Goal: Information Seeking & Learning: Learn about a topic

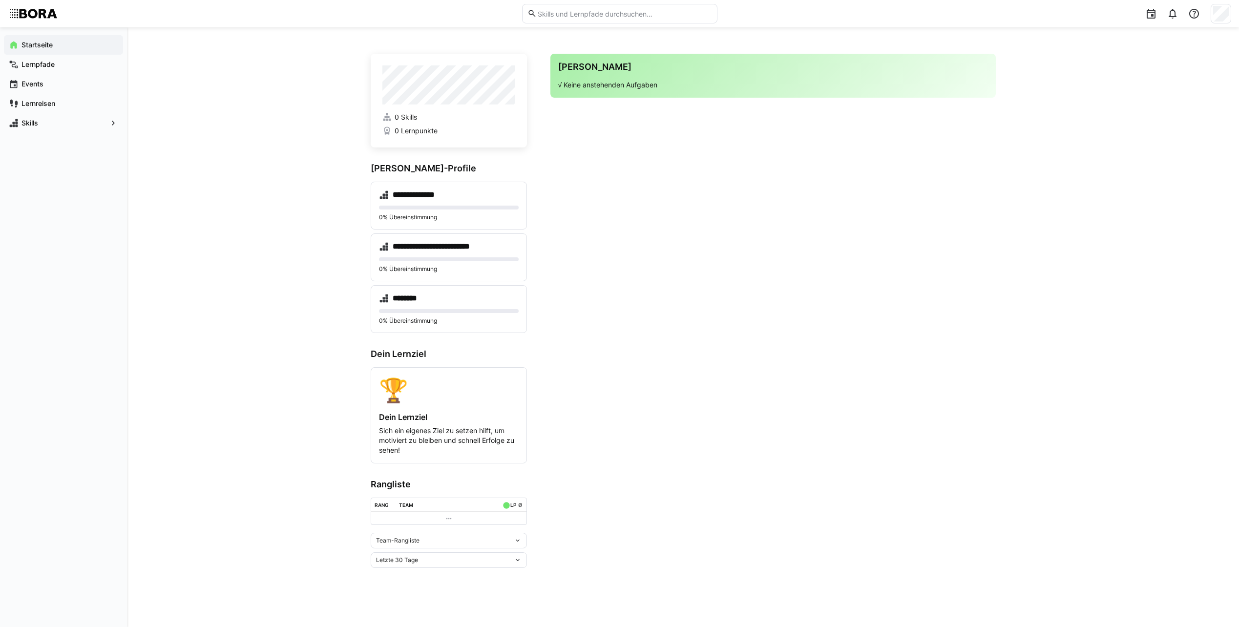
click at [243, 261] on div "**********" at bounding box center [683, 327] width 1112 height 600
click at [307, 304] on div "**********" at bounding box center [683, 327] width 1112 height 600
click at [55, 130] on div "Skills" at bounding box center [63, 123] width 119 height 20
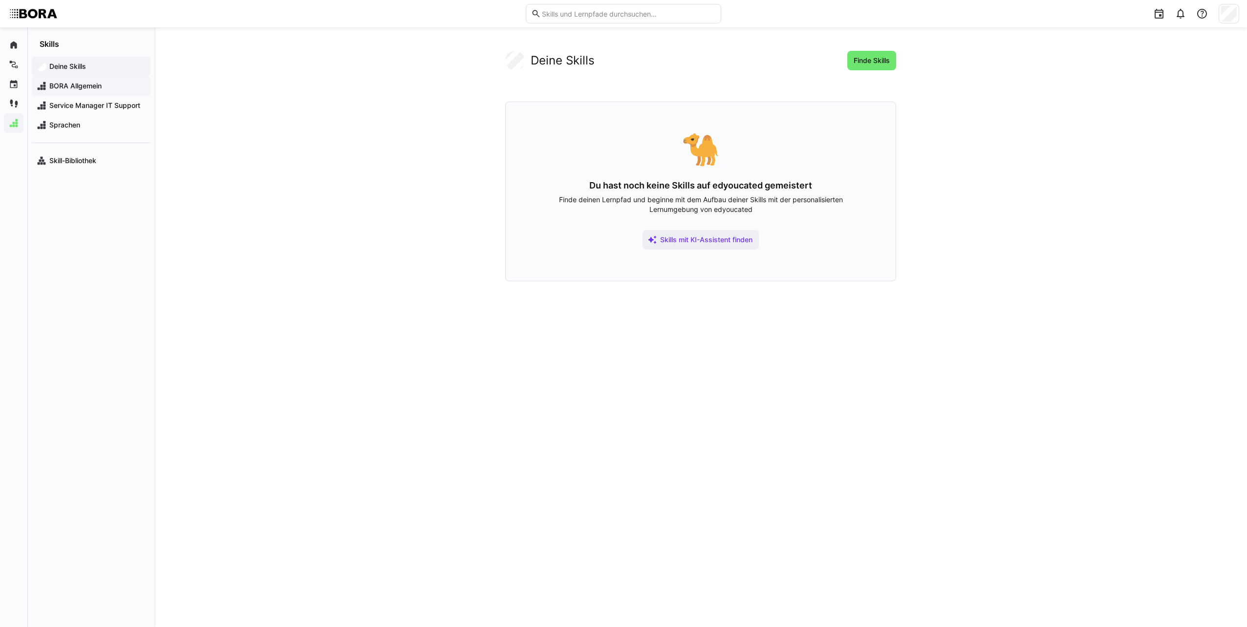
click at [103, 85] on span "BORA Allgemein" at bounding box center [97, 86] width 98 height 10
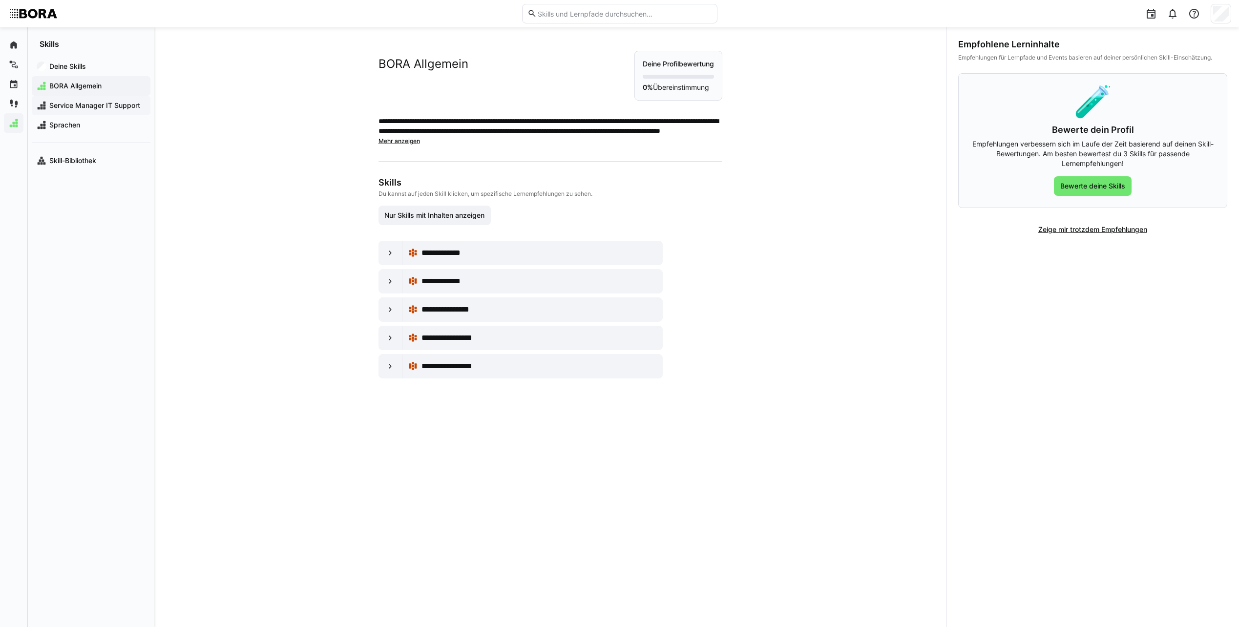
click at [100, 108] on span "Service Manager IT Support" at bounding box center [97, 106] width 98 height 10
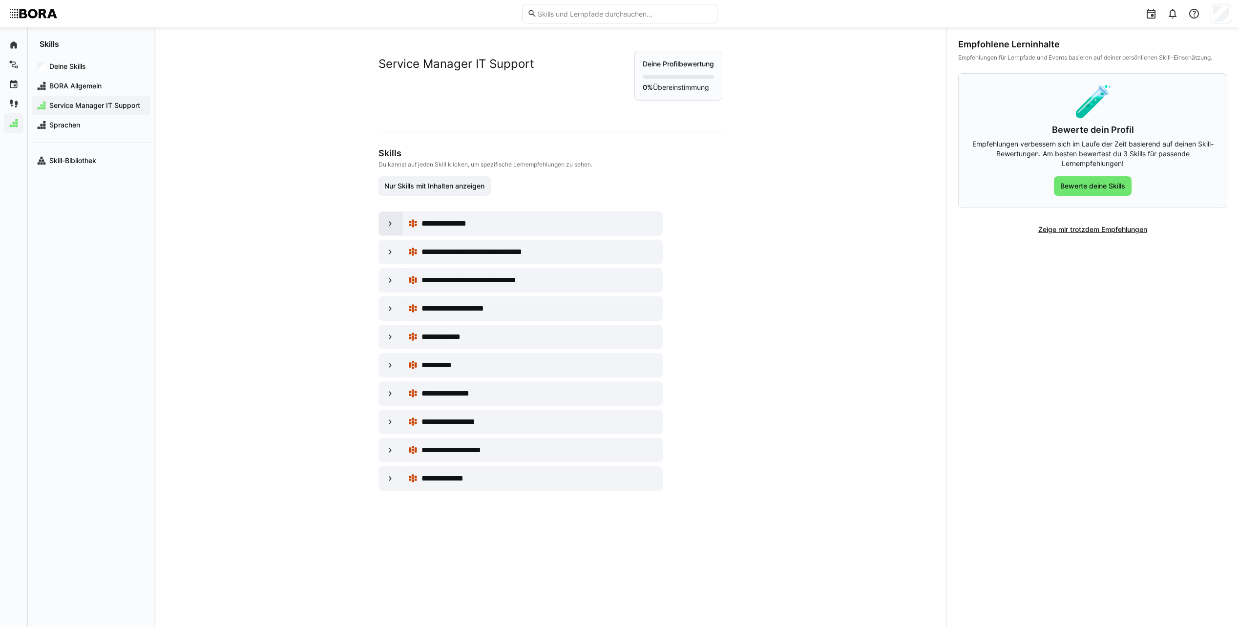
click at [379, 227] on div at bounding box center [390, 223] width 23 height 23
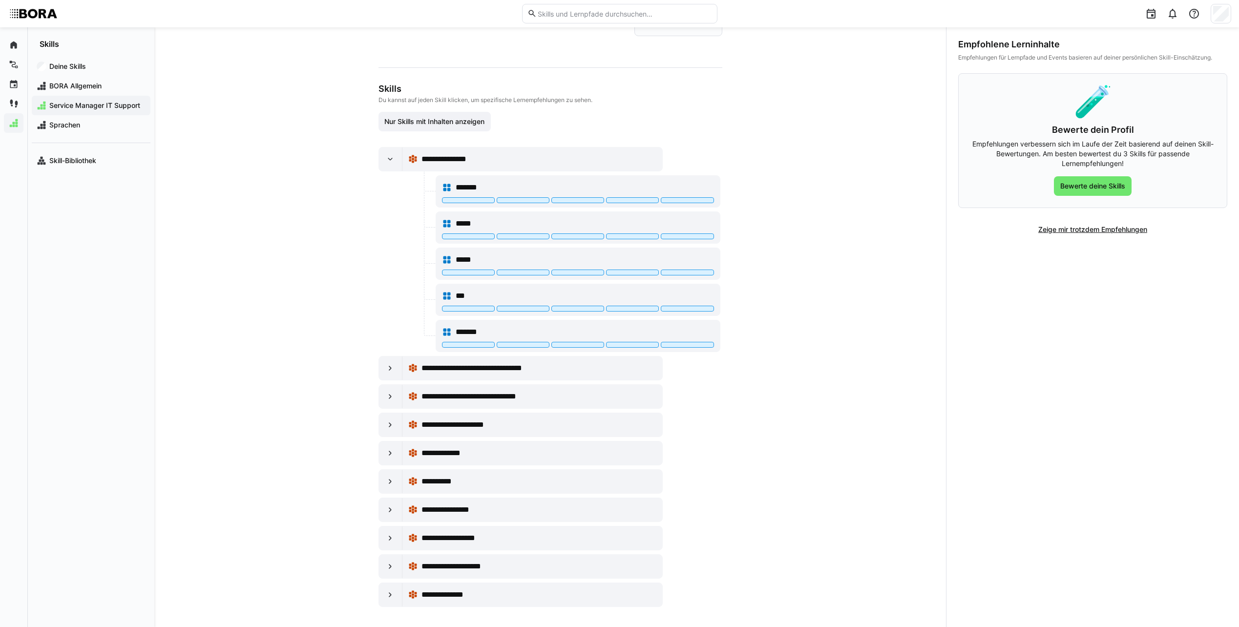
scroll to position [68, 0]
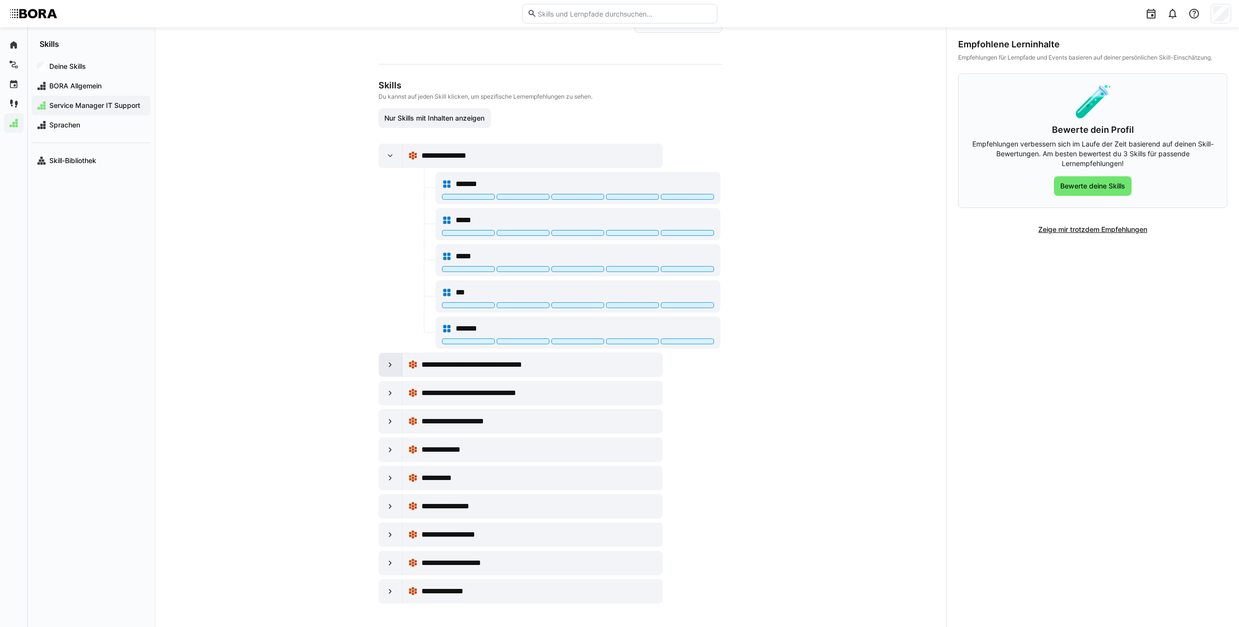
click at [385, 367] on eds-icon at bounding box center [390, 365] width 10 height 10
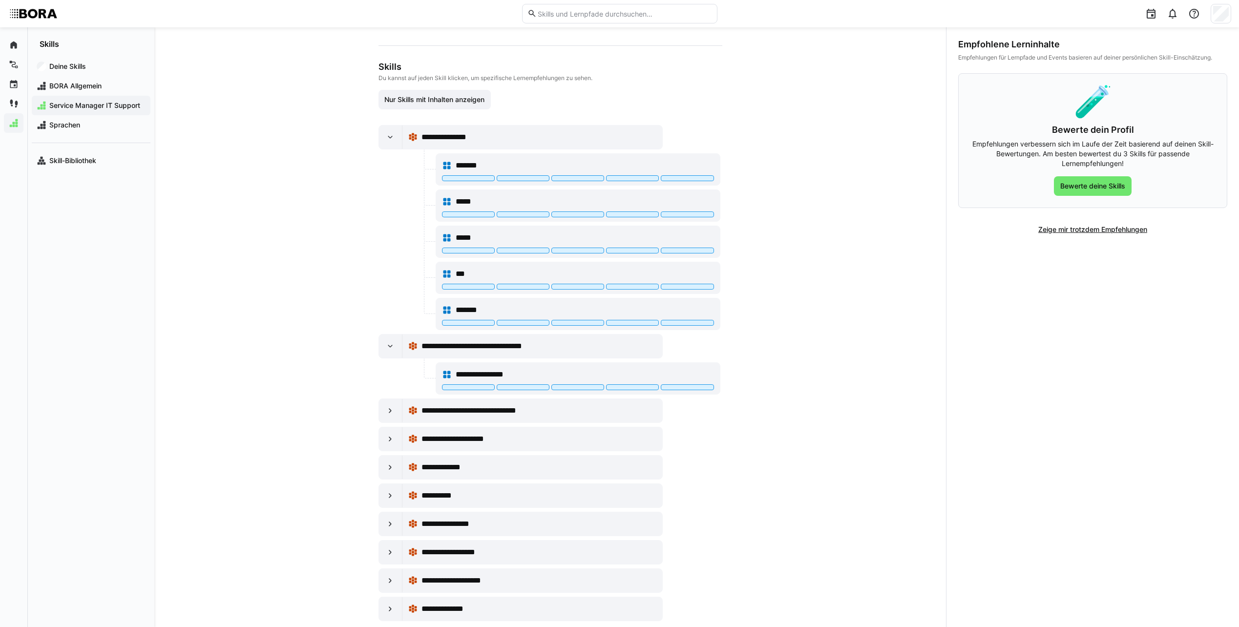
scroll to position [104, 0]
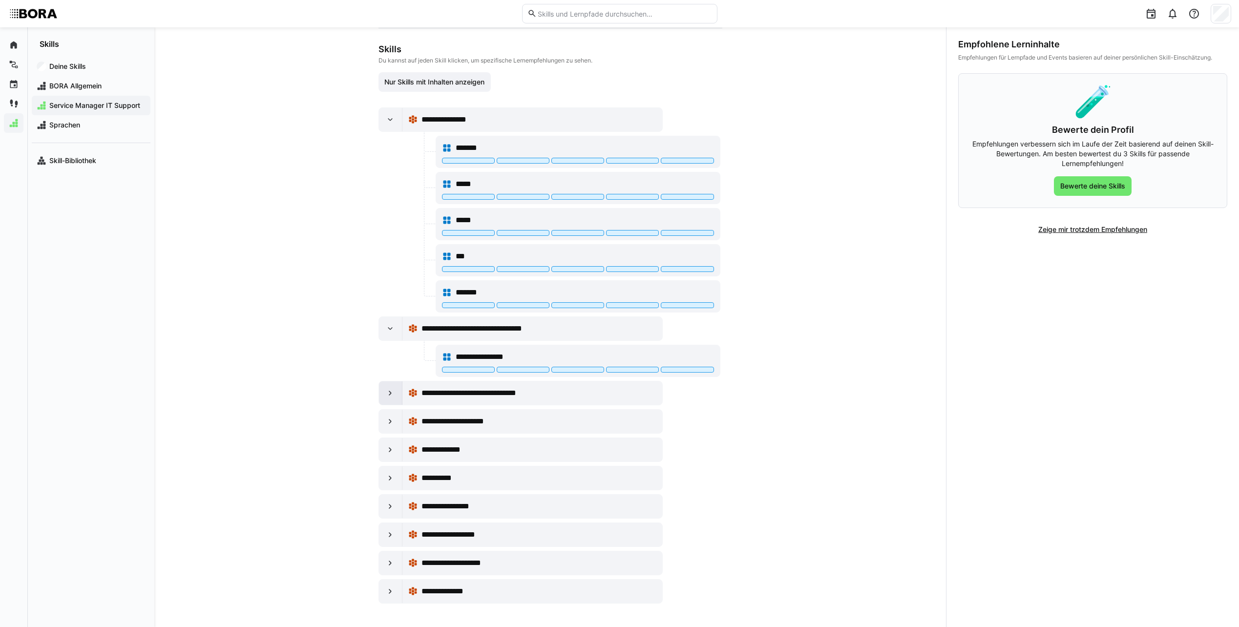
click at [391, 392] on eds-icon at bounding box center [390, 393] width 10 height 10
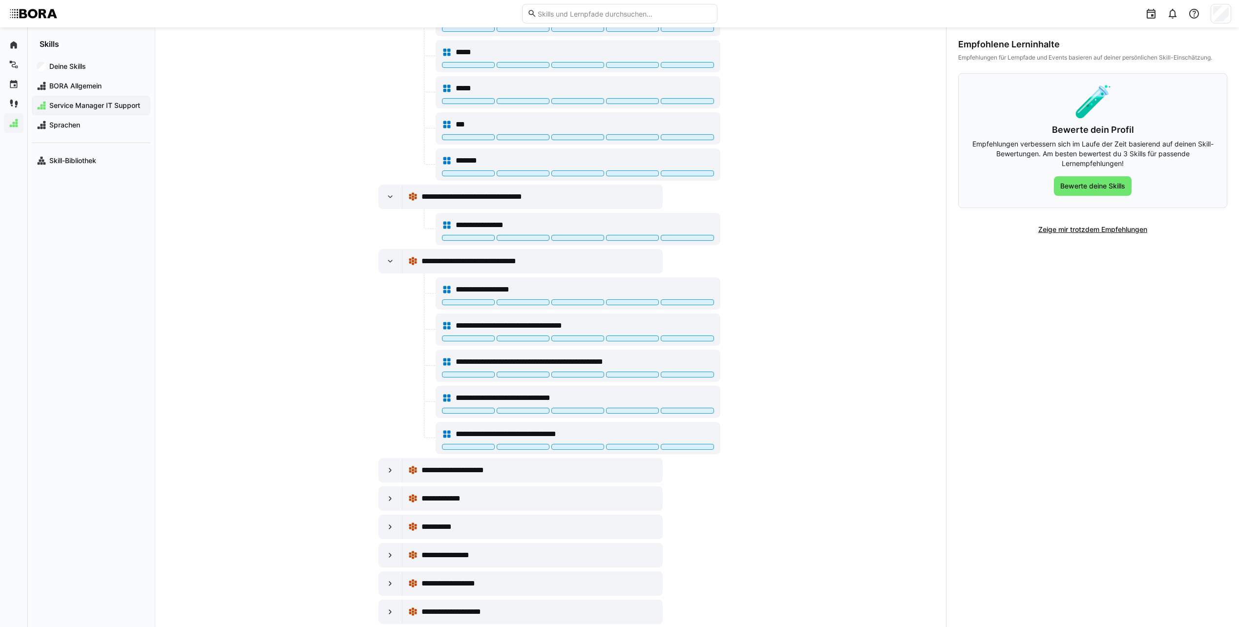
scroll to position [285, 0]
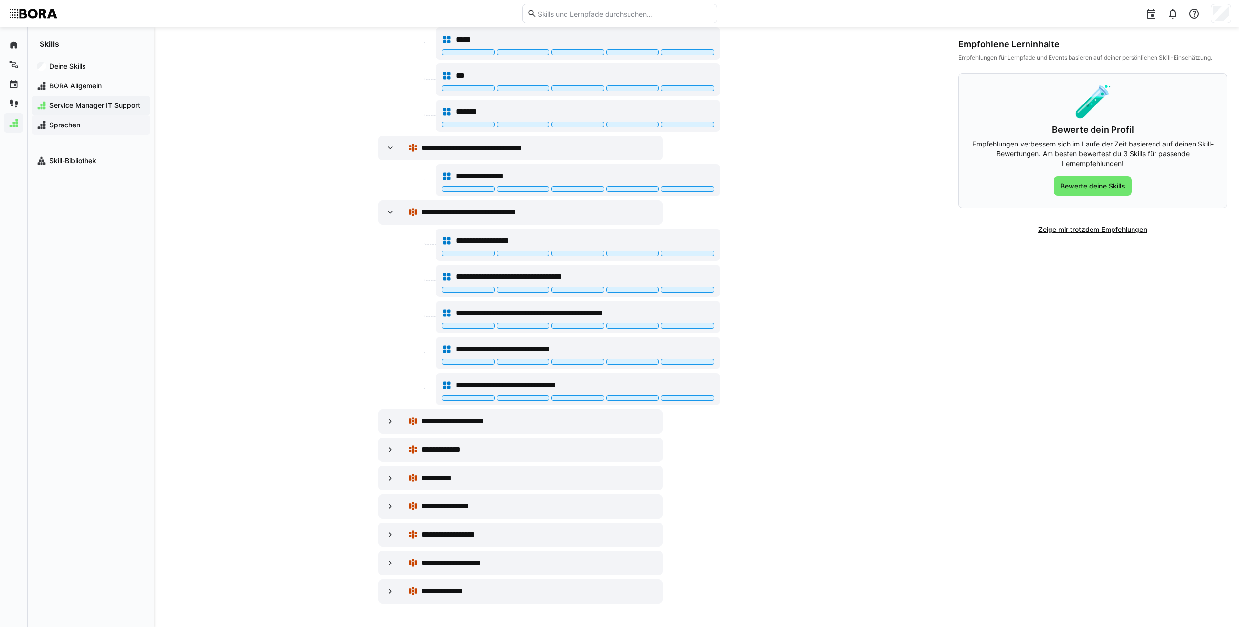
click at [71, 132] on div "Sprachen" at bounding box center [91, 125] width 119 height 20
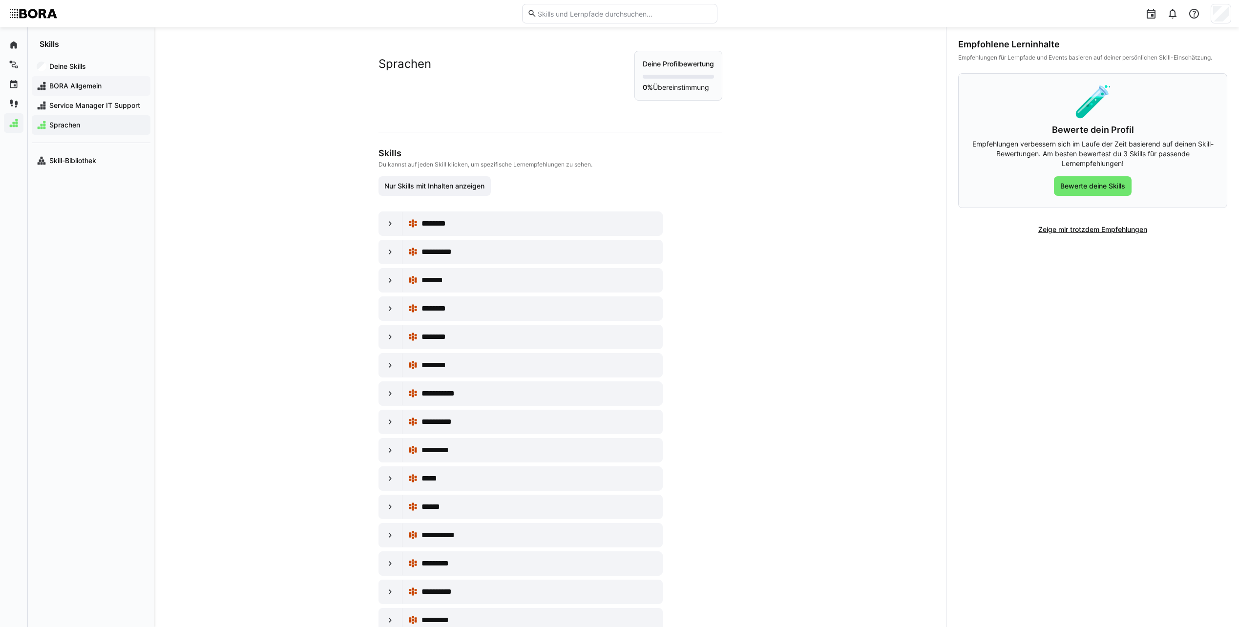
click at [61, 88] on span "BORA Allgemein" at bounding box center [97, 86] width 98 height 10
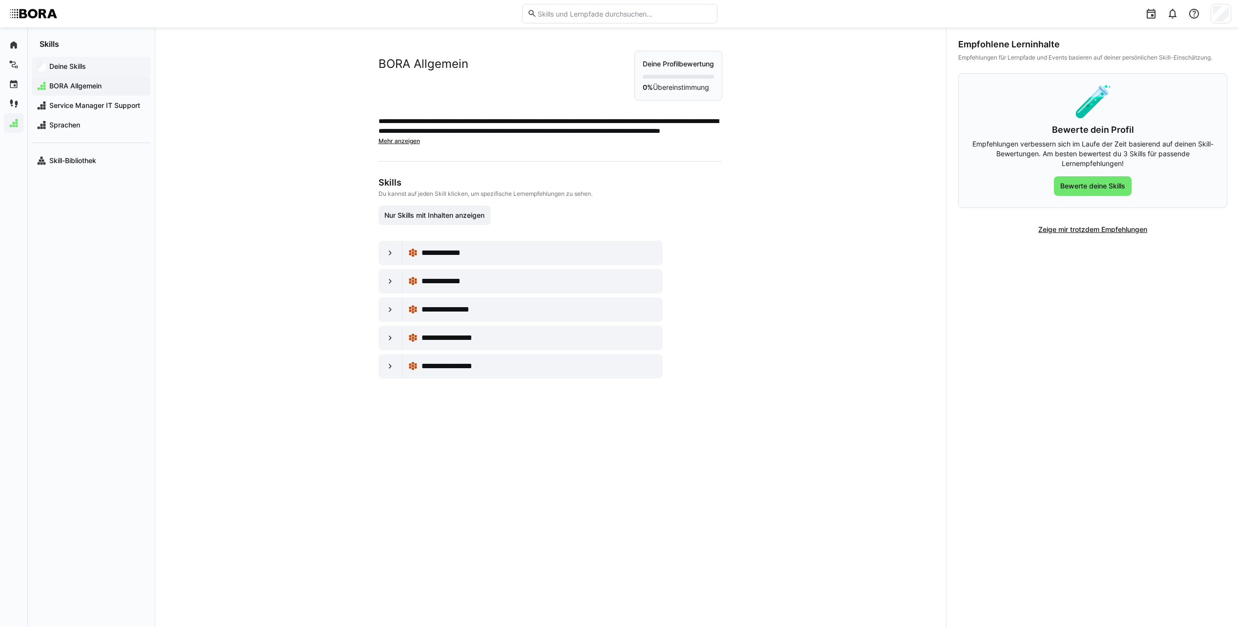
click at [0, 0] on app-navigation-label "Deine Skills" at bounding box center [0, 0] width 0 height 0
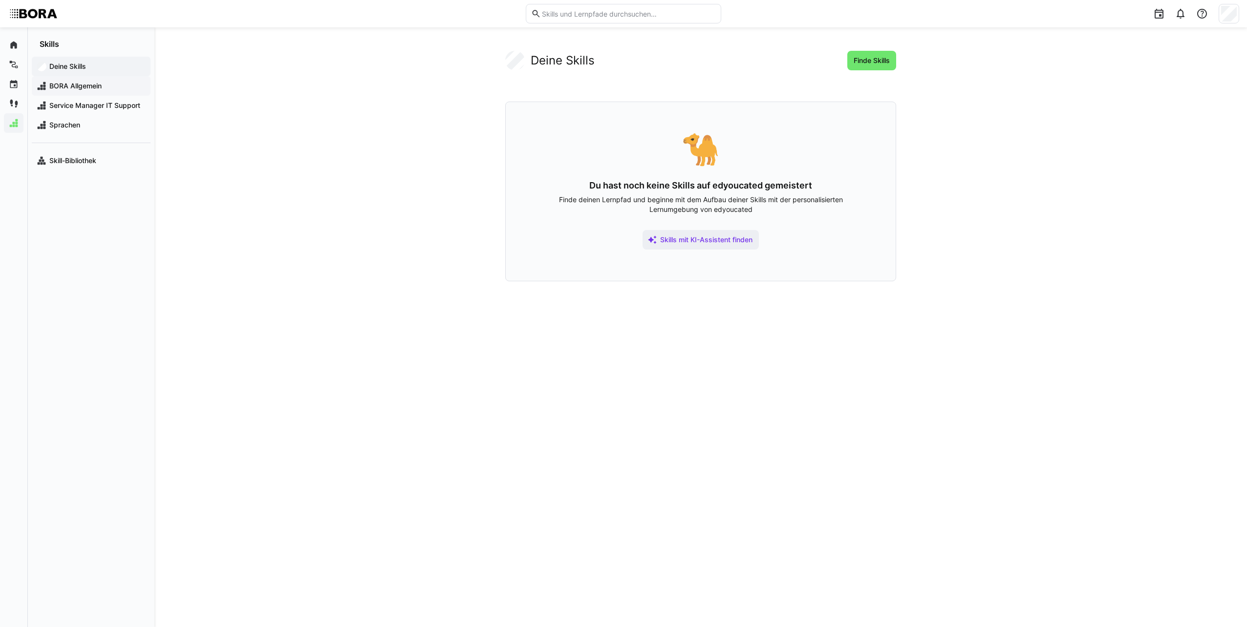
click at [83, 85] on span "BORA Allgemein" at bounding box center [97, 86] width 98 height 10
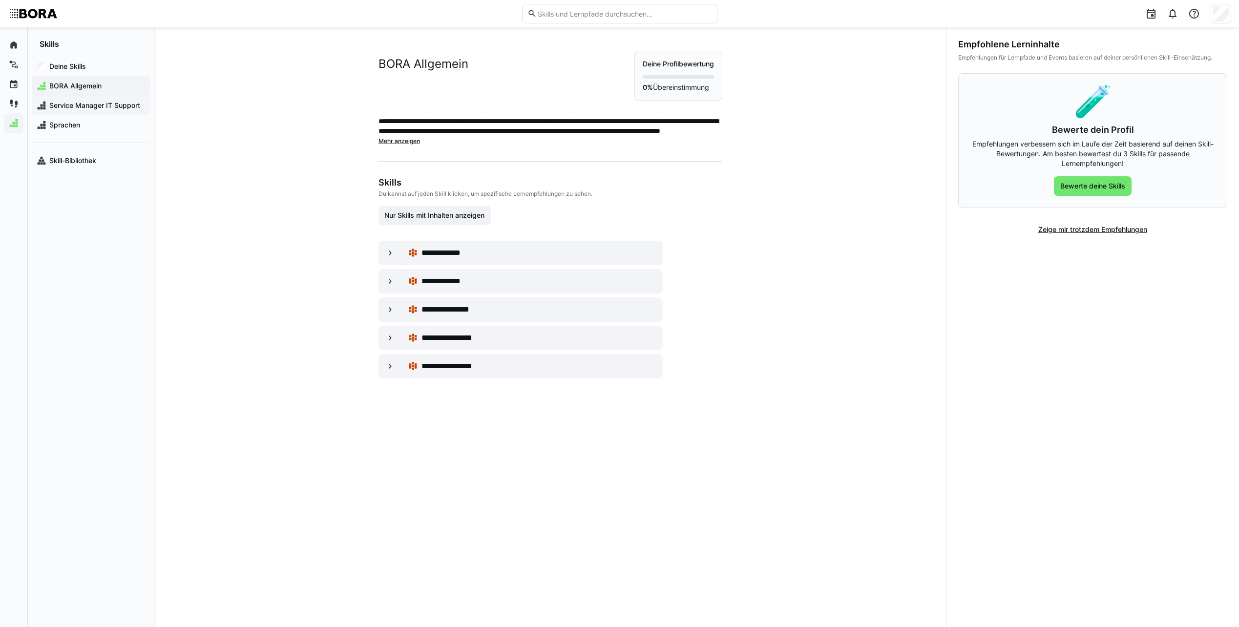
click at [122, 103] on span "Service Manager IT Support" at bounding box center [97, 106] width 98 height 10
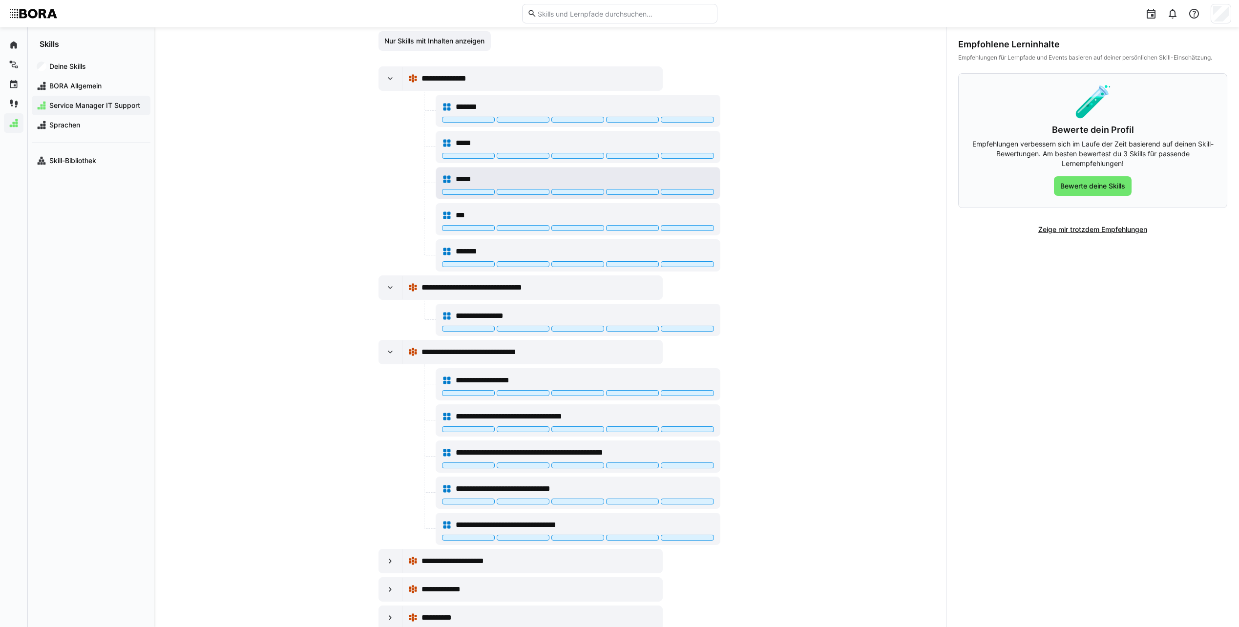
scroll to position [98, 0]
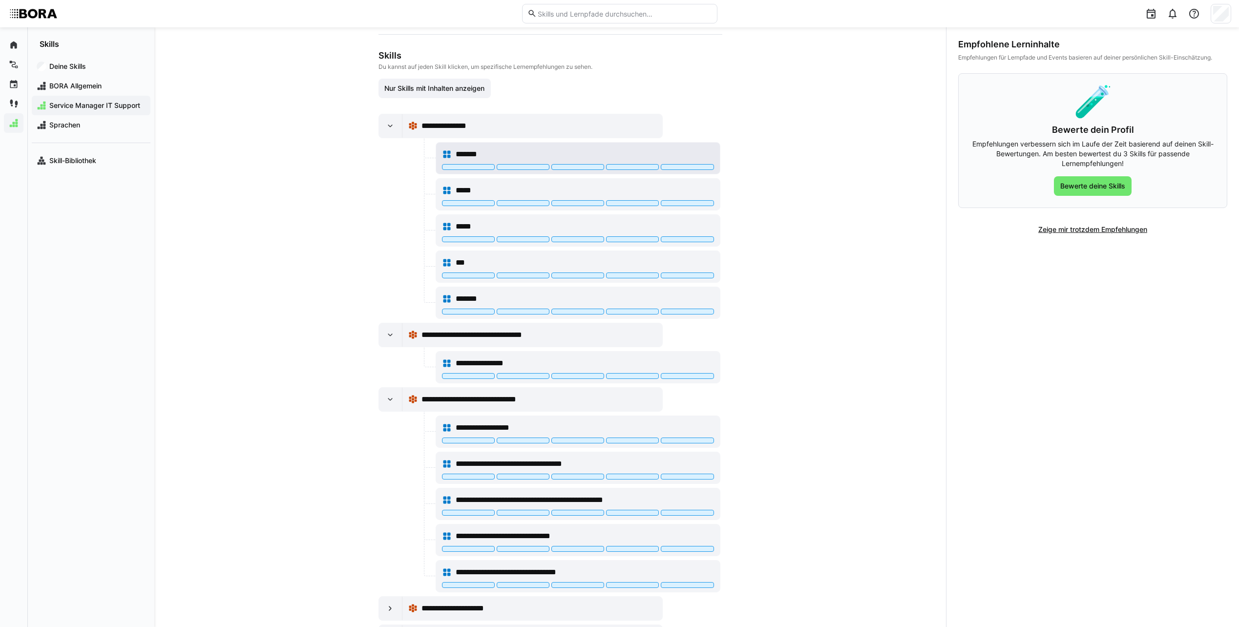
click at [479, 151] on span "*******" at bounding box center [473, 155] width 34 height 12
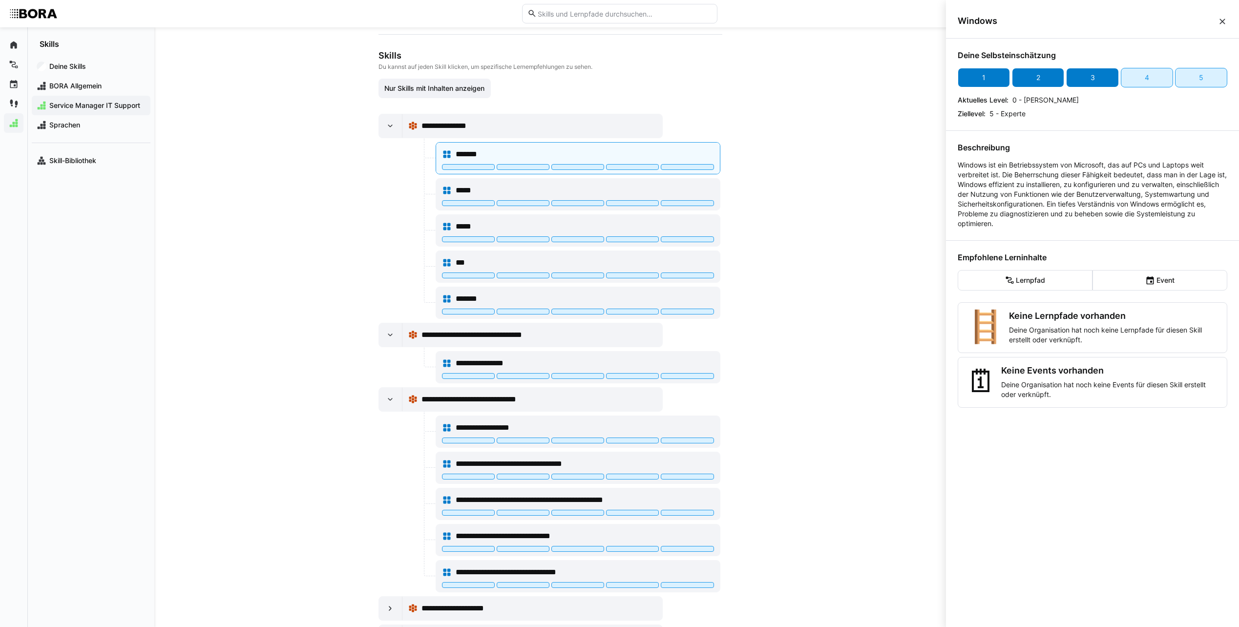
click at [1097, 83] on div "3" at bounding box center [1092, 78] width 52 height 20
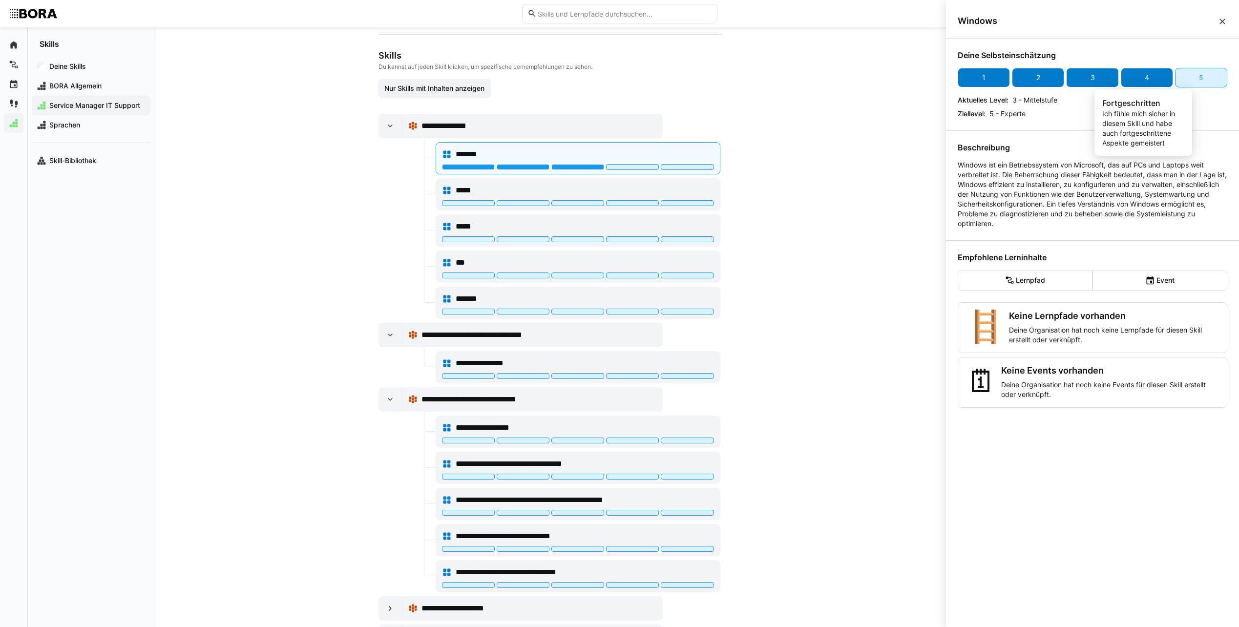
click at [1131, 81] on div "4" at bounding box center [1147, 78] width 52 height 20
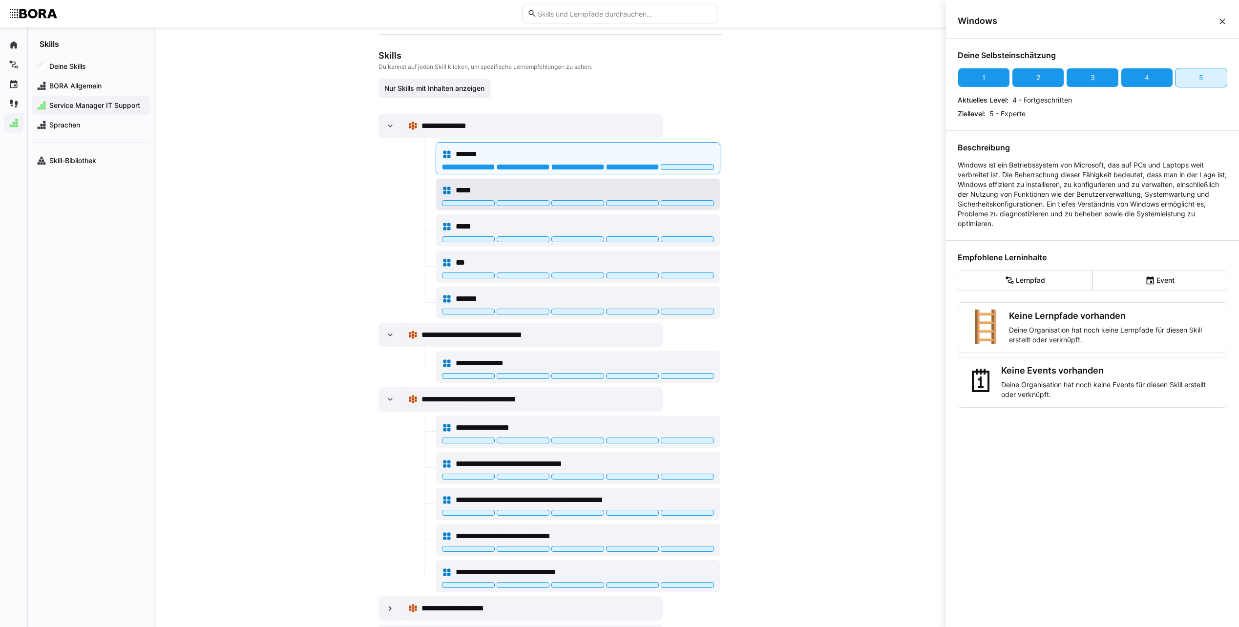
click at [669, 195] on div "*****" at bounding box center [585, 191] width 258 height 12
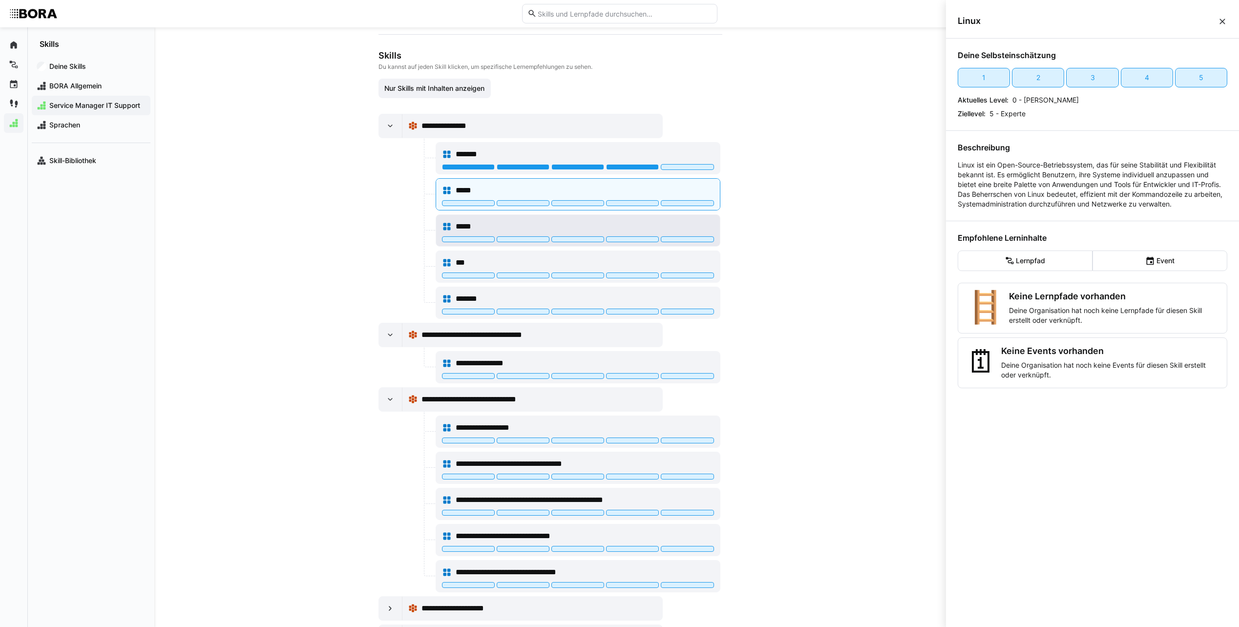
click at [618, 230] on div "*****" at bounding box center [585, 227] width 258 height 12
click at [990, 78] on div "1" at bounding box center [984, 78] width 52 height 20
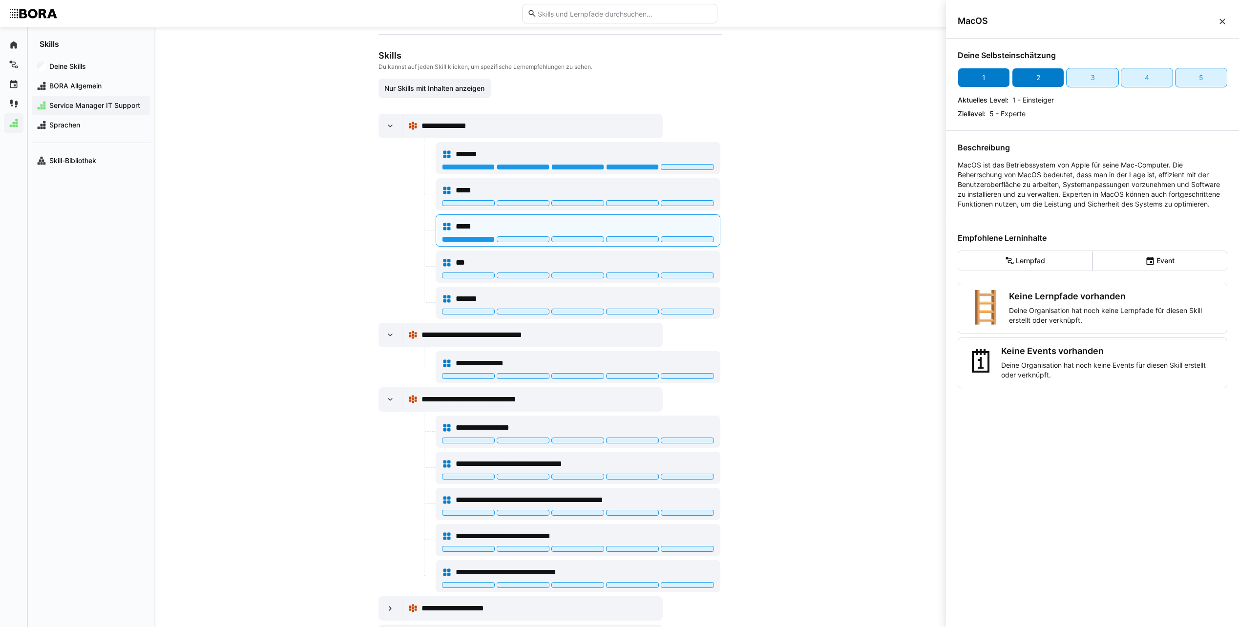
click at [1033, 80] on div "2" at bounding box center [1038, 78] width 52 height 20
click at [639, 260] on div "***" at bounding box center [585, 263] width 258 height 12
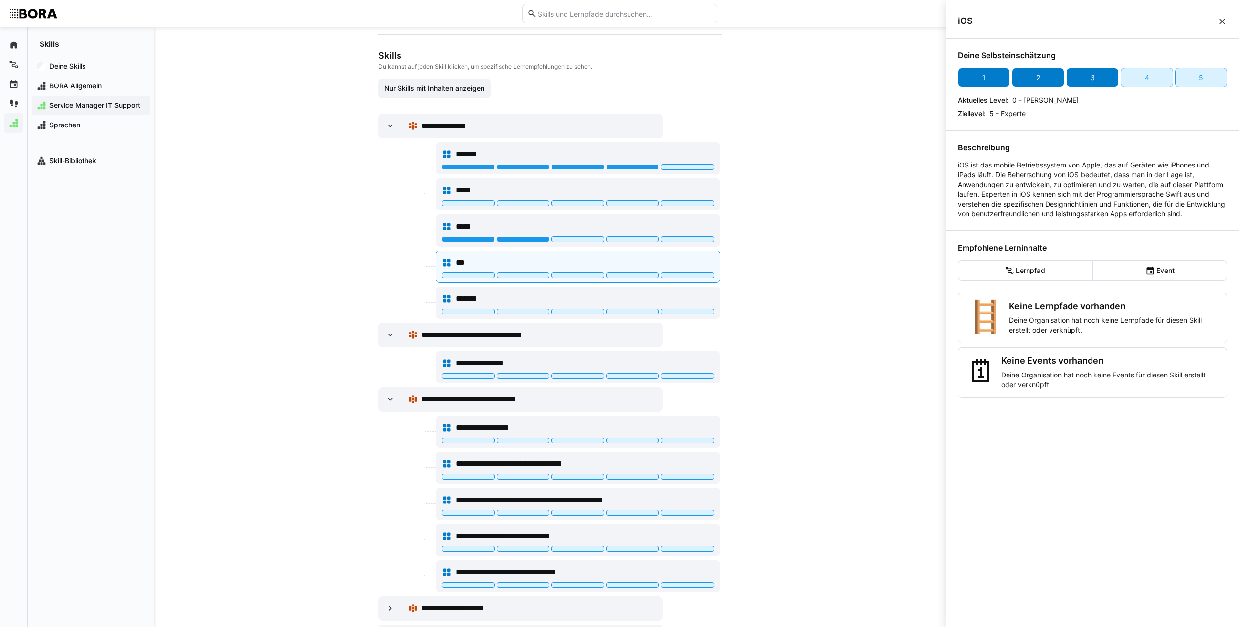
click at [1093, 79] on div "3" at bounding box center [1092, 78] width 52 height 20
click at [1037, 77] on div "2" at bounding box center [1039, 78] width 4 height 10
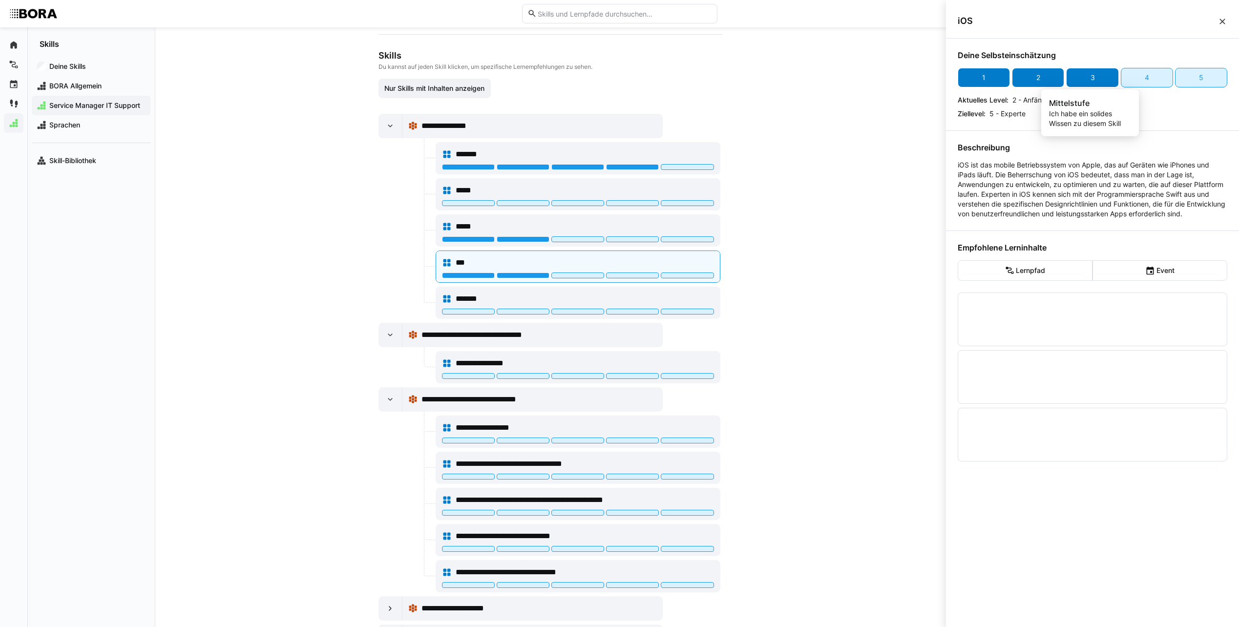
click at [1098, 74] on div "3" at bounding box center [1092, 78] width 52 height 20
click at [1145, 78] on div "4" at bounding box center [1147, 78] width 4 height 10
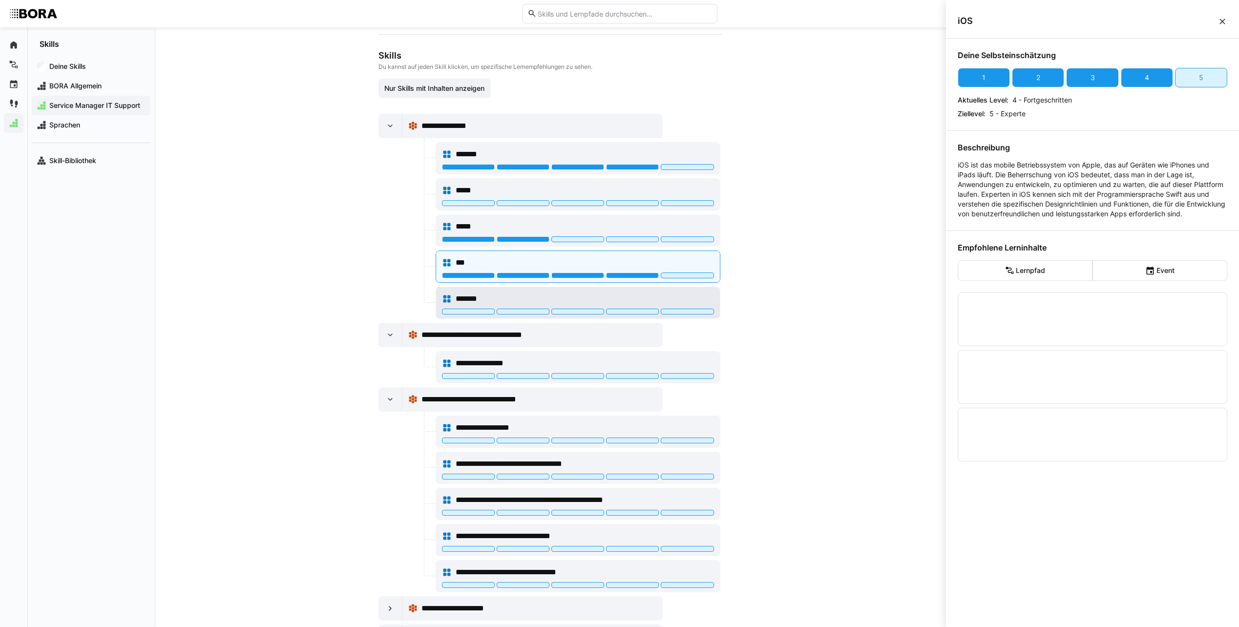
click at [701, 298] on div "*******" at bounding box center [585, 299] width 258 height 12
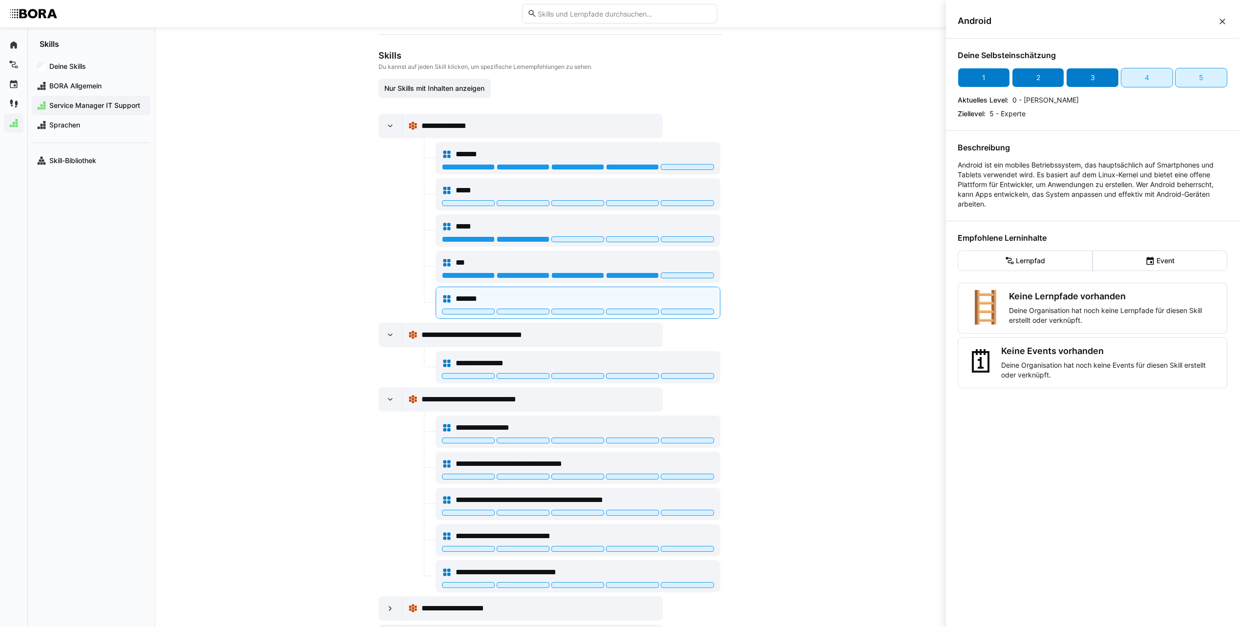
click at [1105, 81] on div "3" at bounding box center [1092, 78] width 52 height 20
click at [811, 262] on div "**********" at bounding box center [550, 327] width 792 height 600
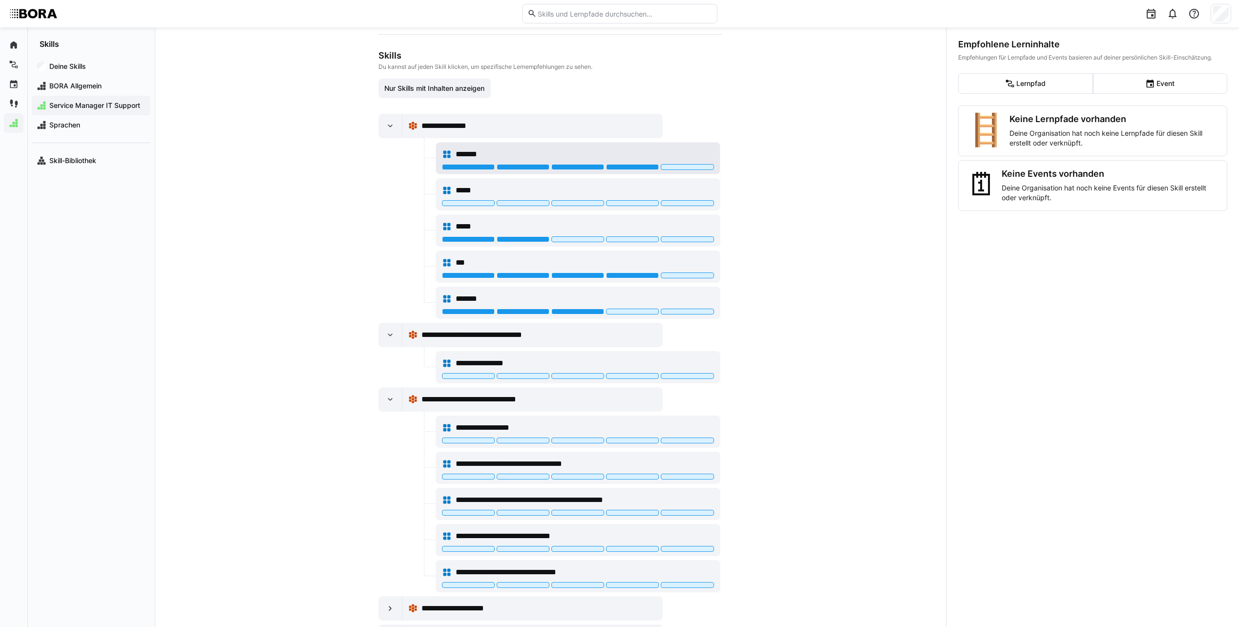
click at [674, 146] on div "*******" at bounding box center [578, 155] width 272 height 20
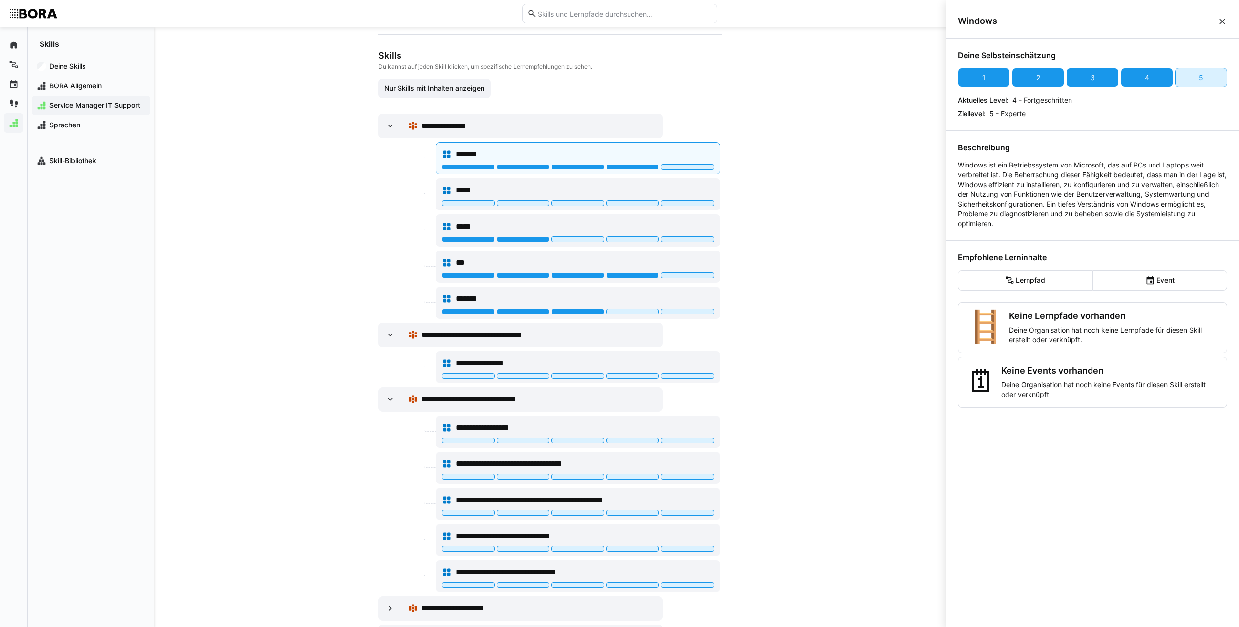
click at [832, 323] on div "**********" at bounding box center [550, 327] width 792 height 600
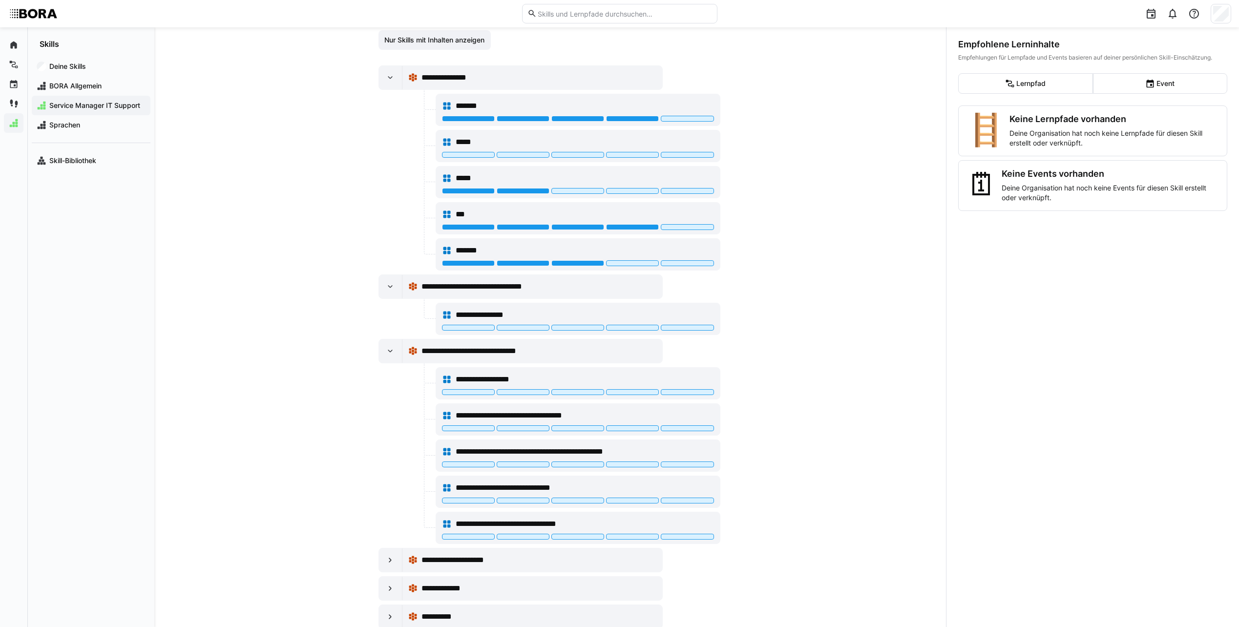
scroll to position [147, 0]
click at [628, 316] on div "**********" at bounding box center [585, 315] width 258 height 12
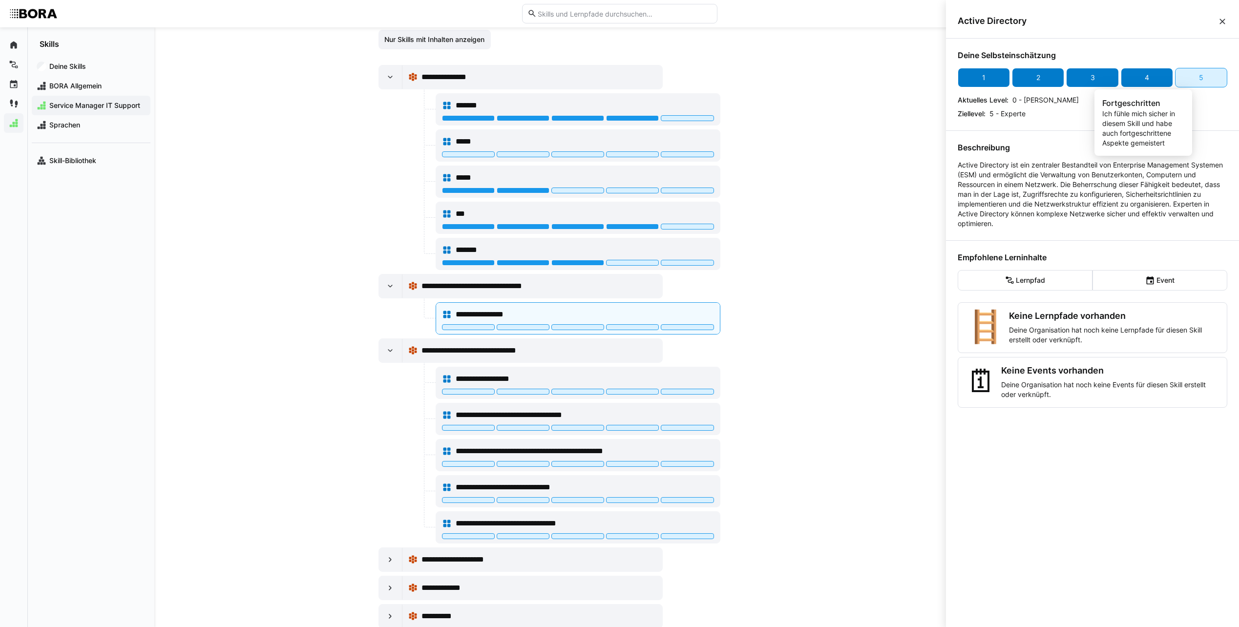
click at [1145, 78] on div "4" at bounding box center [1147, 78] width 4 height 10
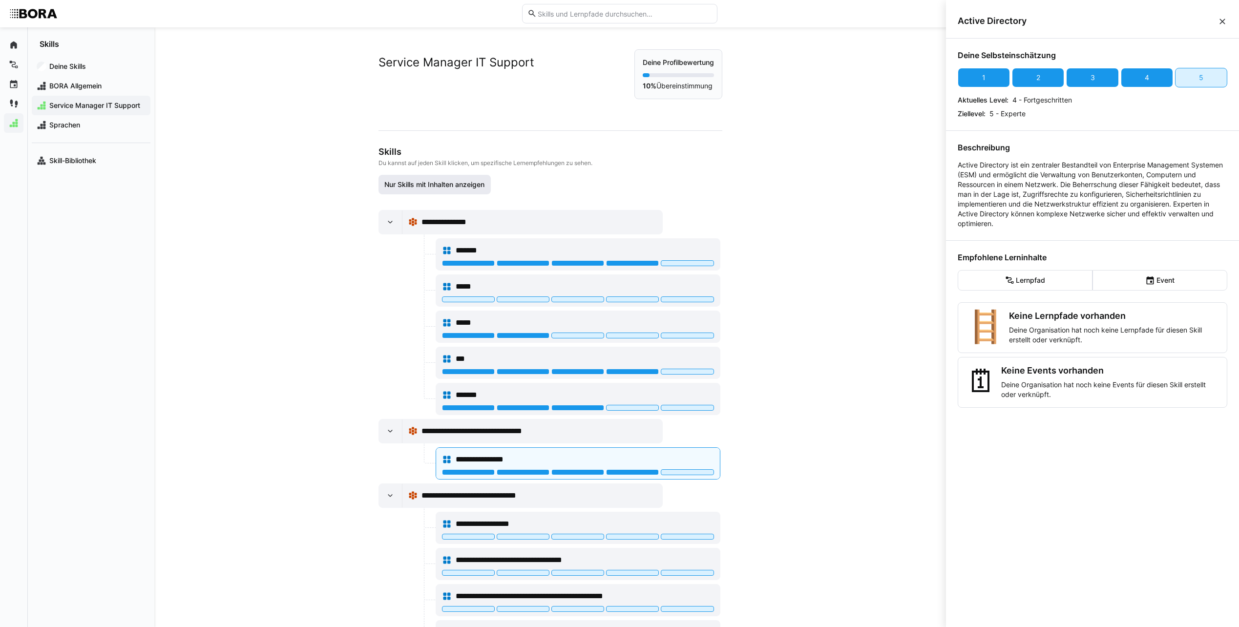
scroll to position [0, 0]
click at [402, 183] on span "Nur Skills mit Inhalten anzeigen" at bounding box center [434, 186] width 103 height 10
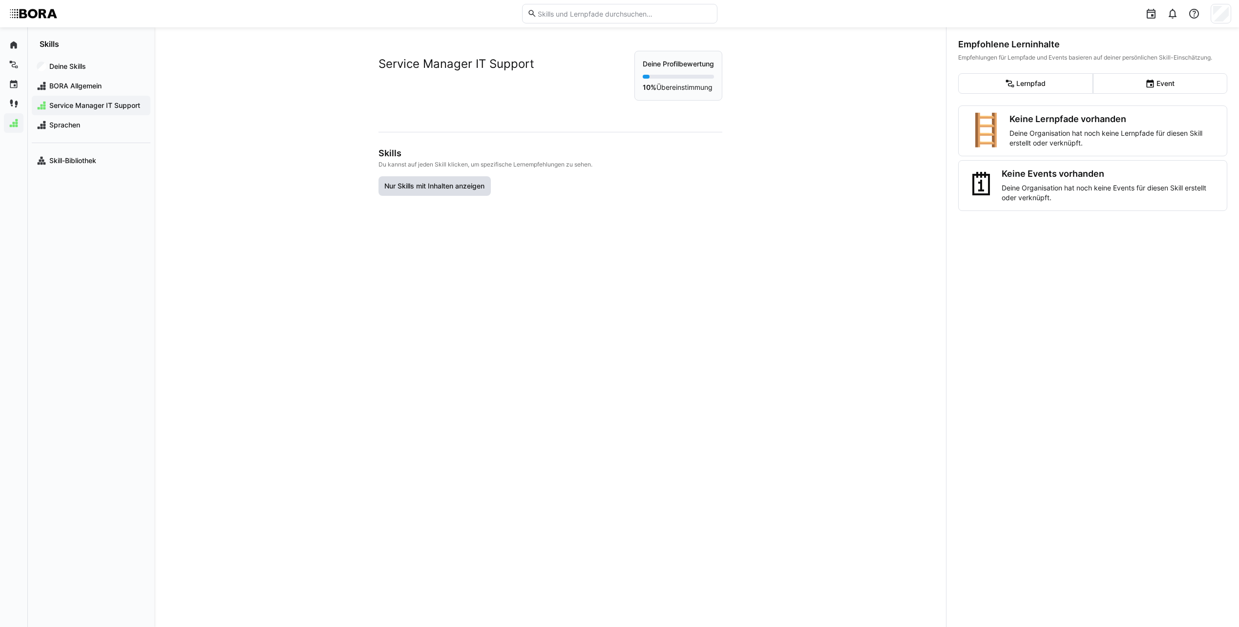
click at [402, 183] on span "Nur Skills mit Inhalten anzeigen" at bounding box center [434, 186] width 103 height 10
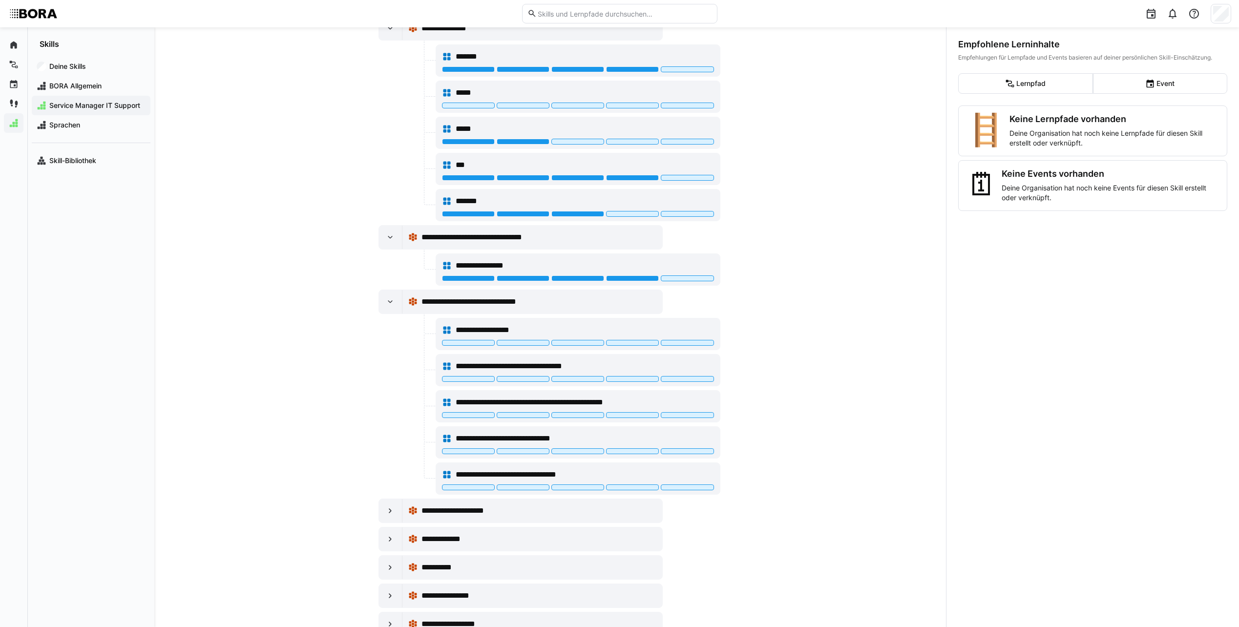
scroll to position [244, 0]
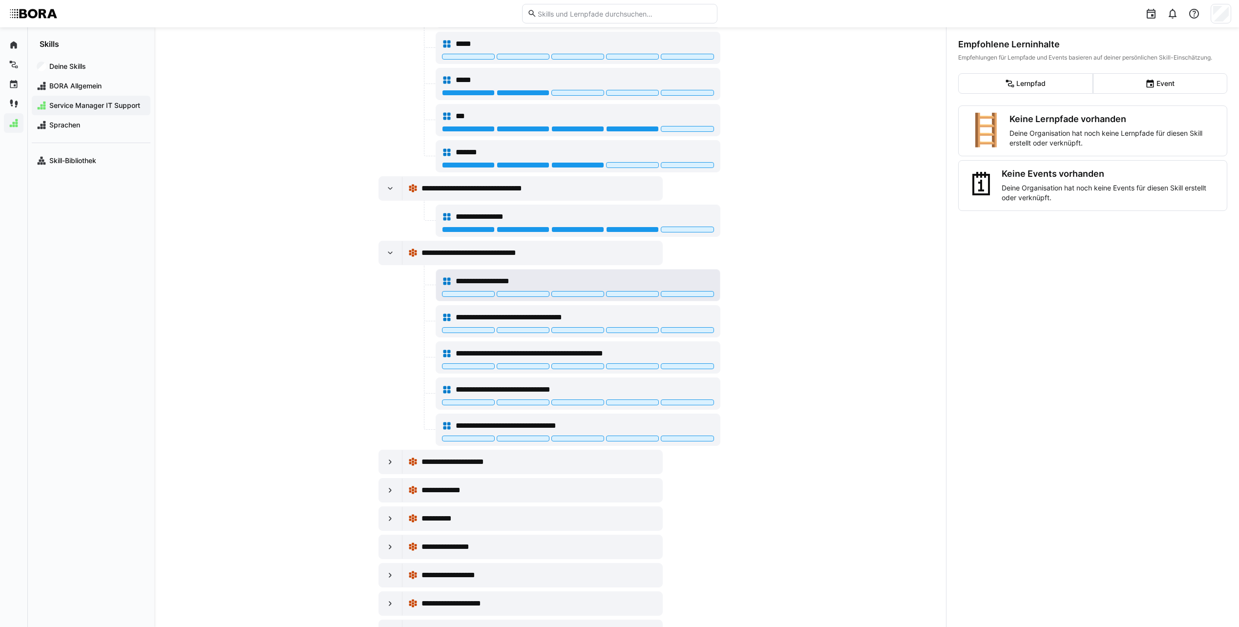
click at [646, 272] on div "**********" at bounding box center [578, 282] width 272 height 20
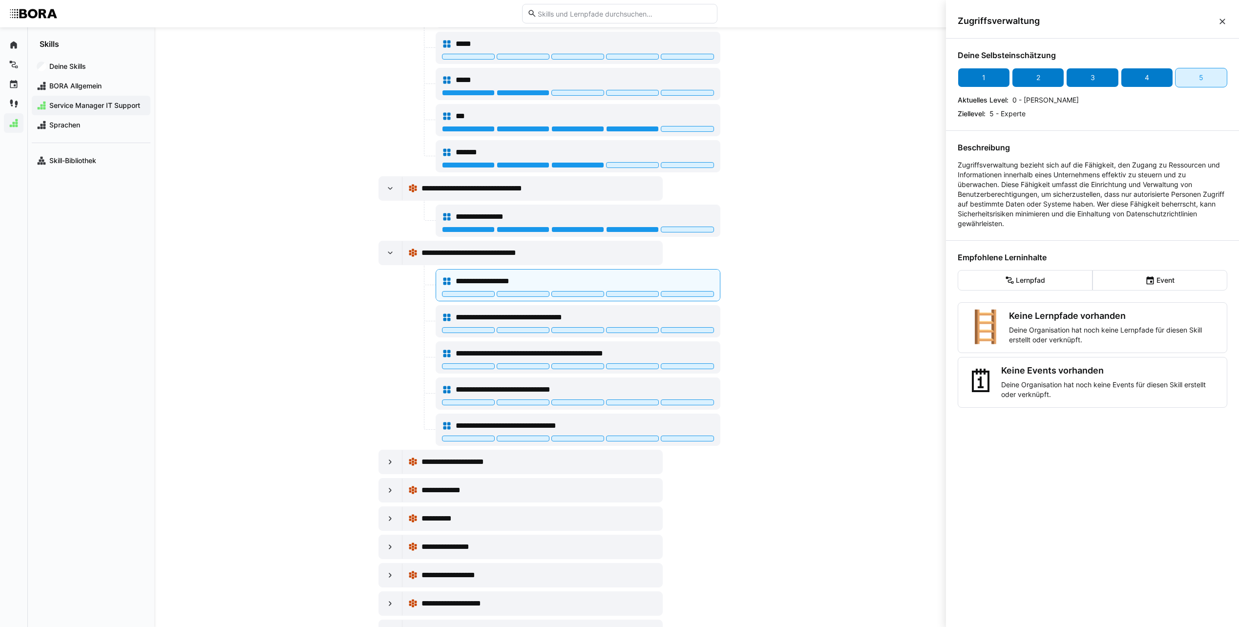
click at [1133, 83] on div "4" at bounding box center [1147, 78] width 52 height 20
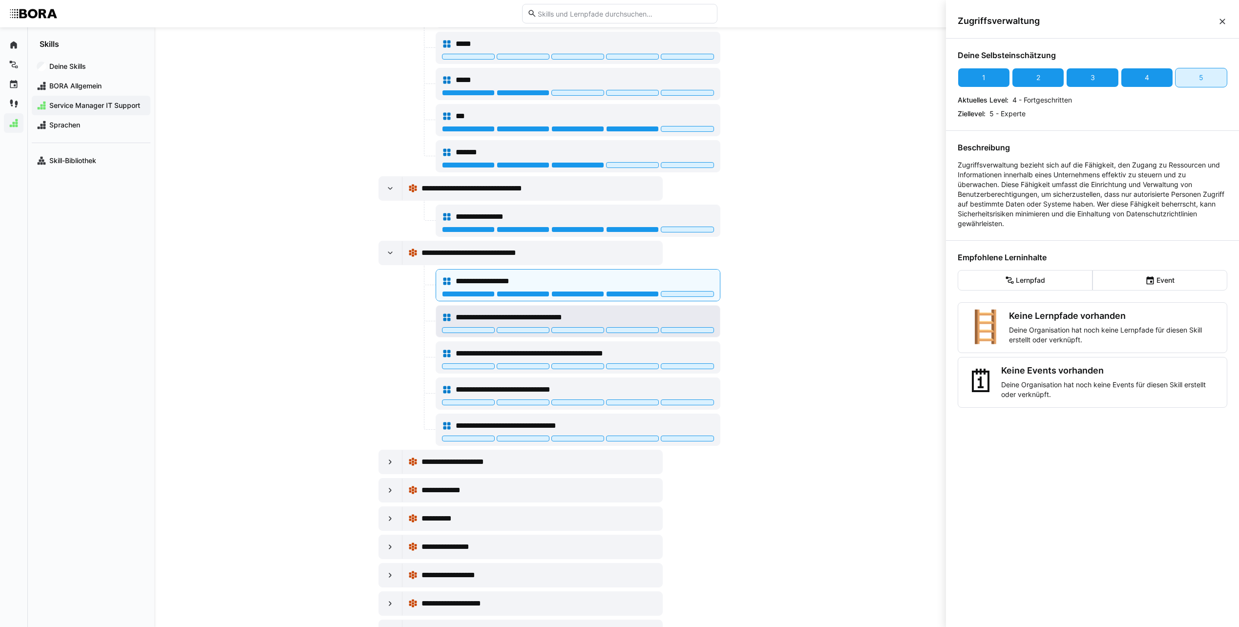
click at [684, 319] on div "**********" at bounding box center [585, 318] width 258 height 12
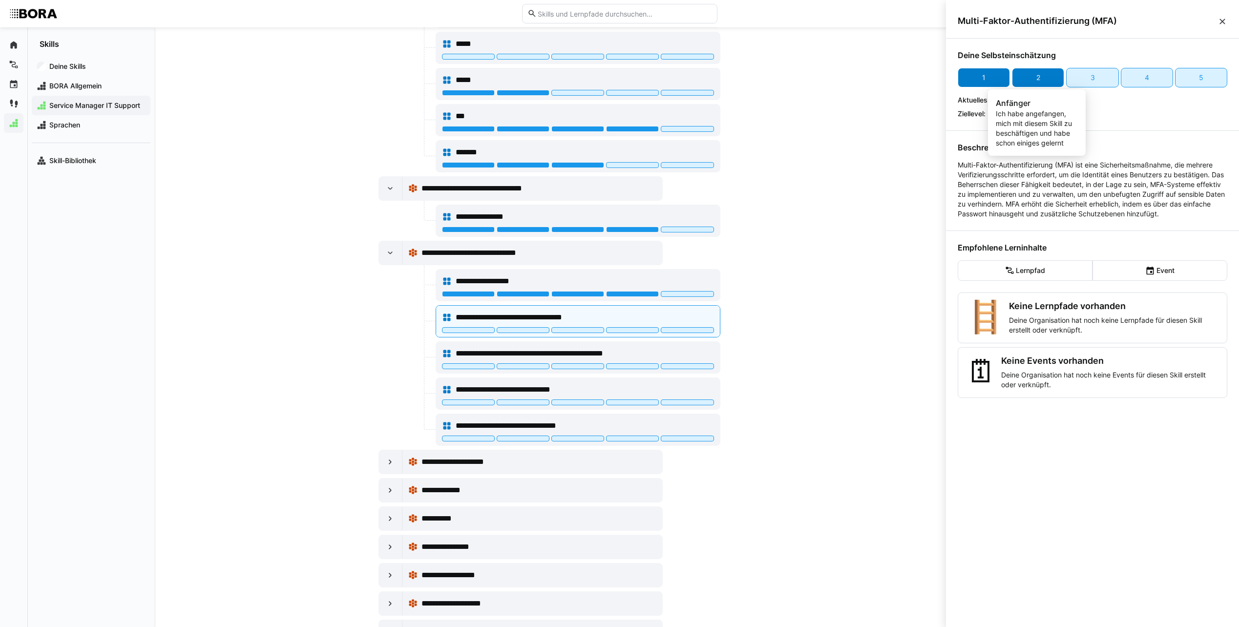
click at [1034, 75] on div "2" at bounding box center [1038, 78] width 52 height 20
click at [660, 353] on div "**********" at bounding box center [585, 354] width 258 height 12
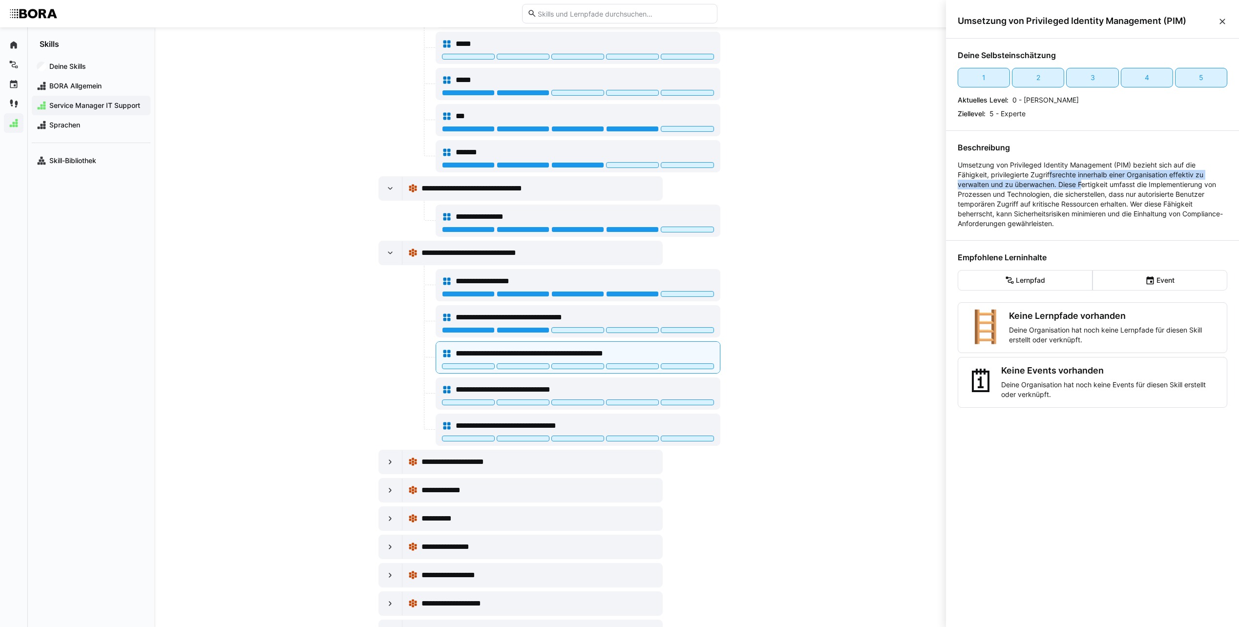
drag, startPoint x: 1082, startPoint y: 186, endPoint x: 1050, endPoint y: 170, distance: 35.2
click at [1050, 170] on p "Umsetzung von Privileged Identity Management (PIM) bezieht sich auf die Fähigke…" at bounding box center [1093, 194] width 270 height 68
drag, startPoint x: 1050, startPoint y: 170, endPoint x: 1067, endPoint y: 174, distance: 17.2
click at [1067, 174] on p "Umsetzung von Privileged Identity Management (PIM) bezieht sich auf die Fähigke…" at bounding box center [1093, 194] width 270 height 68
drag, startPoint x: 1067, startPoint y: 174, endPoint x: 1077, endPoint y: 200, distance: 27.8
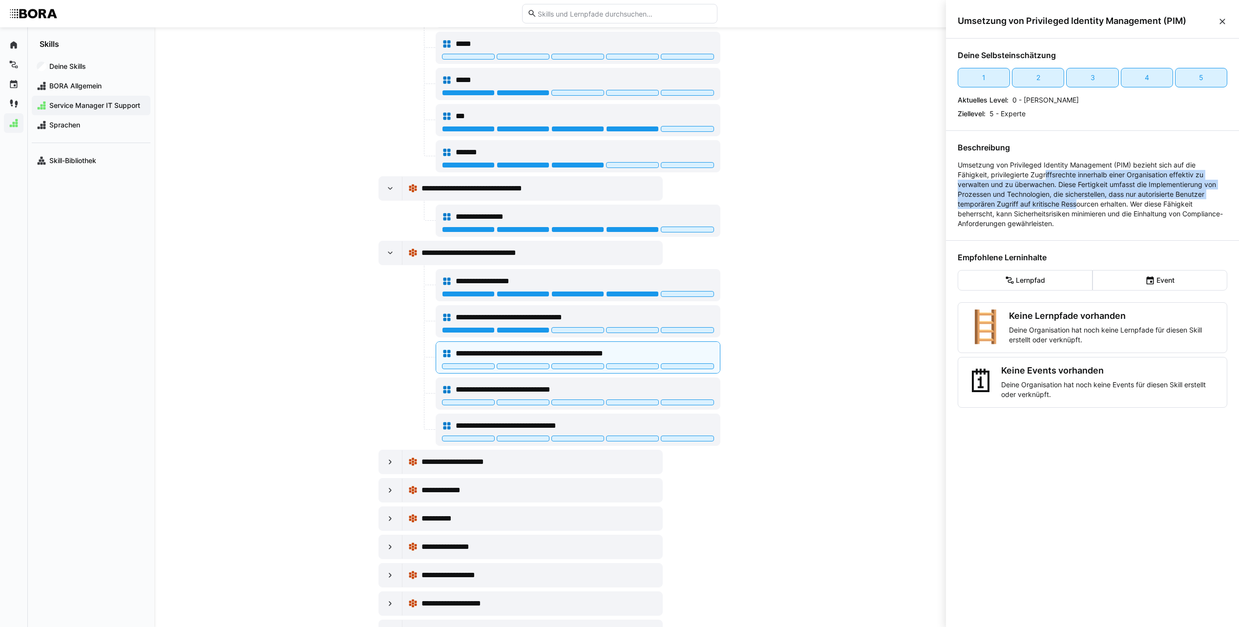
click at [1077, 200] on p "Umsetzung von Privileged Identity Management (PIM) bezieht sich auf die Fähigke…" at bounding box center [1093, 194] width 270 height 68
drag, startPoint x: 1077, startPoint y: 200, endPoint x: 1083, endPoint y: 208, distance: 10.1
click at [1083, 208] on p "Umsetzung von Privileged Identity Management (PIM) bezieht sich auf die Fähigke…" at bounding box center [1093, 194] width 270 height 68
drag, startPoint x: 1083, startPoint y: 208, endPoint x: 1054, endPoint y: 180, distance: 40.8
click at [1054, 180] on p "Umsetzung von Privileged Identity Management (PIM) bezieht sich auf die Fähigke…" at bounding box center [1093, 194] width 270 height 68
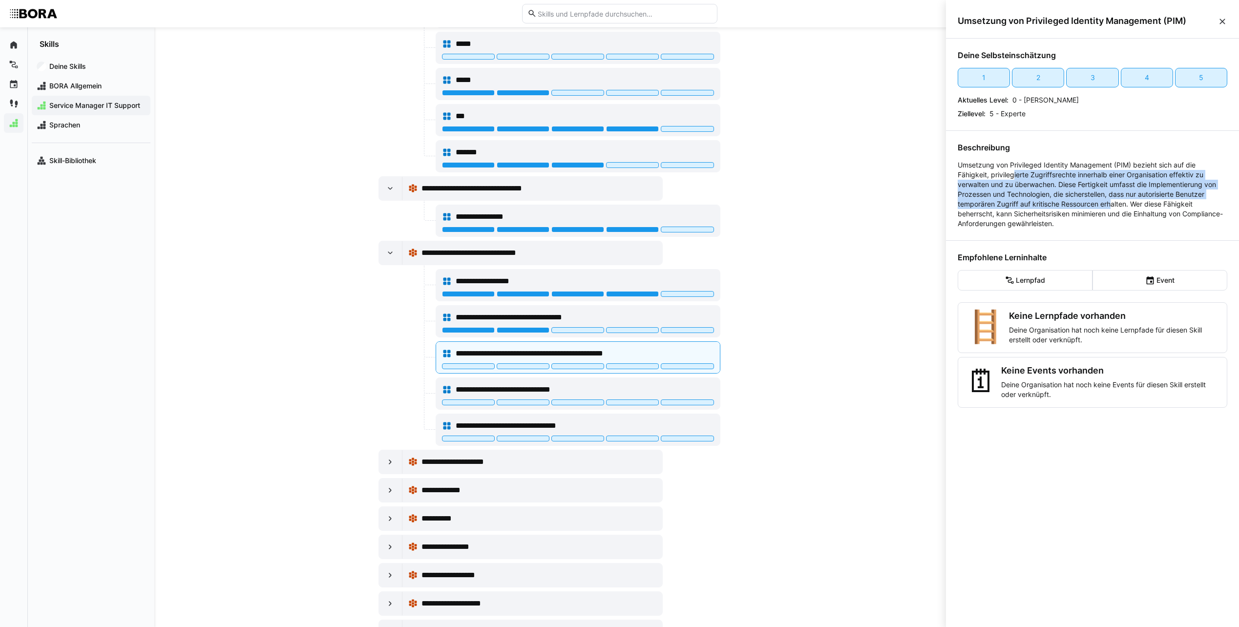
drag, startPoint x: 1054, startPoint y: 180, endPoint x: 1111, endPoint y: 206, distance: 63.2
click at [1111, 206] on p "Umsetzung von Privileged Identity Management (PIM) bezieht sich auf die Fähigke…" at bounding box center [1093, 194] width 270 height 68
drag, startPoint x: 1111, startPoint y: 206, endPoint x: 1045, endPoint y: 216, distance: 67.2
click at [1045, 216] on p "Umsetzung von Privileged Identity Management (PIM) bezieht sich auf die Fähigke…" at bounding box center [1093, 194] width 270 height 68
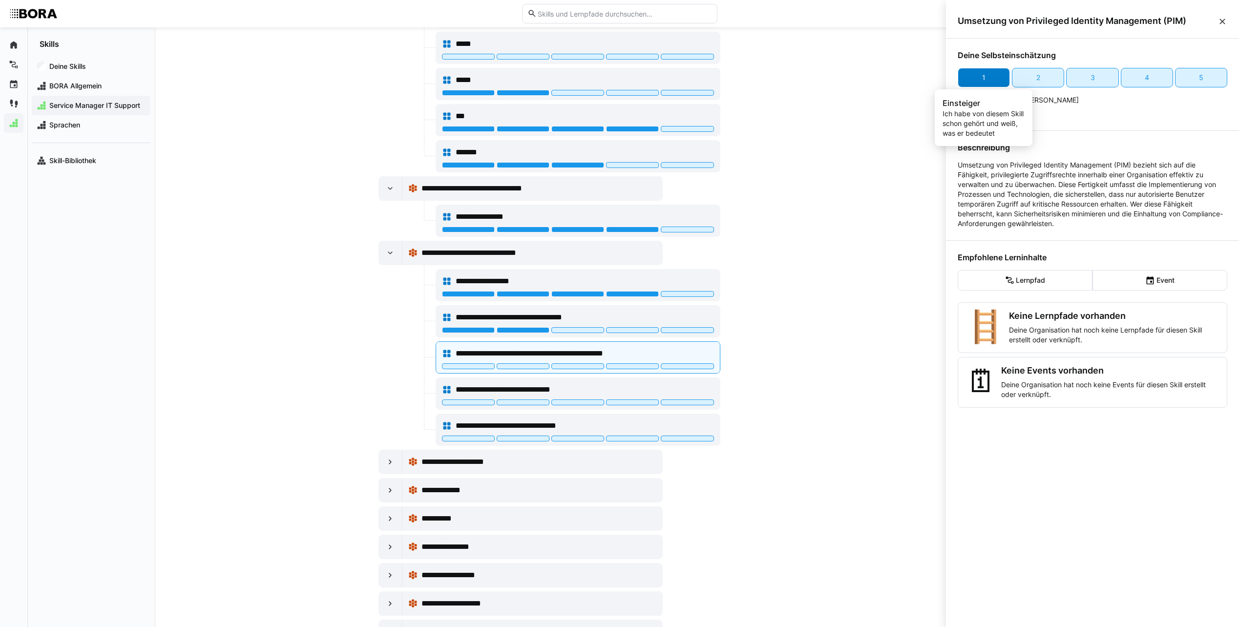
click at [993, 76] on div "1" at bounding box center [984, 78] width 52 height 20
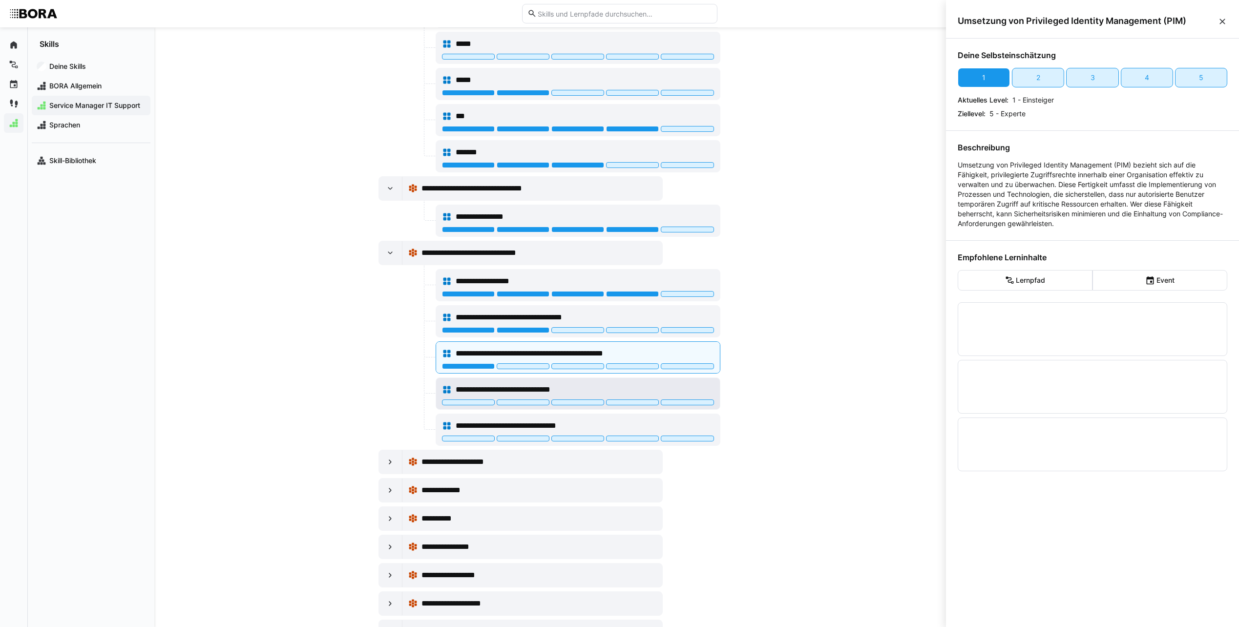
click at [694, 388] on div "**********" at bounding box center [585, 390] width 258 height 12
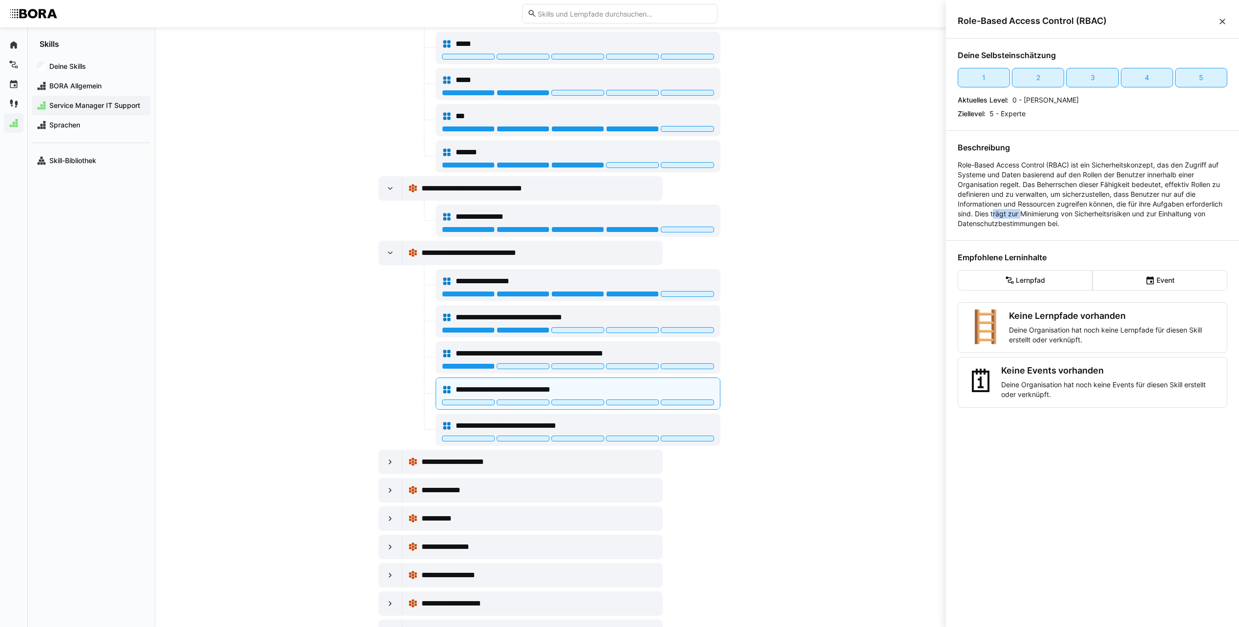
drag, startPoint x: 1034, startPoint y: 214, endPoint x: 1063, endPoint y: 214, distance: 29.8
click at [1063, 214] on p "Role-Based Access Control (RBAC) ist ein Sicherheitskonzept, das den Zugriff au…" at bounding box center [1093, 194] width 270 height 68
drag, startPoint x: 1063, startPoint y: 214, endPoint x: 1032, endPoint y: 198, distance: 35.8
click at [1032, 198] on p "Role-Based Access Control (RBAC) ist ein Sicherheitskonzept, das den Zugriff au…" at bounding box center [1093, 194] width 270 height 68
drag, startPoint x: 1032, startPoint y: 198, endPoint x: 1015, endPoint y: 193, distance: 17.2
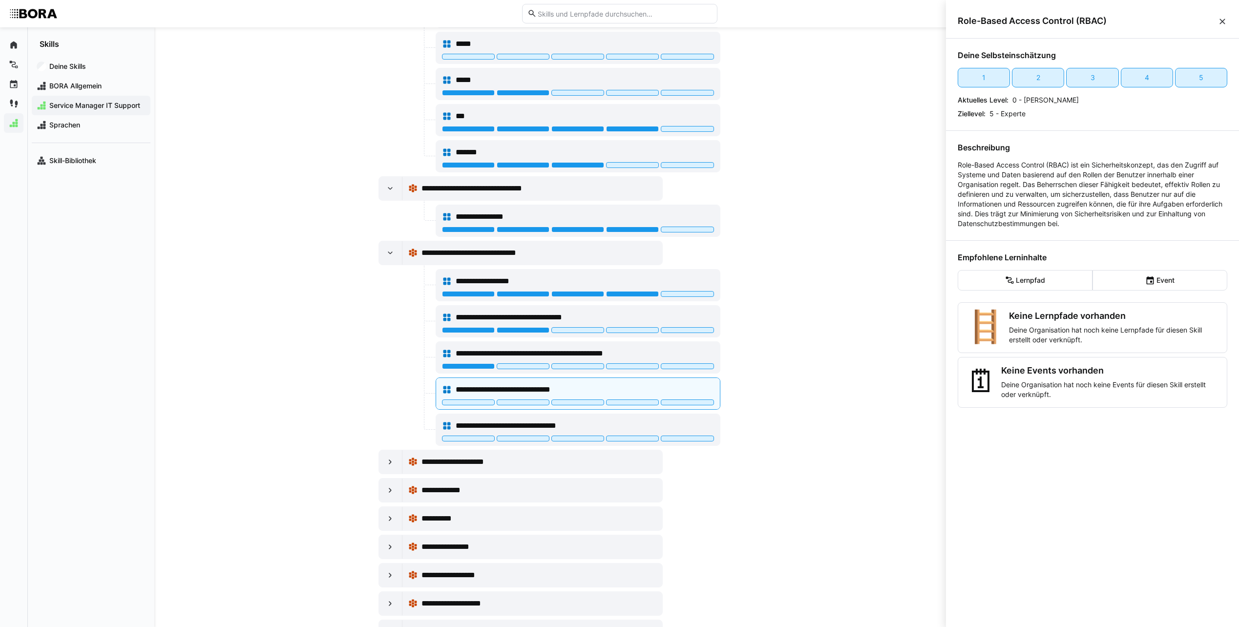
click at [1015, 193] on p "Role-Based Access Control (RBAC) ist ein Sicherheitskonzept, das den Zugriff au…" at bounding box center [1093, 194] width 270 height 68
click at [1086, 78] on div "3" at bounding box center [1092, 78] width 52 height 20
click at [697, 423] on div "**********" at bounding box center [585, 426] width 258 height 12
click at [976, 78] on div "1" at bounding box center [984, 78] width 52 height 20
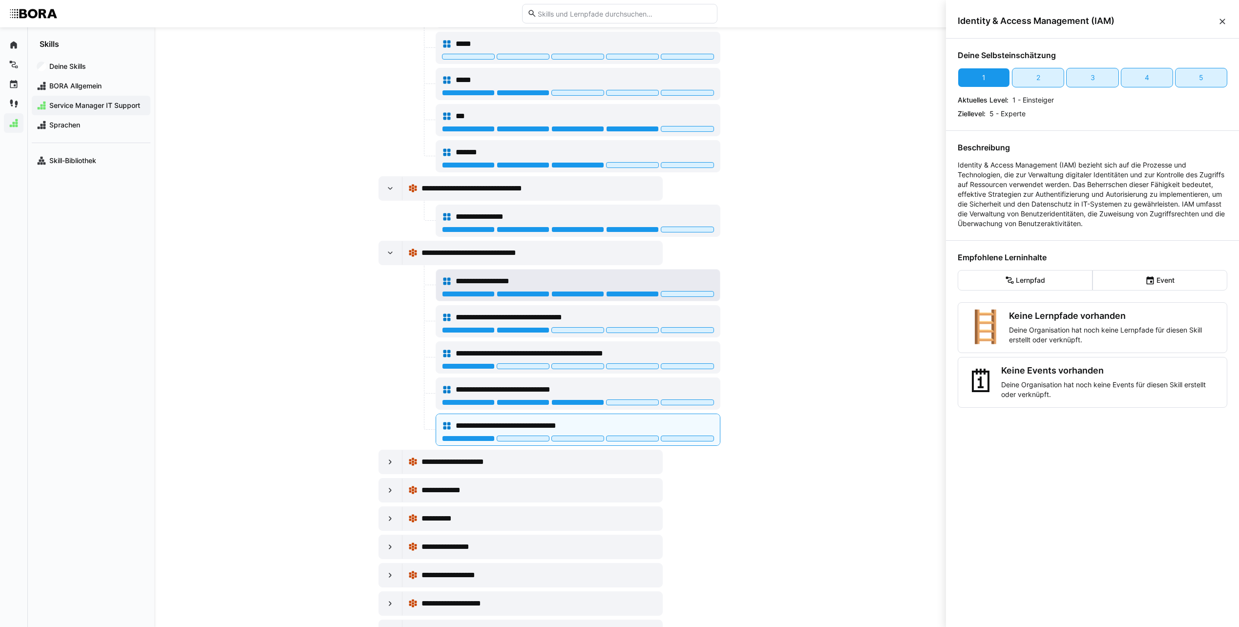
click at [678, 278] on div "**********" at bounding box center [585, 282] width 258 height 12
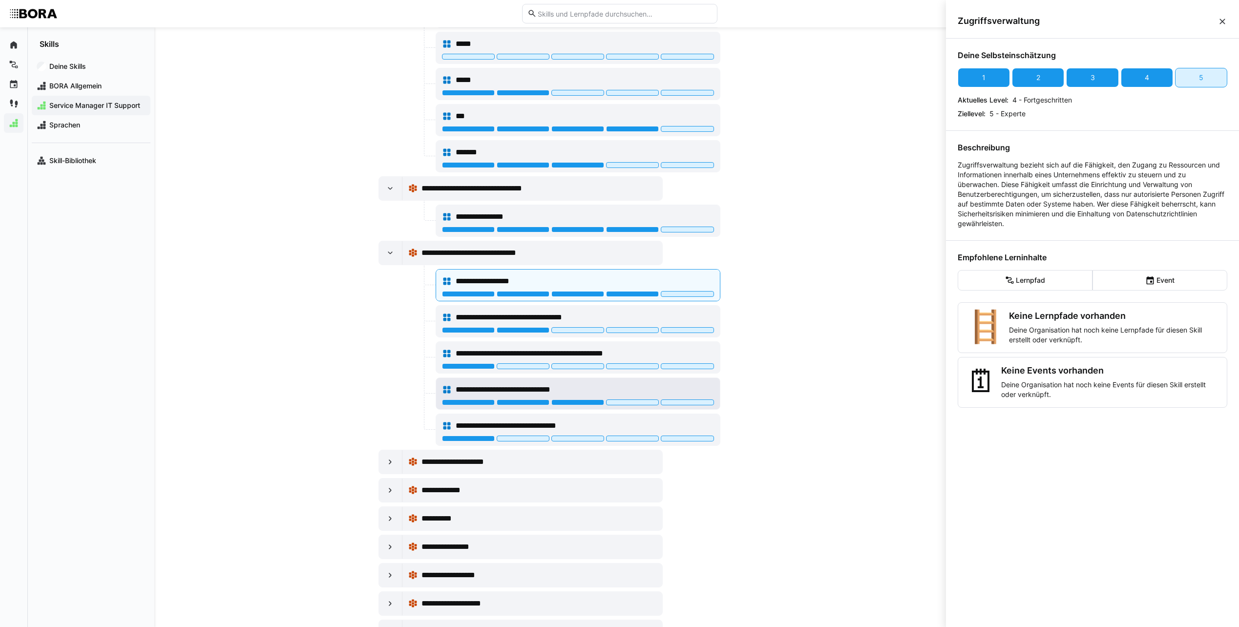
click at [621, 390] on div "**********" at bounding box center [585, 390] width 258 height 12
click at [1137, 80] on div "4" at bounding box center [1147, 78] width 52 height 20
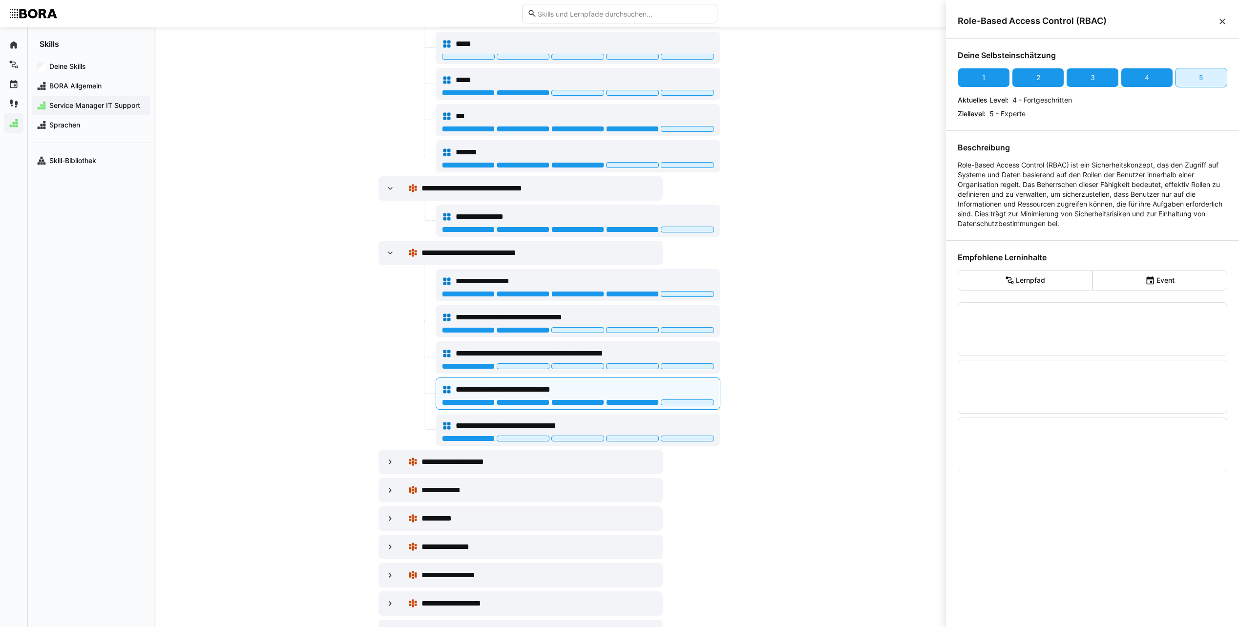
click at [807, 333] on div "**********" at bounding box center [550, 327] width 792 height 600
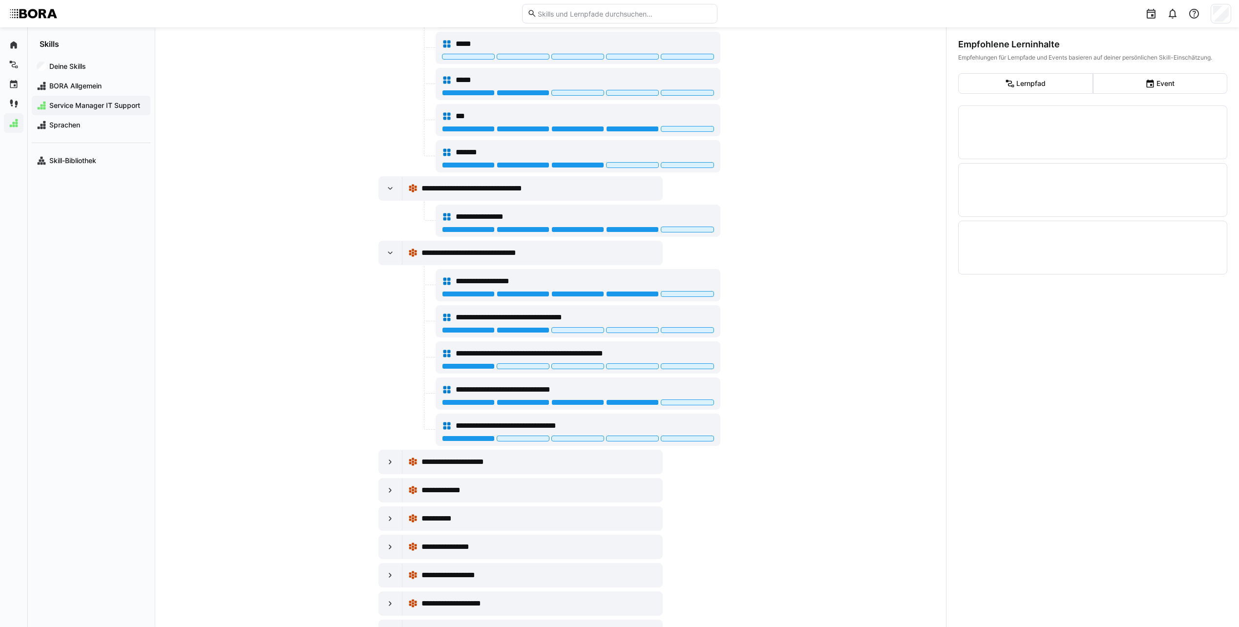
scroll to position [285, 0]
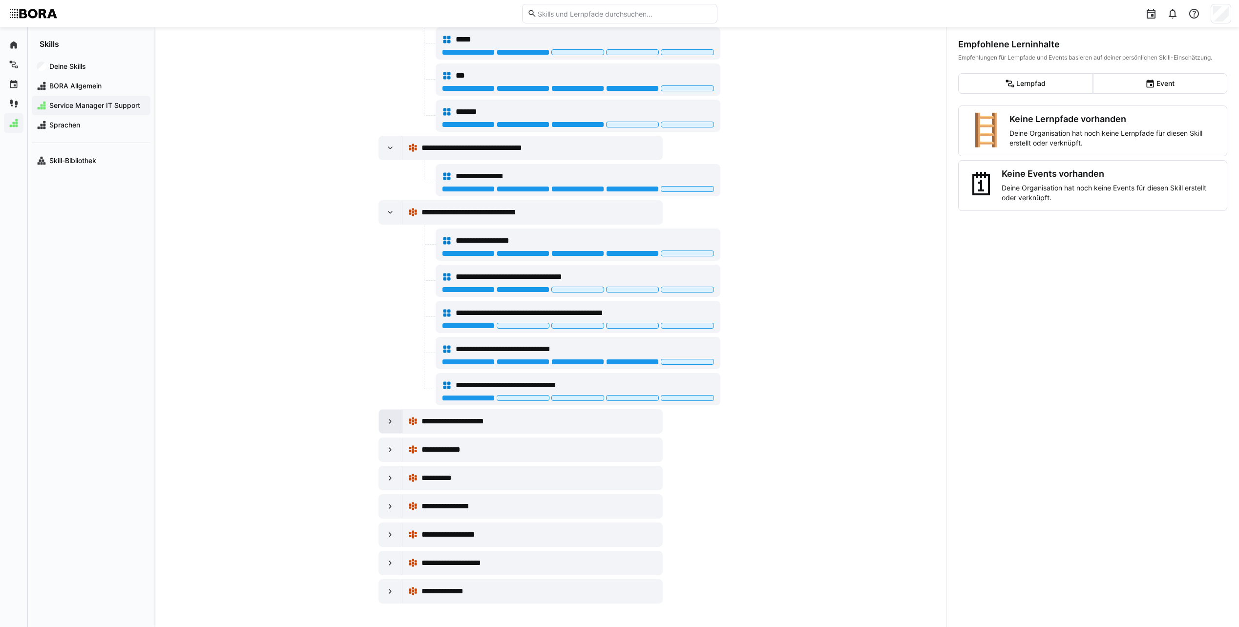
click at [381, 420] on div at bounding box center [390, 421] width 23 height 23
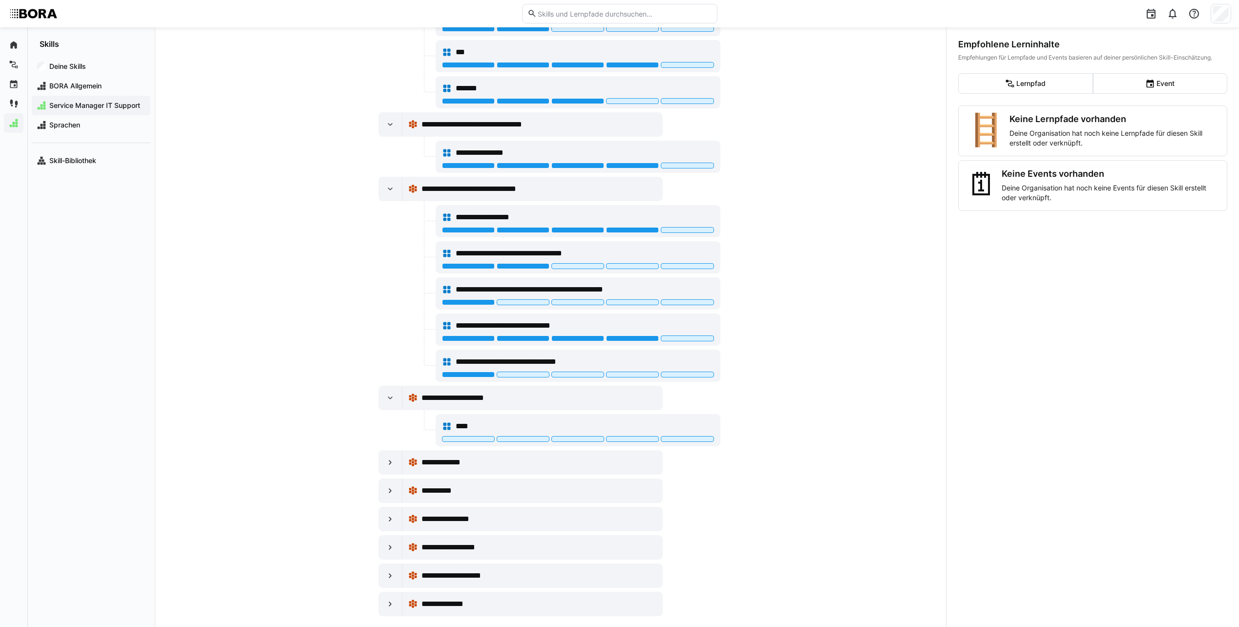
scroll to position [321, 0]
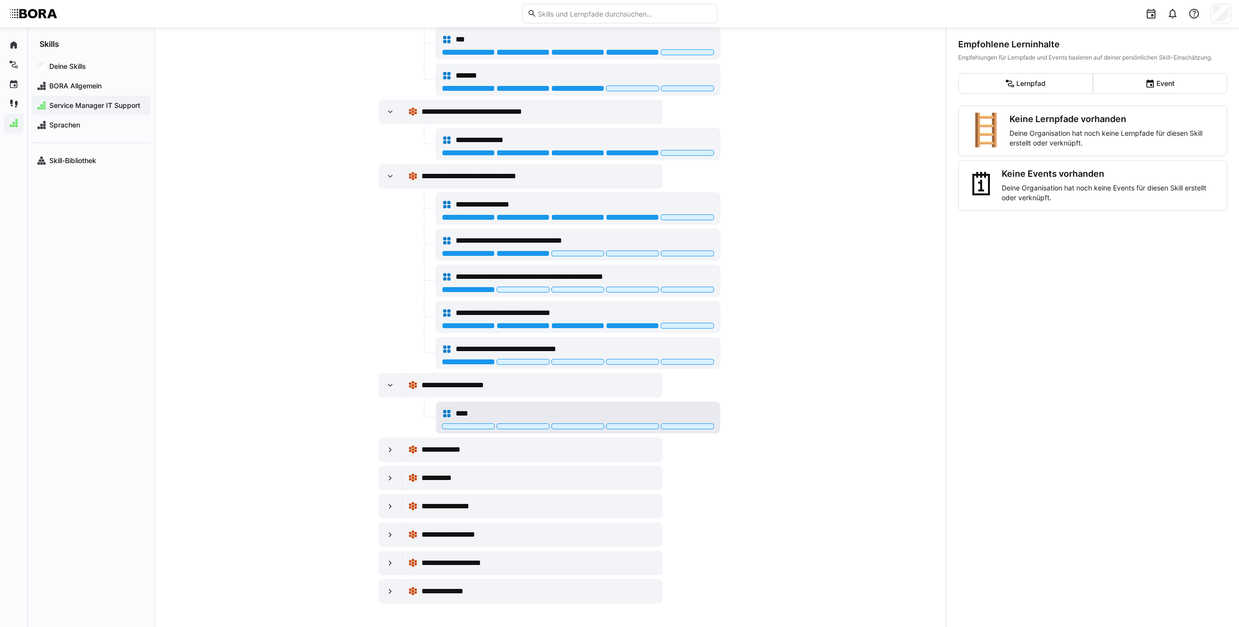
click at [684, 413] on div "****" at bounding box center [585, 414] width 258 height 12
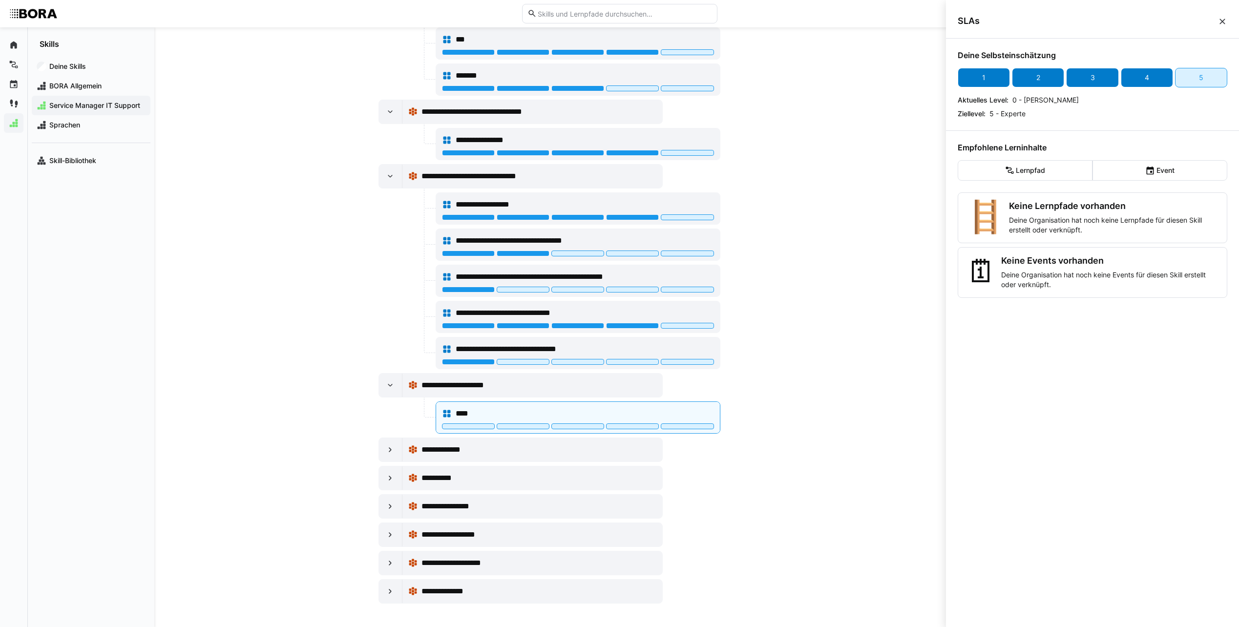
click at [1085, 86] on div "3" at bounding box center [1092, 78] width 52 height 20
click at [396, 451] on div at bounding box center [390, 449] width 23 height 23
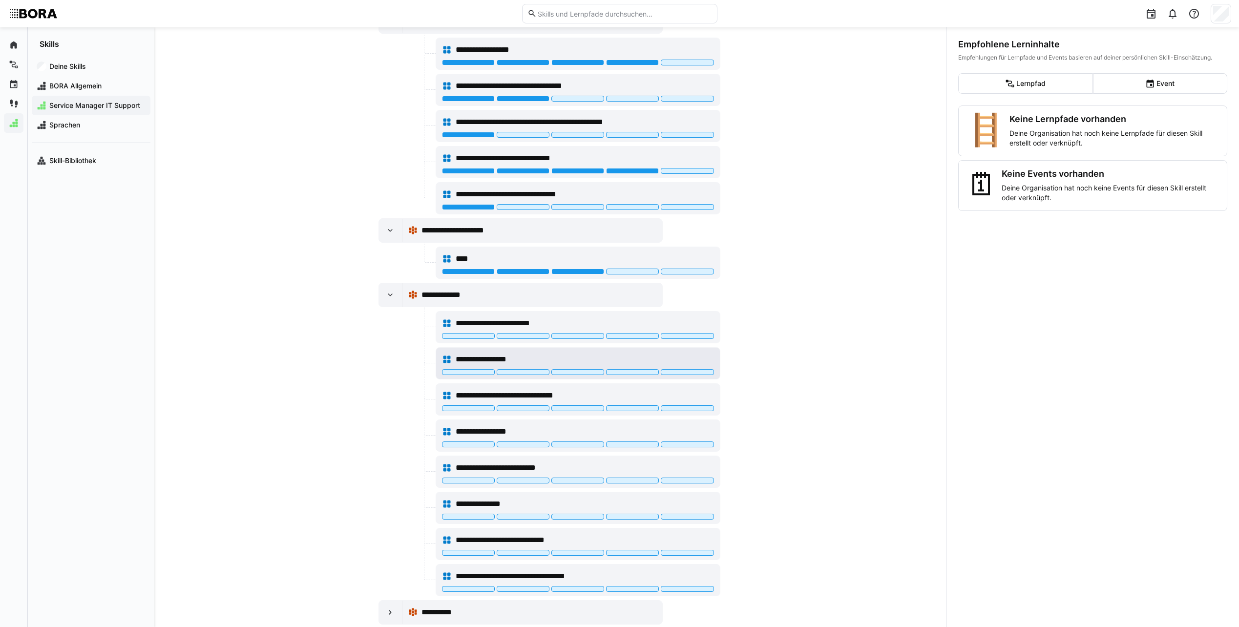
scroll to position [516, 0]
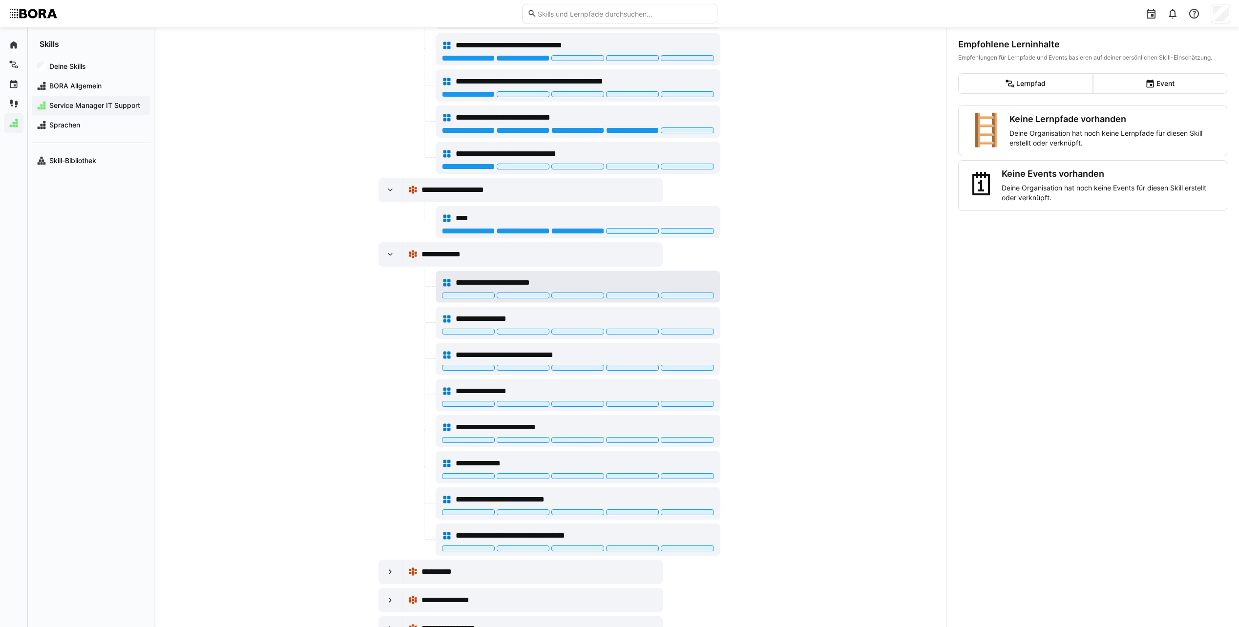
click at [676, 284] on div "**********" at bounding box center [585, 283] width 258 height 12
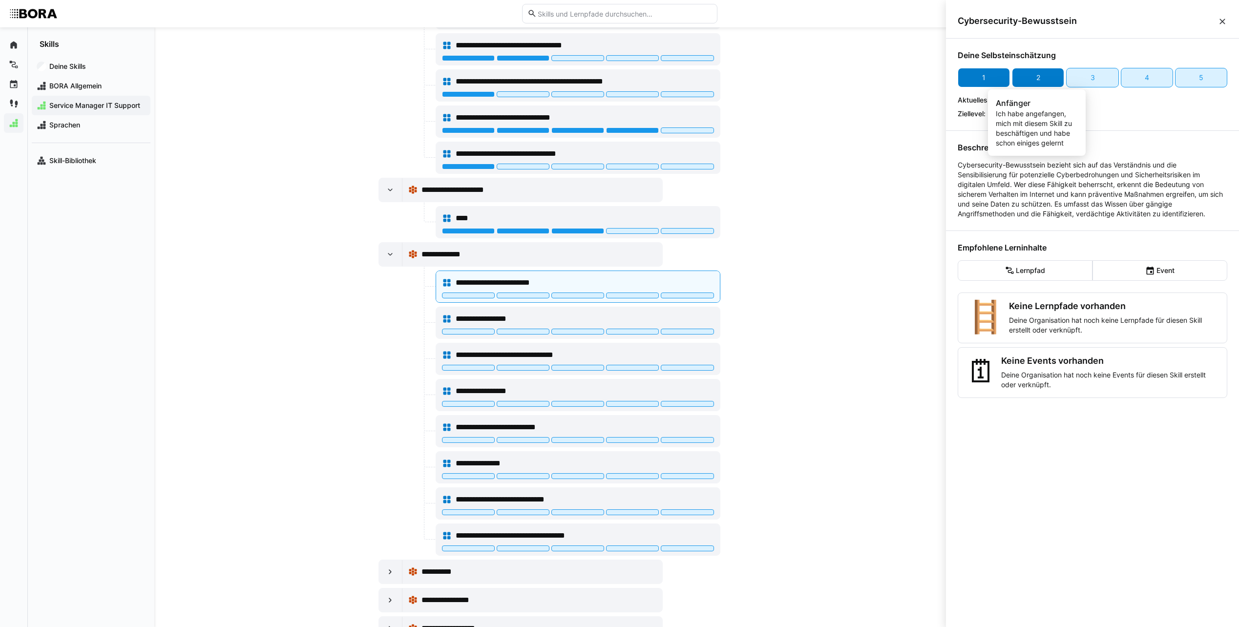
click at [1043, 73] on div "2" at bounding box center [1038, 78] width 52 height 20
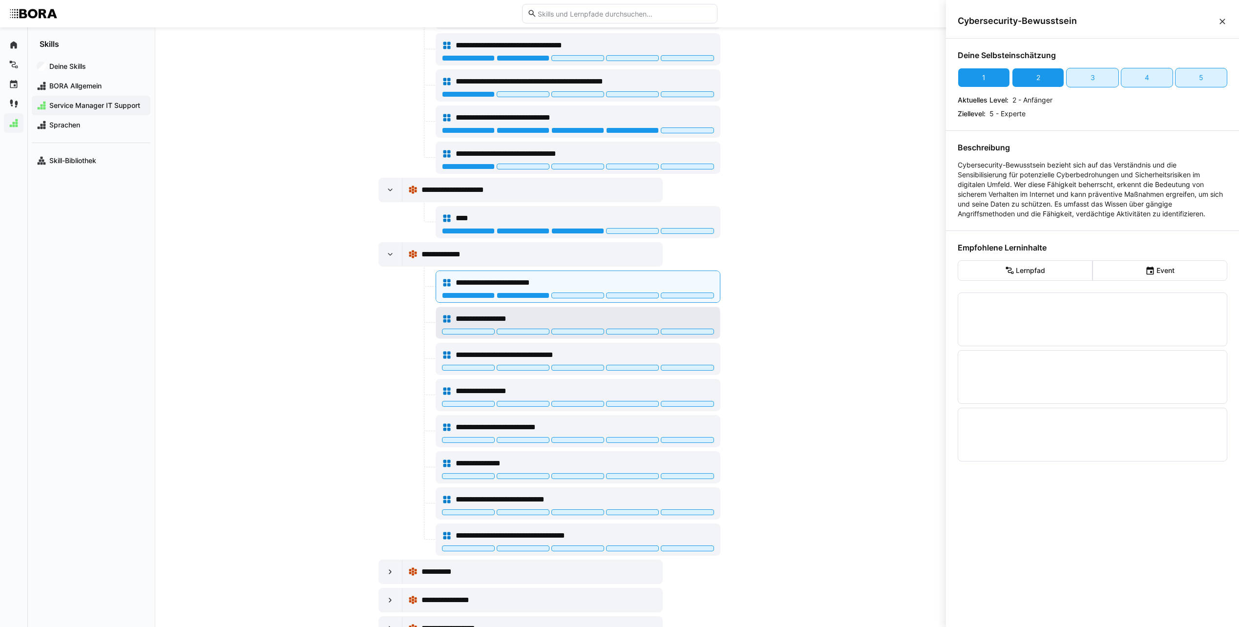
click at [705, 317] on div "**********" at bounding box center [585, 319] width 258 height 12
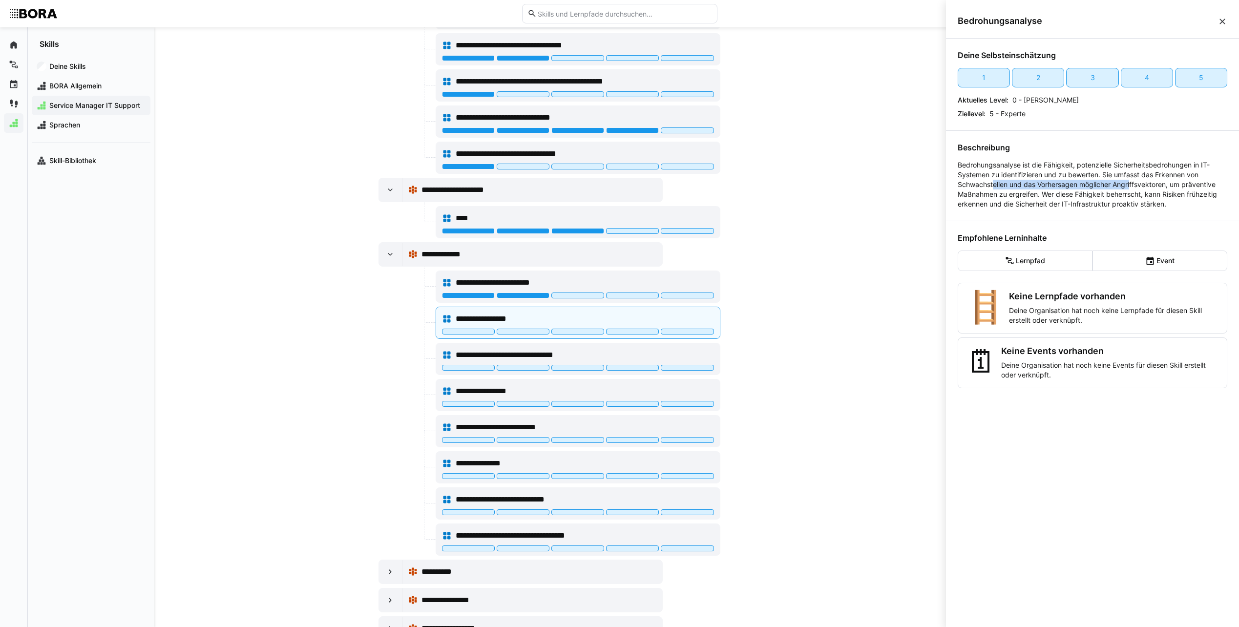
drag, startPoint x: 994, startPoint y: 186, endPoint x: 1132, endPoint y: 187, distance: 138.2
click at [1132, 187] on p "Bedrohungsanalyse ist die Fähigkeit, potenzielle Sicherheitsbedrohungen in IT-S…" at bounding box center [1093, 184] width 270 height 49
drag, startPoint x: 1132, startPoint y: 187, endPoint x: 1118, endPoint y: 192, distance: 14.9
click at [1118, 192] on p "Bedrohungsanalyse ist die Fähigkeit, potenzielle Sicherheitsbedrohungen in IT-S…" at bounding box center [1093, 184] width 270 height 49
click at [977, 87] on div "1" at bounding box center [984, 78] width 52 height 20
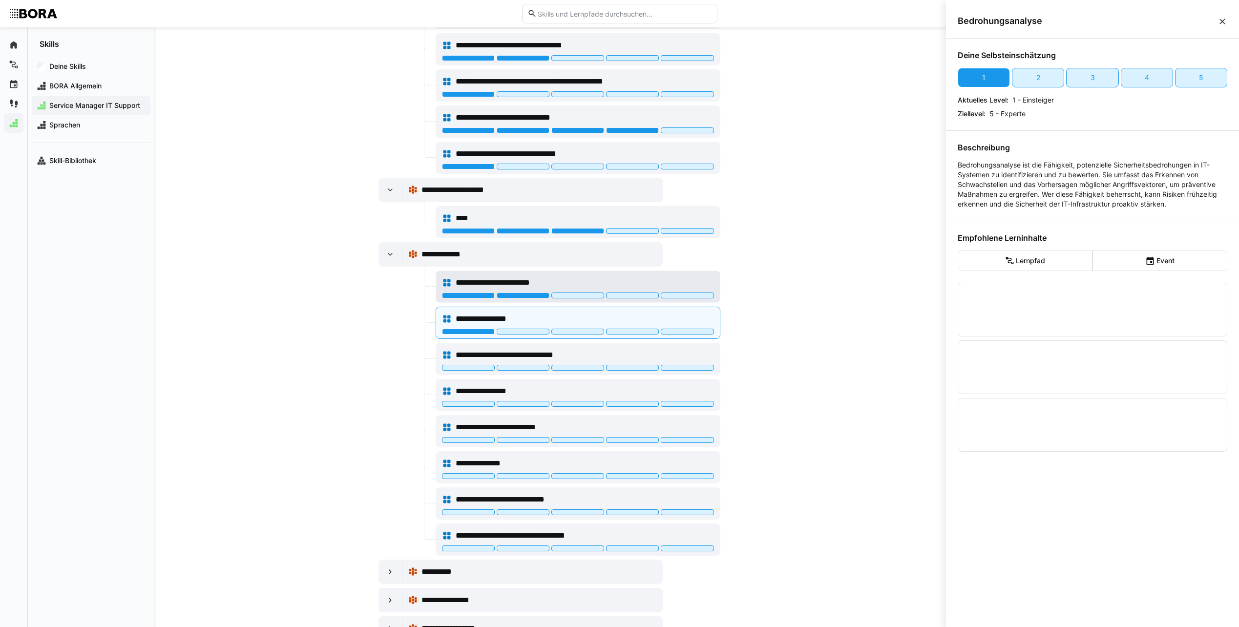
click at [570, 277] on div "**********" at bounding box center [585, 283] width 258 height 12
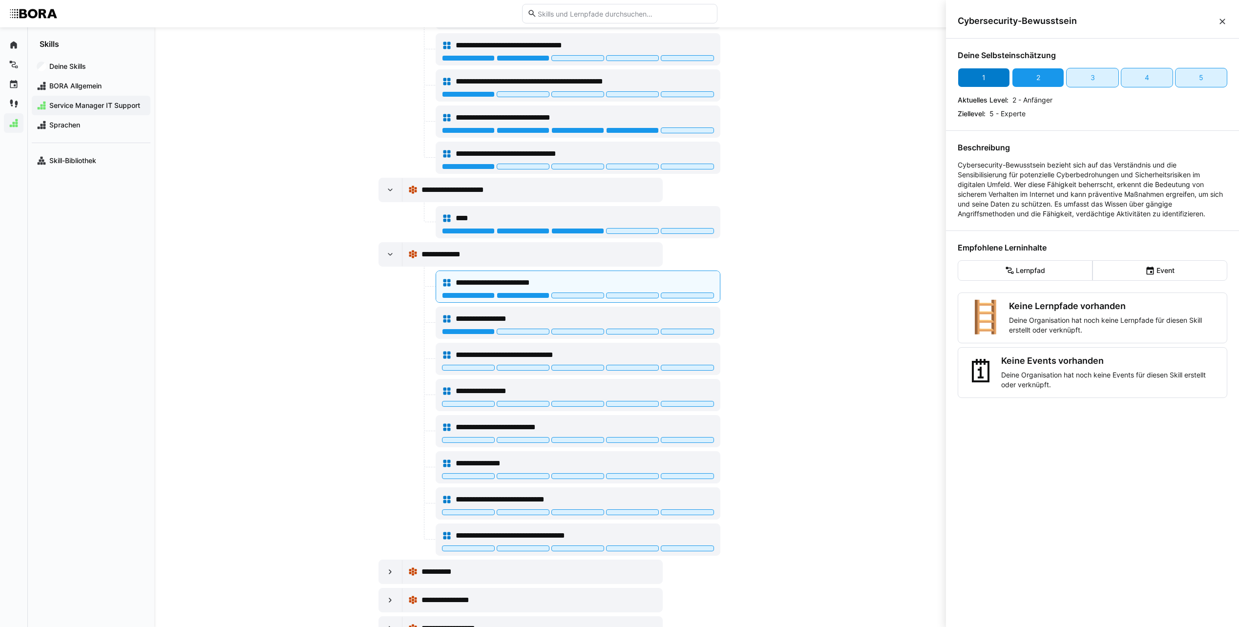
click at [997, 77] on div "1" at bounding box center [984, 78] width 52 height 20
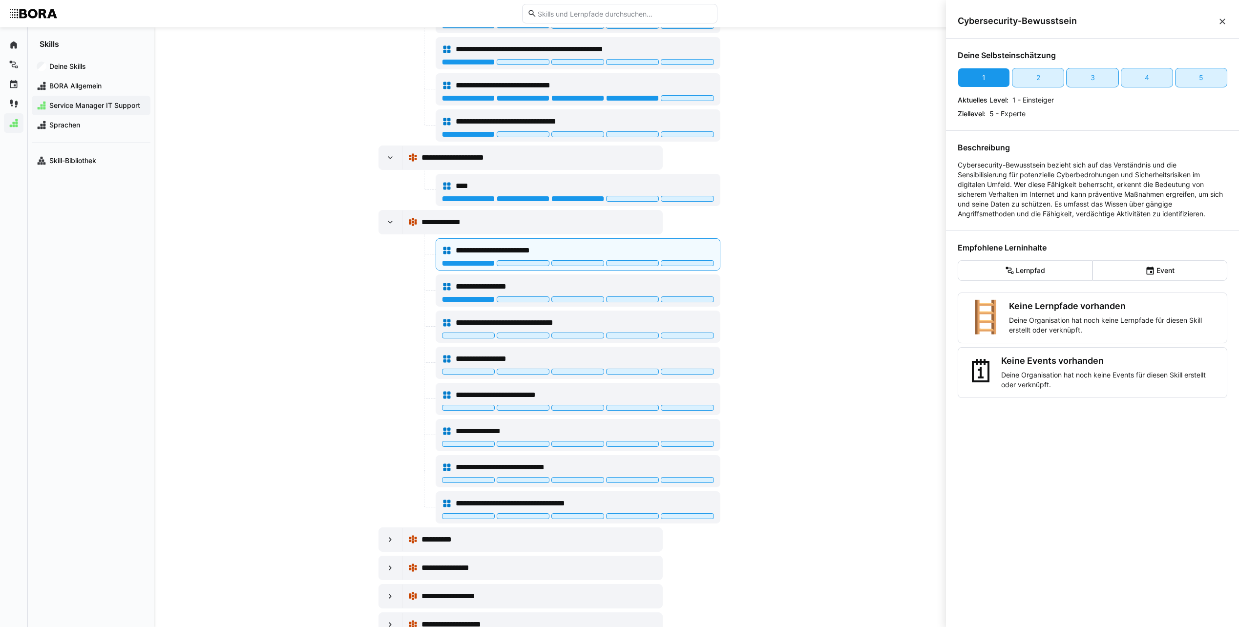
scroll to position [565, 0]
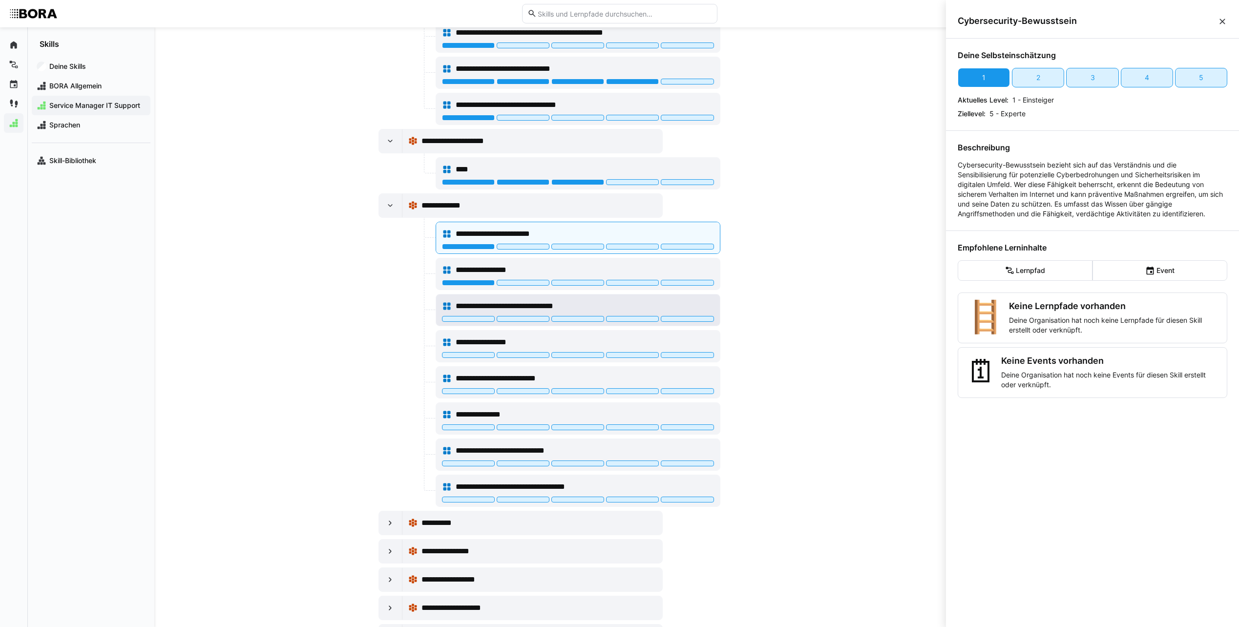
click at [708, 302] on div "**********" at bounding box center [585, 306] width 258 height 12
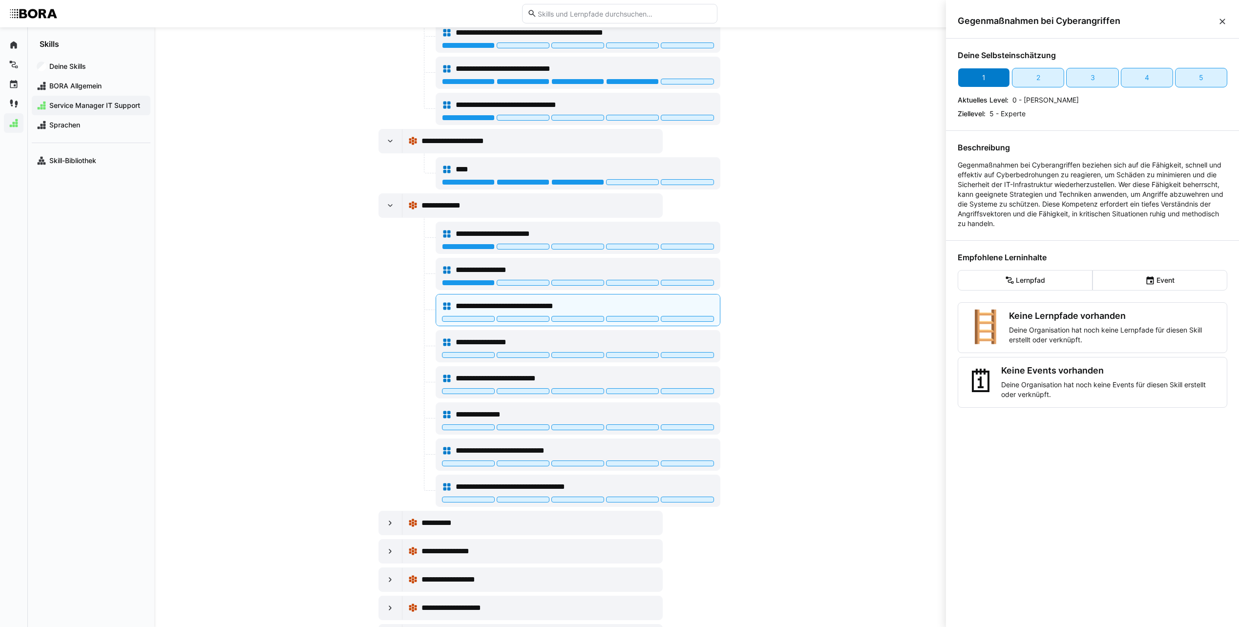
click at [965, 76] on div "1" at bounding box center [984, 78] width 52 height 20
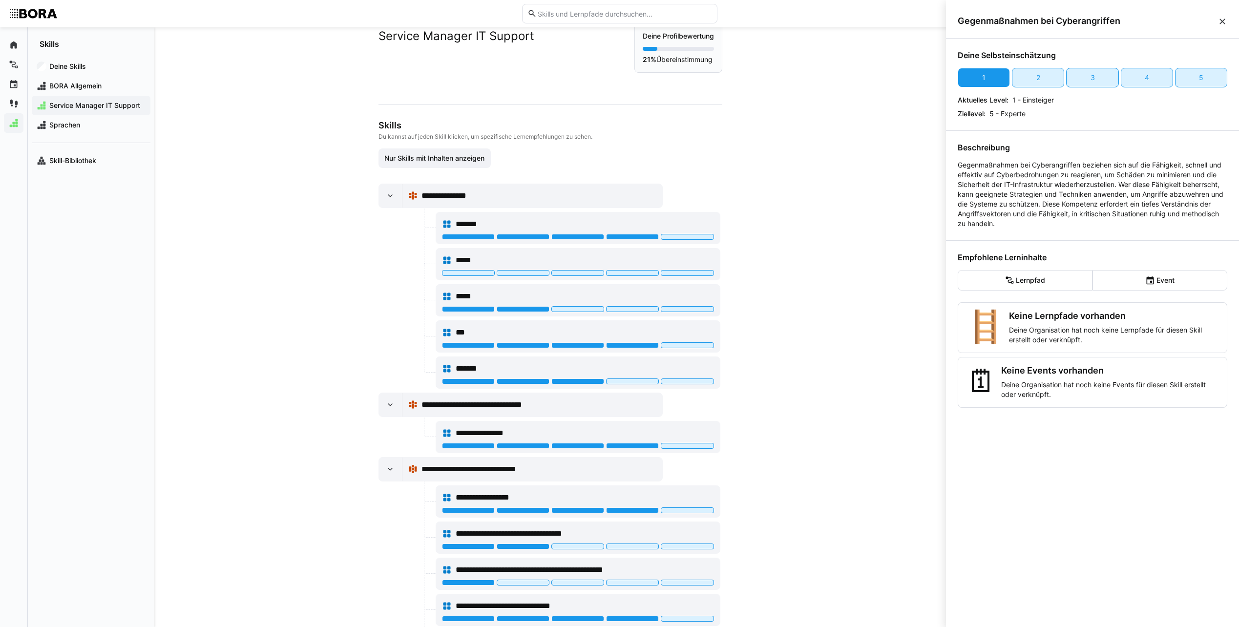
scroll to position [126, 0]
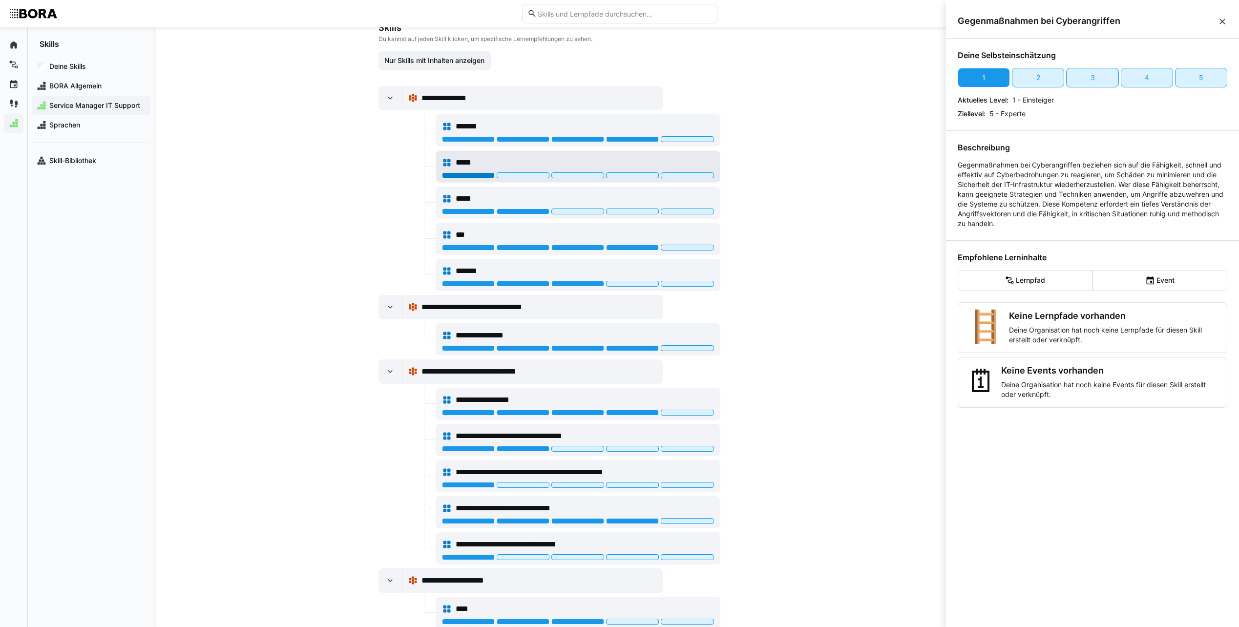
click at [460, 177] on div at bounding box center [468, 175] width 53 height 6
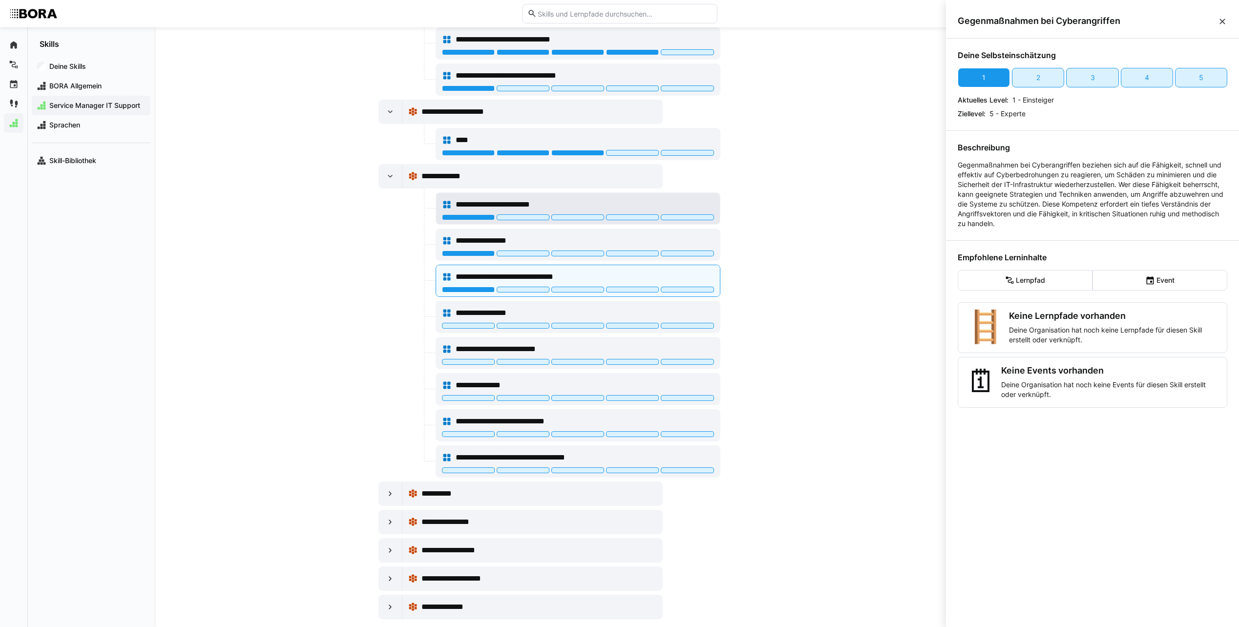
scroll to position [610, 0]
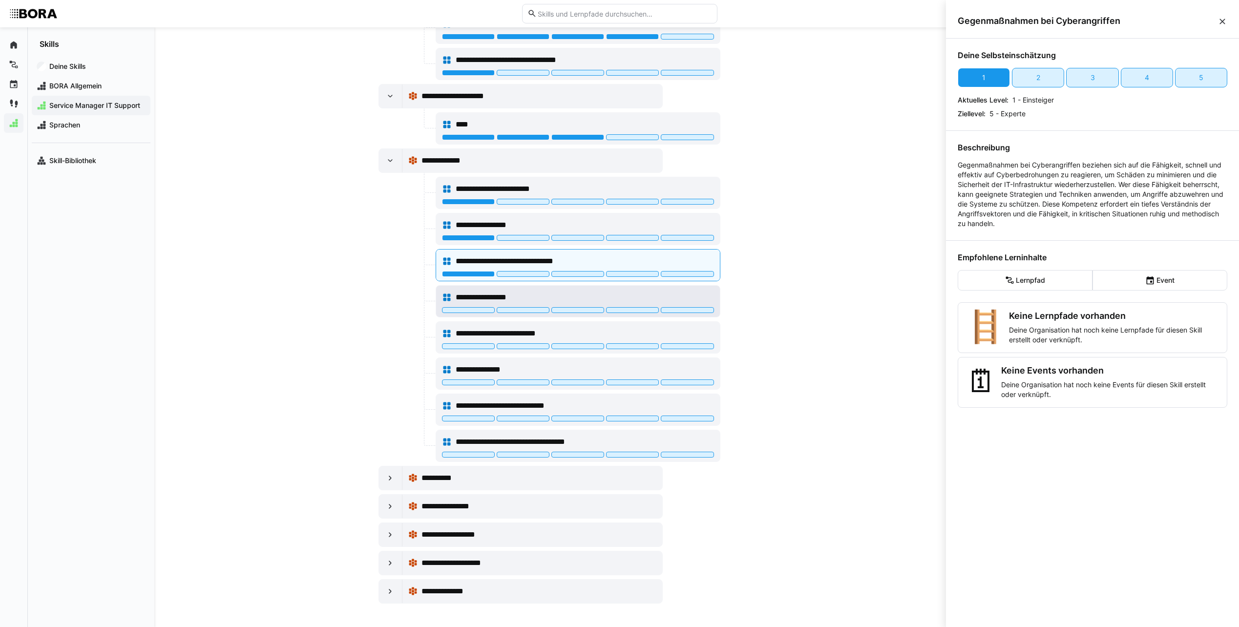
click at [589, 299] on div "**********" at bounding box center [585, 298] width 258 height 12
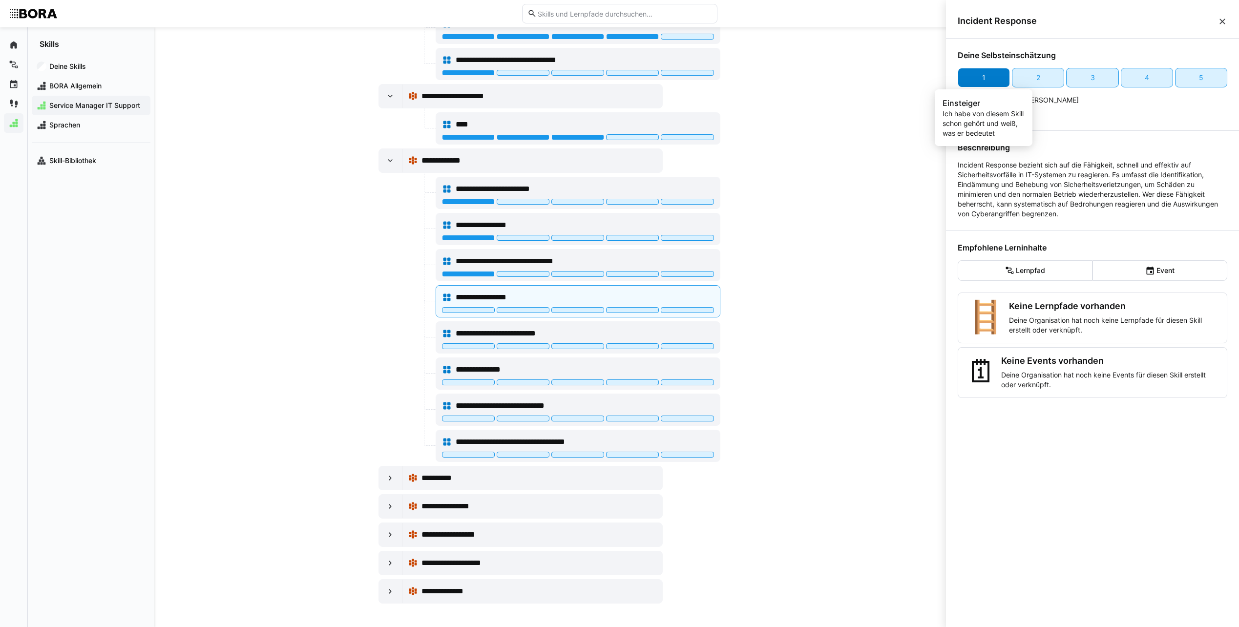
click at [977, 82] on div "1" at bounding box center [984, 78] width 52 height 20
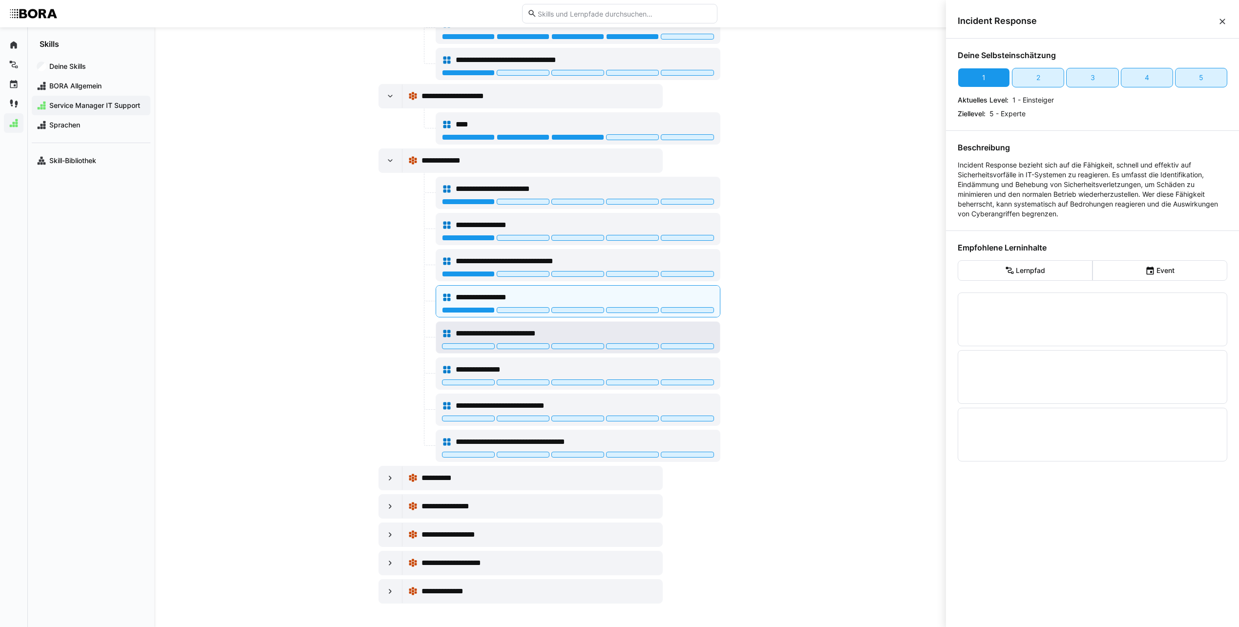
click at [625, 330] on div "**********" at bounding box center [585, 334] width 258 height 12
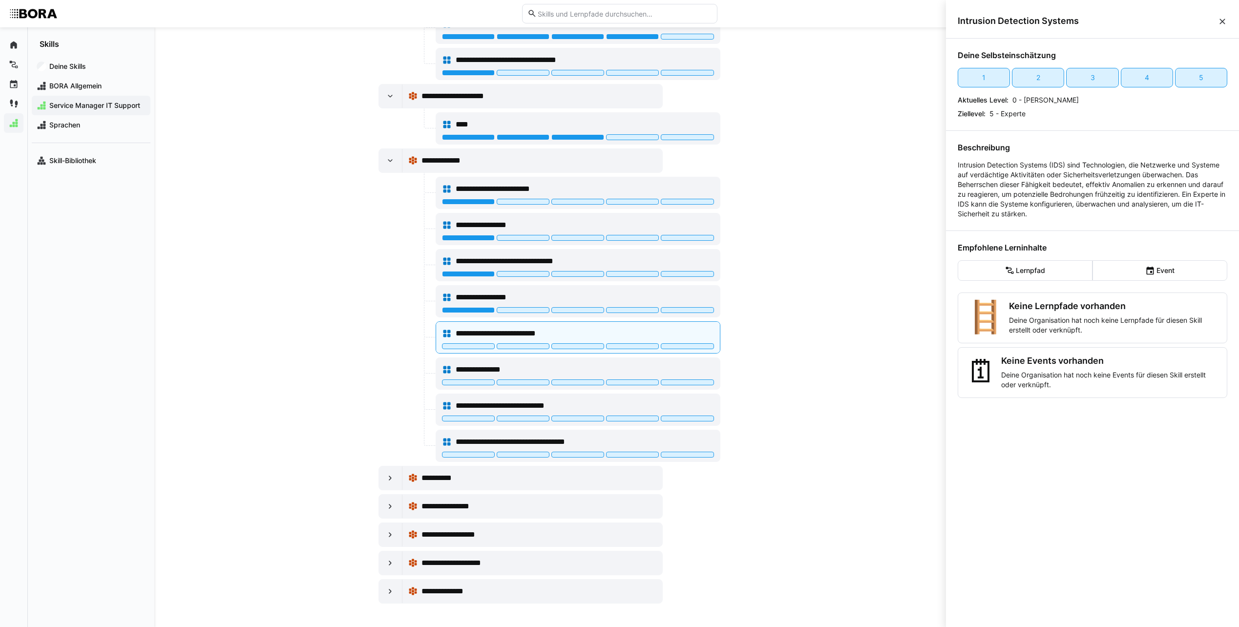
click at [991, 72] on div "1" at bounding box center [984, 78] width 52 height 20
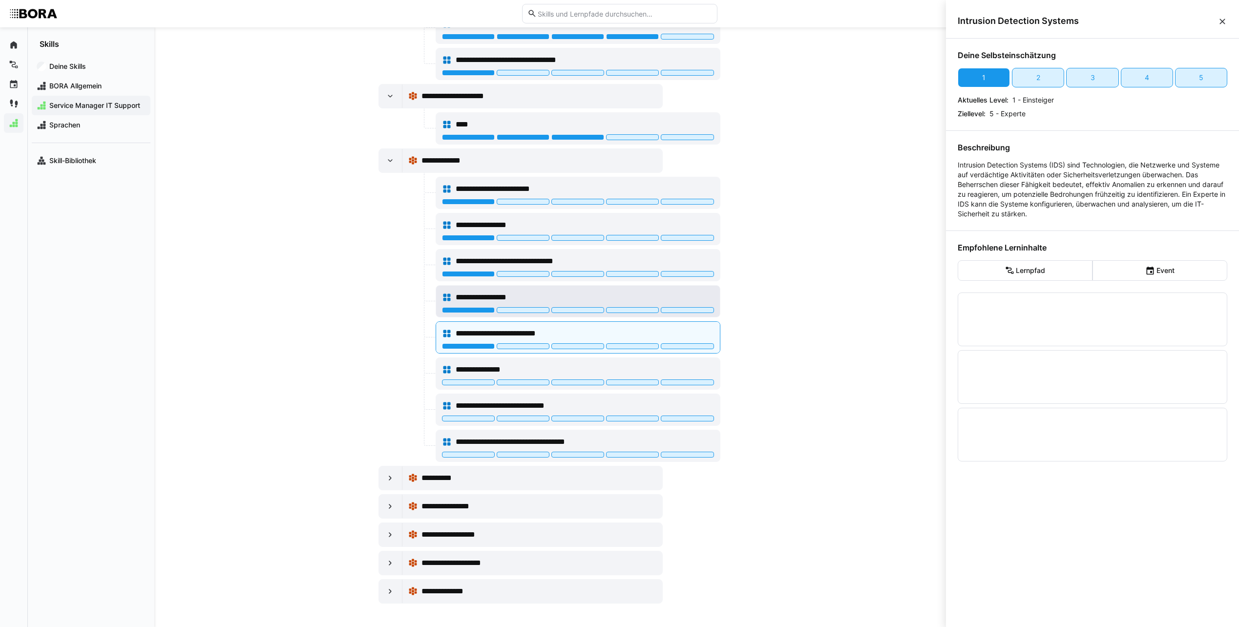
click at [539, 290] on div "**********" at bounding box center [578, 298] width 272 height 20
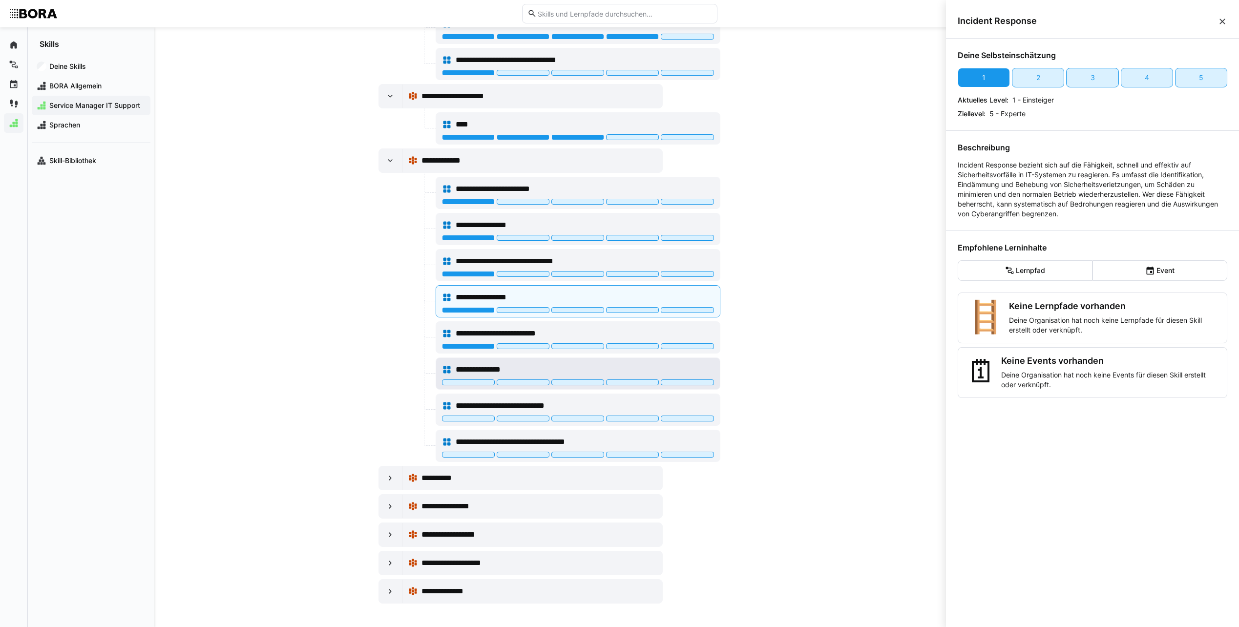
click at [603, 367] on div "**********" at bounding box center [585, 370] width 258 height 12
click at [968, 88] on div "1 2 3 4 5 Aktuelles Level: 0 - [PERSON_NAME] Ziellevel: 5 - Experte" at bounding box center [1093, 93] width 270 height 51
click at [965, 85] on div "1" at bounding box center [984, 78] width 52 height 20
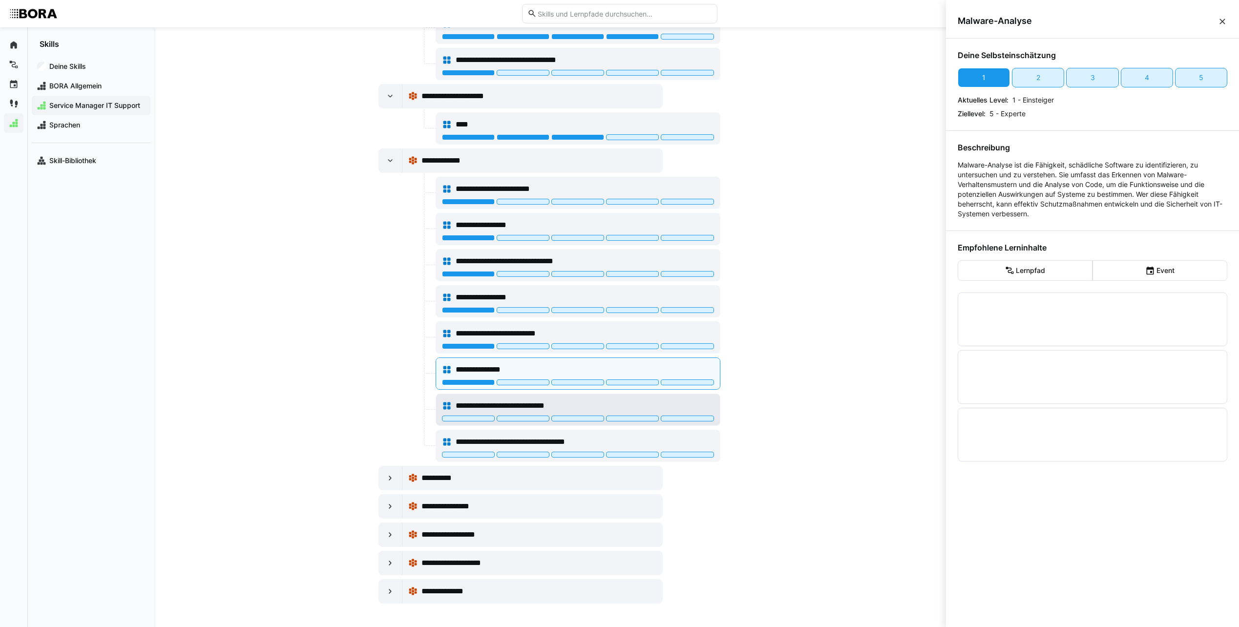
click at [585, 405] on div "**********" at bounding box center [585, 406] width 258 height 12
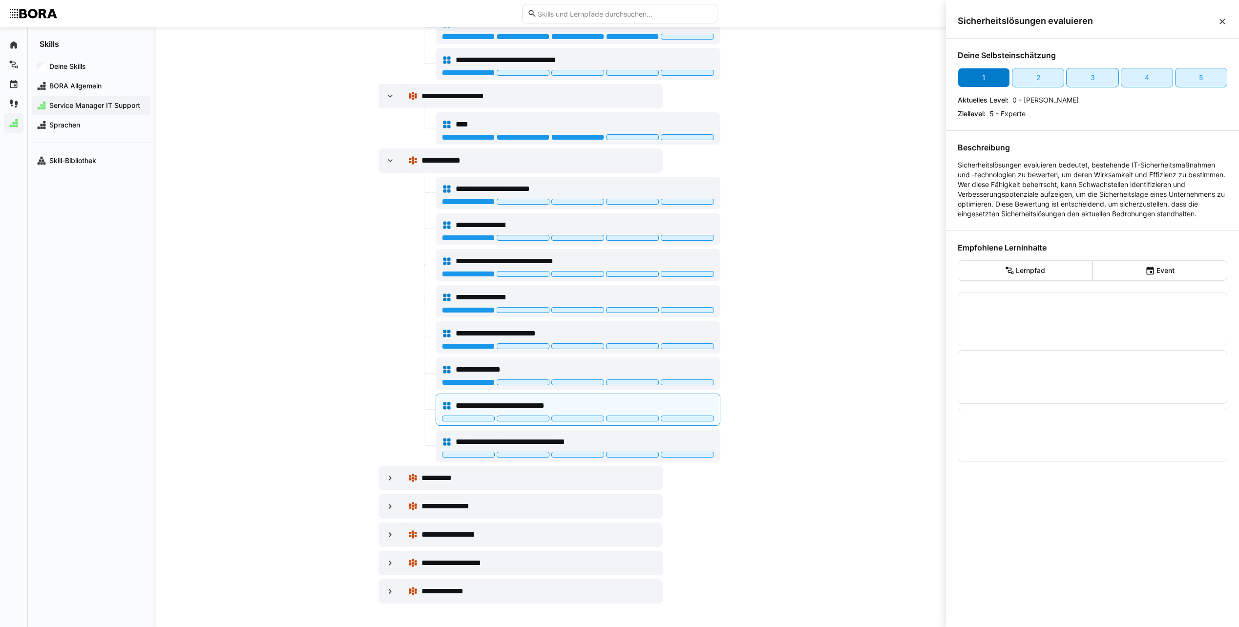
click at [998, 81] on div "1" at bounding box center [984, 78] width 52 height 20
click at [632, 443] on div "**********" at bounding box center [585, 442] width 258 height 12
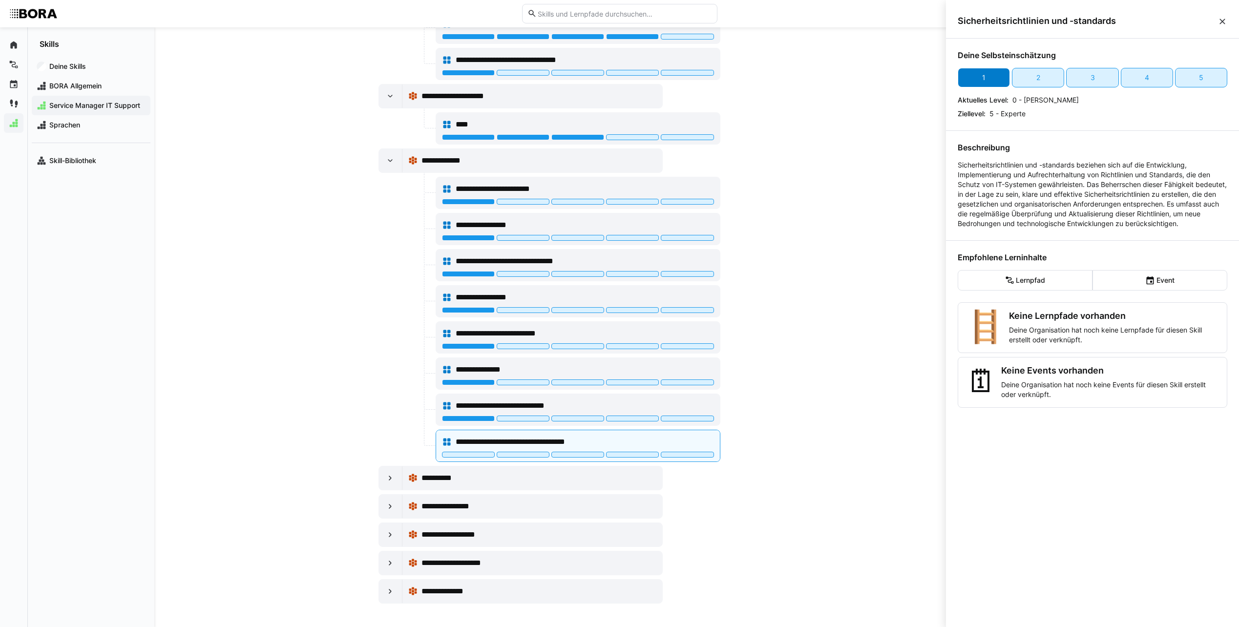
click at [972, 79] on div "1" at bounding box center [984, 78] width 52 height 20
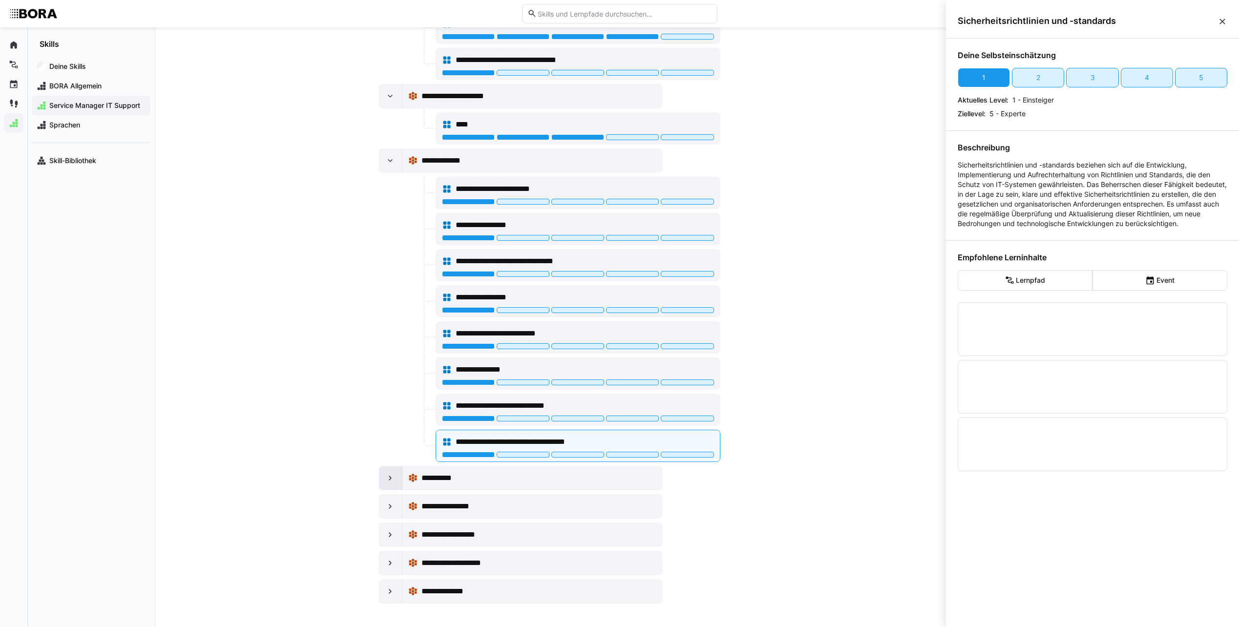
click at [392, 473] on eds-icon at bounding box center [390, 478] width 10 height 10
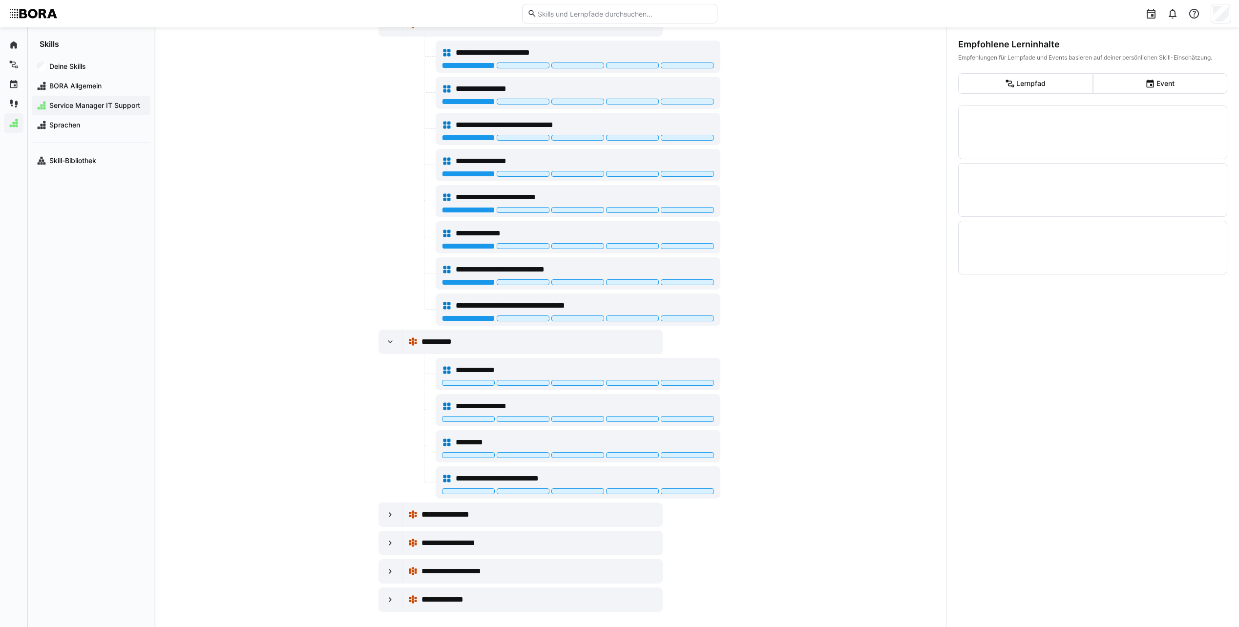
scroll to position [755, 0]
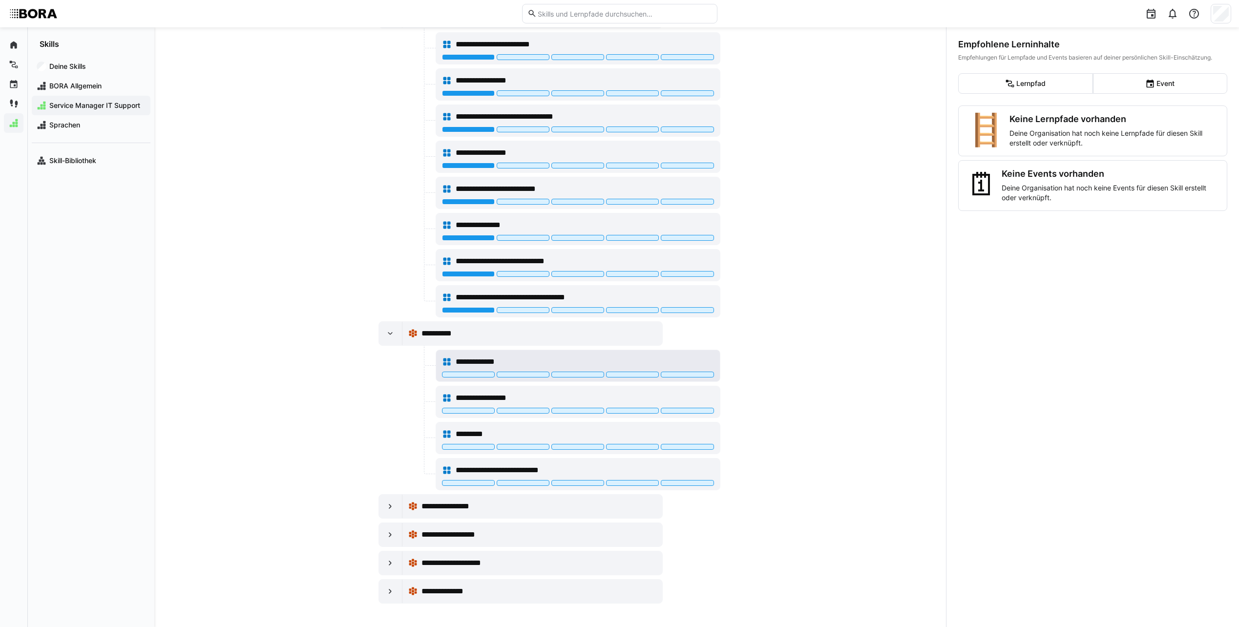
click at [626, 355] on div "**********" at bounding box center [578, 362] width 272 height 20
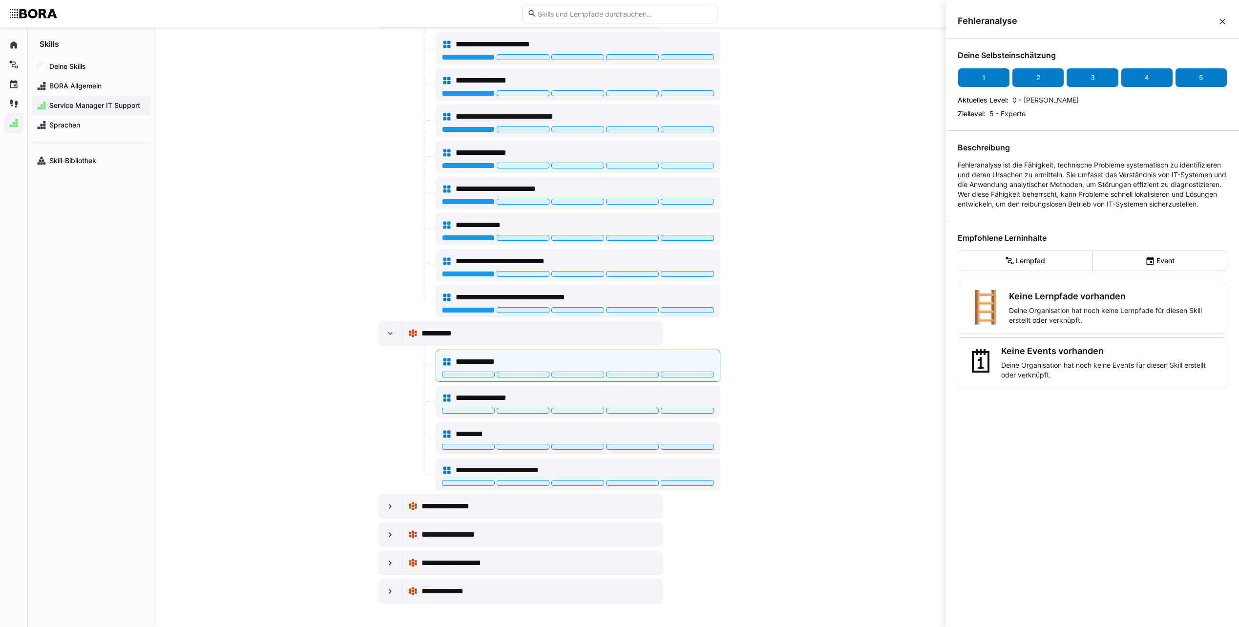
click at [1185, 79] on div "5" at bounding box center [1201, 78] width 52 height 20
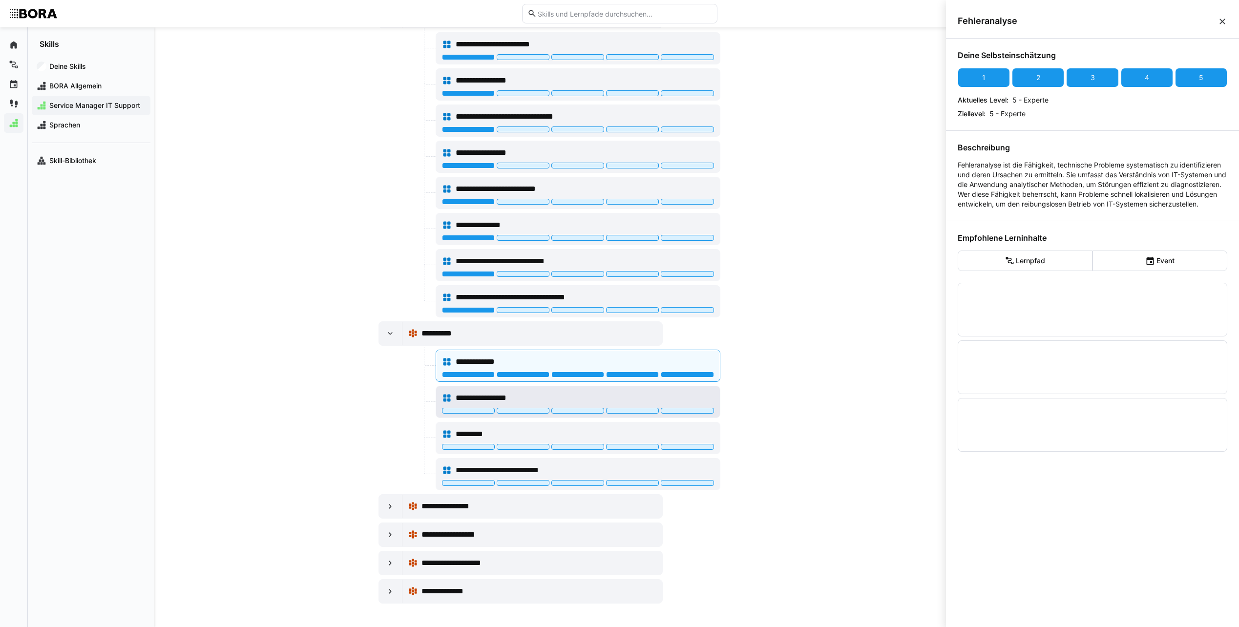
click at [670, 397] on div "**********" at bounding box center [585, 398] width 258 height 12
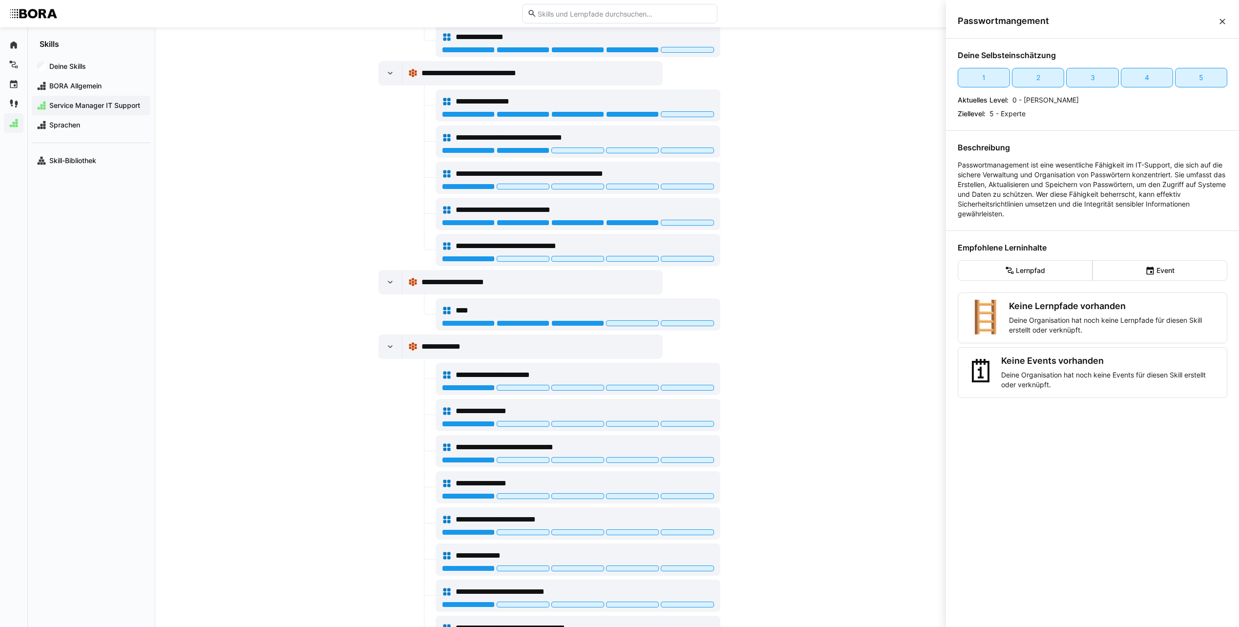
scroll to position [413, 0]
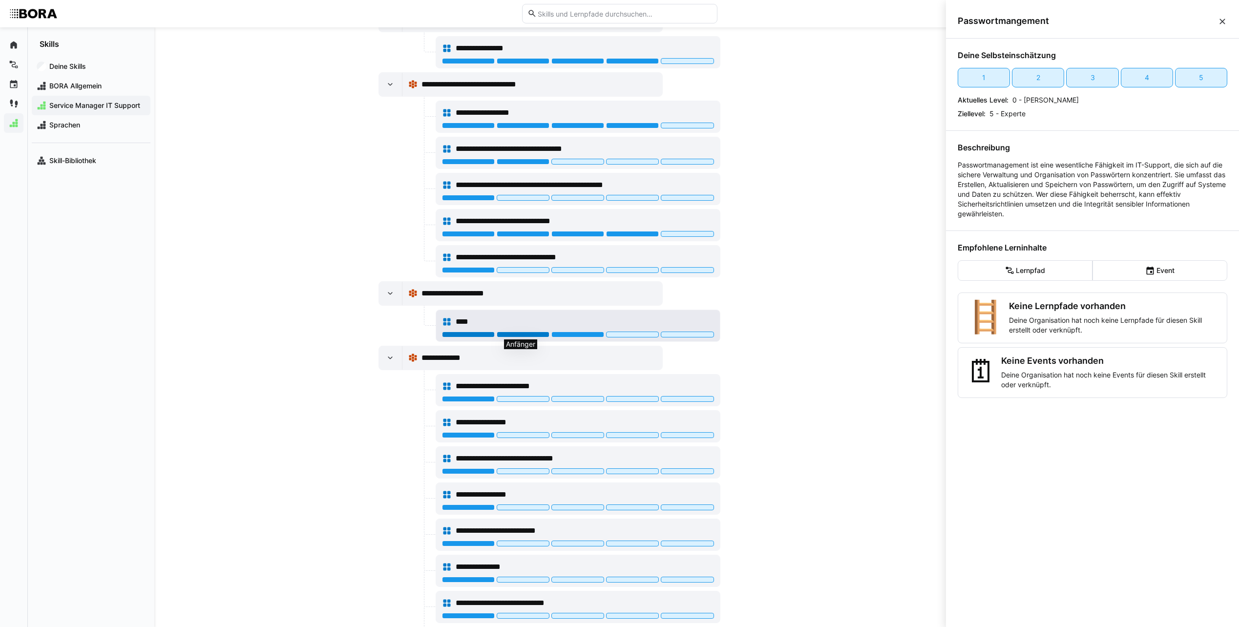
click at [528, 334] on div at bounding box center [523, 335] width 53 height 6
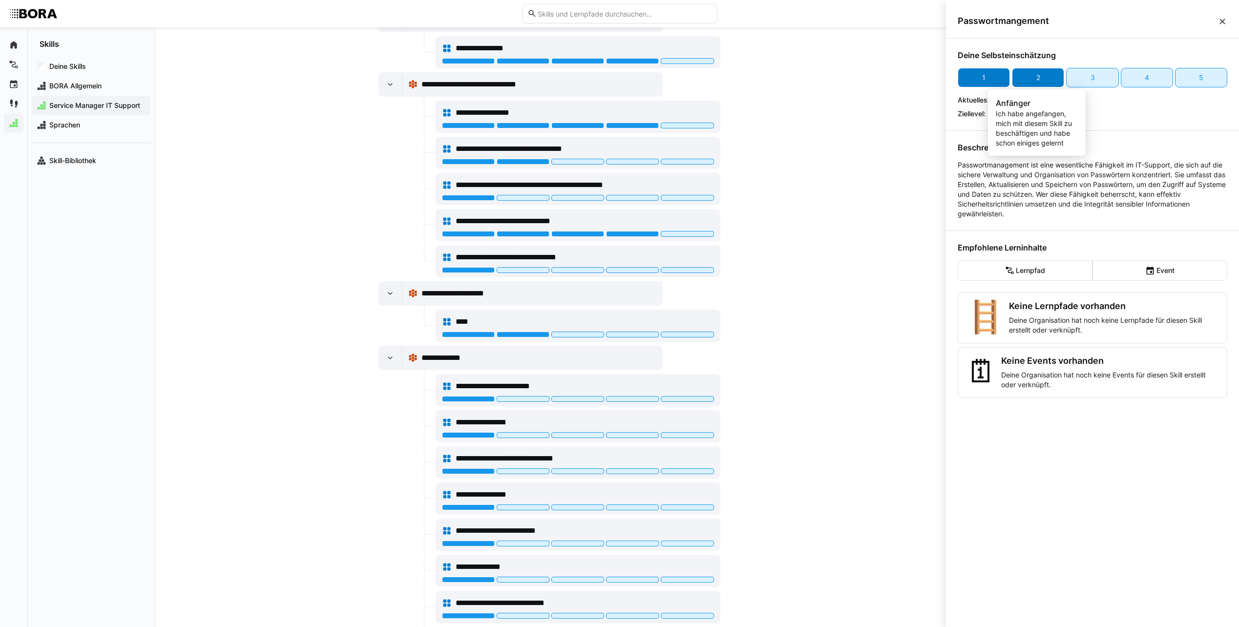
click at [1043, 75] on div "2" at bounding box center [1038, 78] width 52 height 20
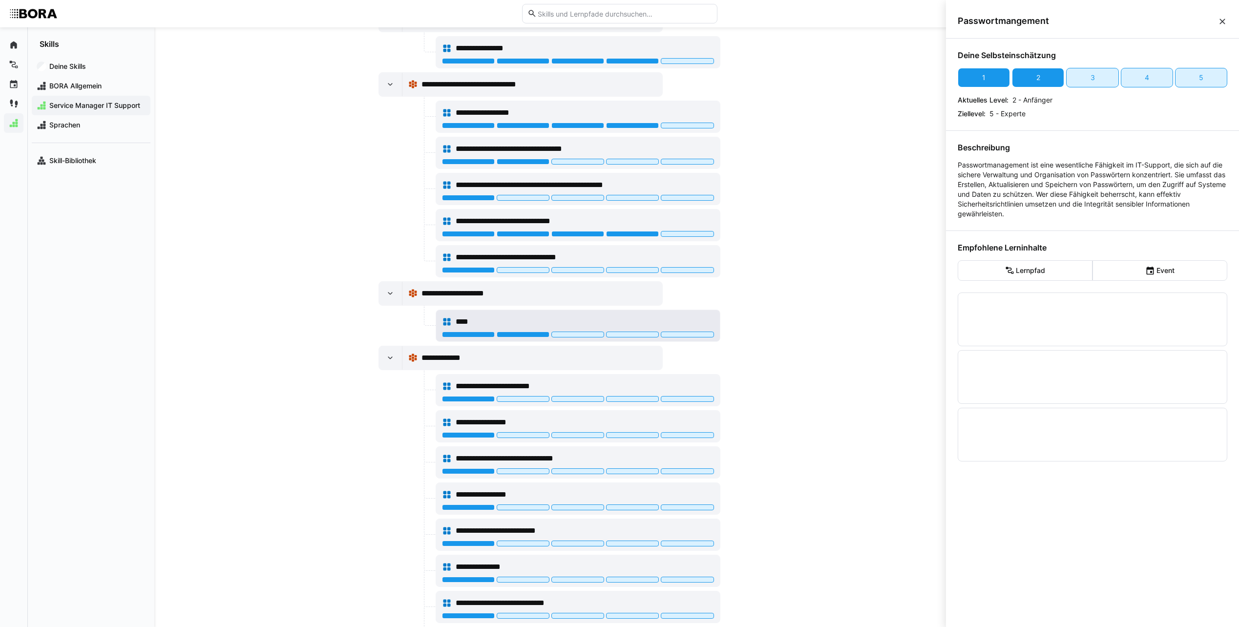
click at [686, 322] on div "****" at bounding box center [585, 322] width 258 height 12
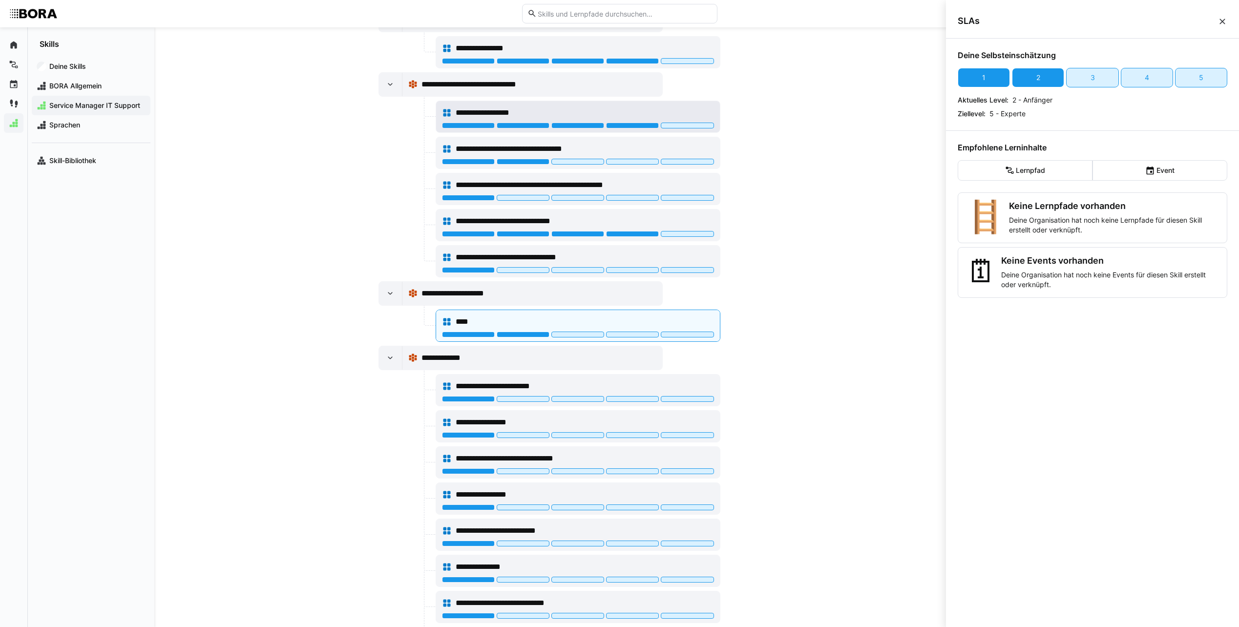
click at [680, 107] on div "**********" at bounding box center [585, 113] width 258 height 12
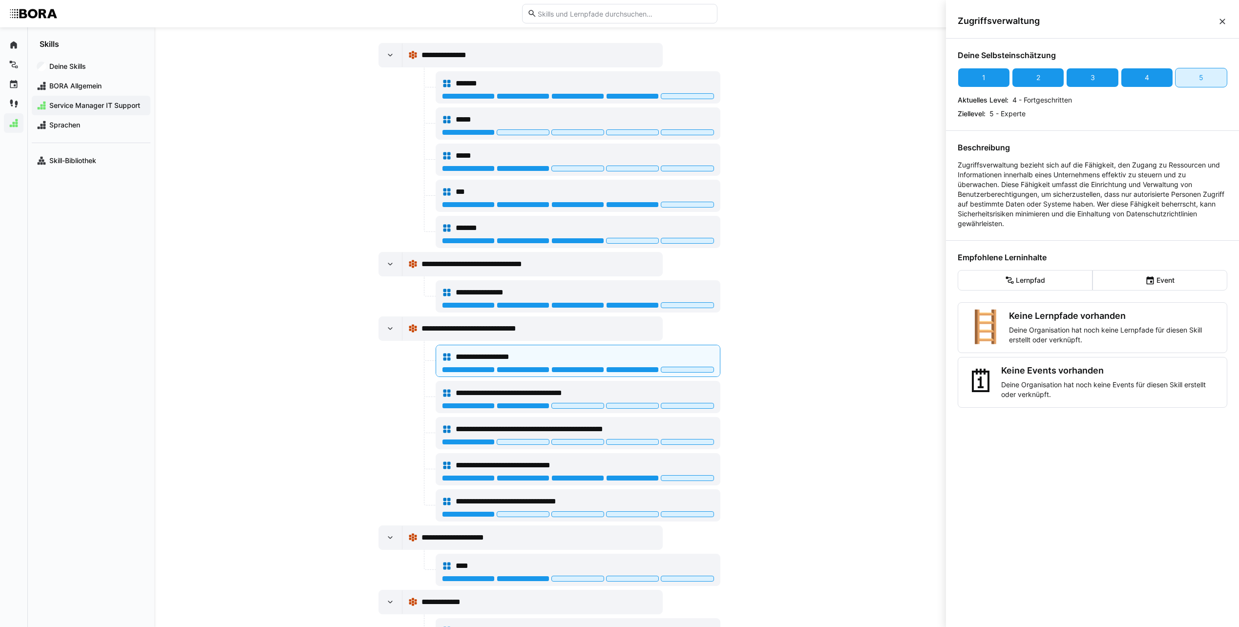
scroll to position [120, 0]
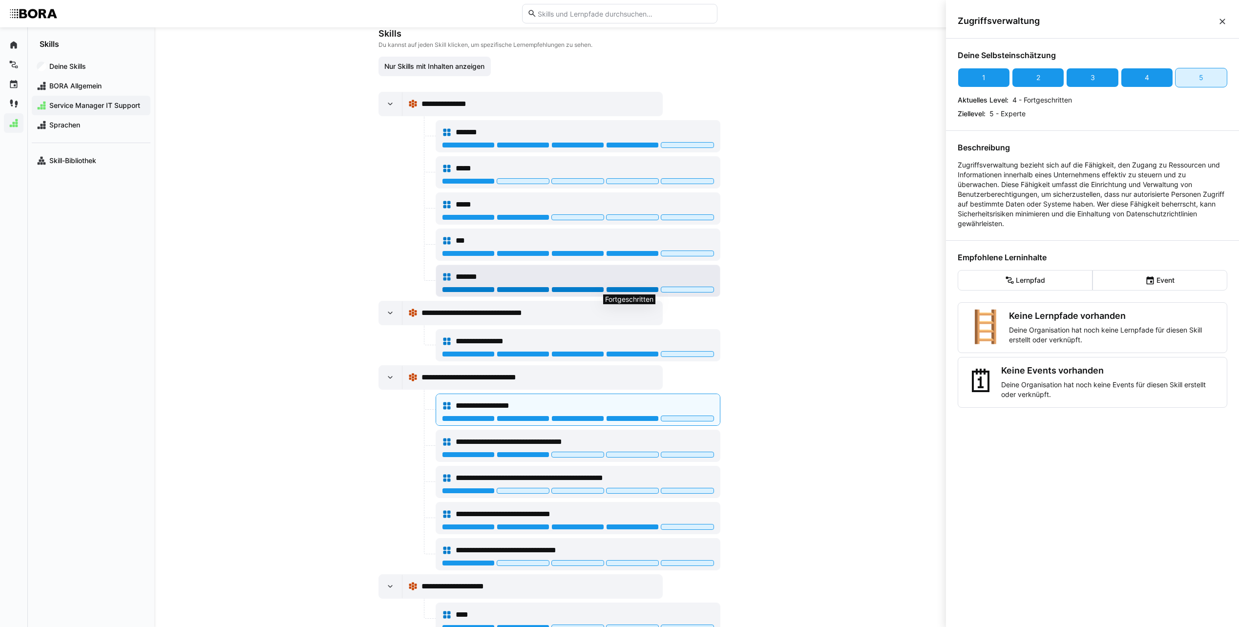
click at [623, 292] on div at bounding box center [632, 290] width 53 height 6
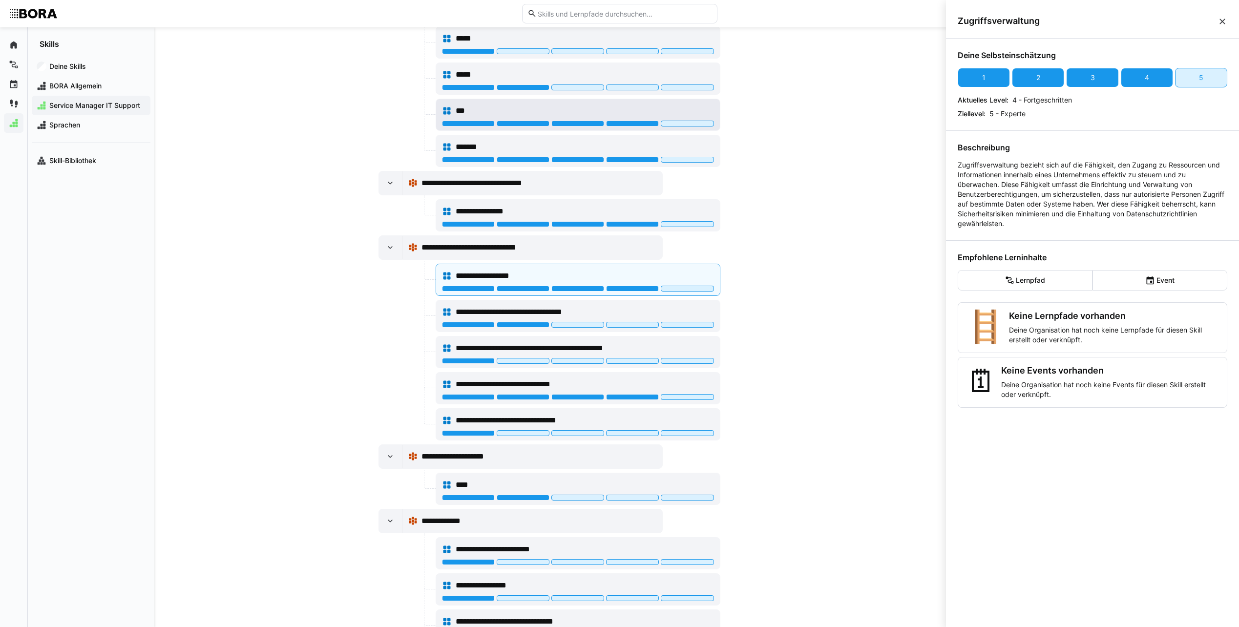
scroll to position [169, 0]
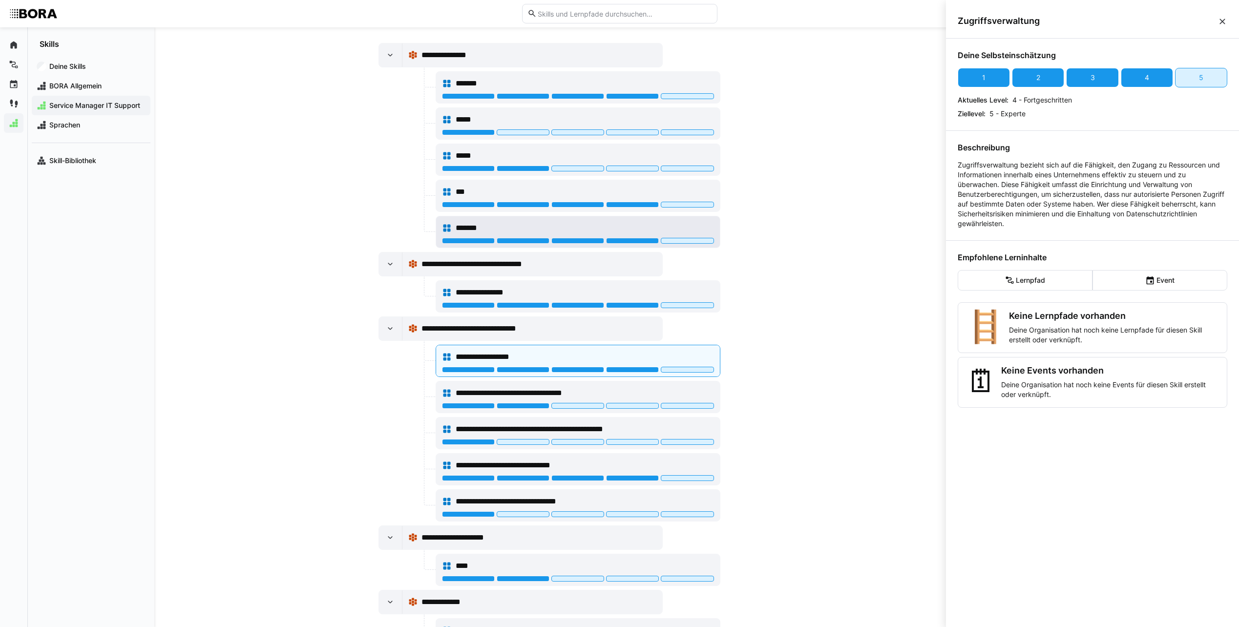
click at [600, 234] on div "*******" at bounding box center [578, 228] width 272 height 20
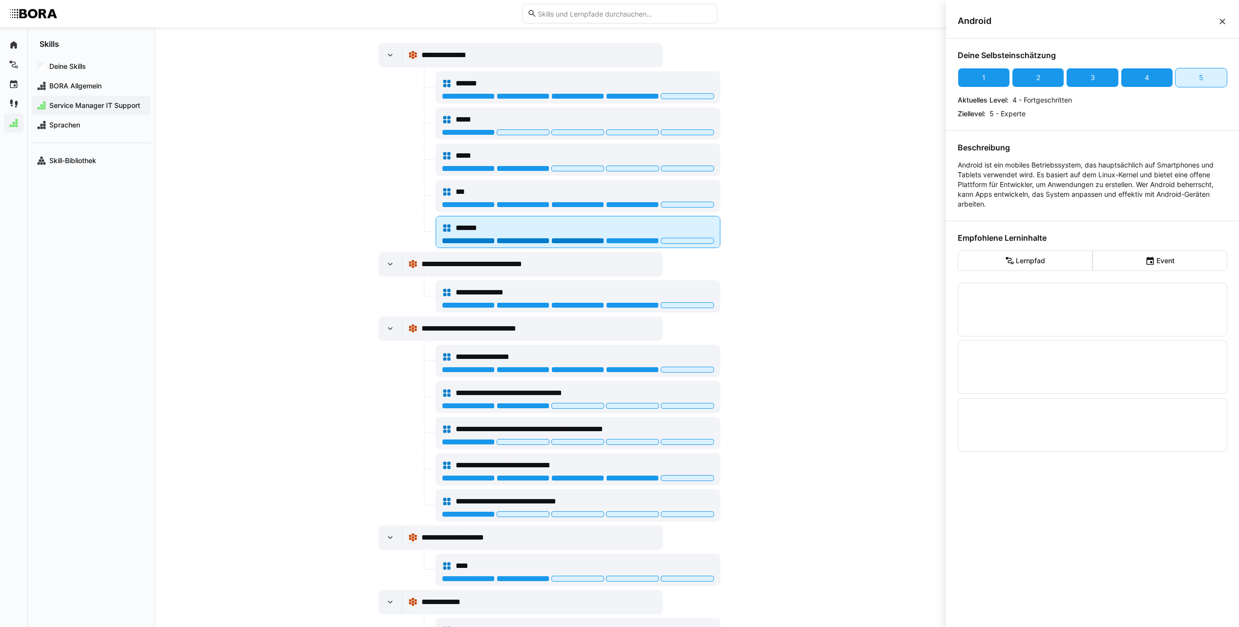
click at [595, 242] on div at bounding box center [578, 241] width 53 height 6
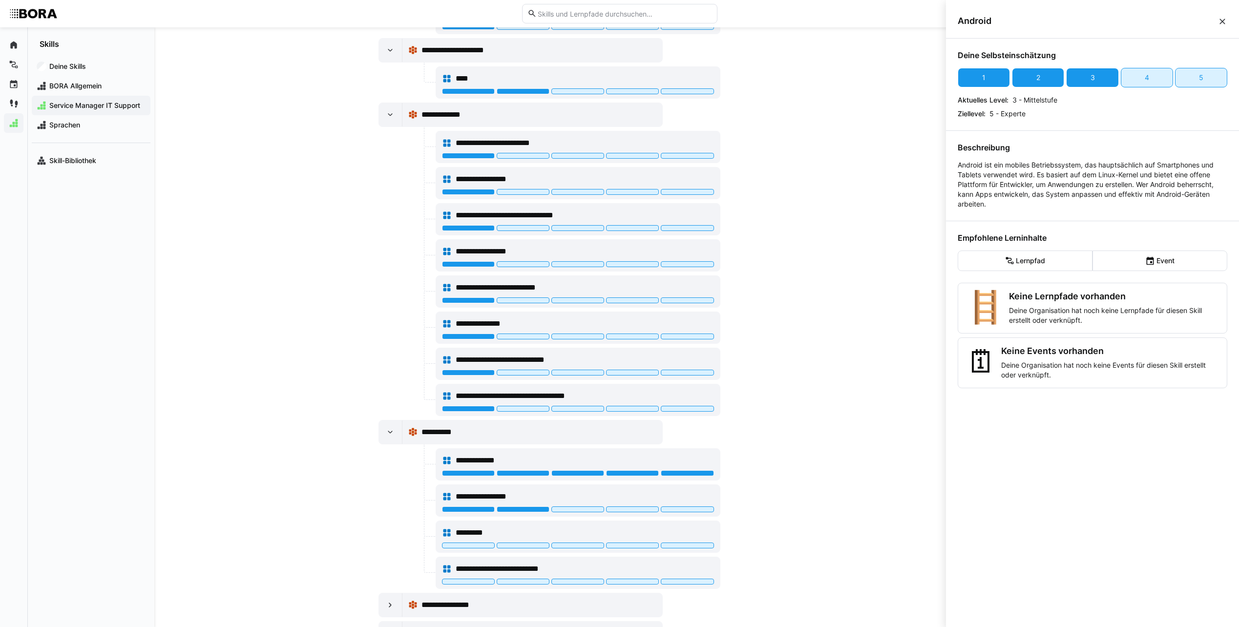
scroll to position [755, 0]
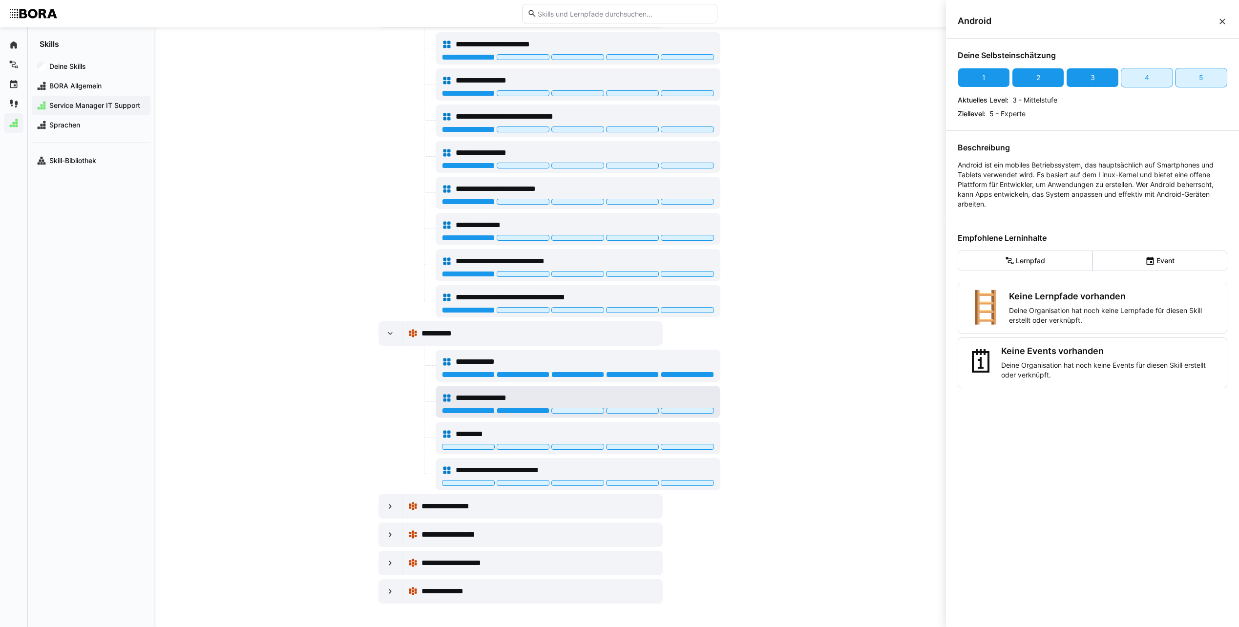
click at [642, 398] on div "**********" at bounding box center [585, 398] width 258 height 12
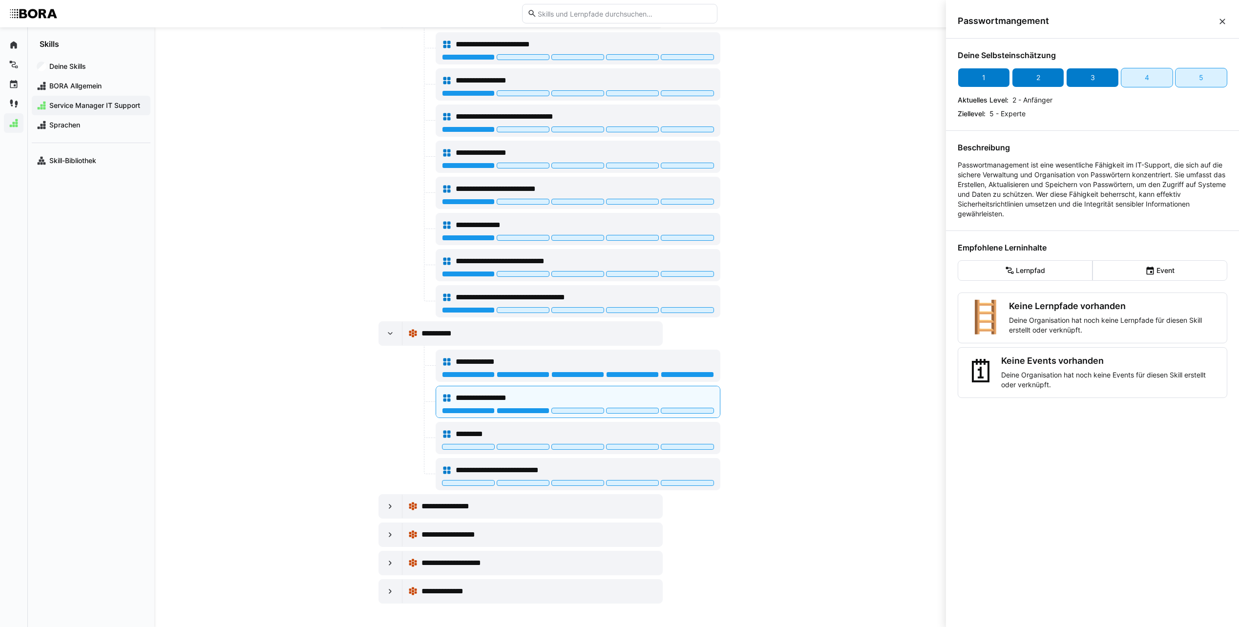
click at [1086, 79] on div "3" at bounding box center [1092, 78] width 52 height 20
click at [667, 431] on div "*********" at bounding box center [585, 434] width 258 height 12
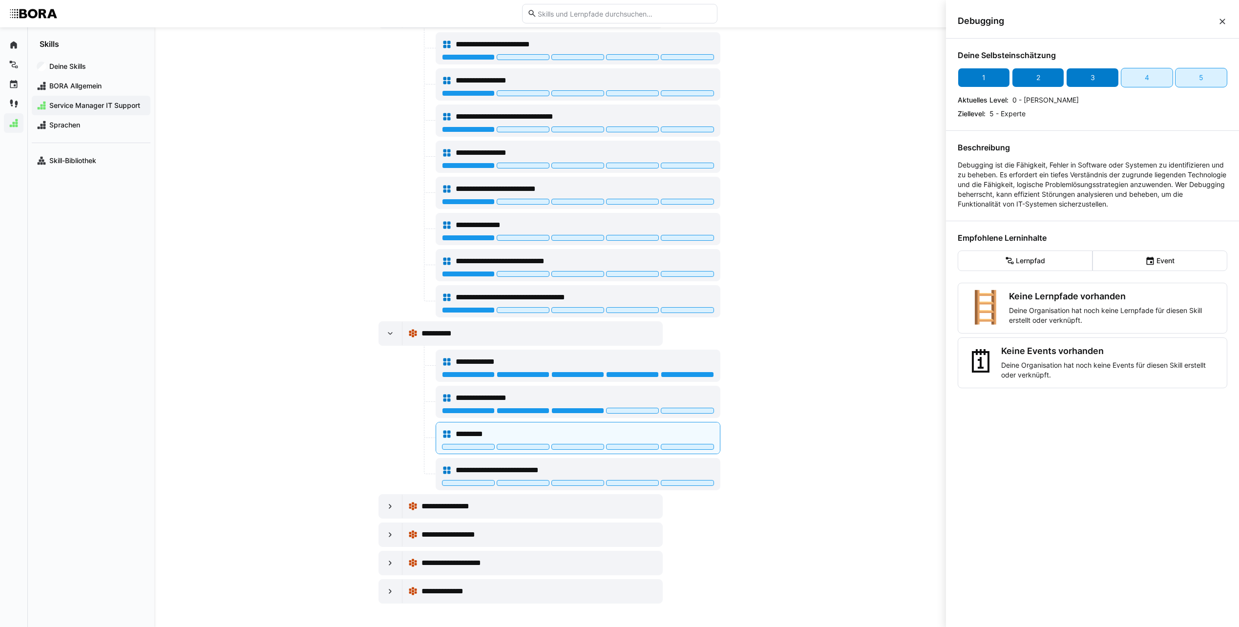
click at [1084, 81] on div "3" at bounding box center [1092, 78] width 52 height 20
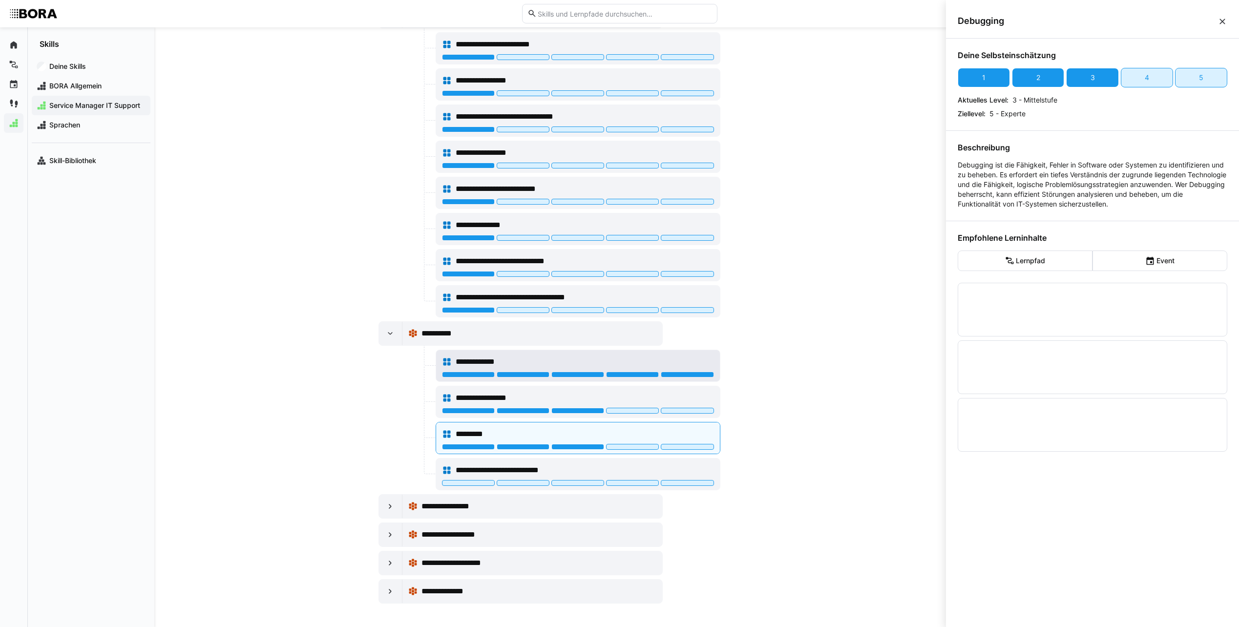
click at [681, 360] on div "**********" at bounding box center [585, 362] width 258 height 12
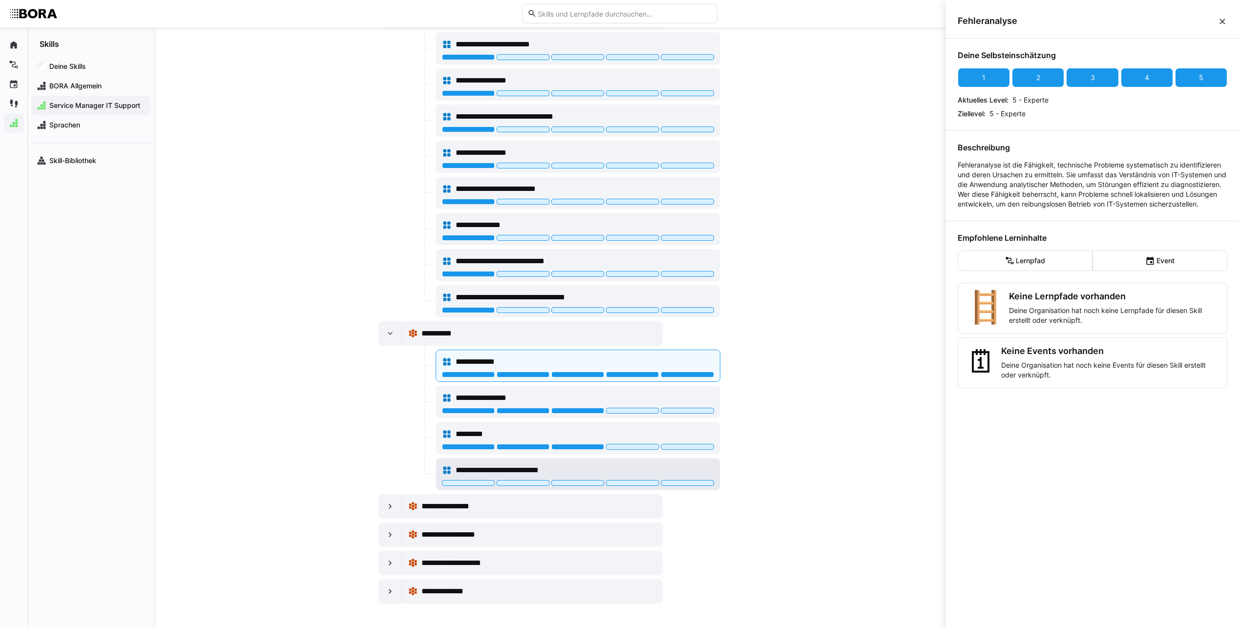
click at [613, 472] on div "**********" at bounding box center [585, 471] width 258 height 12
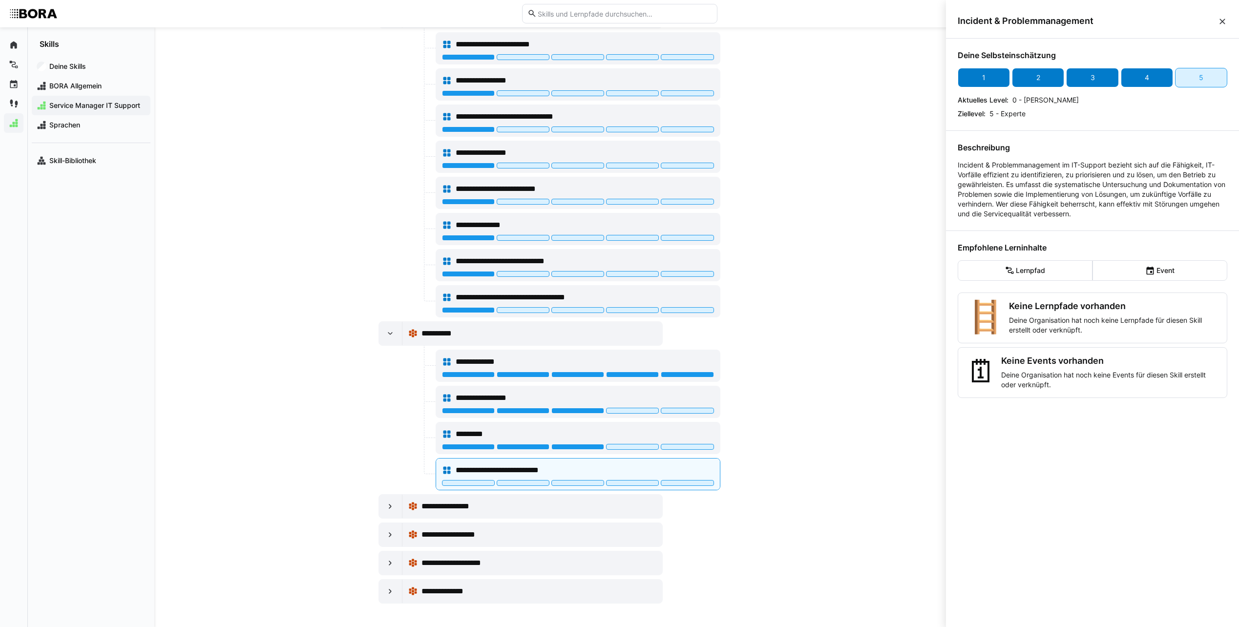
click at [1126, 76] on div "4" at bounding box center [1147, 78] width 52 height 20
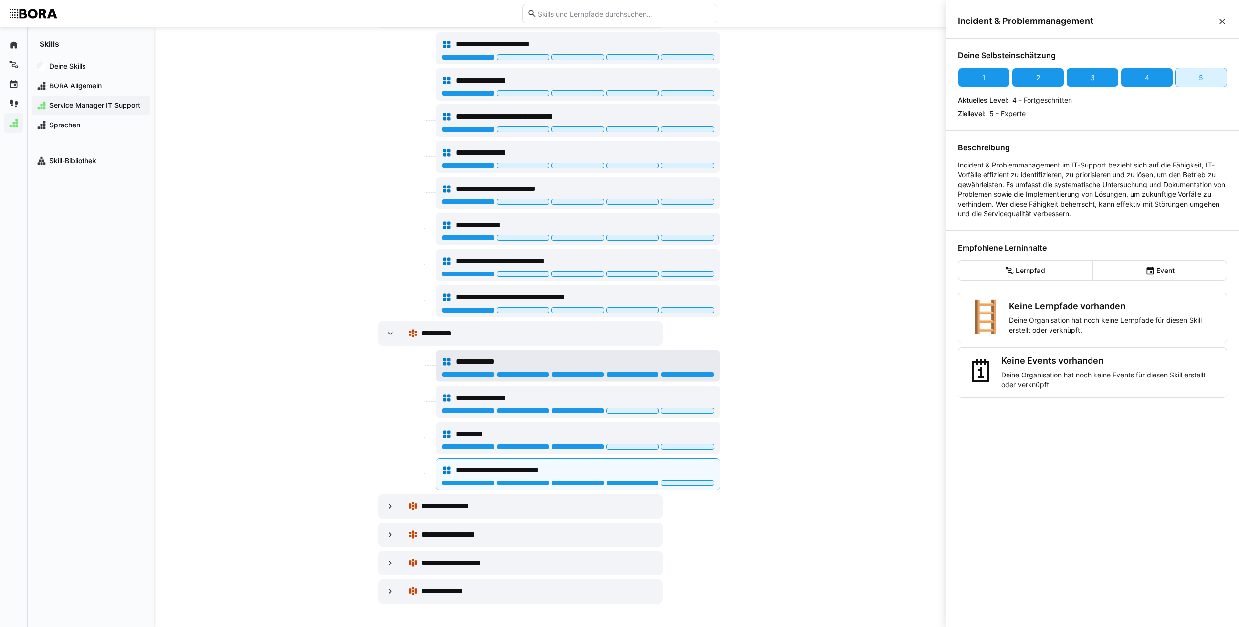
click at [694, 358] on div "**********" at bounding box center [585, 362] width 258 height 12
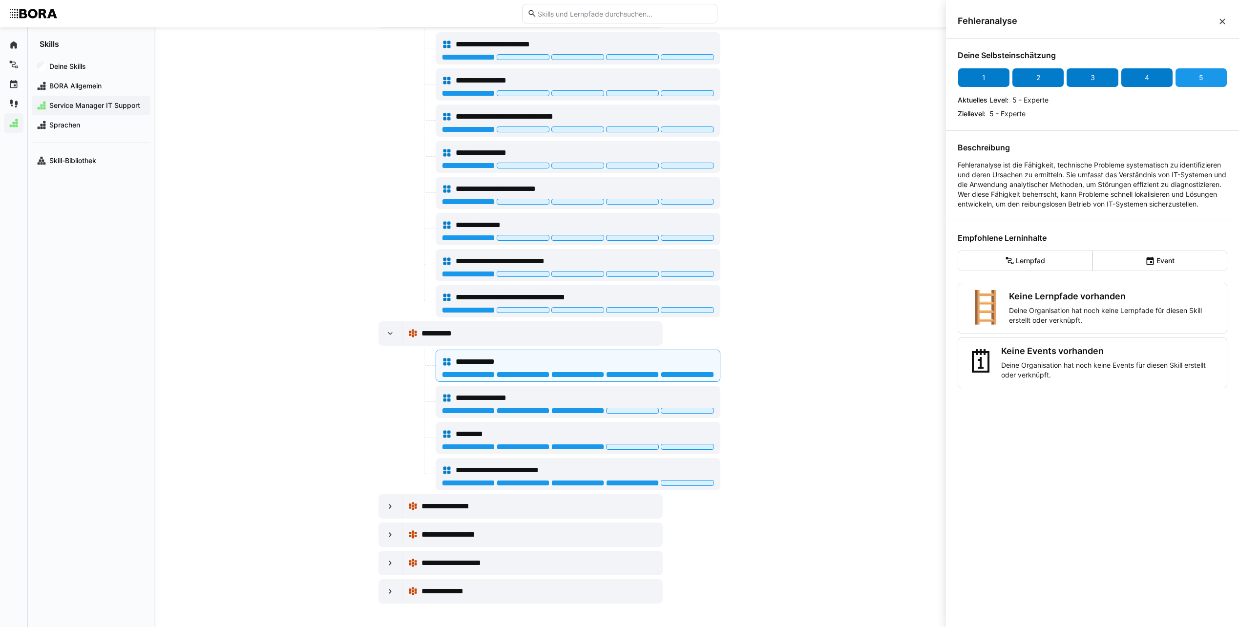
click at [1133, 74] on div "4" at bounding box center [1147, 78] width 52 height 20
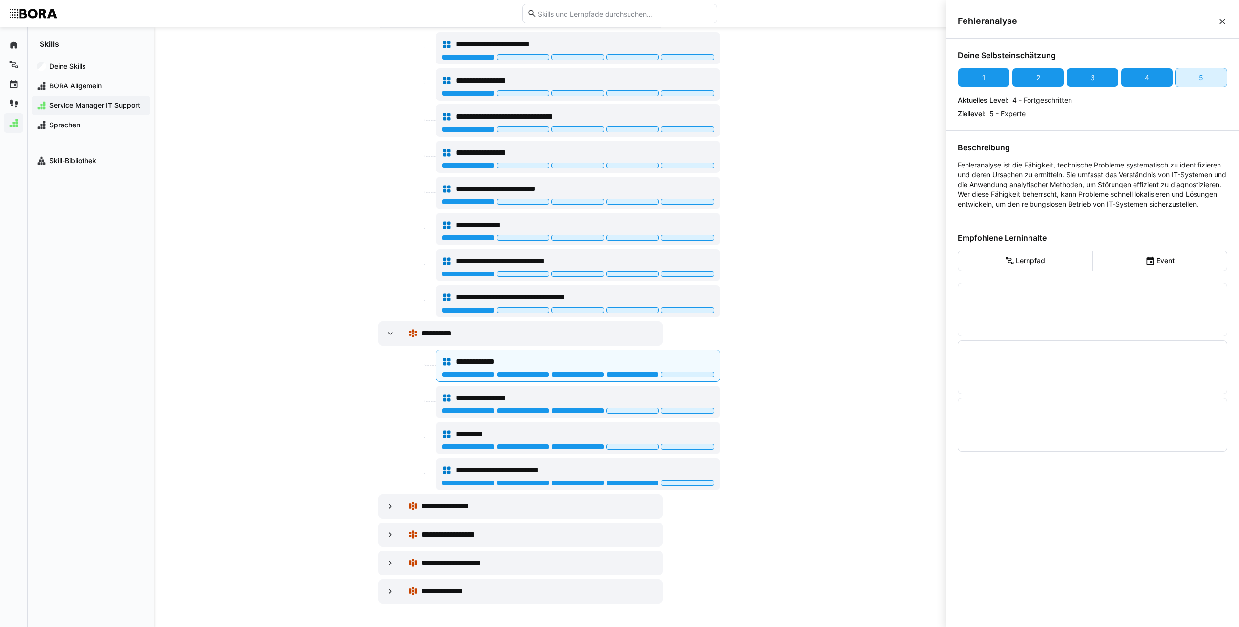
click at [894, 369] on div "**********" at bounding box center [550, 327] width 792 height 600
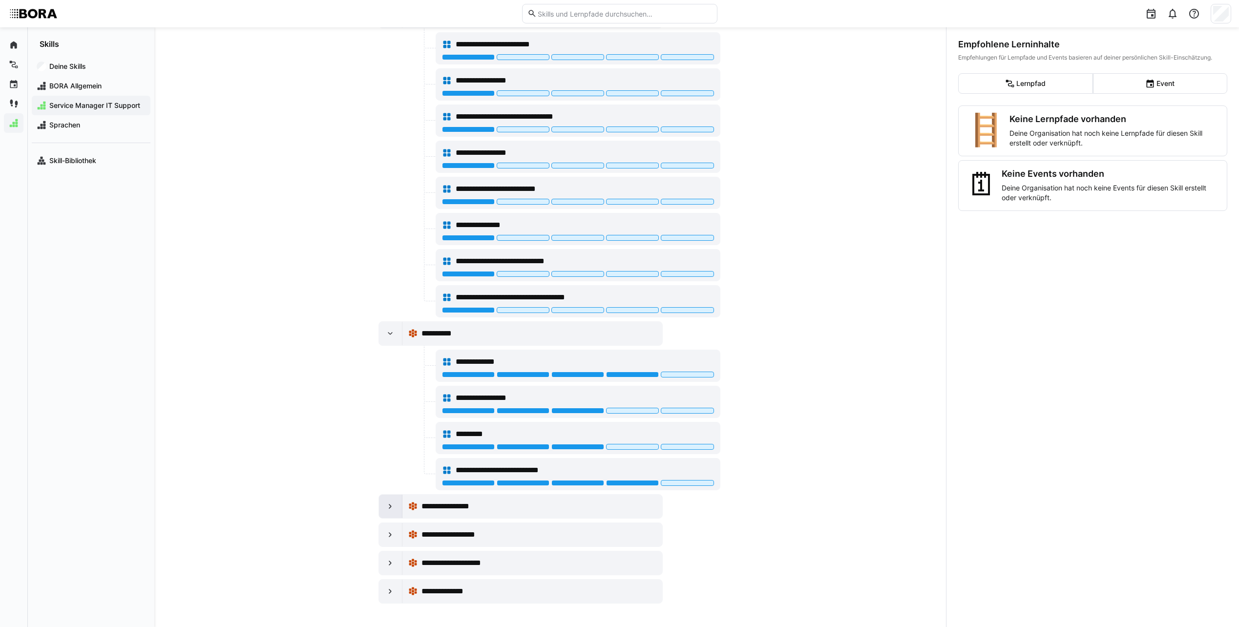
click at [393, 507] on div at bounding box center [390, 506] width 23 height 23
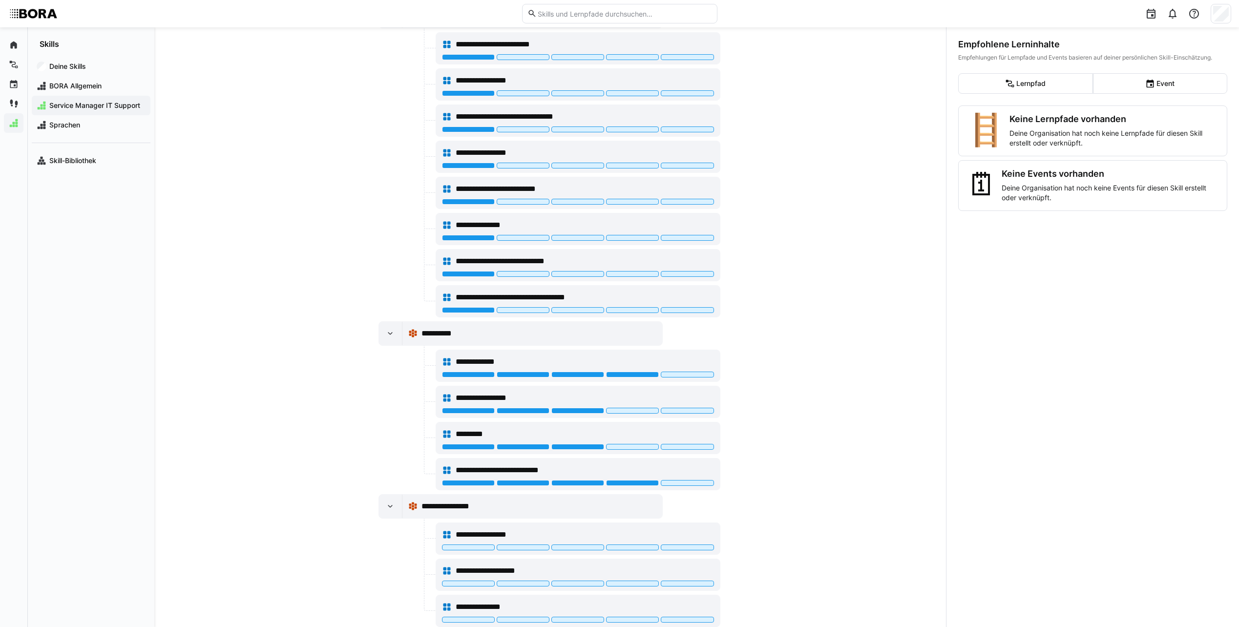
scroll to position [863, 0]
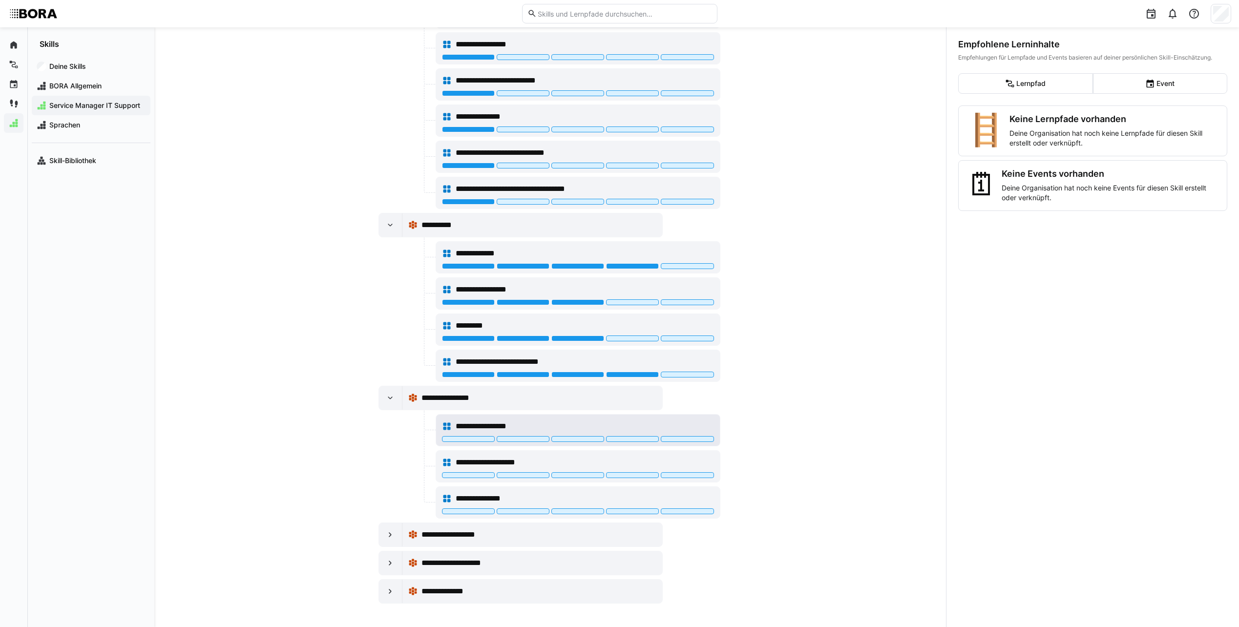
click at [637, 425] on div "**********" at bounding box center [585, 427] width 258 height 12
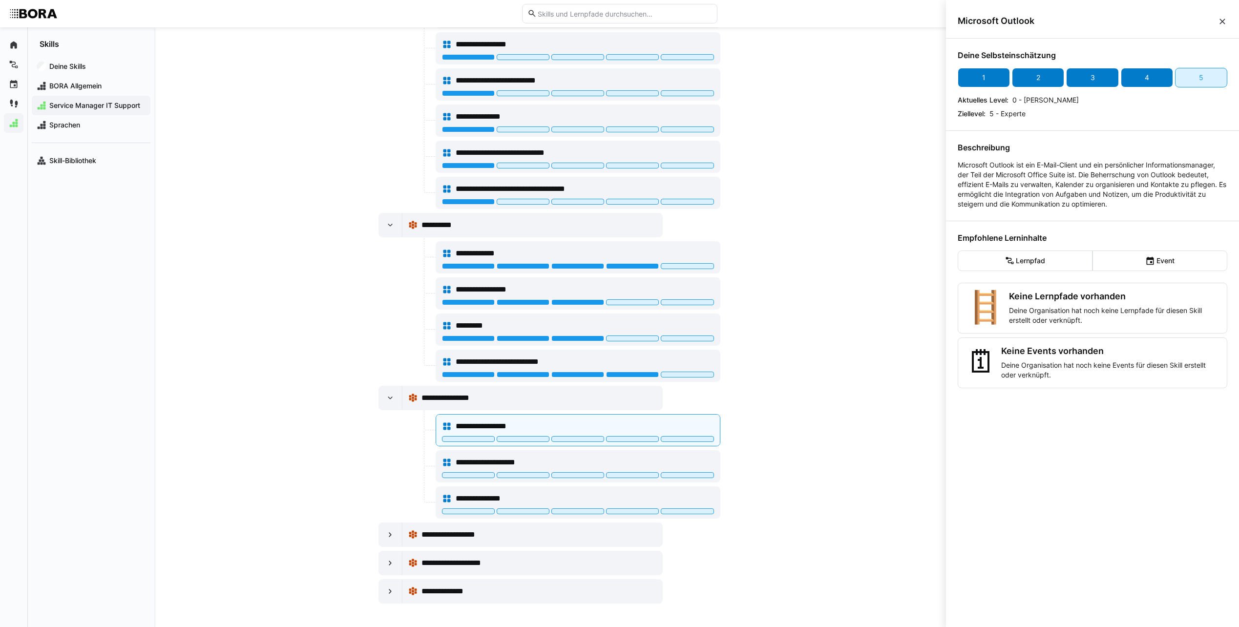
click at [1144, 85] on div "4" at bounding box center [1147, 78] width 52 height 20
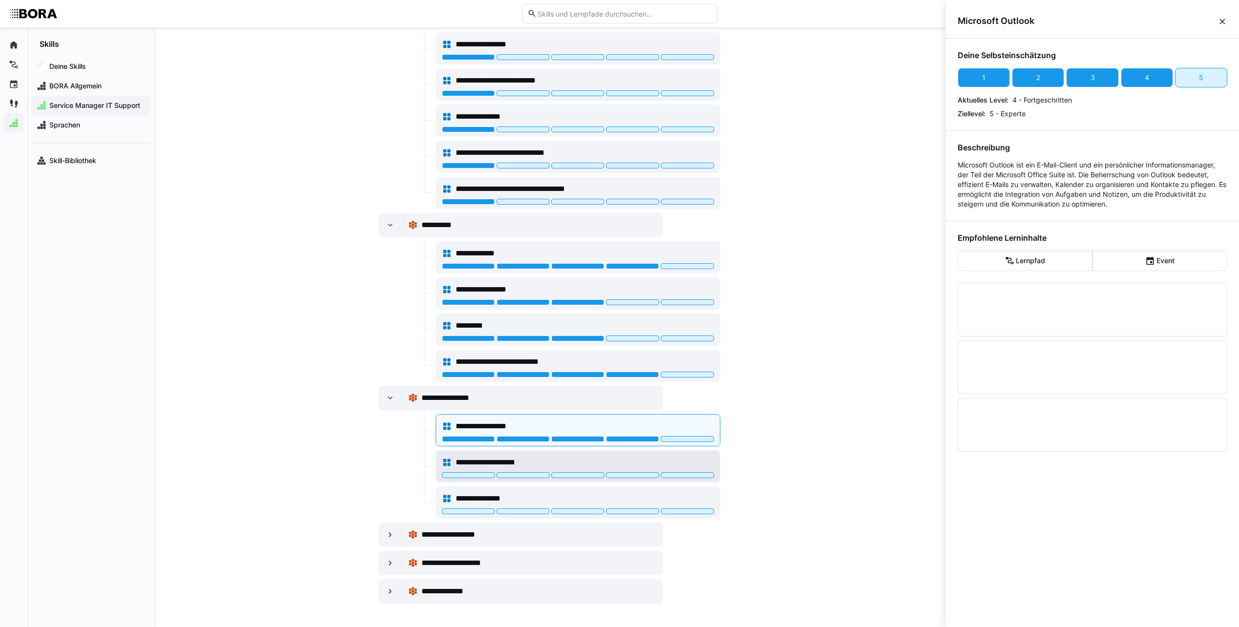
click at [656, 467] on div "**********" at bounding box center [585, 463] width 258 height 12
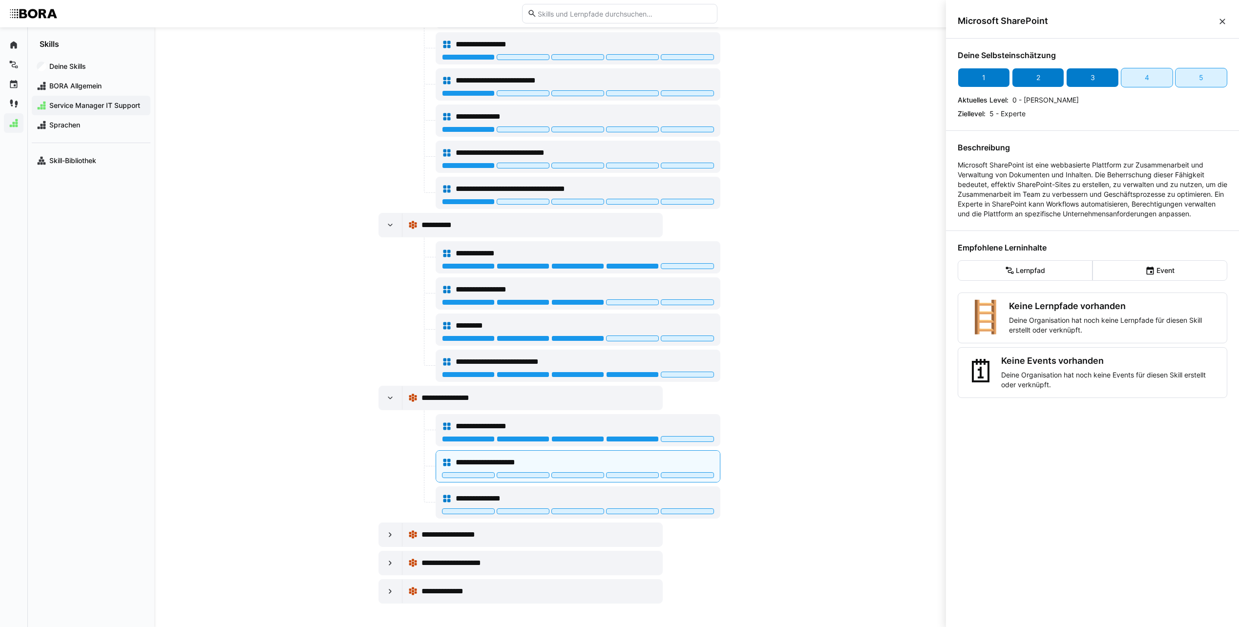
click at [1101, 73] on div "3" at bounding box center [1092, 78] width 52 height 20
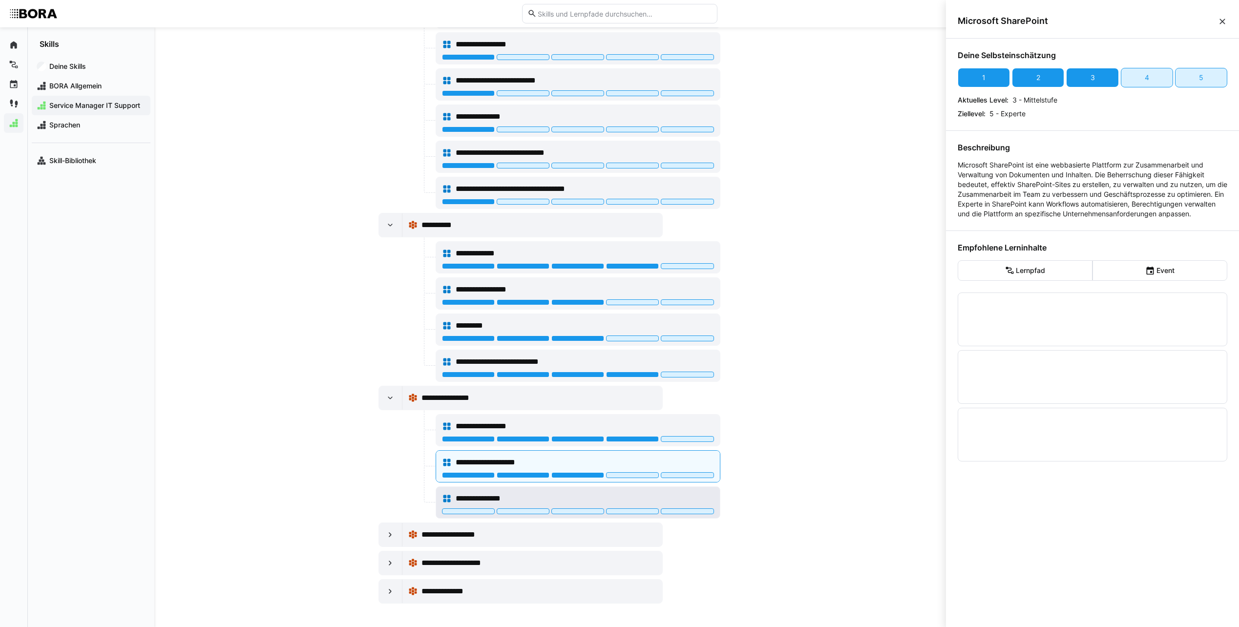
click at [614, 496] on div "**********" at bounding box center [585, 499] width 258 height 12
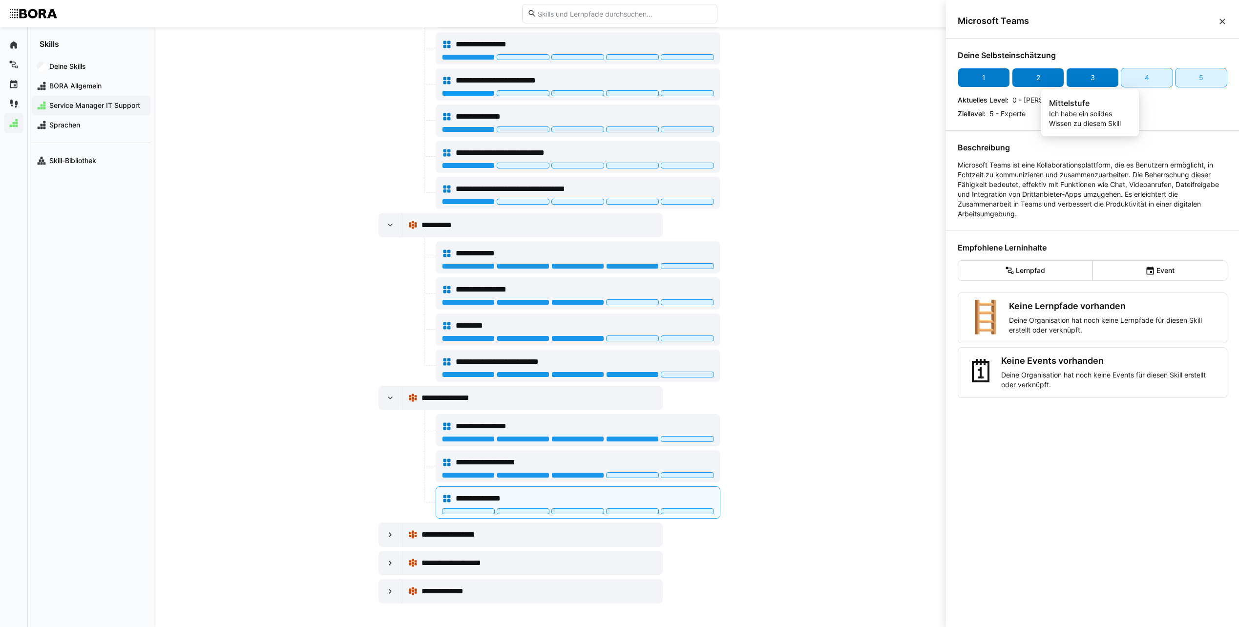
click at [1106, 77] on div "3" at bounding box center [1092, 78] width 52 height 20
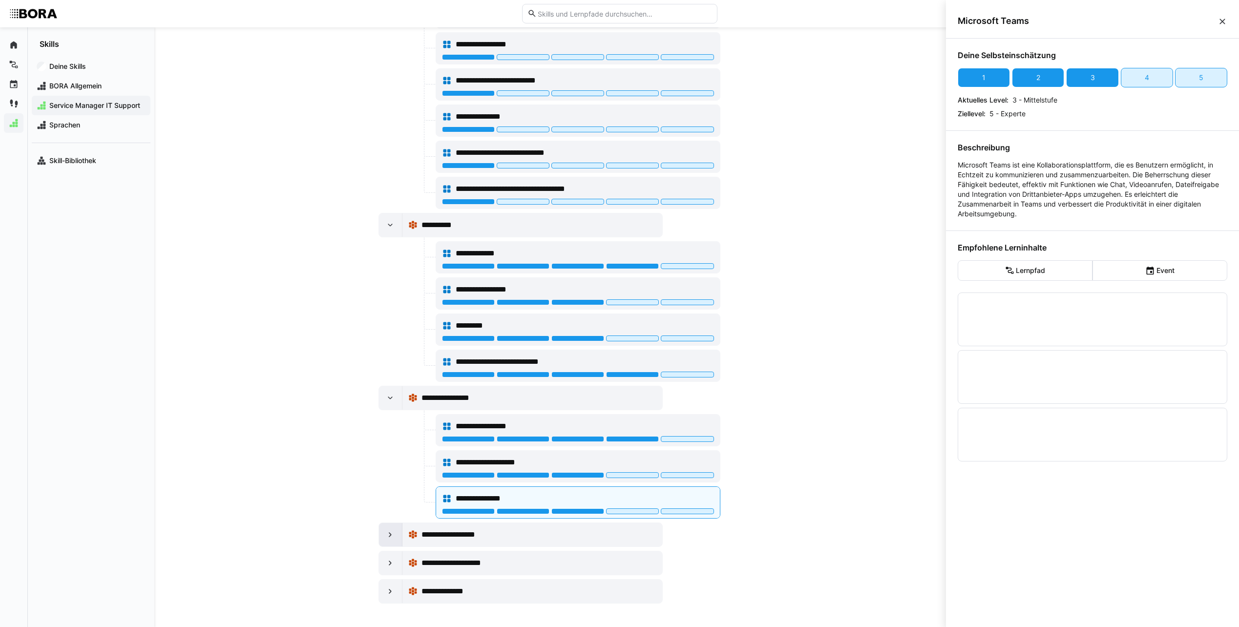
click at [387, 535] on eds-icon at bounding box center [390, 535] width 10 height 10
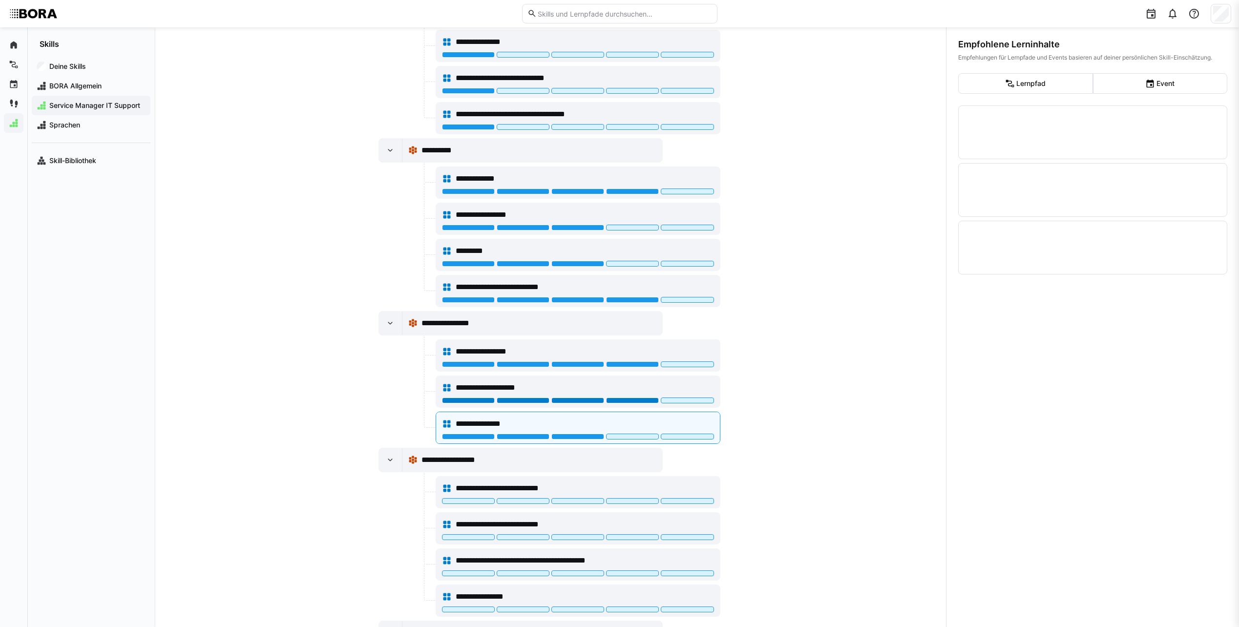
scroll to position [1008, 0]
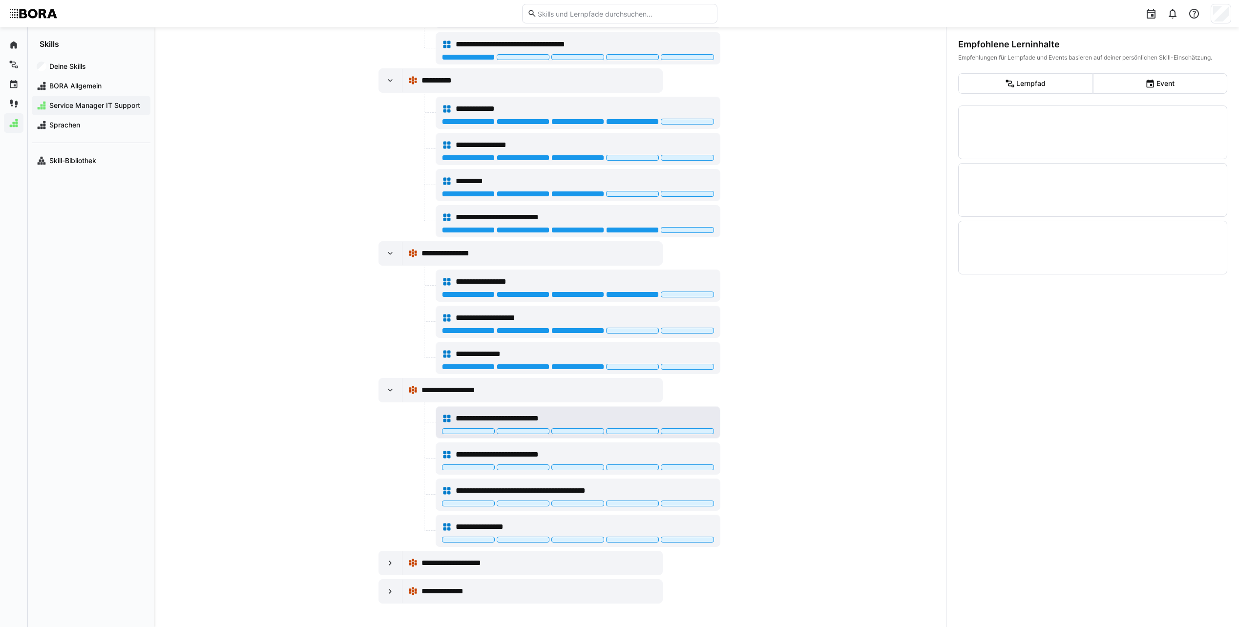
click at [665, 416] on div "**********" at bounding box center [585, 419] width 258 height 12
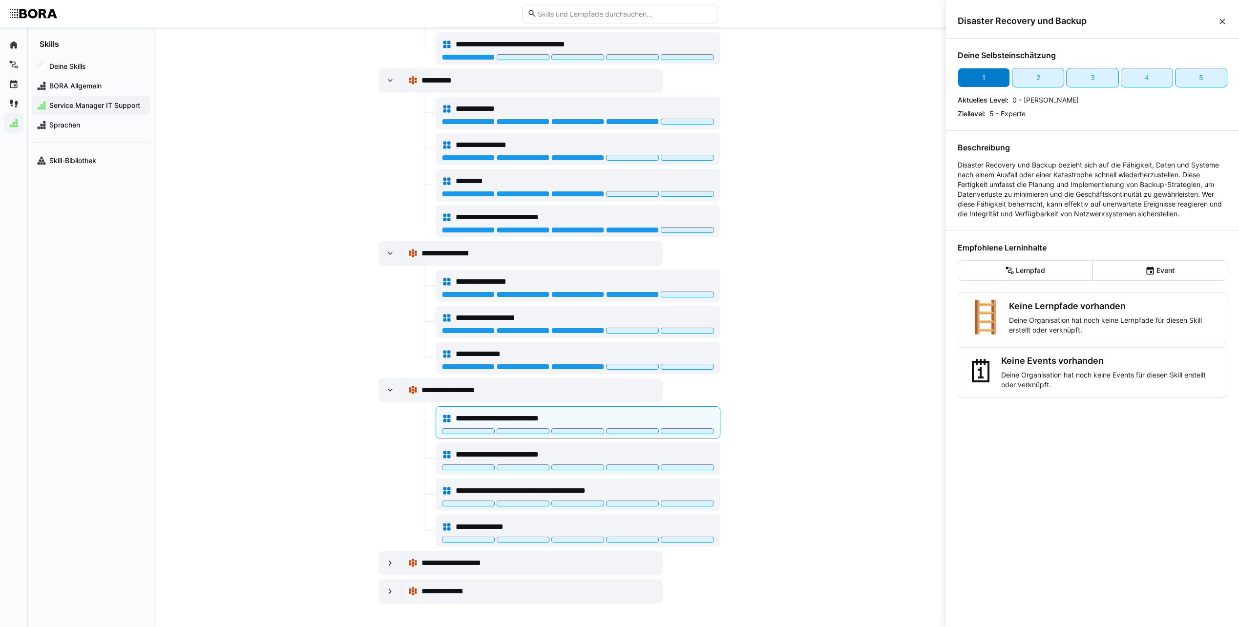
click at [990, 72] on div "1" at bounding box center [984, 78] width 52 height 20
click at [646, 452] on div "**********" at bounding box center [585, 455] width 258 height 12
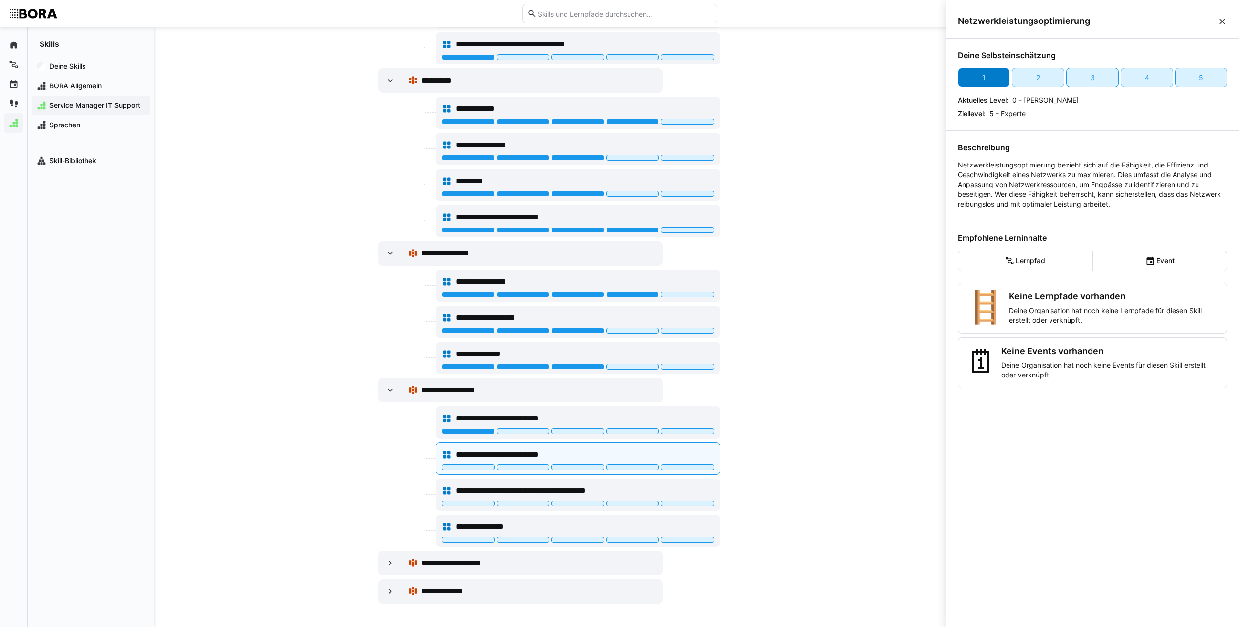
click at [978, 73] on div "1" at bounding box center [984, 78] width 52 height 20
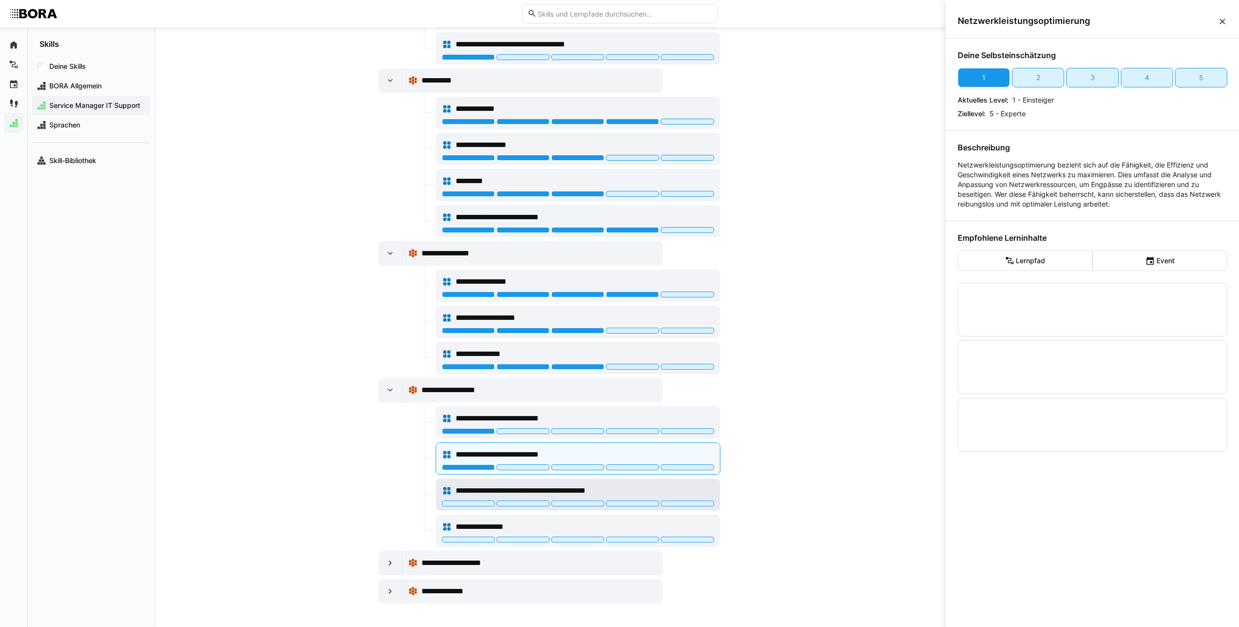
click at [631, 488] on span "**********" at bounding box center [549, 491] width 186 height 12
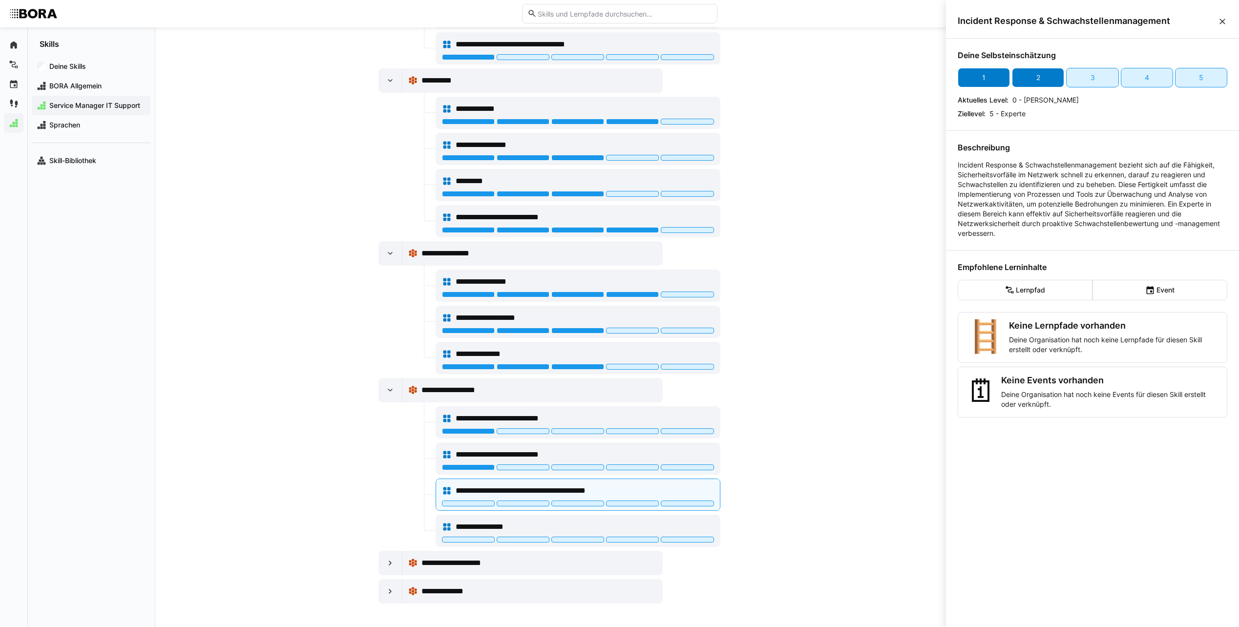
click at [1021, 79] on div "2" at bounding box center [1038, 78] width 52 height 20
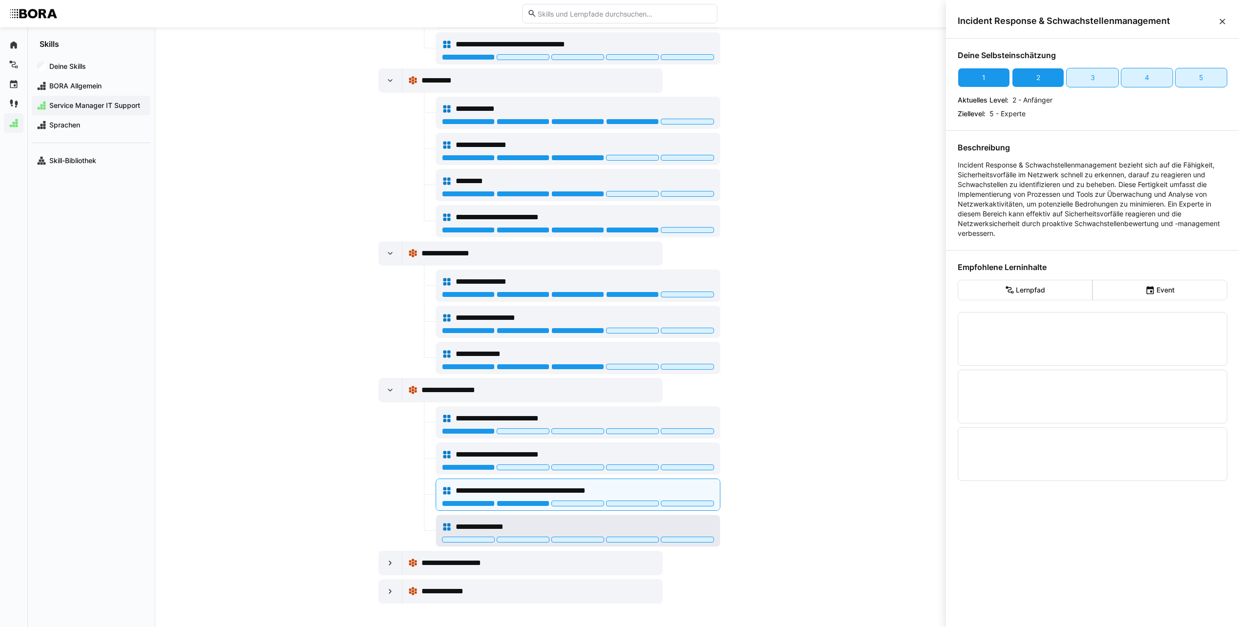
click at [606, 523] on div "**********" at bounding box center [585, 527] width 258 height 12
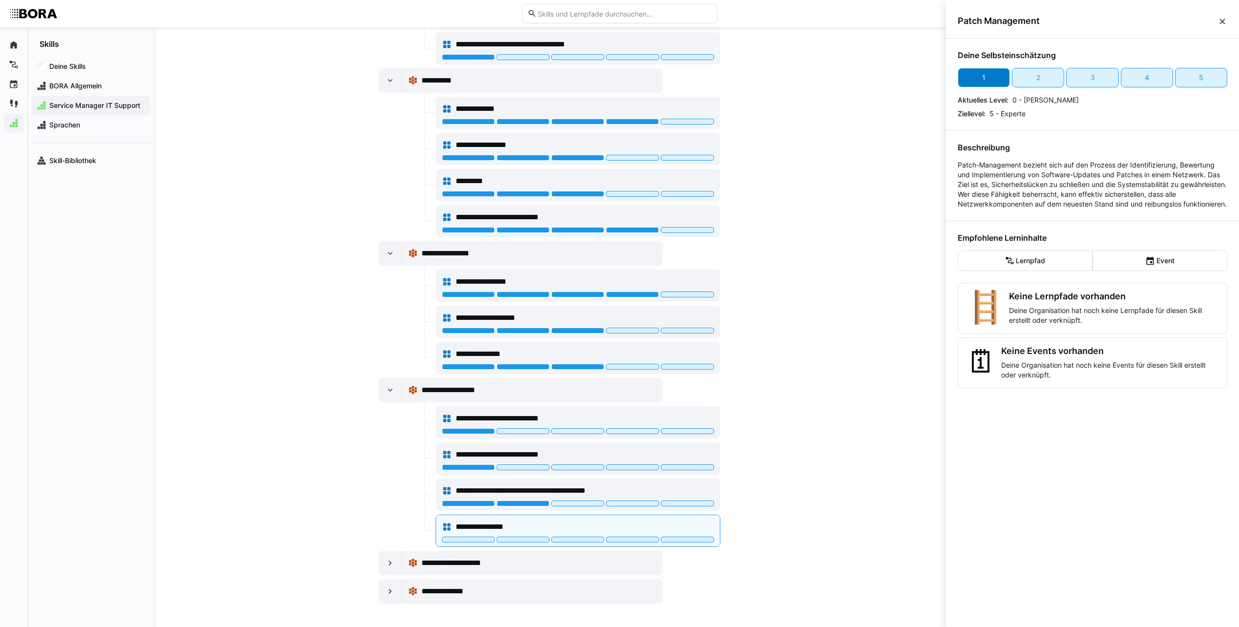
click at [981, 84] on div "1" at bounding box center [984, 78] width 52 height 20
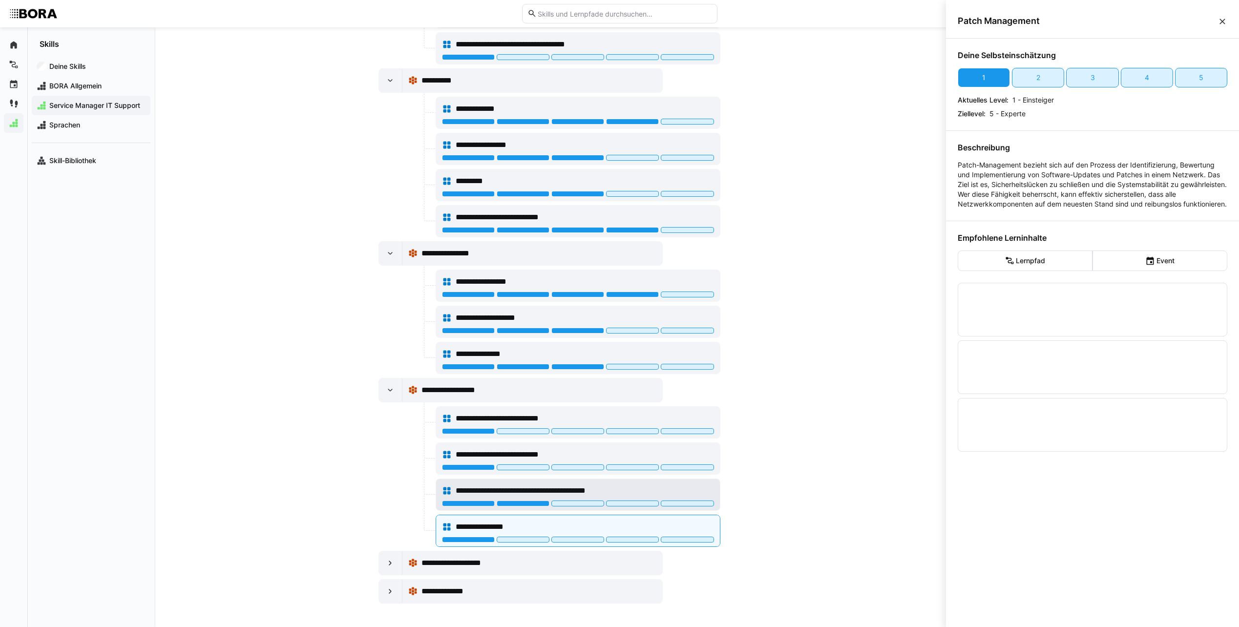
click at [696, 491] on div "**********" at bounding box center [585, 491] width 258 height 12
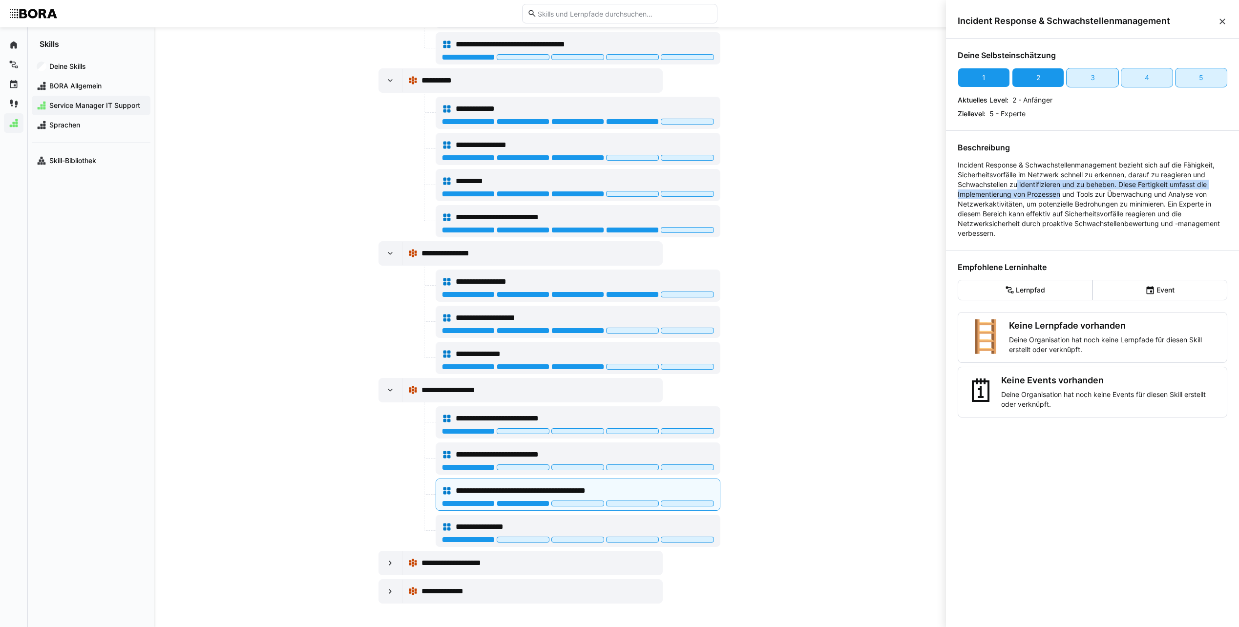
drag, startPoint x: 1017, startPoint y: 186, endPoint x: 1062, endPoint y: 194, distance: 45.7
click at [1062, 194] on p "Incident Response & Schwachstellenmanagement bezieht sich auf die Fähigkeit, Si…" at bounding box center [1093, 199] width 270 height 78
drag, startPoint x: 1062, startPoint y: 194, endPoint x: 1062, endPoint y: 177, distance: 16.6
click at [1062, 177] on p "Incident Response & Schwachstellenmanagement bezieht sich auf die Fähigkeit, Si…" at bounding box center [1093, 199] width 270 height 78
drag, startPoint x: 1062, startPoint y: 177, endPoint x: 1052, endPoint y: 177, distance: 9.8
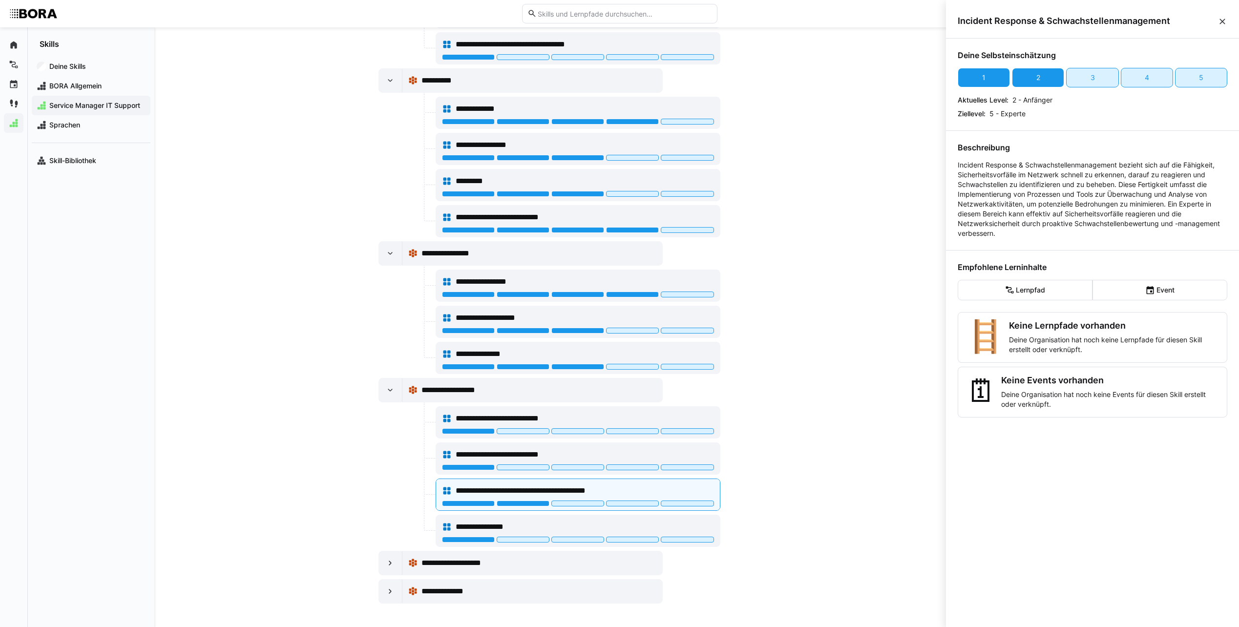
click at [1052, 177] on p "Incident Response & Schwachstellenmanagement bezieht sich auf die Fähigkeit, Si…" at bounding box center [1093, 199] width 270 height 78
drag, startPoint x: 1112, startPoint y: 195, endPoint x: 1080, endPoint y: 183, distance: 34.5
click at [1080, 183] on p "Incident Response & Schwachstellenmanagement bezieht sich auf die Fähigkeit, Si…" at bounding box center [1093, 199] width 270 height 78
drag, startPoint x: 1080, startPoint y: 183, endPoint x: 1088, endPoint y: 205, distance: 22.9
click at [1088, 205] on p "Incident Response & Schwachstellenmanagement bezieht sich auf die Fähigkeit, Si…" at bounding box center [1093, 199] width 270 height 78
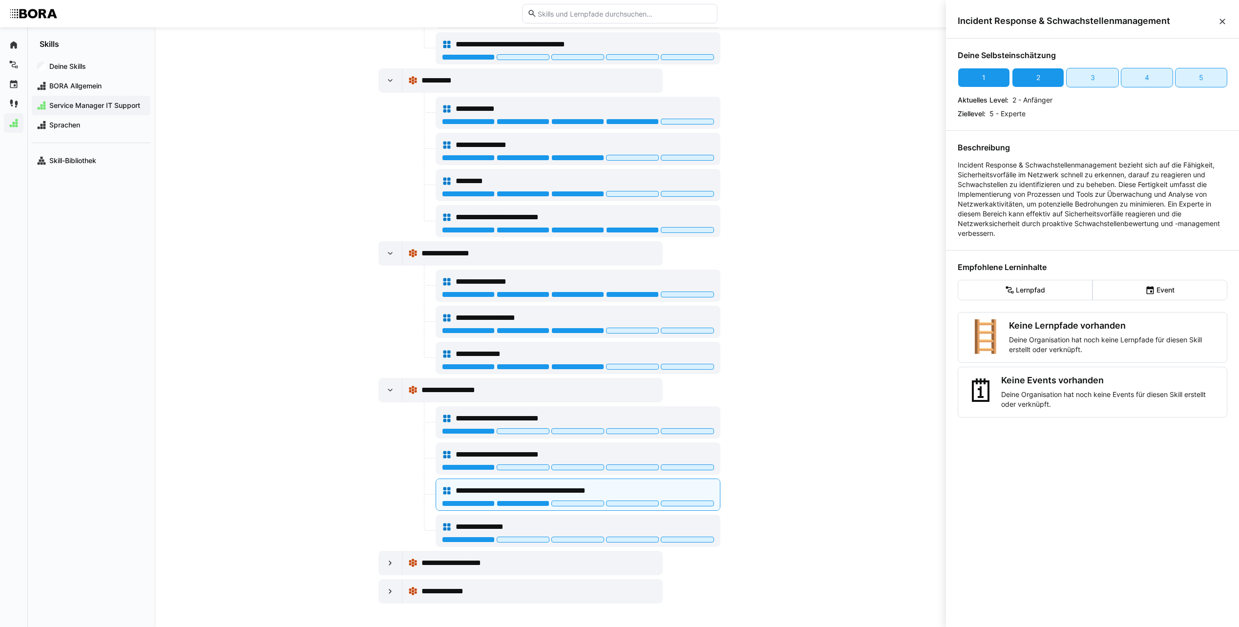
drag, startPoint x: 1088, startPoint y: 205, endPoint x: 1116, endPoint y: 226, distance: 35.6
click at [1116, 226] on p "Incident Response & Schwachstellenmanagement bezieht sich auf die Fähigkeit, Si…" at bounding box center [1093, 199] width 270 height 78
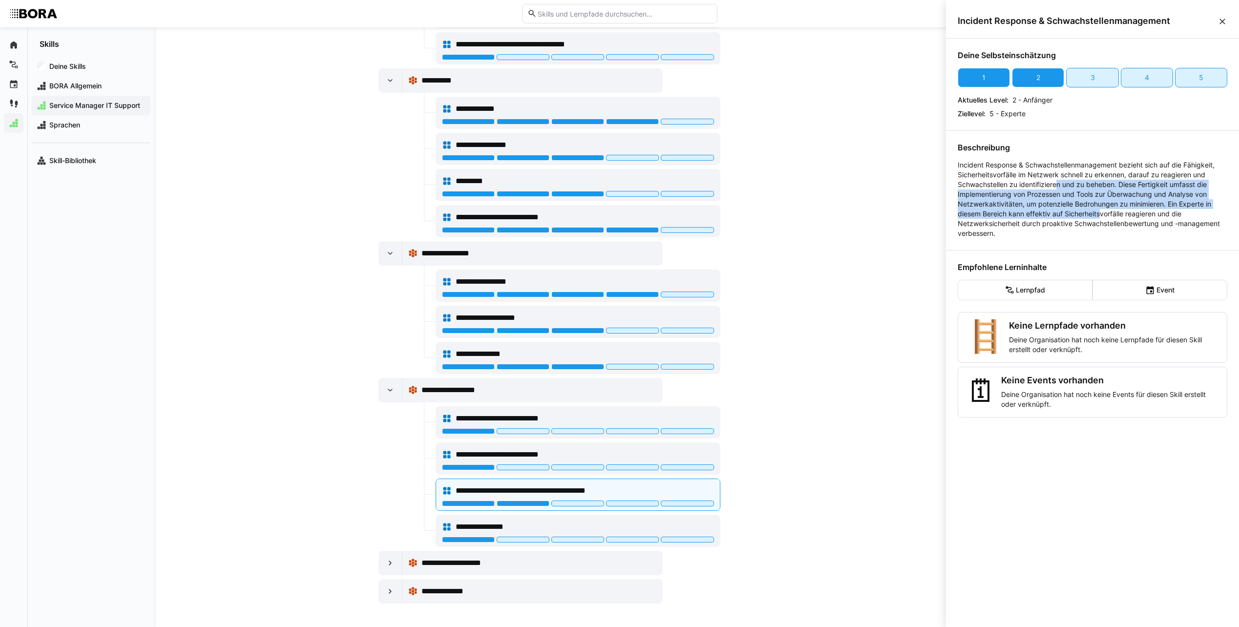
drag, startPoint x: 1102, startPoint y: 214, endPoint x: 1057, endPoint y: 178, distance: 58.0
click at [1057, 178] on p "Incident Response & Schwachstellenmanagement bezieht sich auf die Fähigkeit, Si…" at bounding box center [1093, 199] width 270 height 78
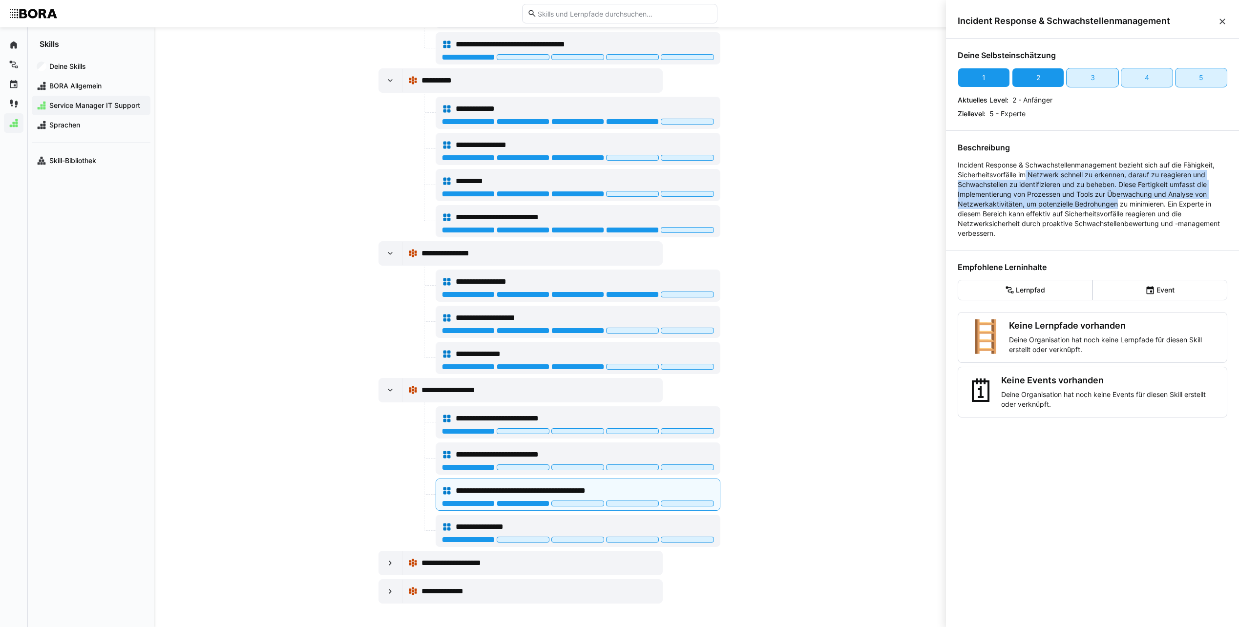
drag, startPoint x: 1057, startPoint y: 178, endPoint x: 1118, endPoint y: 204, distance: 67.0
click at [1118, 204] on p "Incident Response & Schwachstellenmanagement bezieht sich auf die Fähigkeit, Si…" at bounding box center [1093, 199] width 270 height 78
drag, startPoint x: 1118, startPoint y: 204, endPoint x: 1121, endPoint y: 210, distance: 5.9
click at [1121, 210] on p "Incident Response & Schwachstellenmanagement bezieht sich auf die Fähigkeit, Si…" at bounding box center [1093, 199] width 270 height 78
click at [1084, 186] on p "Incident Response & Schwachstellenmanagement bezieht sich auf die Fähigkeit, Si…" at bounding box center [1093, 199] width 270 height 78
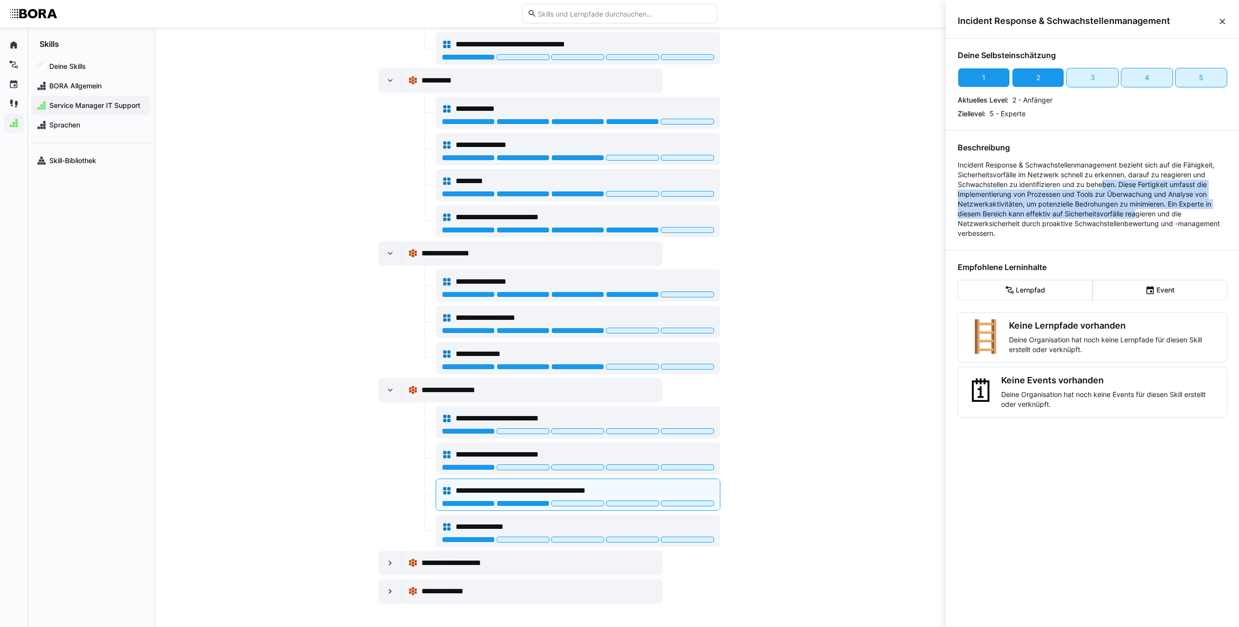
drag, startPoint x: 1084, startPoint y: 186, endPoint x: 1088, endPoint y: 170, distance: 15.8
click at [1088, 170] on p "Incident Response & Schwachstellenmanagement bezieht sich auf die Fähigkeit, Si…" at bounding box center [1093, 199] width 270 height 78
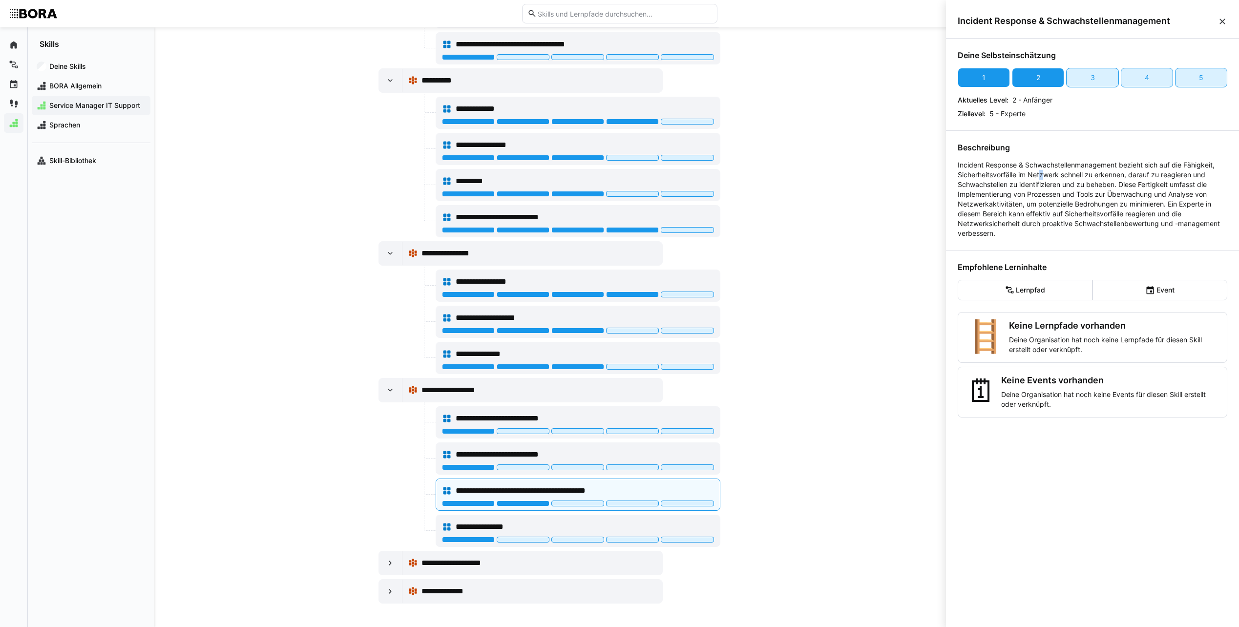
drag, startPoint x: 1088, startPoint y: 170, endPoint x: 1043, endPoint y: 171, distance: 45.4
click at [1043, 171] on p "Incident Response & Schwachstellenmanagement bezieht sich auf die Fähigkeit, Si…" at bounding box center [1093, 199] width 270 height 78
drag, startPoint x: 1043, startPoint y: 171, endPoint x: 1081, endPoint y: 191, distance: 43.0
click at [1081, 191] on p "Incident Response & Schwachstellenmanagement bezieht sich auf die Fähigkeit, Si…" at bounding box center [1093, 199] width 270 height 78
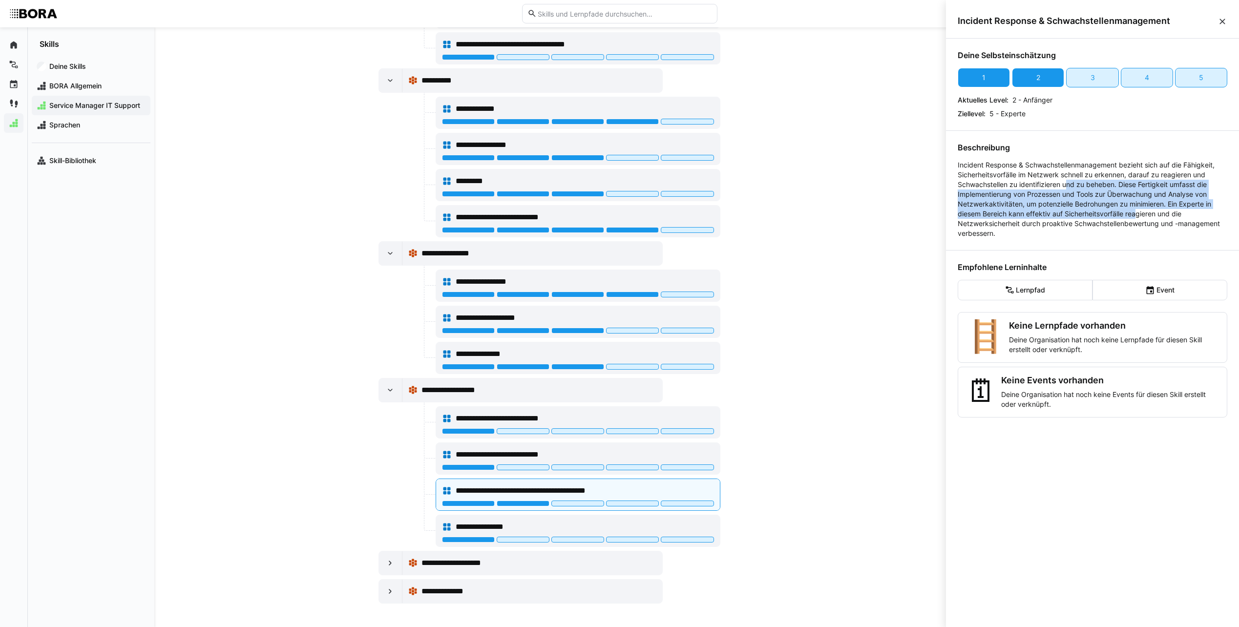
drag, startPoint x: 1081, startPoint y: 191, endPoint x: 1064, endPoint y: 179, distance: 20.3
click at [1064, 179] on p "Incident Response & Schwachstellenmanagement bezieht sich auf die Fähigkeit, Si…" at bounding box center [1093, 199] width 270 height 78
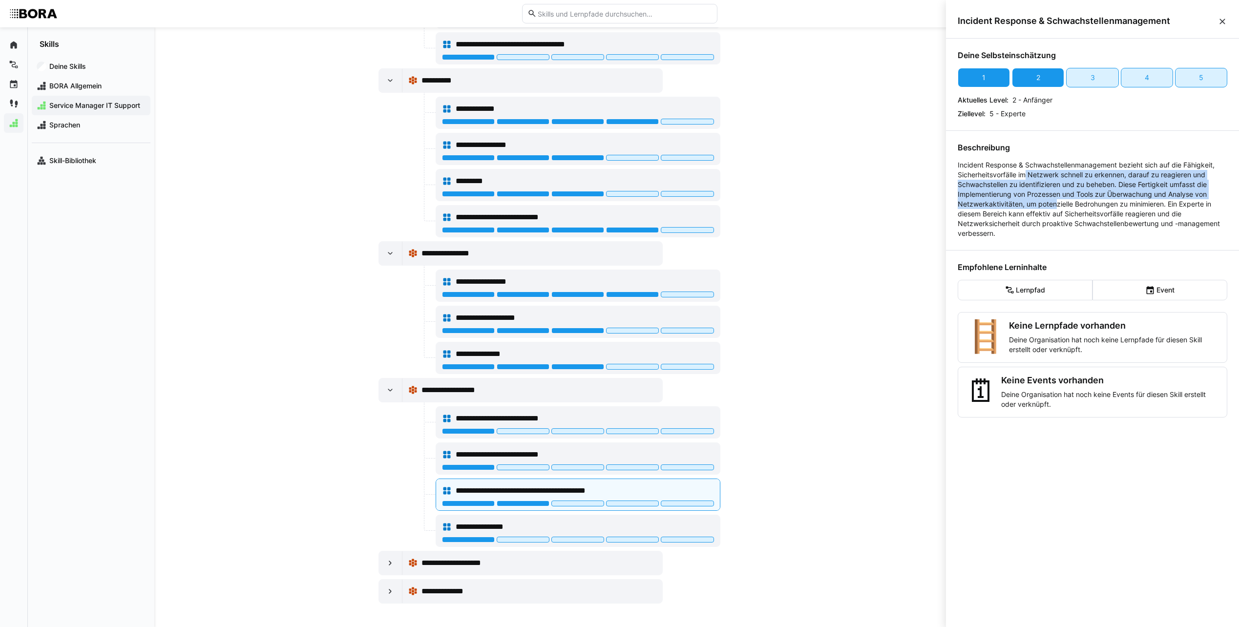
drag, startPoint x: 1064, startPoint y: 179, endPoint x: 1057, endPoint y: 203, distance: 25.0
click at [1057, 203] on p "Incident Response & Schwachstellenmanagement bezieht sich auf die Fähigkeit, Si…" at bounding box center [1093, 199] width 270 height 78
drag, startPoint x: 1057, startPoint y: 203, endPoint x: 1062, endPoint y: 218, distance: 15.8
click at [1062, 218] on p "Incident Response & Schwachstellenmanagement bezieht sich auf die Fähigkeit, Si…" at bounding box center [1093, 199] width 270 height 78
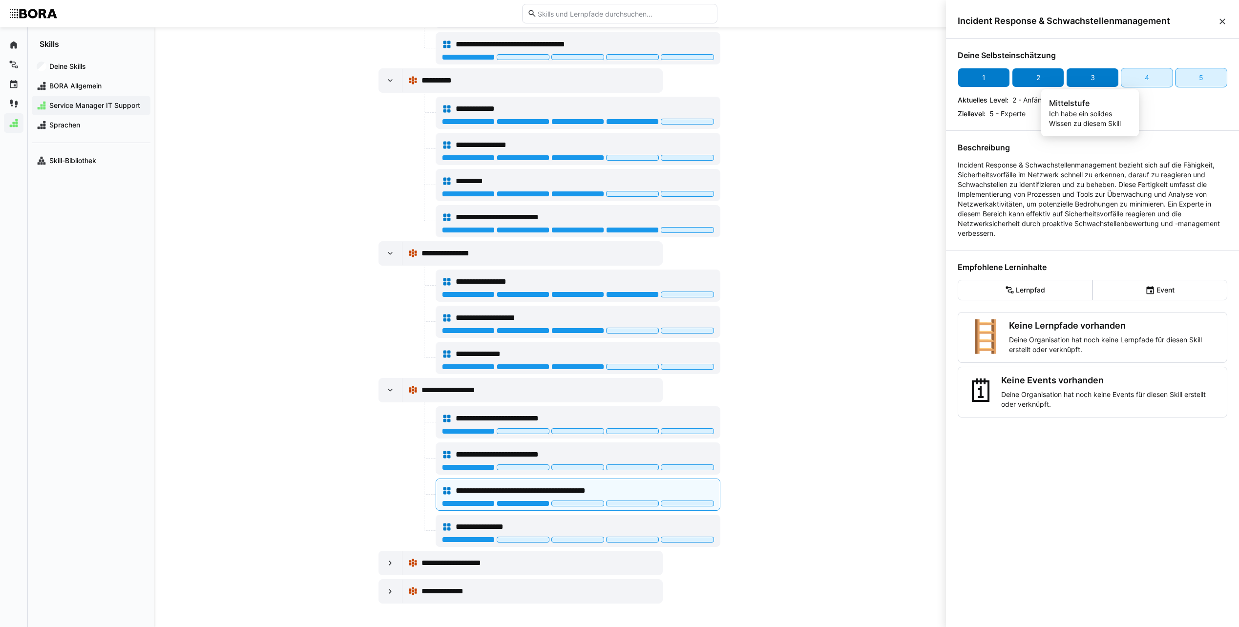
click at [1085, 73] on div "3" at bounding box center [1092, 78] width 52 height 20
click at [904, 410] on div "**********" at bounding box center [550, 327] width 792 height 600
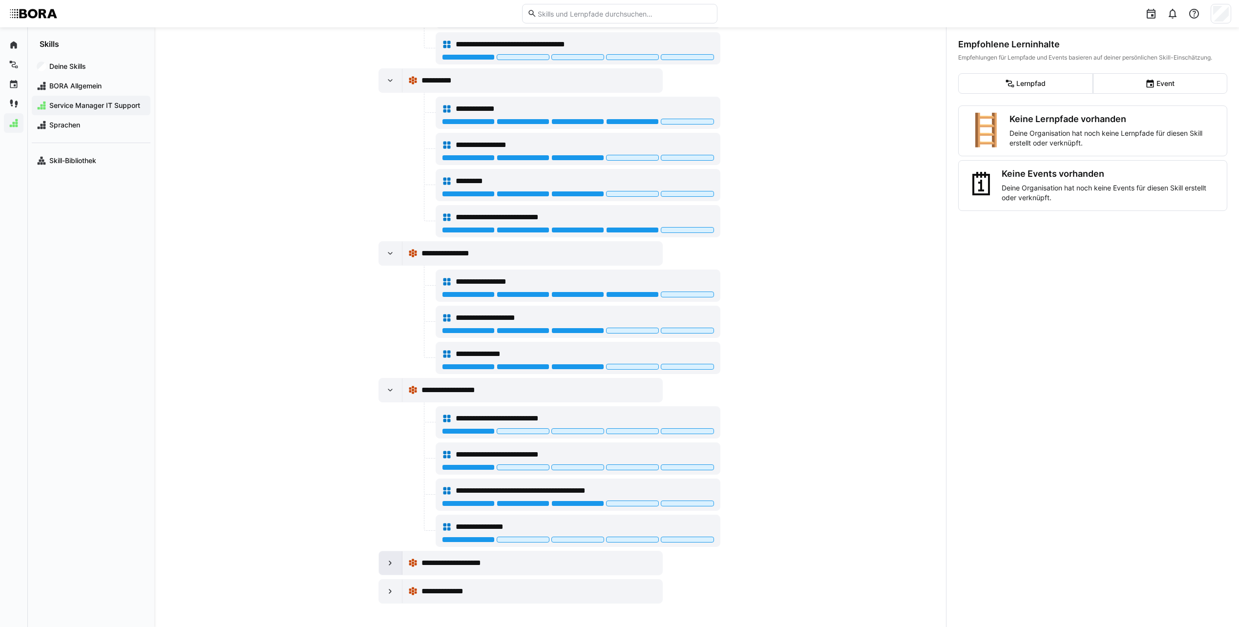
click at [389, 567] on eds-icon at bounding box center [390, 563] width 10 height 10
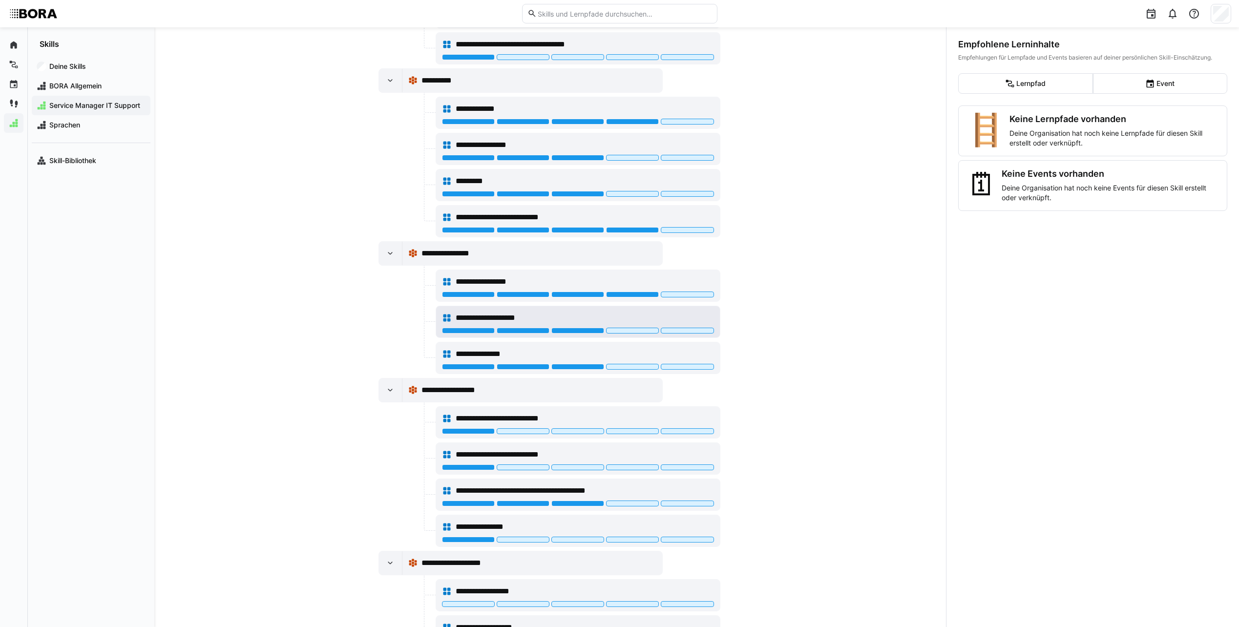
scroll to position [1080, 0]
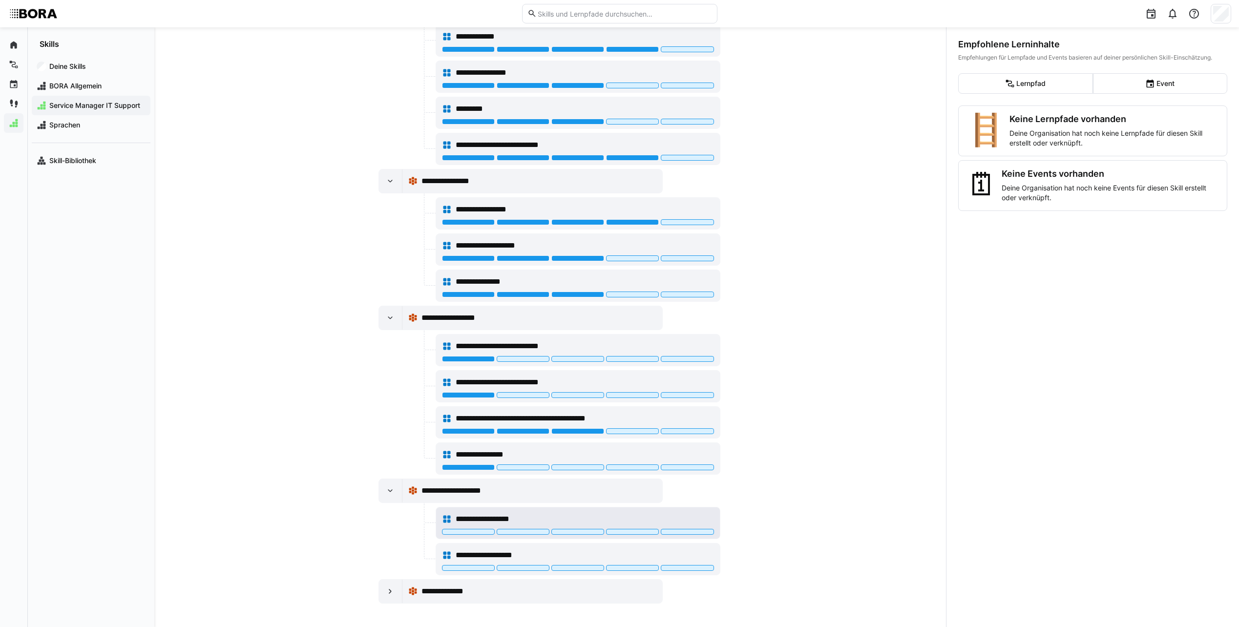
click at [662, 518] on div "**********" at bounding box center [585, 519] width 258 height 12
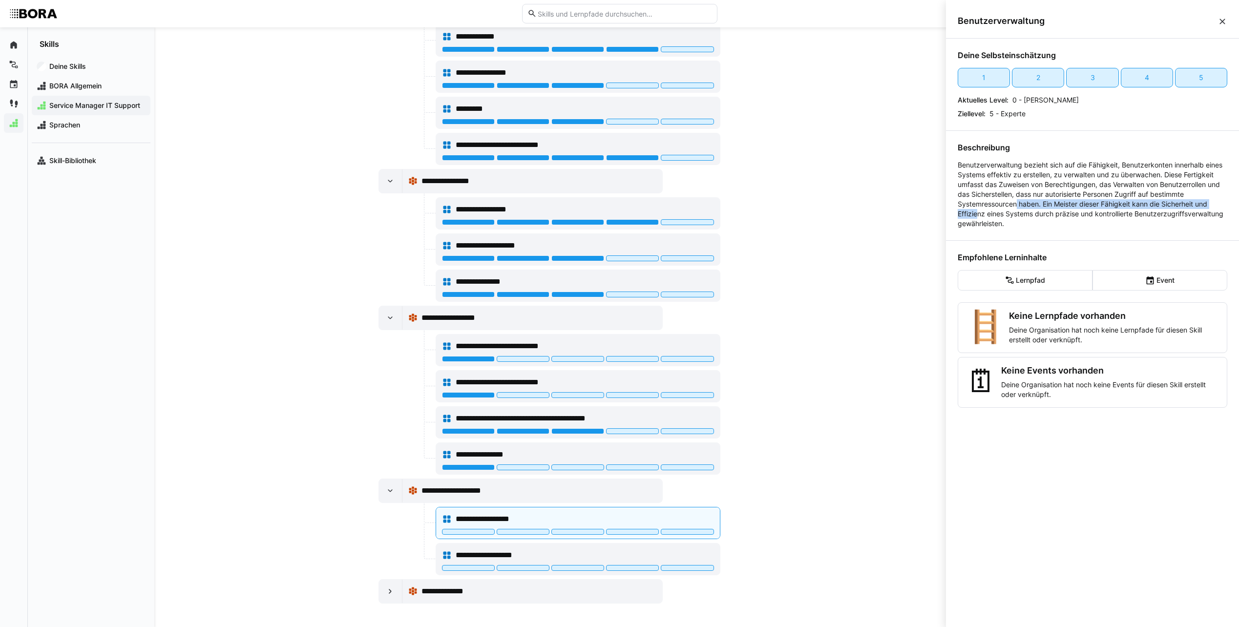
drag, startPoint x: 1025, startPoint y: 213, endPoint x: 1054, endPoint y: 209, distance: 29.2
click at [1054, 209] on p "Benutzerverwaltung bezieht sich auf die Fähigkeit, Benutzerkonten innerhalb ein…" at bounding box center [1093, 194] width 270 height 68
drag, startPoint x: 1054, startPoint y: 209, endPoint x: 1020, endPoint y: 210, distance: 34.2
click at [1020, 210] on p "Benutzerverwaltung bezieht sich auf die Fähigkeit, Benutzerkonten innerhalb ein…" at bounding box center [1093, 194] width 270 height 68
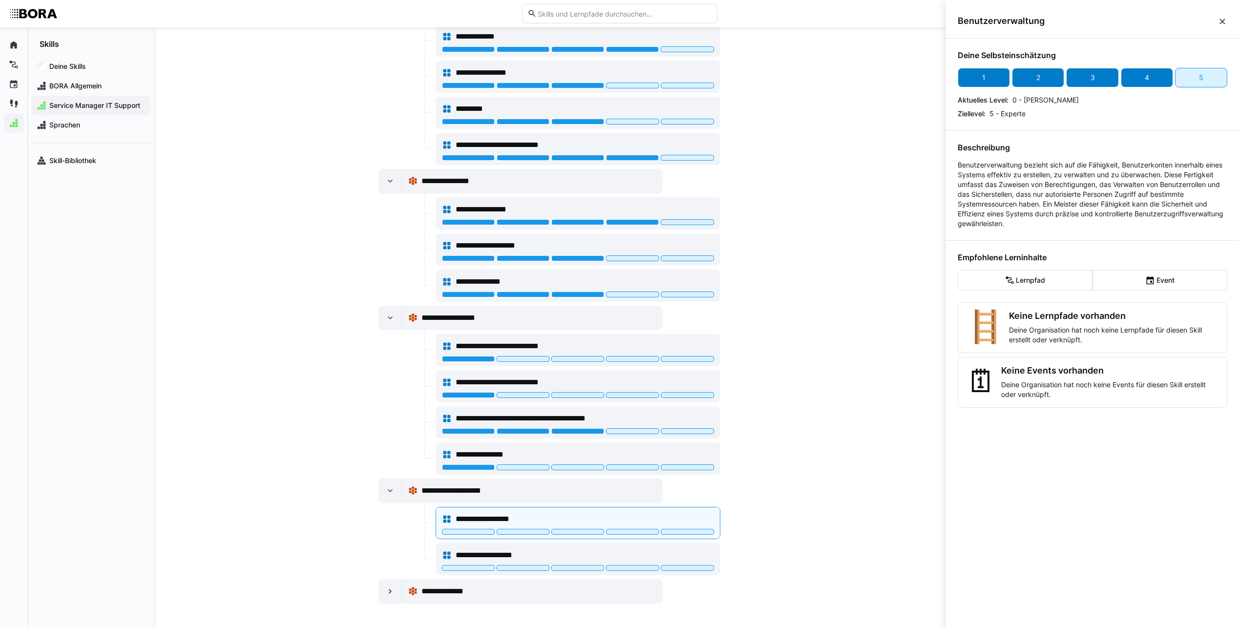
click at [1157, 76] on div "4" at bounding box center [1147, 78] width 52 height 20
click at [653, 549] on div "**********" at bounding box center [578, 556] width 272 height 20
click at [1098, 83] on div "3" at bounding box center [1092, 78] width 52 height 20
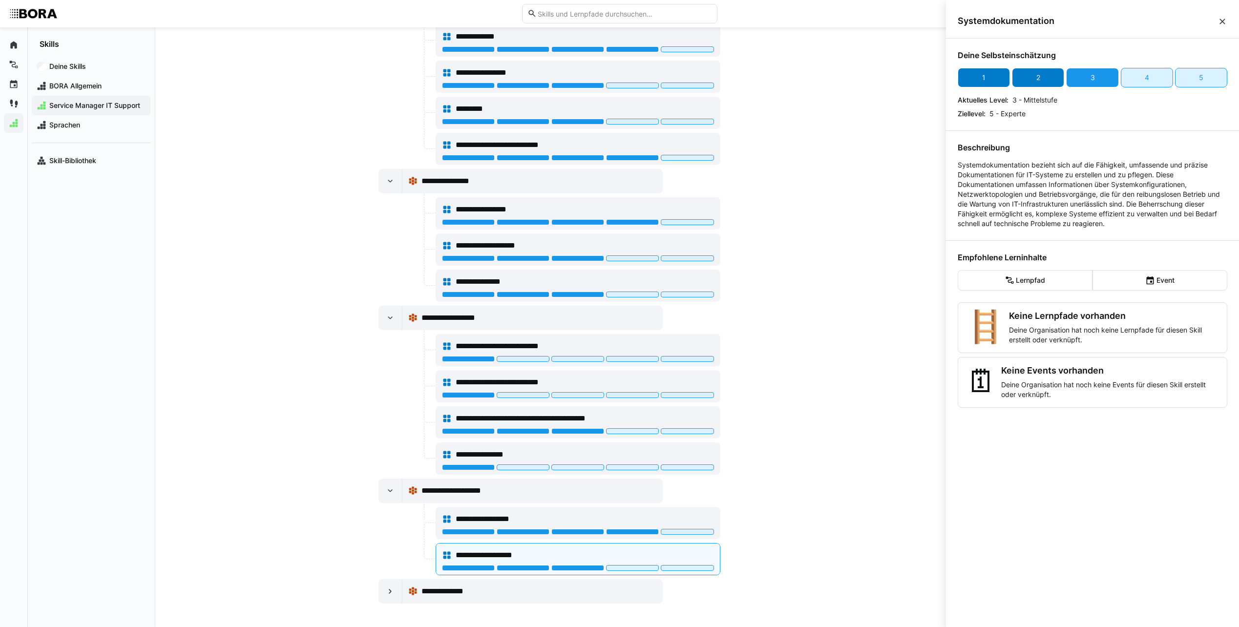
click at [1041, 78] on div "2" at bounding box center [1038, 78] width 52 height 20
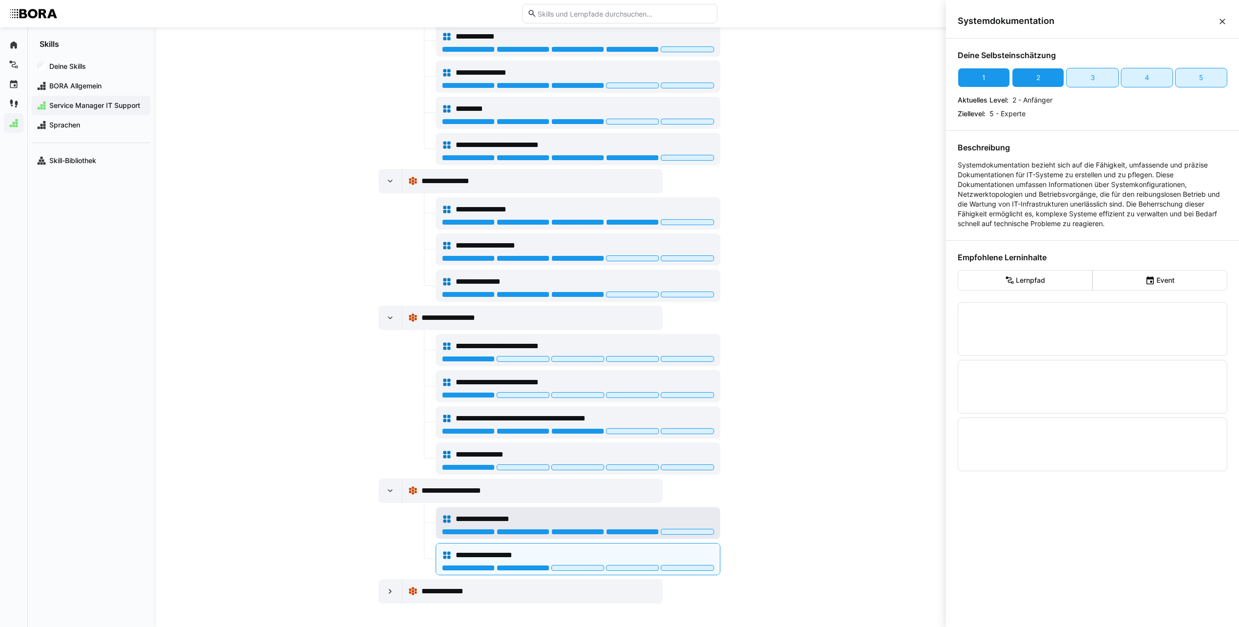
click at [662, 516] on div "**********" at bounding box center [585, 519] width 258 height 12
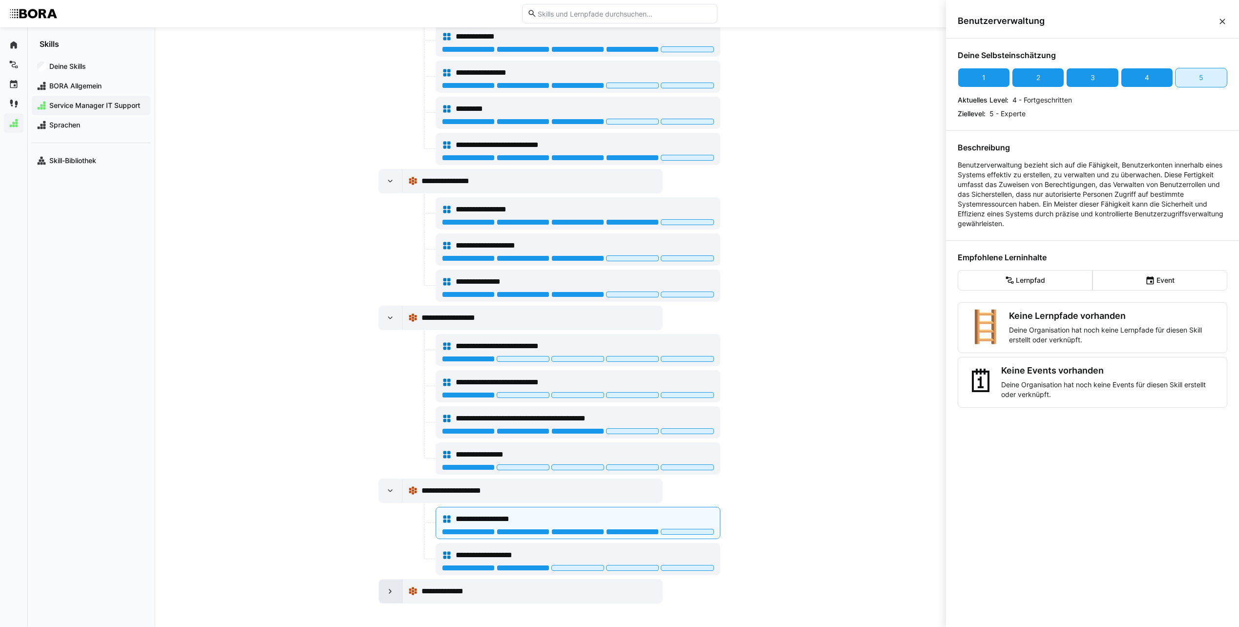
click at [382, 595] on div at bounding box center [390, 591] width 23 height 23
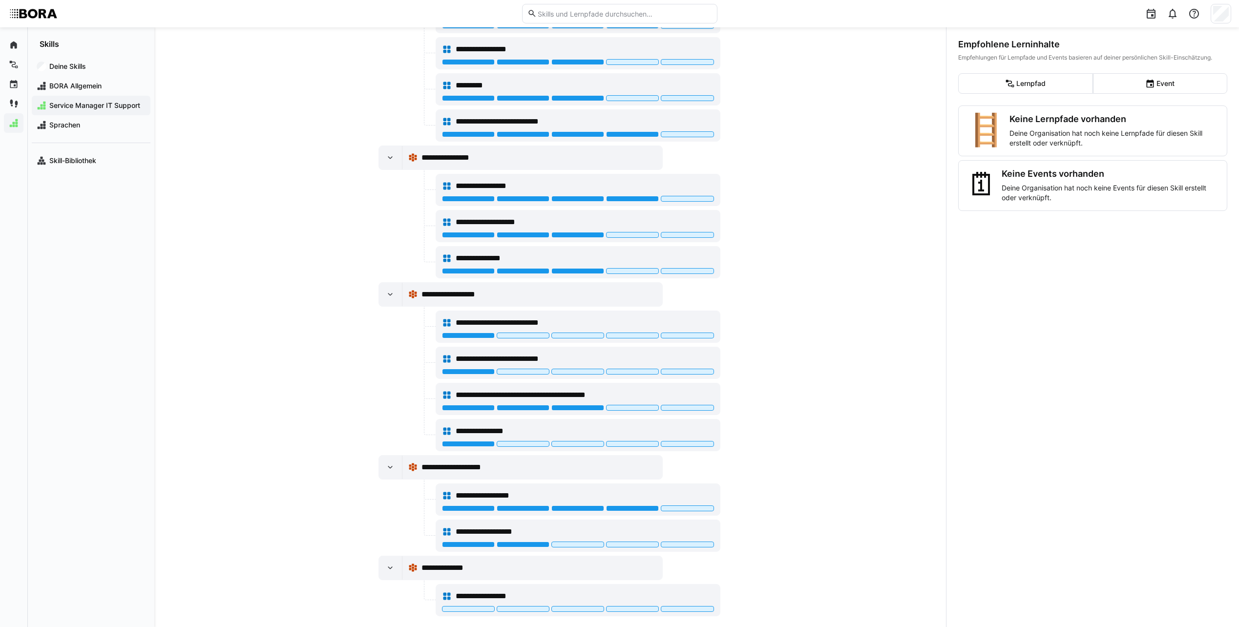
scroll to position [1116, 0]
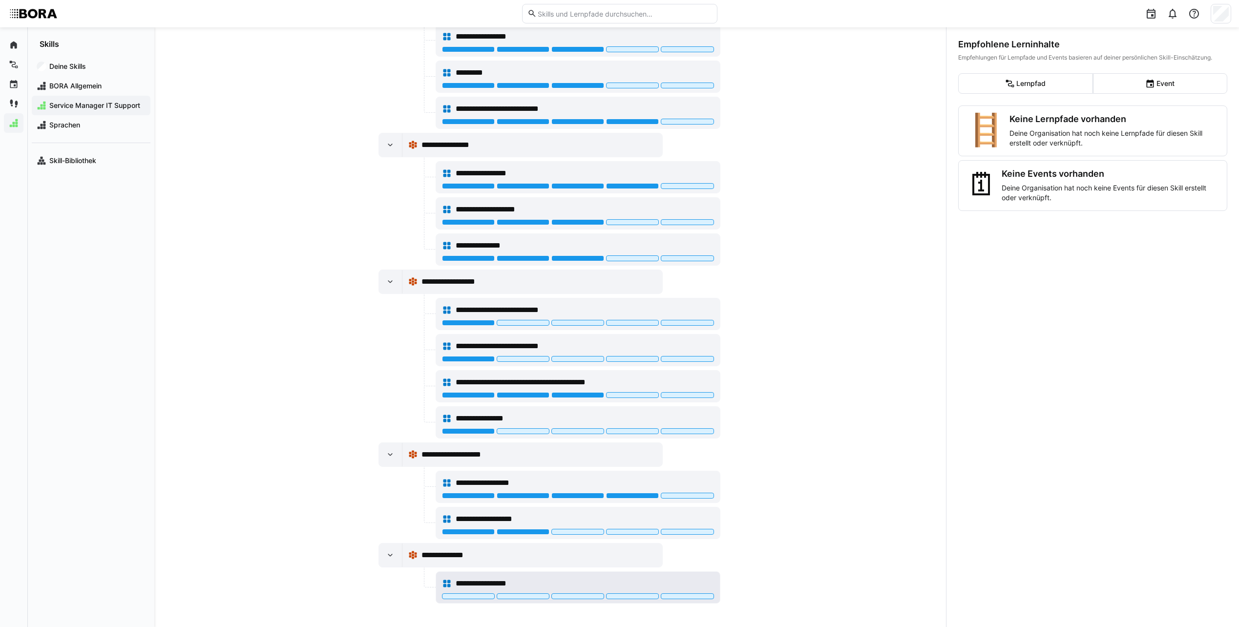
click at [639, 580] on div "**********" at bounding box center [585, 584] width 258 height 12
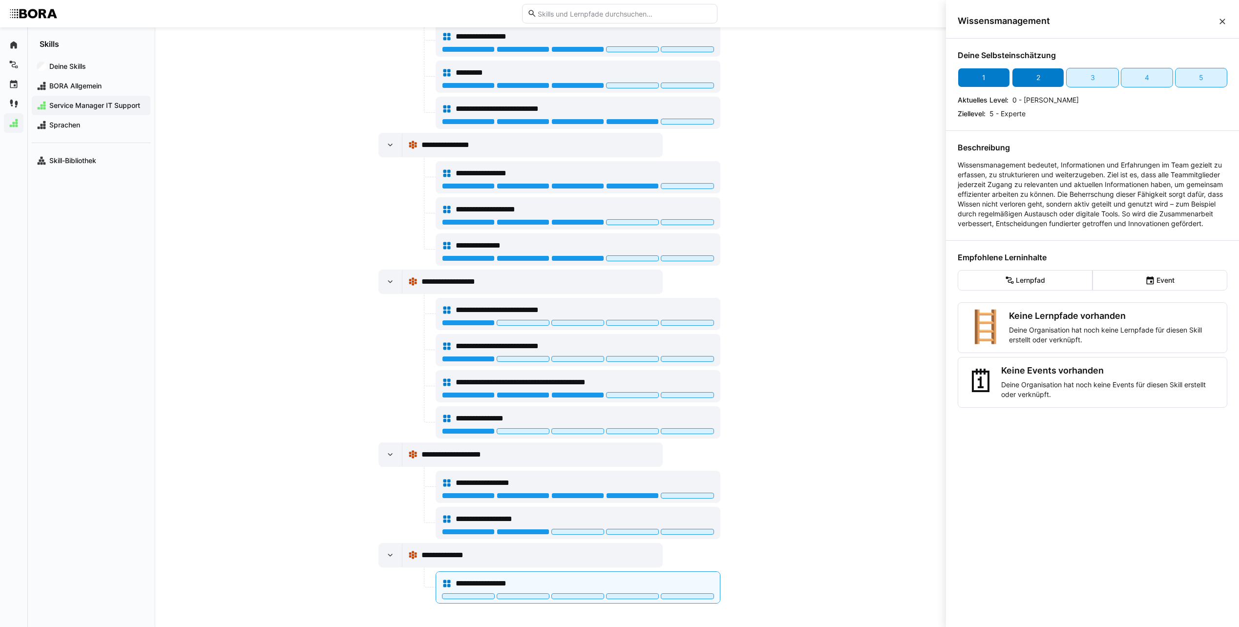
click at [1039, 82] on div "2" at bounding box center [1039, 78] width 4 height 10
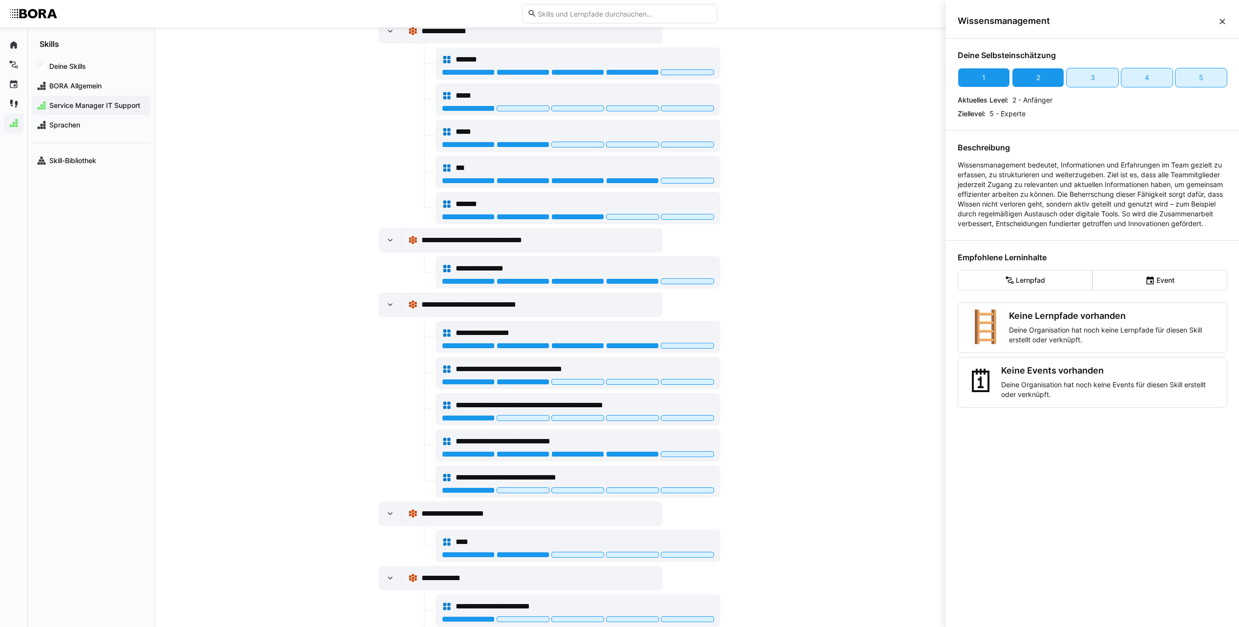
scroll to position [0, 0]
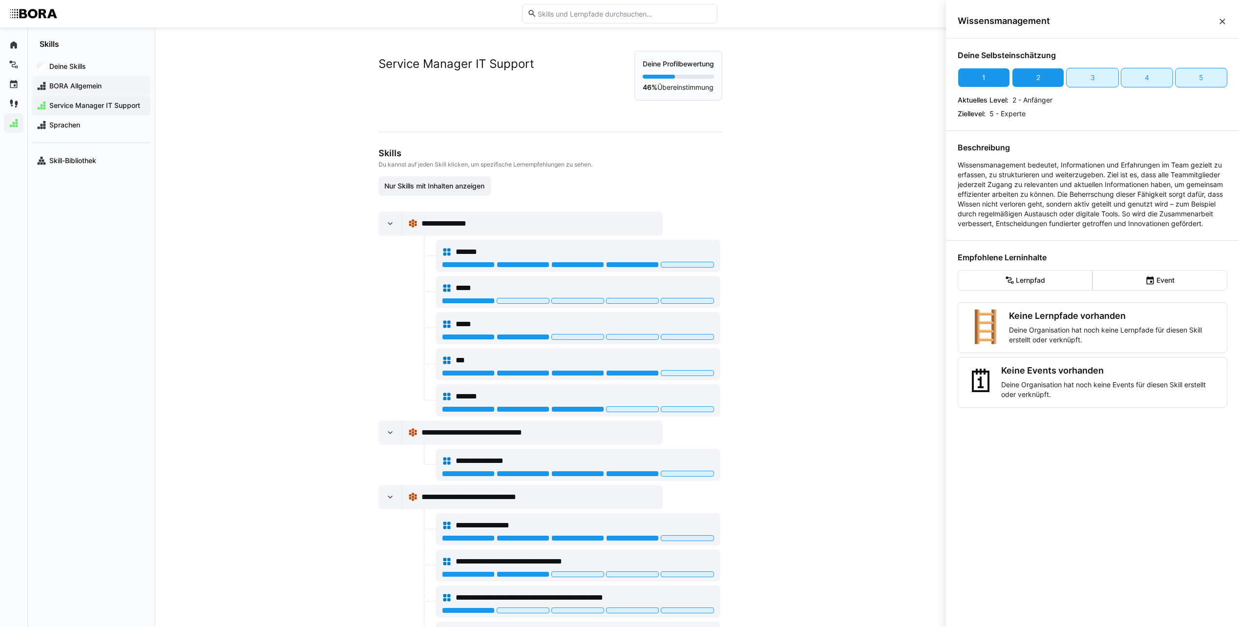
click at [91, 88] on span "BORA Allgemein" at bounding box center [97, 86] width 98 height 10
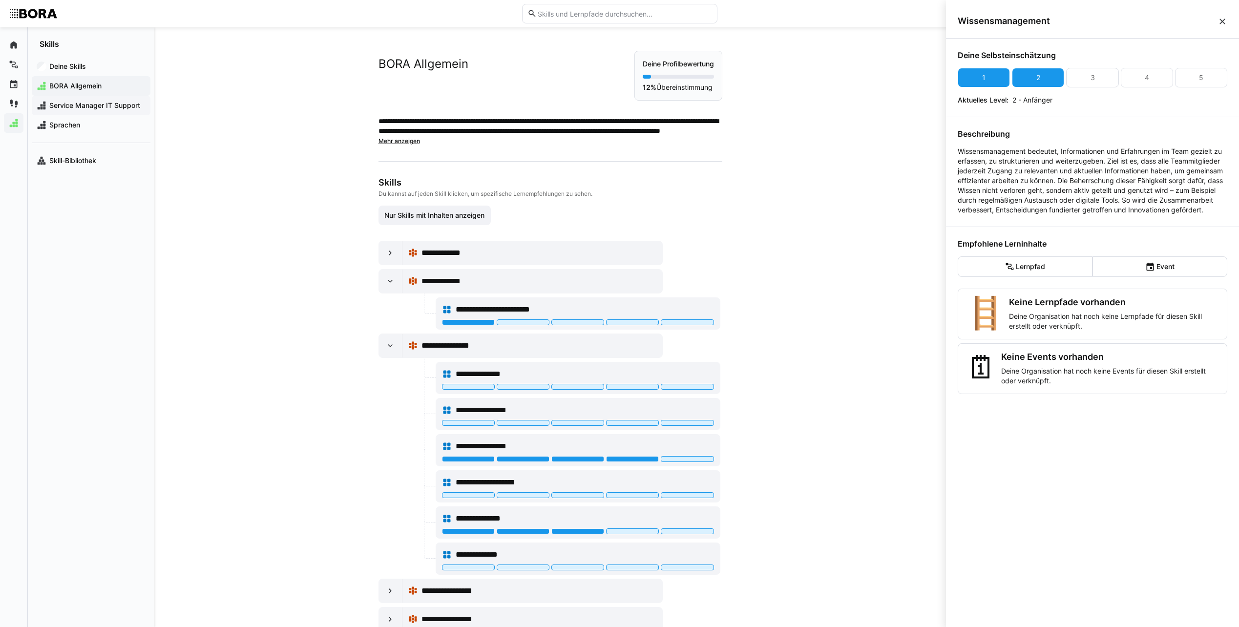
click at [91, 108] on span "Service Manager IT Support" at bounding box center [97, 106] width 98 height 10
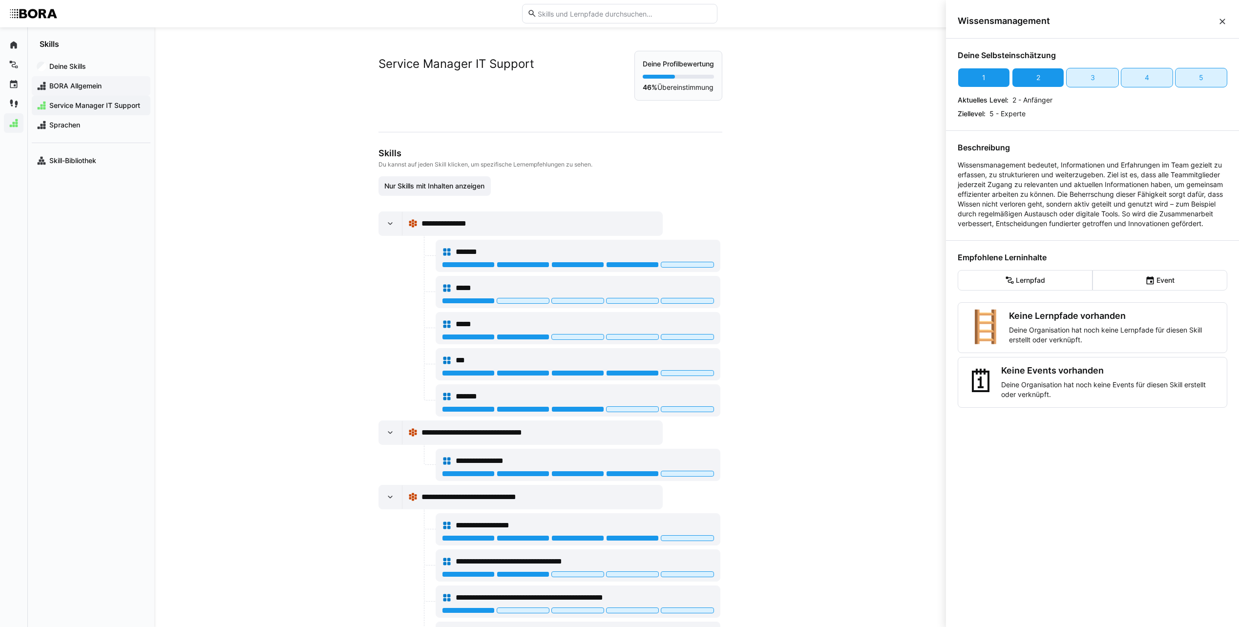
click at [99, 89] on span "BORA Allgemein" at bounding box center [97, 86] width 98 height 10
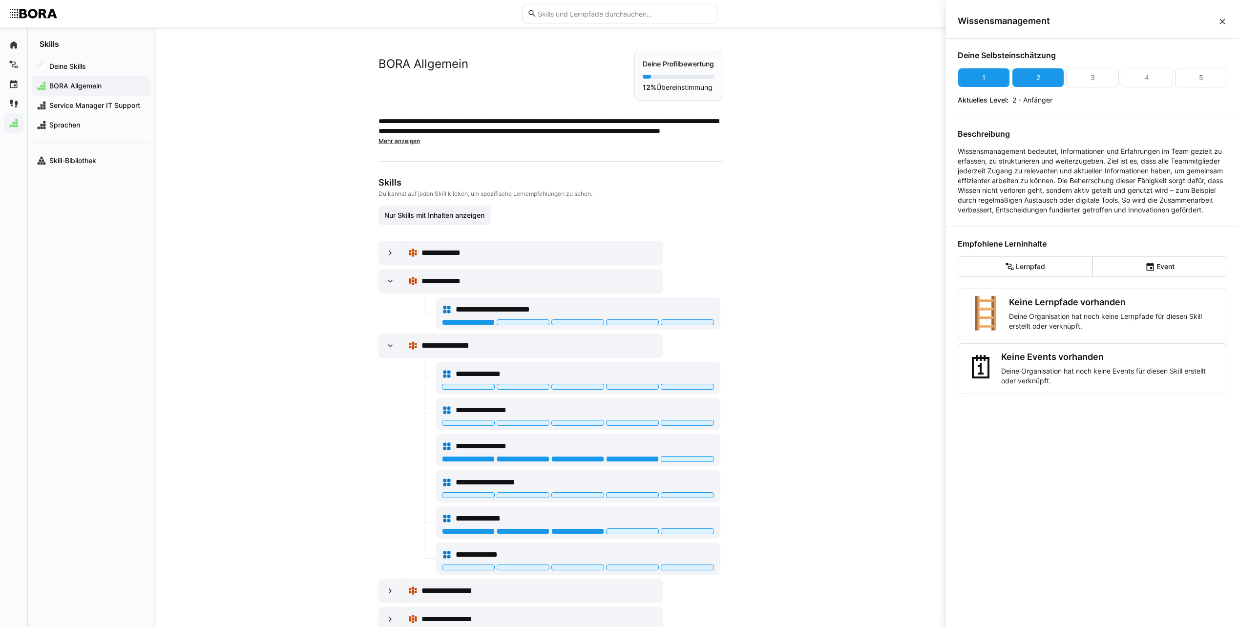
scroll to position [28, 0]
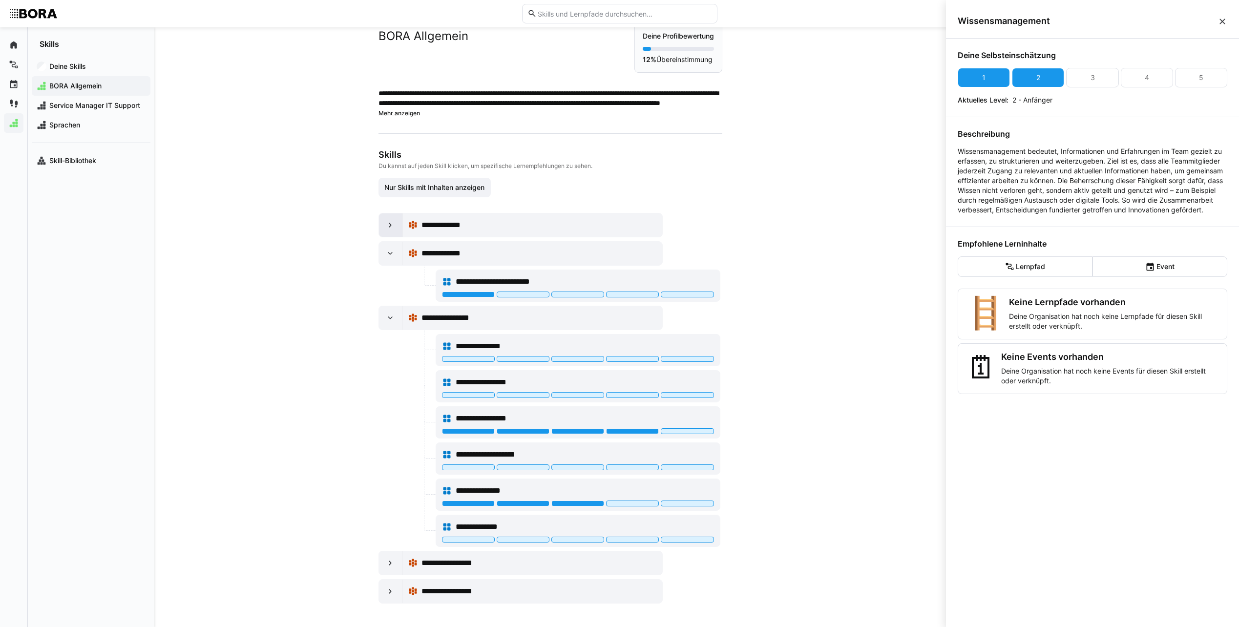
click at [386, 227] on eds-icon at bounding box center [390, 225] width 10 height 10
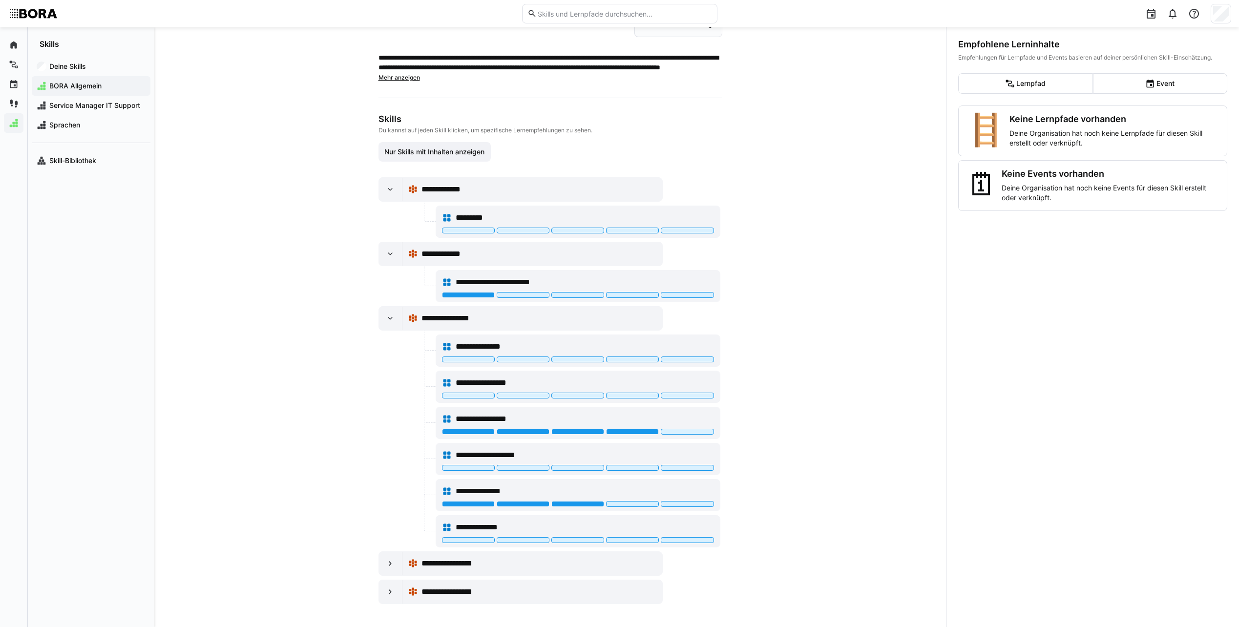
scroll to position [64, 0]
click at [661, 217] on div "*********" at bounding box center [585, 218] width 258 height 12
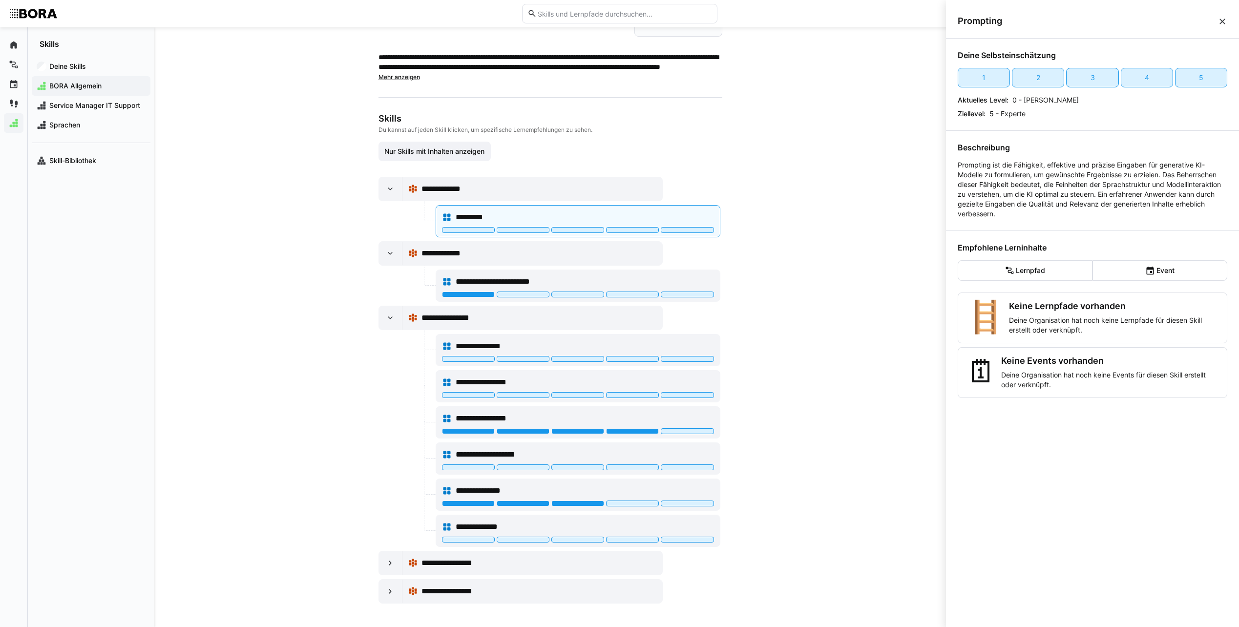
click at [863, 172] on div "**********" at bounding box center [550, 327] width 792 height 600
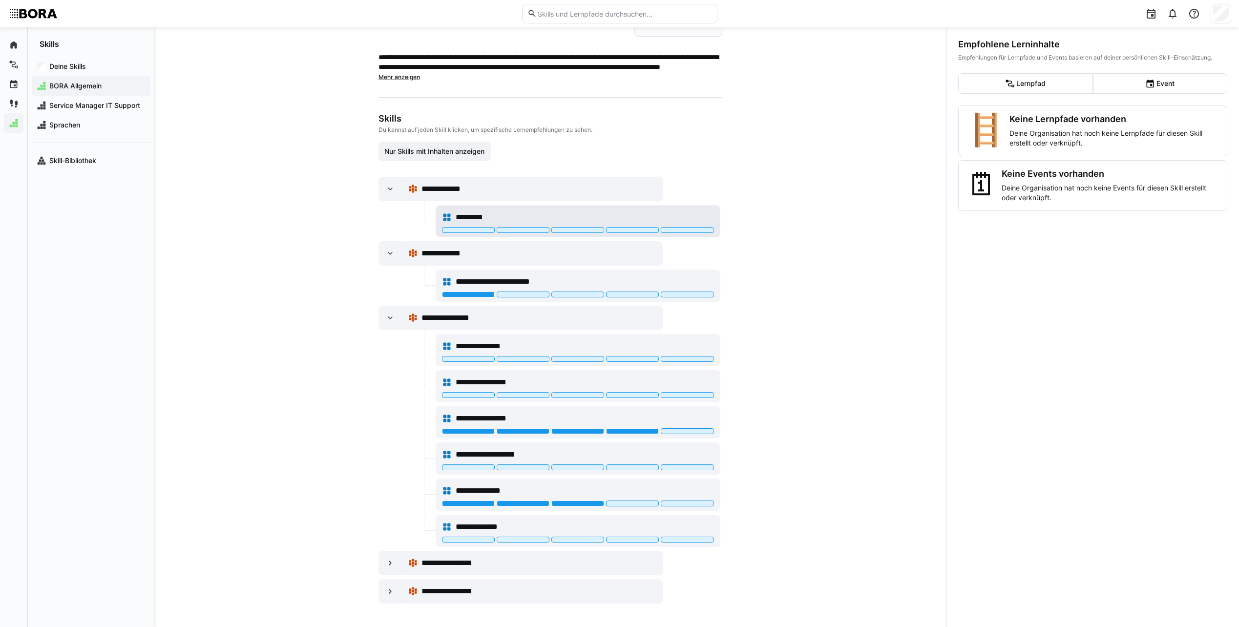
click at [646, 214] on div "*********" at bounding box center [585, 218] width 258 height 12
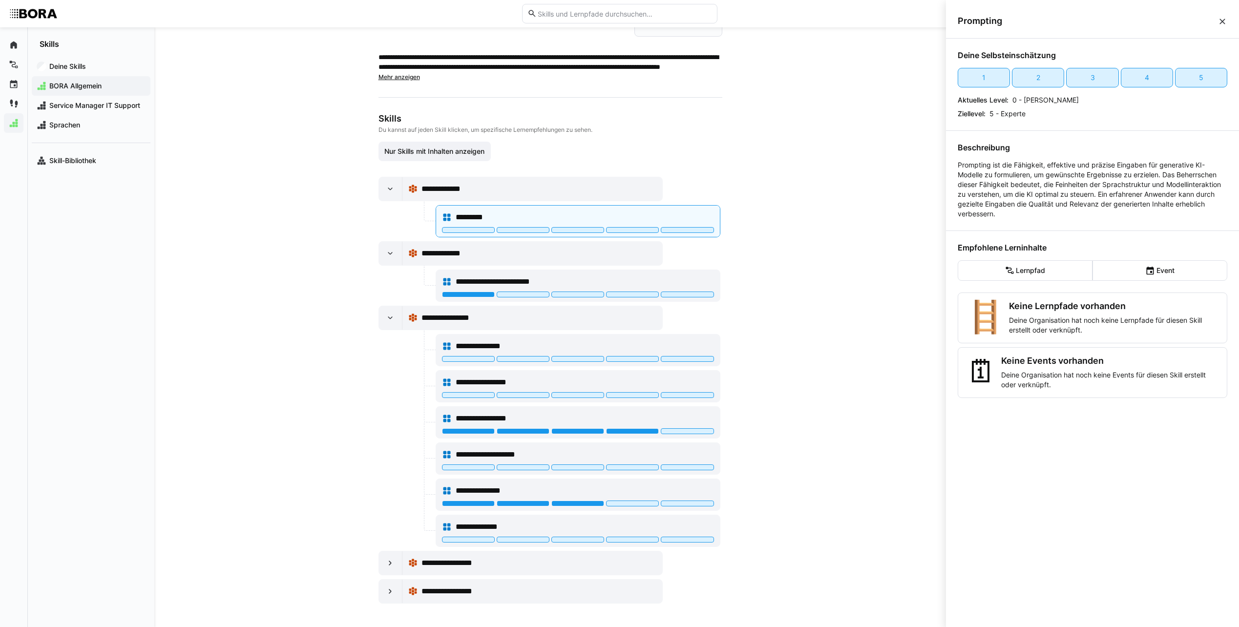
click at [774, 168] on div "**********" at bounding box center [550, 327] width 792 height 600
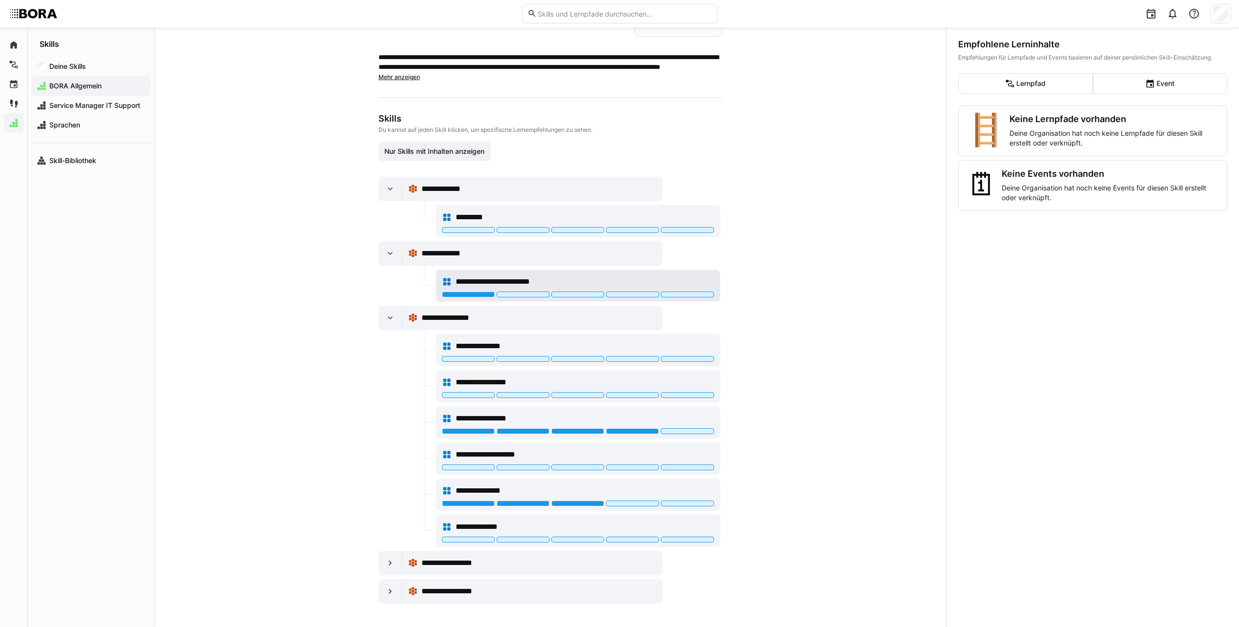
click at [656, 279] on div "**********" at bounding box center [585, 282] width 258 height 12
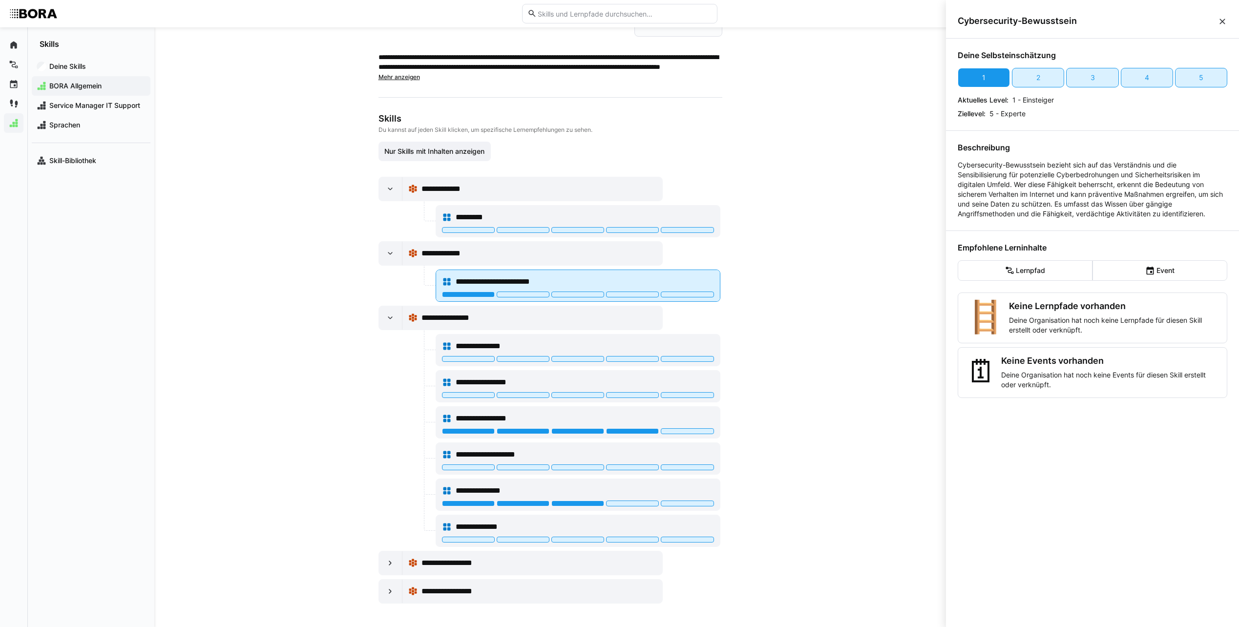
click at [656, 279] on div "**********" at bounding box center [585, 282] width 258 height 12
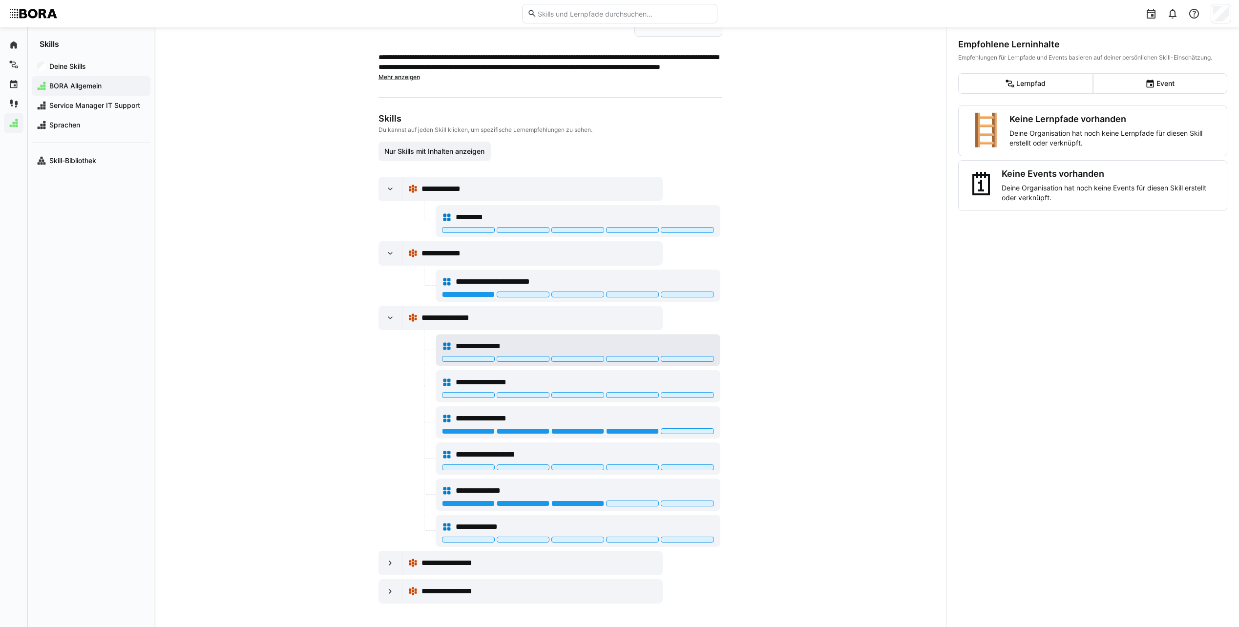
click at [605, 342] on div "**********" at bounding box center [585, 346] width 258 height 12
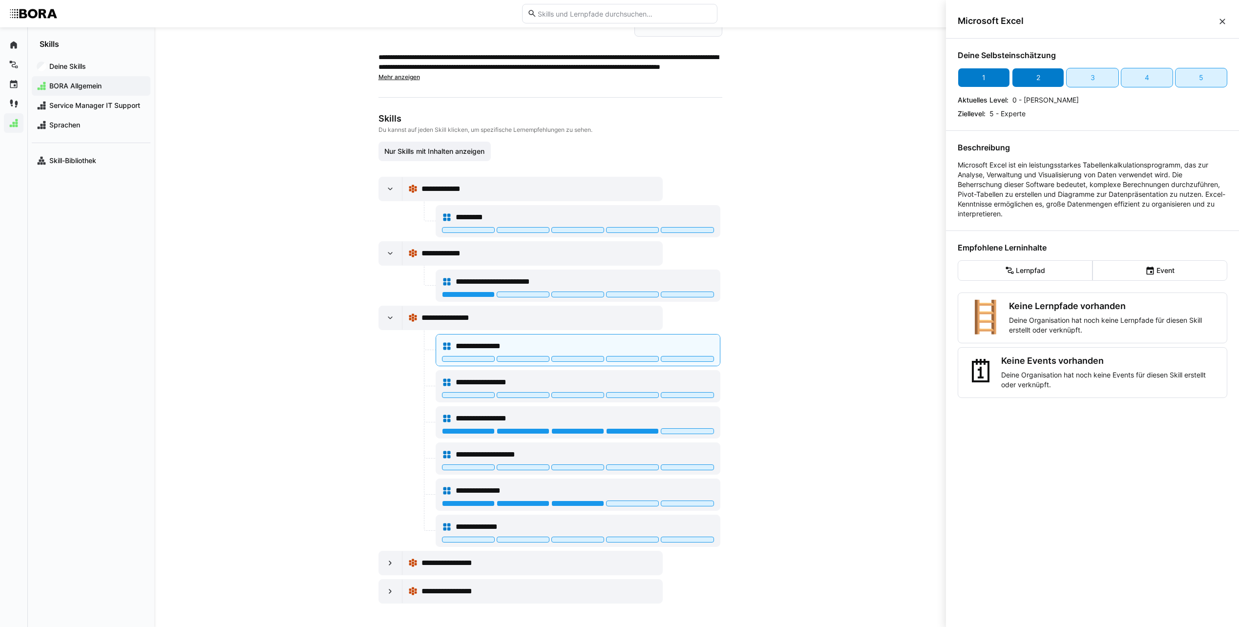
click at [1026, 83] on div "2" at bounding box center [1038, 78] width 52 height 20
click at [671, 381] on div "**********" at bounding box center [585, 383] width 258 height 12
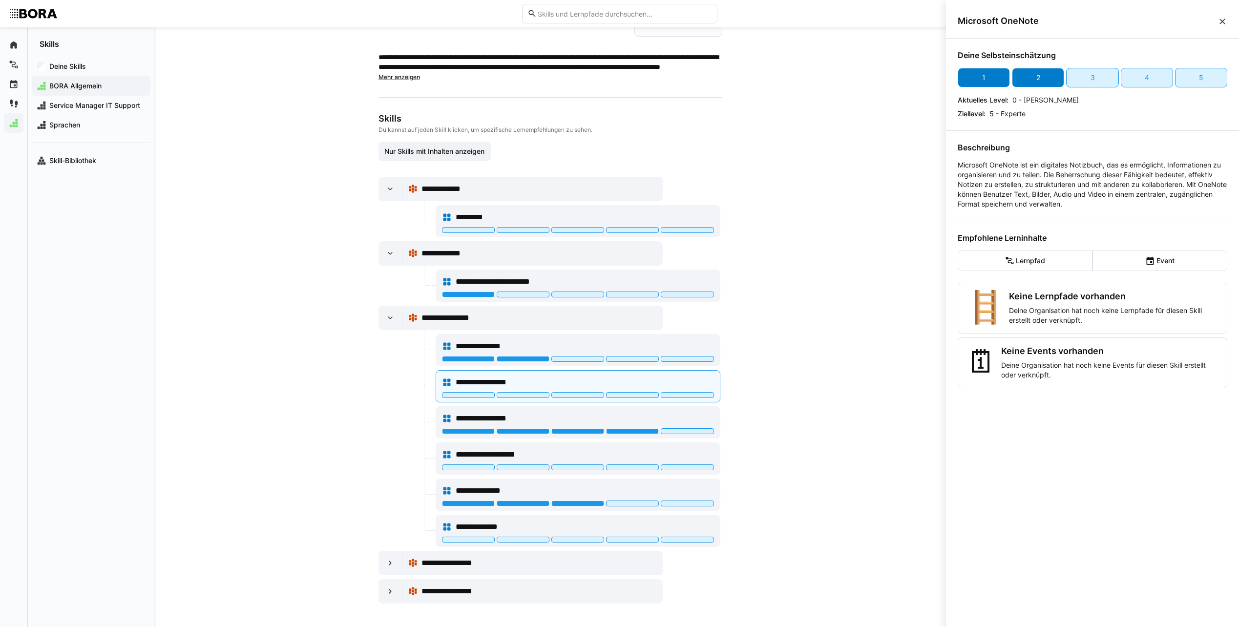
click at [1047, 83] on div "2" at bounding box center [1038, 78] width 52 height 20
click at [621, 456] on div "**********" at bounding box center [585, 455] width 258 height 12
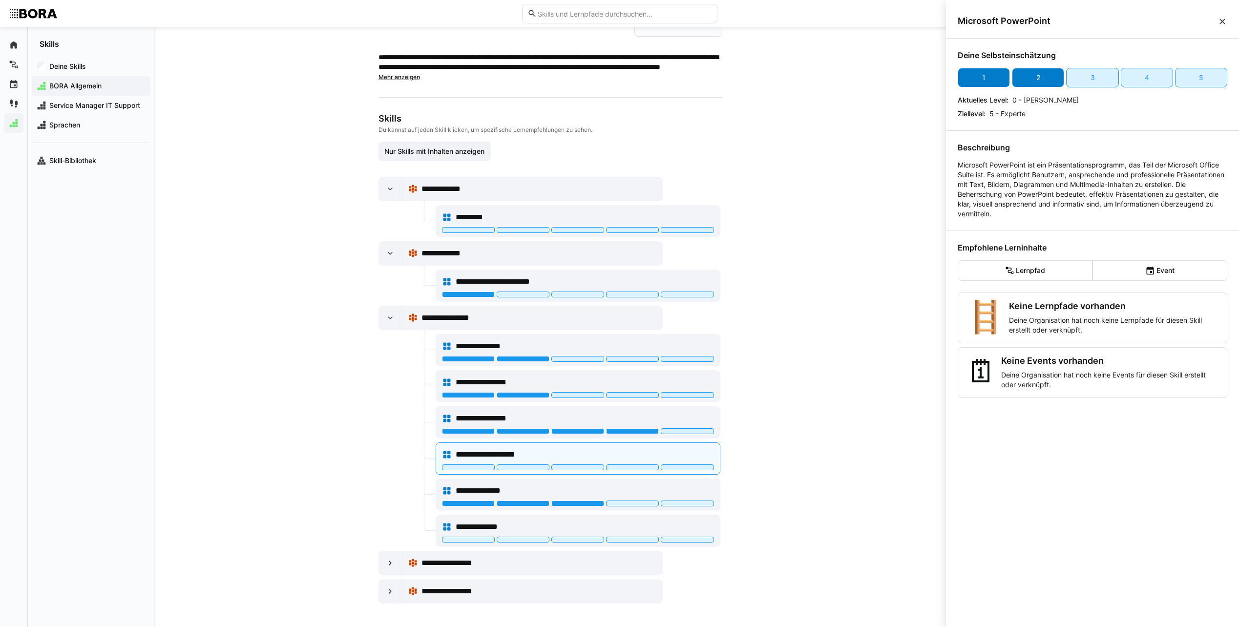
click at [1023, 77] on div "2" at bounding box center [1038, 78] width 52 height 20
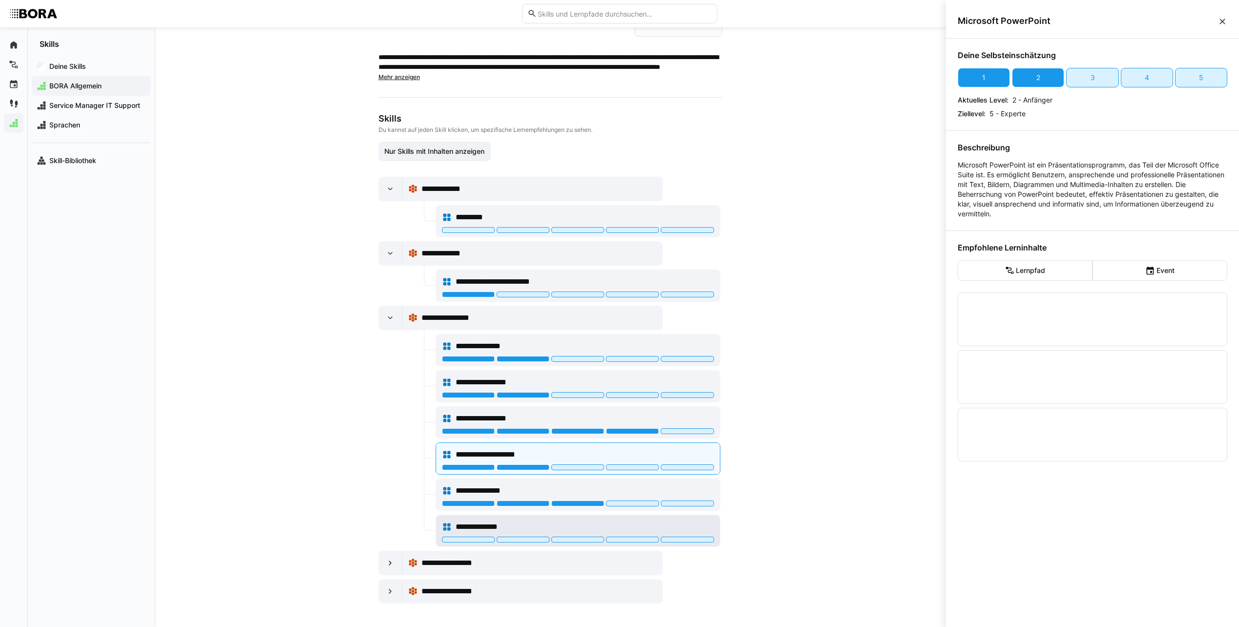
click at [665, 527] on div "**********" at bounding box center [585, 527] width 258 height 12
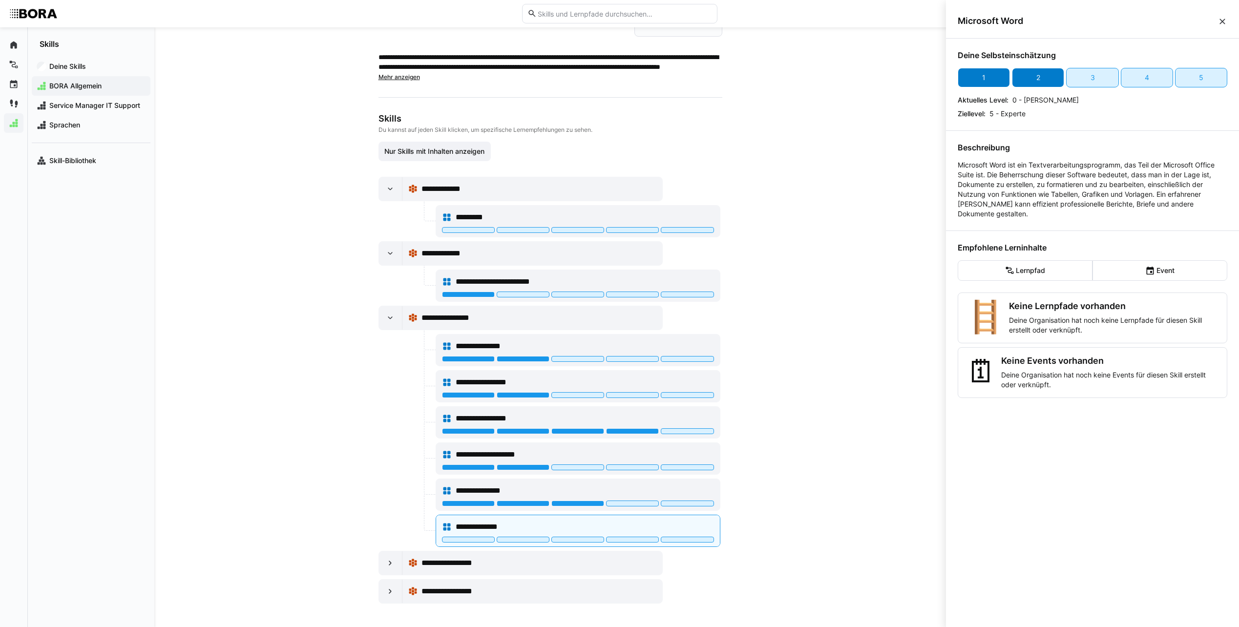
click at [1031, 85] on div "2" at bounding box center [1038, 78] width 52 height 20
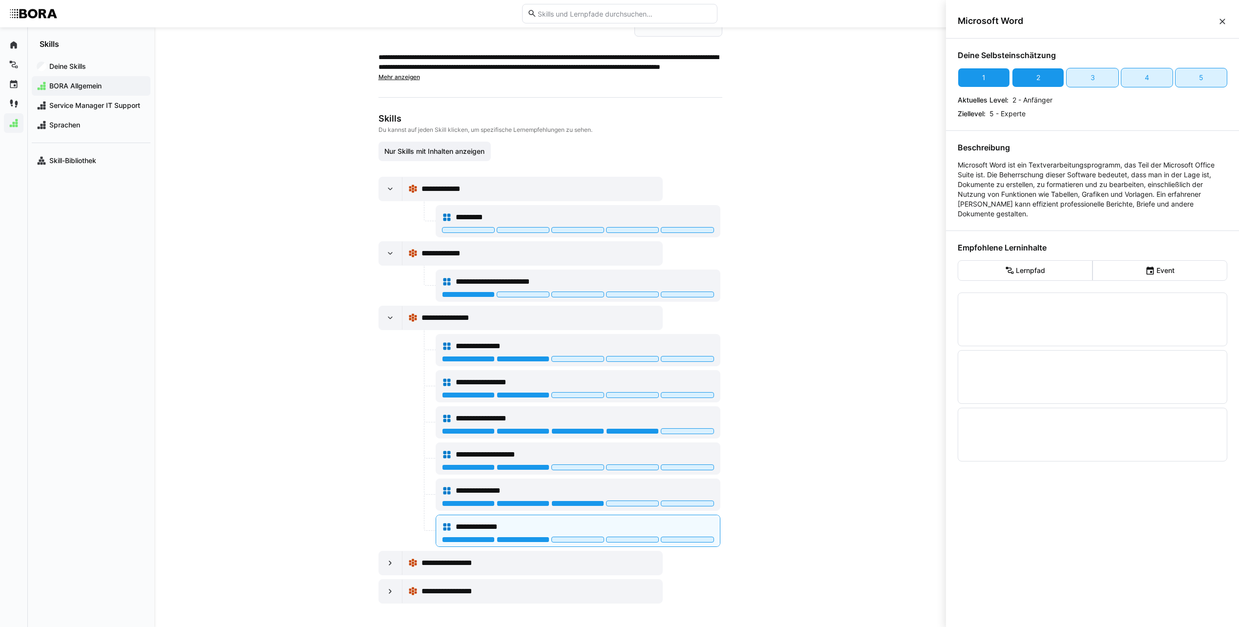
drag, startPoint x: 875, startPoint y: 393, endPoint x: 822, endPoint y: 393, distance: 52.8
click at [875, 392] on div "**********" at bounding box center [550, 327] width 792 height 600
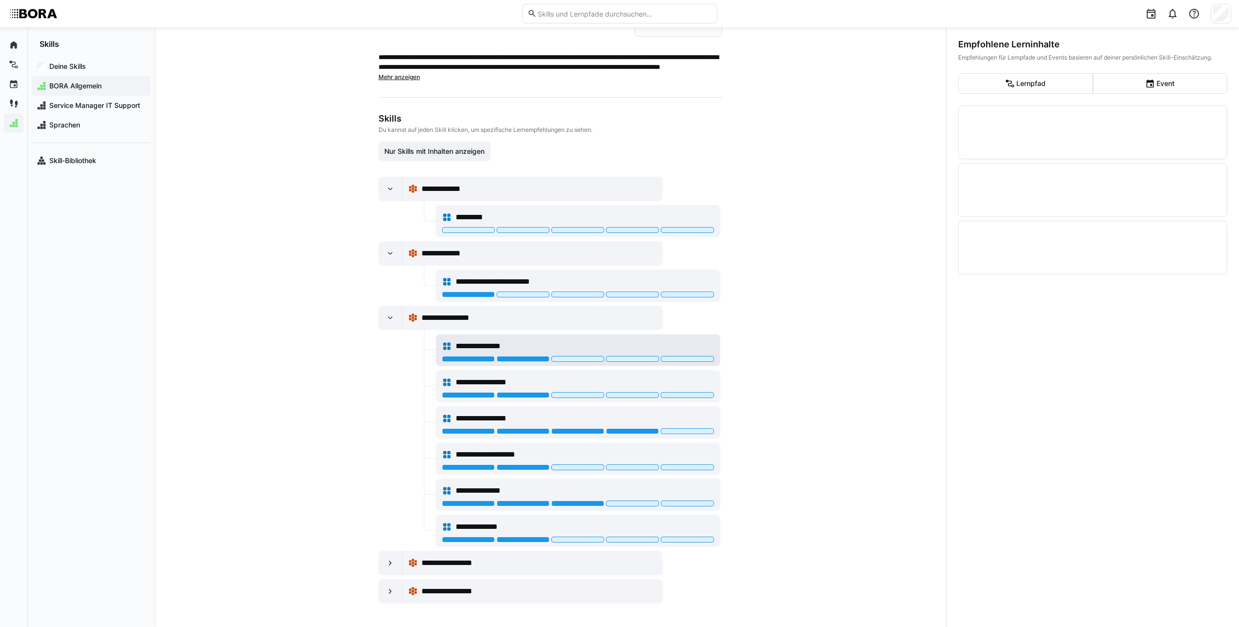
click at [628, 341] on div "**********" at bounding box center [585, 346] width 258 height 12
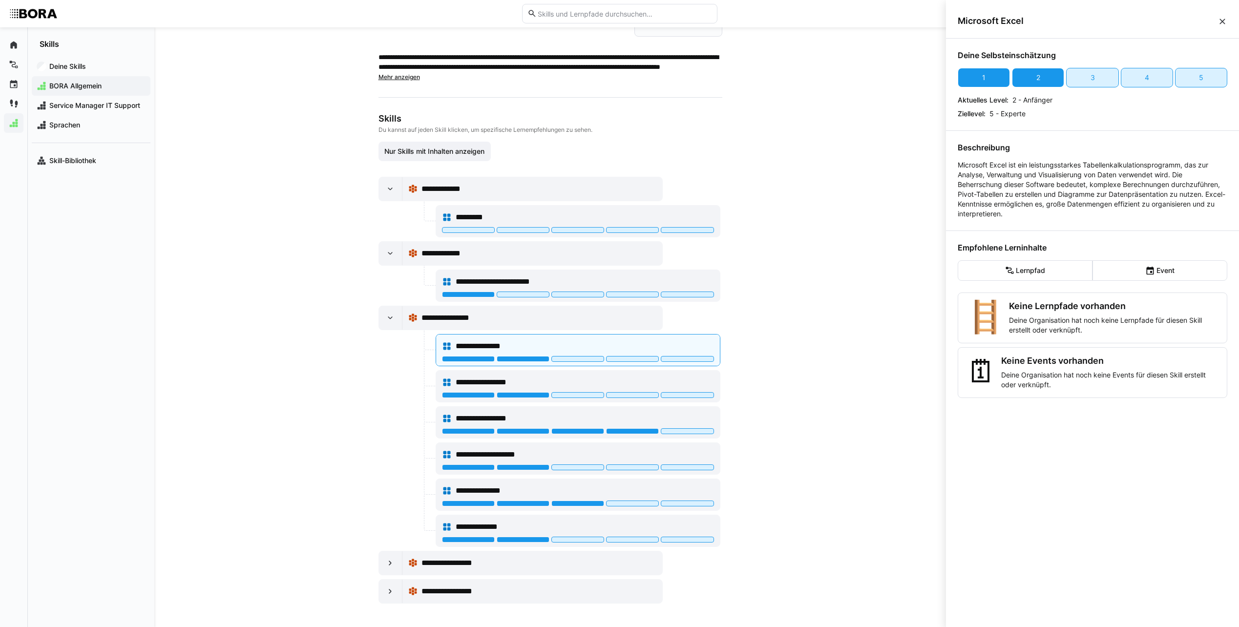
click at [776, 387] on div "**********" at bounding box center [550, 327] width 792 height 600
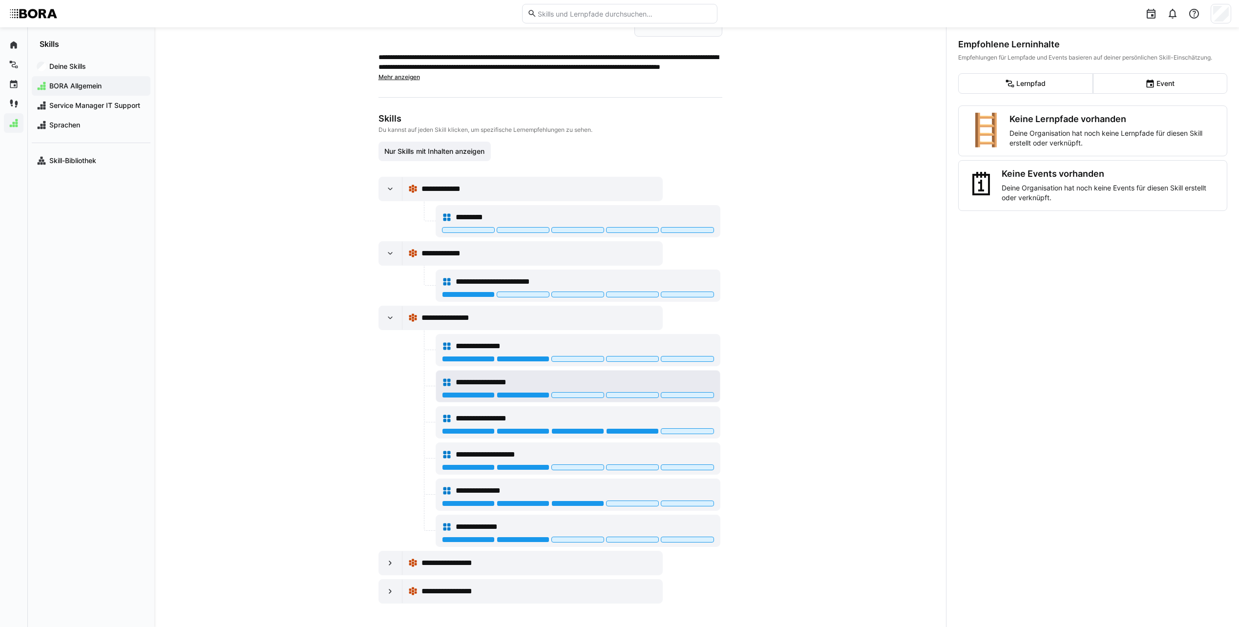
click at [657, 375] on div "**********" at bounding box center [578, 383] width 272 height 20
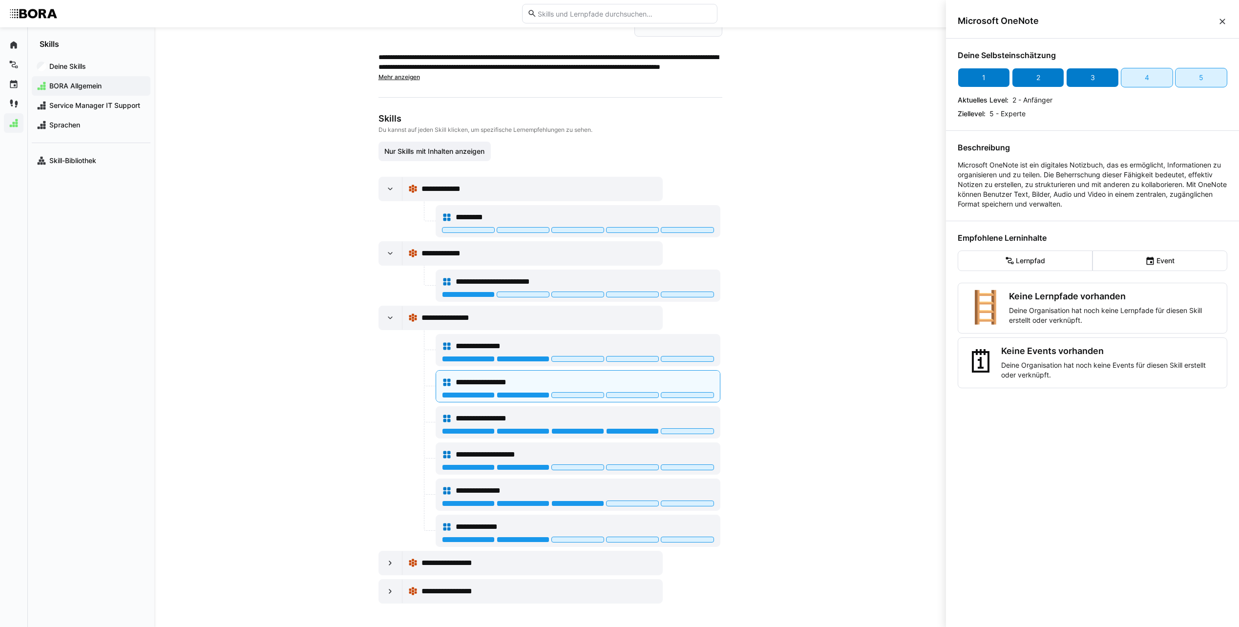
click at [1068, 75] on div "3" at bounding box center [1092, 78] width 52 height 20
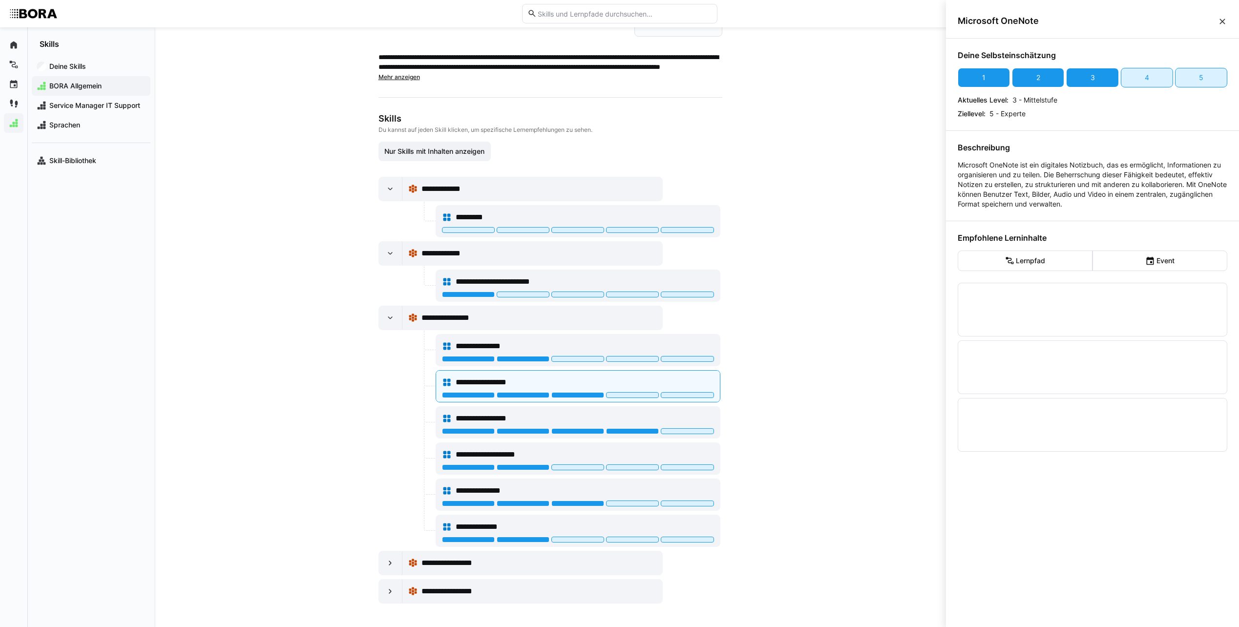
click at [872, 142] on div "**********" at bounding box center [550, 327] width 792 height 600
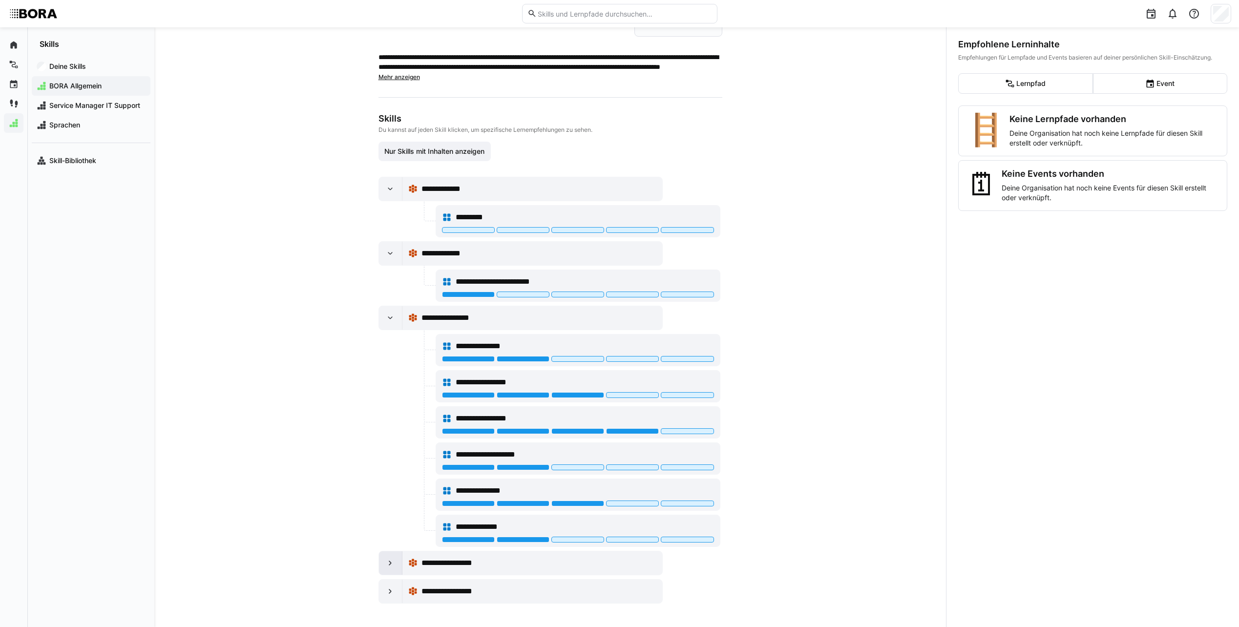
click at [395, 557] on div at bounding box center [390, 563] width 23 height 23
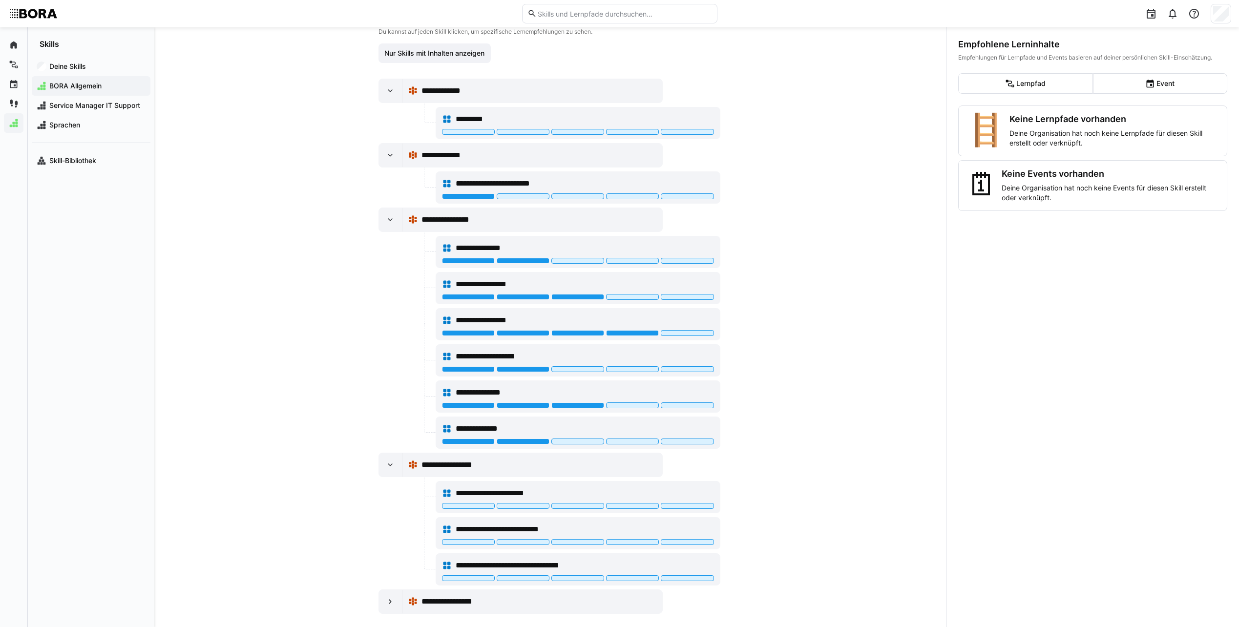
scroll to position [172, 0]
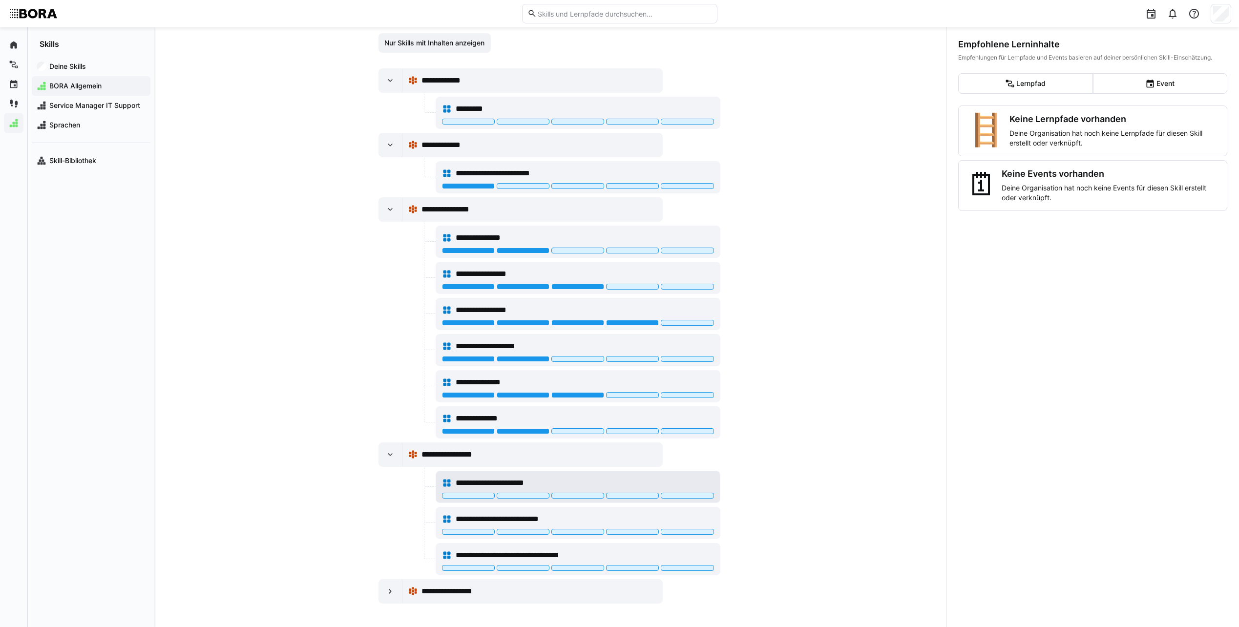
click at [637, 482] on div "**********" at bounding box center [585, 483] width 258 height 12
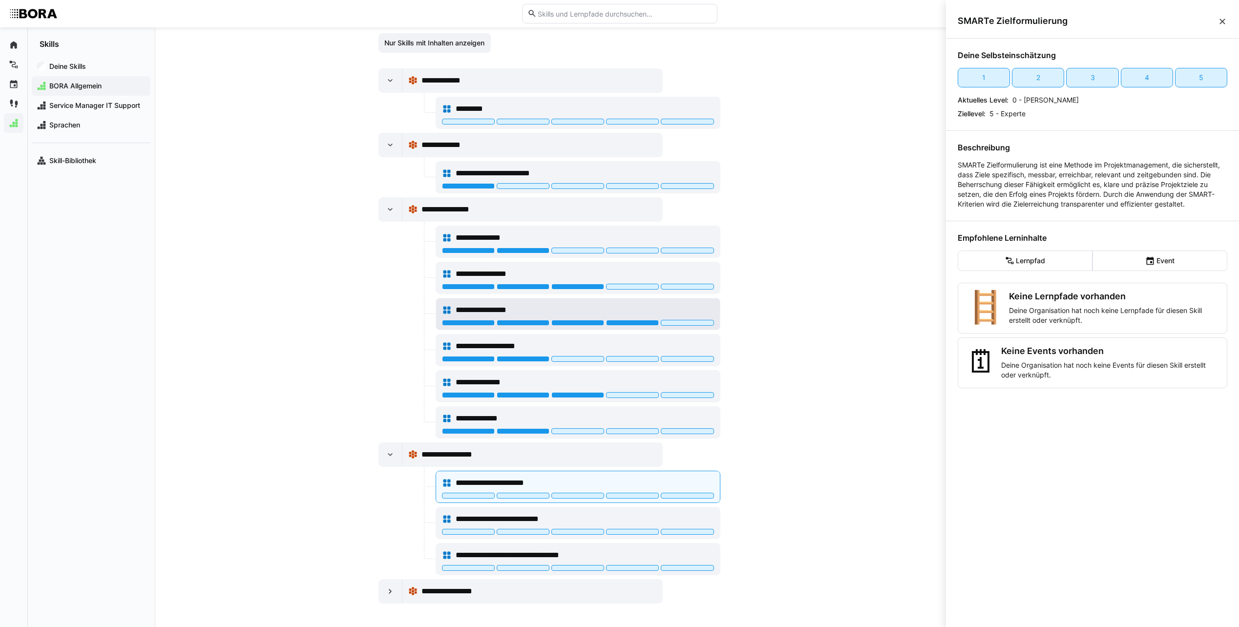
click at [691, 311] on div "**********" at bounding box center [585, 310] width 258 height 12
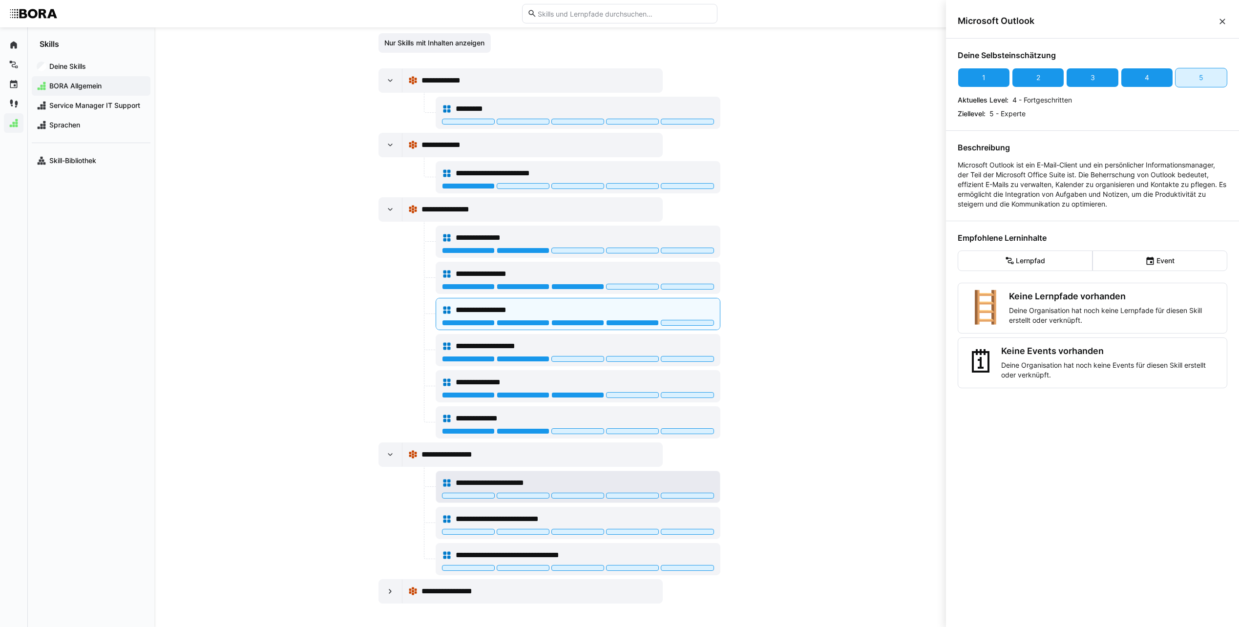
click at [611, 476] on div "**********" at bounding box center [578, 483] width 272 height 20
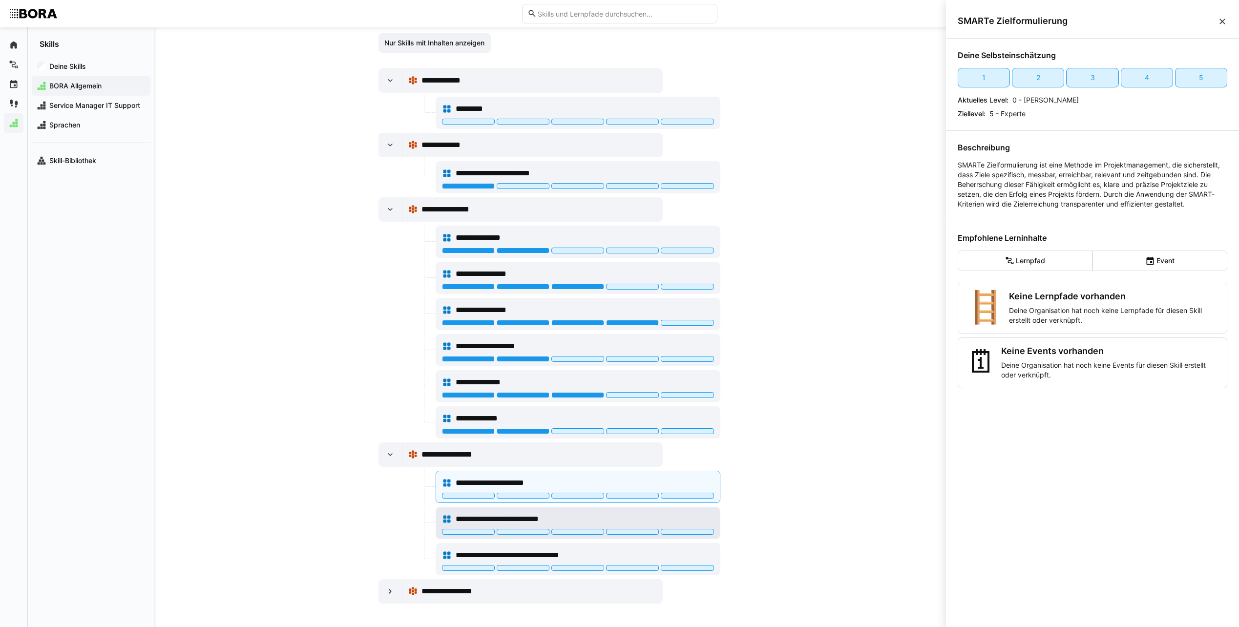
click at [650, 520] on div "**********" at bounding box center [585, 519] width 258 height 12
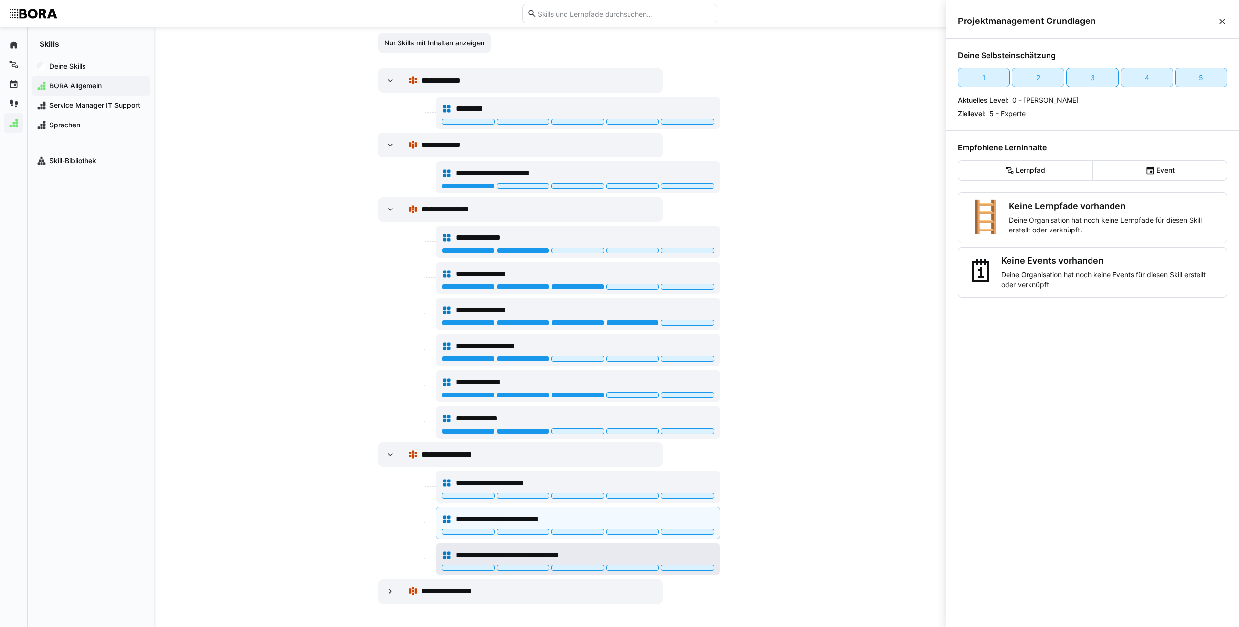
click at [707, 554] on div "**********" at bounding box center [585, 556] width 258 height 12
click at [389, 586] on div at bounding box center [390, 591] width 23 height 23
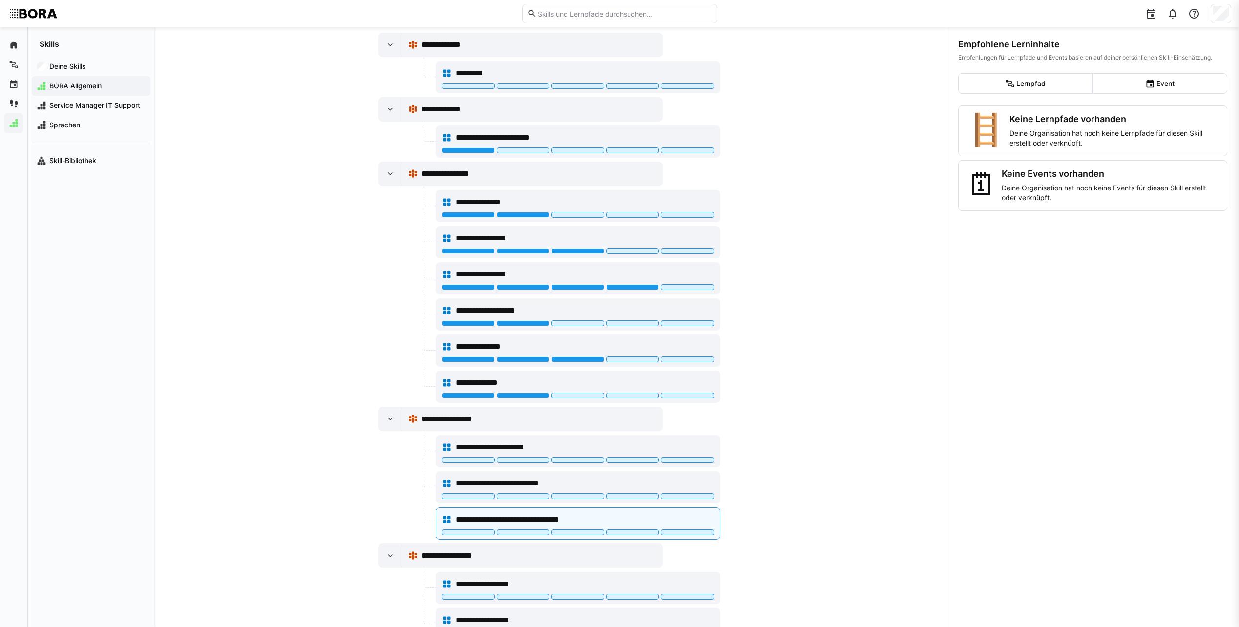
scroll to position [245, 0]
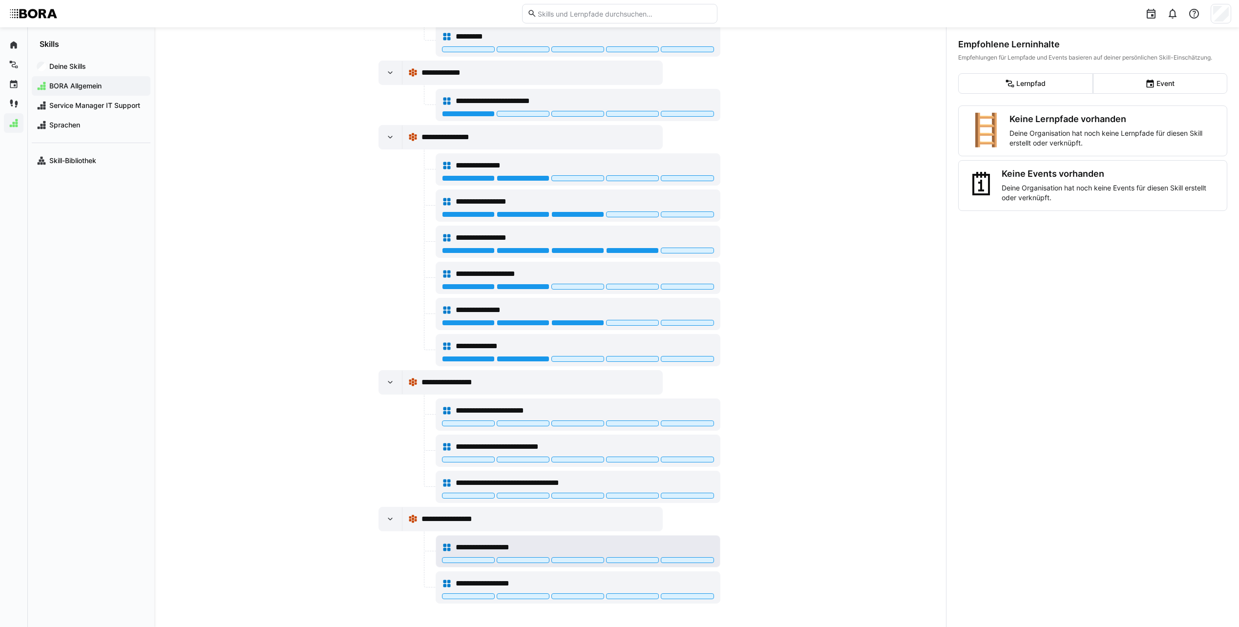
click at [697, 547] on div "**********" at bounding box center [585, 548] width 258 height 12
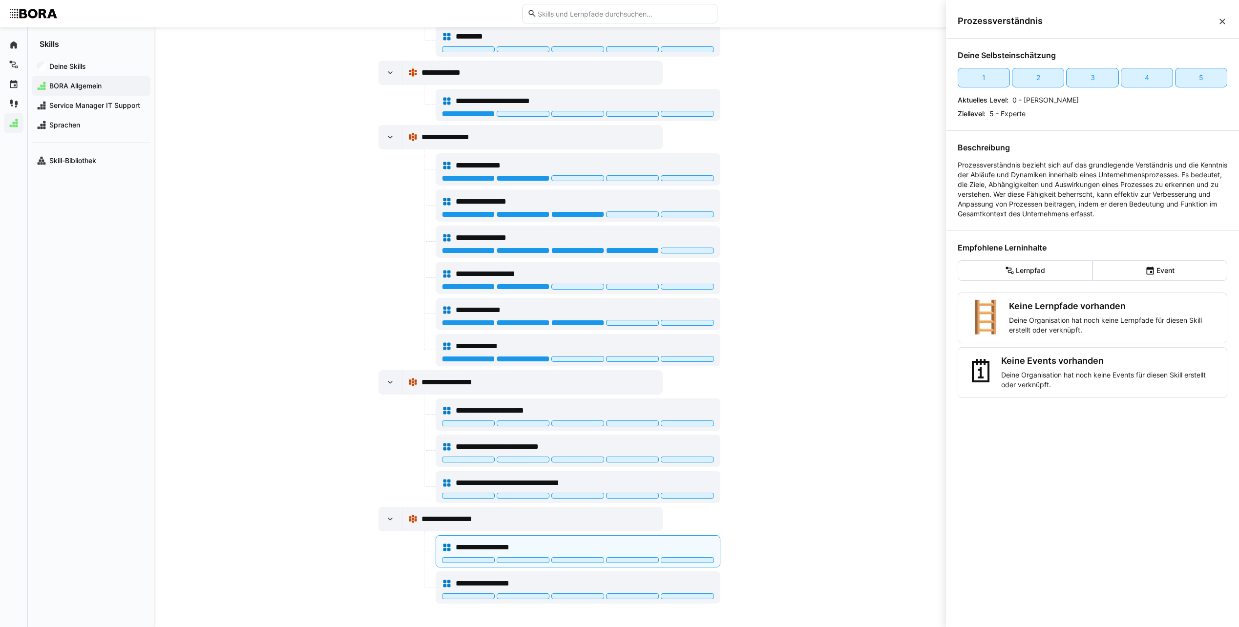
click at [795, 350] on div "**********" at bounding box center [550, 327] width 792 height 600
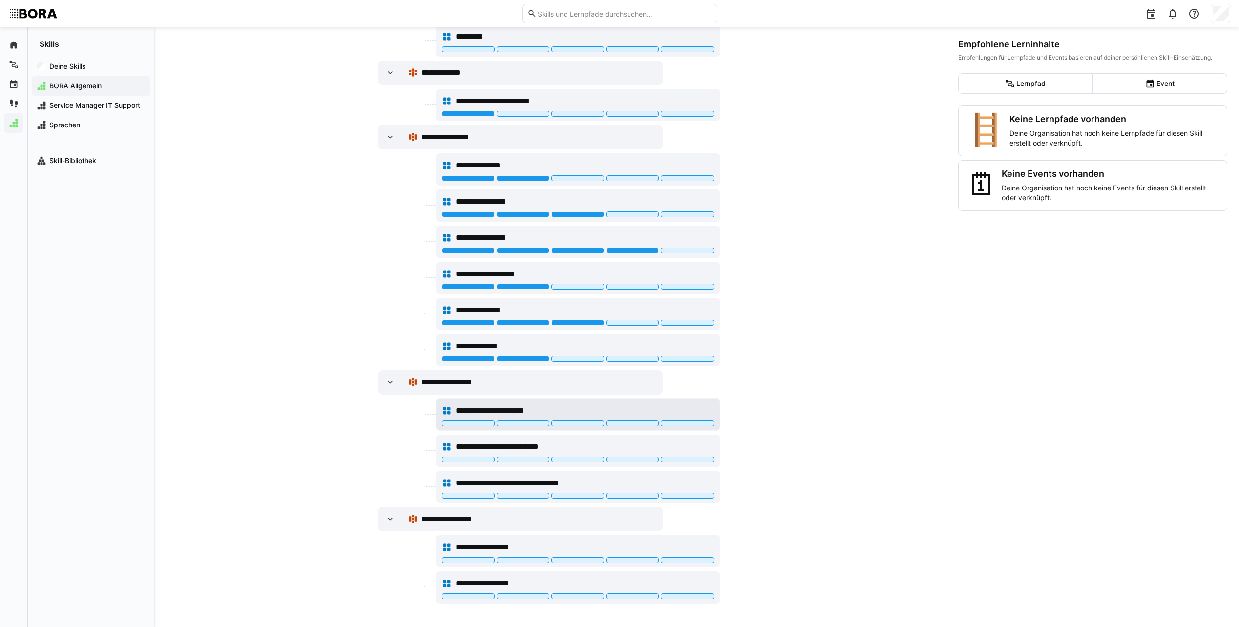
click at [616, 409] on div "**********" at bounding box center [585, 411] width 258 height 12
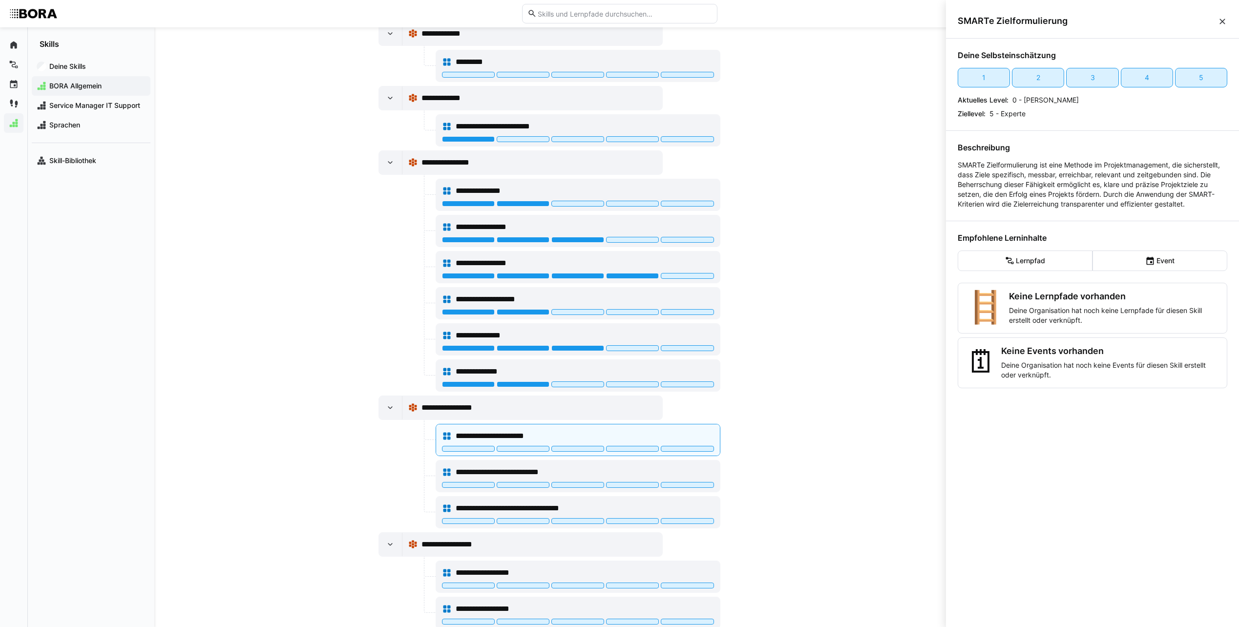
scroll to position [196, 0]
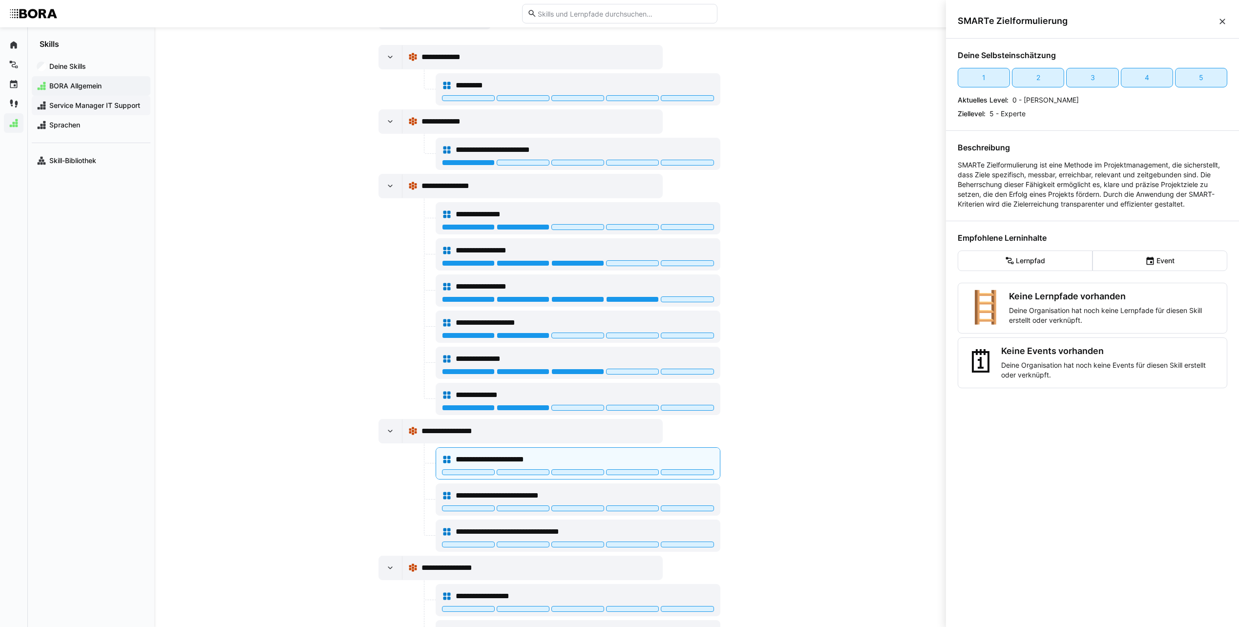
click at [103, 101] on span "Service Manager IT Support" at bounding box center [97, 106] width 98 height 10
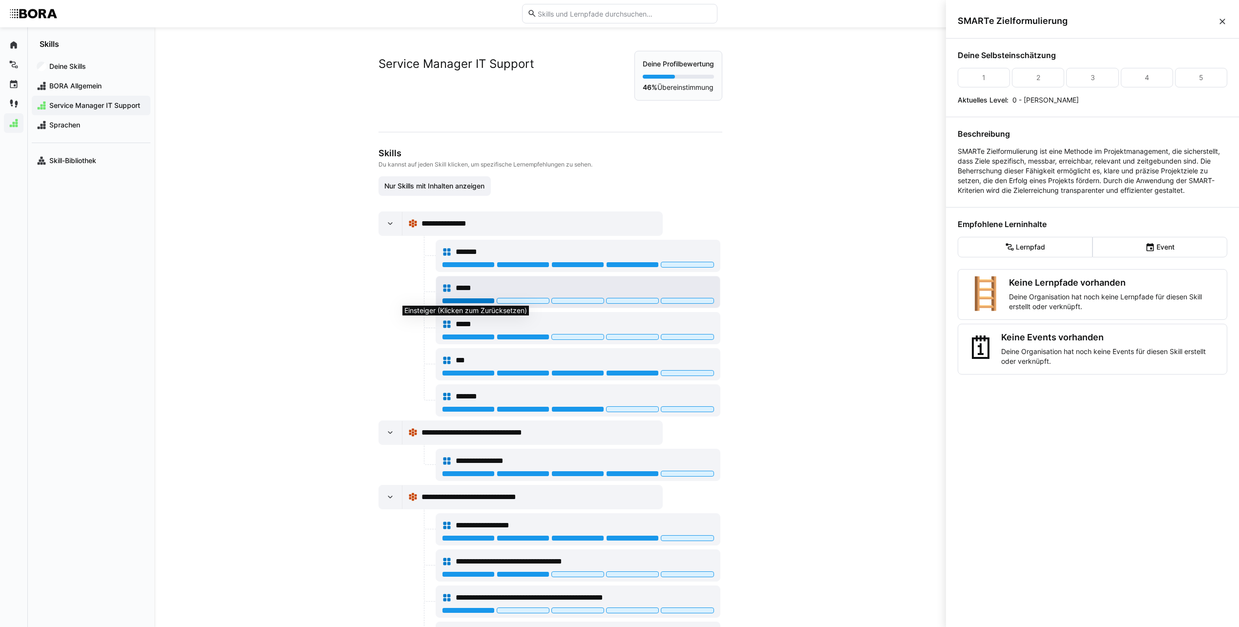
click at [461, 300] on div at bounding box center [468, 301] width 53 height 6
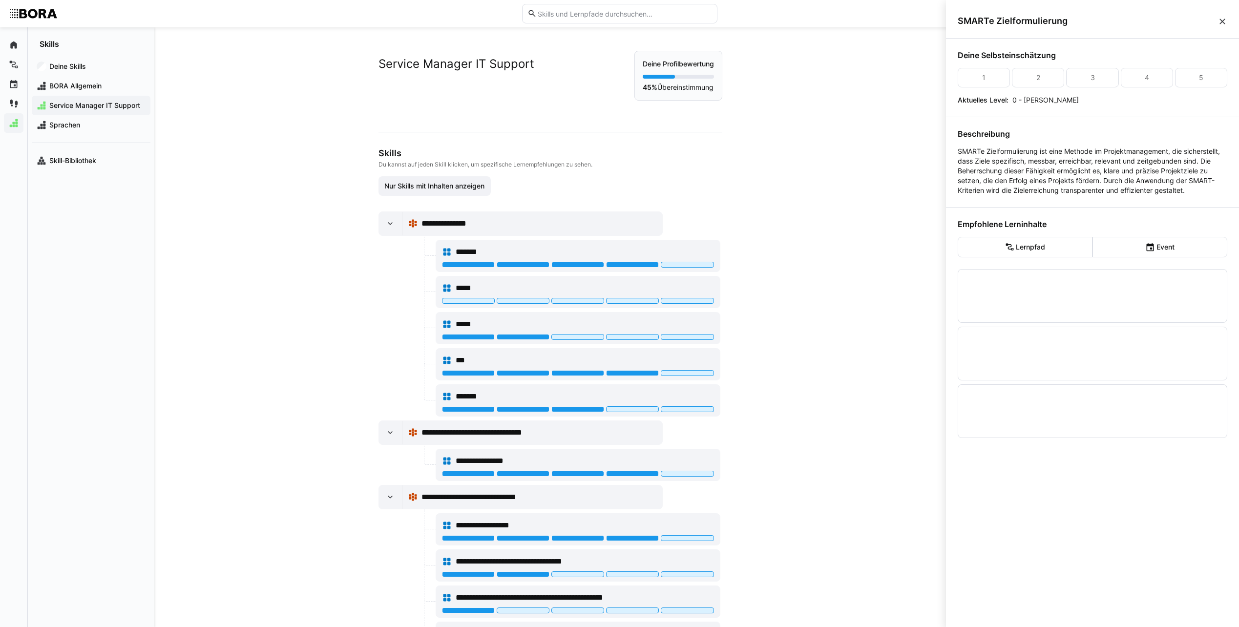
click at [296, 285] on div "**********" at bounding box center [550, 327] width 792 height 600
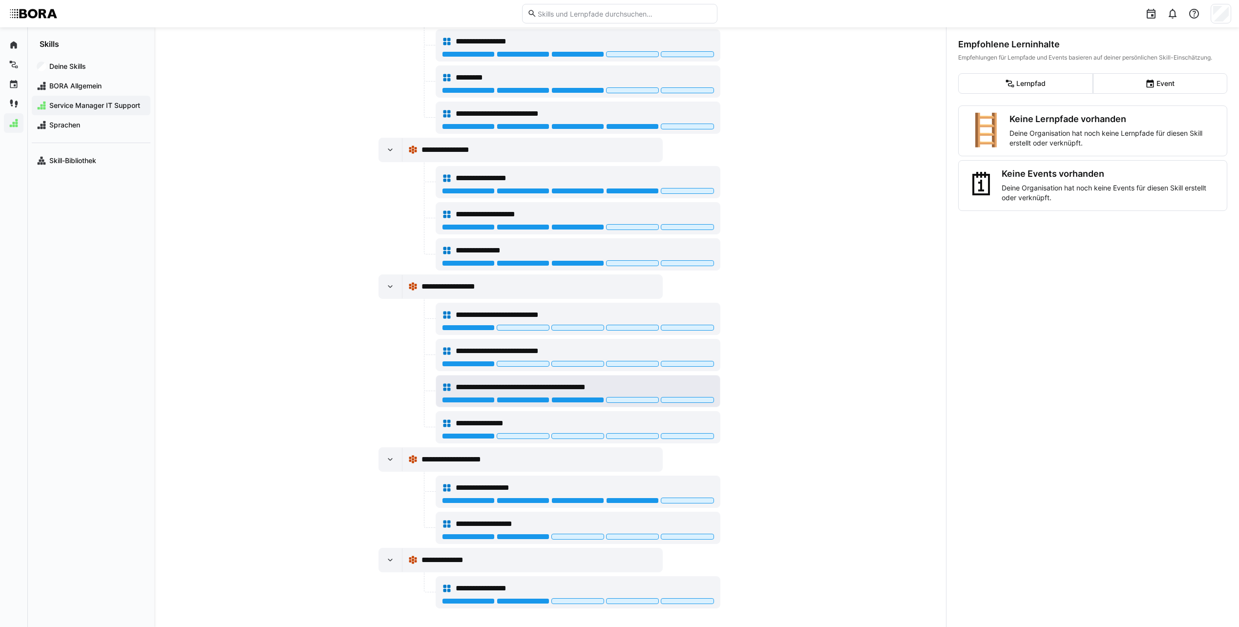
scroll to position [1116, 0]
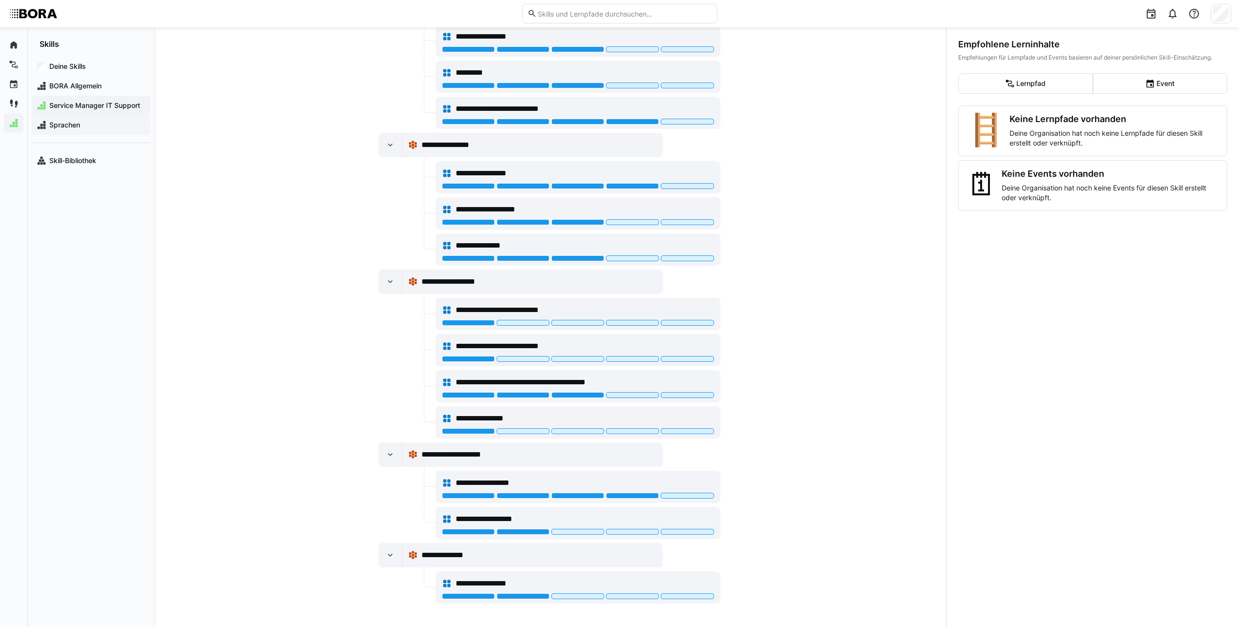
click at [91, 125] on span "Sprachen" at bounding box center [97, 125] width 98 height 10
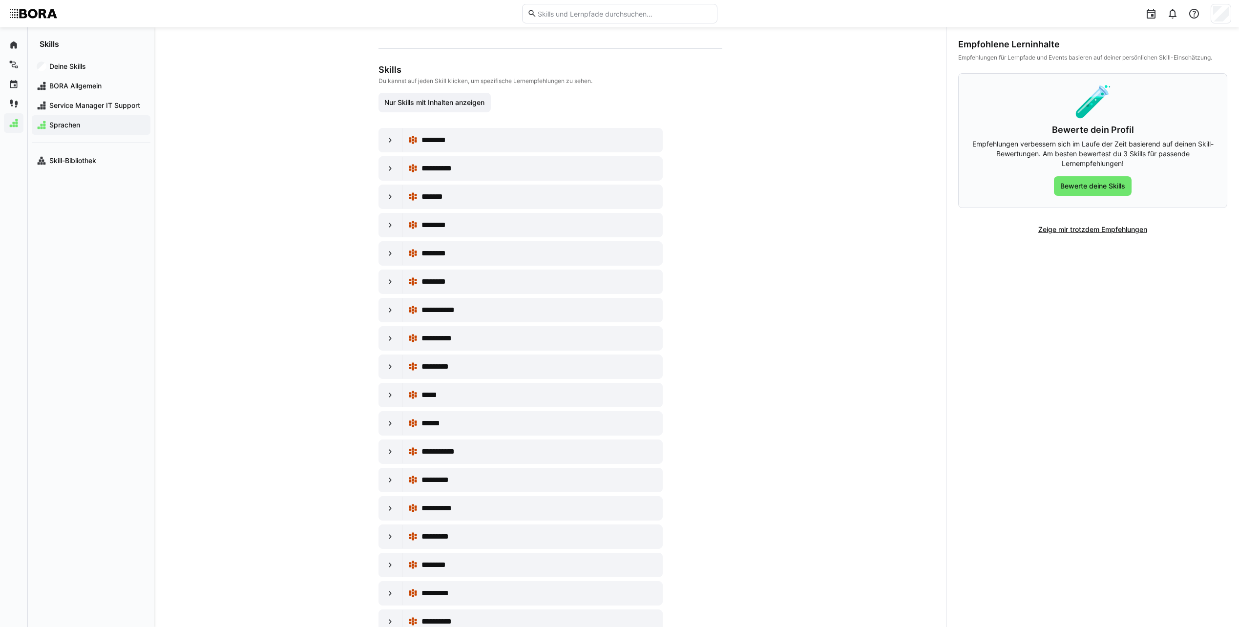
scroll to position [98, 0]
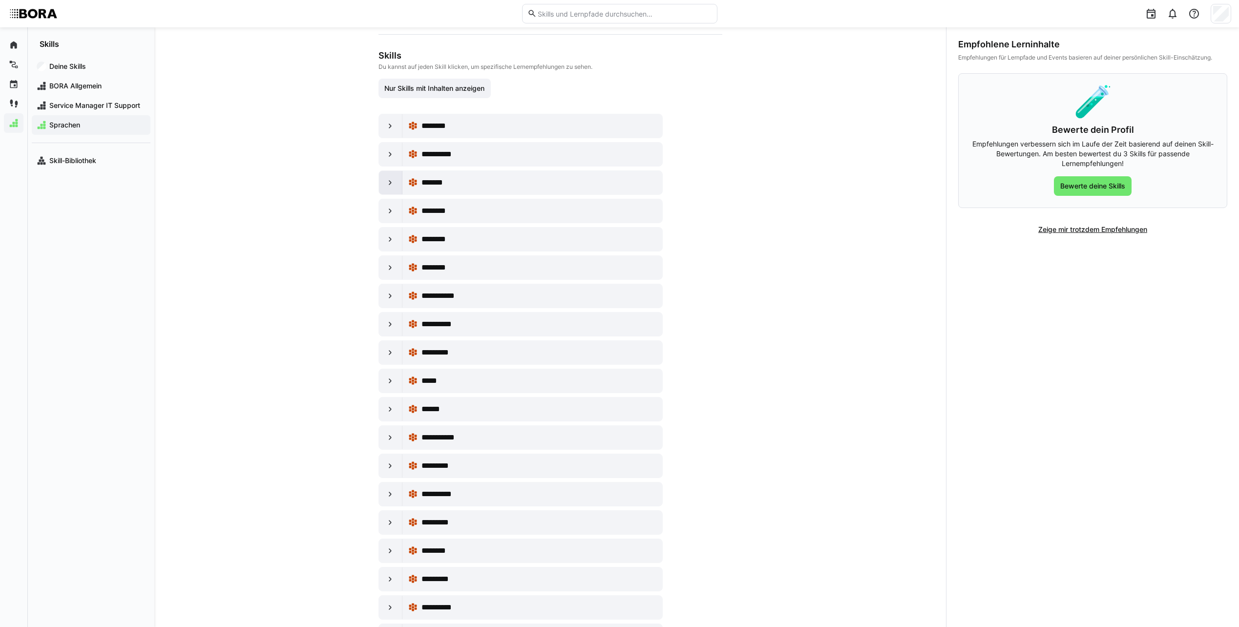
click at [386, 182] on eds-icon at bounding box center [390, 183] width 10 height 10
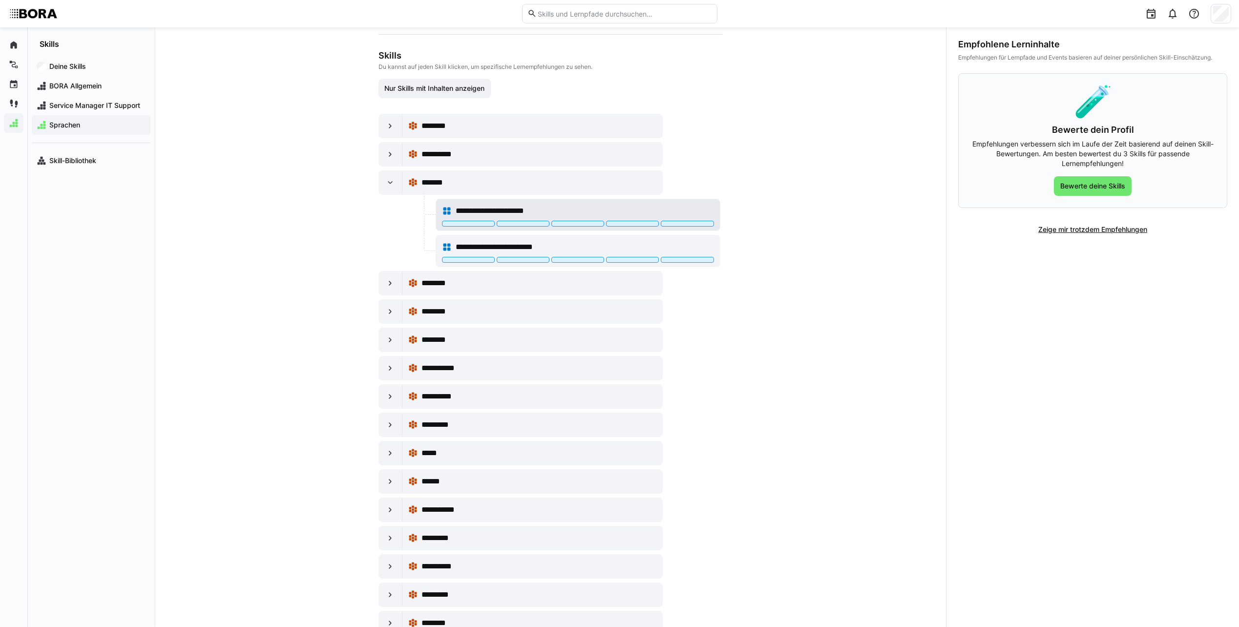
click at [651, 210] on div "**********" at bounding box center [585, 211] width 258 height 12
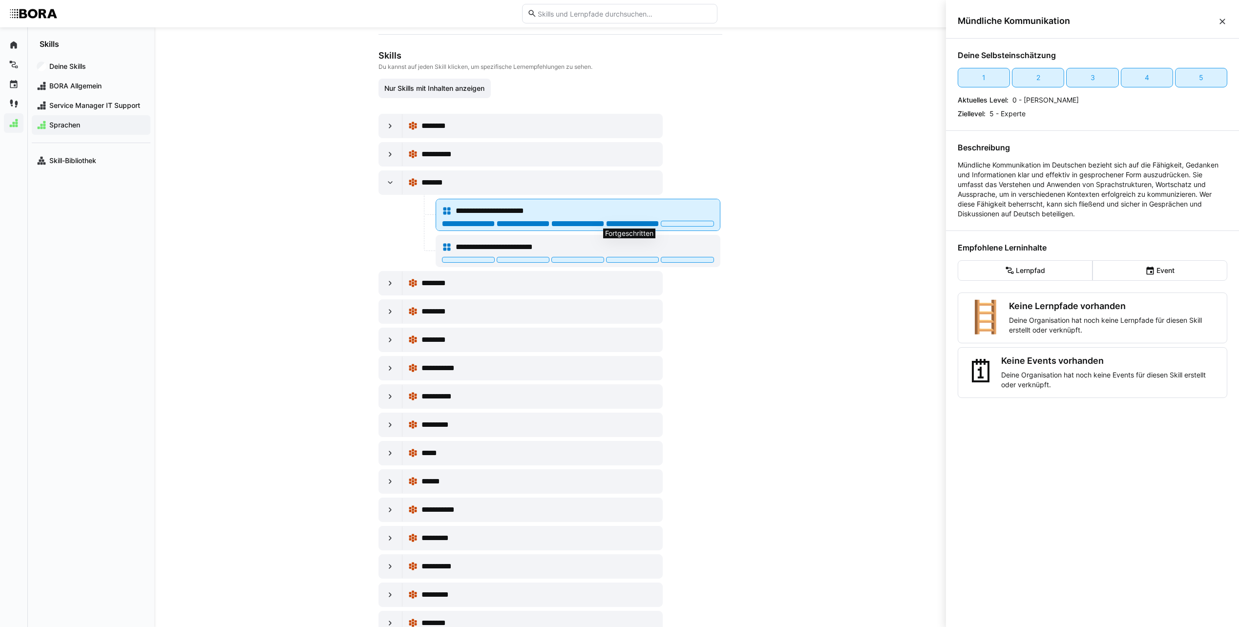
click at [624, 221] on div at bounding box center [632, 224] width 53 height 6
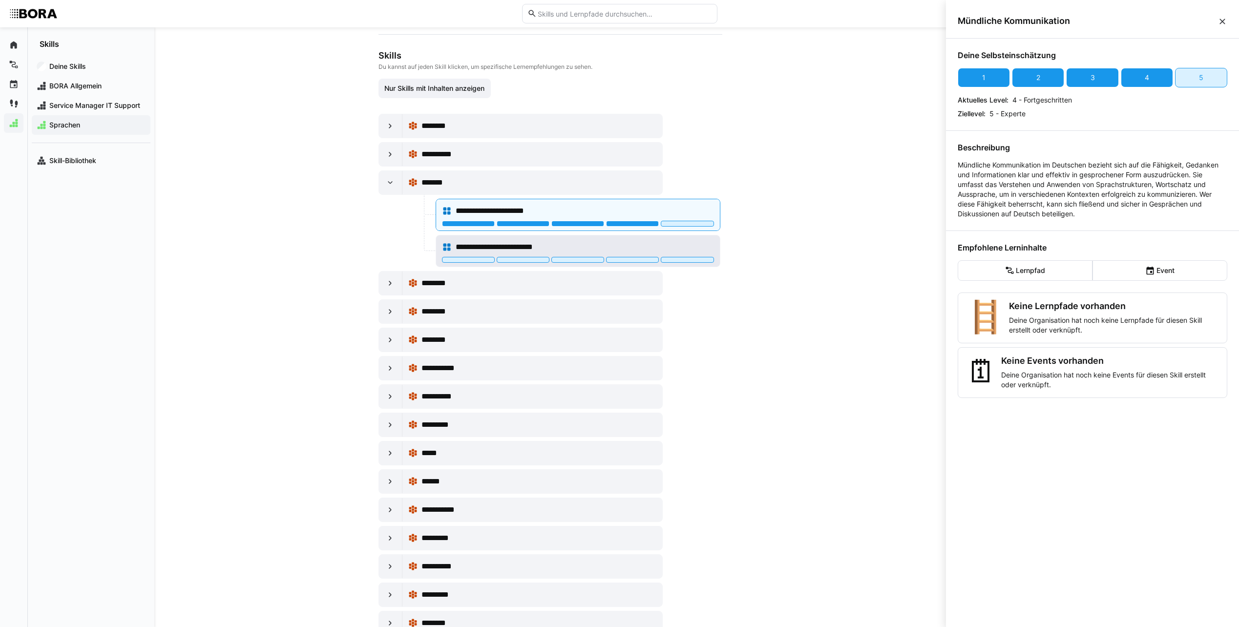
click at [683, 246] on div "**********" at bounding box center [585, 247] width 258 height 12
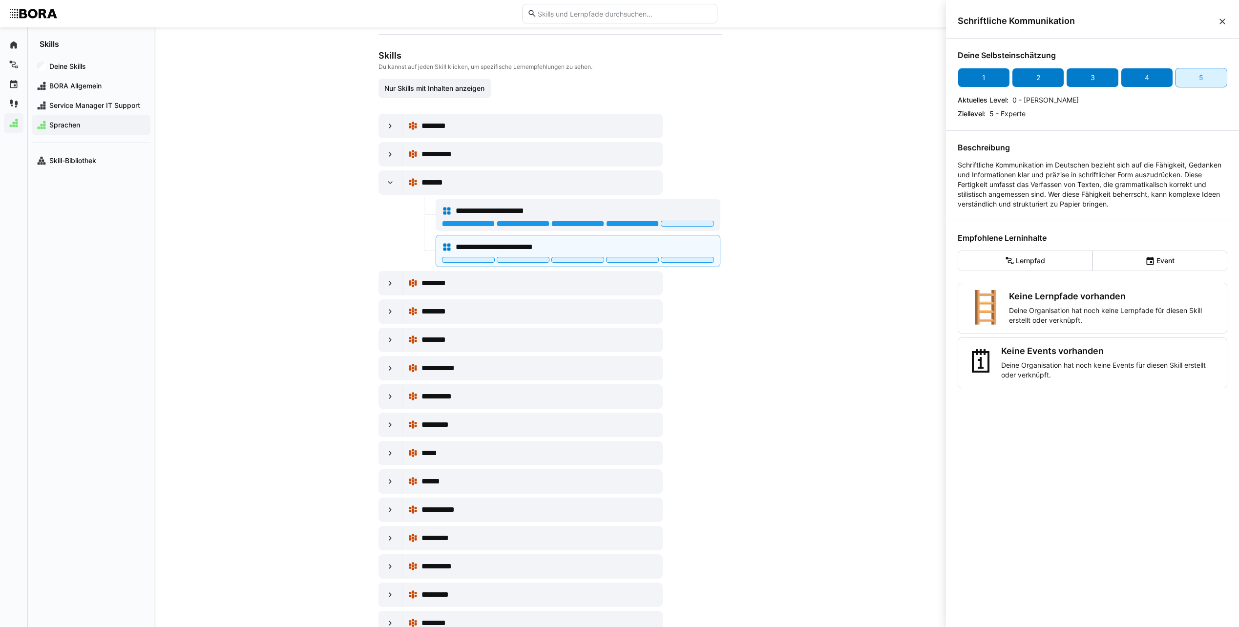
click at [1150, 79] on div "4" at bounding box center [1147, 78] width 52 height 20
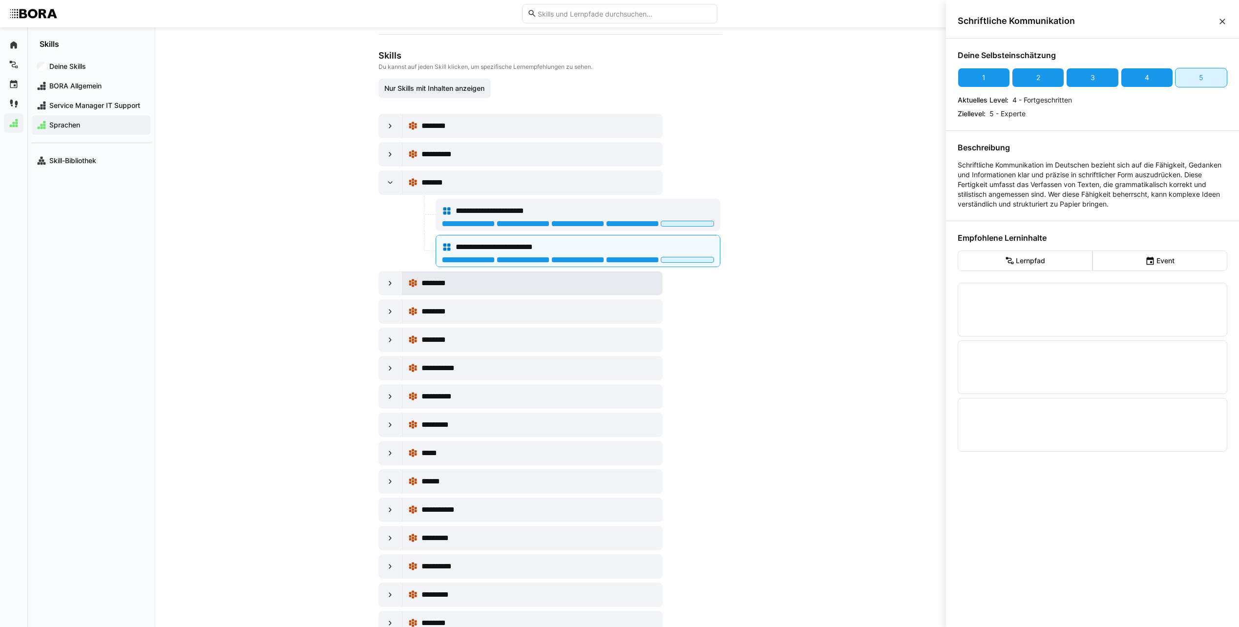
drag, startPoint x: 387, startPoint y: 280, endPoint x: 401, endPoint y: 287, distance: 14.6
click at [390, 281] on eds-icon at bounding box center [390, 283] width 10 height 10
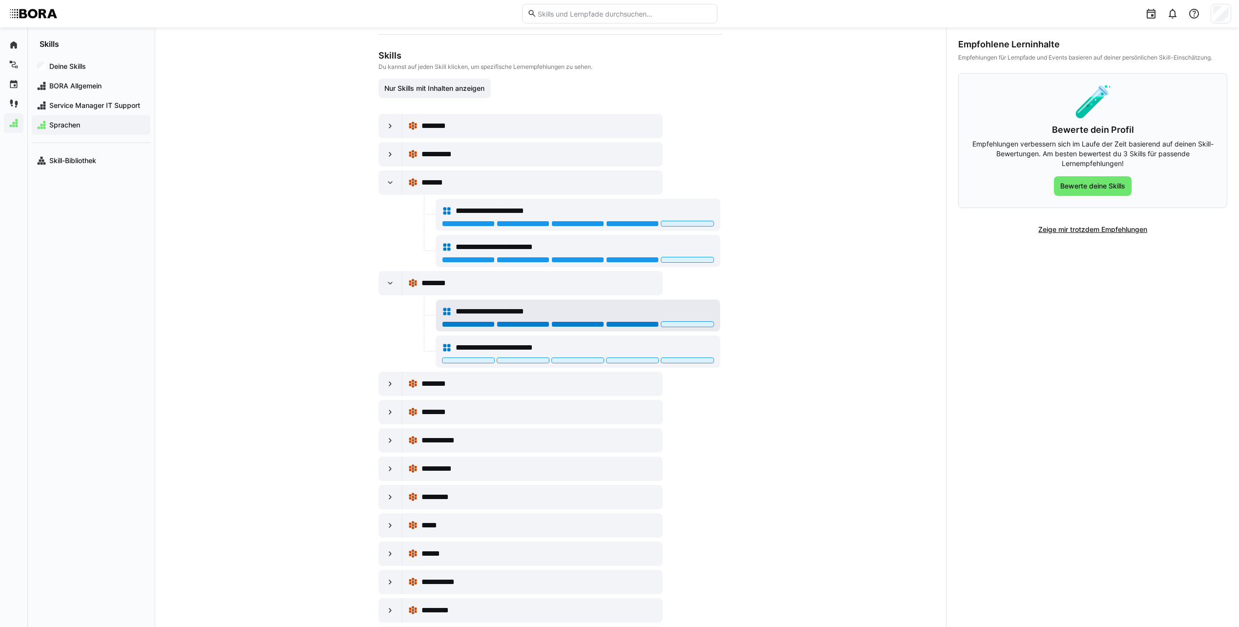
click at [632, 324] on div at bounding box center [632, 324] width 53 height 6
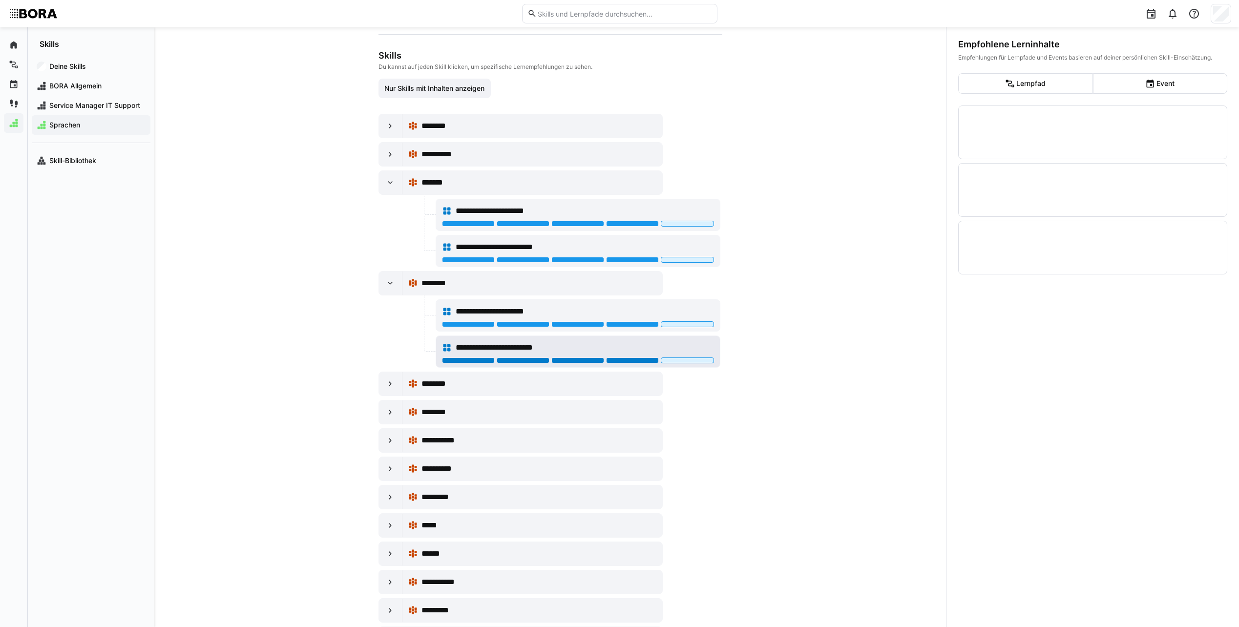
click at [637, 361] on div at bounding box center [632, 361] width 53 height 6
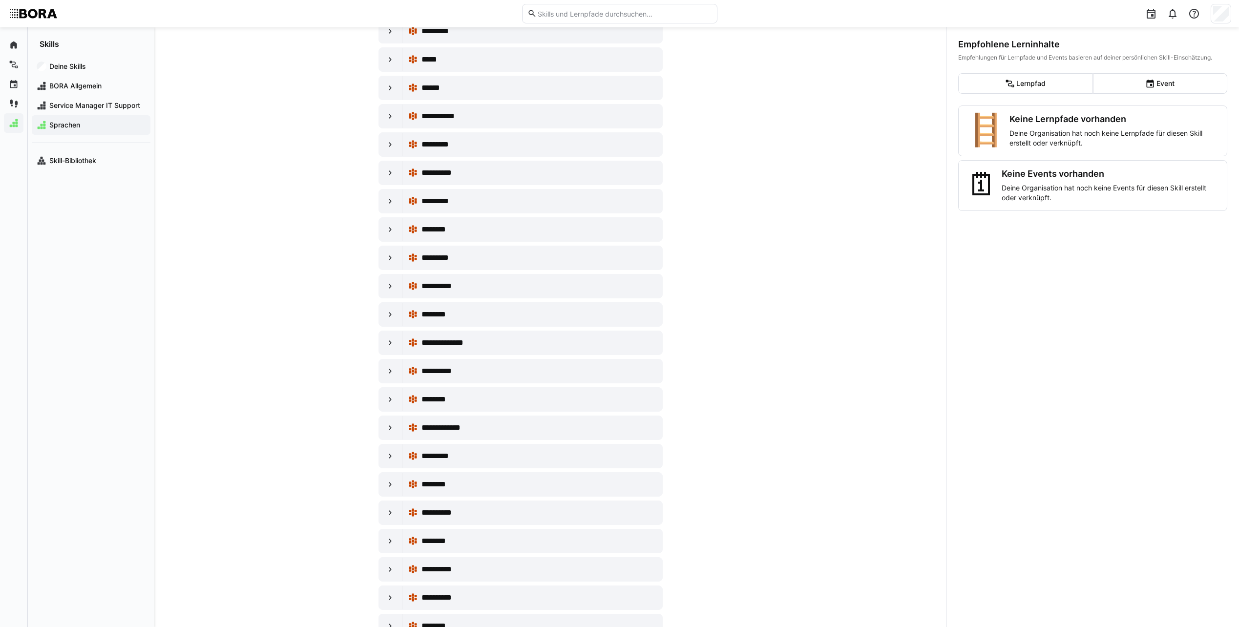
scroll to position [586, 0]
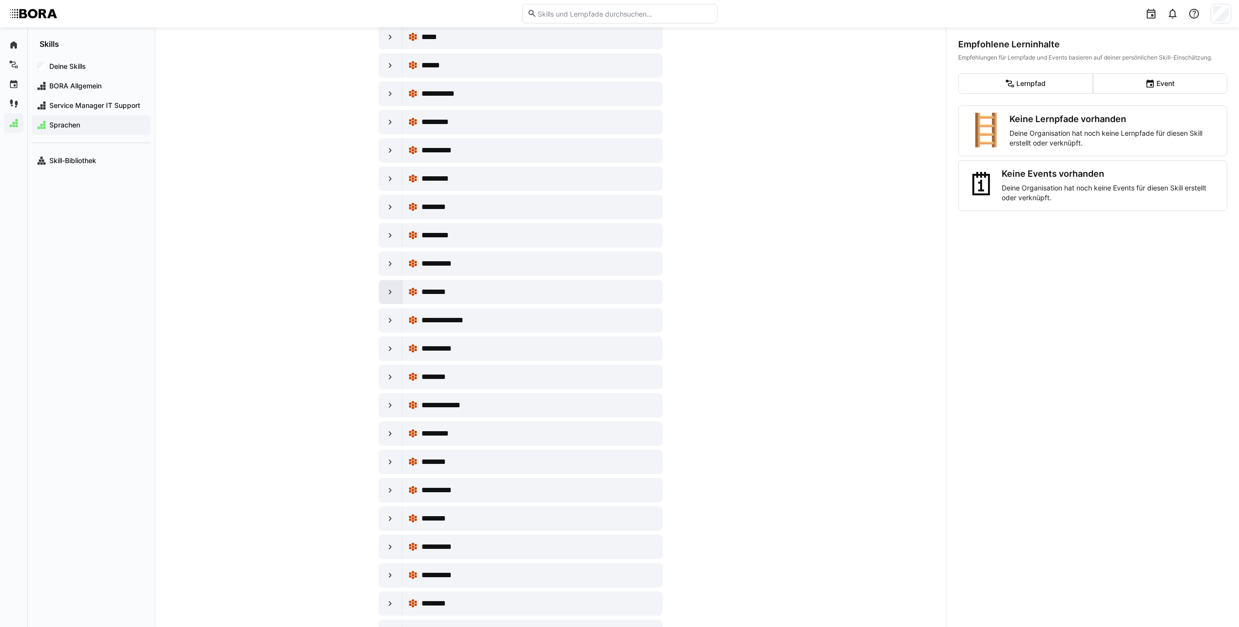
click at [389, 294] on eds-icon at bounding box center [390, 292] width 10 height 10
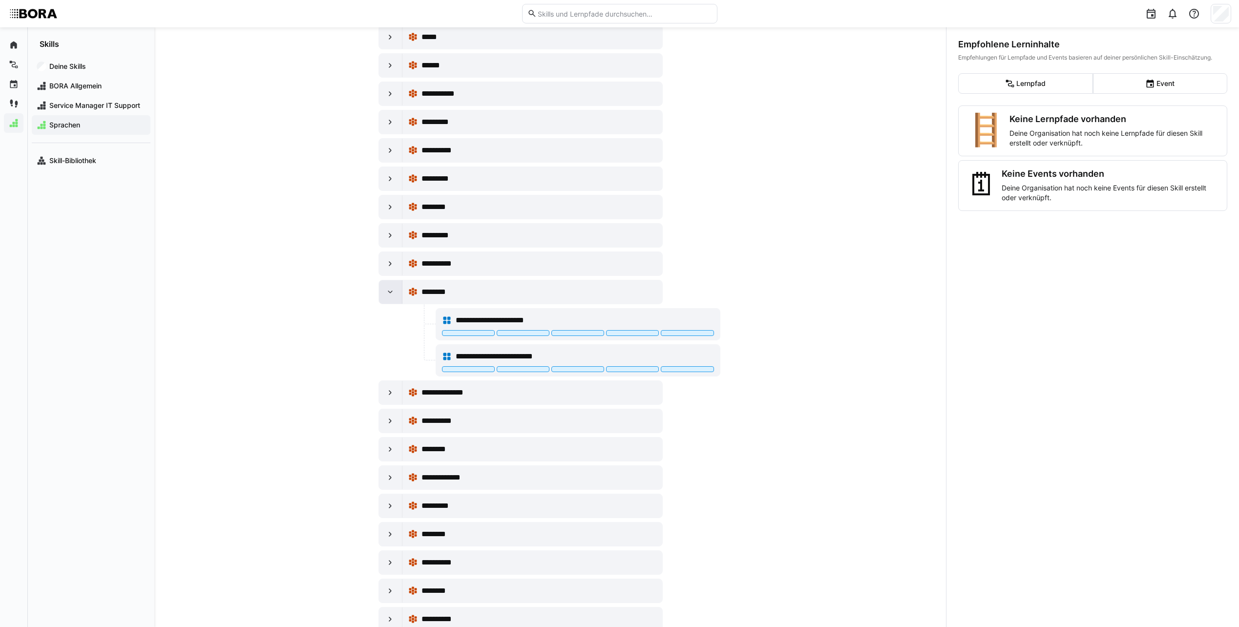
click at [389, 294] on eds-icon at bounding box center [390, 292] width 10 height 10
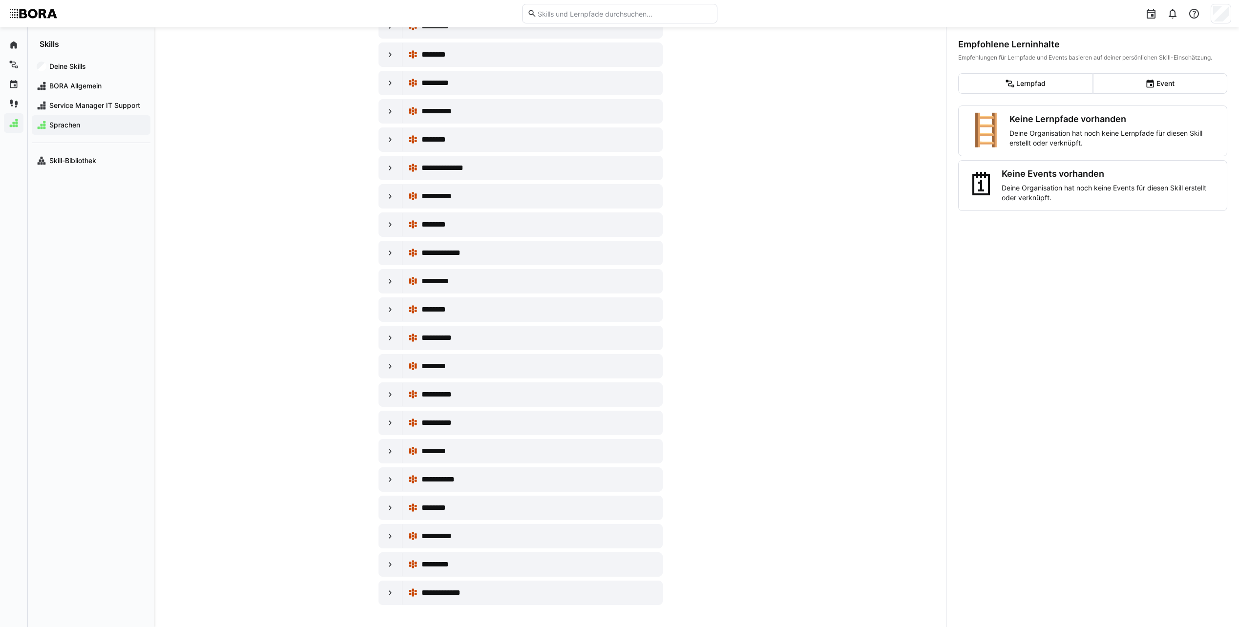
scroll to position [740, 0]
click at [392, 392] on eds-icon at bounding box center [390, 393] width 10 height 10
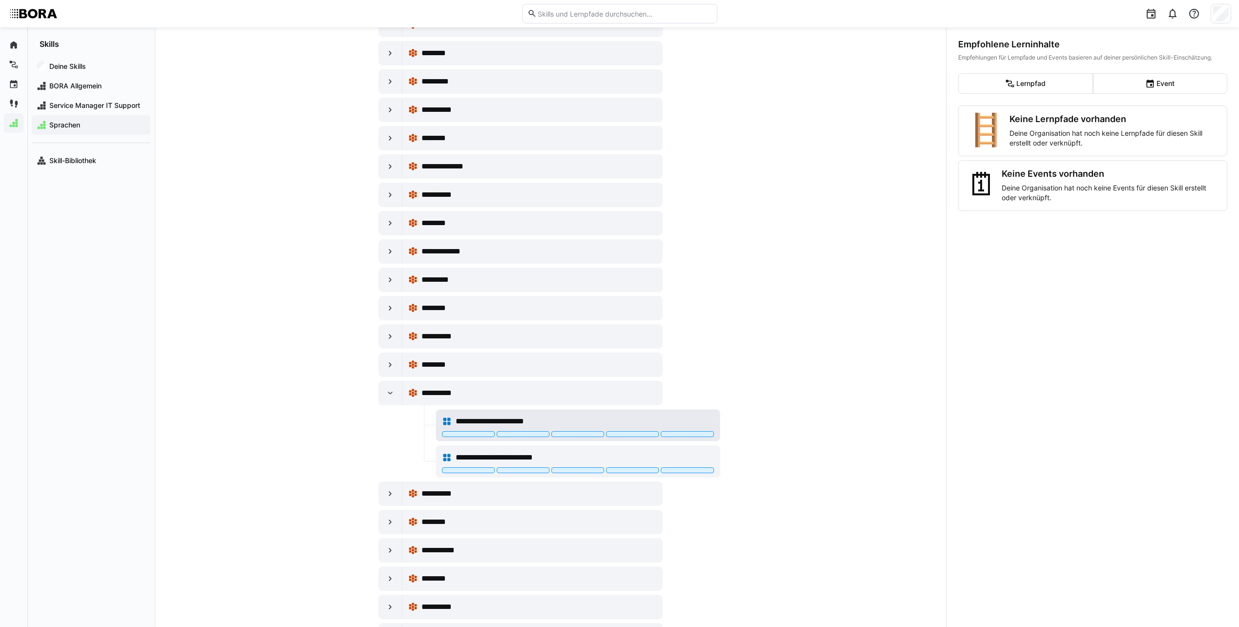
click at [710, 431] on div "**********" at bounding box center [578, 422] width 272 height 20
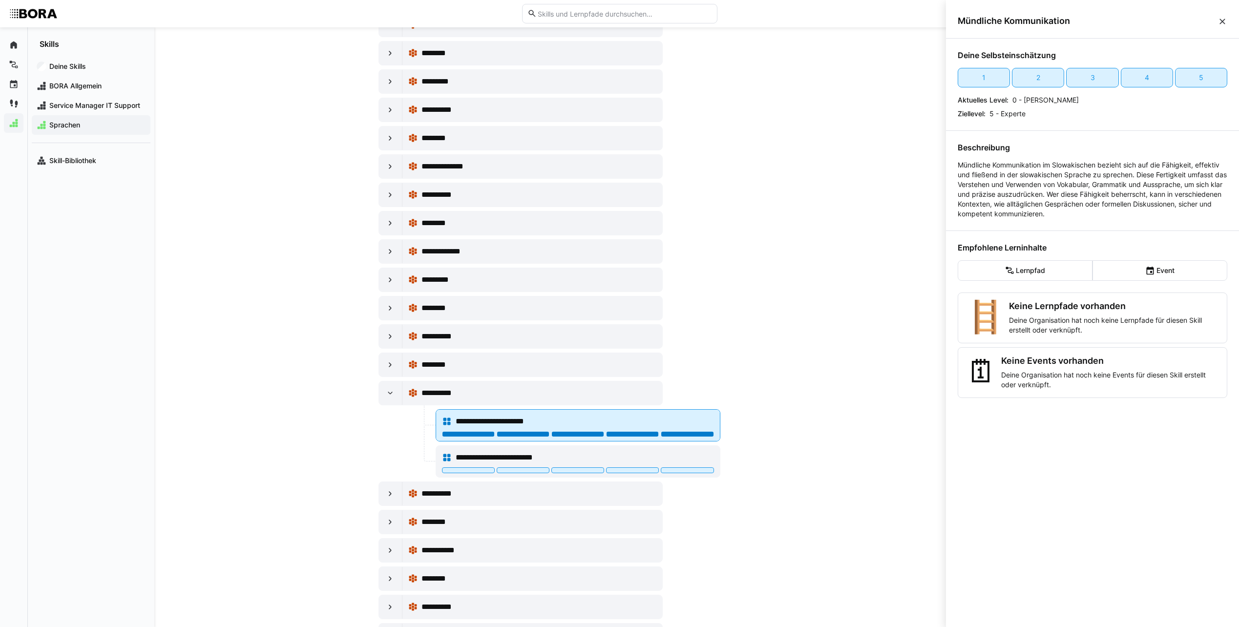
click at [692, 435] on div at bounding box center [687, 434] width 53 height 6
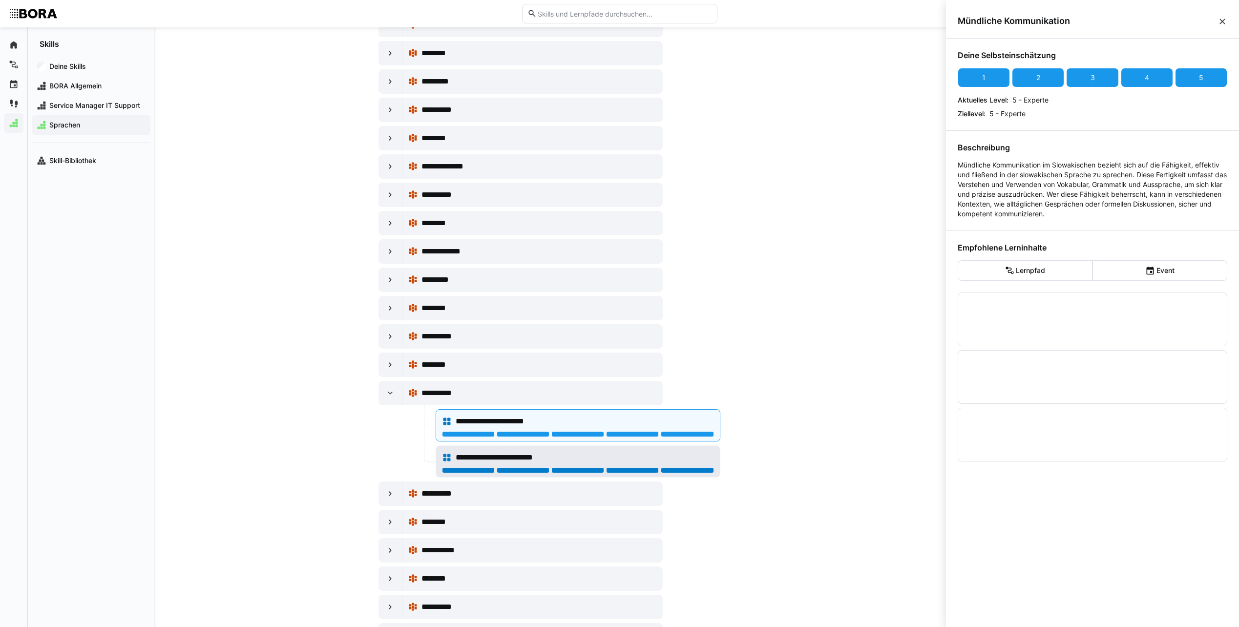
click at [691, 467] on div at bounding box center [687, 470] width 53 height 6
click at [379, 546] on div at bounding box center [390, 550] width 23 height 23
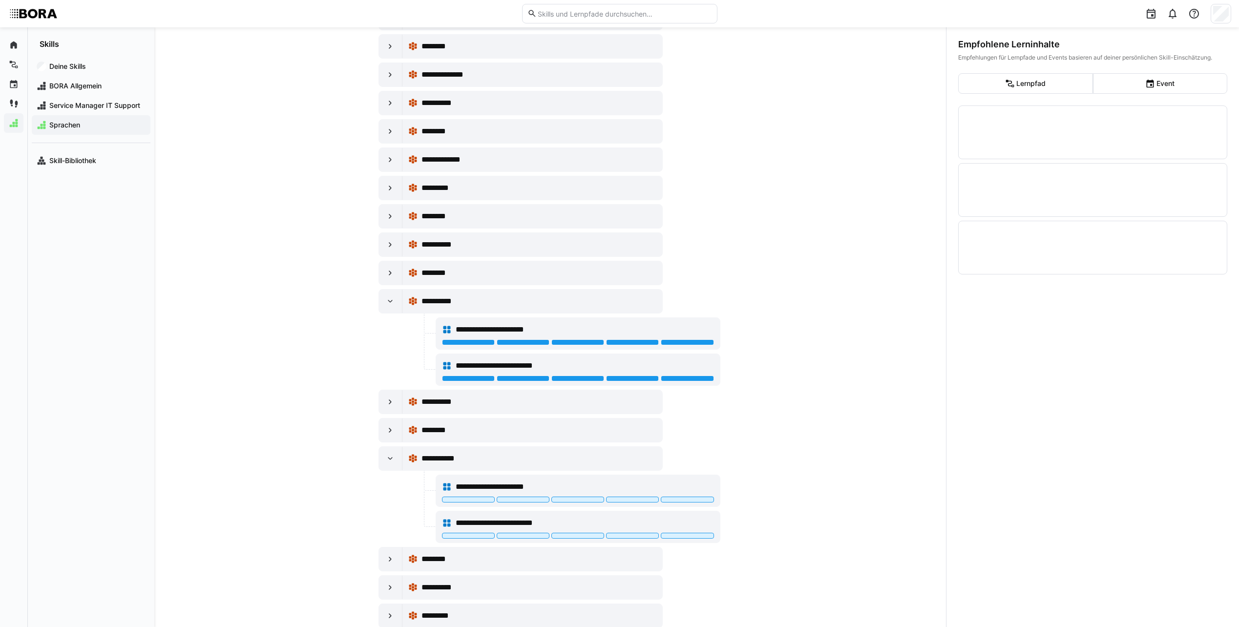
scroll to position [885, 0]
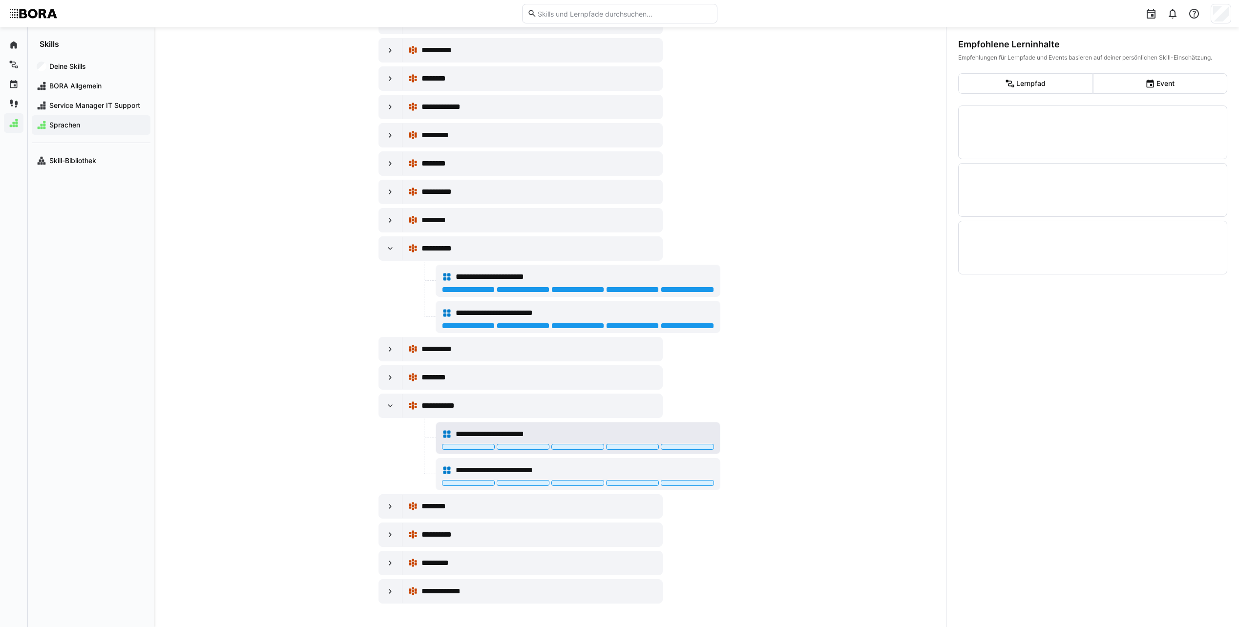
click at [694, 444] on div "**********" at bounding box center [578, 435] width 272 height 20
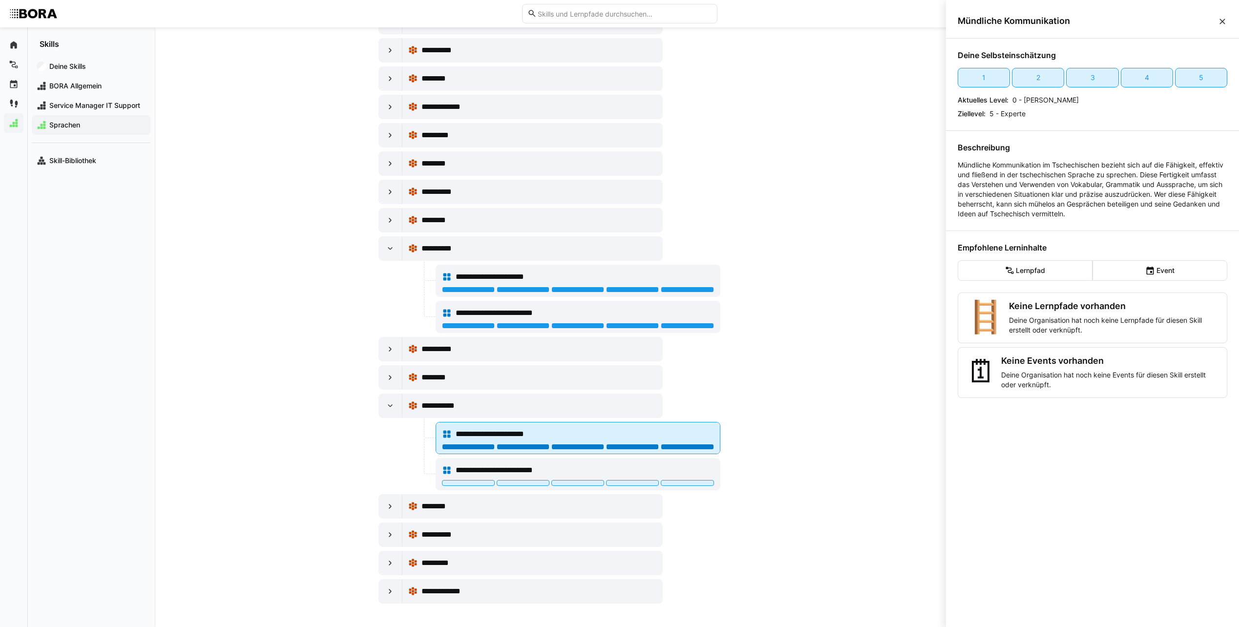
click at [693, 449] on div at bounding box center [687, 447] width 53 height 6
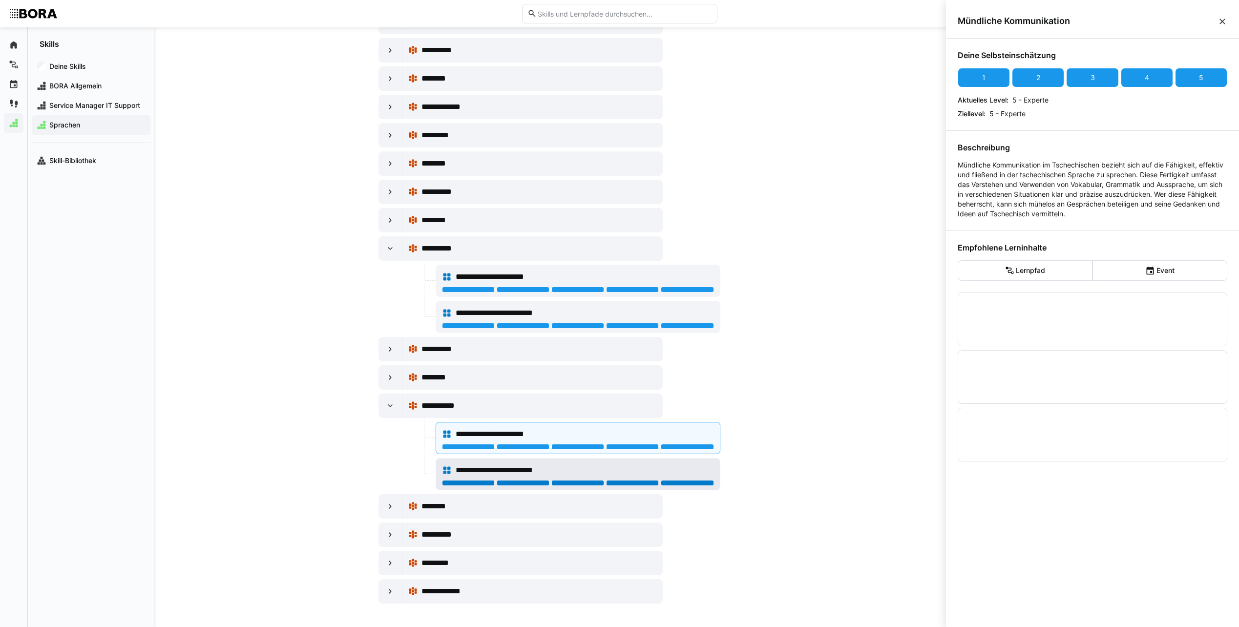
click at [693, 483] on div at bounding box center [687, 483] width 53 height 6
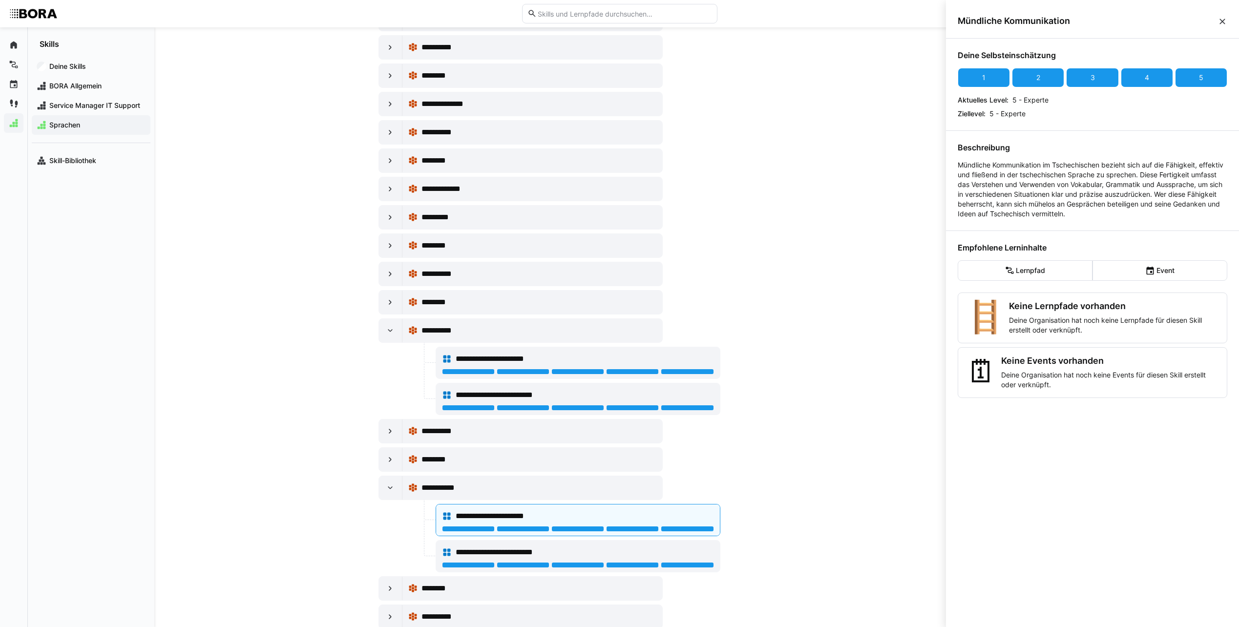
scroll to position [787, 0]
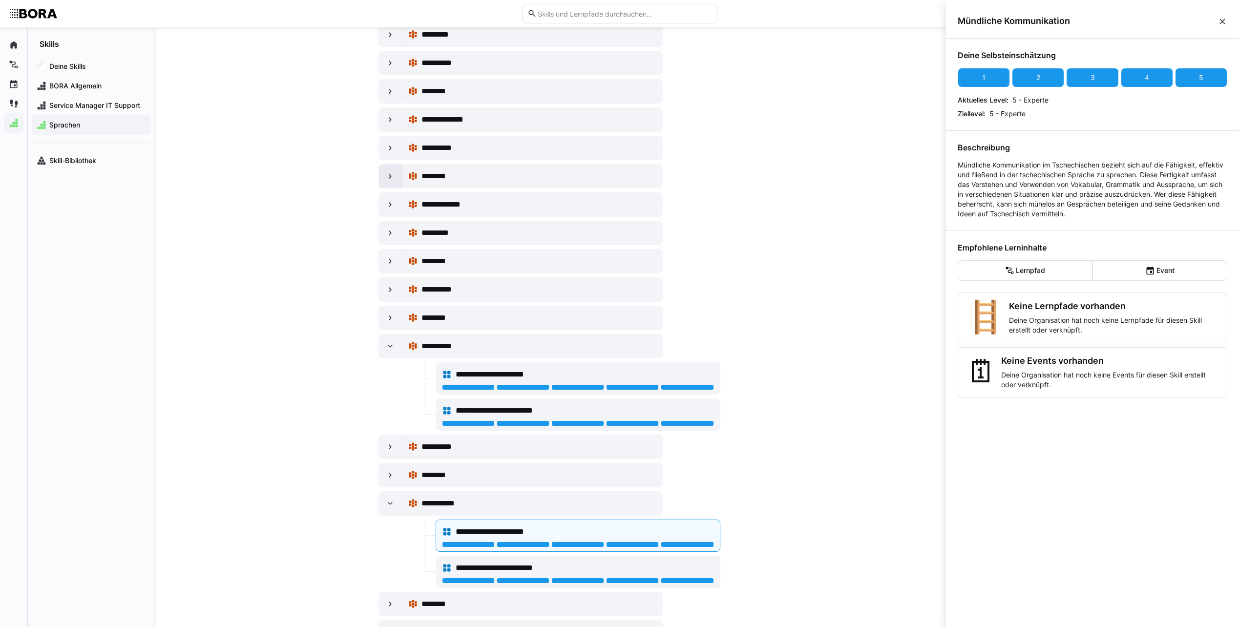
click at [392, 178] on eds-icon at bounding box center [390, 176] width 10 height 10
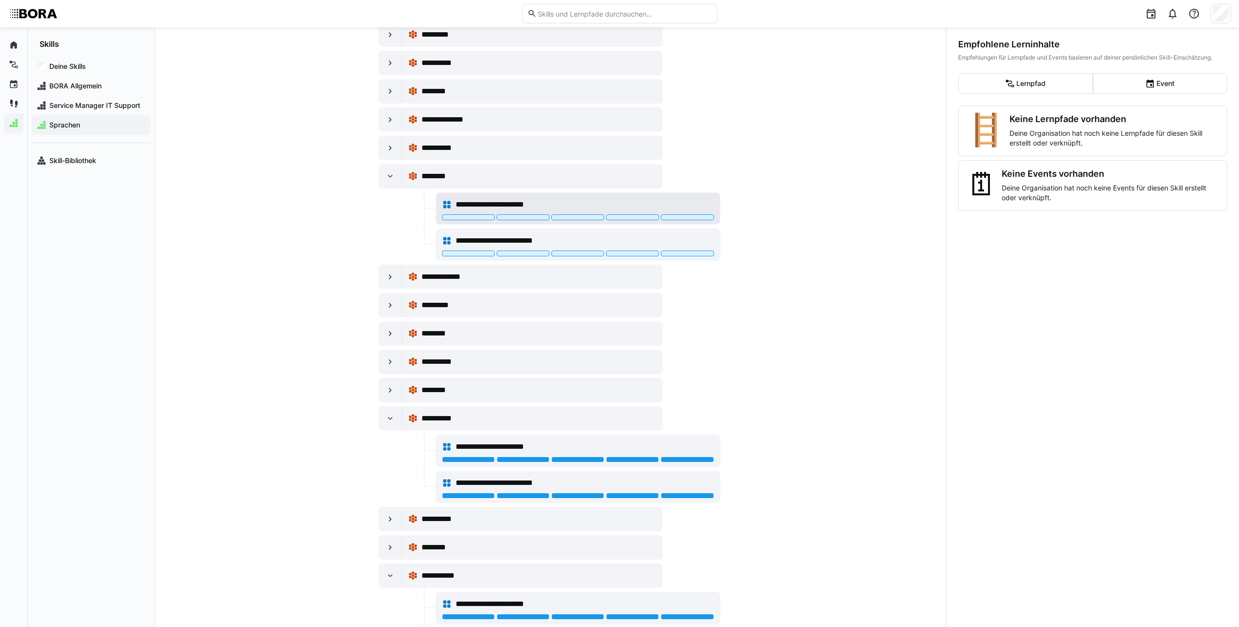
click at [515, 207] on span "**********" at bounding box center [505, 205] width 99 height 12
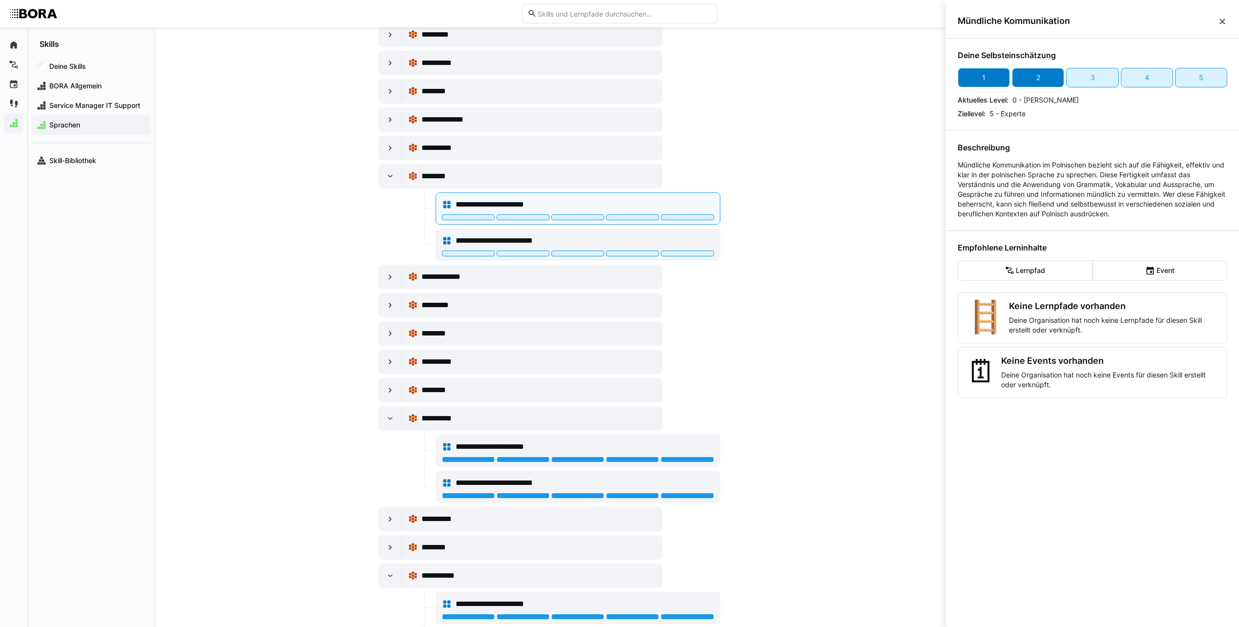
click at [1042, 76] on div "2" at bounding box center [1038, 78] width 52 height 20
click at [481, 256] on div at bounding box center [468, 254] width 53 height 6
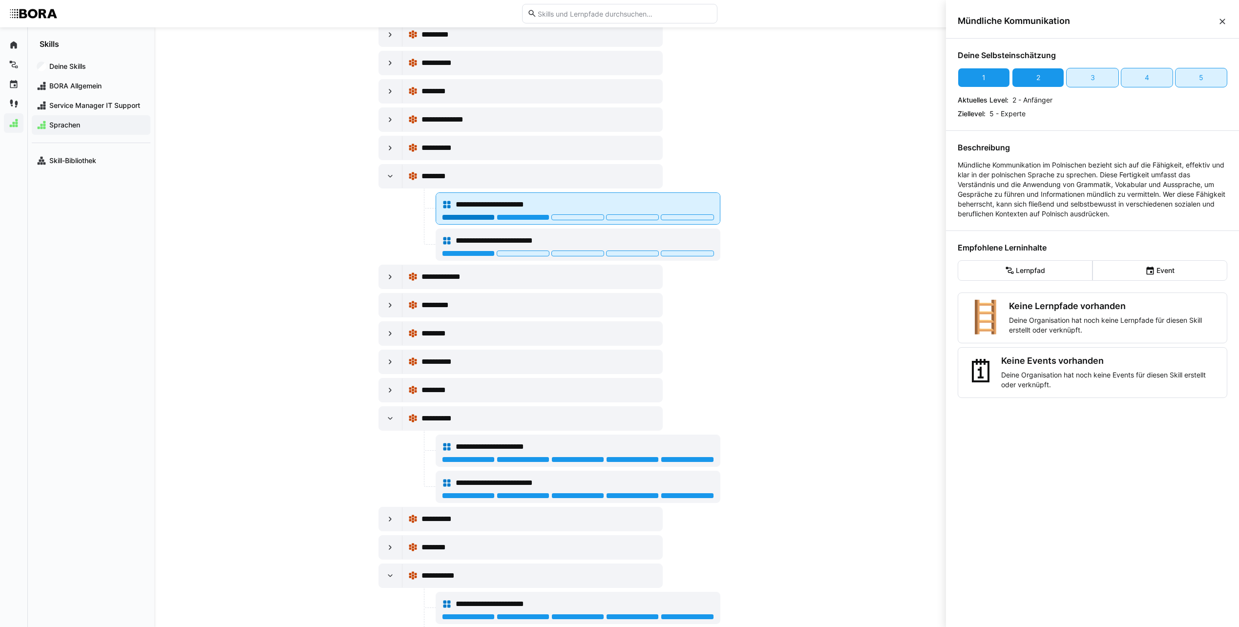
click at [478, 214] on div at bounding box center [468, 217] width 53 height 6
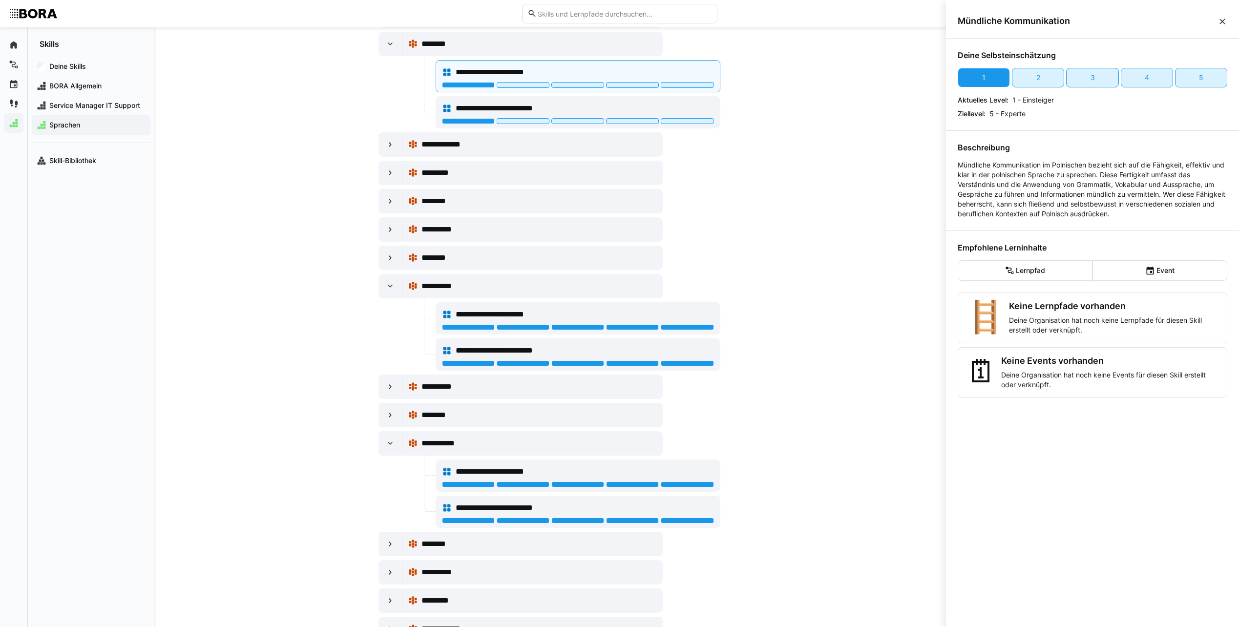
scroll to position [928, 0]
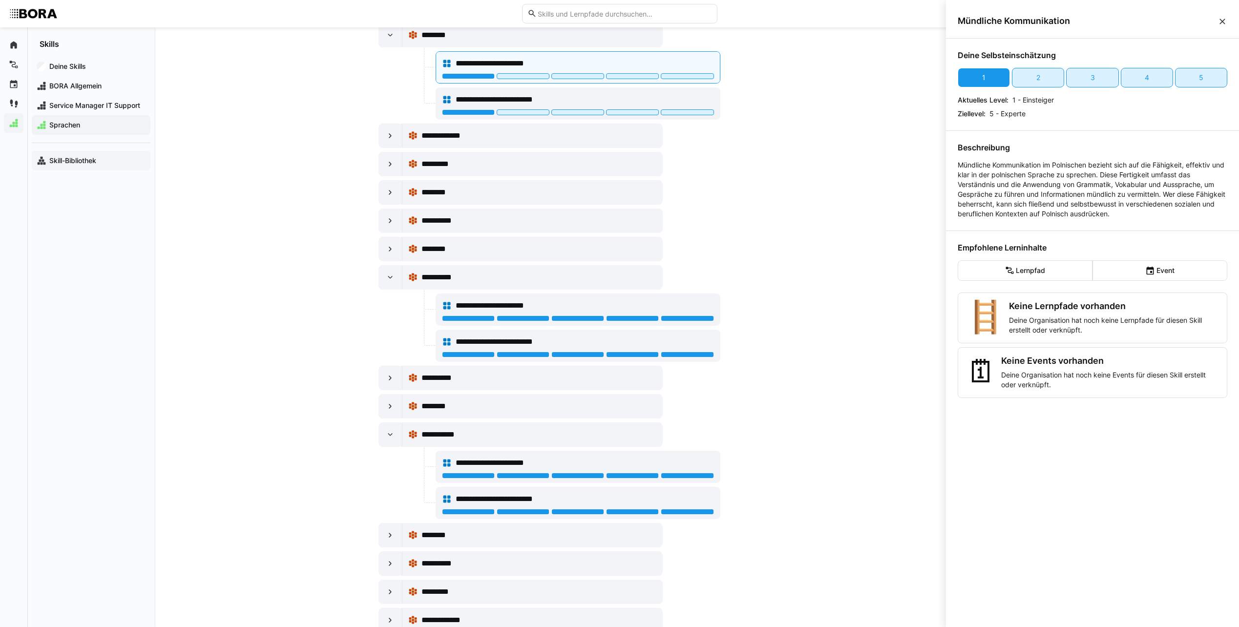
click at [0, 0] on app-navigation-label "Skill-Bibliothek" at bounding box center [0, 0] width 0 height 0
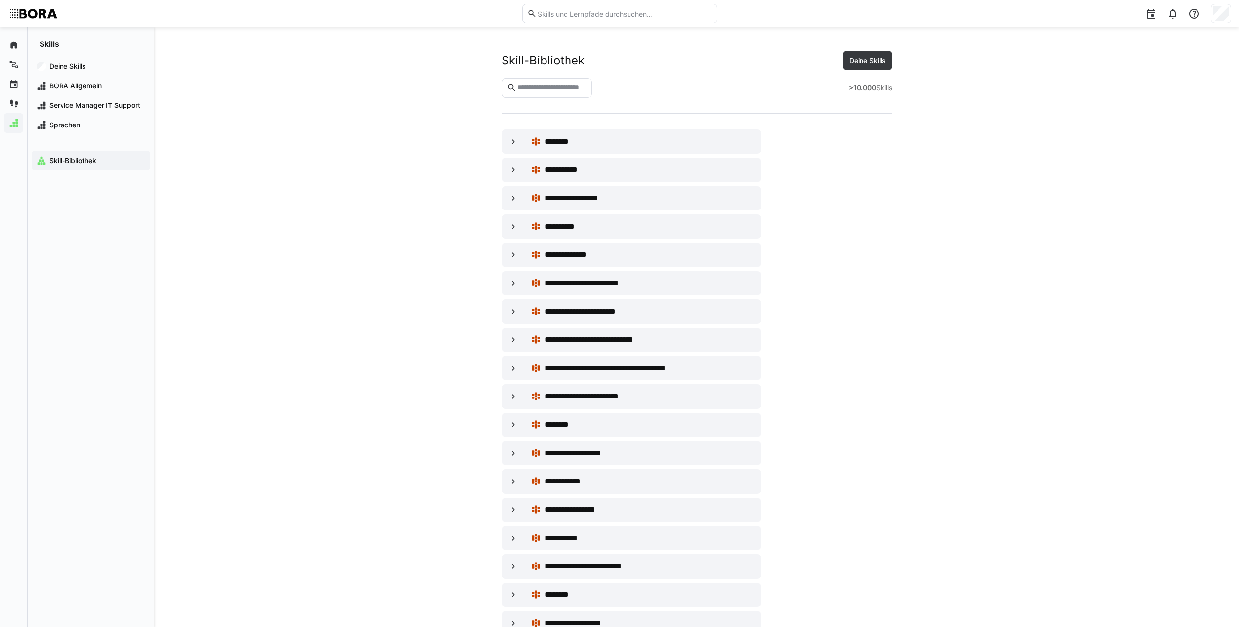
click at [511, 138] on eds-icon at bounding box center [514, 142] width 10 height 10
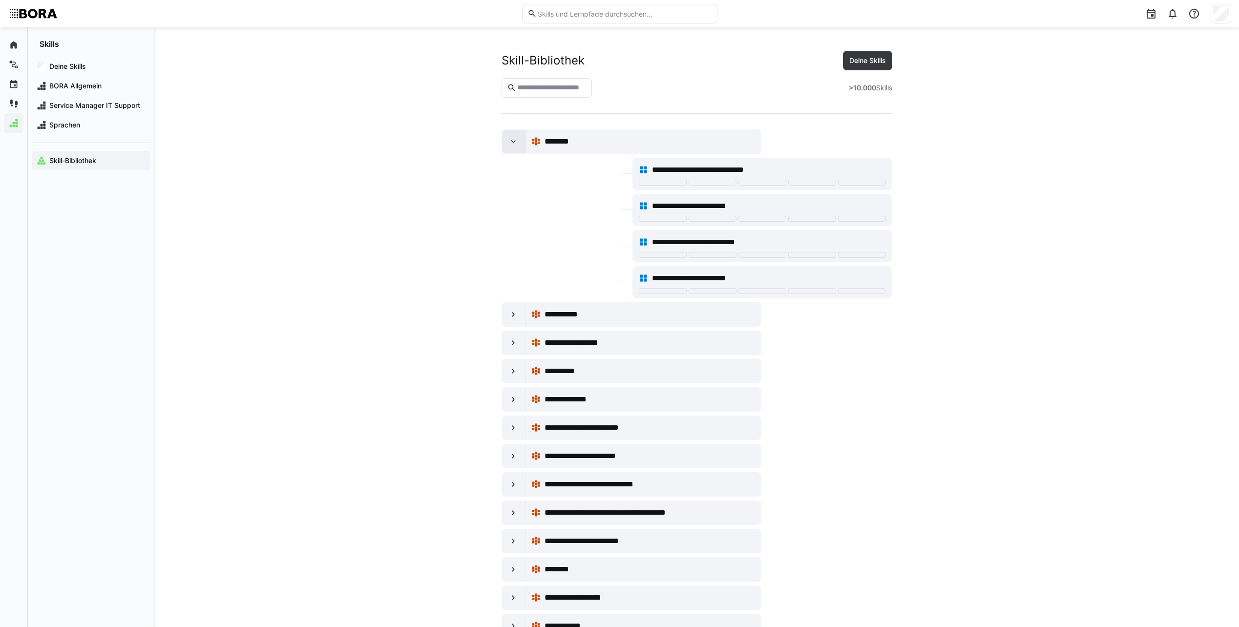
click at [509, 144] on eds-icon at bounding box center [514, 142] width 10 height 10
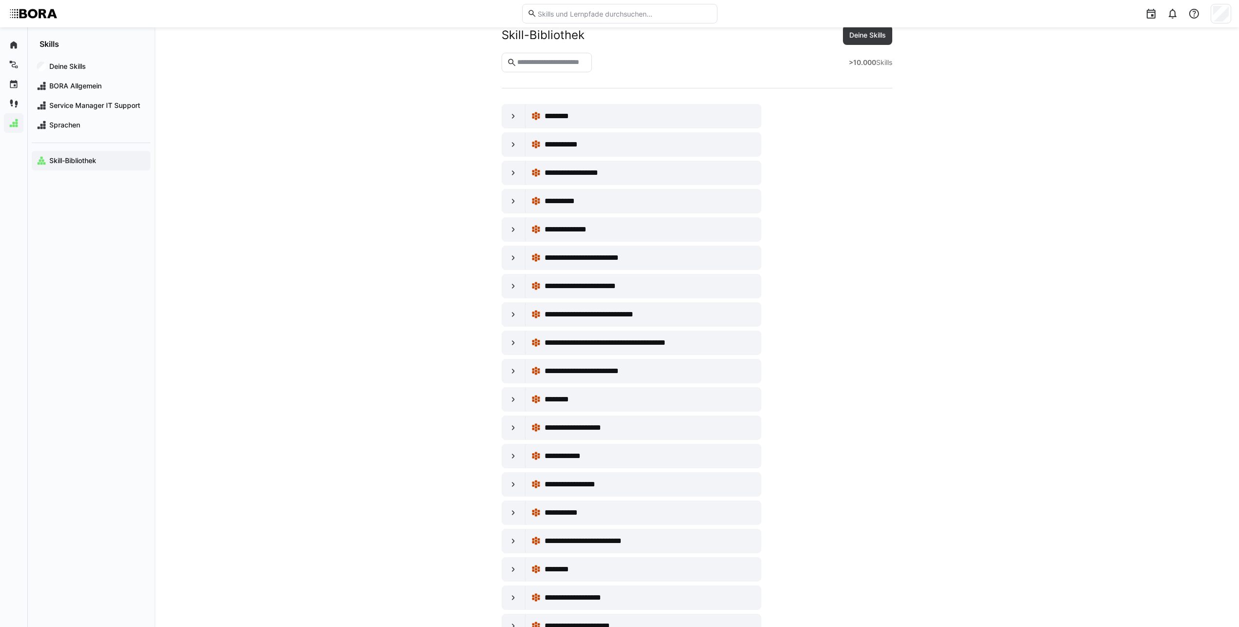
scroll to position [49, 0]
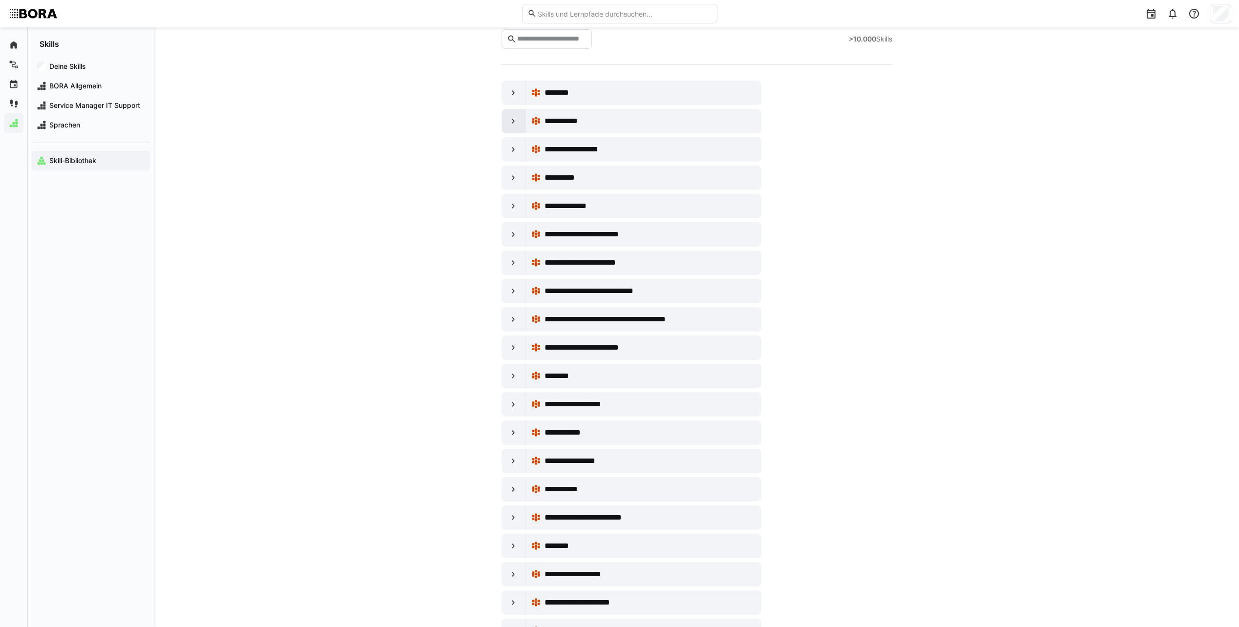
click at [516, 122] on eds-icon at bounding box center [514, 121] width 10 height 10
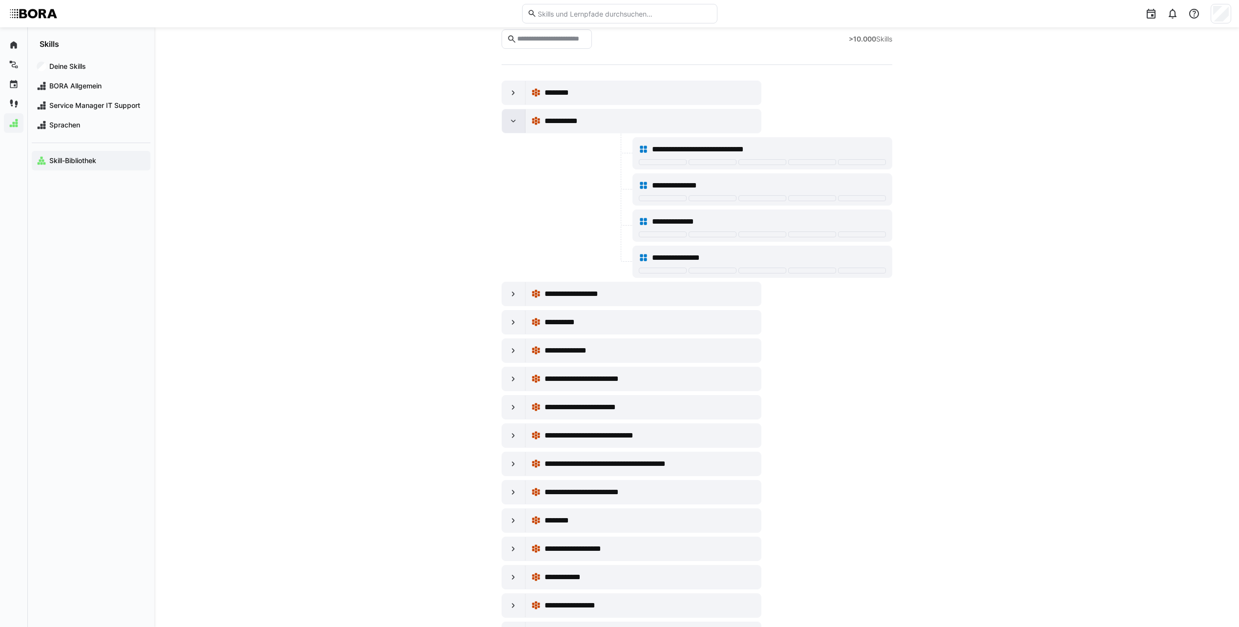
click at [516, 122] on eds-icon at bounding box center [514, 121] width 10 height 10
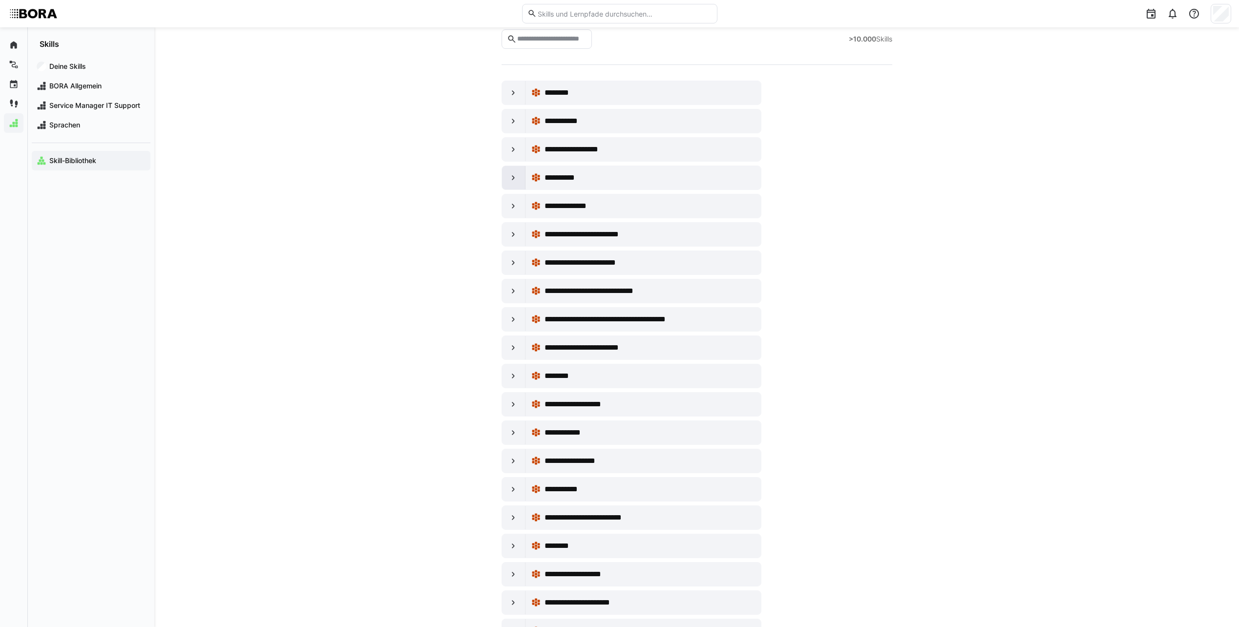
click at [508, 180] on div at bounding box center [513, 177] width 23 height 23
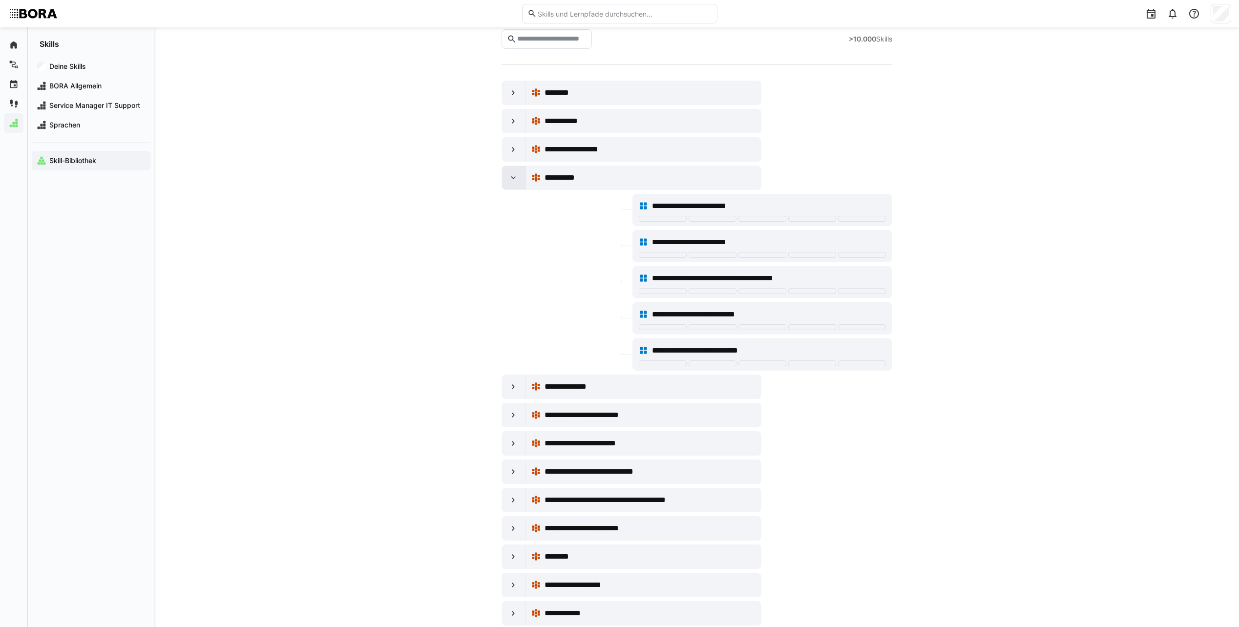
click at [508, 180] on div at bounding box center [513, 177] width 23 height 23
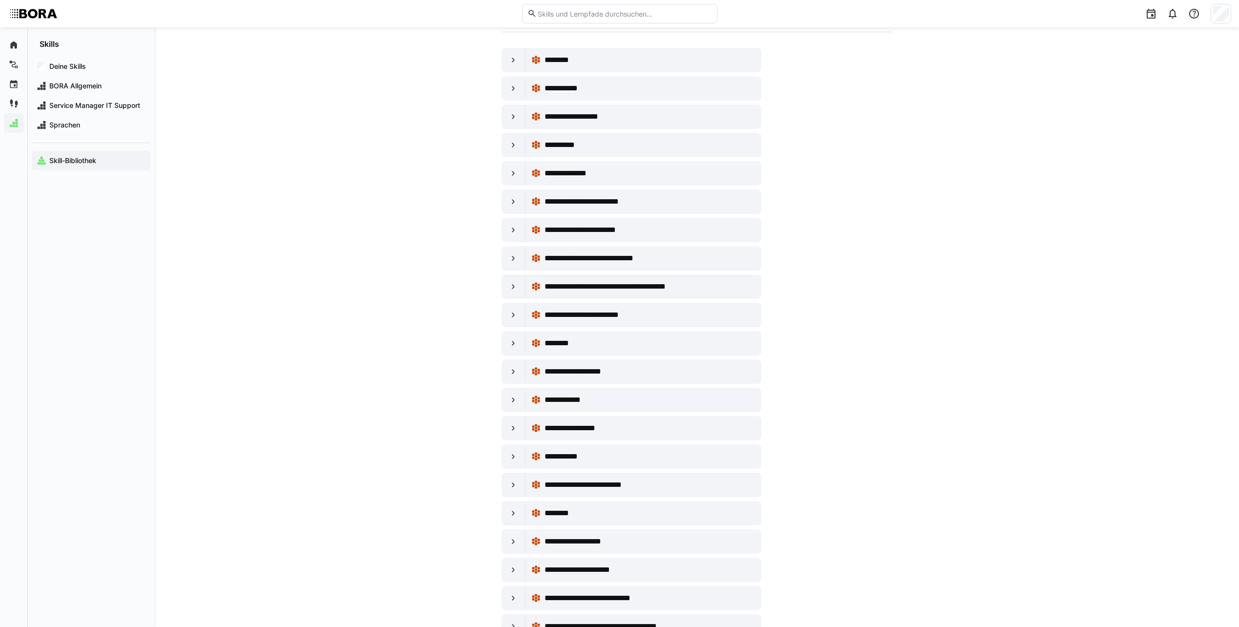
scroll to position [98, 0]
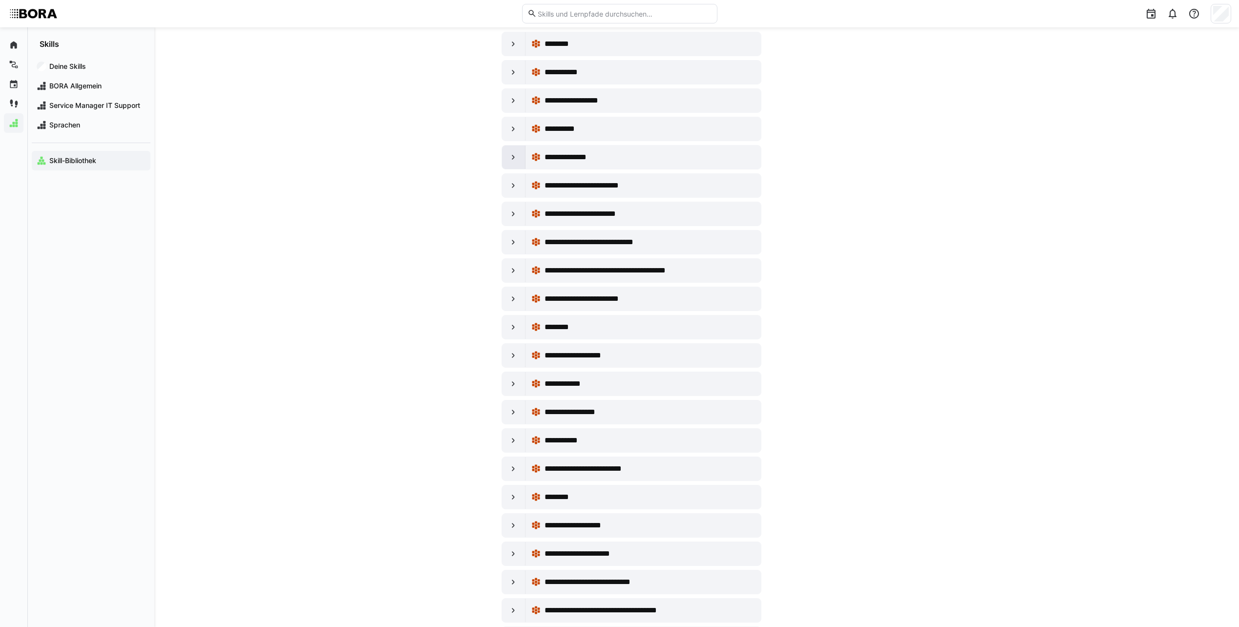
click at [524, 160] on div at bounding box center [513, 157] width 23 height 23
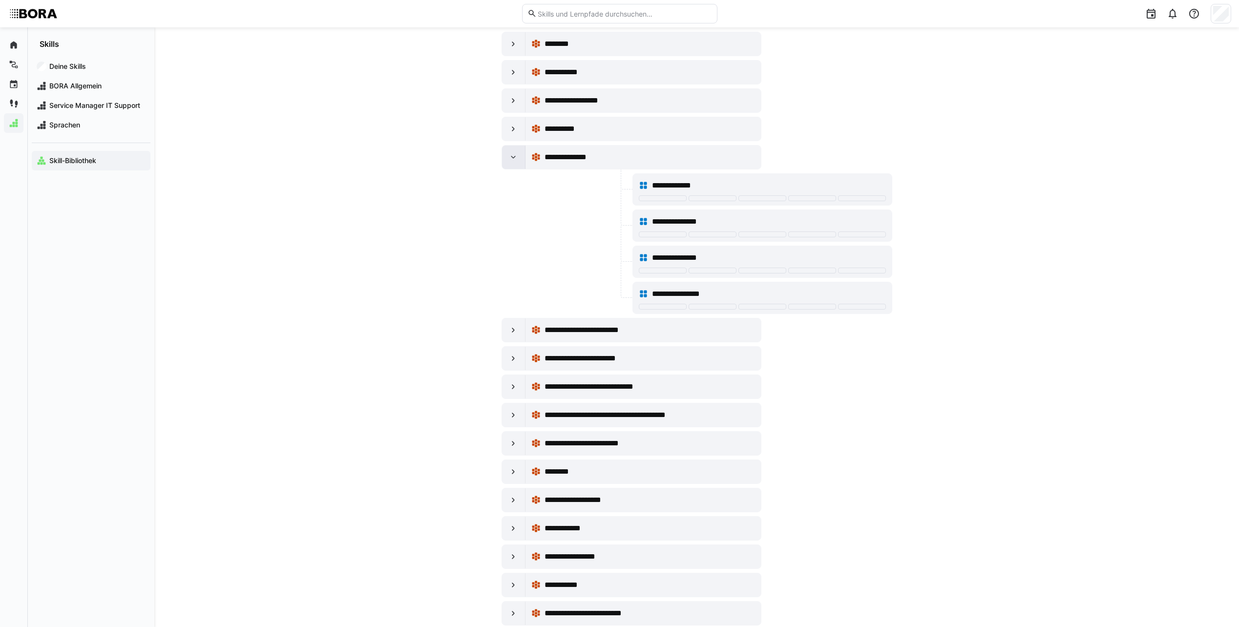
click at [512, 160] on eds-icon at bounding box center [514, 157] width 10 height 10
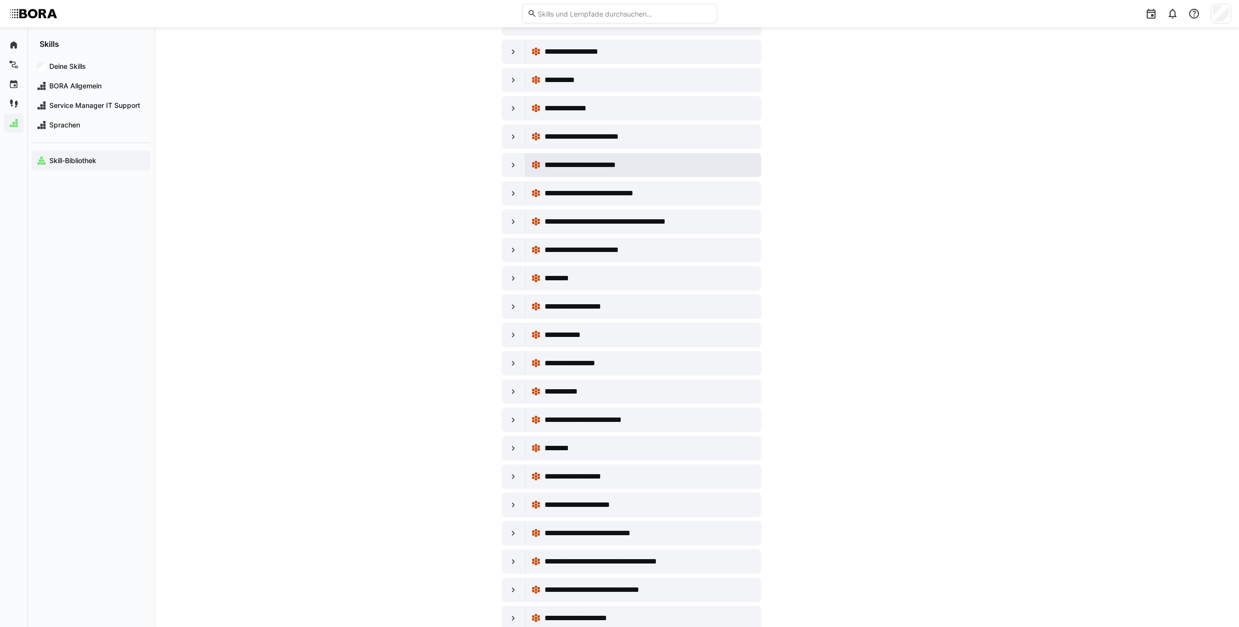
scroll to position [195, 0]
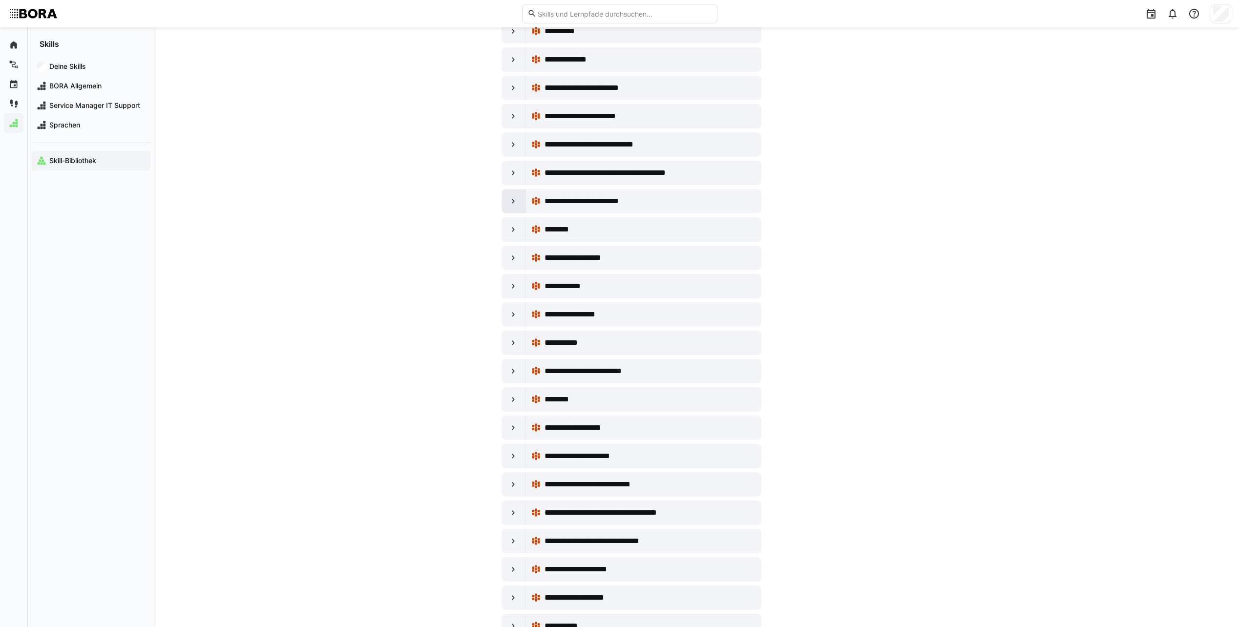
click at [514, 201] on eds-icon at bounding box center [514, 201] width 10 height 10
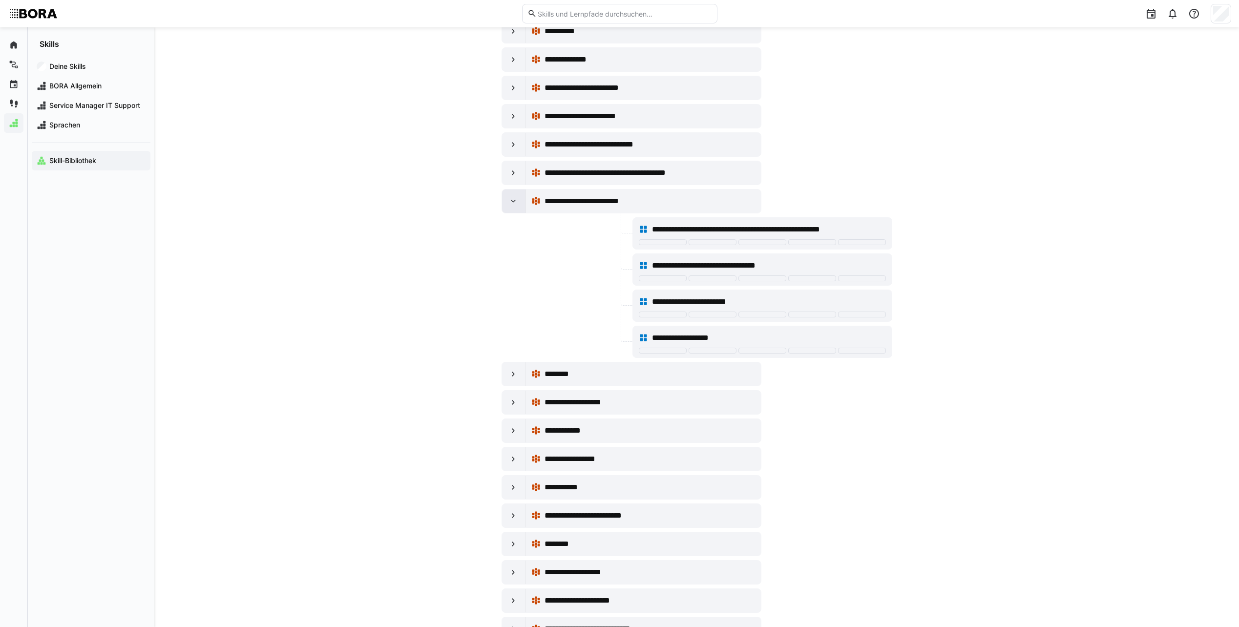
click at [514, 201] on eds-icon at bounding box center [514, 201] width 10 height 10
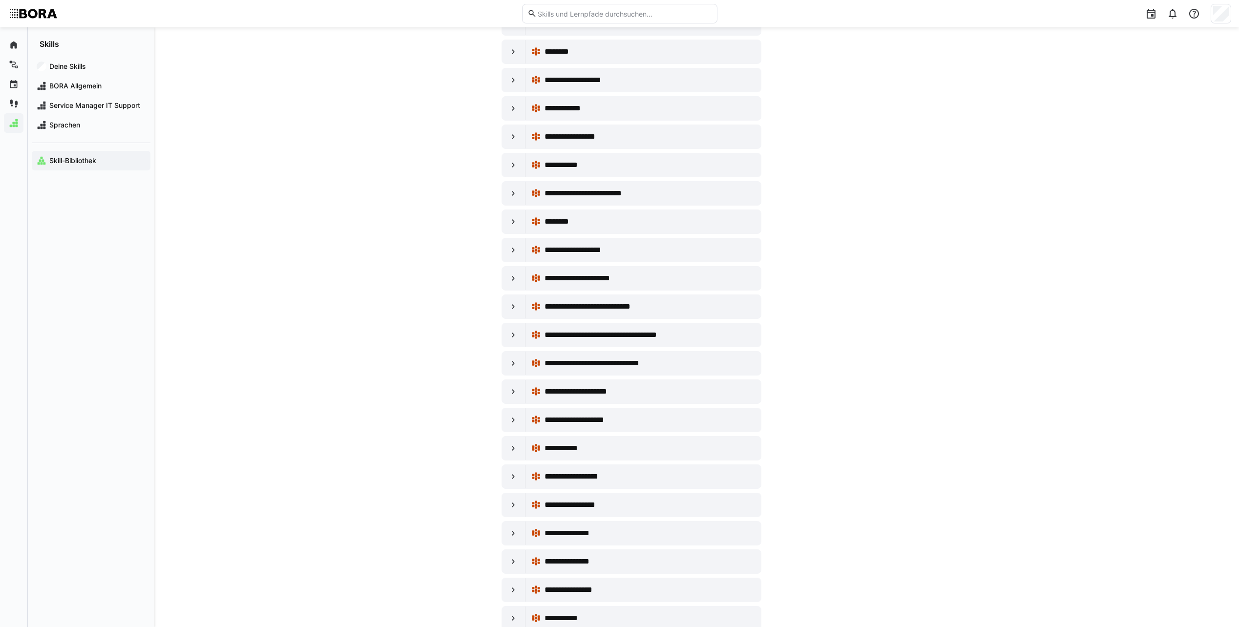
scroll to position [391, 0]
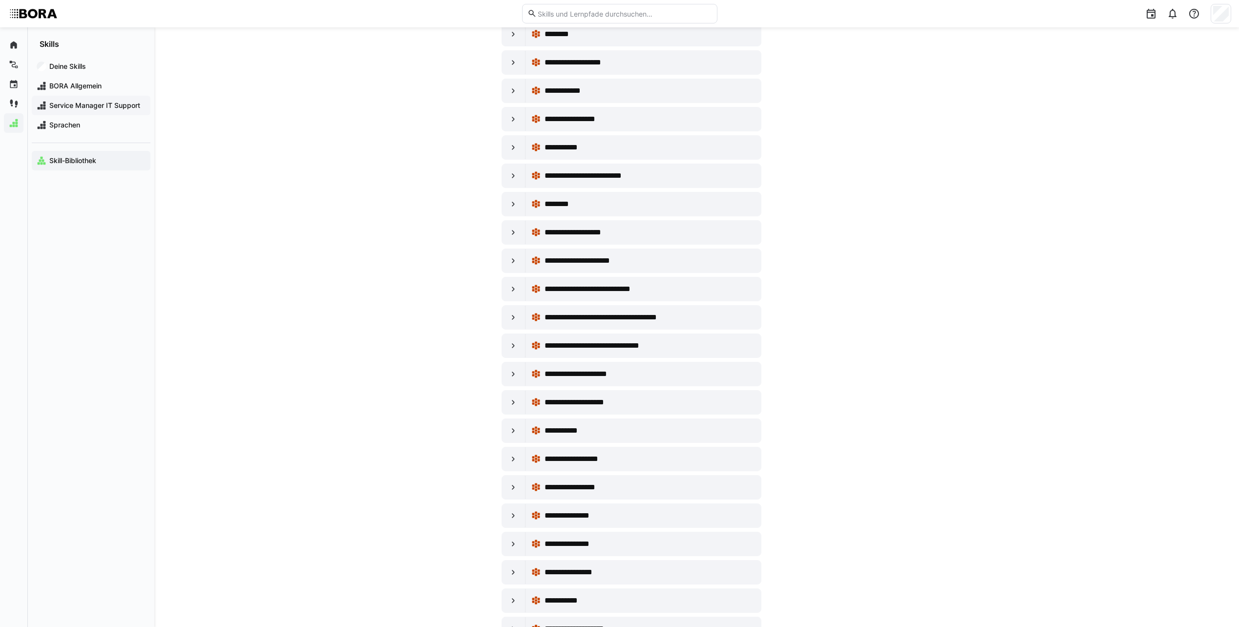
click at [118, 107] on span "Service Manager IT Support" at bounding box center [97, 106] width 98 height 10
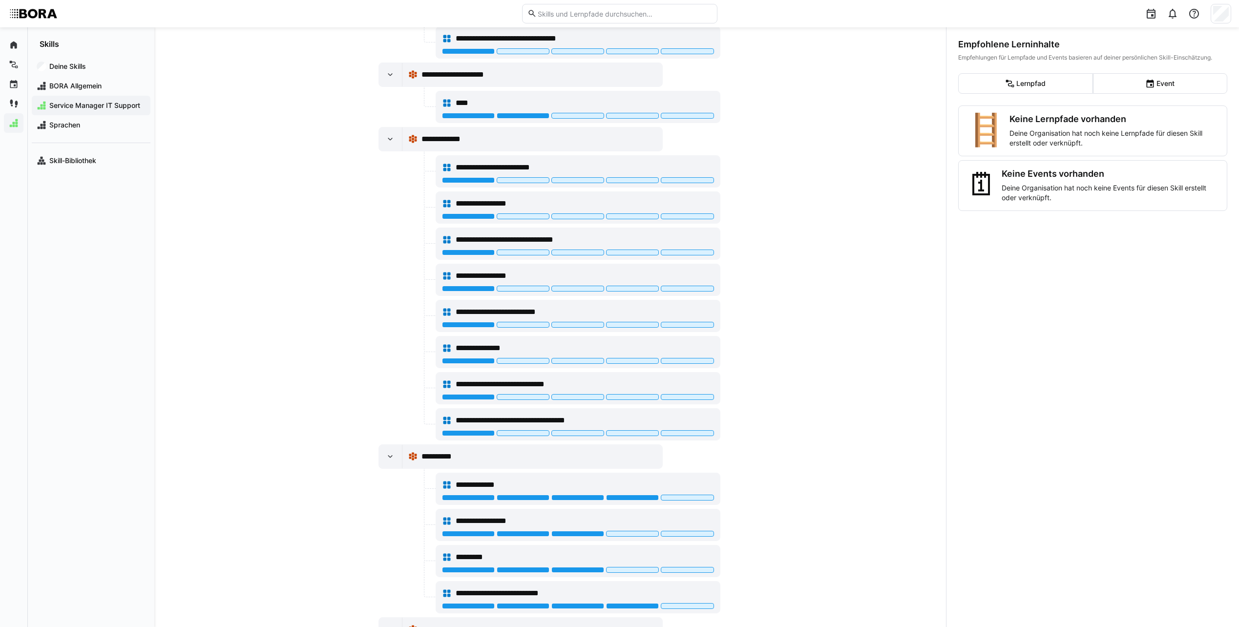
scroll to position [635, 0]
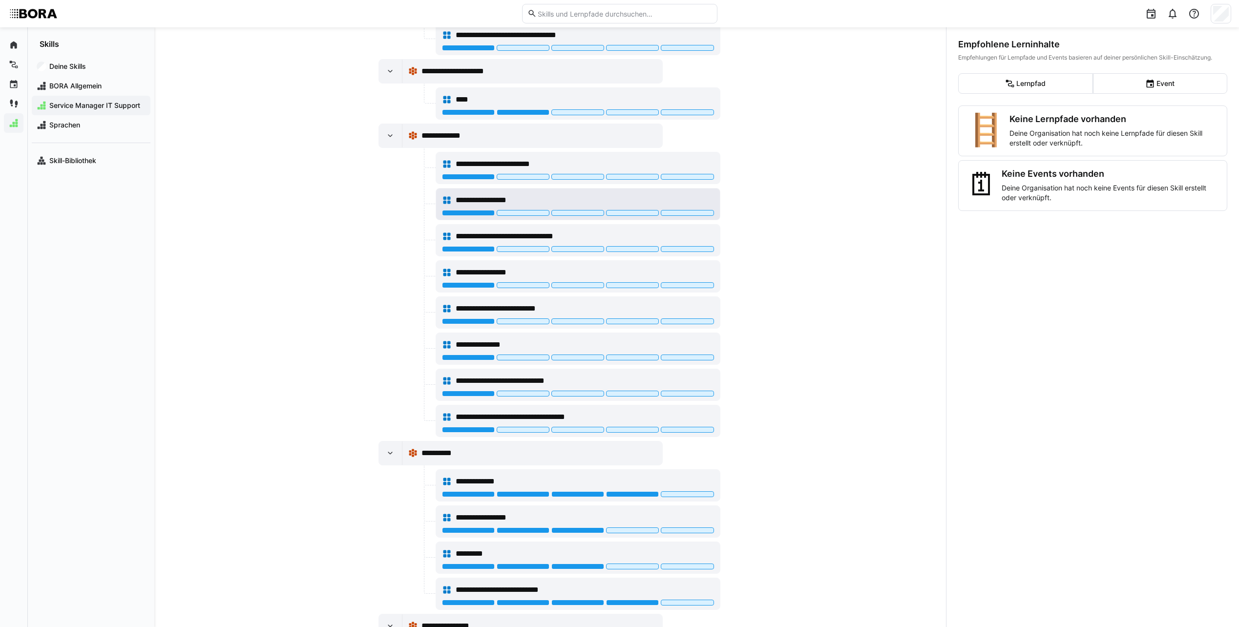
click at [599, 203] on div "**********" at bounding box center [585, 200] width 258 height 12
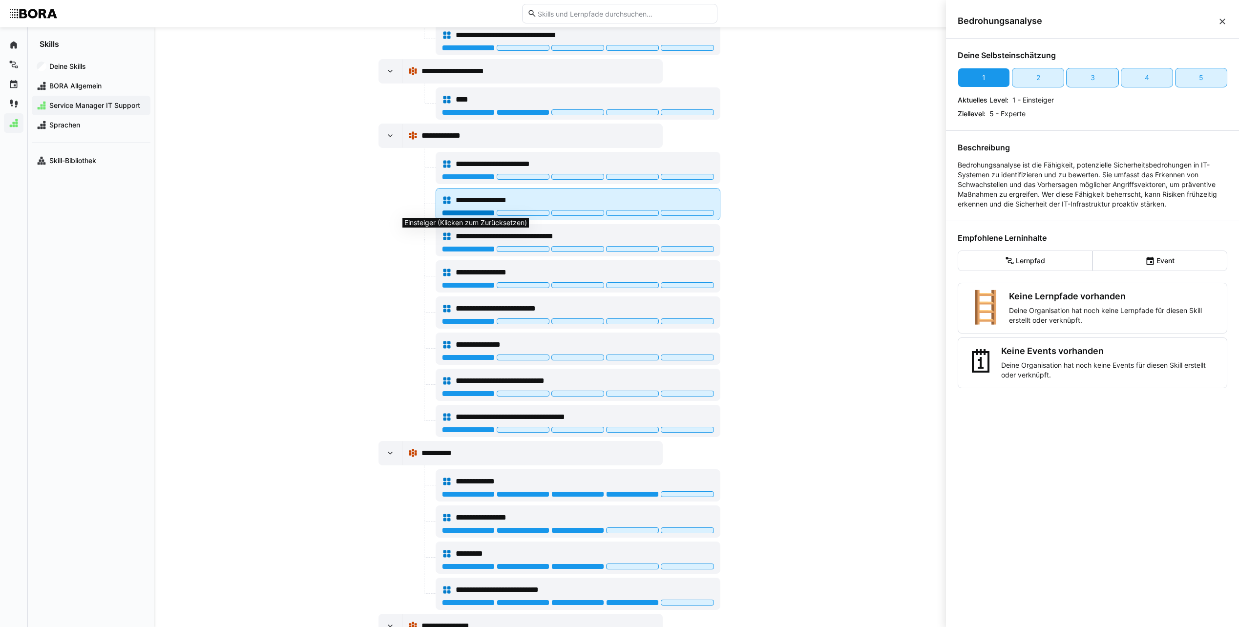
click at [445, 212] on div at bounding box center [468, 213] width 53 height 6
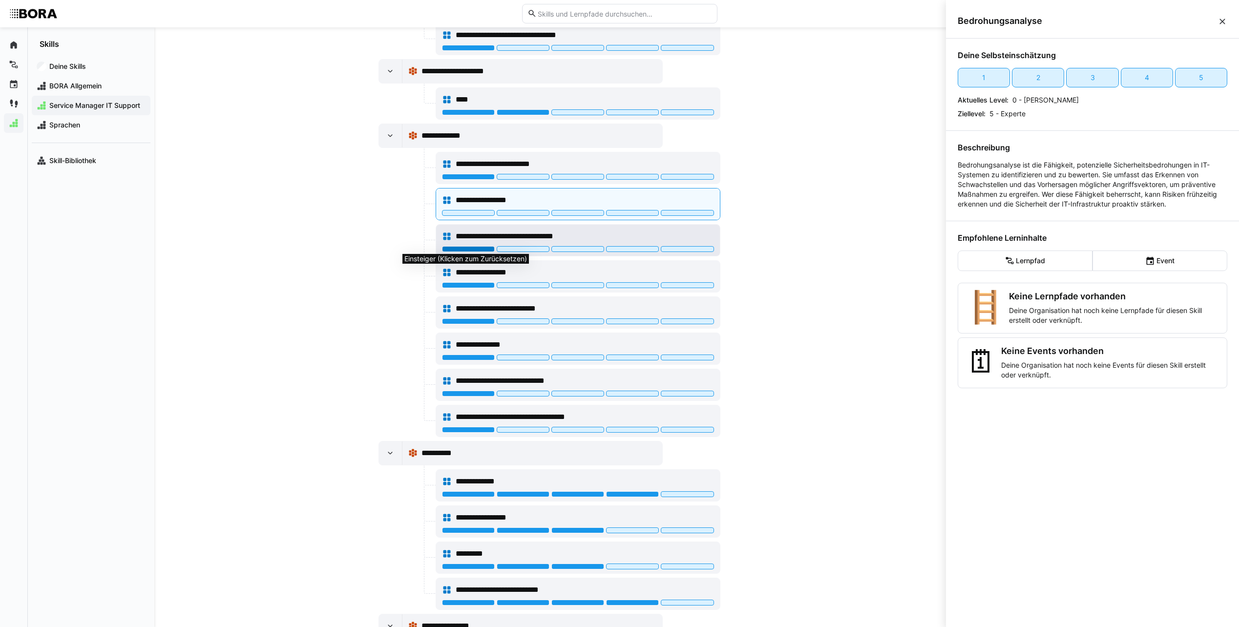
click at [453, 248] on div at bounding box center [468, 249] width 53 height 6
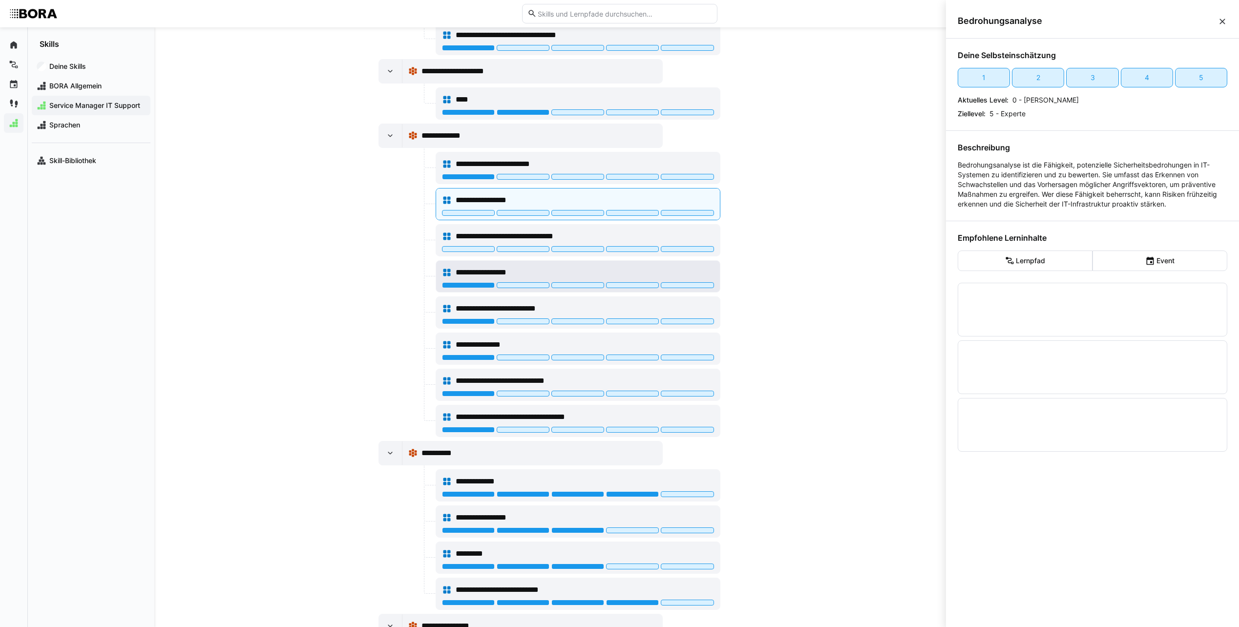
click at [474, 267] on span "**********" at bounding box center [490, 273] width 69 height 12
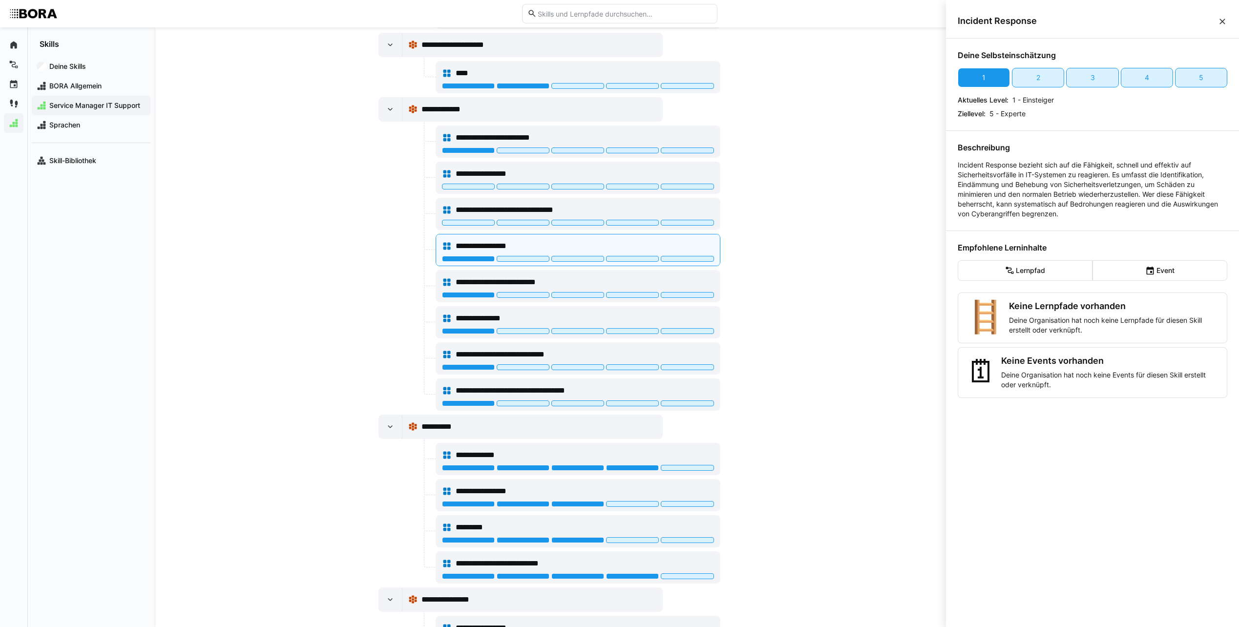
scroll to position [684, 0]
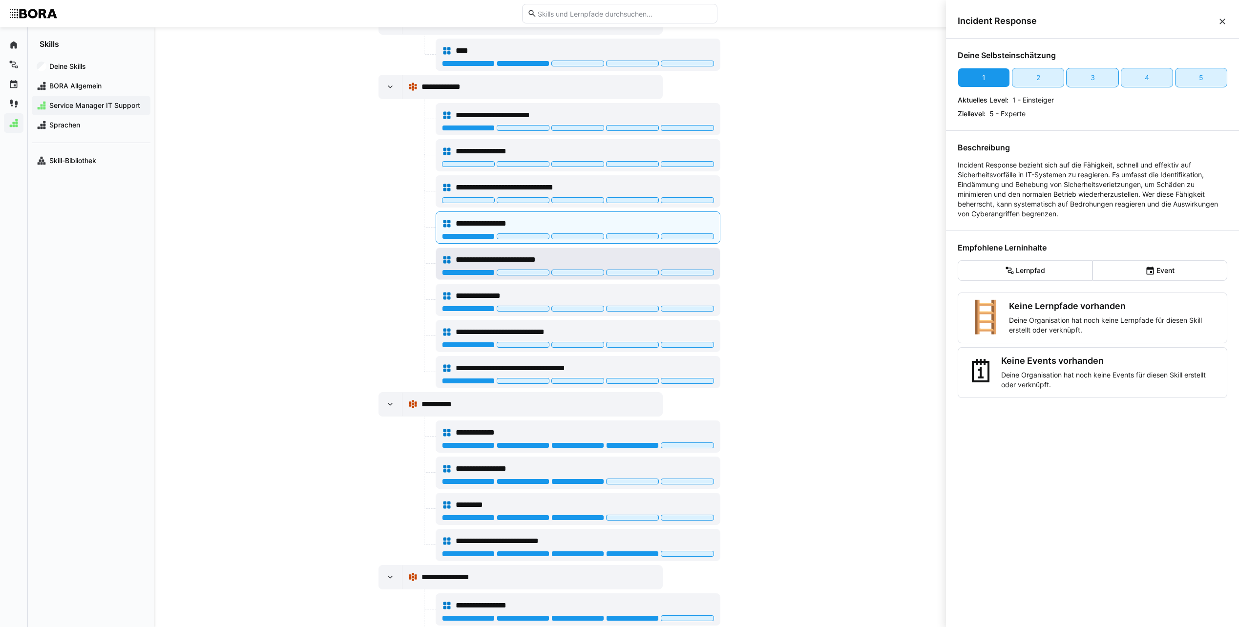
click at [484, 259] on span "**********" at bounding box center [509, 260] width 106 height 12
click at [467, 288] on div "**********" at bounding box center [578, 296] width 272 height 20
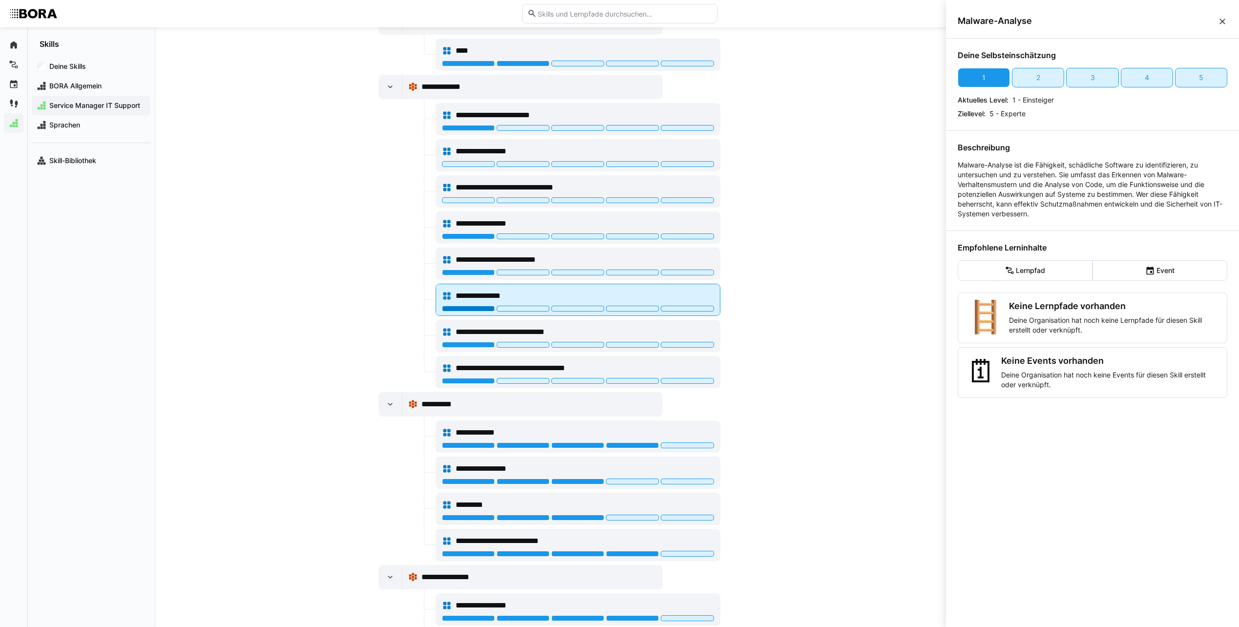
click at [461, 307] on div at bounding box center [468, 309] width 53 height 6
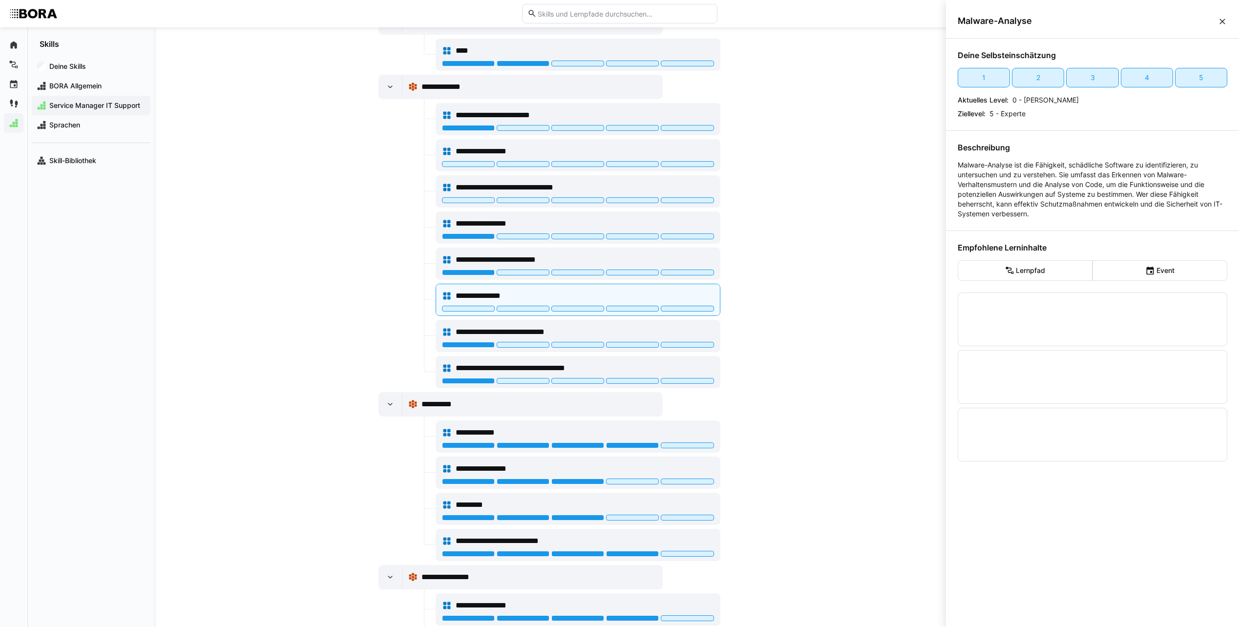
scroll to position [733, 0]
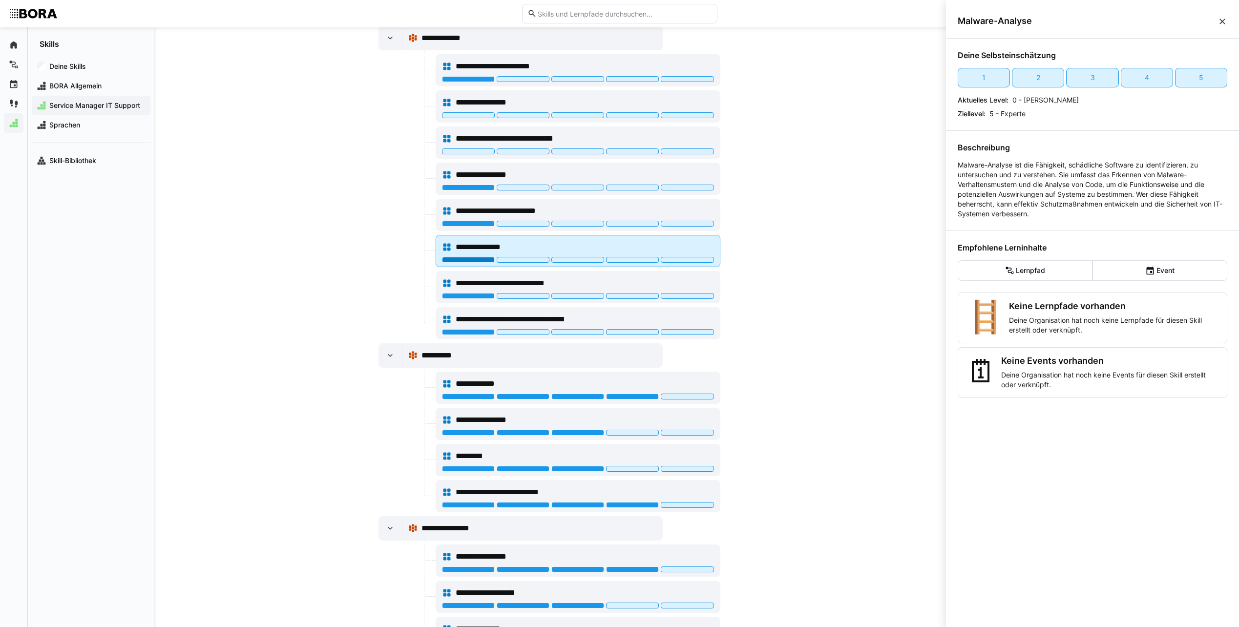
click at [467, 258] on div at bounding box center [468, 260] width 53 height 6
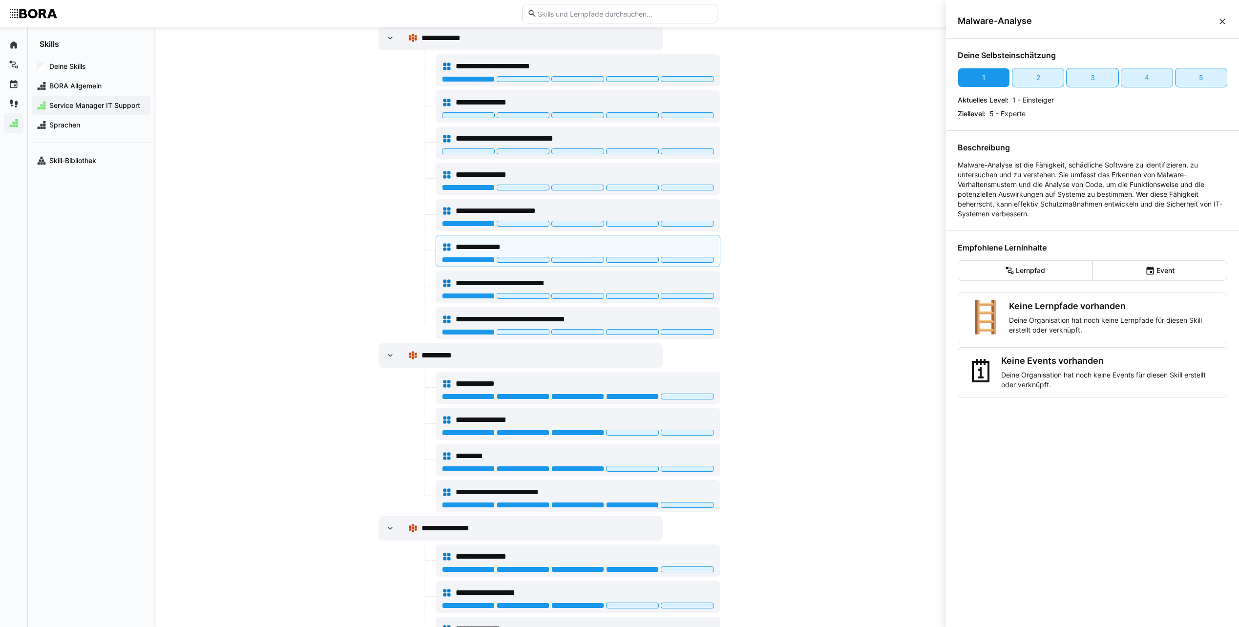
drag, startPoint x: 253, startPoint y: 258, endPoint x: 261, endPoint y: 257, distance: 8.3
click at [254, 258] on div "**********" at bounding box center [550, 327] width 792 height 600
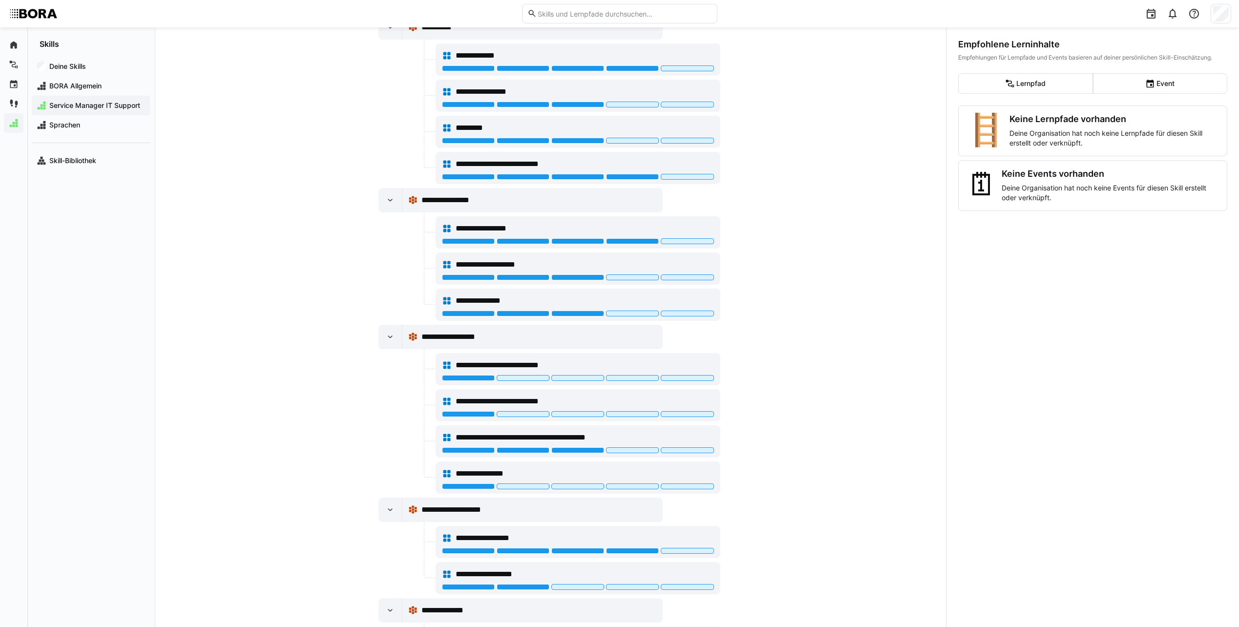
scroll to position [1075, 0]
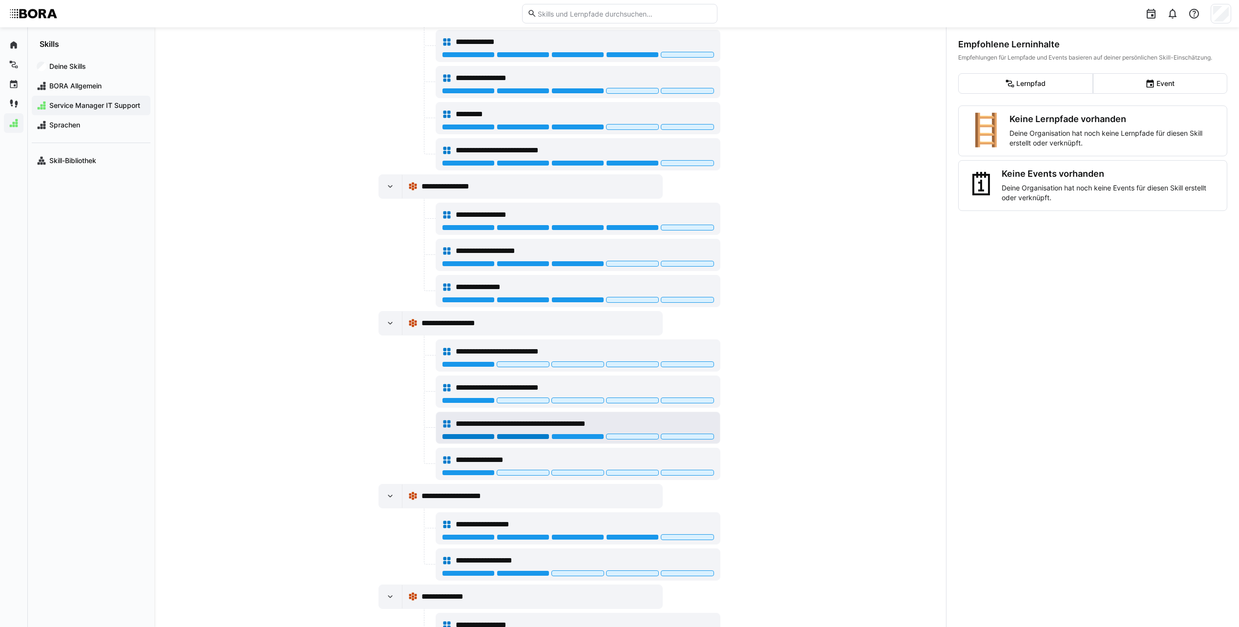
click at [529, 437] on div at bounding box center [523, 437] width 53 height 6
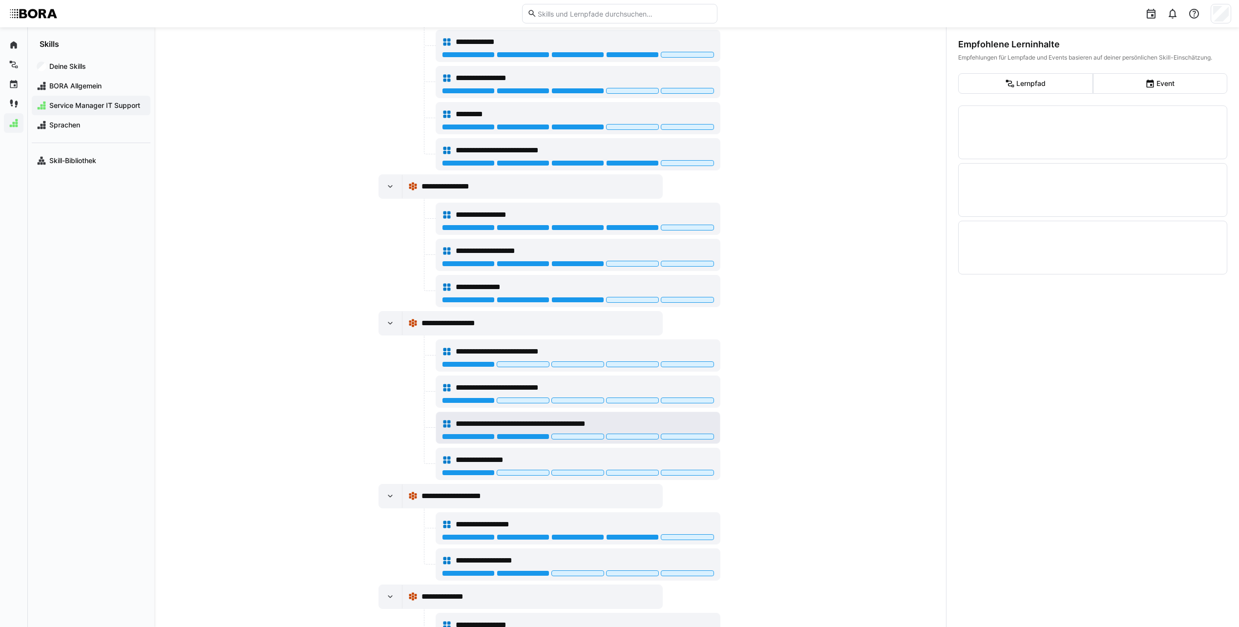
click at [618, 422] on span "**********" at bounding box center [549, 424] width 186 height 12
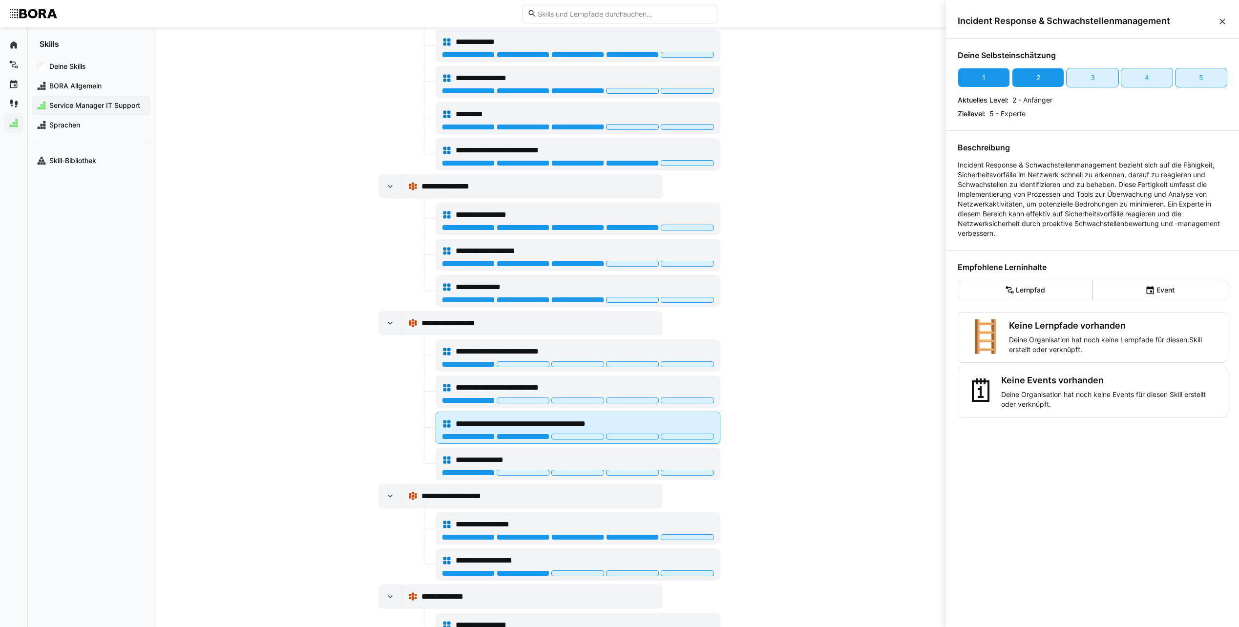
click at [669, 417] on div "**********" at bounding box center [578, 424] width 272 height 20
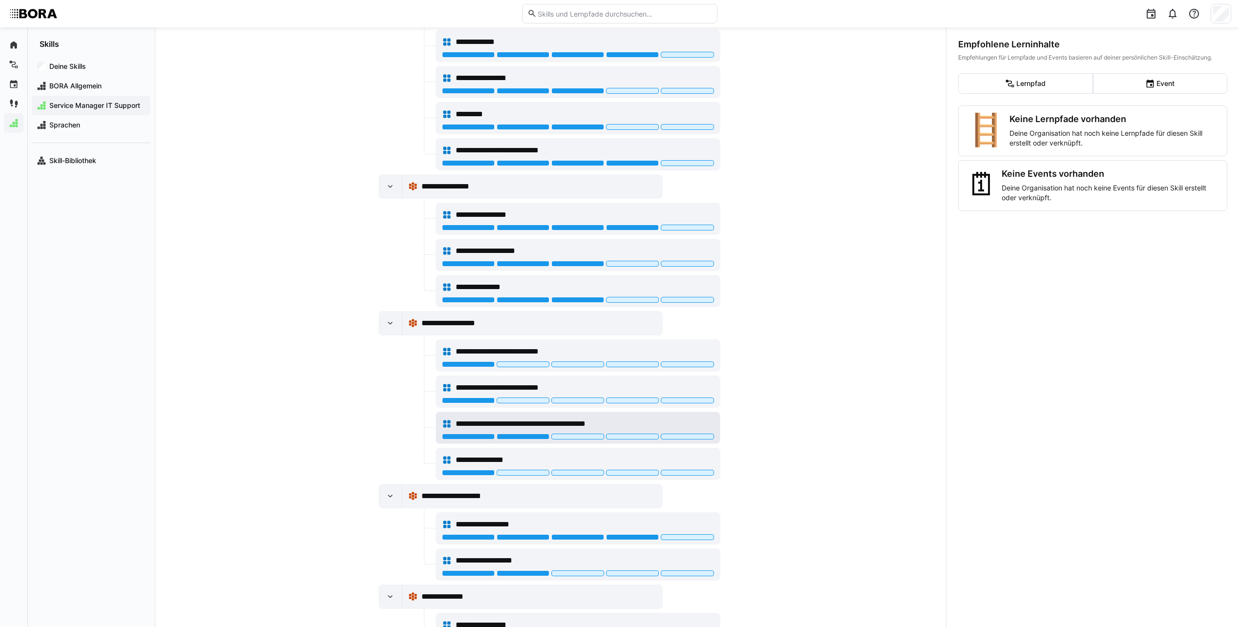
click at [669, 417] on div "**********" at bounding box center [578, 424] width 272 height 20
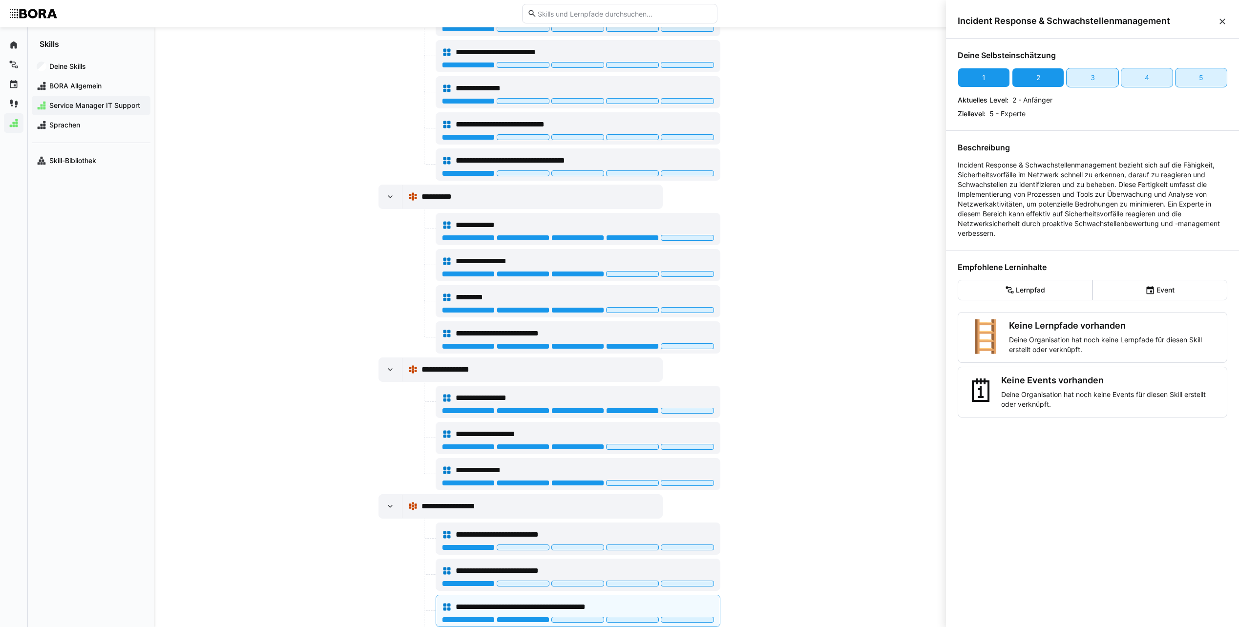
scroll to position [872, 0]
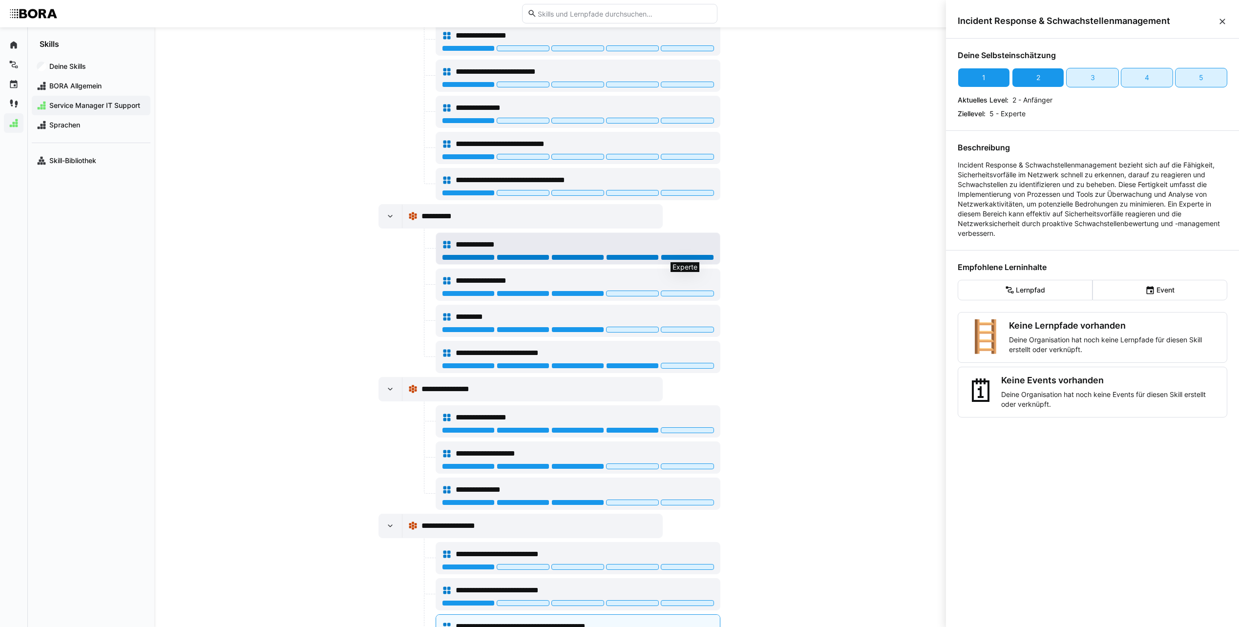
click at [677, 255] on div at bounding box center [687, 258] width 53 height 6
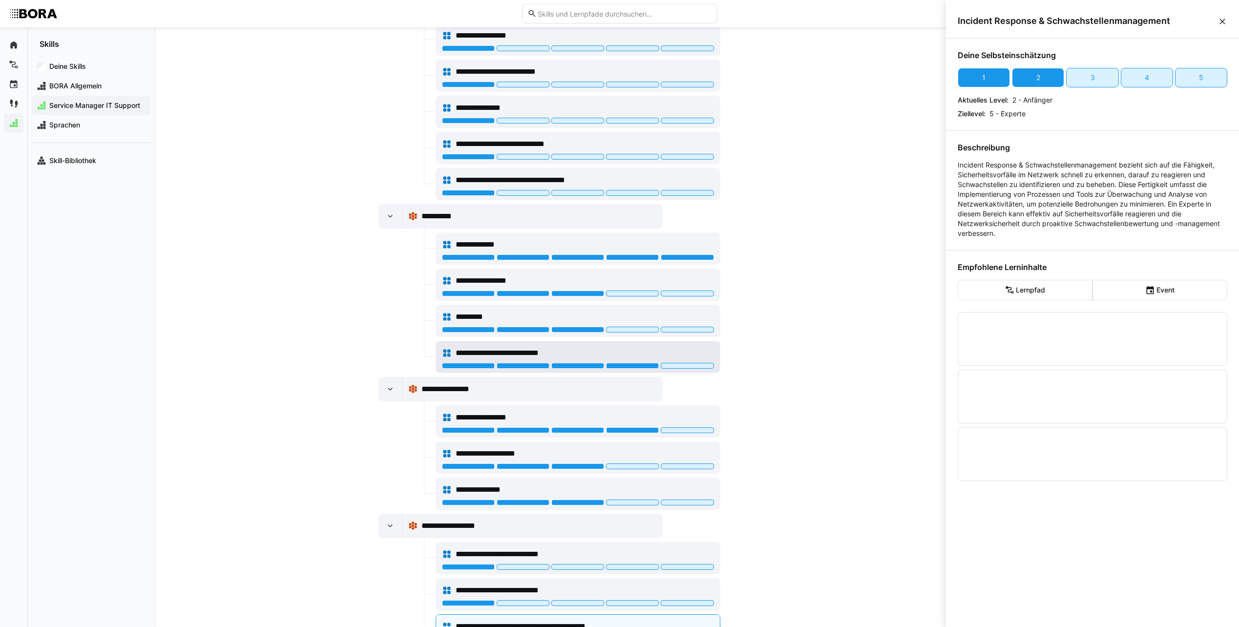
click at [678, 354] on div "**********" at bounding box center [585, 353] width 258 height 12
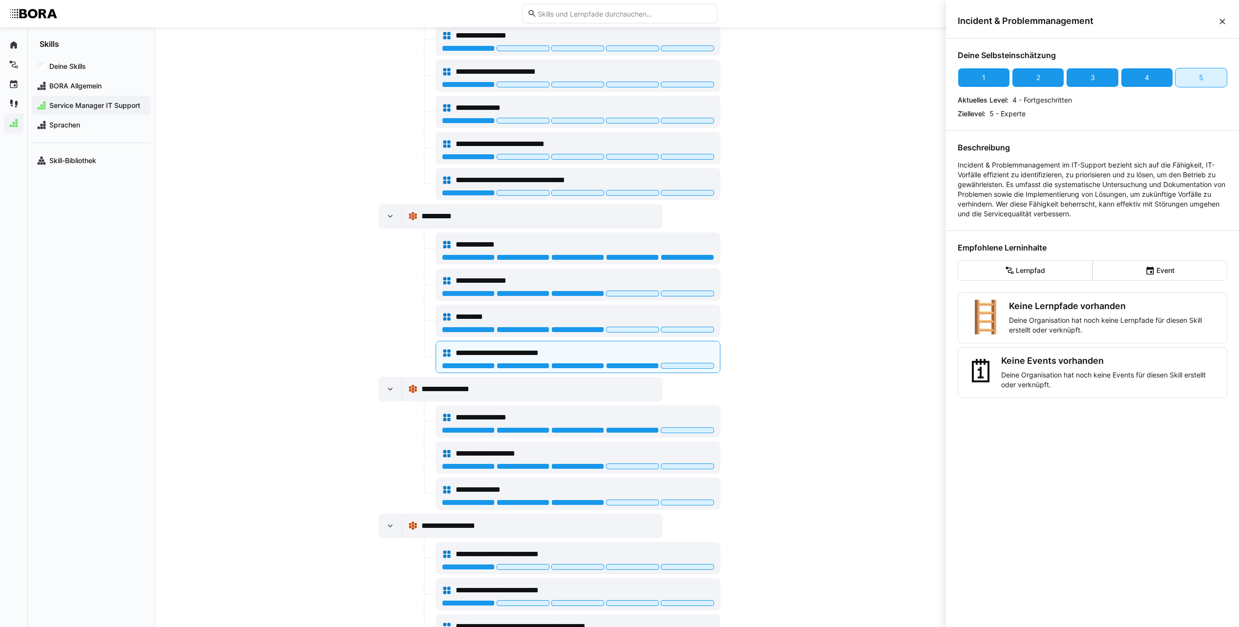
click at [218, 299] on div "**********" at bounding box center [550, 327] width 792 height 600
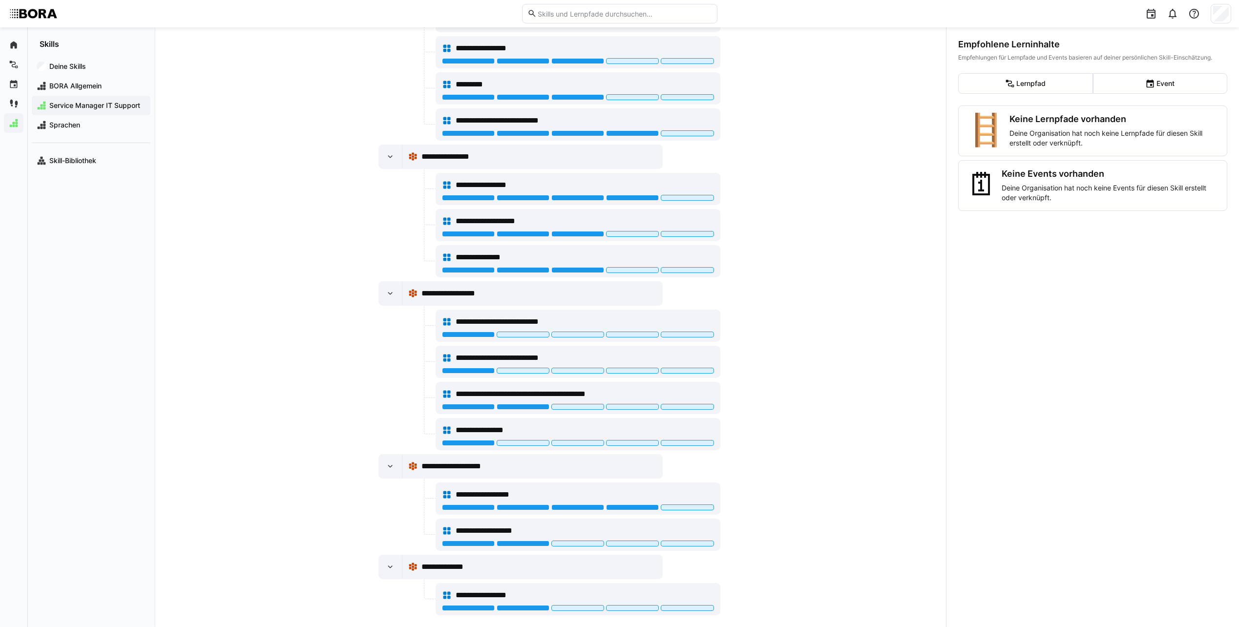
scroll to position [1116, 0]
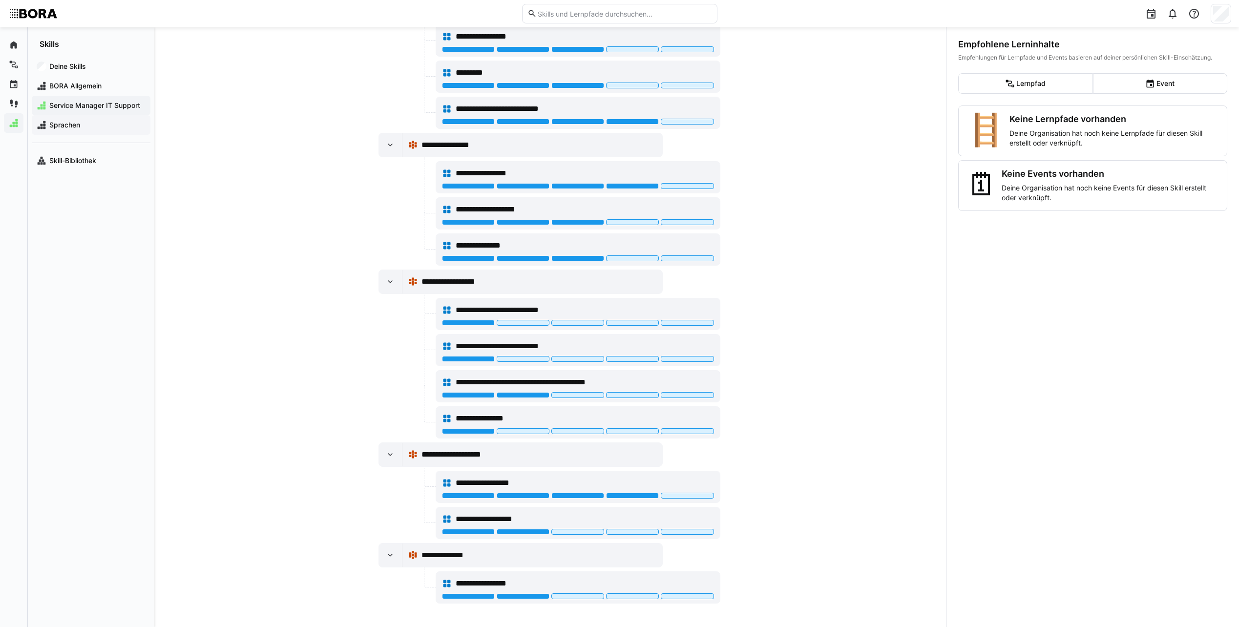
click at [104, 131] on div "Sprachen" at bounding box center [91, 125] width 119 height 20
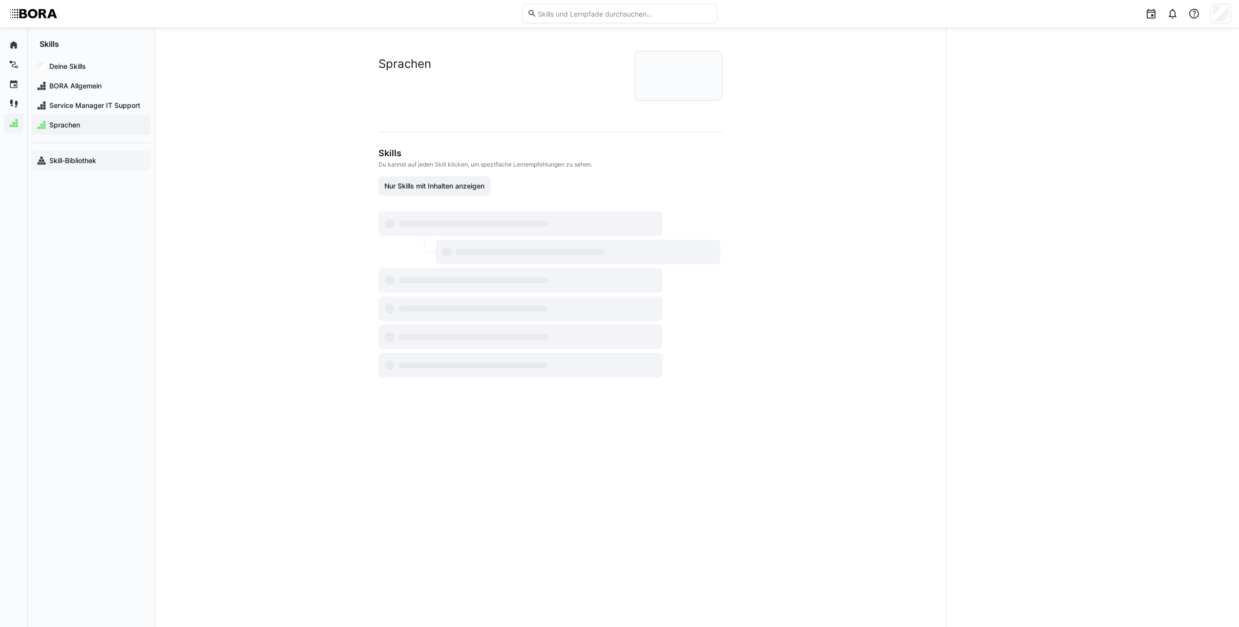
click at [94, 169] on div "Skill-Bibliothek" at bounding box center [91, 161] width 119 height 20
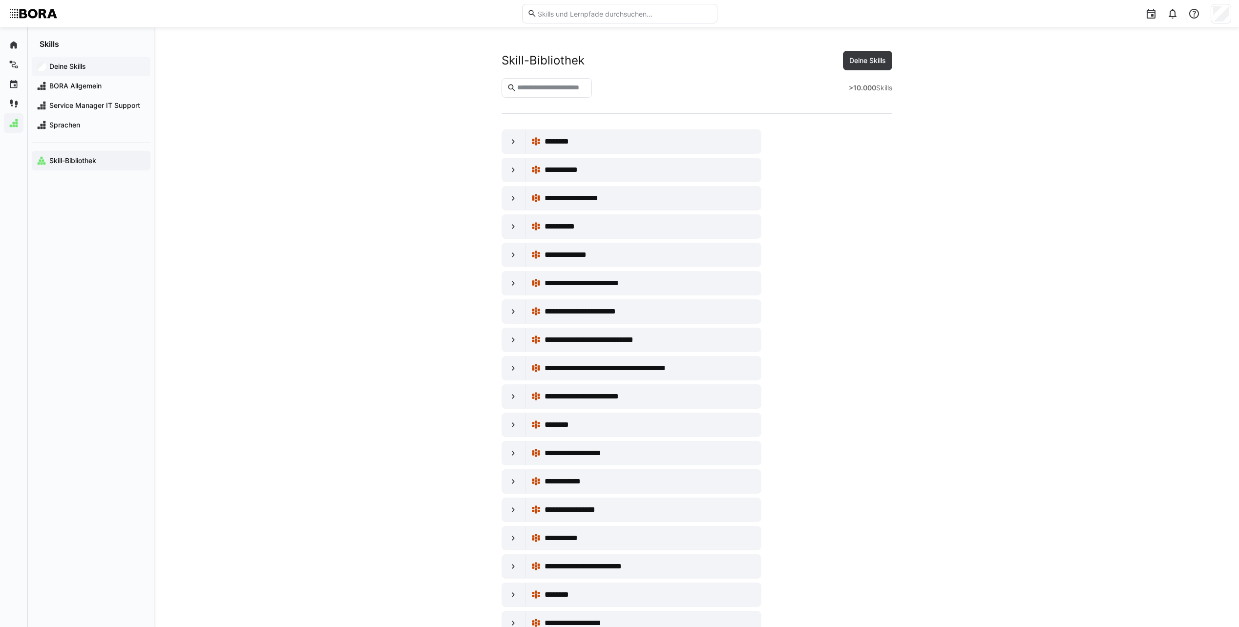
click at [90, 65] on span "Deine Skills" at bounding box center [97, 67] width 98 height 10
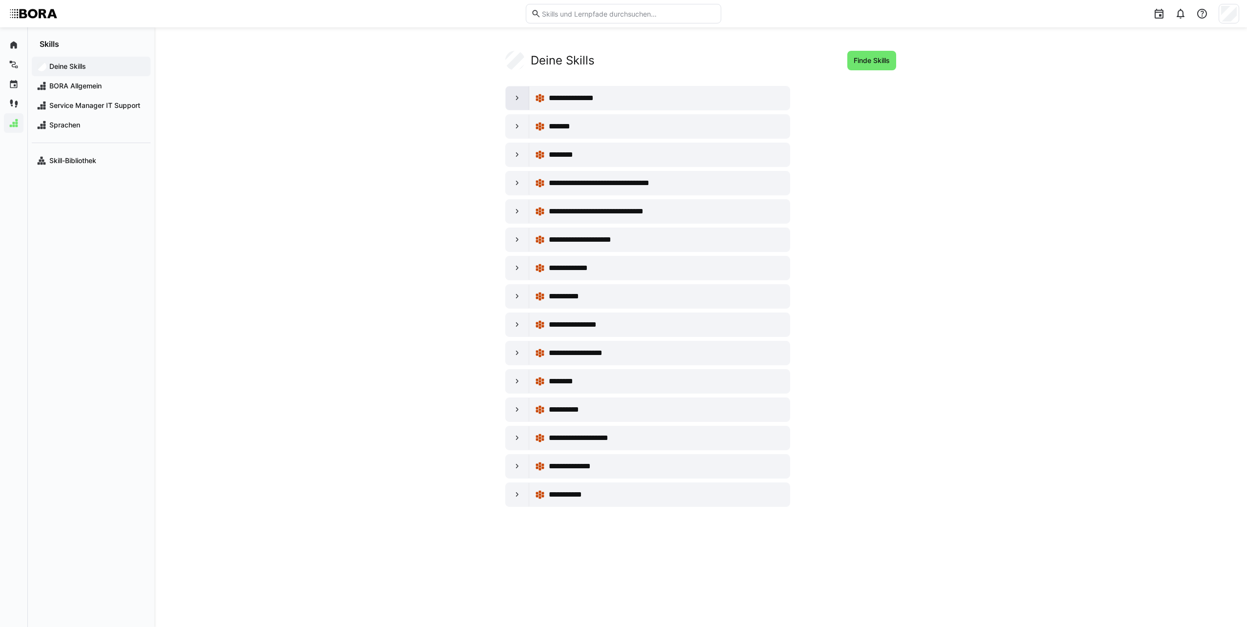
click at [519, 101] on eds-icon at bounding box center [517, 98] width 10 height 10
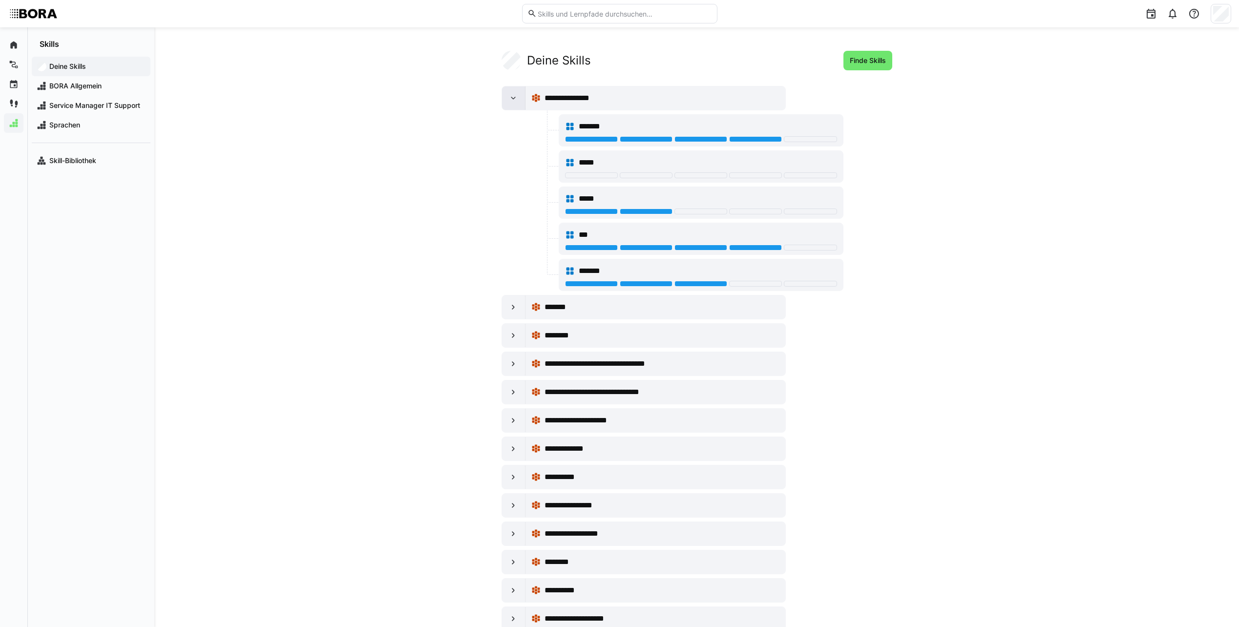
click at [519, 101] on div at bounding box center [513, 97] width 23 height 23
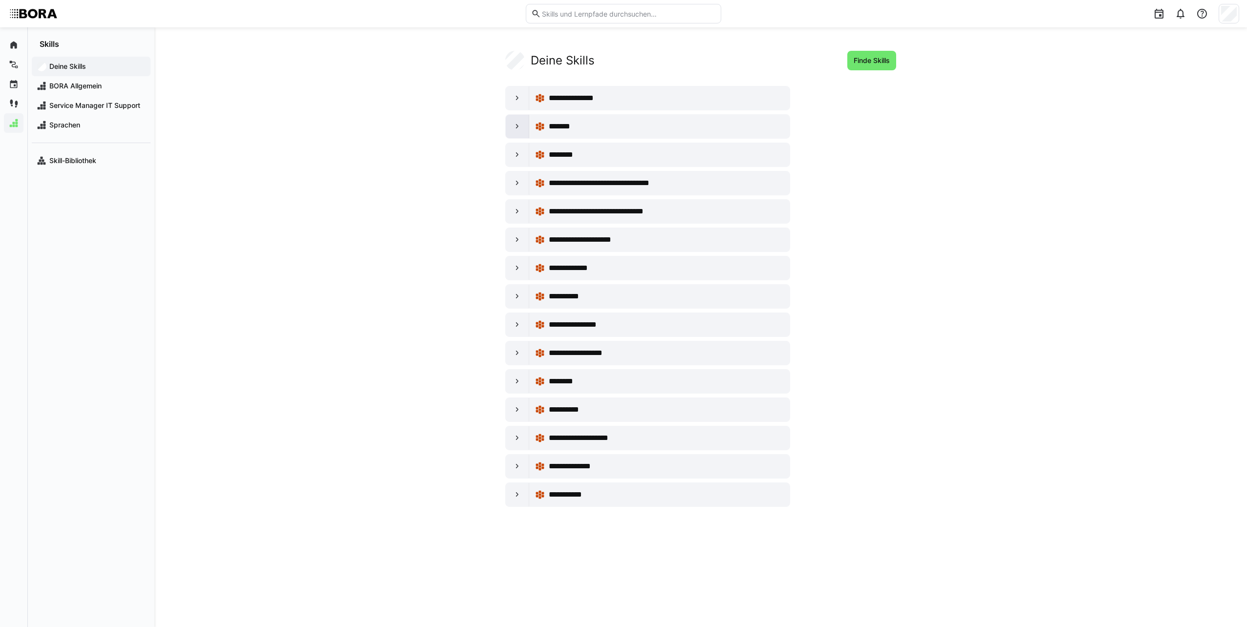
click at [520, 126] on eds-icon at bounding box center [517, 127] width 10 height 10
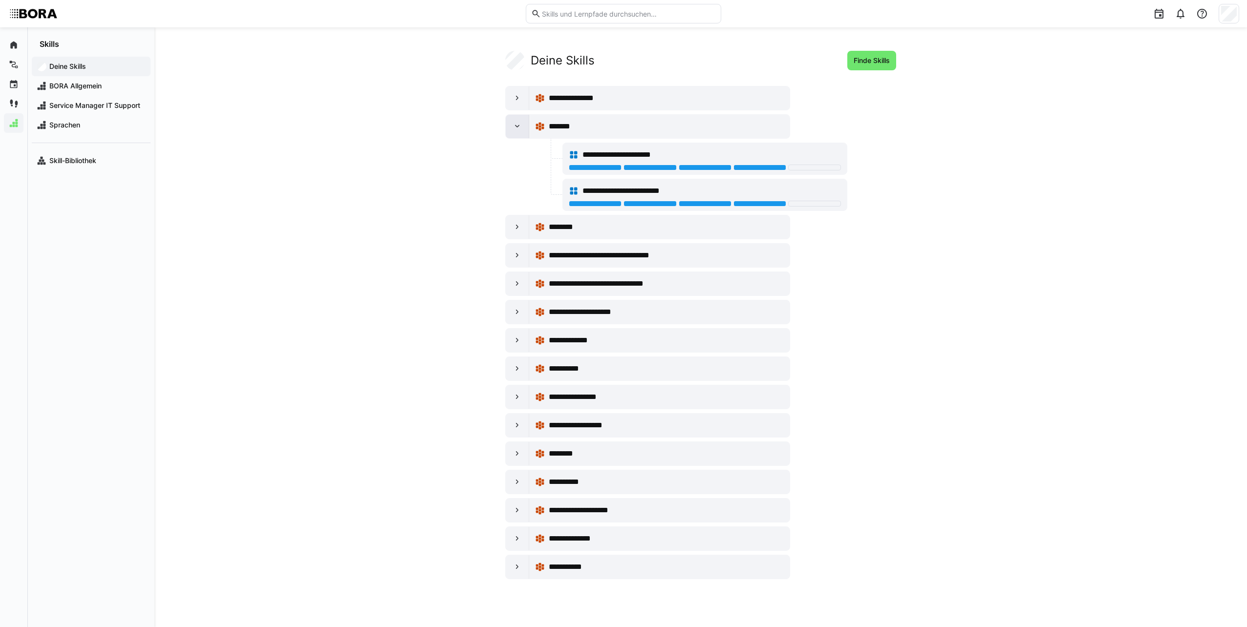
click at [520, 126] on eds-icon at bounding box center [517, 127] width 10 height 10
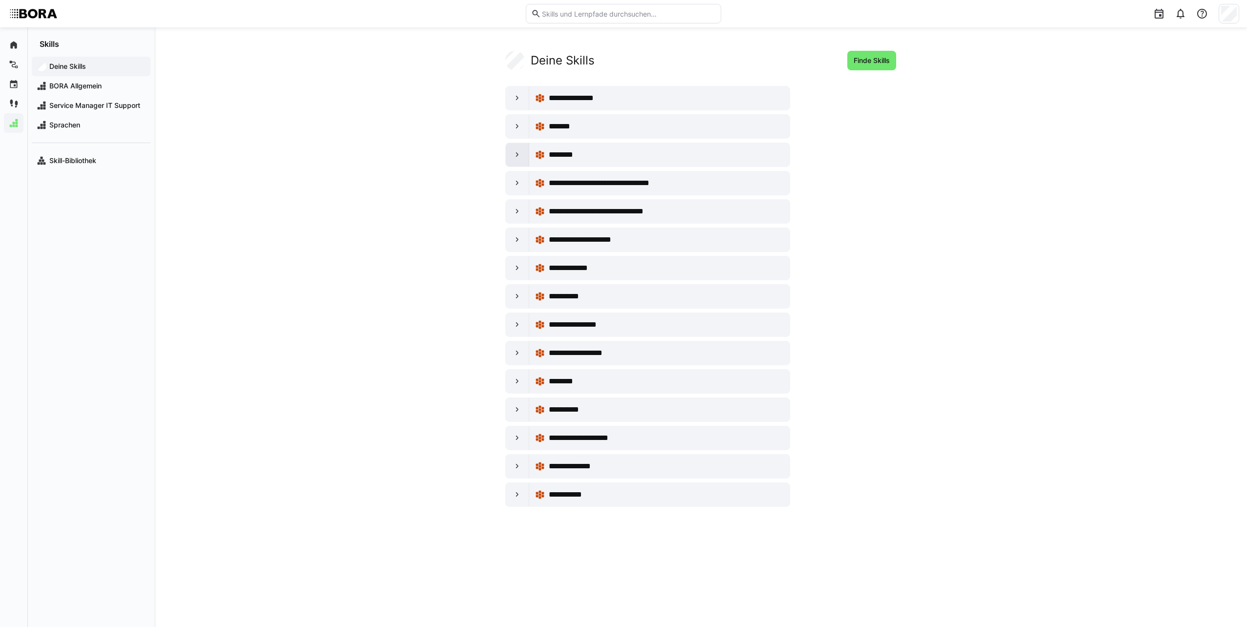
click at [520, 153] on eds-icon at bounding box center [517, 155] width 10 height 10
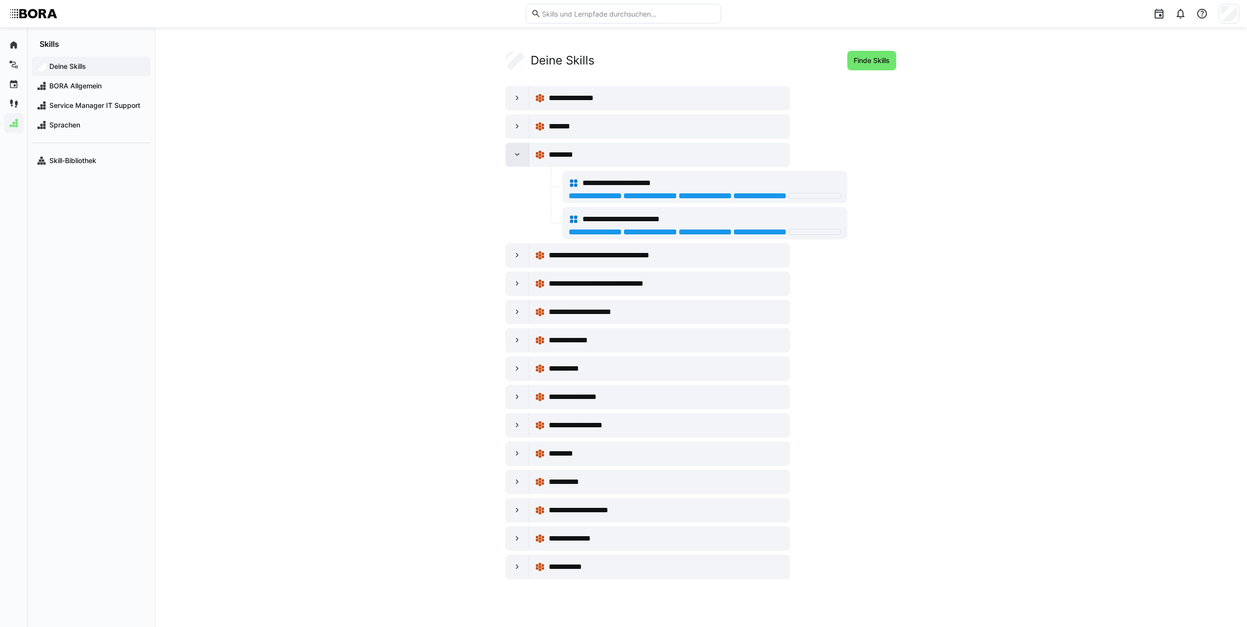
click at [520, 153] on eds-icon at bounding box center [517, 155] width 10 height 10
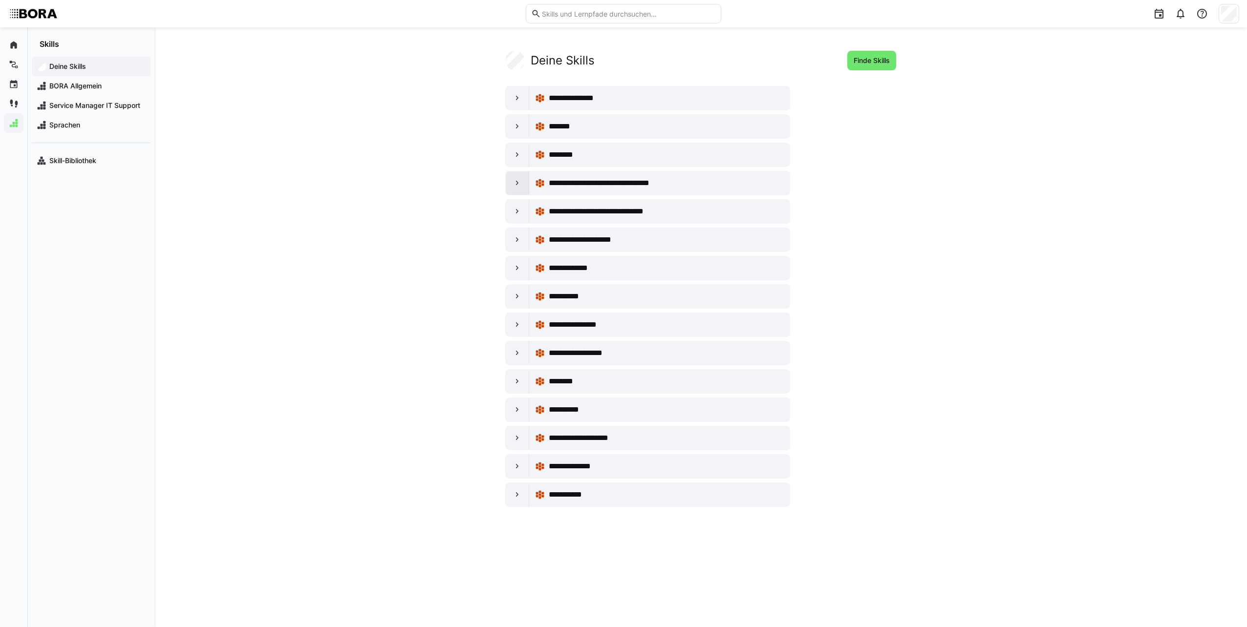
click at [524, 182] on div at bounding box center [517, 182] width 23 height 23
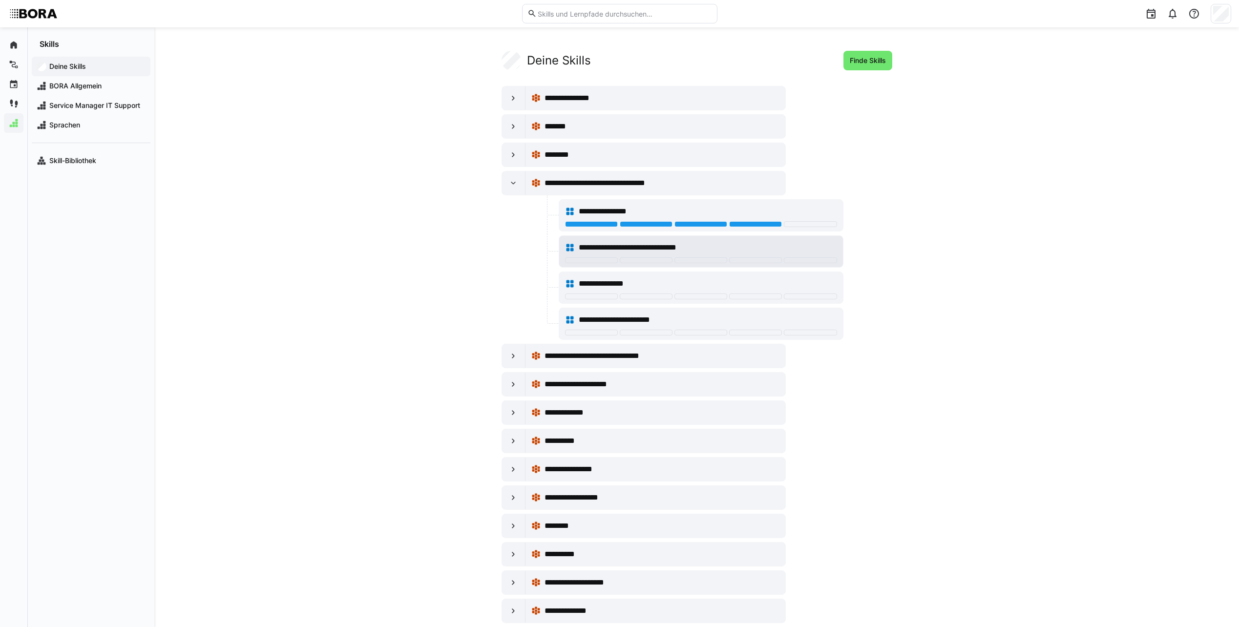
click at [811, 249] on div "**********" at bounding box center [708, 248] width 258 height 12
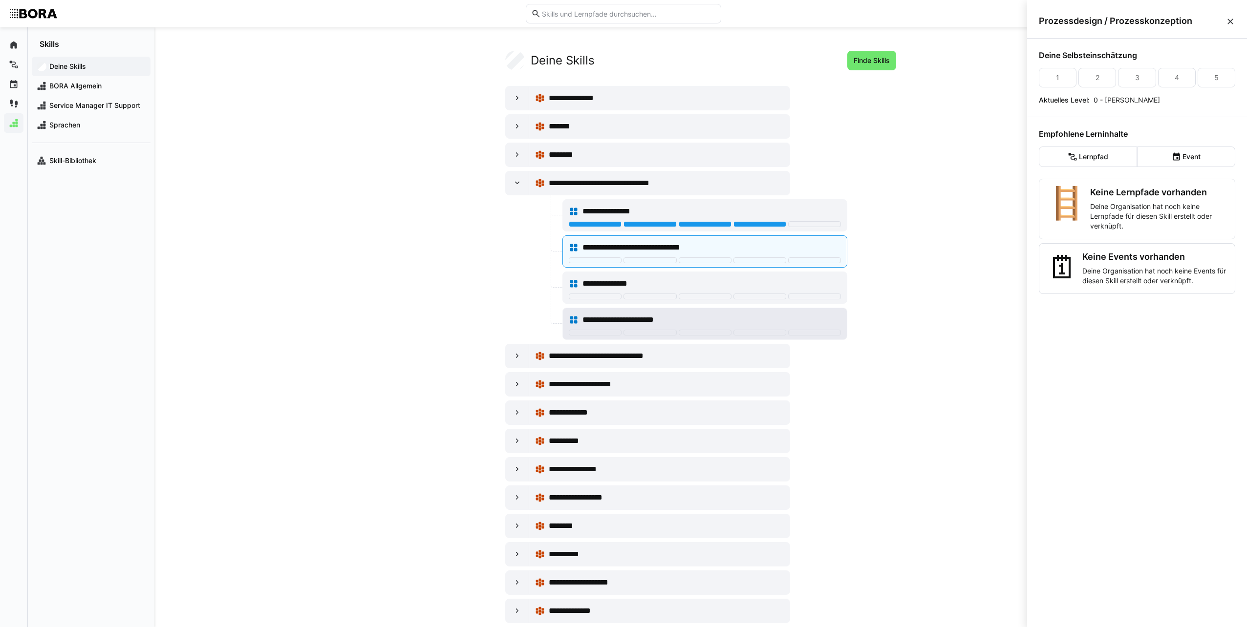
click at [782, 315] on div "**********" at bounding box center [711, 320] width 258 height 12
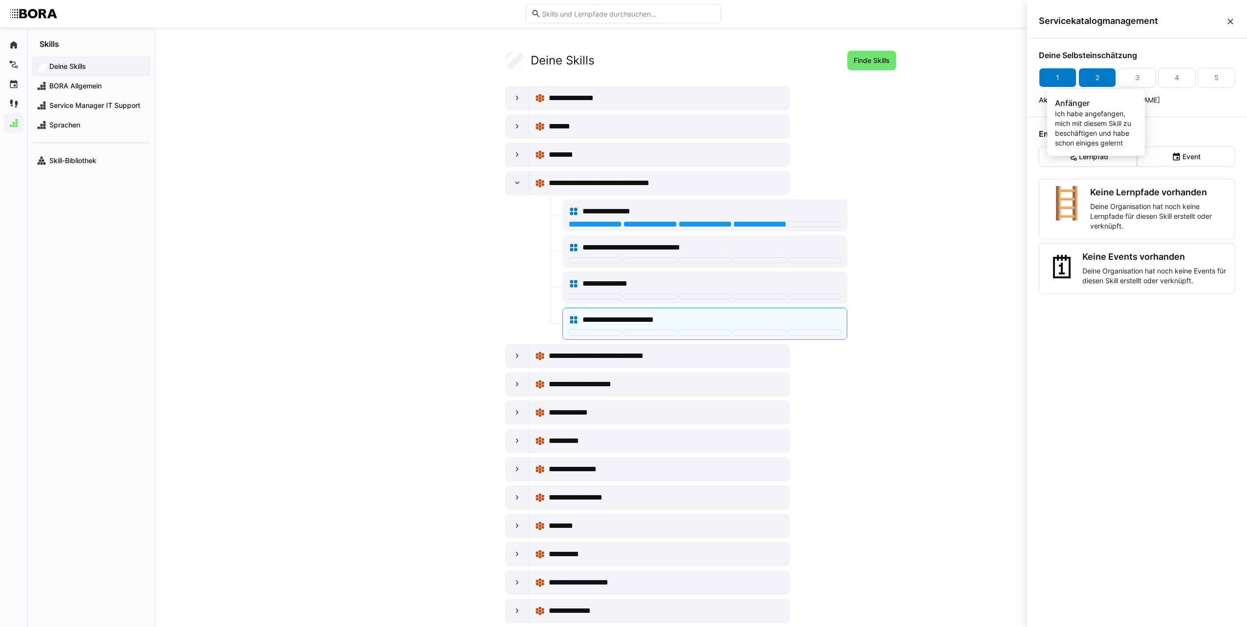
click at [1102, 78] on div "2" at bounding box center [1097, 78] width 38 height 20
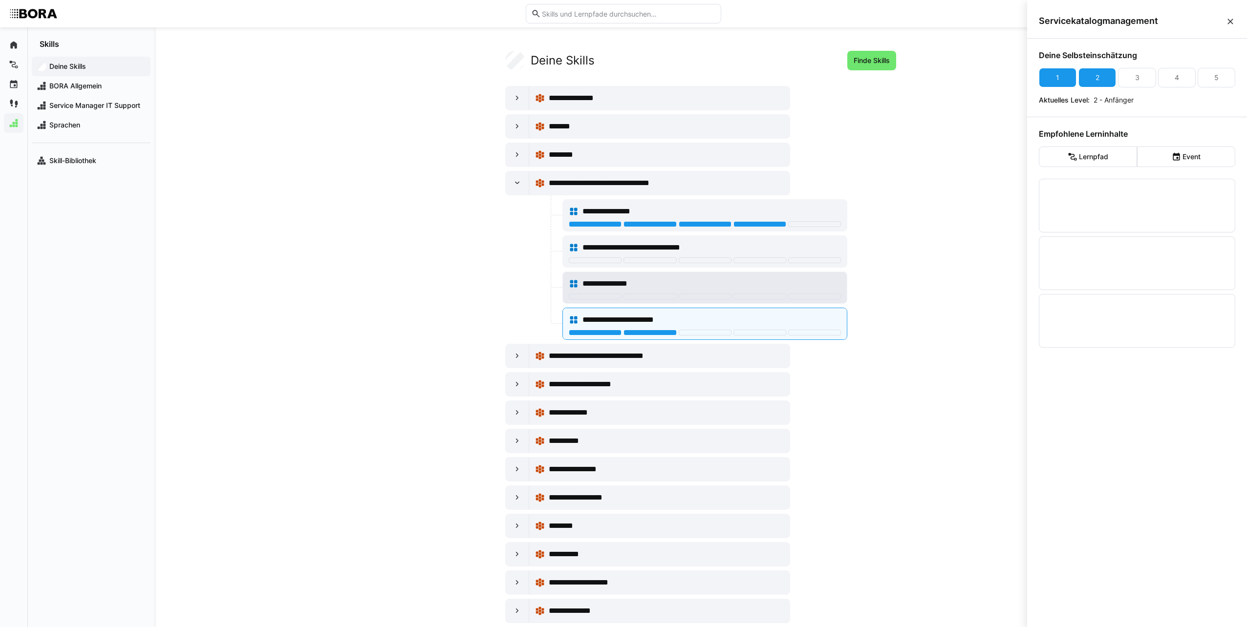
click at [614, 280] on span "**********" at bounding box center [613, 284] width 63 height 12
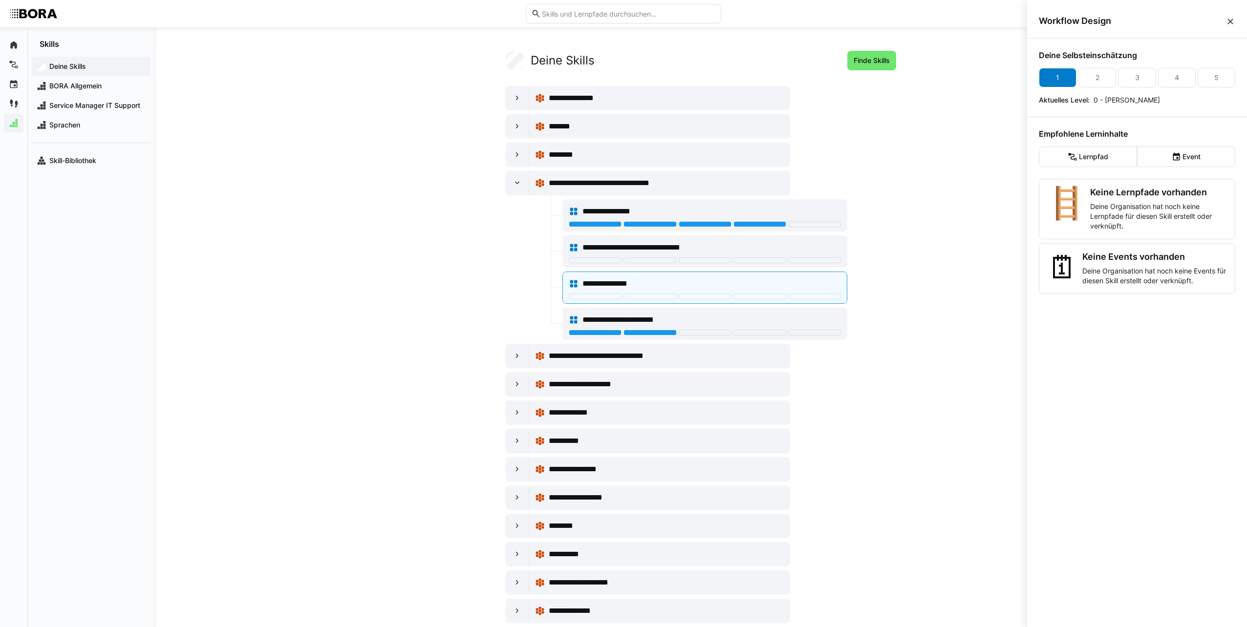
click at [1049, 82] on div "1" at bounding box center [1058, 78] width 38 height 20
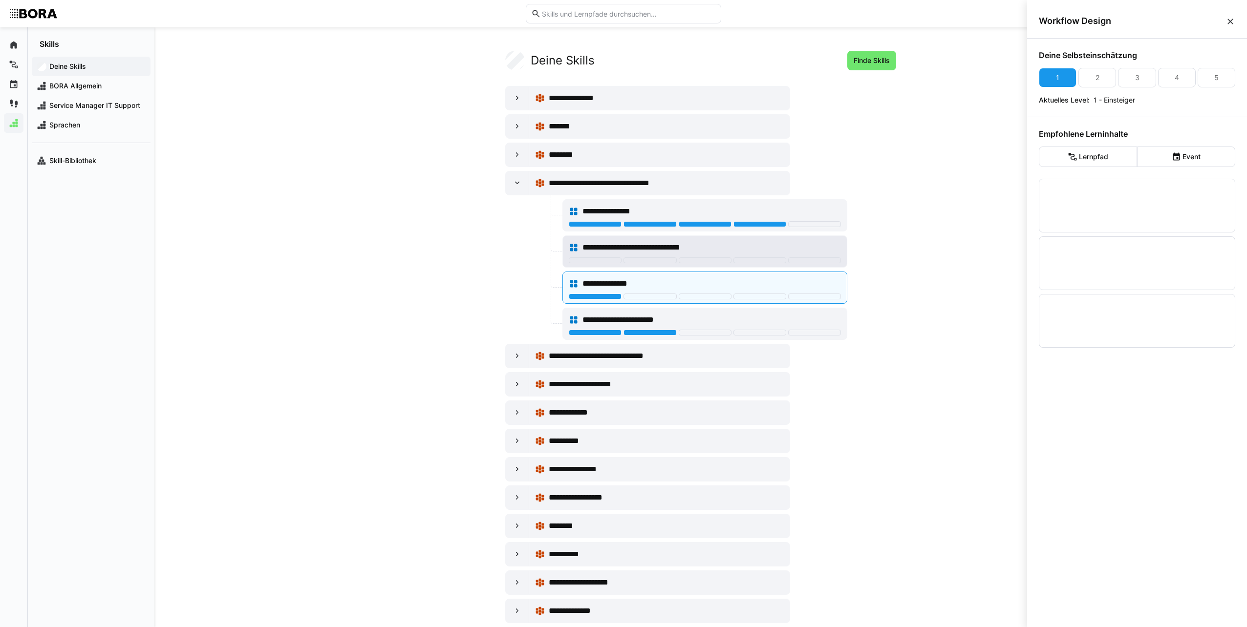
click at [644, 250] on span "**********" at bounding box center [648, 248] width 133 height 12
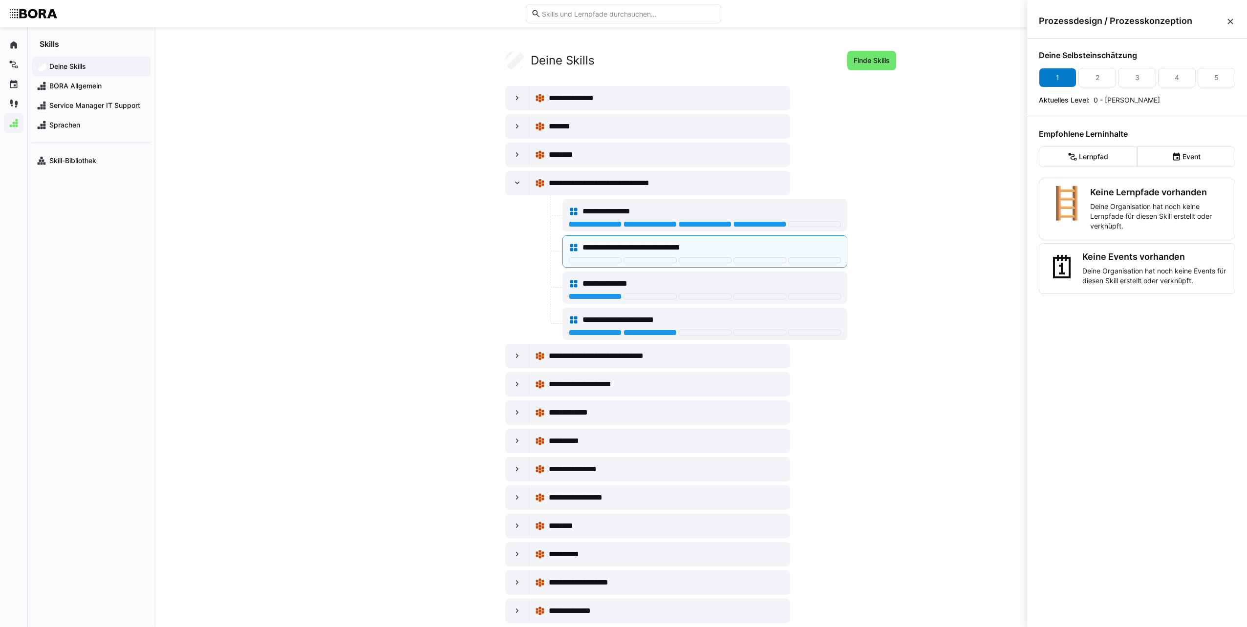
click at [1062, 84] on div "1" at bounding box center [1058, 78] width 38 height 20
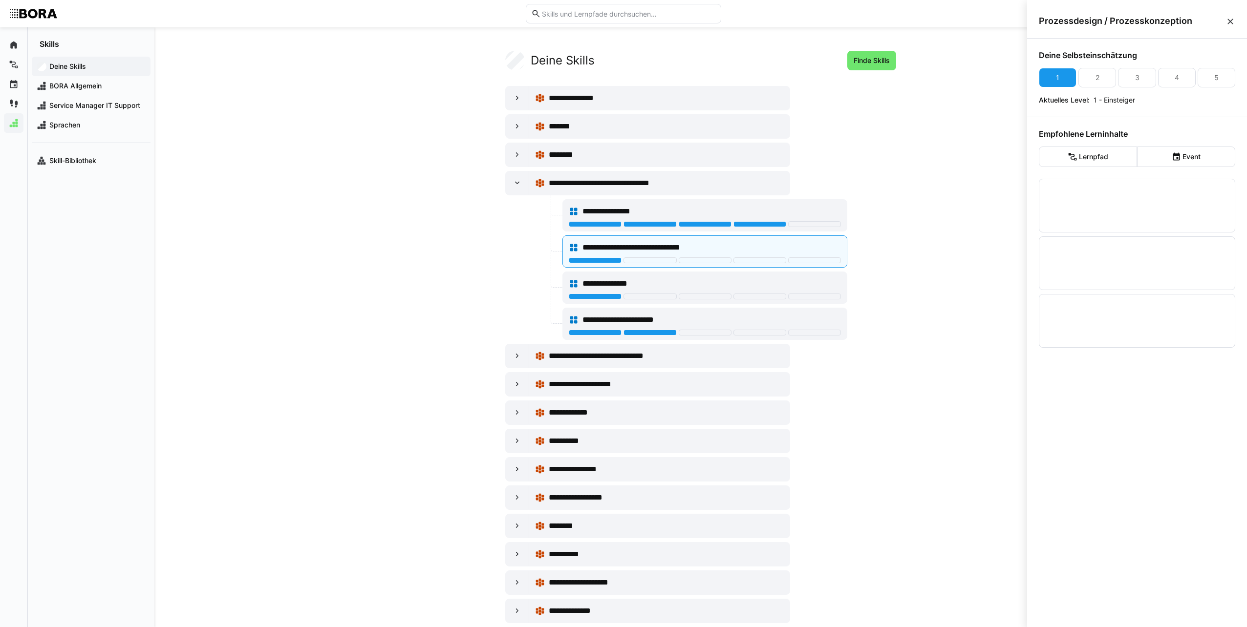
click at [234, 349] on div "**********" at bounding box center [700, 351] width 1092 height 648
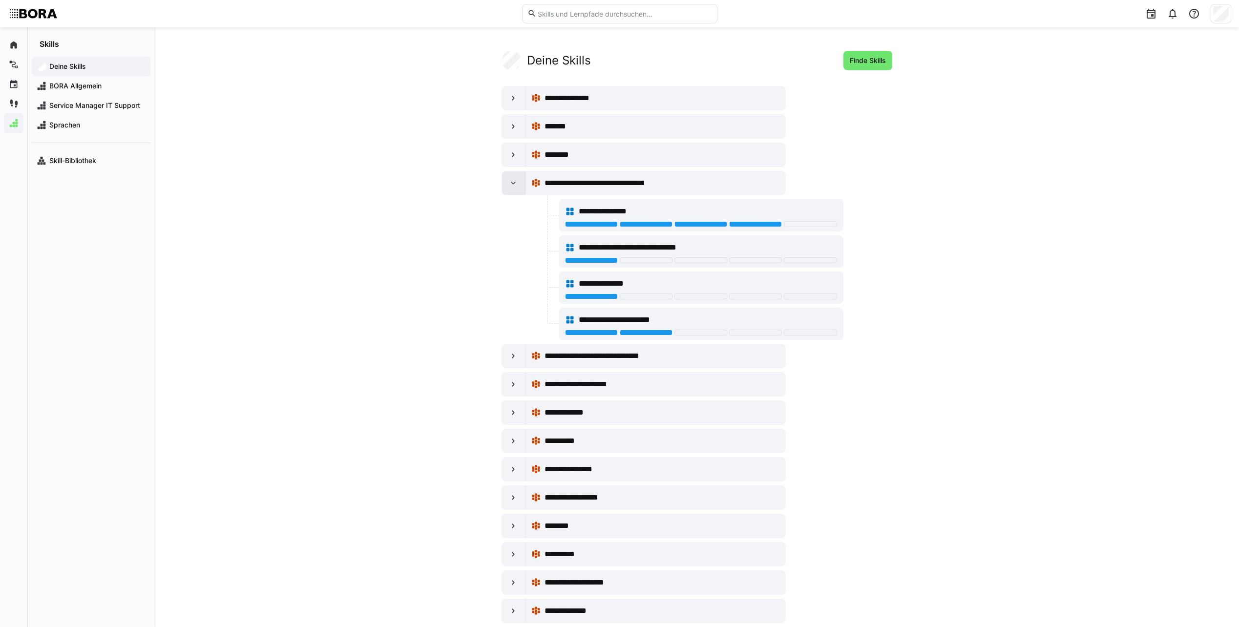
click at [510, 181] on eds-icon at bounding box center [514, 183] width 10 height 10
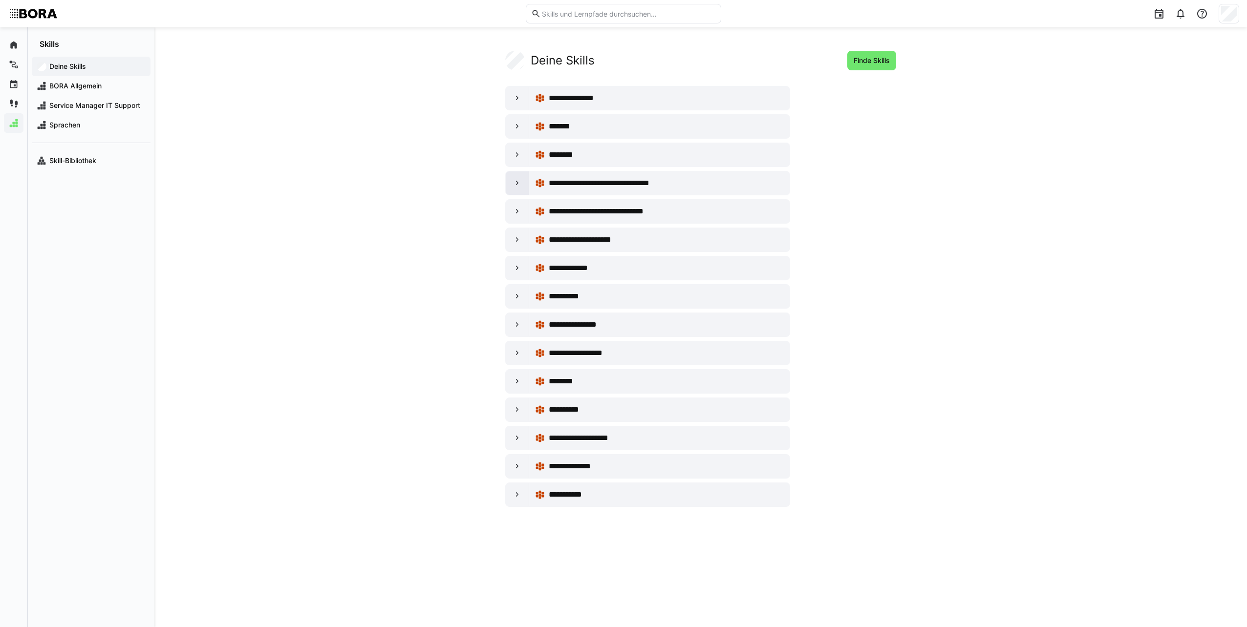
click at [520, 184] on eds-icon at bounding box center [517, 183] width 10 height 10
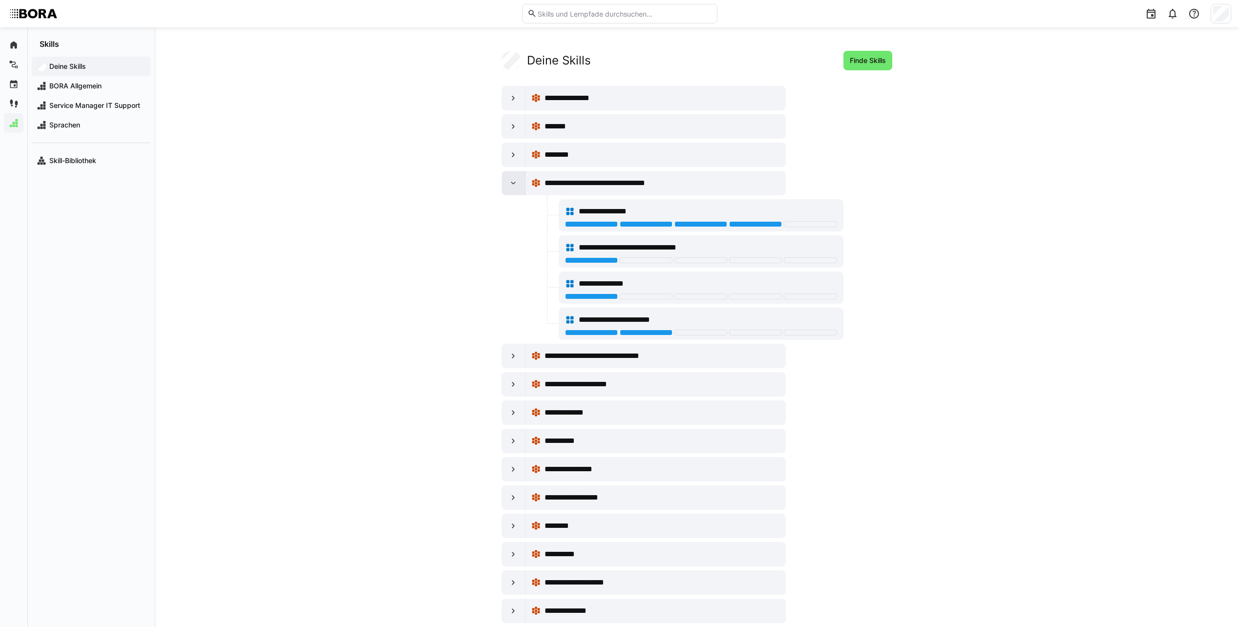
click at [520, 184] on div at bounding box center [513, 182] width 23 height 23
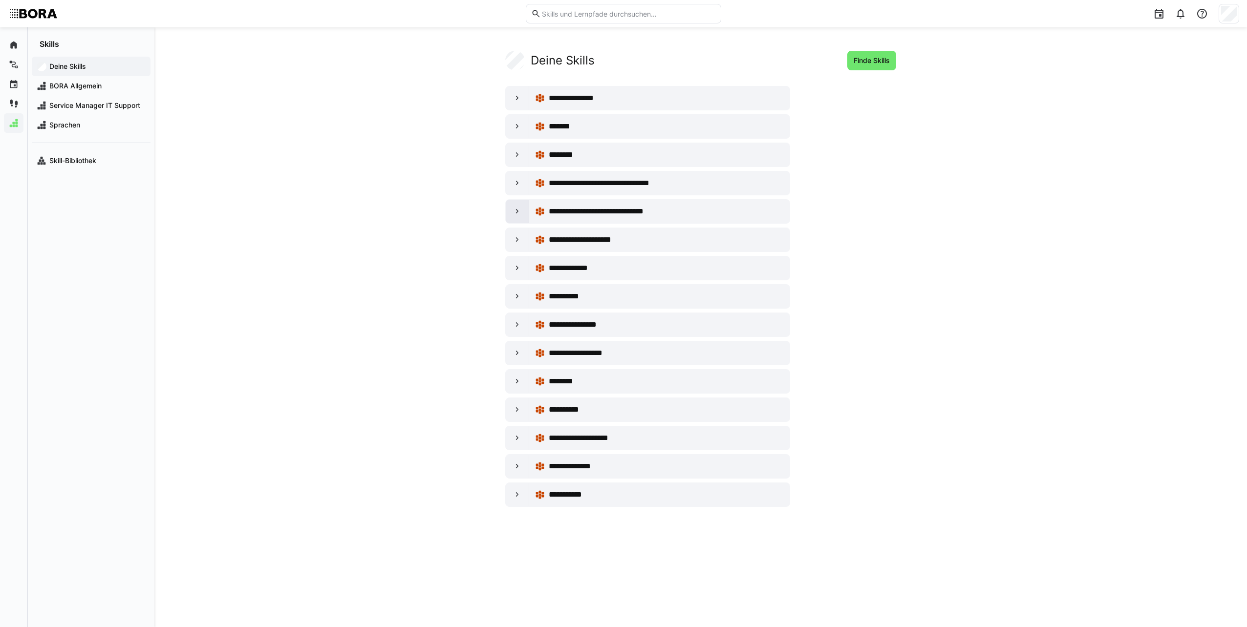
click at [521, 213] on eds-icon at bounding box center [517, 212] width 10 height 10
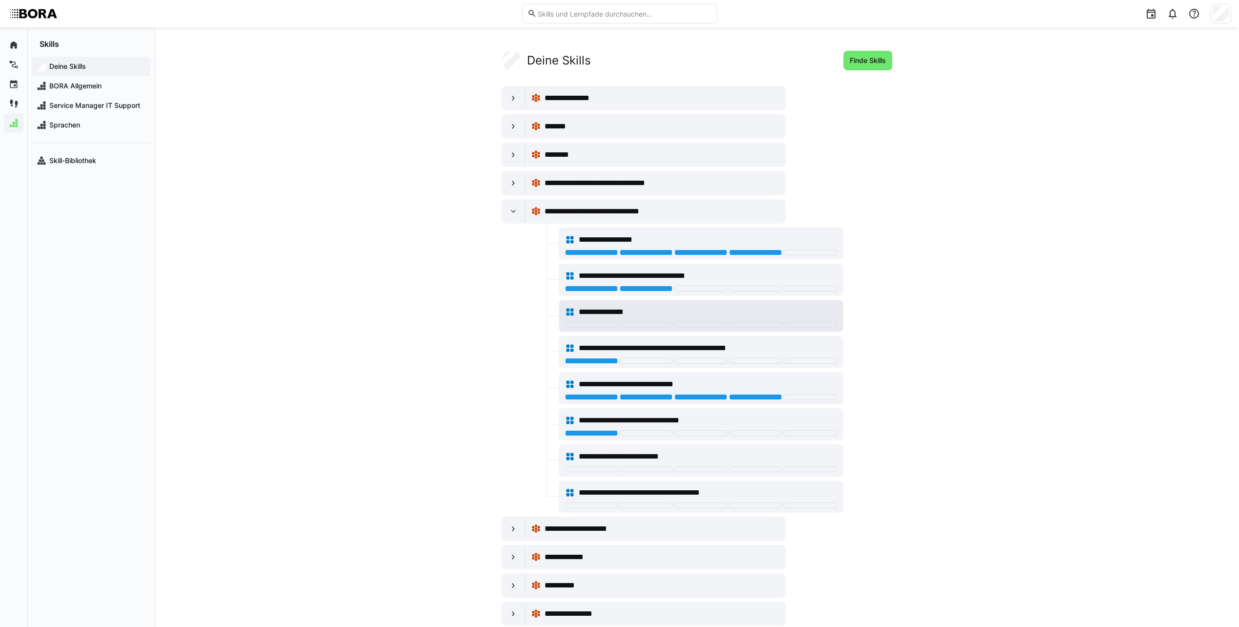
click at [649, 307] on div "**********" at bounding box center [708, 312] width 258 height 12
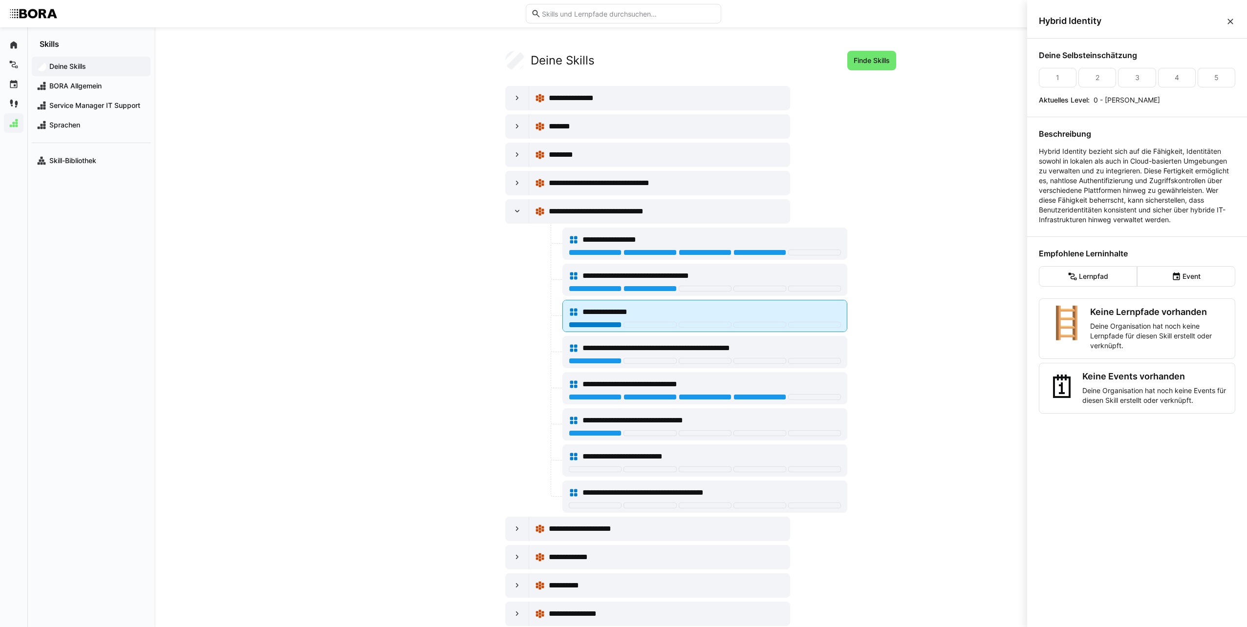
click at [605, 326] on div at bounding box center [595, 325] width 53 height 6
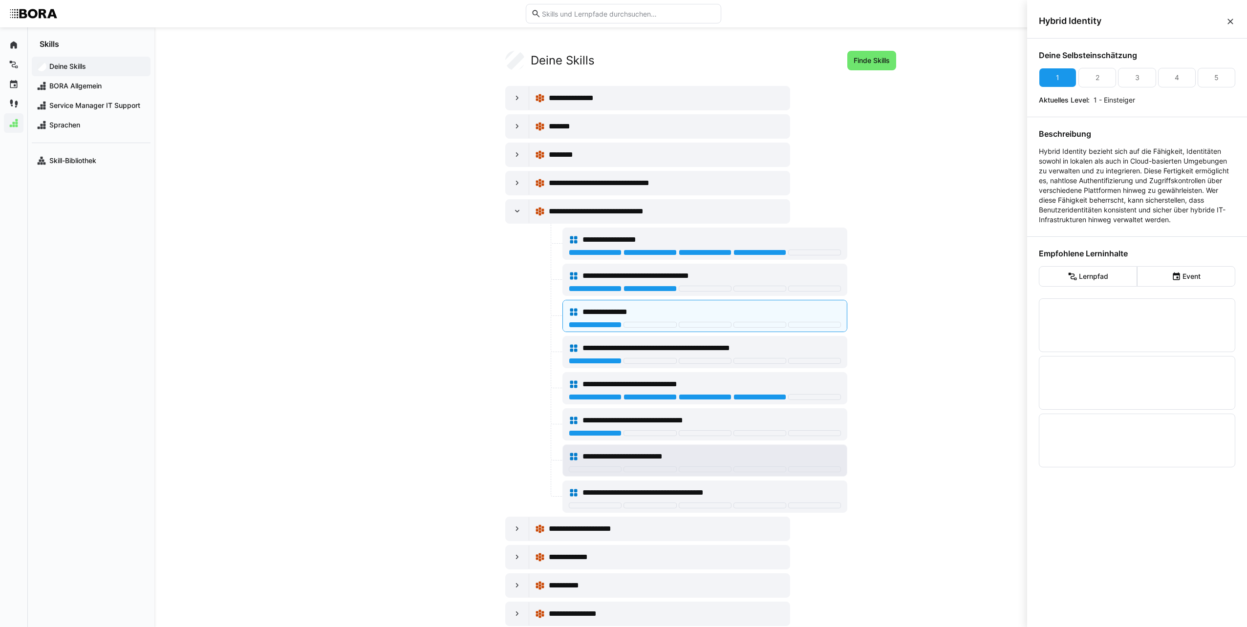
click at [692, 451] on div "**********" at bounding box center [711, 457] width 258 height 12
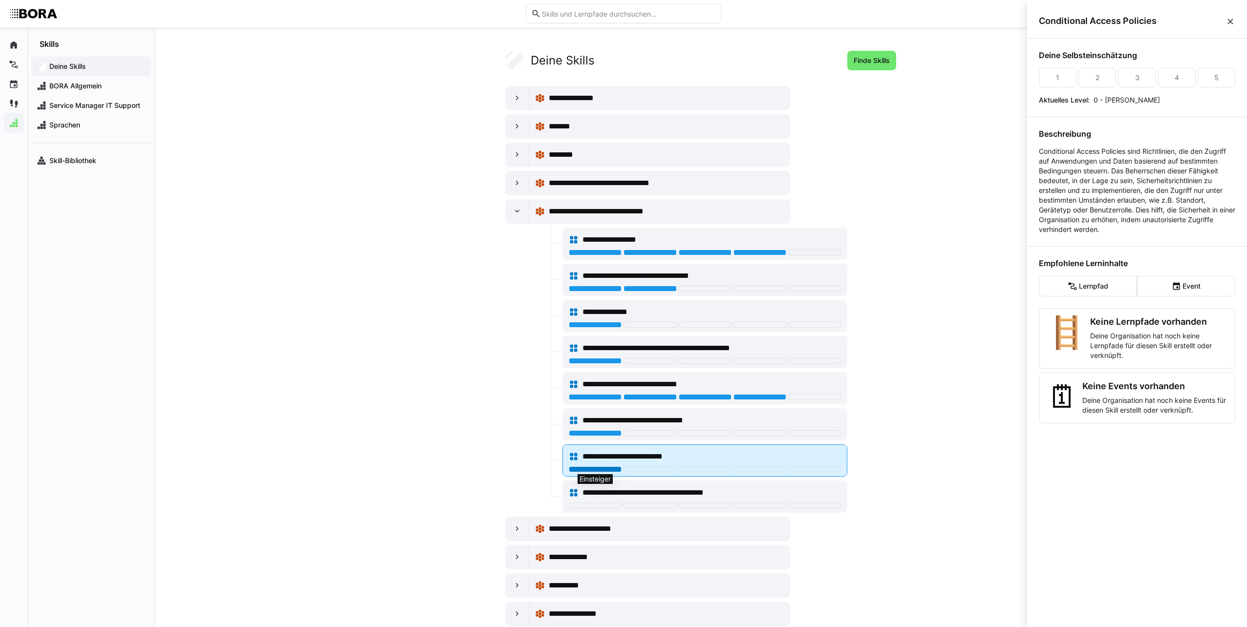
click at [613, 468] on div at bounding box center [595, 470] width 53 height 6
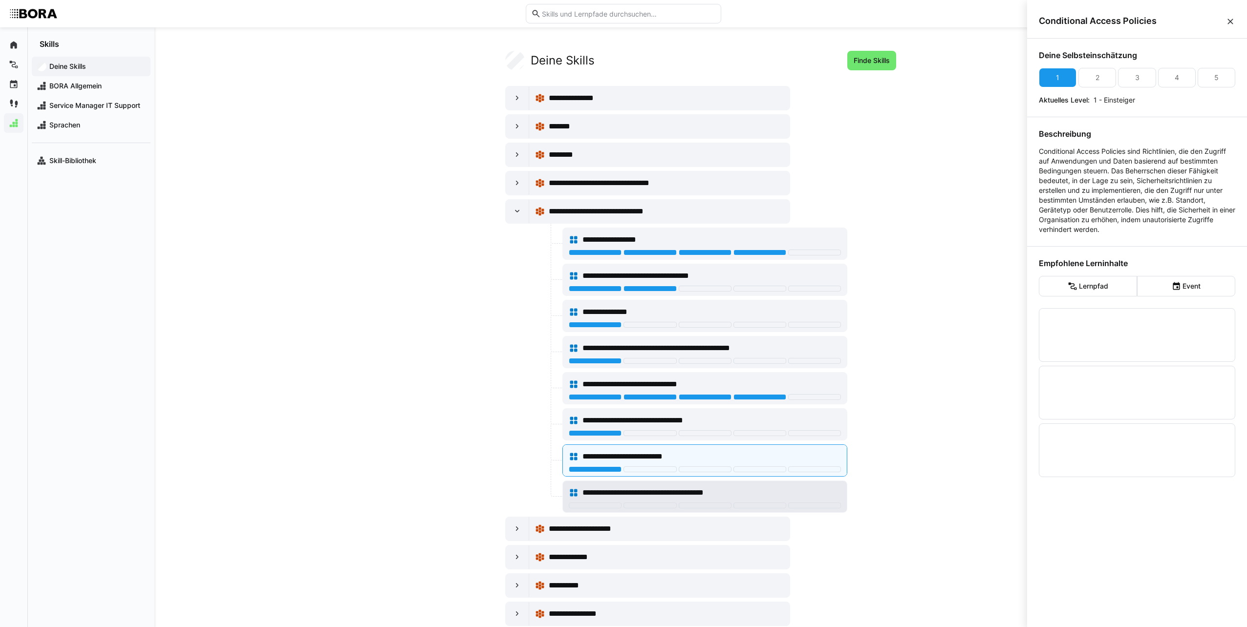
click at [713, 488] on span "**********" at bounding box center [660, 493] width 156 height 12
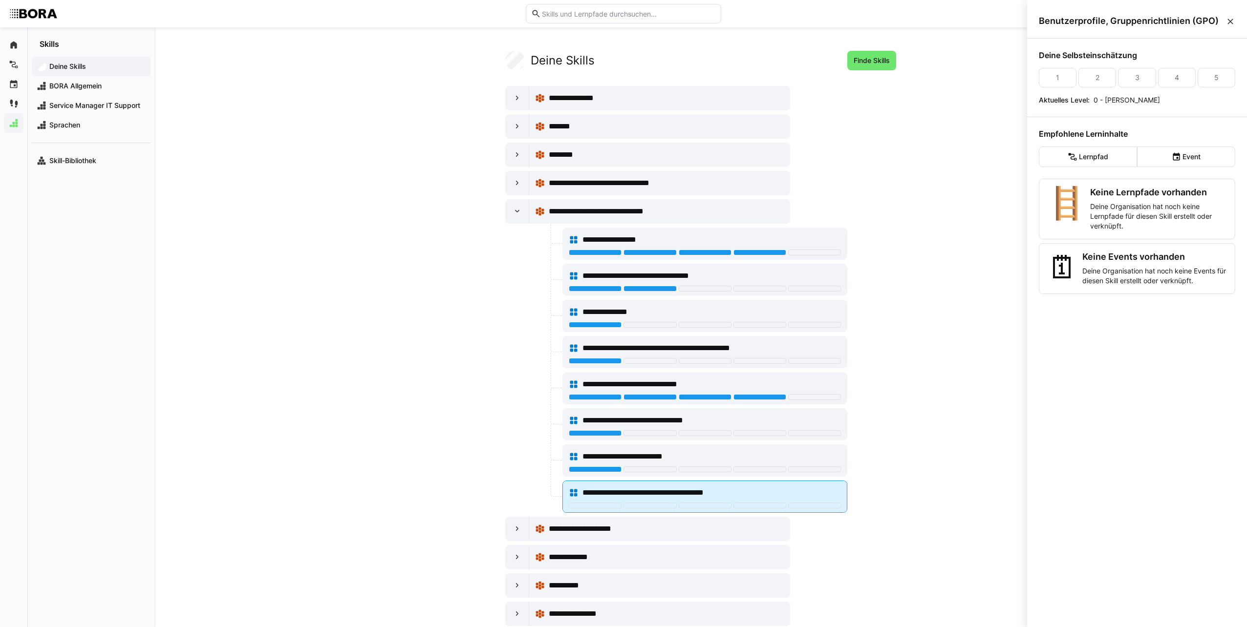
click at [595, 500] on div "**********" at bounding box center [705, 493] width 272 height 20
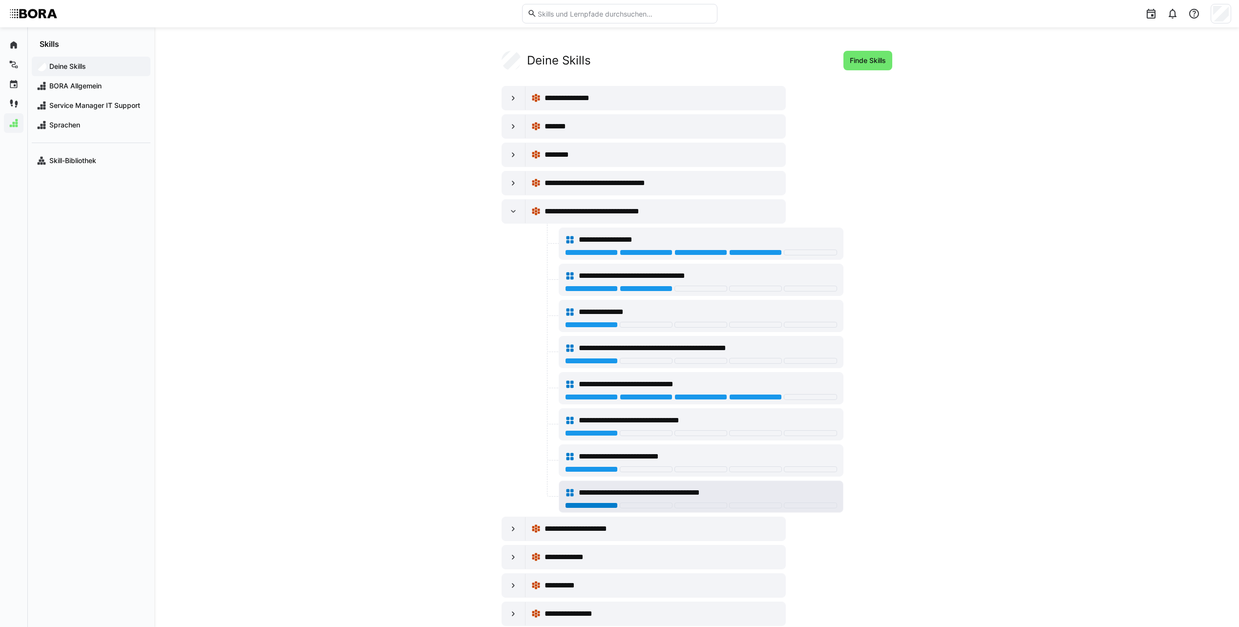
click at [596, 505] on div at bounding box center [591, 506] width 53 height 6
click at [644, 451] on span "**********" at bounding box center [630, 457] width 103 height 12
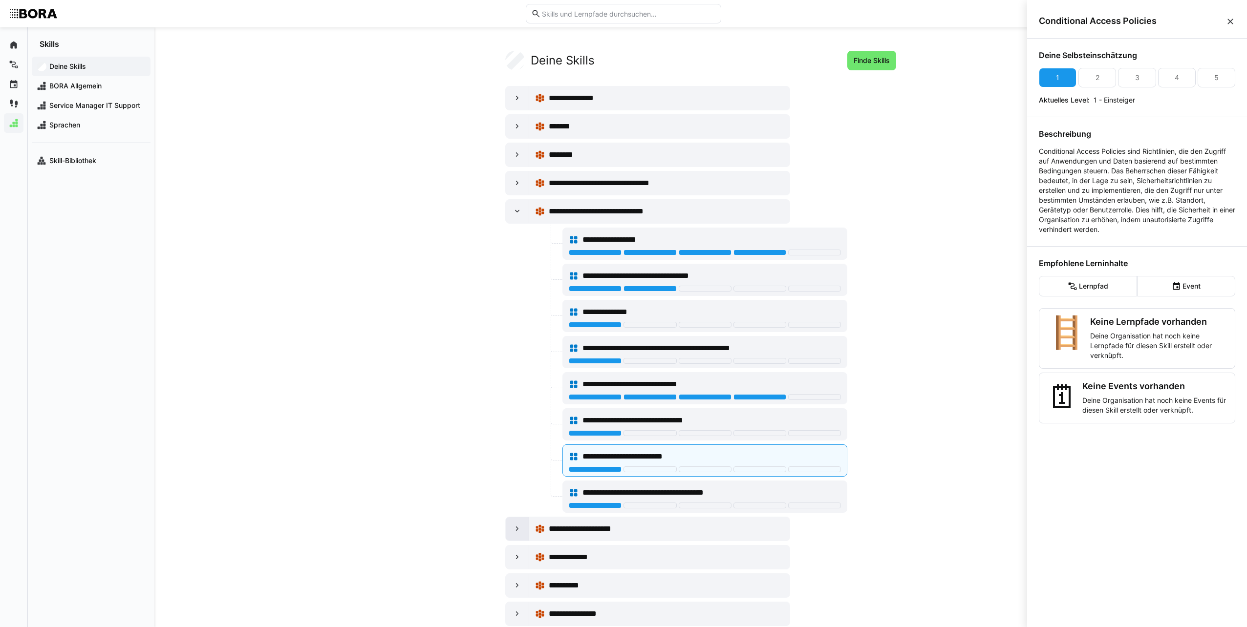
click at [519, 525] on eds-icon at bounding box center [517, 529] width 10 height 10
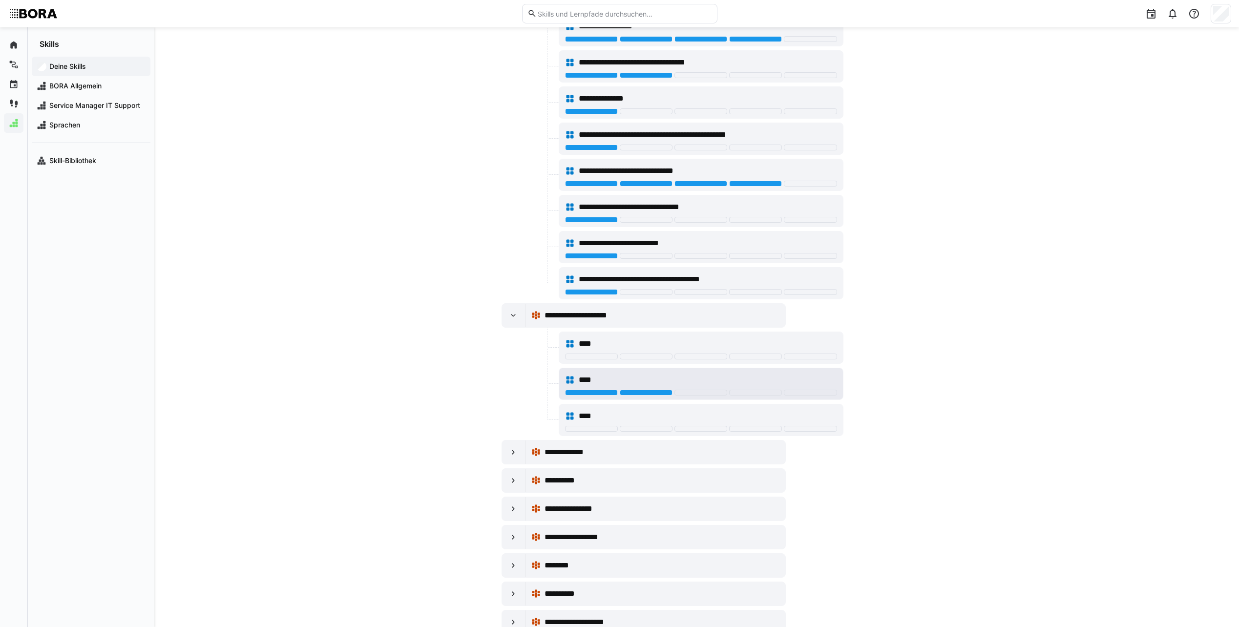
scroll to position [301, 0]
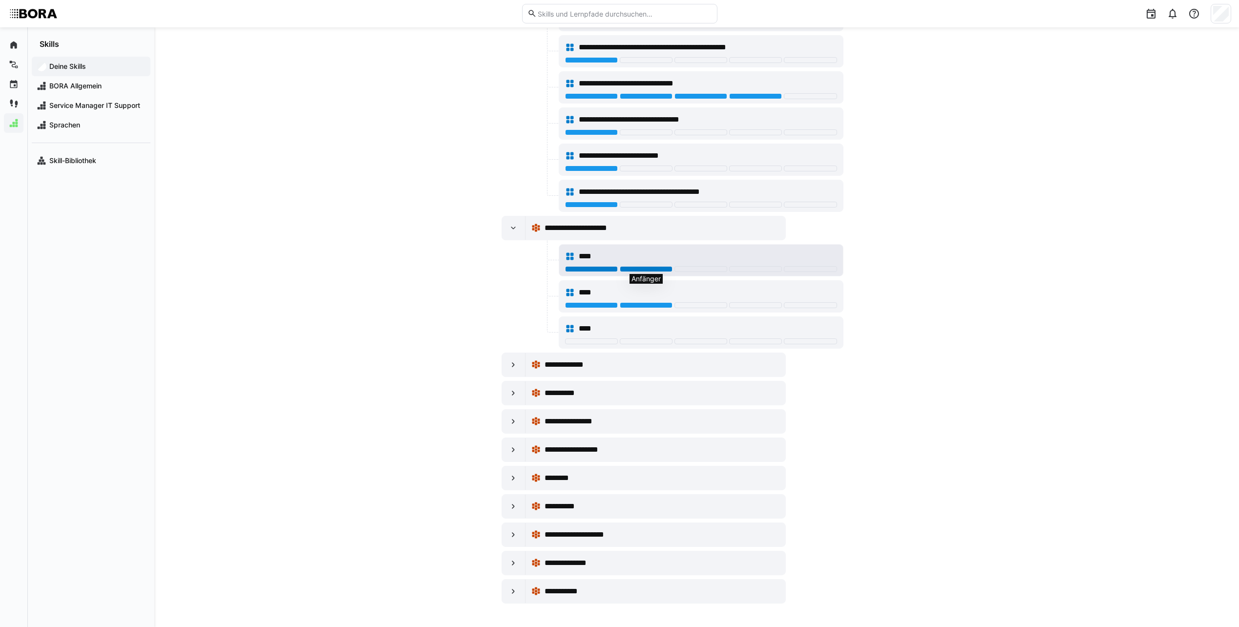
click at [630, 270] on div at bounding box center [646, 269] width 53 height 6
click at [672, 253] on div "****" at bounding box center [708, 257] width 258 height 12
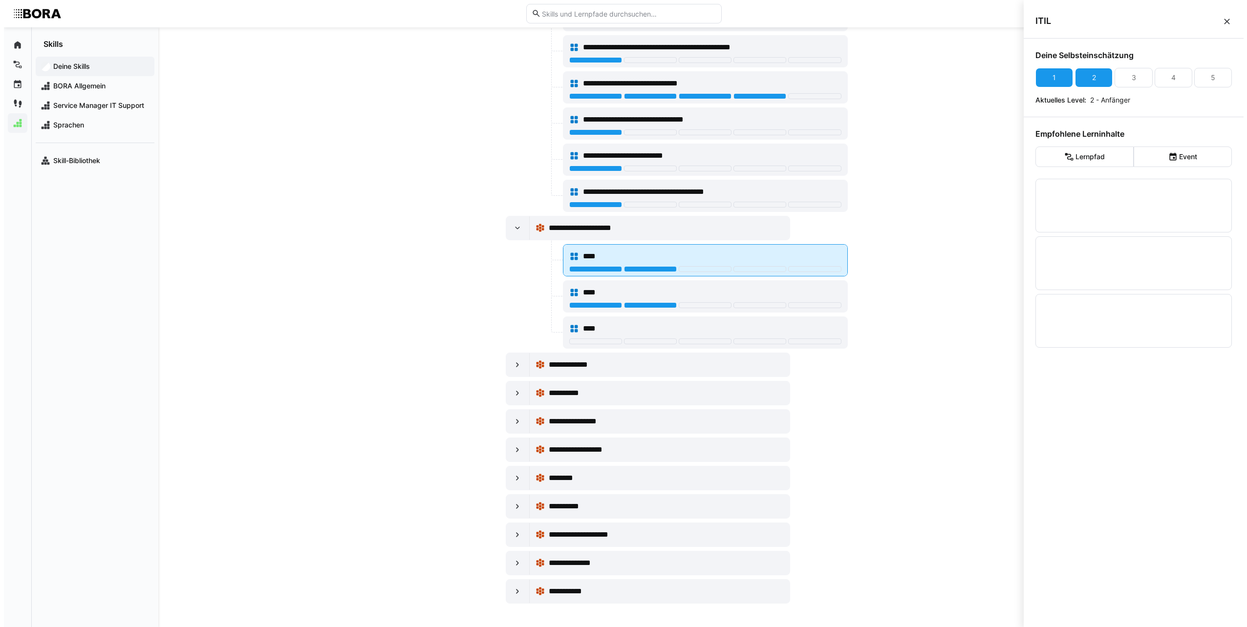
scroll to position [0, 0]
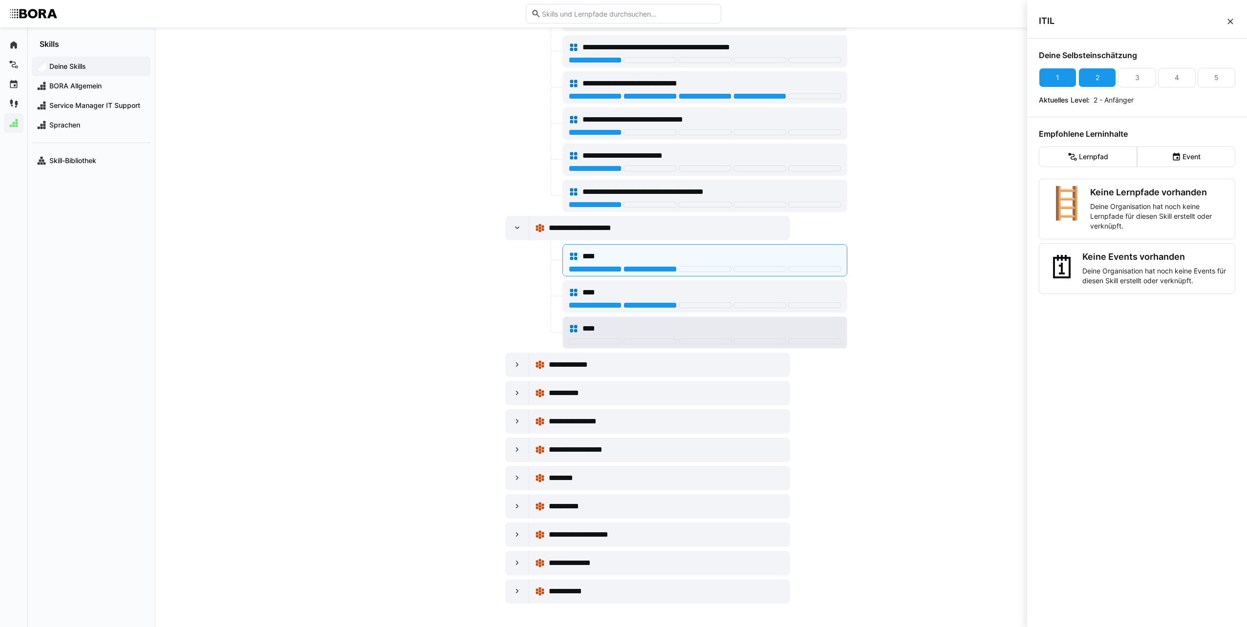
click at [667, 332] on div "****" at bounding box center [711, 329] width 258 height 12
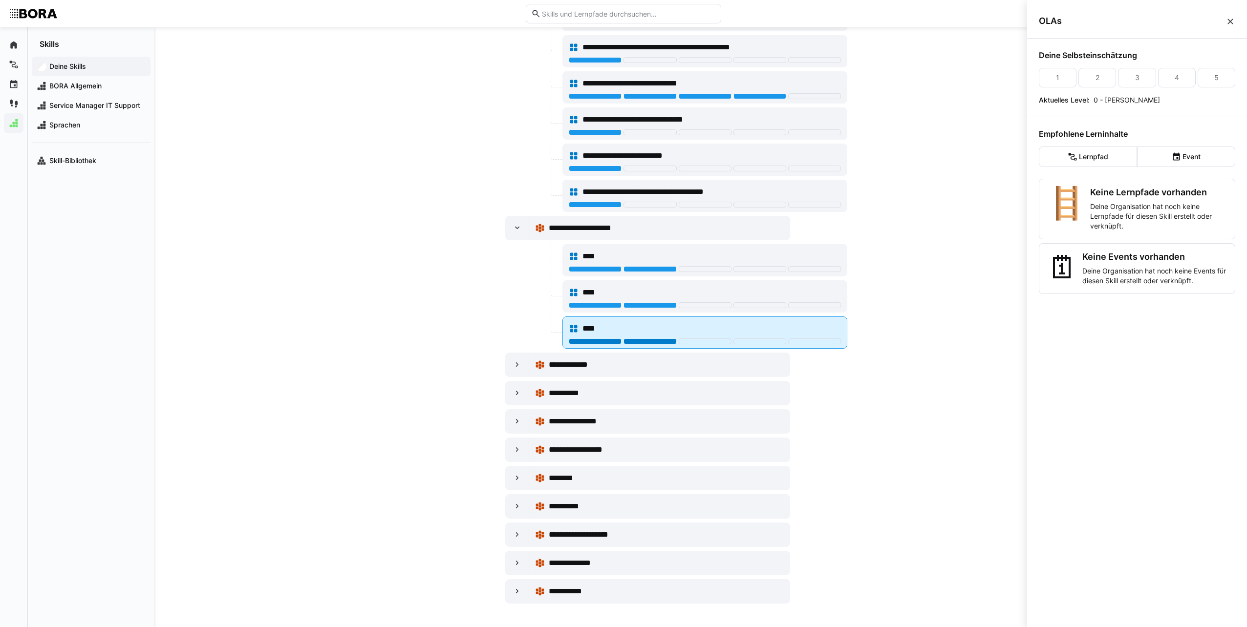
click at [639, 341] on div at bounding box center [649, 342] width 53 height 6
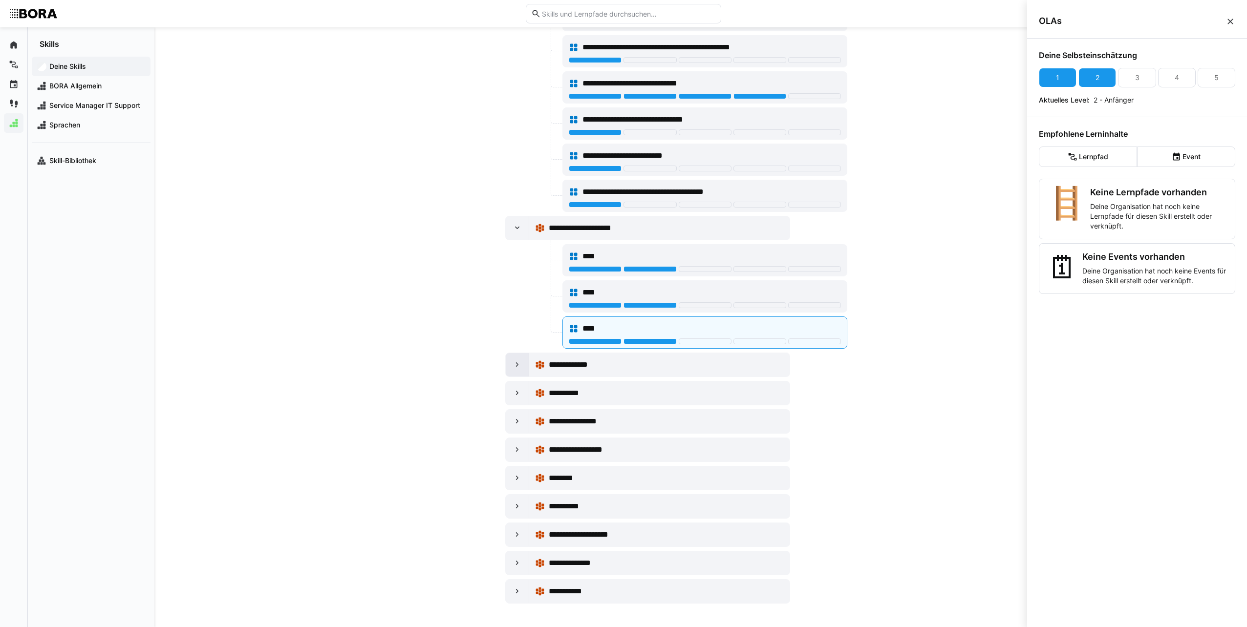
click at [511, 367] on div at bounding box center [517, 364] width 23 height 23
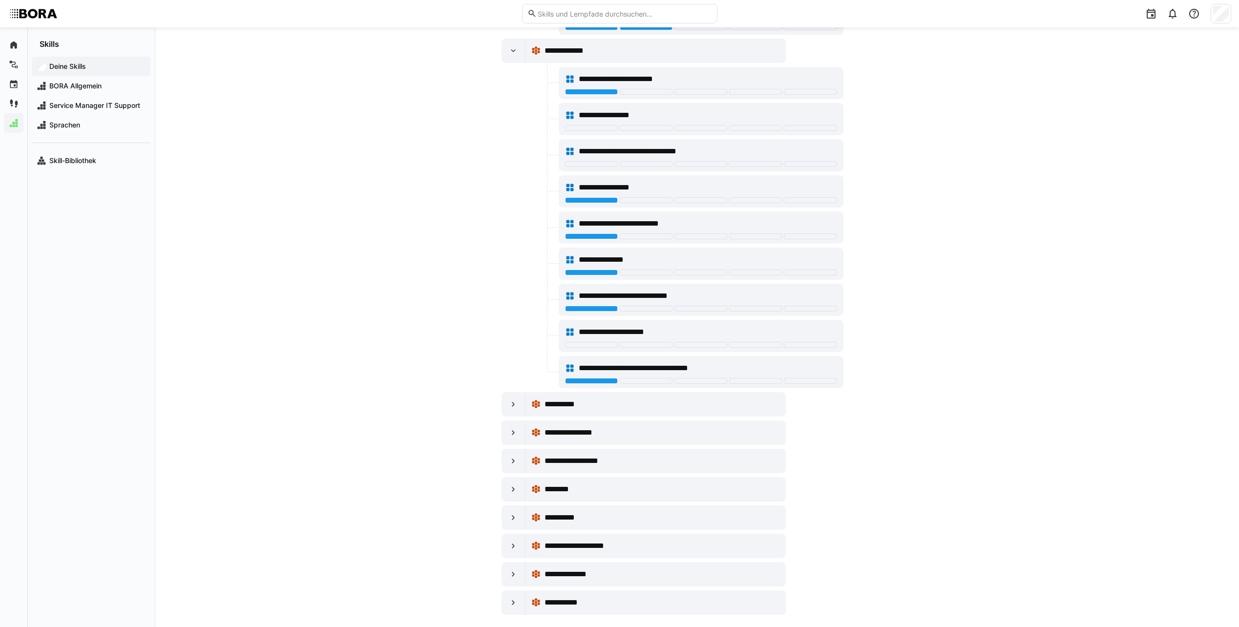
scroll to position [626, 0]
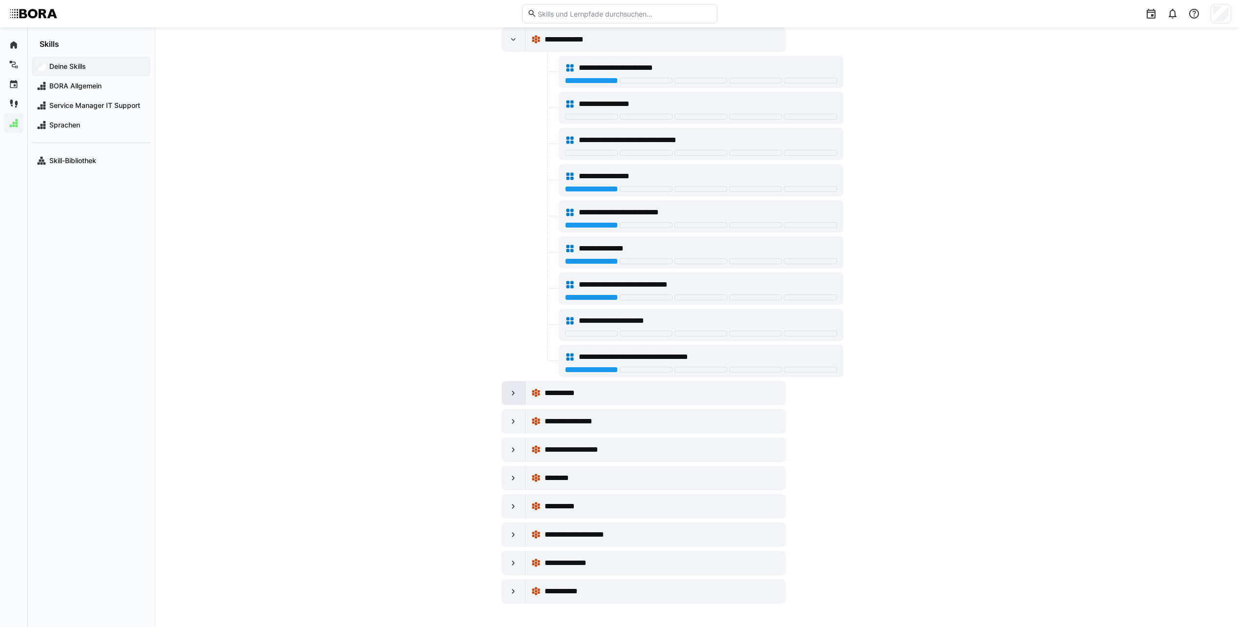
click at [512, 394] on eds-icon at bounding box center [514, 393] width 10 height 10
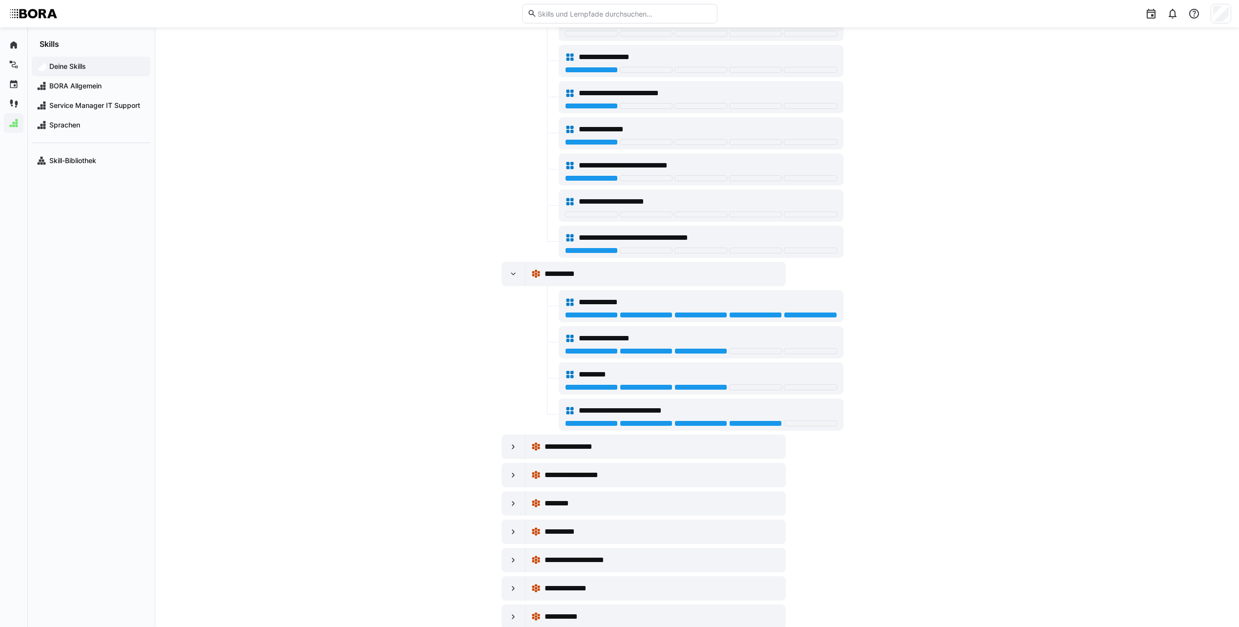
scroll to position [771, 0]
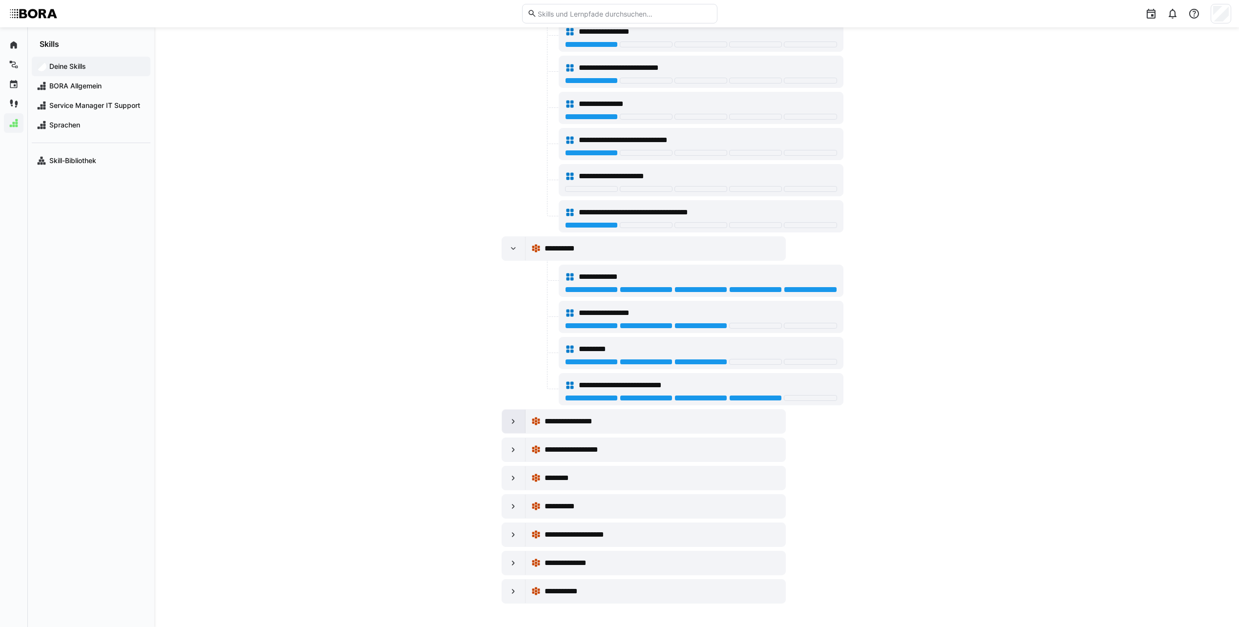
click at [520, 425] on div at bounding box center [513, 421] width 23 height 23
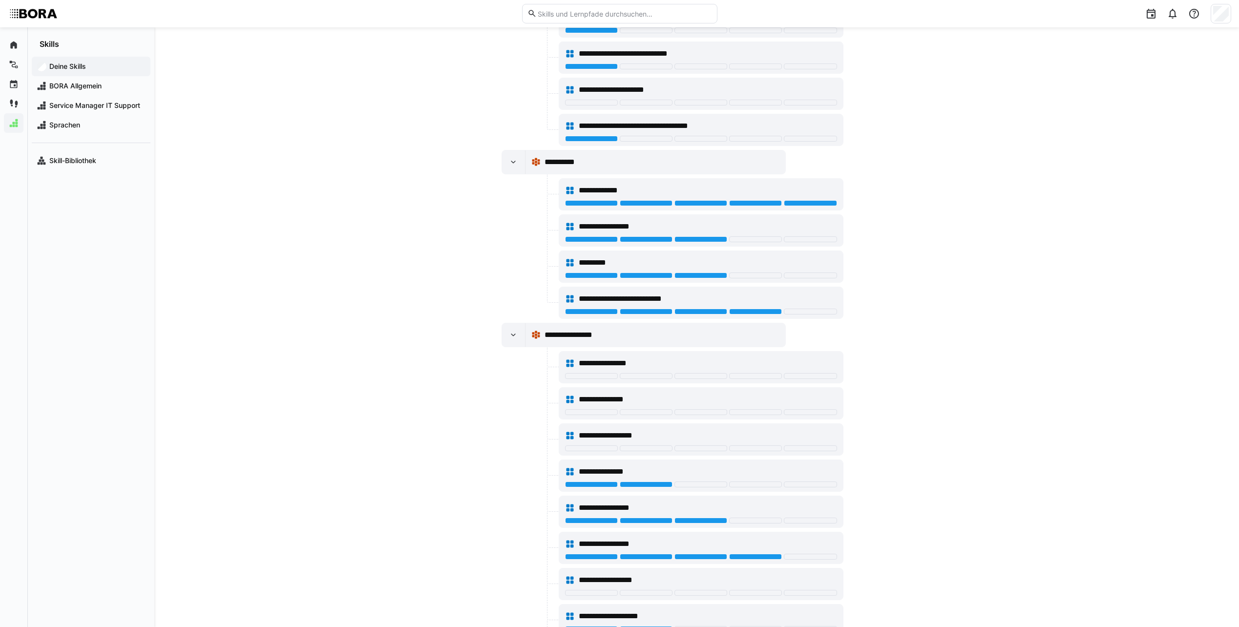
scroll to position [1015, 0]
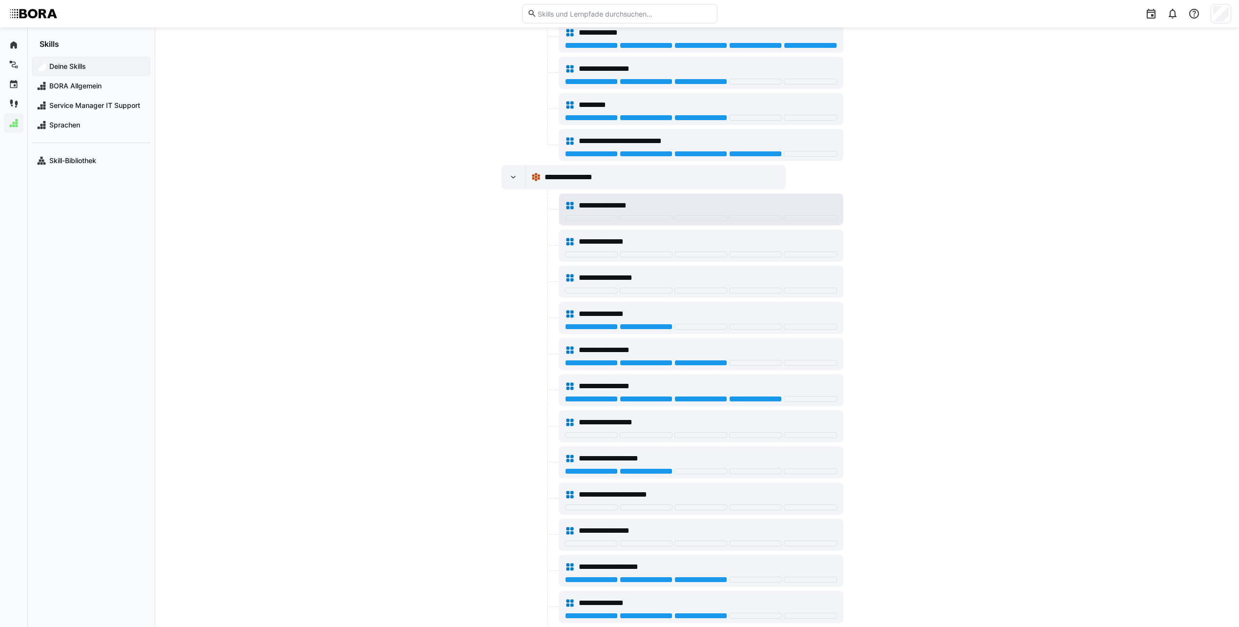
click at [621, 203] on span "**********" at bounding box center [611, 206] width 65 height 12
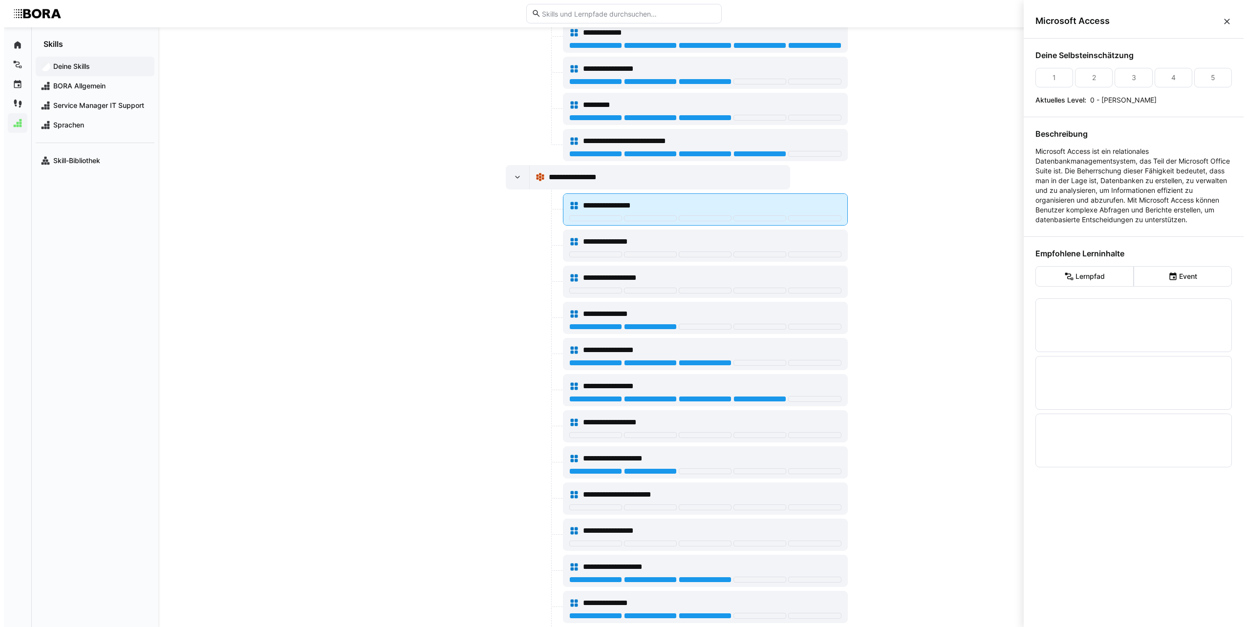
scroll to position [0, 0]
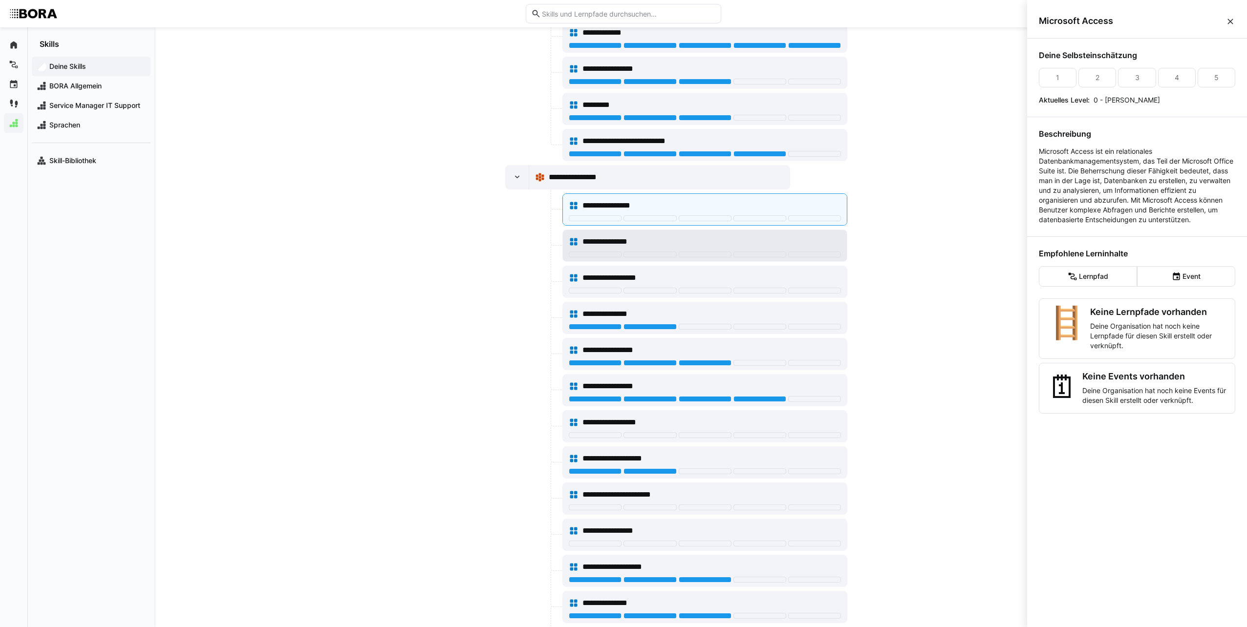
click at [617, 238] on span "**********" at bounding box center [612, 242] width 60 height 12
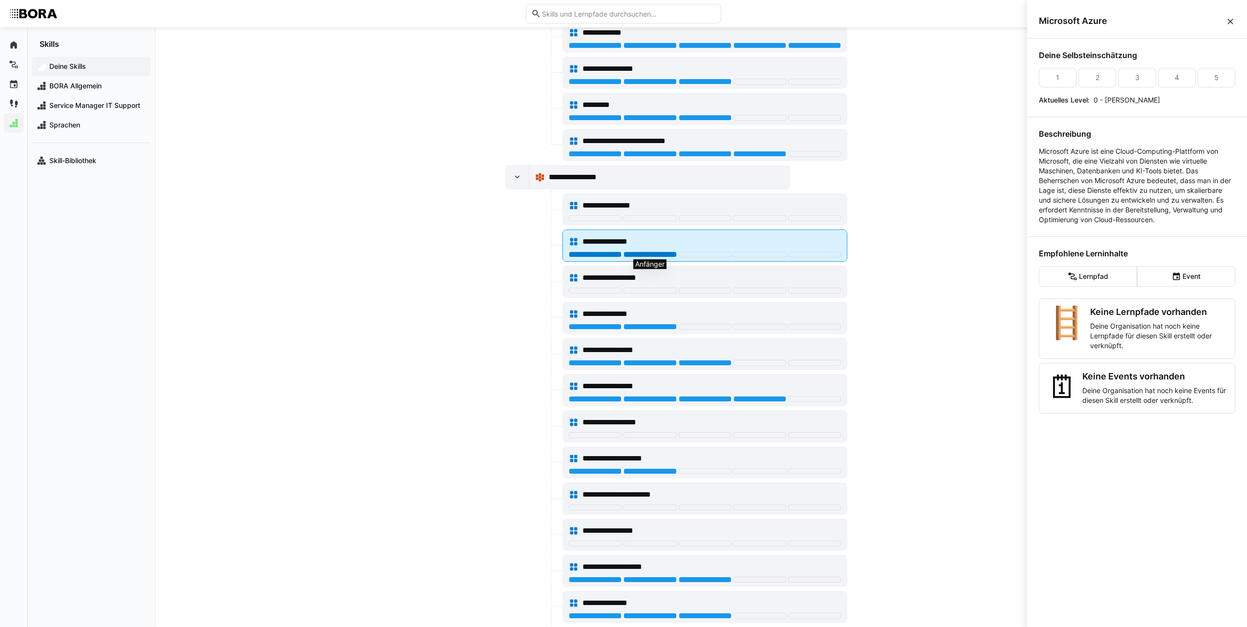
click at [638, 254] on div at bounding box center [649, 255] width 53 height 6
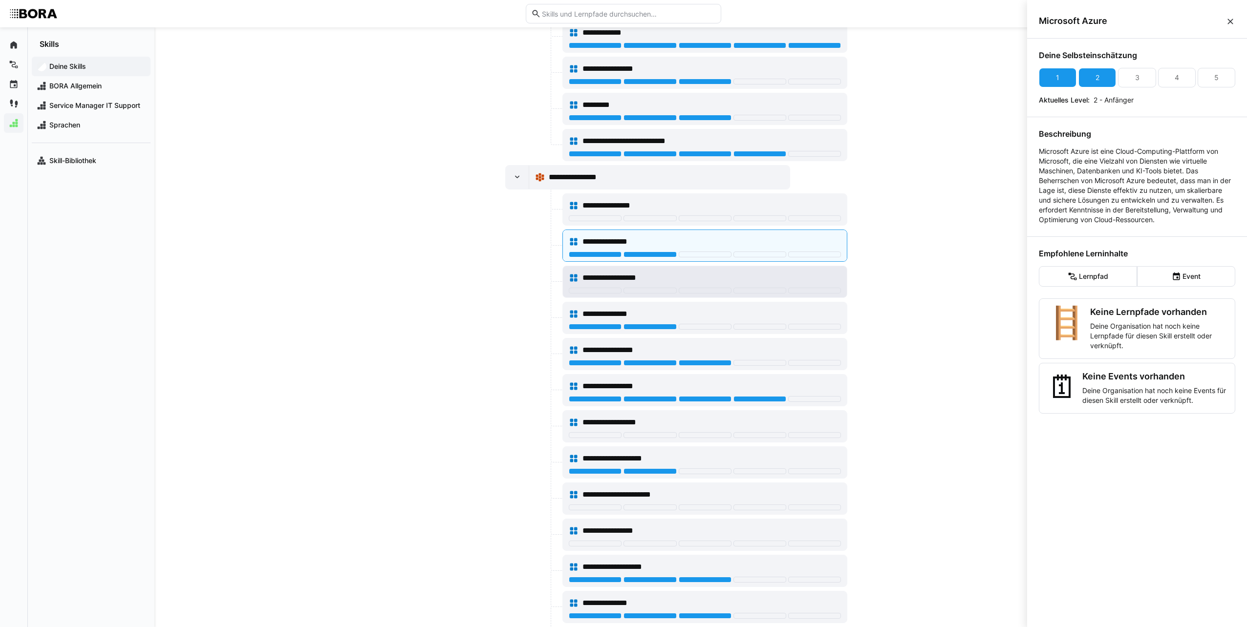
click at [585, 296] on div "**********" at bounding box center [705, 281] width 284 height 31
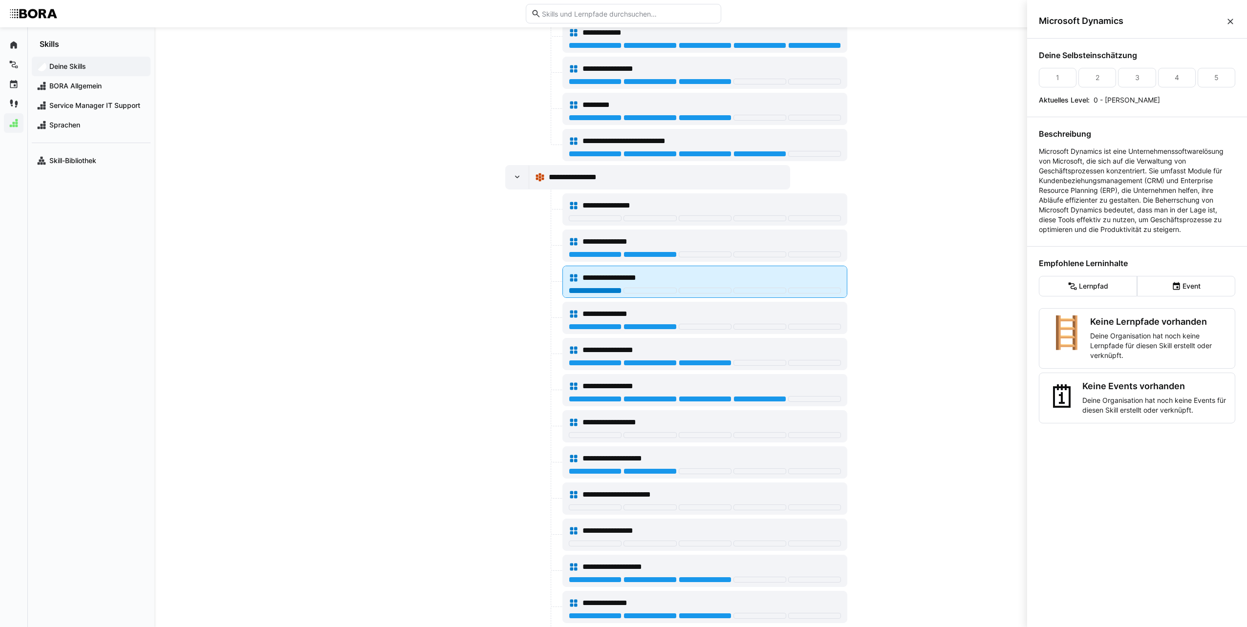
click at [585, 291] on div at bounding box center [595, 291] width 53 height 6
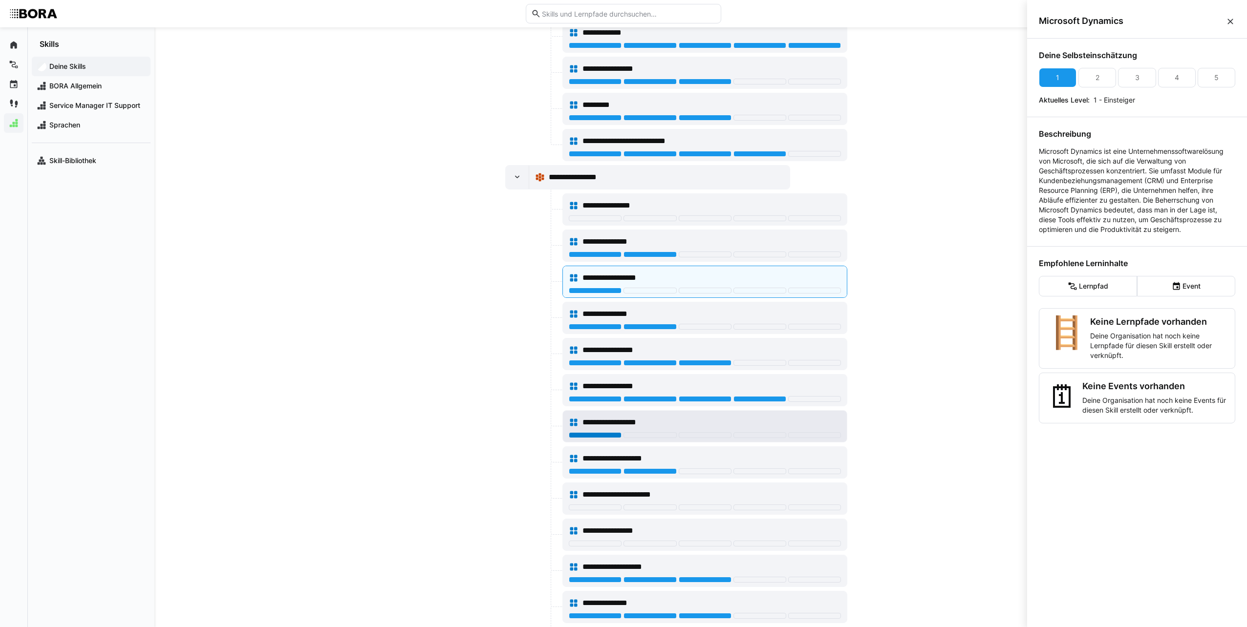
click at [607, 436] on div at bounding box center [595, 435] width 53 height 6
click at [598, 507] on div at bounding box center [595, 508] width 53 height 6
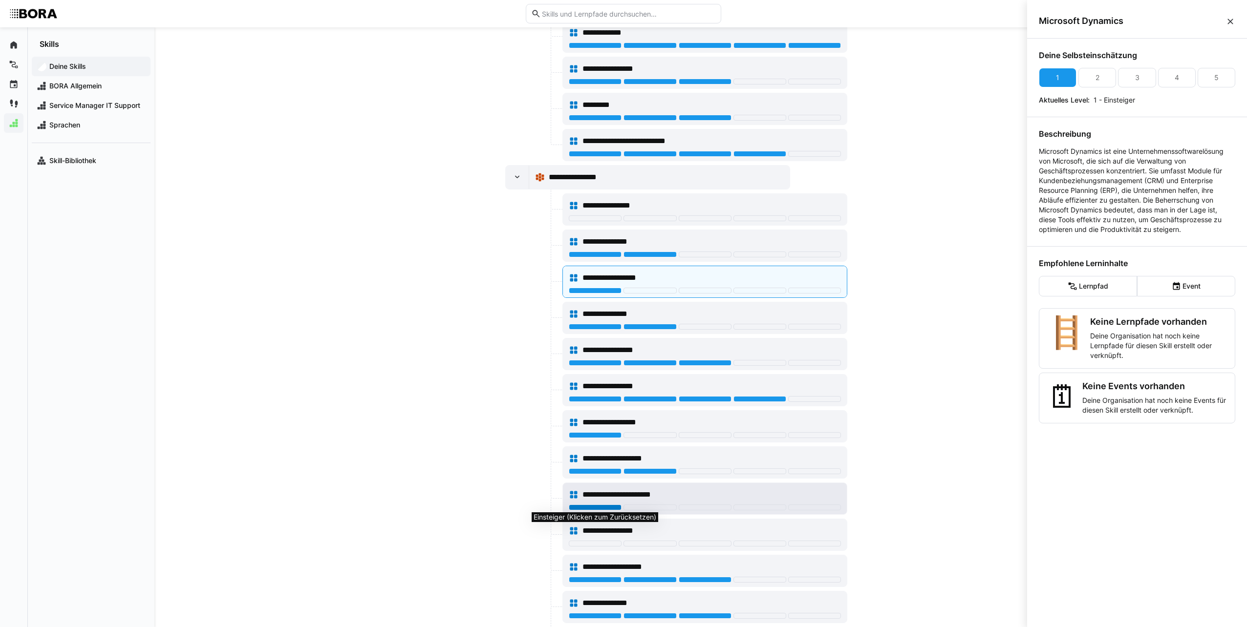
click at [598, 505] on div at bounding box center [595, 508] width 53 height 6
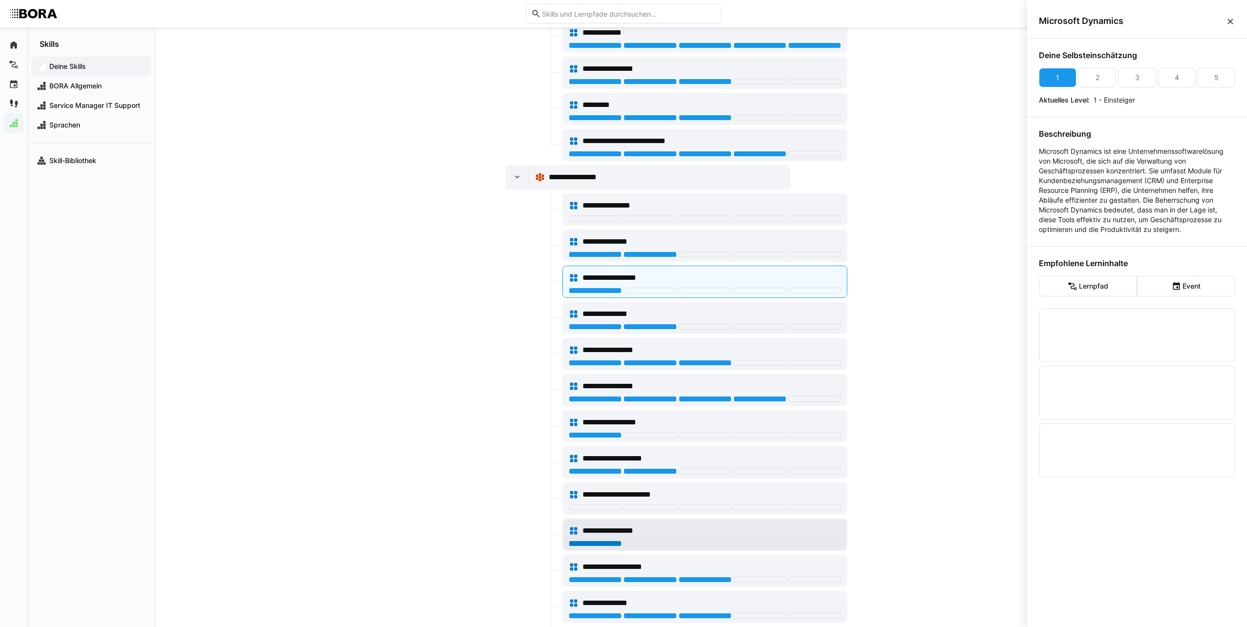
click at [588, 544] on div at bounding box center [595, 544] width 53 height 6
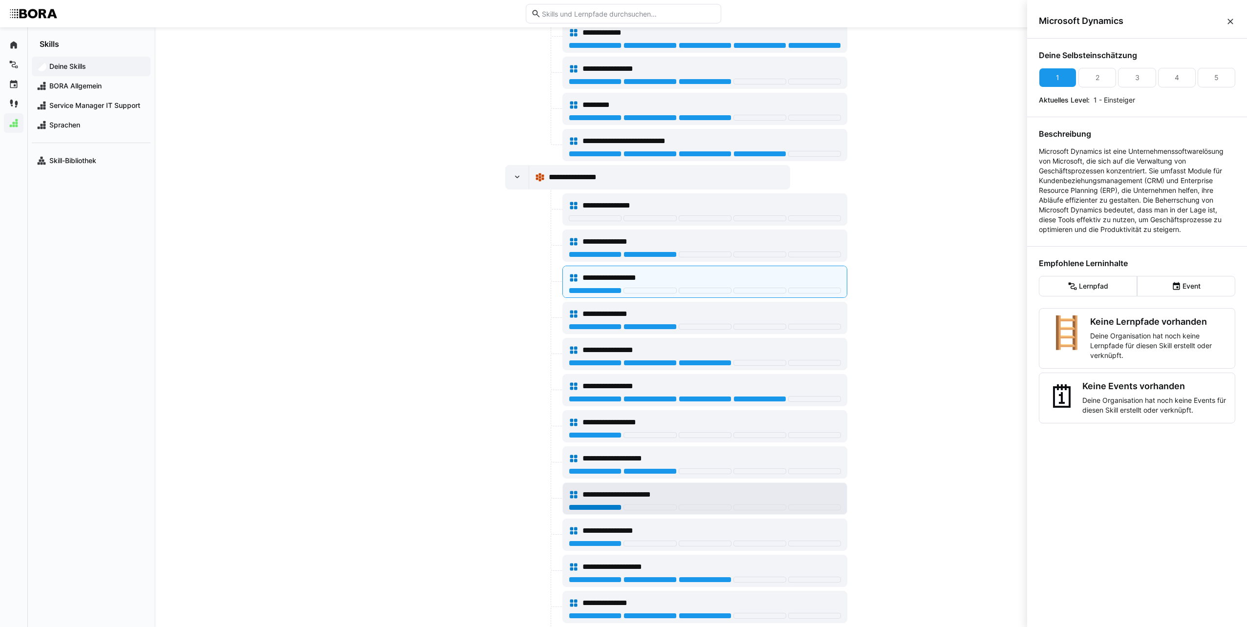
click at [588, 506] on div at bounding box center [595, 508] width 53 height 6
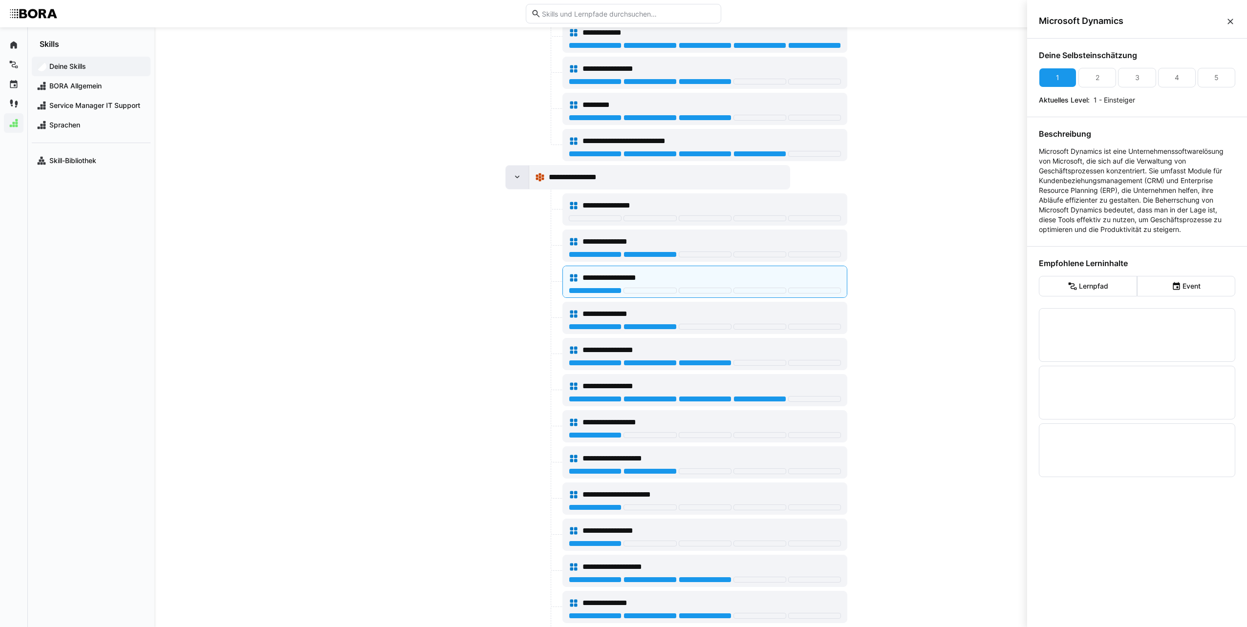
click at [518, 175] on eds-icon at bounding box center [517, 177] width 10 height 10
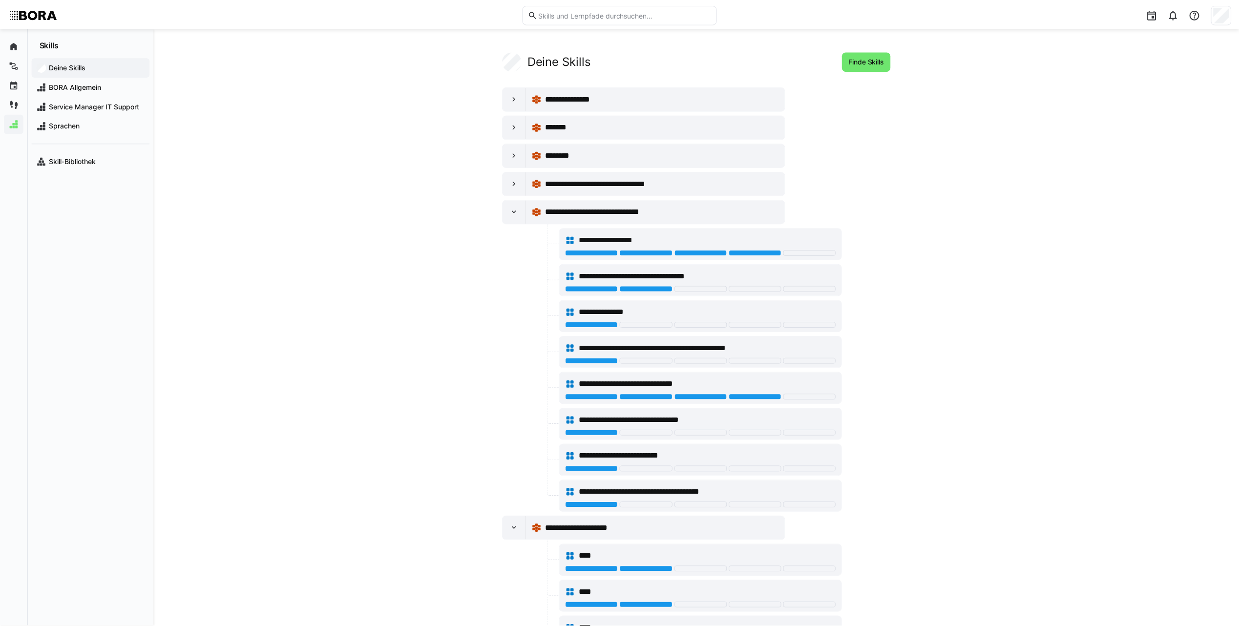
scroll to position [771, 0]
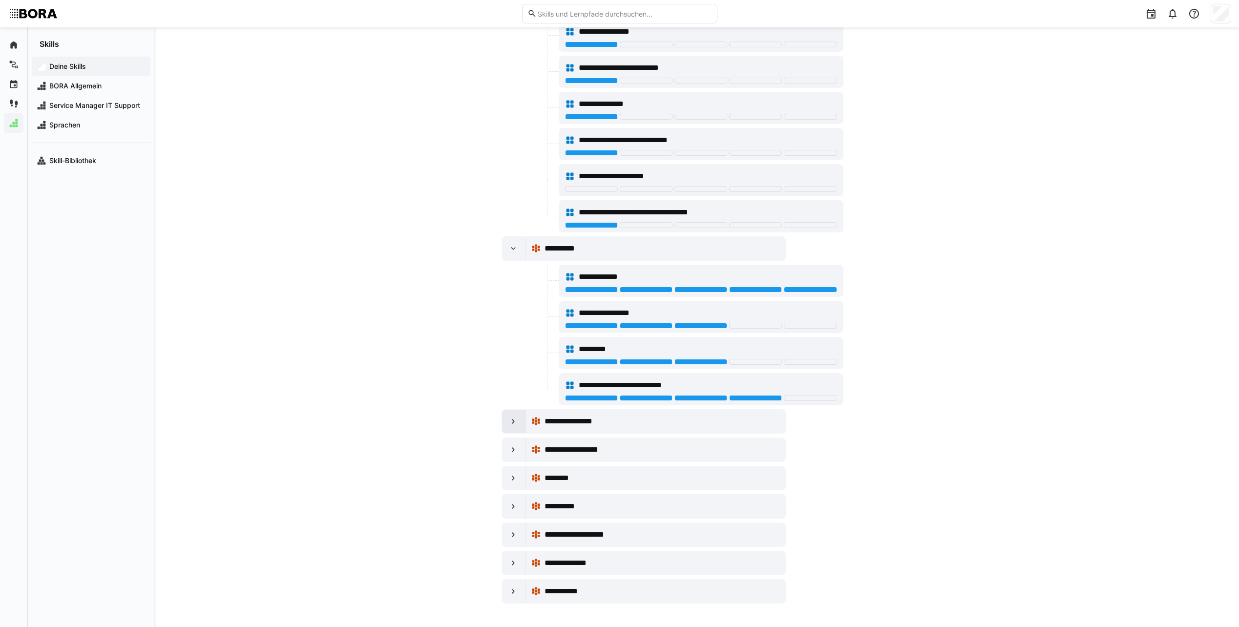
click at [512, 419] on eds-icon at bounding box center [514, 422] width 10 height 10
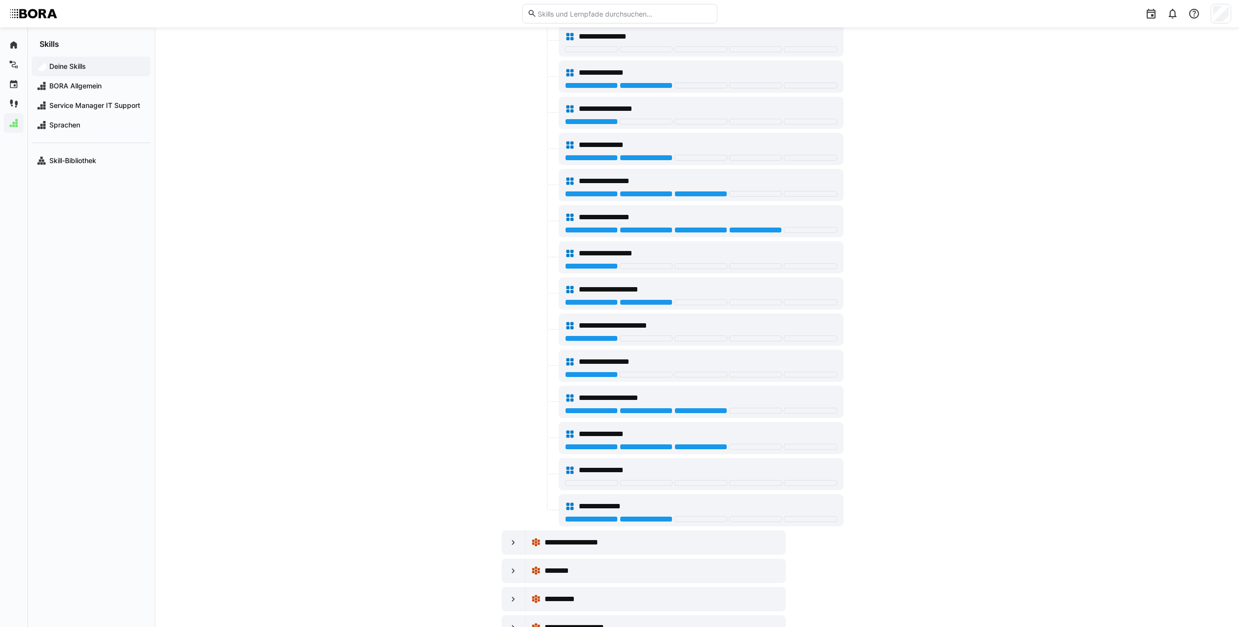
scroll to position [1277, 0]
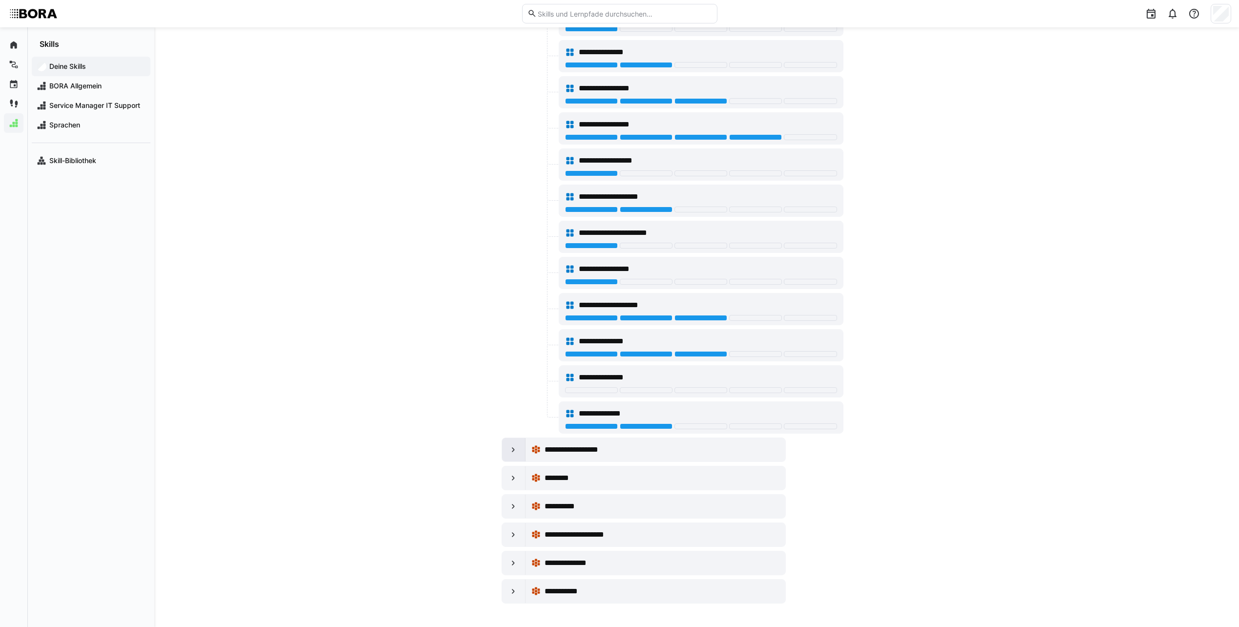
click at [508, 456] on div at bounding box center [513, 449] width 23 height 23
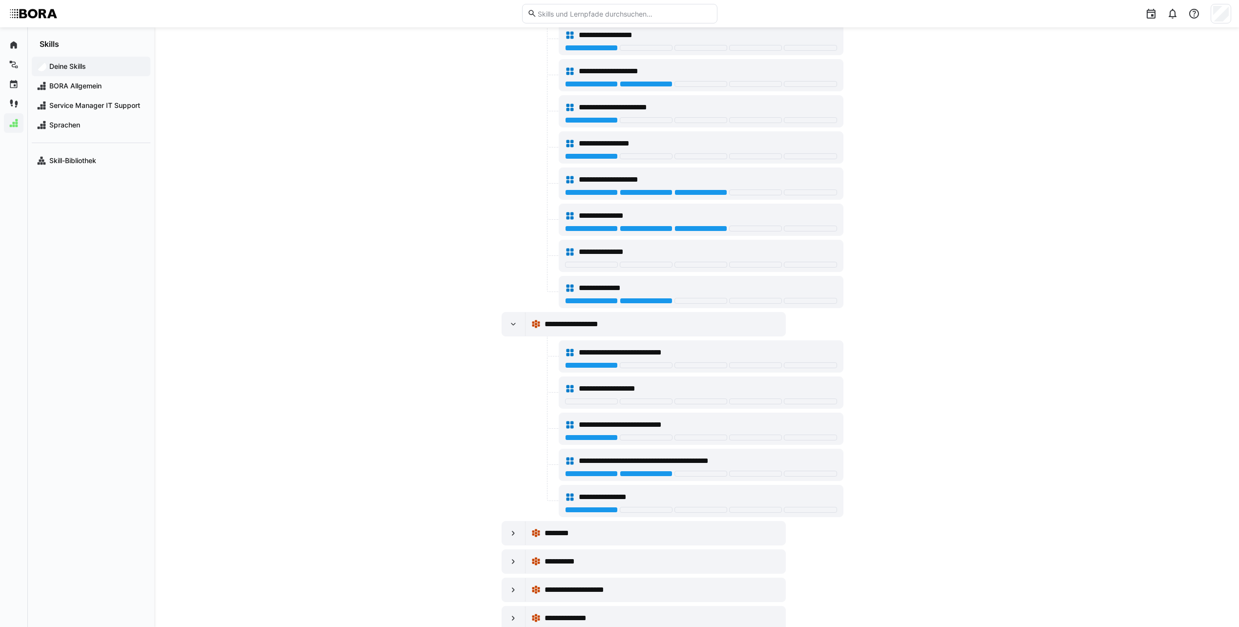
scroll to position [1458, 0]
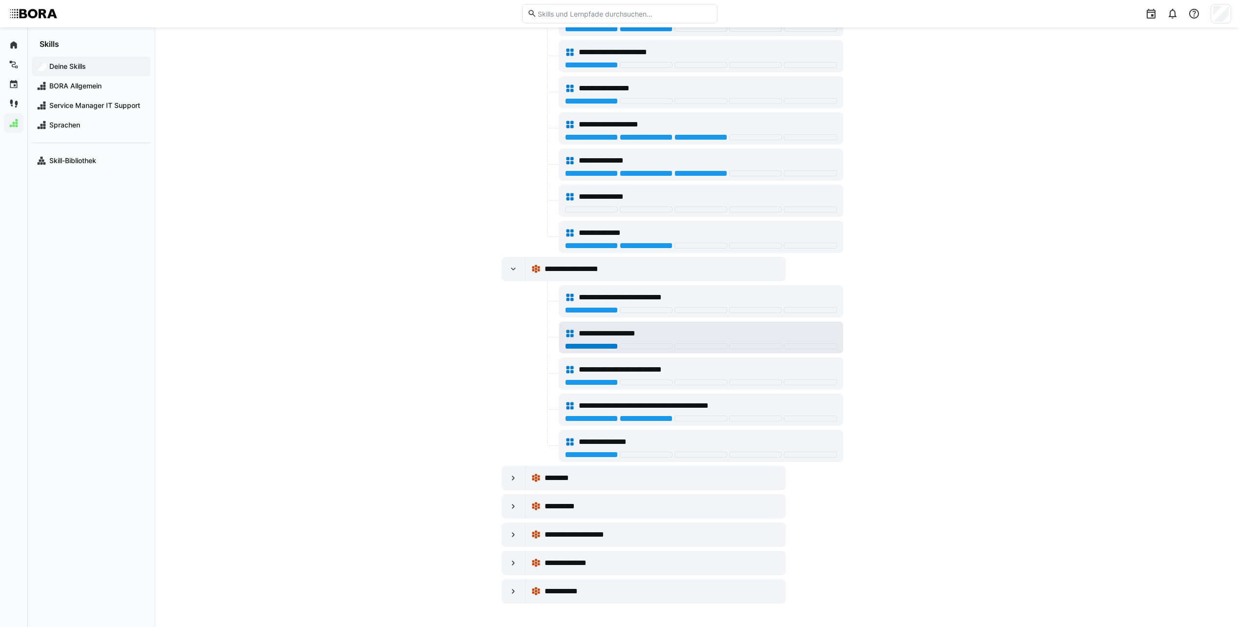
click at [586, 348] on div at bounding box center [591, 346] width 53 height 6
click at [630, 327] on div "**********" at bounding box center [701, 334] width 272 height 20
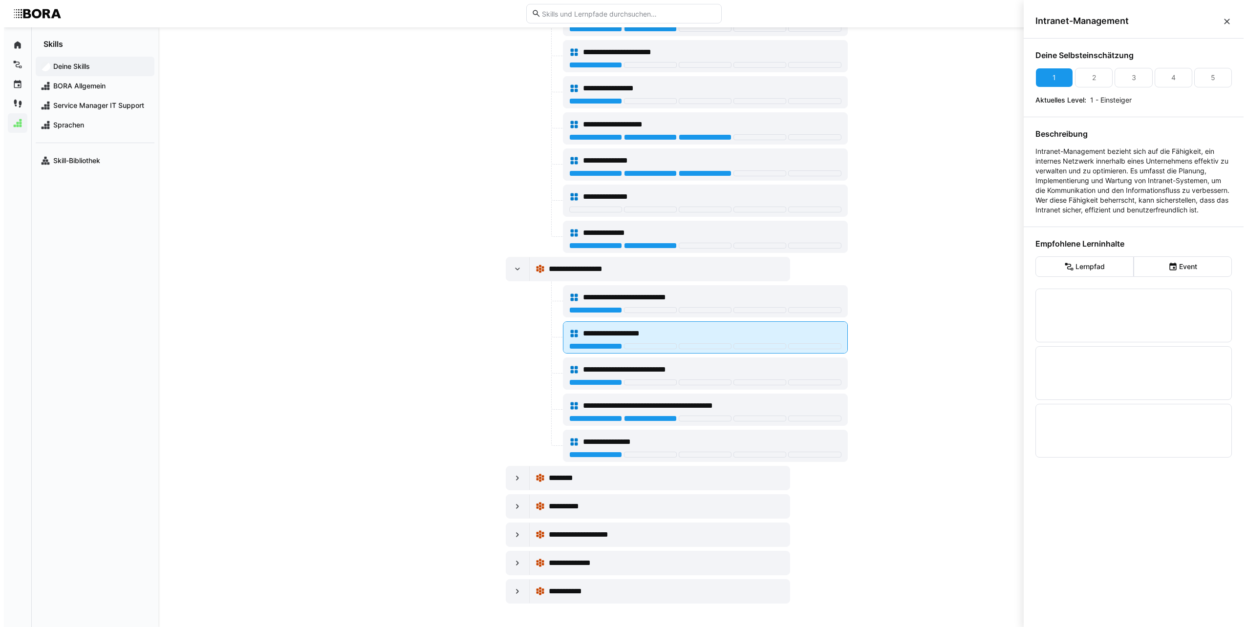
scroll to position [0, 0]
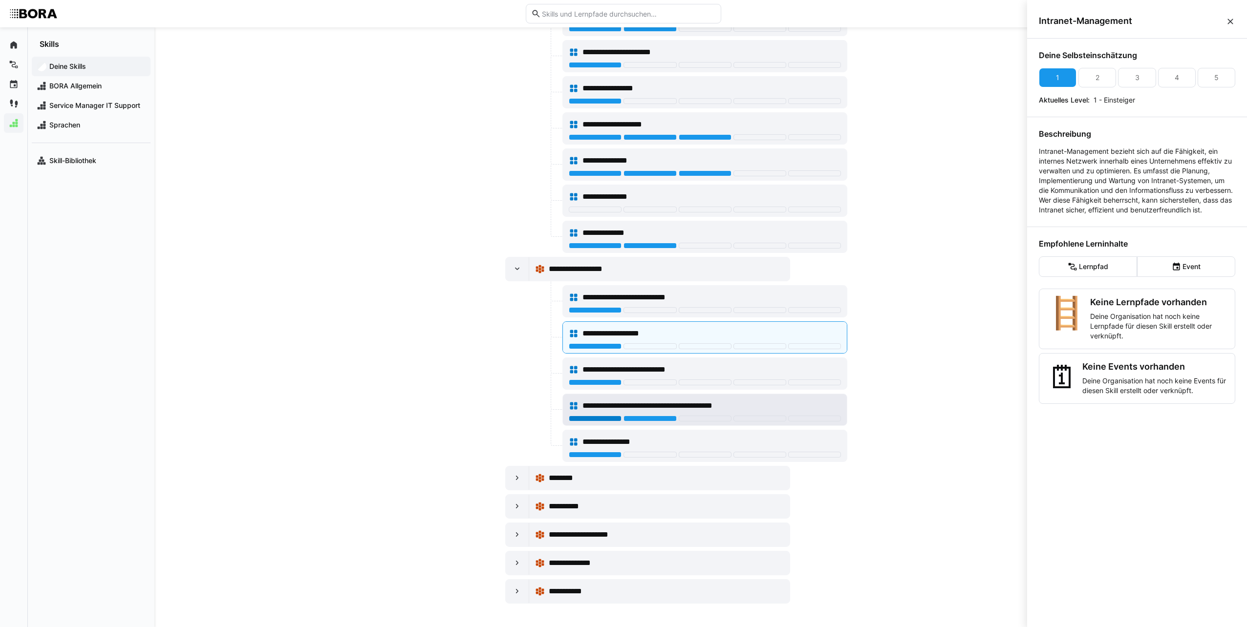
click at [597, 419] on div at bounding box center [595, 419] width 53 height 6
click at [512, 478] on eds-icon at bounding box center [517, 478] width 10 height 10
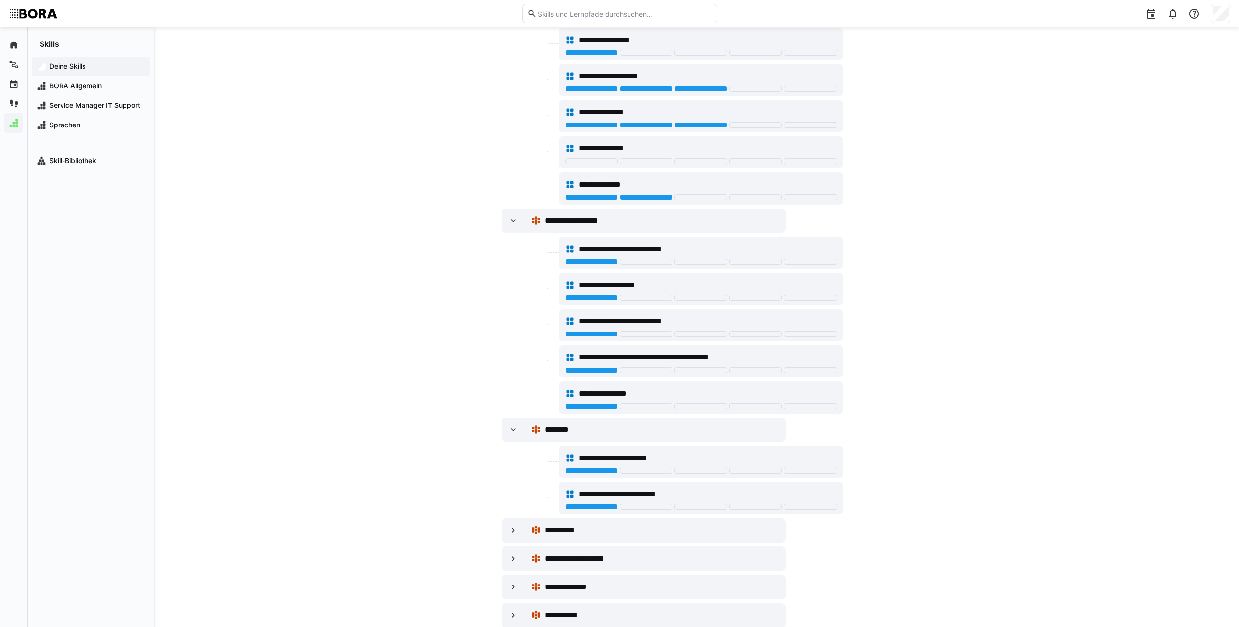
scroll to position [1507, 0]
click at [511, 527] on eds-icon at bounding box center [514, 530] width 10 height 10
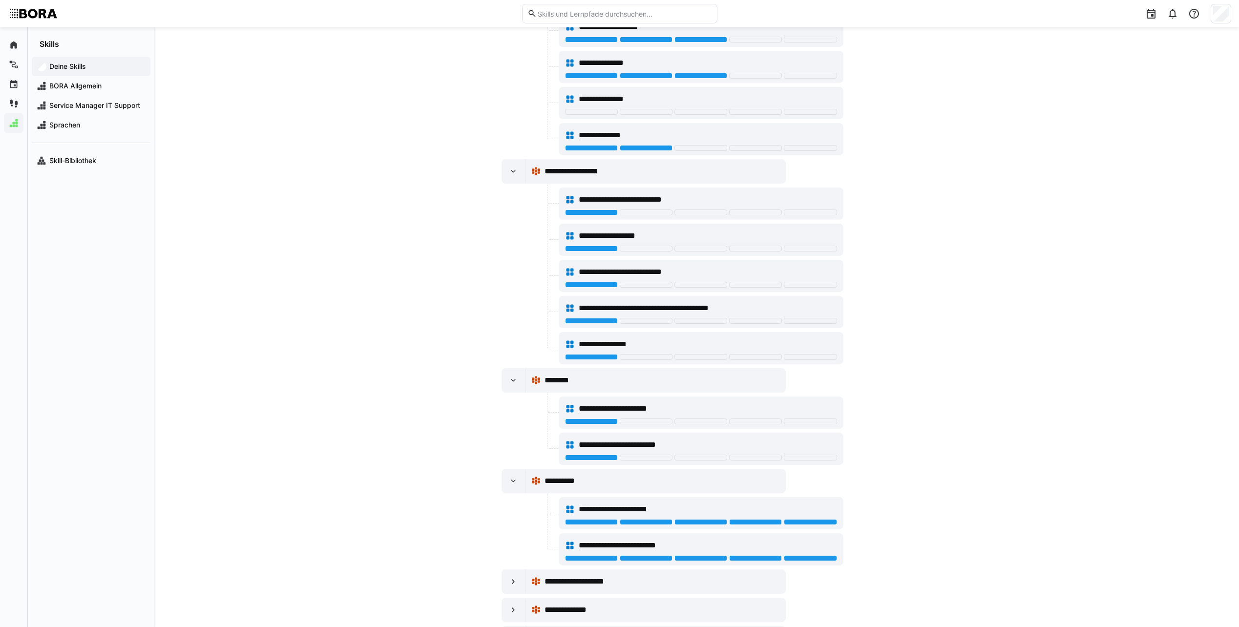
scroll to position [1602, 0]
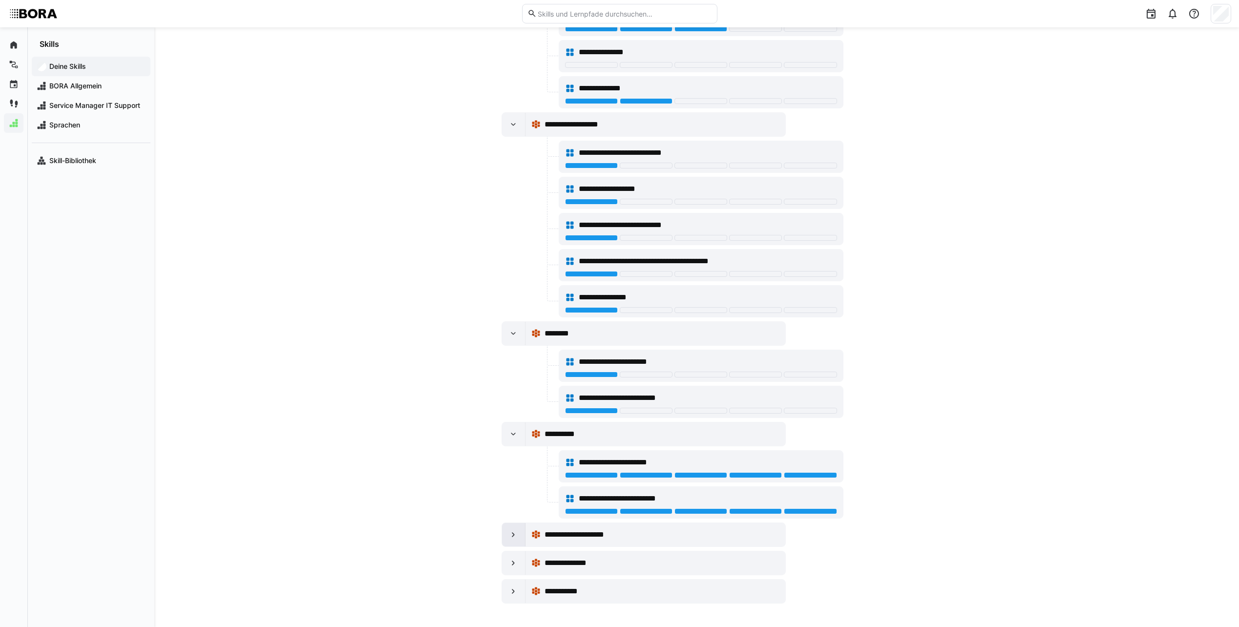
click at [516, 532] on eds-icon at bounding box center [514, 535] width 10 height 10
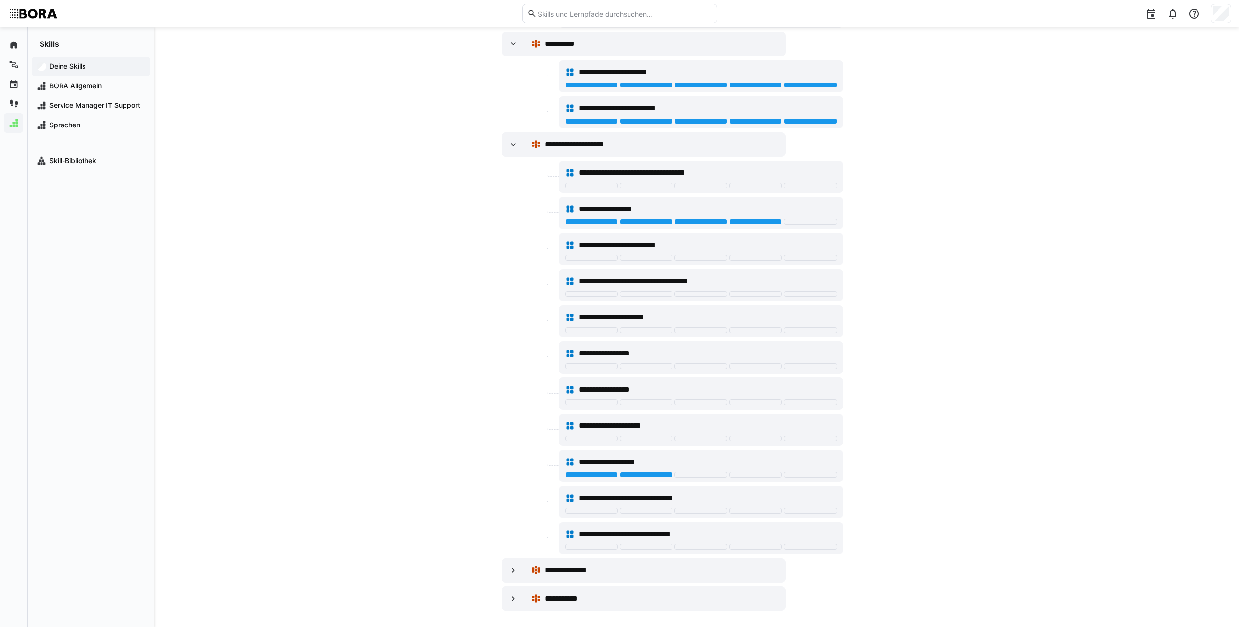
scroll to position [2000, 0]
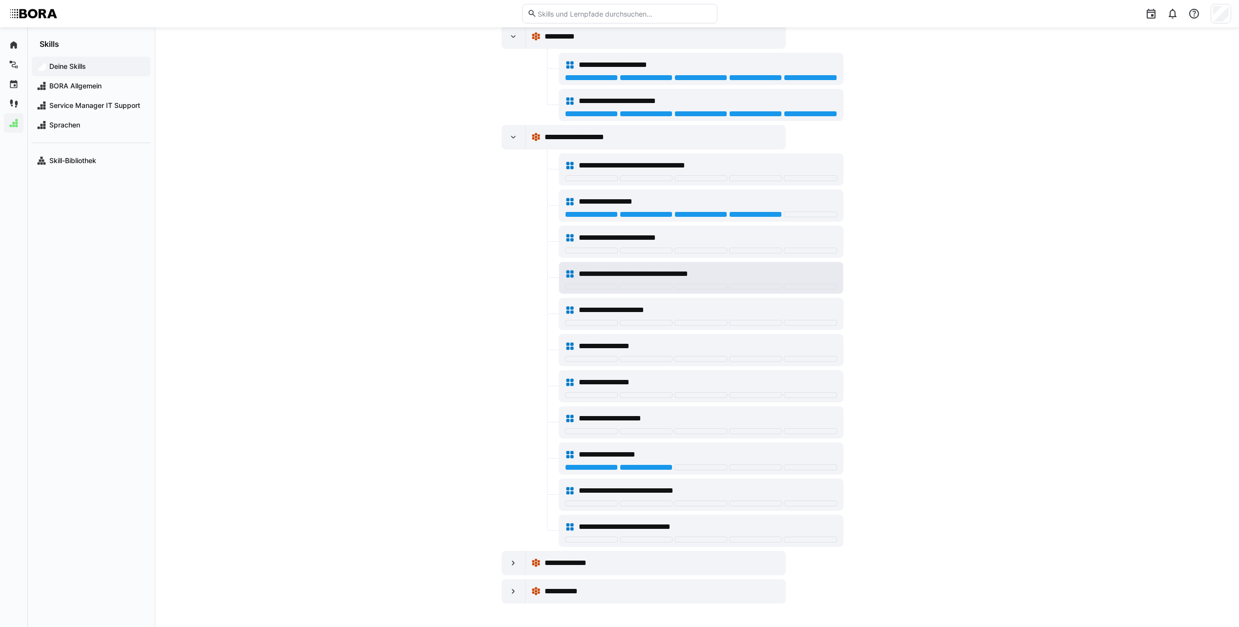
click at [619, 264] on div "**********" at bounding box center [701, 274] width 272 height 20
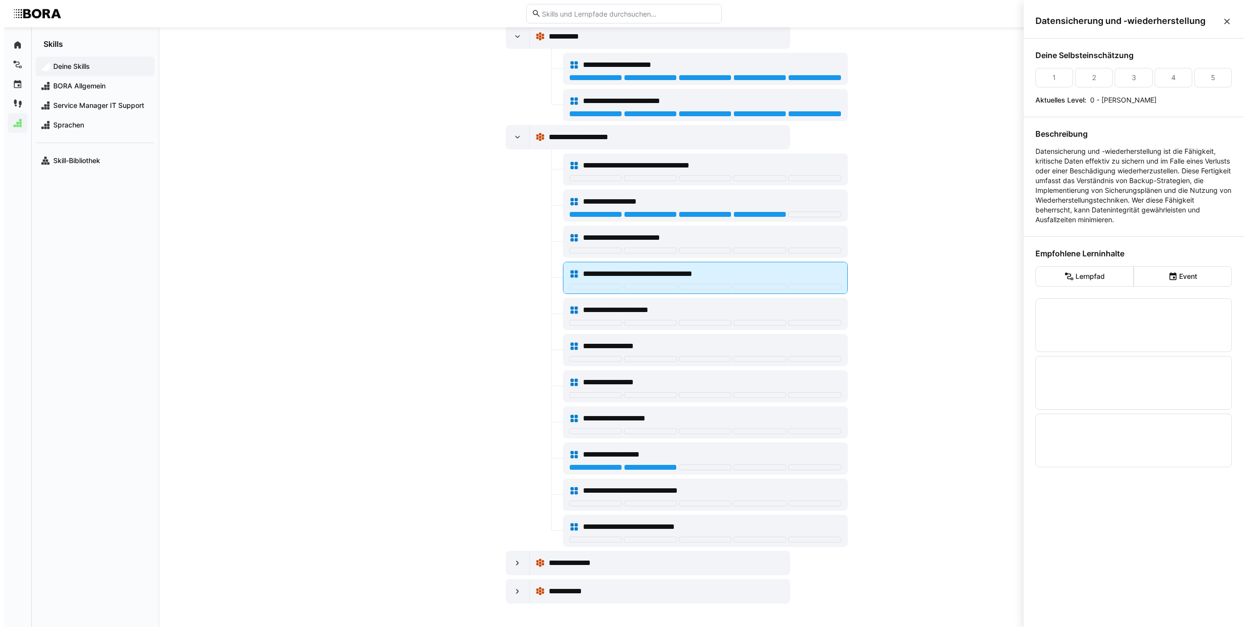
scroll to position [0, 0]
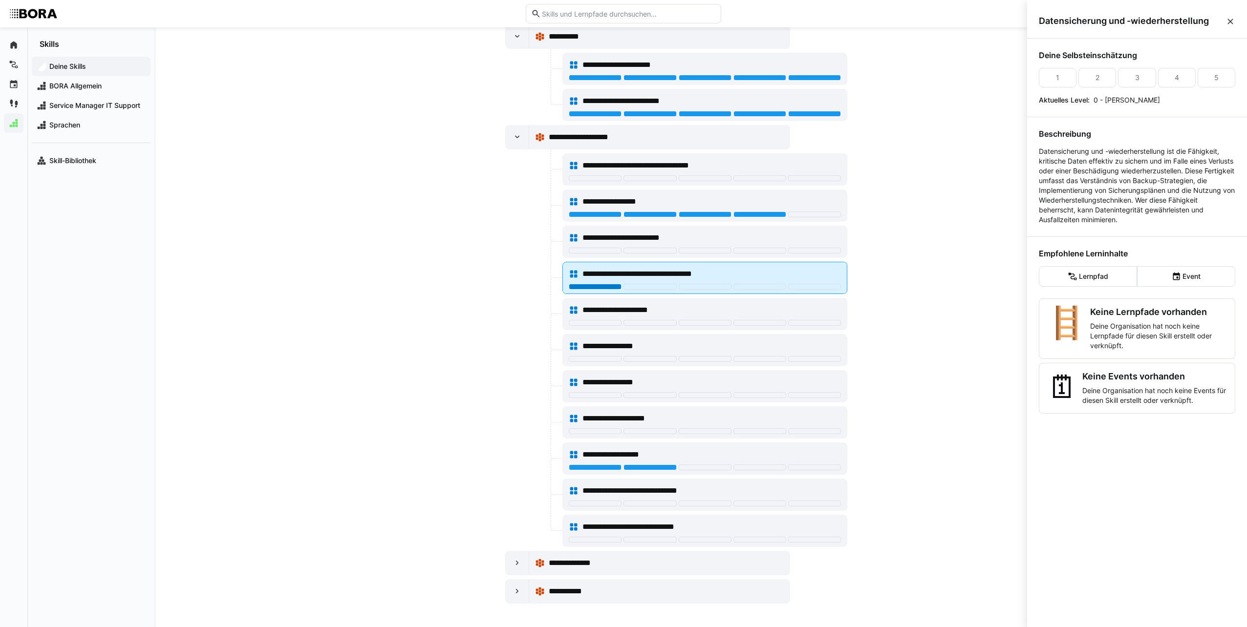
click at [596, 284] on div at bounding box center [595, 287] width 53 height 6
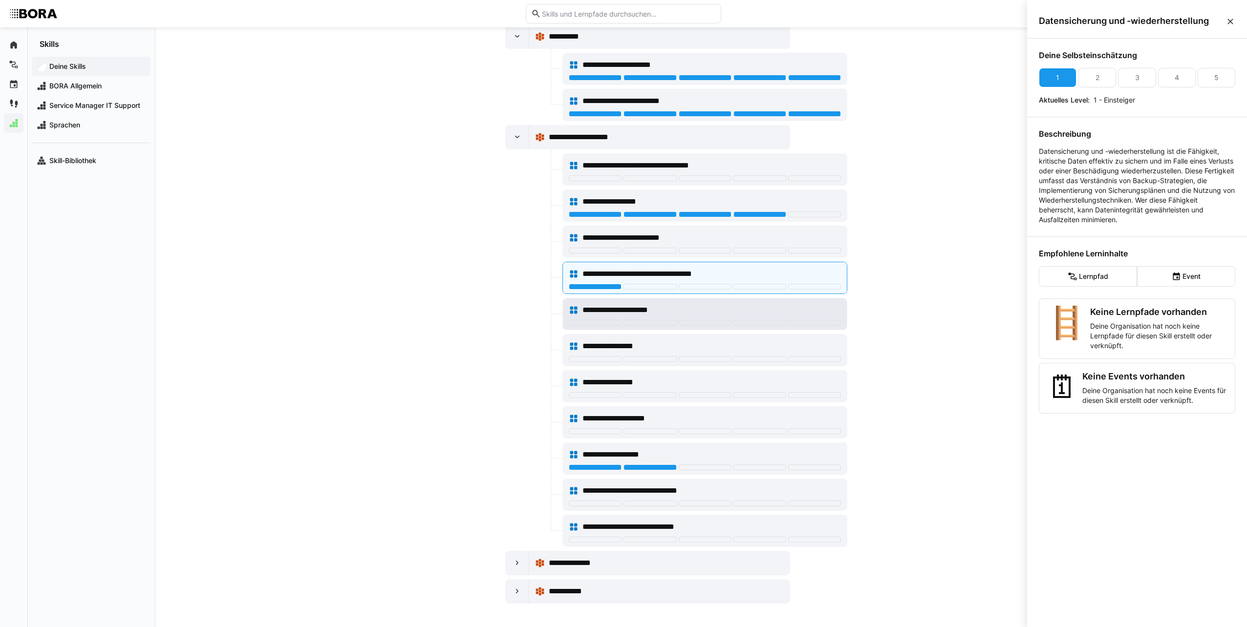
click at [615, 314] on span "**********" at bounding box center [627, 310] width 91 height 12
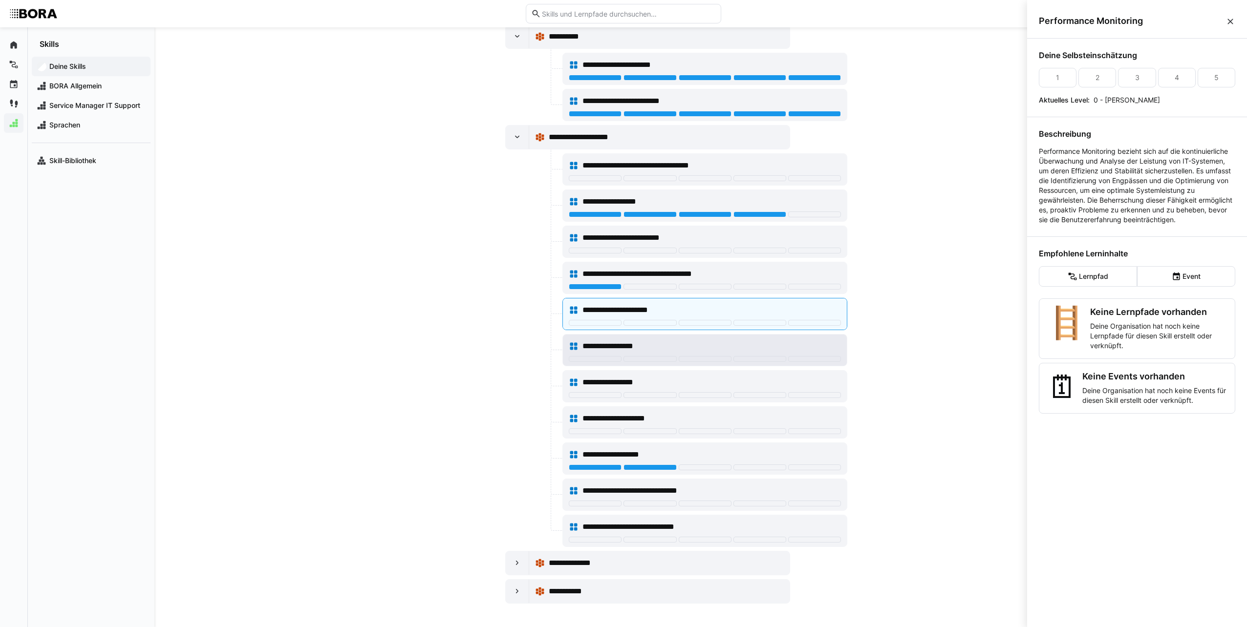
click at [610, 343] on span "**********" at bounding box center [620, 346] width 77 height 12
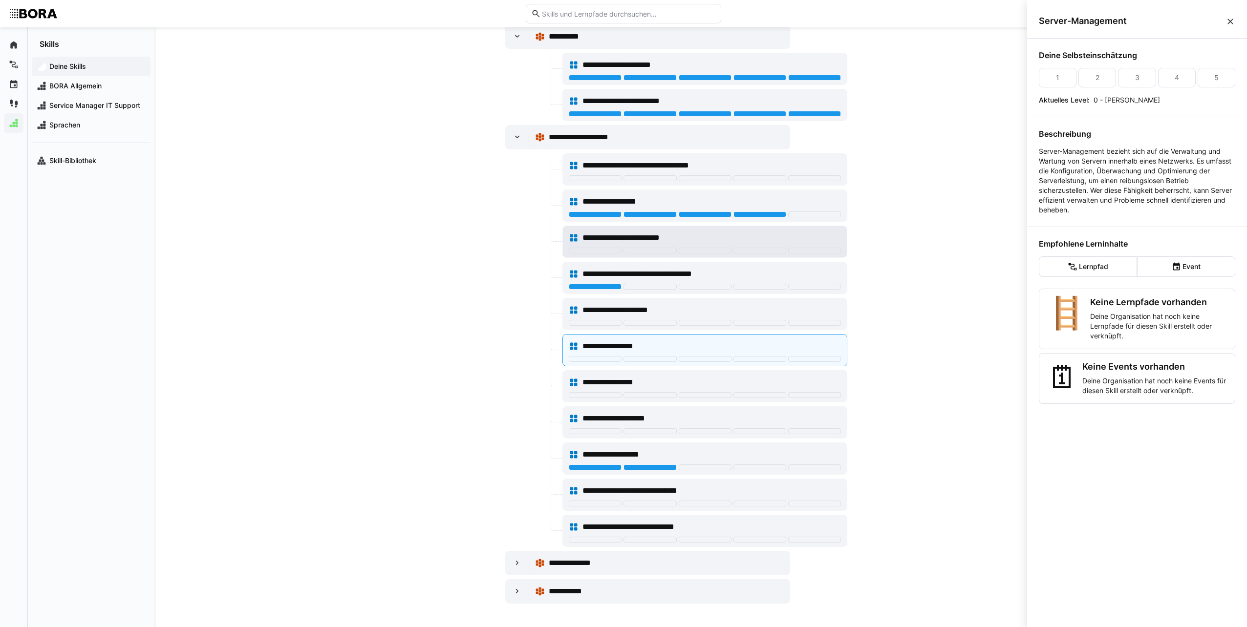
click at [632, 233] on span "**********" at bounding box center [631, 238] width 99 height 12
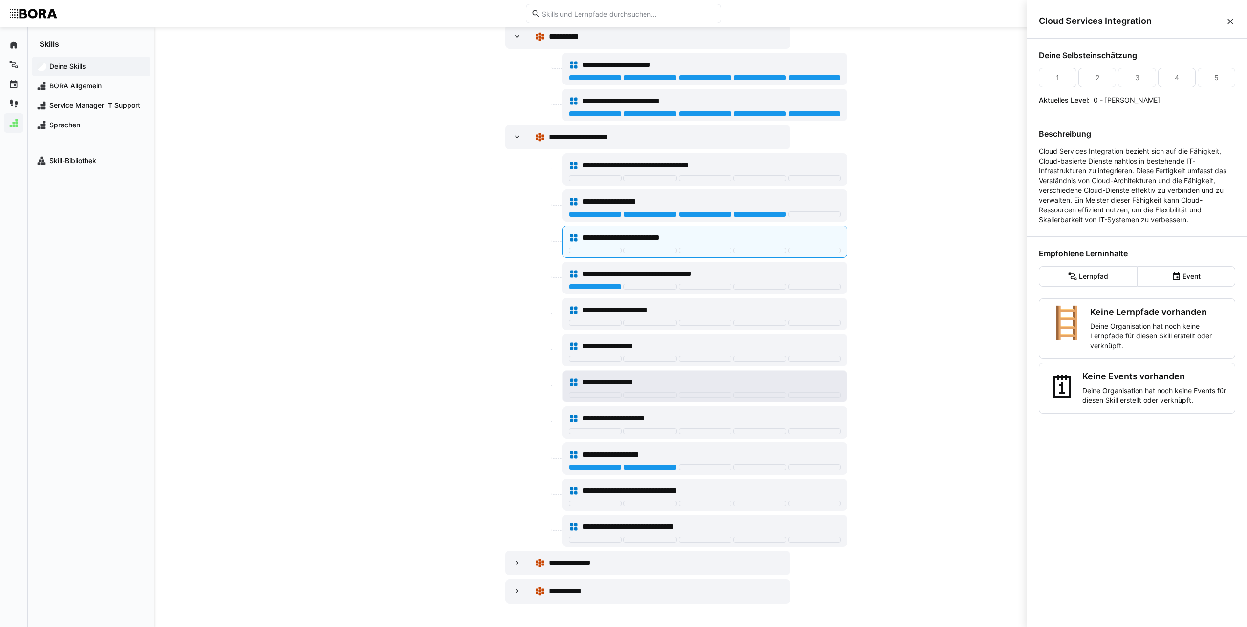
click at [584, 379] on span "**********" at bounding box center [616, 383] width 69 height 12
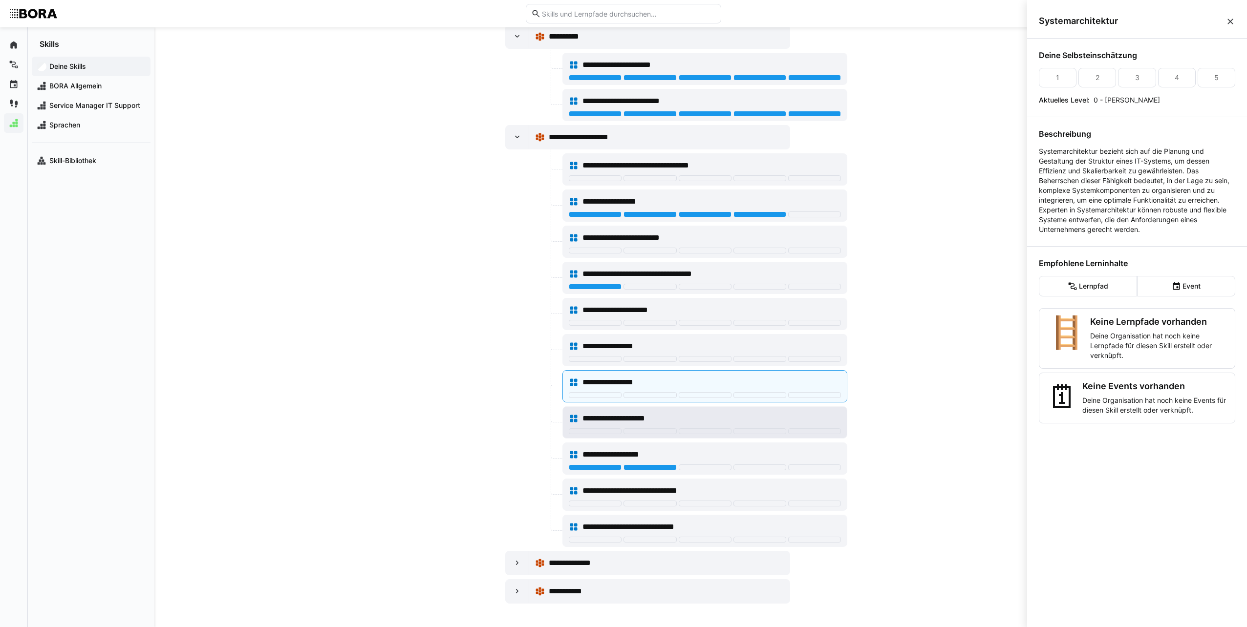
click at [614, 421] on span "**********" at bounding box center [621, 419] width 79 height 12
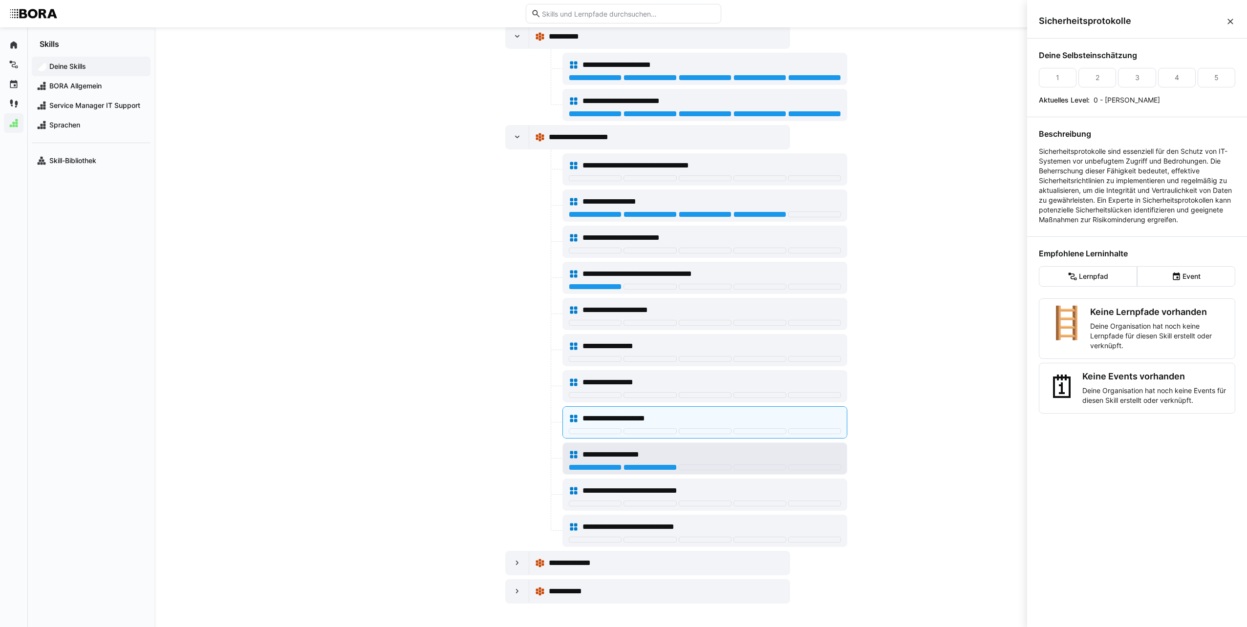
click at [643, 447] on div "**********" at bounding box center [705, 455] width 272 height 20
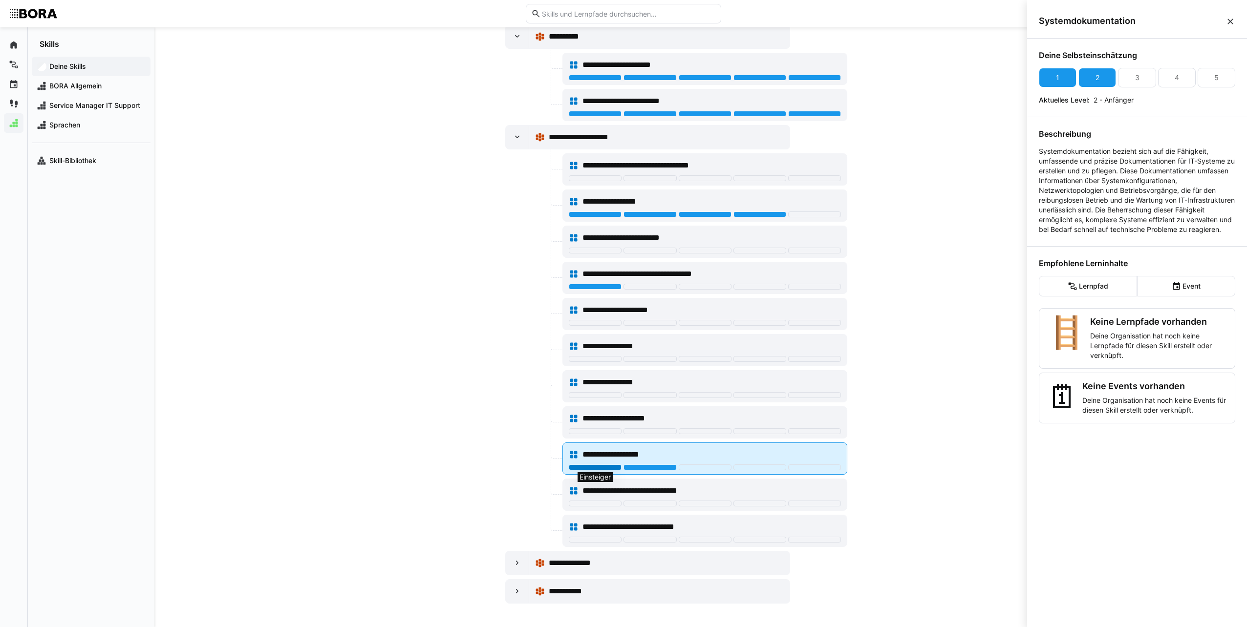
click at [602, 468] on div at bounding box center [595, 468] width 53 height 6
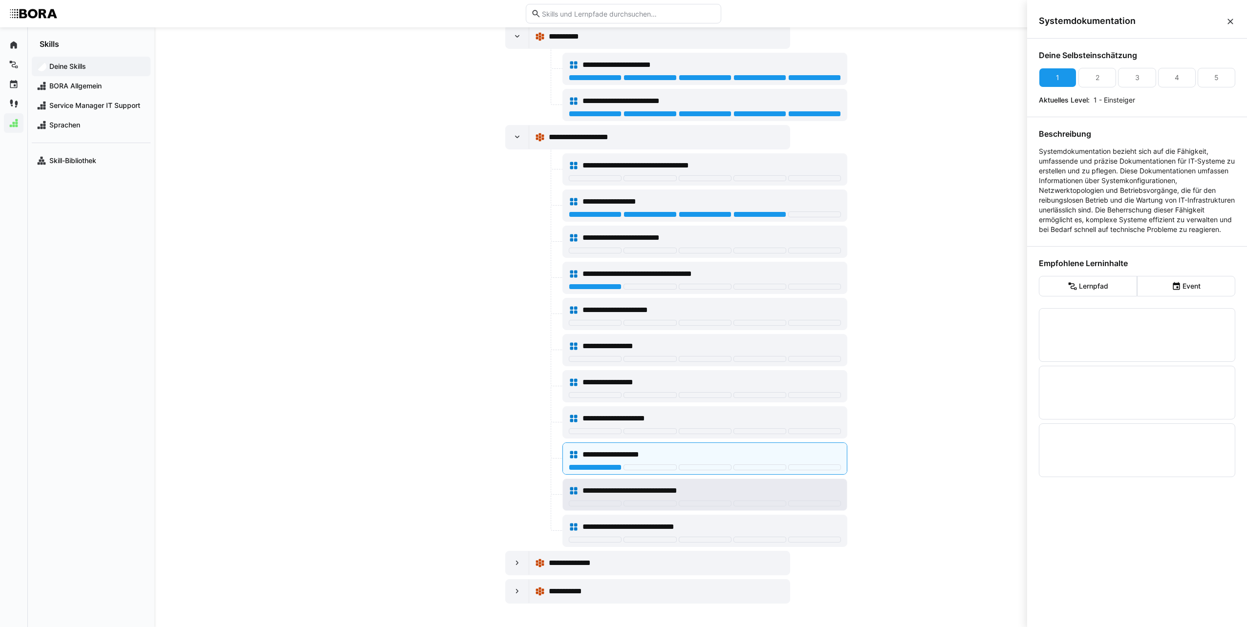
click at [614, 488] on span "**********" at bounding box center [644, 491] width 125 height 12
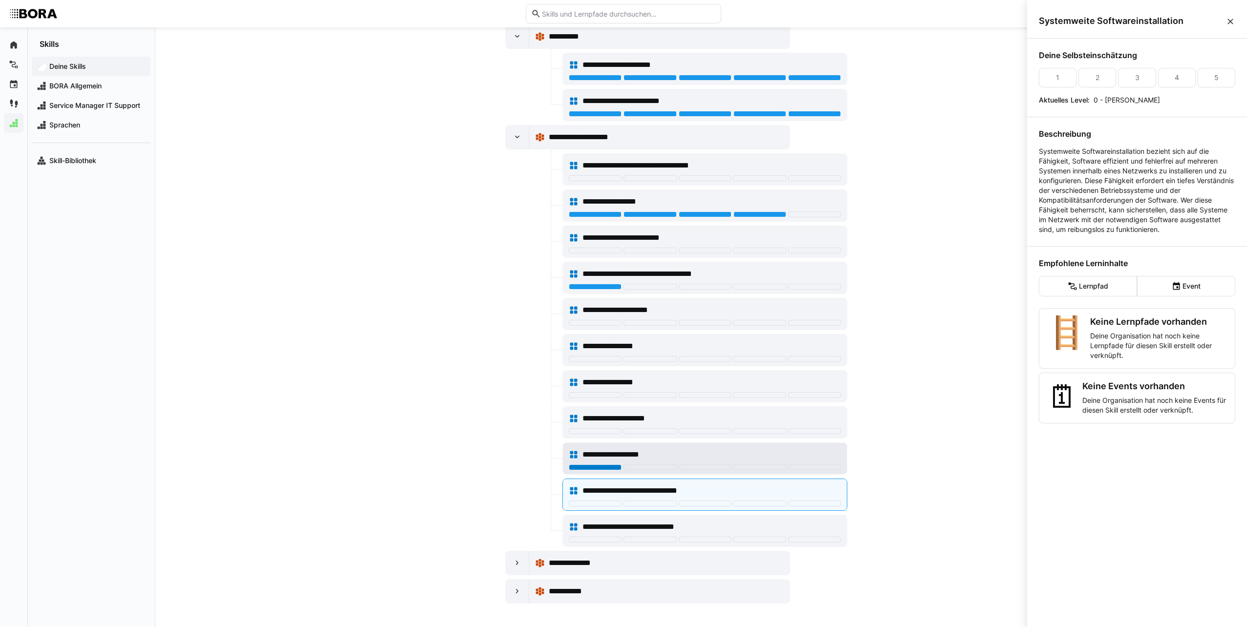
click at [592, 466] on div at bounding box center [595, 468] width 53 height 6
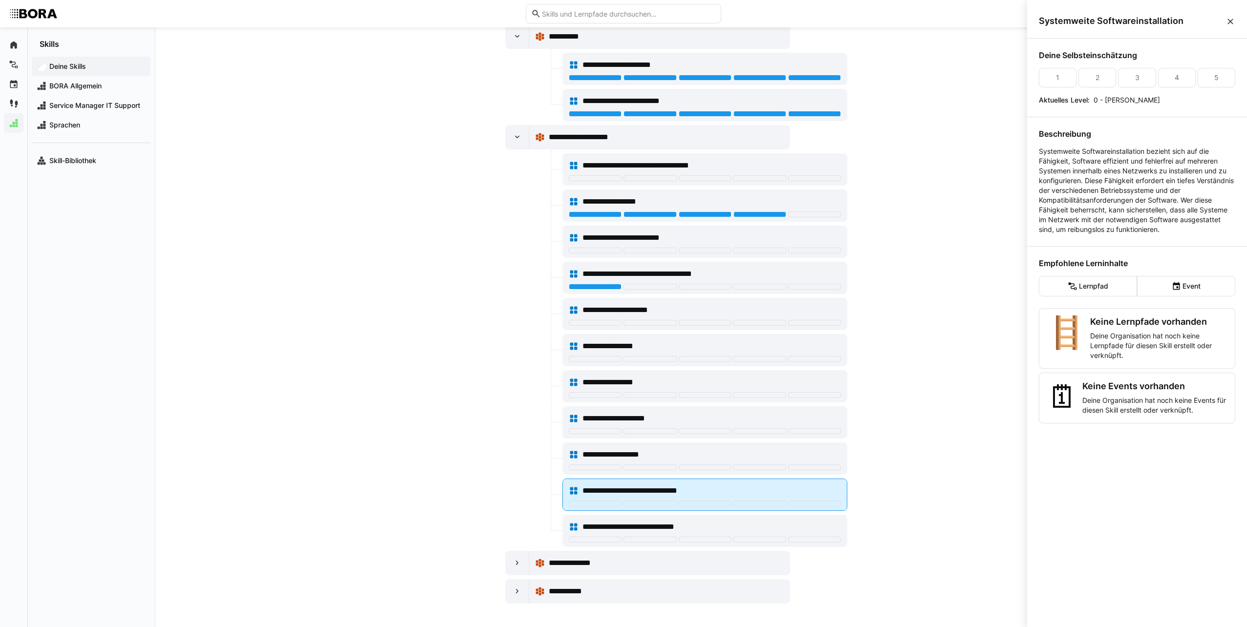
click at [680, 489] on span "**********" at bounding box center [644, 491] width 125 height 12
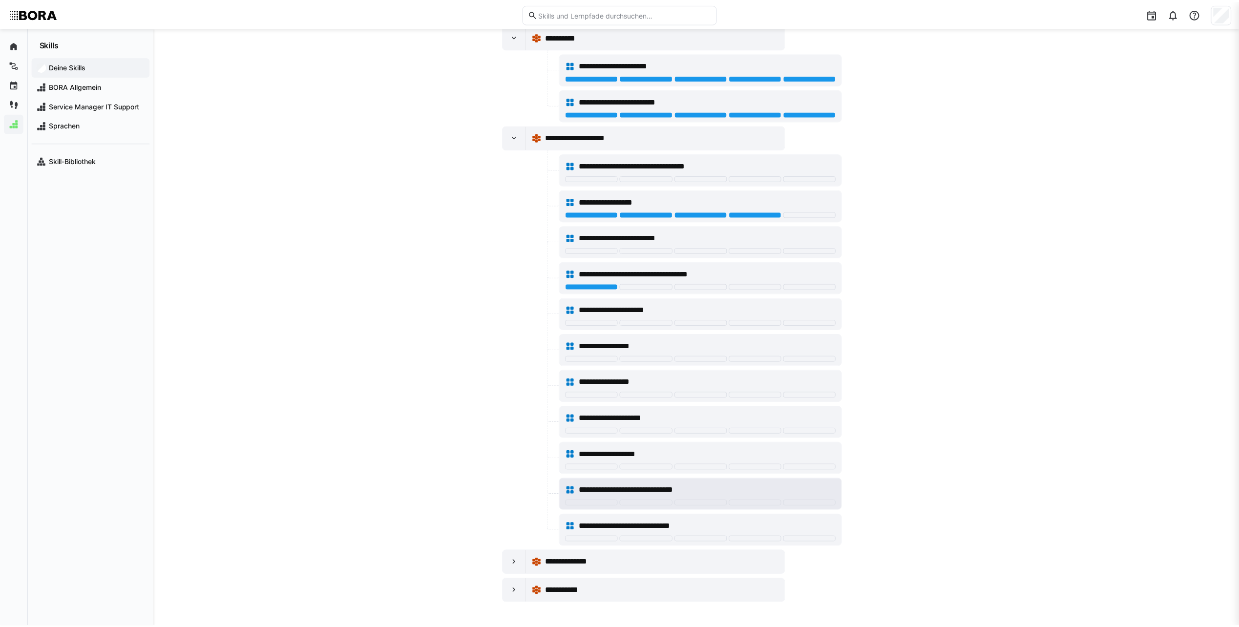
scroll to position [2000, 0]
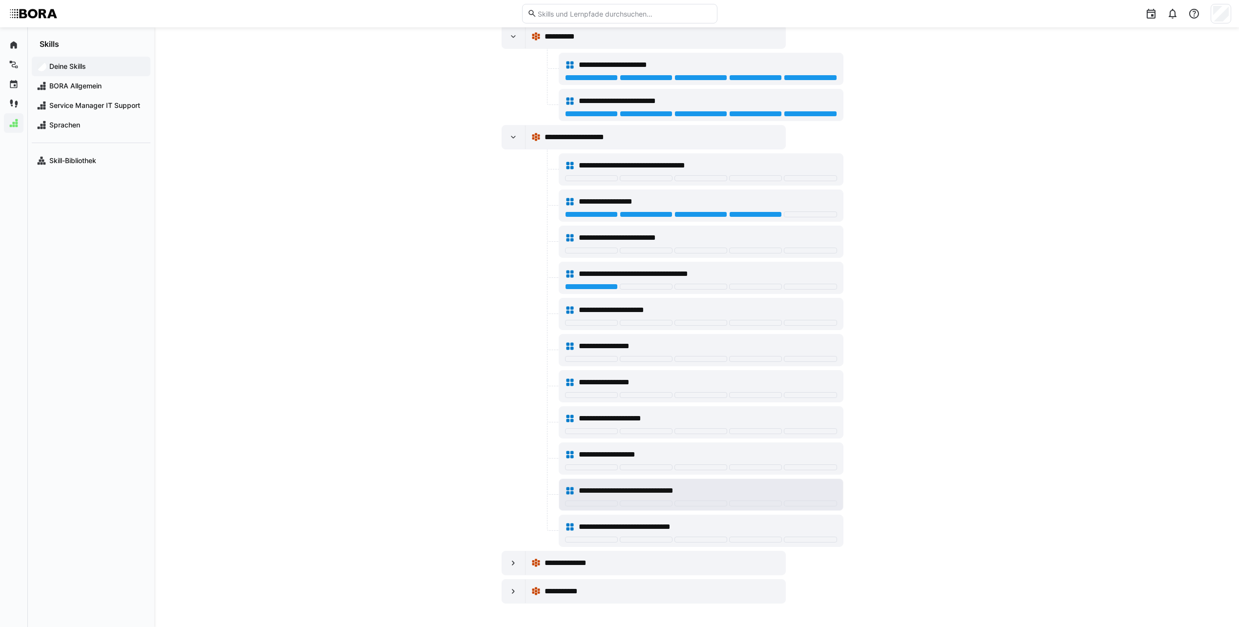
click at [680, 489] on span "**********" at bounding box center [641, 491] width 125 height 12
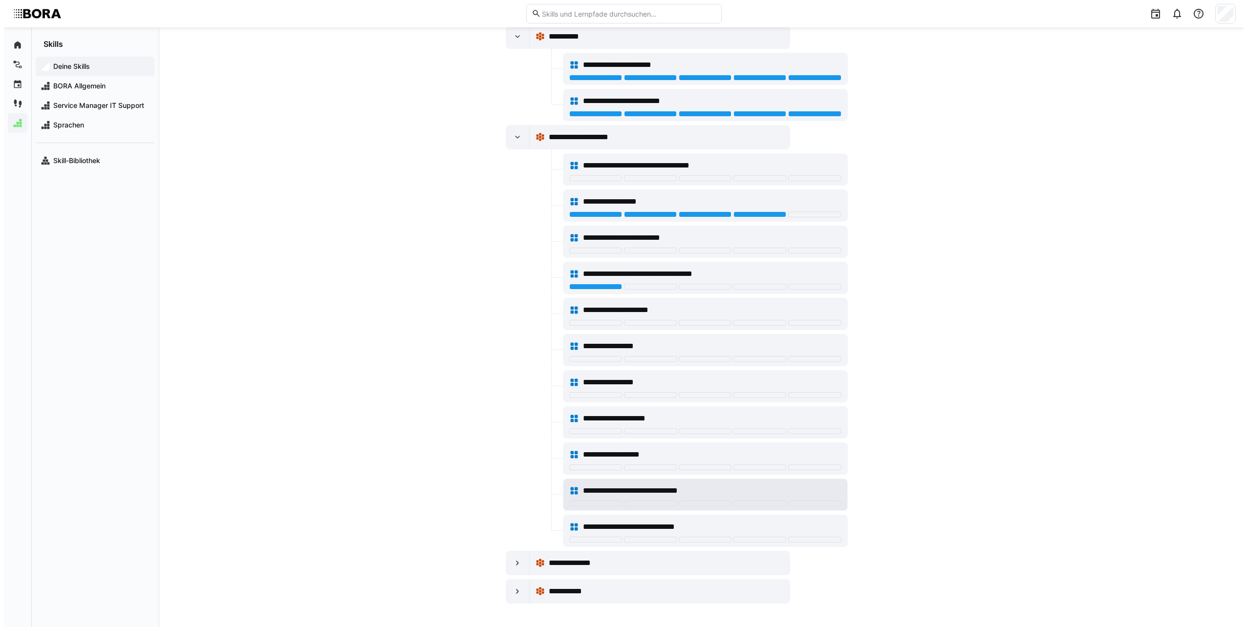
scroll to position [0, 0]
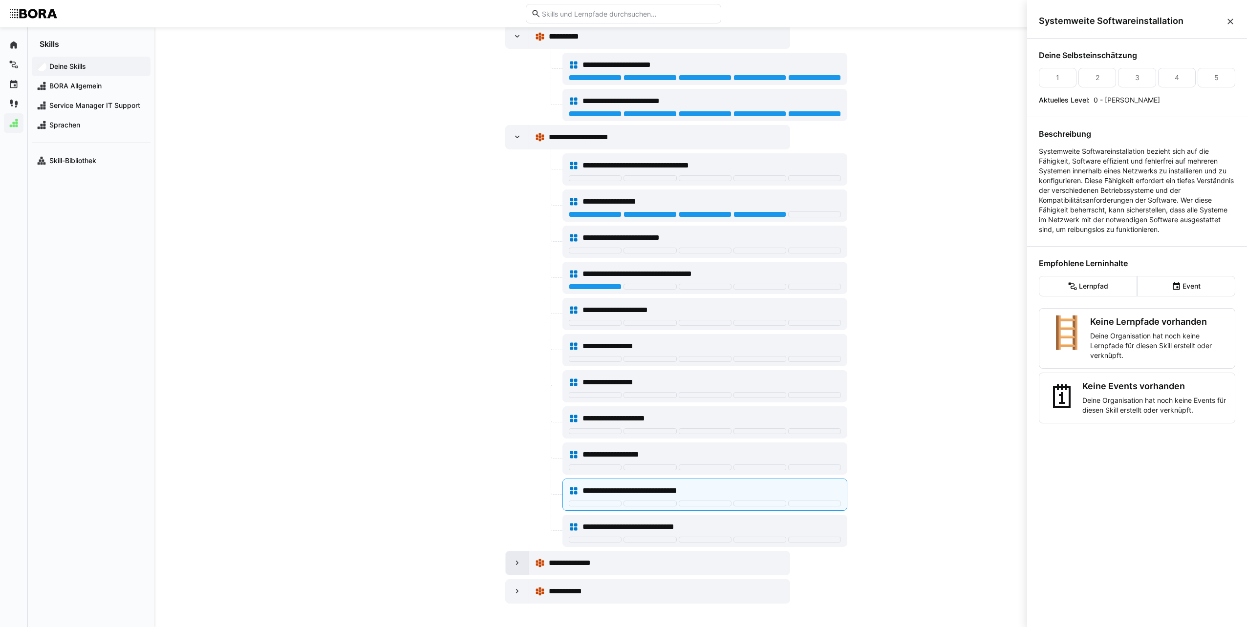
click at [512, 566] on eds-icon at bounding box center [517, 563] width 10 height 10
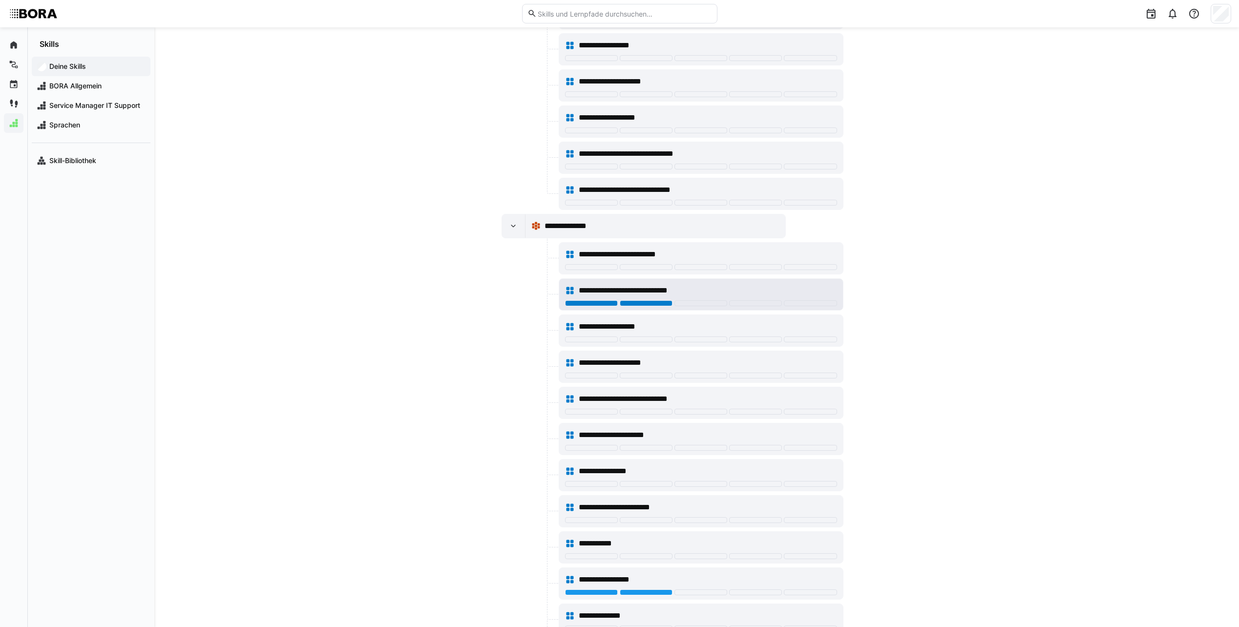
scroll to position [2342, 0]
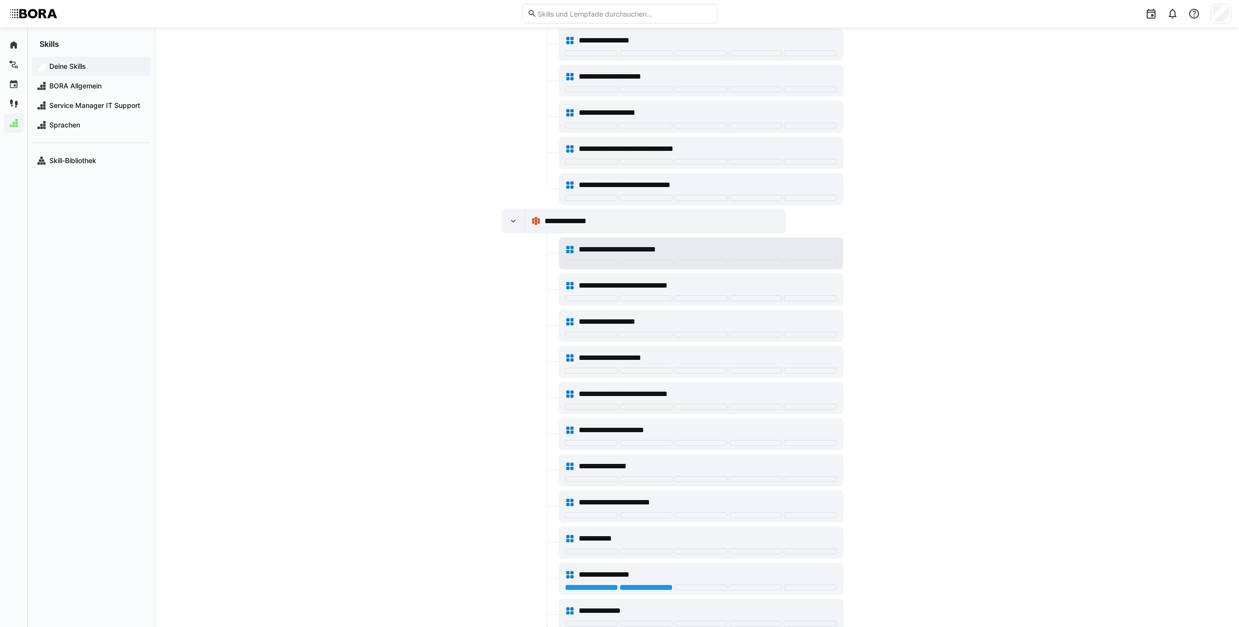
click at [623, 250] on span "**********" at bounding box center [629, 250] width 100 height 12
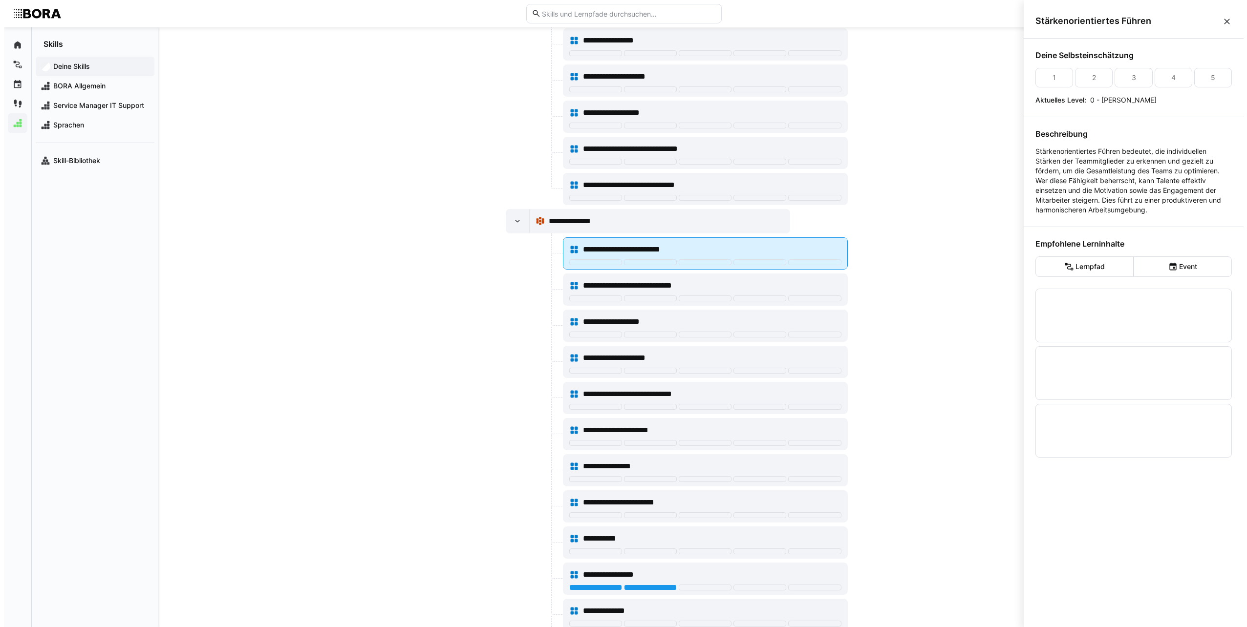
scroll to position [0, 0]
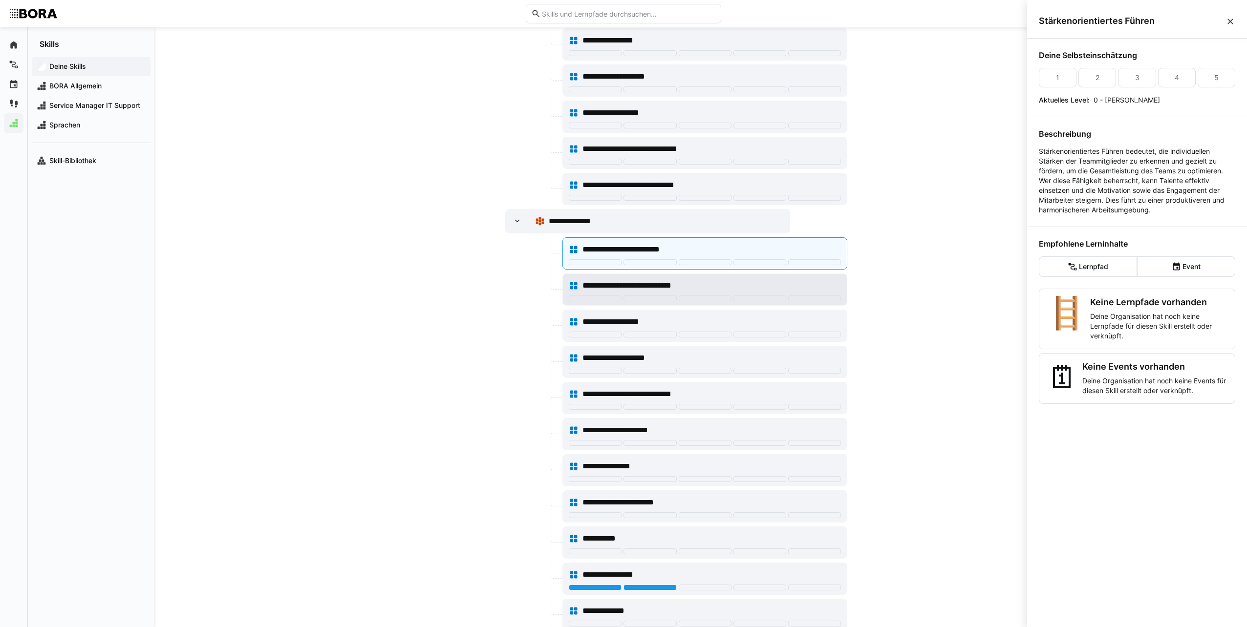
click at [614, 288] on span "**********" at bounding box center [640, 286] width 117 height 12
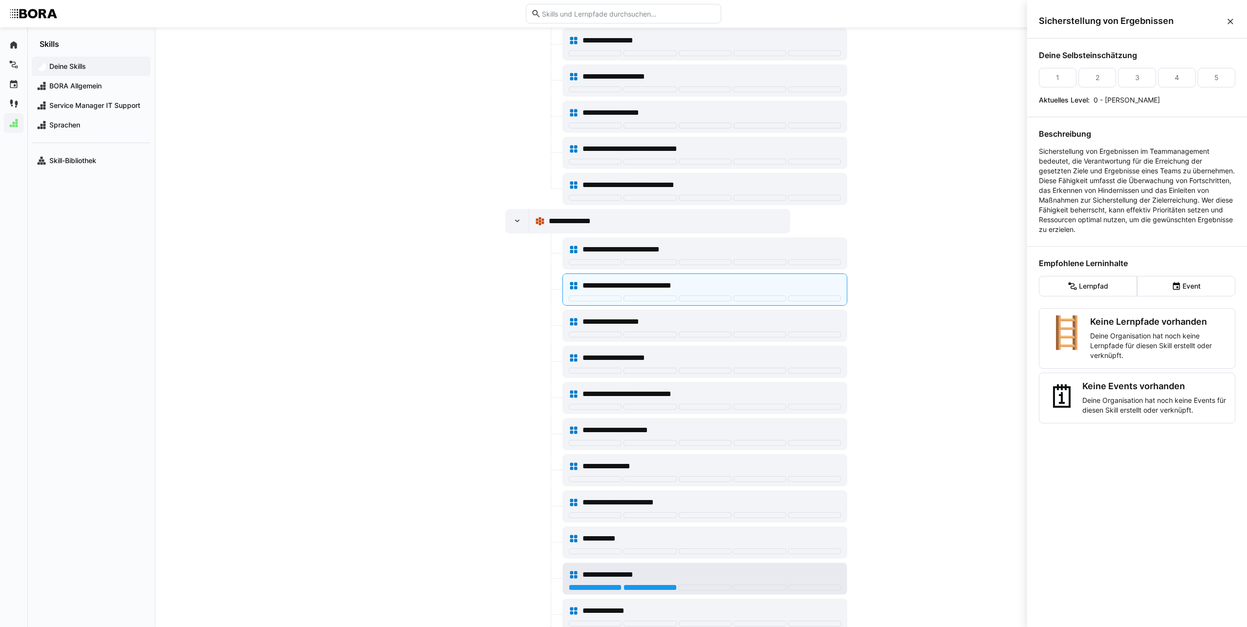
click at [600, 580] on span "**********" at bounding box center [622, 575] width 81 height 12
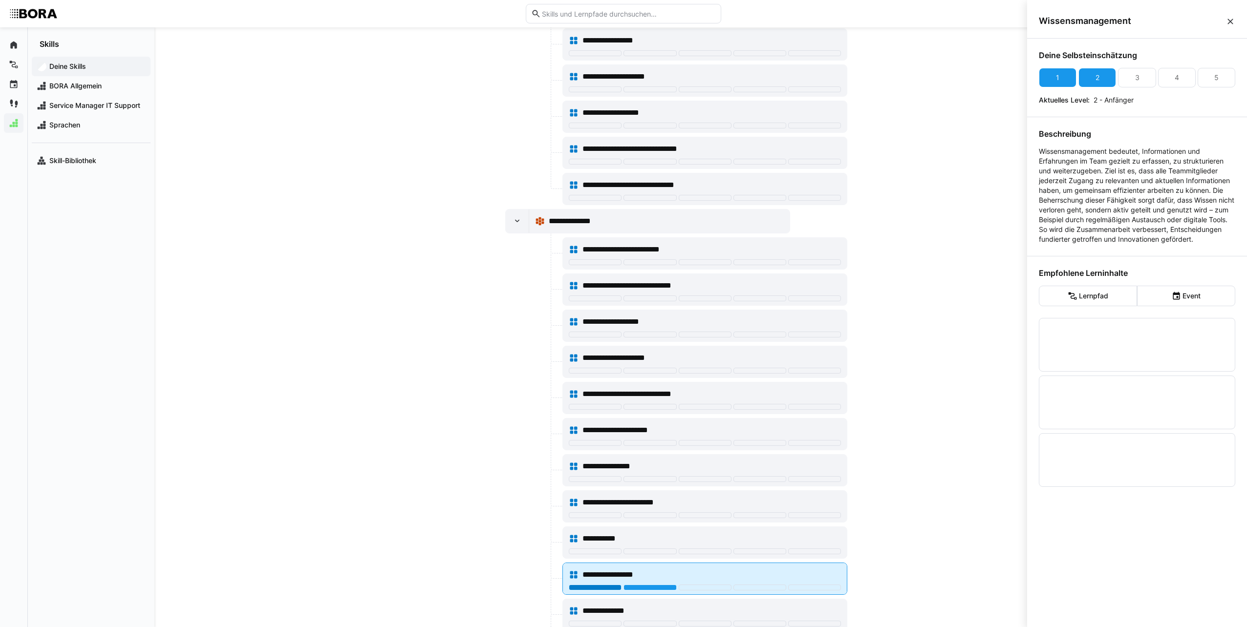
click at [588, 588] on div at bounding box center [595, 588] width 53 height 6
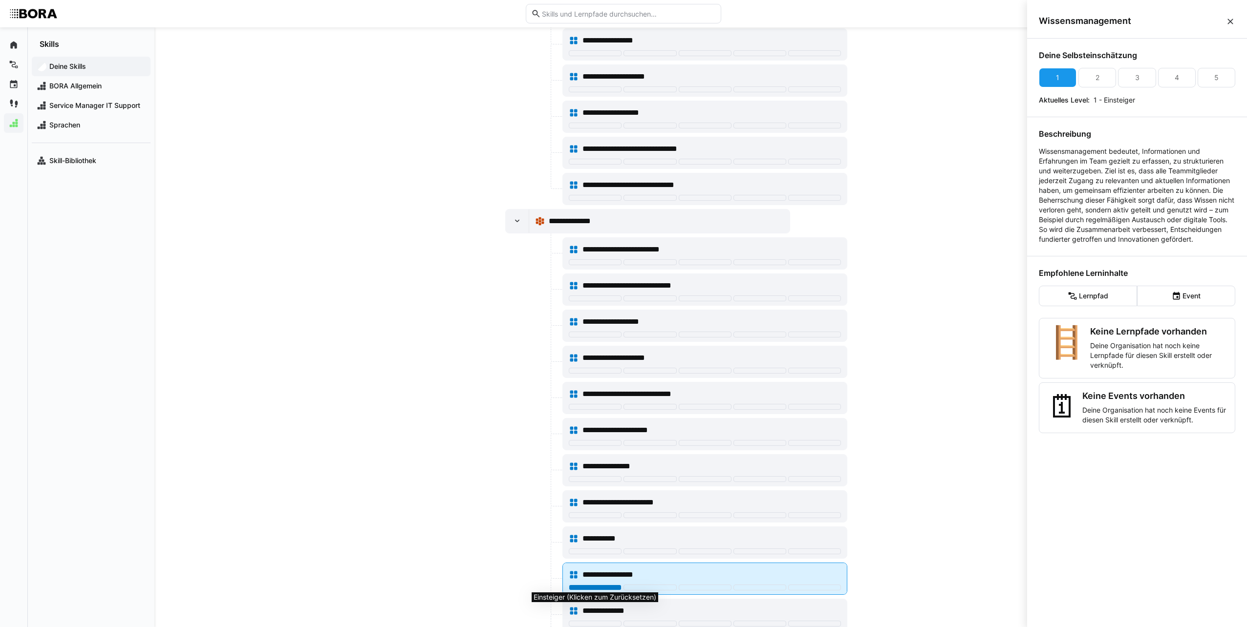
click at [575, 589] on div at bounding box center [595, 588] width 53 height 6
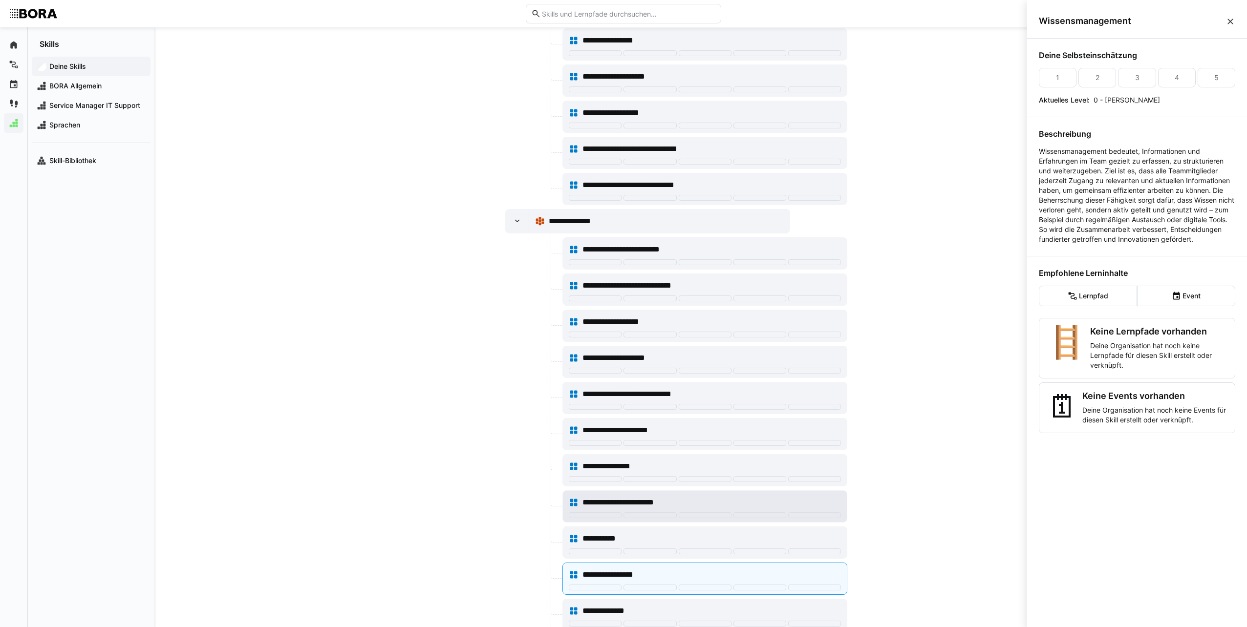
click at [630, 504] on span "**********" at bounding box center [632, 503] width 100 height 12
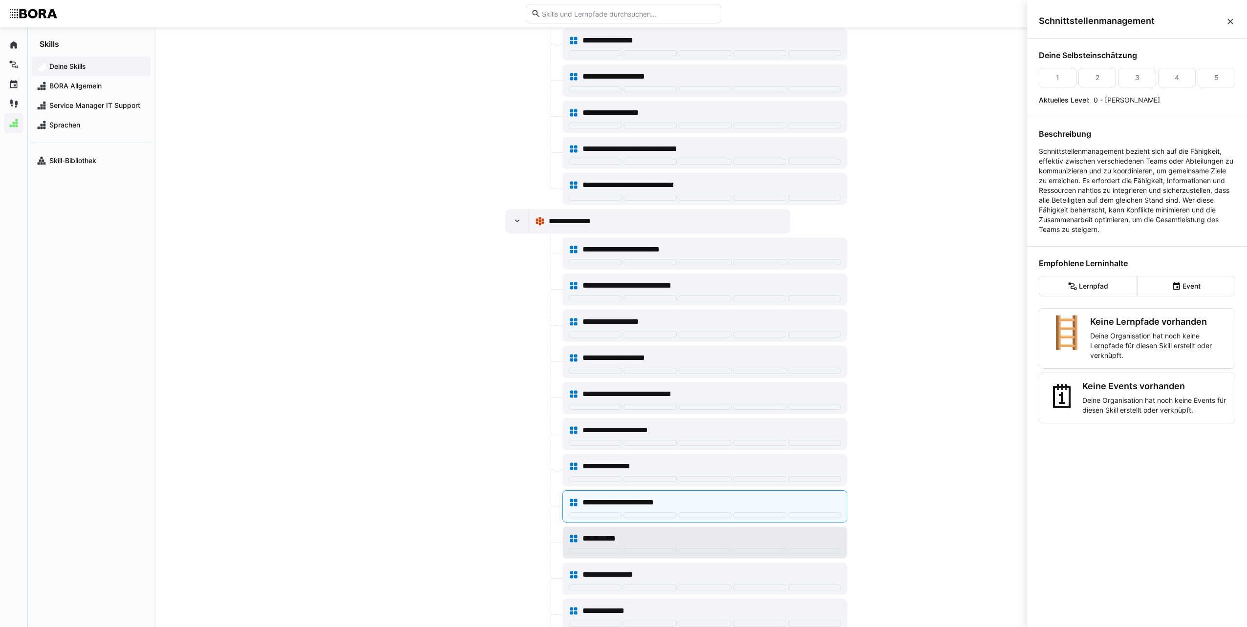
click at [645, 536] on div "**********" at bounding box center [711, 539] width 258 height 12
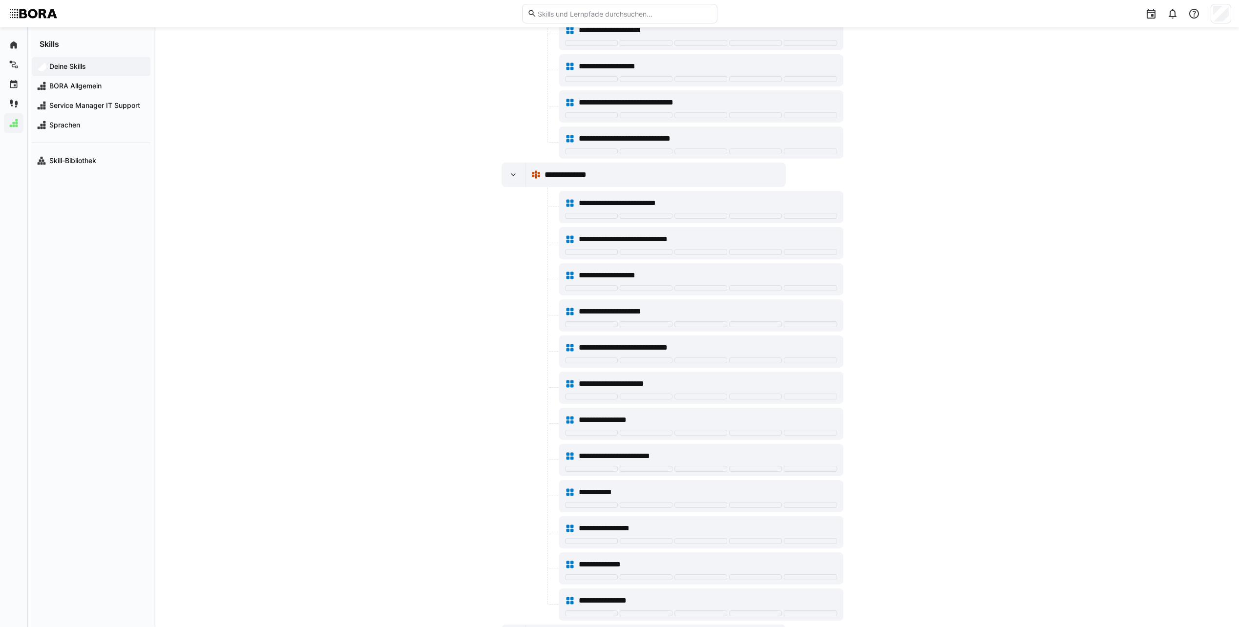
scroll to position [2434, 0]
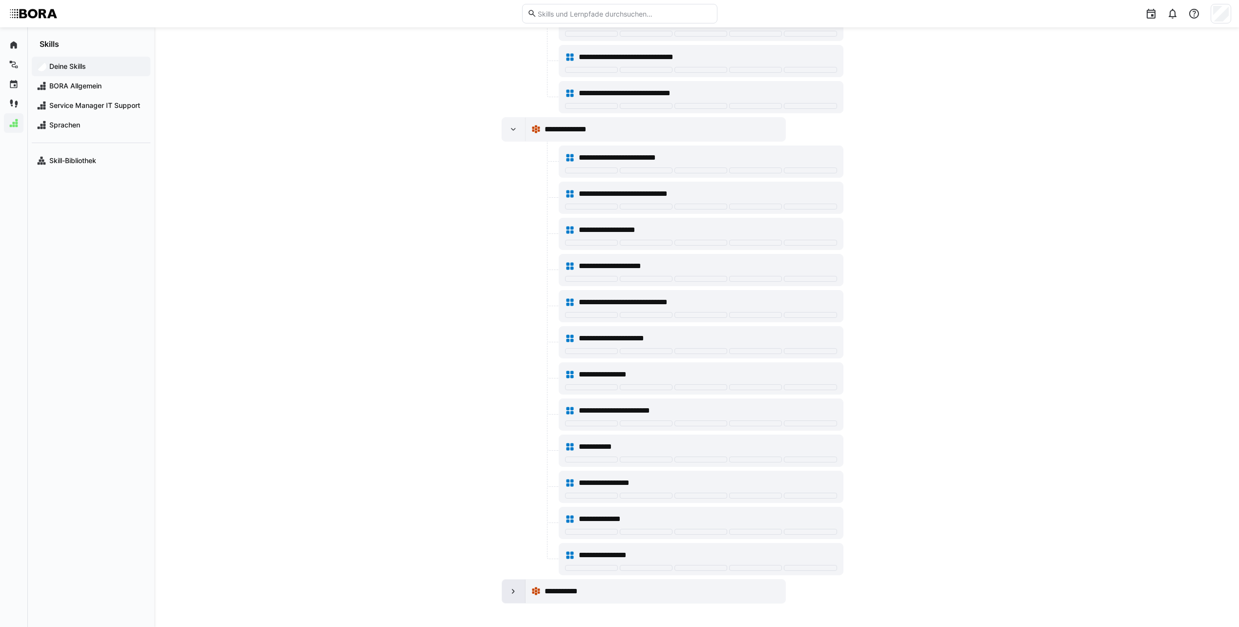
click at [520, 592] on div at bounding box center [513, 591] width 23 height 23
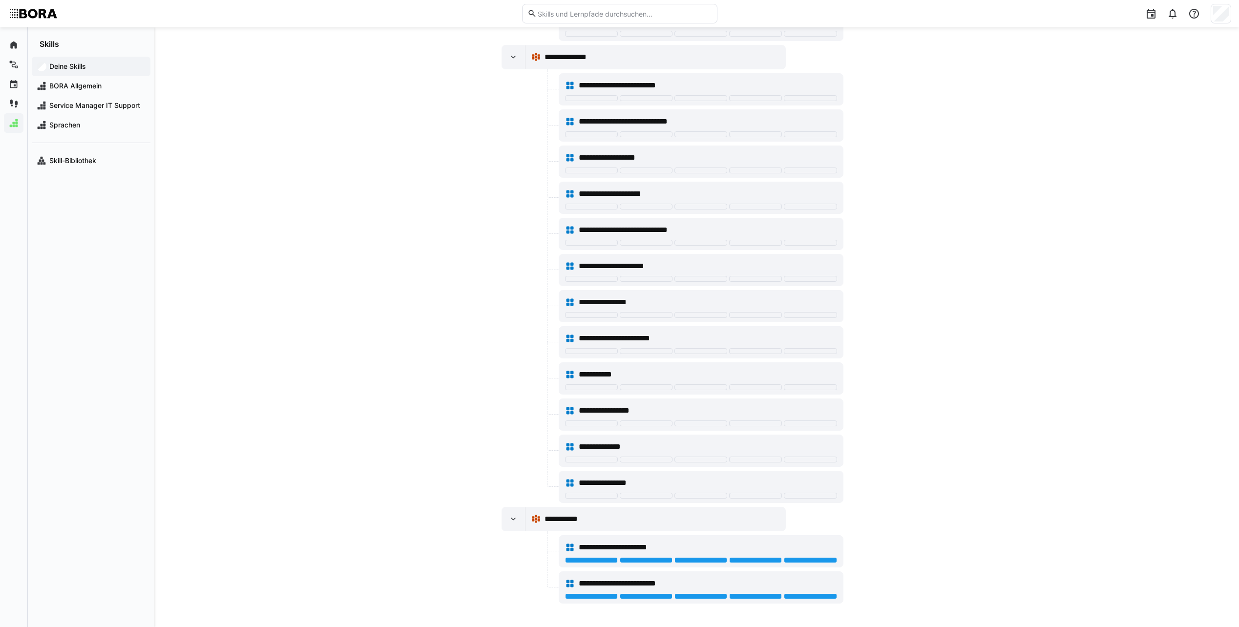
click at [510, 520] on eds-icon at bounding box center [514, 519] width 10 height 10
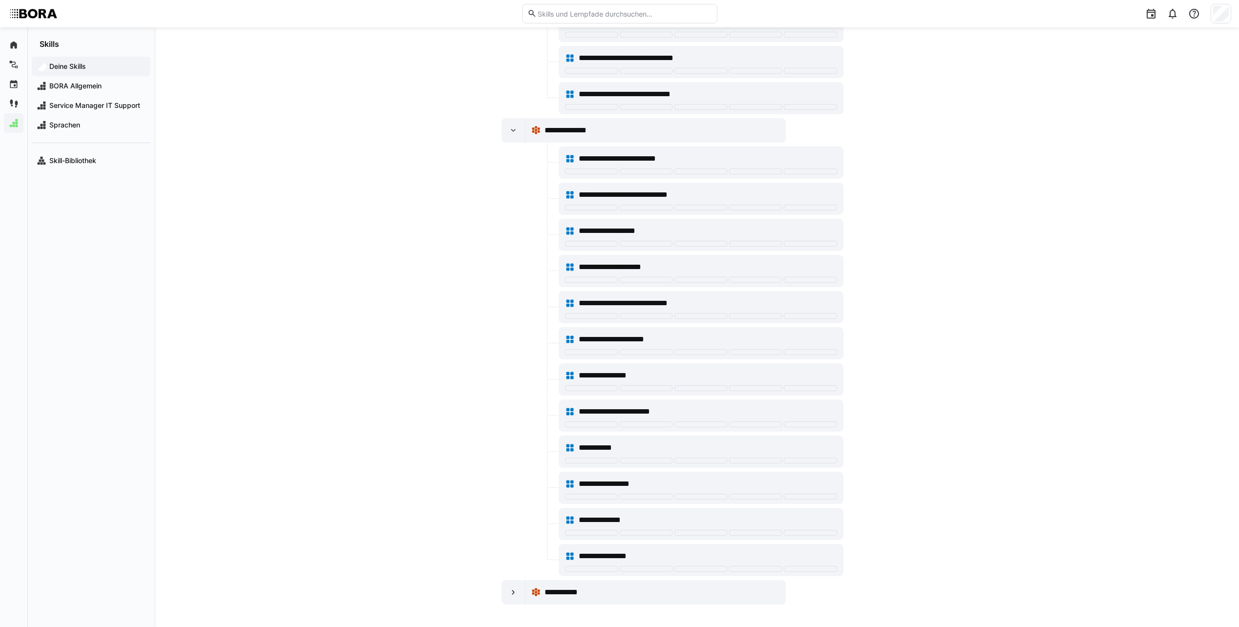
scroll to position [2434, 0]
click at [521, 589] on div at bounding box center [513, 591] width 23 height 23
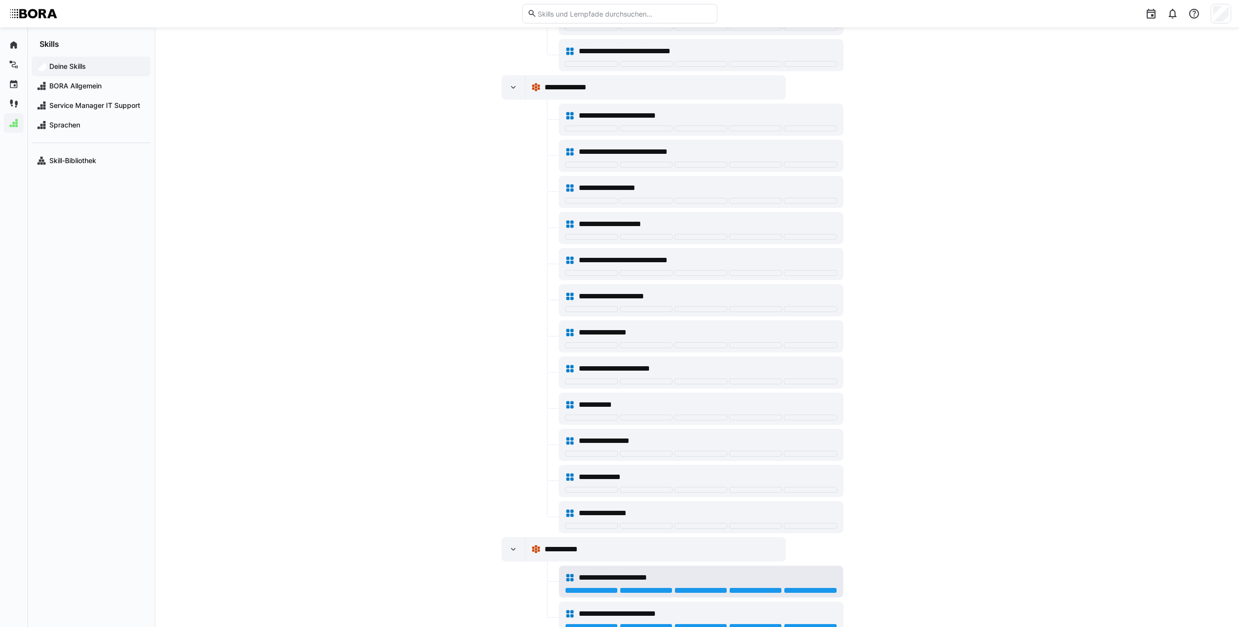
scroll to position [2506, 0]
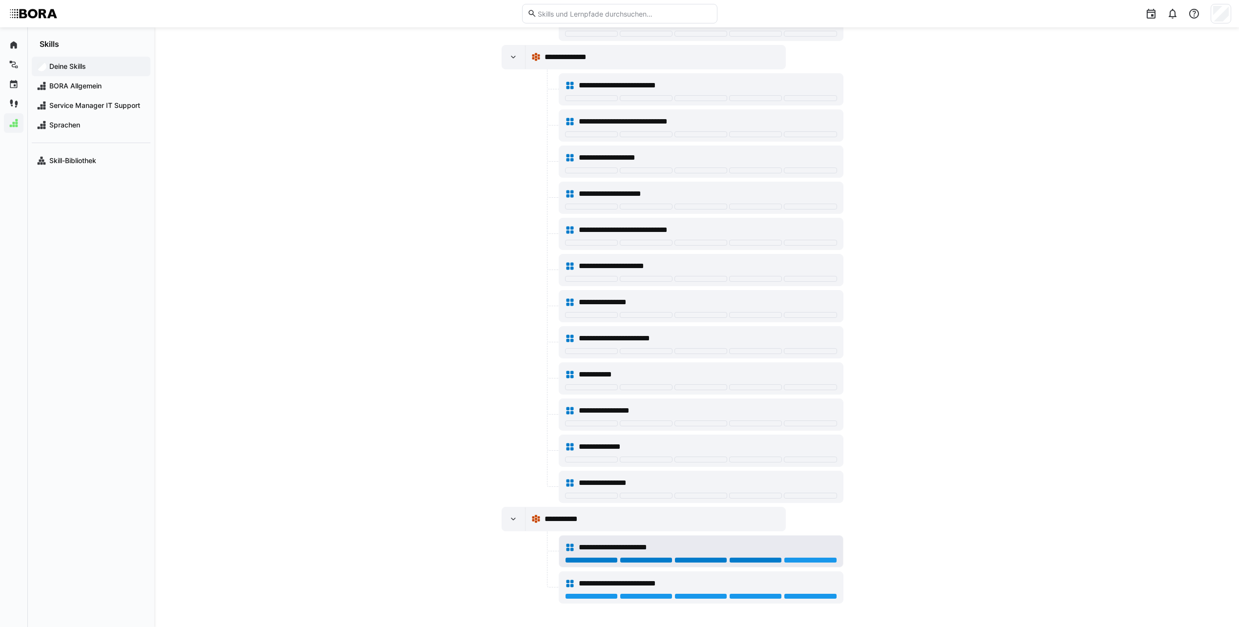
click at [773, 561] on div at bounding box center [755, 560] width 53 height 6
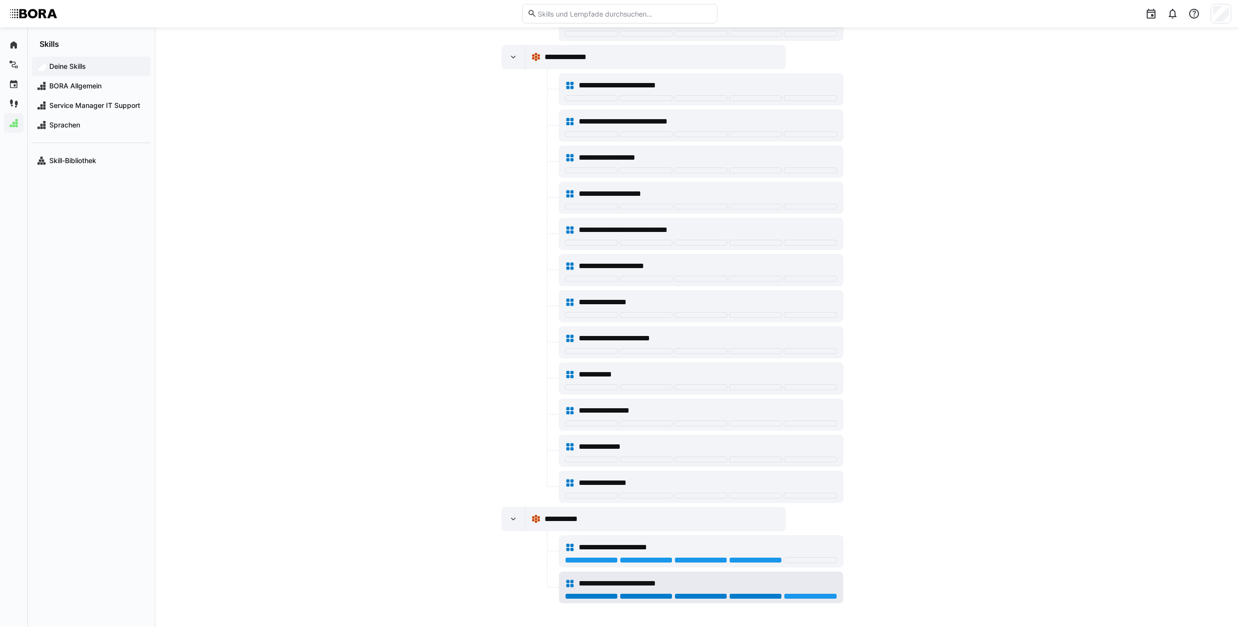
click at [765, 595] on div at bounding box center [755, 597] width 53 height 6
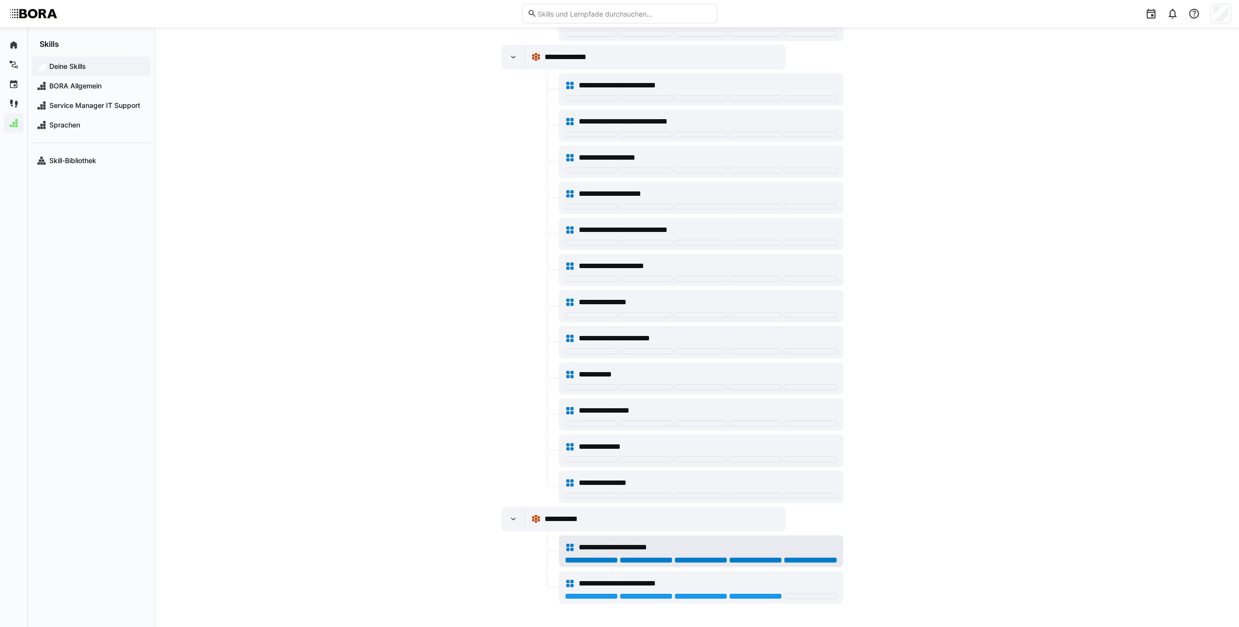
click at [793, 551] on div "**********" at bounding box center [708, 548] width 258 height 12
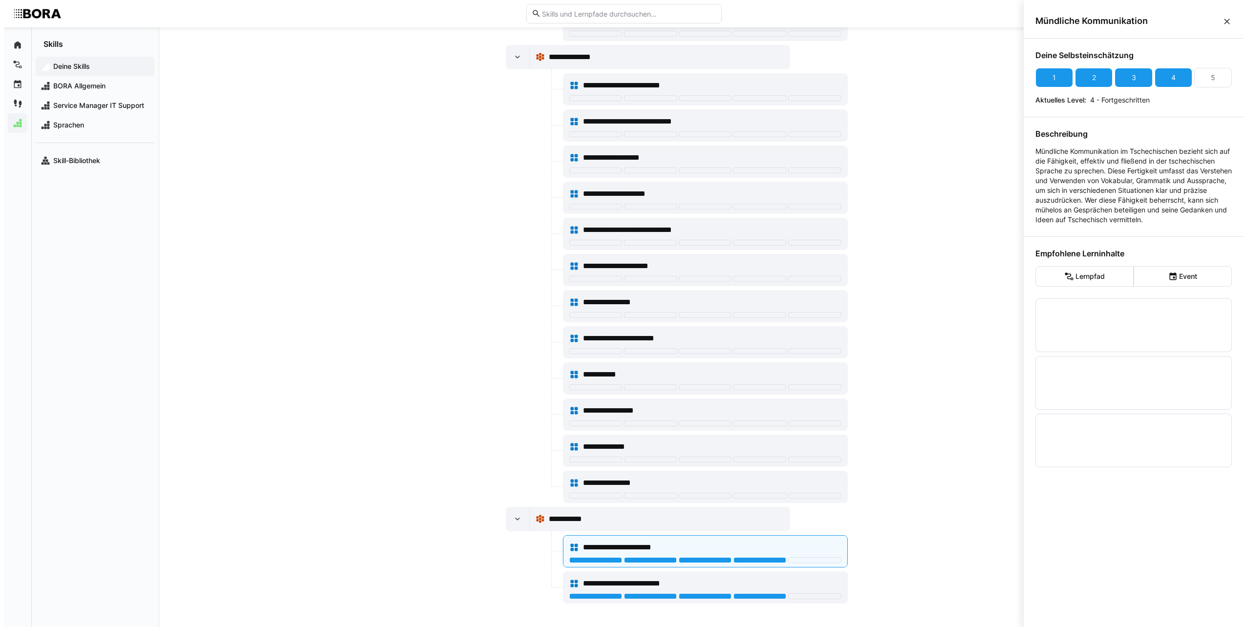
scroll to position [0, 0]
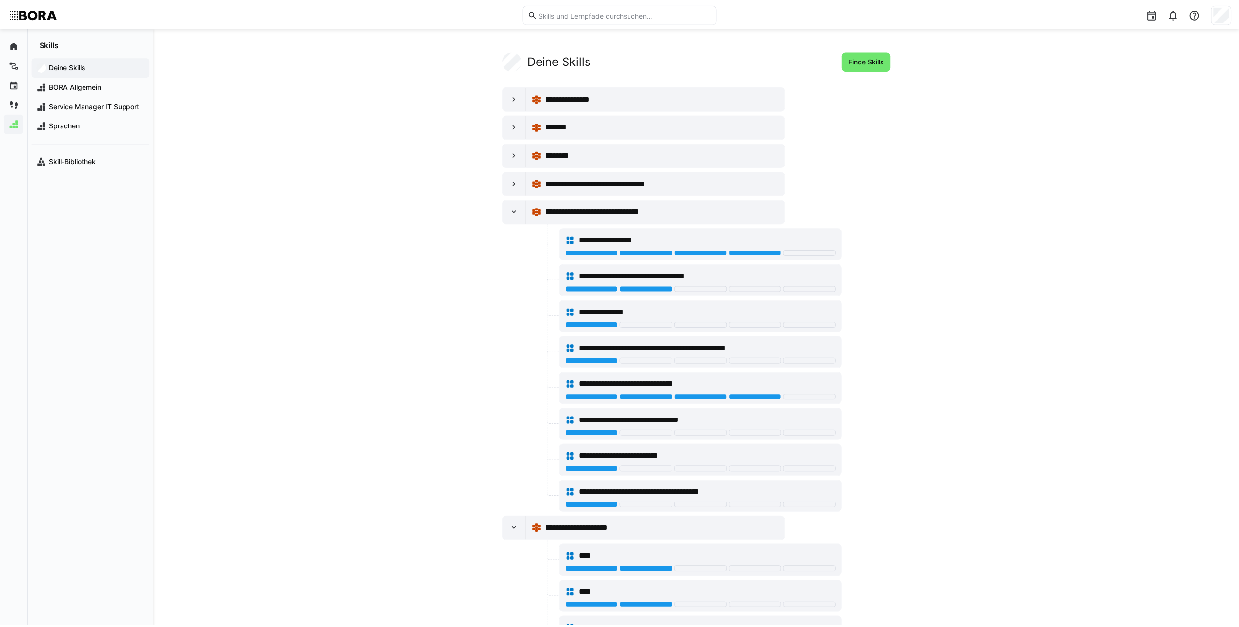
scroll to position [2506, 0]
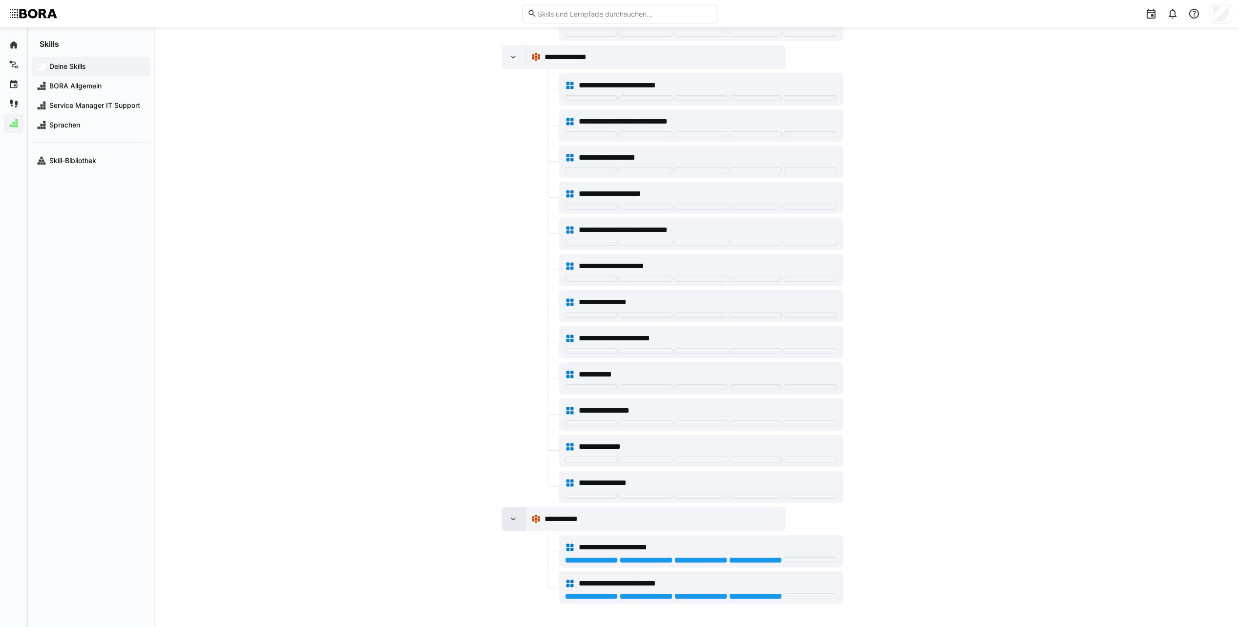
click at [517, 523] on eds-icon at bounding box center [514, 519] width 10 height 10
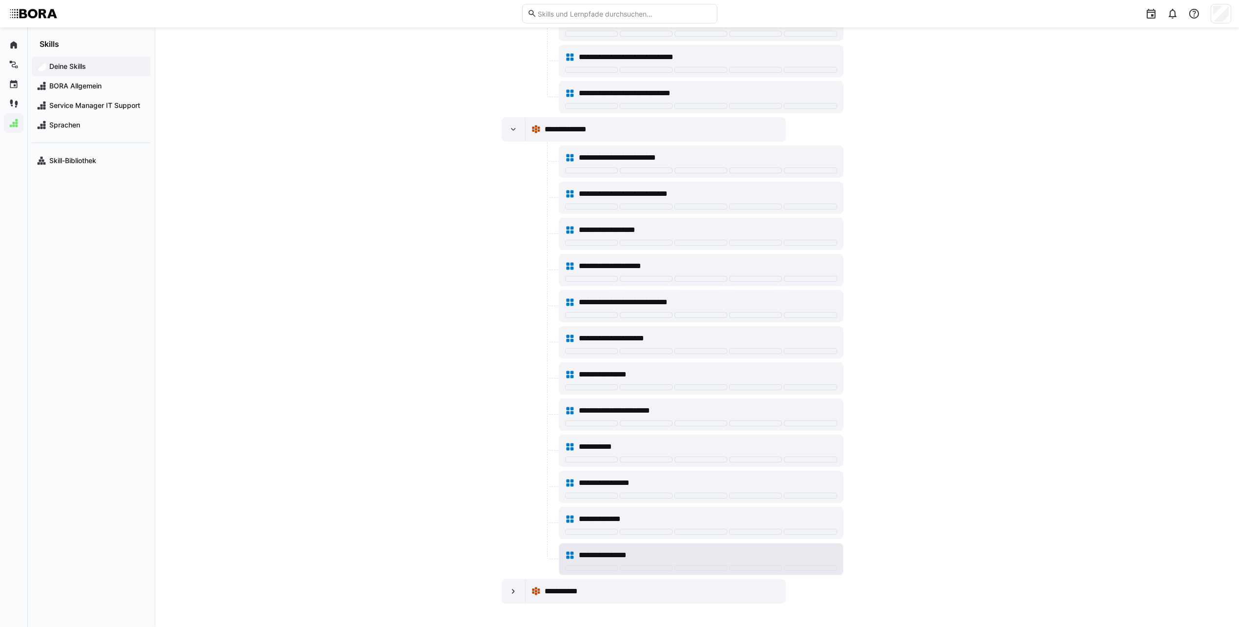
click at [727, 551] on div "**********" at bounding box center [708, 556] width 258 height 12
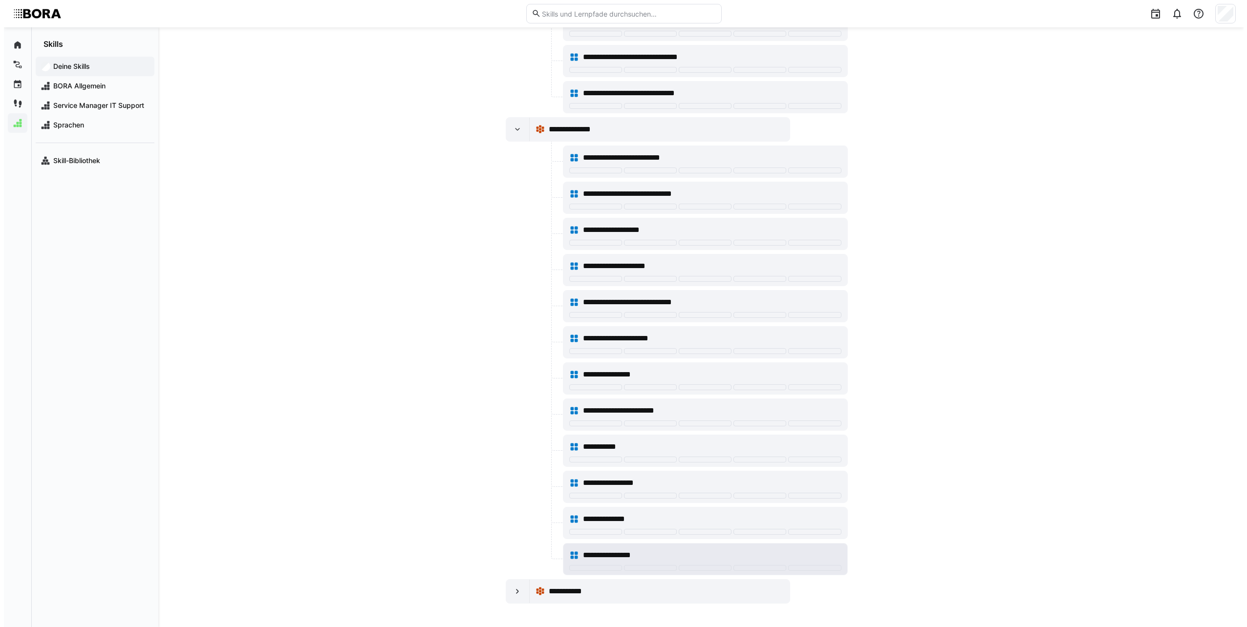
scroll to position [0, 0]
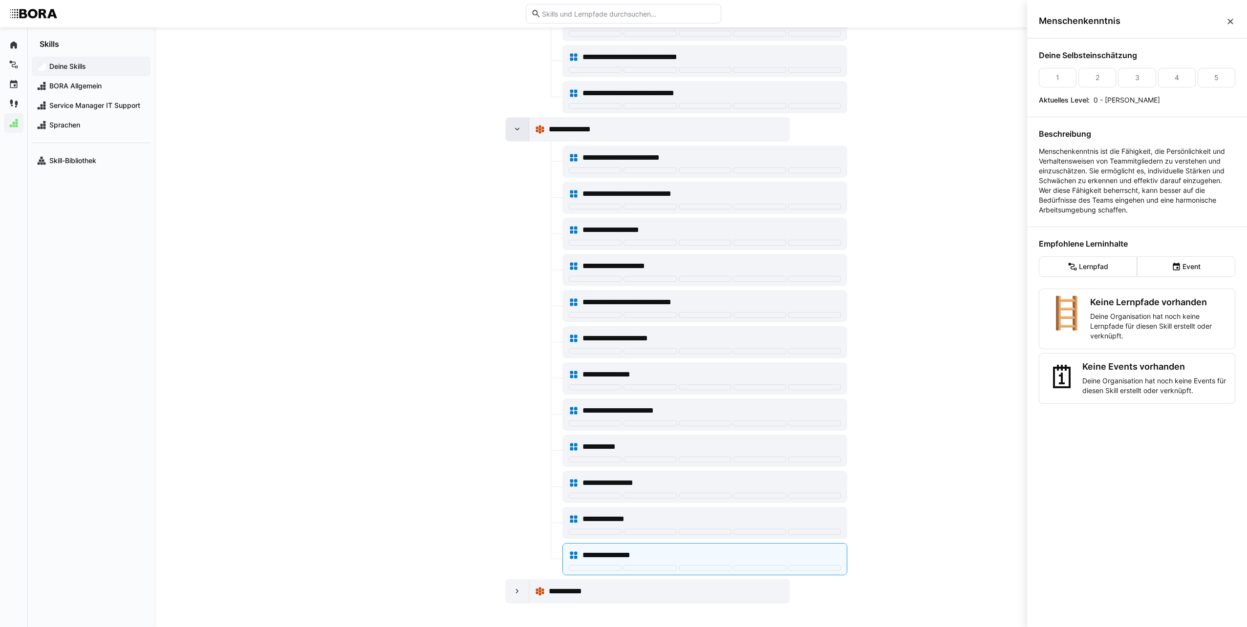
click at [524, 131] on div at bounding box center [517, 129] width 23 height 23
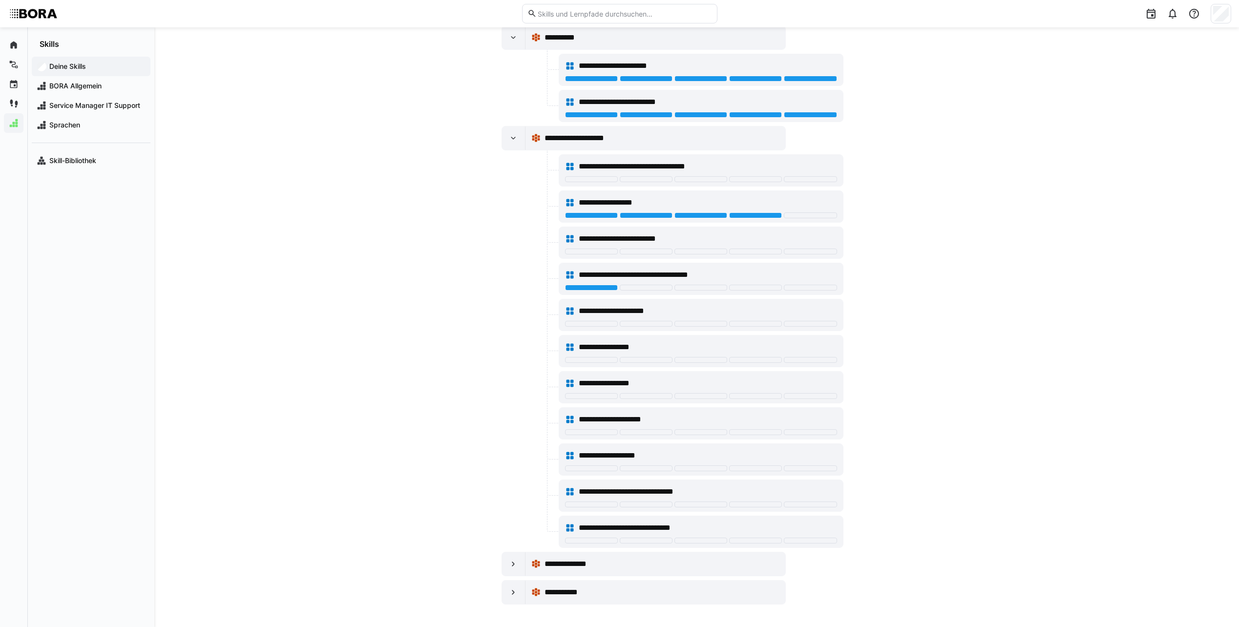
scroll to position [2000, 0]
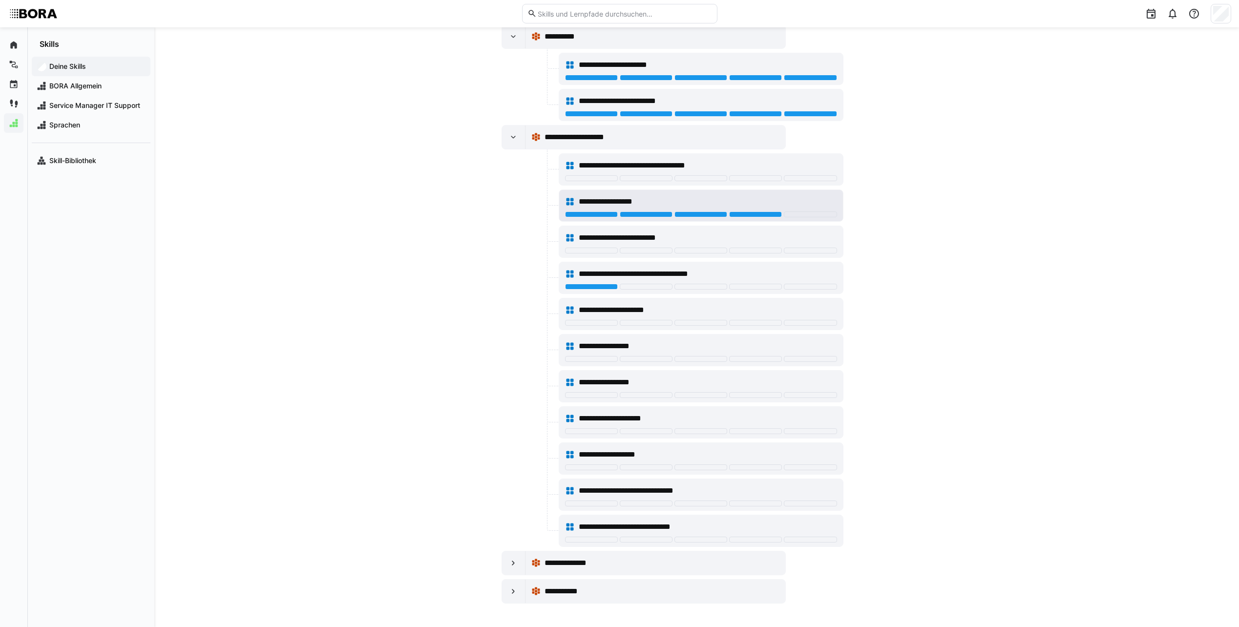
click at [764, 195] on div "**********" at bounding box center [701, 202] width 272 height 20
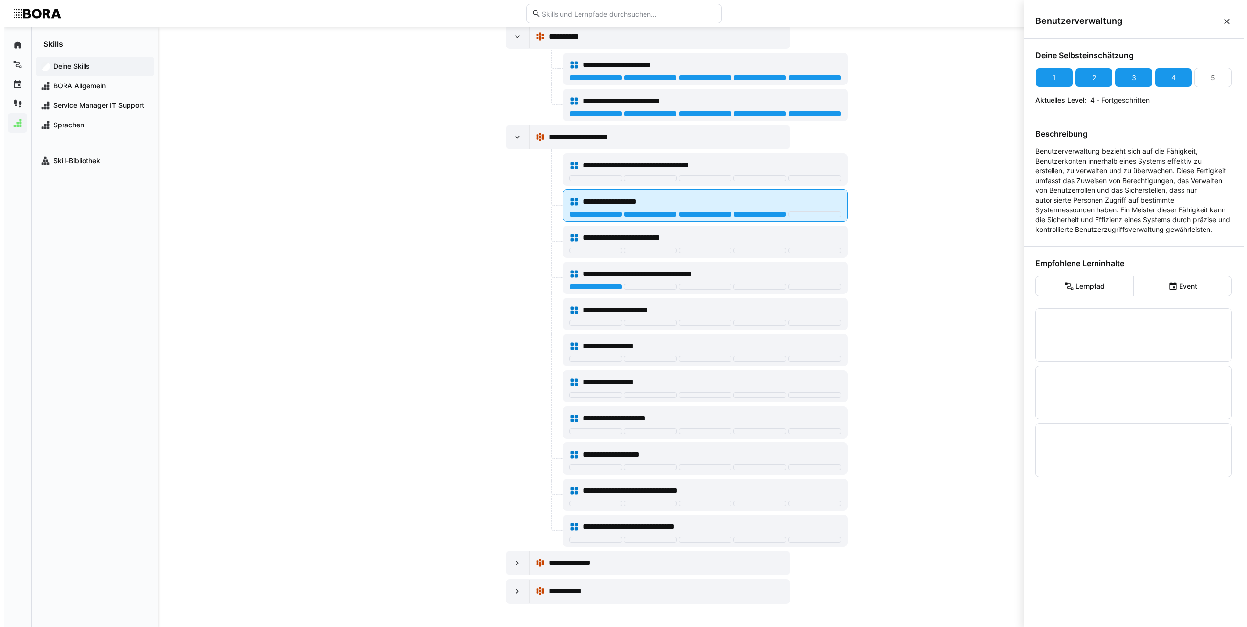
scroll to position [0, 0]
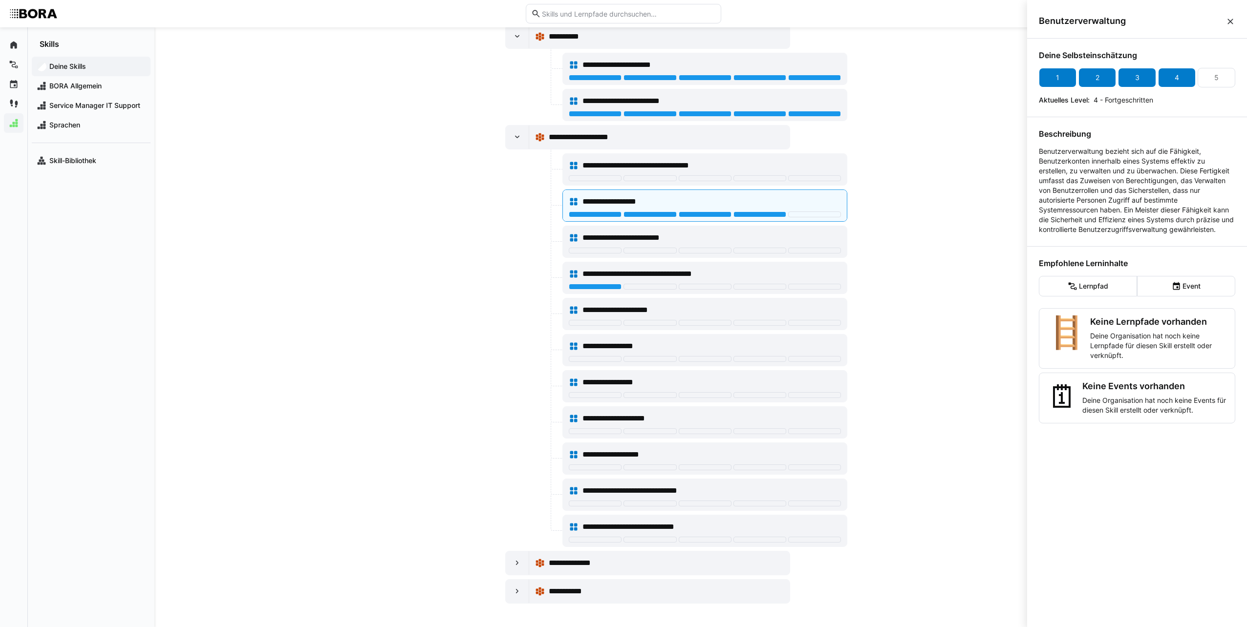
click at [1137, 75] on div "3" at bounding box center [1137, 78] width 38 height 20
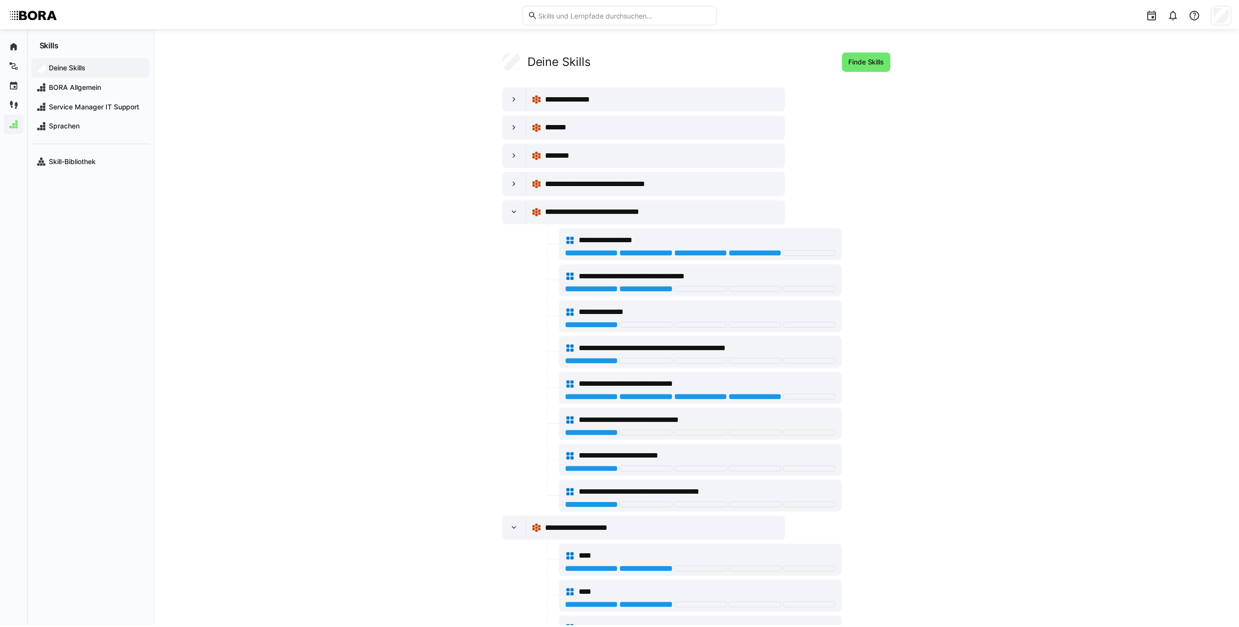
scroll to position [2000, 0]
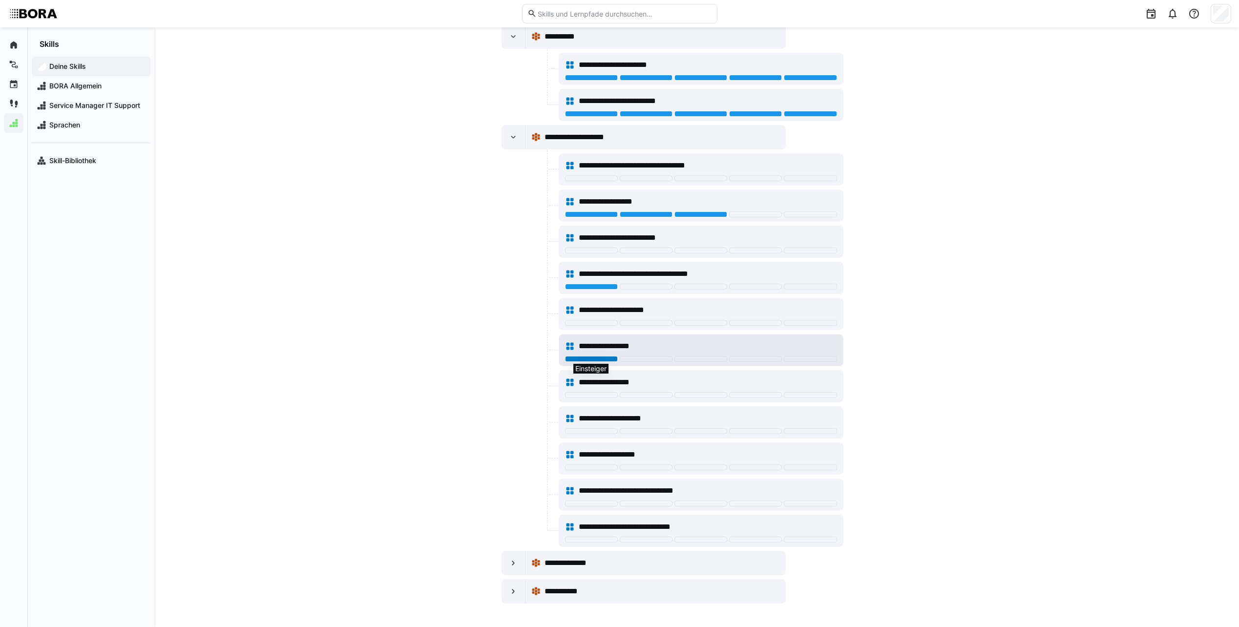
click at [607, 361] on div at bounding box center [591, 359] width 53 height 6
click at [581, 180] on div at bounding box center [591, 178] width 53 height 6
click at [588, 539] on div at bounding box center [591, 540] width 53 height 6
click at [574, 544] on div at bounding box center [701, 541] width 272 height 8
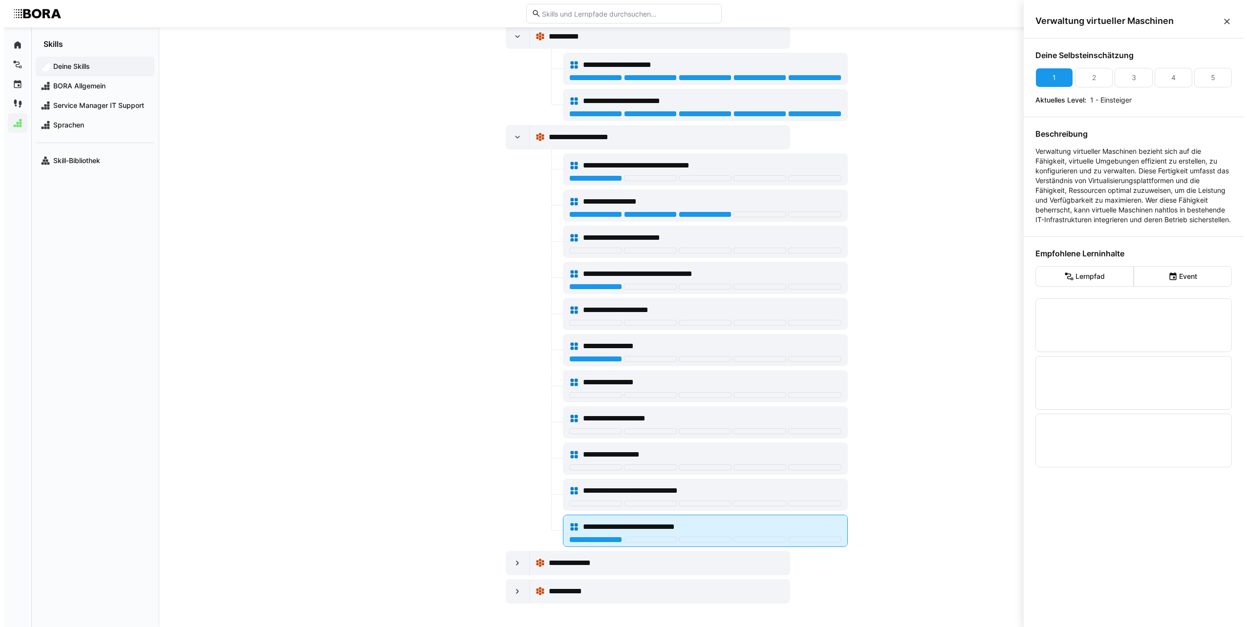
scroll to position [0, 0]
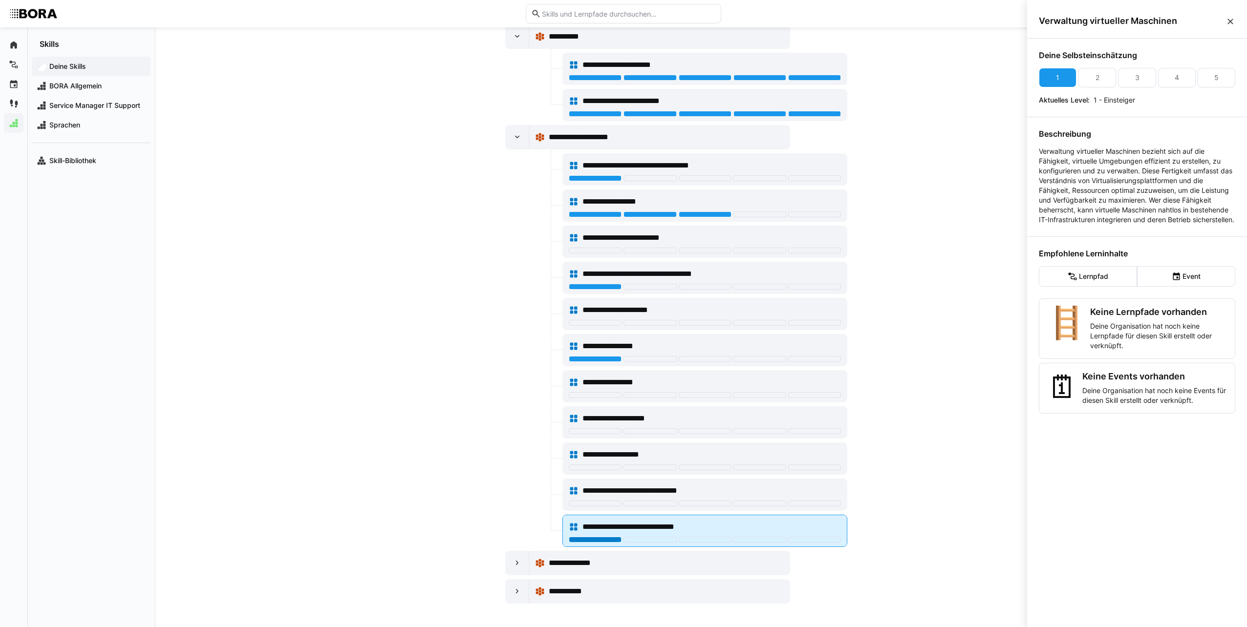
click at [573, 539] on div at bounding box center [595, 540] width 53 height 6
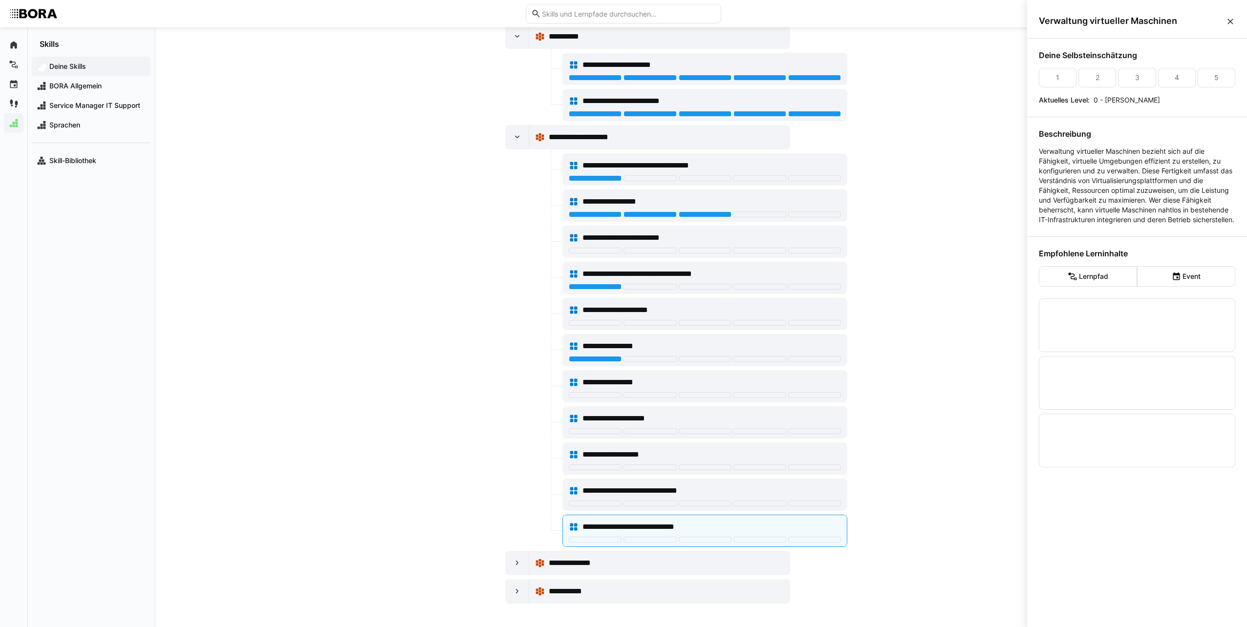
drag, startPoint x: 483, startPoint y: 499, endPoint x: 480, endPoint y: 493, distance: 6.4
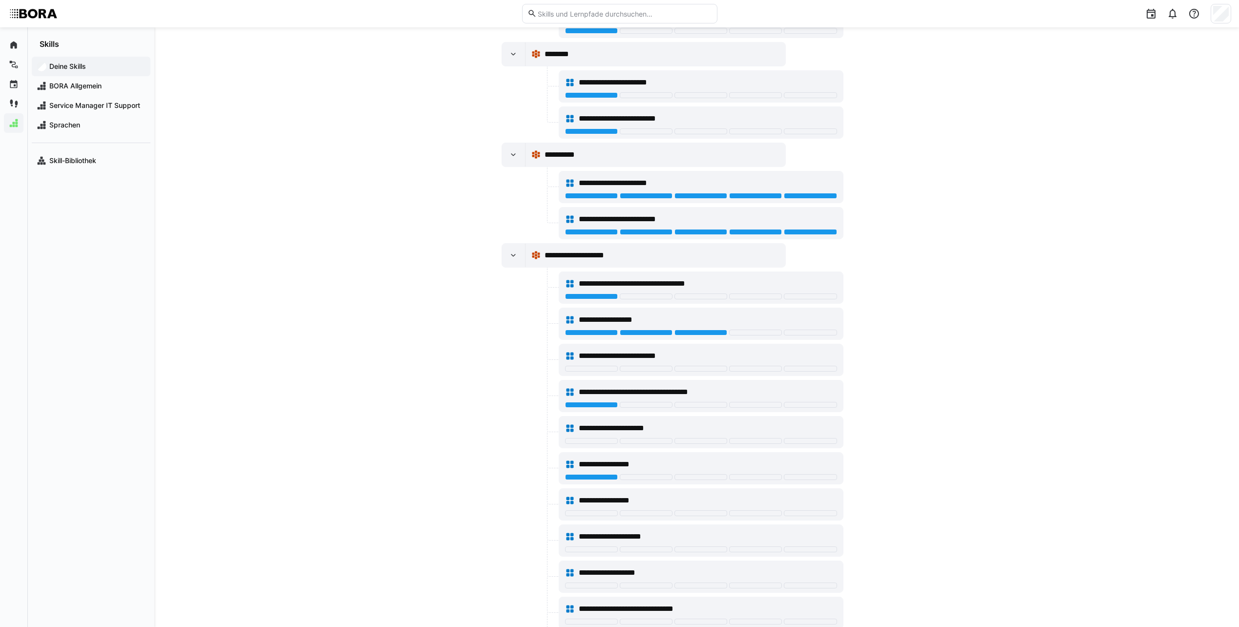
scroll to position [1756, 0]
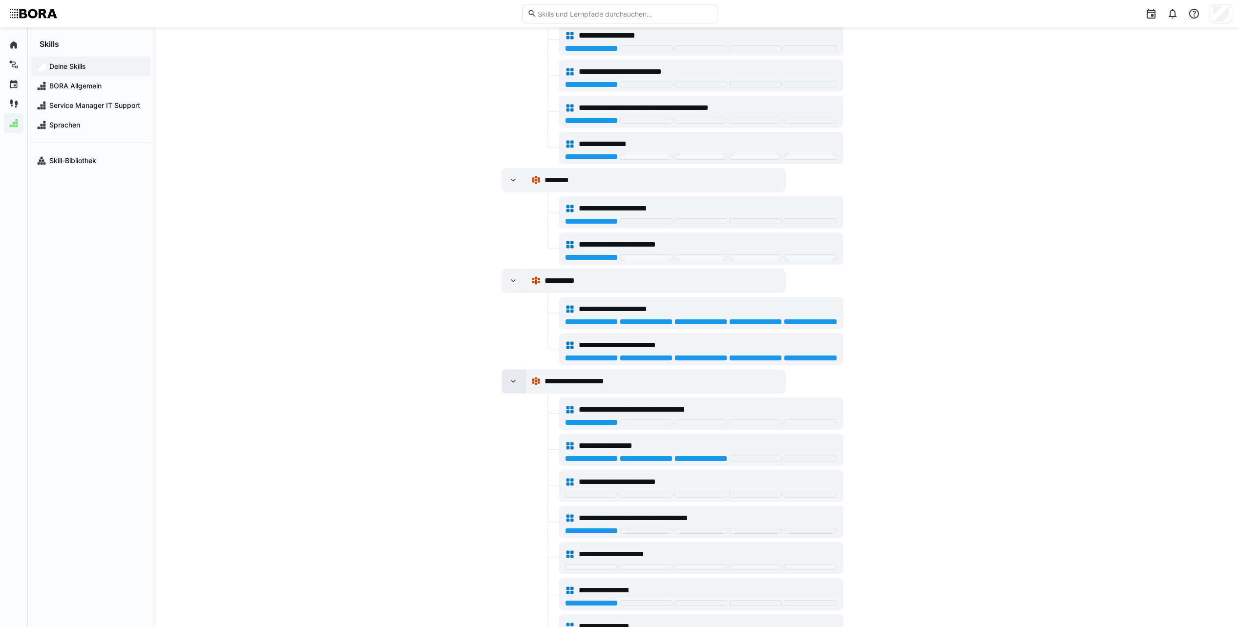
click at [516, 389] on div at bounding box center [513, 381] width 23 height 23
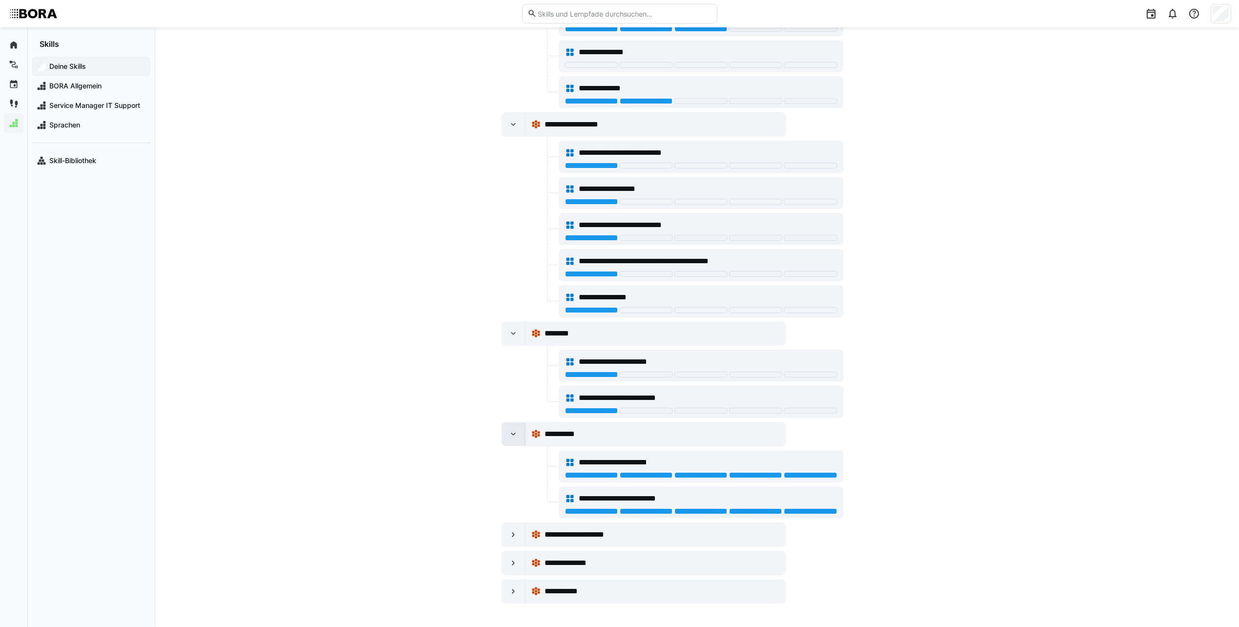
click at [508, 437] on div at bounding box center [513, 434] width 23 height 23
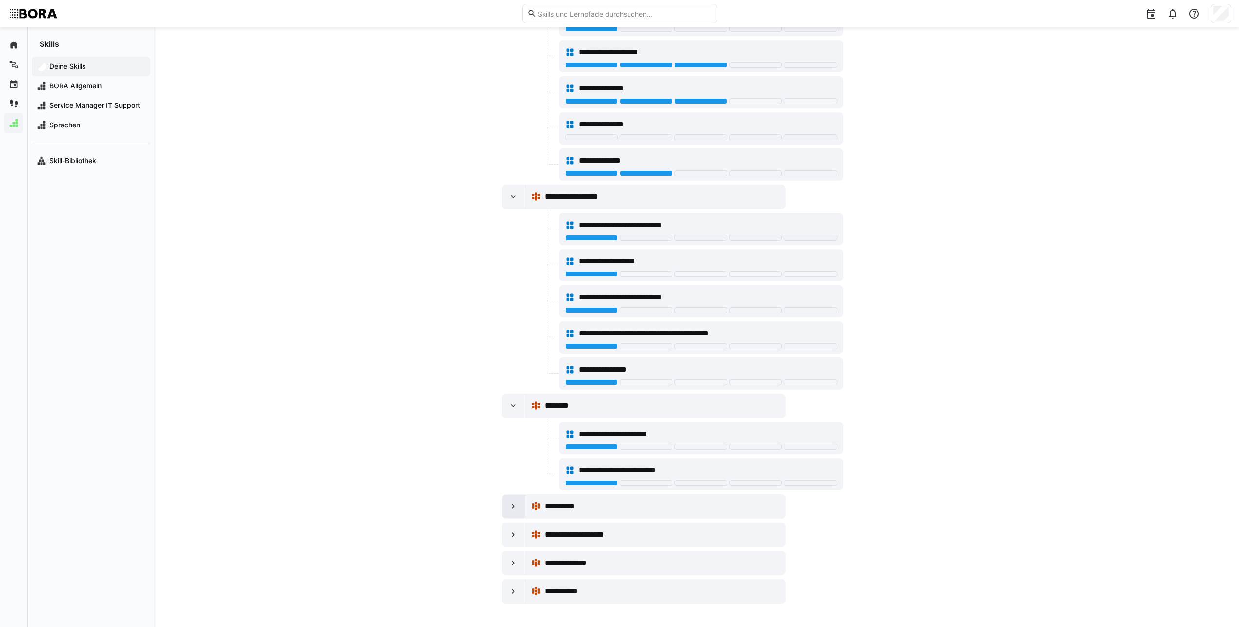
scroll to position [1530, 0]
click at [504, 409] on div at bounding box center [513, 405] width 23 height 23
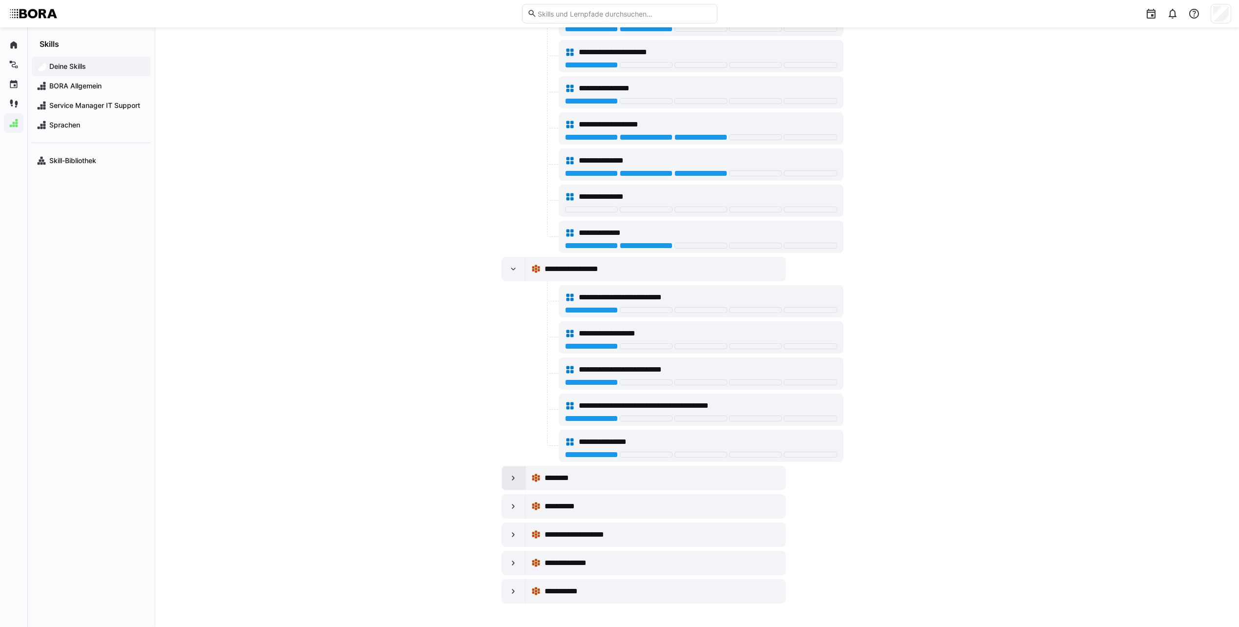
scroll to position [1458, 0]
click at [522, 270] on div at bounding box center [513, 268] width 23 height 23
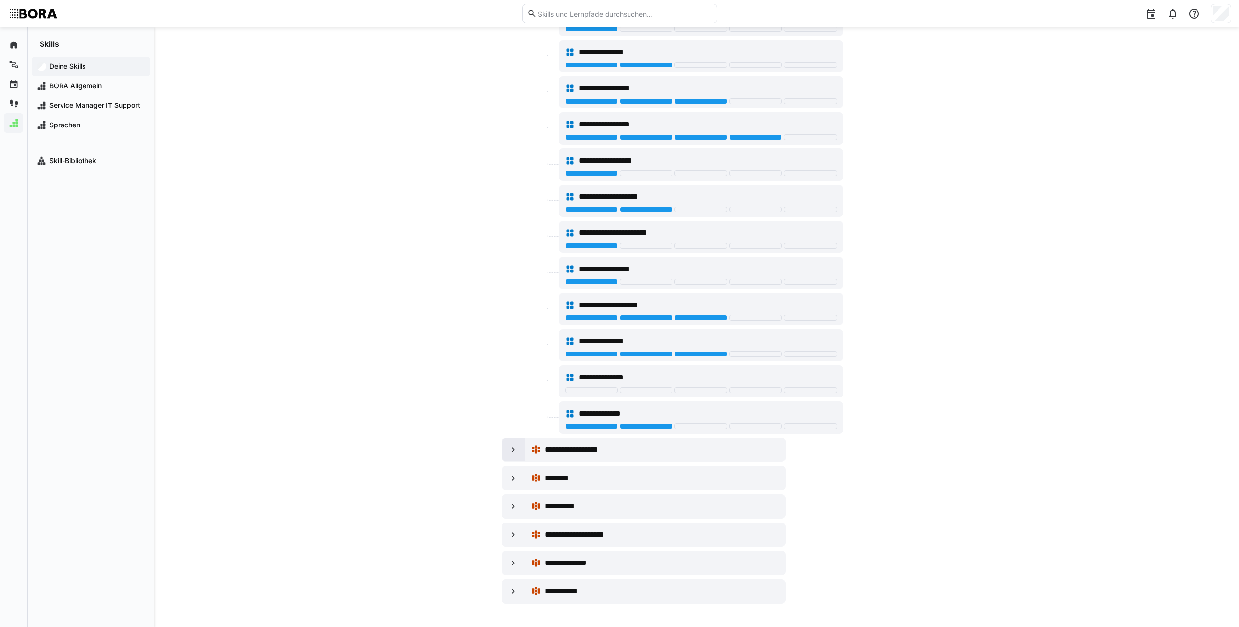
click at [510, 449] on eds-icon at bounding box center [514, 450] width 10 height 10
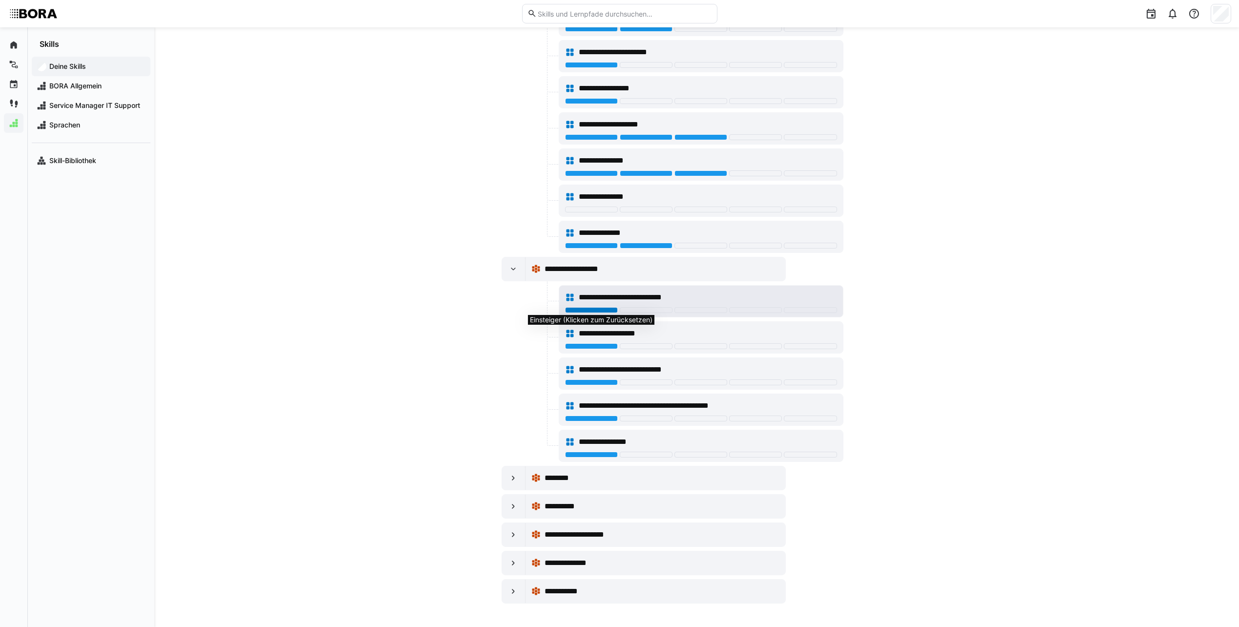
click at [591, 309] on div at bounding box center [591, 310] width 53 height 6
click at [598, 310] on div at bounding box center [591, 310] width 53 height 6
click at [516, 265] on div at bounding box center [513, 268] width 23 height 23
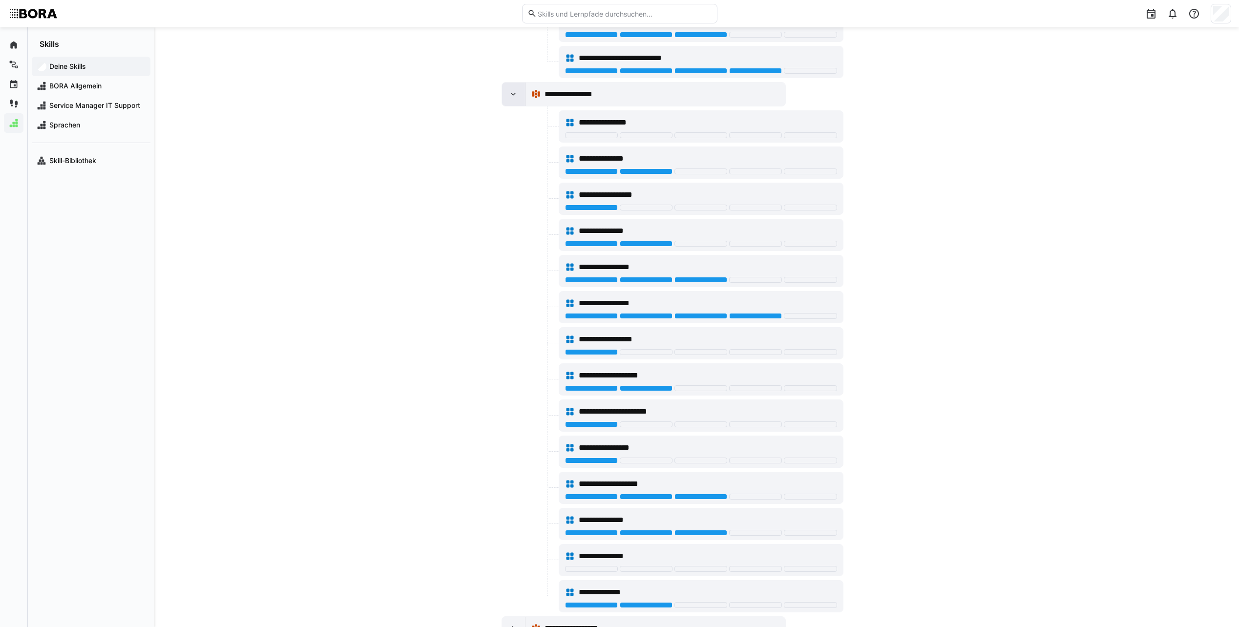
scroll to position [1082, 0]
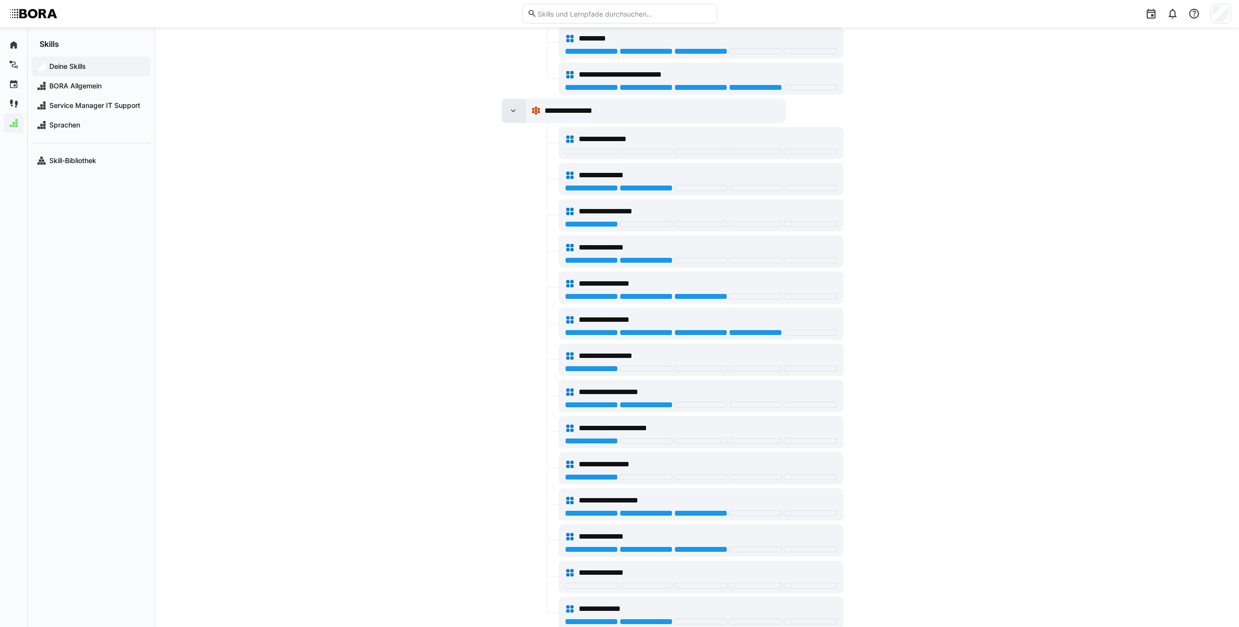
click at [515, 112] on eds-icon at bounding box center [514, 111] width 10 height 10
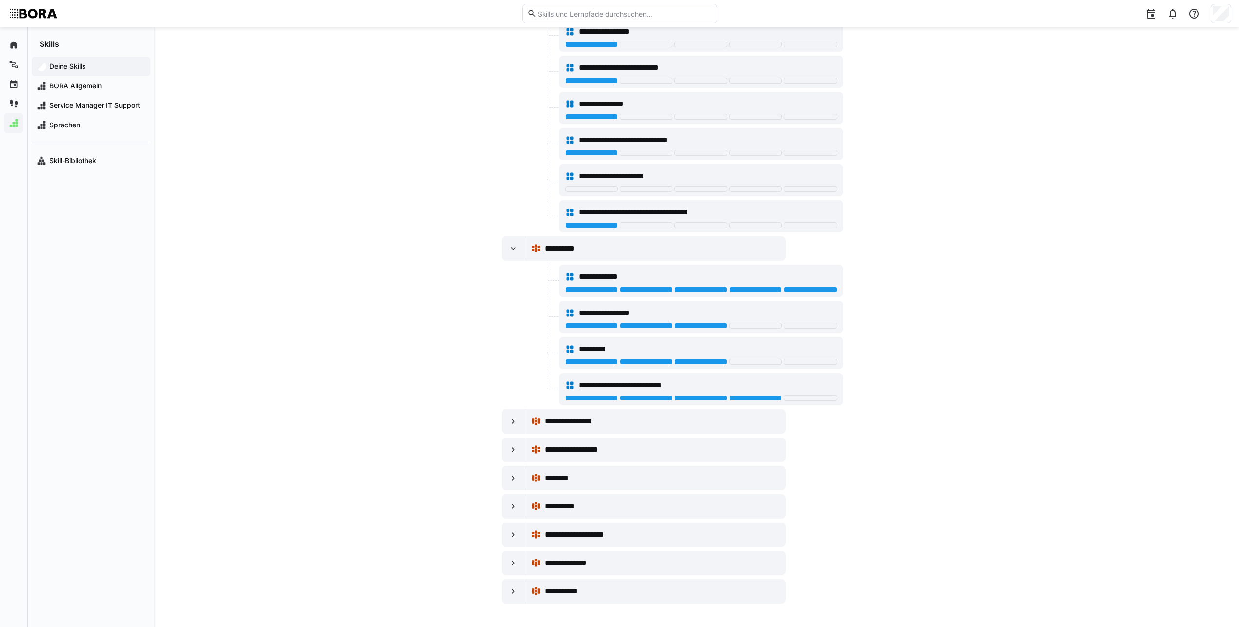
scroll to position [673, 0]
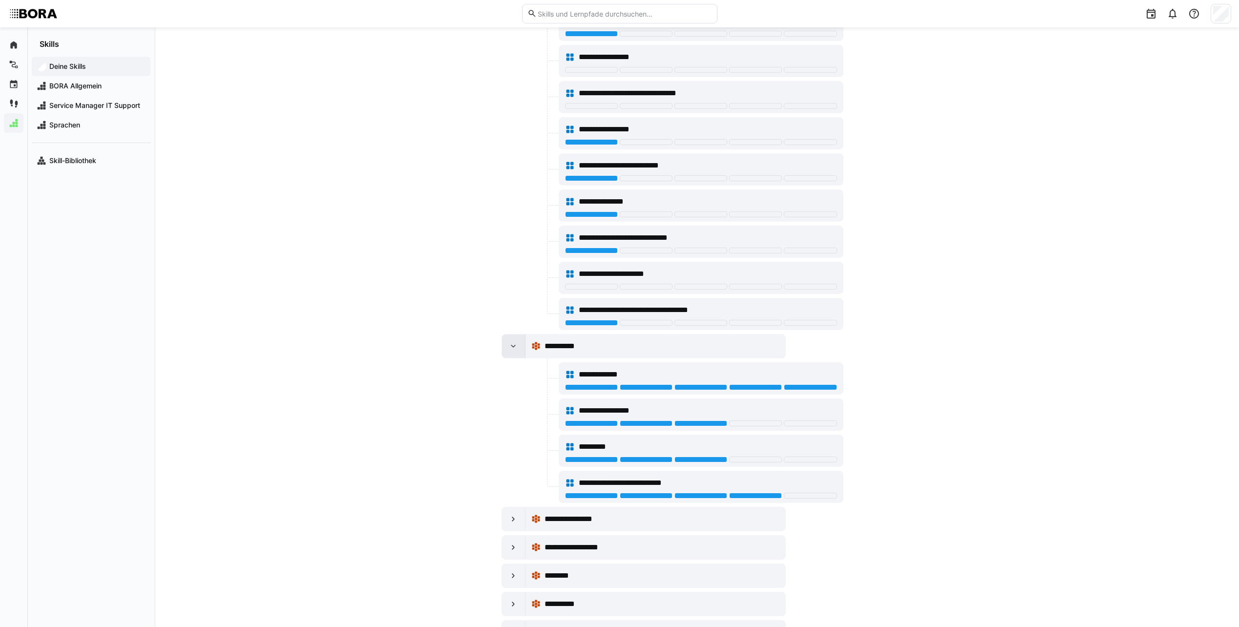
click at [516, 347] on eds-icon at bounding box center [514, 346] width 10 height 10
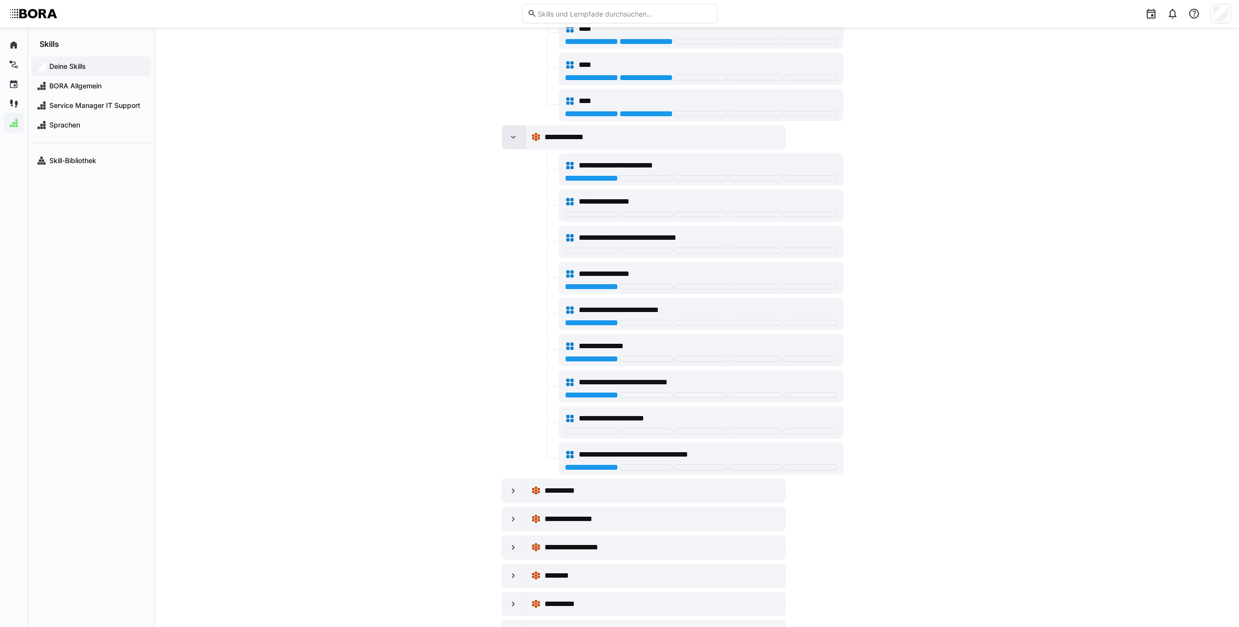
click at [510, 140] on eds-icon at bounding box center [514, 137] width 10 height 10
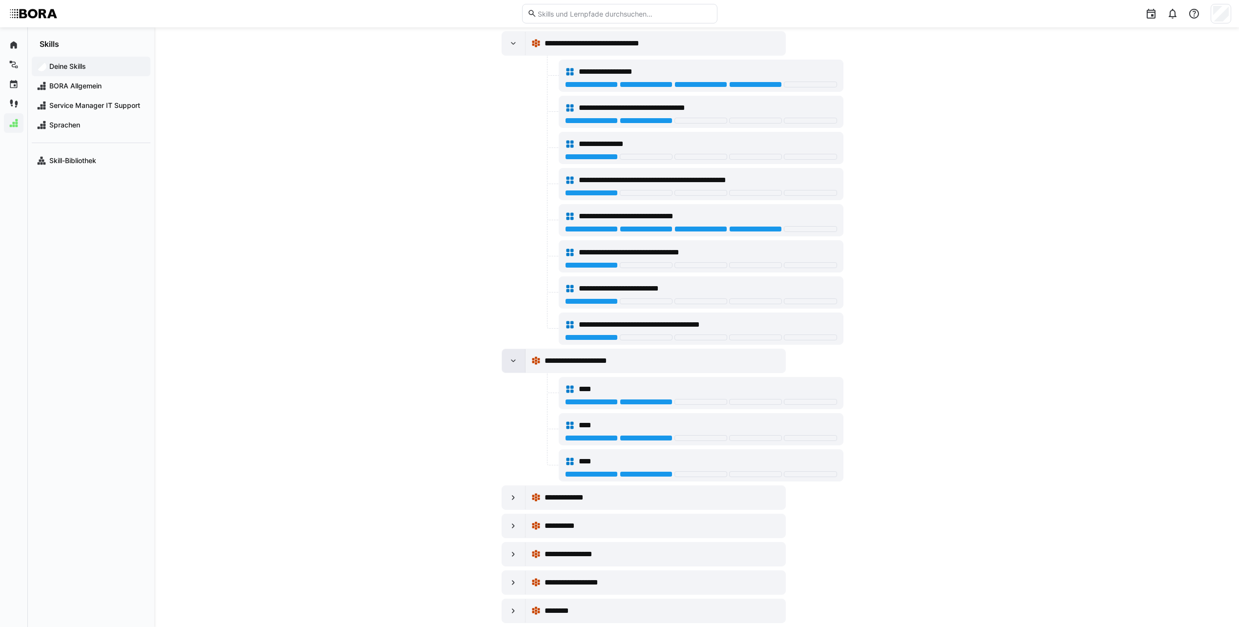
scroll to position [154, 0]
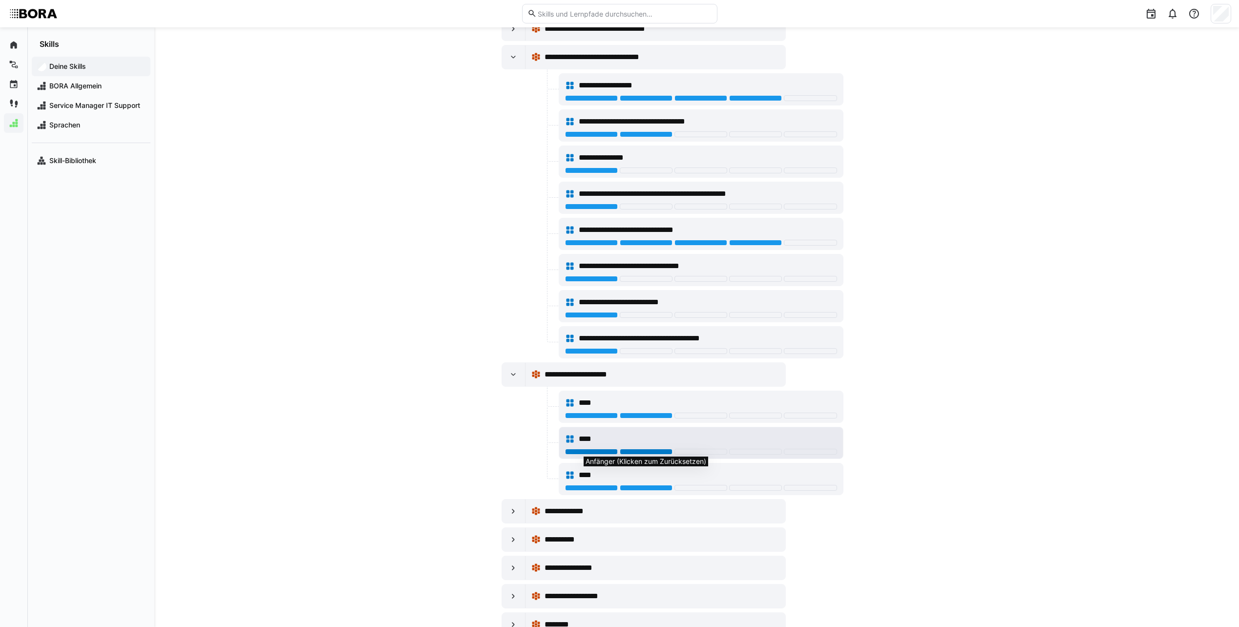
click at [645, 452] on div at bounding box center [646, 452] width 53 height 6
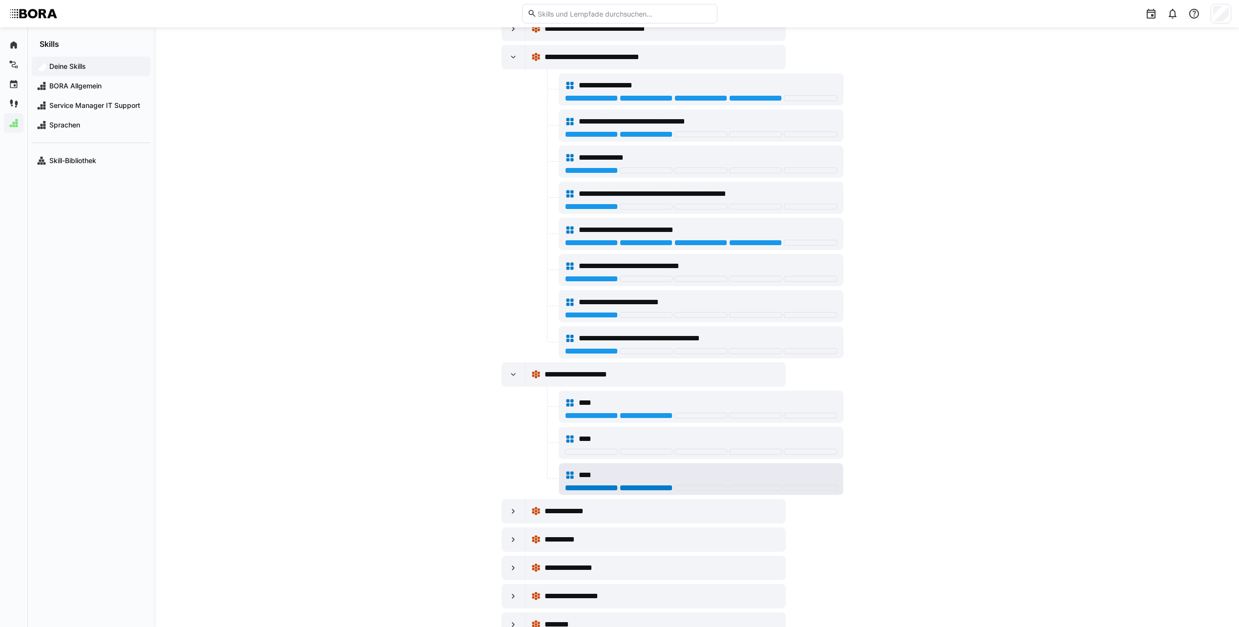
click at [642, 485] on div at bounding box center [646, 488] width 53 height 6
click at [602, 451] on div at bounding box center [591, 452] width 53 height 6
click at [600, 489] on div at bounding box center [591, 488] width 53 height 6
click at [655, 453] on div at bounding box center [646, 452] width 53 height 6
click at [651, 487] on div at bounding box center [646, 488] width 53 height 6
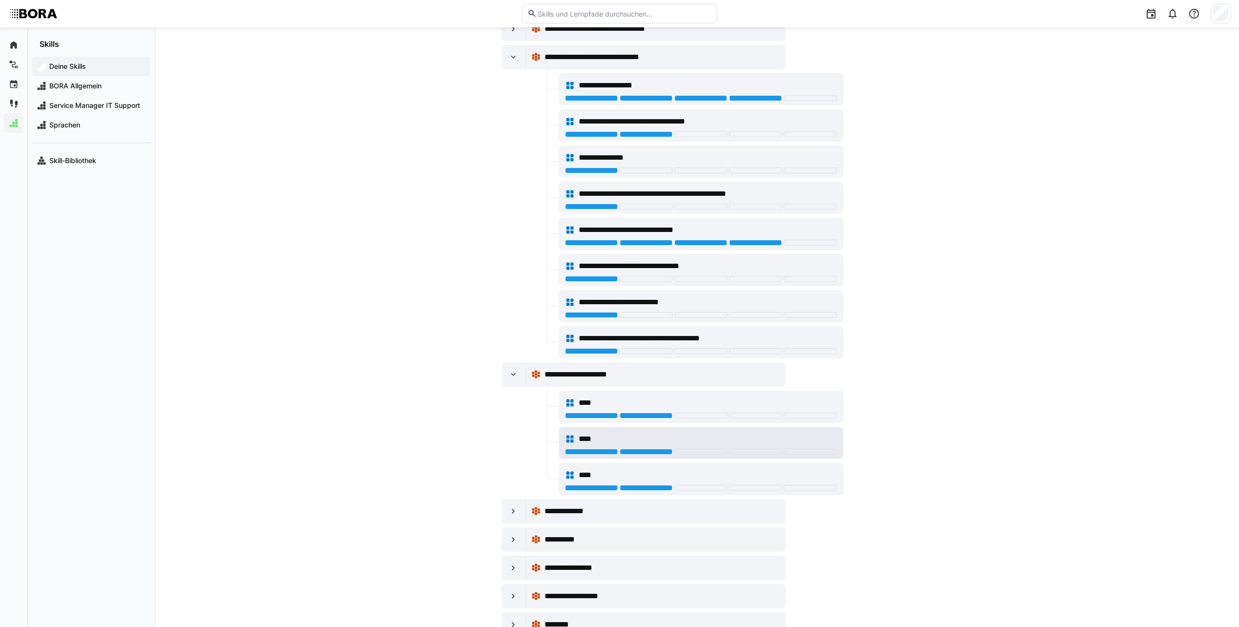
click at [646, 453] on div at bounding box center [646, 452] width 53 height 6
click at [607, 453] on div at bounding box center [591, 452] width 53 height 6
click at [602, 489] on div at bounding box center [591, 488] width 53 height 6
click at [607, 454] on div at bounding box center [591, 452] width 53 height 6
click at [510, 382] on div at bounding box center [513, 374] width 23 height 23
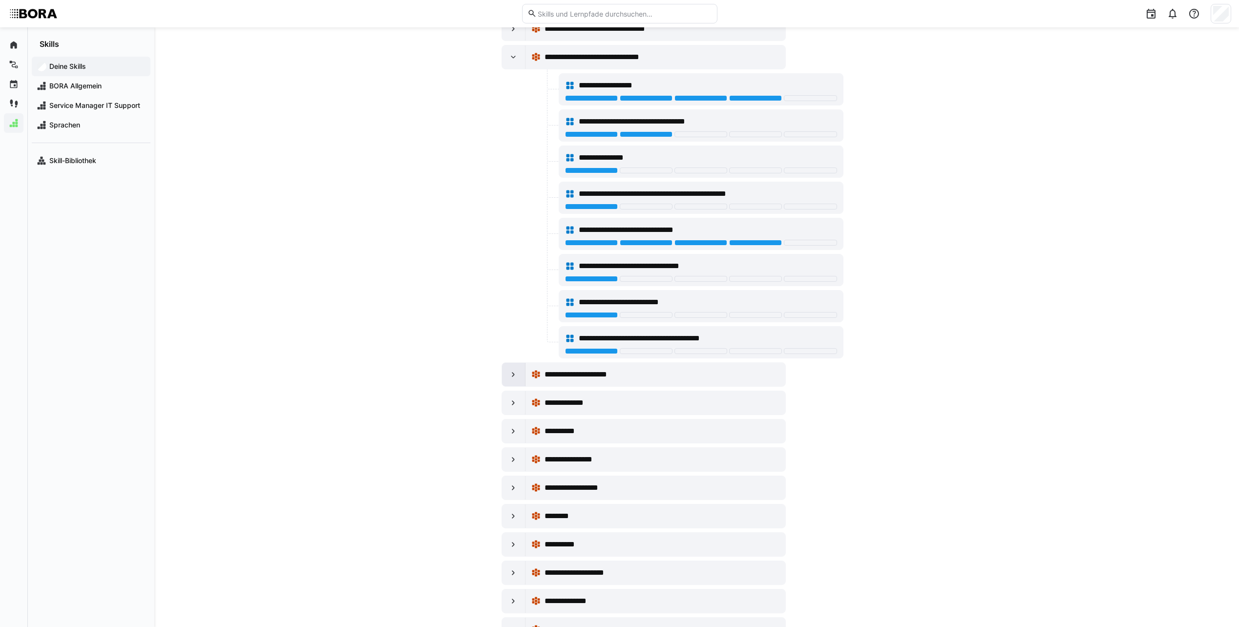
click at [508, 372] on div at bounding box center [513, 374] width 23 height 23
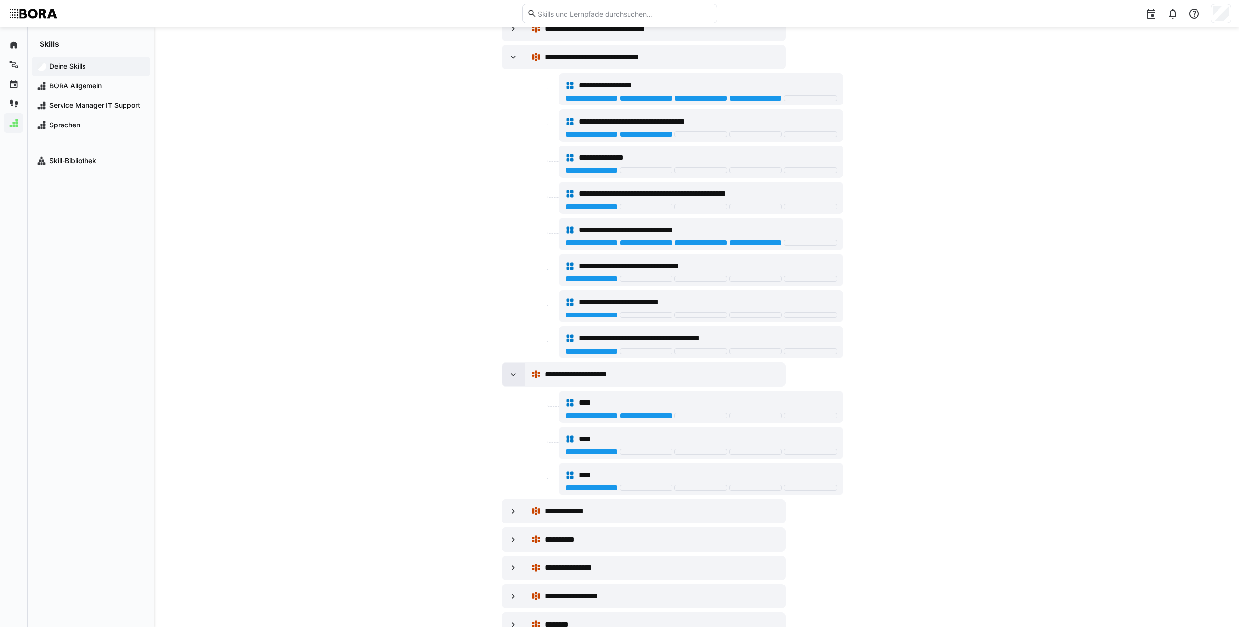
click at [508, 372] on div at bounding box center [513, 374] width 23 height 23
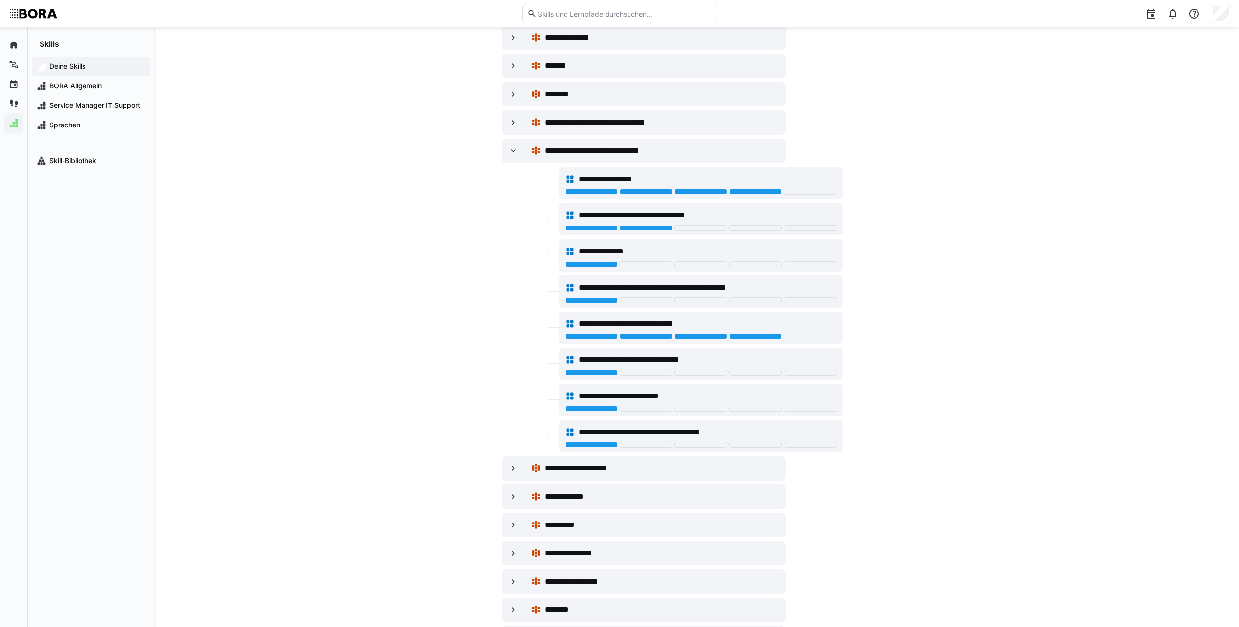
scroll to position [57, 0]
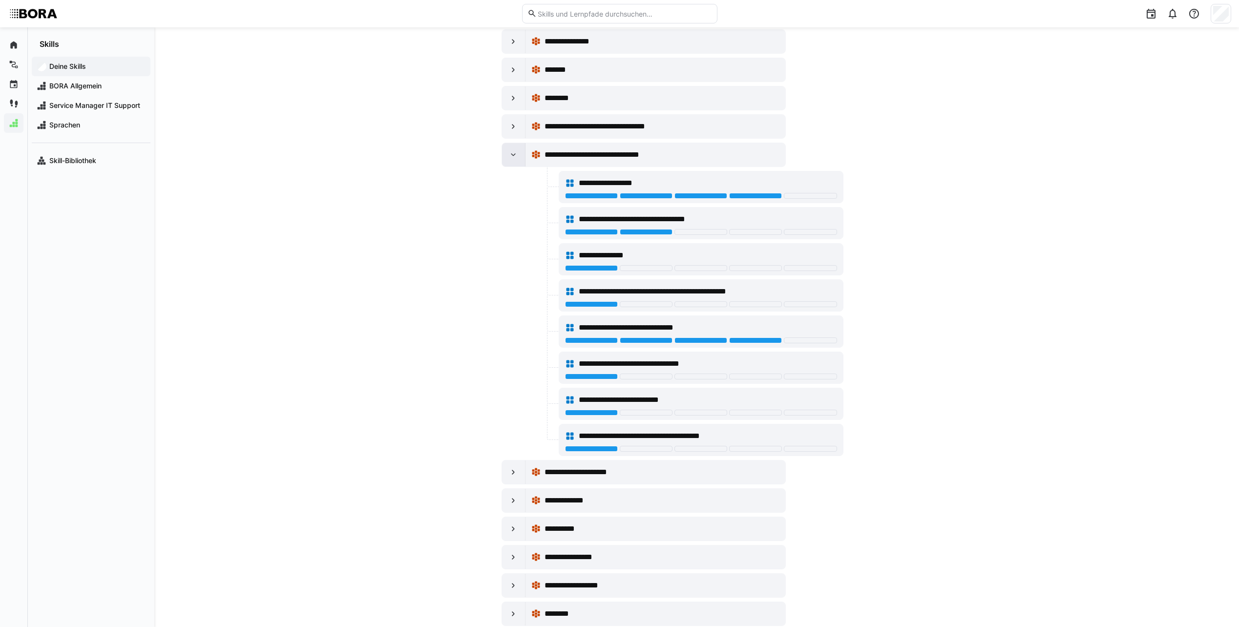
click at [522, 158] on div at bounding box center [513, 154] width 23 height 23
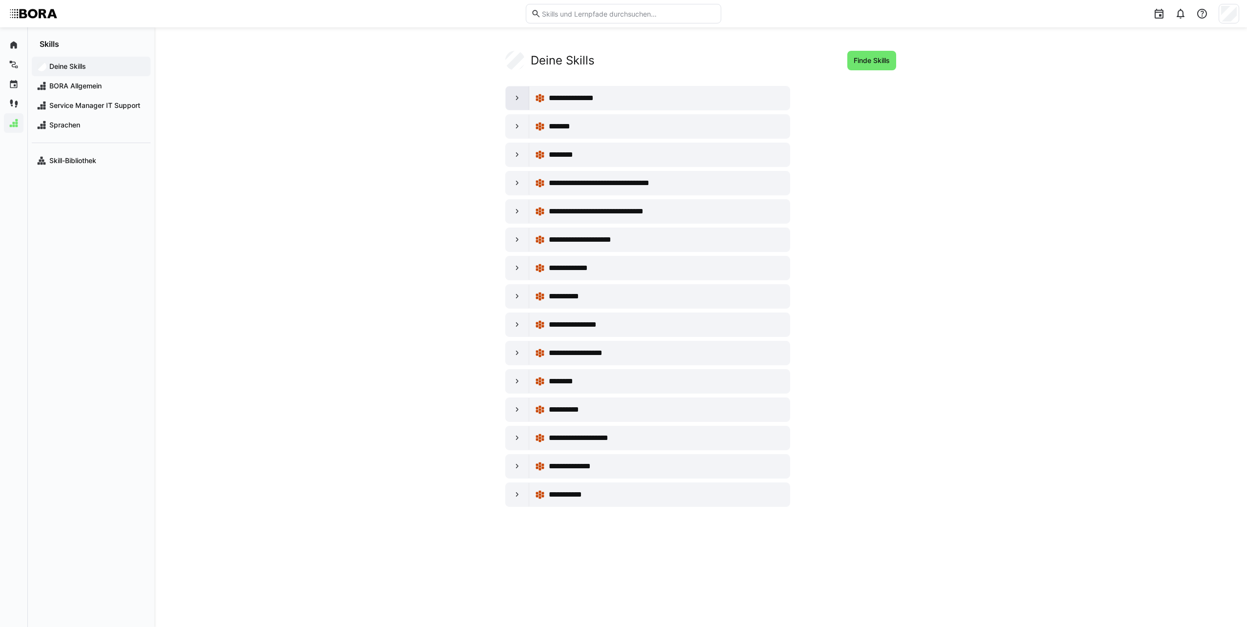
click at [518, 95] on eds-icon at bounding box center [517, 98] width 10 height 10
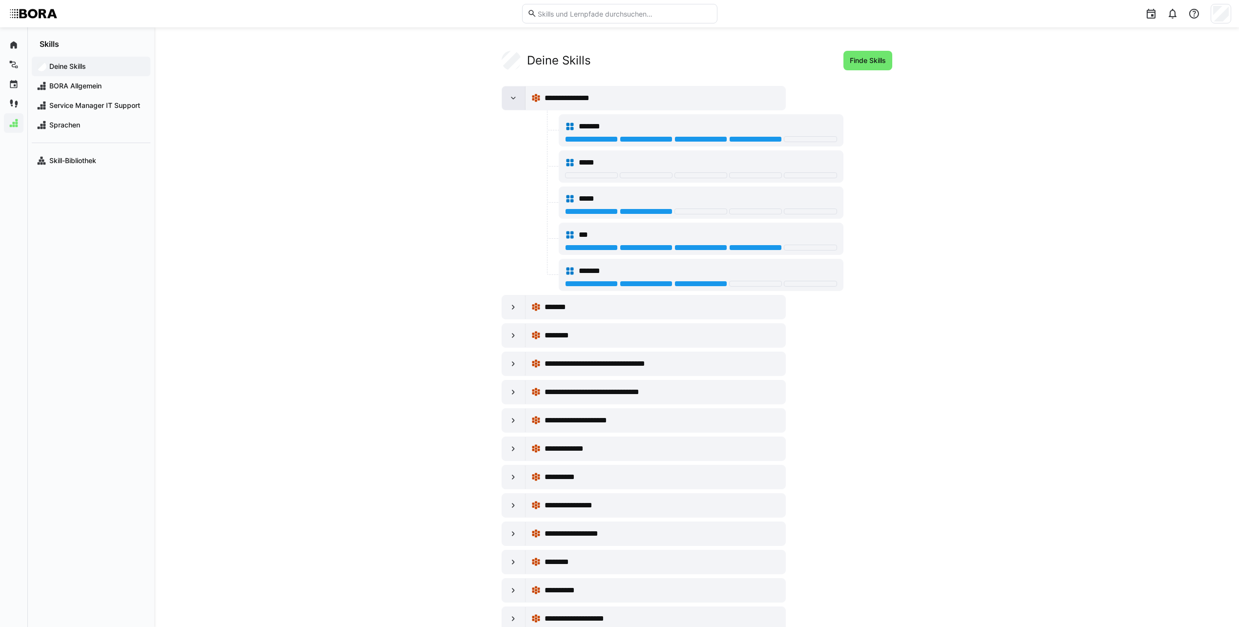
click at [508, 99] on div at bounding box center [513, 97] width 23 height 23
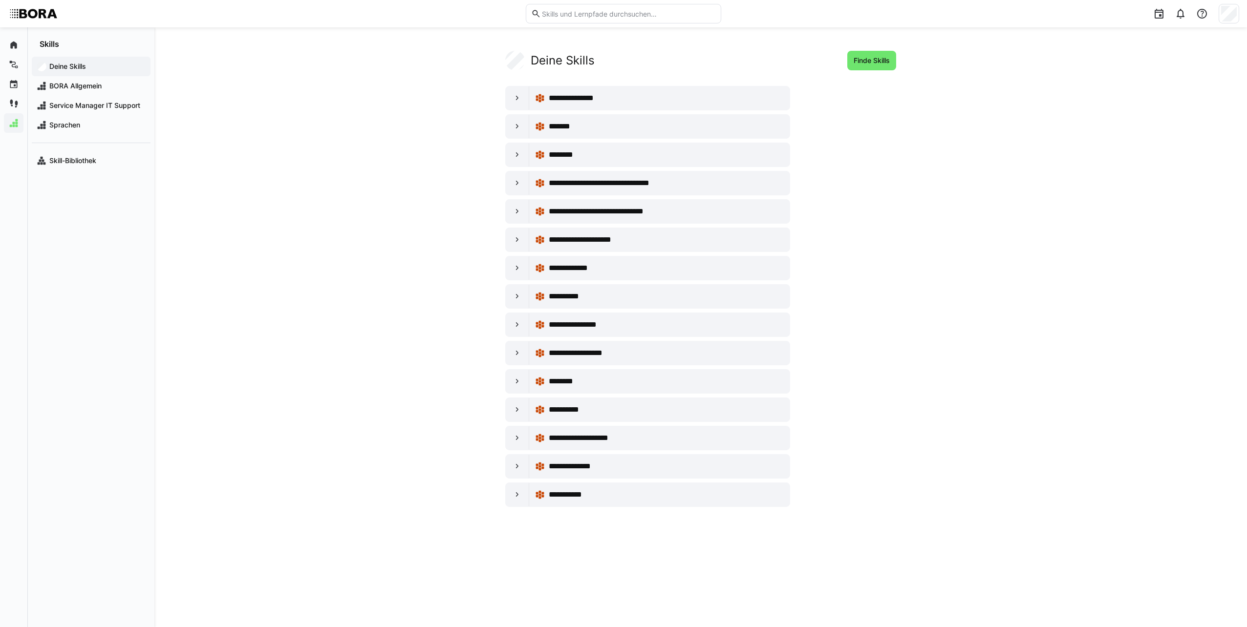
drag, startPoint x: 35, startPoint y: 179, endPoint x: 341, endPoint y: 85, distance: 320.9
click at [341, 85] on div "**********" at bounding box center [700, 327] width 1092 height 600
click at [124, 81] on span "BORA Allgemein" at bounding box center [97, 86] width 98 height 10
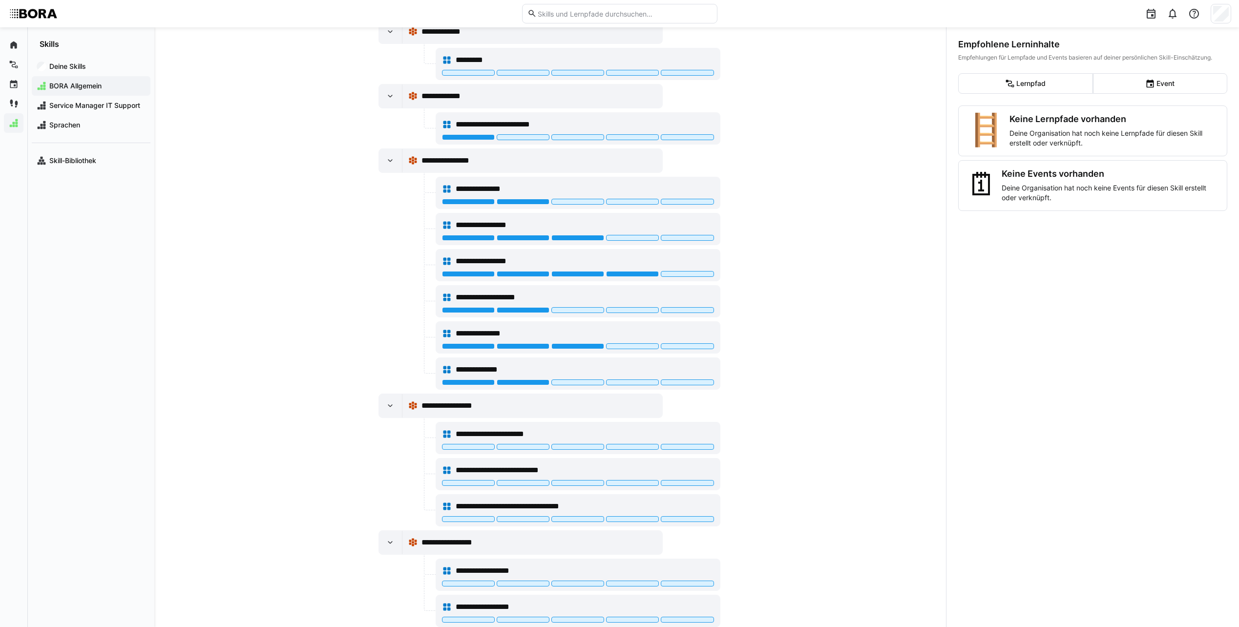
scroll to position [245, 0]
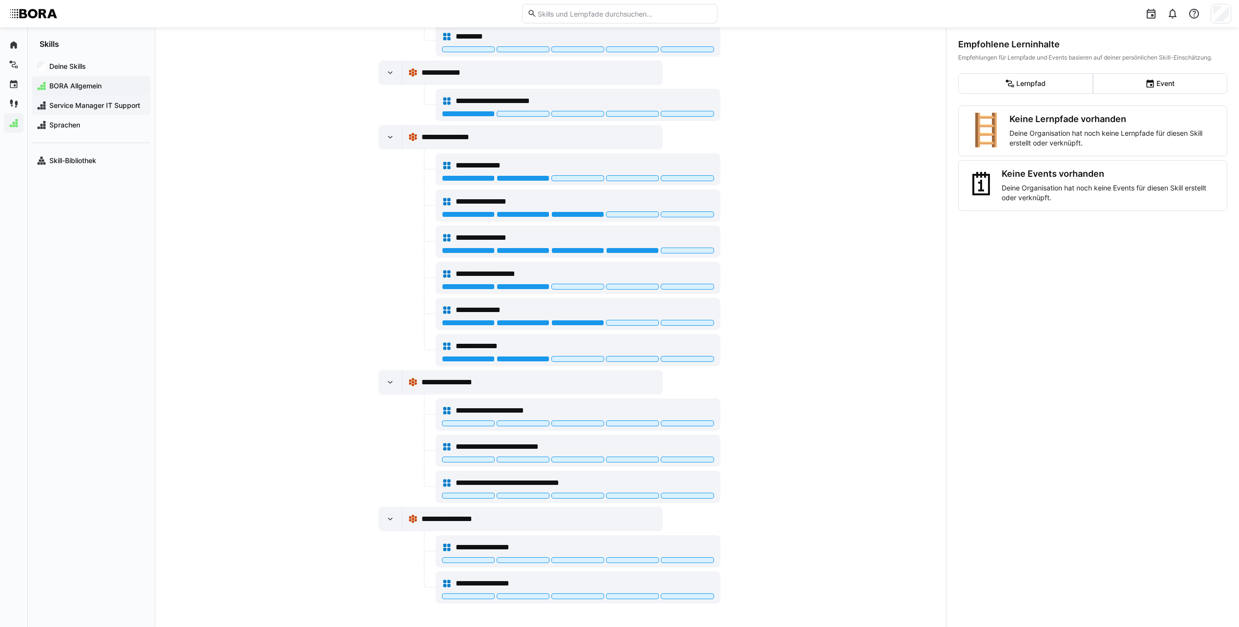
click at [83, 109] on span "Service Manager IT Support" at bounding box center [97, 106] width 98 height 10
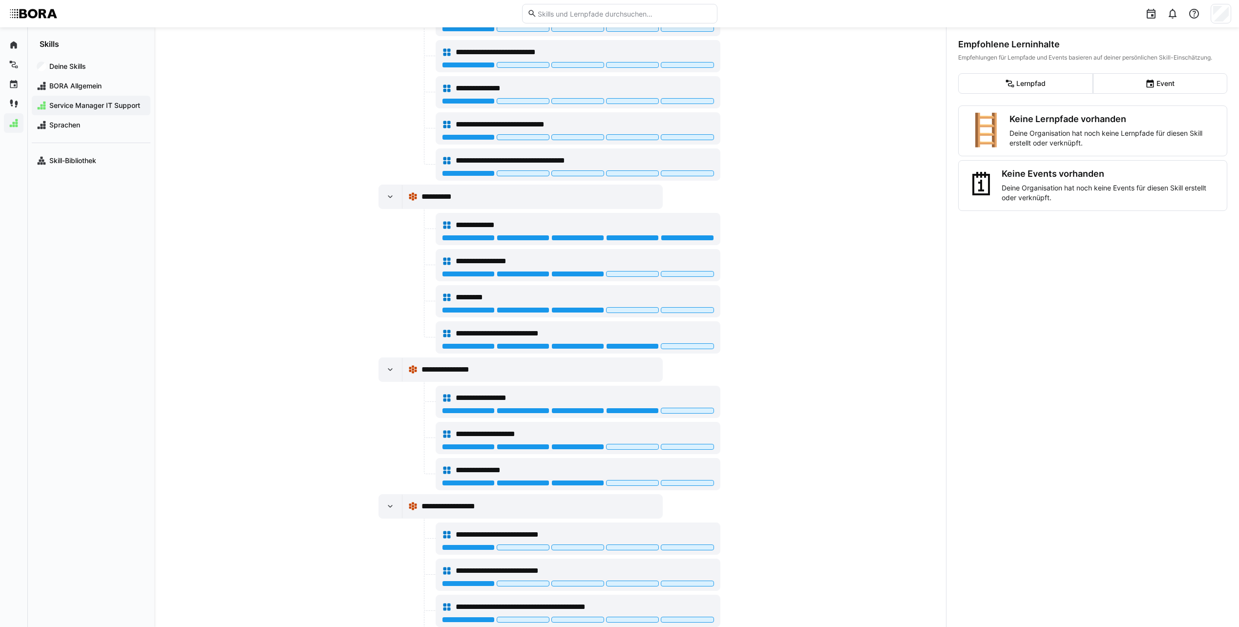
scroll to position [1116, 0]
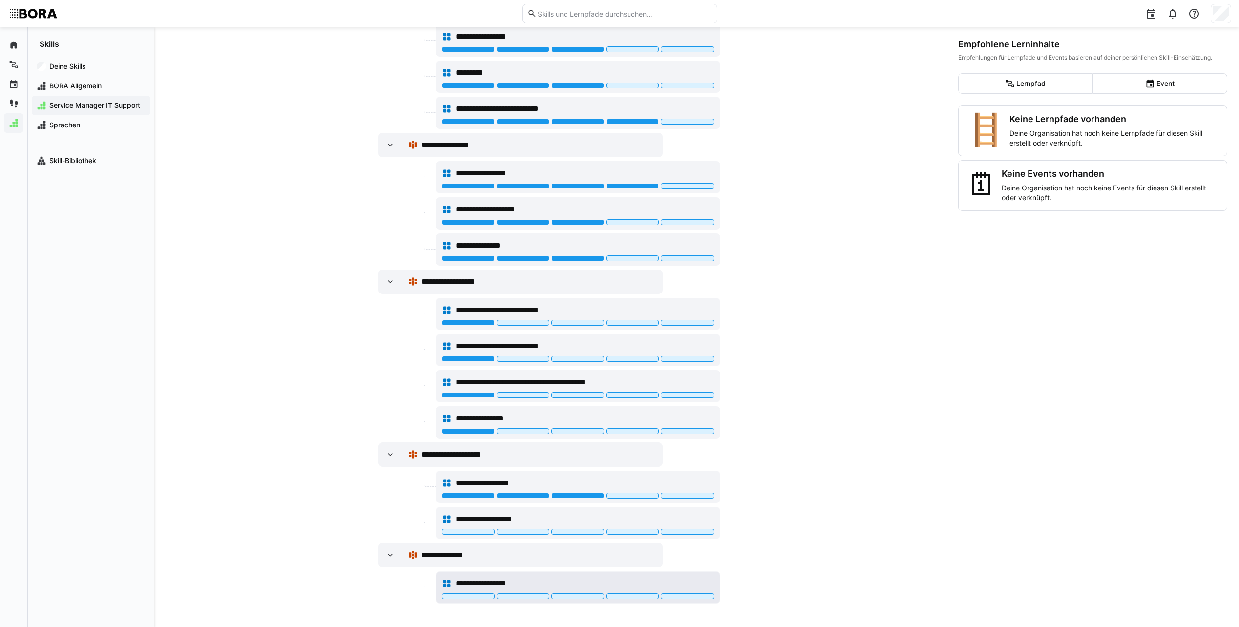
click at [489, 578] on span "**********" at bounding box center [496, 584] width 81 height 12
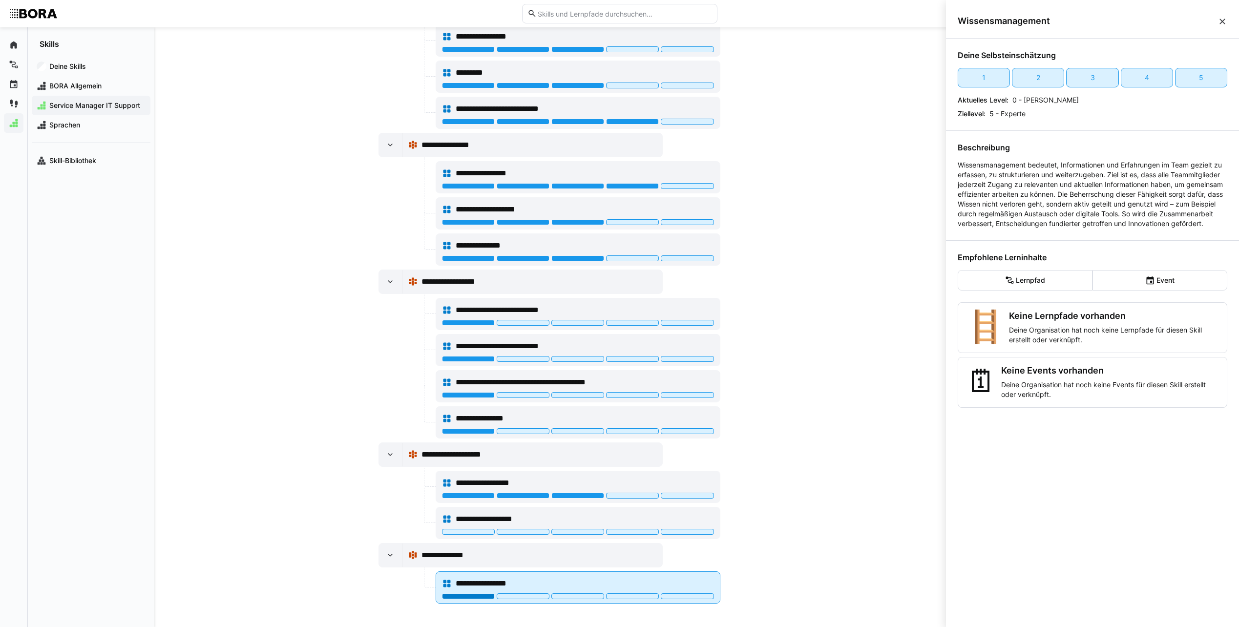
click at [472, 595] on div at bounding box center [468, 597] width 53 height 6
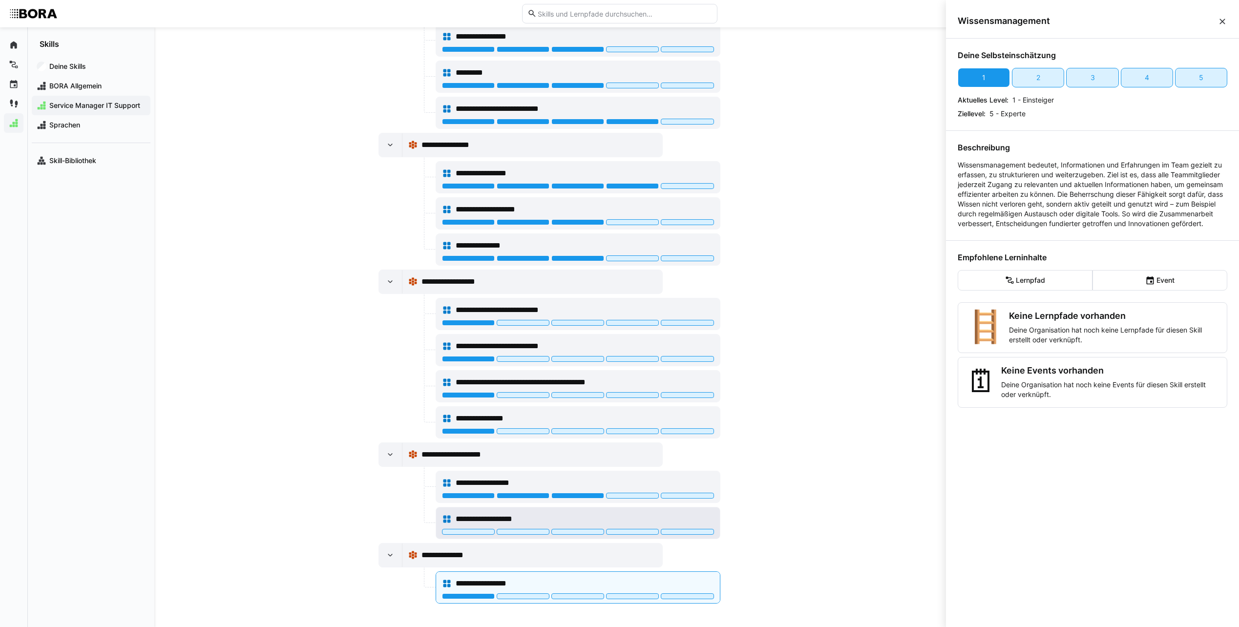
click at [464, 521] on span "**********" at bounding box center [498, 519] width 85 height 12
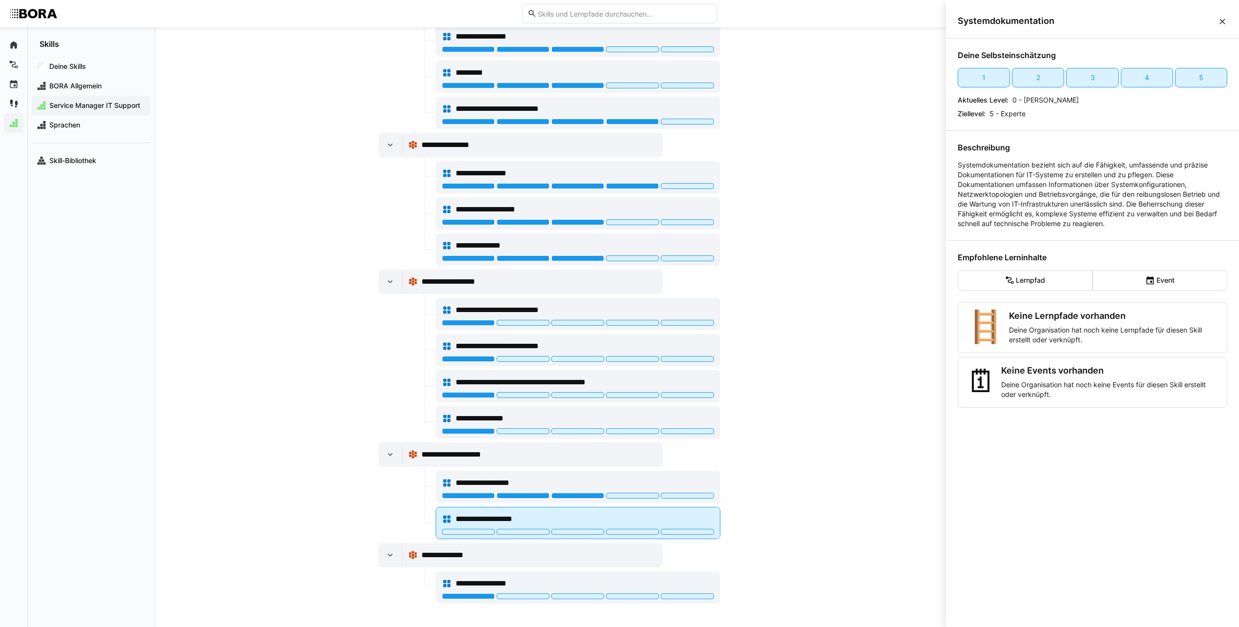
click at [461, 529] on div "**********" at bounding box center [578, 520] width 272 height 20
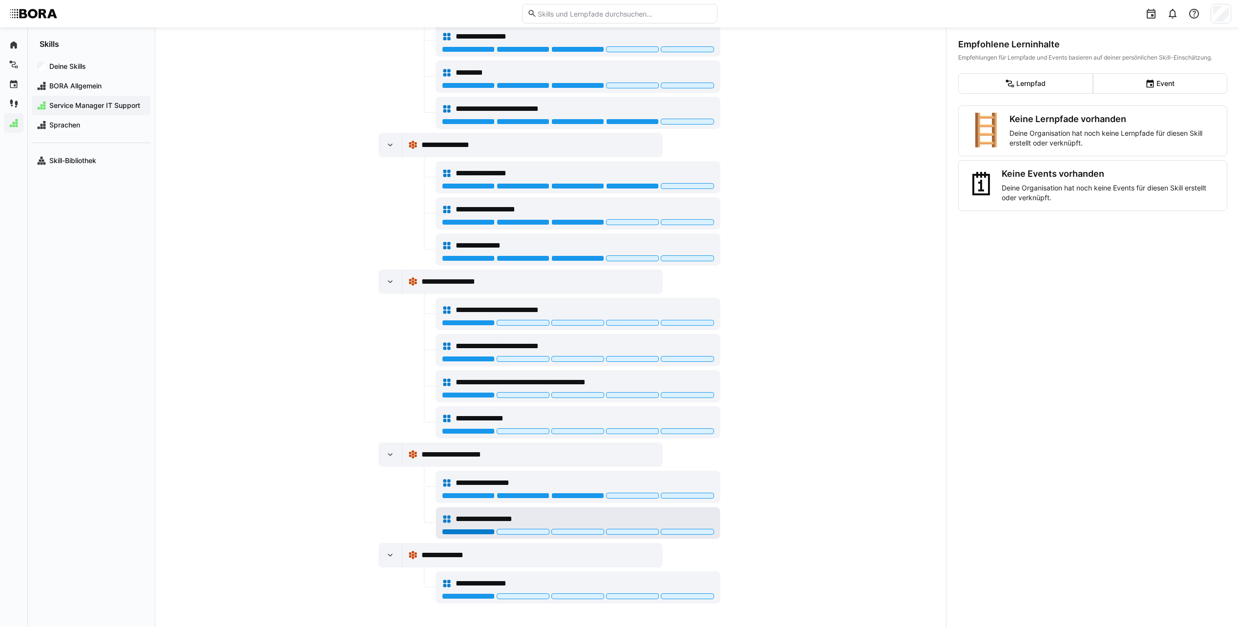
click at [449, 531] on div at bounding box center [468, 532] width 53 height 6
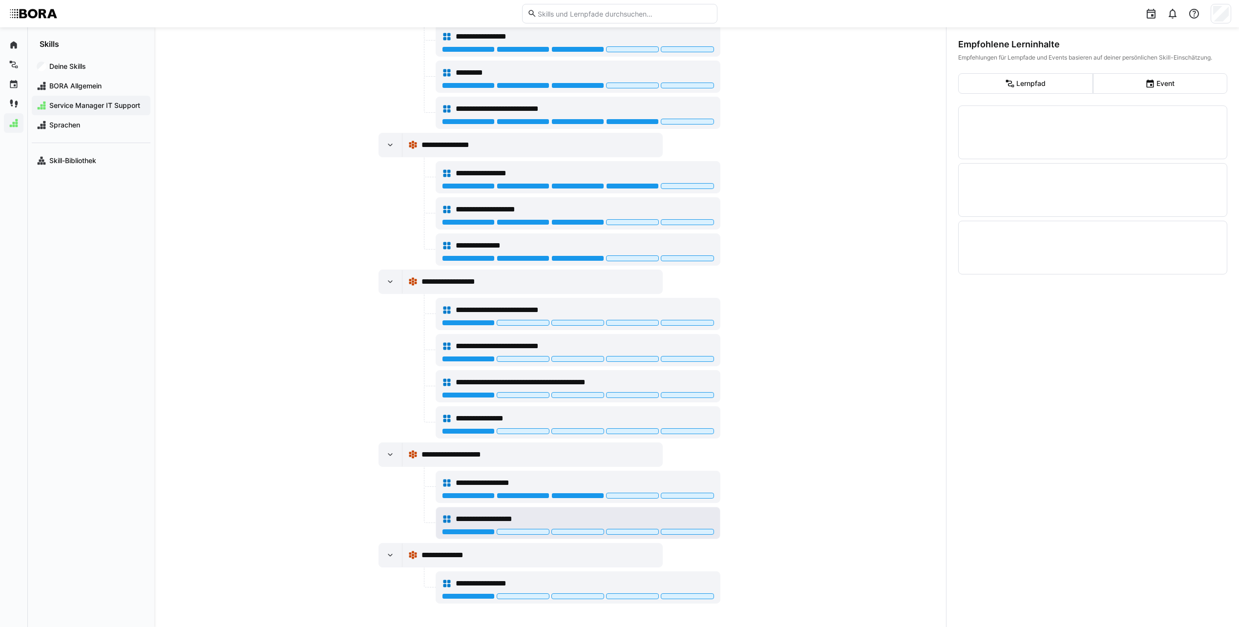
click at [486, 512] on div "**********" at bounding box center [578, 520] width 272 height 20
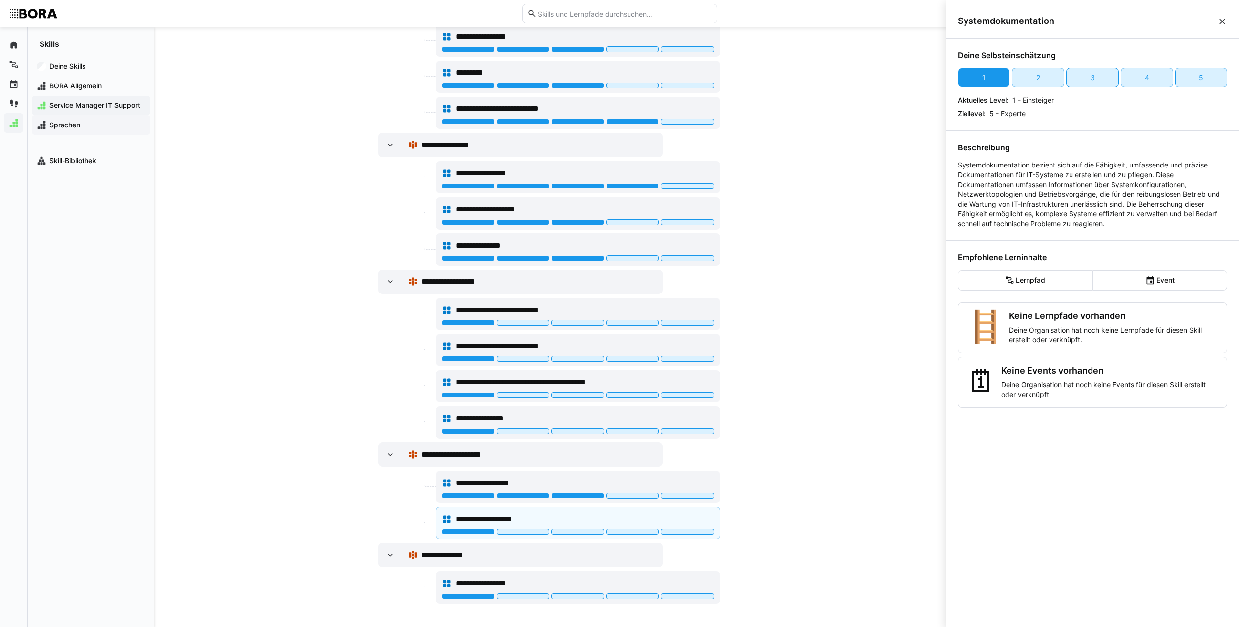
click at [70, 127] on span "Sprachen" at bounding box center [97, 125] width 98 height 10
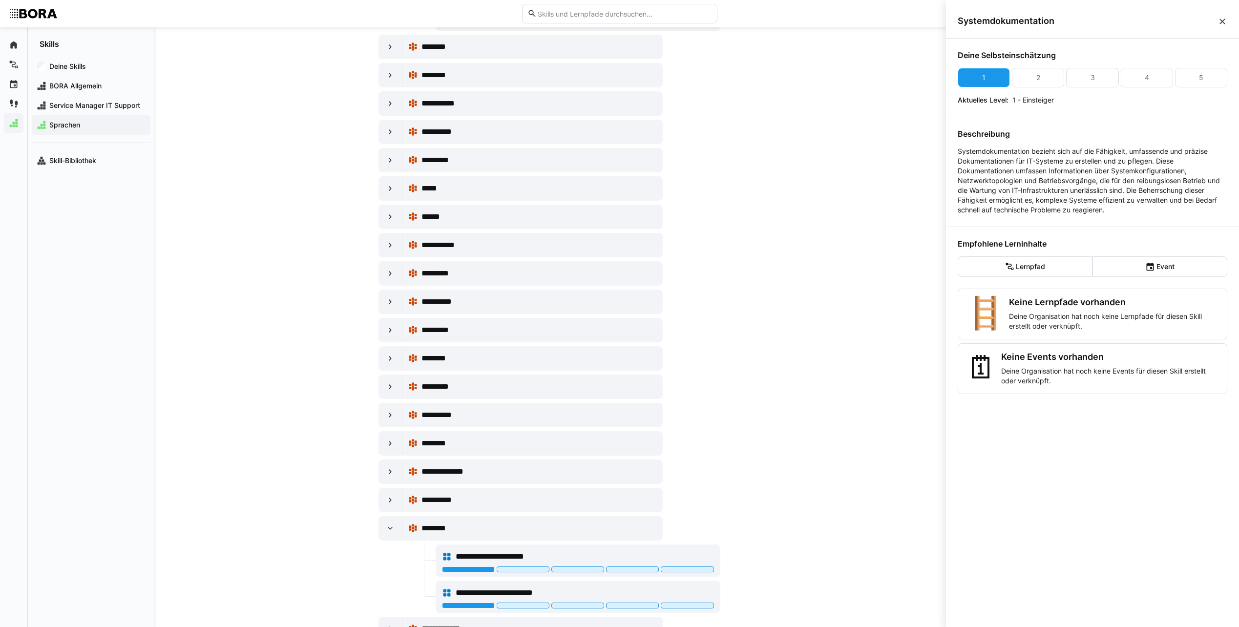
scroll to position [440, 0]
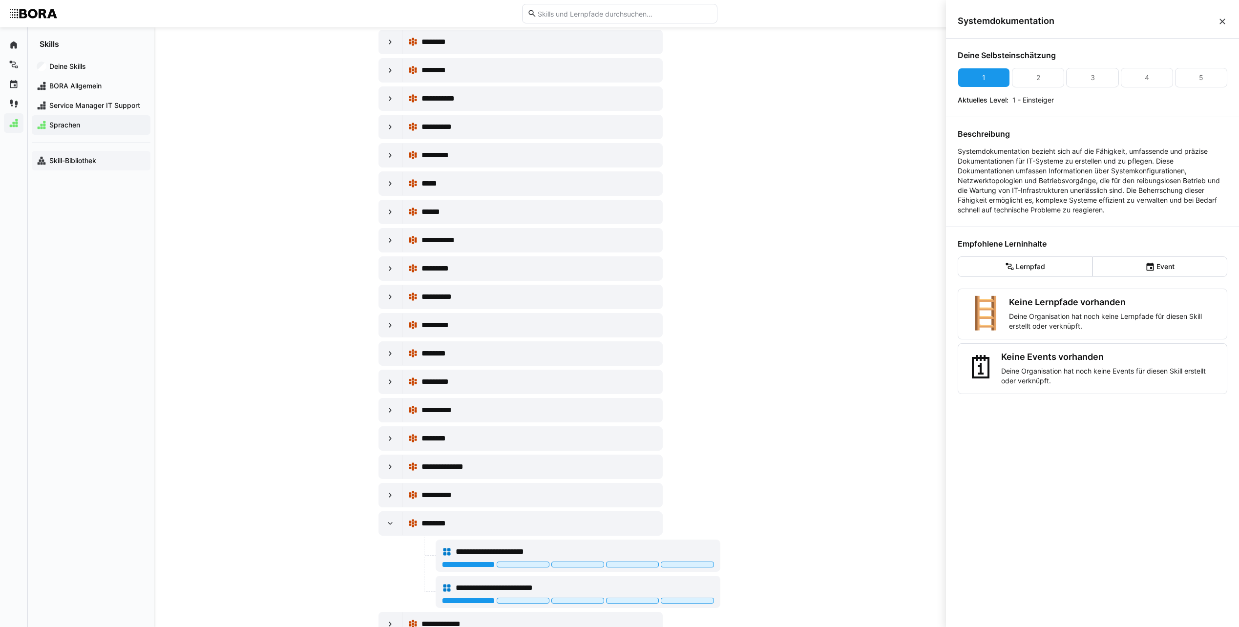
click at [105, 165] on span "Skill-Bibliothek" at bounding box center [97, 161] width 98 height 10
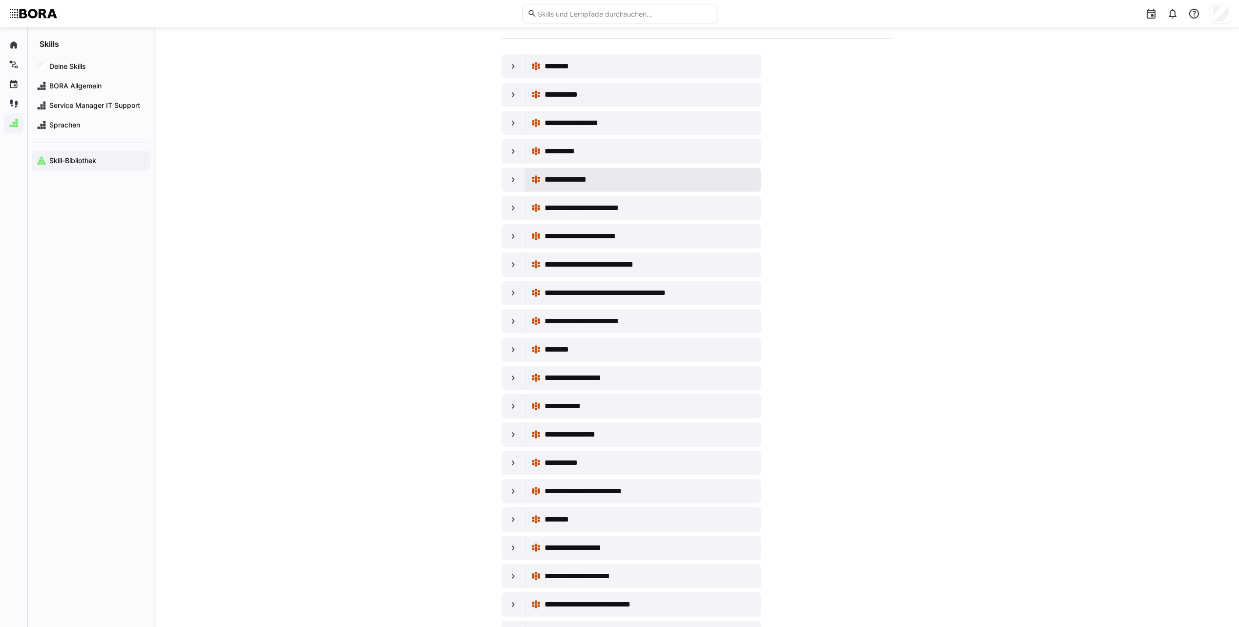
scroll to position [293, 0]
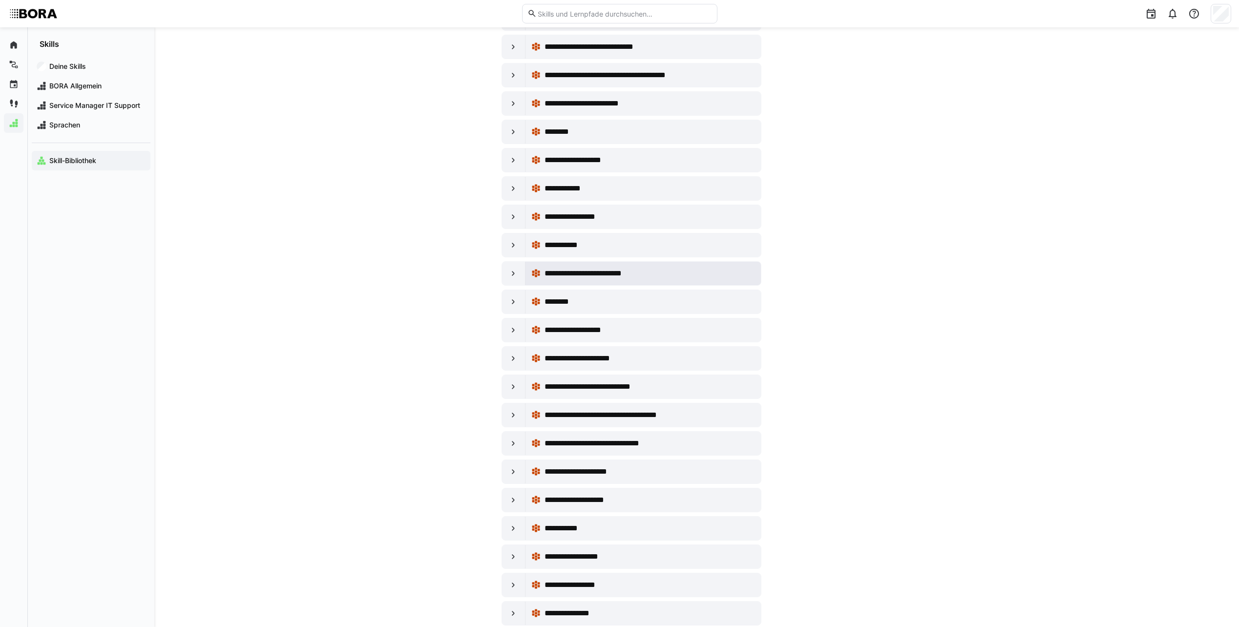
click at [602, 282] on div "**********" at bounding box center [643, 274] width 224 height 20
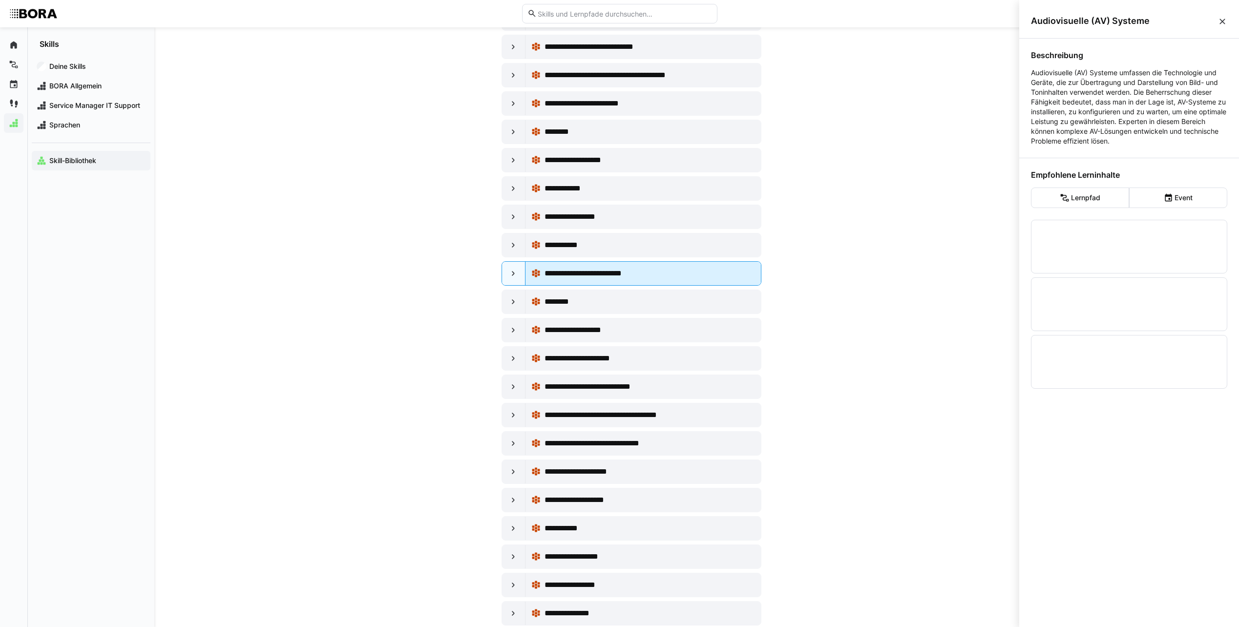
scroll to position [0, 0]
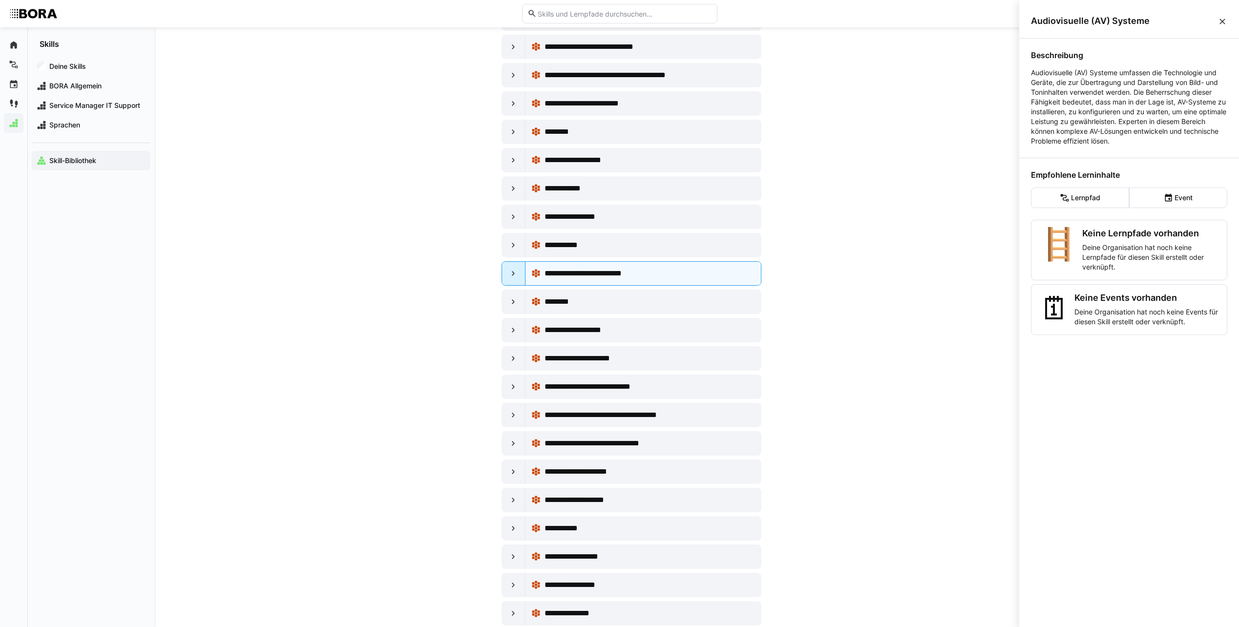
click at [516, 276] on eds-icon at bounding box center [514, 274] width 10 height 10
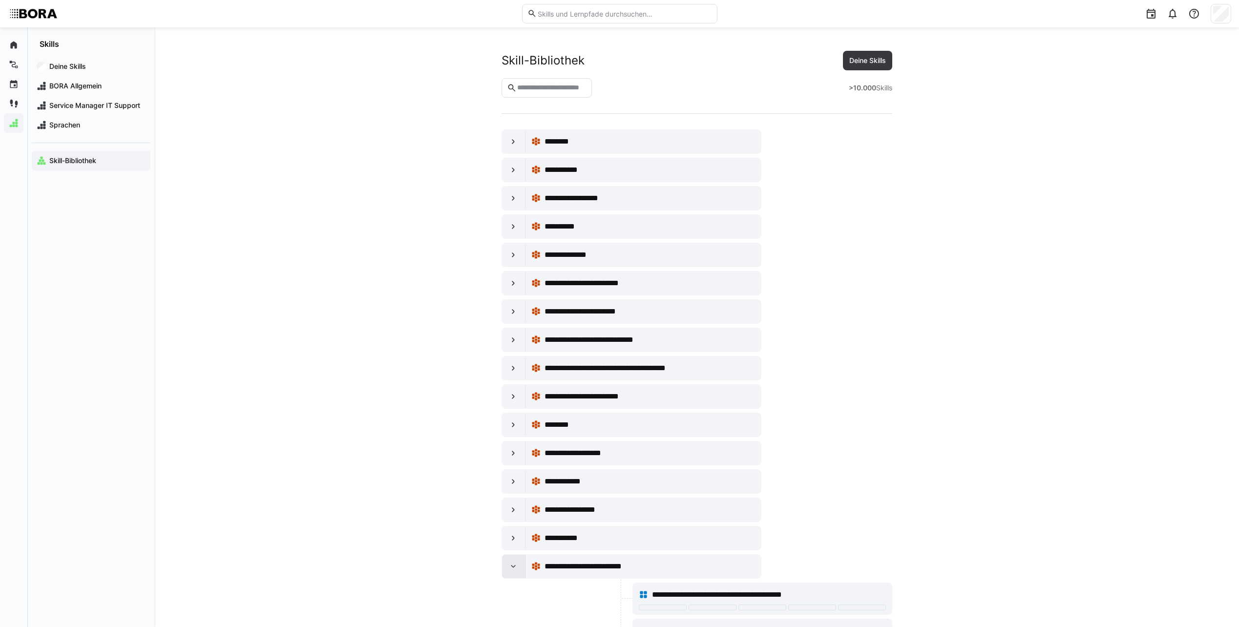
scroll to position [293, 0]
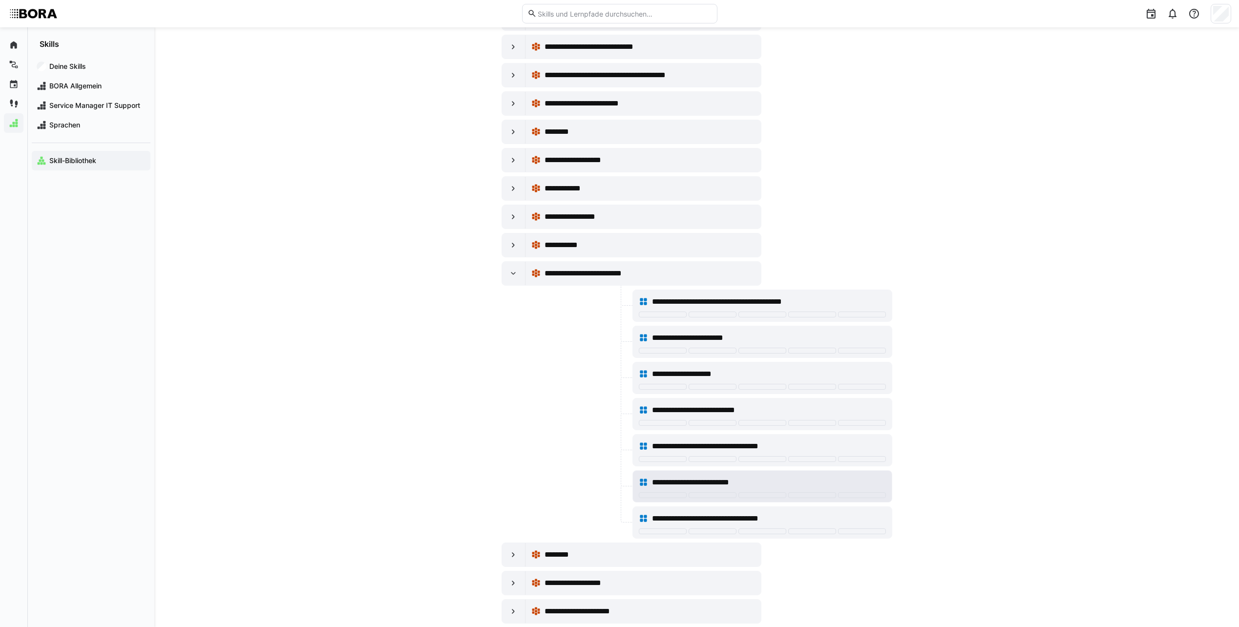
click at [780, 476] on div "**********" at bounding box center [762, 483] width 247 height 20
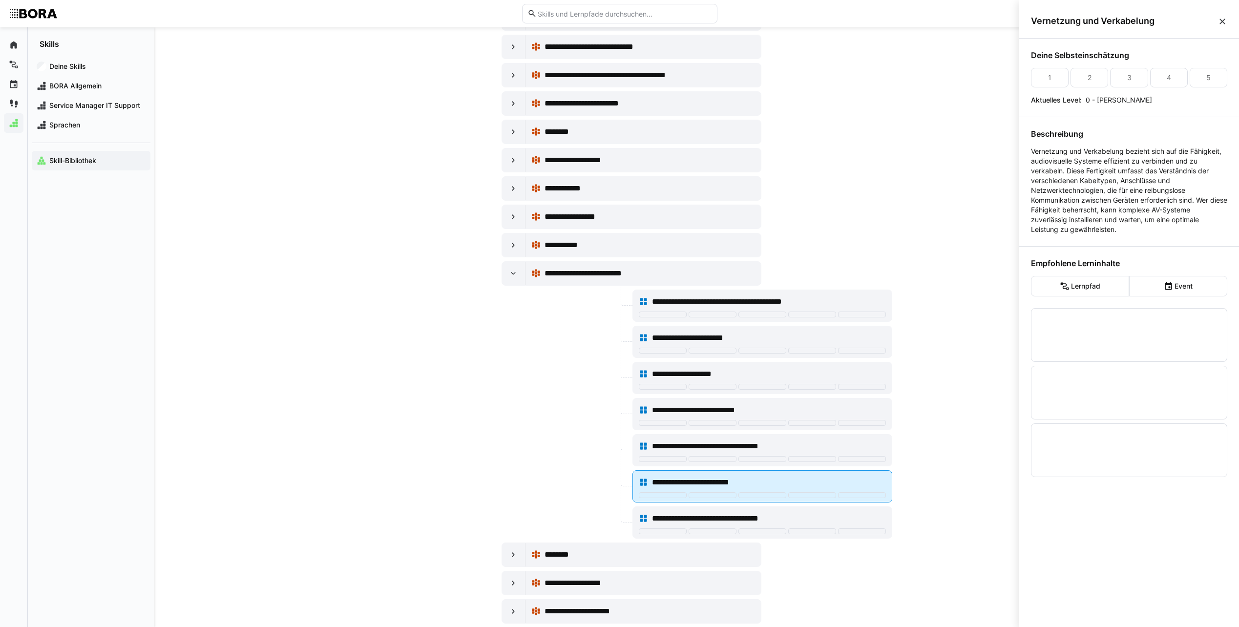
scroll to position [0, 0]
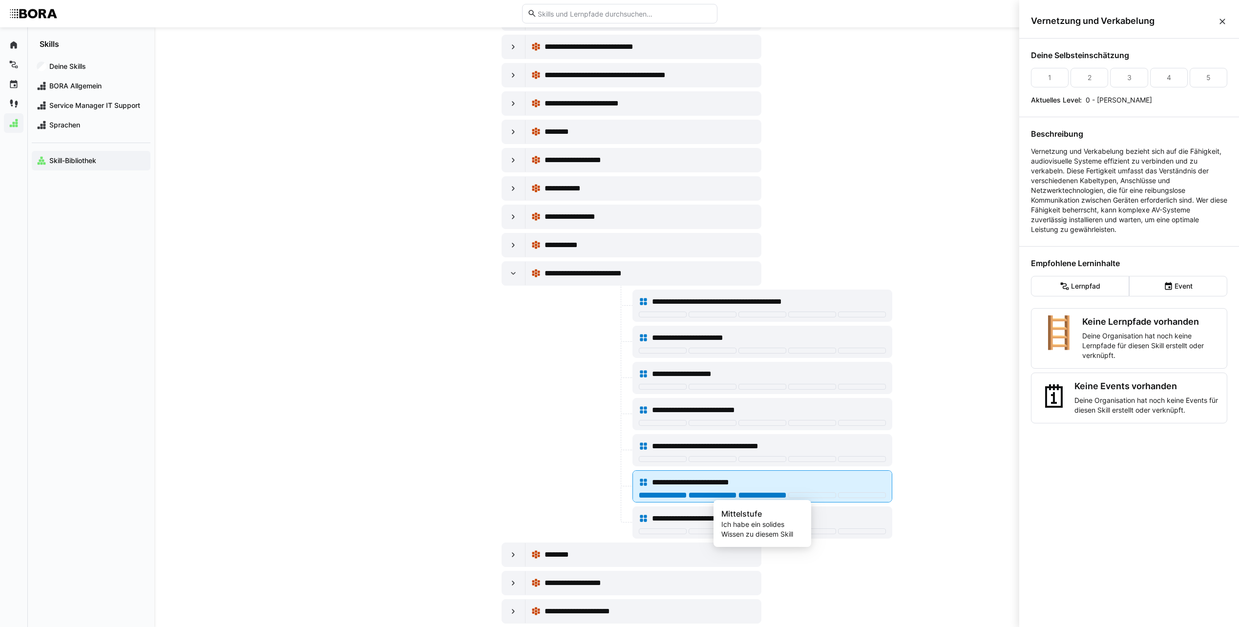
click at [760, 493] on div at bounding box center [763, 495] width 48 height 6
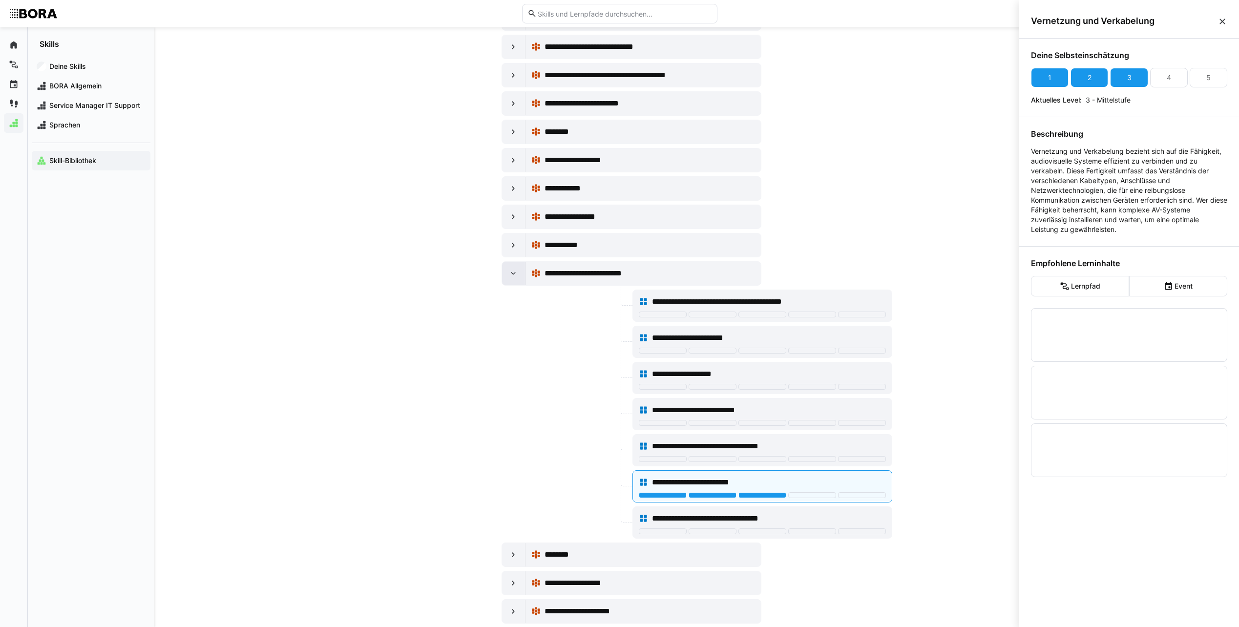
click at [513, 276] on eds-icon at bounding box center [514, 274] width 10 height 10
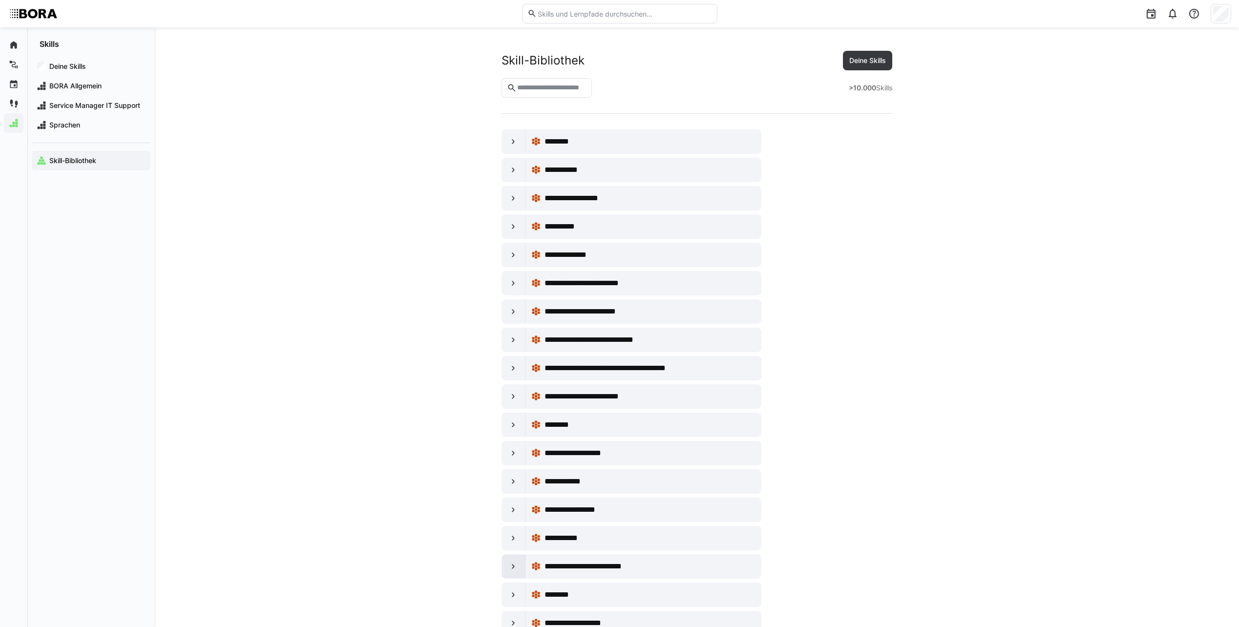
scroll to position [293, 0]
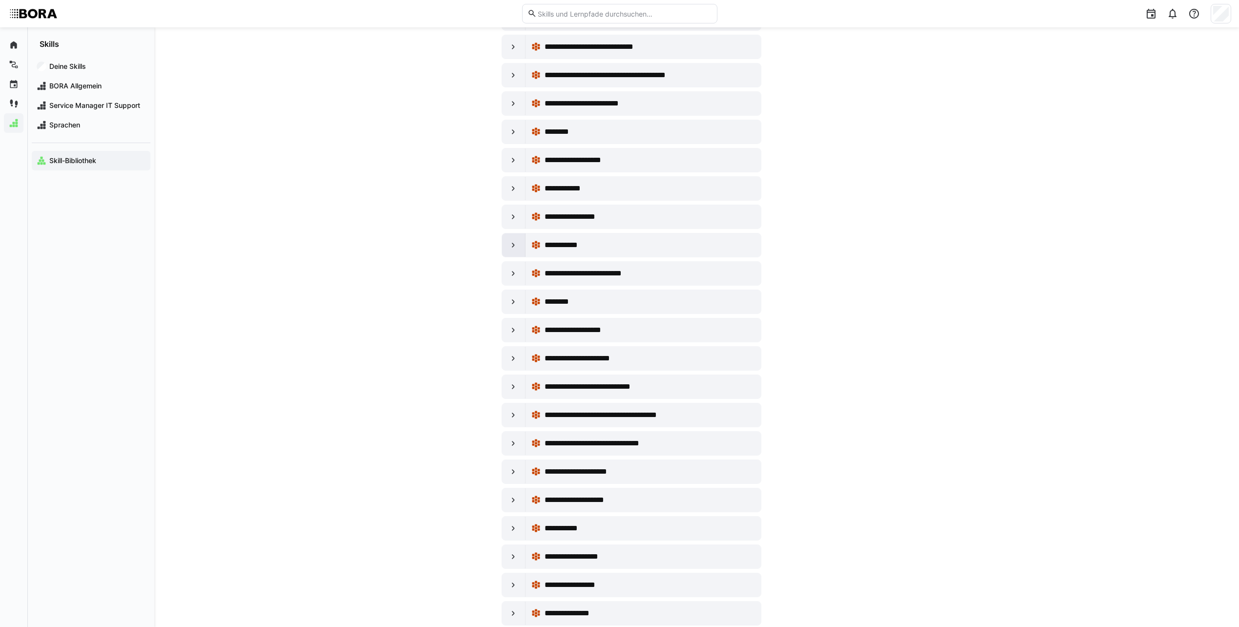
click at [522, 246] on div at bounding box center [513, 245] width 23 height 23
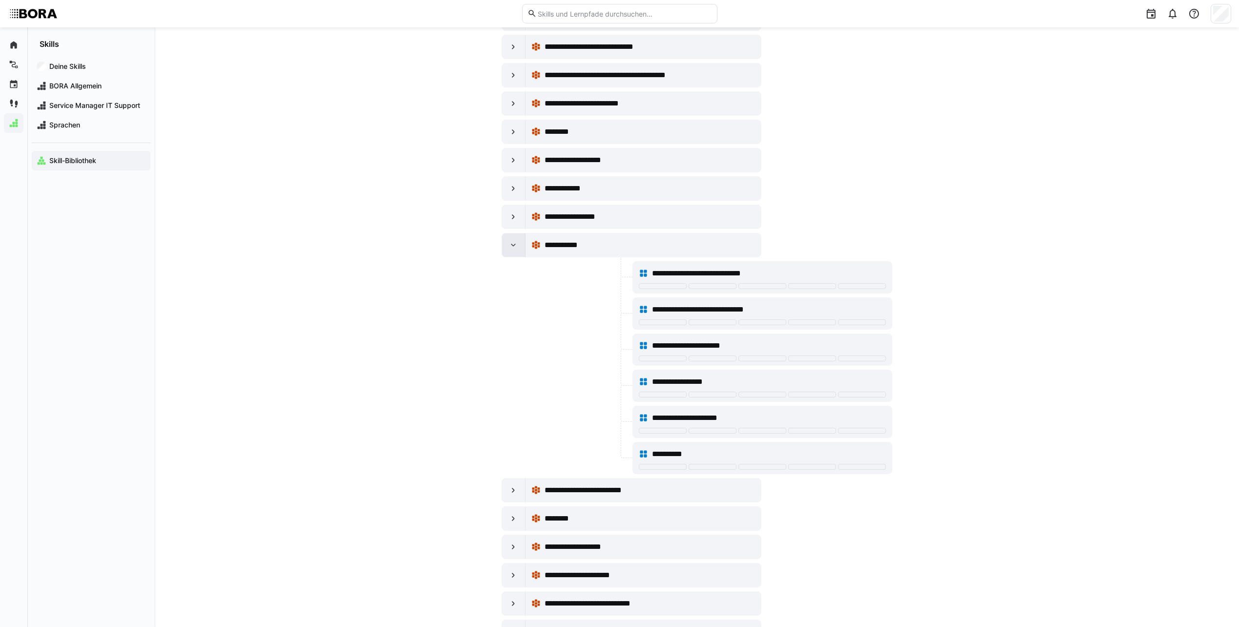
click at [522, 246] on div at bounding box center [513, 245] width 23 height 23
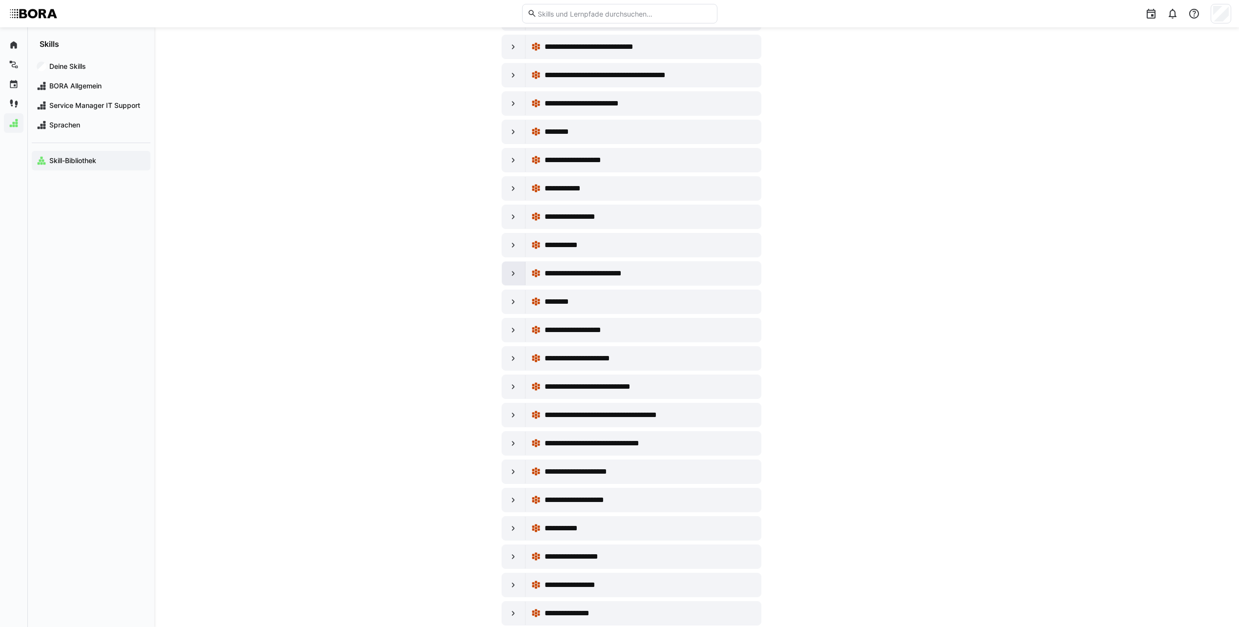
click at [520, 284] on div at bounding box center [513, 273] width 23 height 23
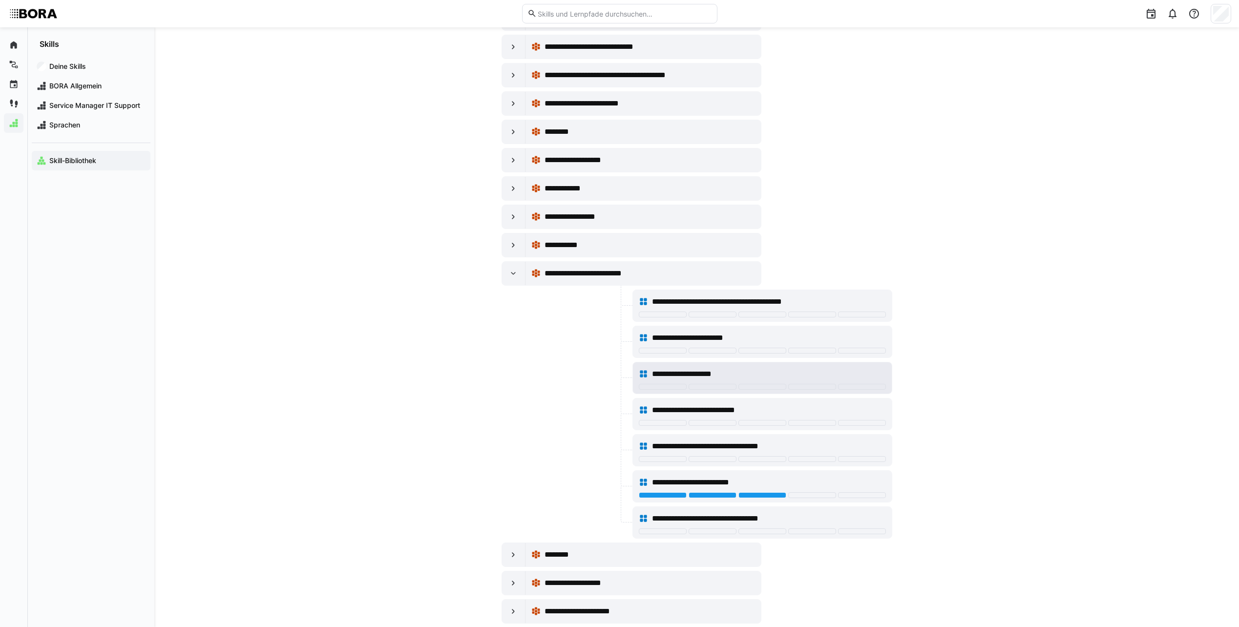
click at [715, 374] on span "**********" at bounding box center [692, 374] width 81 height 12
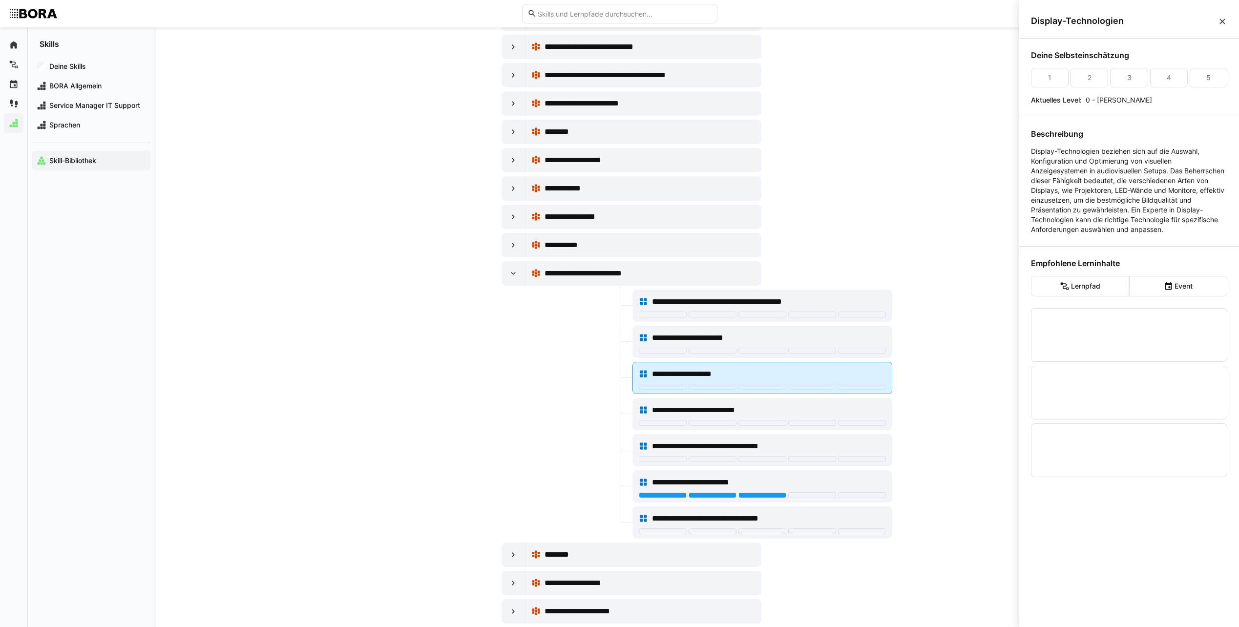
scroll to position [0, 0]
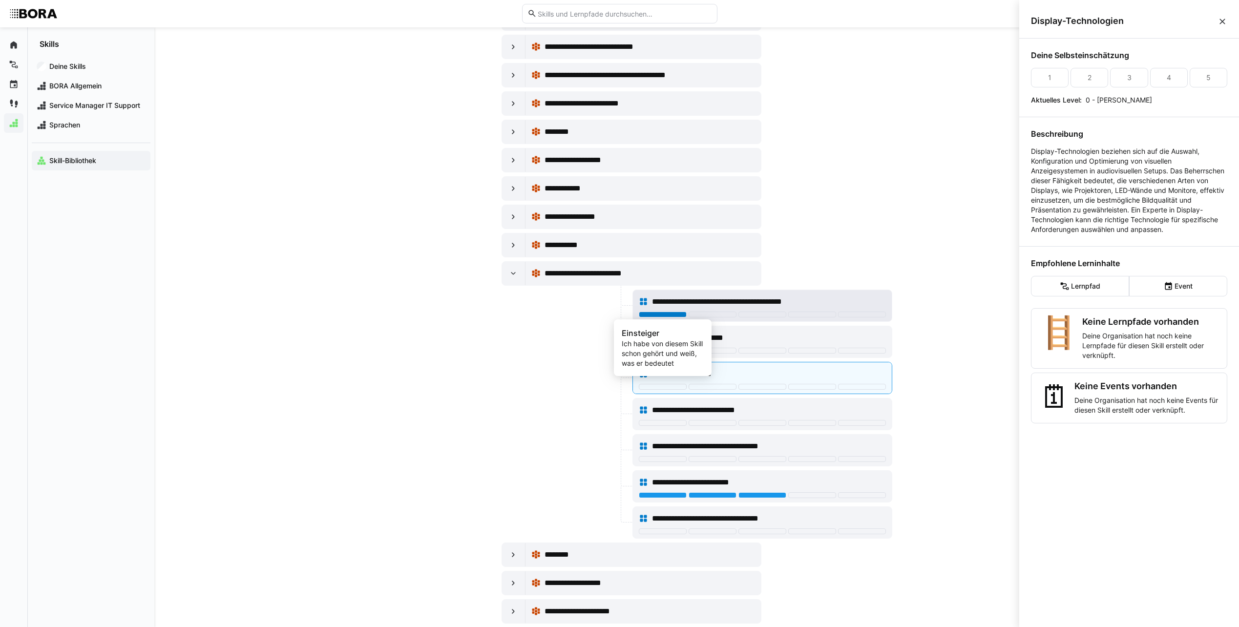
click at [661, 313] on div at bounding box center [663, 315] width 48 height 6
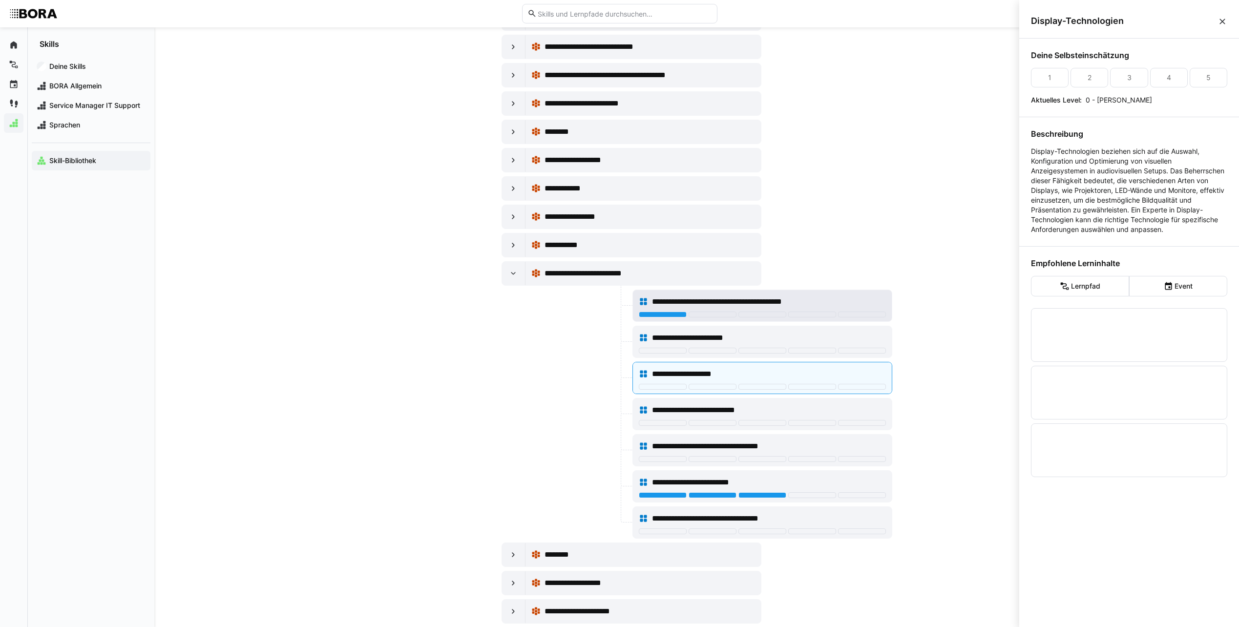
click at [738, 299] on span "**********" at bounding box center [740, 302] width 177 height 12
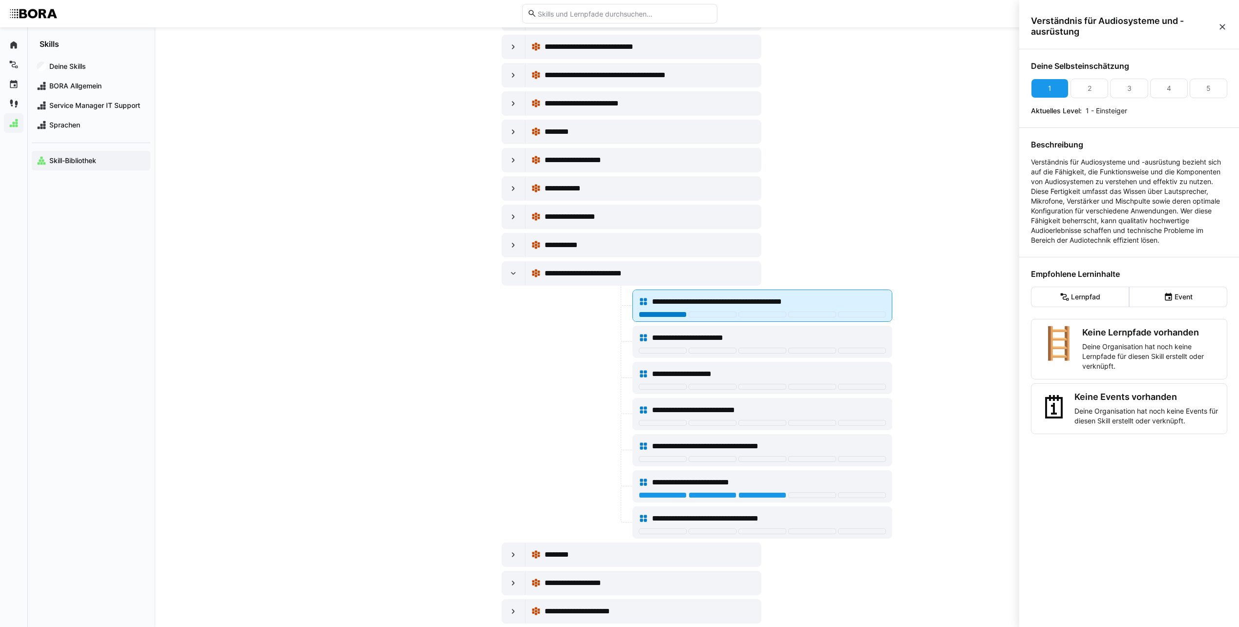
click at [642, 316] on div at bounding box center [663, 315] width 48 height 6
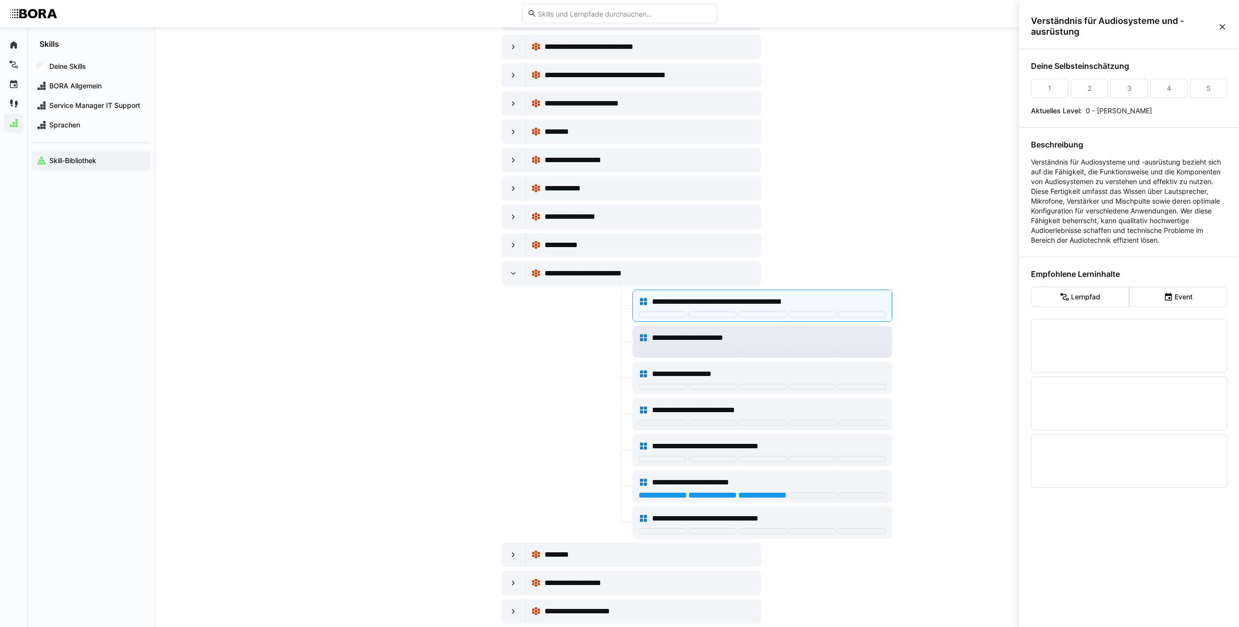
click at [661, 339] on span "**********" at bounding box center [702, 338] width 101 height 12
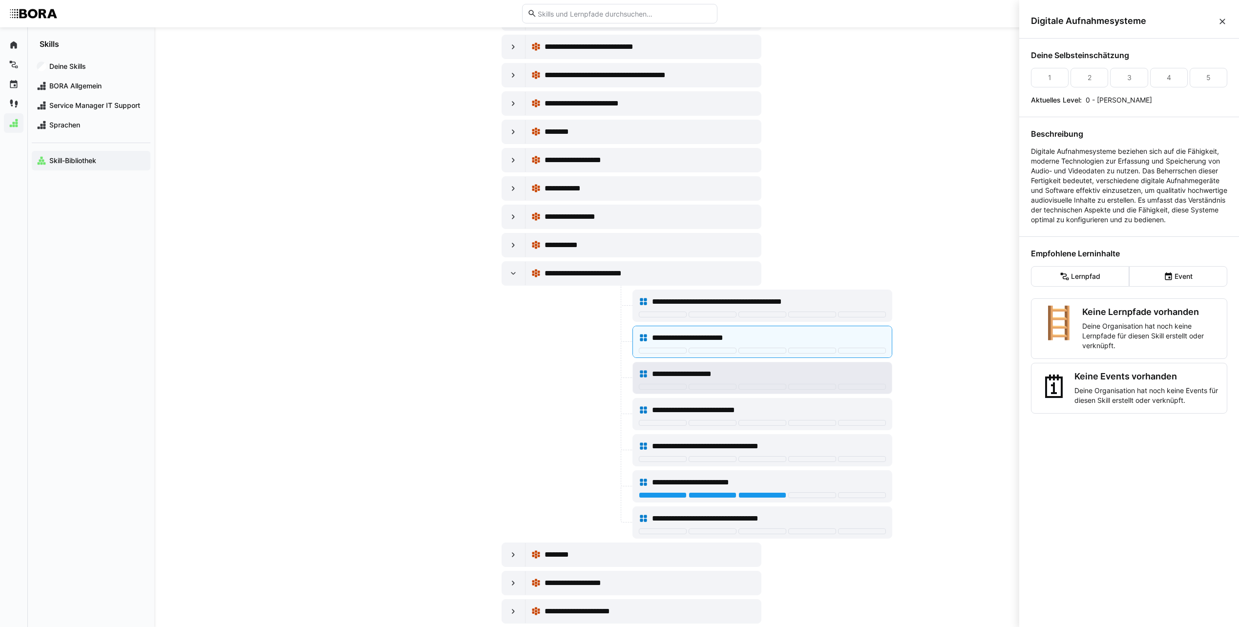
click at [662, 368] on span "**********" at bounding box center [692, 374] width 81 height 12
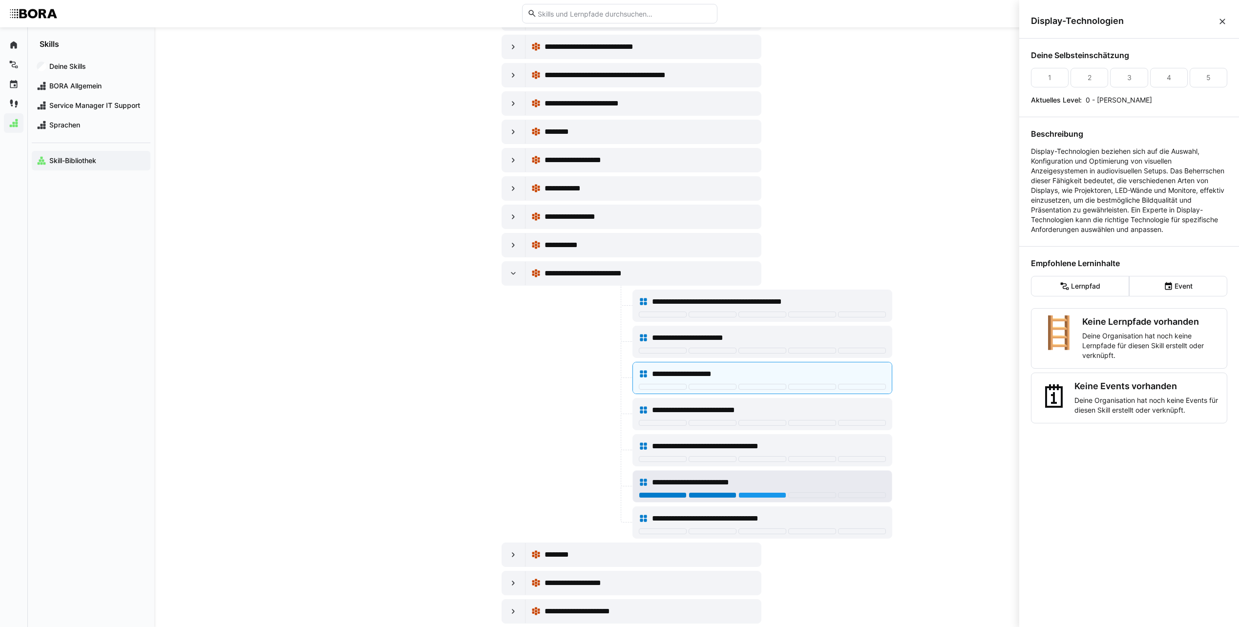
click at [718, 494] on div at bounding box center [713, 495] width 48 height 6
click at [688, 445] on span "**********" at bounding box center [724, 447] width 145 height 12
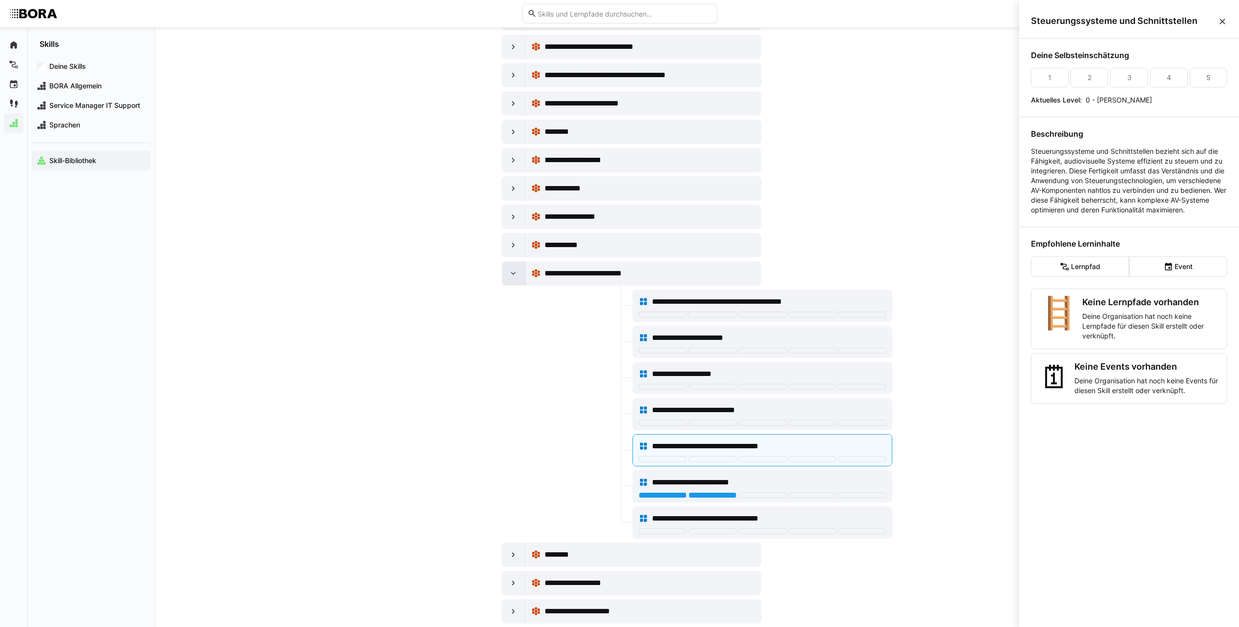
click at [511, 271] on eds-icon at bounding box center [514, 274] width 10 height 10
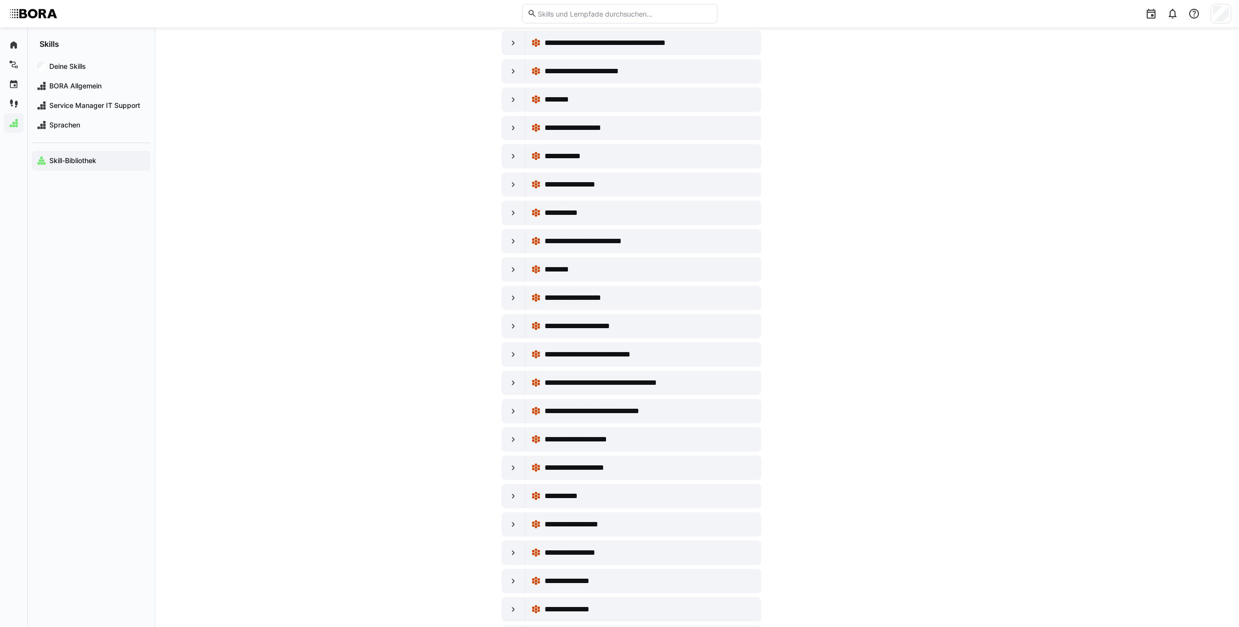
scroll to position [342, 0]
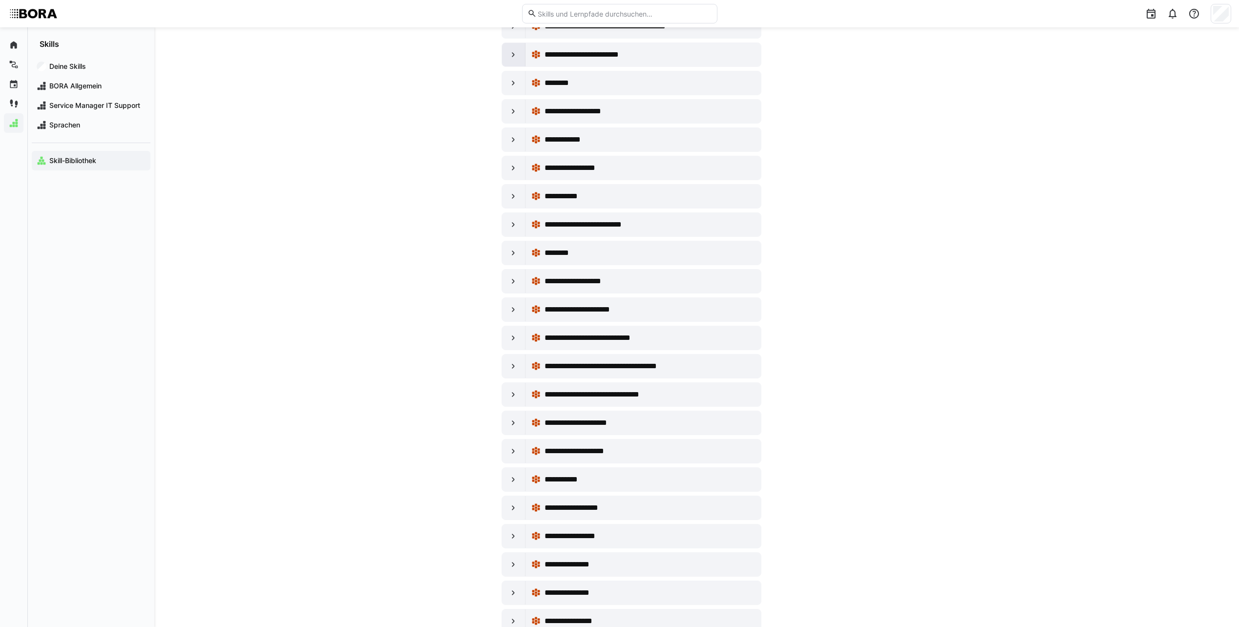
click at [521, 54] on div at bounding box center [513, 54] width 23 height 23
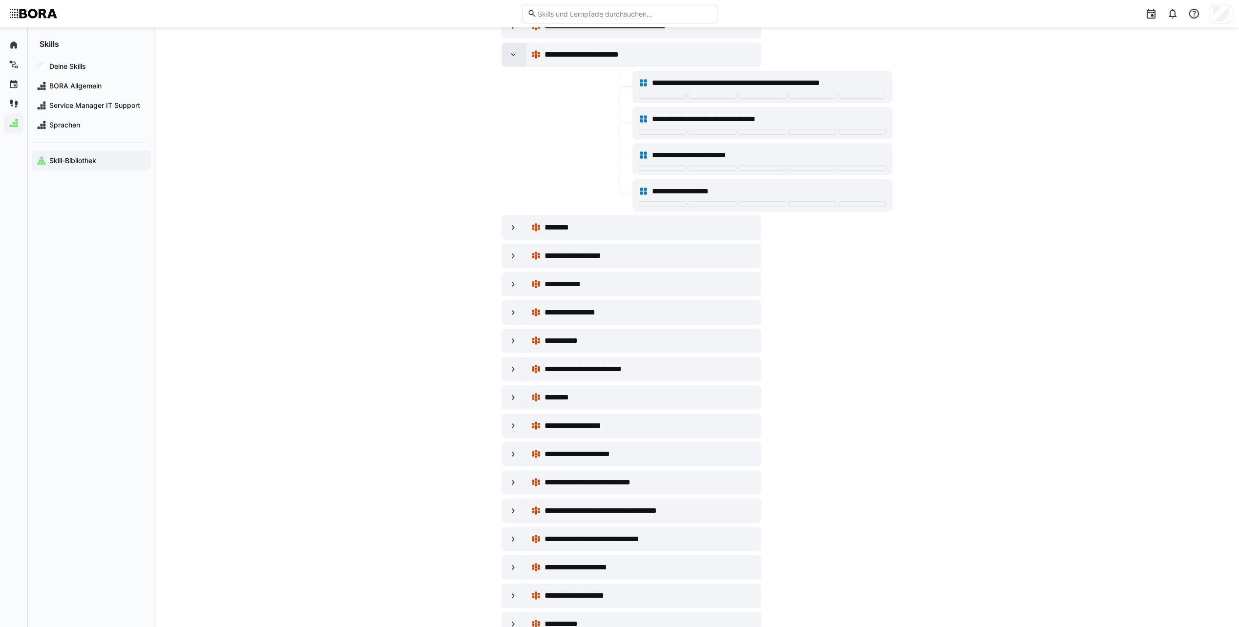
click at [521, 54] on div at bounding box center [513, 54] width 23 height 23
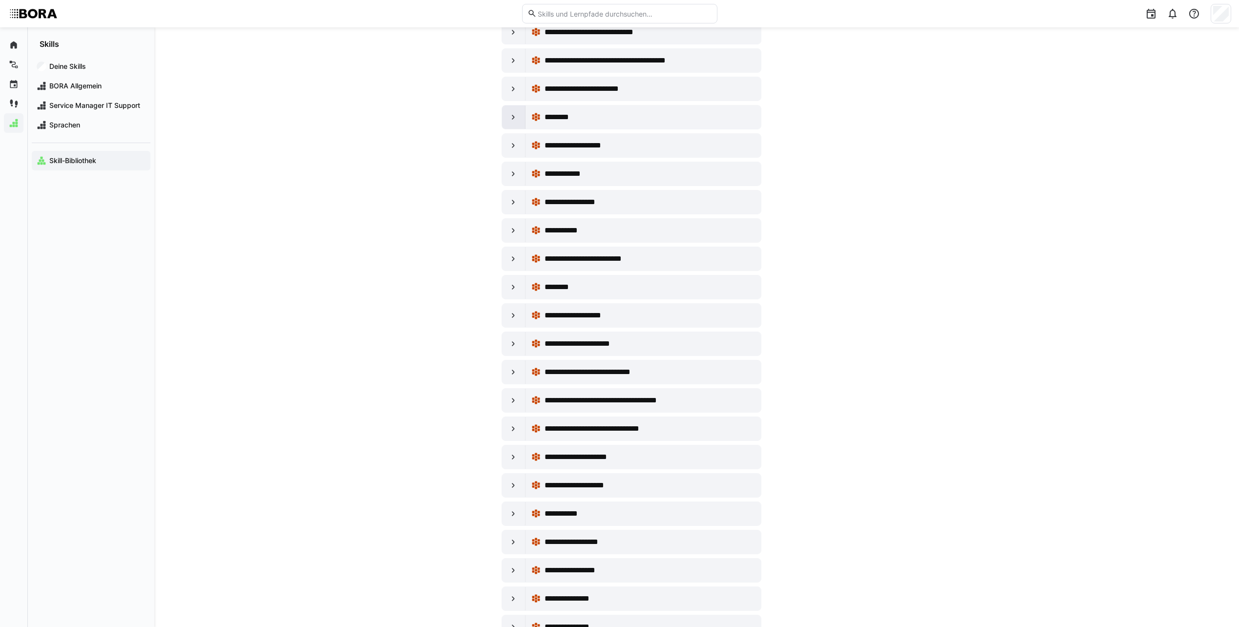
scroll to position [293, 0]
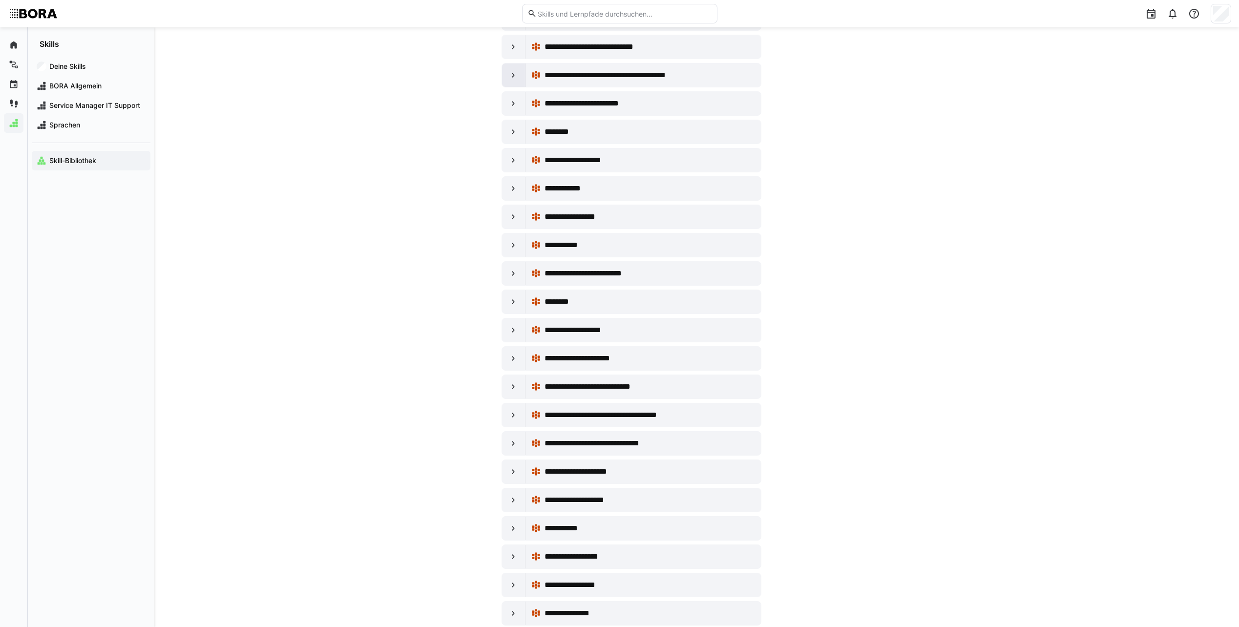
click at [510, 74] on eds-icon at bounding box center [514, 75] width 10 height 10
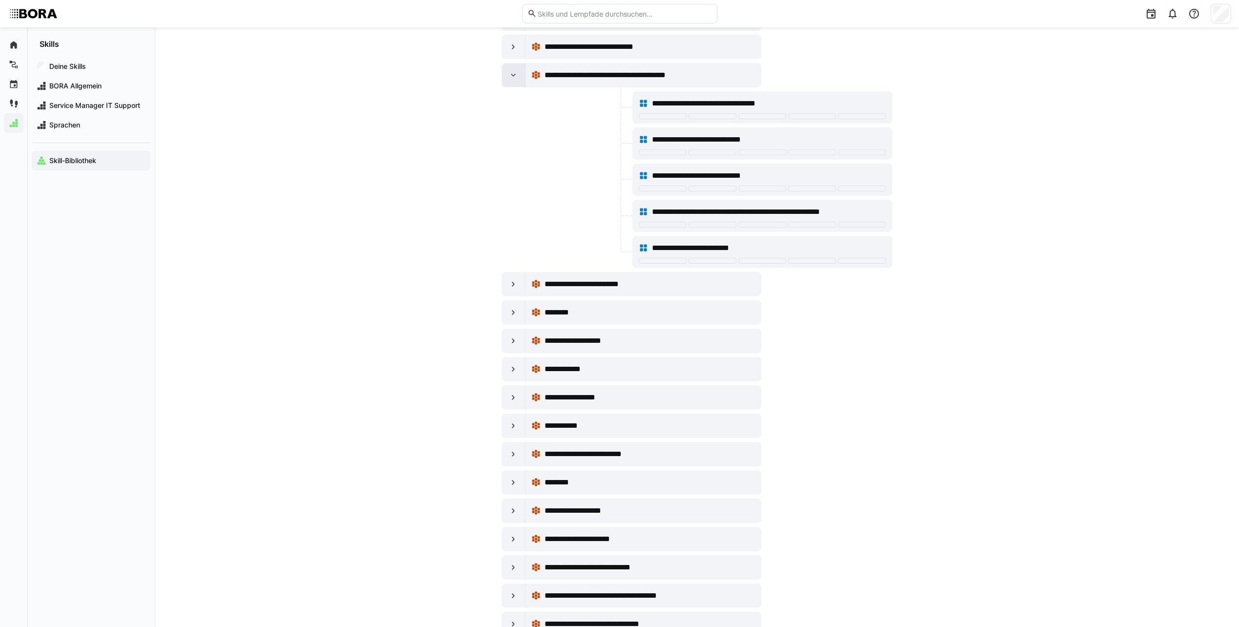
click at [510, 74] on eds-icon at bounding box center [514, 75] width 10 height 10
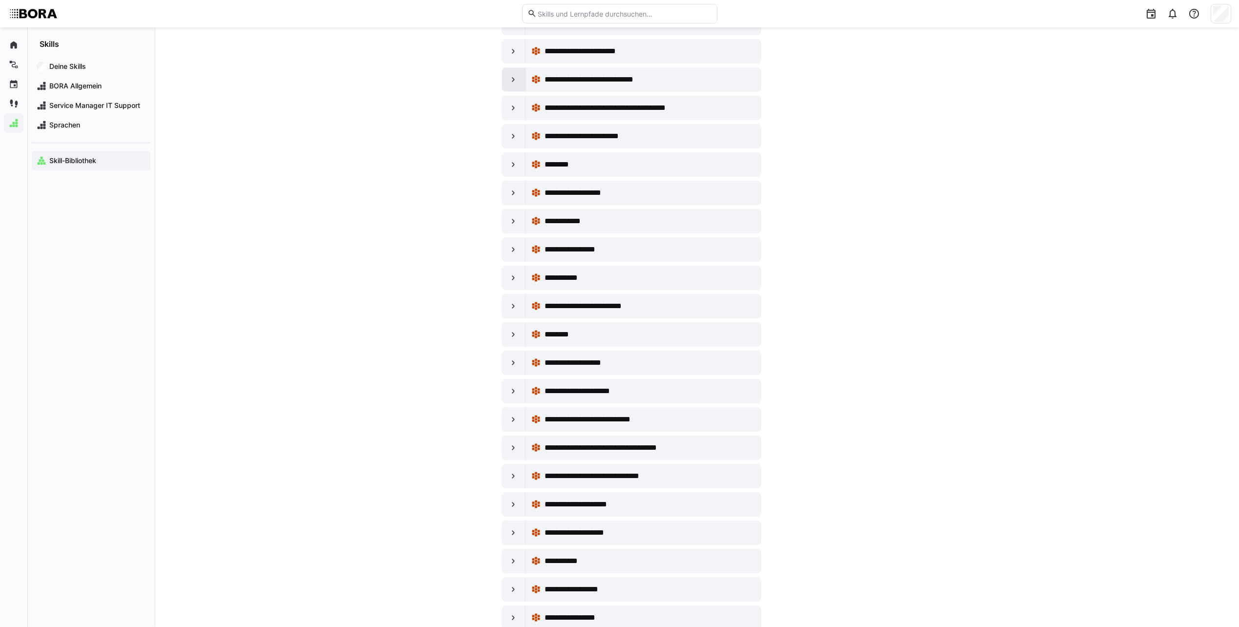
scroll to position [244, 0]
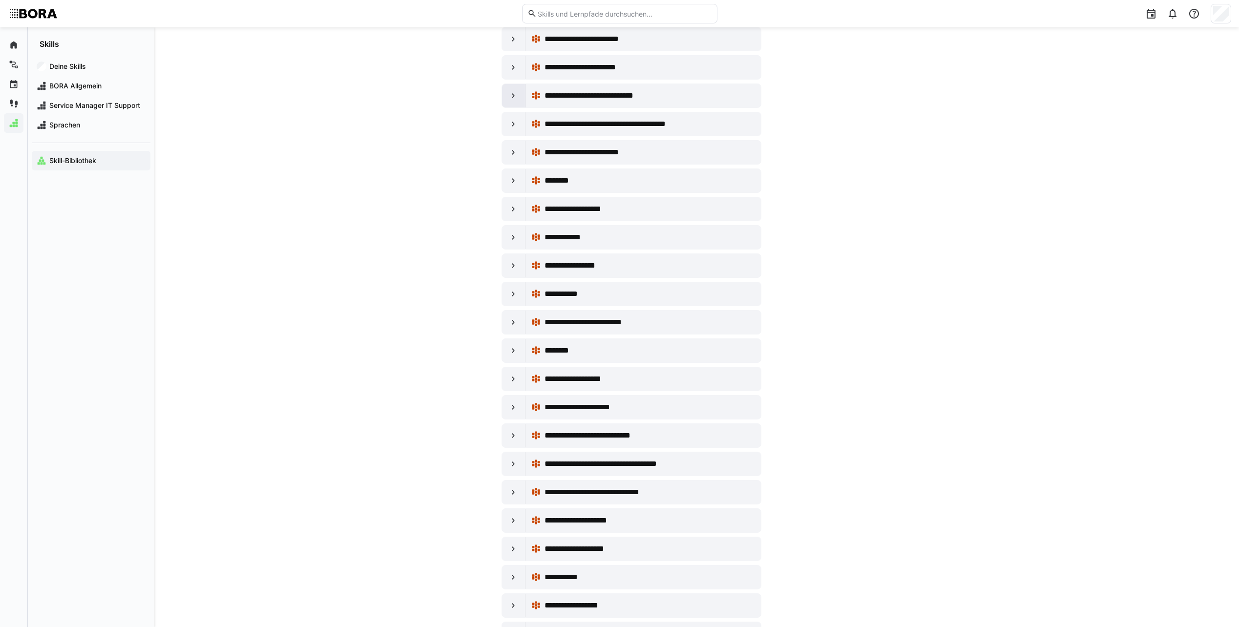
click at [506, 89] on div at bounding box center [513, 95] width 23 height 23
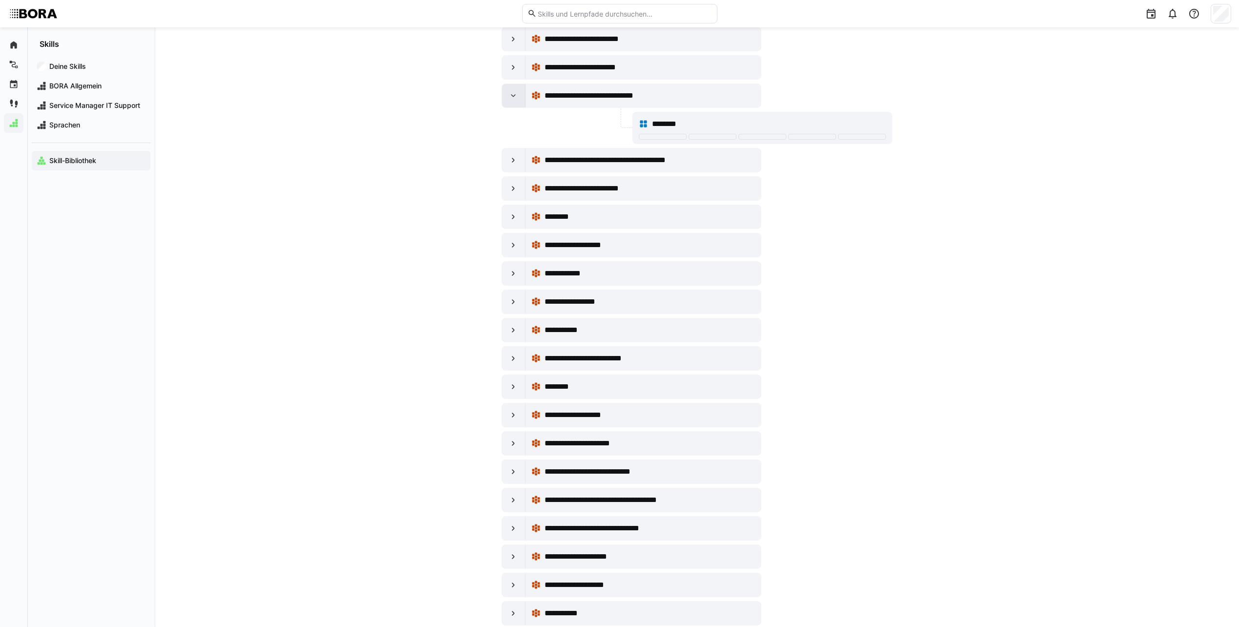
click at [506, 89] on div at bounding box center [513, 95] width 23 height 23
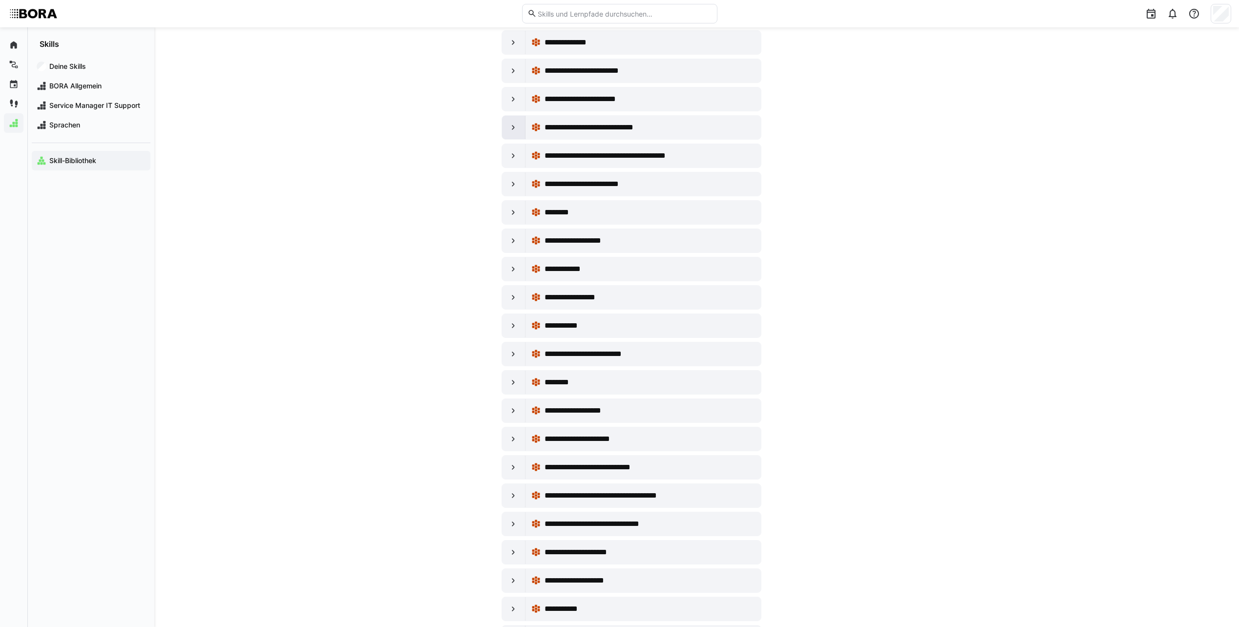
scroll to position [195, 0]
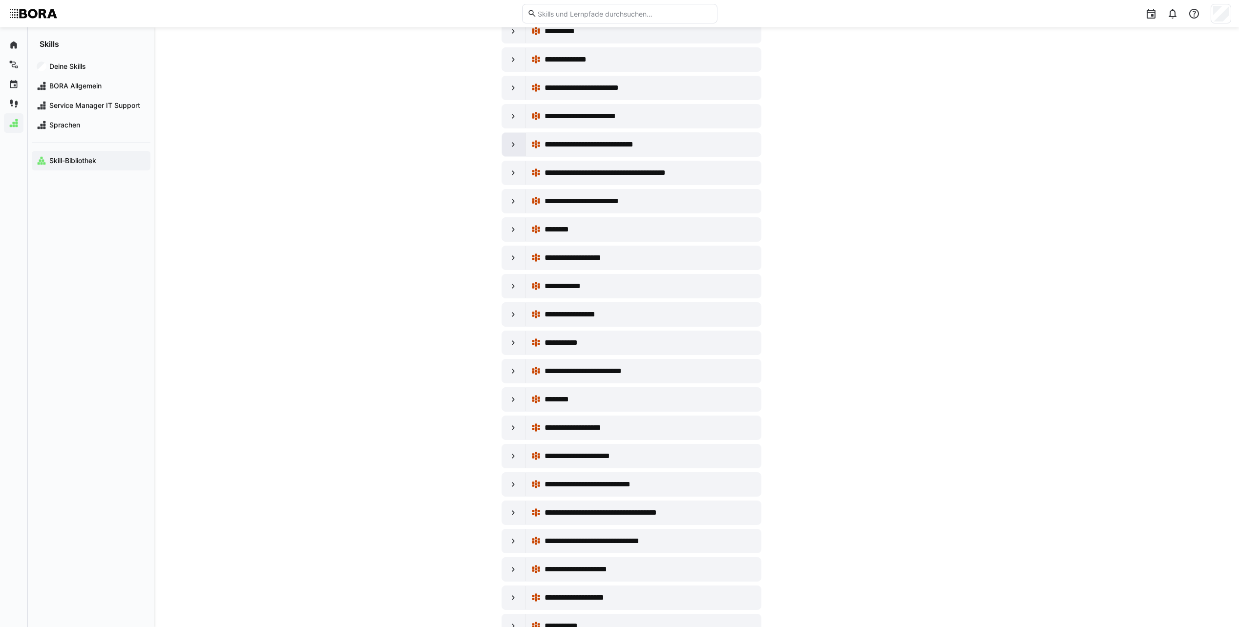
click at [507, 141] on div at bounding box center [513, 144] width 23 height 23
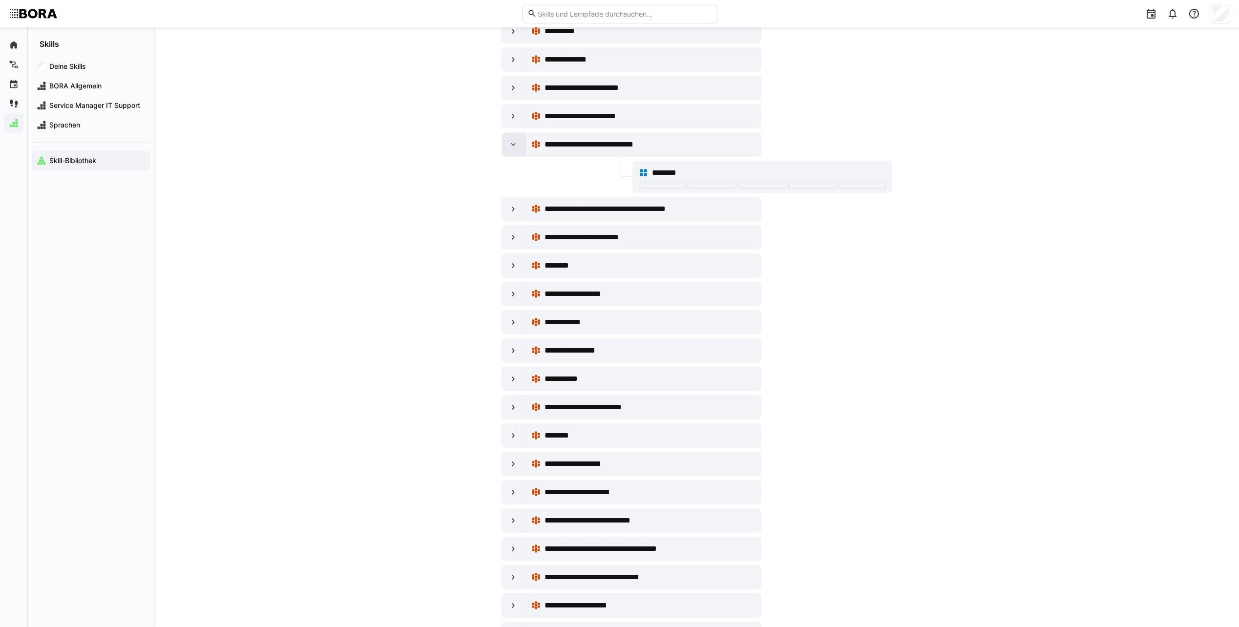
click at [507, 141] on div at bounding box center [513, 144] width 23 height 23
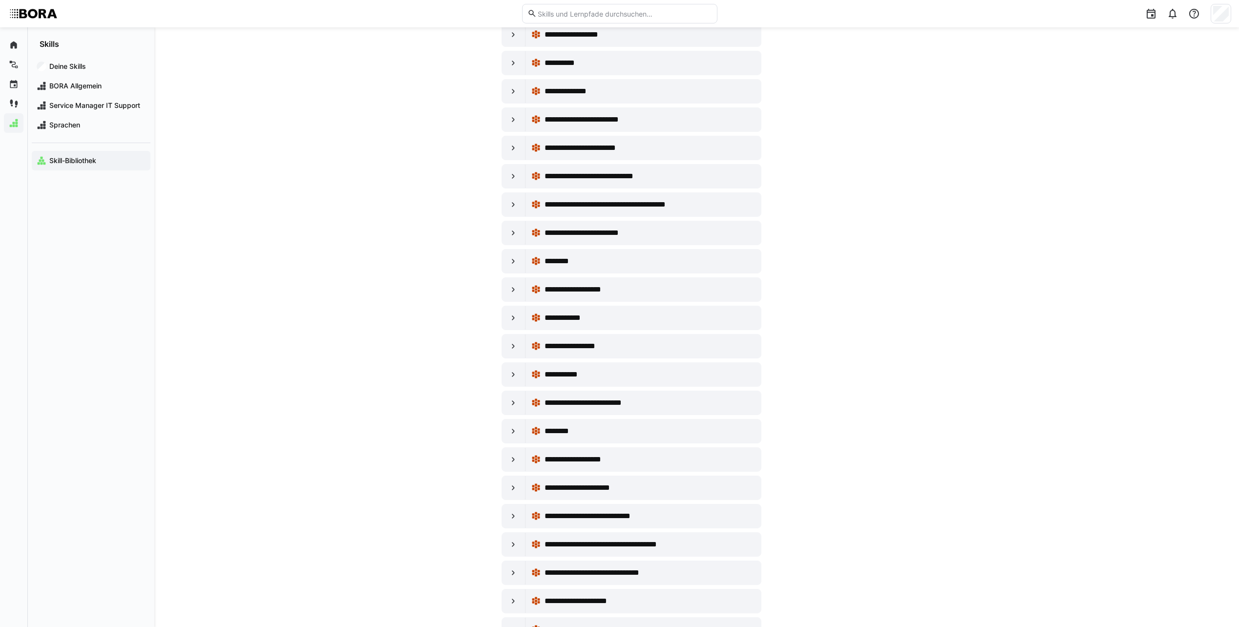
scroll to position [147, 0]
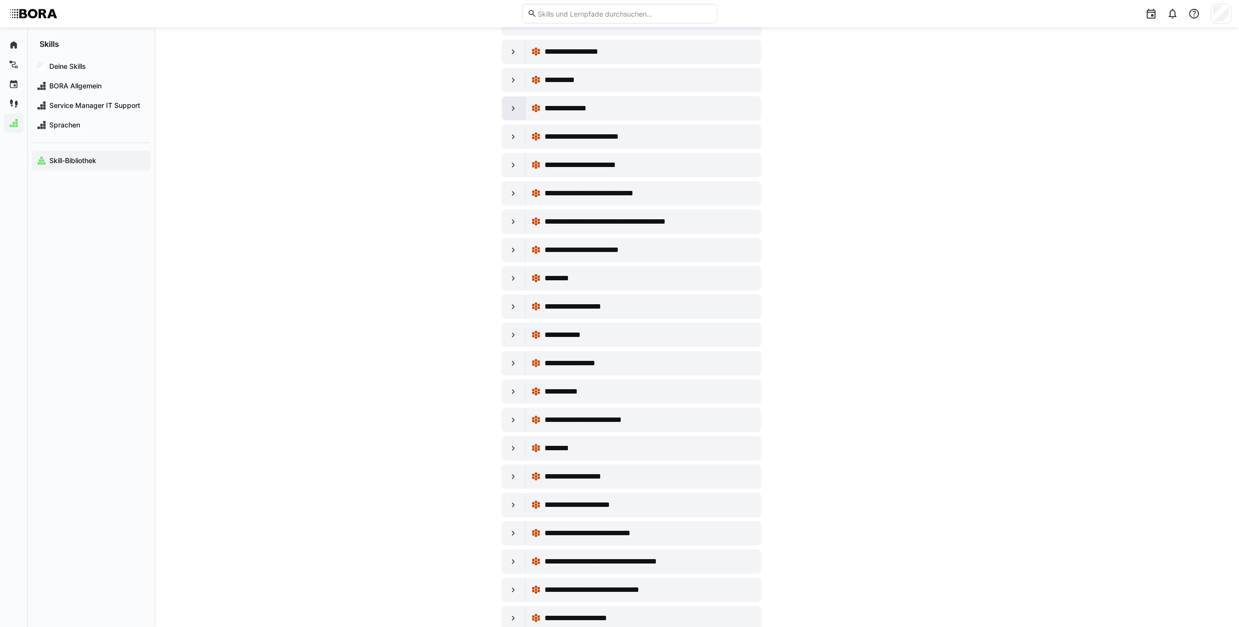
click at [519, 114] on div at bounding box center [513, 108] width 23 height 23
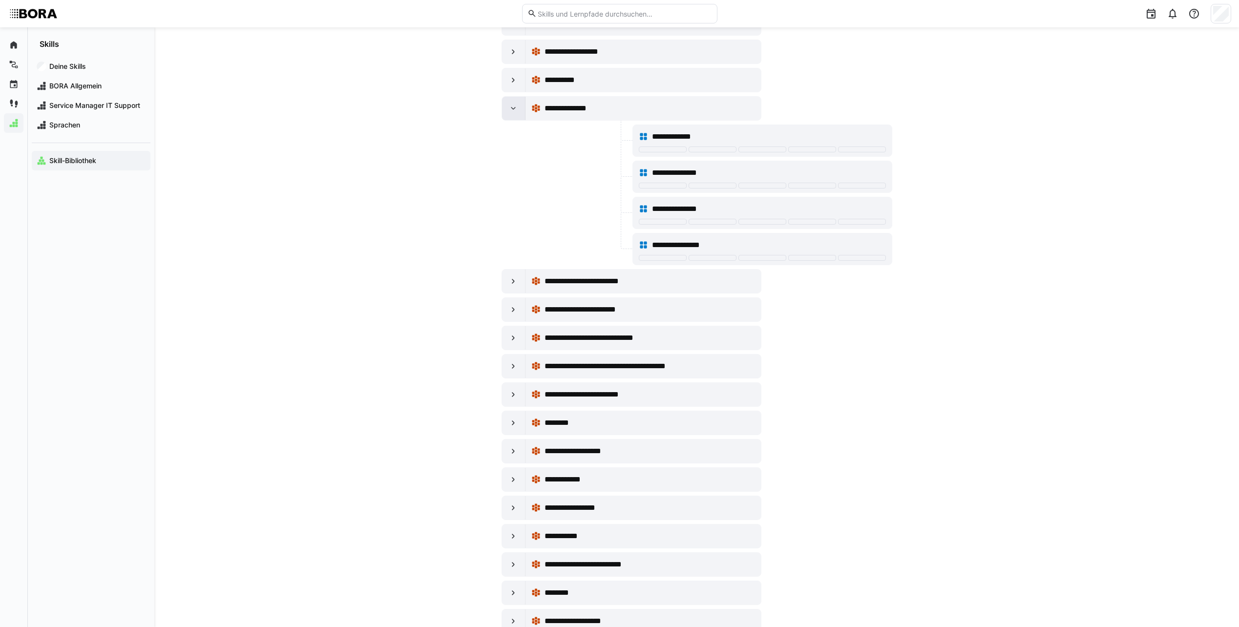
click at [519, 114] on div at bounding box center [513, 108] width 23 height 23
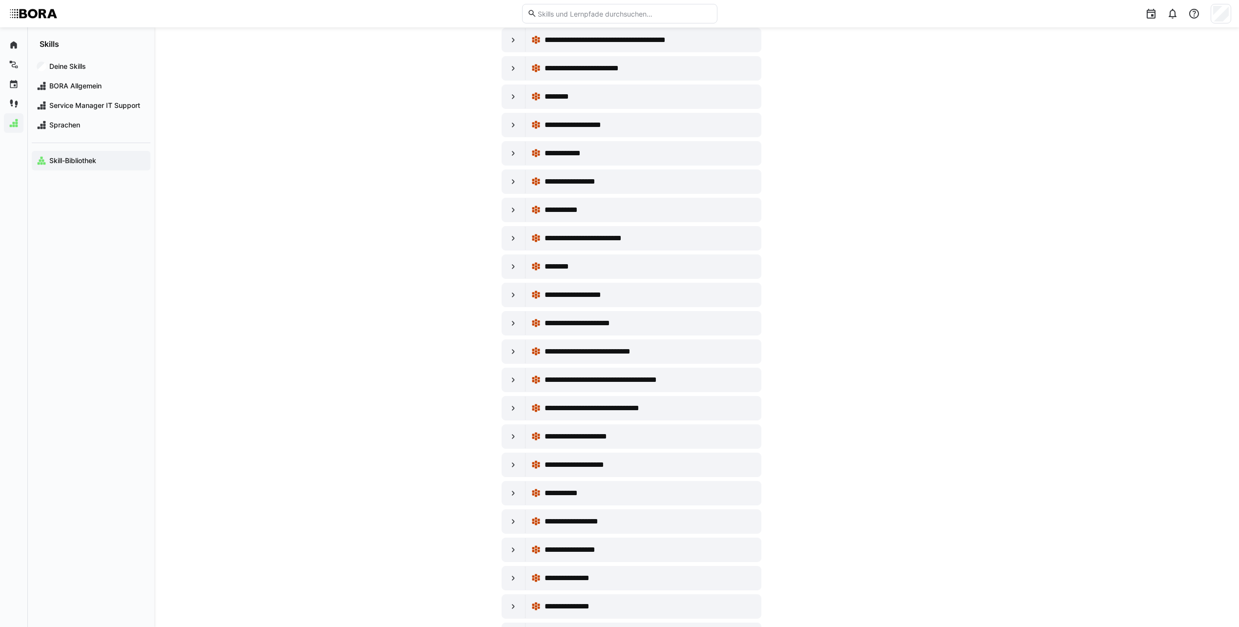
scroll to position [391, 0]
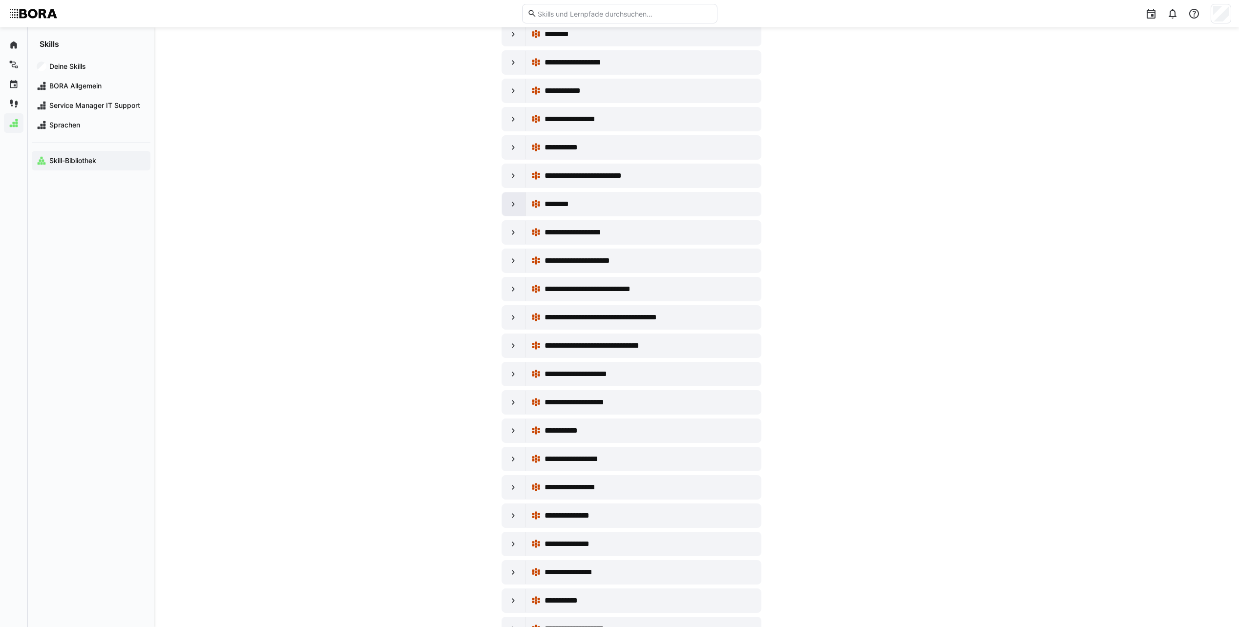
click at [510, 203] on eds-icon at bounding box center [514, 204] width 10 height 10
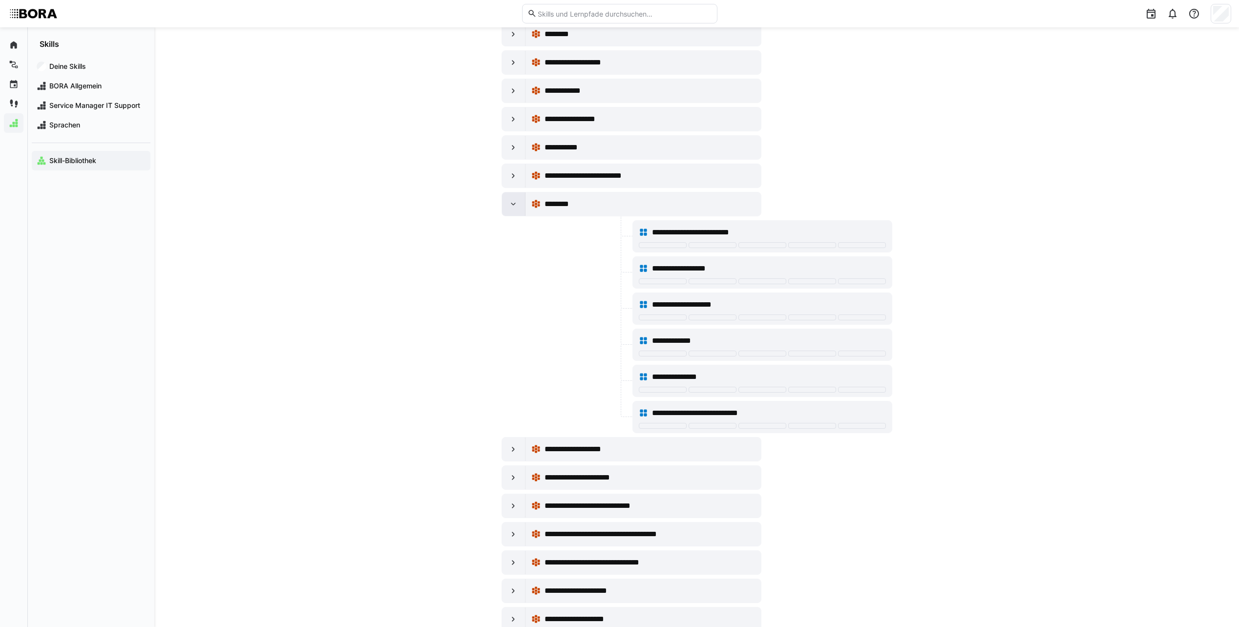
click at [510, 203] on eds-icon at bounding box center [514, 204] width 10 height 10
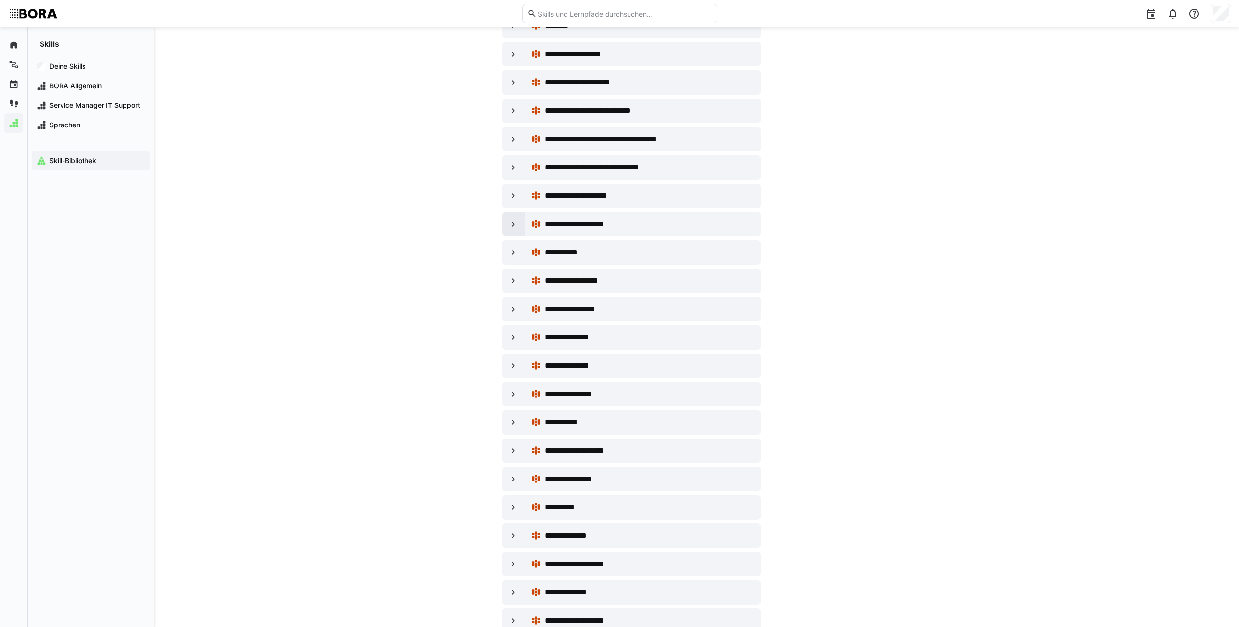
scroll to position [586, 0]
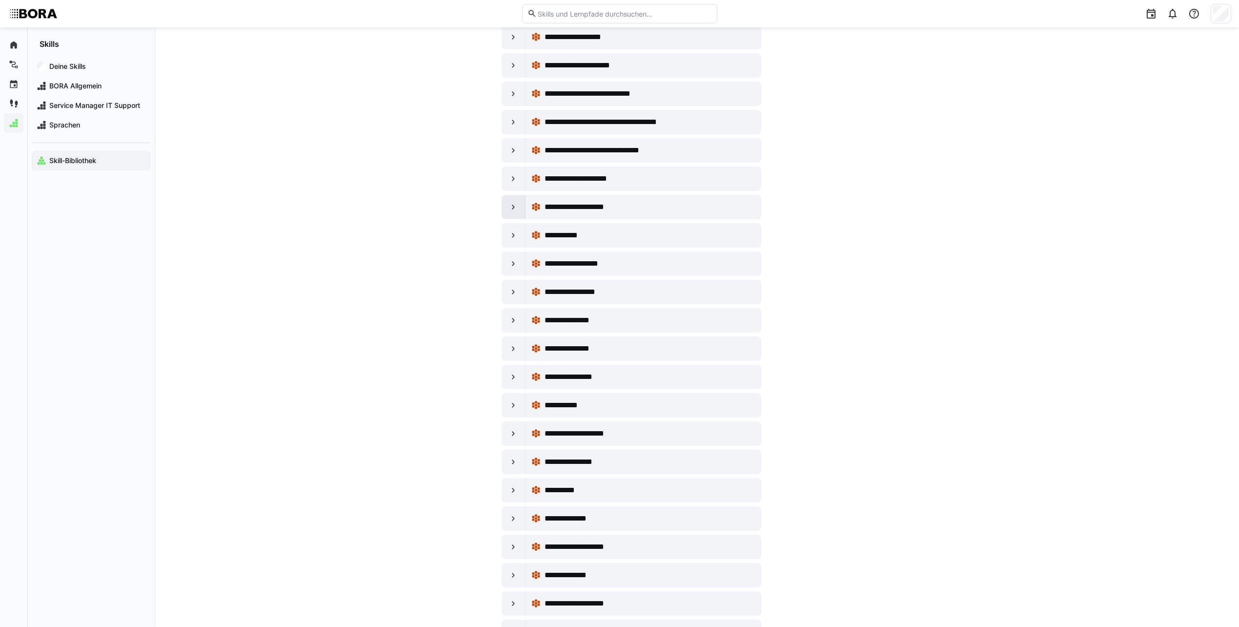
click at [509, 203] on eds-icon at bounding box center [514, 207] width 10 height 10
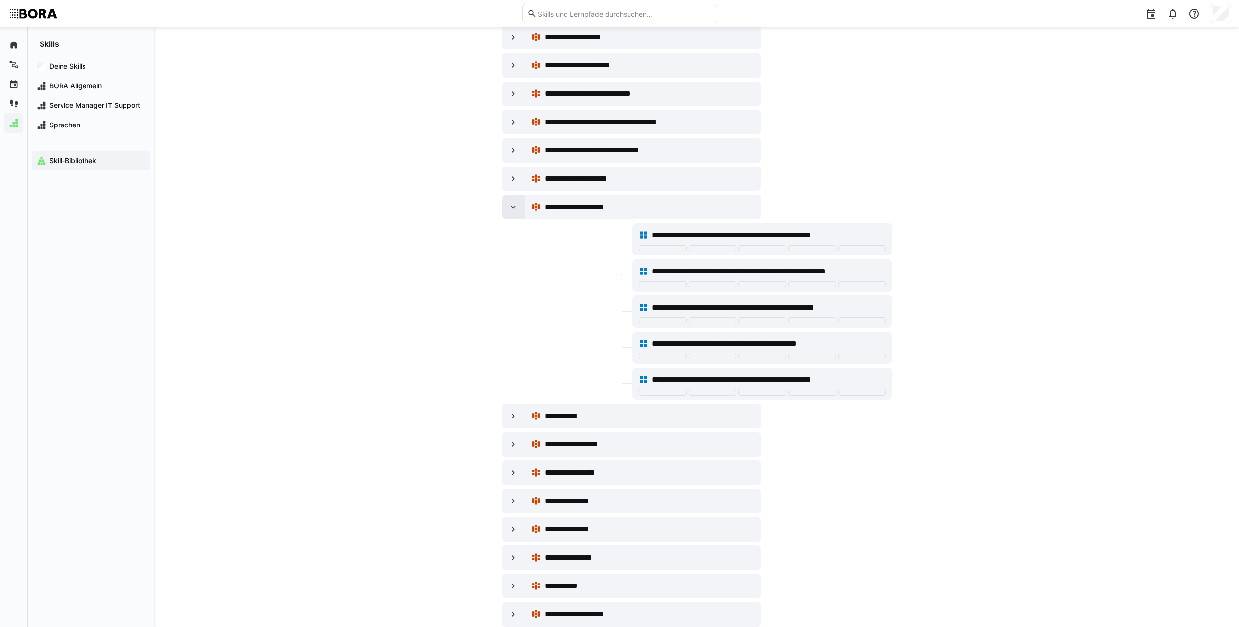
click at [509, 203] on eds-icon at bounding box center [514, 207] width 10 height 10
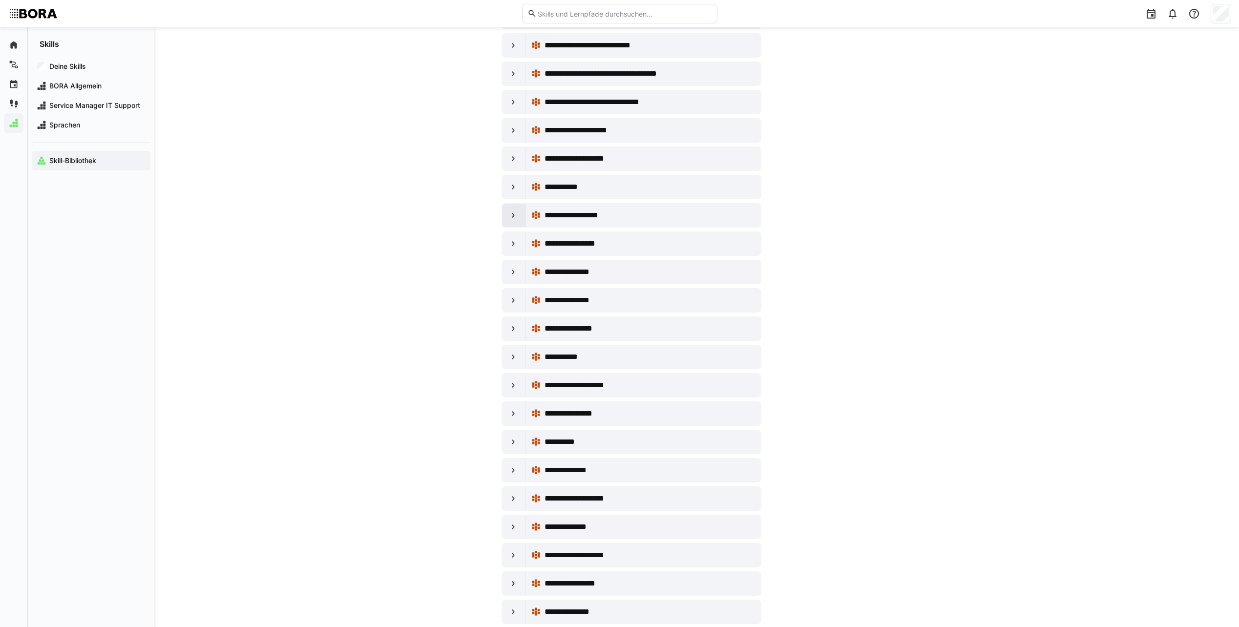
scroll to position [635, 0]
click at [514, 191] on div at bounding box center [513, 186] width 23 height 23
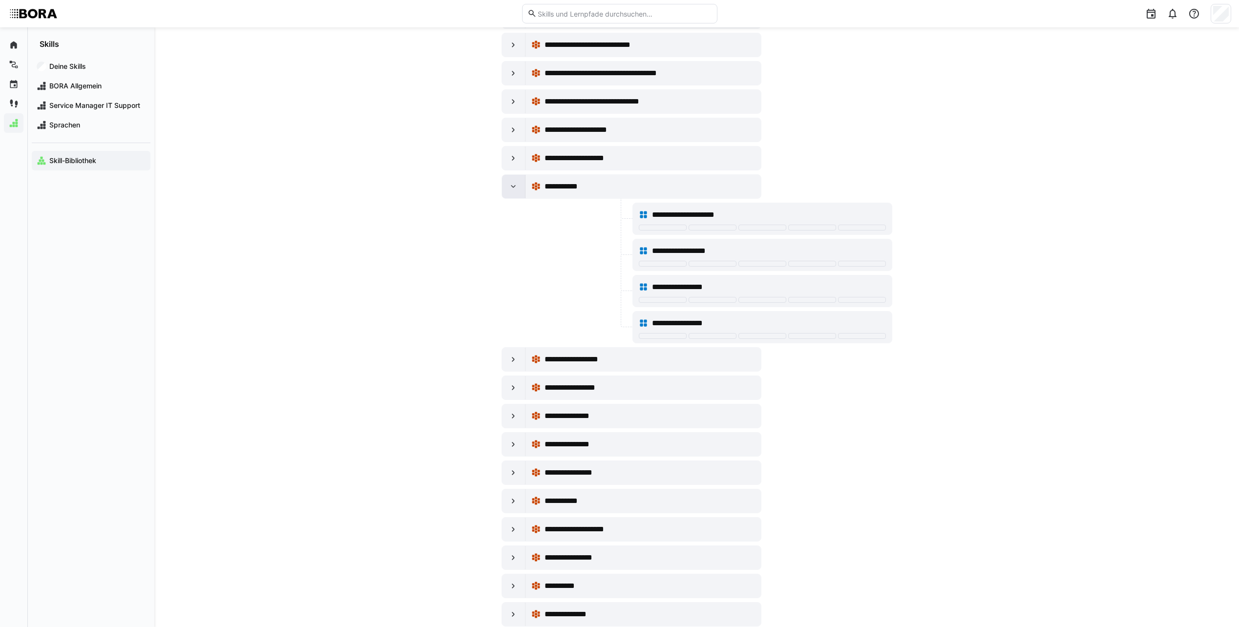
click at [514, 191] on div at bounding box center [513, 186] width 23 height 23
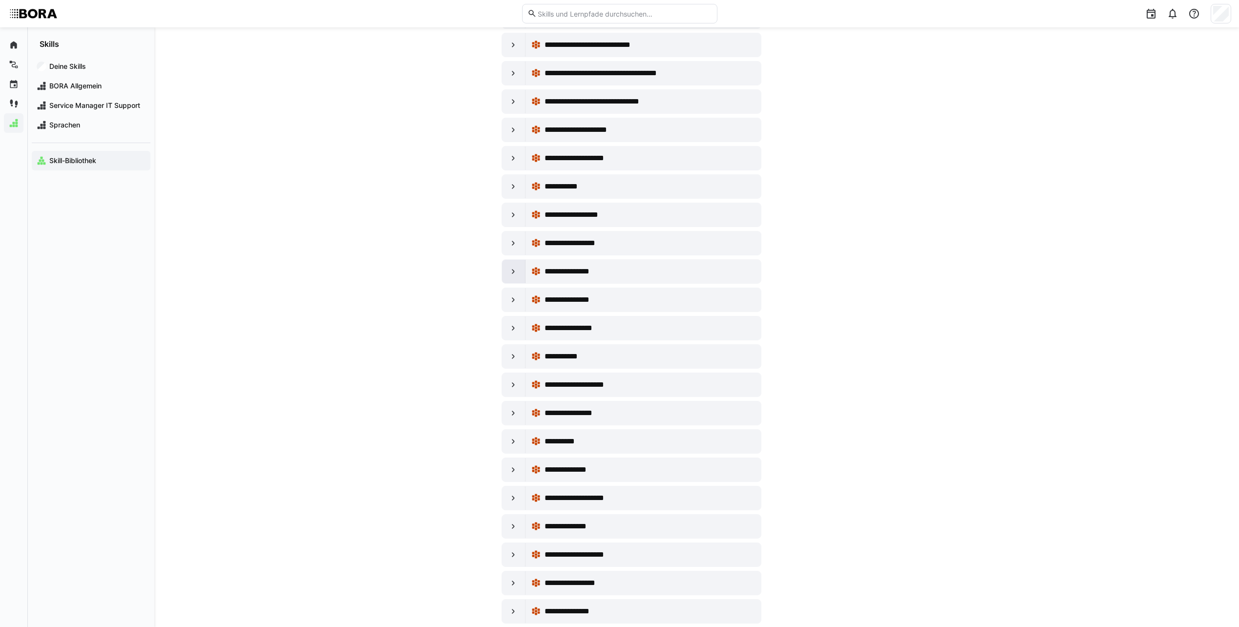
click at [513, 269] on eds-icon at bounding box center [514, 272] width 10 height 10
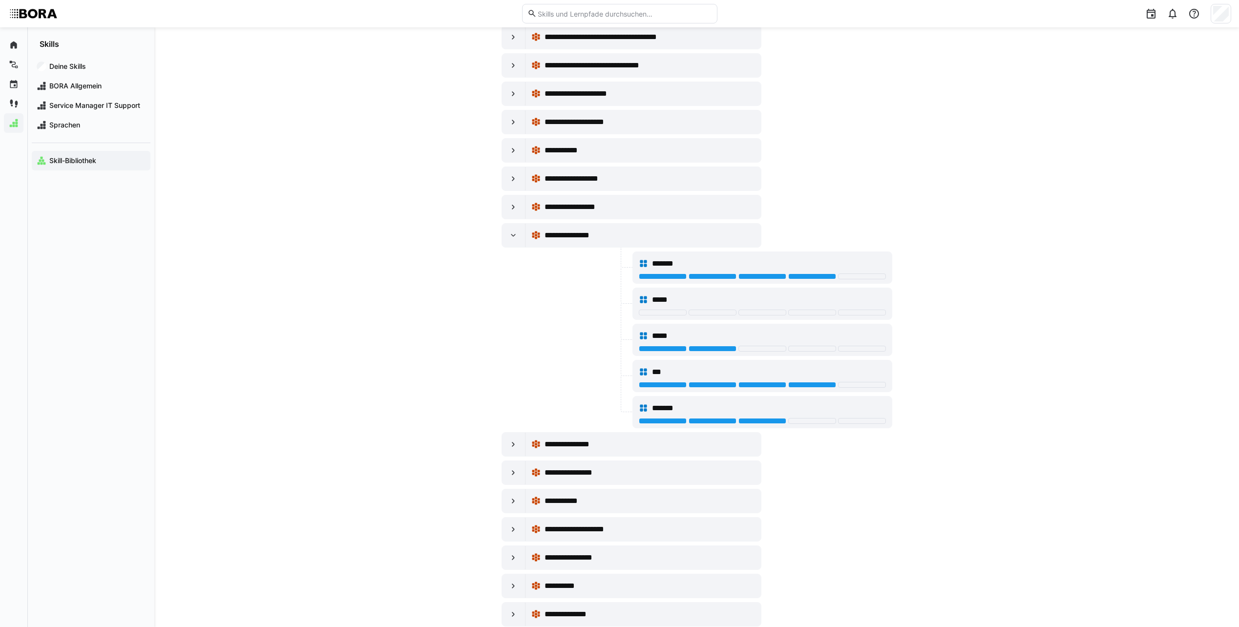
scroll to position [733, 0]
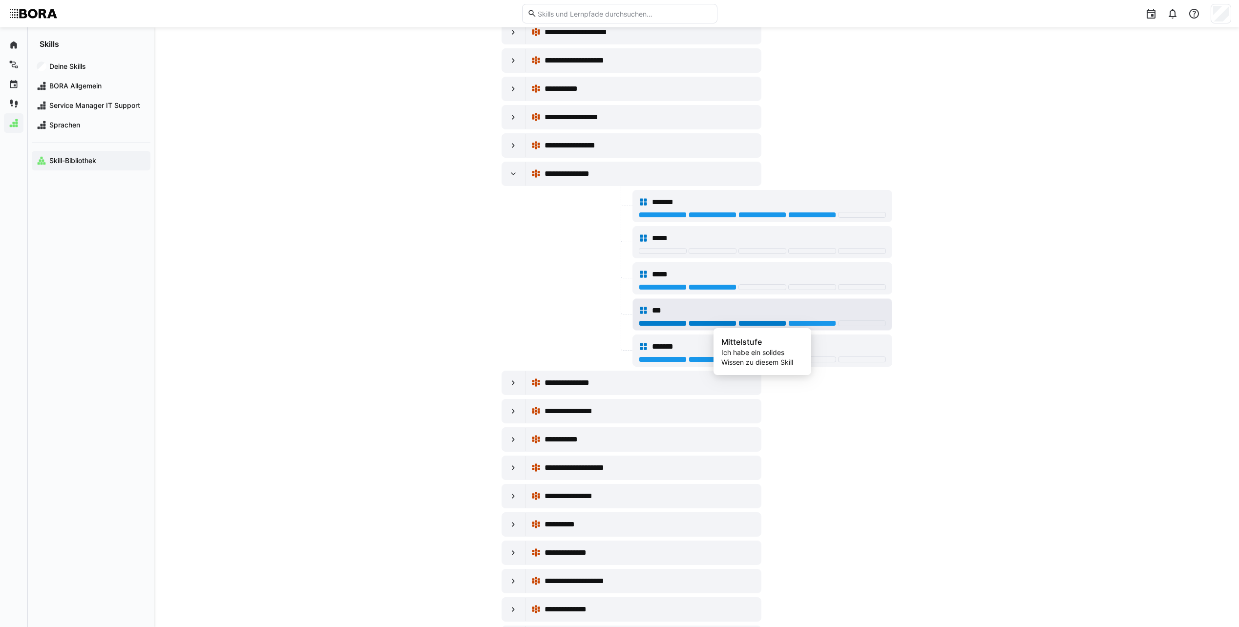
click at [769, 325] on div at bounding box center [763, 323] width 48 height 6
click at [512, 168] on div at bounding box center [513, 173] width 23 height 23
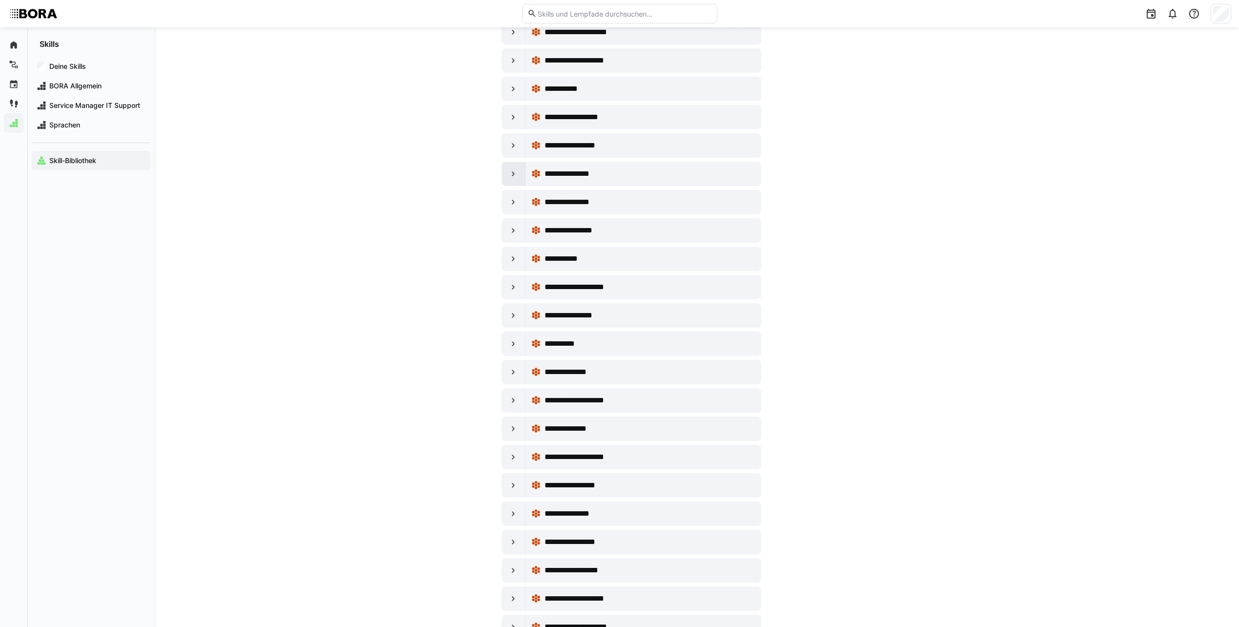
click at [512, 168] on div at bounding box center [513, 173] width 23 height 23
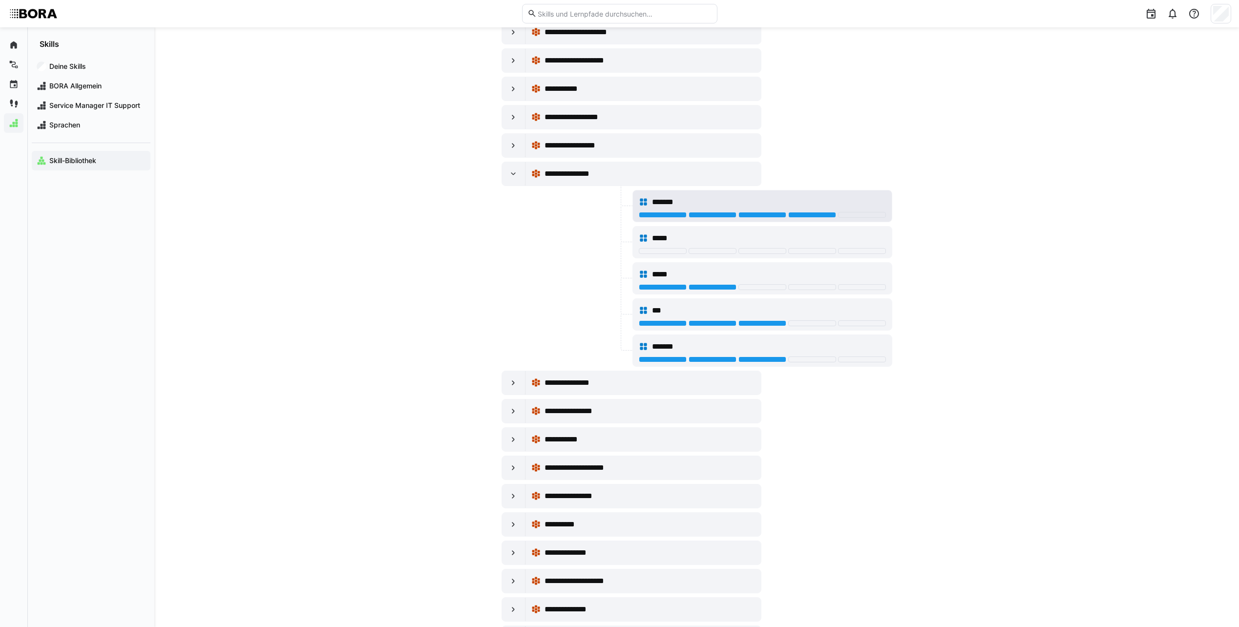
click at [870, 208] on div "*******" at bounding box center [762, 202] width 247 height 20
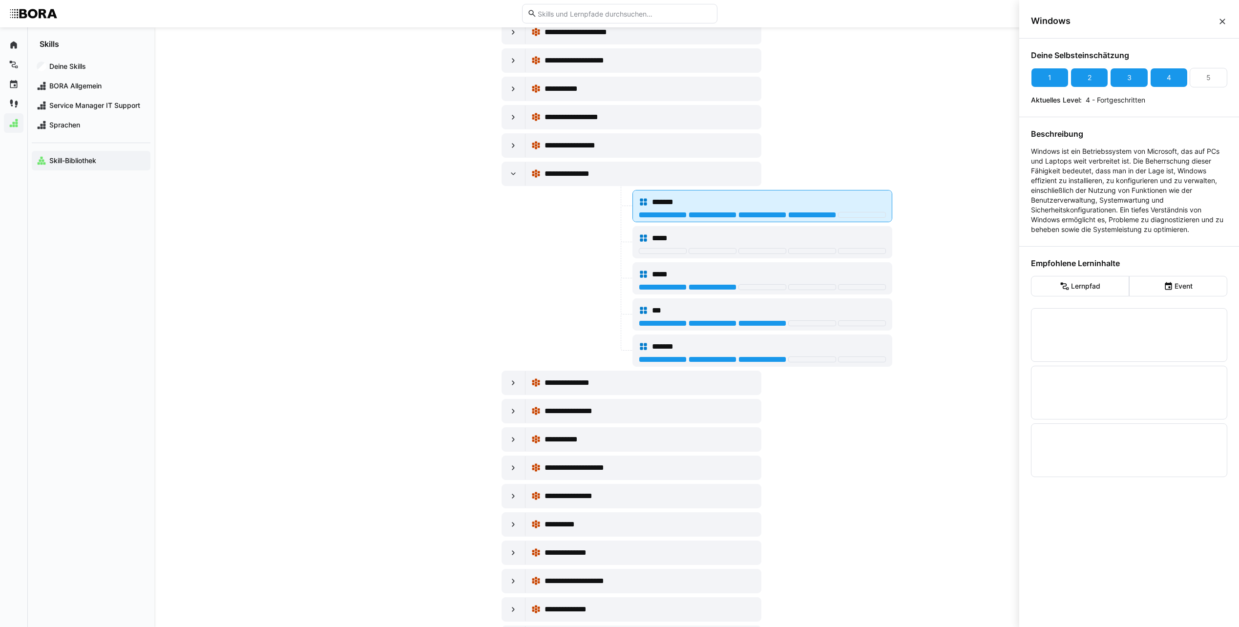
scroll to position [0, 0]
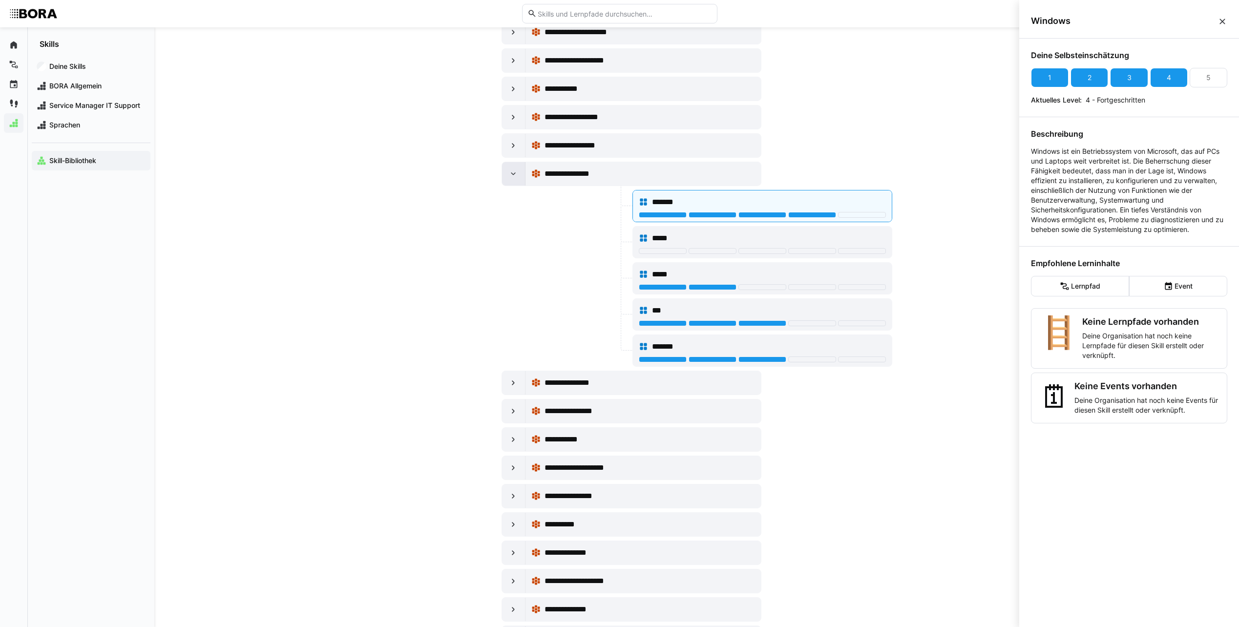
click at [510, 175] on eds-icon at bounding box center [514, 174] width 10 height 10
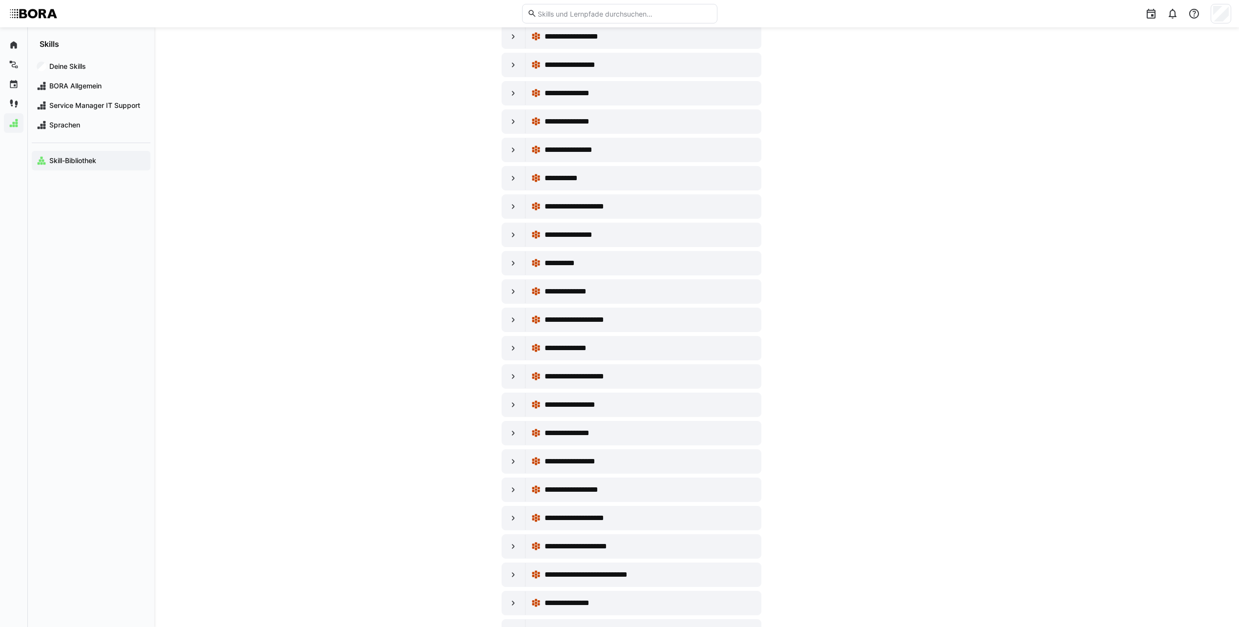
scroll to position [830, 0]
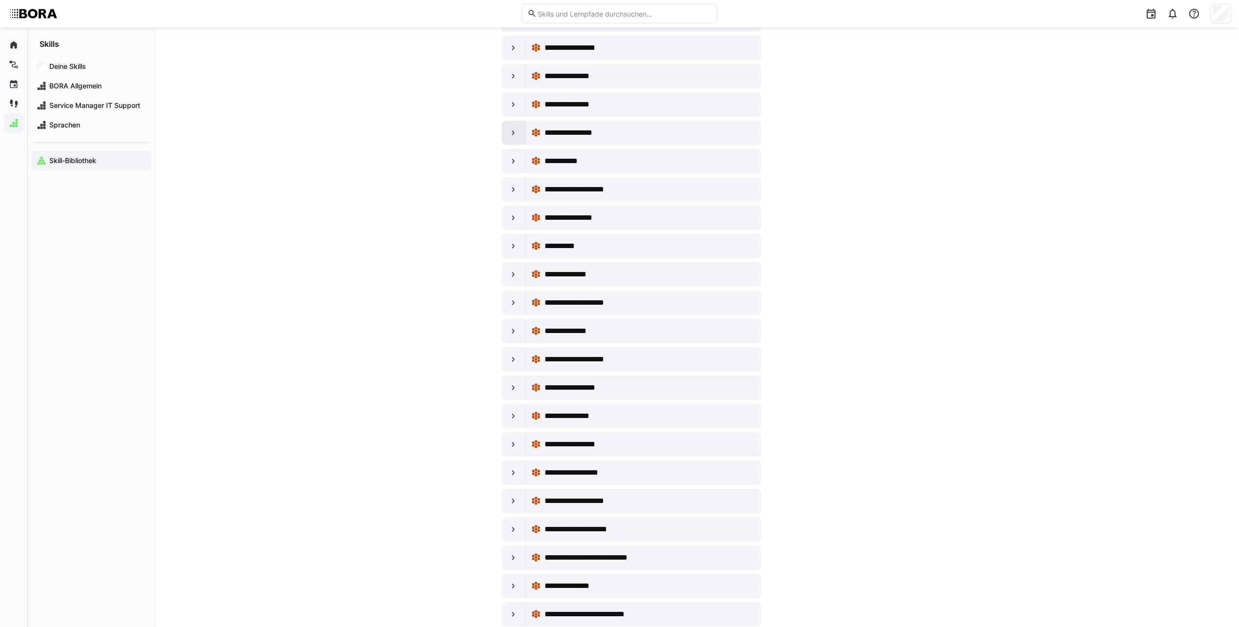
click at [513, 137] on eds-icon at bounding box center [514, 133] width 10 height 10
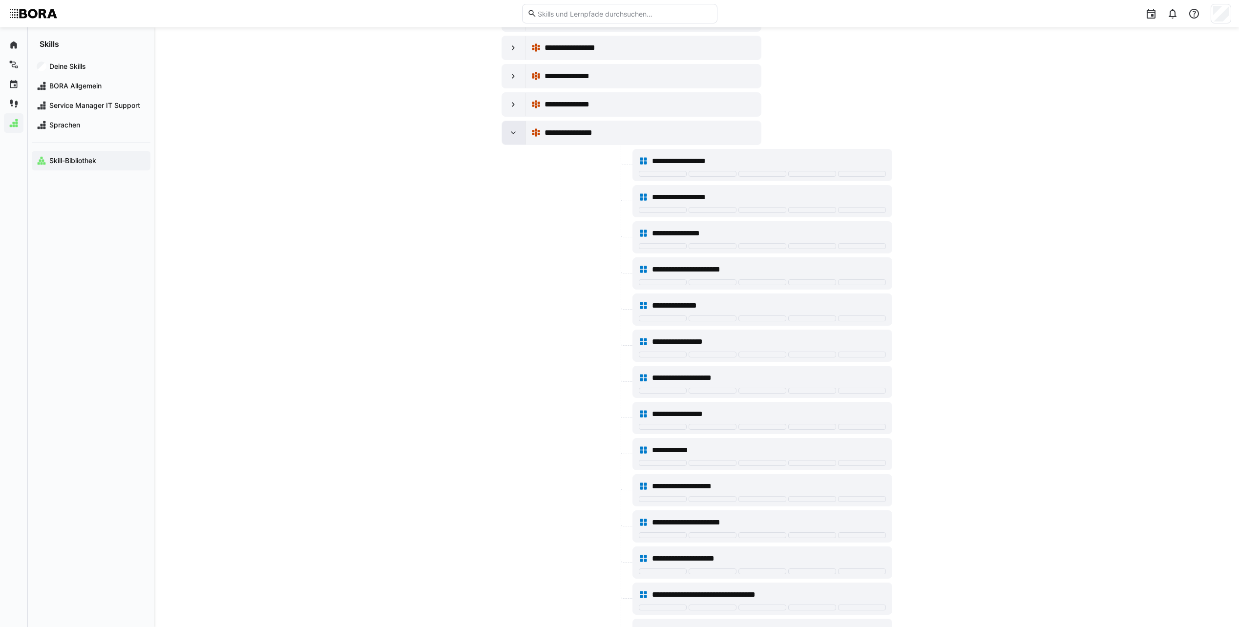
click at [512, 136] on eds-icon at bounding box center [514, 133] width 10 height 10
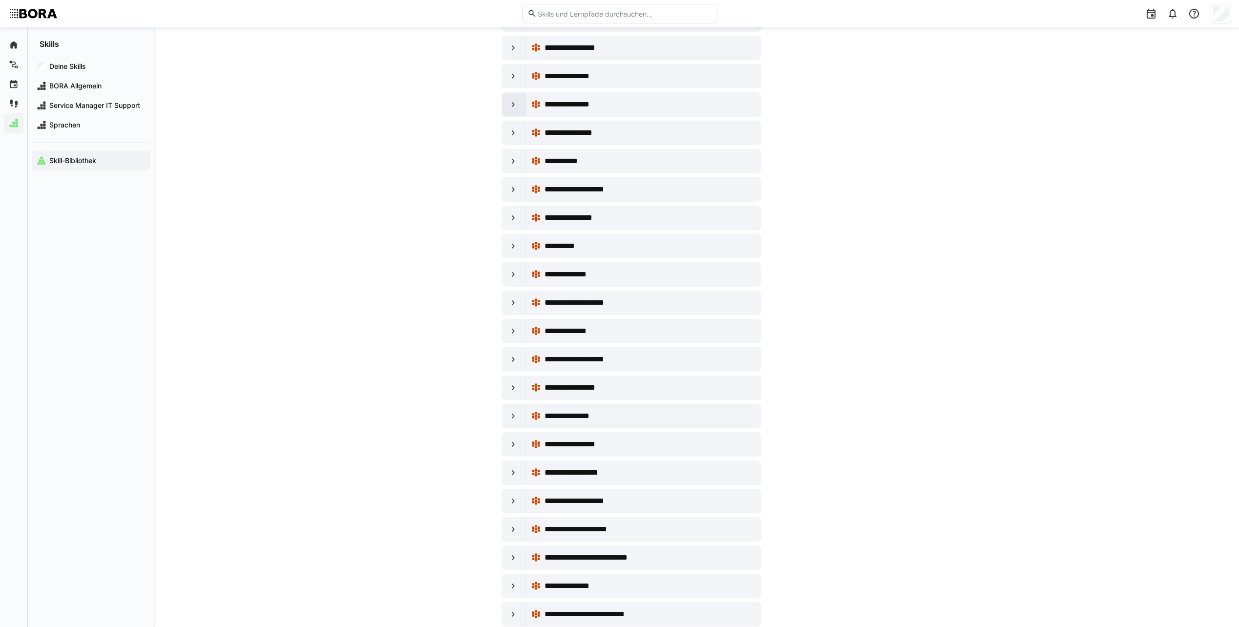
click at [505, 109] on div at bounding box center [513, 104] width 23 height 23
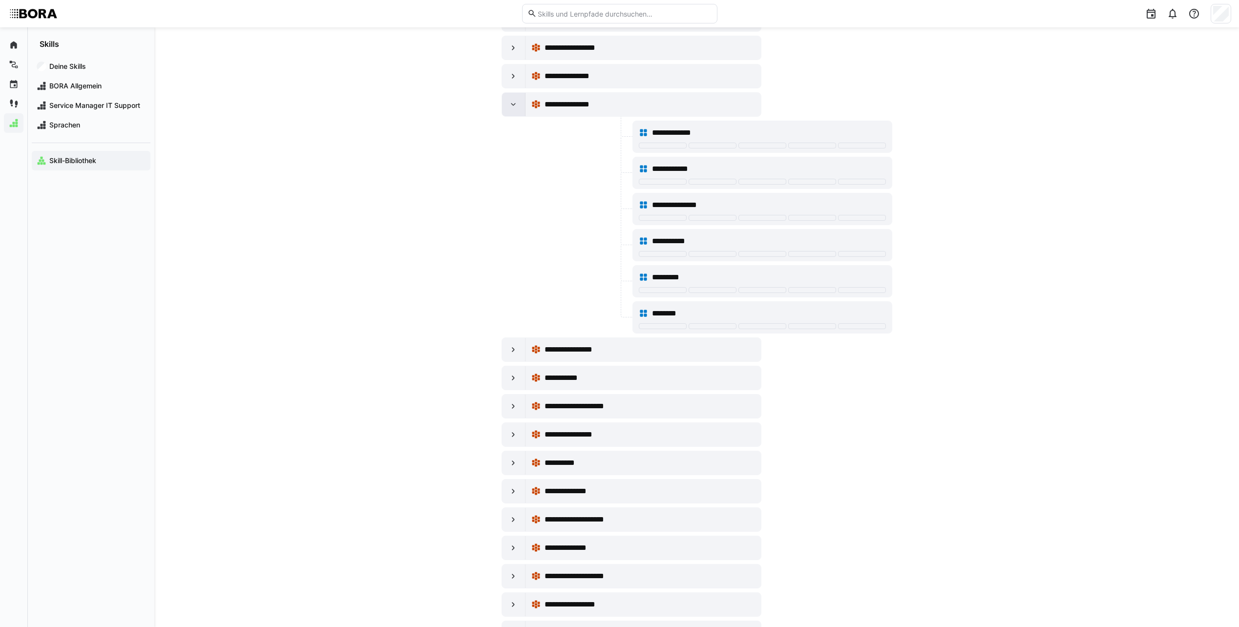
click at [505, 109] on div at bounding box center [513, 104] width 23 height 23
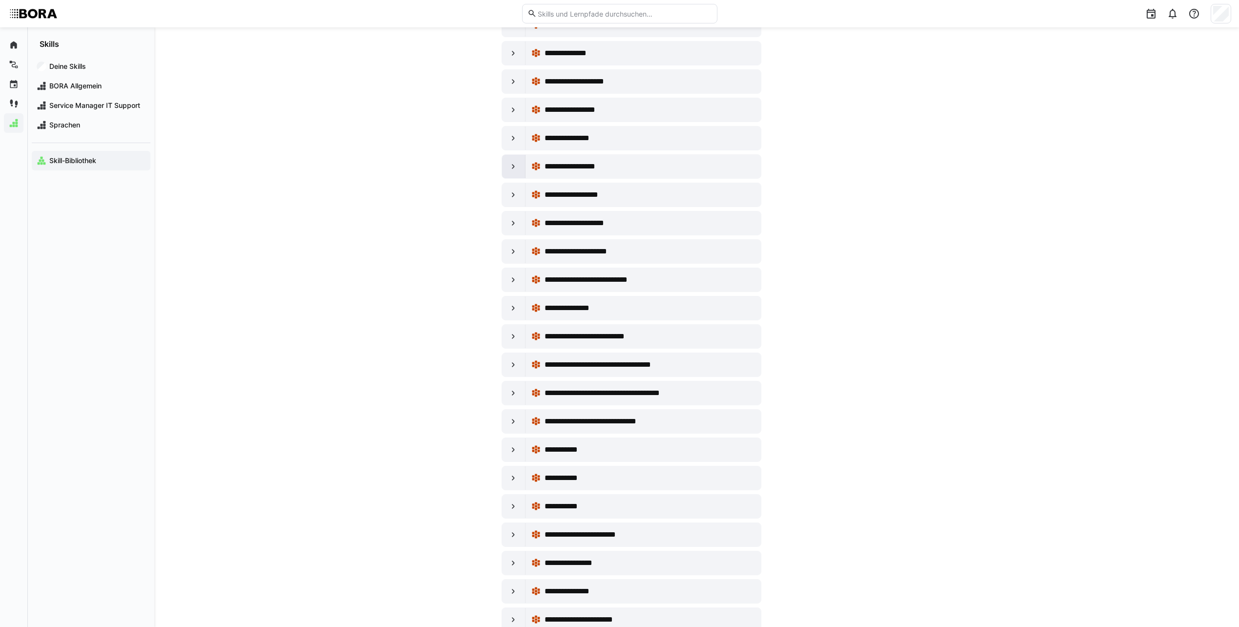
scroll to position [1124, 0]
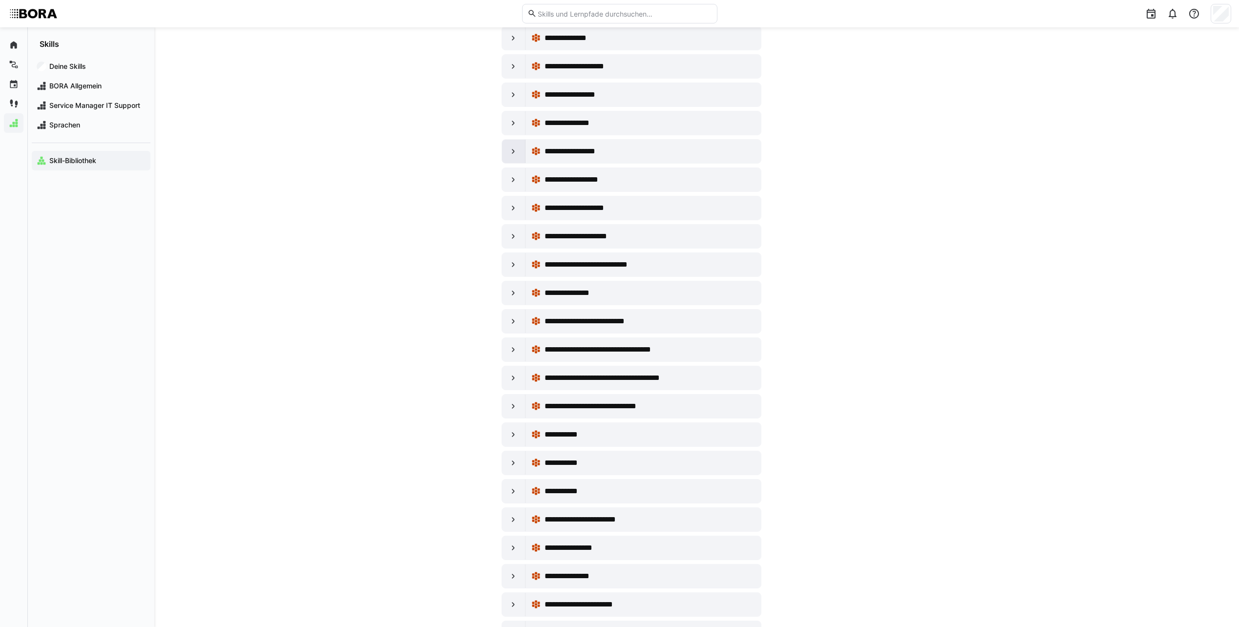
click at [507, 145] on div at bounding box center [513, 151] width 23 height 23
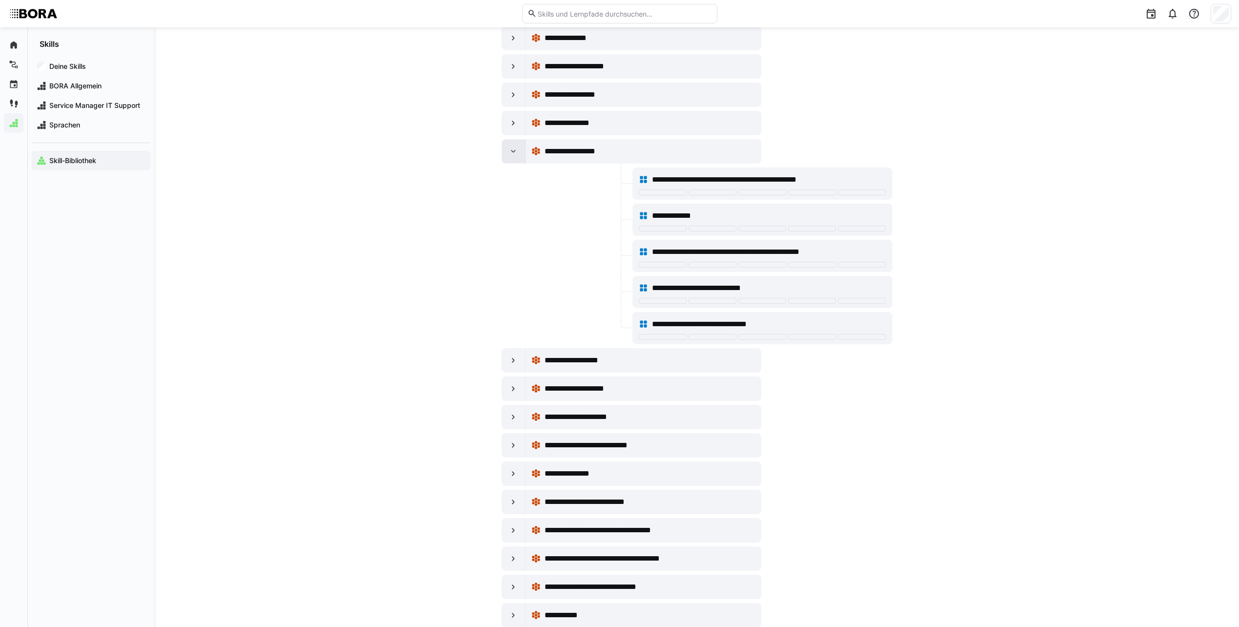
click at [507, 145] on div at bounding box center [513, 151] width 23 height 23
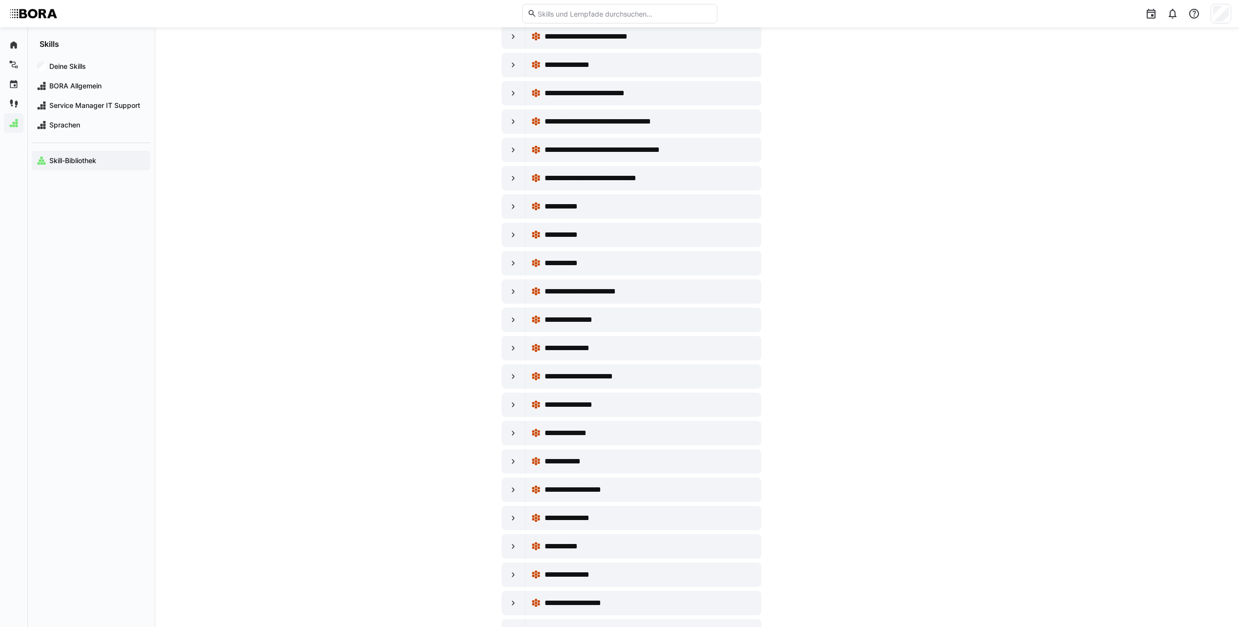
scroll to position [1368, 0]
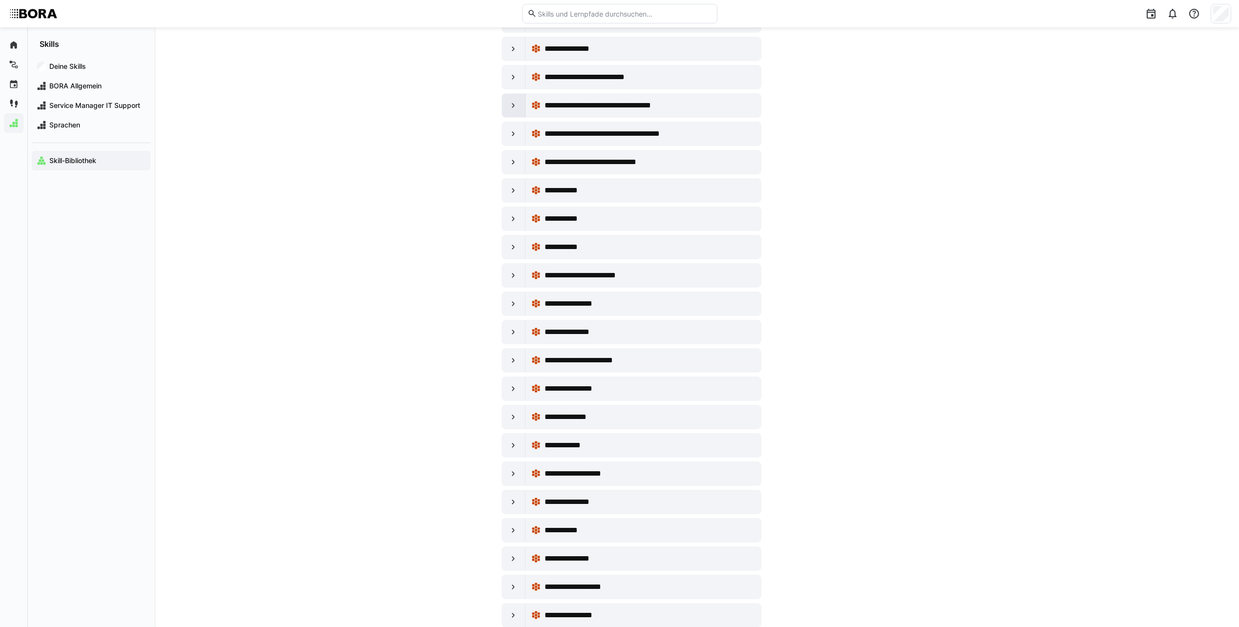
click at [508, 109] on div at bounding box center [513, 105] width 23 height 23
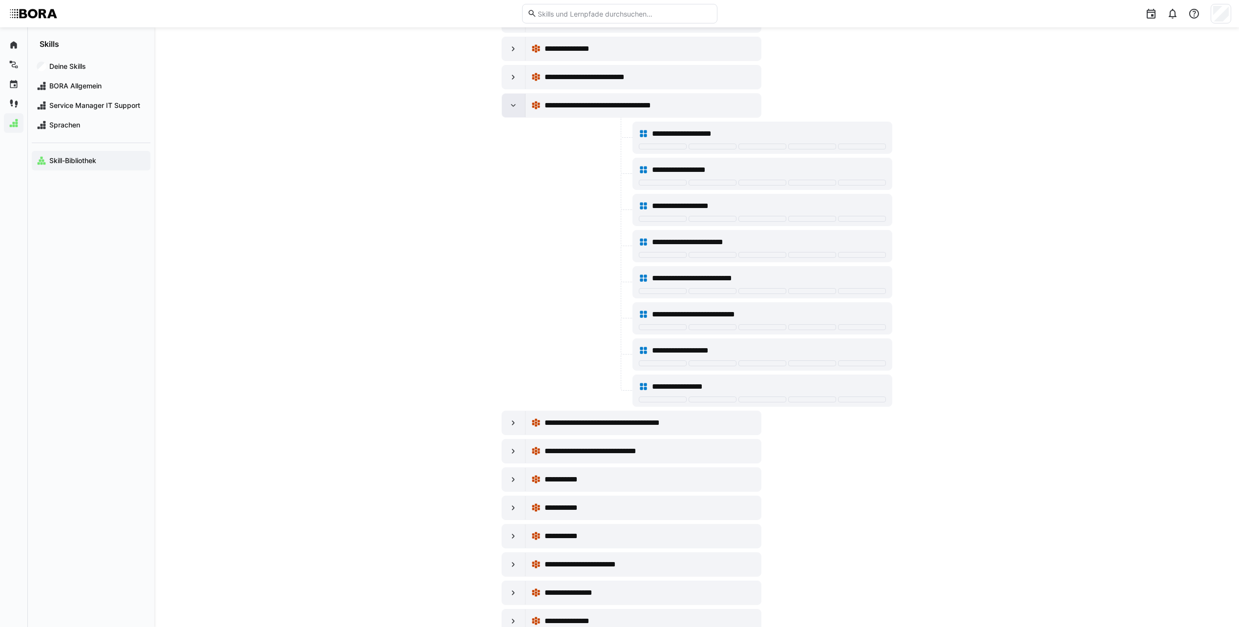
click at [508, 109] on div at bounding box center [513, 105] width 23 height 23
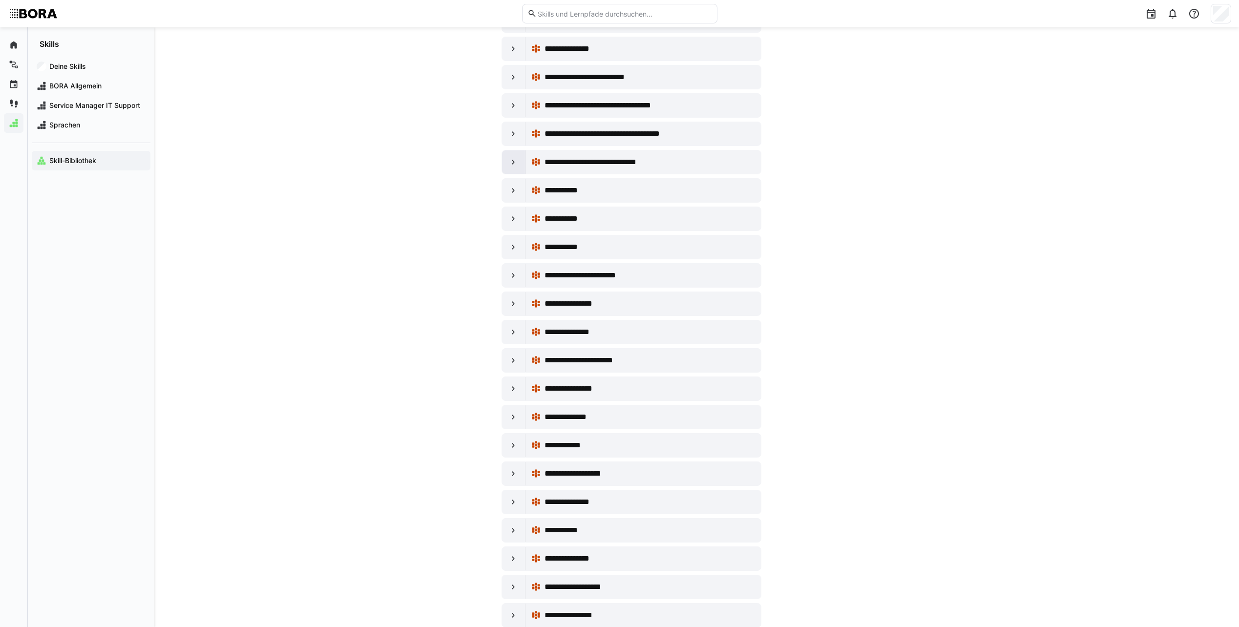
click at [511, 163] on eds-icon at bounding box center [514, 162] width 10 height 10
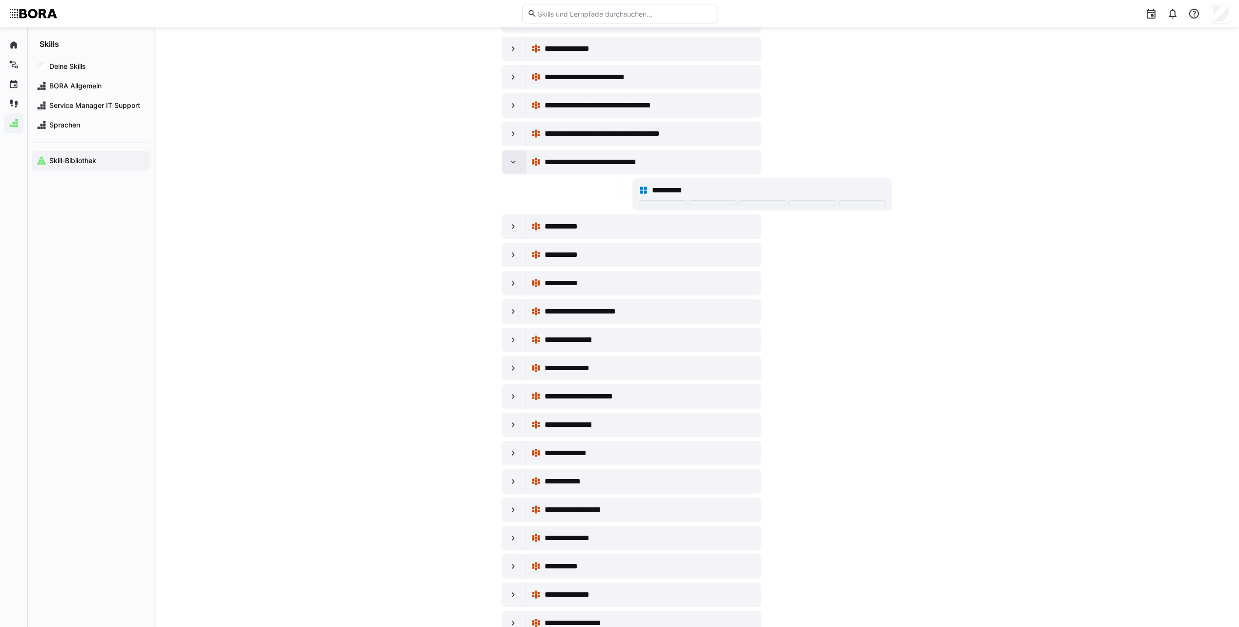
click at [511, 163] on eds-icon at bounding box center [514, 162] width 10 height 10
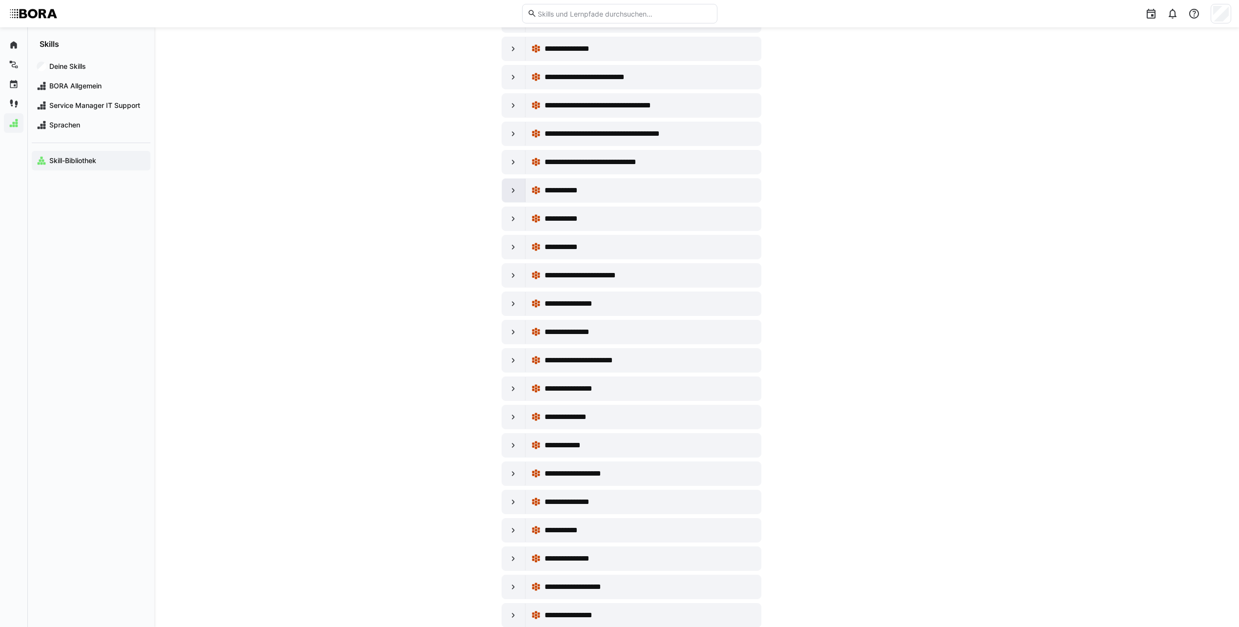
click at [522, 186] on div at bounding box center [513, 190] width 23 height 23
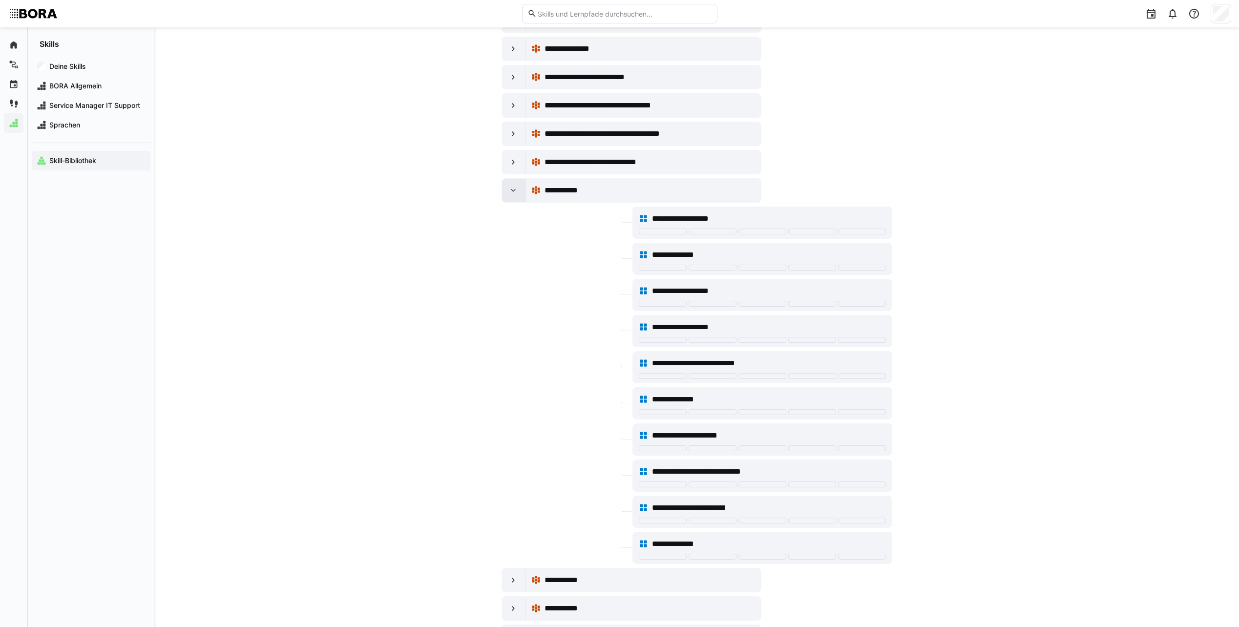
click at [522, 186] on div at bounding box center [513, 190] width 23 height 23
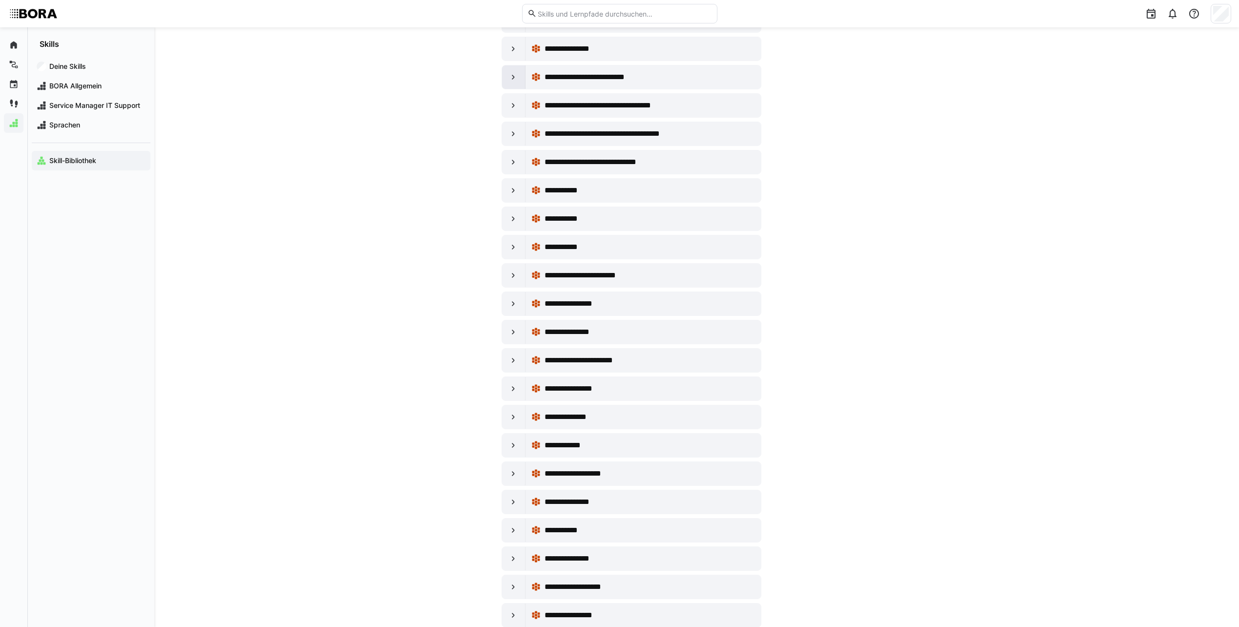
click at [516, 81] on eds-icon at bounding box center [514, 77] width 10 height 10
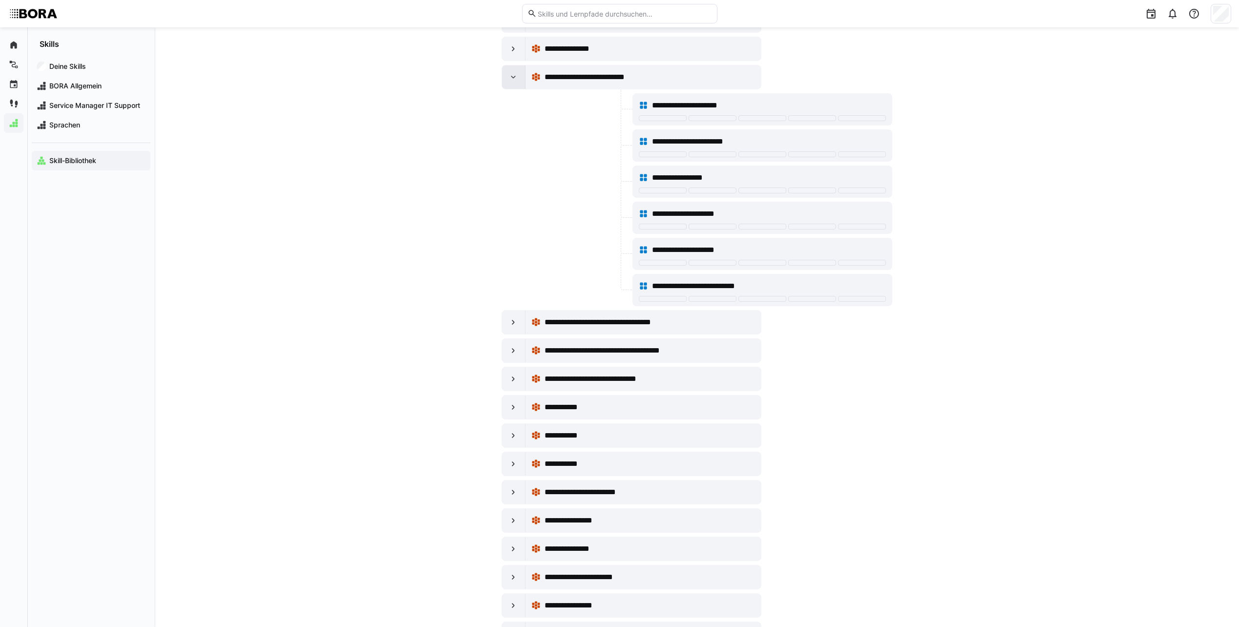
click at [516, 81] on eds-icon at bounding box center [514, 77] width 10 height 10
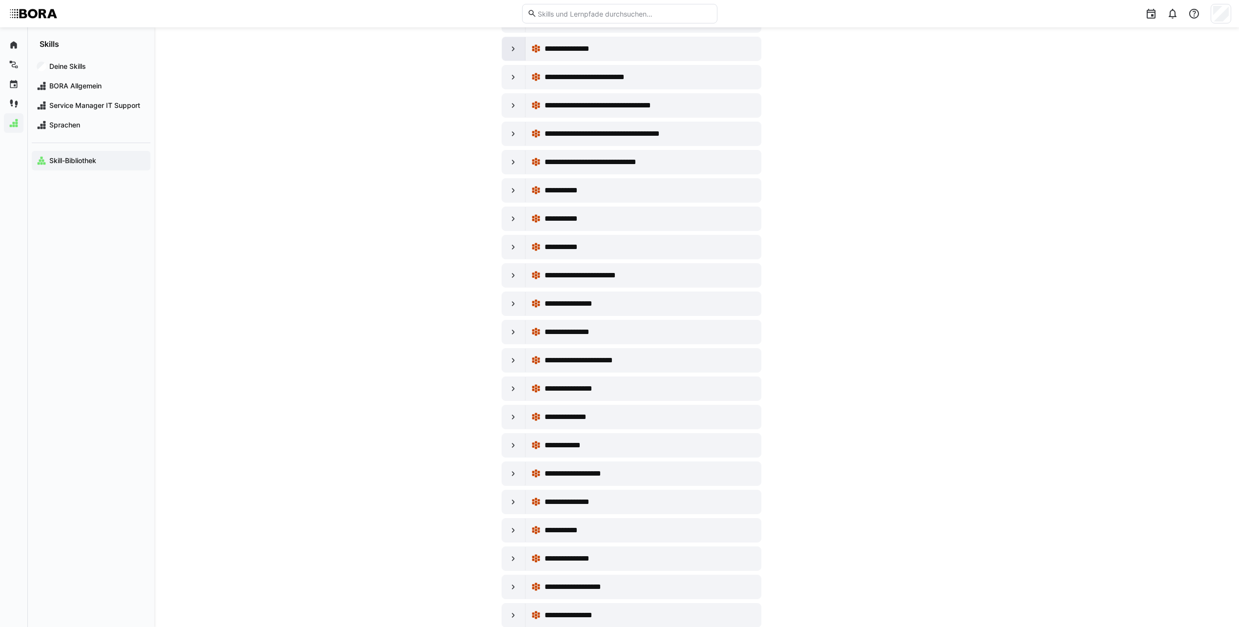
click at [516, 52] on eds-icon at bounding box center [514, 49] width 10 height 10
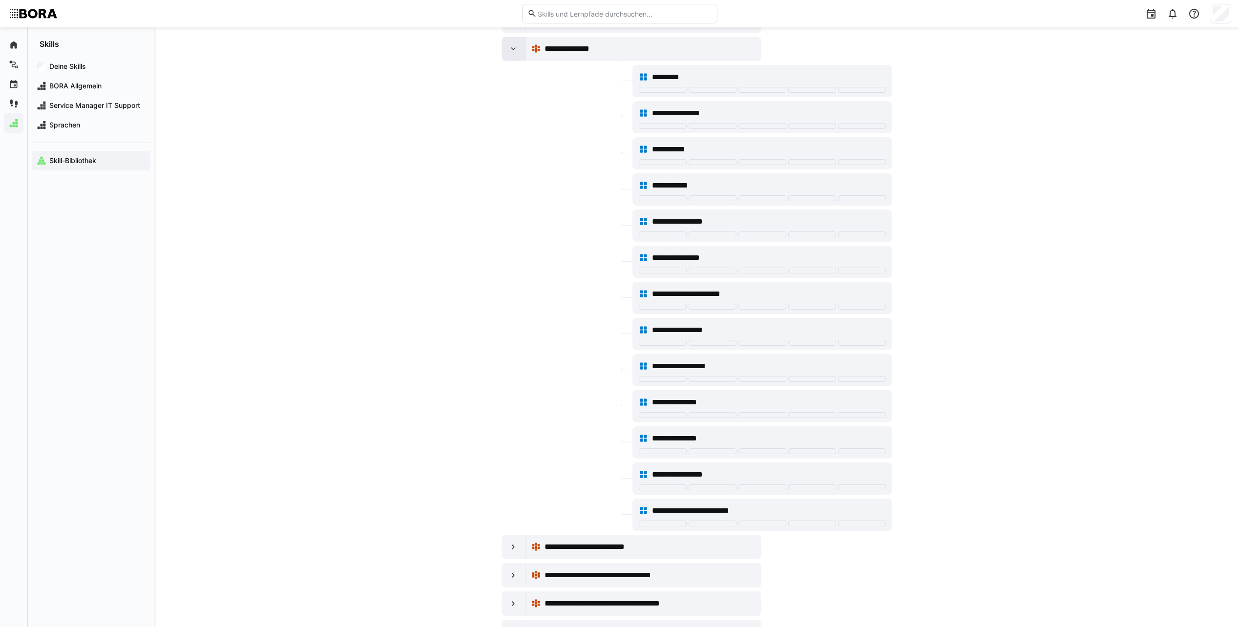
click at [516, 52] on eds-icon at bounding box center [514, 49] width 10 height 10
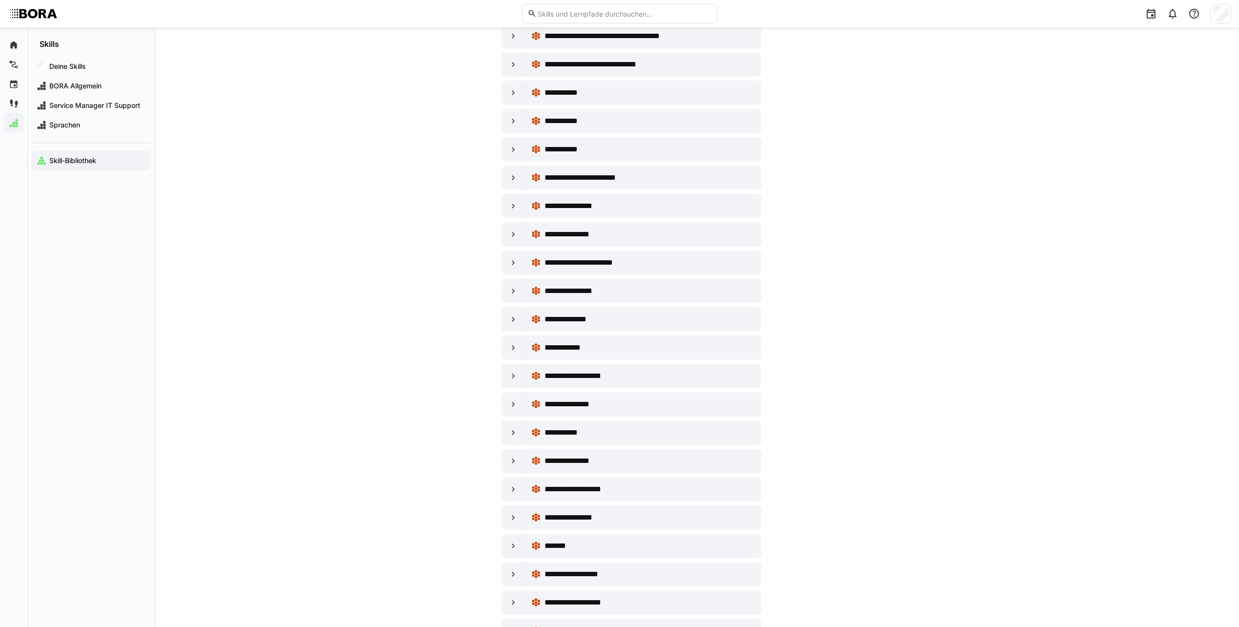
scroll to position [1514, 0]
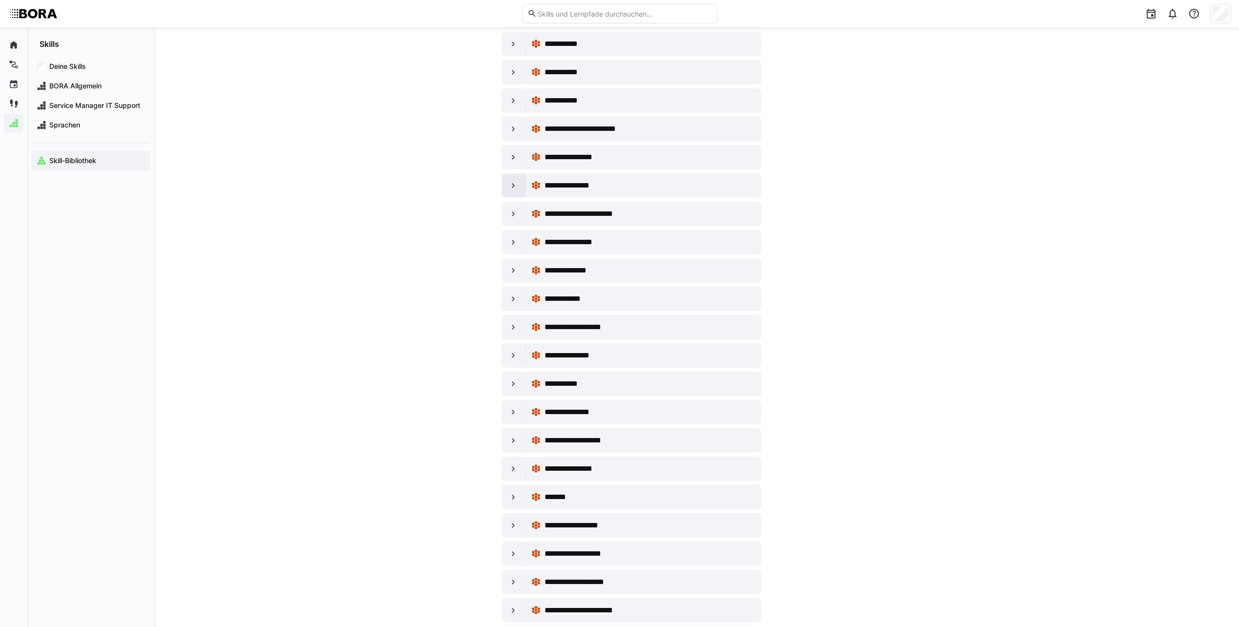
click at [516, 181] on eds-icon at bounding box center [514, 186] width 10 height 10
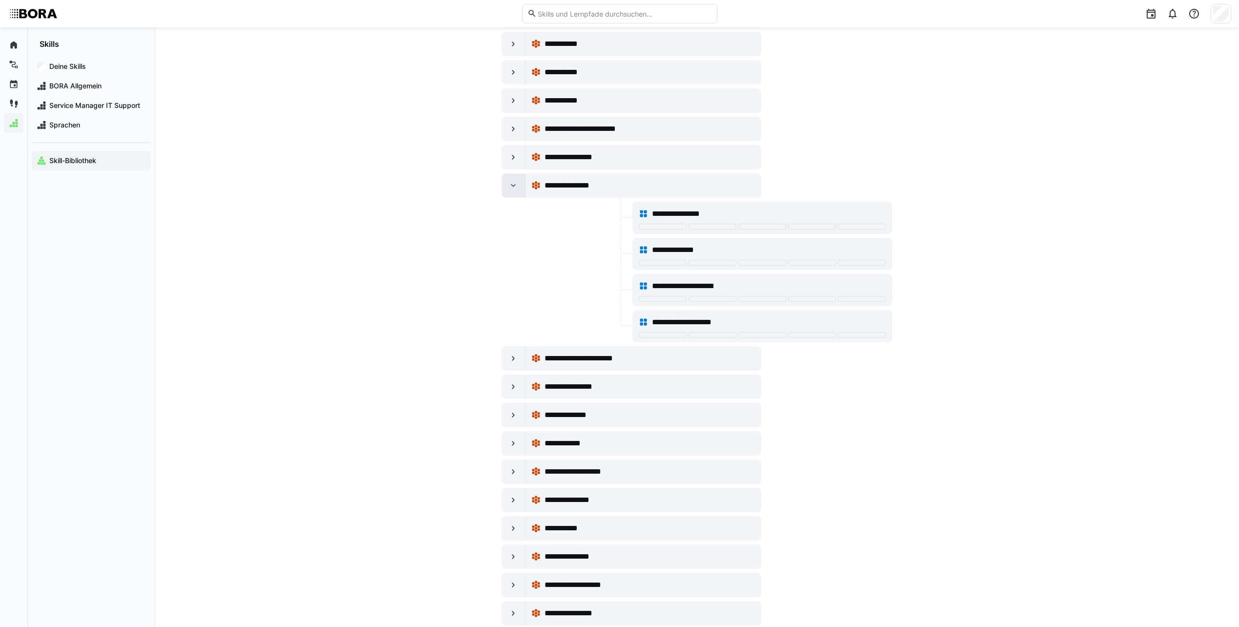
click at [516, 181] on eds-icon at bounding box center [514, 186] width 10 height 10
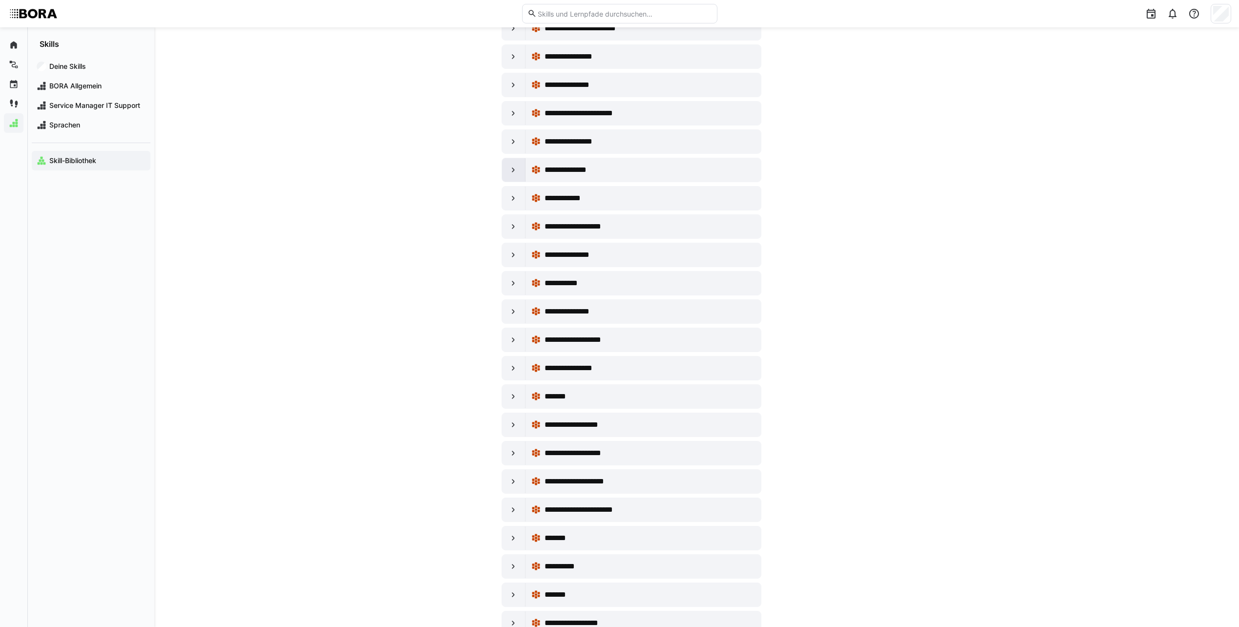
scroll to position [1661, 0]
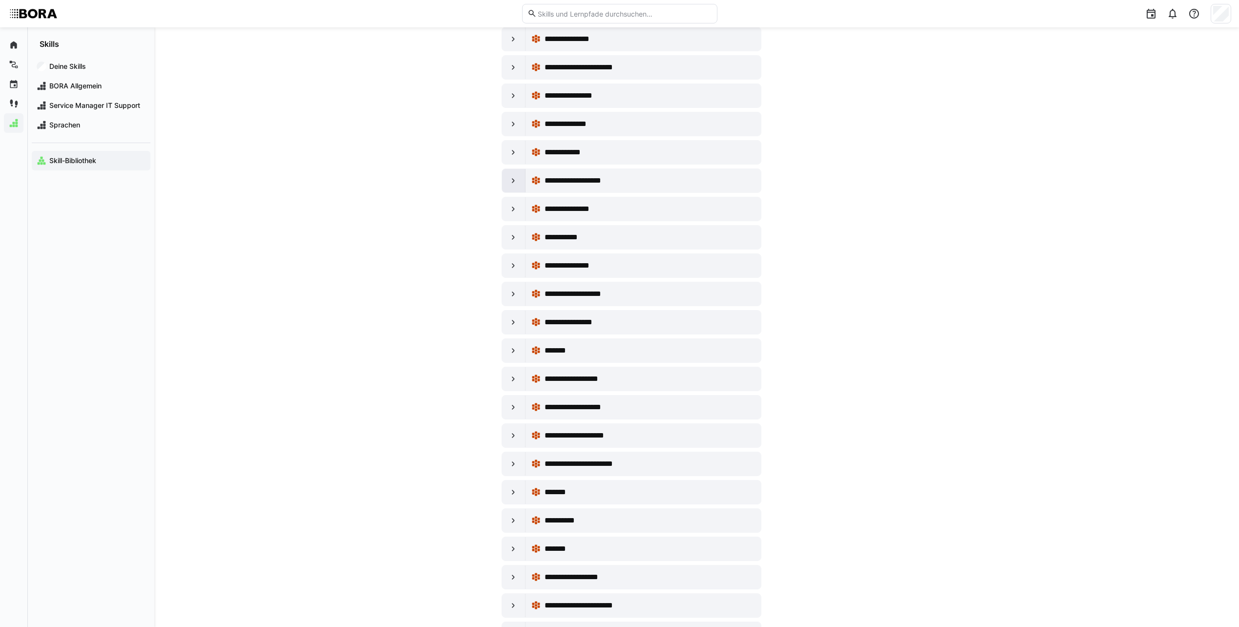
click at [508, 178] on div at bounding box center [513, 180] width 23 height 23
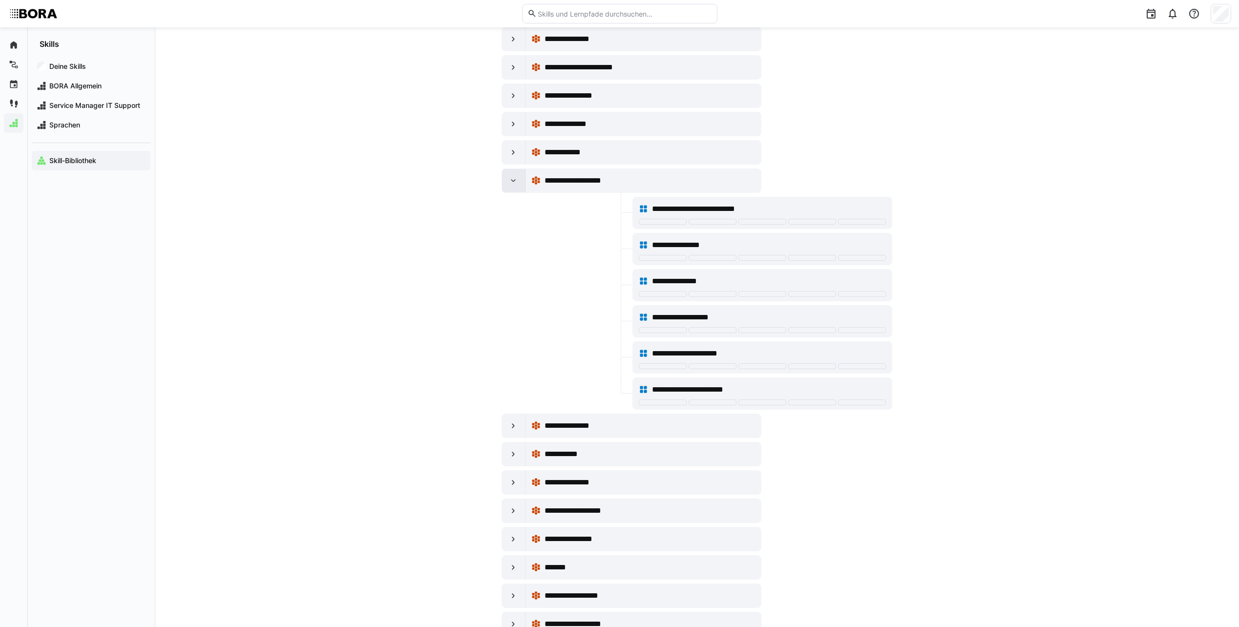
click at [508, 178] on div at bounding box center [513, 180] width 23 height 23
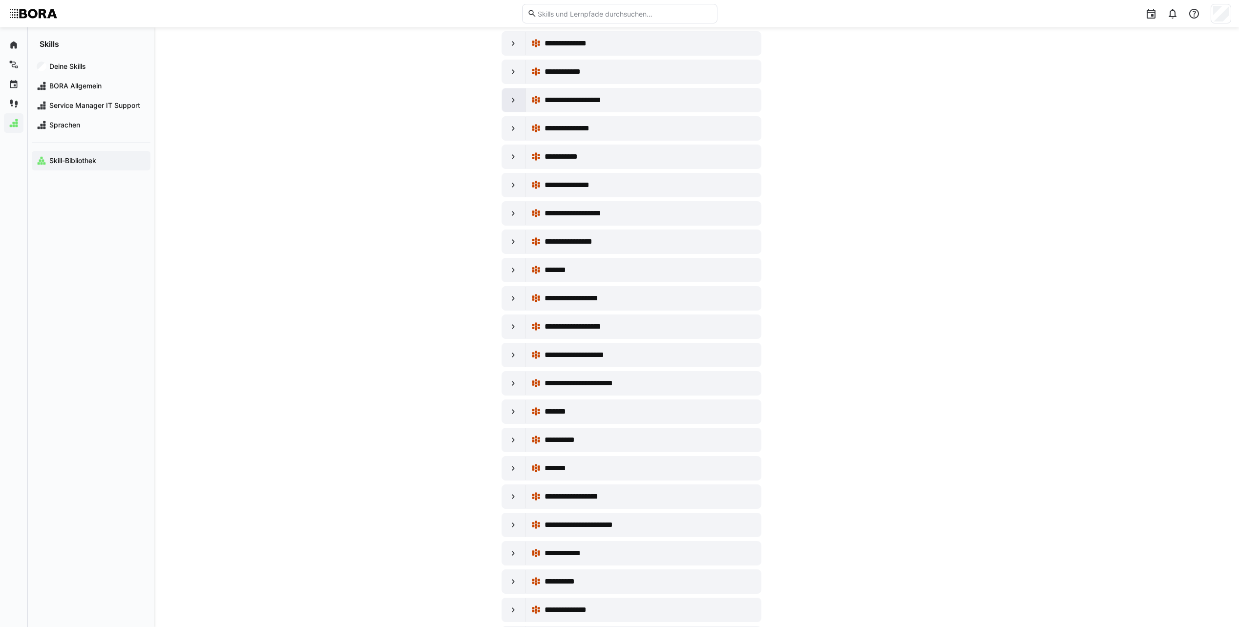
scroll to position [1759, 0]
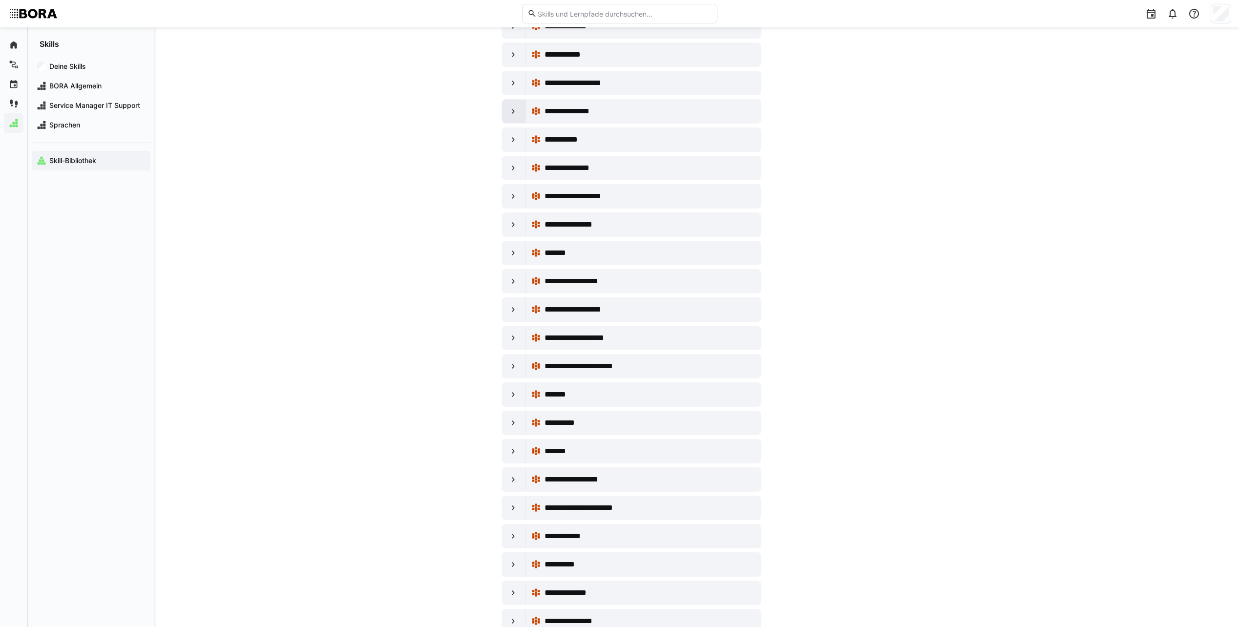
click at [513, 111] on eds-icon at bounding box center [514, 111] width 10 height 10
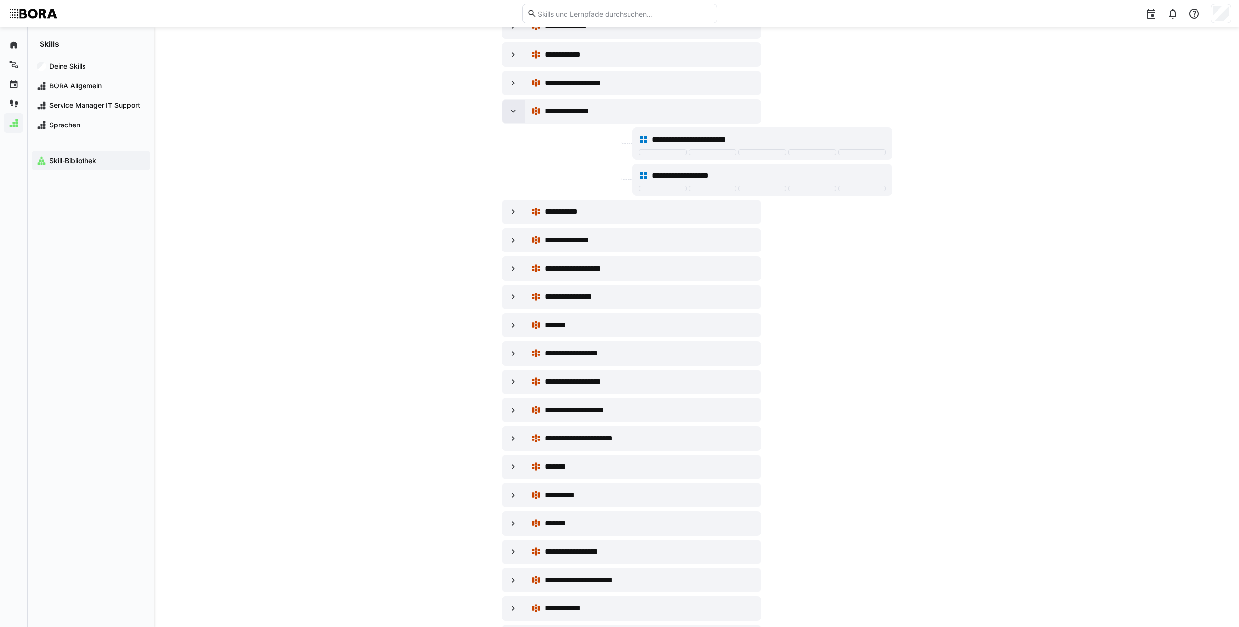
click at [513, 111] on eds-icon at bounding box center [514, 111] width 10 height 10
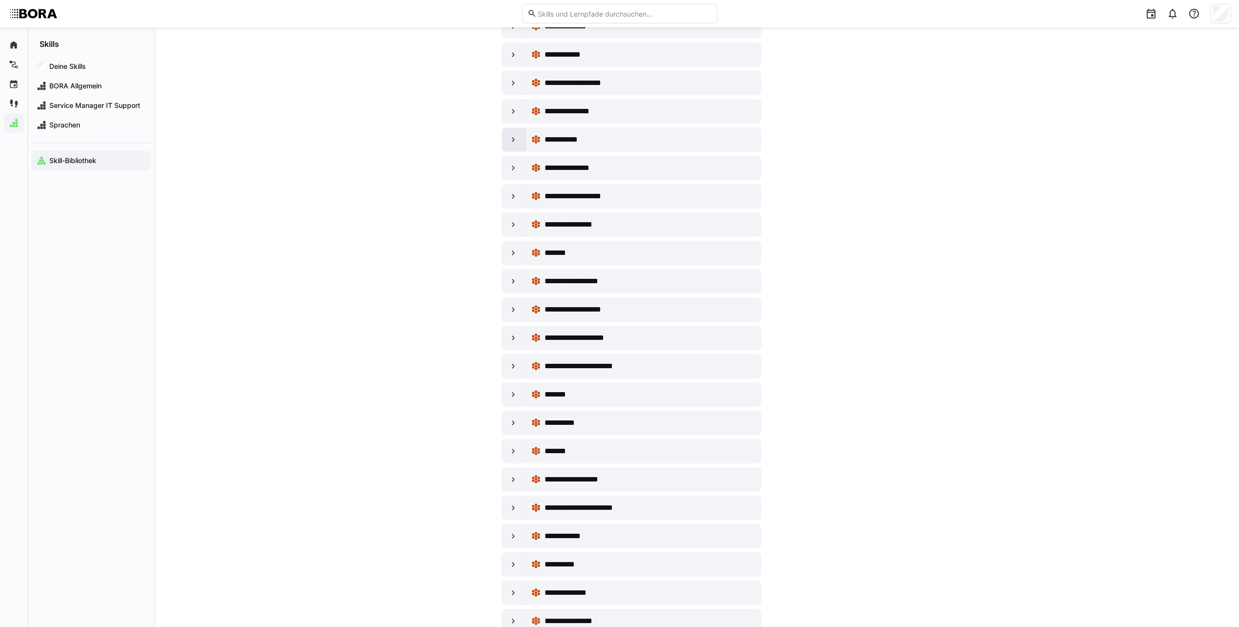
click at [521, 133] on div at bounding box center [513, 139] width 23 height 23
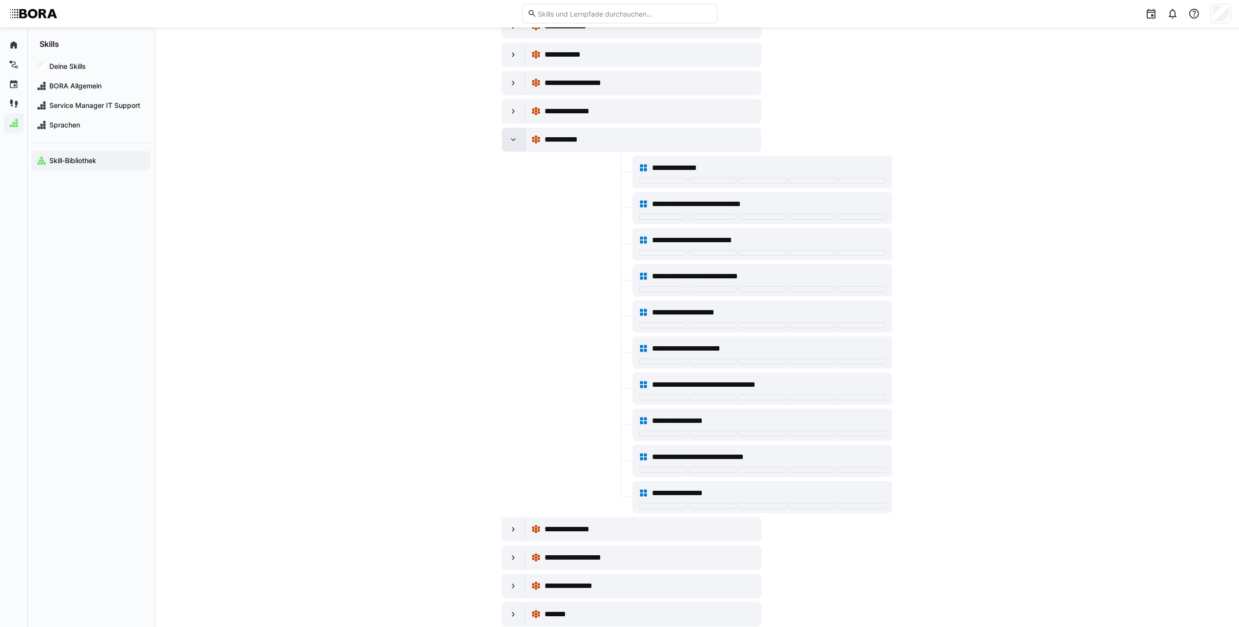
click at [516, 136] on eds-icon at bounding box center [514, 140] width 10 height 10
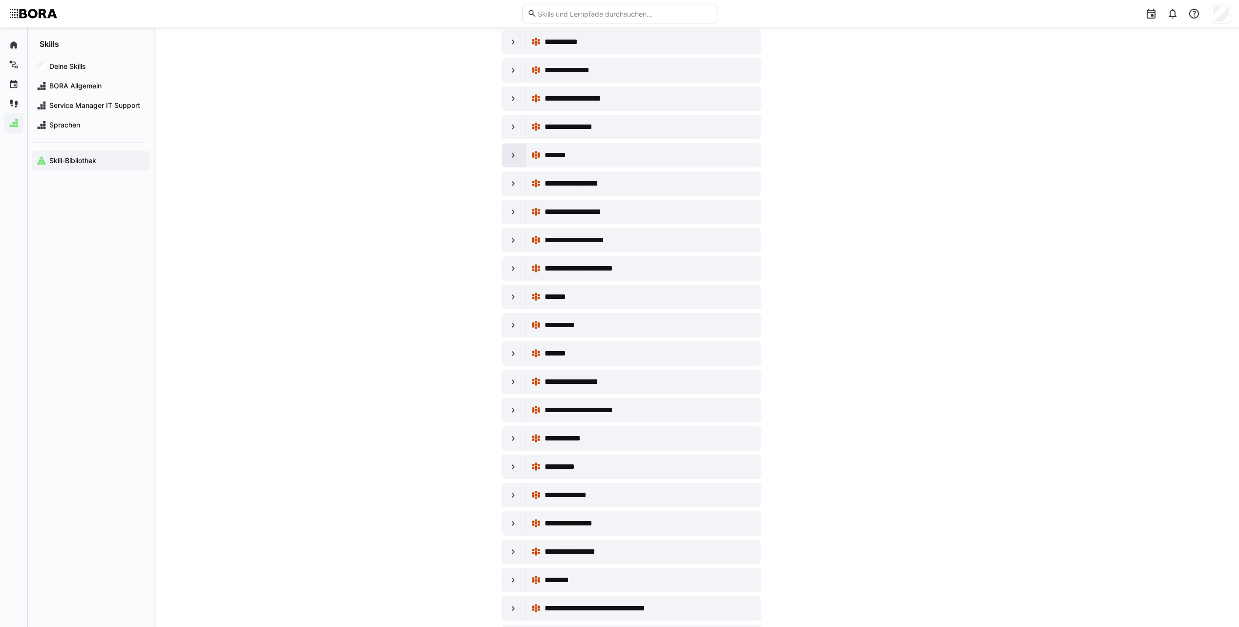
scroll to position [1905, 0]
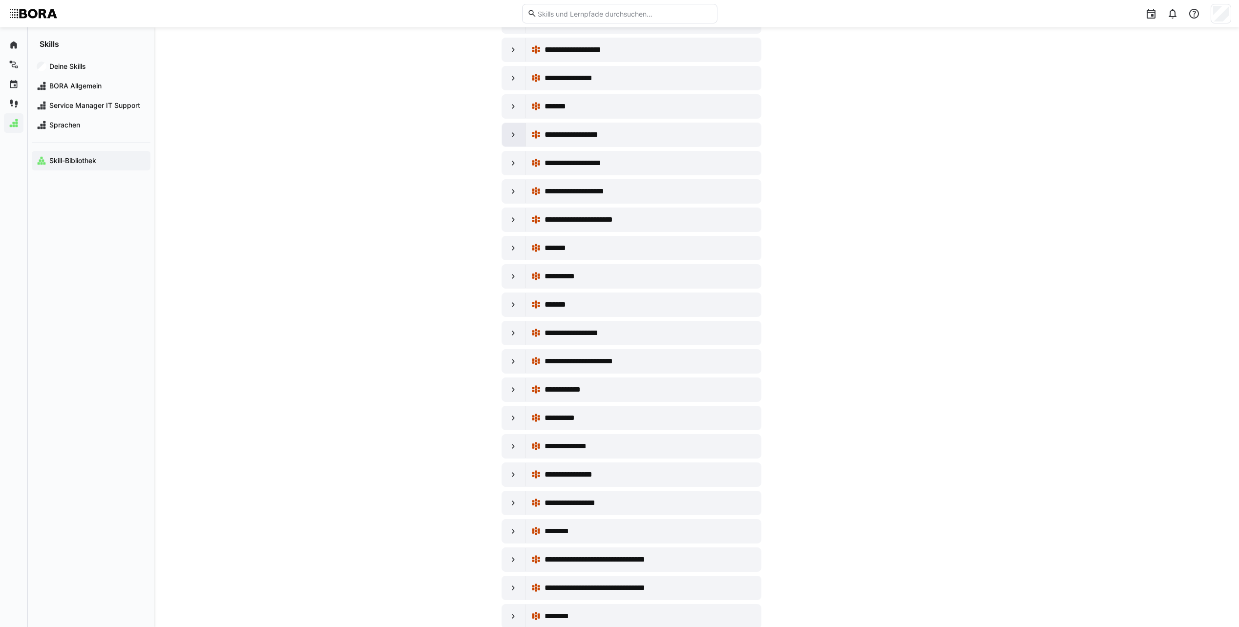
click at [509, 136] on eds-icon at bounding box center [514, 135] width 10 height 10
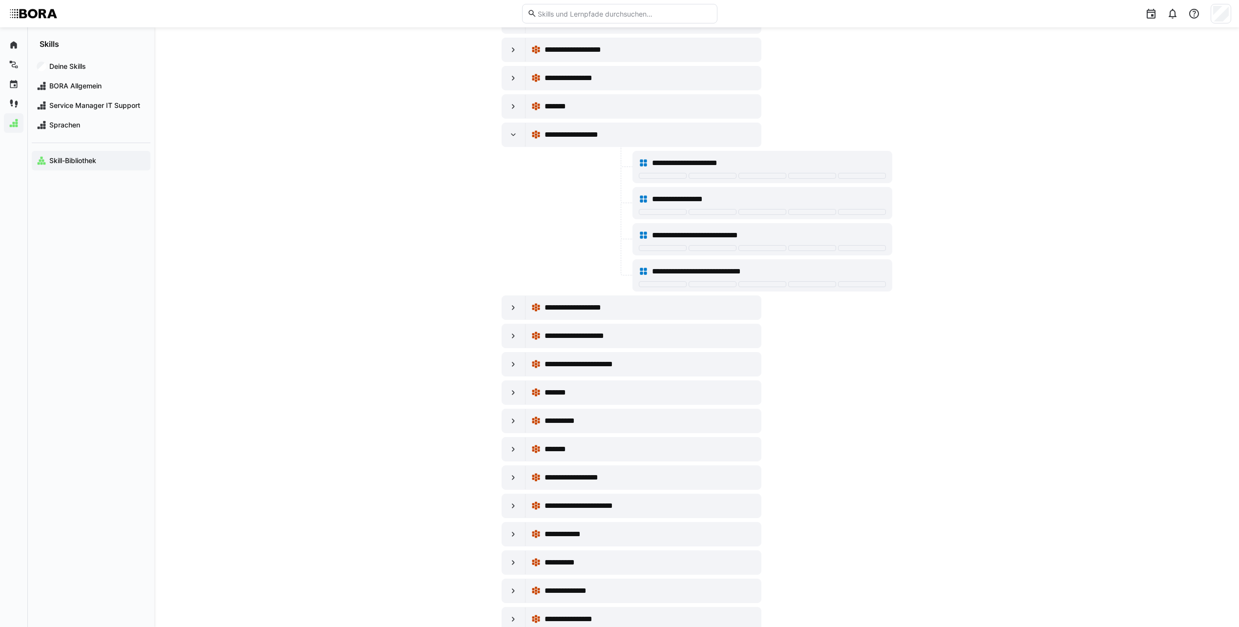
drag, startPoint x: 509, startPoint y: 136, endPoint x: 469, endPoint y: 130, distance: 39.9
click at [789, 155] on div "**********" at bounding box center [762, 163] width 247 height 20
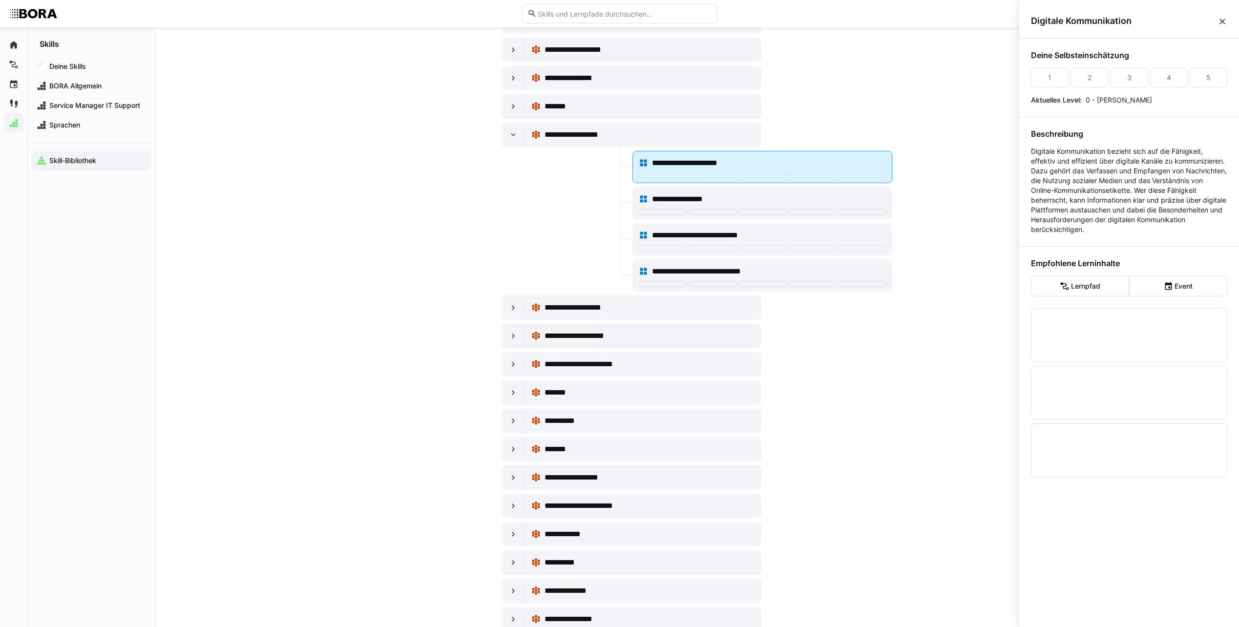
scroll to position [0, 0]
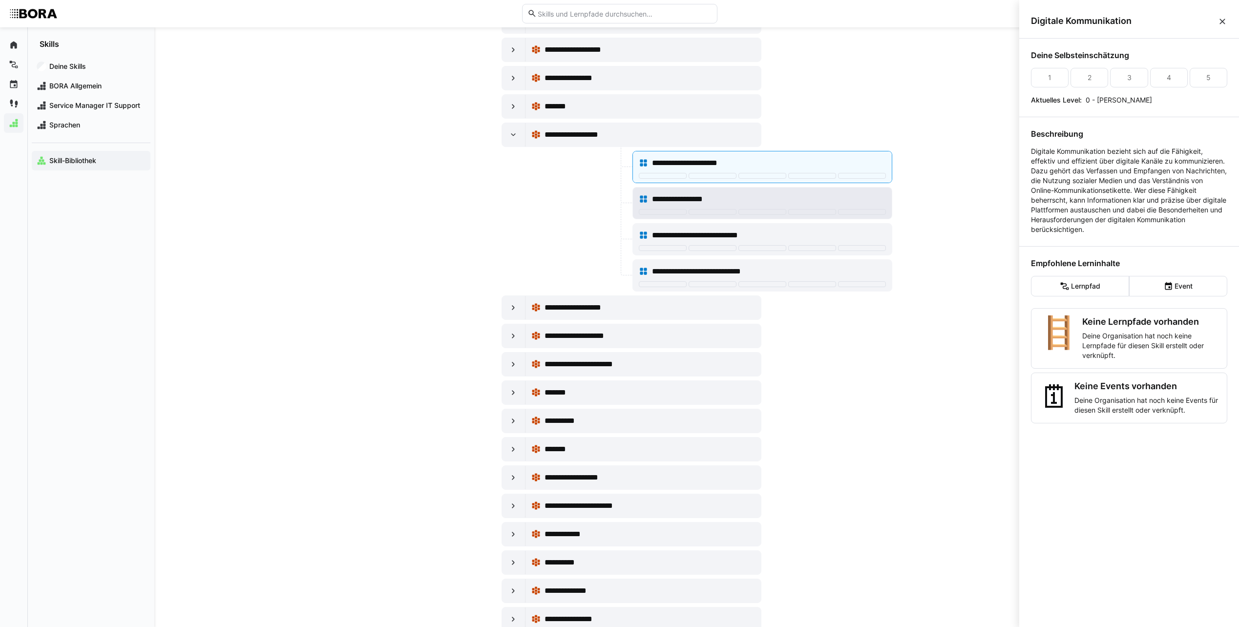
click at [769, 198] on div "**********" at bounding box center [769, 199] width 234 height 12
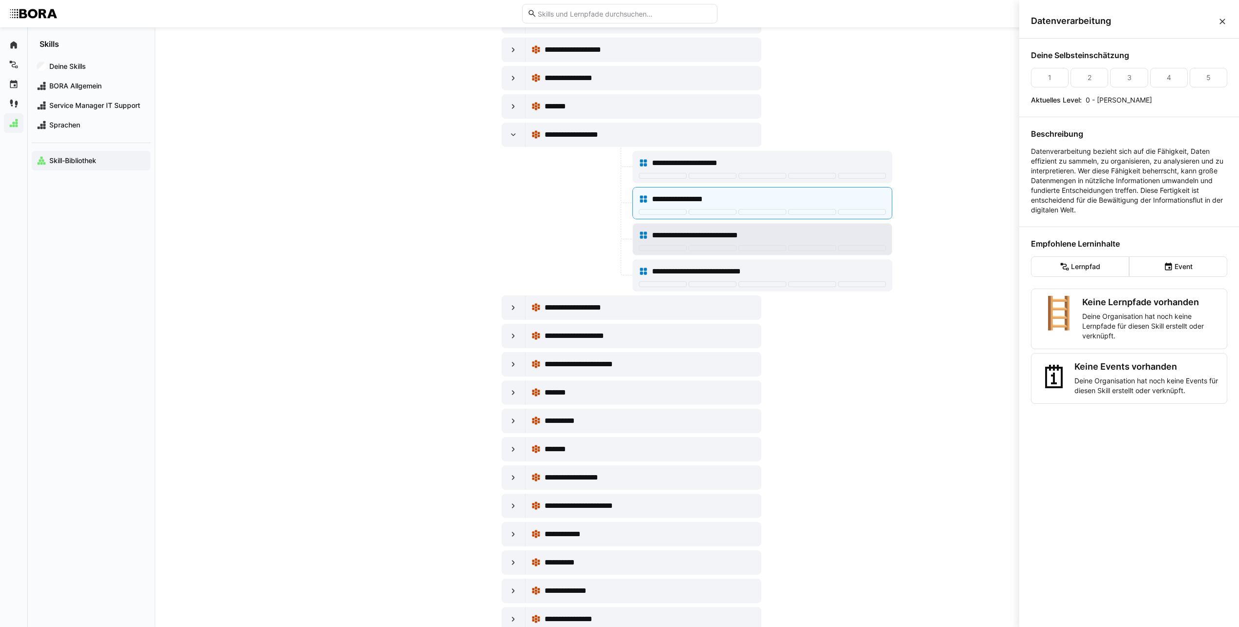
click at [763, 241] on span "**********" at bounding box center [712, 236] width 121 height 12
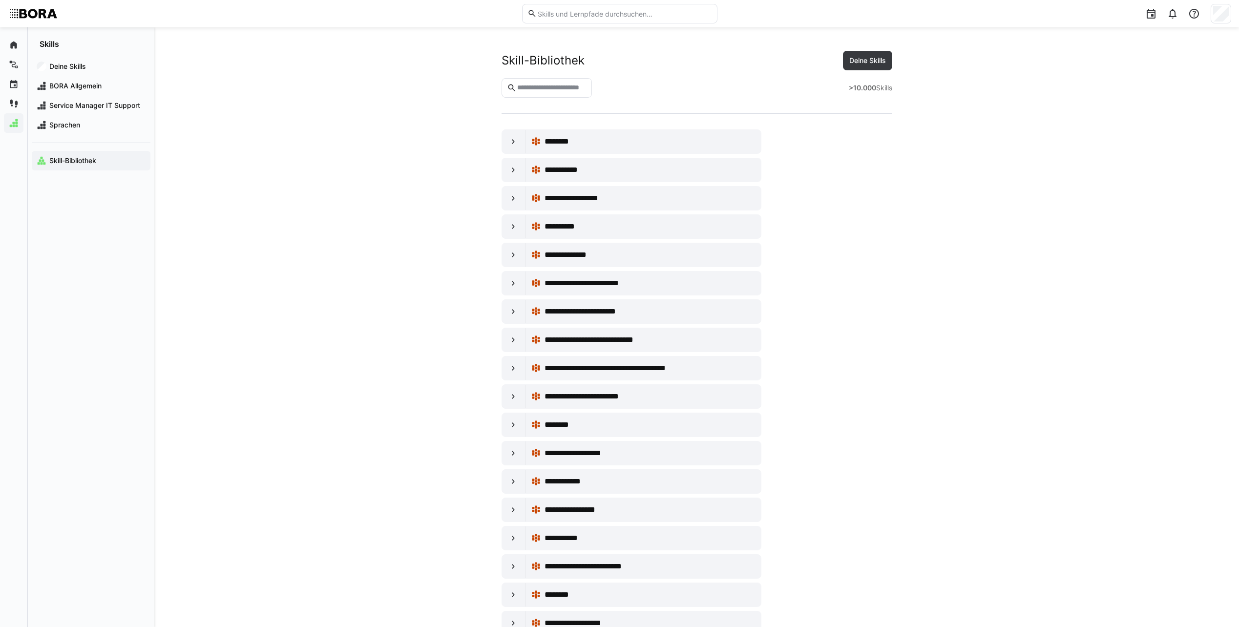
scroll to position [1905, 0]
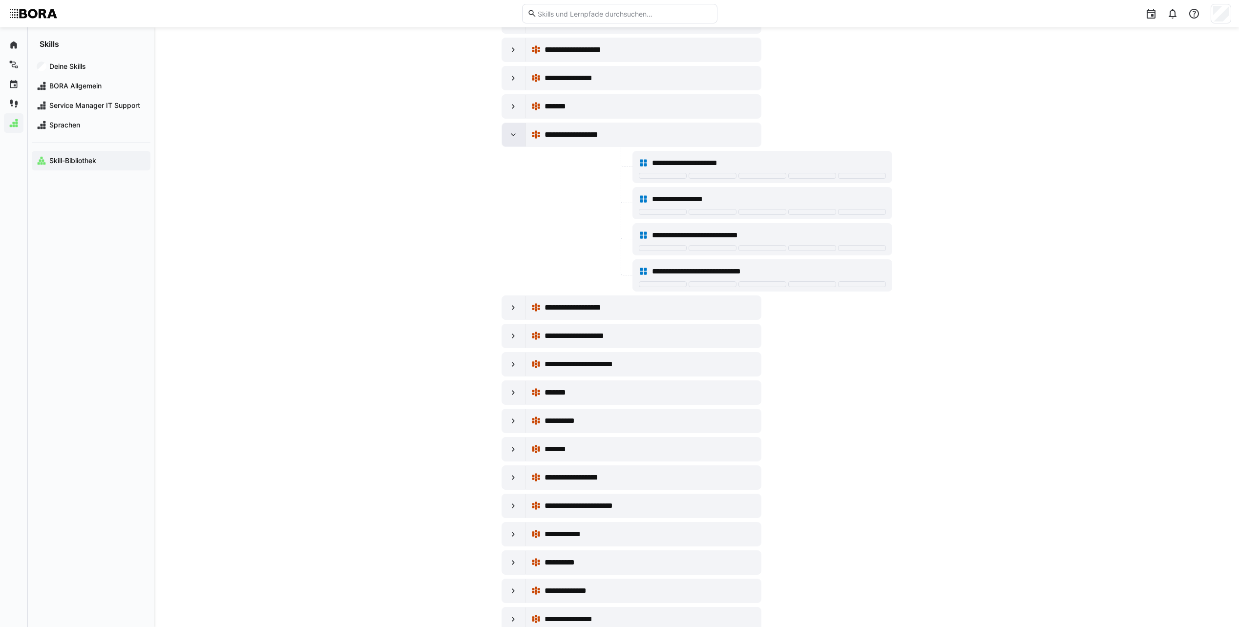
click at [506, 136] on div at bounding box center [513, 134] width 23 height 23
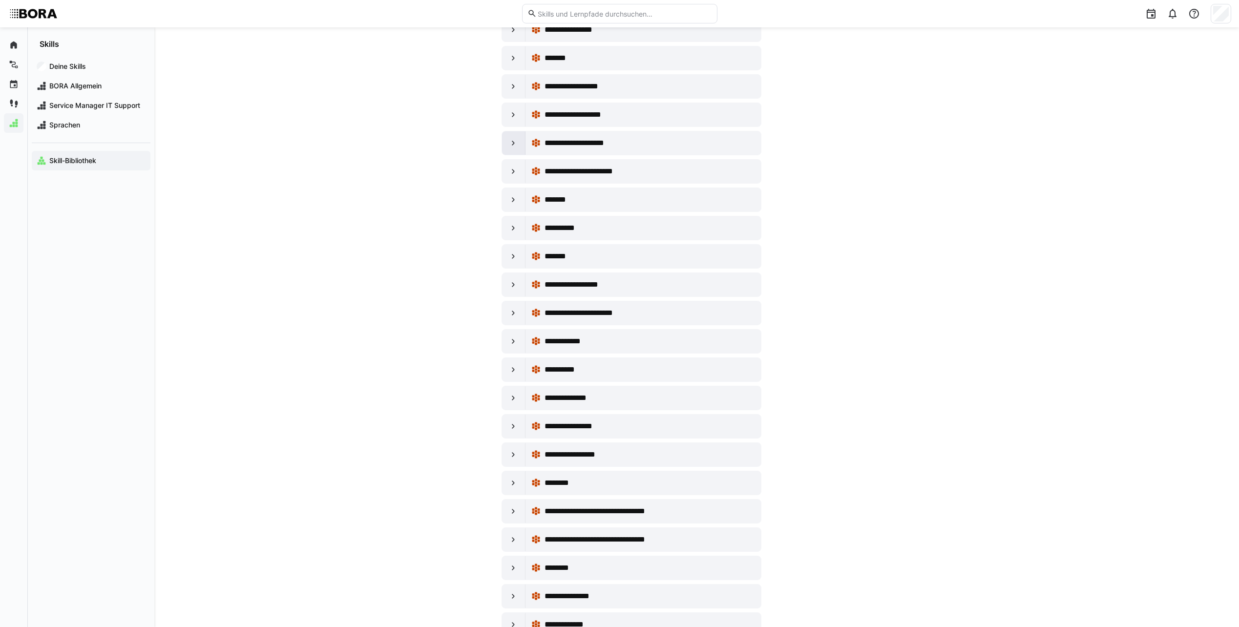
scroll to position [1954, 0]
click at [515, 139] on eds-icon at bounding box center [514, 143] width 10 height 10
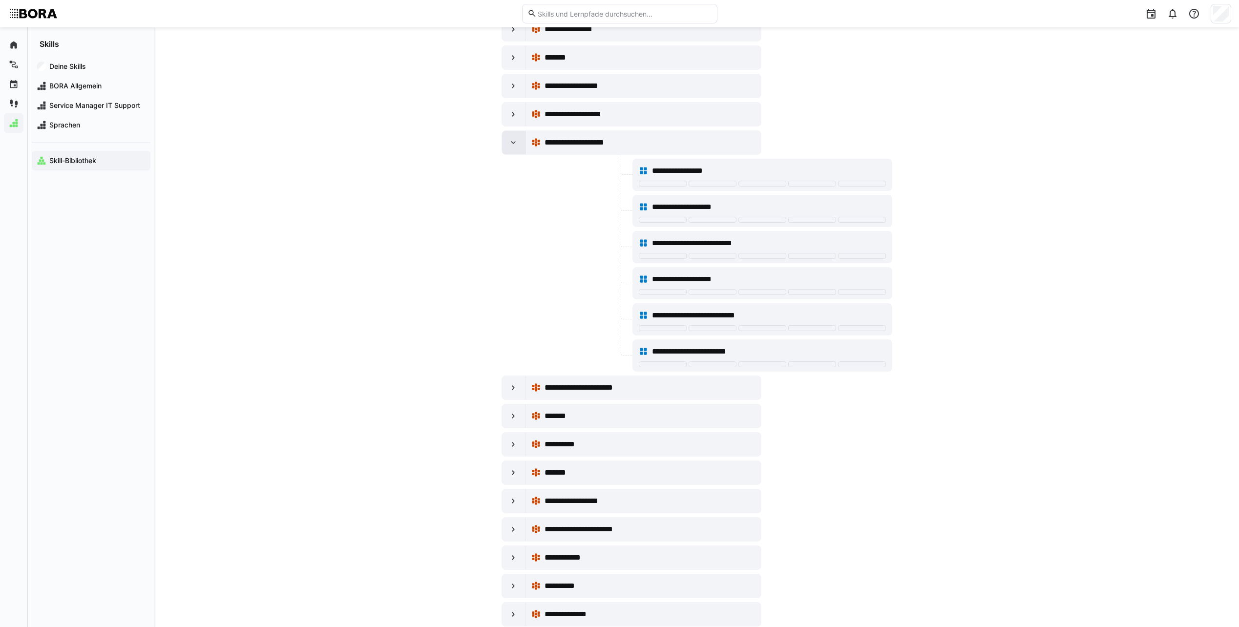
click at [515, 139] on eds-icon at bounding box center [514, 143] width 10 height 10
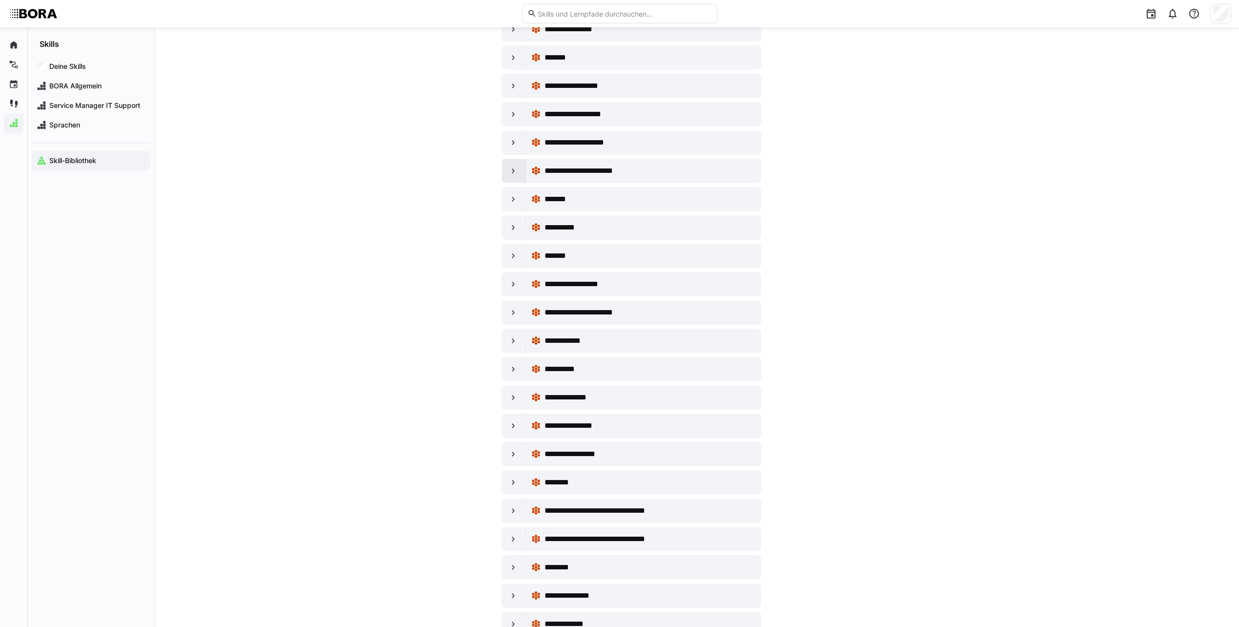
click at [508, 166] on div at bounding box center [513, 170] width 23 height 23
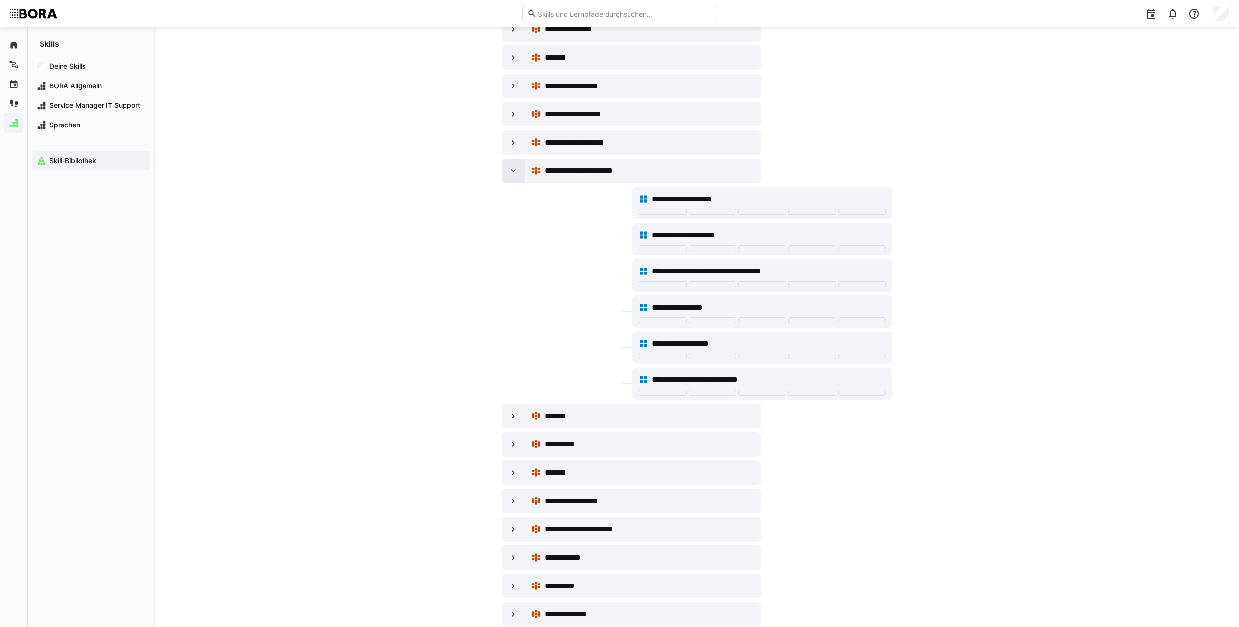
click at [508, 166] on div at bounding box center [513, 170] width 23 height 23
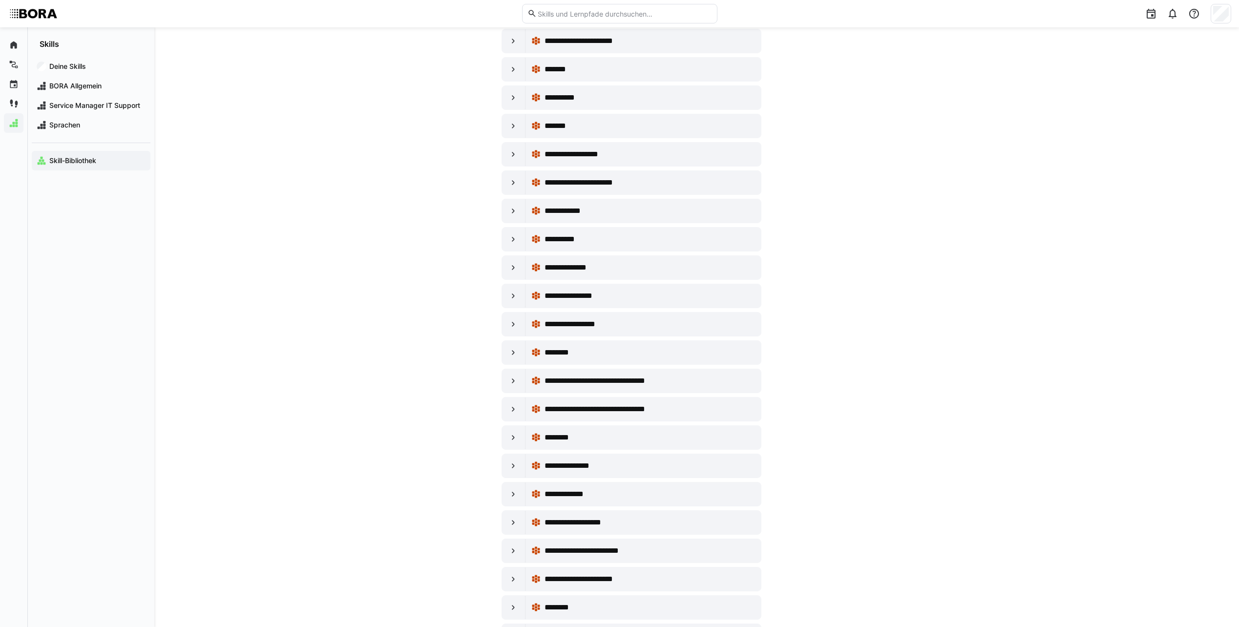
scroll to position [2101, 0]
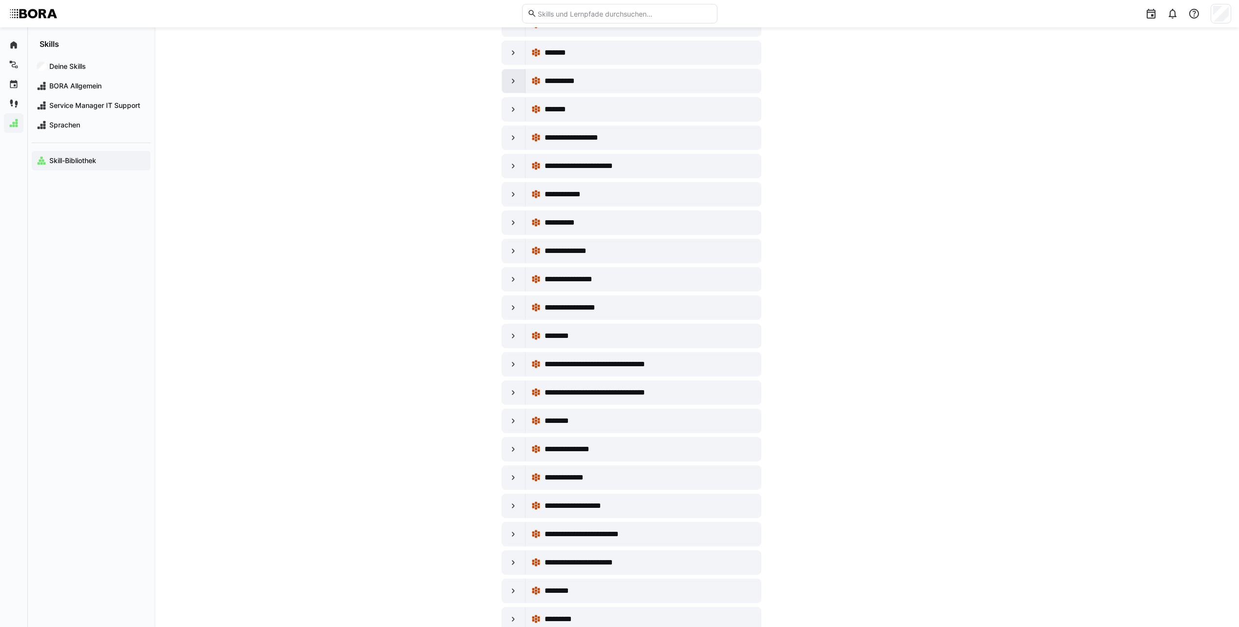
click at [520, 79] on div at bounding box center [513, 80] width 23 height 23
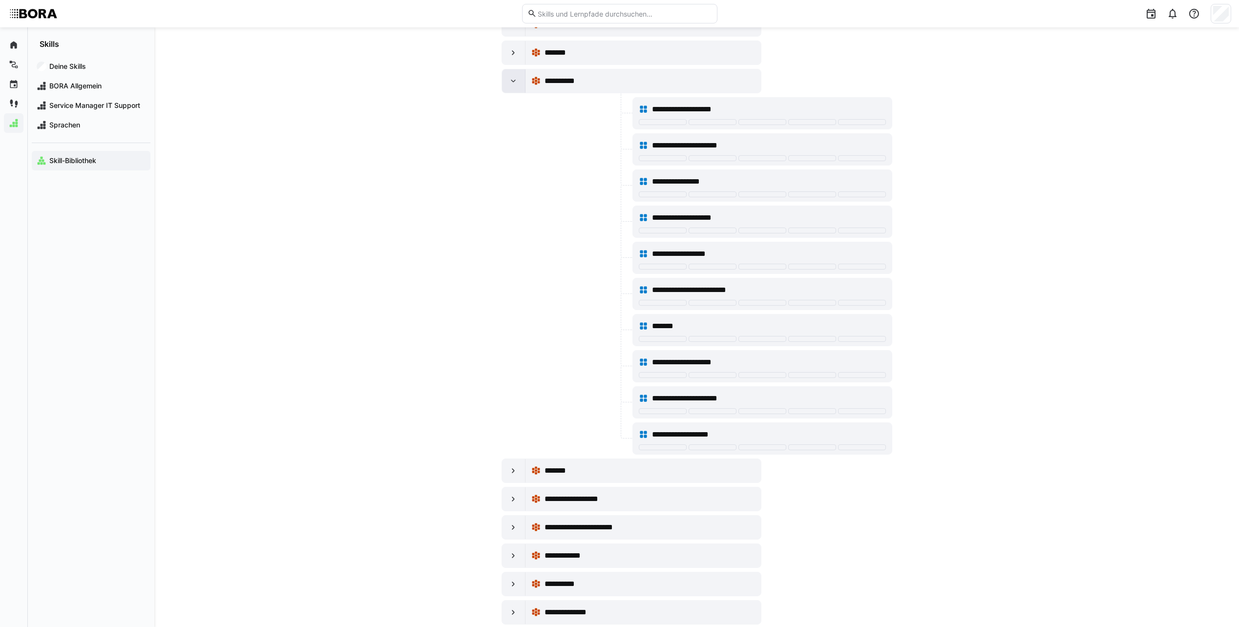
click at [520, 79] on div at bounding box center [513, 80] width 23 height 23
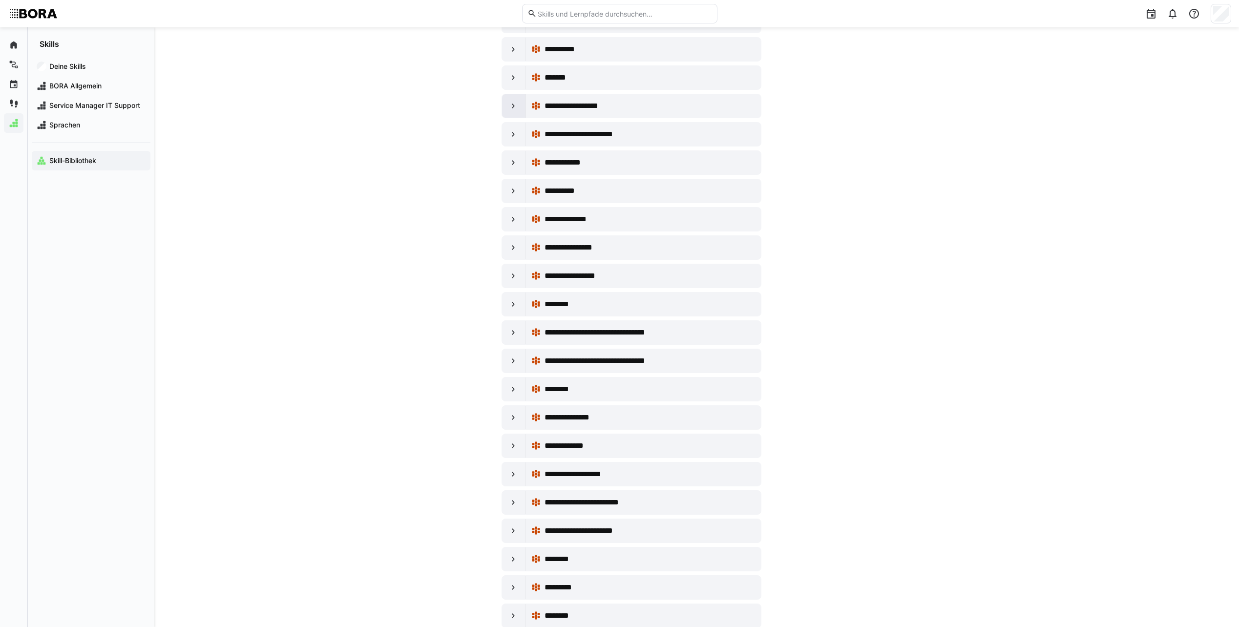
scroll to position [2149, 0]
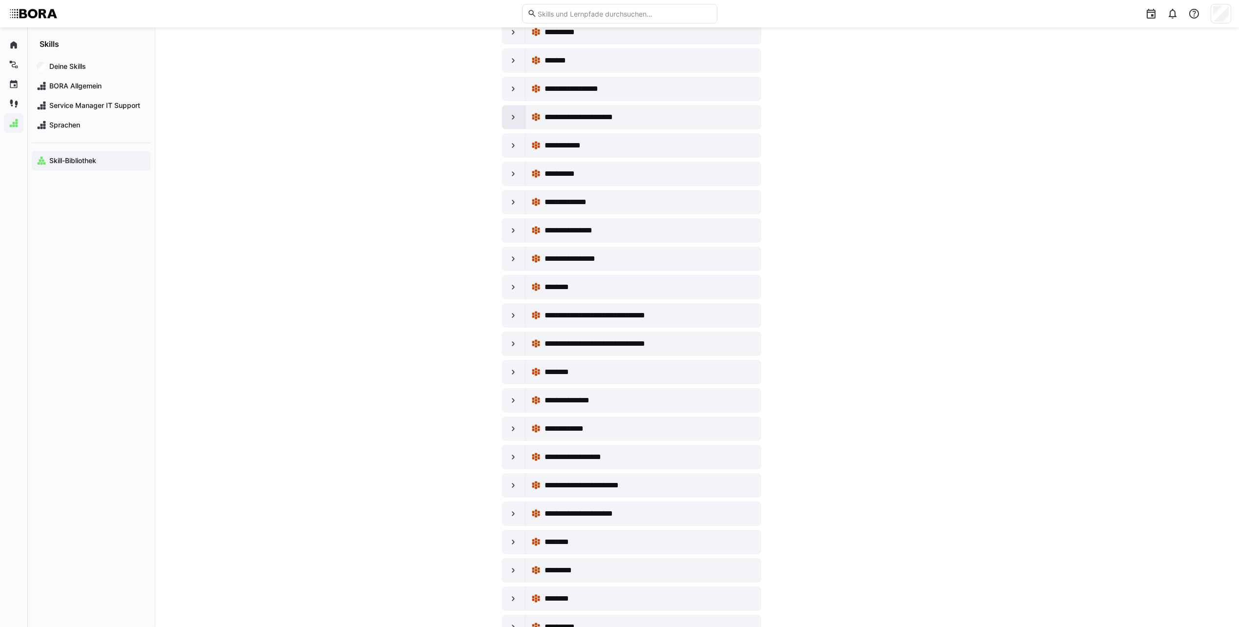
click at [511, 111] on div at bounding box center [513, 117] width 23 height 23
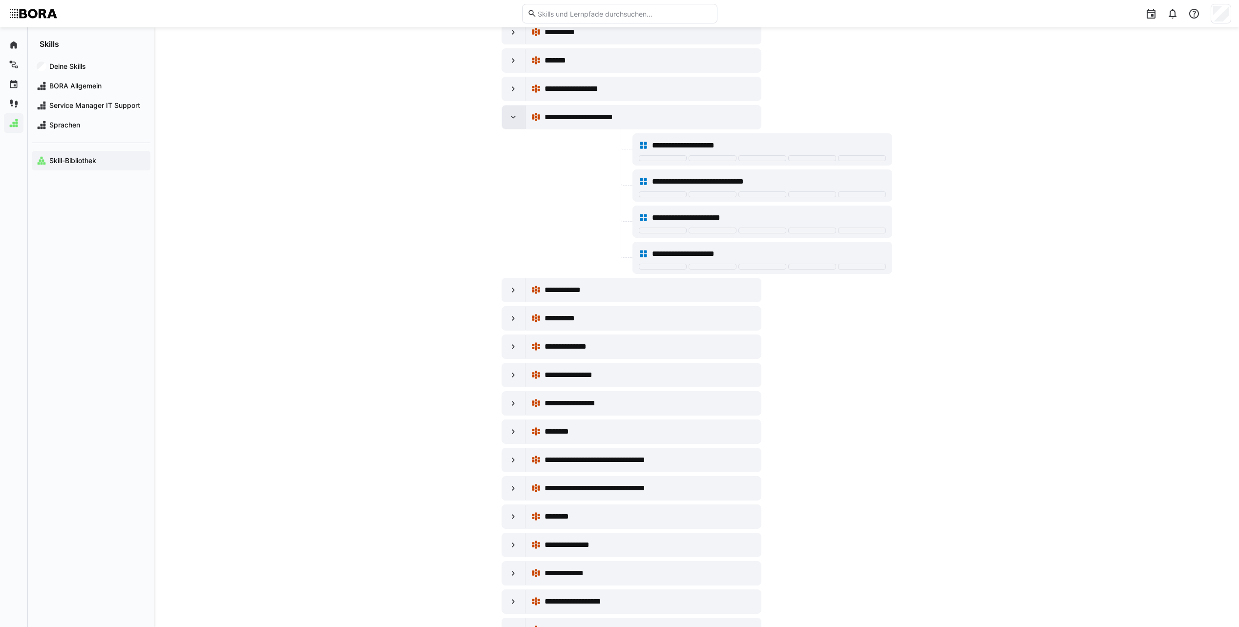
click at [511, 111] on div at bounding box center [513, 117] width 23 height 23
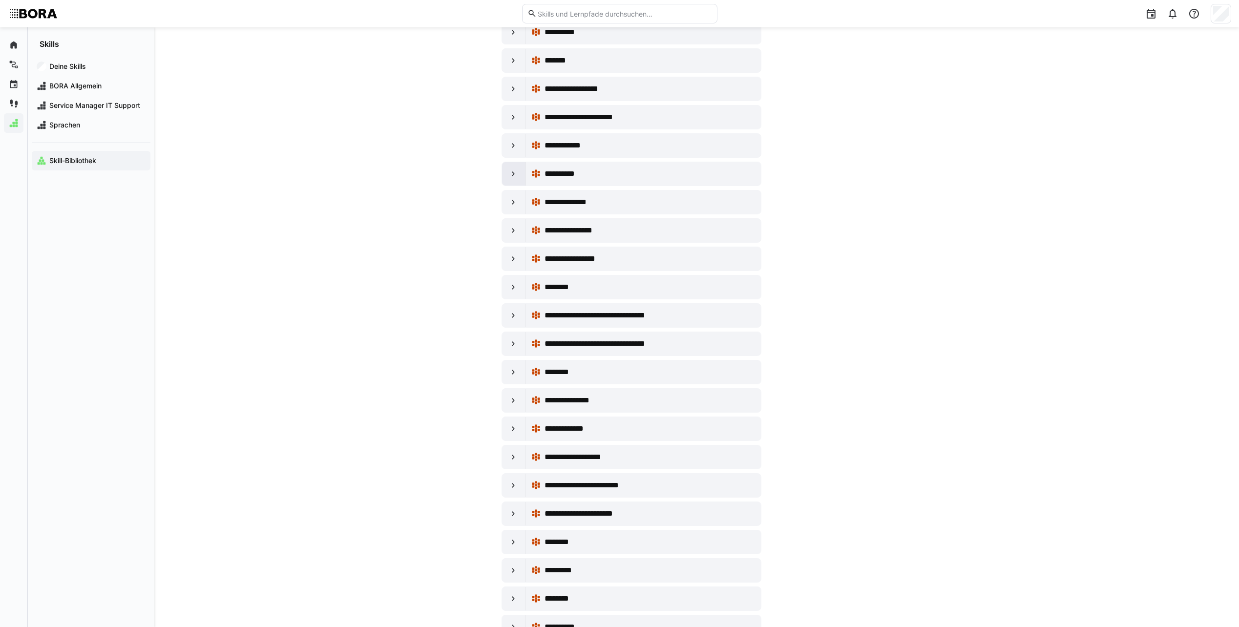
click at [510, 177] on eds-icon at bounding box center [514, 174] width 10 height 10
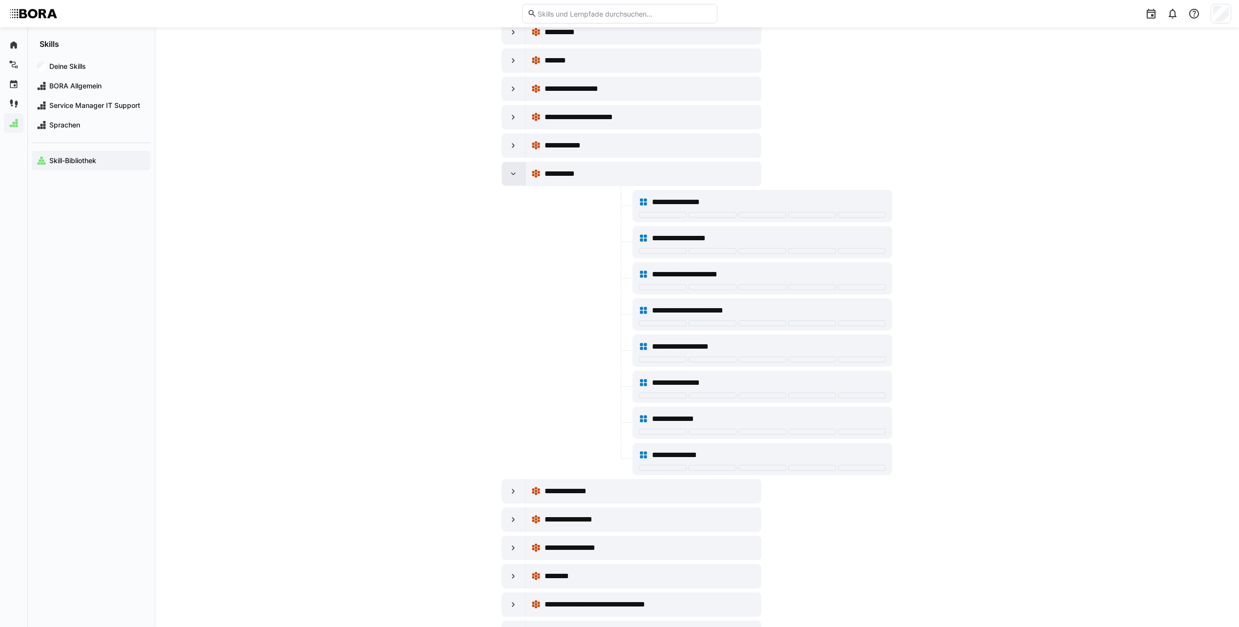
click at [510, 177] on eds-icon at bounding box center [514, 174] width 10 height 10
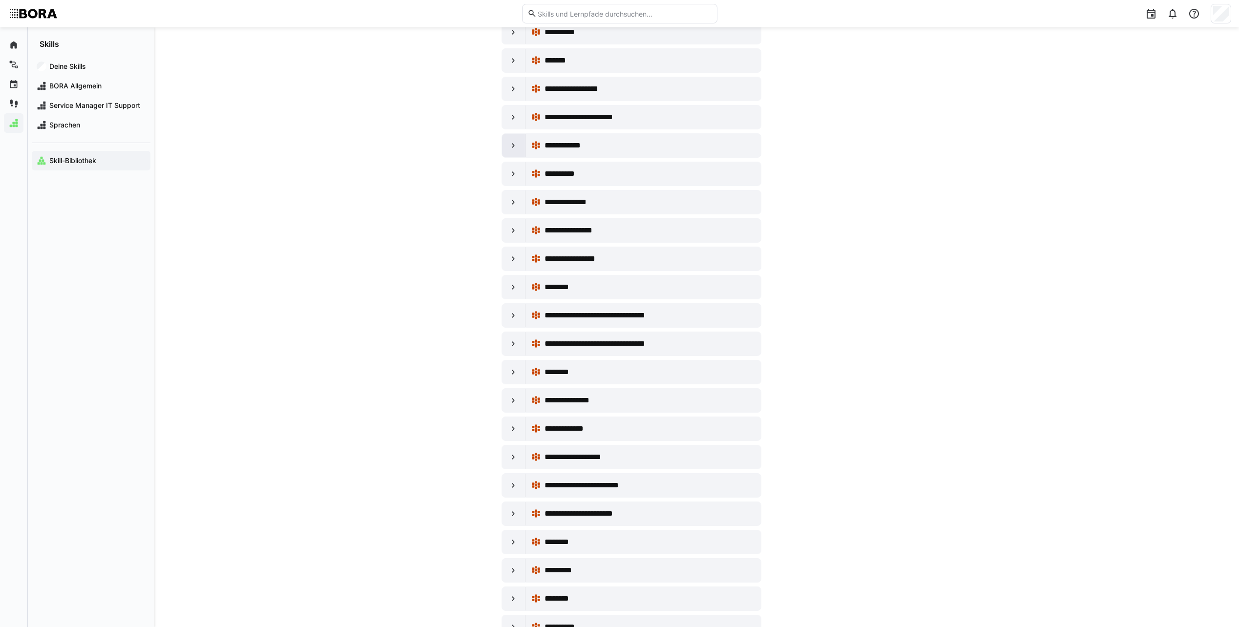
click at [511, 148] on eds-icon at bounding box center [514, 146] width 10 height 10
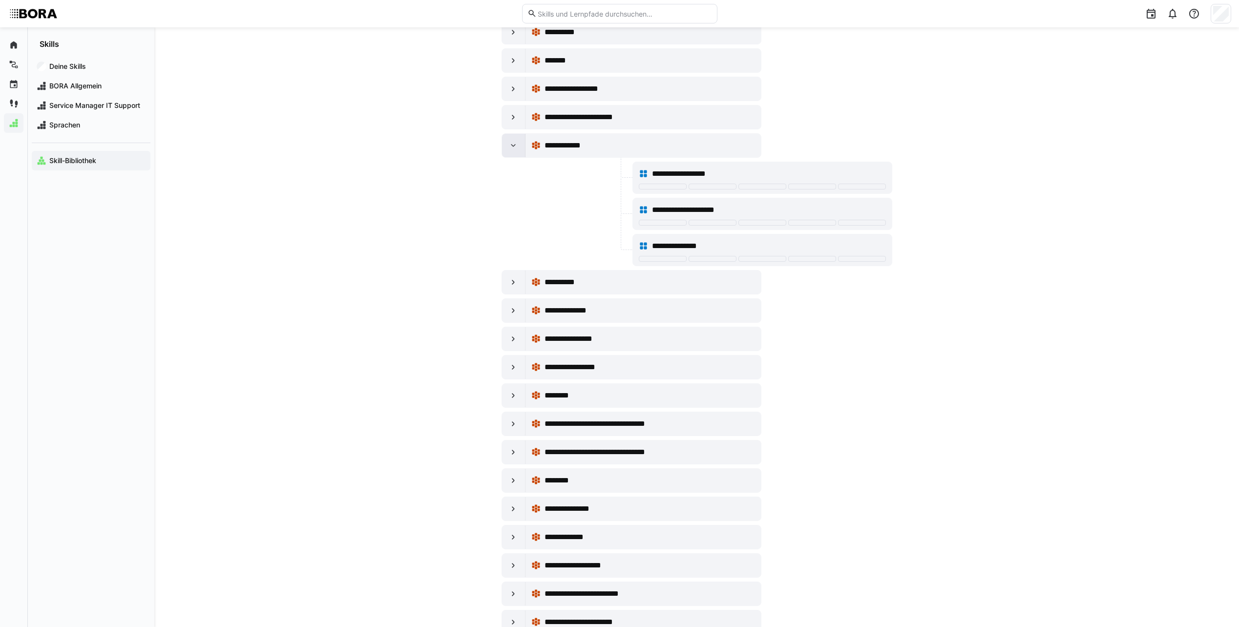
click at [511, 148] on eds-icon at bounding box center [514, 146] width 10 height 10
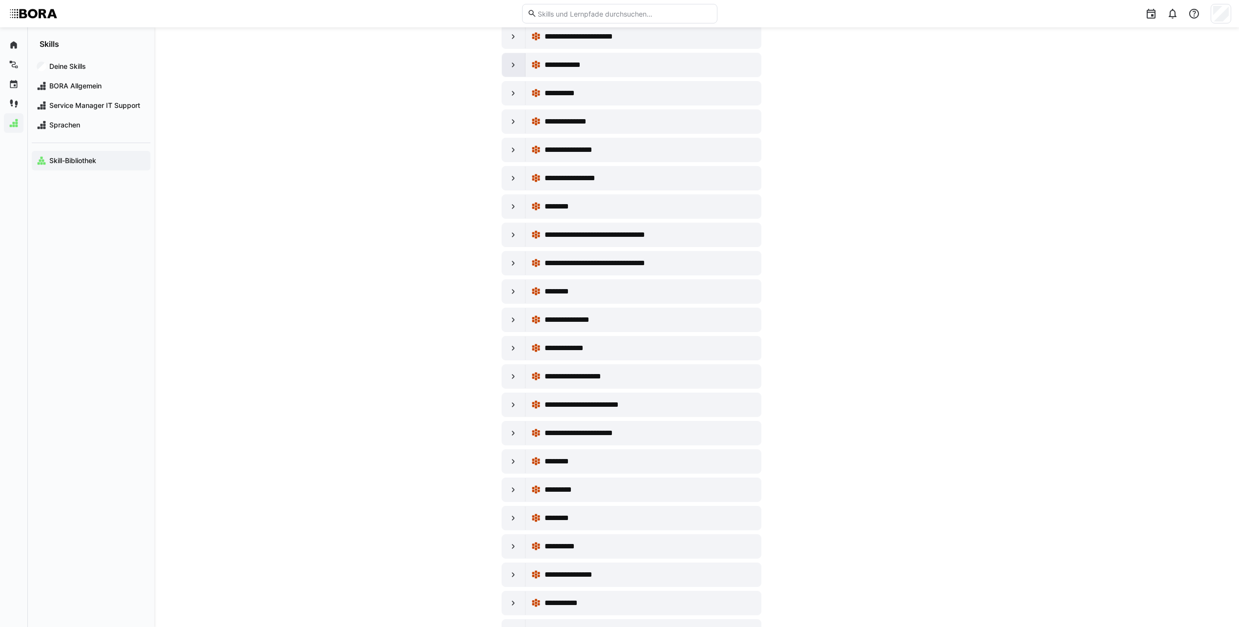
scroll to position [2247, 0]
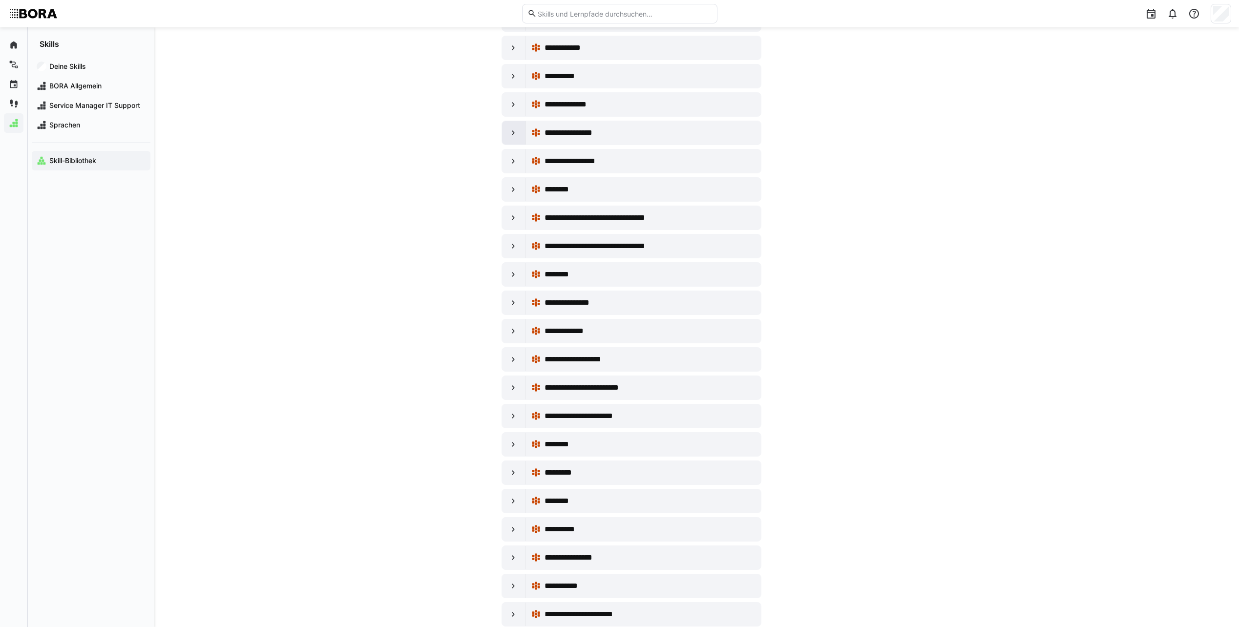
click at [511, 134] on eds-icon at bounding box center [514, 133] width 10 height 10
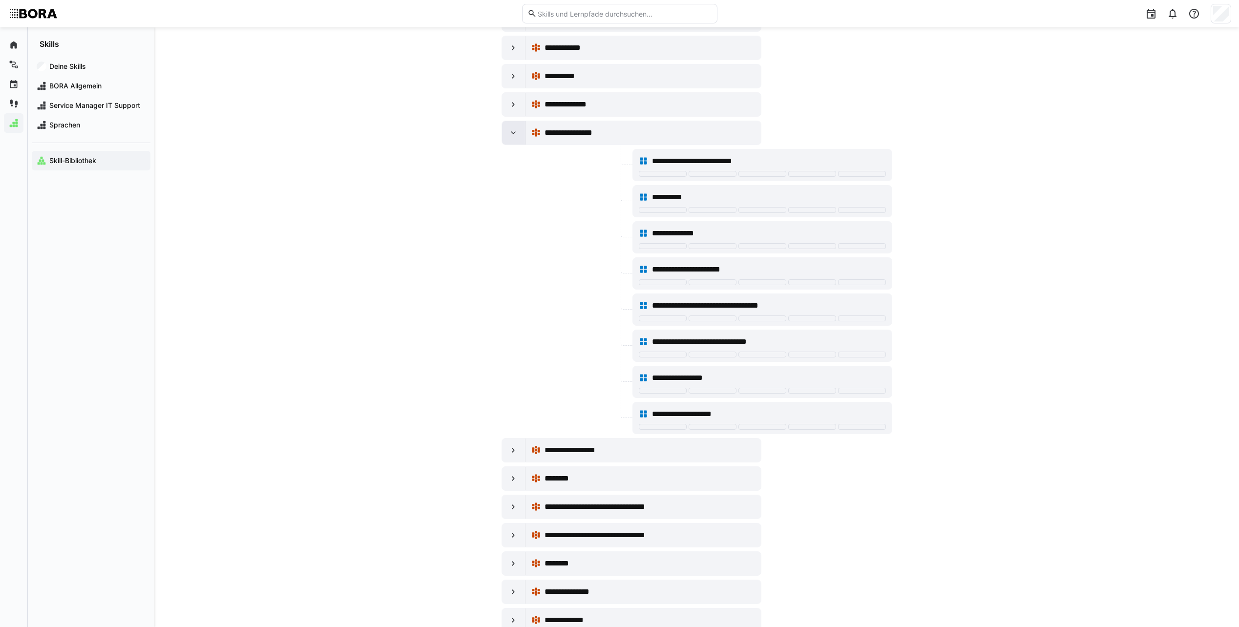
click at [511, 134] on eds-icon at bounding box center [514, 133] width 10 height 10
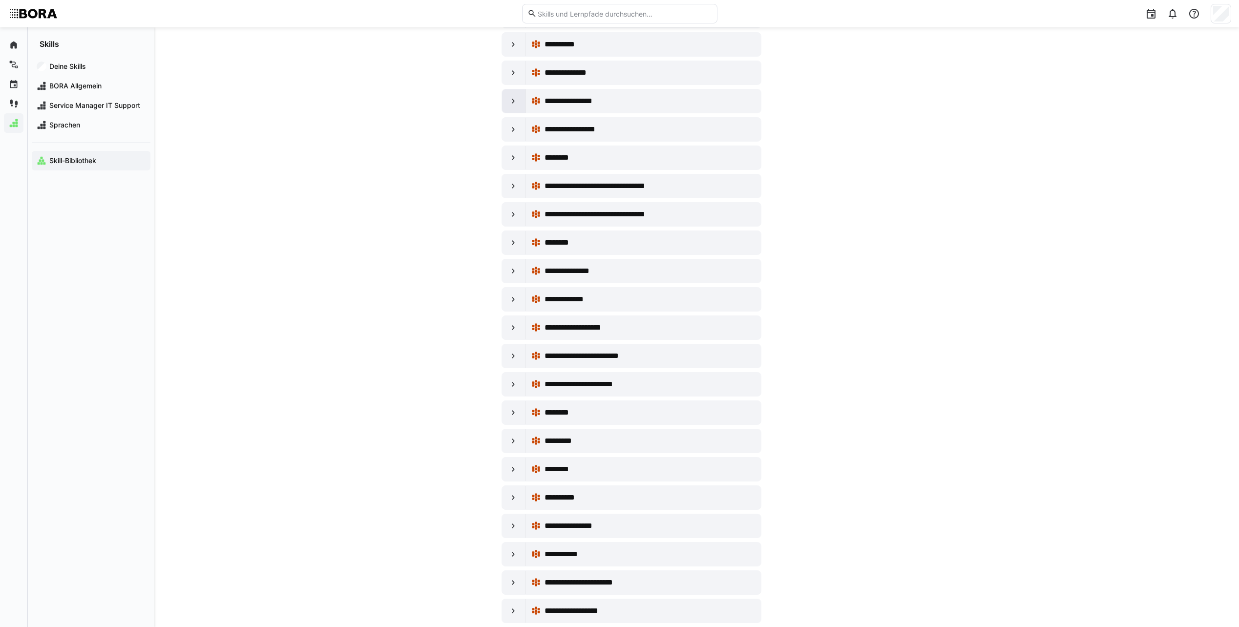
scroll to position [2296, 0]
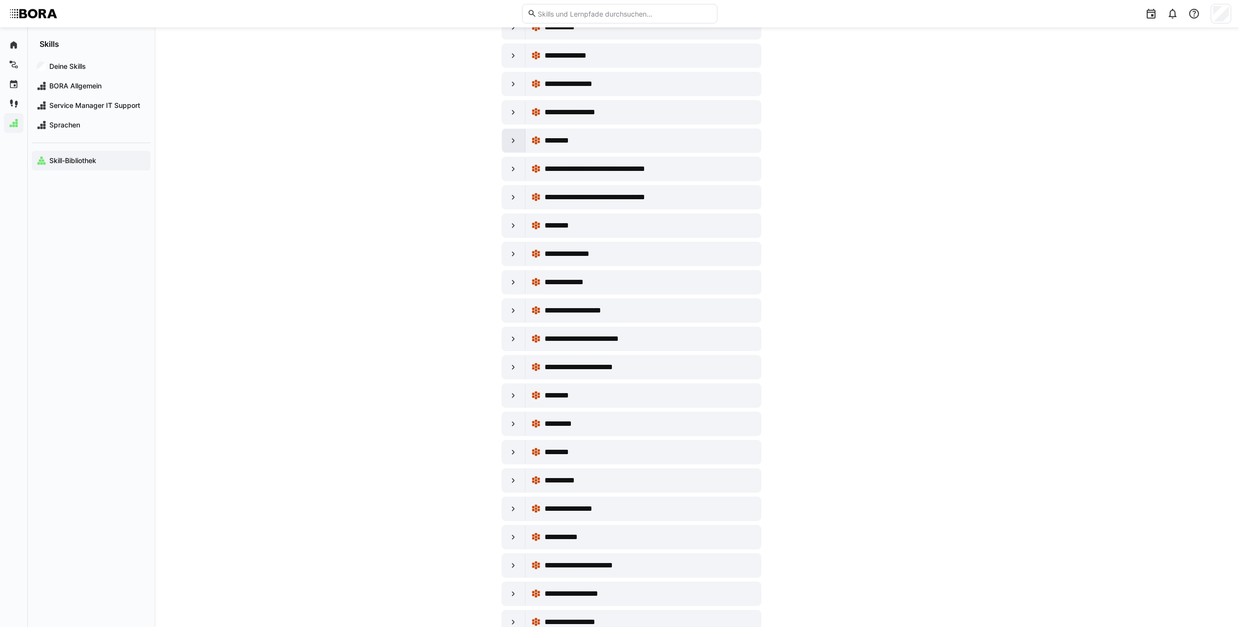
click at [519, 138] on div at bounding box center [513, 140] width 23 height 23
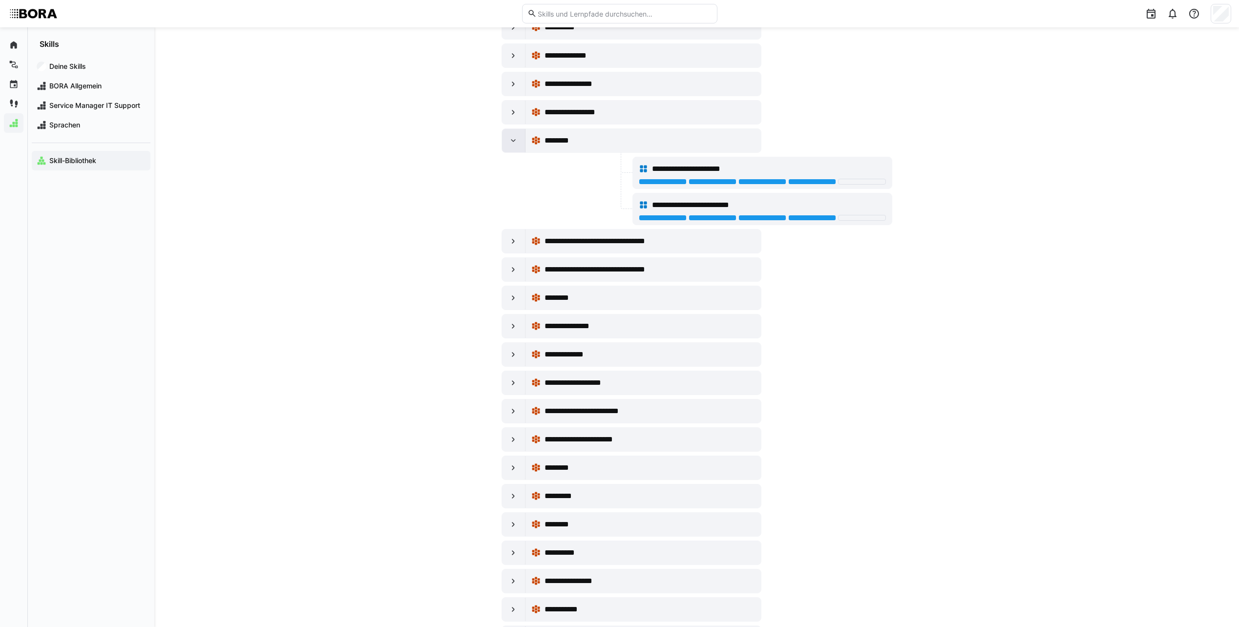
click at [519, 138] on div at bounding box center [513, 140] width 23 height 23
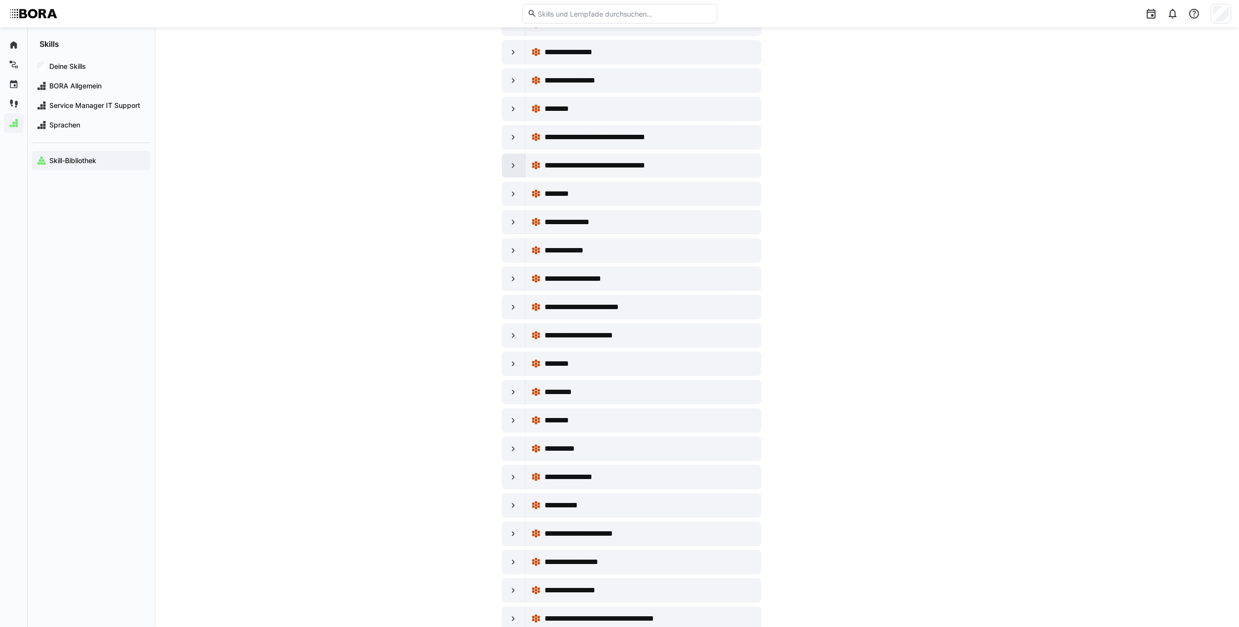
scroll to position [2345, 0]
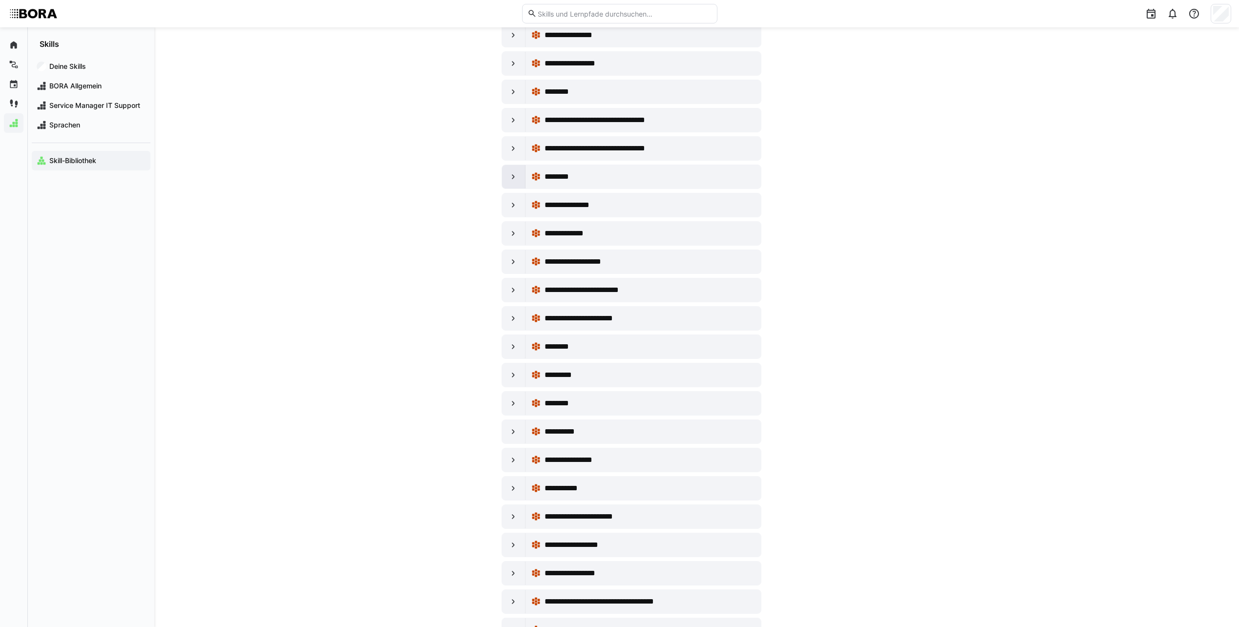
click at [502, 174] on div at bounding box center [513, 176] width 23 height 23
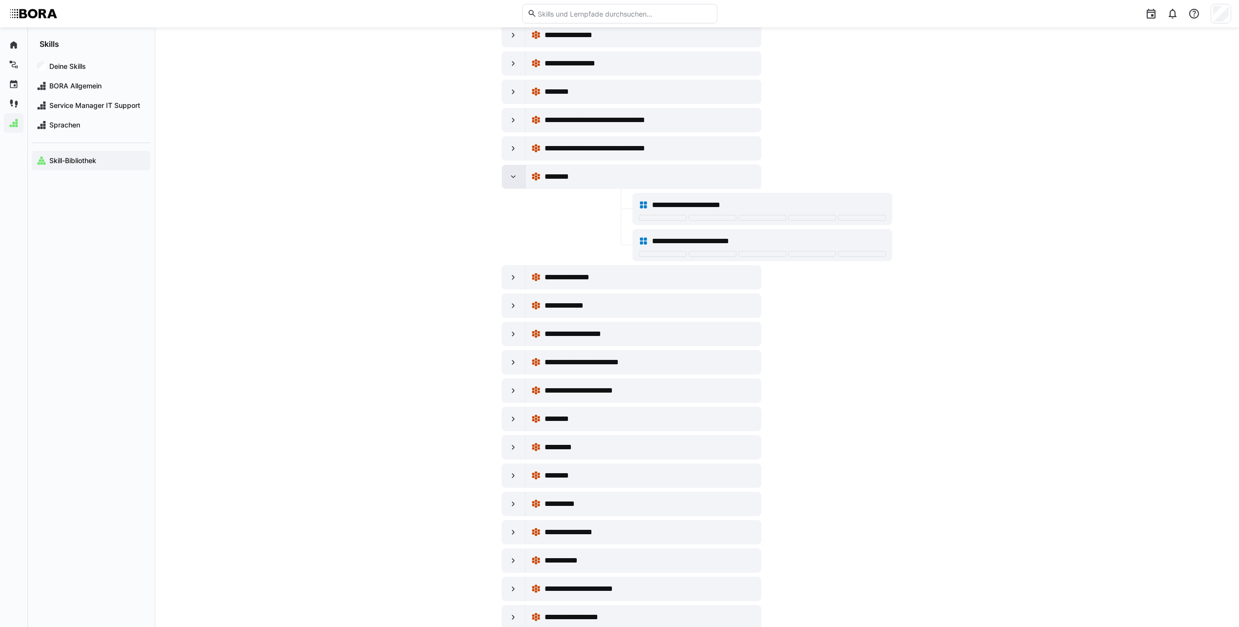
click at [502, 174] on div at bounding box center [513, 176] width 23 height 23
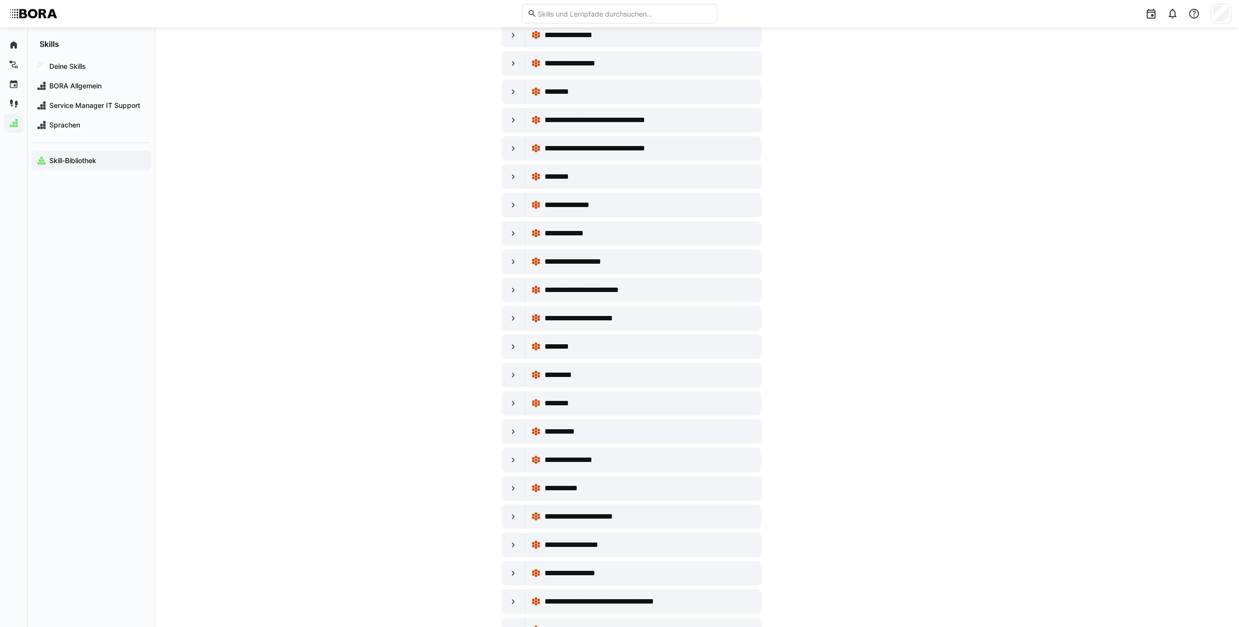
scroll to position [2394, 0]
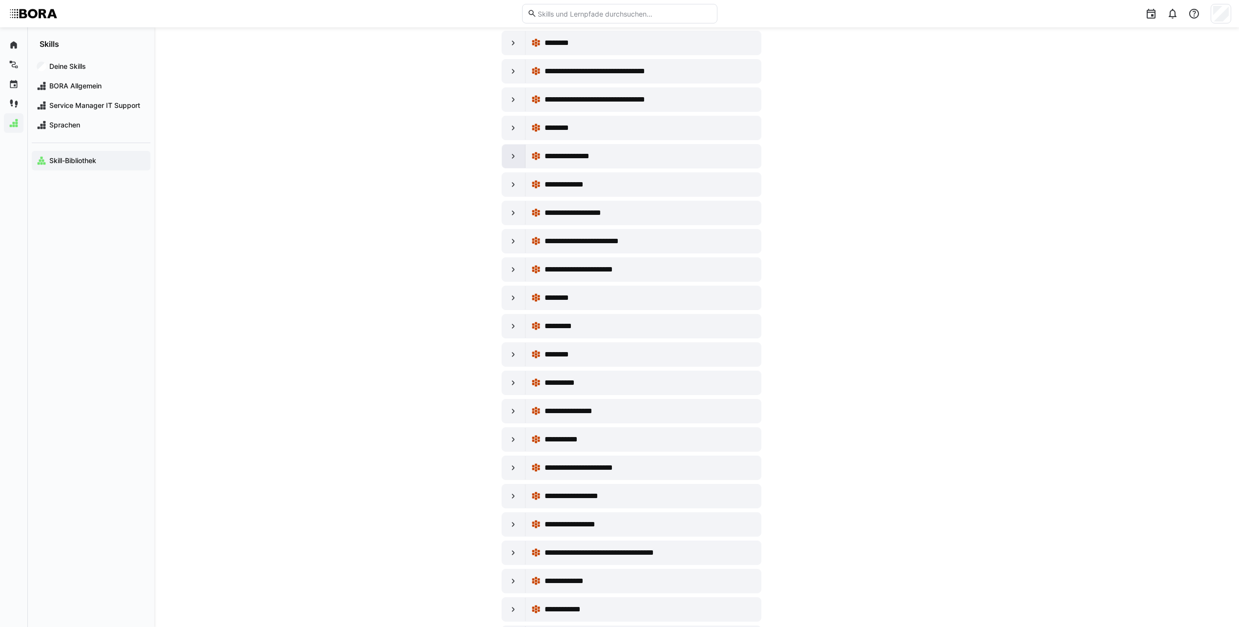
click at [513, 155] on eds-icon at bounding box center [514, 156] width 10 height 10
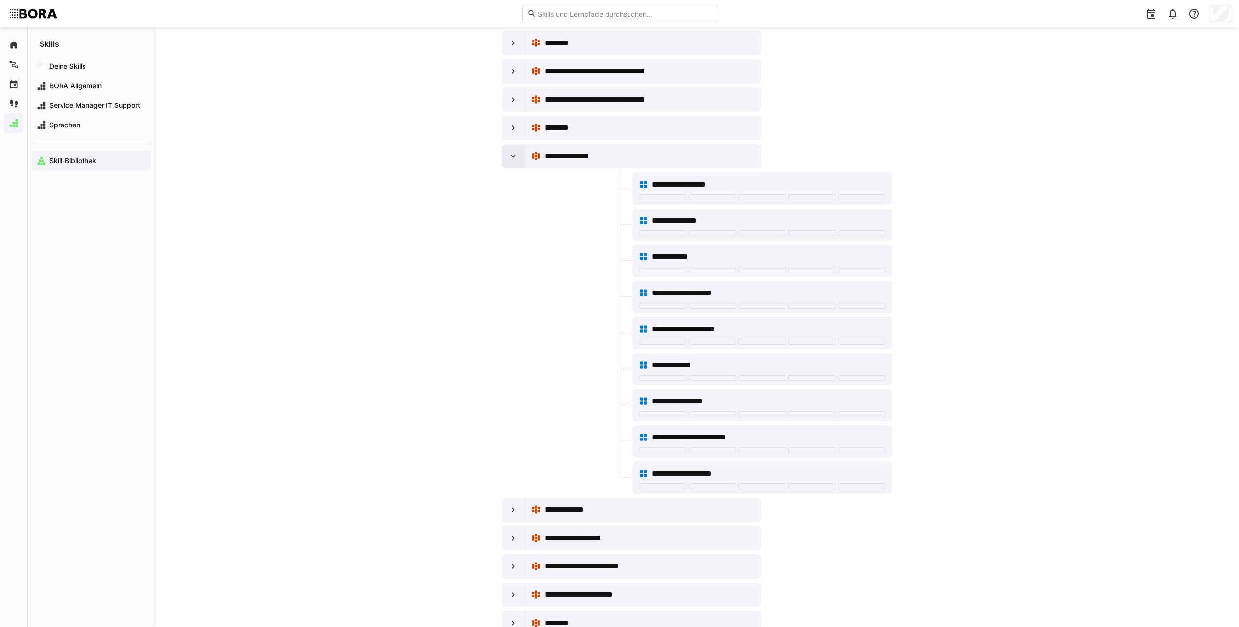
click at [513, 155] on eds-icon at bounding box center [514, 156] width 10 height 10
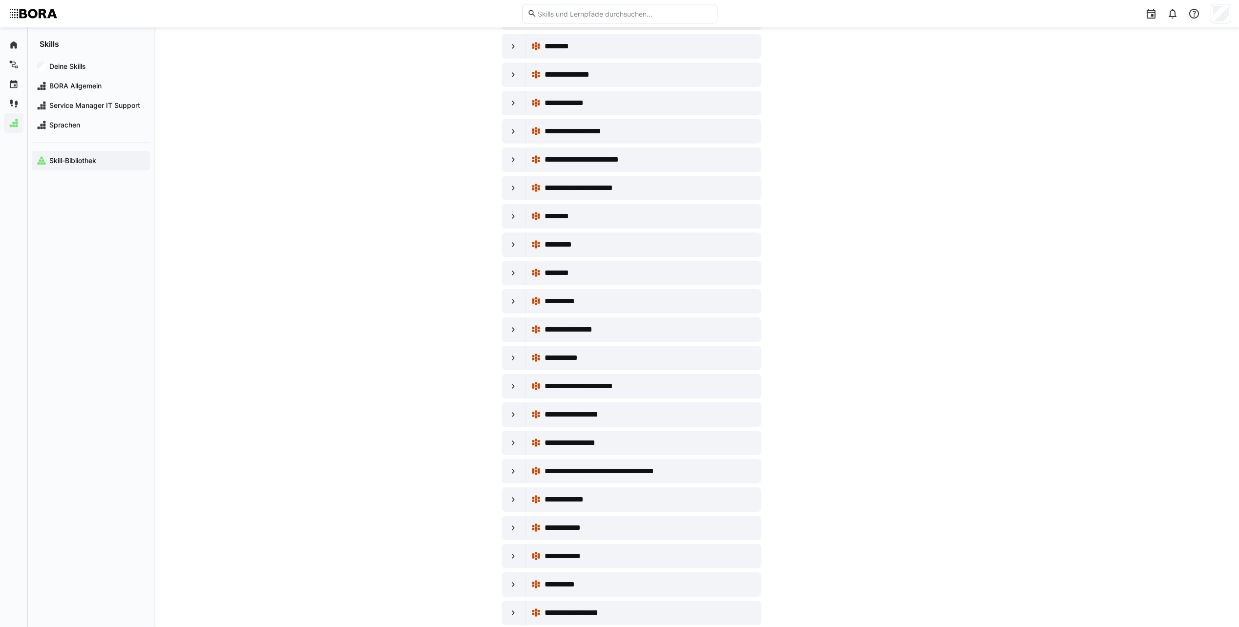
scroll to position [2491, 0]
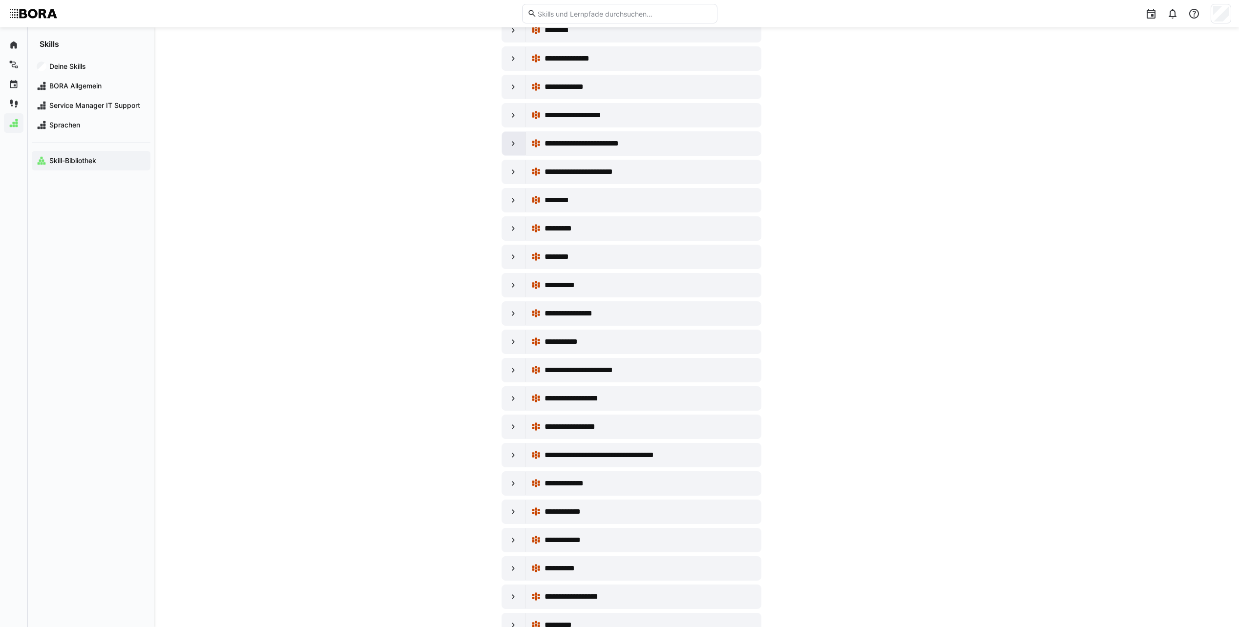
click at [517, 144] on eds-icon at bounding box center [514, 144] width 10 height 10
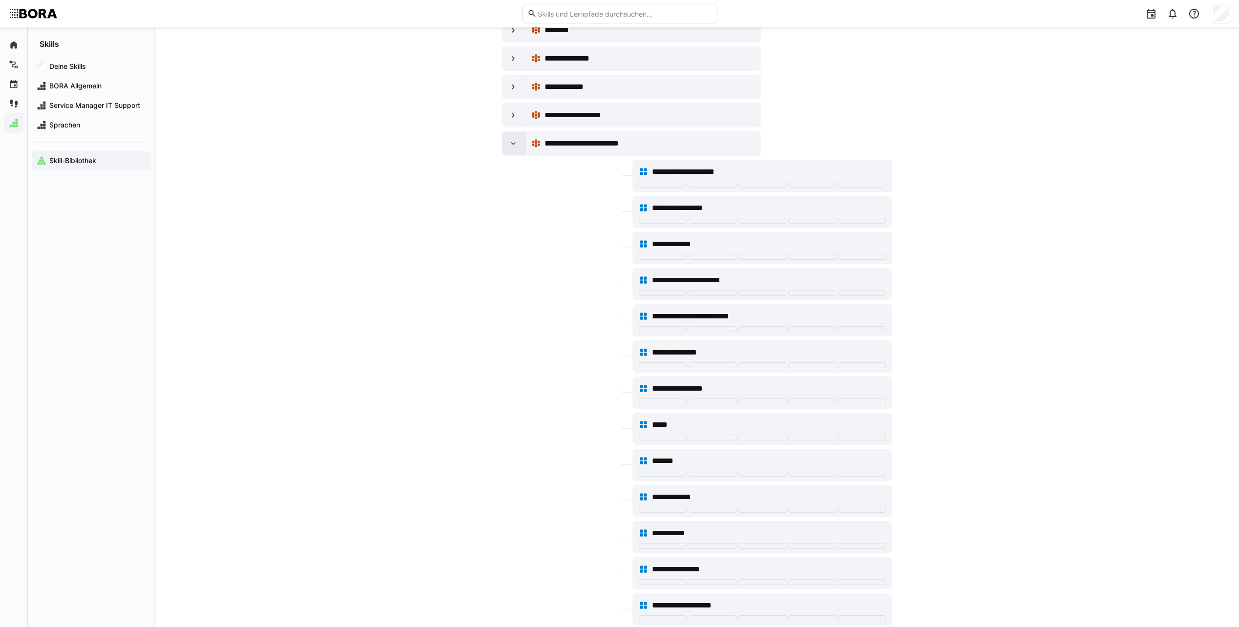
click at [511, 142] on eds-icon at bounding box center [514, 144] width 10 height 10
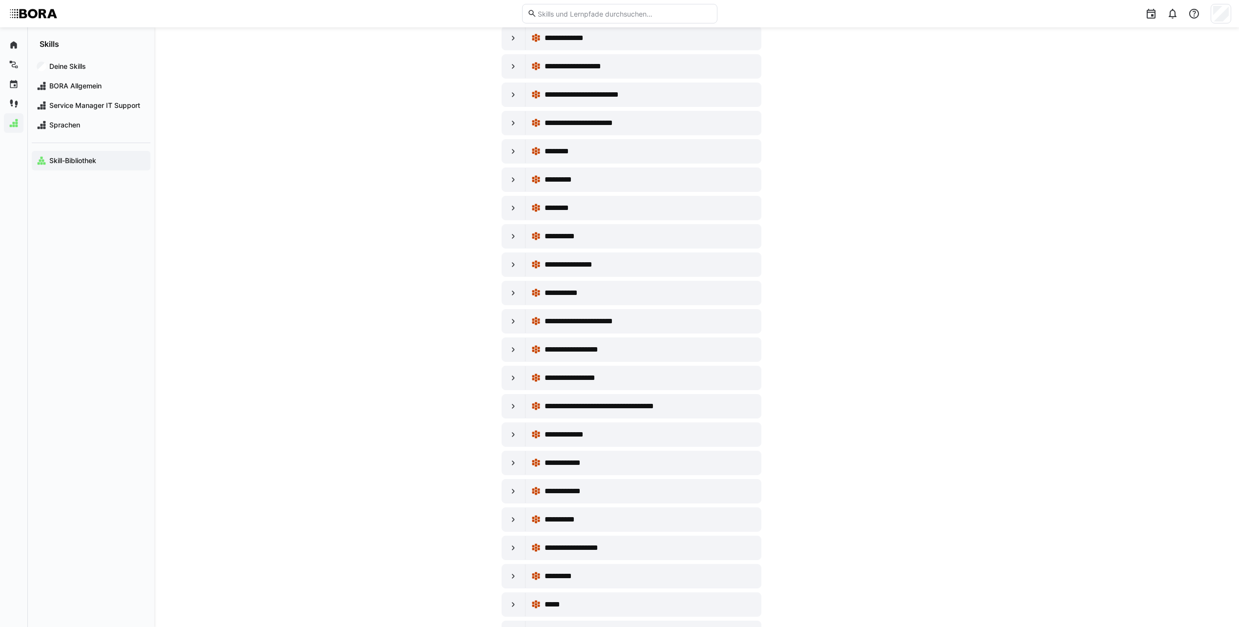
scroll to position [2589, 0]
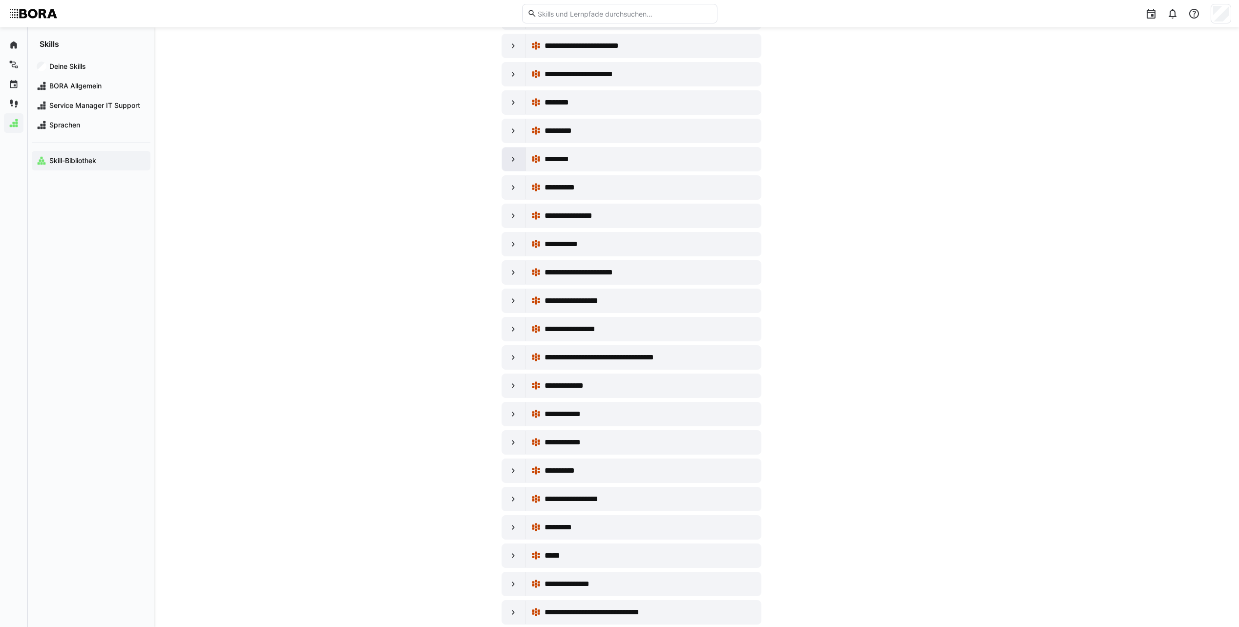
click at [505, 158] on div at bounding box center [513, 159] width 23 height 23
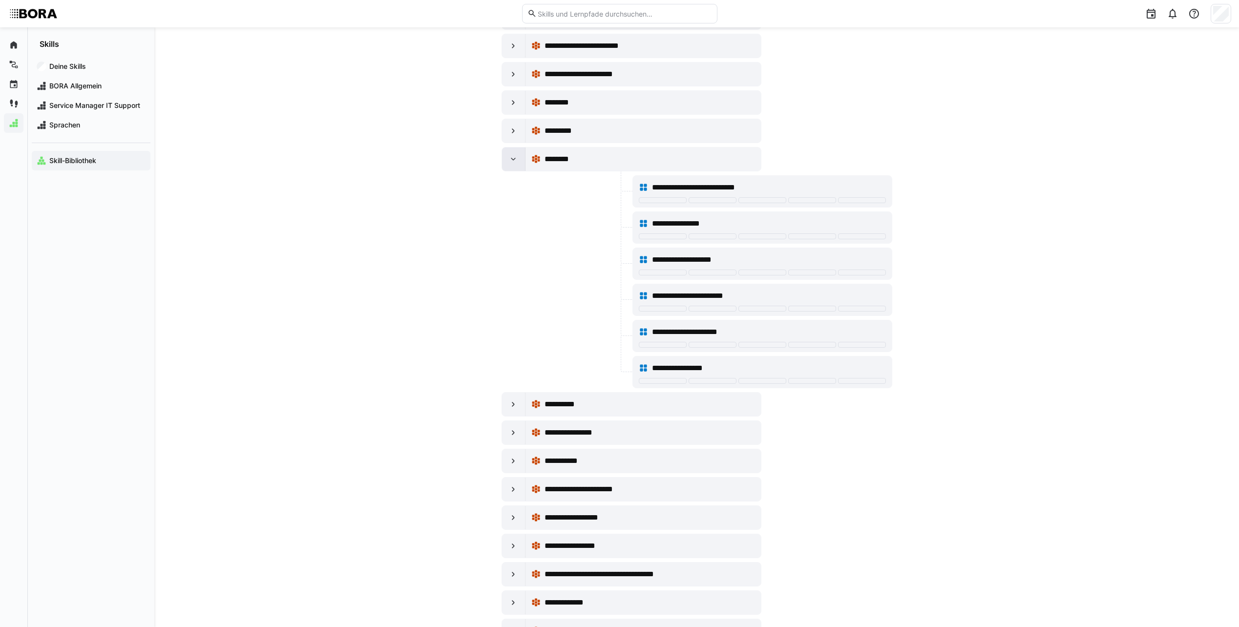
click at [508, 157] on div at bounding box center [513, 159] width 23 height 23
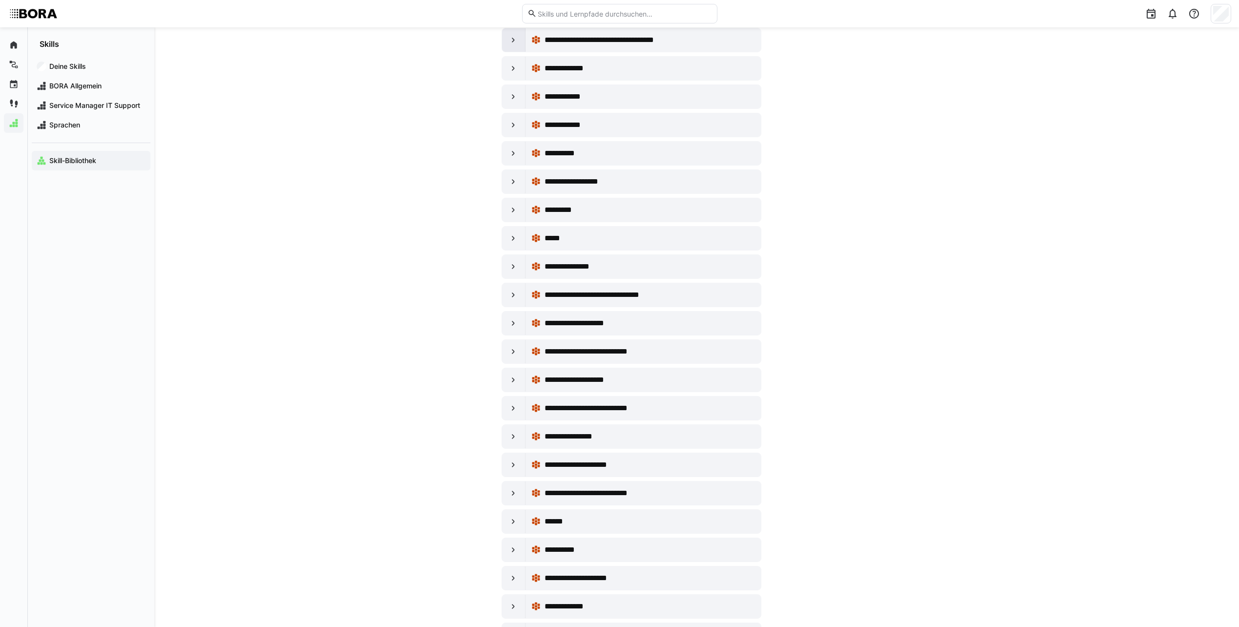
scroll to position [2931, 0]
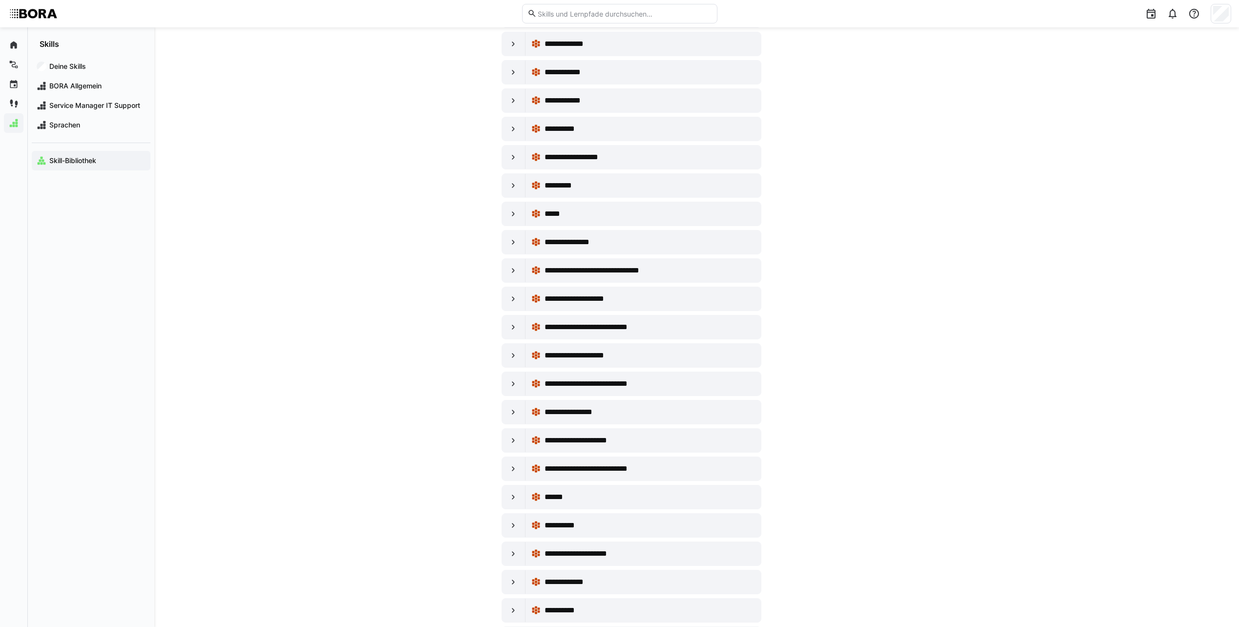
click at [508, 157] on div at bounding box center [513, 157] width 23 height 23
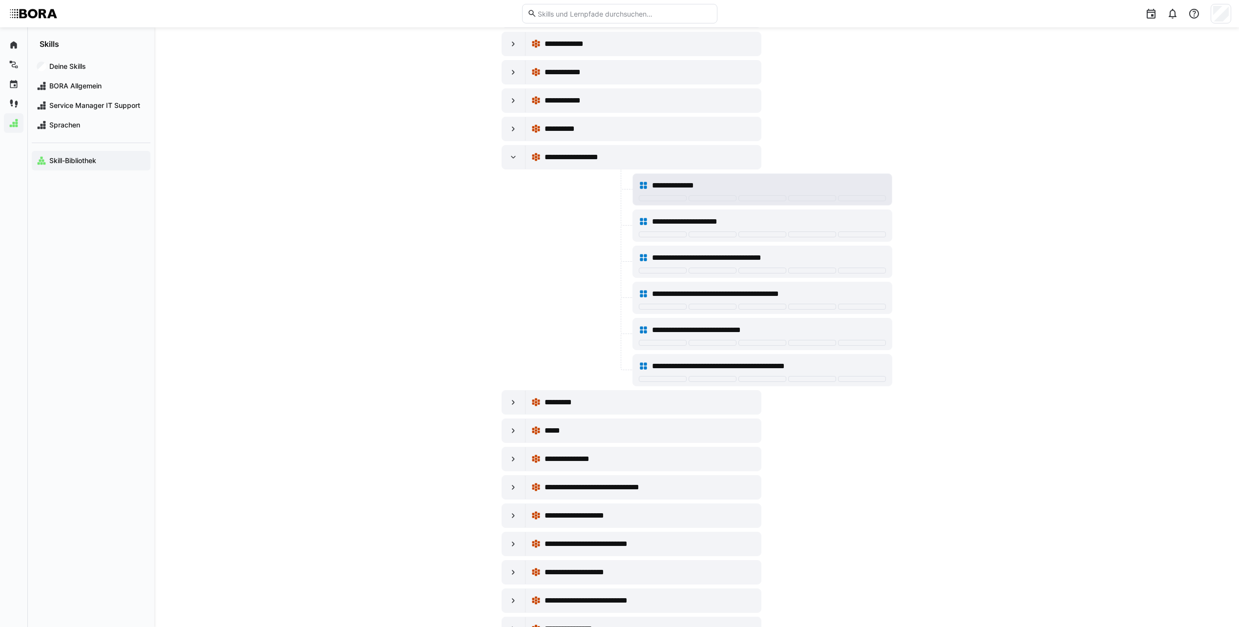
click at [815, 186] on div "**********" at bounding box center [769, 186] width 234 height 12
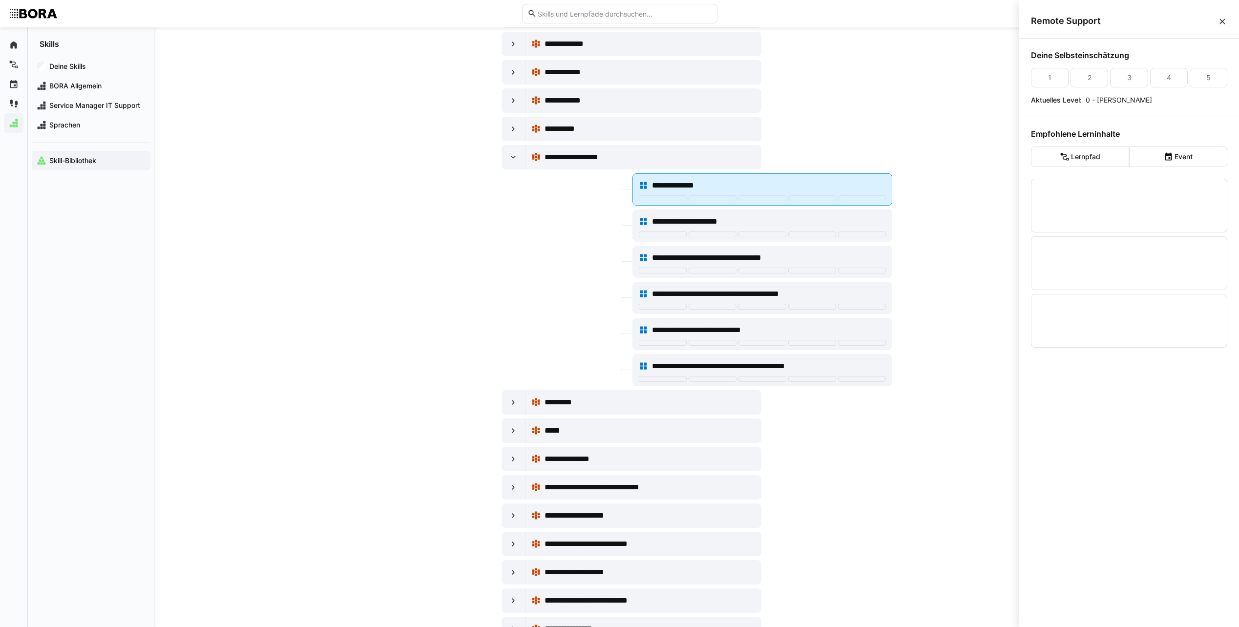
scroll to position [0, 0]
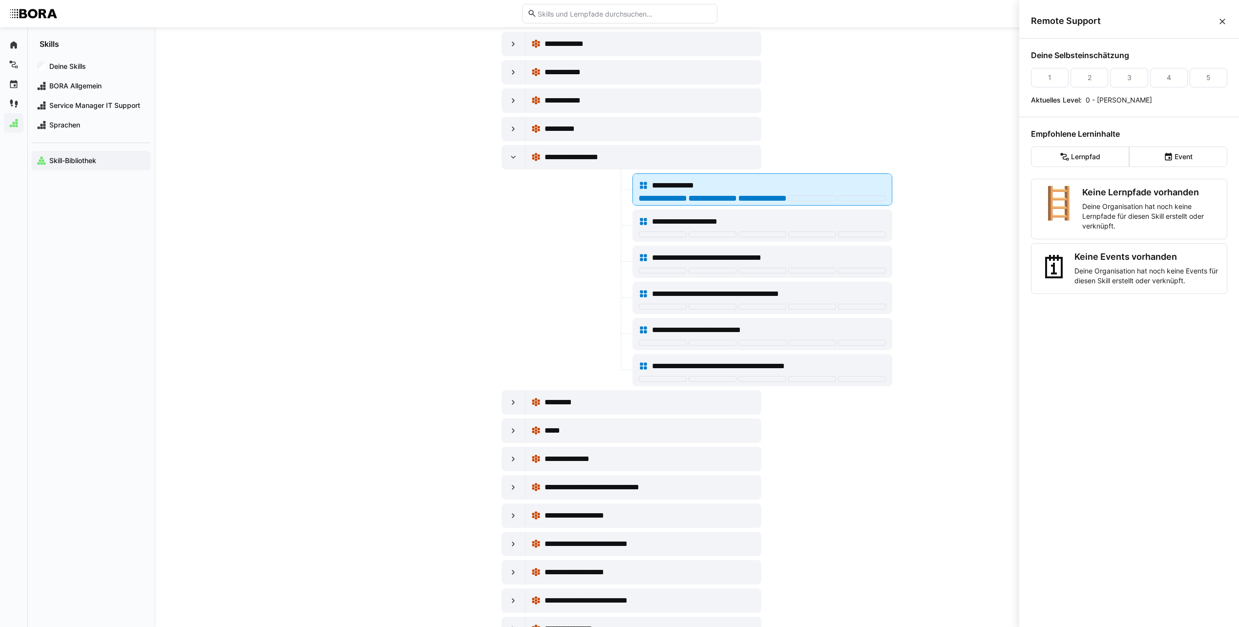
click at [773, 196] on div at bounding box center [763, 198] width 48 height 6
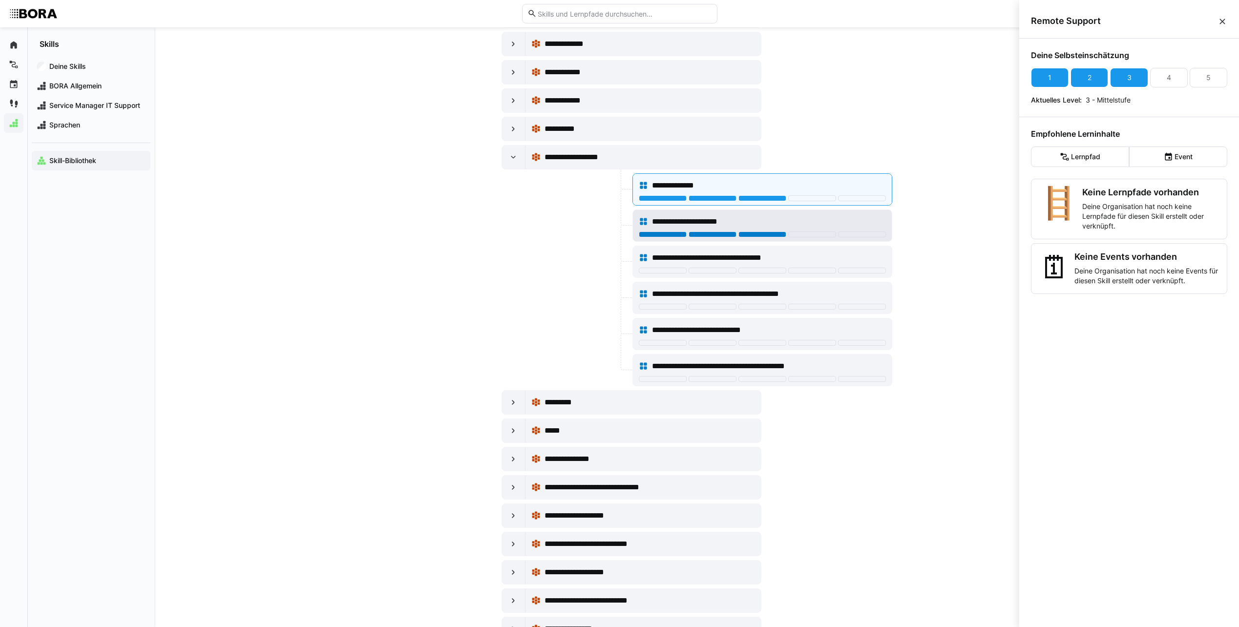
click at [762, 234] on div at bounding box center [763, 235] width 48 height 6
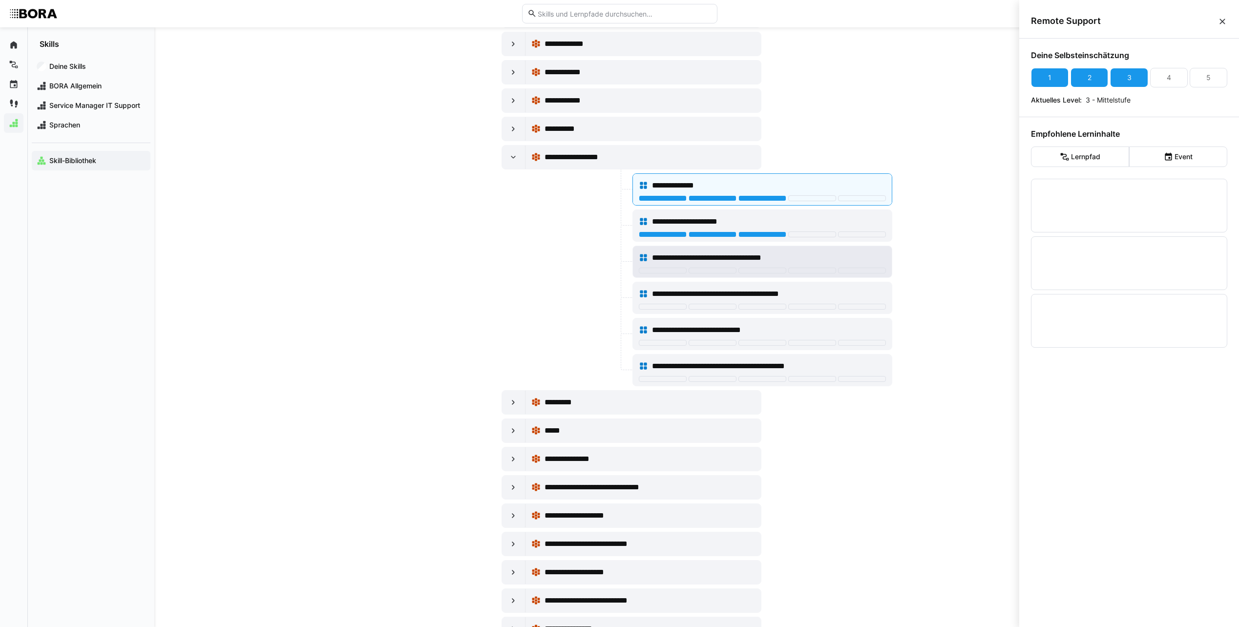
click at [774, 250] on div "**********" at bounding box center [762, 258] width 247 height 20
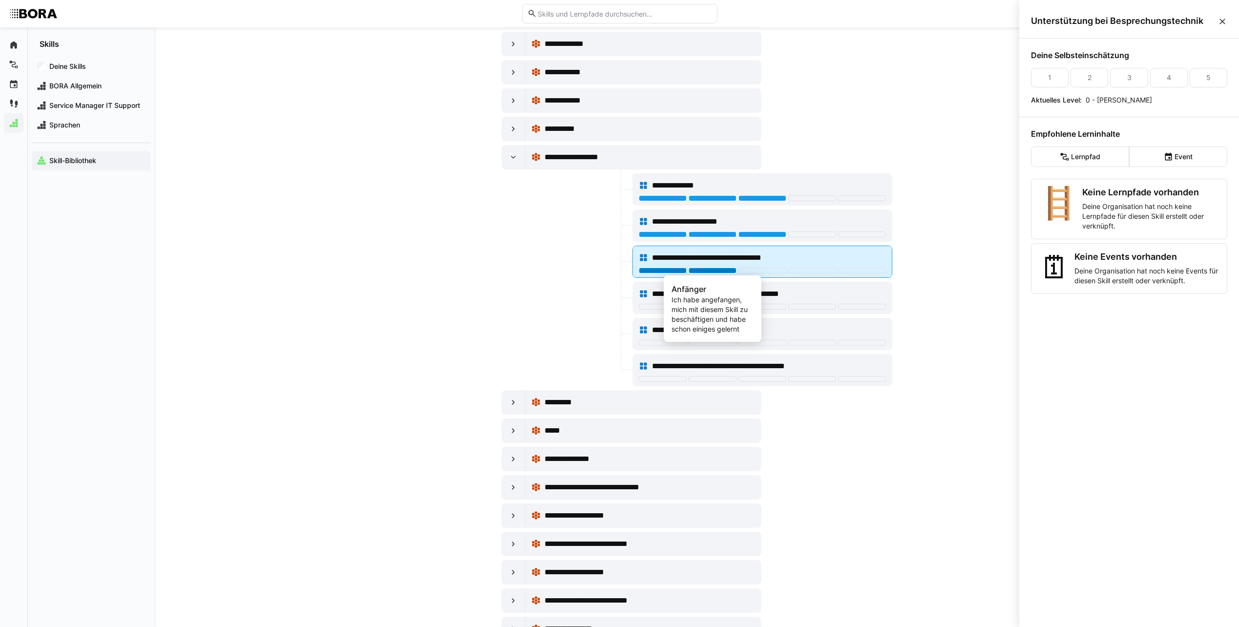
click at [699, 272] on div at bounding box center [713, 271] width 48 height 6
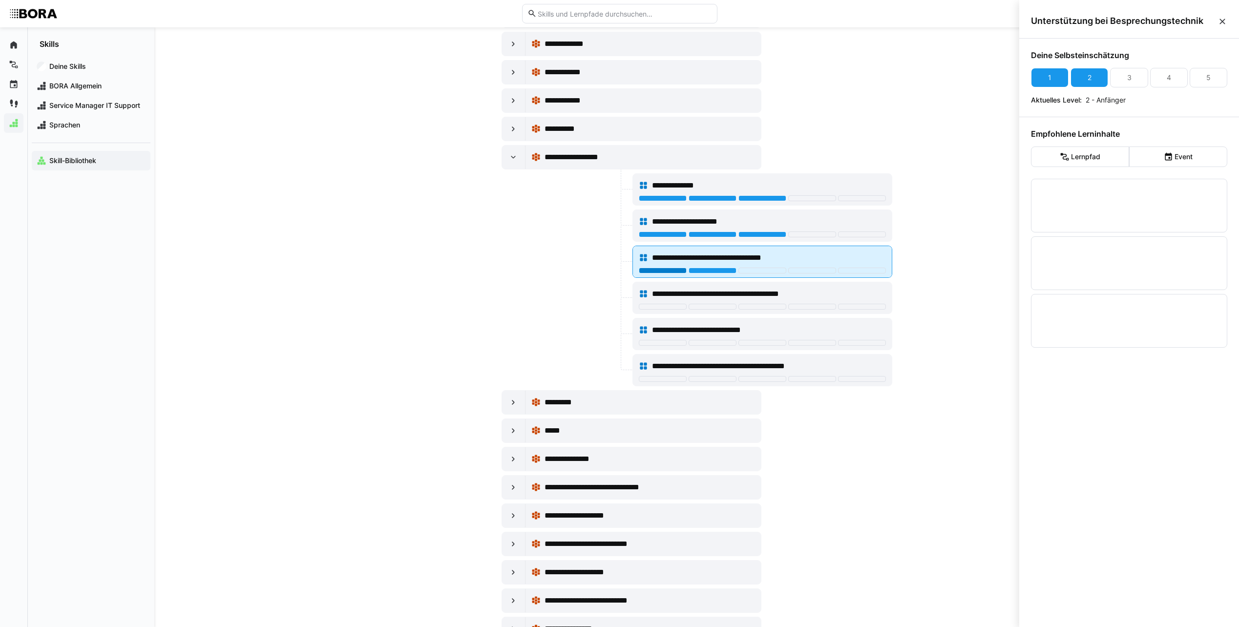
click at [662, 270] on div at bounding box center [663, 271] width 48 height 6
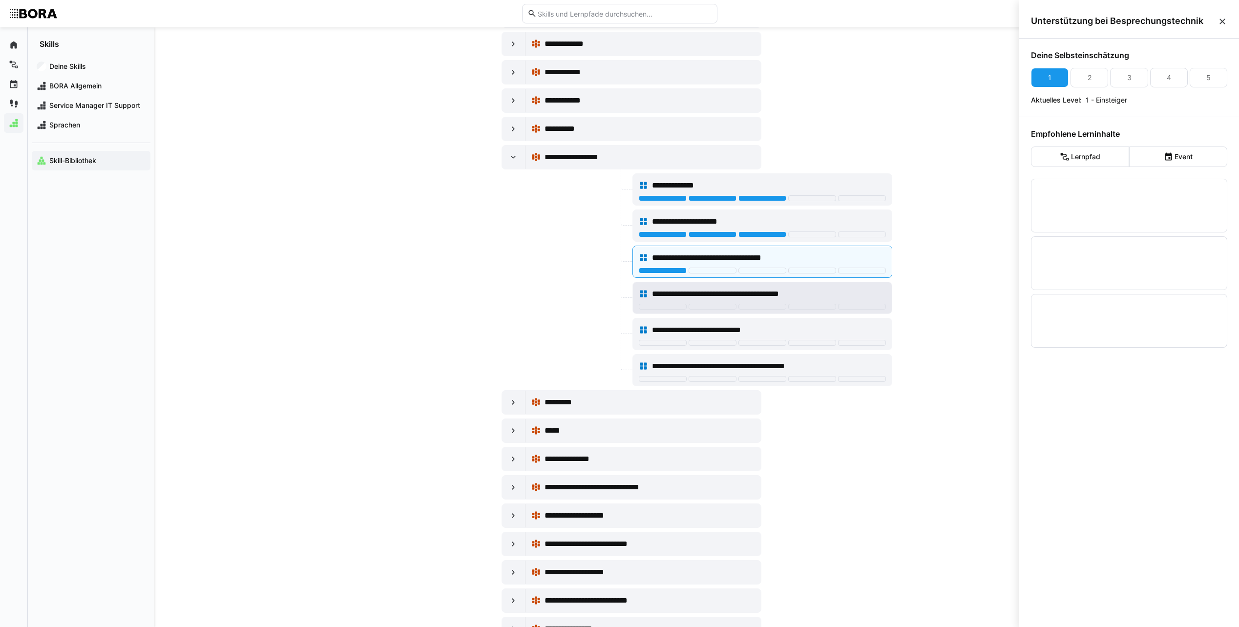
click at [711, 294] on span "**********" at bounding box center [736, 294] width 168 height 12
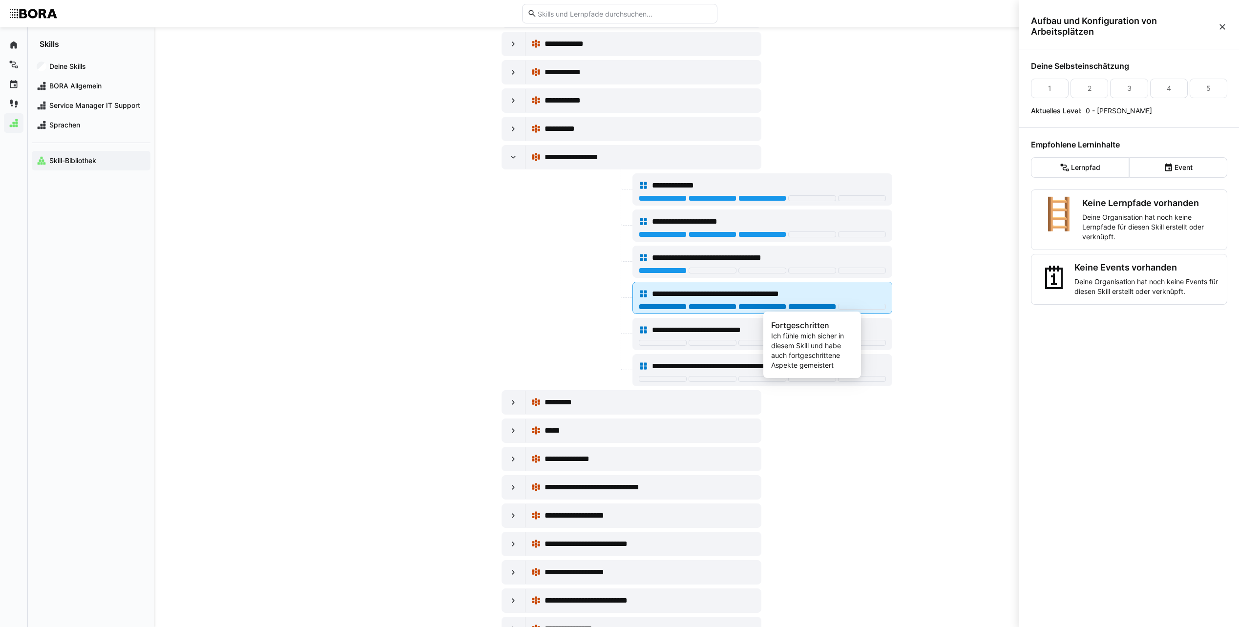
click at [809, 307] on div at bounding box center [812, 307] width 48 height 6
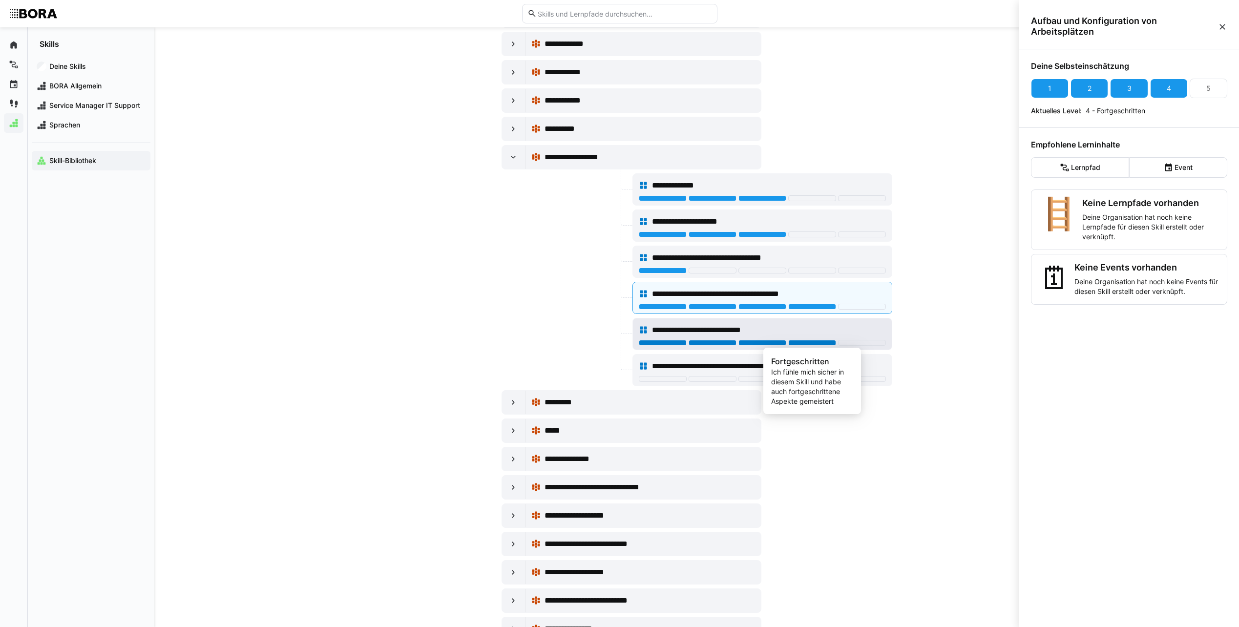
click at [805, 344] on div at bounding box center [812, 343] width 48 height 6
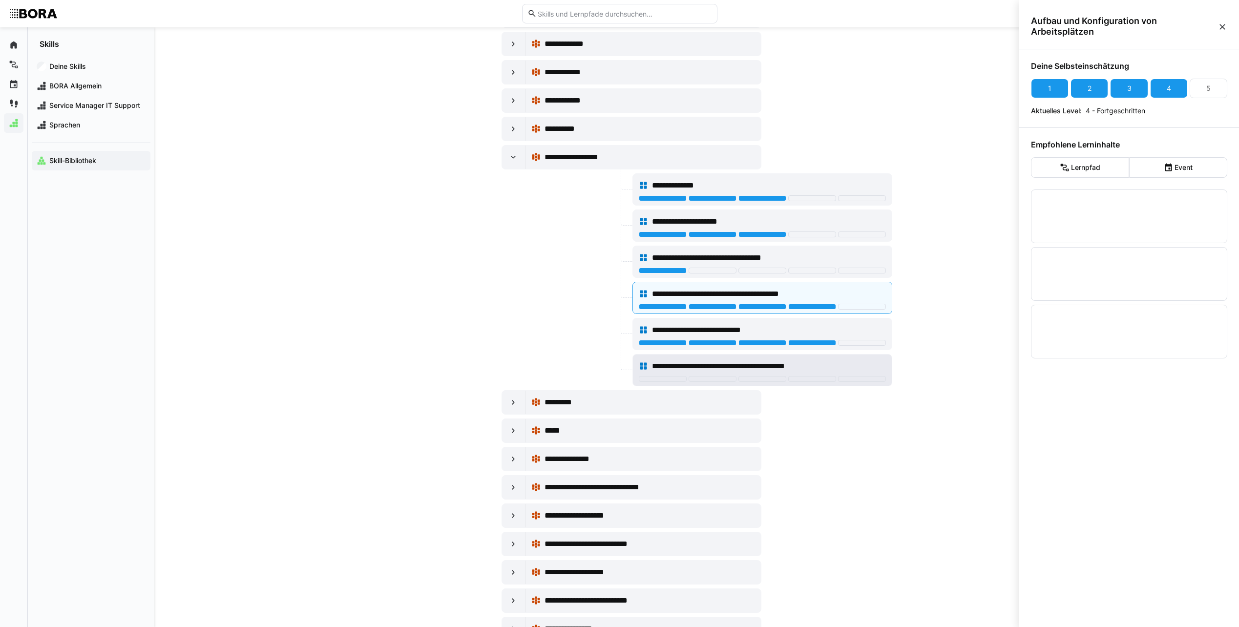
click at [785, 365] on span "**********" at bounding box center [737, 367] width 171 height 12
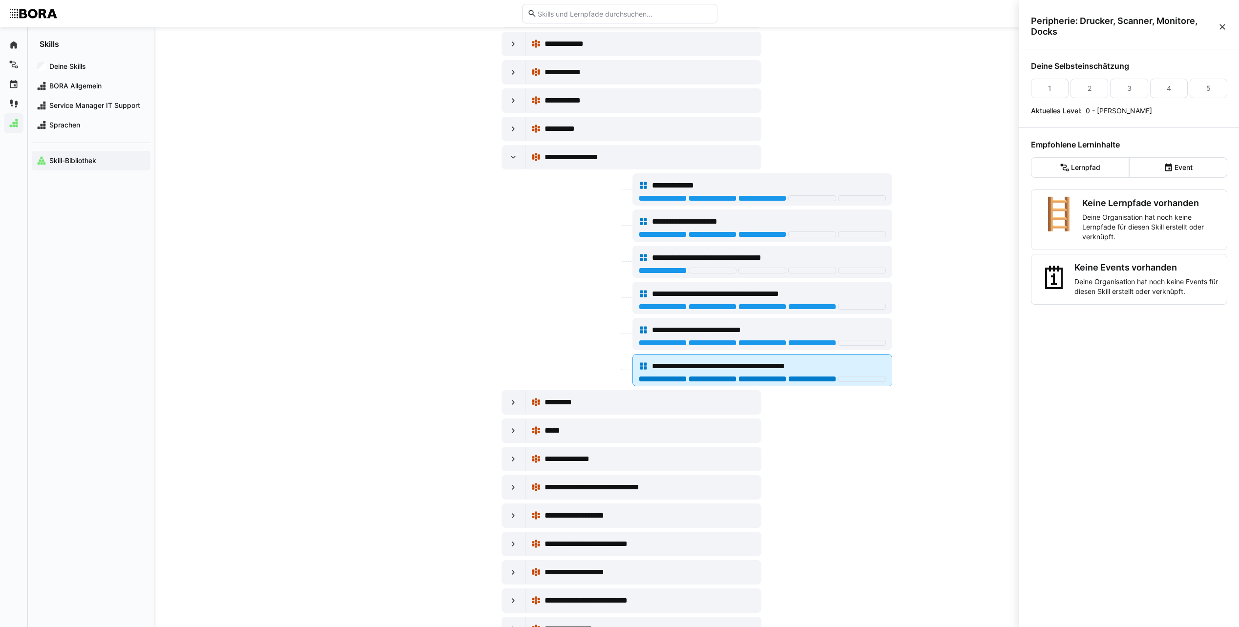
click at [819, 379] on div at bounding box center [812, 379] width 48 height 6
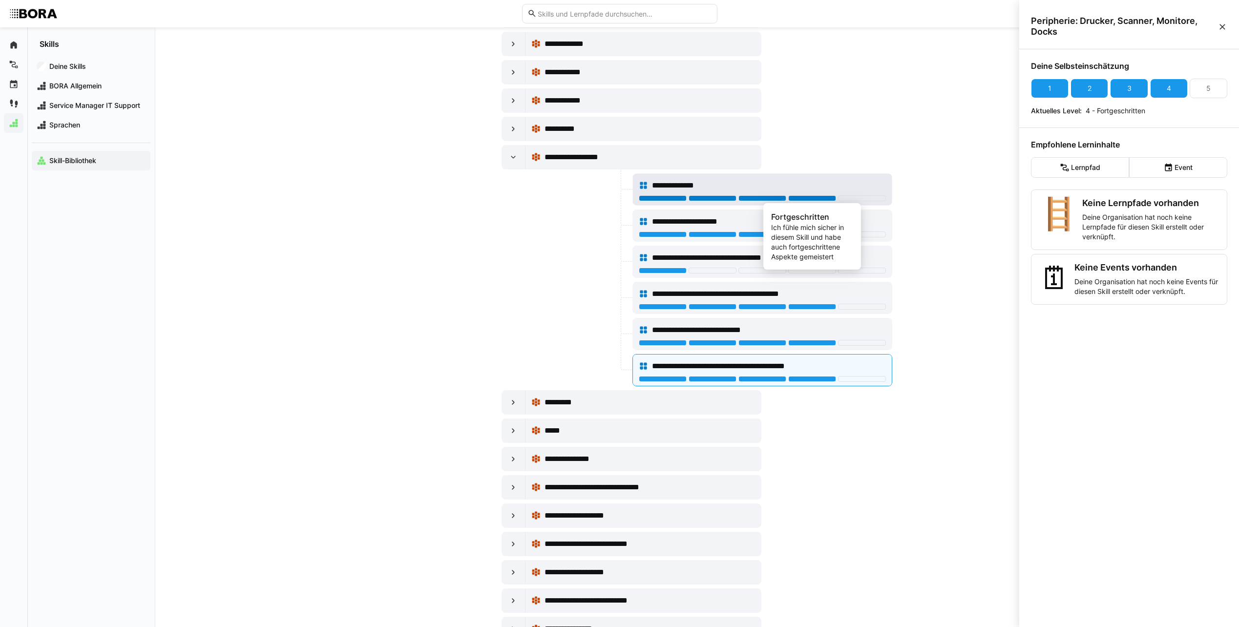
click at [810, 196] on div at bounding box center [812, 198] width 48 height 6
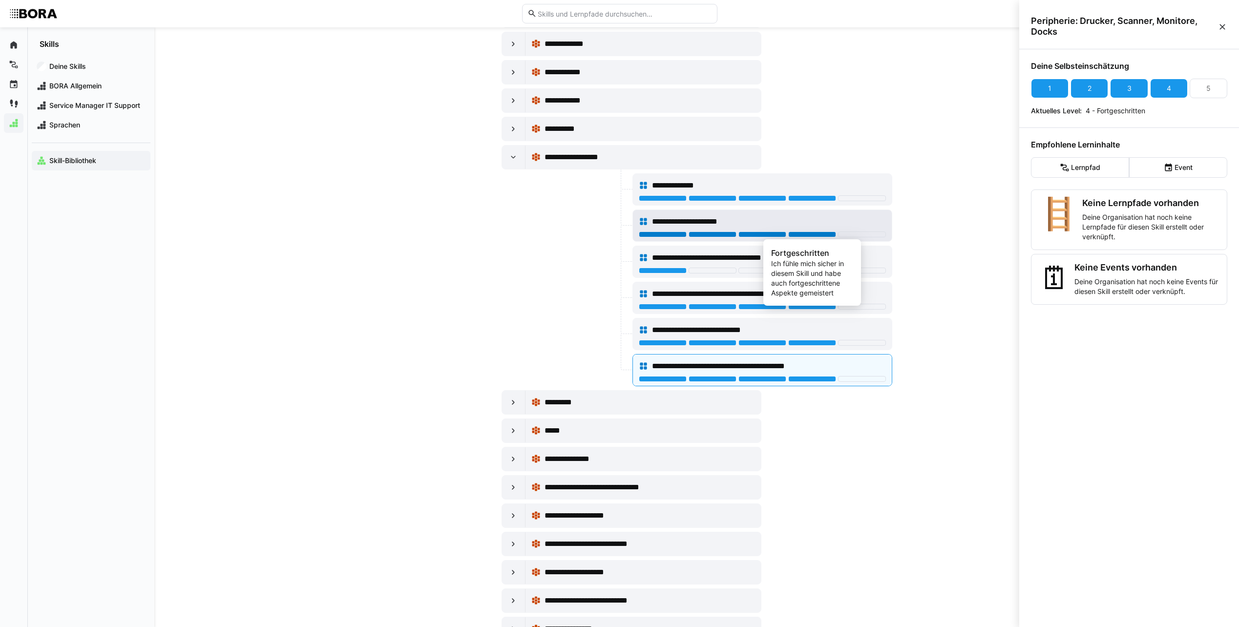
click at [809, 234] on div at bounding box center [812, 235] width 48 height 6
click at [512, 156] on eds-icon at bounding box center [514, 157] width 10 height 10
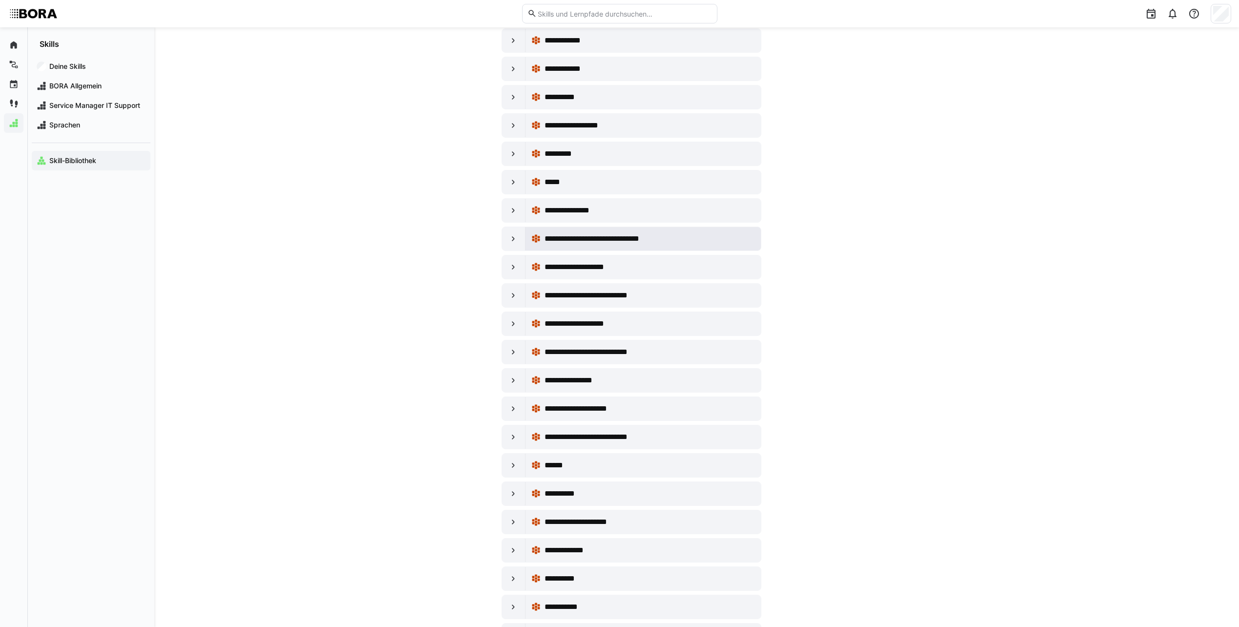
scroll to position [2980, 0]
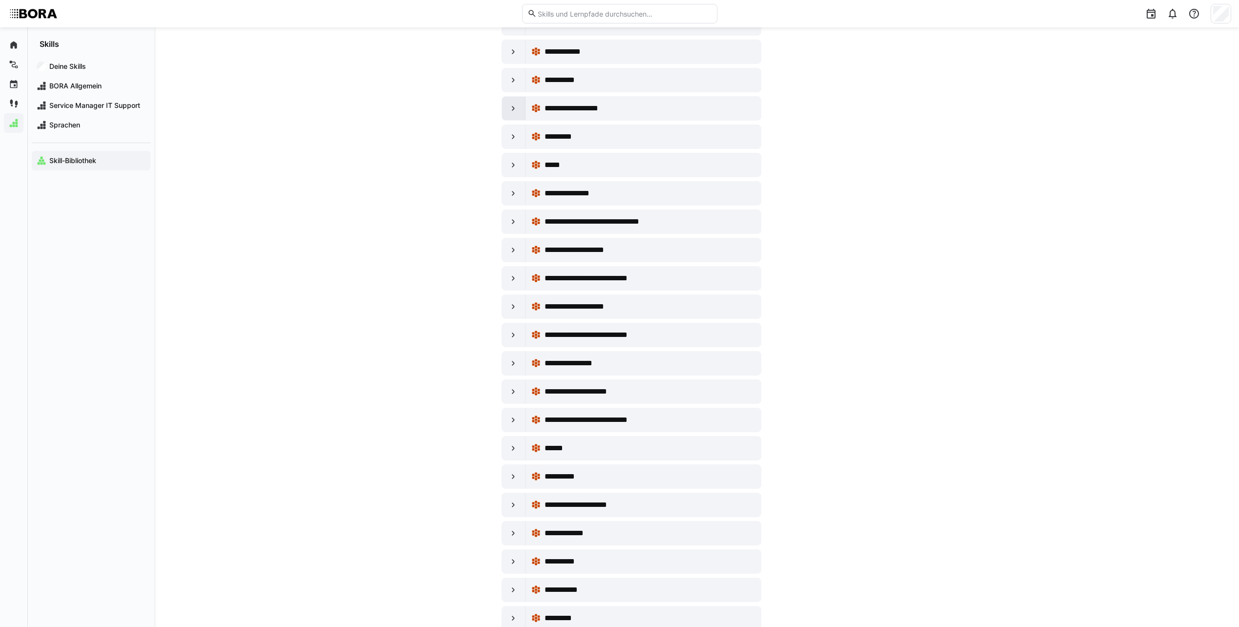
click at [510, 104] on eds-icon at bounding box center [514, 109] width 10 height 10
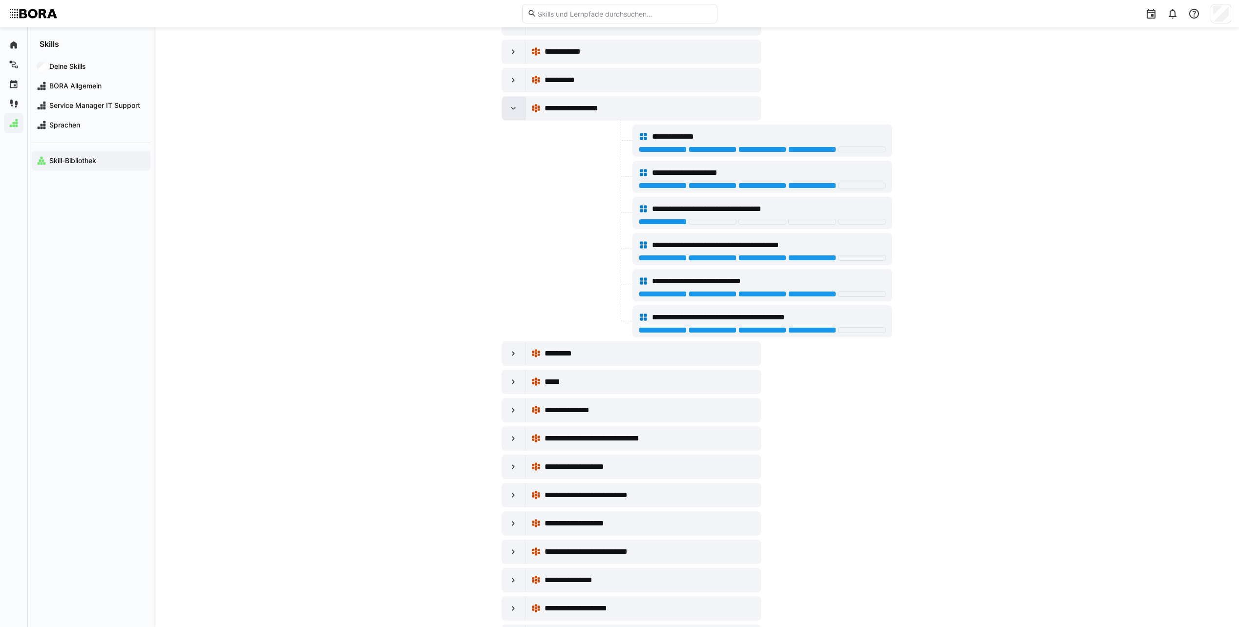
click at [510, 104] on eds-icon at bounding box center [514, 109] width 10 height 10
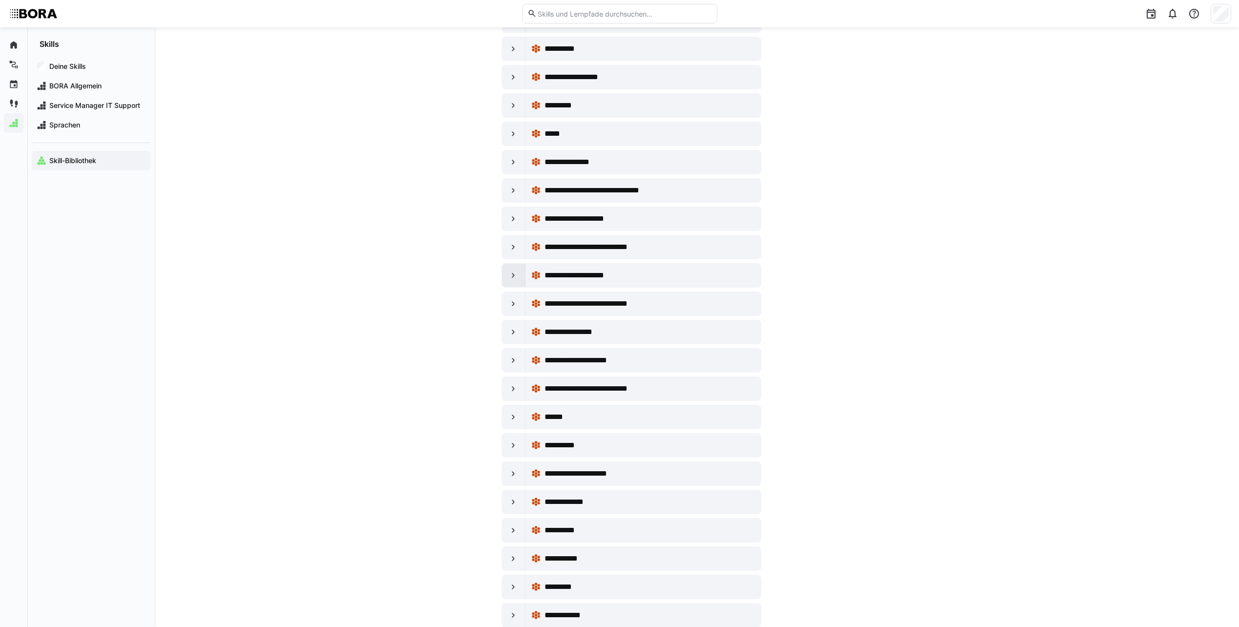
scroll to position [3029, 0]
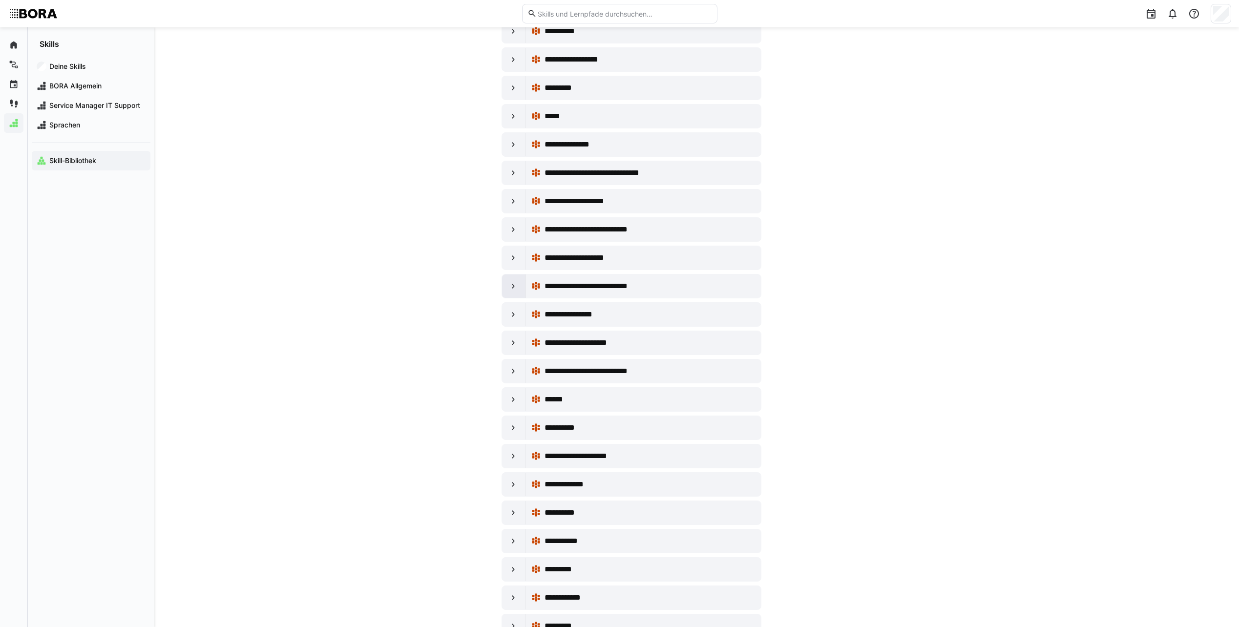
click at [517, 285] on eds-icon at bounding box center [514, 286] width 10 height 10
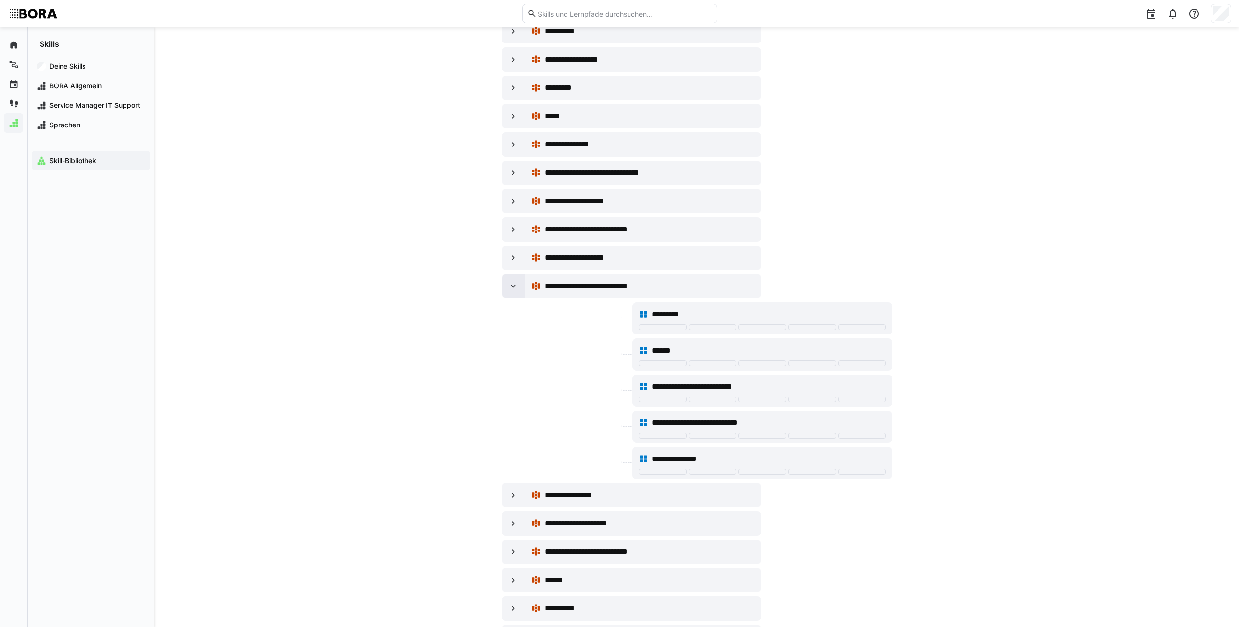
click at [515, 285] on eds-icon at bounding box center [514, 286] width 10 height 10
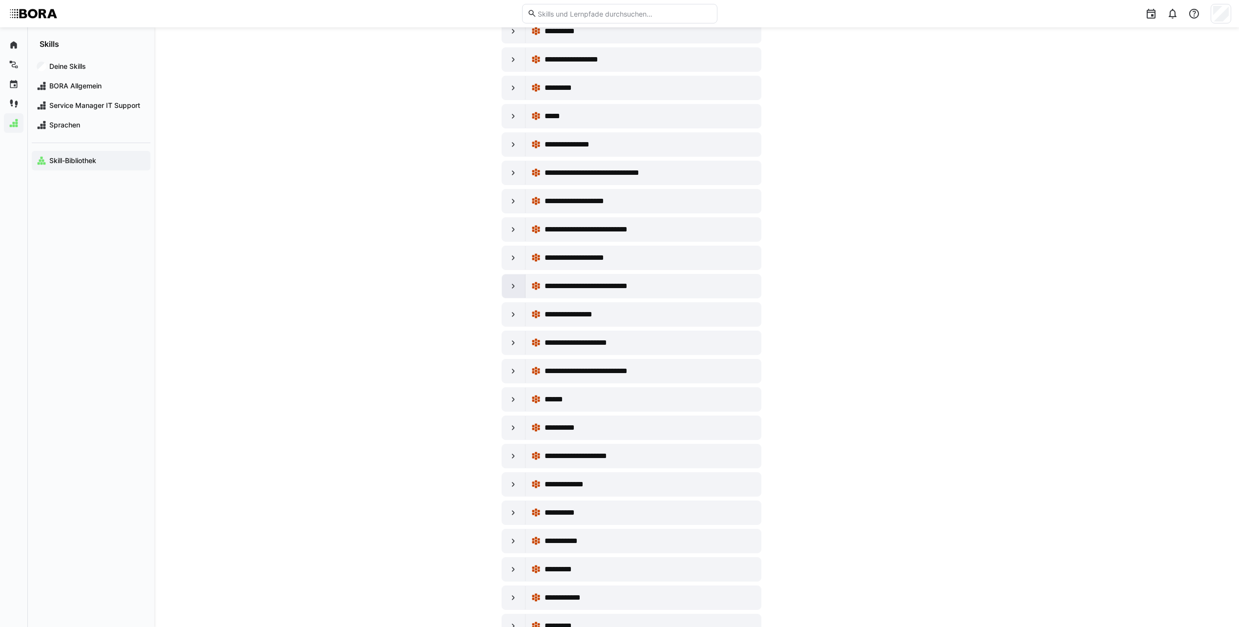
scroll to position [3078, 0]
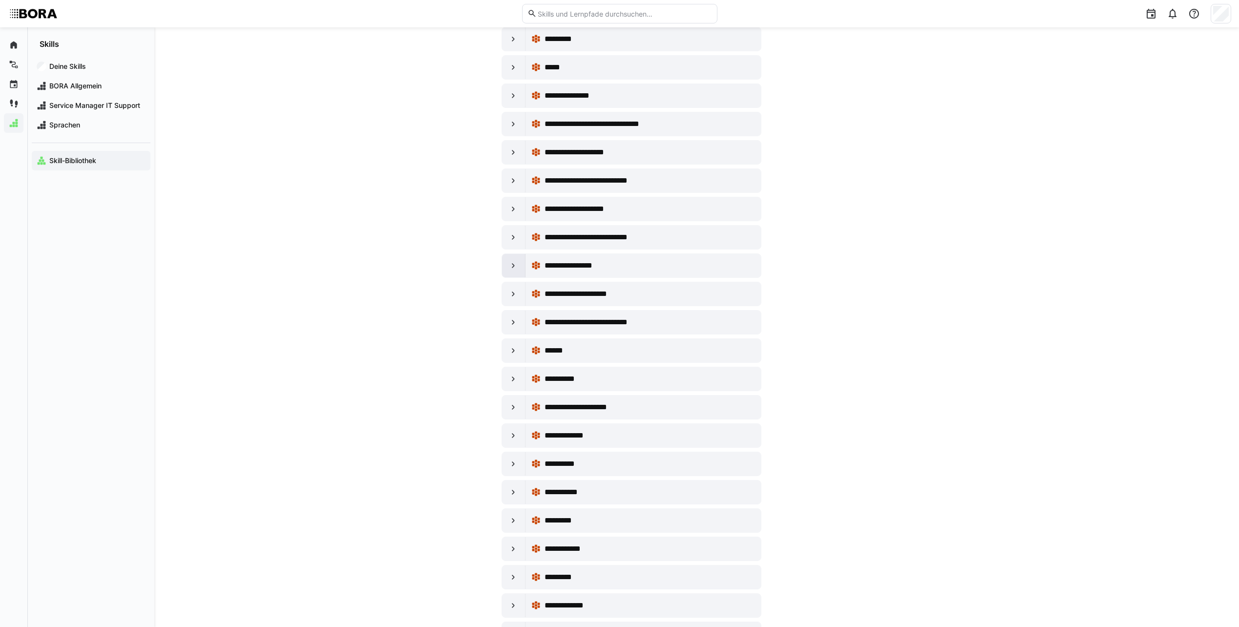
click at [521, 256] on div at bounding box center [513, 265] width 23 height 23
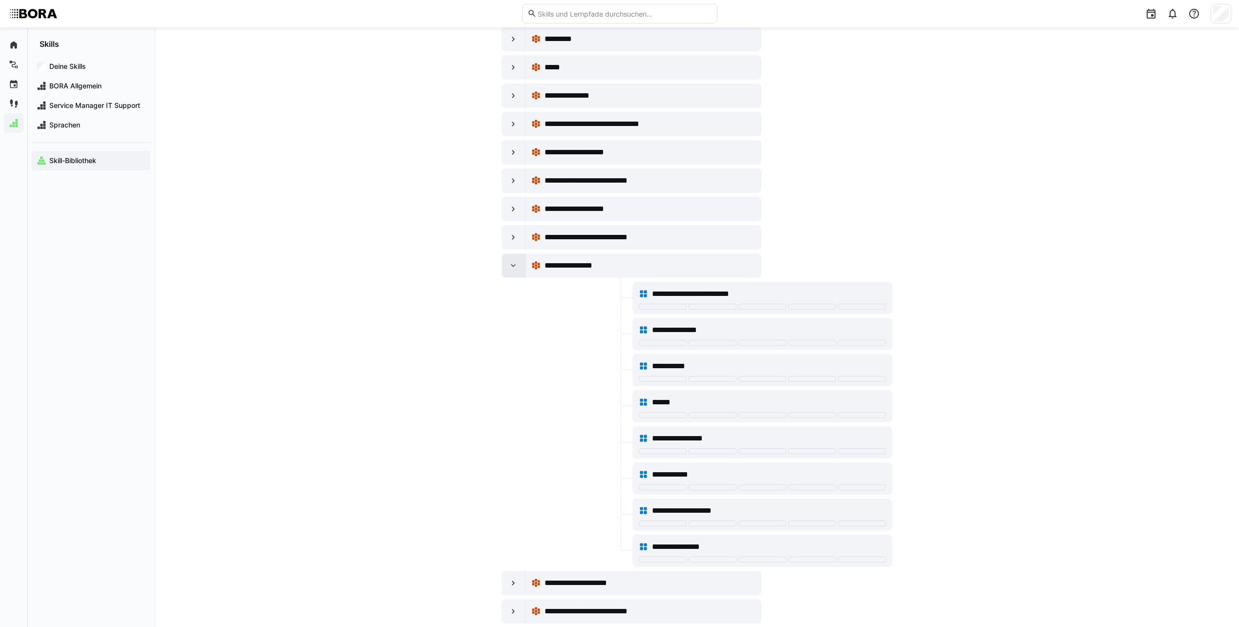
click at [520, 262] on div at bounding box center [513, 265] width 23 height 23
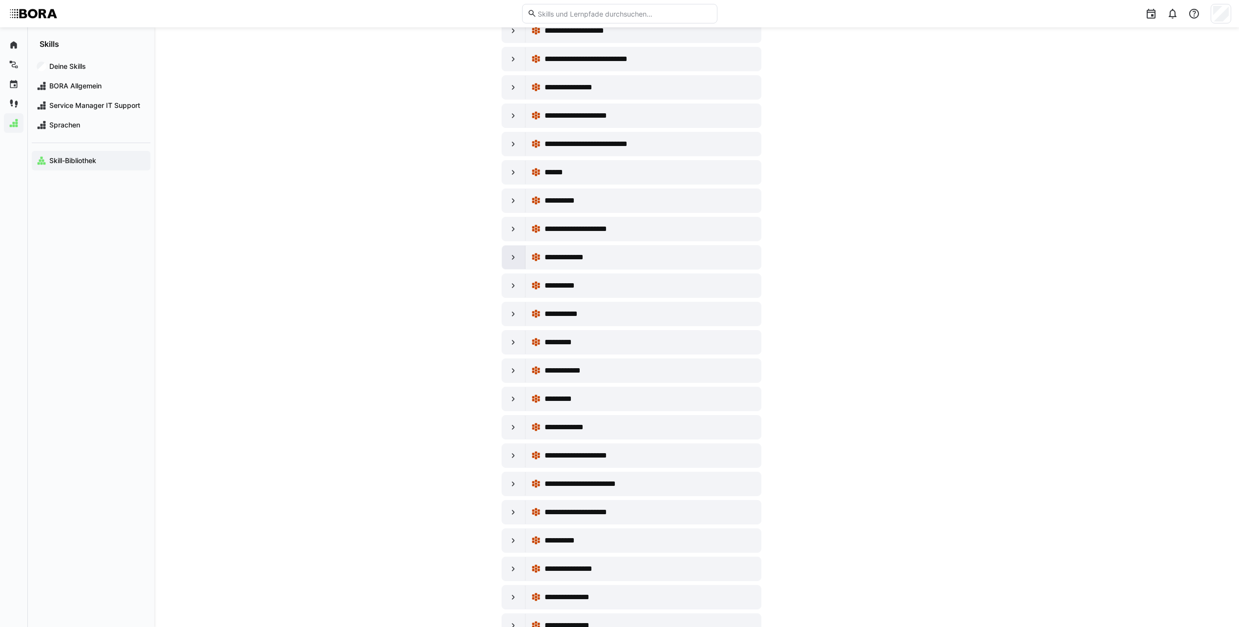
scroll to position [3273, 0]
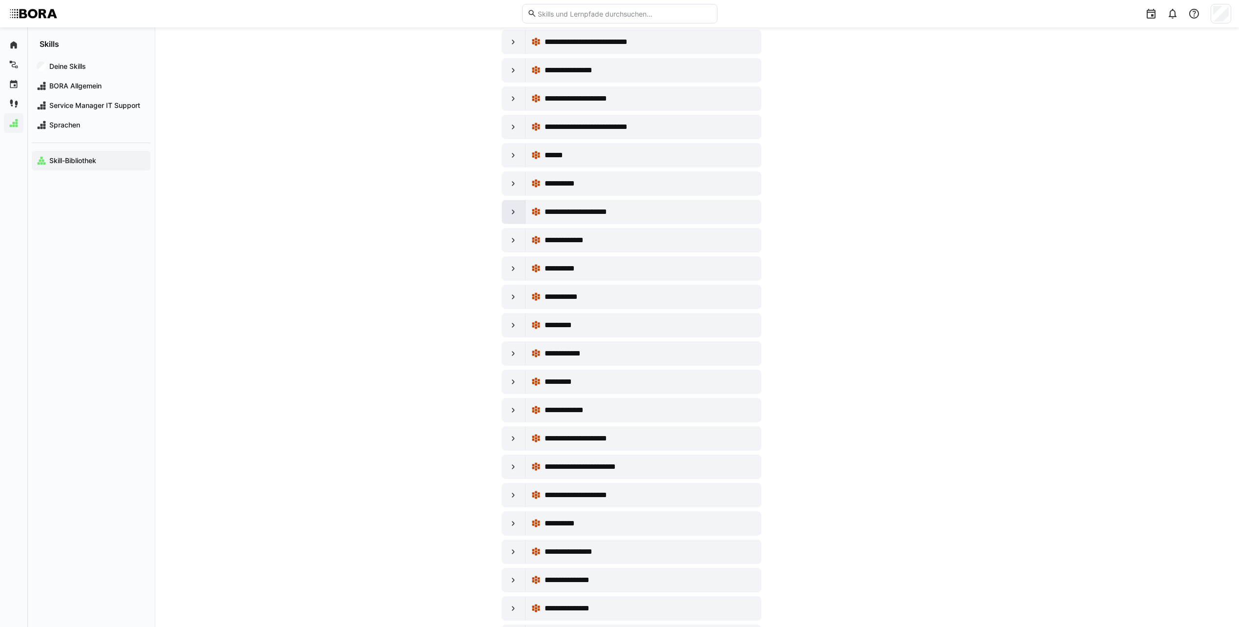
click at [510, 213] on eds-icon at bounding box center [514, 212] width 10 height 10
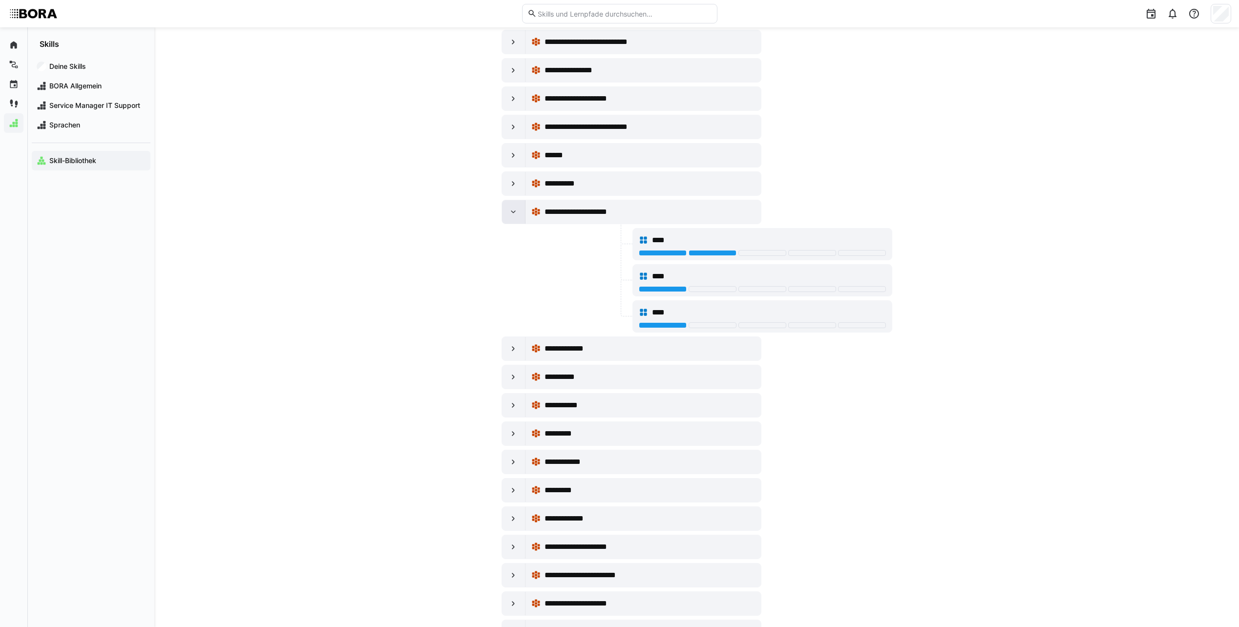
click at [510, 213] on eds-icon at bounding box center [514, 212] width 10 height 10
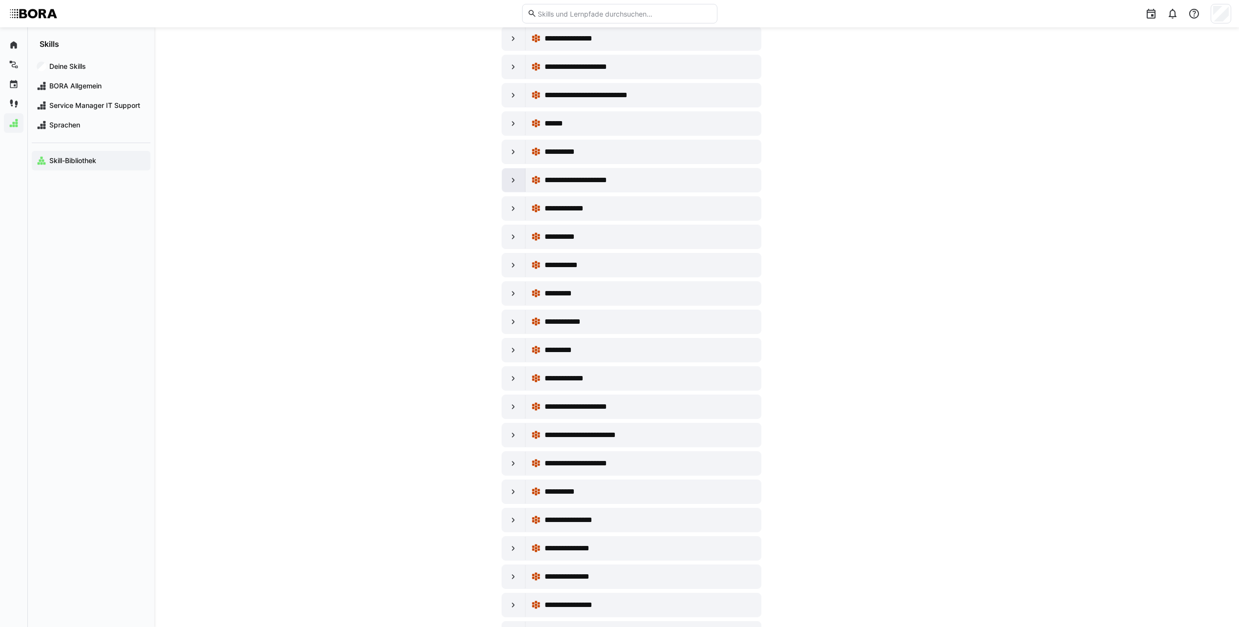
scroll to position [3322, 0]
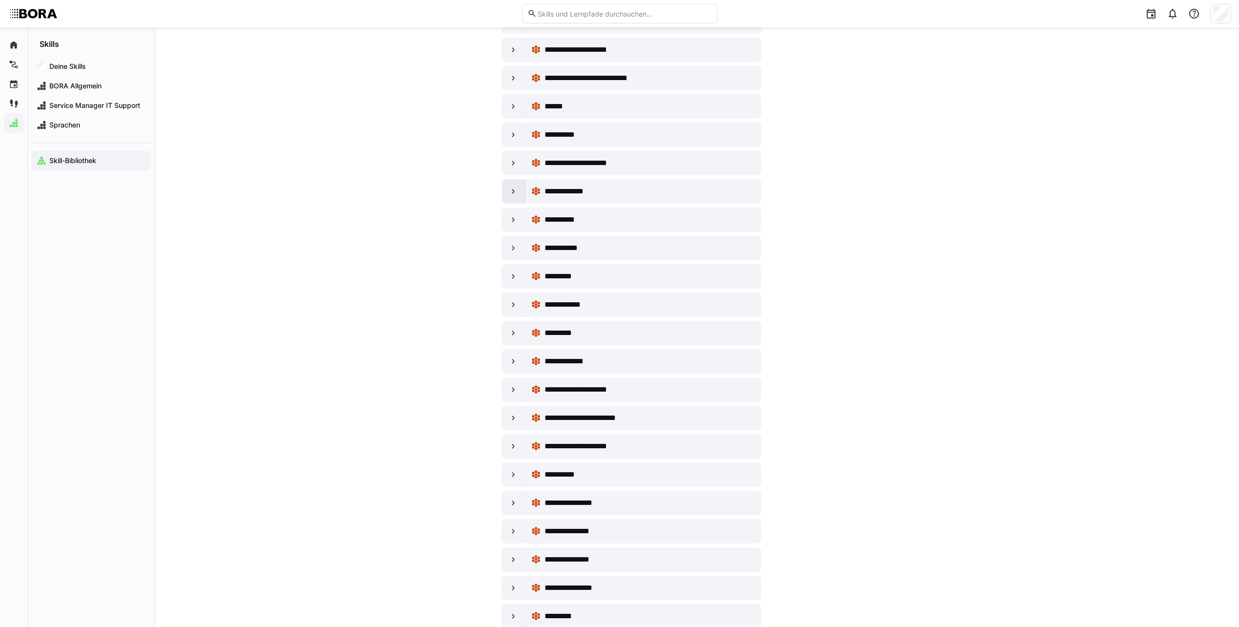
click at [516, 189] on eds-icon at bounding box center [514, 192] width 10 height 10
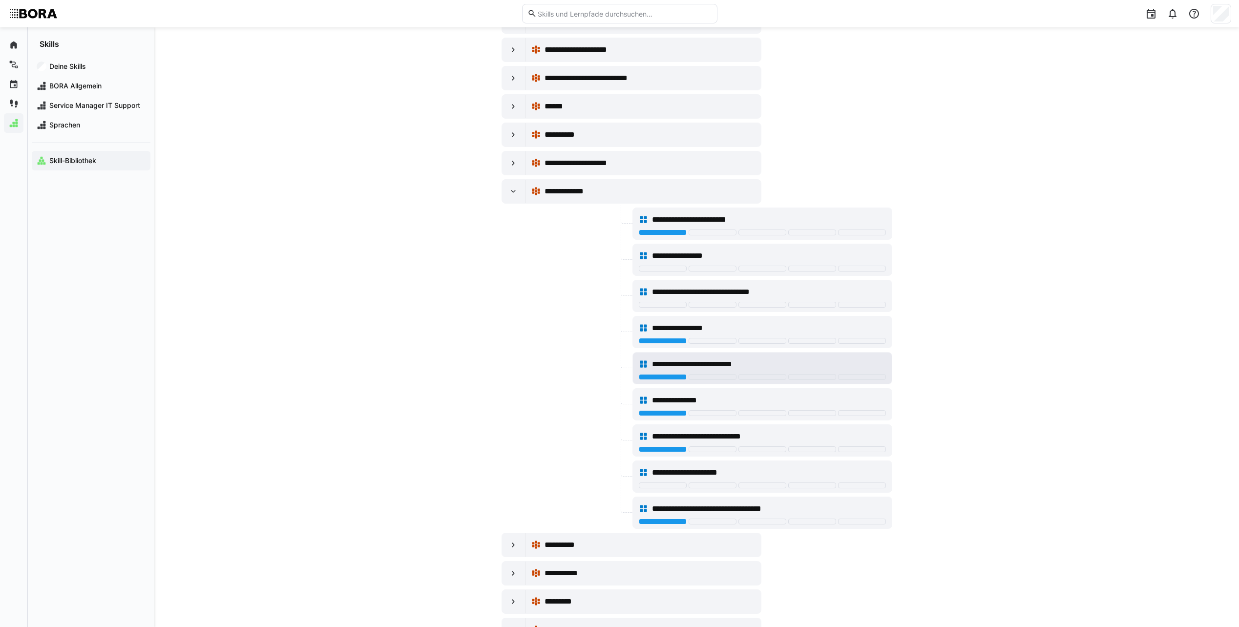
click at [703, 353] on div "**********" at bounding box center [762, 368] width 259 height 31
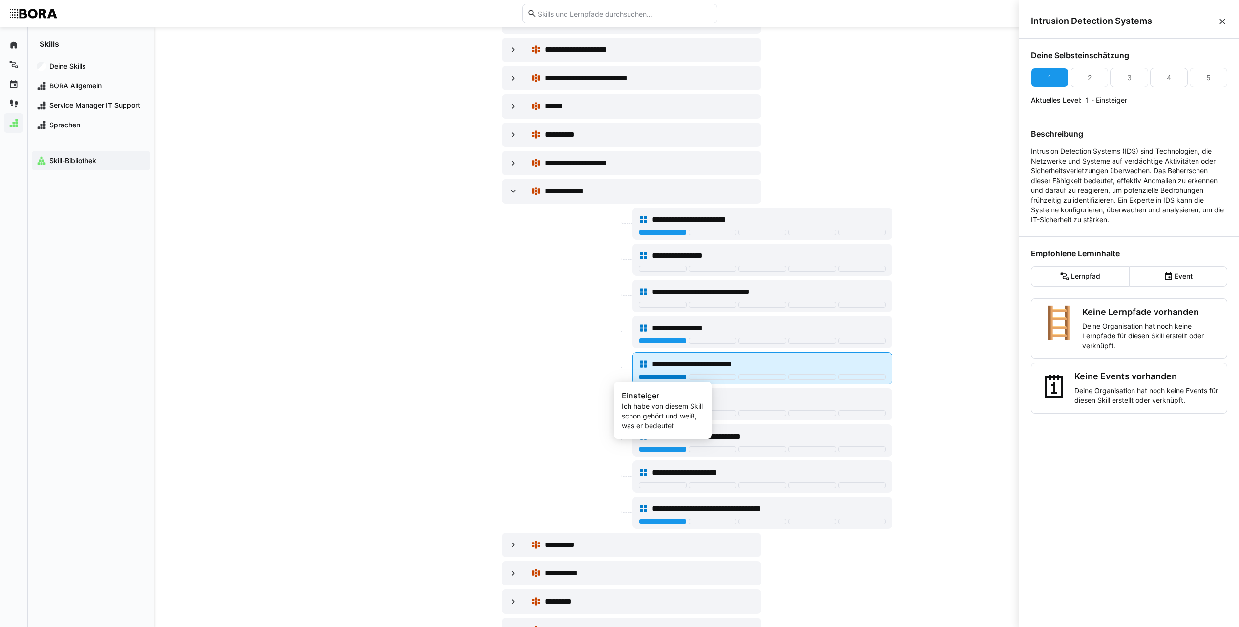
click at [661, 377] on div at bounding box center [663, 377] width 48 height 6
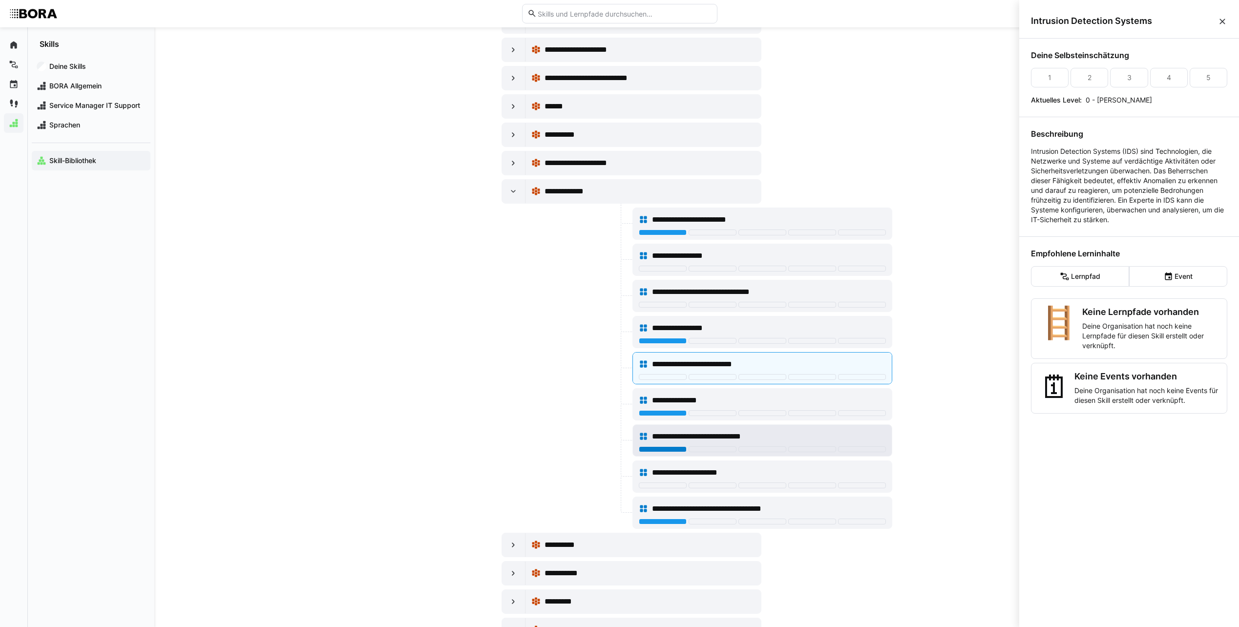
click at [652, 450] on div at bounding box center [663, 449] width 48 height 6
click at [514, 188] on eds-icon at bounding box center [514, 192] width 10 height 10
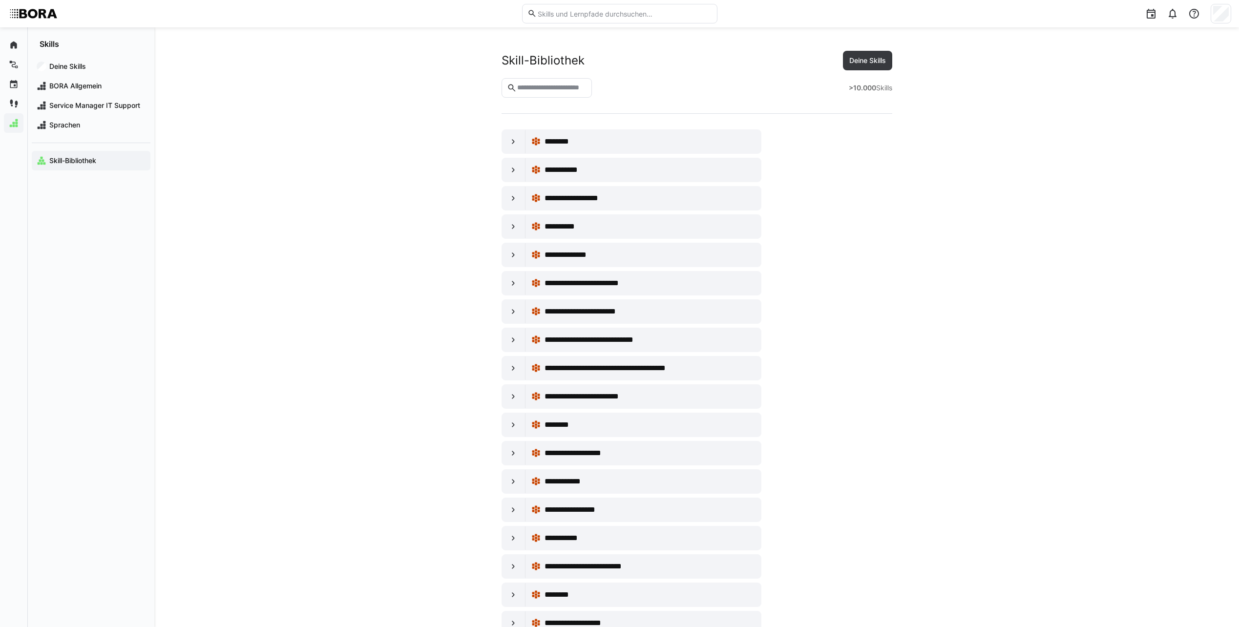
scroll to position [3322, 0]
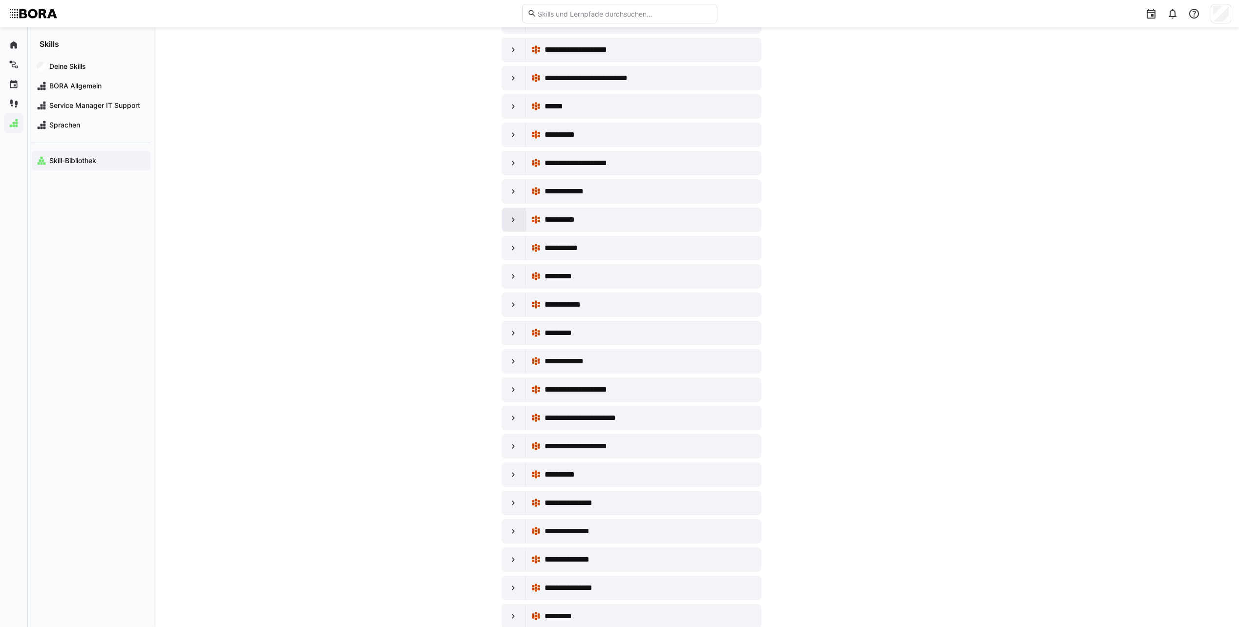
click at [508, 222] on div at bounding box center [513, 219] width 23 height 23
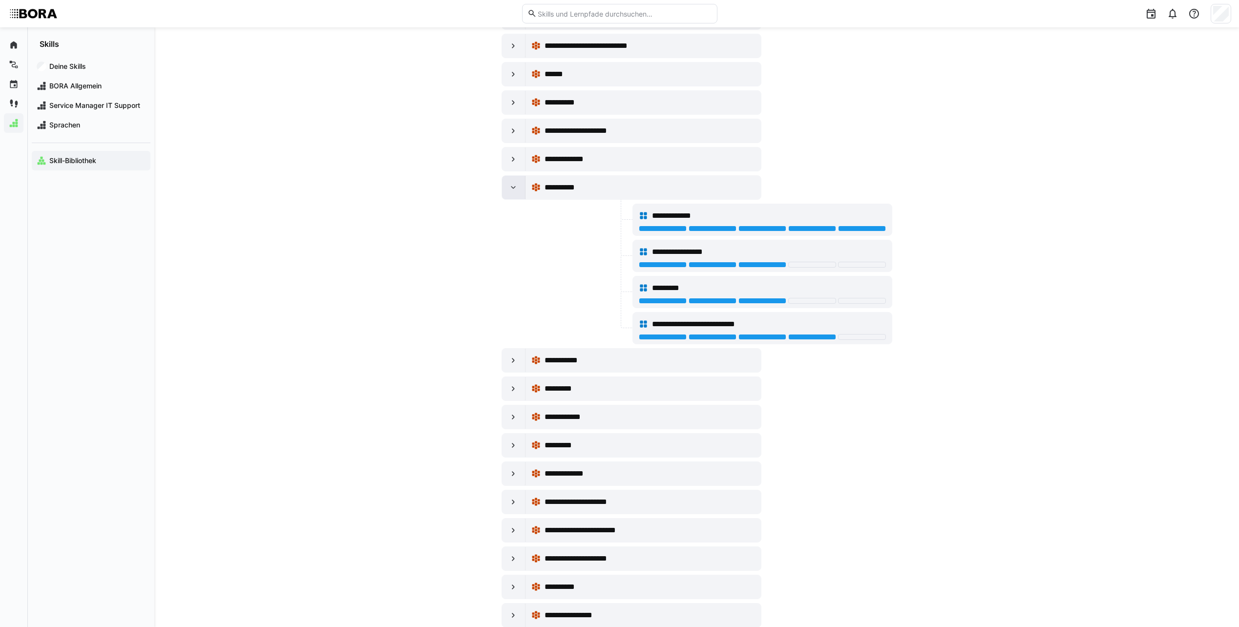
scroll to position [3371, 0]
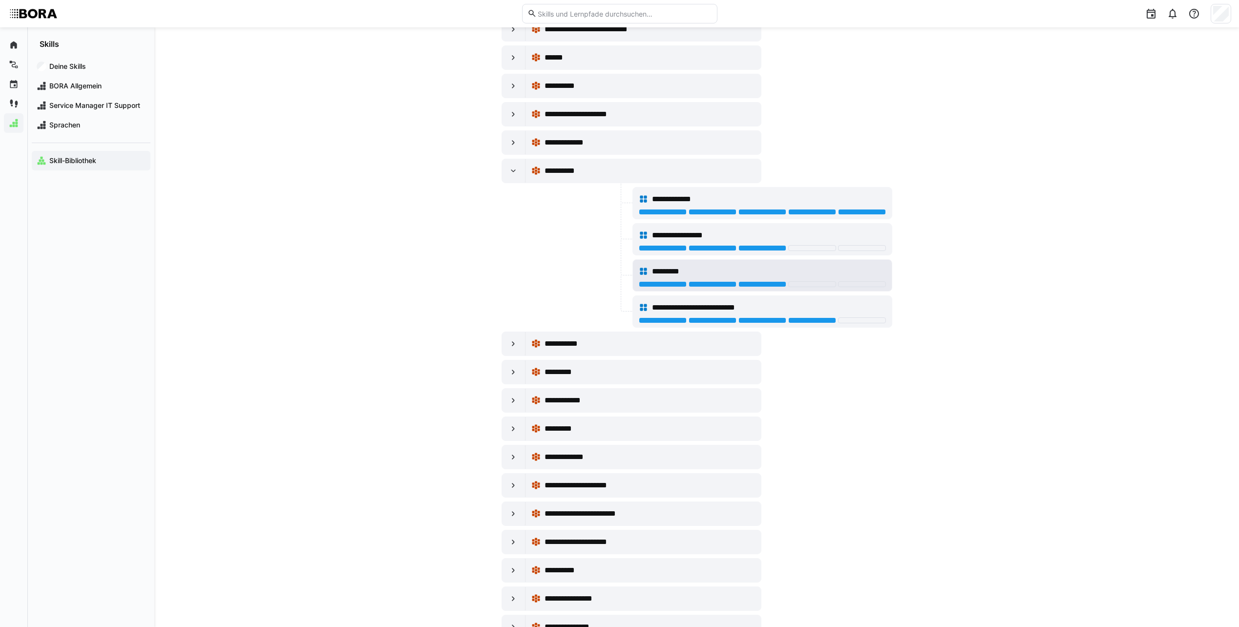
click at [787, 268] on div "*********" at bounding box center [769, 272] width 234 height 12
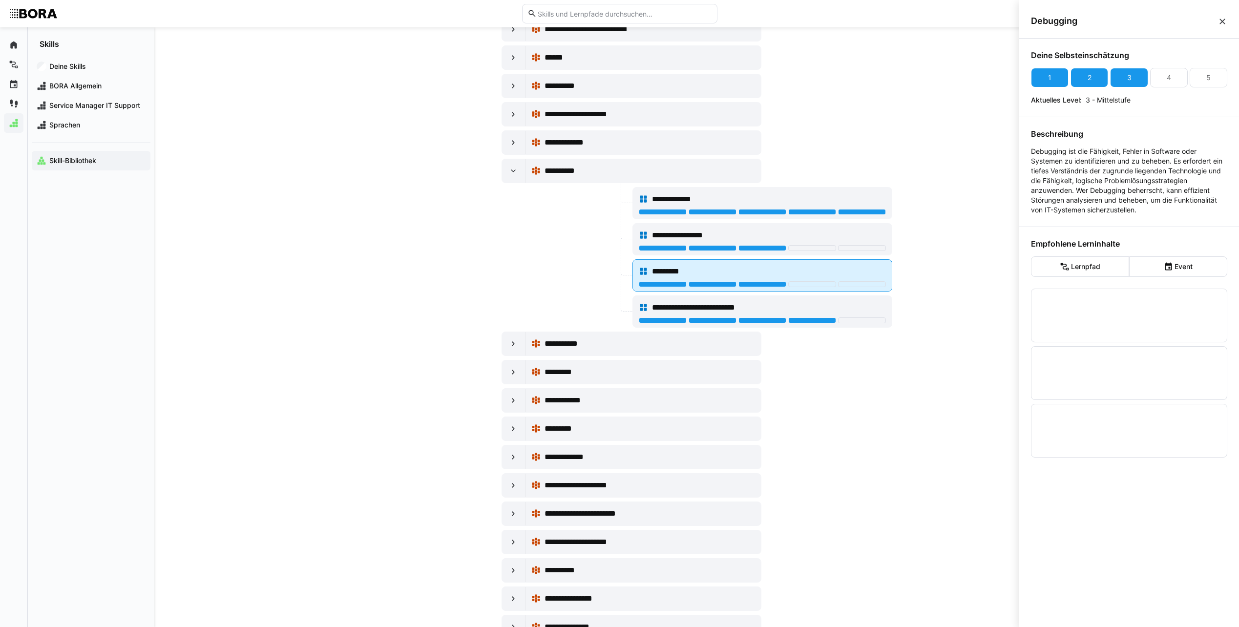
scroll to position [0, 0]
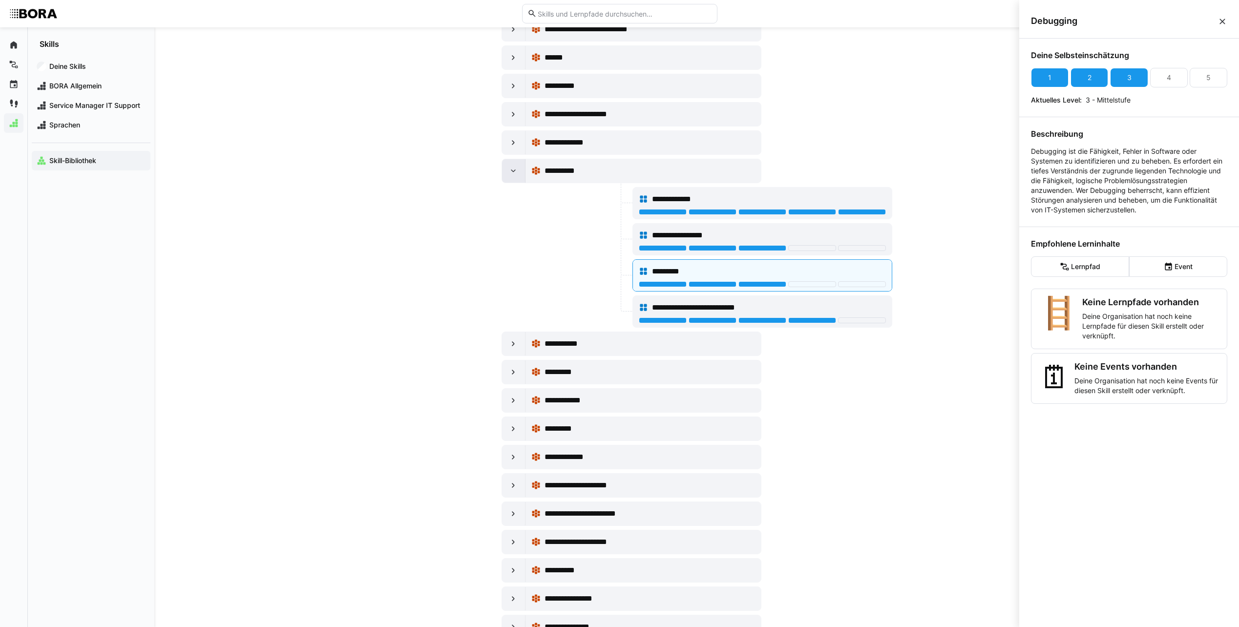
click at [517, 179] on div at bounding box center [513, 170] width 23 height 23
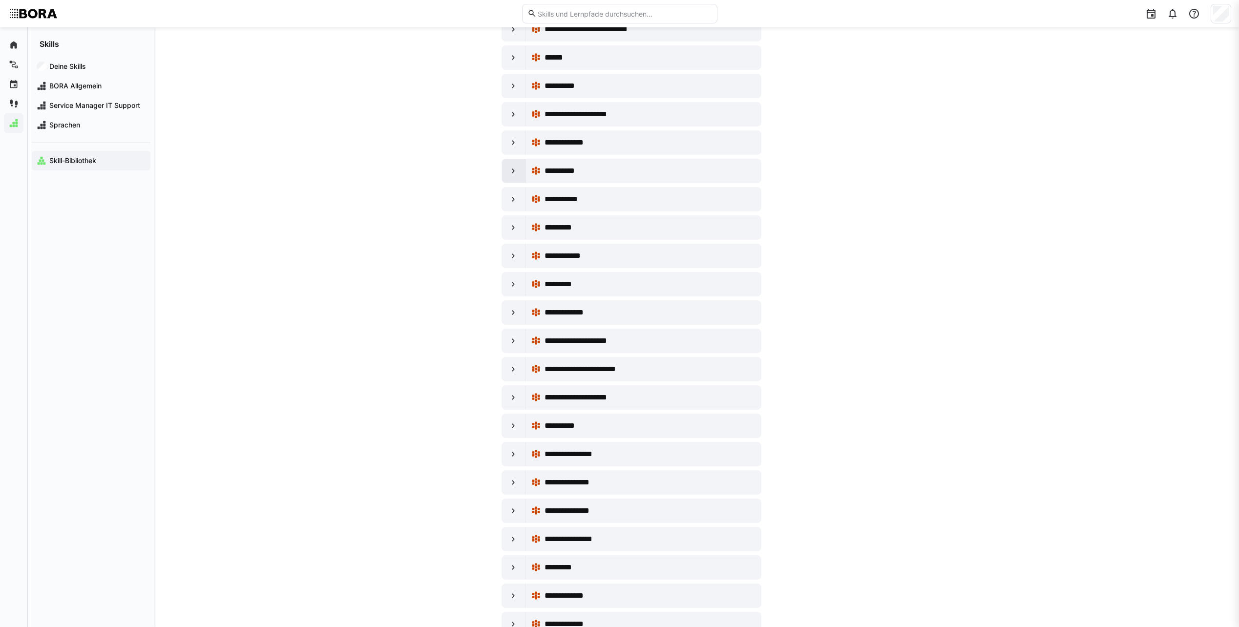
scroll to position [3371, 0]
click at [517, 179] on div at bounding box center [513, 170] width 23 height 23
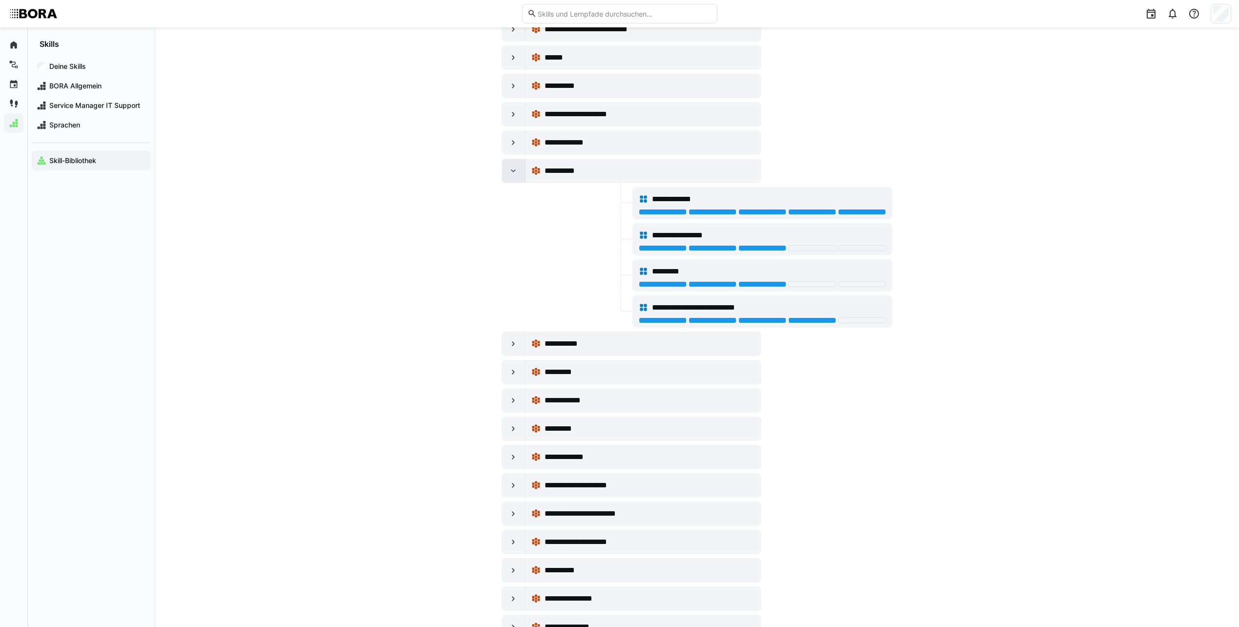
click at [517, 179] on div at bounding box center [513, 170] width 23 height 23
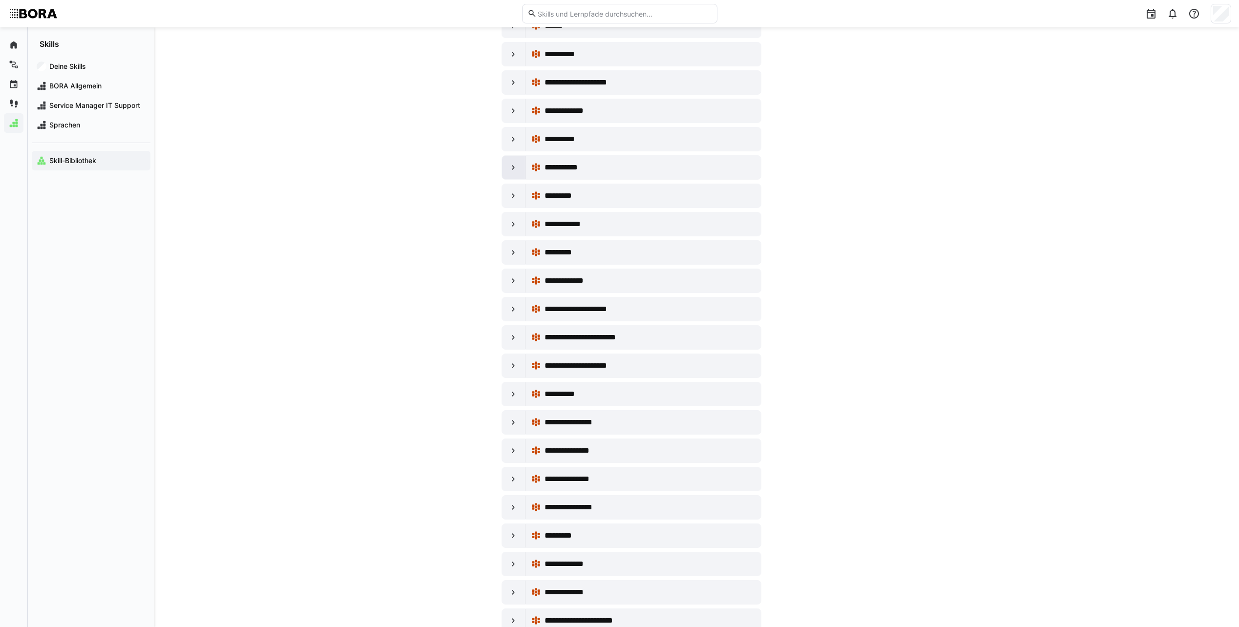
scroll to position [3420, 0]
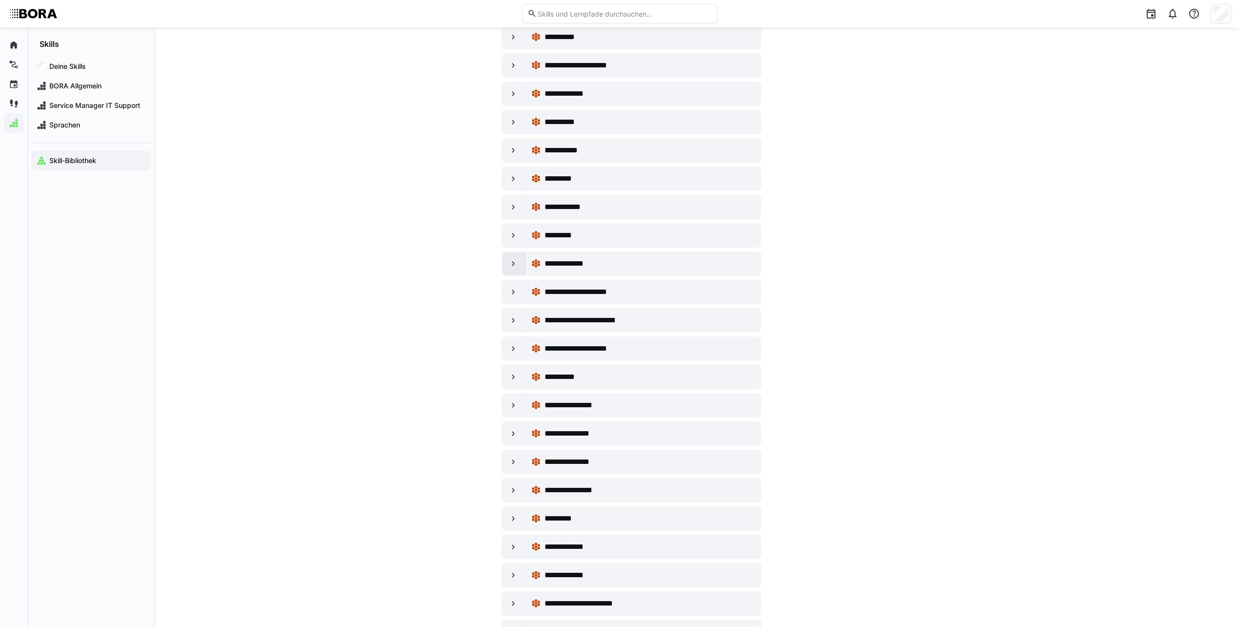
click at [515, 259] on eds-icon at bounding box center [514, 264] width 10 height 10
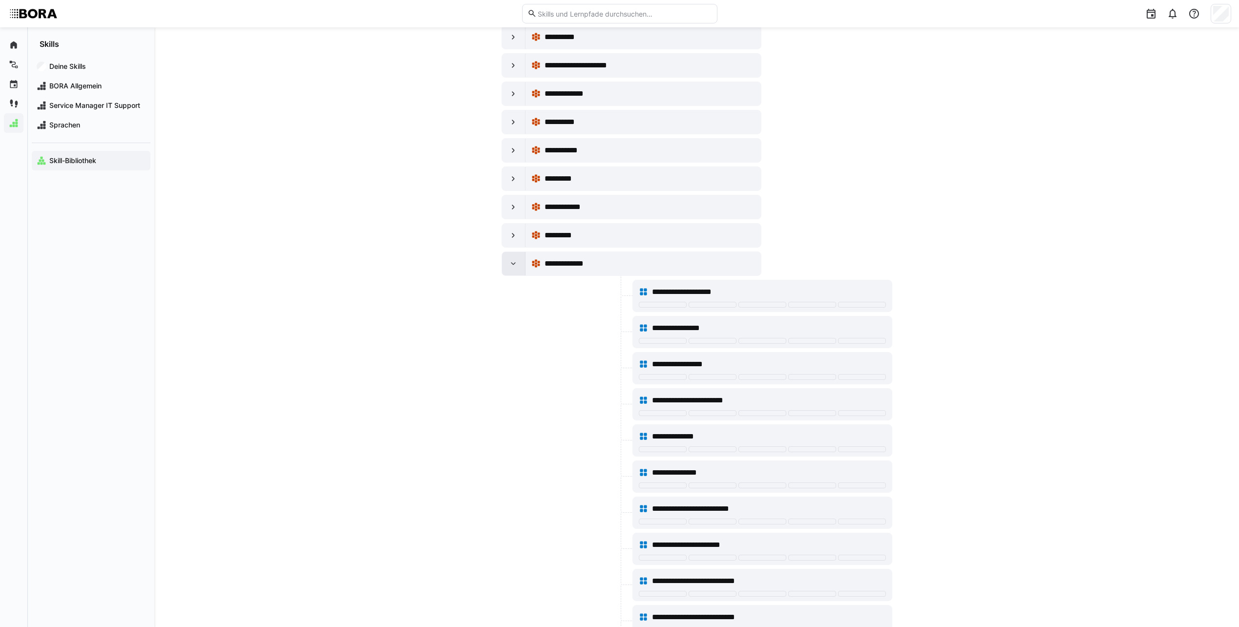
click at [515, 259] on eds-icon at bounding box center [514, 264] width 10 height 10
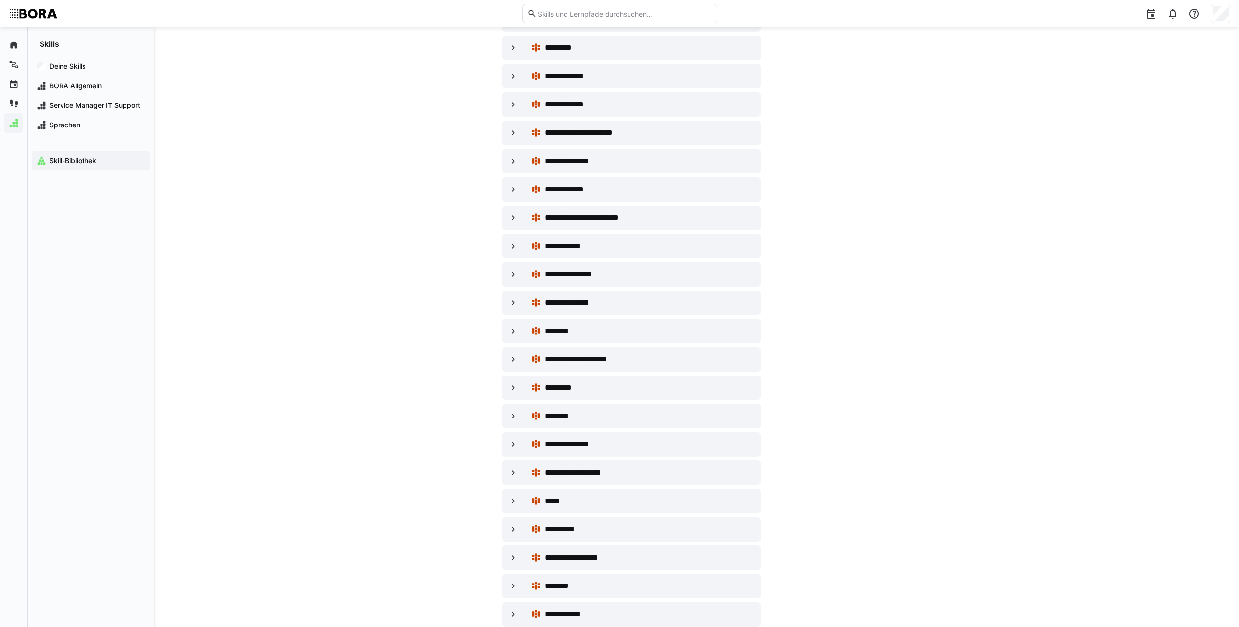
scroll to position [3908, 0]
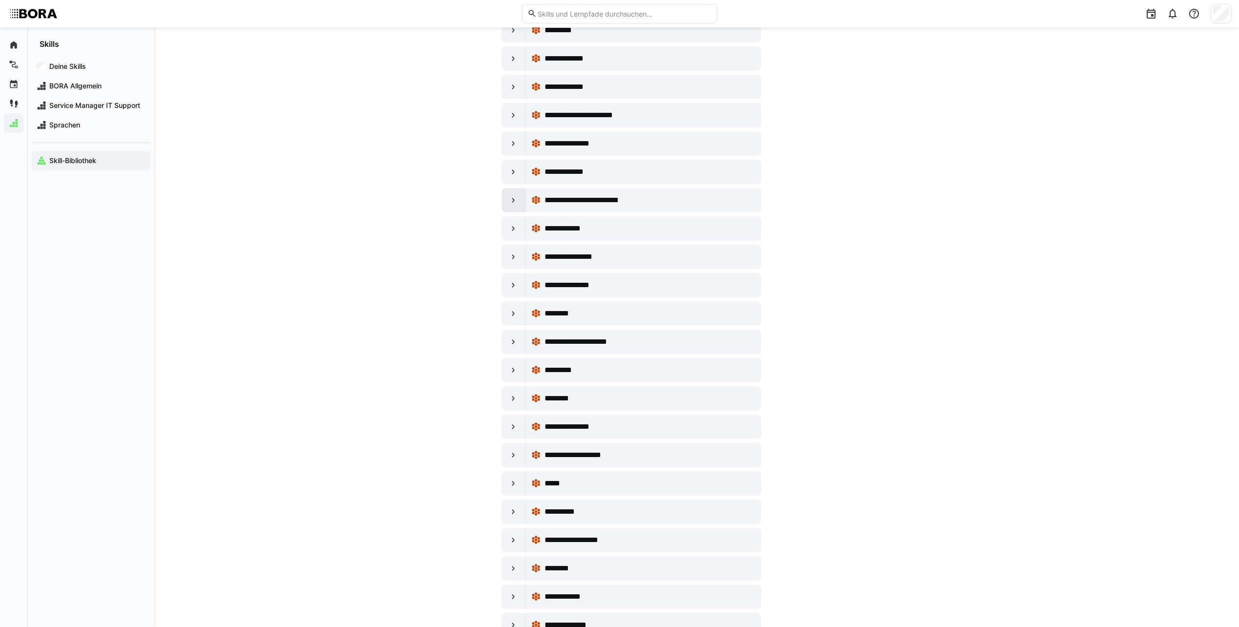
click at [511, 192] on div at bounding box center [513, 200] width 23 height 23
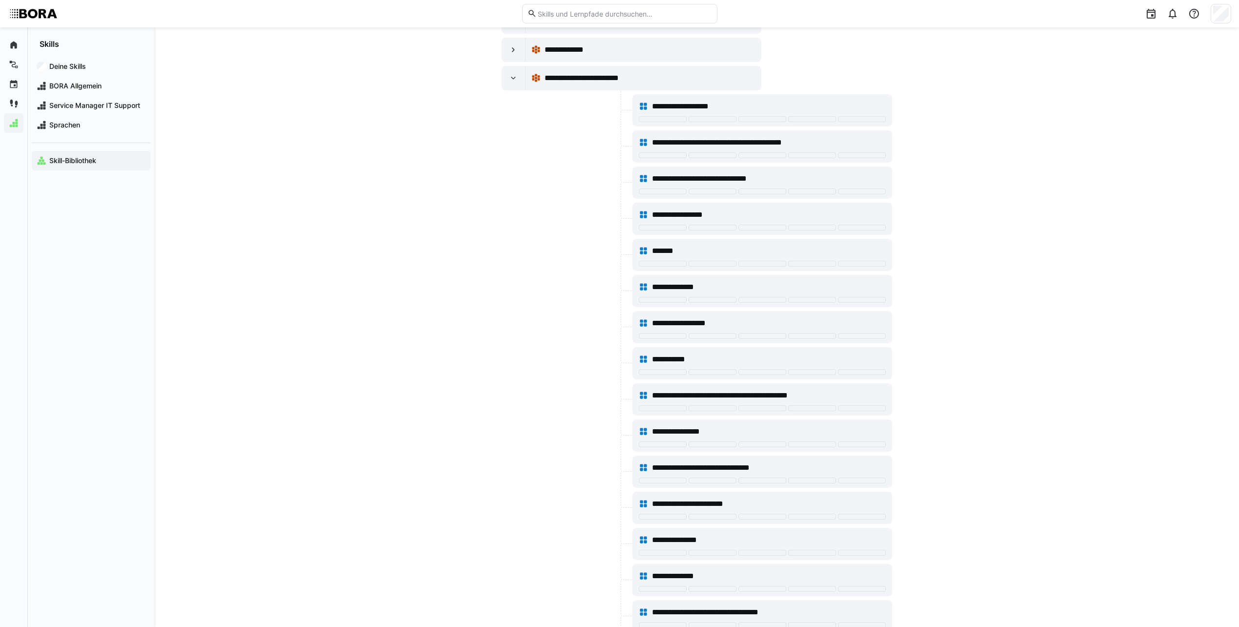
scroll to position [4006, 0]
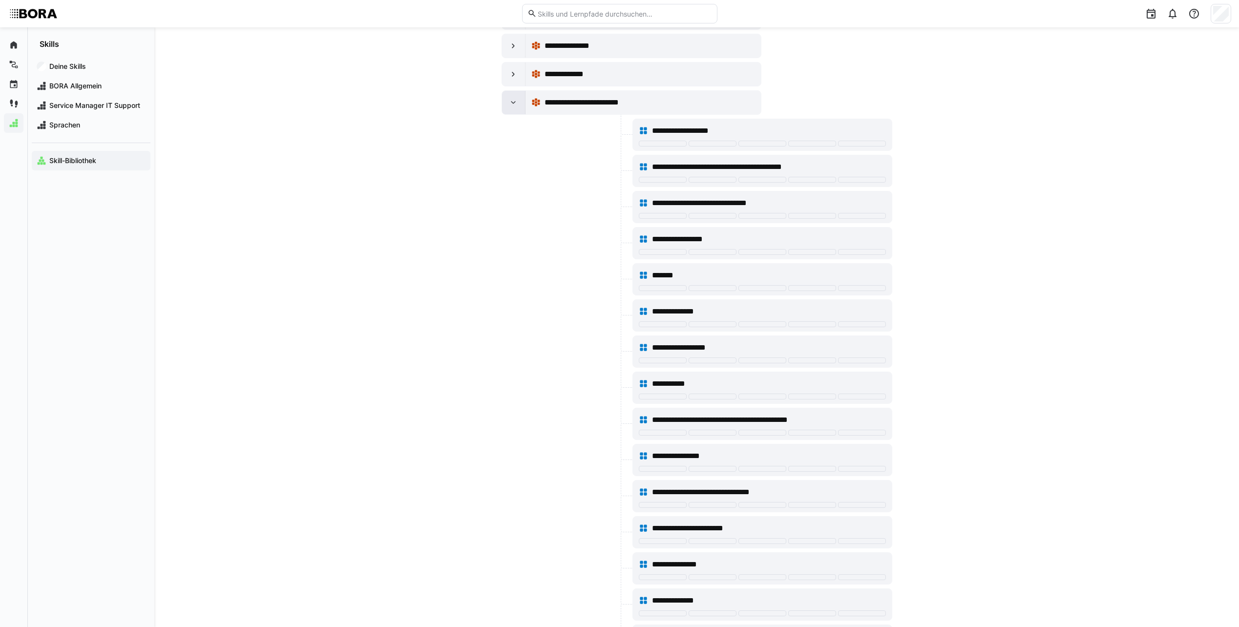
click at [511, 105] on eds-icon at bounding box center [514, 103] width 10 height 10
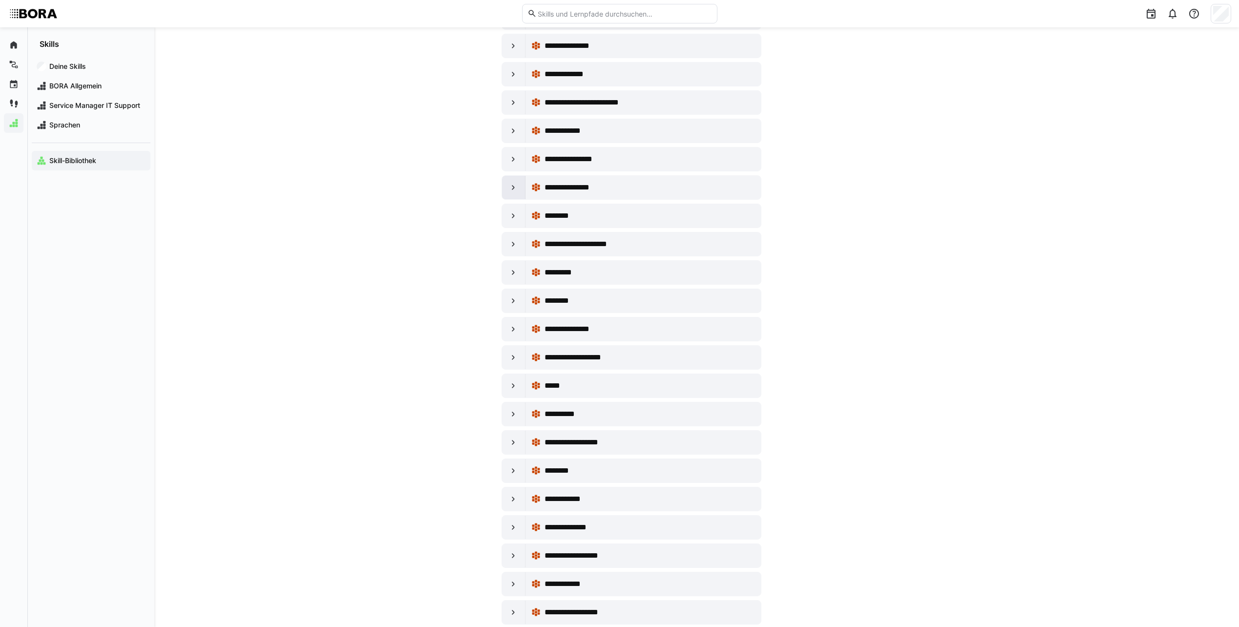
click at [515, 191] on eds-icon at bounding box center [514, 188] width 10 height 10
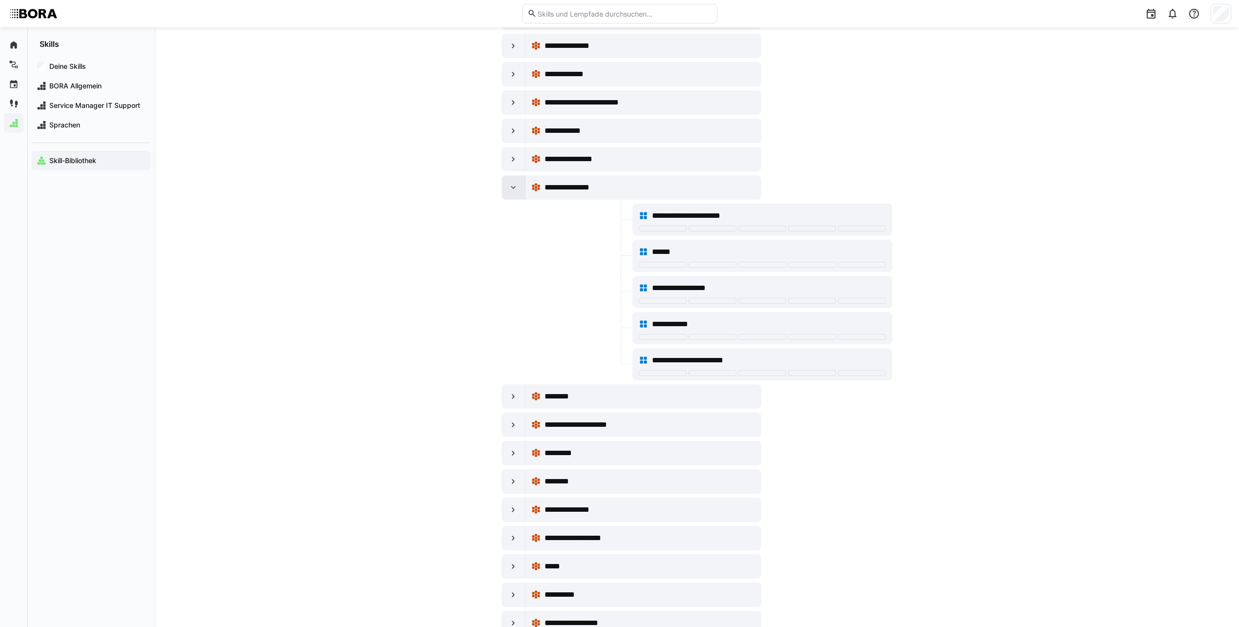
click at [515, 191] on eds-icon at bounding box center [514, 188] width 10 height 10
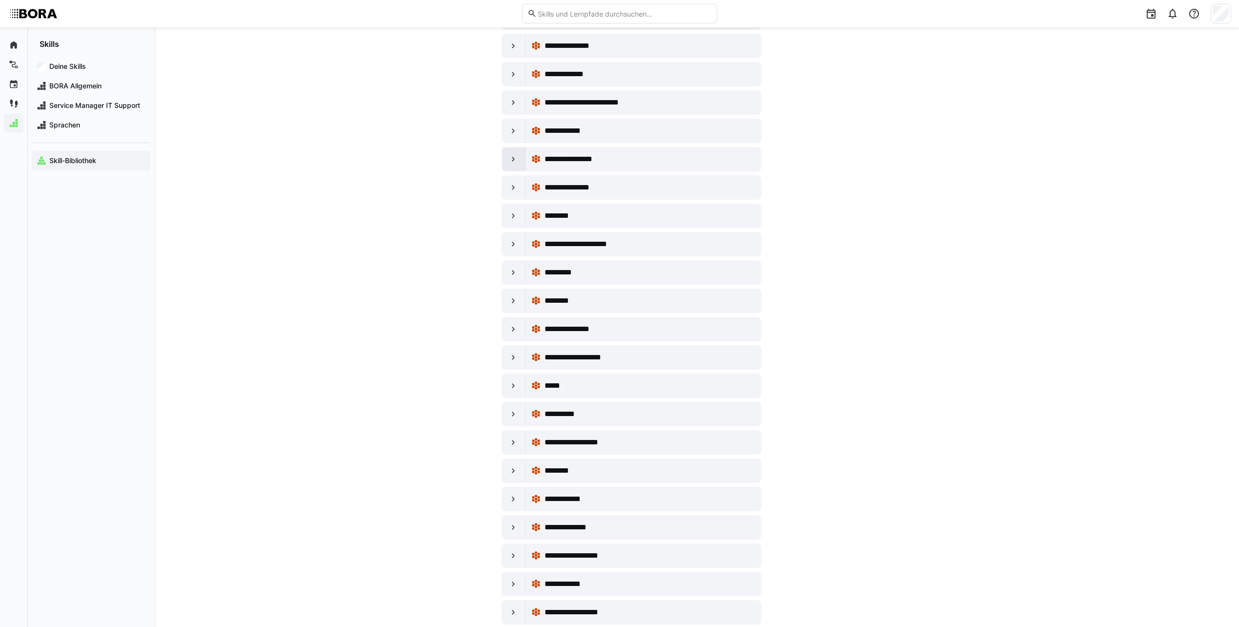
click at [515, 164] on div at bounding box center [513, 159] width 23 height 23
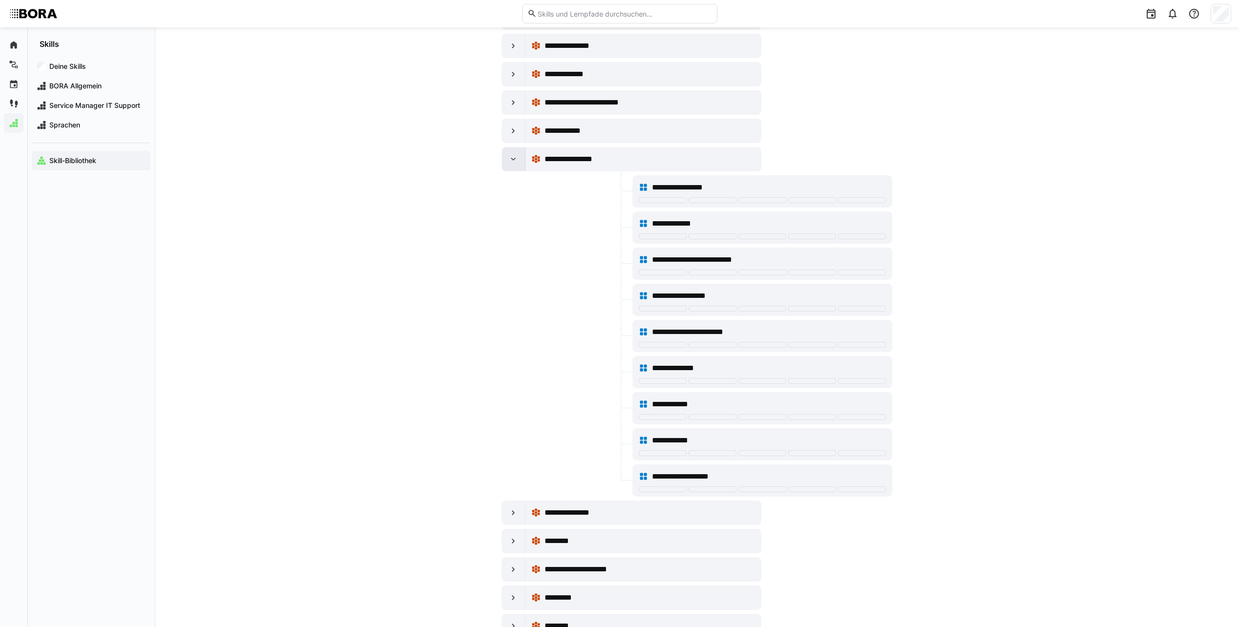
drag, startPoint x: 515, startPoint y: 164, endPoint x: 507, endPoint y: 159, distance: 9.5
click at [507, 159] on div at bounding box center [513, 159] width 23 height 23
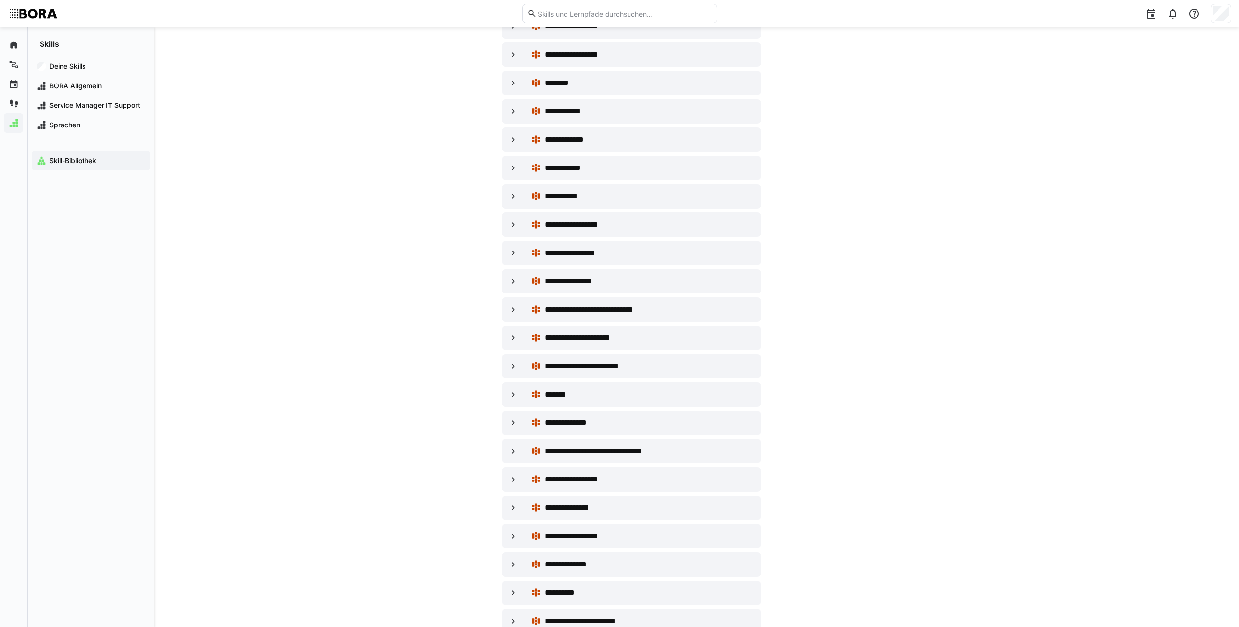
scroll to position [4641, 0]
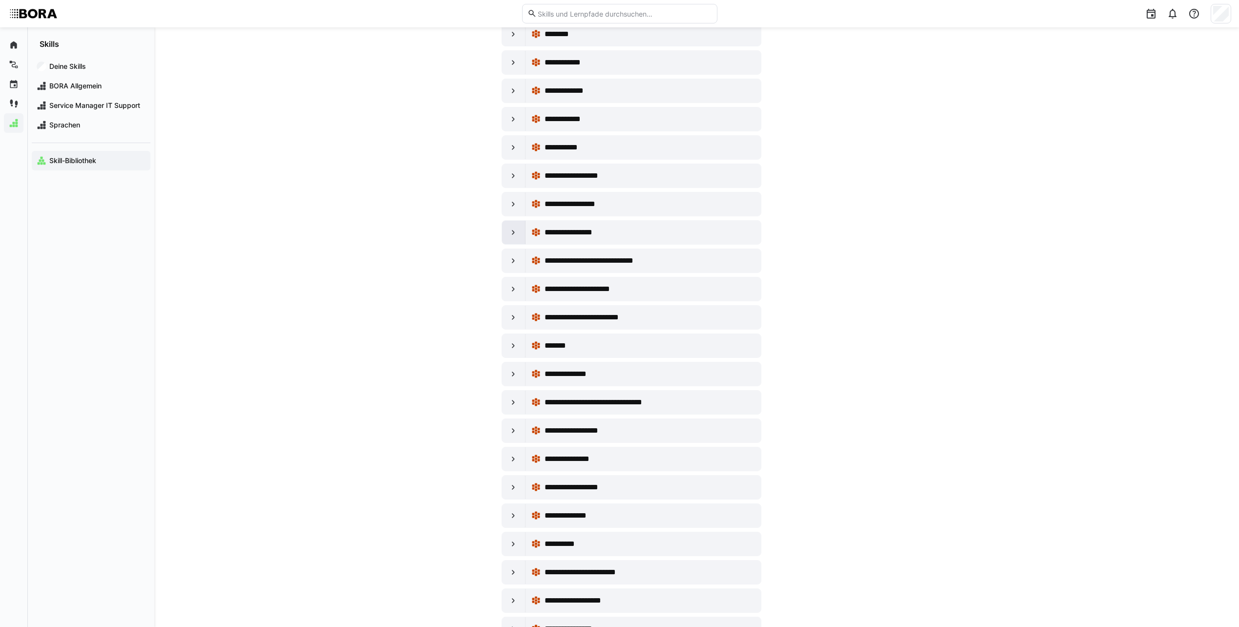
click at [514, 233] on eds-icon at bounding box center [514, 233] width 10 height 10
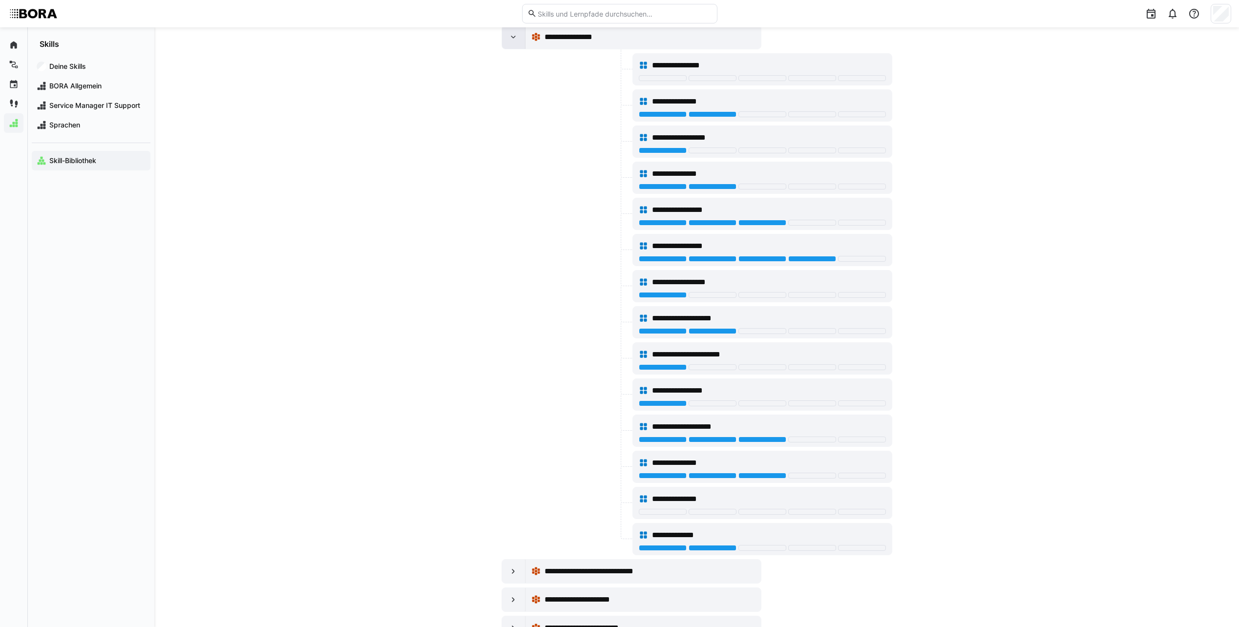
scroll to position [4787, 0]
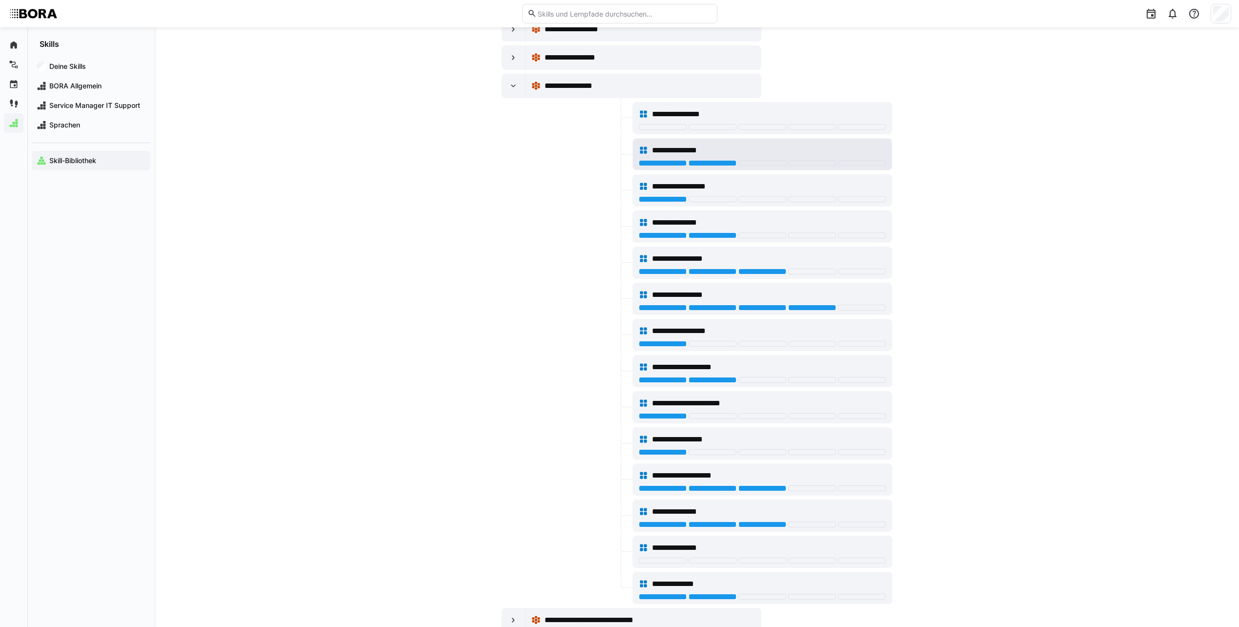
click at [704, 151] on span "**********" at bounding box center [682, 151] width 60 height 12
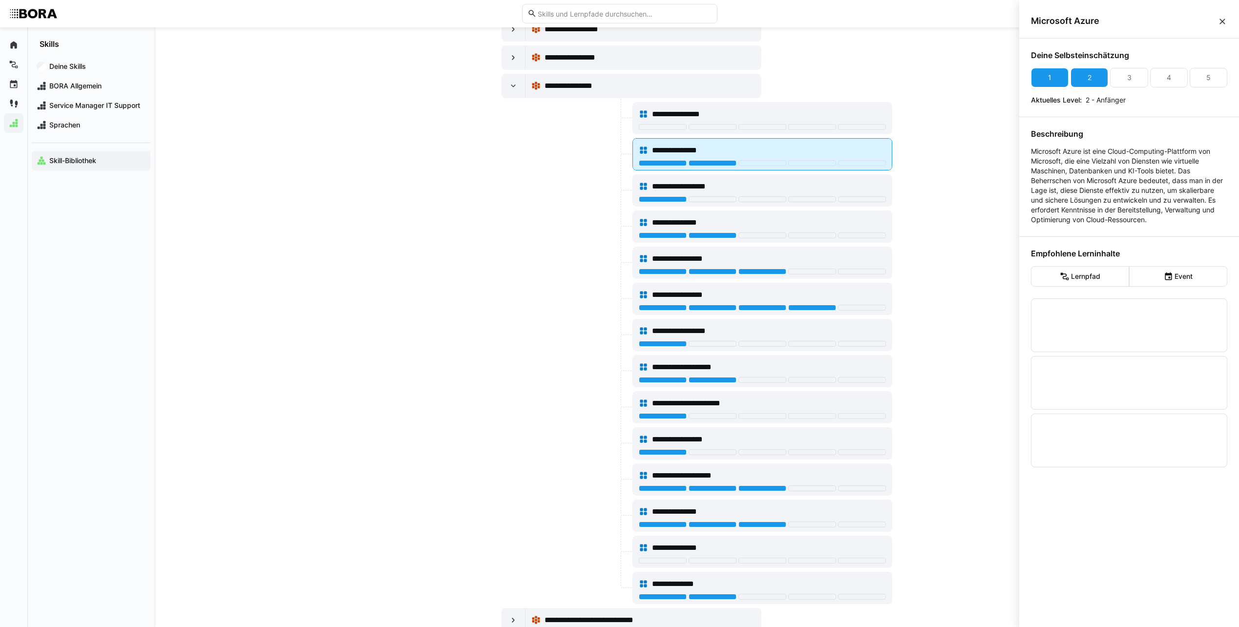
scroll to position [0, 0]
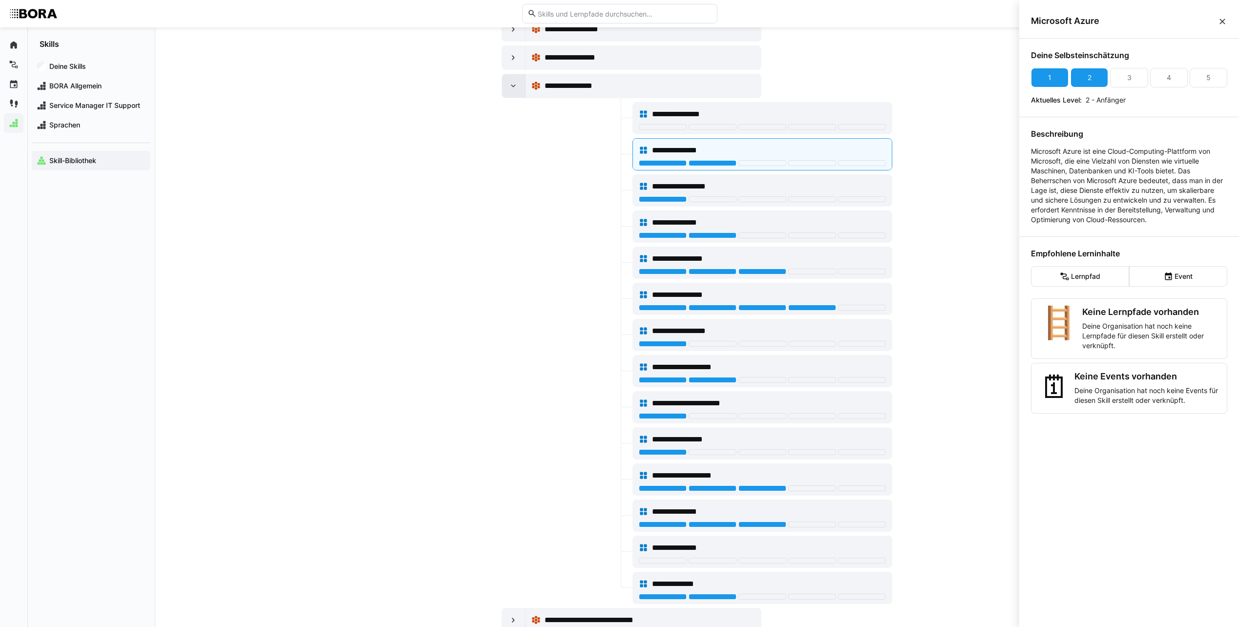
click at [515, 85] on eds-icon at bounding box center [514, 86] width 10 height 10
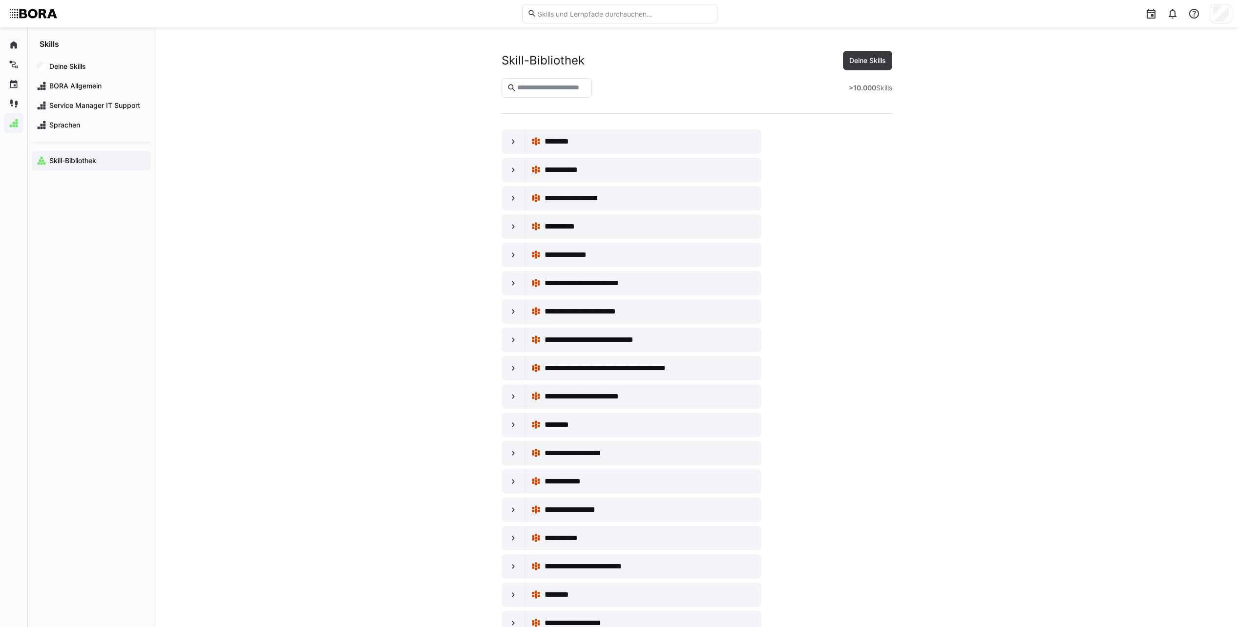
scroll to position [4787, 0]
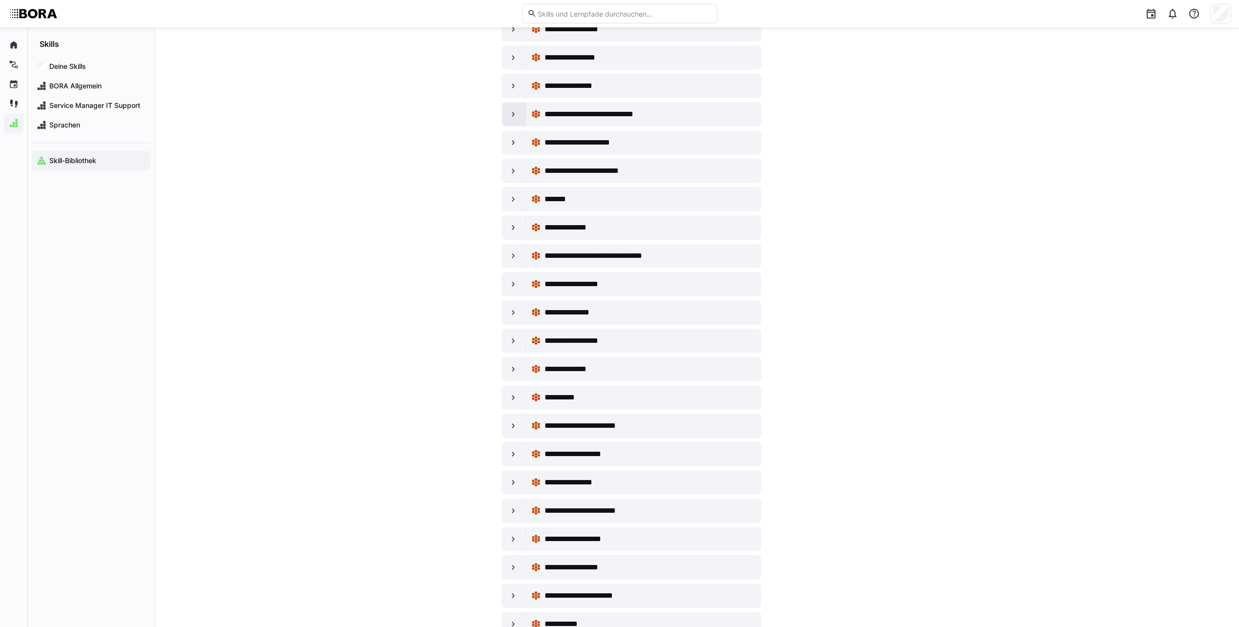
click at [510, 115] on eds-icon at bounding box center [514, 114] width 10 height 10
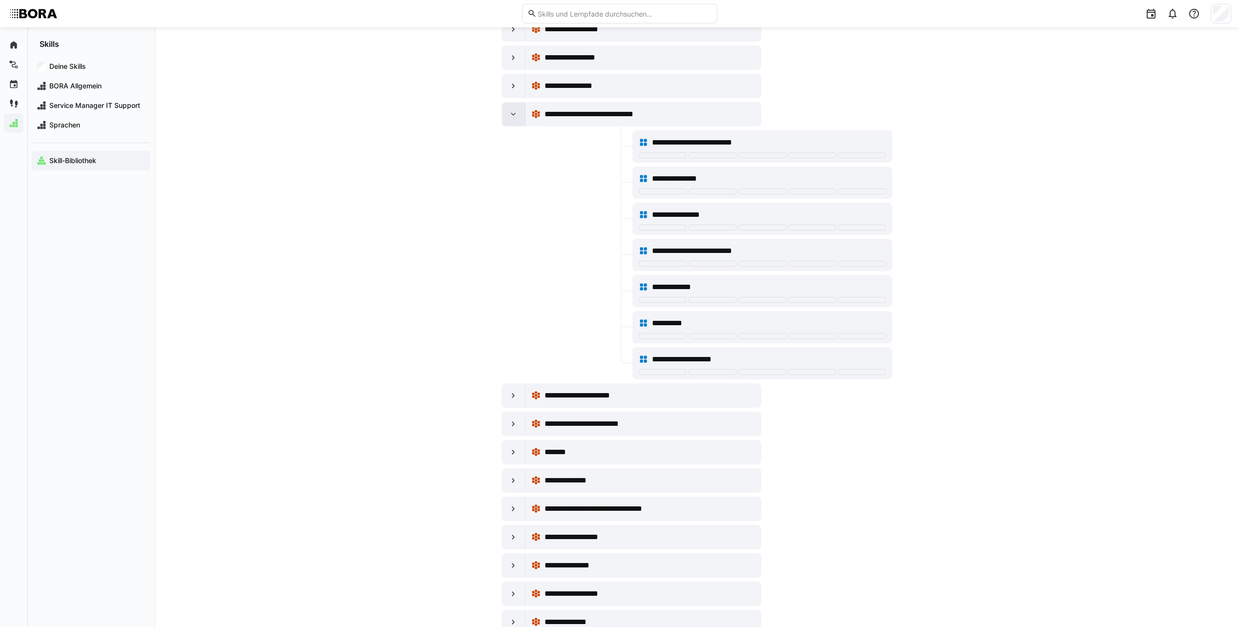
click at [510, 115] on eds-icon at bounding box center [514, 114] width 10 height 10
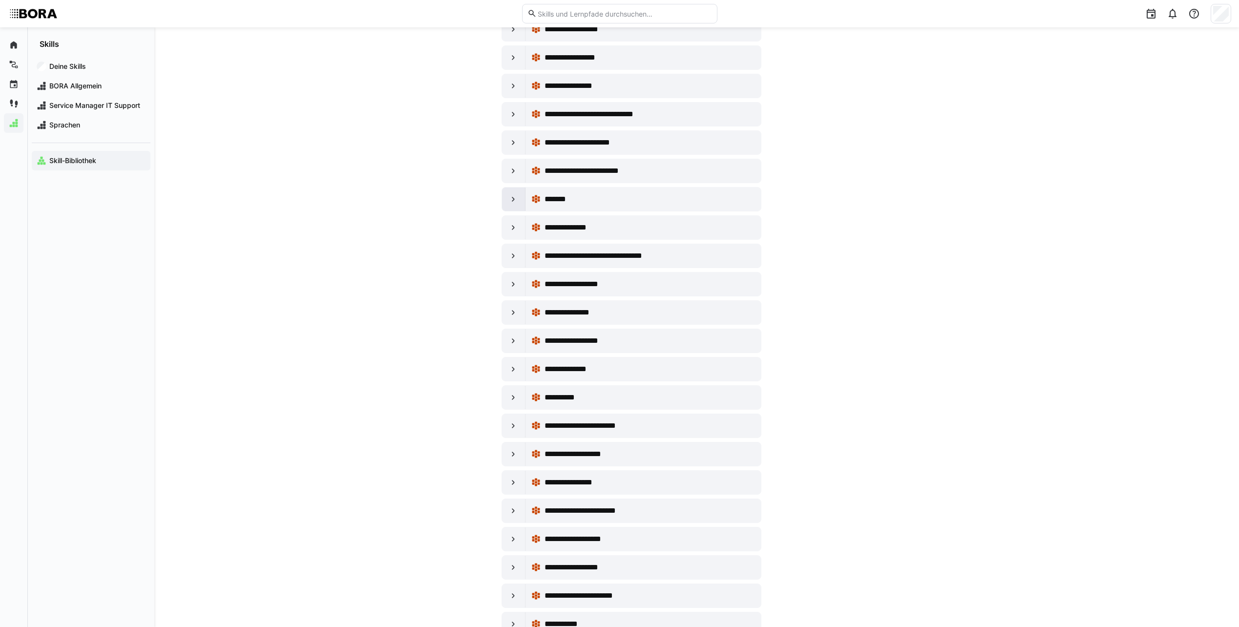
click at [509, 194] on div at bounding box center [513, 199] width 23 height 23
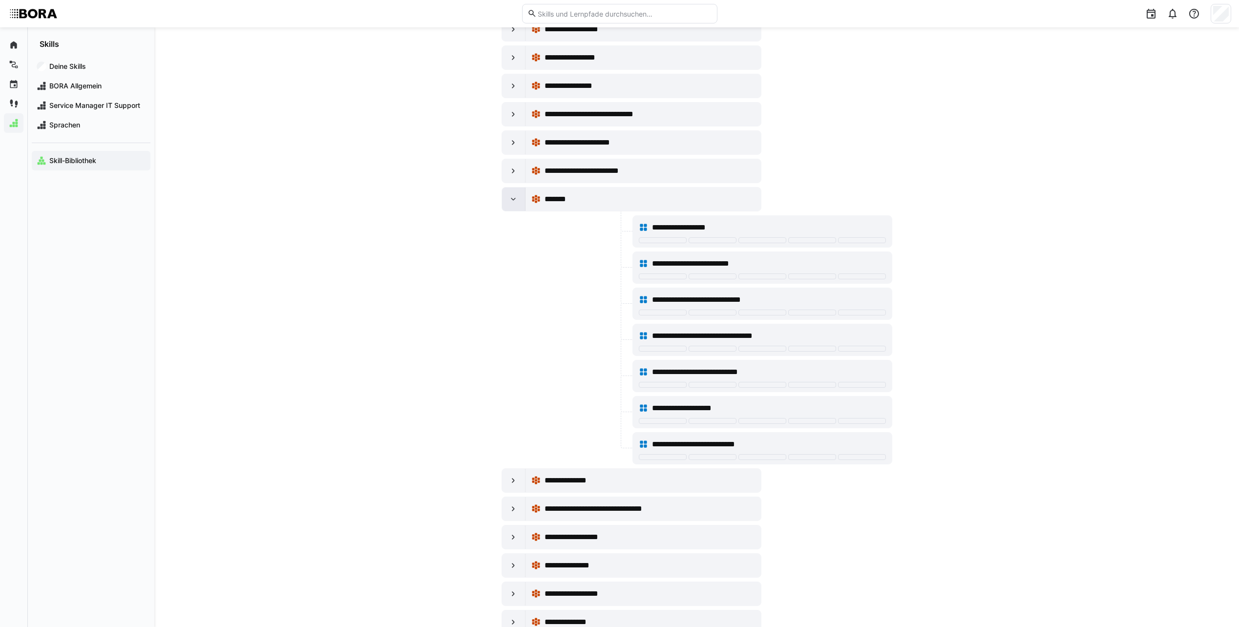
click at [509, 194] on eds-icon at bounding box center [514, 199] width 10 height 10
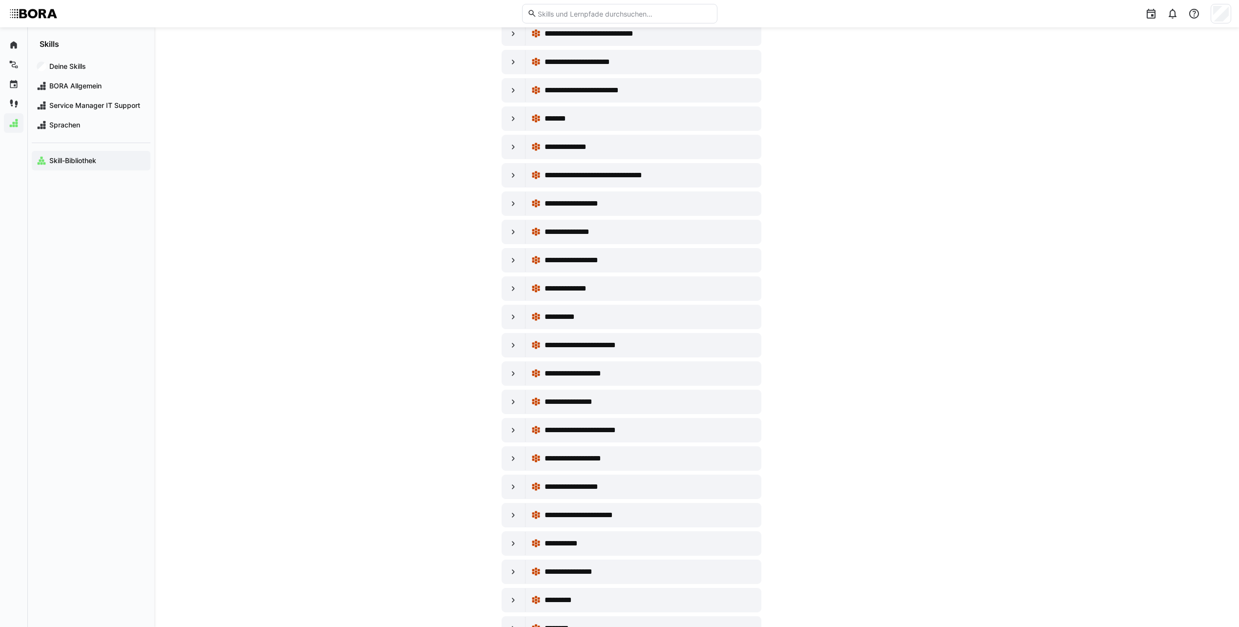
scroll to position [4885, 0]
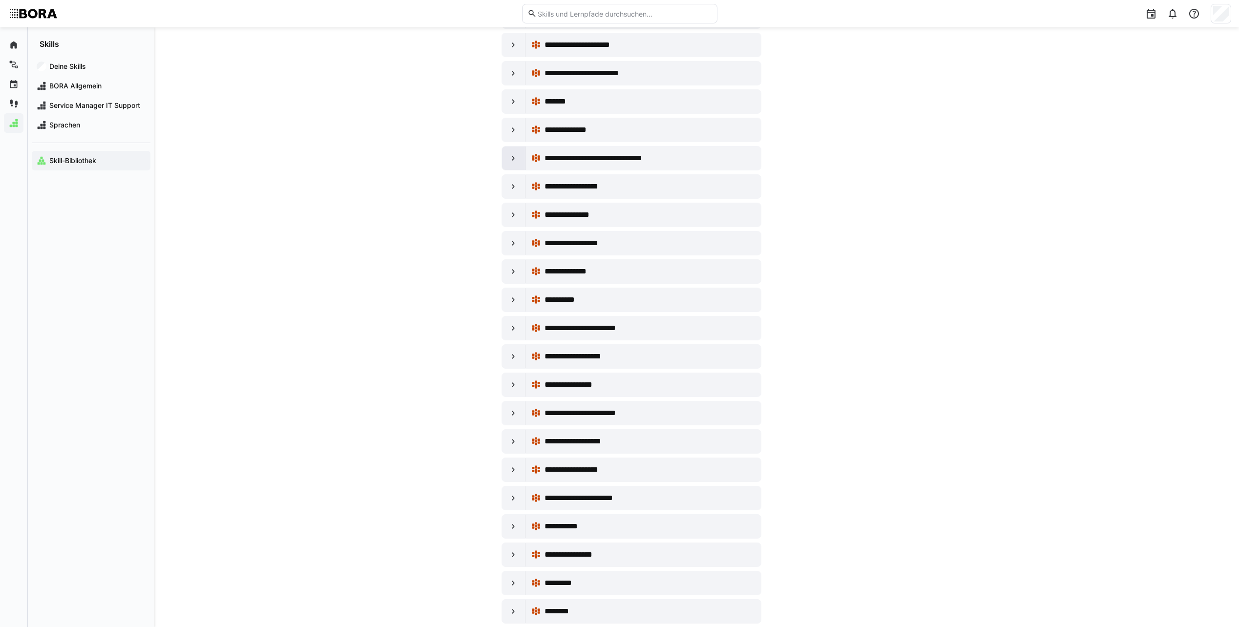
click at [506, 164] on div at bounding box center [513, 158] width 23 height 23
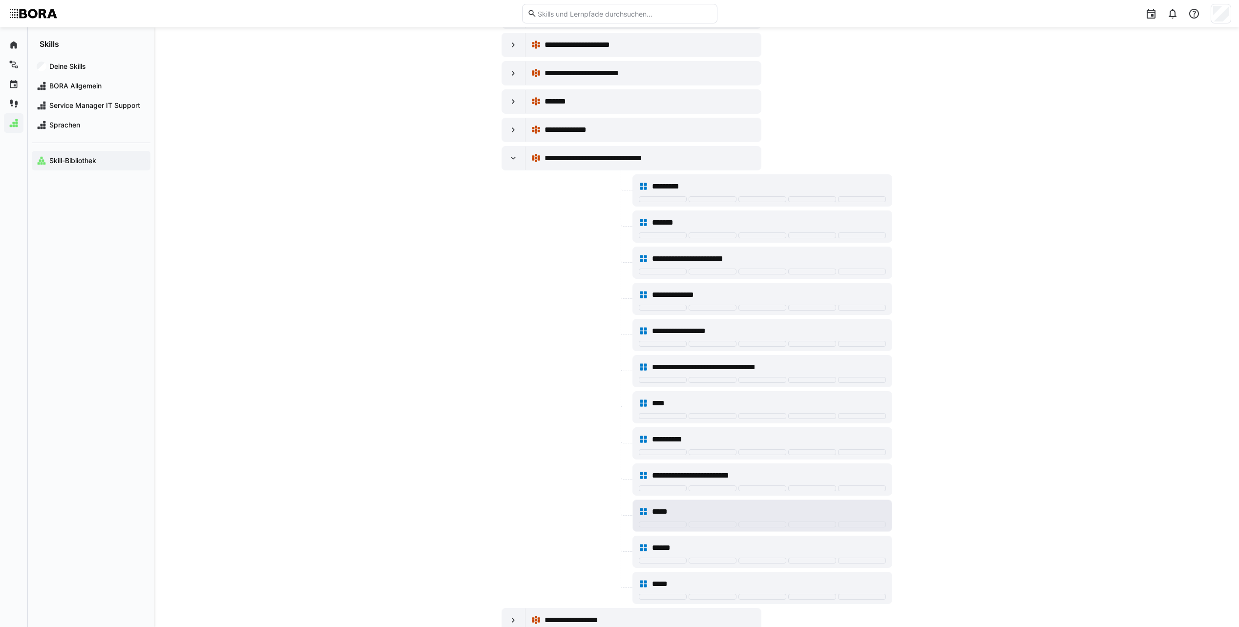
click at [695, 505] on div "*****" at bounding box center [762, 512] width 247 height 20
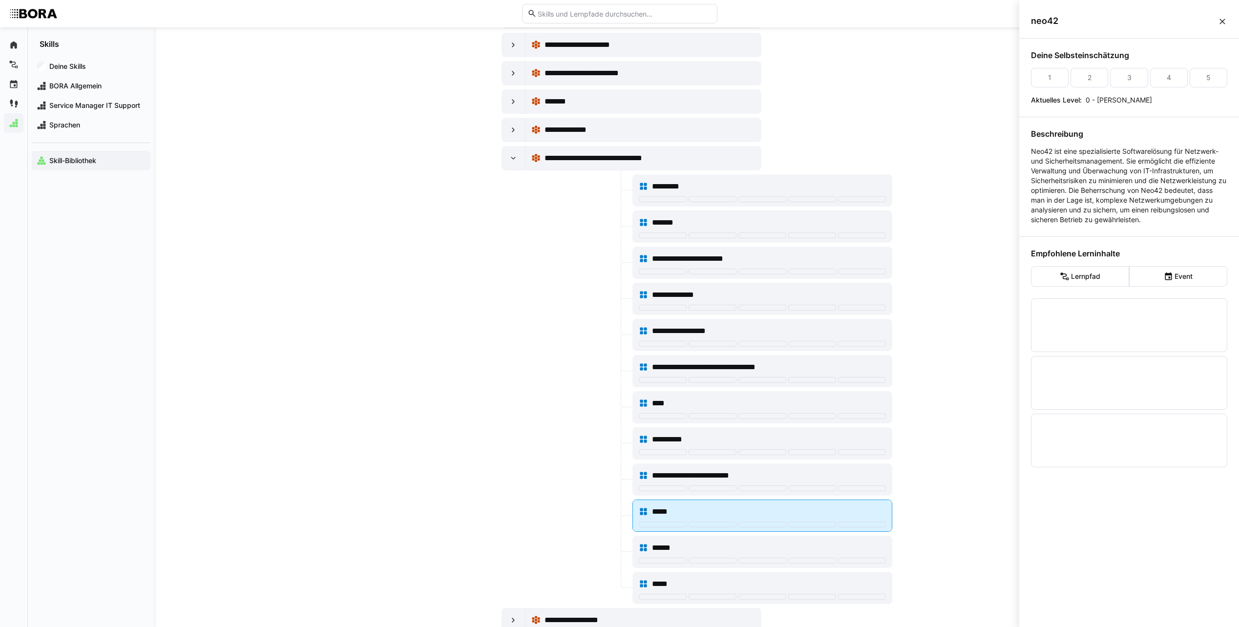
scroll to position [0, 0]
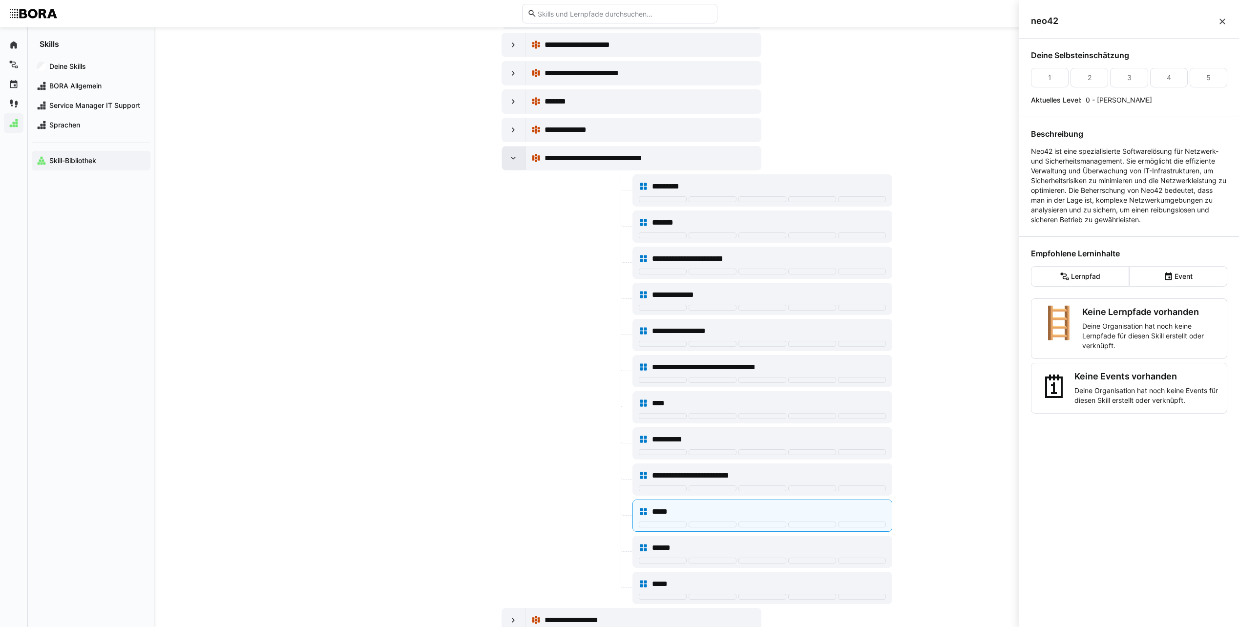
click at [514, 157] on eds-icon at bounding box center [514, 158] width 10 height 10
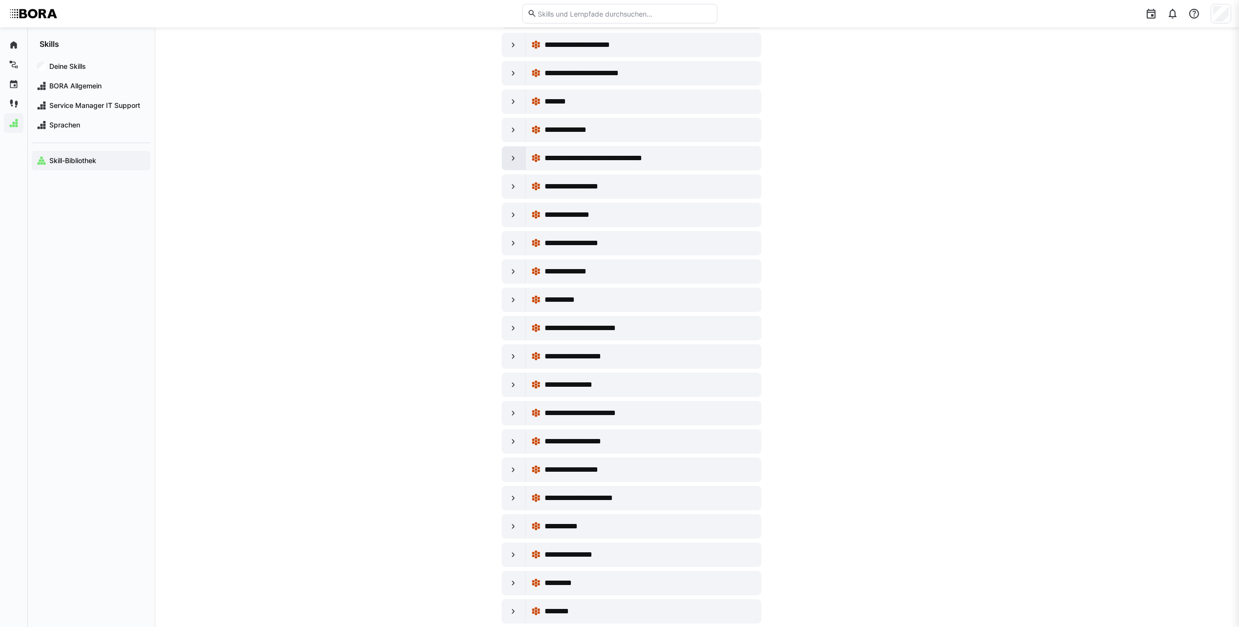
scroll to position [4885, 0]
click at [505, 196] on div at bounding box center [513, 186] width 23 height 23
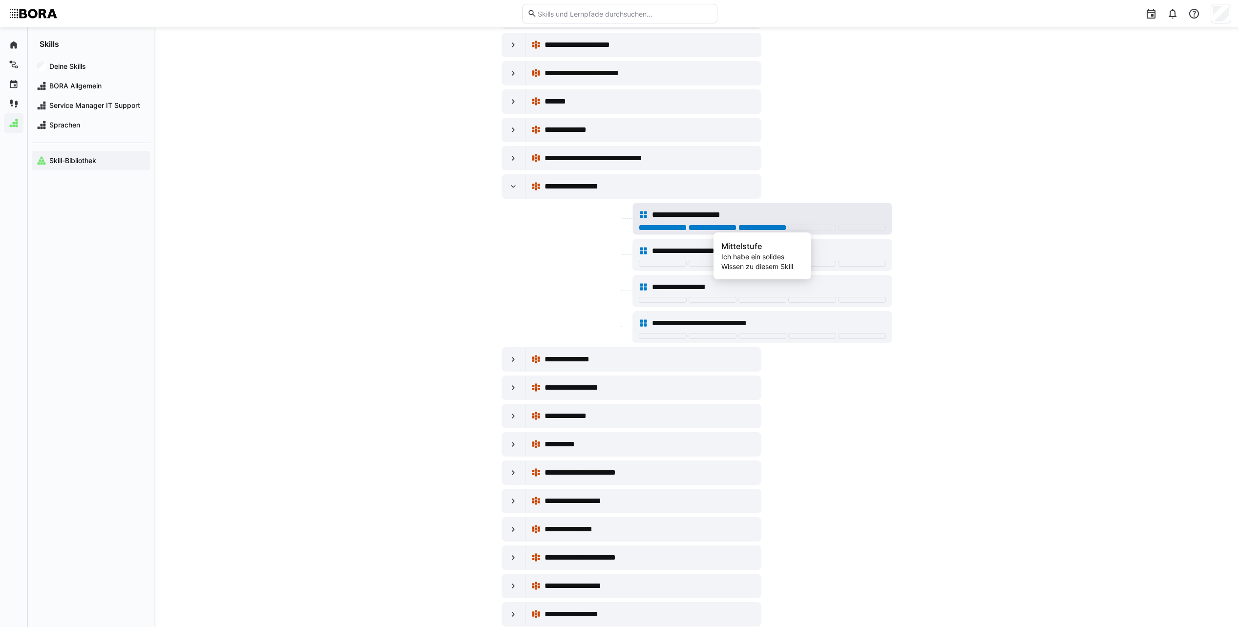
click at [759, 226] on div at bounding box center [763, 228] width 48 height 6
click at [753, 264] on div at bounding box center [763, 264] width 48 height 6
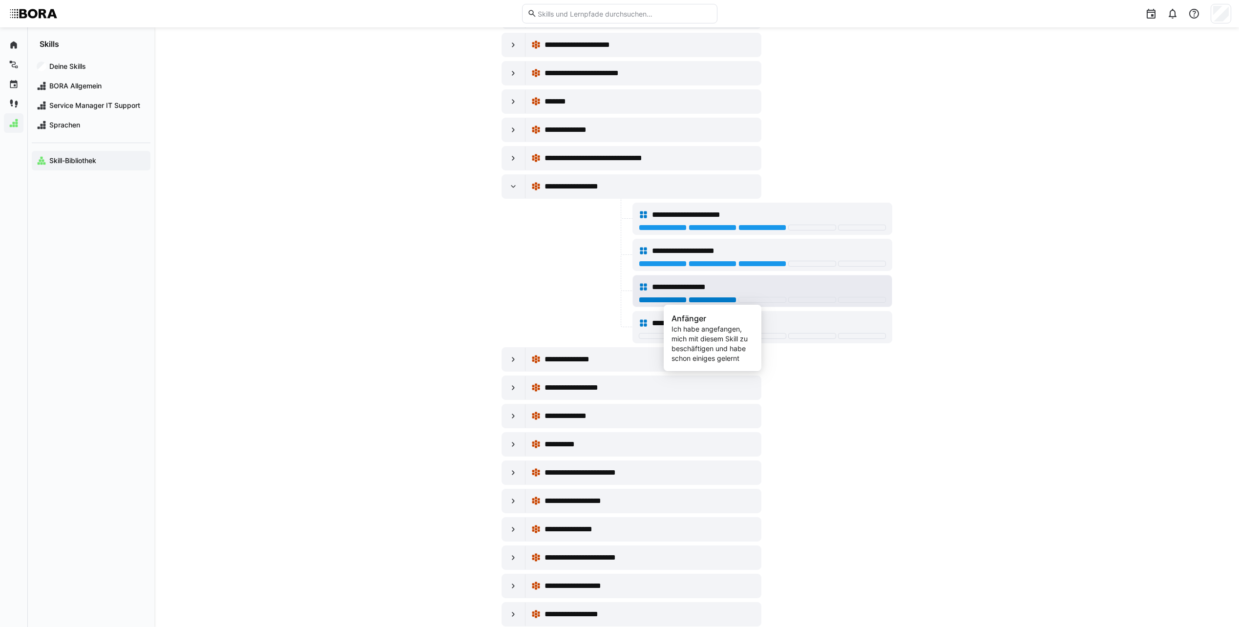
click at [719, 298] on div at bounding box center [713, 300] width 48 height 6
click at [796, 322] on div "**********" at bounding box center [769, 324] width 234 height 12
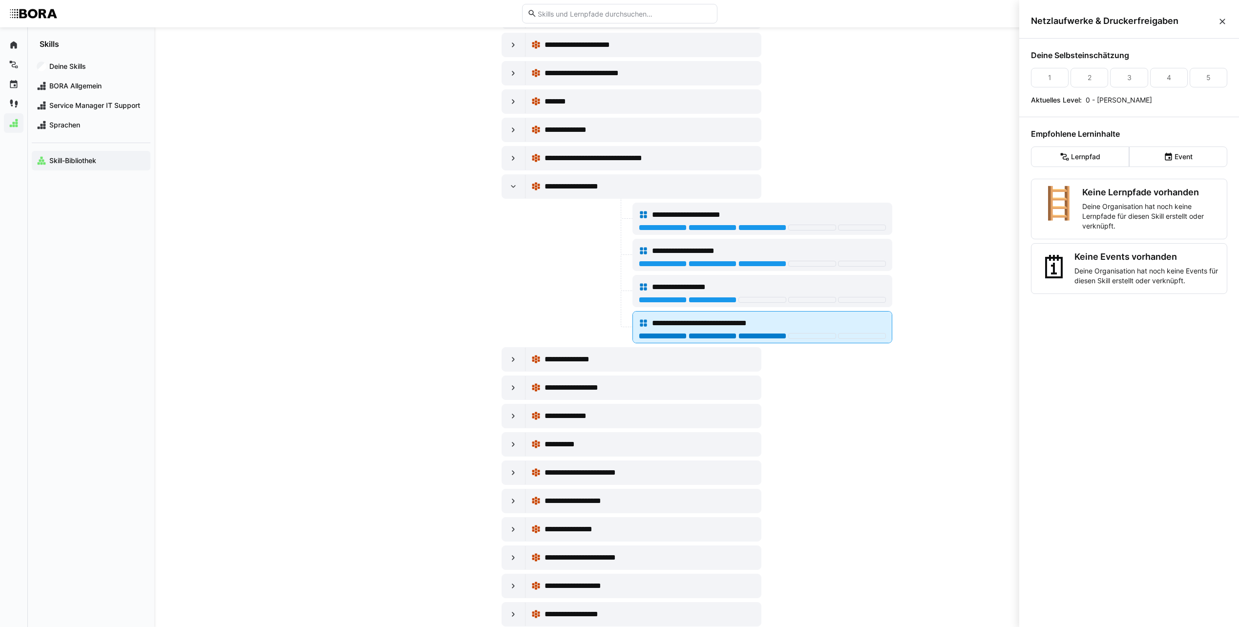
click at [762, 333] on div at bounding box center [763, 336] width 48 height 6
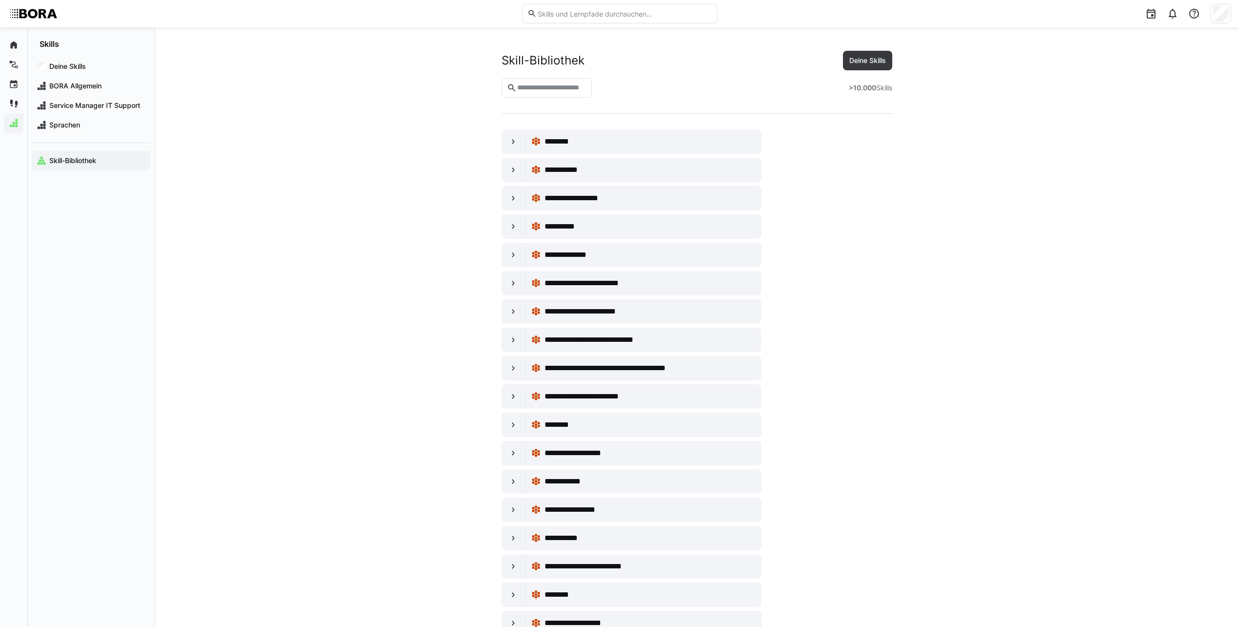
scroll to position [4885, 0]
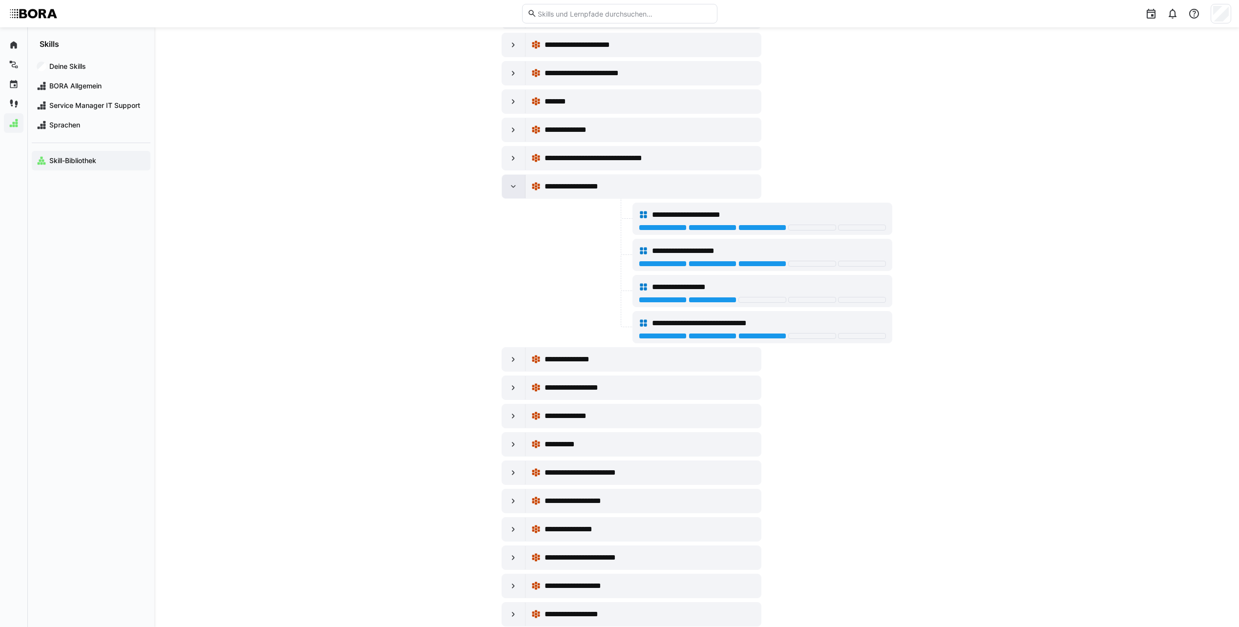
click at [518, 181] on div at bounding box center [513, 186] width 23 height 23
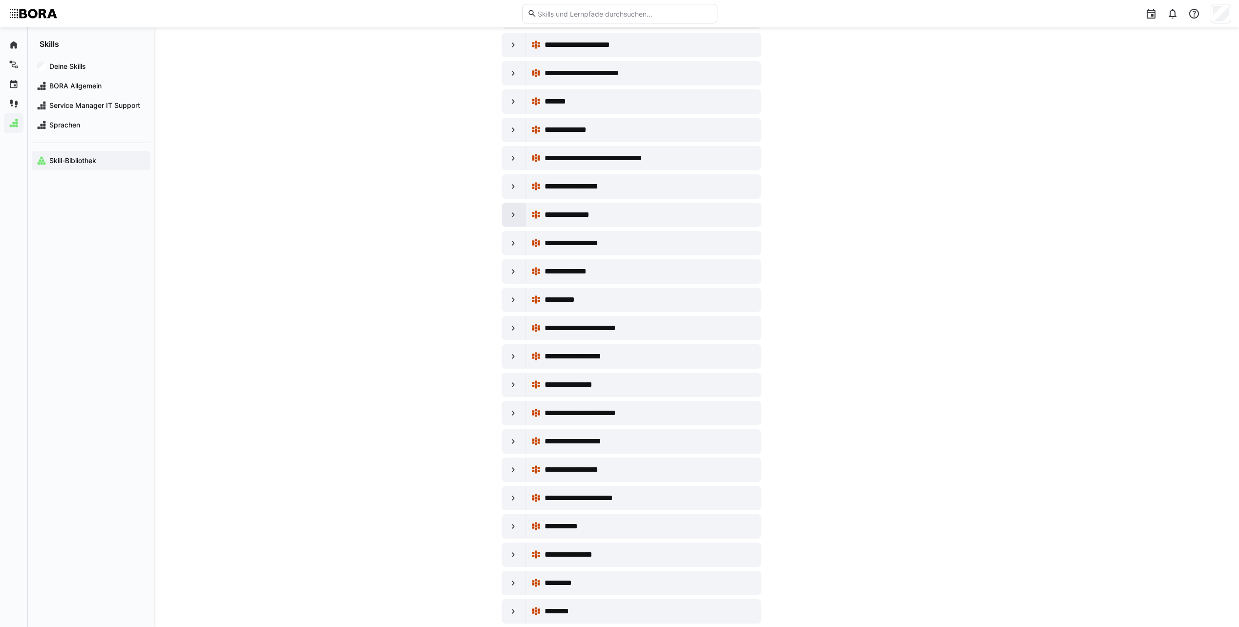
click at [505, 216] on div at bounding box center [513, 214] width 23 height 23
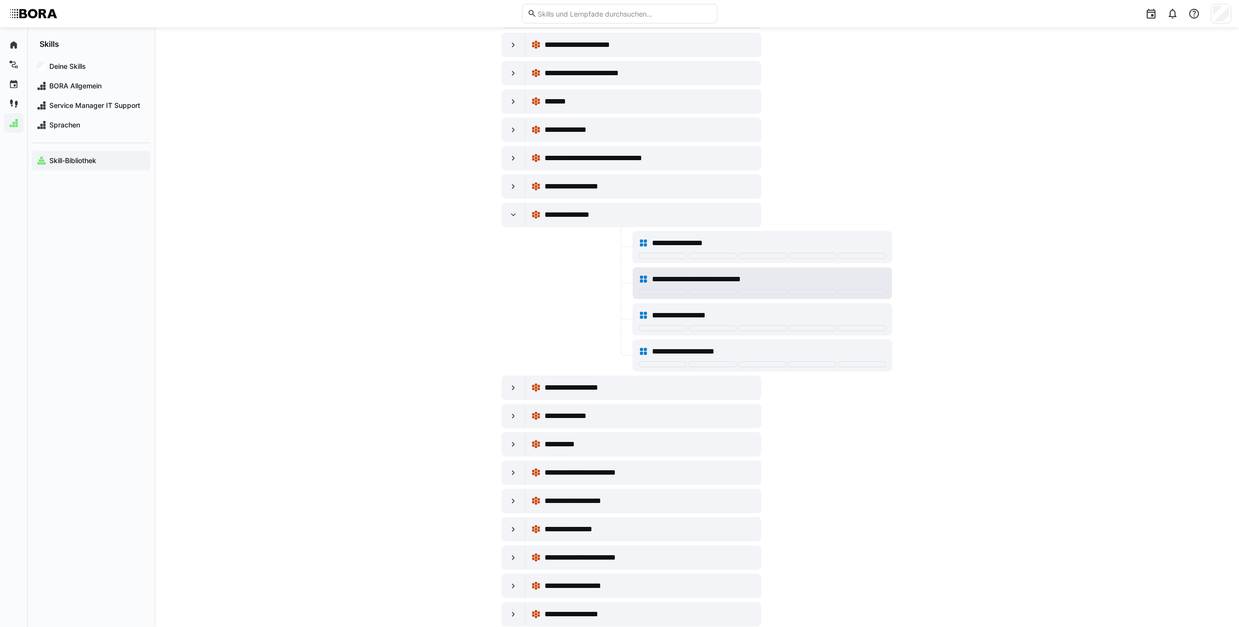
click at [675, 280] on span "**********" at bounding box center [712, 280] width 120 height 12
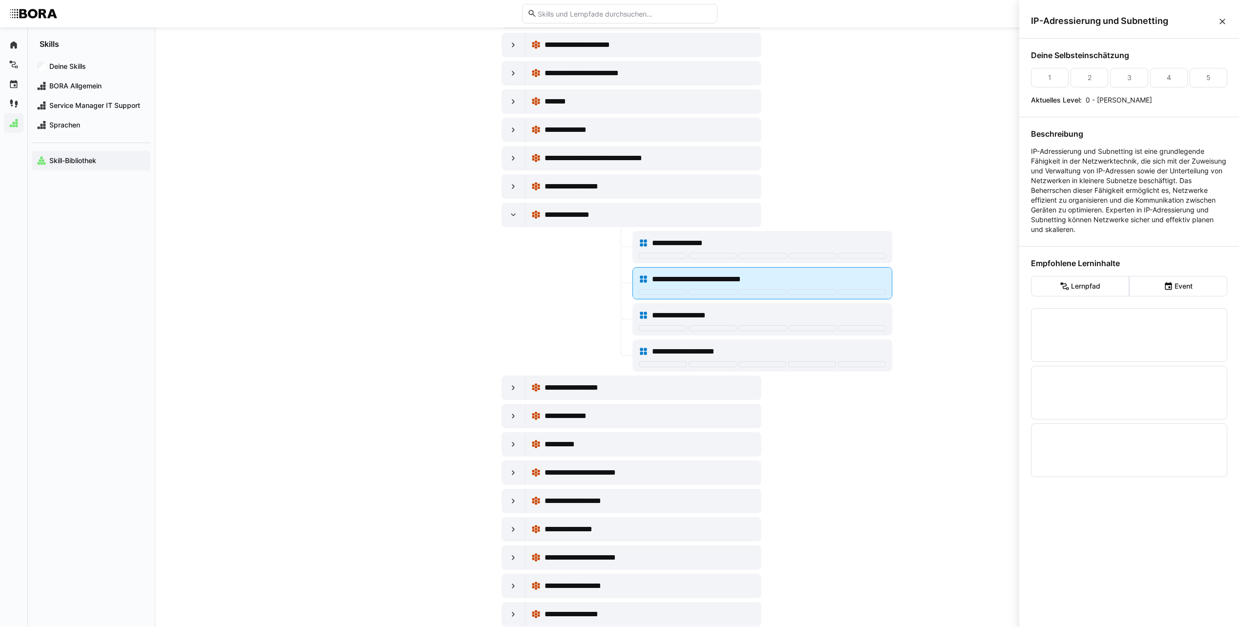
scroll to position [0, 0]
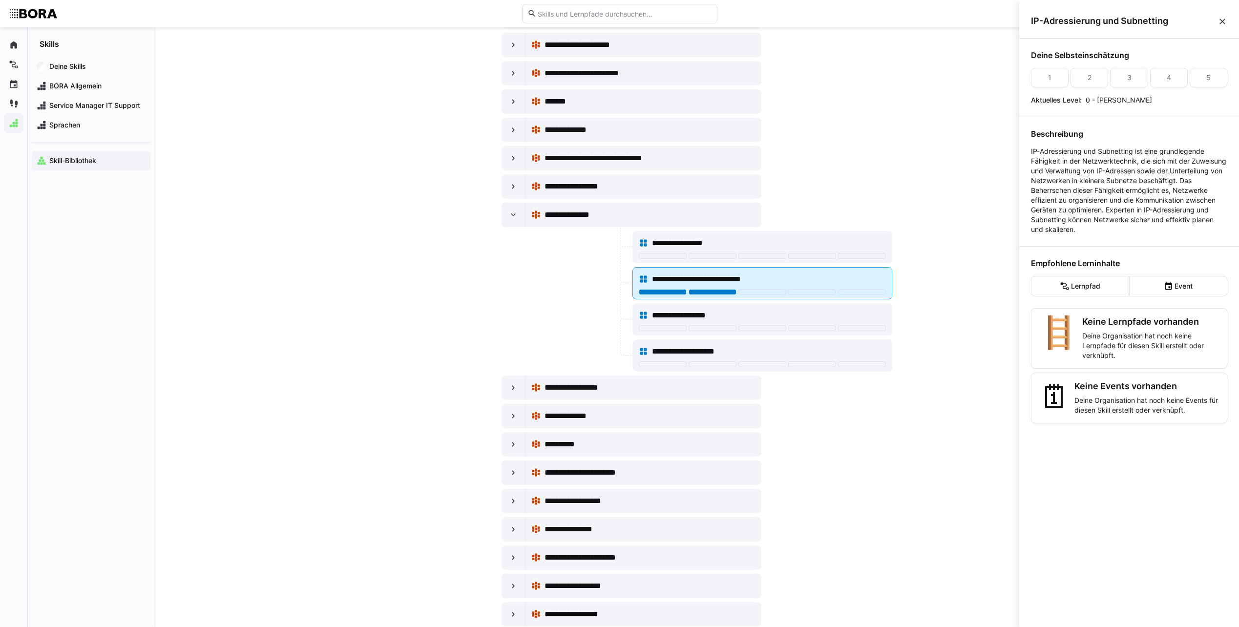
click at [700, 291] on div at bounding box center [713, 292] width 48 height 6
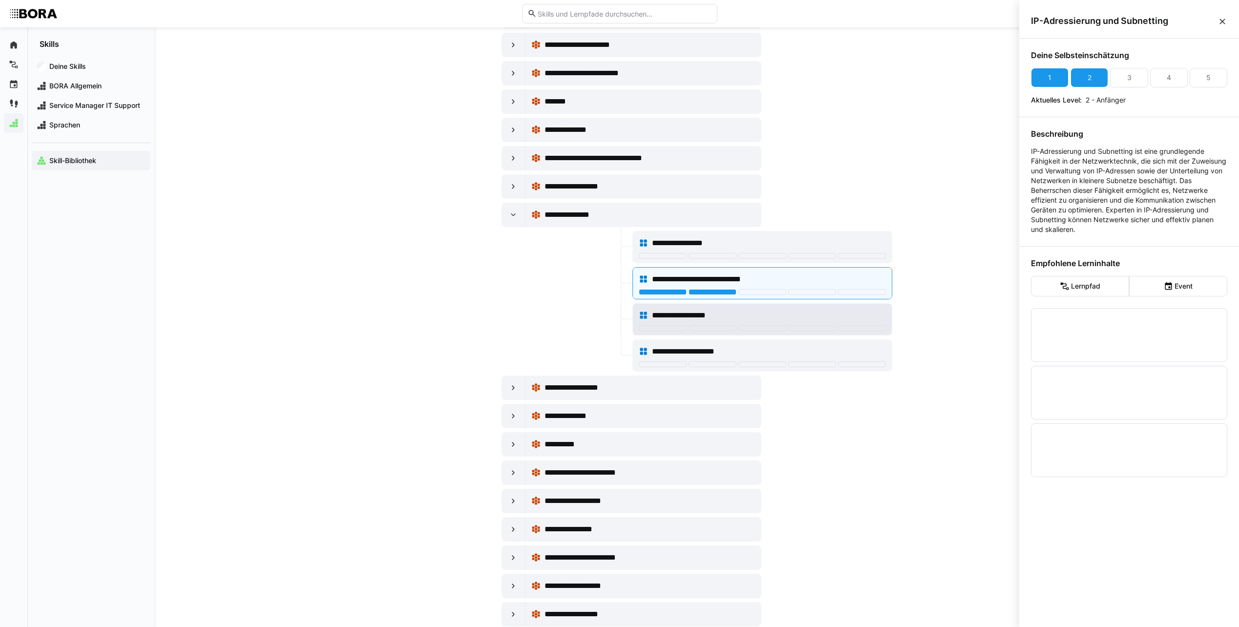
click at [707, 315] on span "**********" at bounding box center [694, 316] width 85 height 12
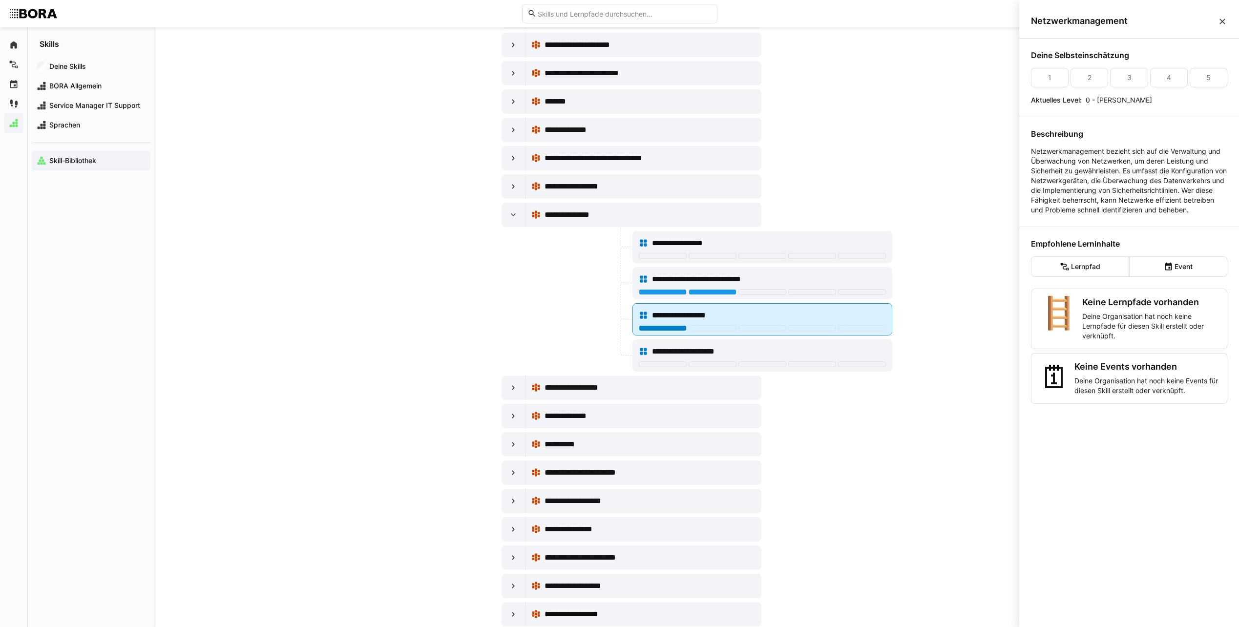
click at [669, 325] on div at bounding box center [663, 328] width 48 height 6
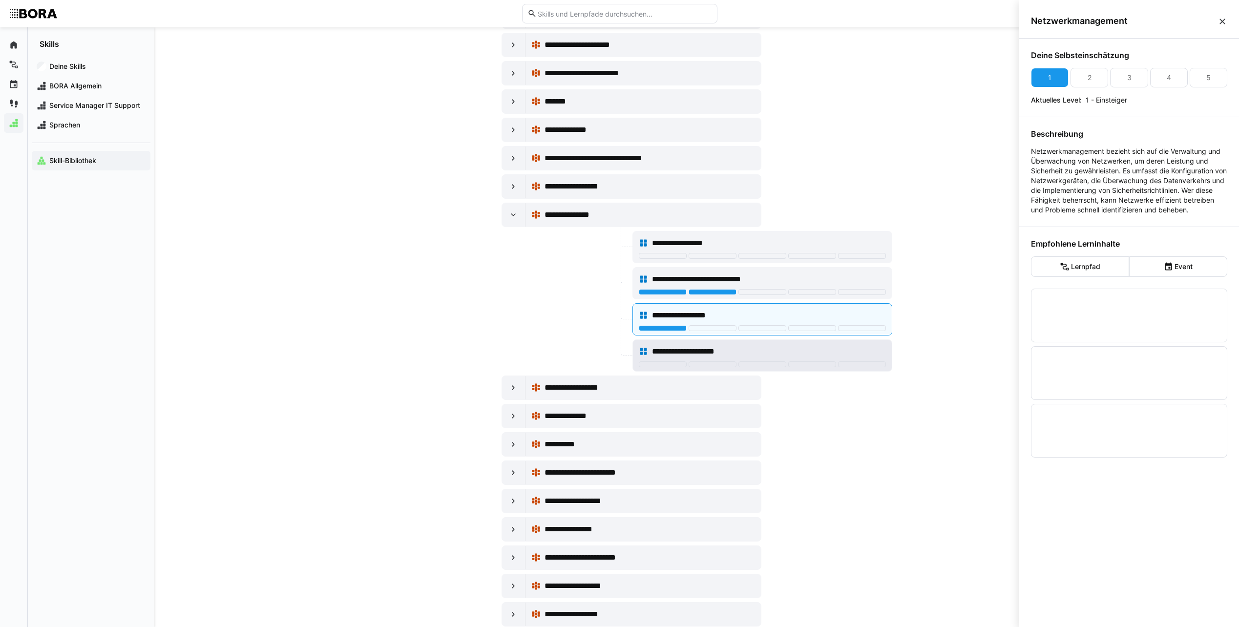
click at [704, 345] on div "**********" at bounding box center [762, 352] width 247 height 20
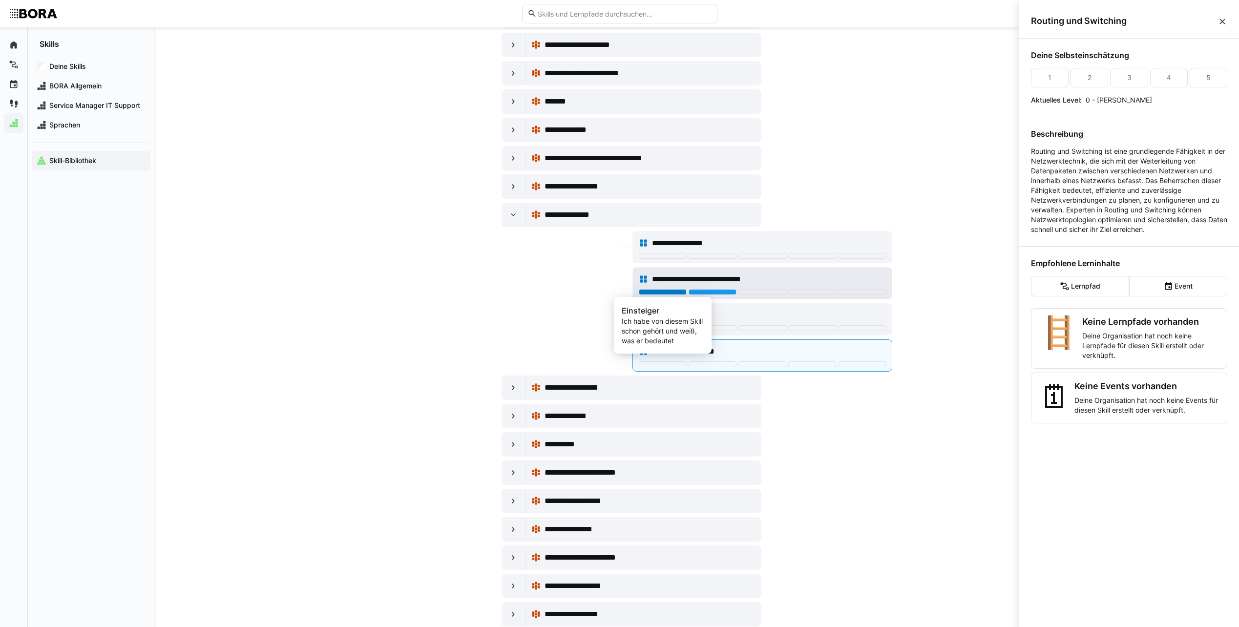
click at [681, 290] on div at bounding box center [663, 292] width 48 height 6
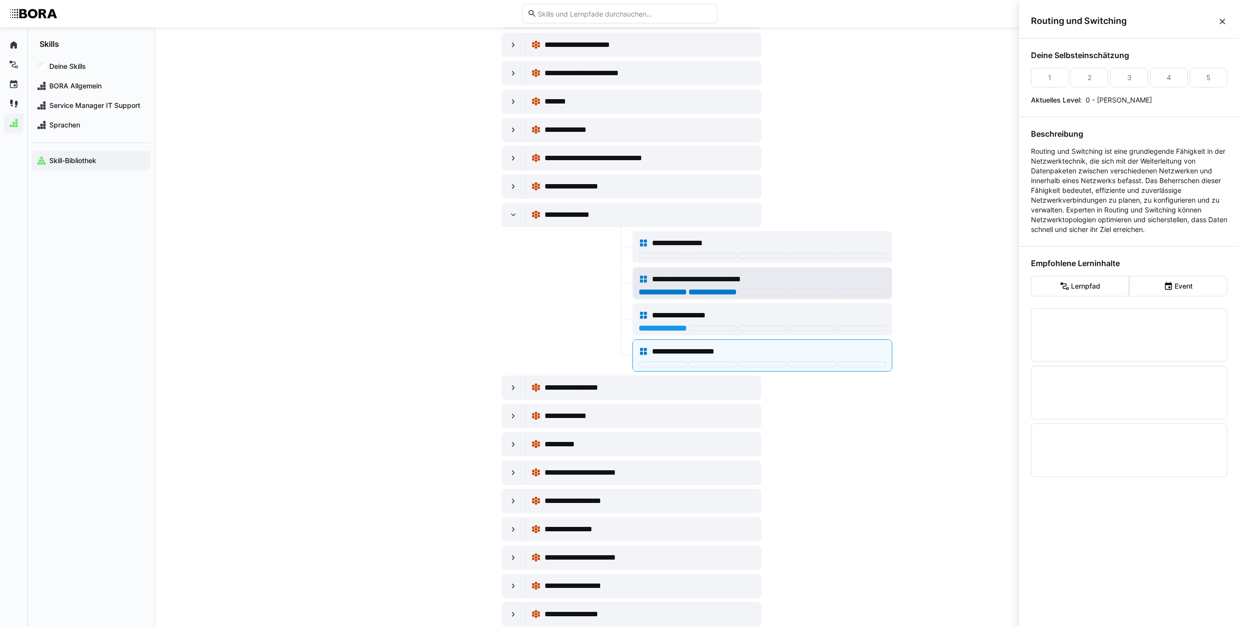
click at [699, 294] on div at bounding box center [713, 292] width 48 height 6
click at [736, 278] on span "**********" at bounding box center [712, 280] width 120 height 12
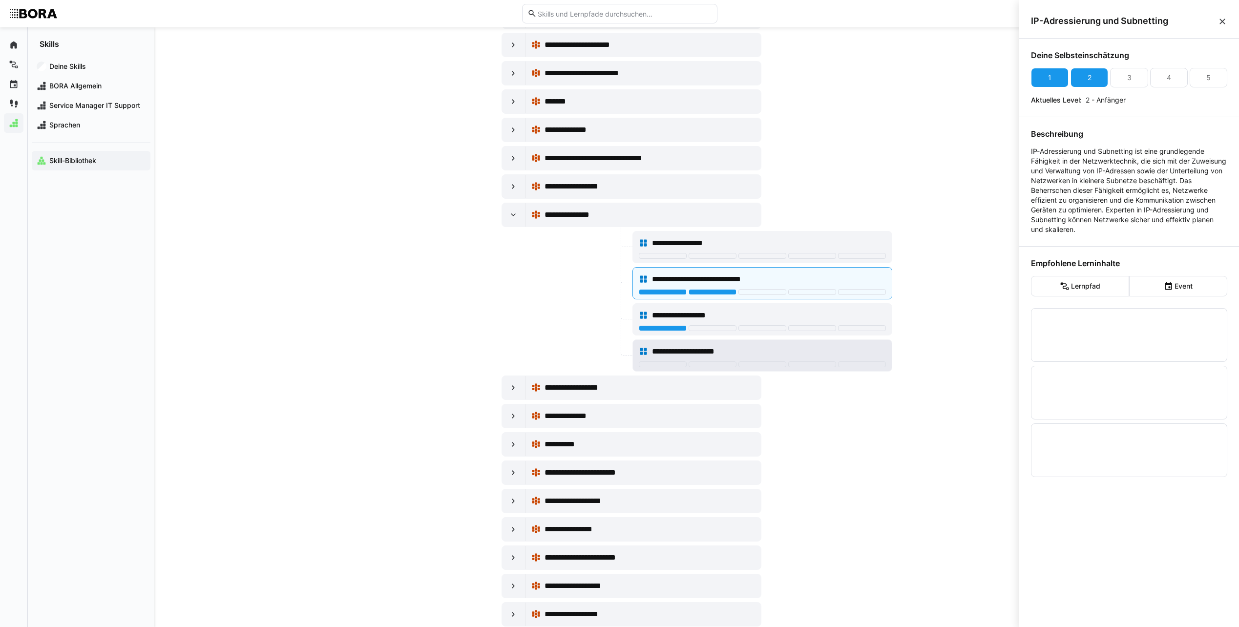
click at [712, 355] on span "**********" at bounding box center [694, 352] width 84 height 12
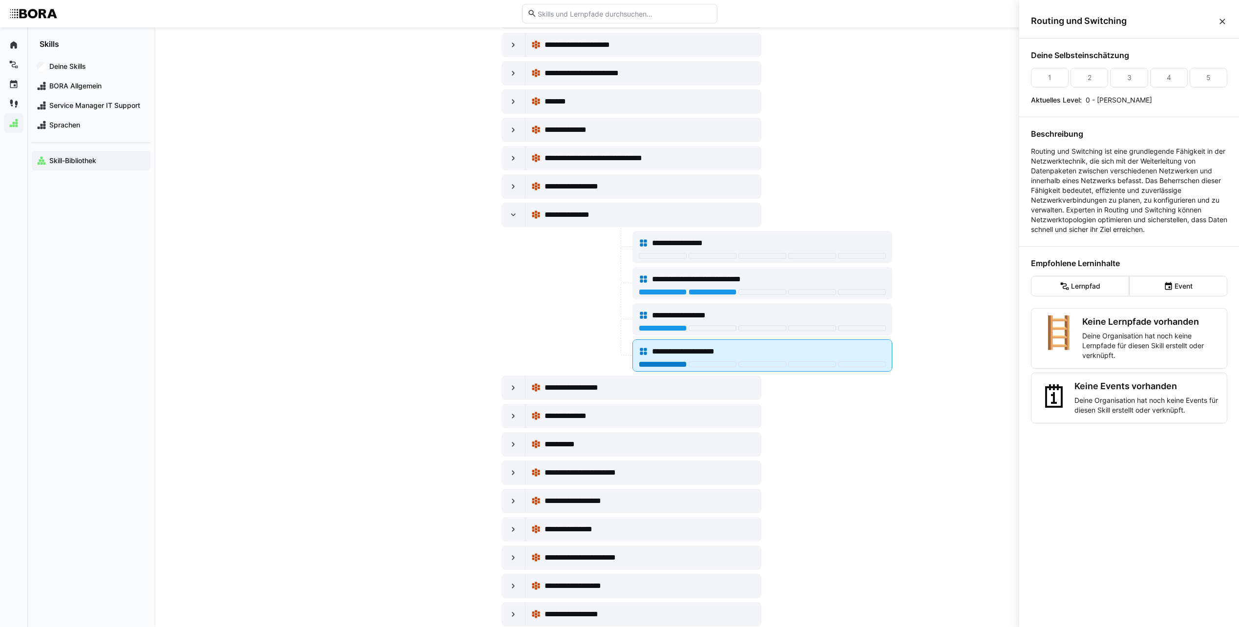
click at [670, 363] on div at bounding box center [663, 364] width 48 height 6
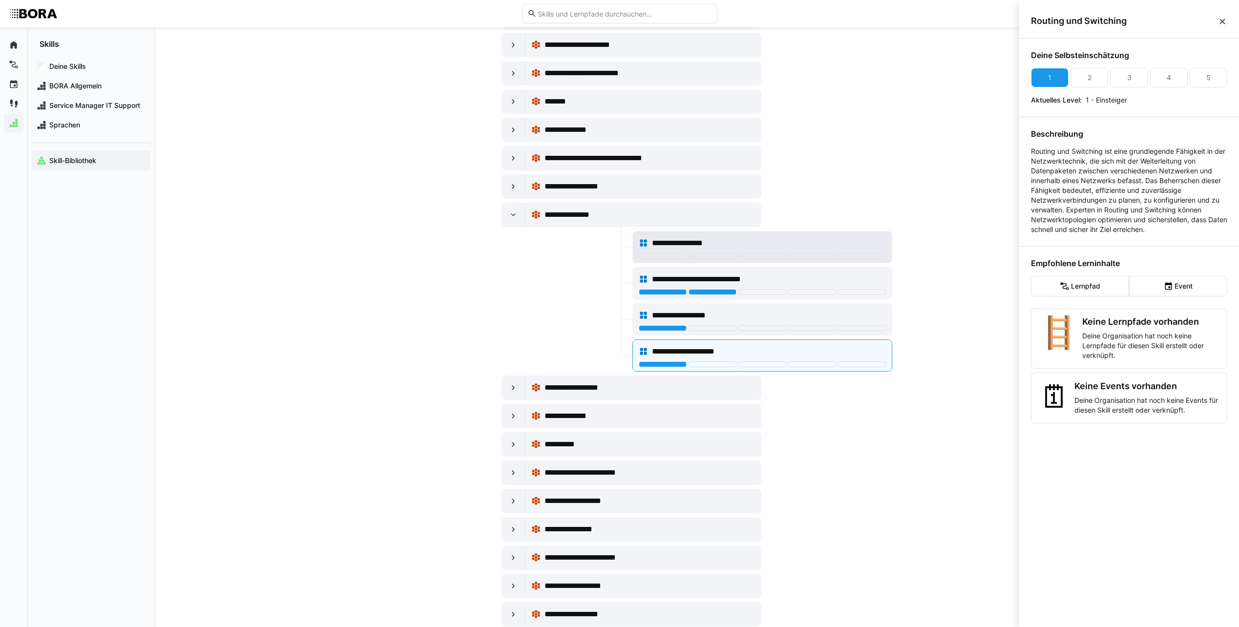
click at [760, 237] on div "**********" at bounding box center [769, 243] width 234 height 12
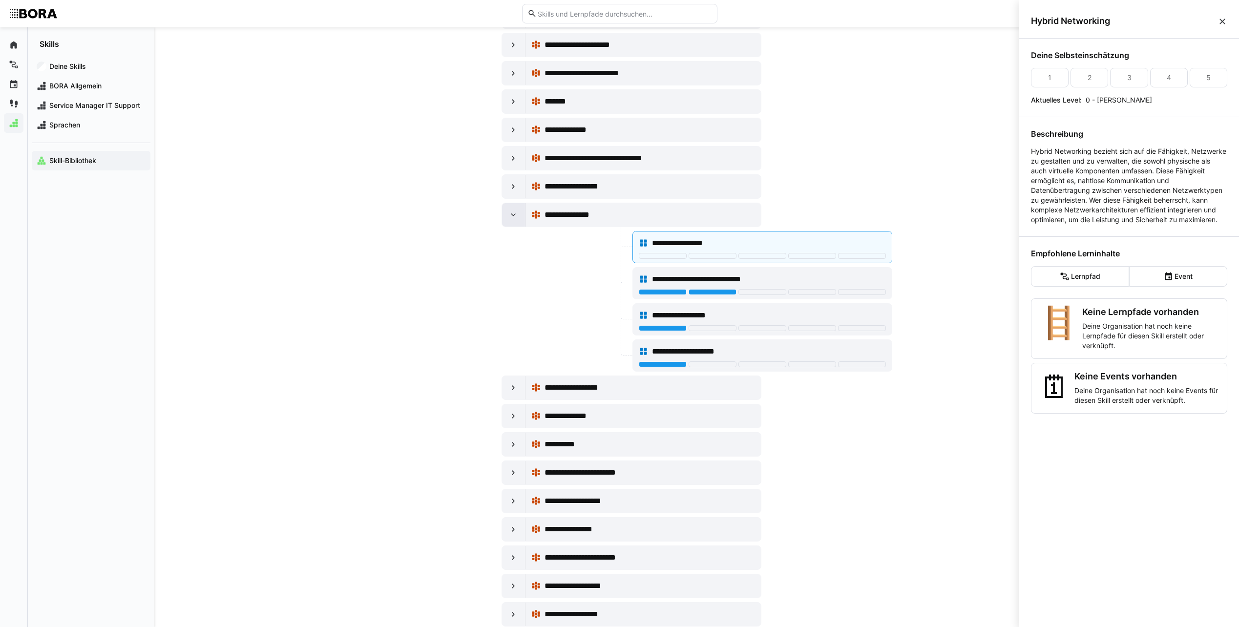
click at [509, 212] on eds-icon at bounding box center [514, 215] width 10 height 10
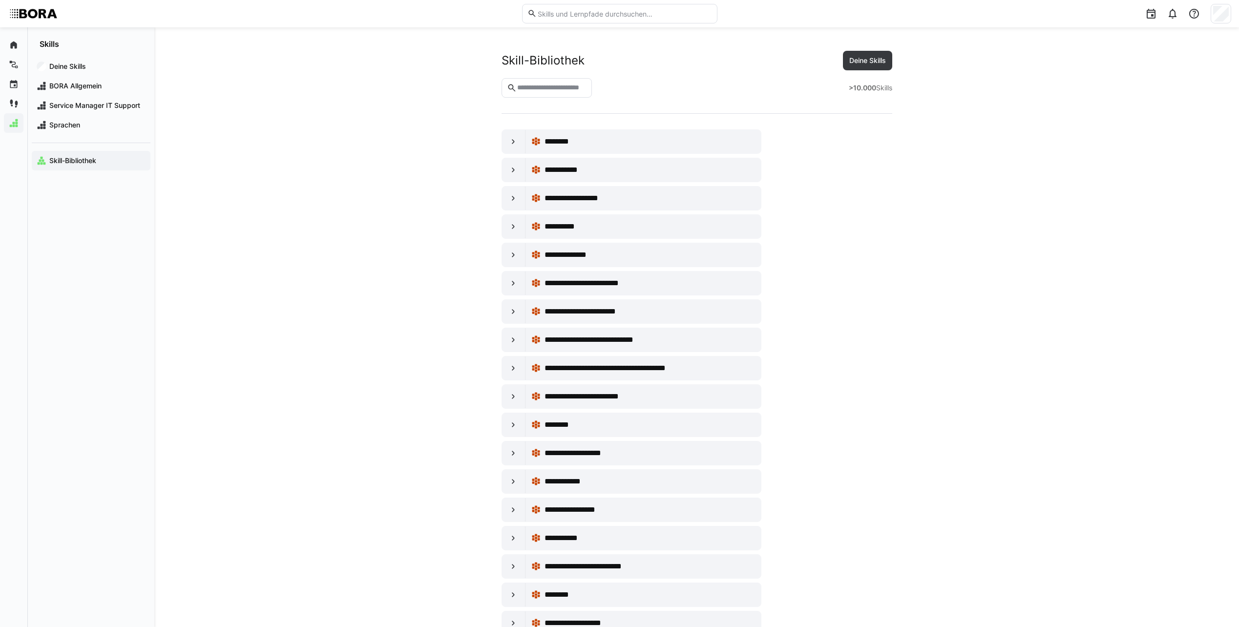
scroll to position [4885, 0]
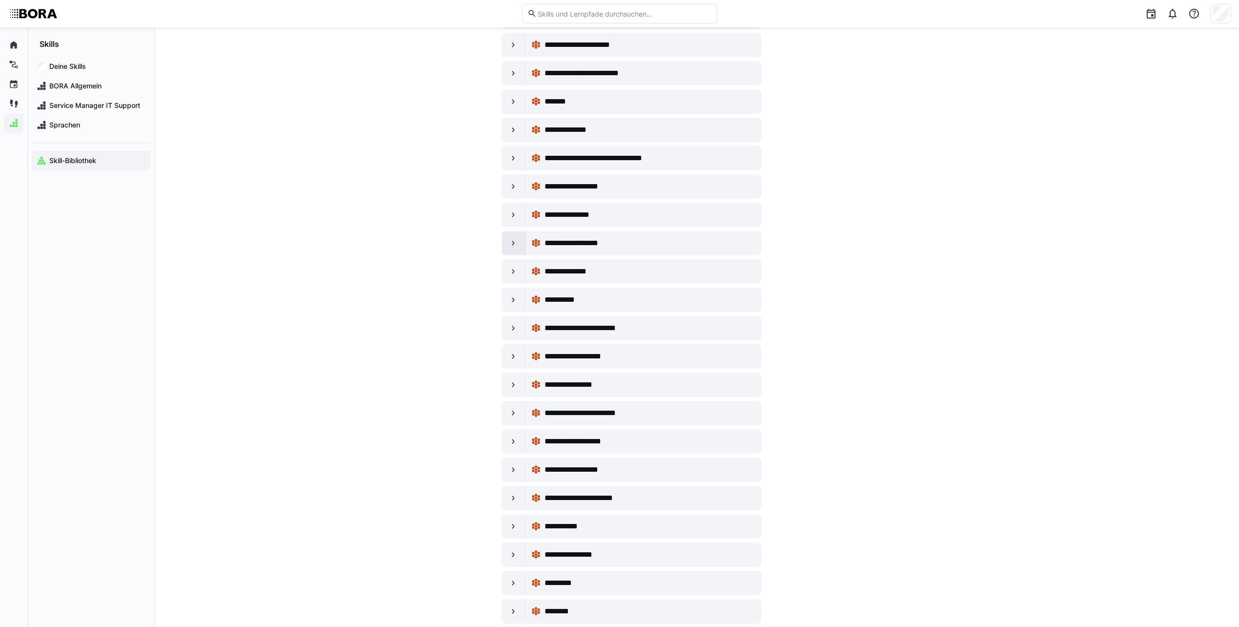
click at [513, 245] on eds-icon at bounding box center [514, 243] width 10 height 10
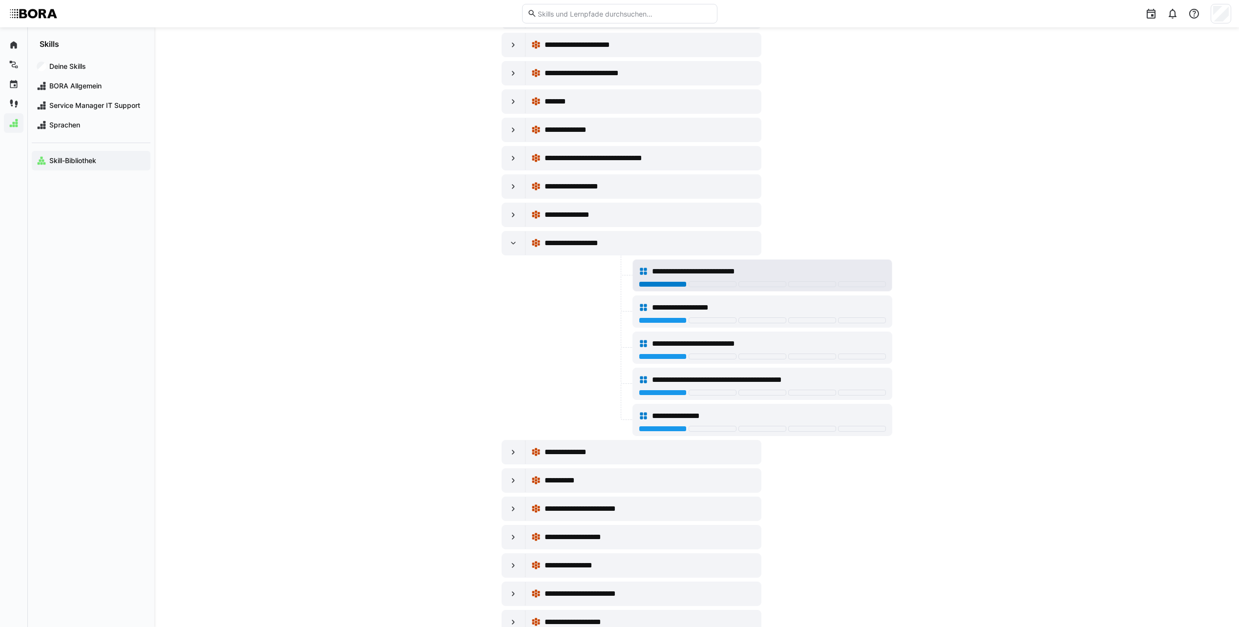
click at [651, 287] on div at bounding box center [663, 284] width 48 height 6
click at [695, 268] on span "**********" at bounding box center [709, 272] width 114 height 12
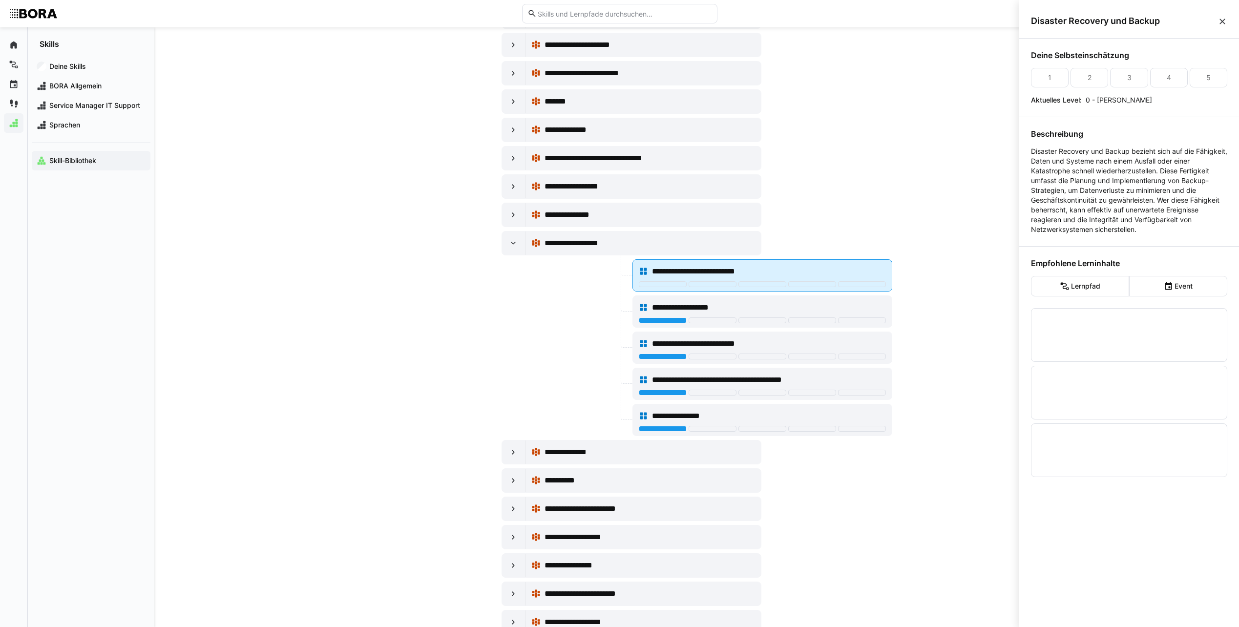
scroll to position [0, 0]
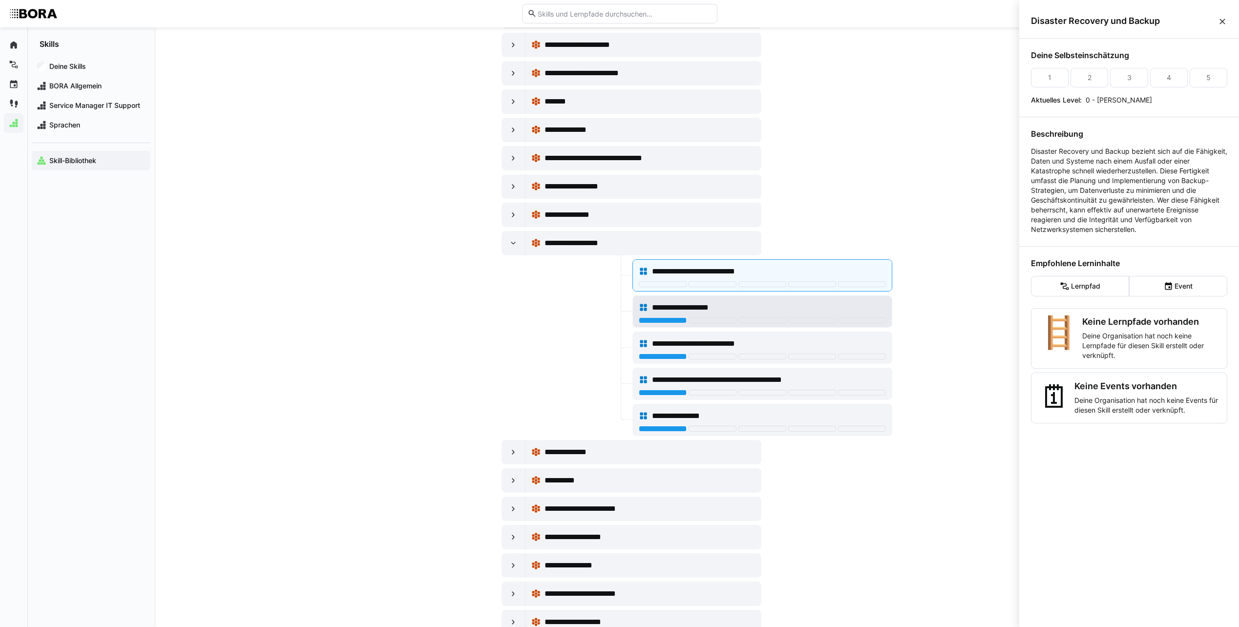
click at [684, 306] on span "**********" at bounding box center [693, 308] width 82 height 12
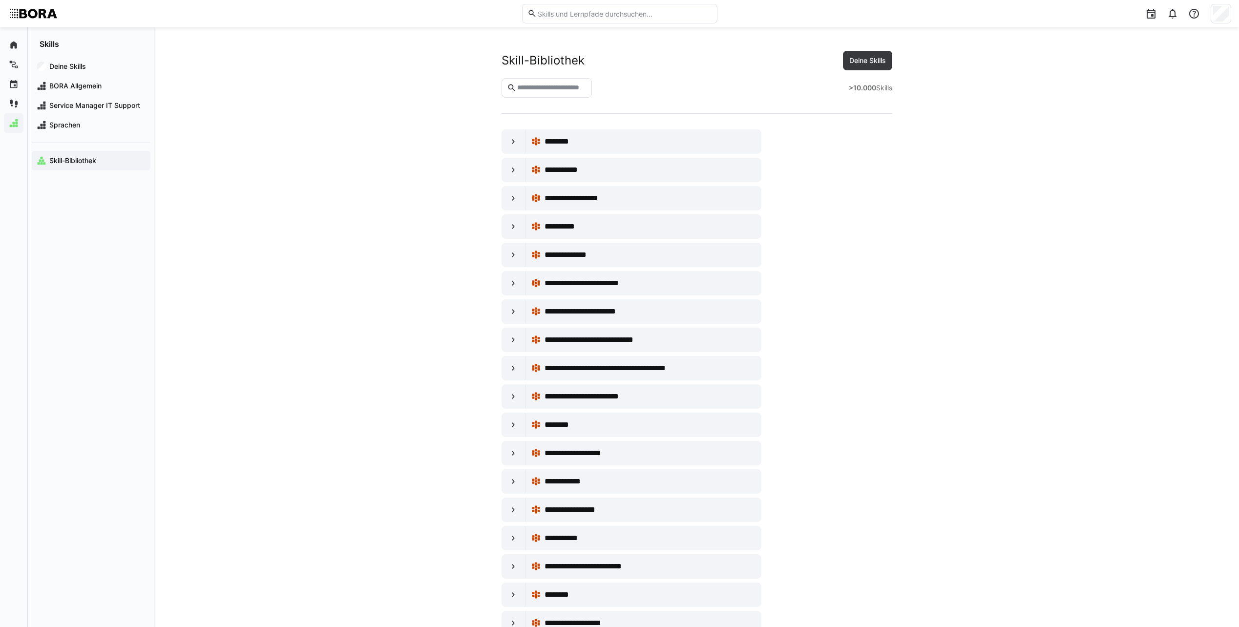
scroll to position [4885, 0]
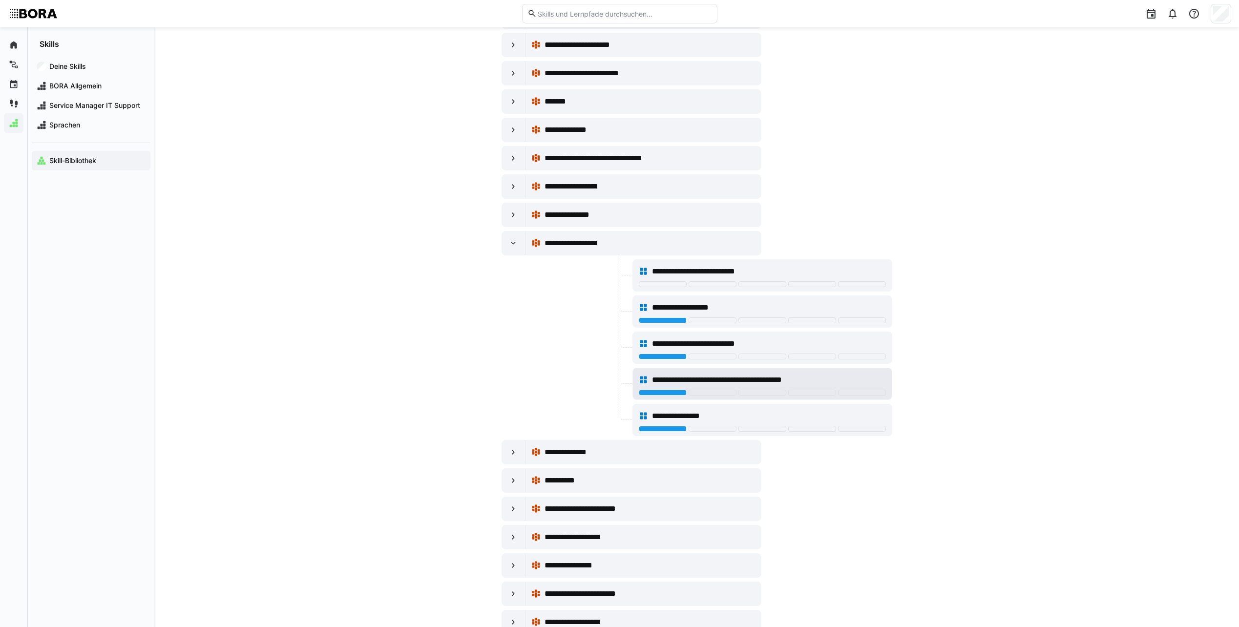
click at [772, 378] on span "**********" at bounding box center [745, 380] width 186 height 12
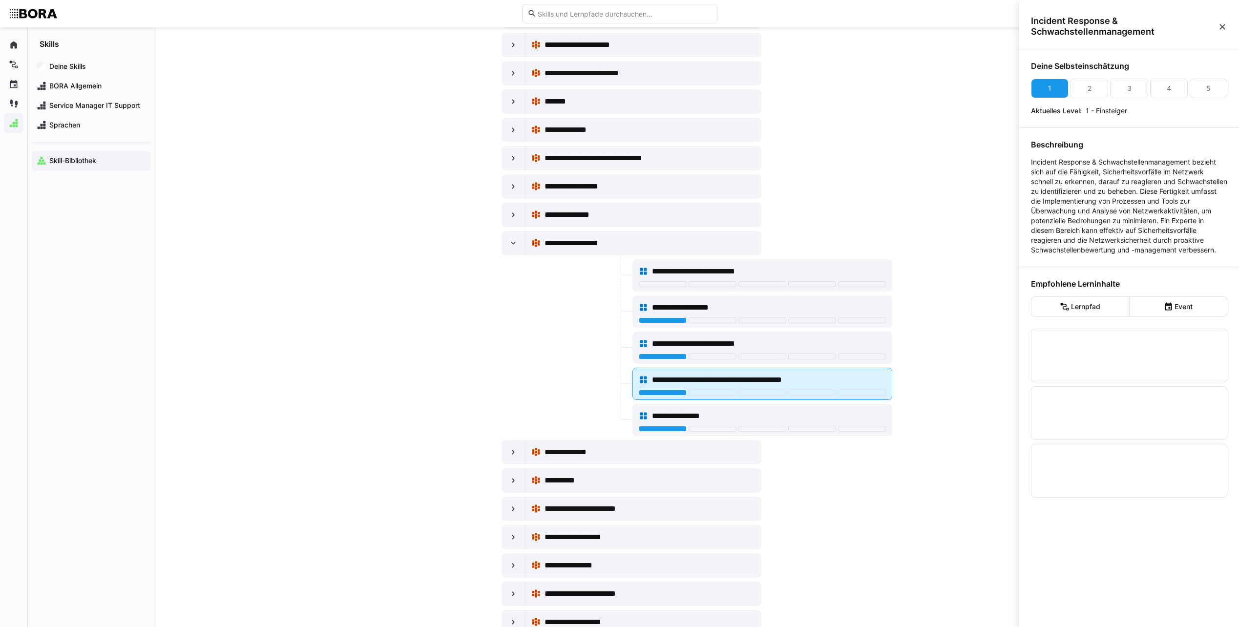
scroll to position [0, 0]
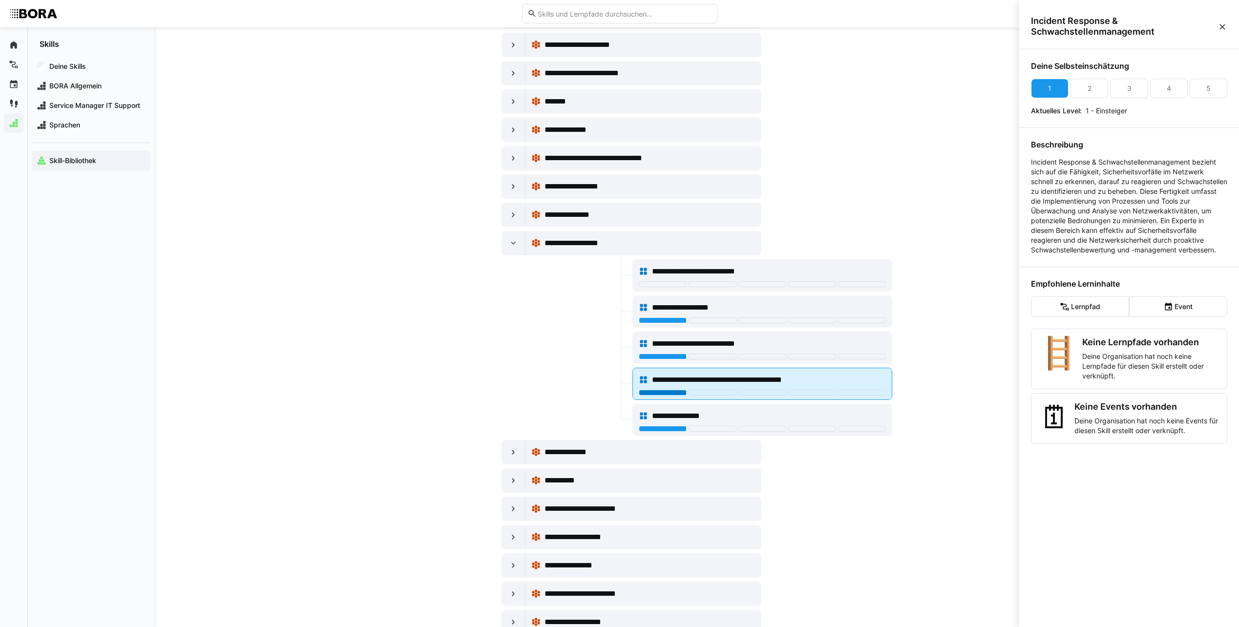
click at [660, 391] on div at bounding box center [663, 393] width 48 height 6
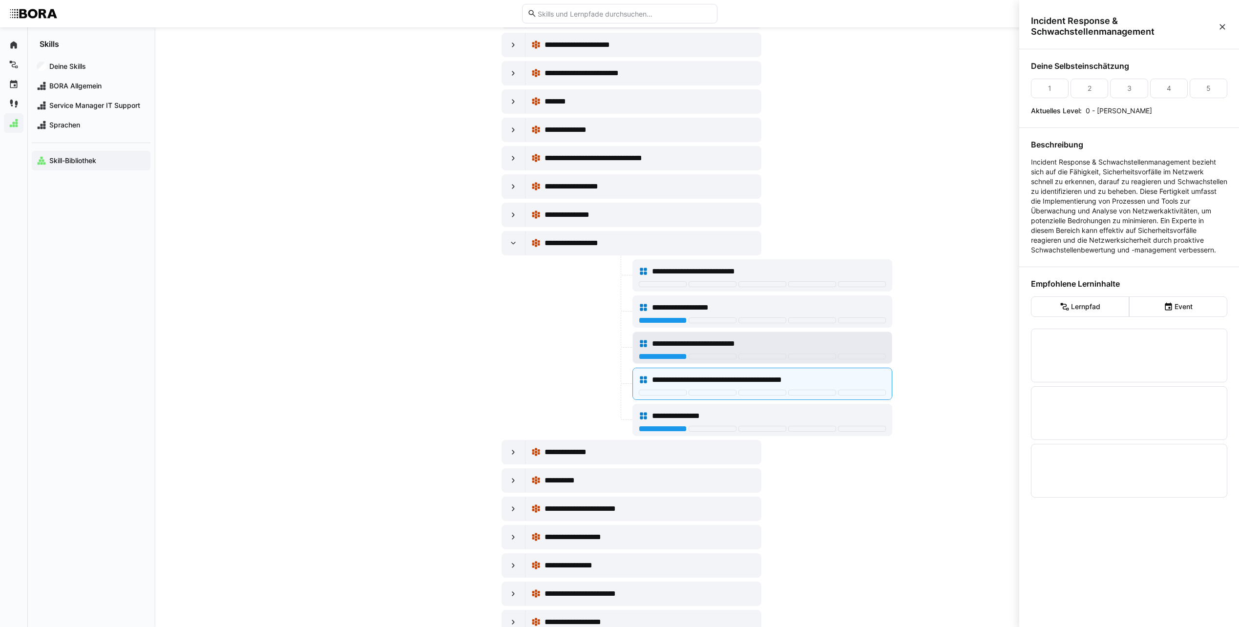
click at [720, 347] on span "**********" at bounding box center [709, 344] width 115 height 12
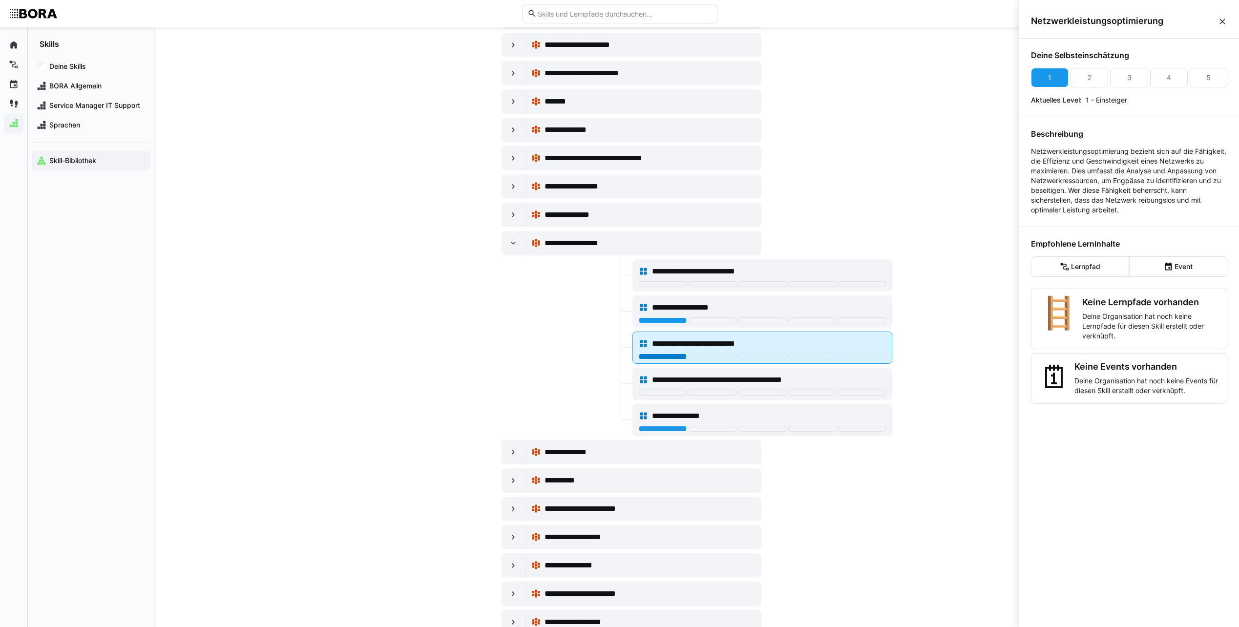
click at [653, 358] on div at bounding box center [663, 357] width 48 height 6
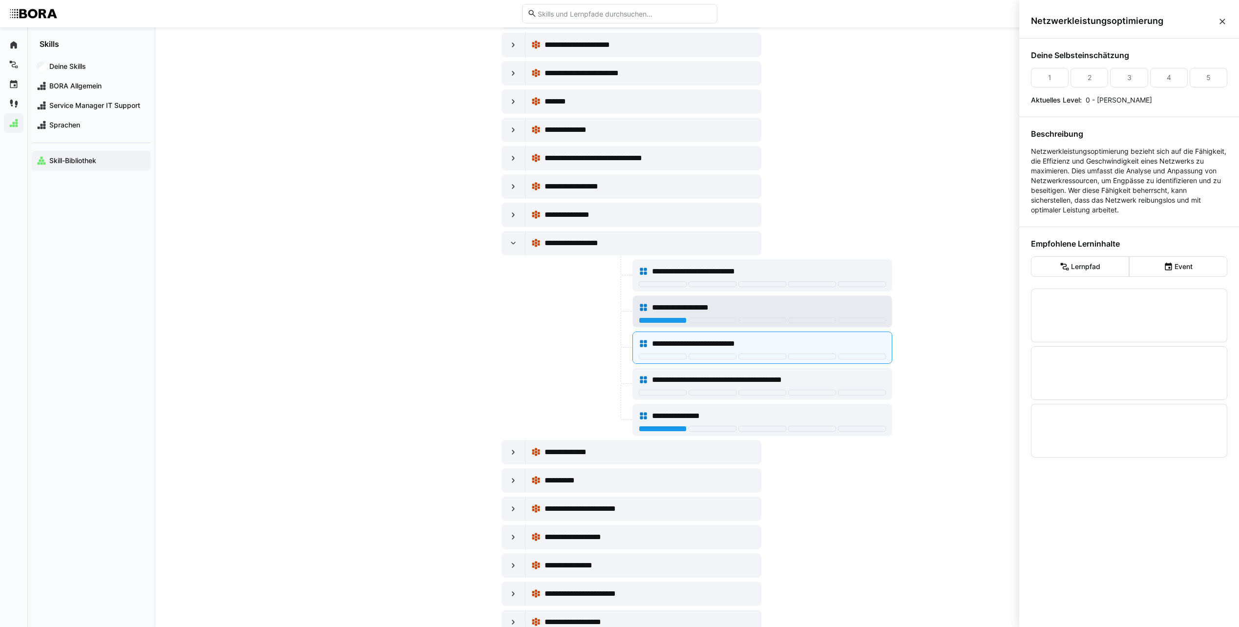
click at [692, 301] on div "**********" at bounding box center [762, 308] width 247 height 20
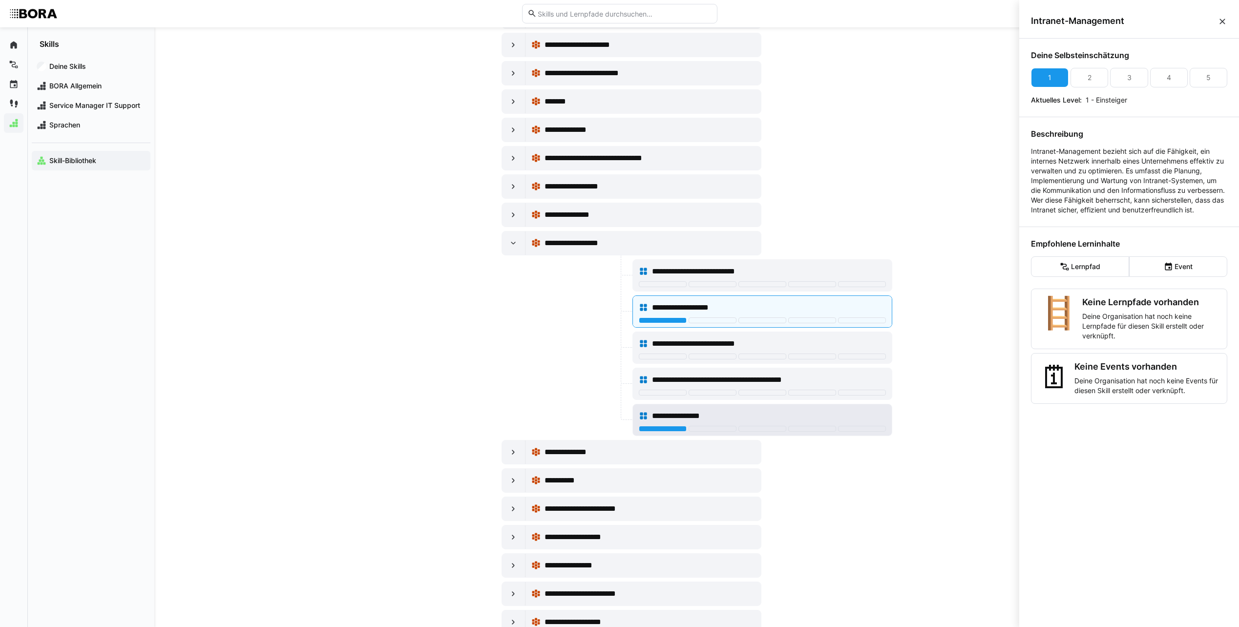
click at [735, 412] on div "**********" at bounding box center [769, 416] width 234 height 12
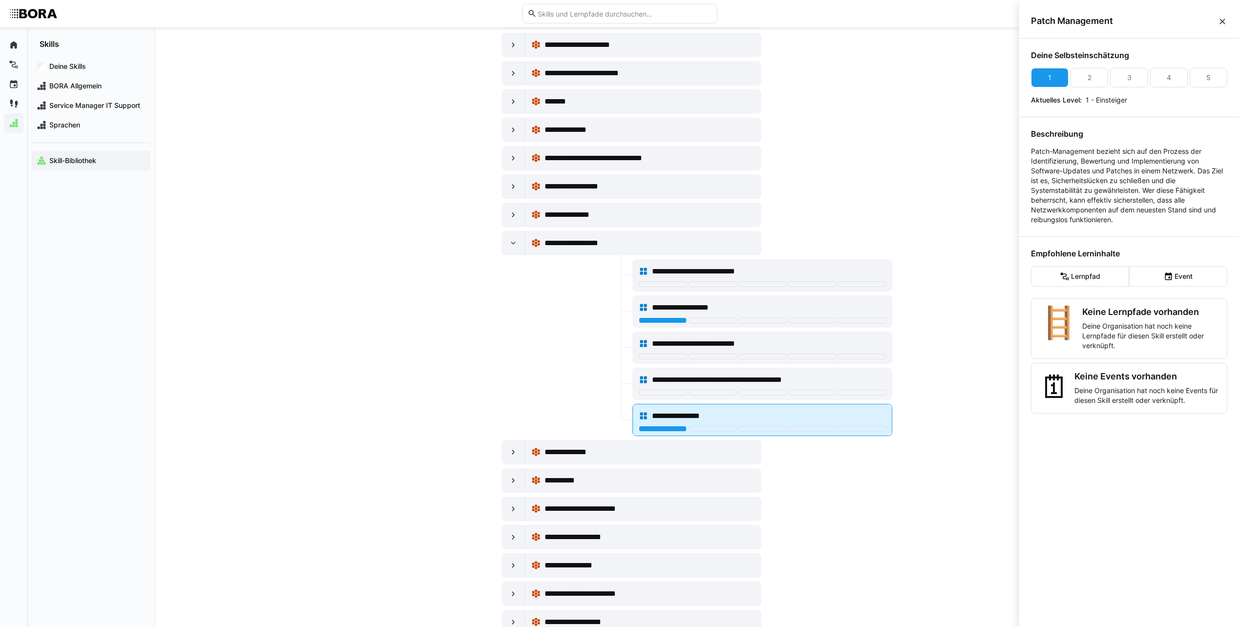
click at [659, 430] on div at bounding box center [663, 429] width 48 height 6
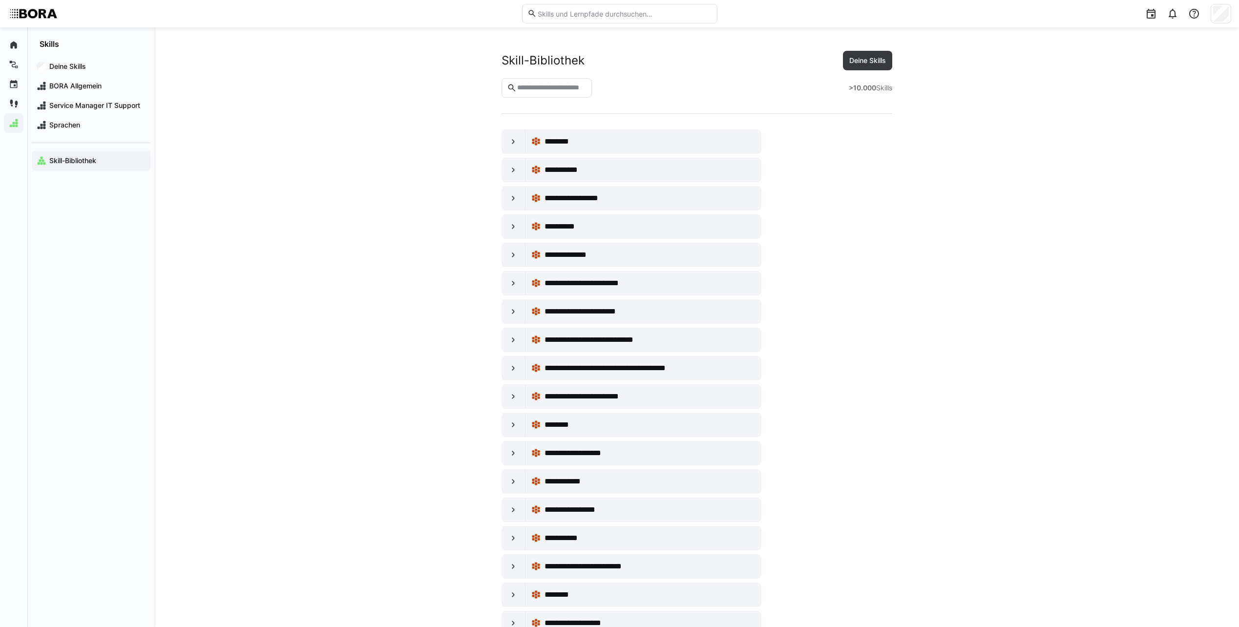
scroll to position [4885, 0]
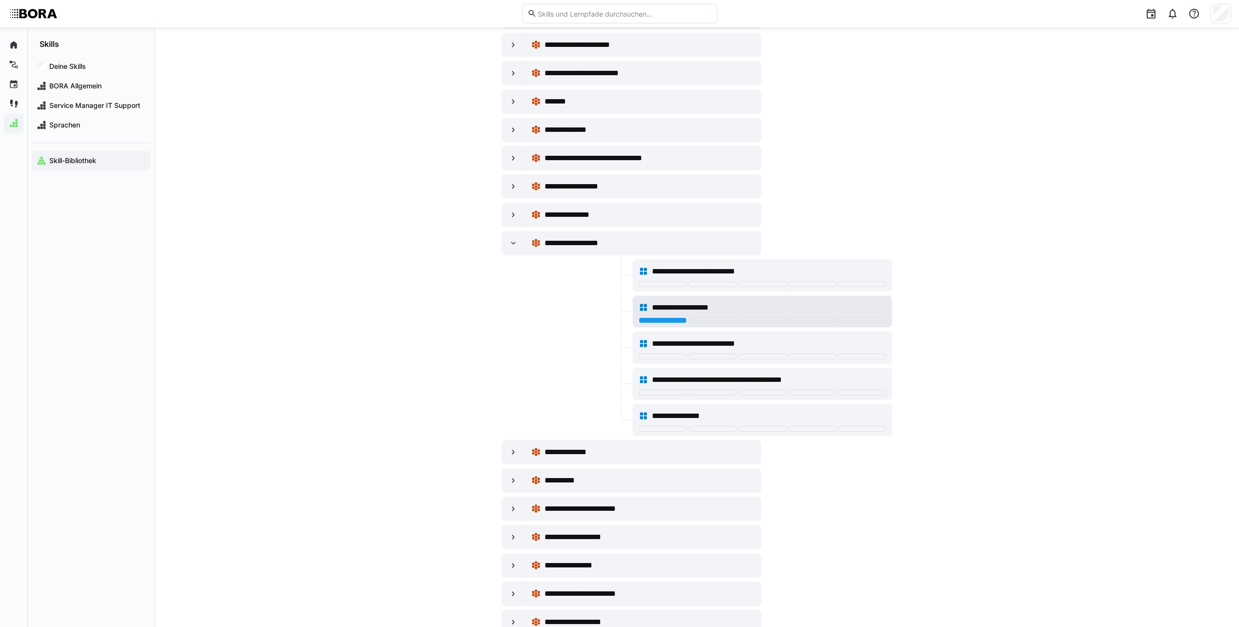
click at [720, 303] on span "**********" at bounding box center [693, 308] width 82 height 12
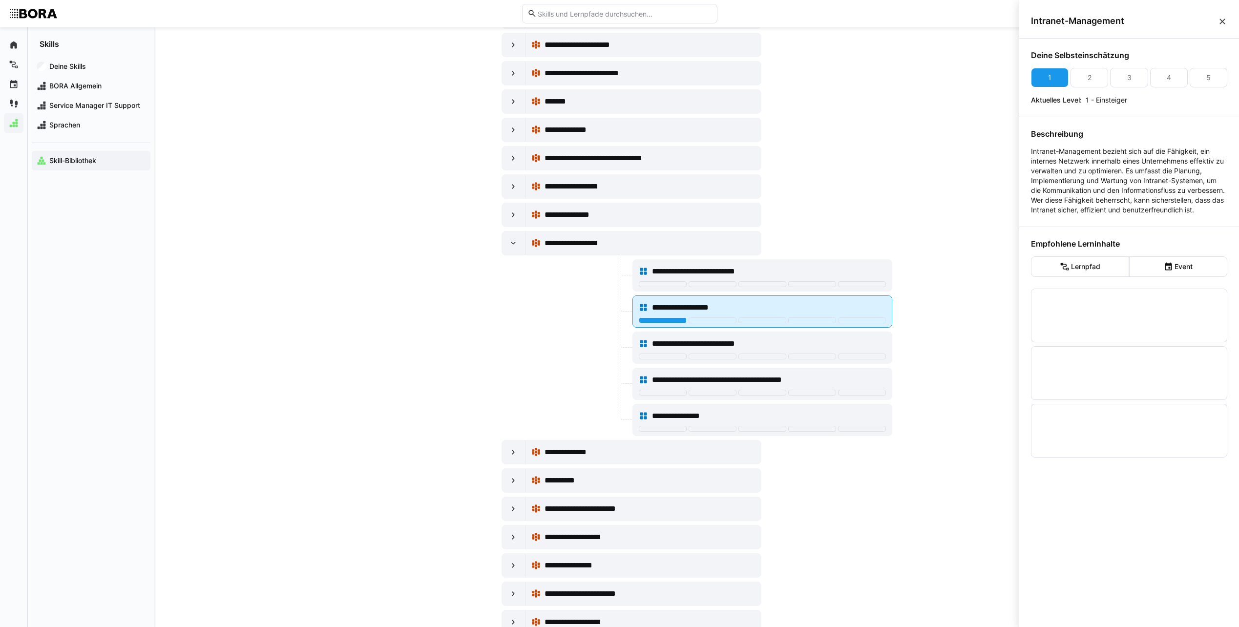
scroll to position [0, 0]
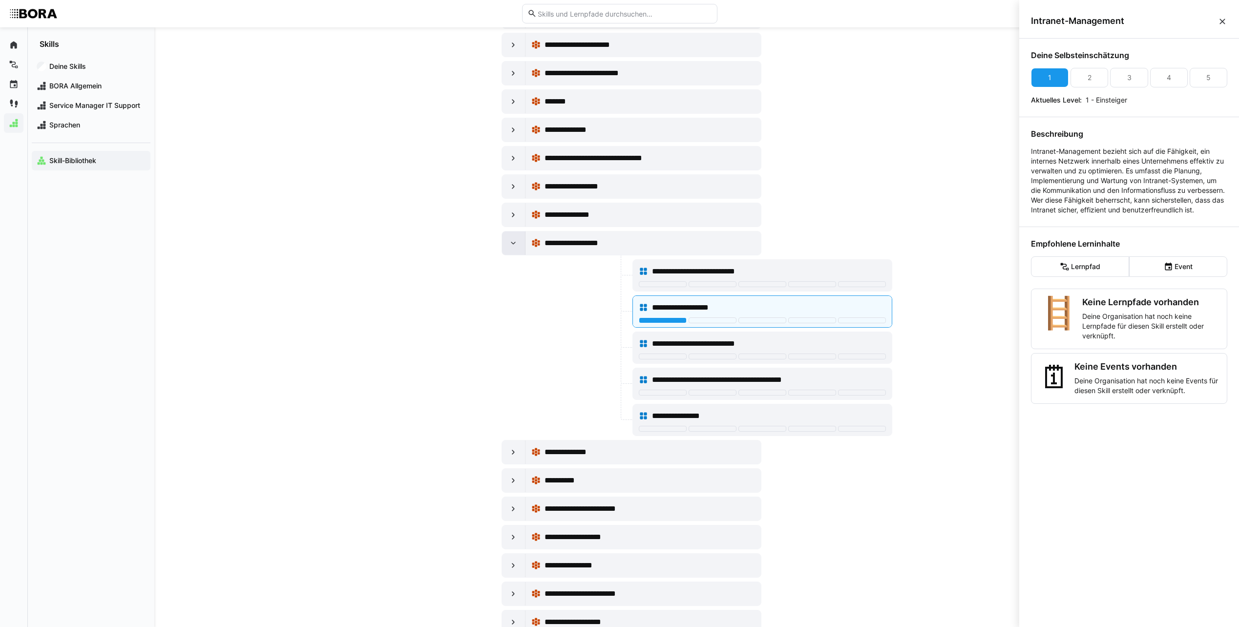
click at [511, 250] on div at bounding box center [513, 243] width 23 height 23
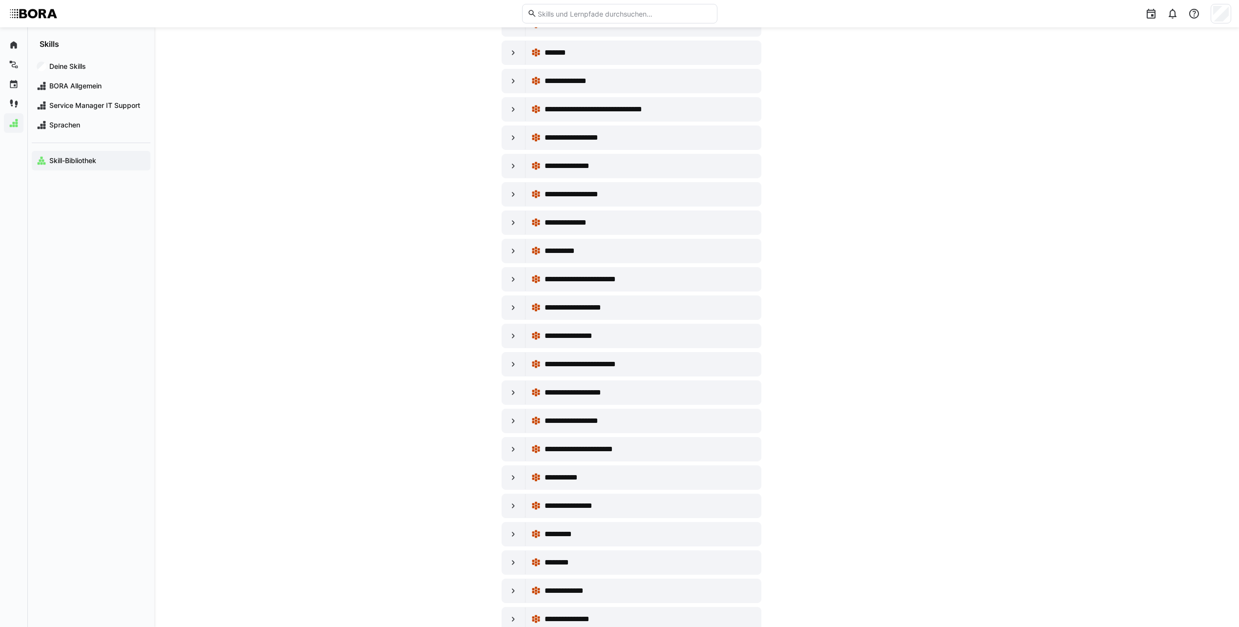
scroll to position [4983, 0]
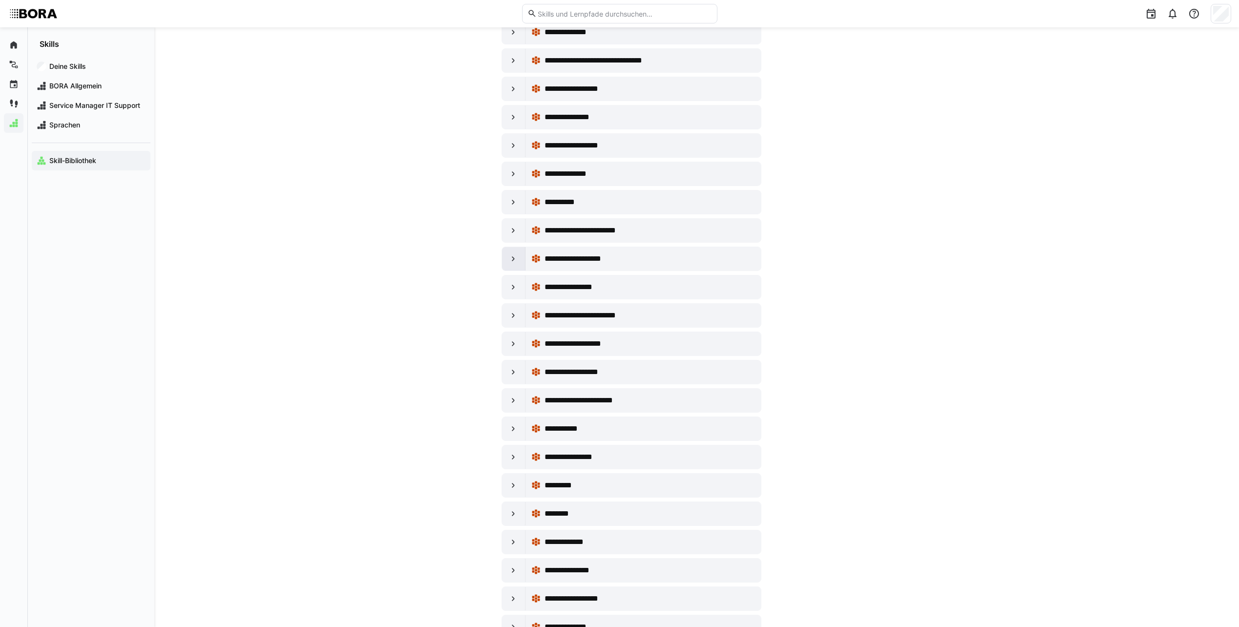
click at [510, 256] on eds-icon at bounding box center [514, 259] width 10 height 10
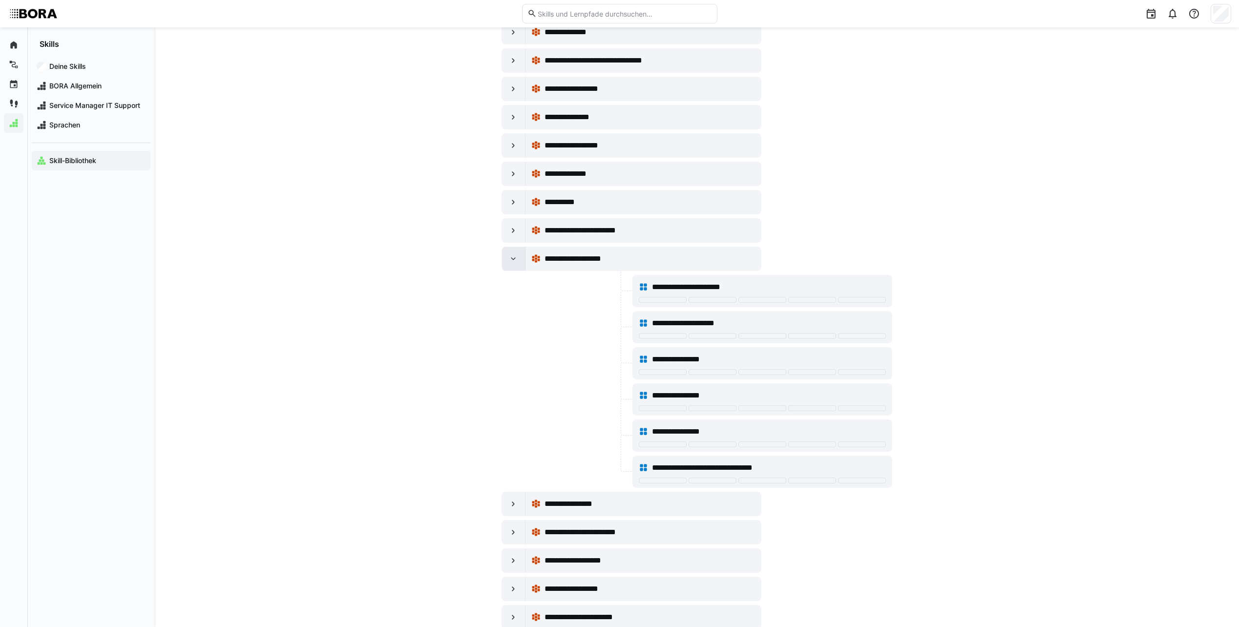
click at [510, 256] on eds-icon at bounding box center [514, 259] width 10 height 10
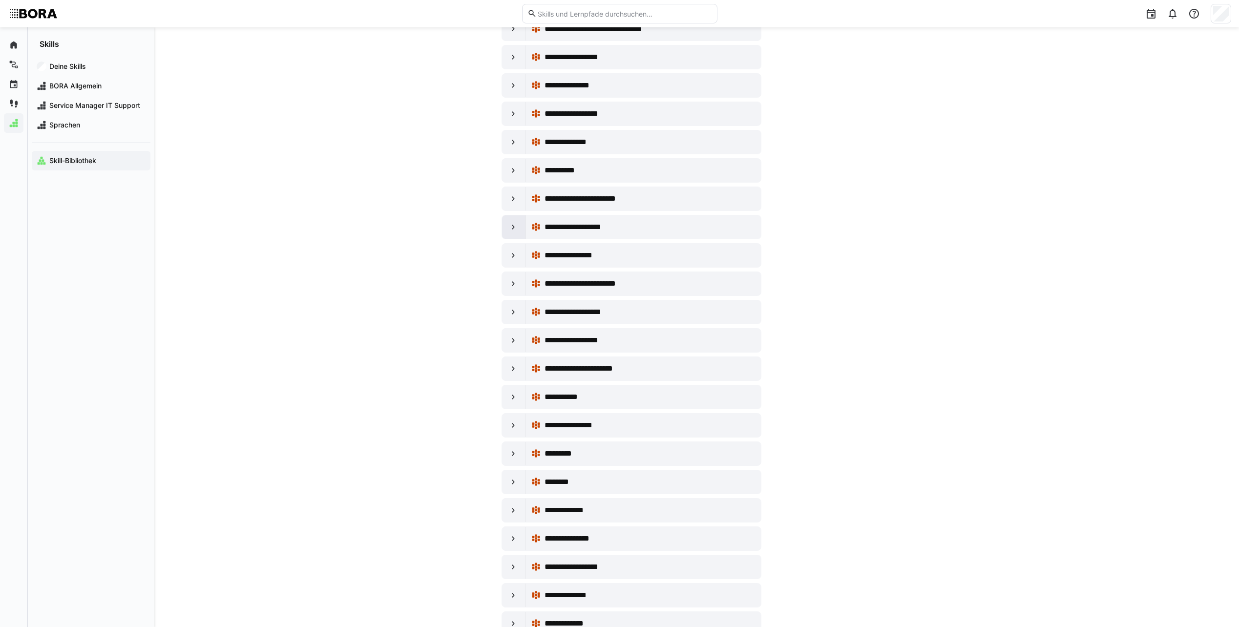
scroll to position [5032, 0]
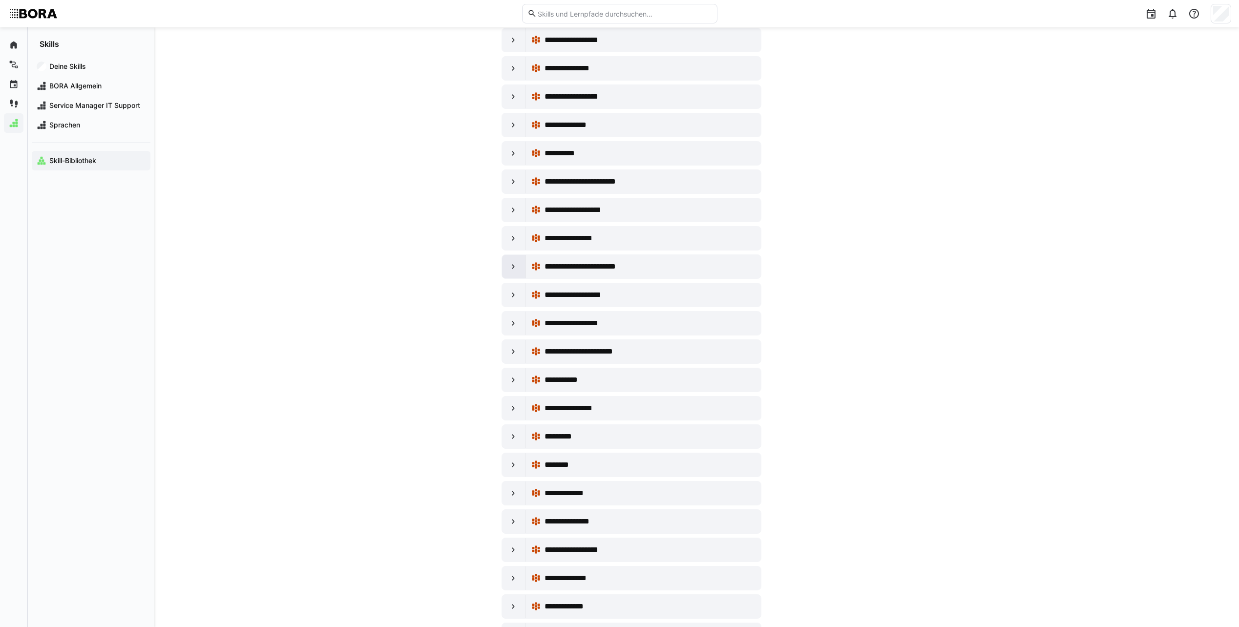
click at [504, 268] on div at bounding box center [513, 266] width 23 height 23
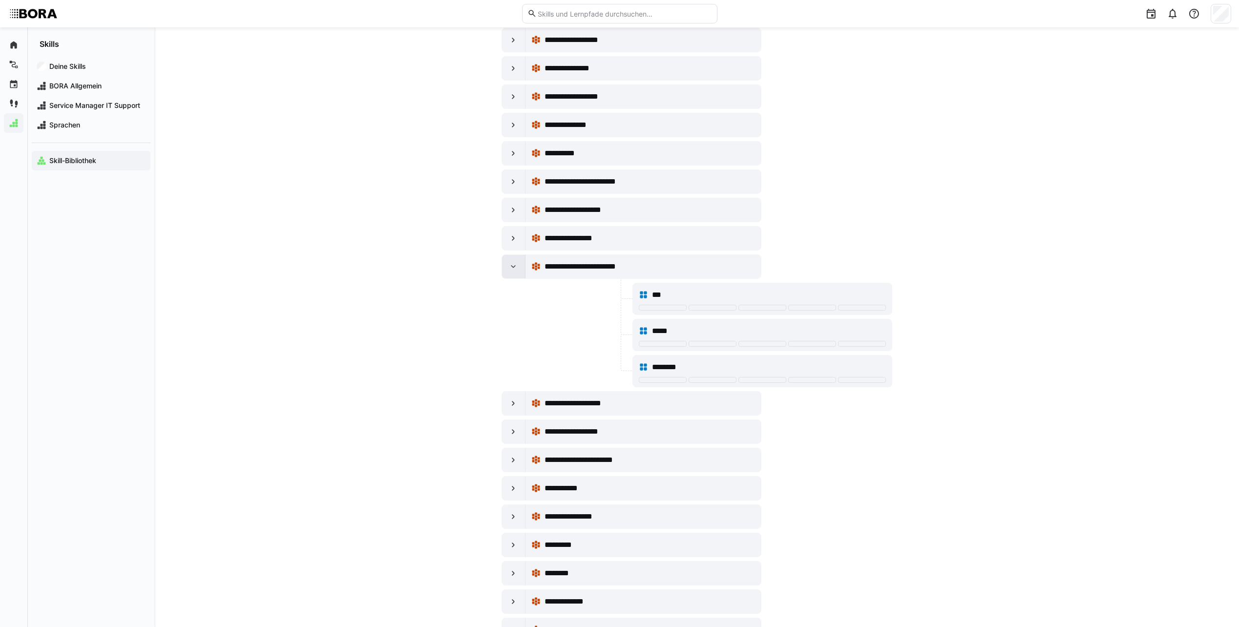
click at [504, 268] on div at bounding box center [513, 266] width 23 height 23
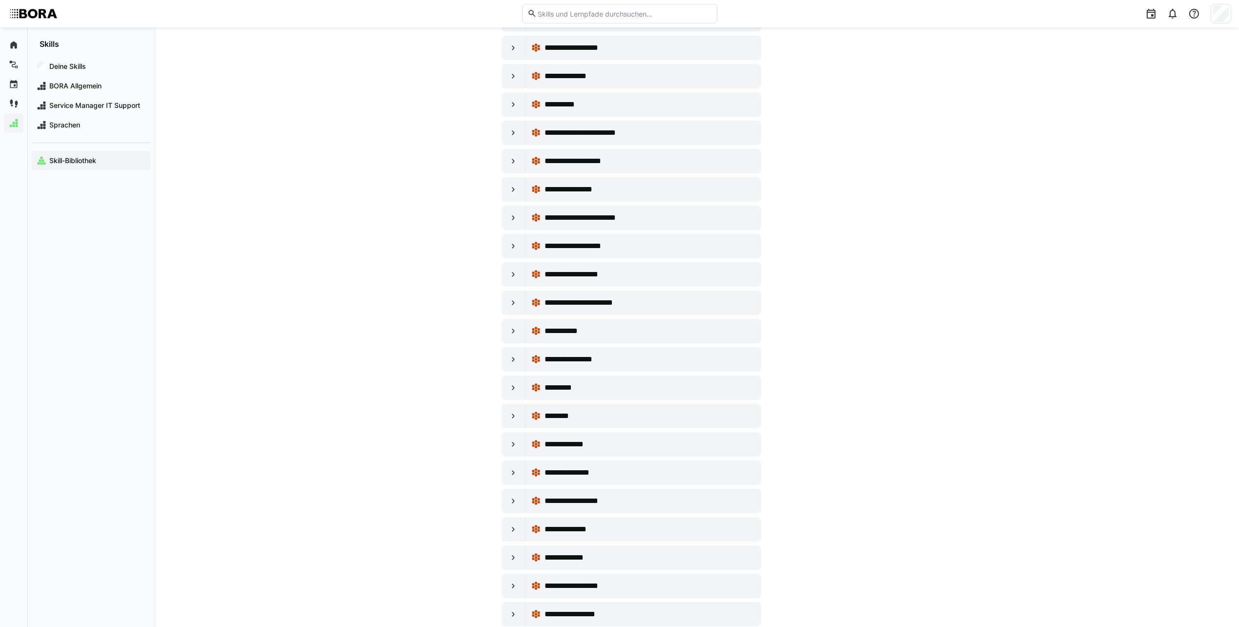
scroll to position [5129, 0]
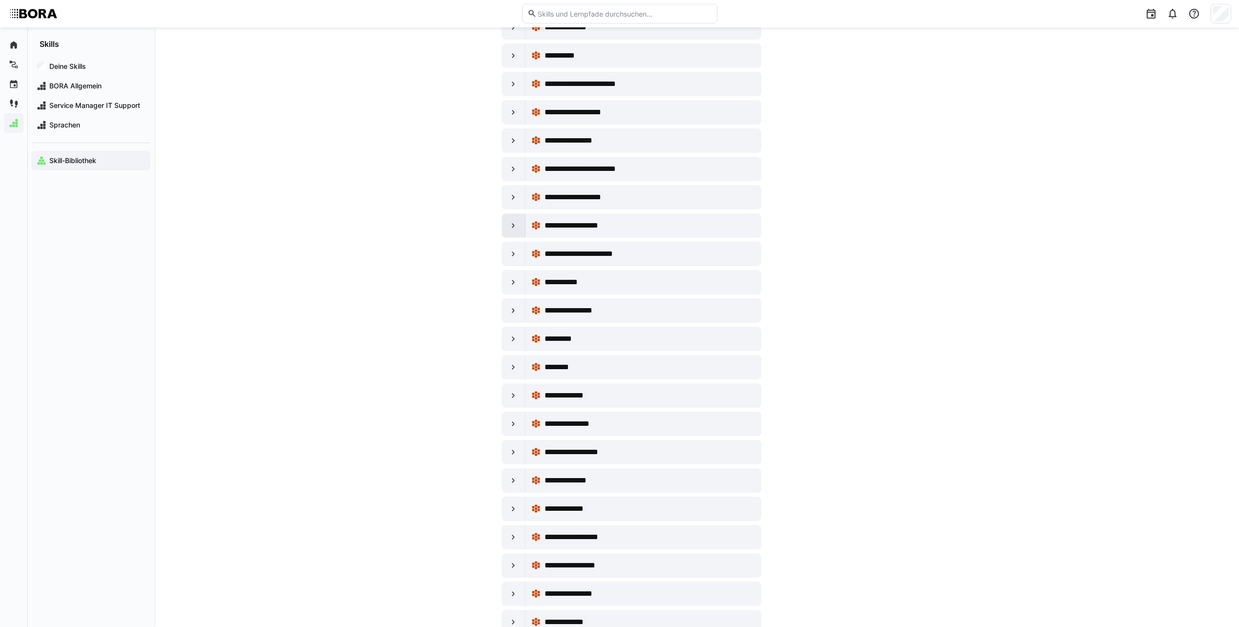
click at [519, 226] on div at bounding box center [513, 225] width 23 height 23
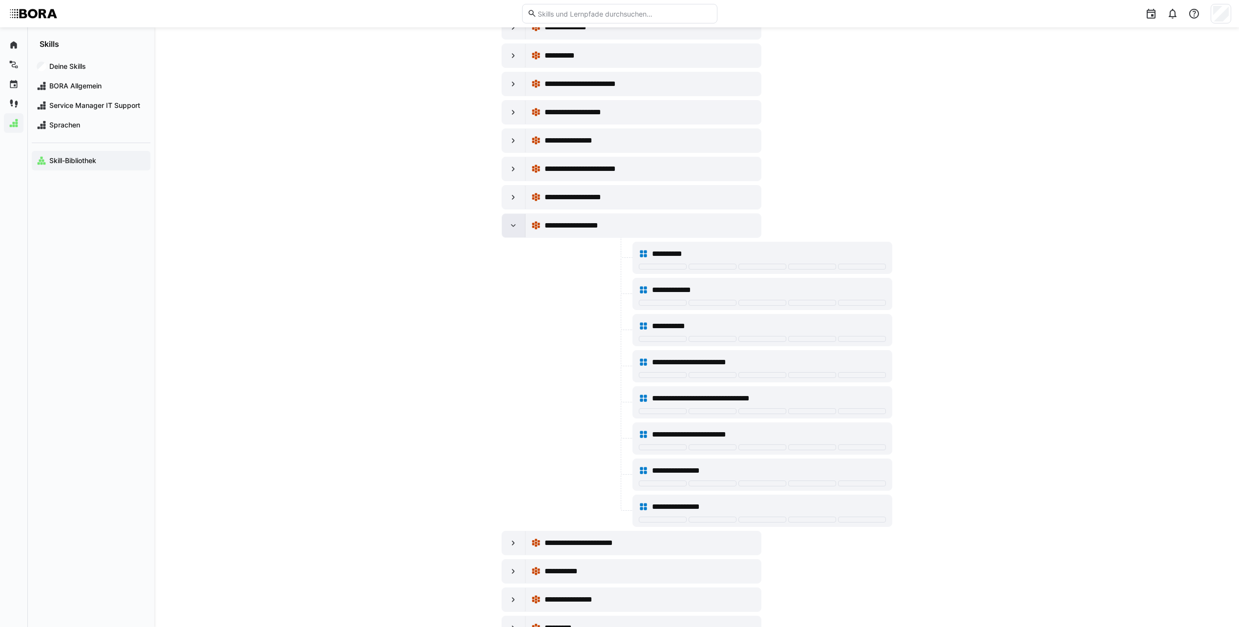
click at [514, 223] on eds-icon at bounding box center [514, 226] width 10 height 10
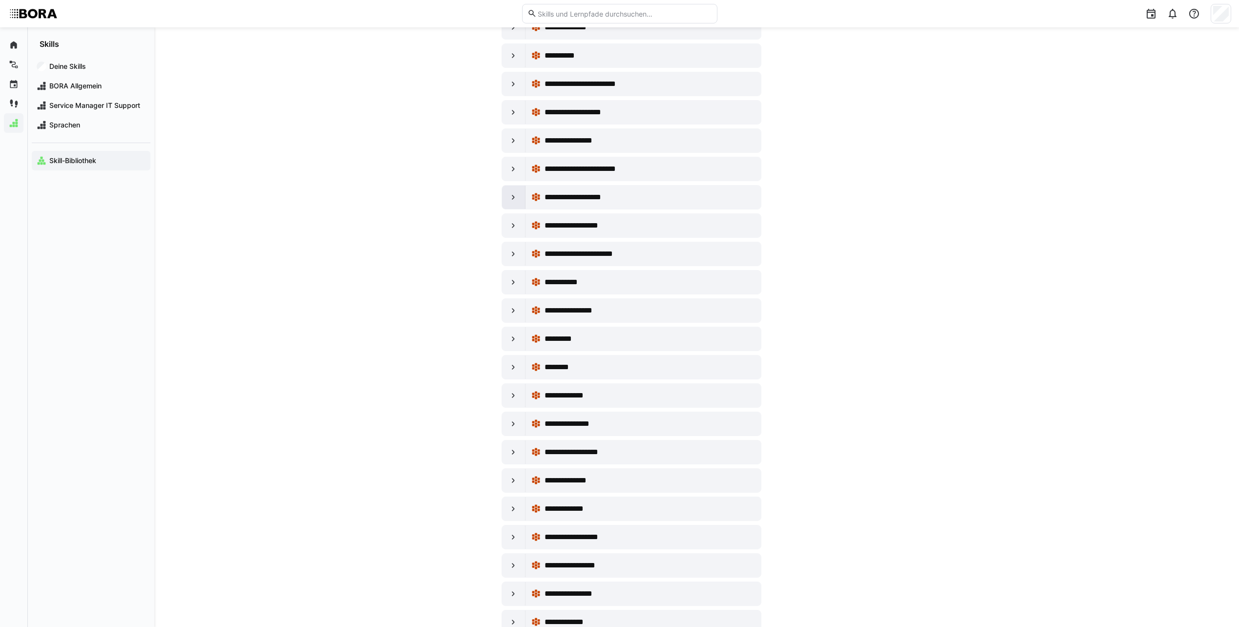
click at [518, 206] on div at bounding box center [513, 197] width 23 height 23
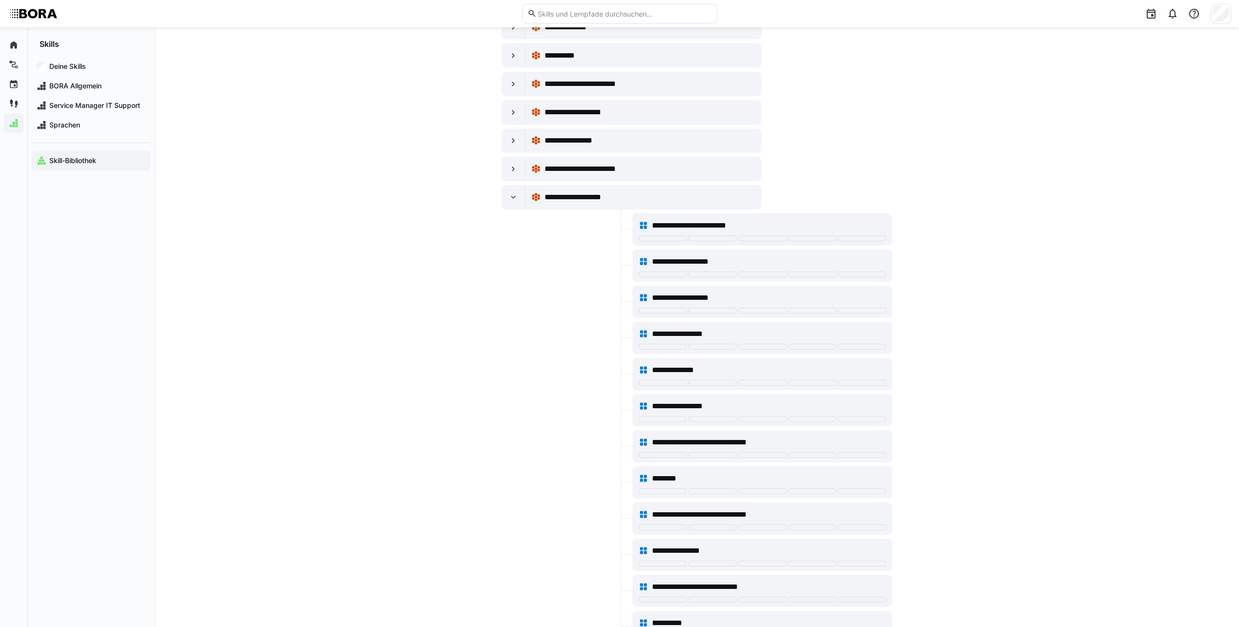
drag, startPoint x: 518, startPoint y: 206, endPoint x: 491, endPoint y: 196, distance: 28.6
click at [517, 194] on eds-icon at bounding box center [514, 197] width 10 height 10
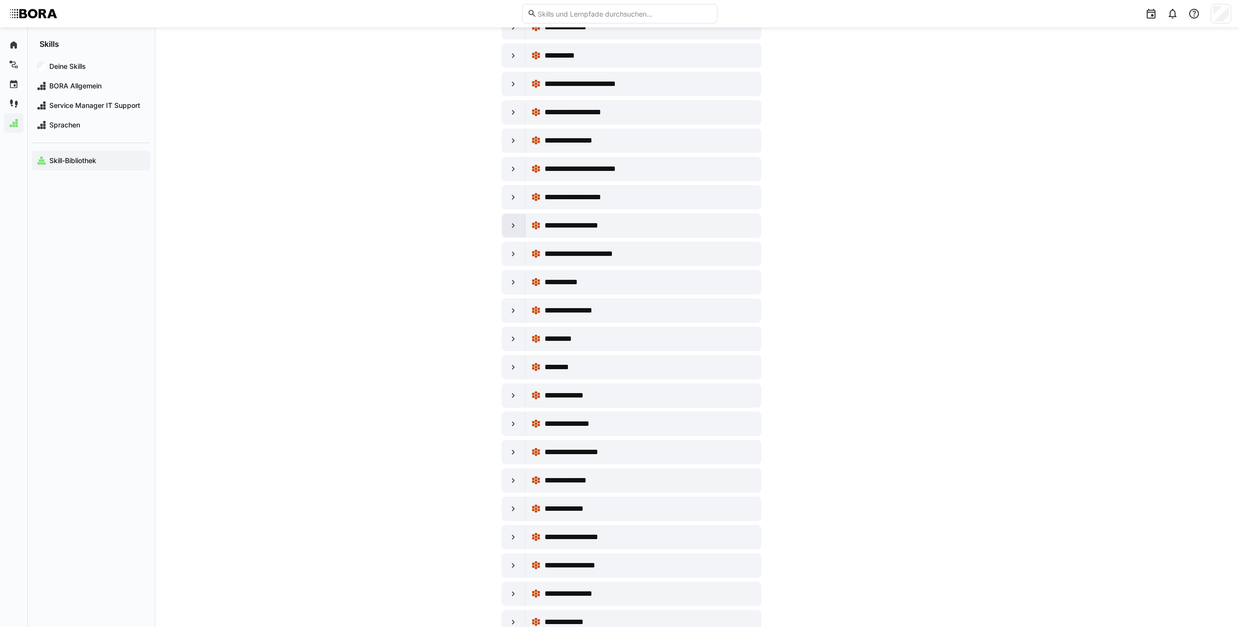
click at [516, 223] on eds-icon at bounding box center [514, 226] width 10 height 10
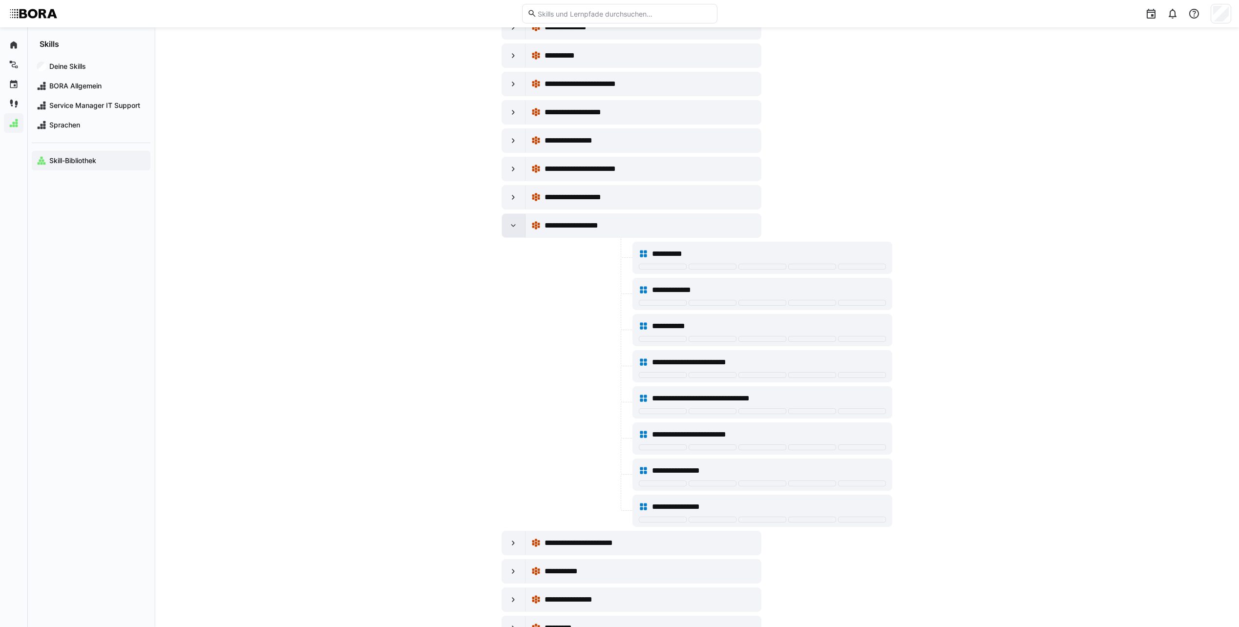
click at [516, 223] on eds-icon at bounding box center [514, 226] width 10 height 10
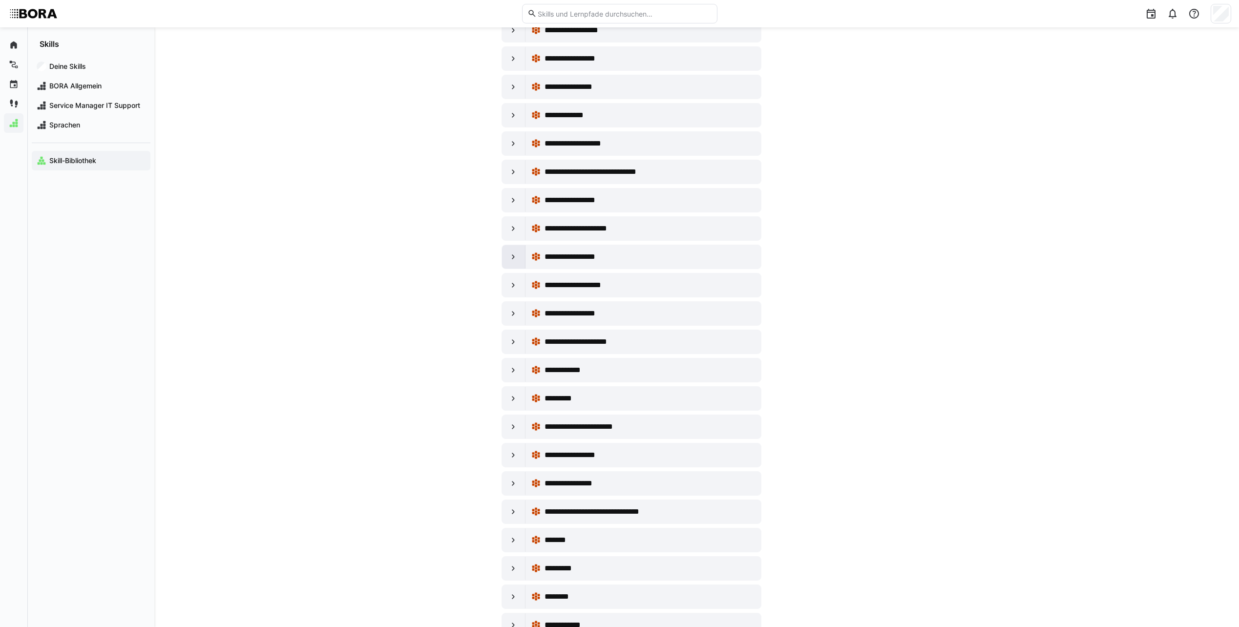
scroll to position [5667, 0]
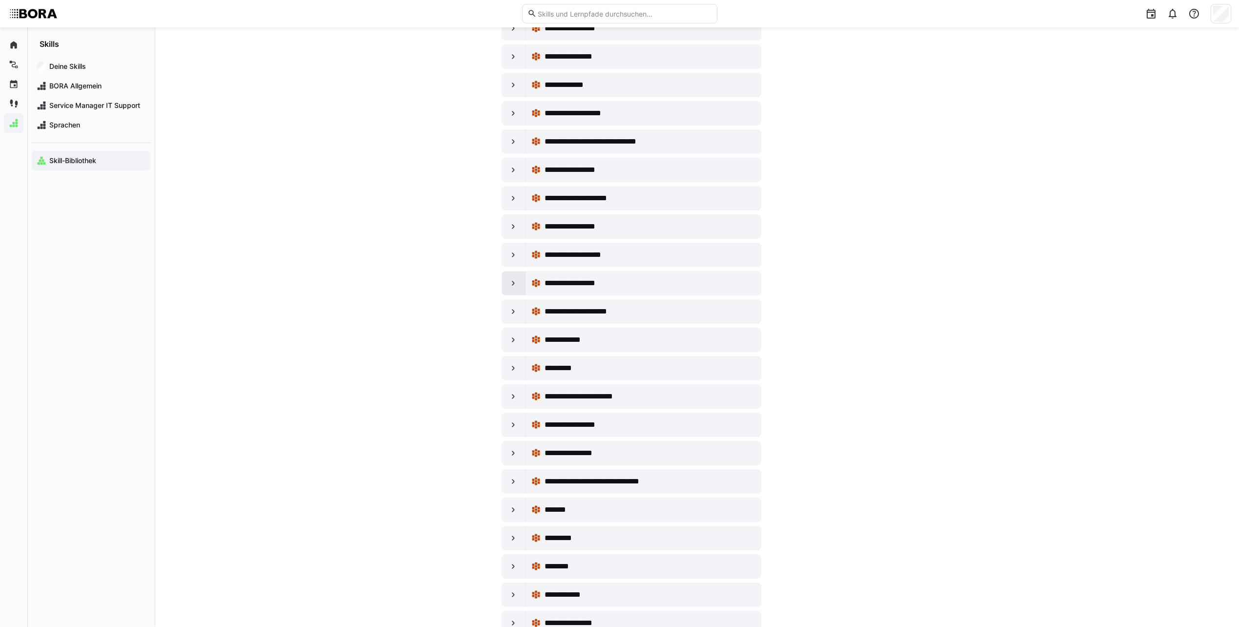
click at [511, 282] on eds-icon at bounding box center [514, 283] width 10 height 10
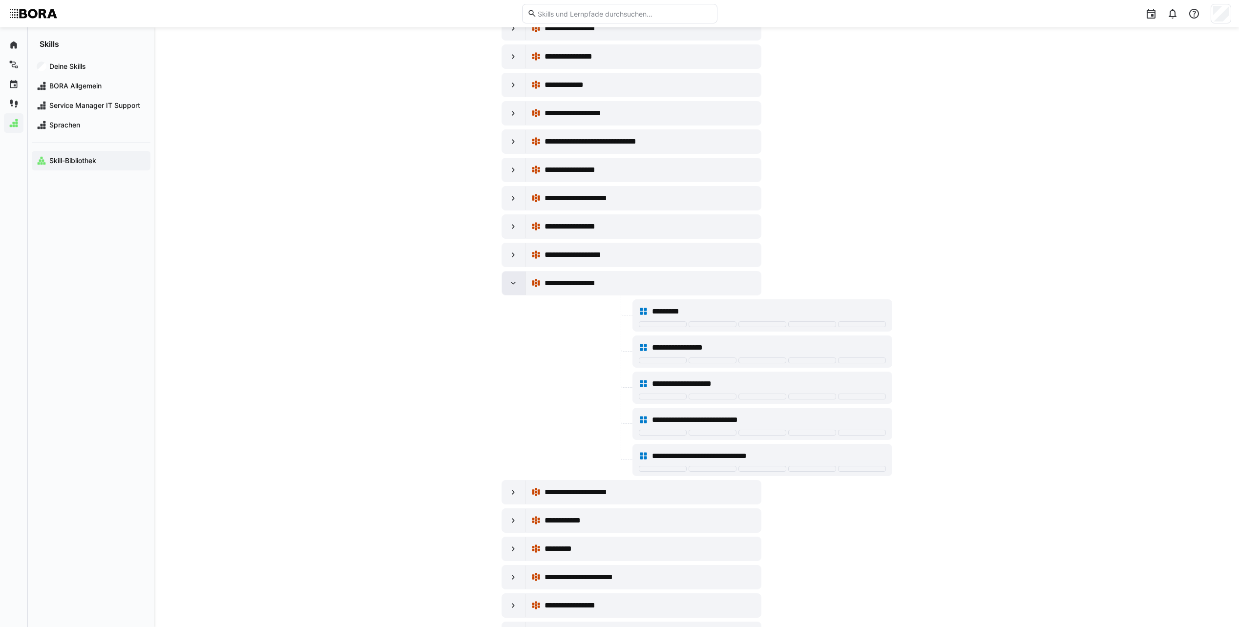
click at [511, 282] on eds-icon at bounding box center [514, 283] width 10 height 10
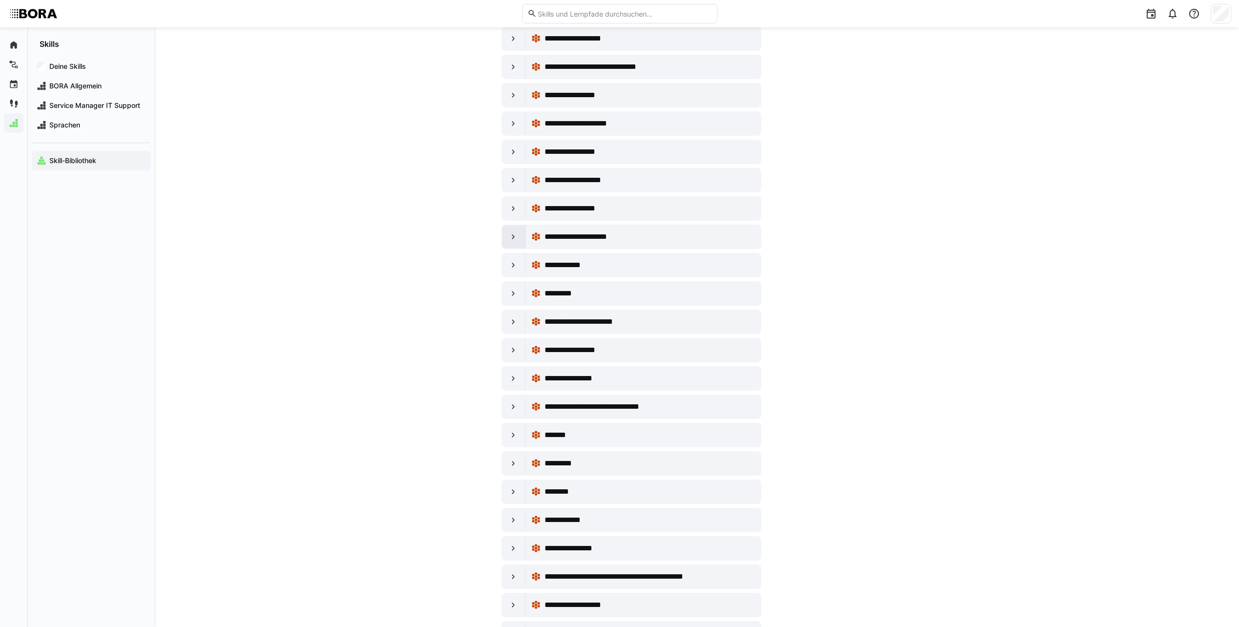
scroll to position [5764, 0]
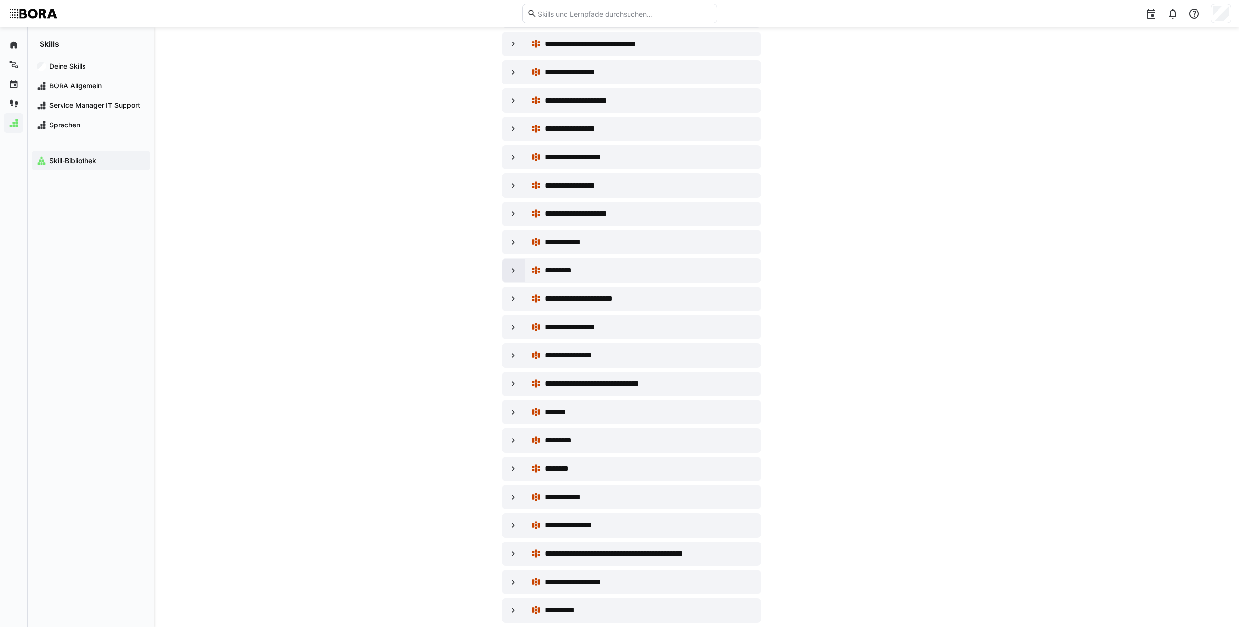
click at [519, 267] on div at bounding box center [513, 270] width 23 height 23
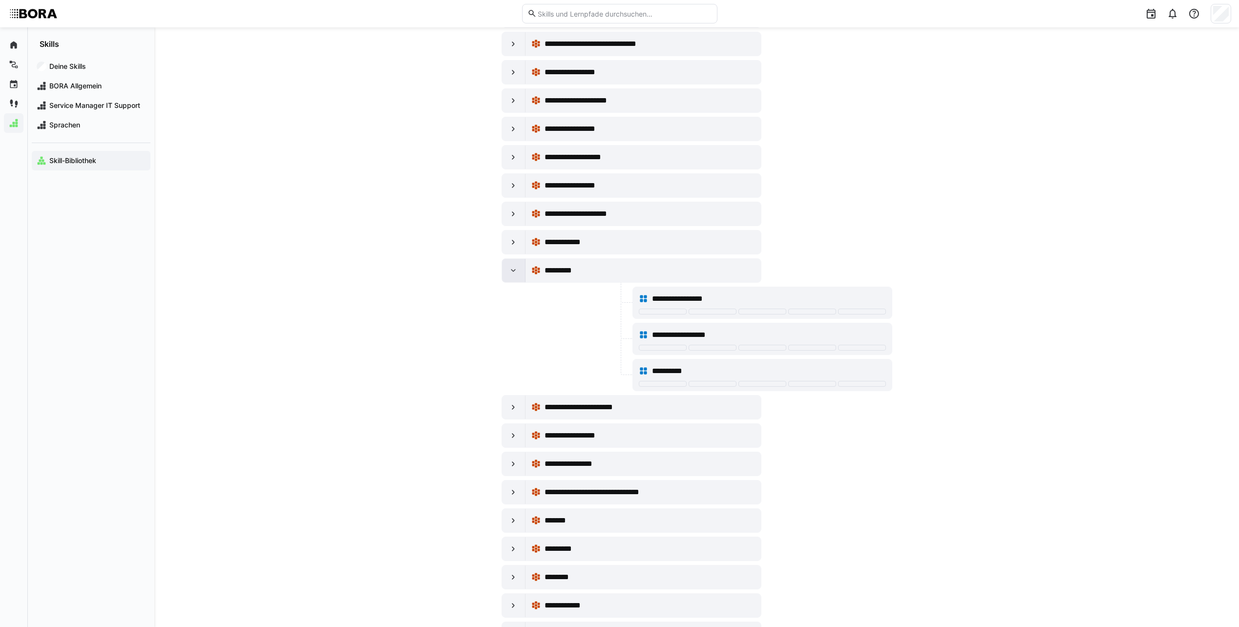
click at [519, 267] on div at bounding box center [513, 270] width 23 height 23
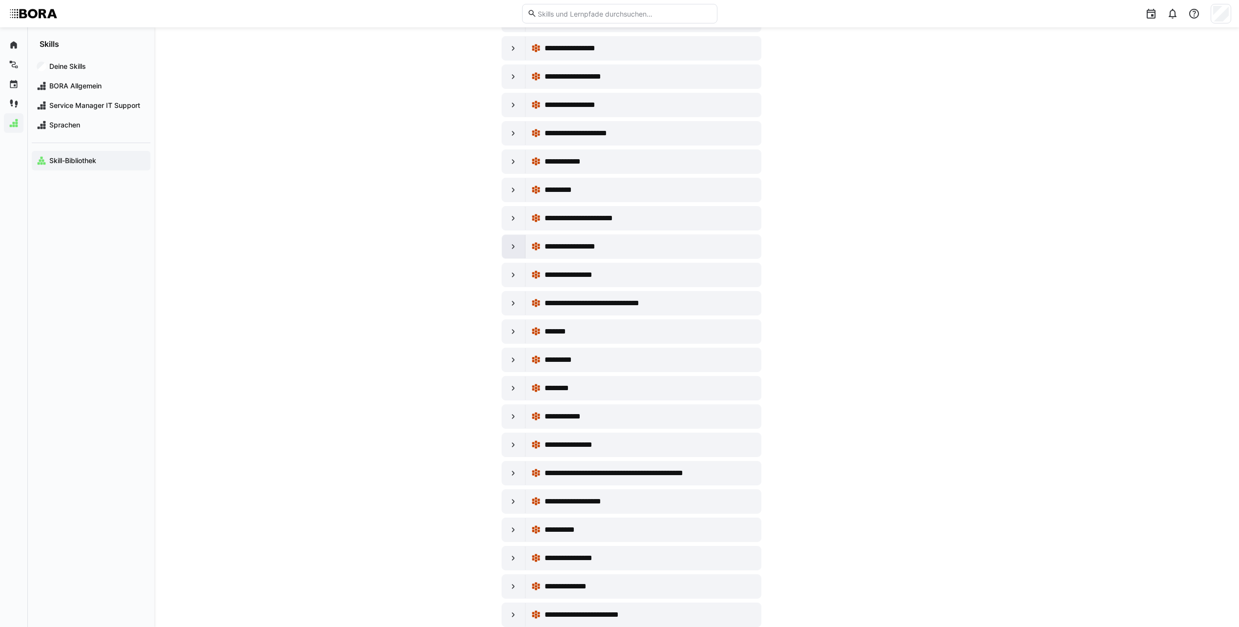
scroll to position [5862, 0]
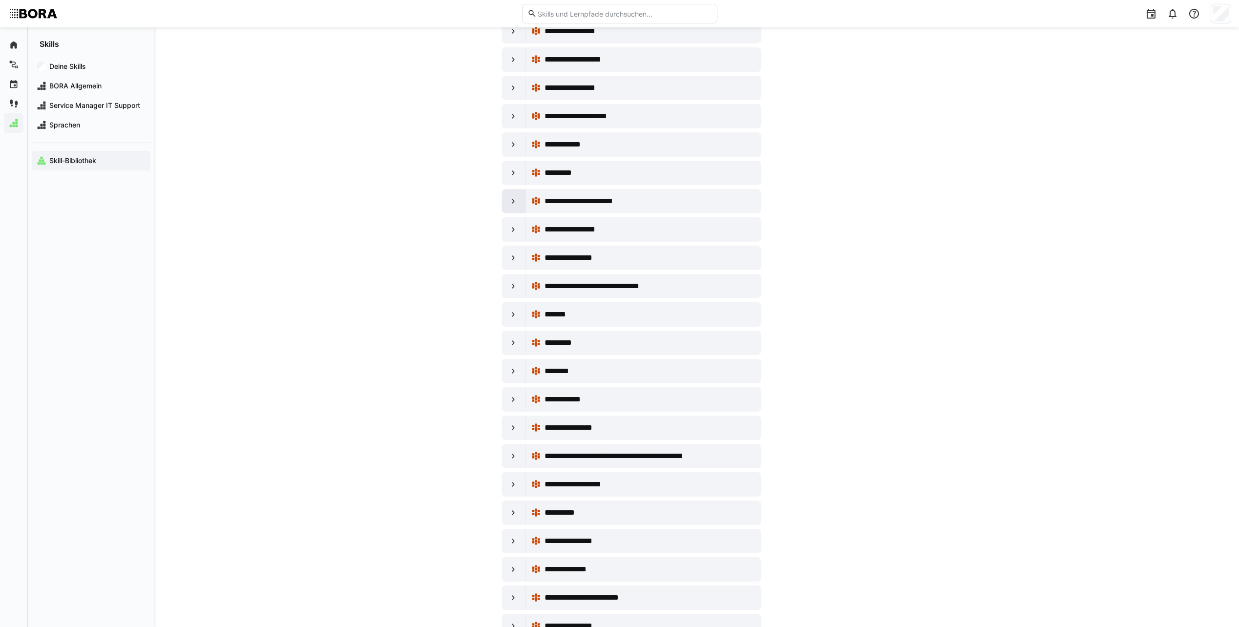
click at [510, 199] on eds-icon at bounding box center [514, 201] width 10 height 10
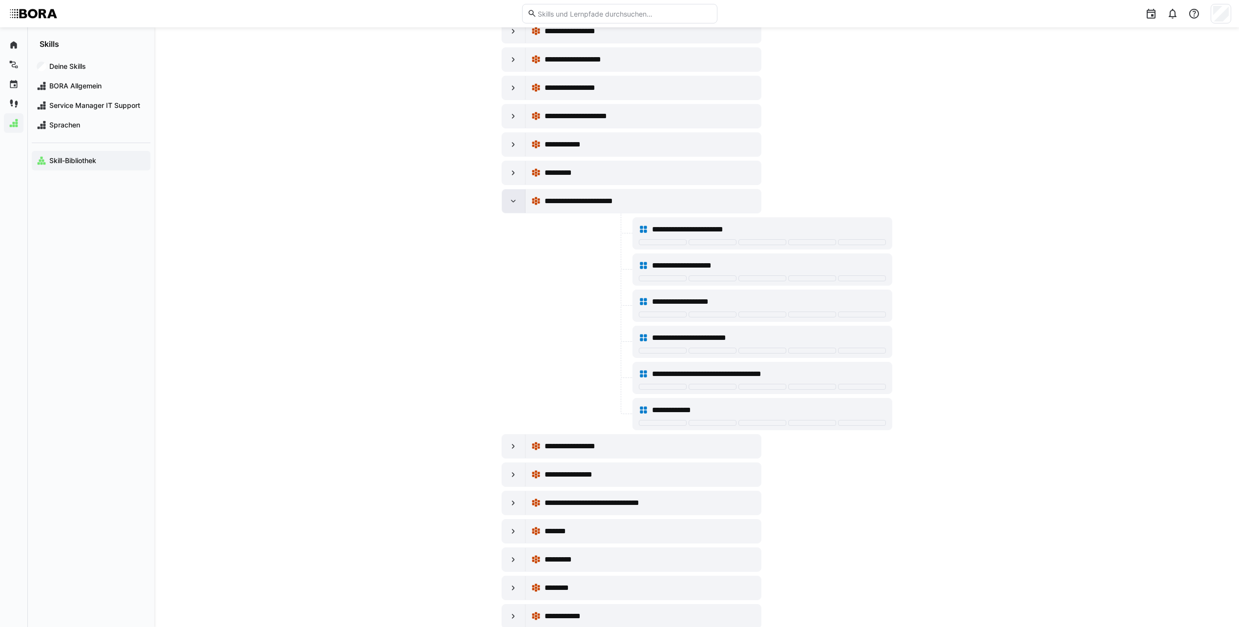
click at [509, 197] on eds-icon at bounding box center [514, 201] width 10 height 10
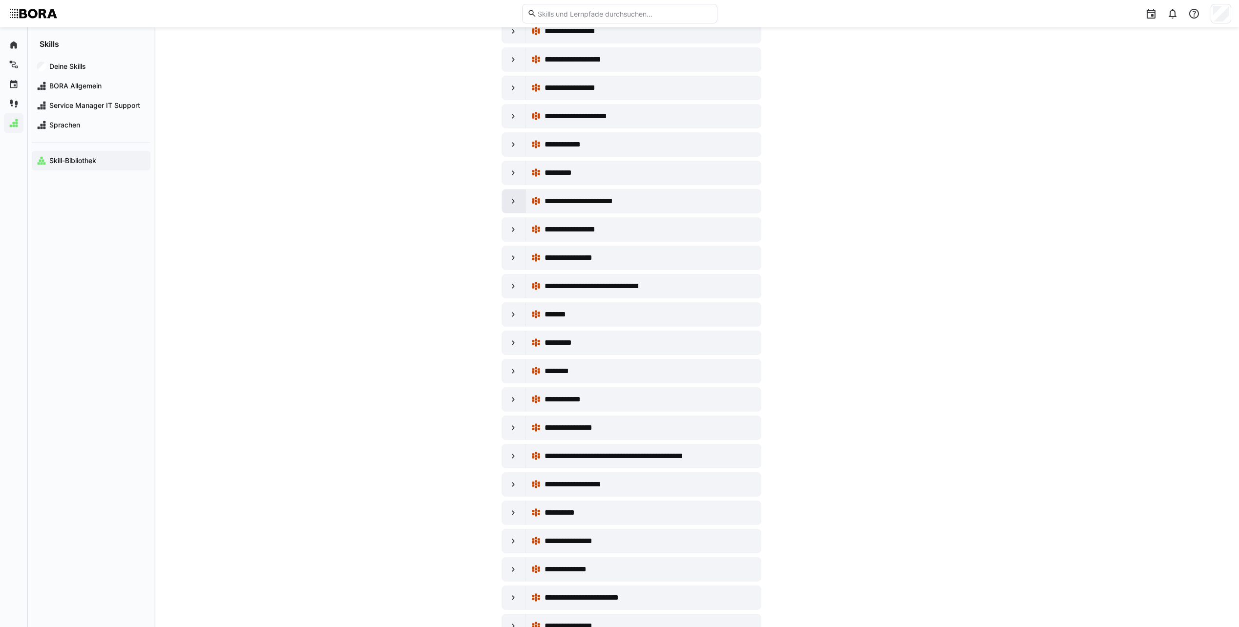
click at [513, 193] on div at bounding box center [513, 201] width 23 height 23
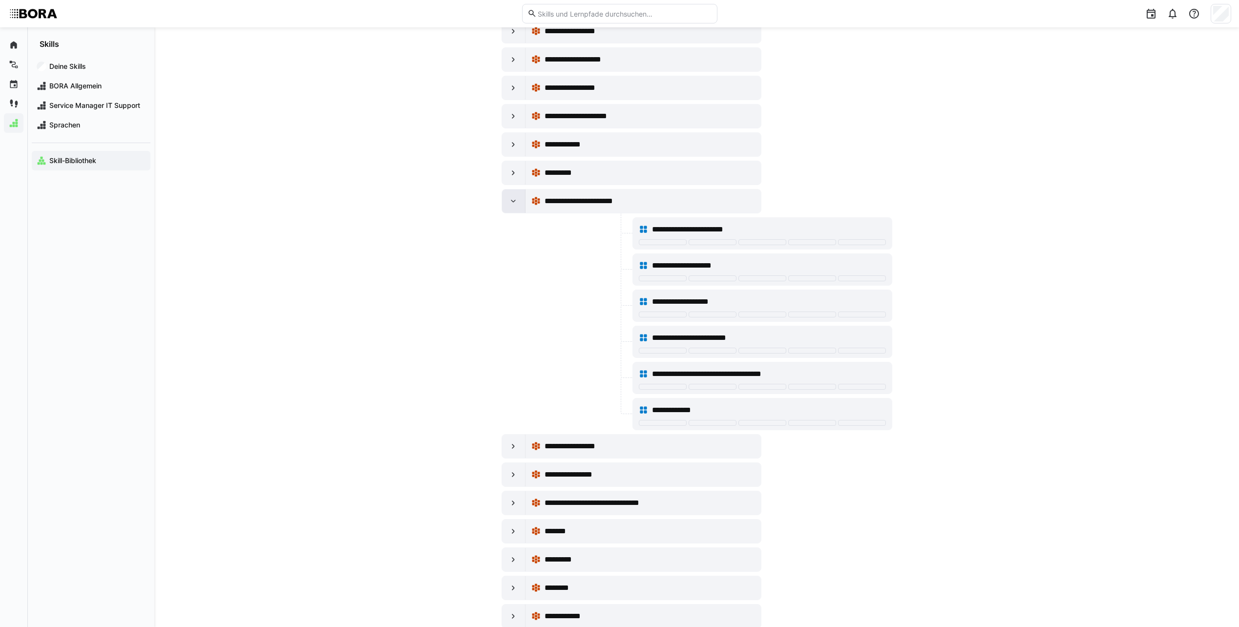
click at [510, 198] on eds-icon at bounding box center [514, 201] width 10 height 10
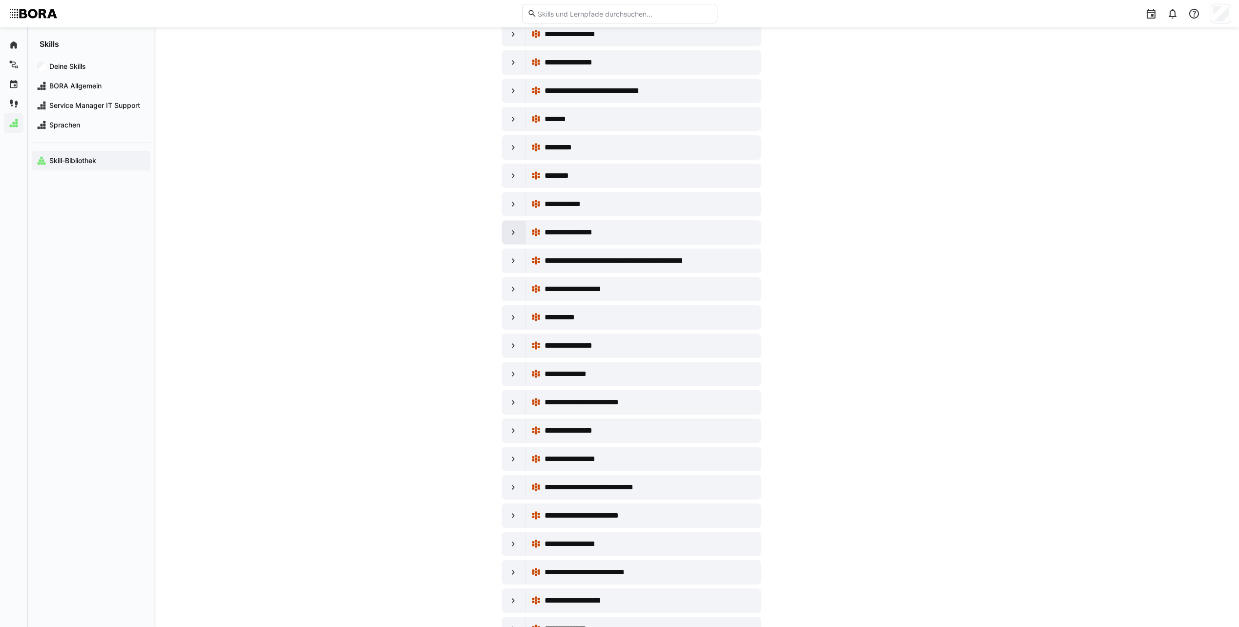
scroll to position [6106, 0]
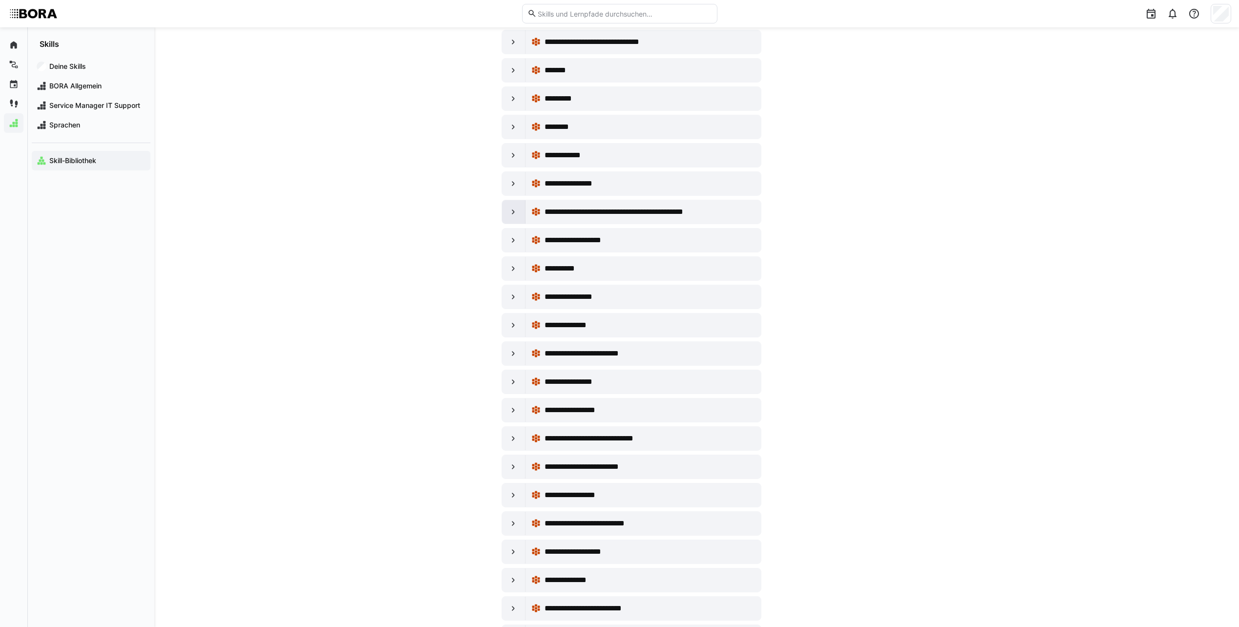
click at [508, 212] on div at bounding box center [513, 211] width 23 height 23
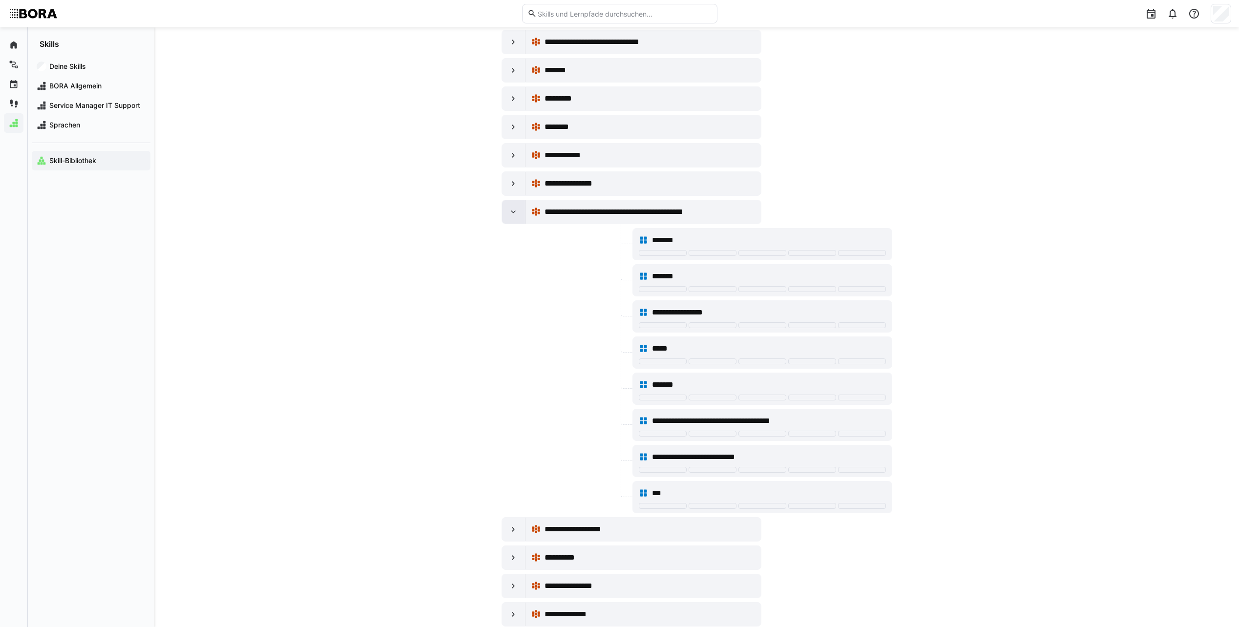
click at [508, 212] on div at bounding box center [513, 211] width 23 height 23
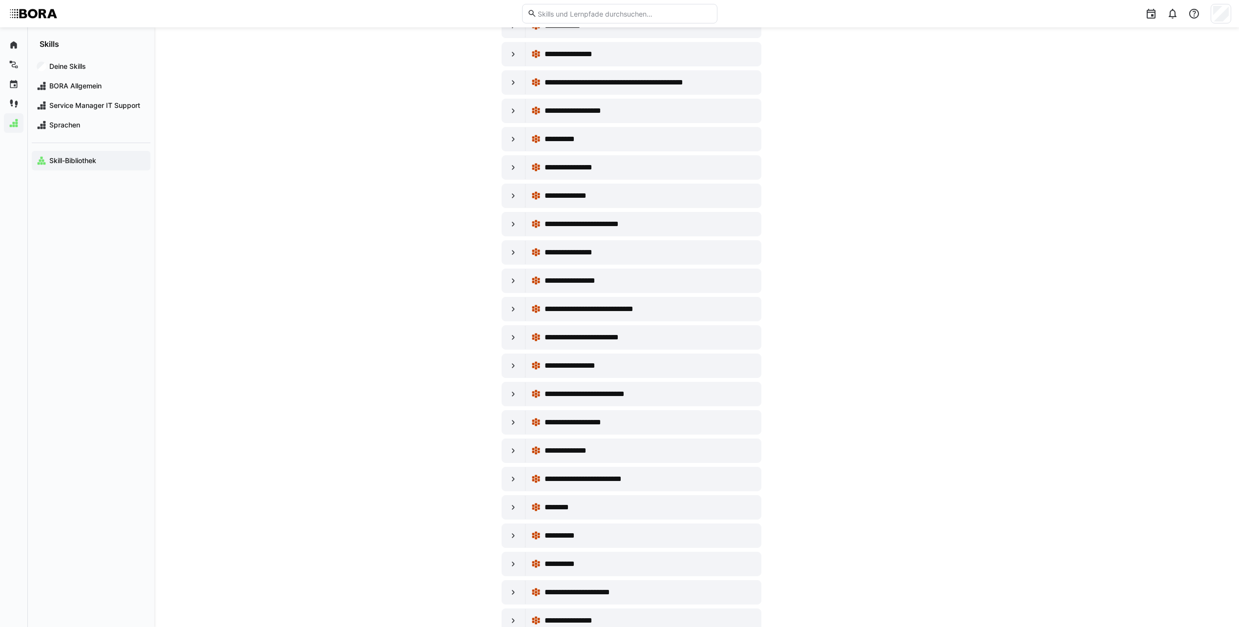
scroll to position [6253, 0]
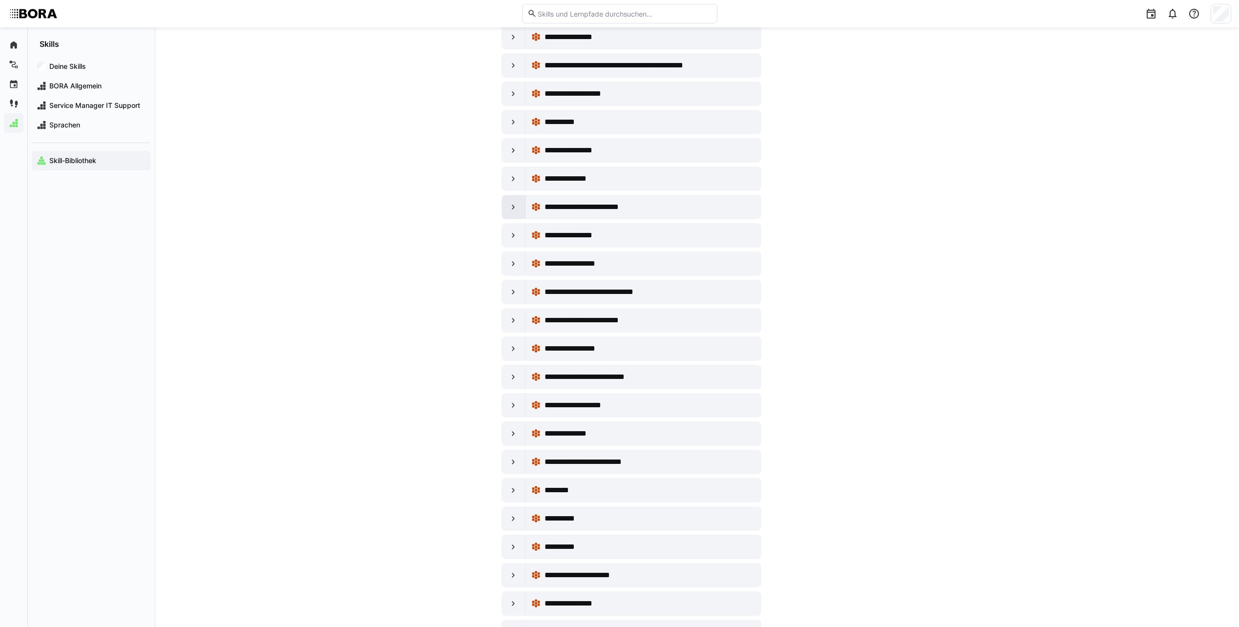
click at [512, 207] on eds-icon at bounding box center [514, 207] width 10 height 10
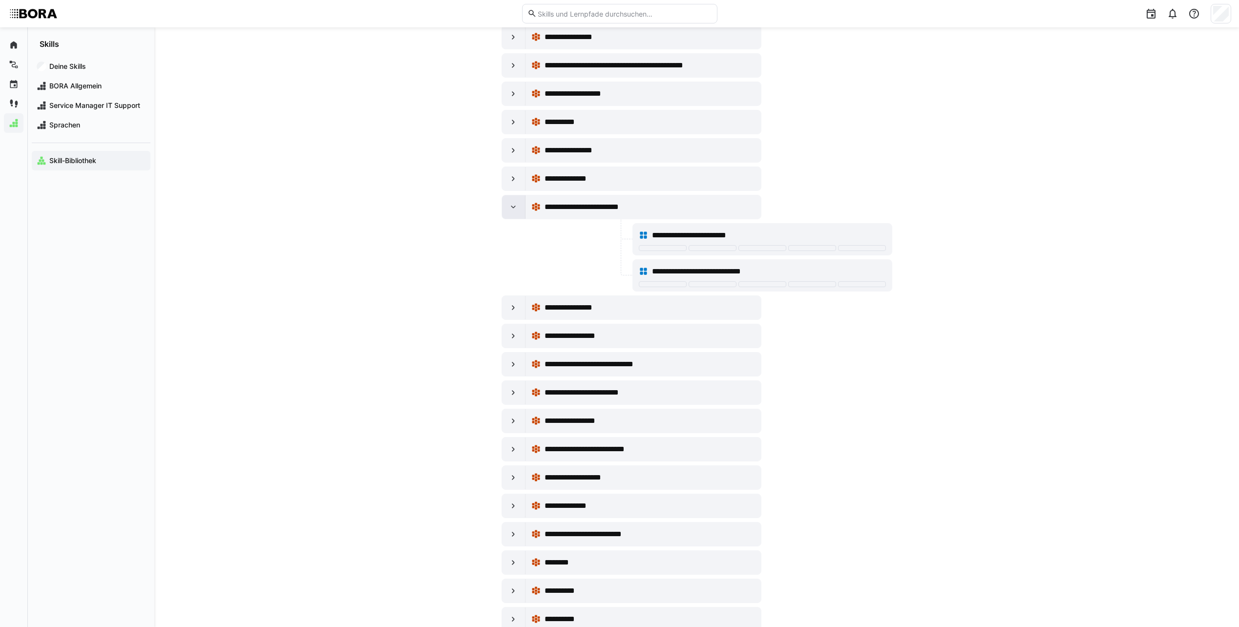
click at [512, 207] on eds-icon at bounding box center [514, 207] width 10 height 10
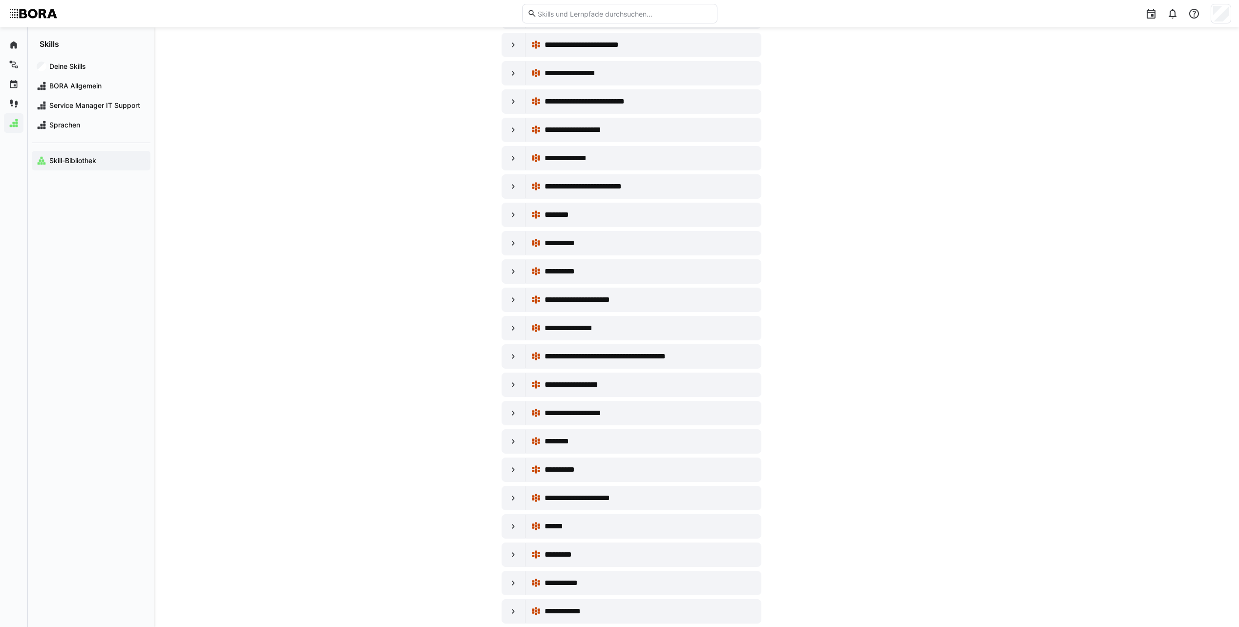
scroll to position [6546, 0]
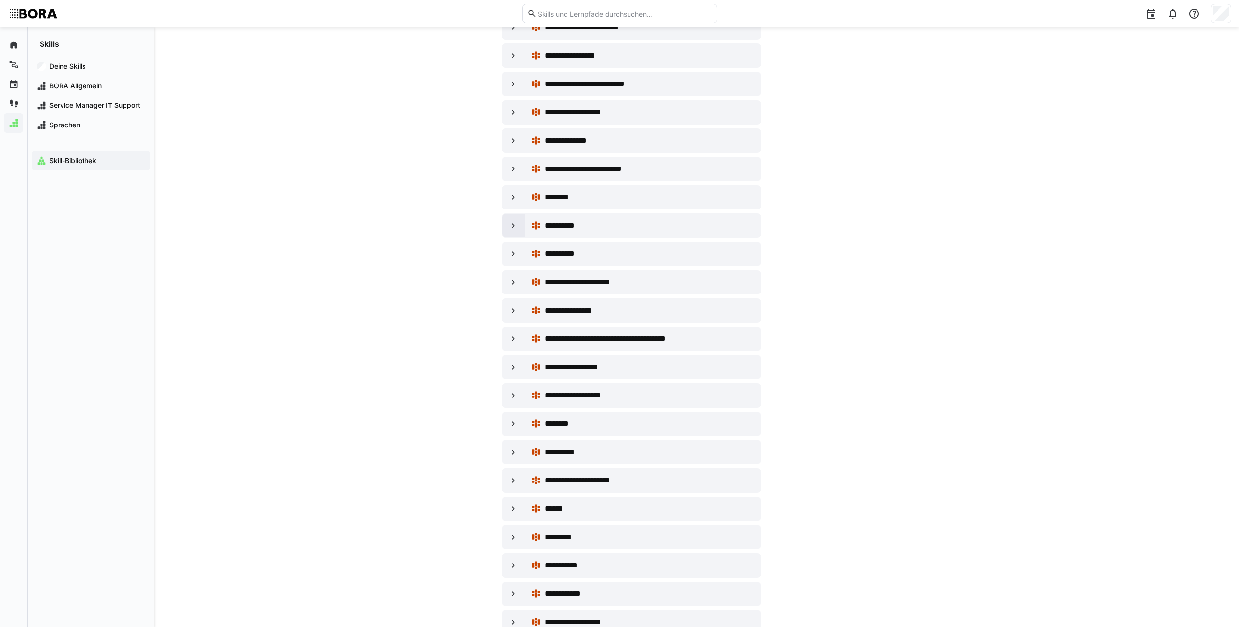
click at [511, 228] on eds-icon at bounding box center [514, 226] width 10 height 10
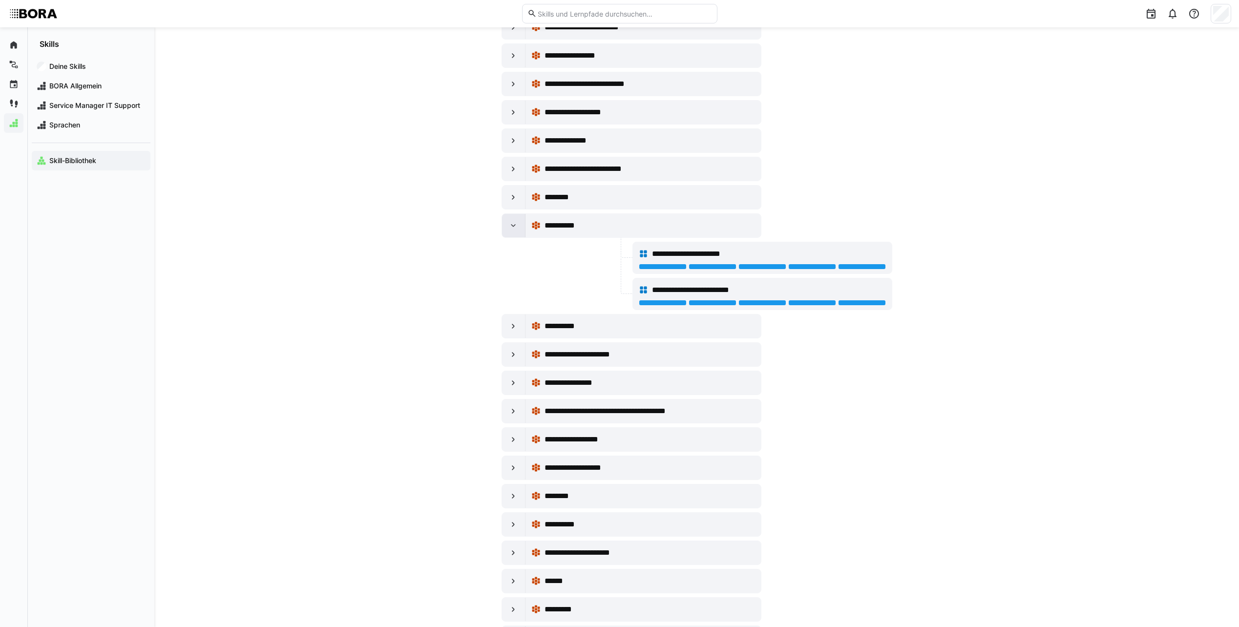
click at [511, 228] on eds-icon at bounding box center [514, 226] width 10 height 10
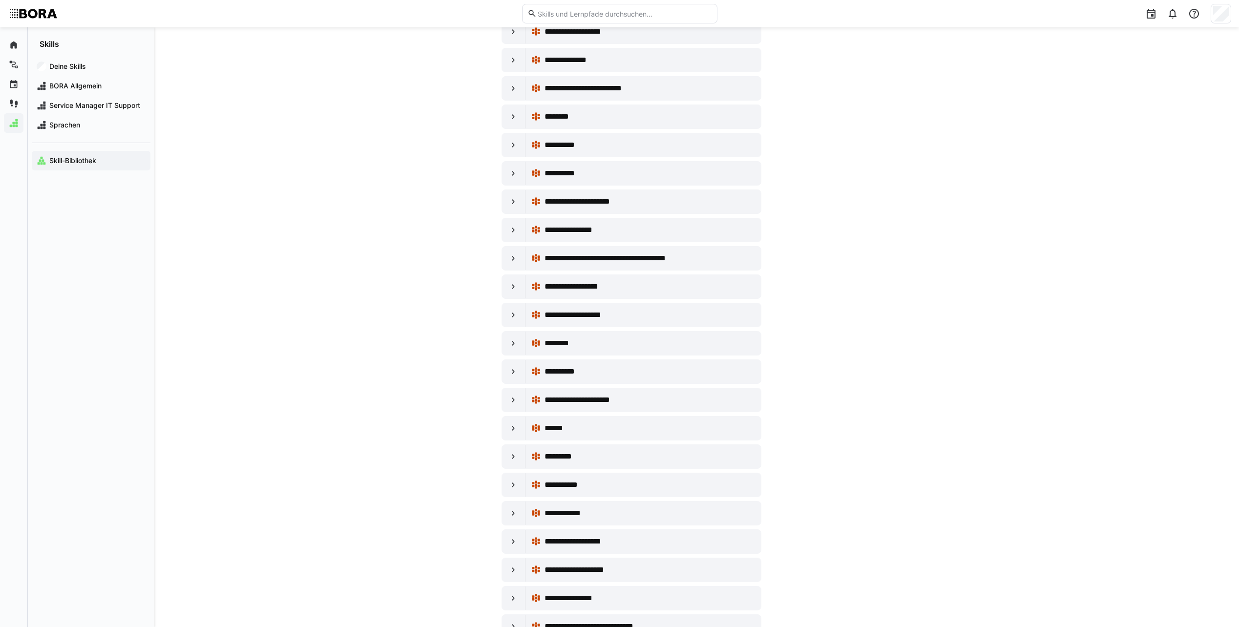
scroll to position [6644, 0]
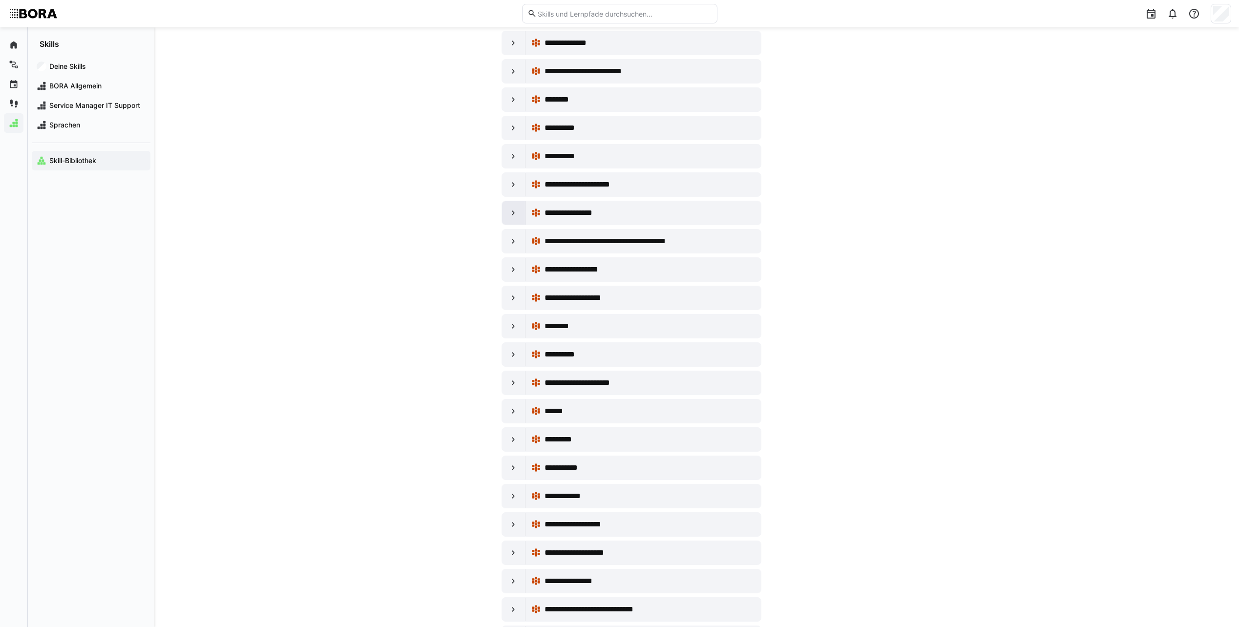
click at [509, 215] on eds-icon at bounding box center [514, 213] width 10 height 10
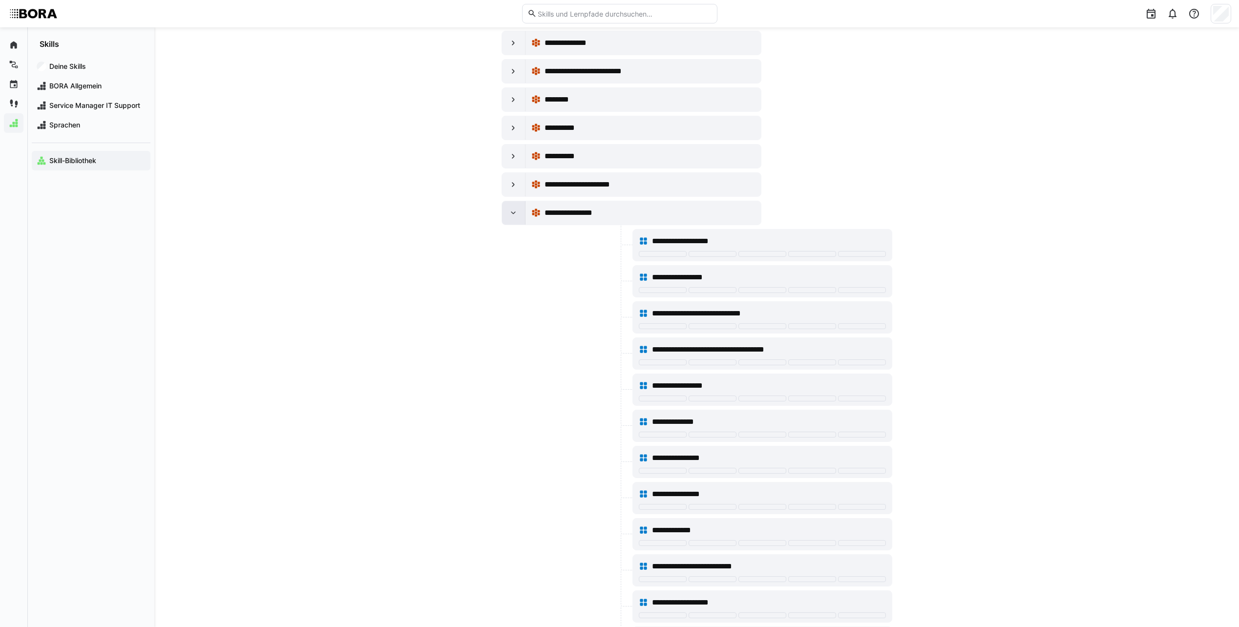
click at [509, 215] on eds-icon at bounding box center [514, 213] width 10 height 10
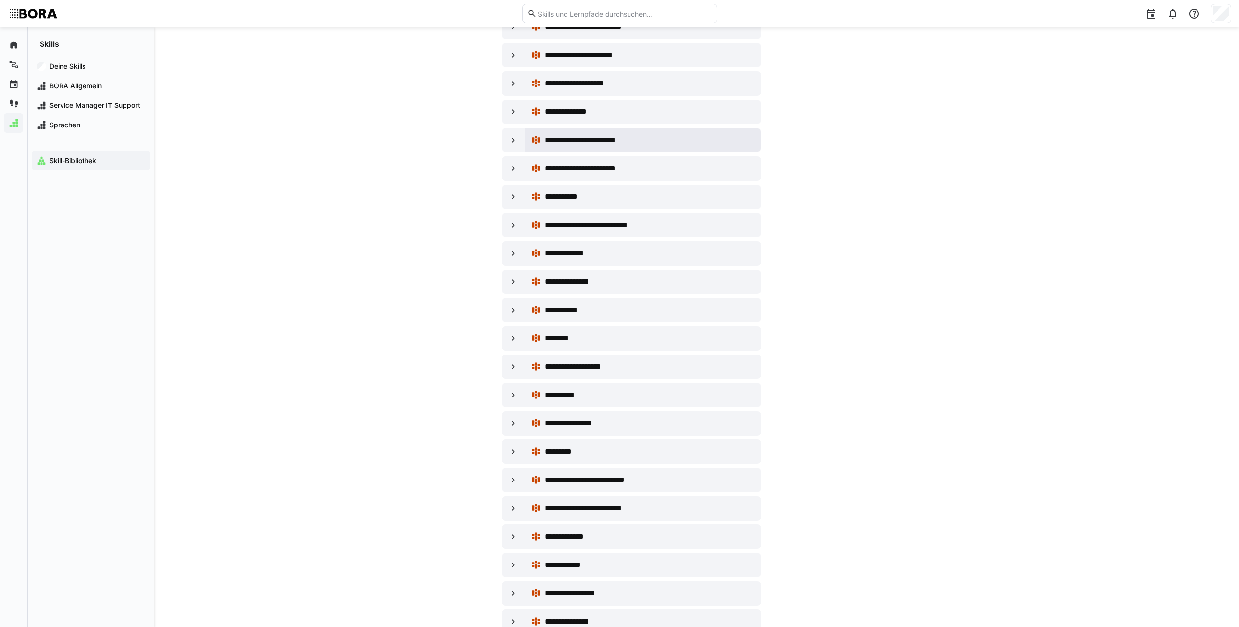
scroll to position [7279, 0]
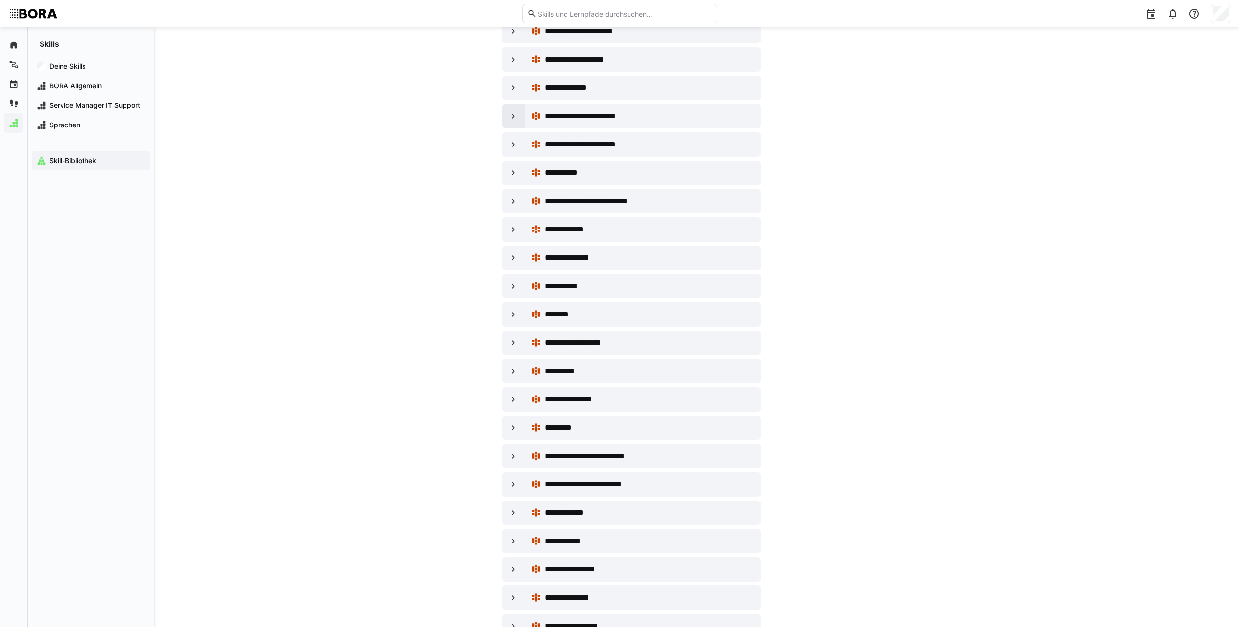
click at [512, 112] on eds-icon at bounding box center [514, 116] width 10 height 10
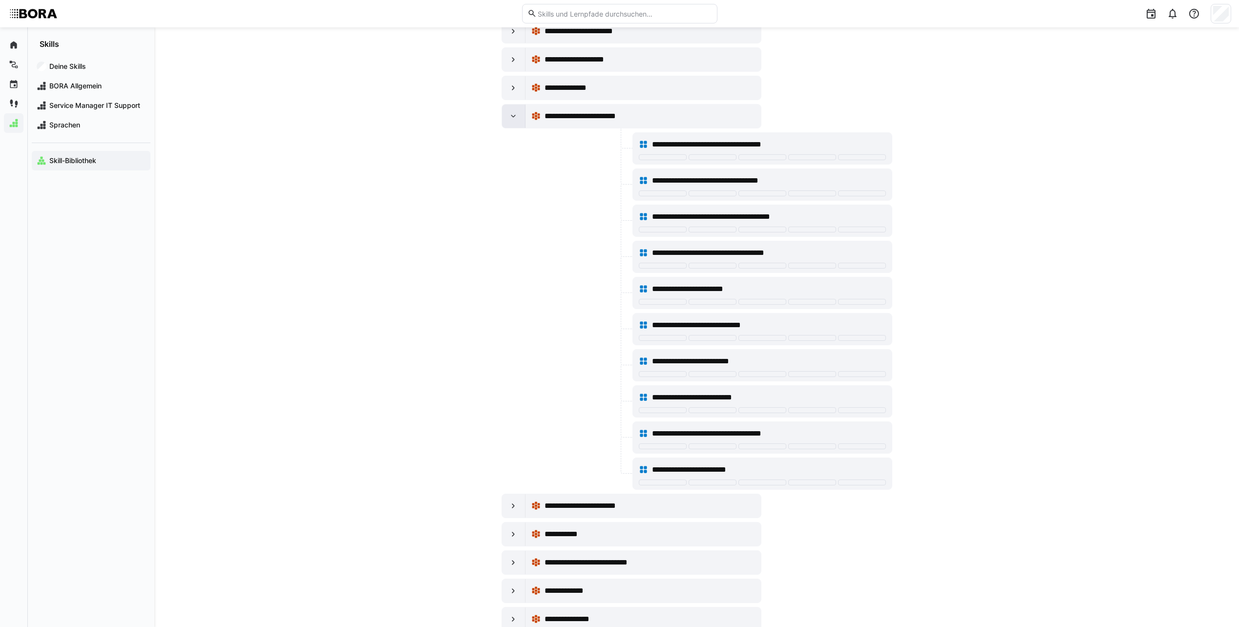
click at [512, 112] on eds-icon at bounding box center [514, 116] width 10 height 10
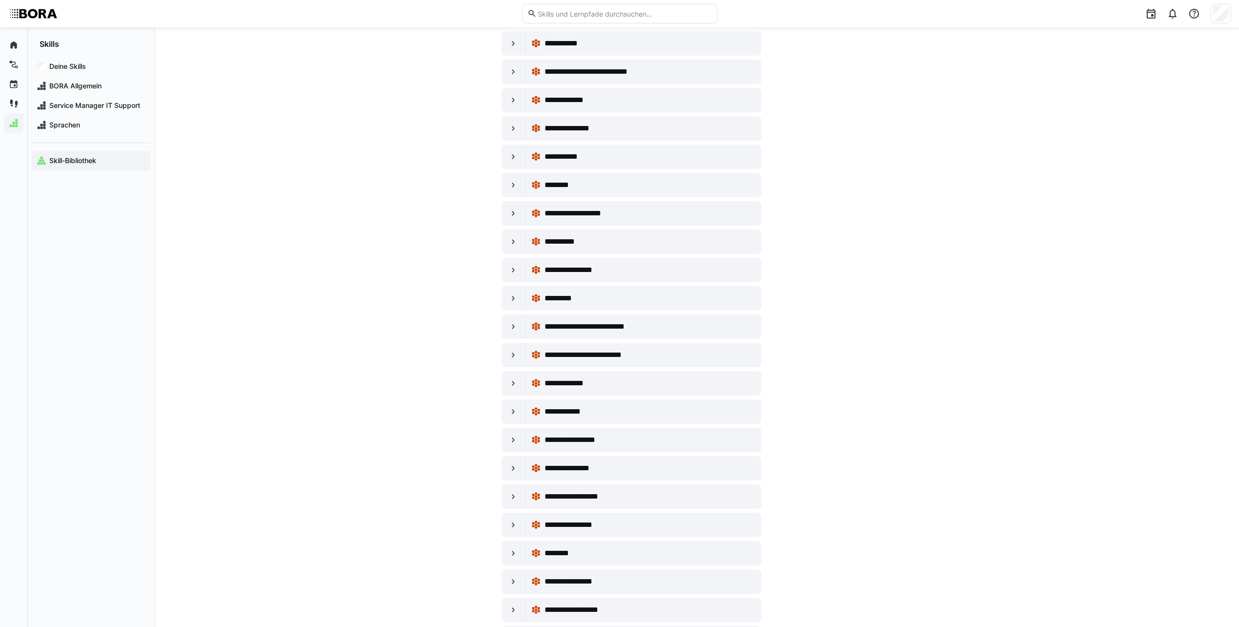
scroll to position [7425, 0]
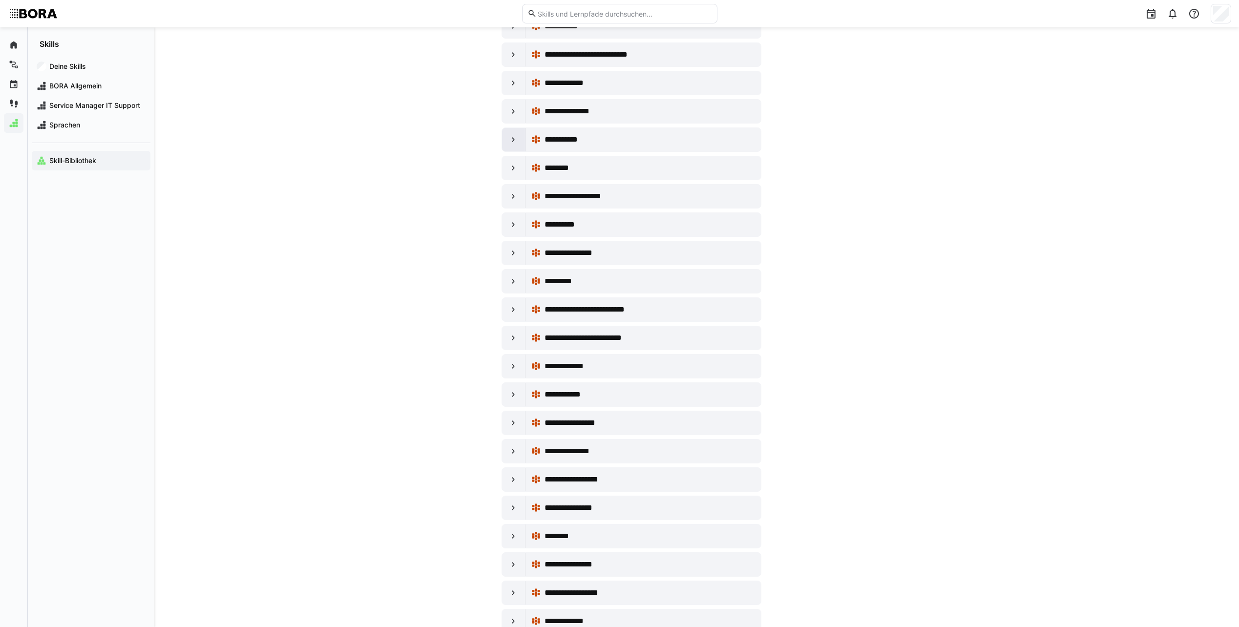
click at [512, 135] on eds-icon at bounding box center [514, 140] width 10 height 10
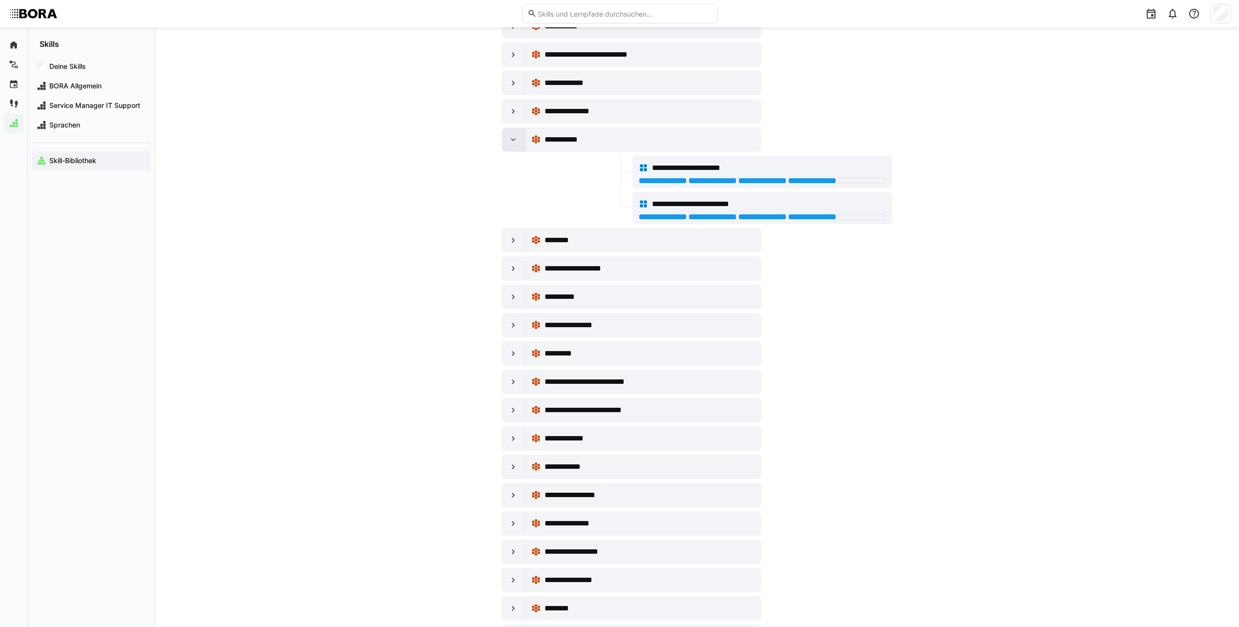
click at [512, 135] on eds-icon at bounding box center [514, 140] width 10 height 10
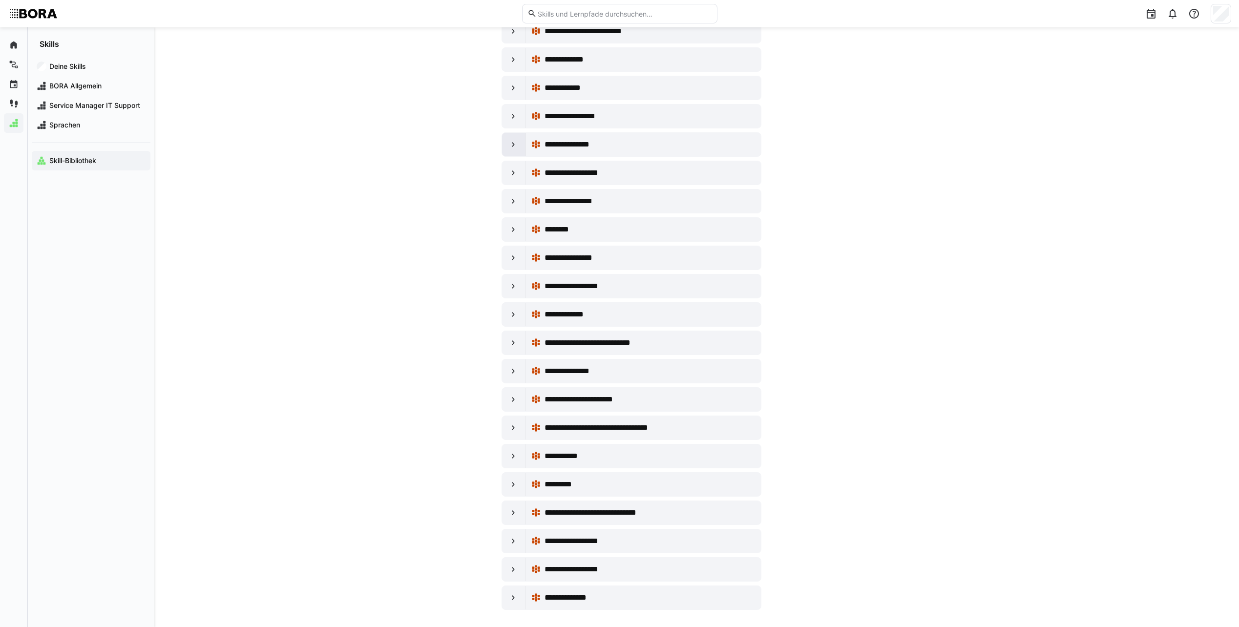
scroll to position [7738, 0]
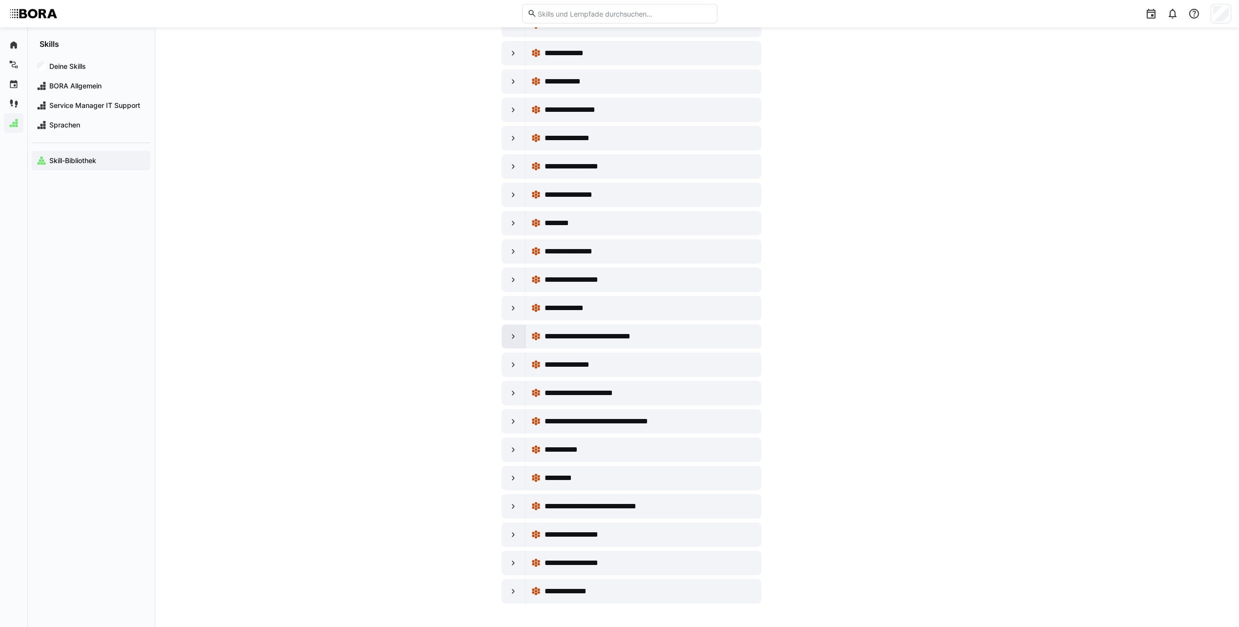
click at [516, 332] on eds-icon at bounding box center [514, 337] width 10 height 10
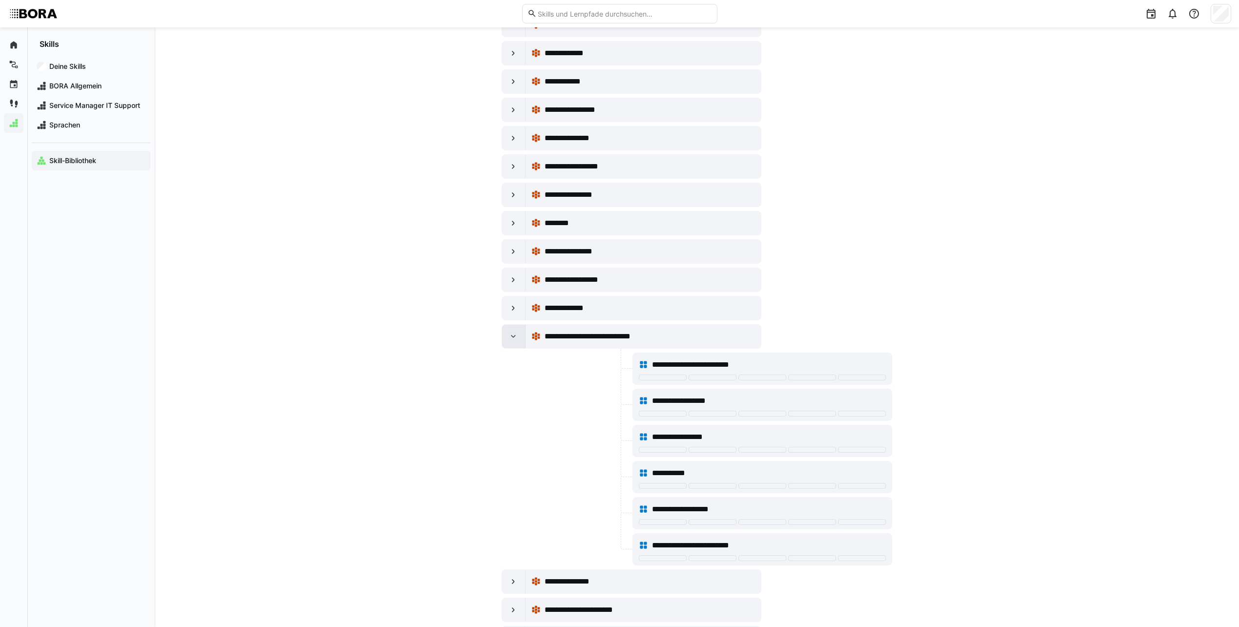
click at [508, 339] on div at bounding box center [513, 336] width 23 height 23
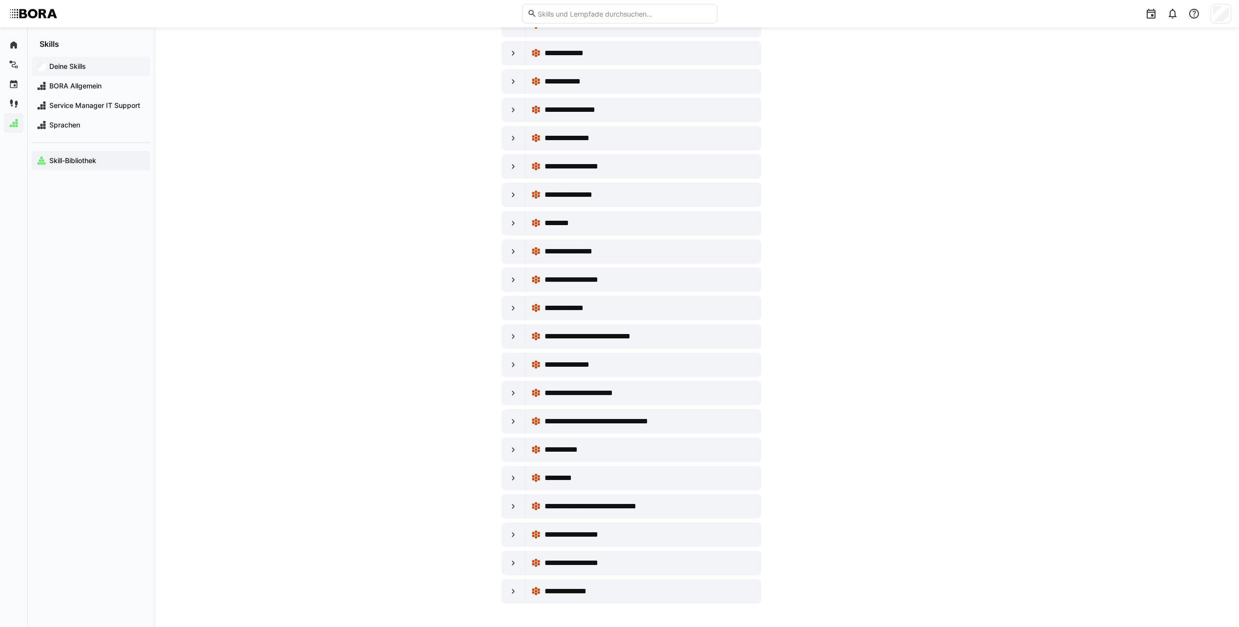
click at [0, 0] on app-navigation-label "Deine Skills" at bounding box center [0, 0] width 0 height 0
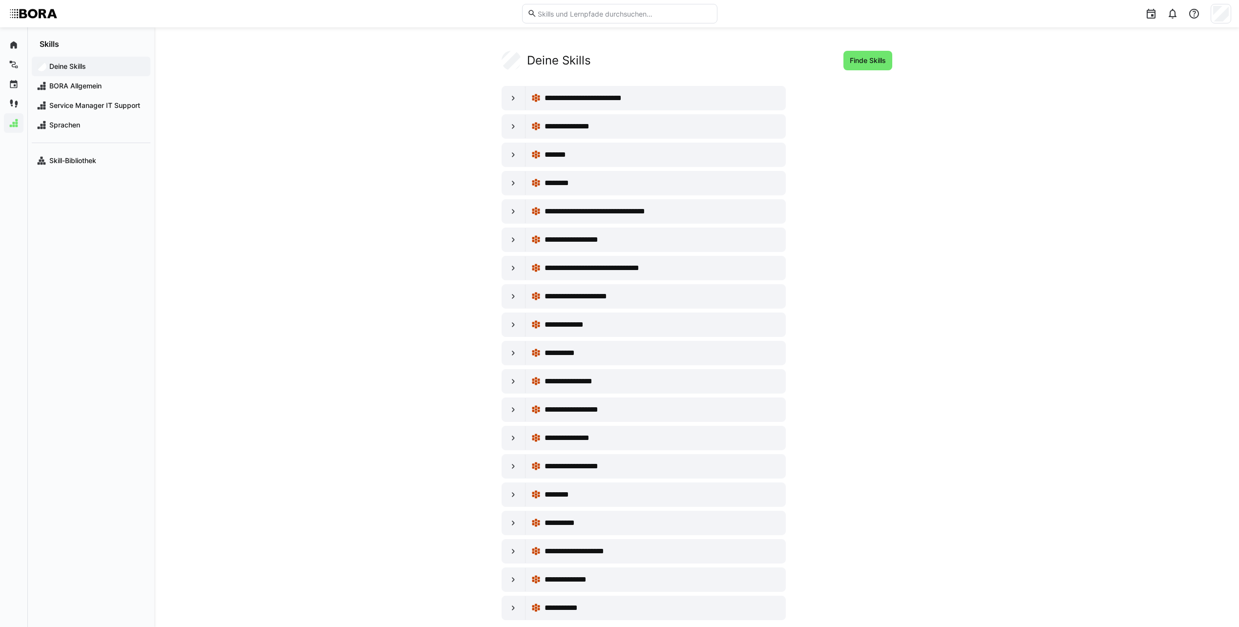
scroll to position [17, 0]
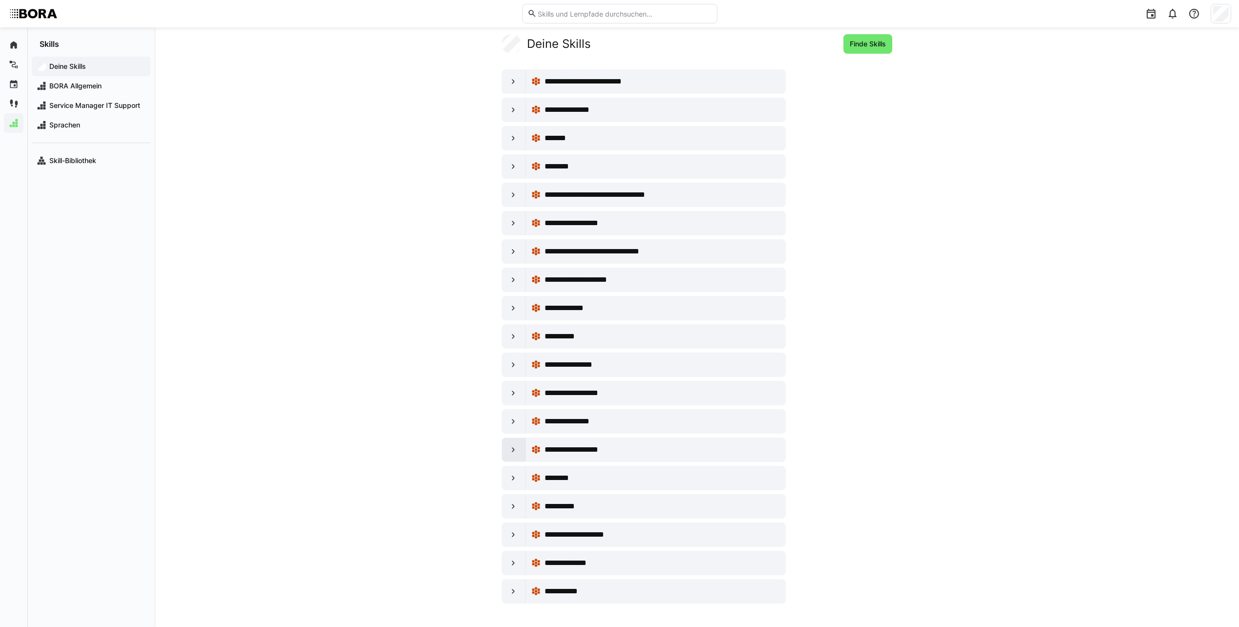
click at [516, 451] on eds-icon at bounding box center [514, 450] width 10 height 10
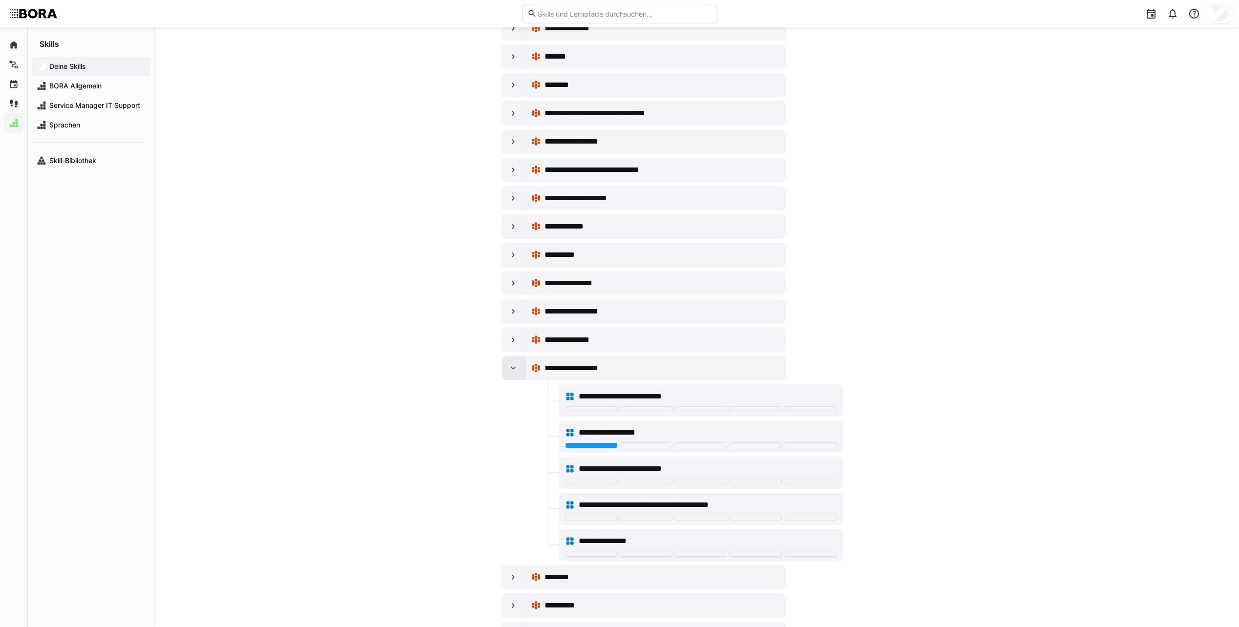
scroll to position [114, 0]
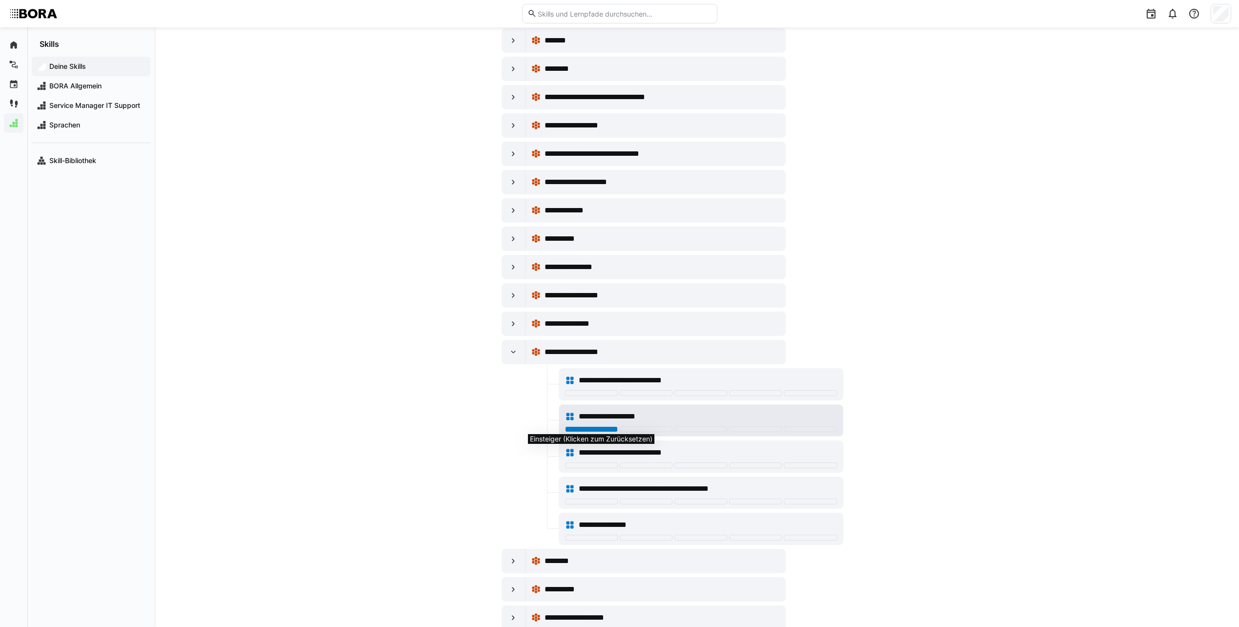
click at [583, 432] on div at bounding box center [591, 429] width 53 height 6
click at [442, 411] on app-your-skills-component "**********" at bounding box center [696, 311] width 625 height 750
click at [510, 350] on eds-icon at bounding box center [514, 352] width 10 height 10
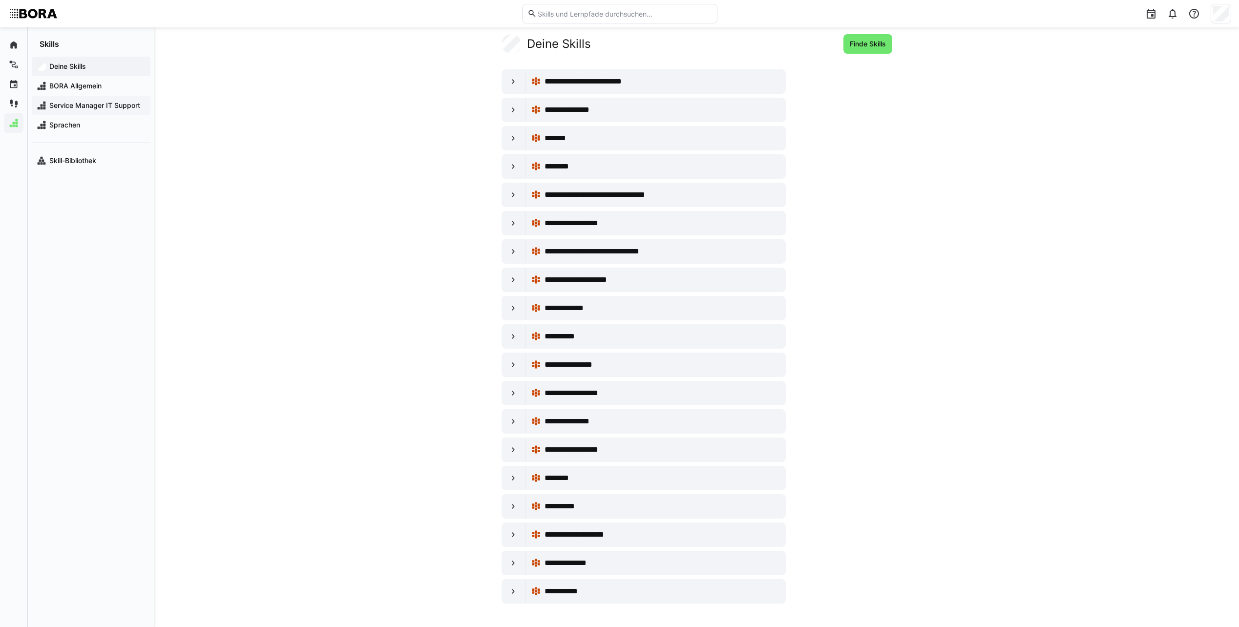
click at [85, 103] on span "Service Manager IT Support" at bounding box center [97, 106] width 98 height 10
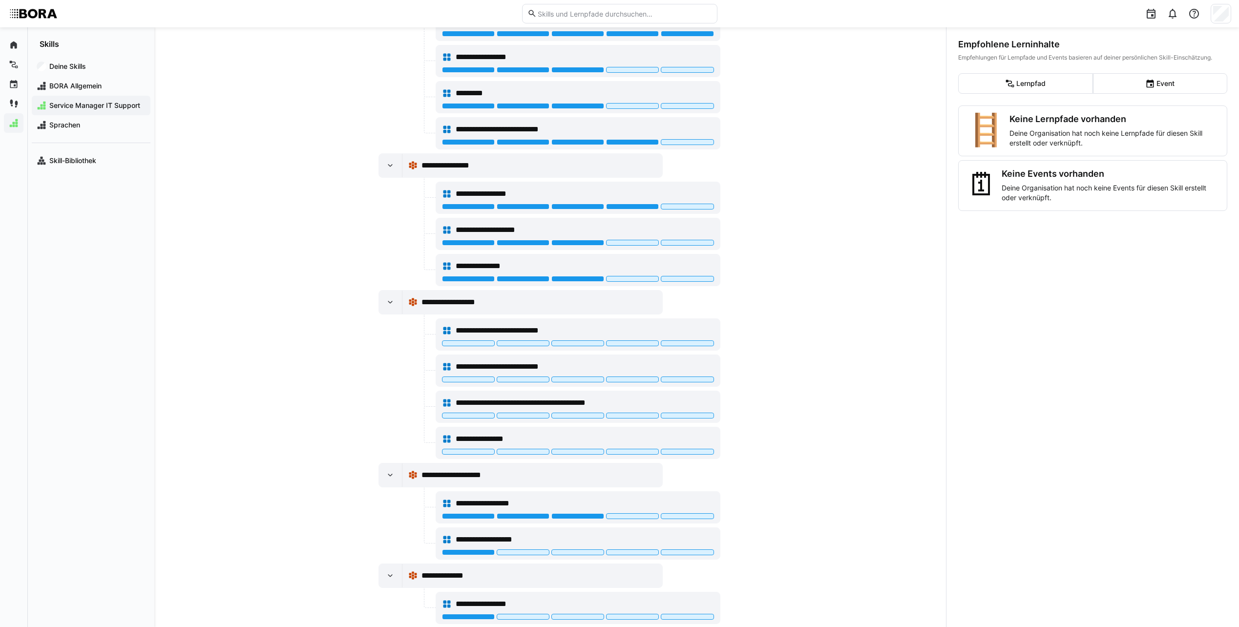
scroll to position [1116, 0]
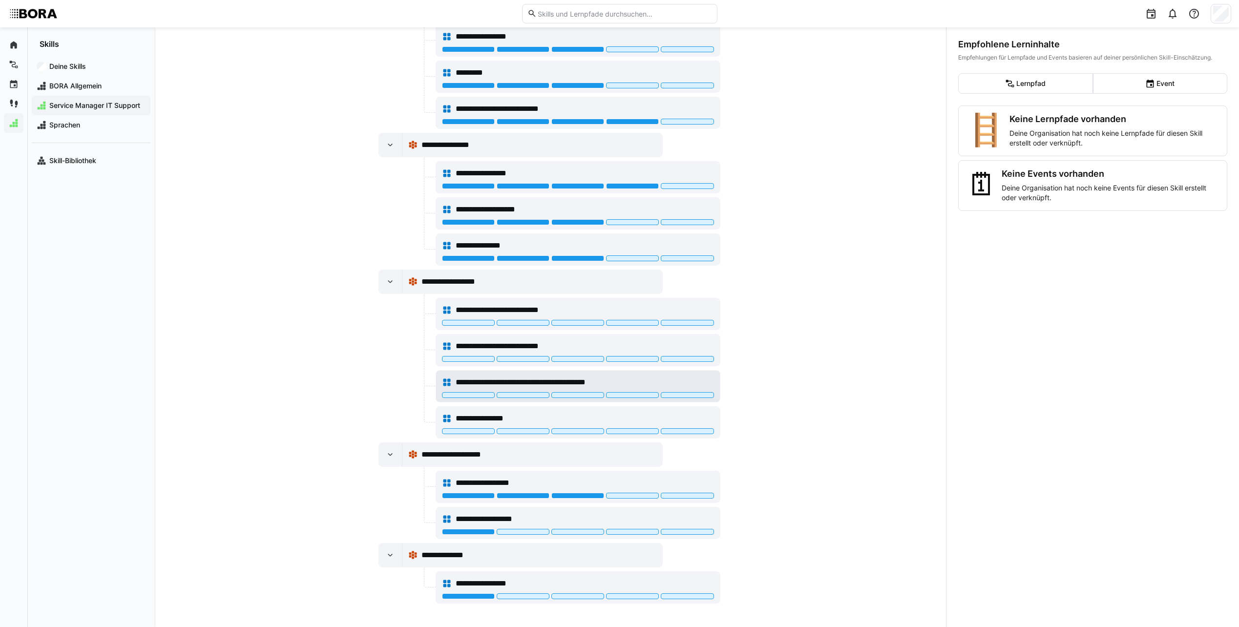
click at [454, 400] on div at bounding box center [578, 396] width 272 height 8
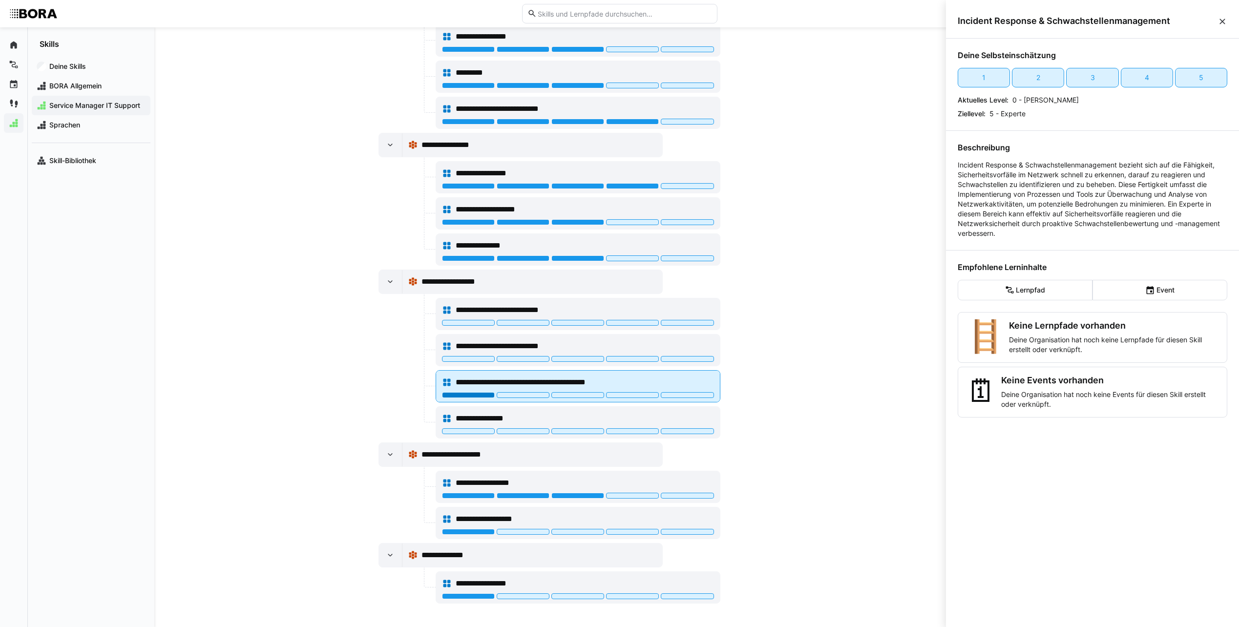
click at [456, 394] on div at bounding box center [468, 395] width 53 height 6
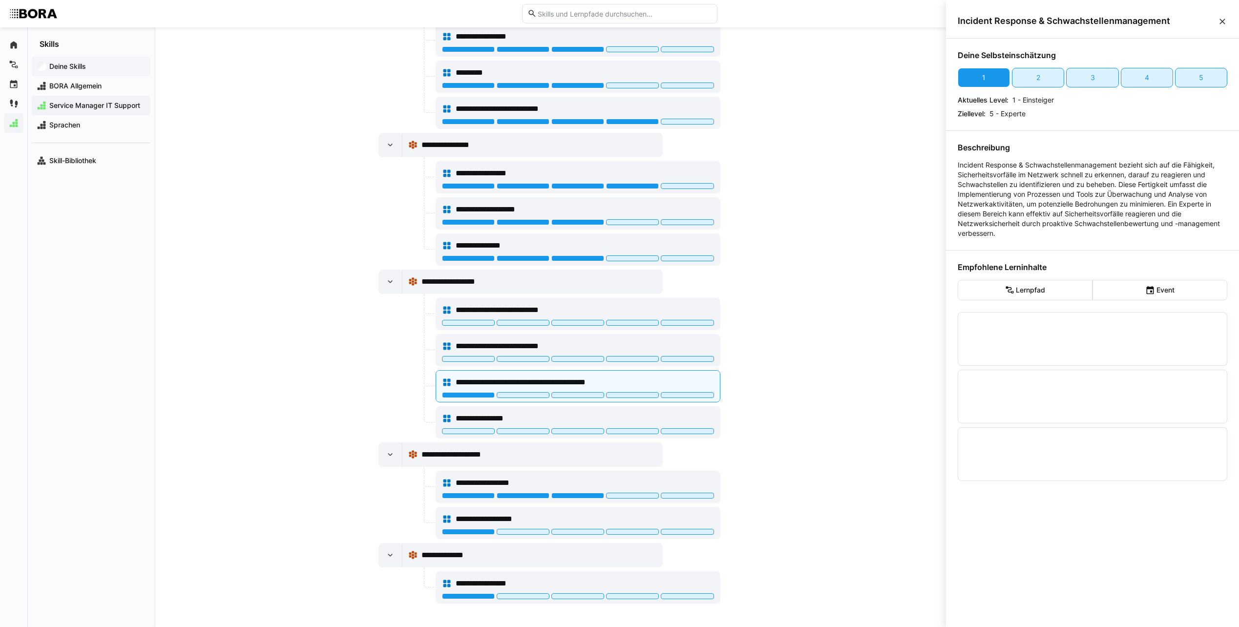
click at [92, 69] on span "Deine Skills" at bounding box center [97, 67] width 98 height 10
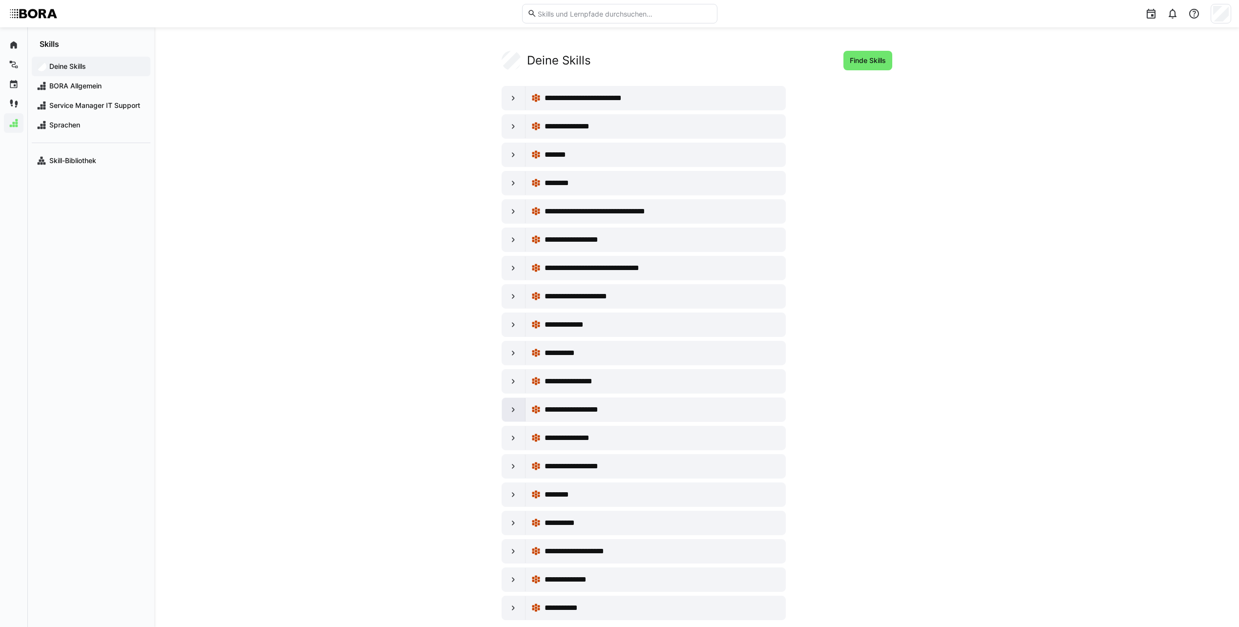
click at [507, 408] on div at bounding box center [513, 409] width 23 height 23
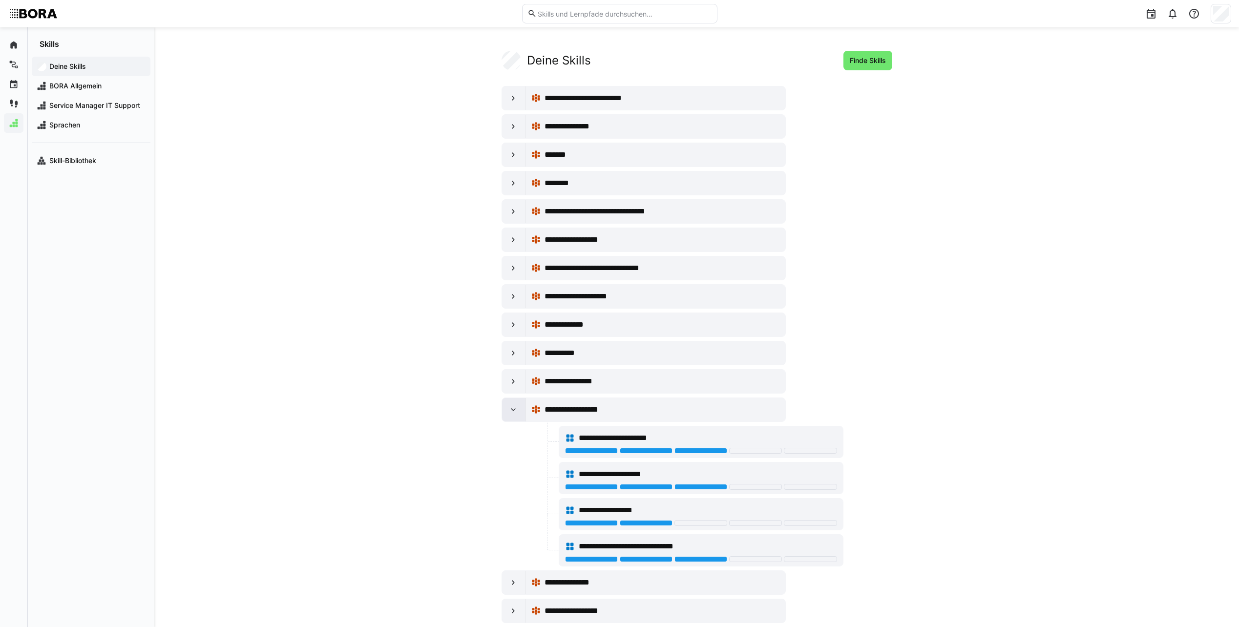
click at [507, 408] on div at bounding box center [513, 409] width 23 height 23
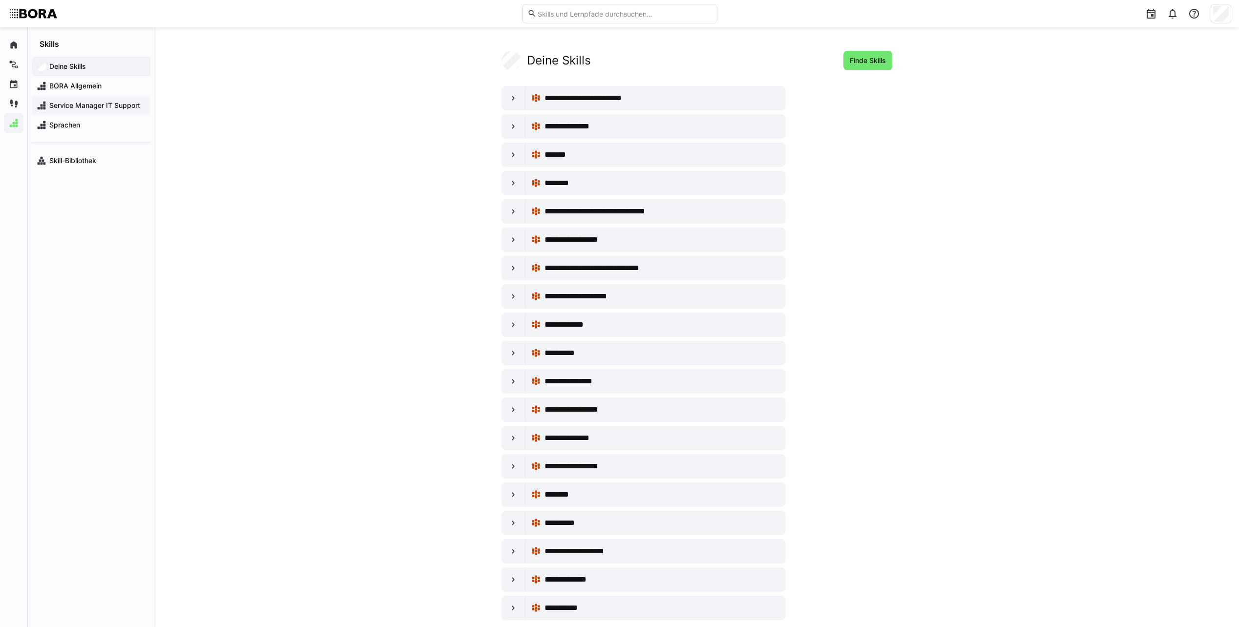
click at [85, 108] on span "Service Manager IT Support" at bounding box center [97, 106] width 98 height 10
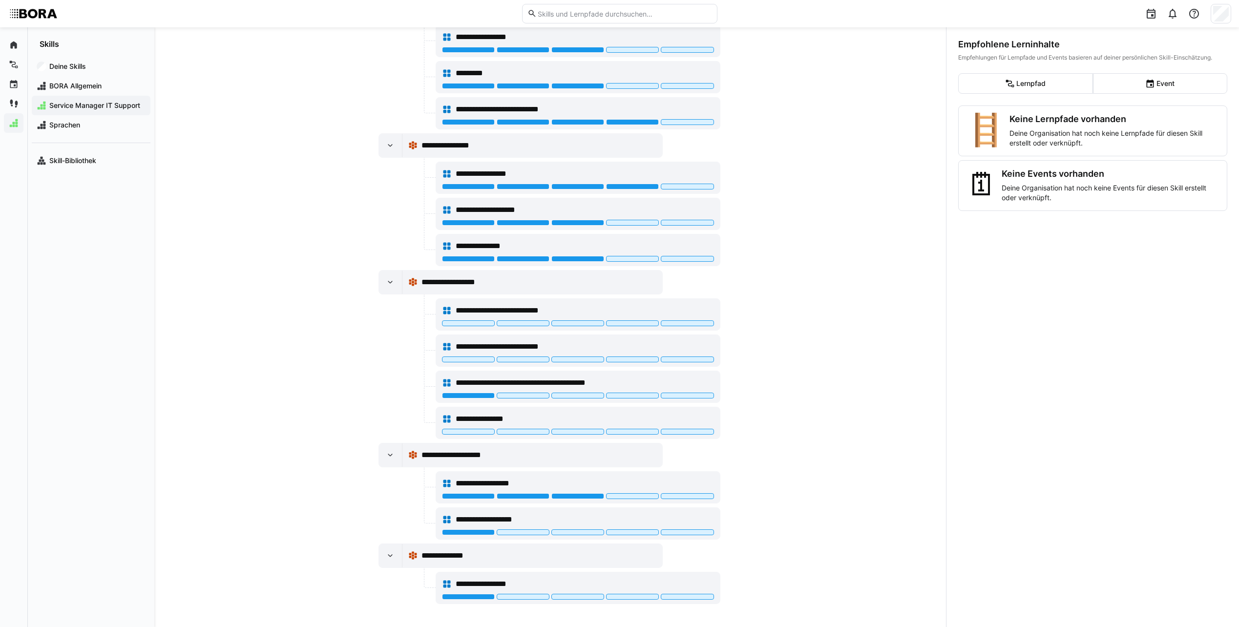
scroll to position [1116, 0]
click at [253, 296] on div "**********" at bounding box center [550, 327] width 792 height 600
click at [98, 62] on span "Deine Skills" at bounding box center [97, 67] width 98 height 10
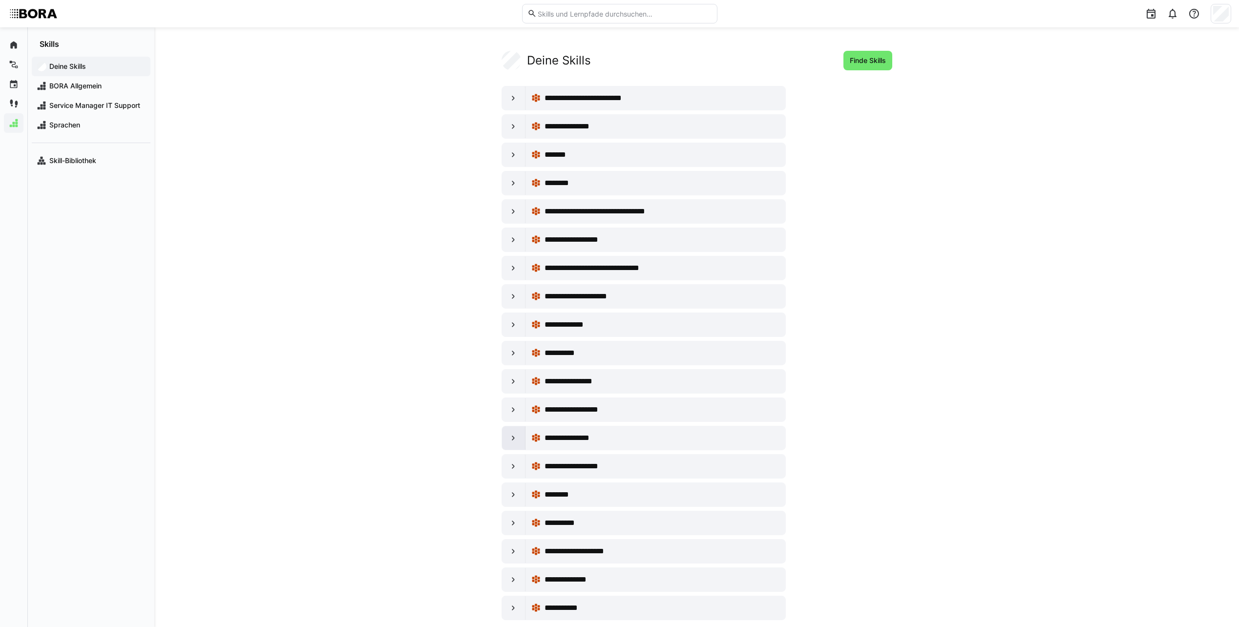
click at [515, 446] on div at bounding box center [513, 437] width 23 height 23
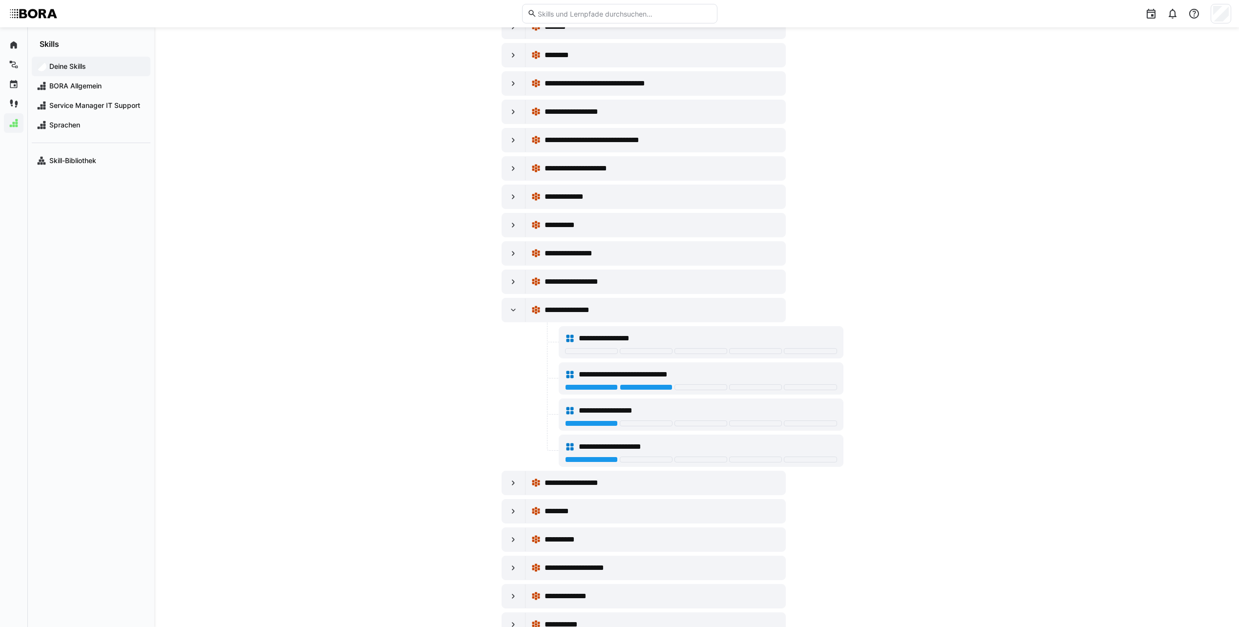
scroll to position [161, 0]
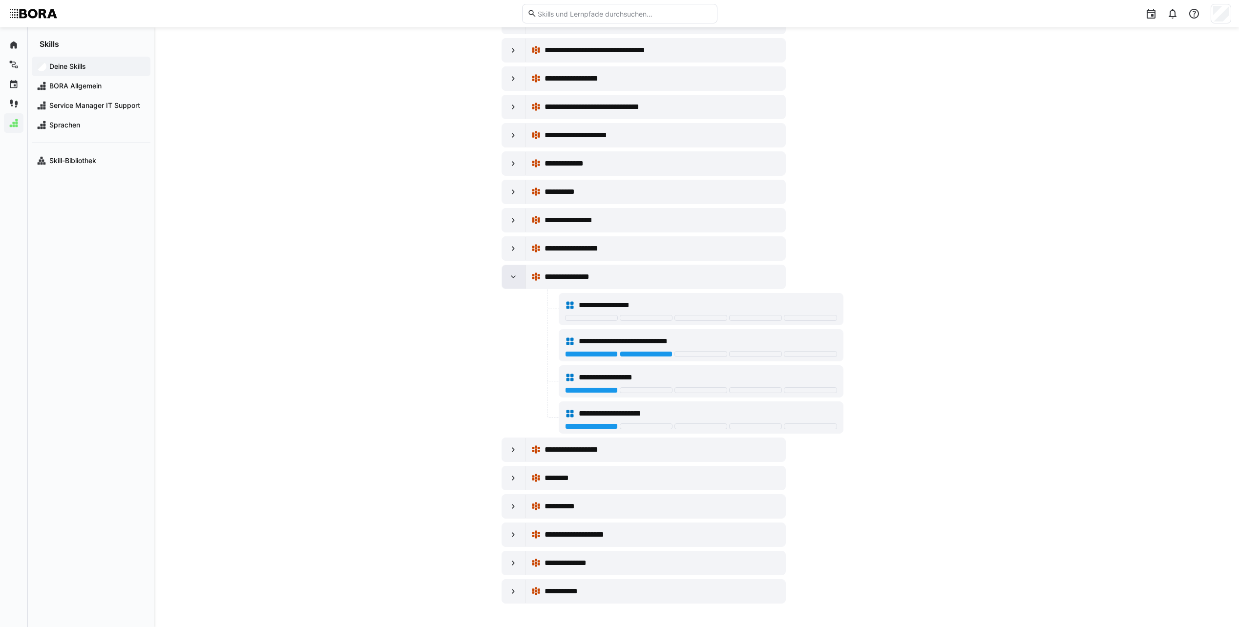
click at [505, 280] on div at bounding box center [513, 276] width 23 height 23
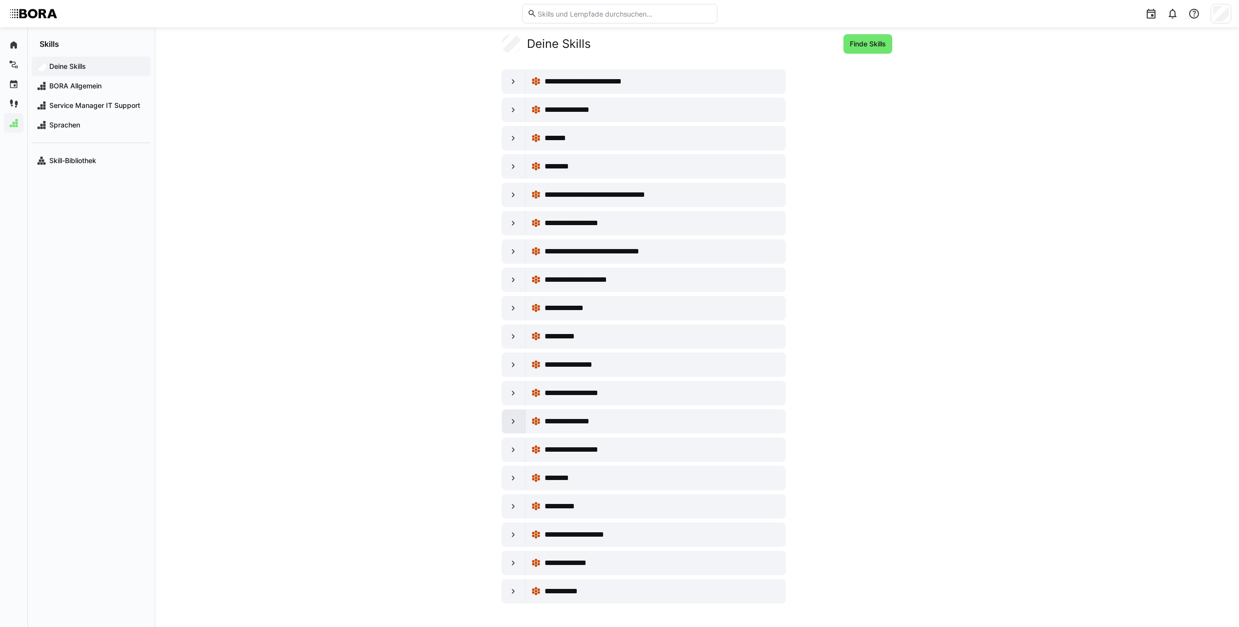
scroll to position [17, 0]
click at [513, 399] on div at bounding box center [513, 393] width 23 height 23
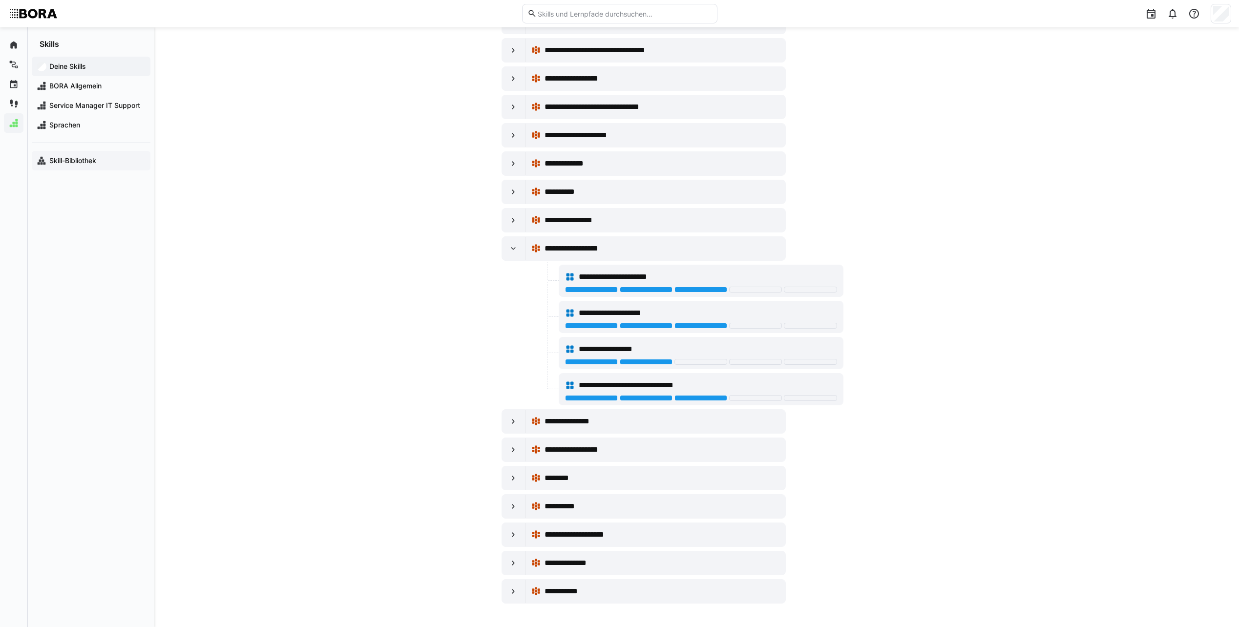
click at [0, 0] on app-navigation-label "Skill-Bibliothek" at bounding box center [0, 0] width 0 height 0
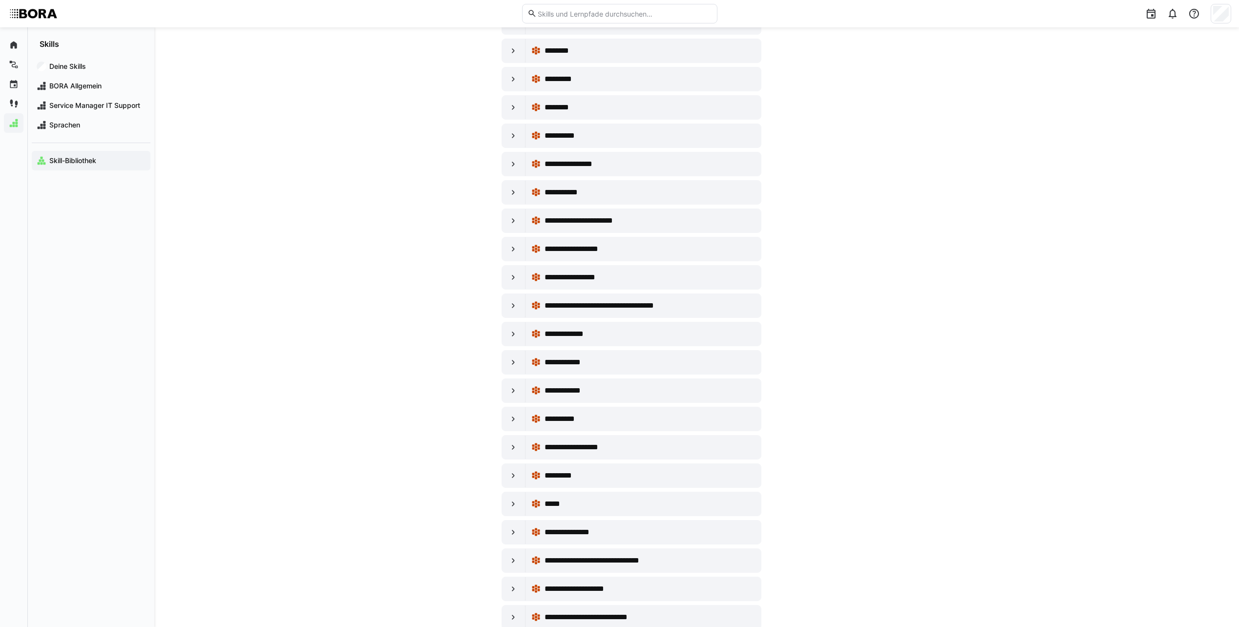
scroll to position [2345, 0]
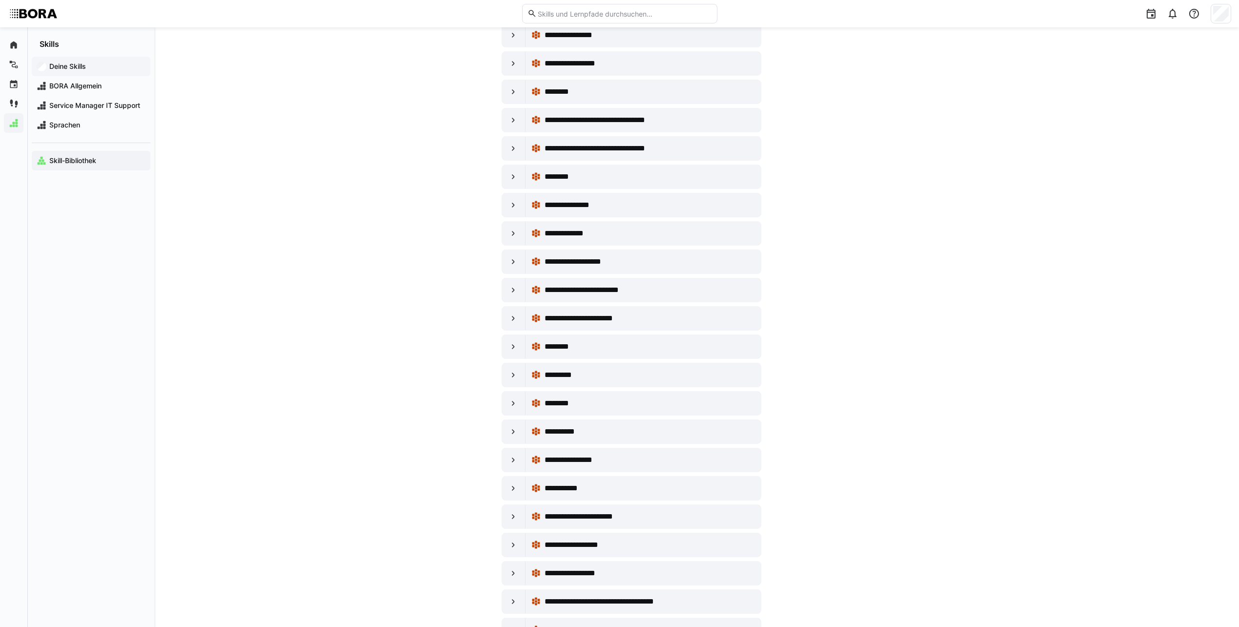
click at [98, 71] on span "Deine Skills" at bounding box center [97, 67] width 98 height 10
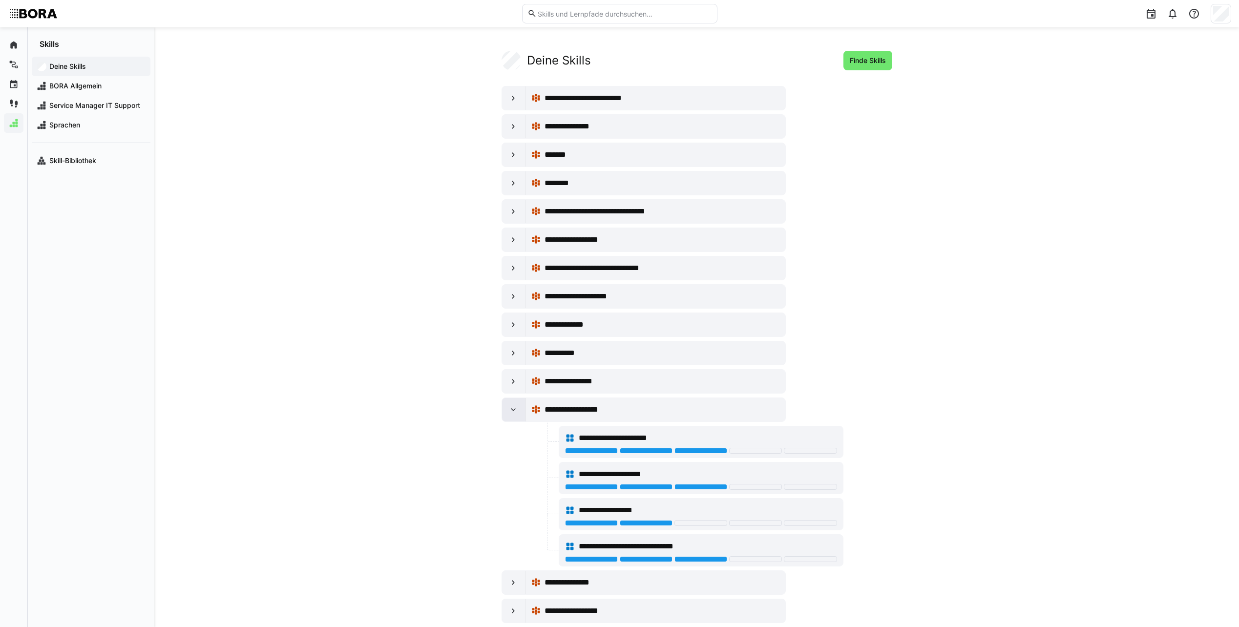
click at [507, 415] on div at bounding box center [513, 409] width 23 height 23
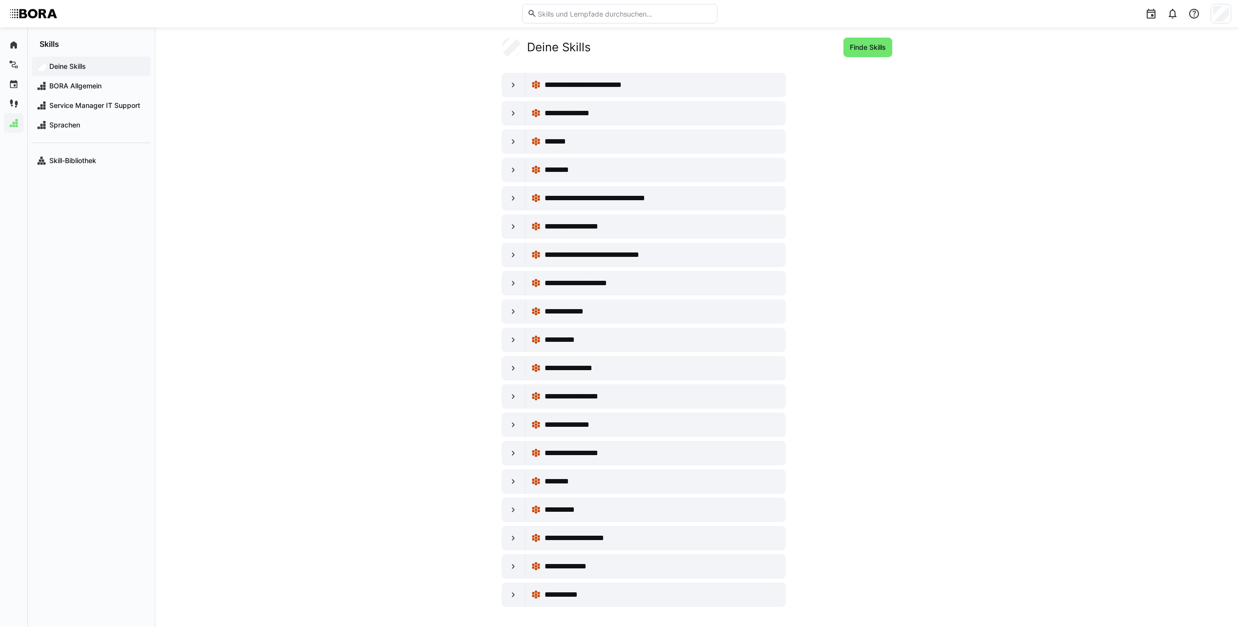
scroll to position [17, 0]
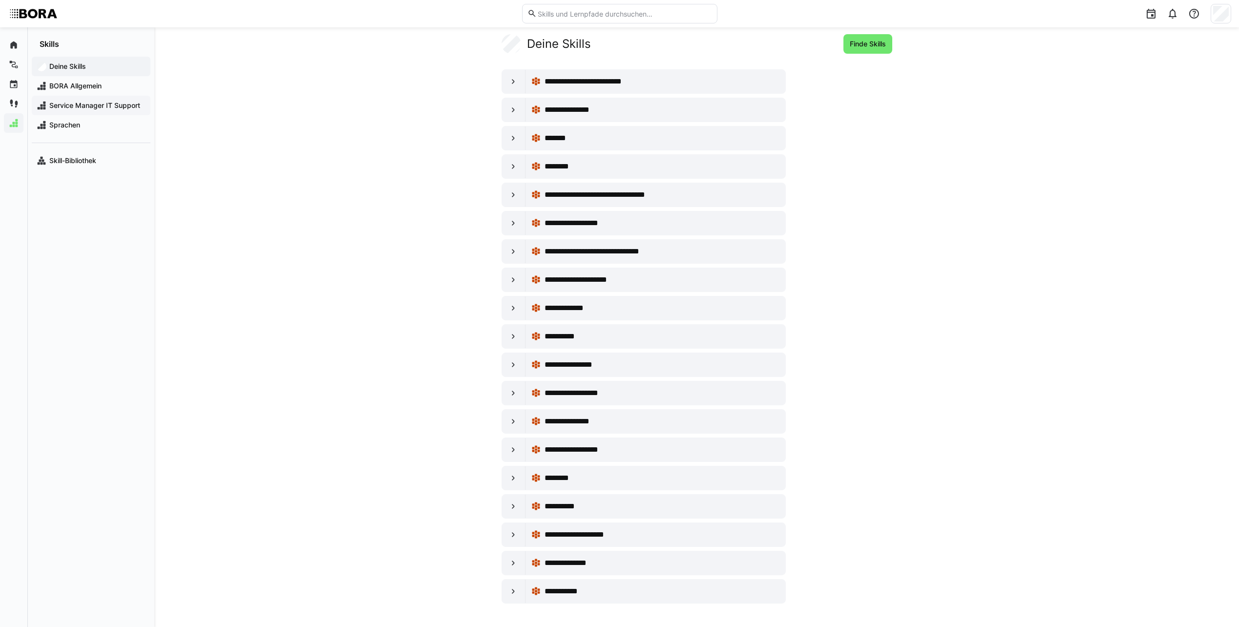
click at [114, 114] on div "Service Manager IT Support" at bounding box center [91, 106] width 119 height 20
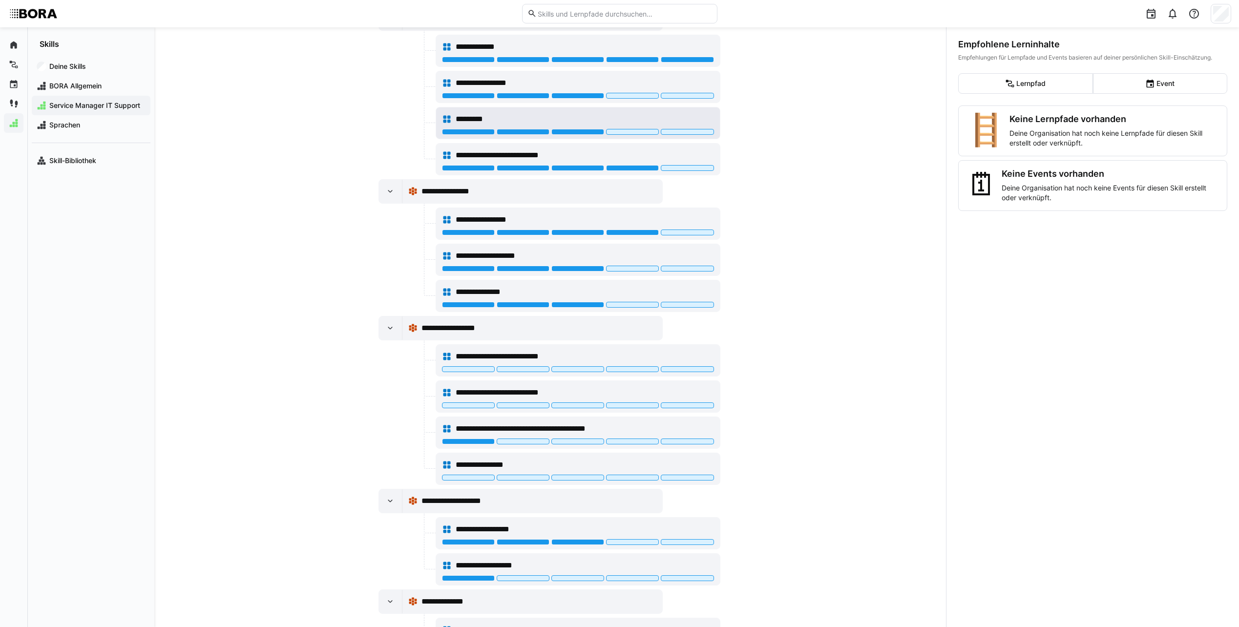
scroll to position [1075, 0]
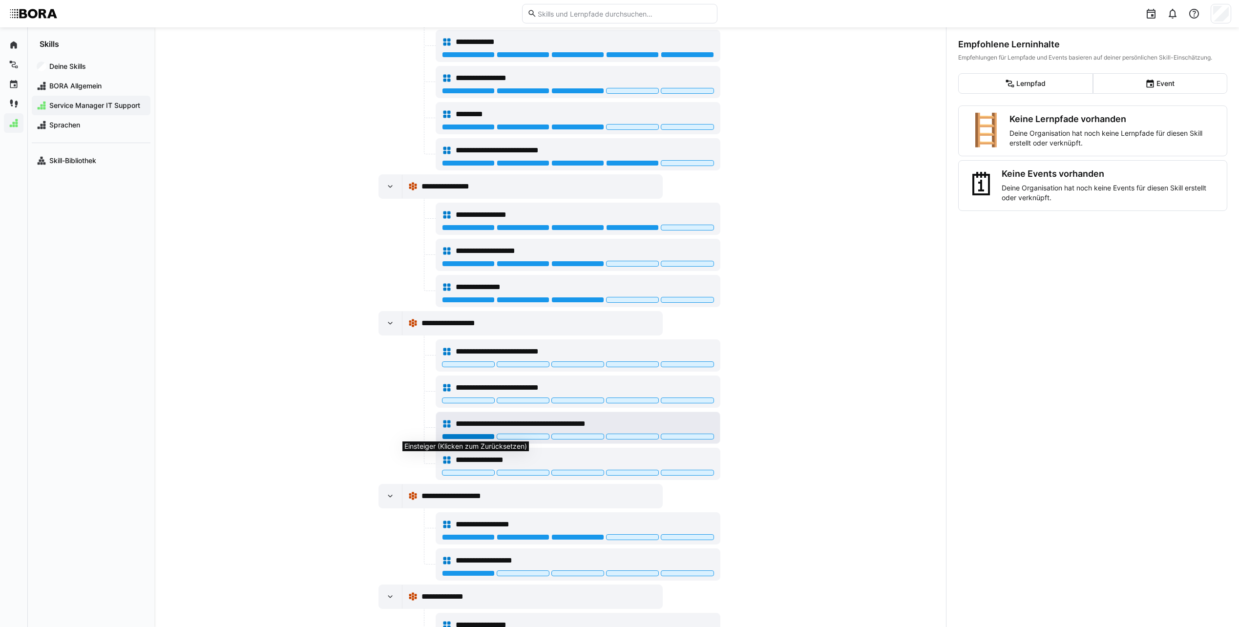
click at [471, 435] on div at bounding box center [468, 437] width 53 height 6
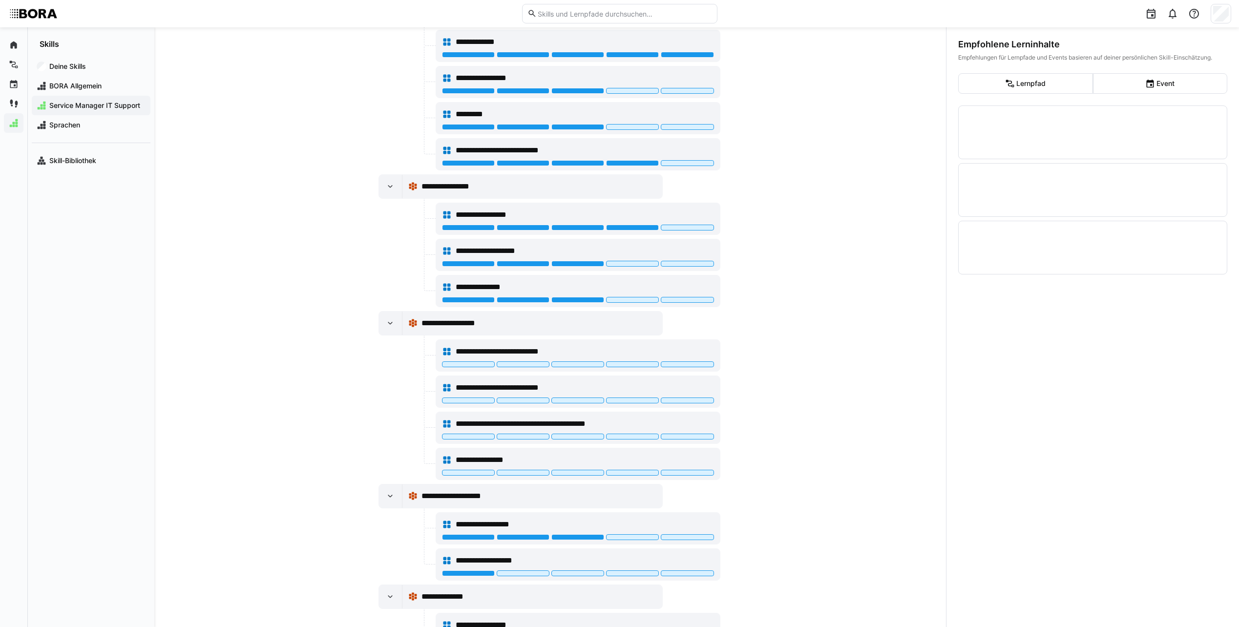
click at [315, 288] on div "**********" at bounding box center [550, 327] width 792 height 600
click at [385, 323] on eds-icon at bounding box center [390, 324] width 10 height 10
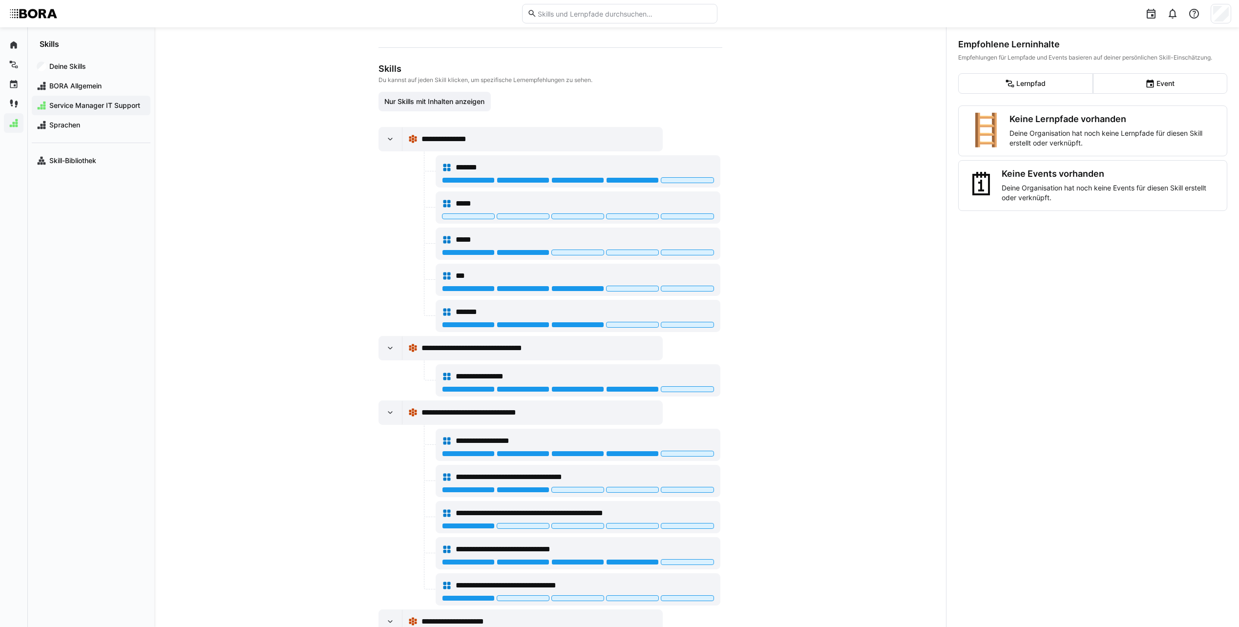
scroll to position [0, 0]
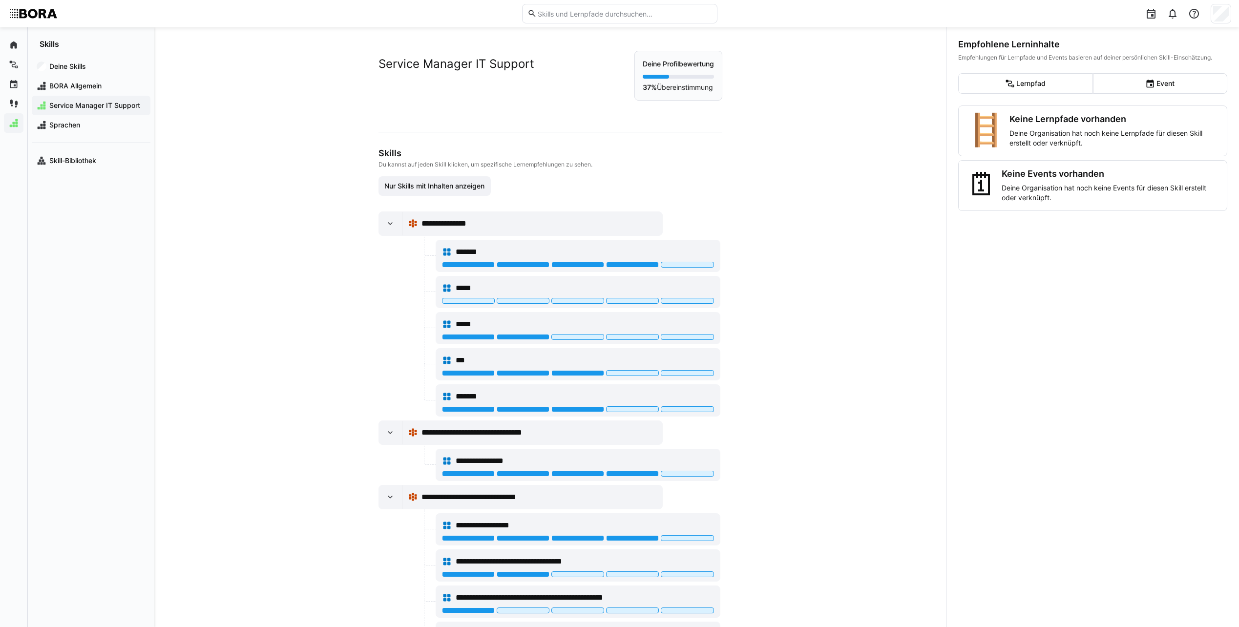
click at [0, 0] on app-navigation-label "Deine Skills" at bounding box center [0, 0] width 0 height 0
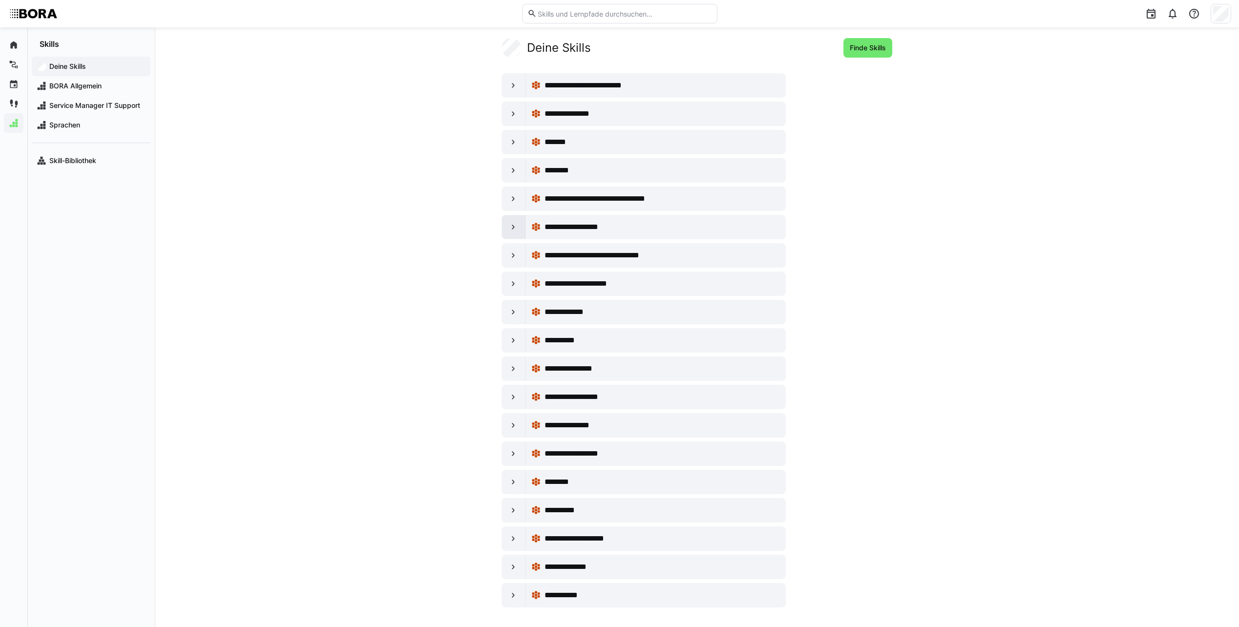
scroll to position [17, 0]
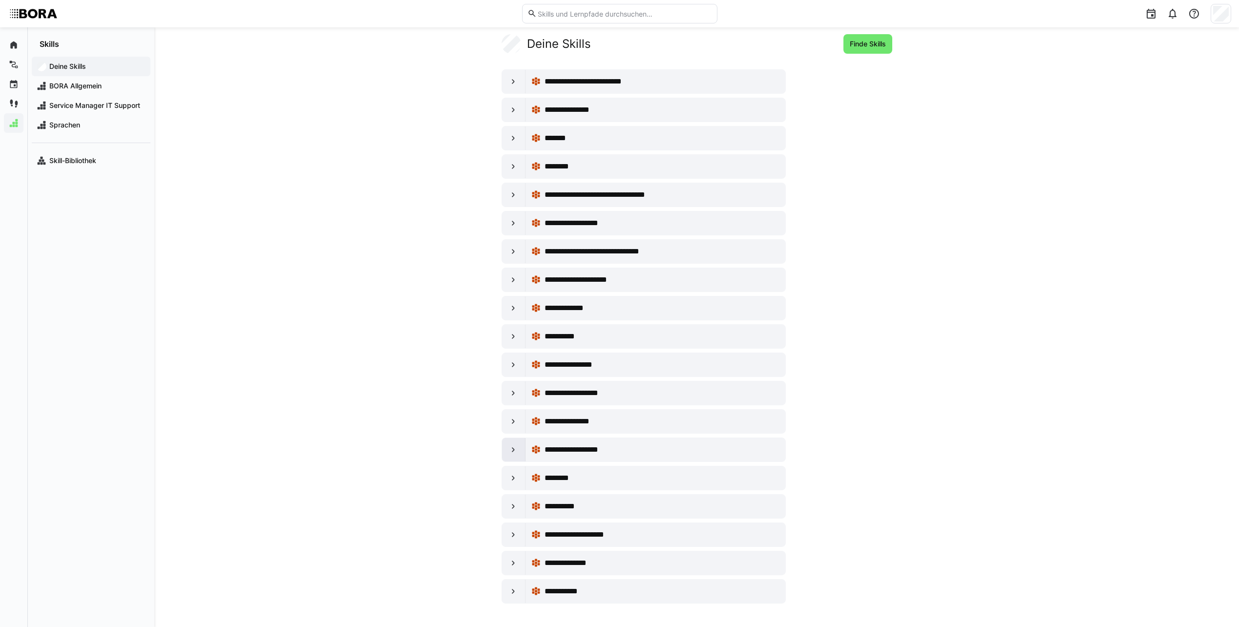
click at [516, 446] on eds-icon at bounding box center [514, 450] width 10 height 10
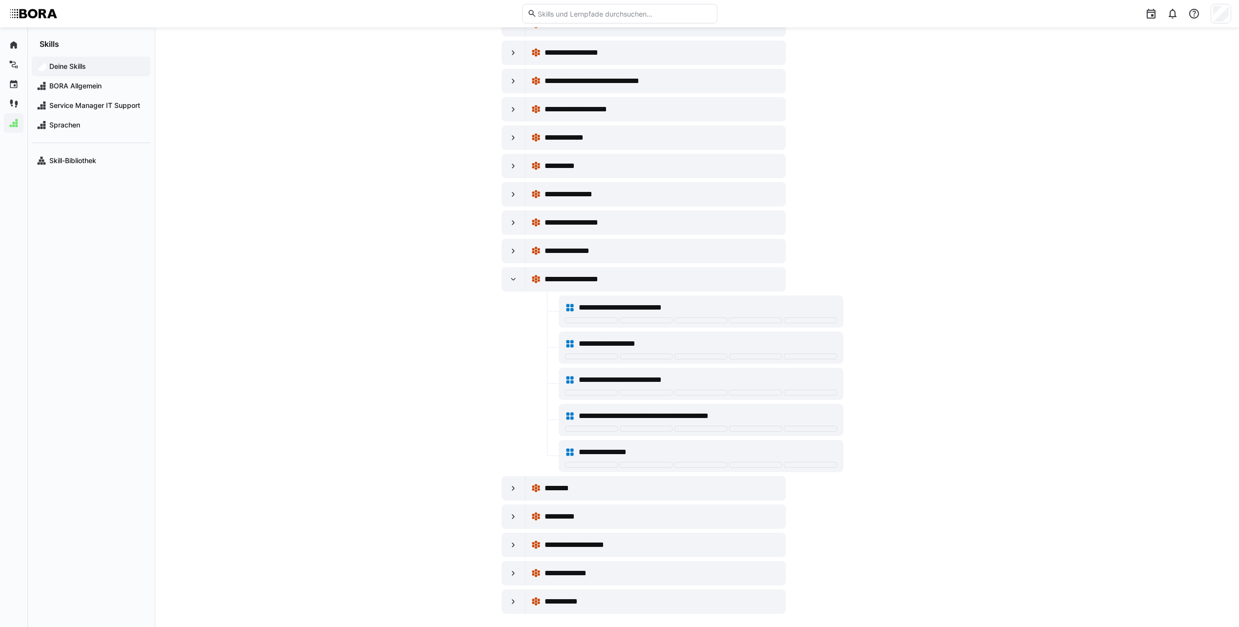
scroll to position [197, 0]
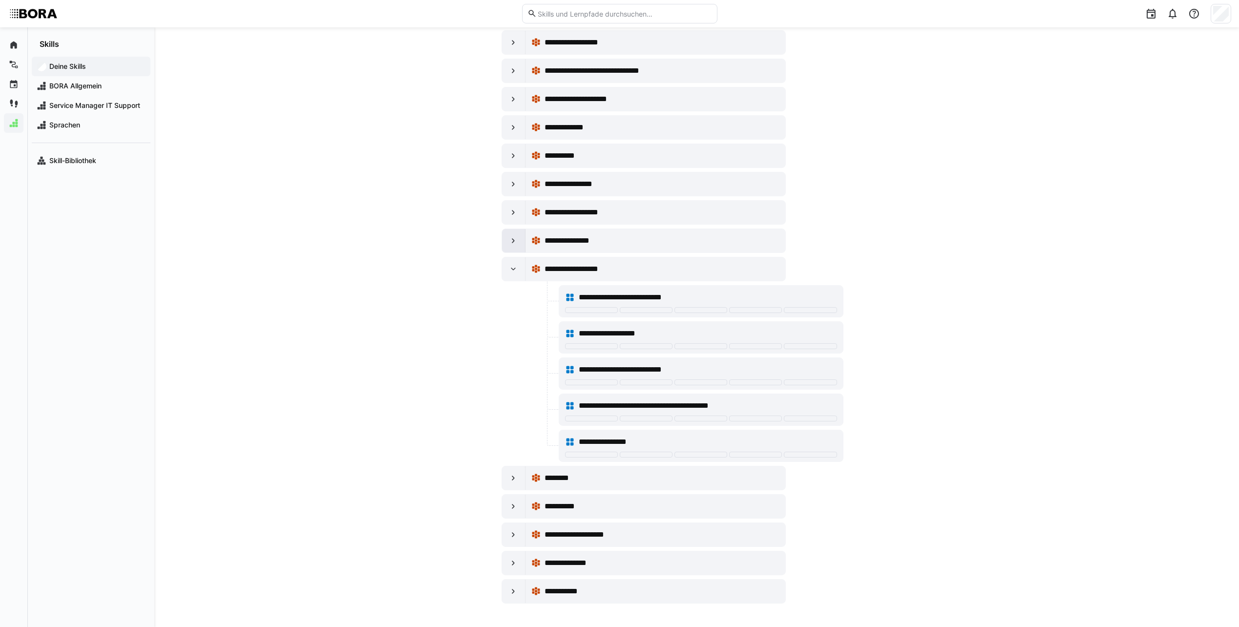
click at [518, 240] on eds-icon at bounding box center [514, 241] width 10 height 10
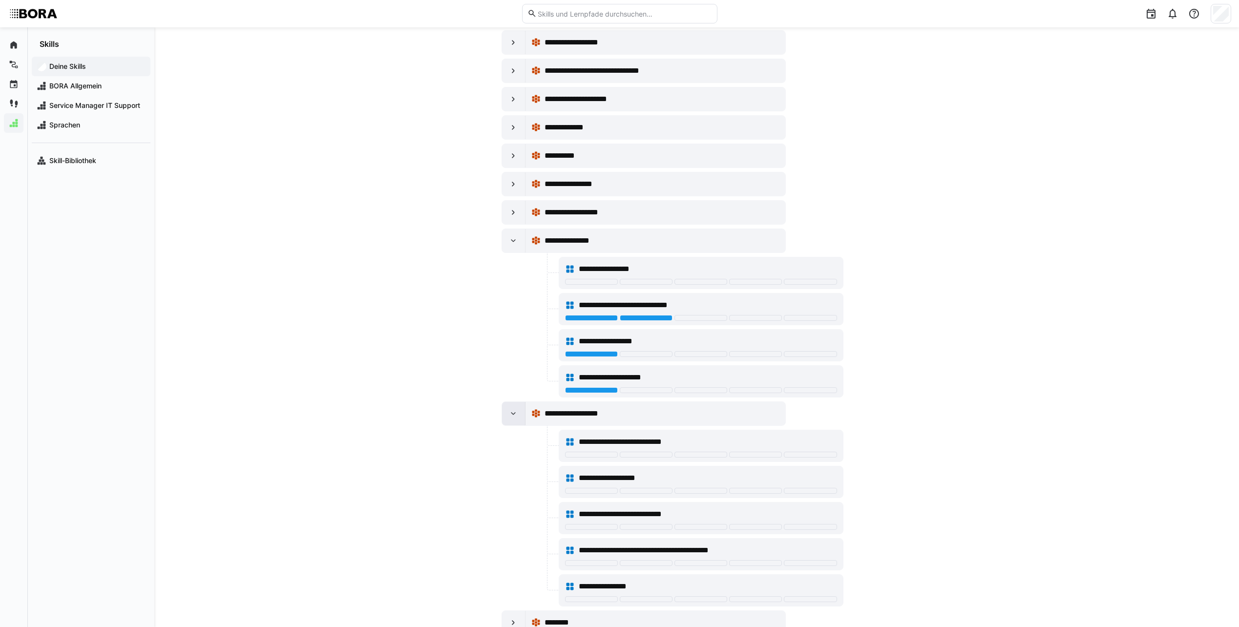
click at [517, 414] on eds-icon at bounding box center [514, 414] width 10 height 10
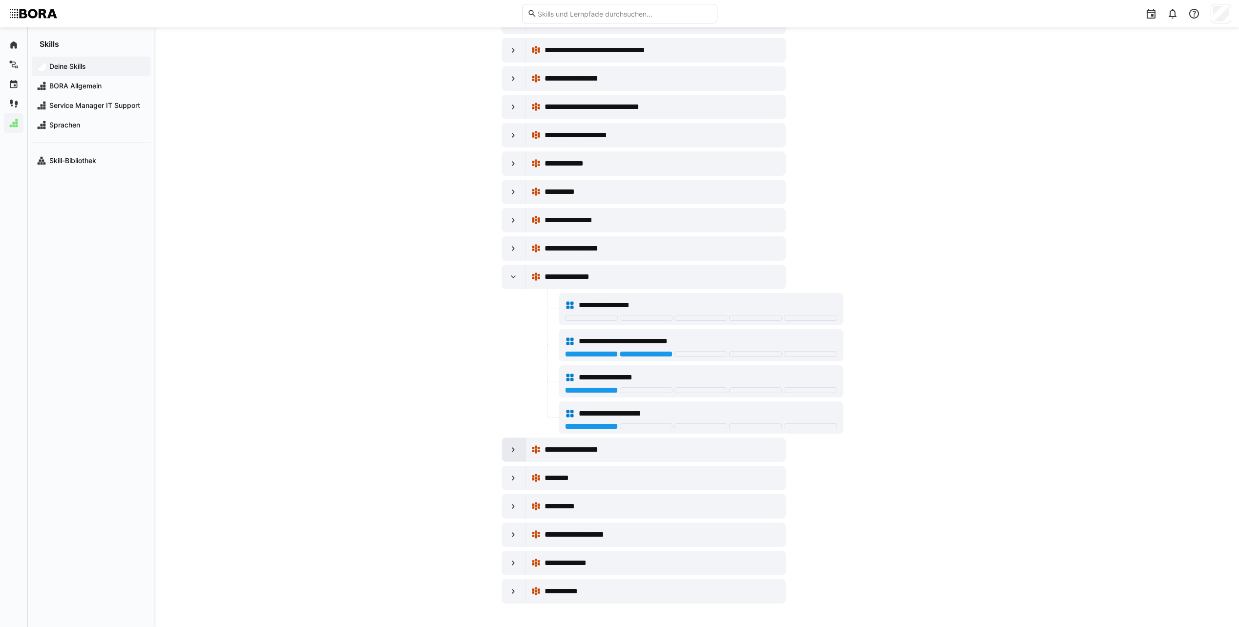
scroll to position [161, 0]
click at [502, 284] on div at bounding box center [513, 276] width 23 height 23
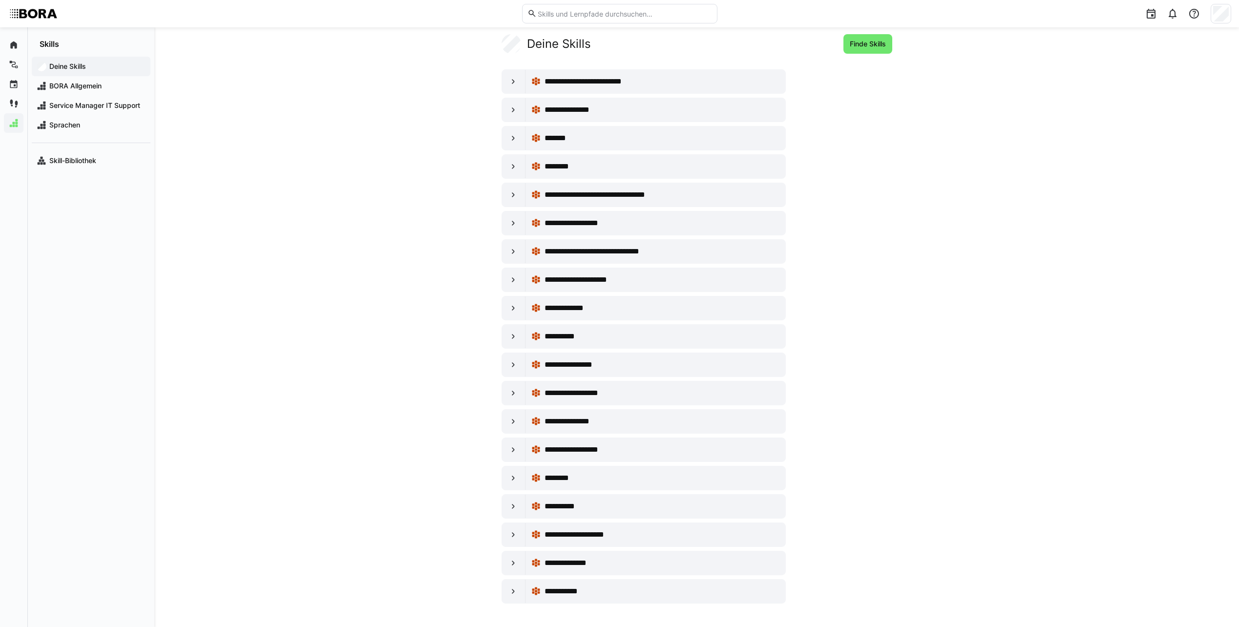
scroll to position [17, 0]
click at [504, 224] on div at bounding box center [513, 223] width 23 height 23
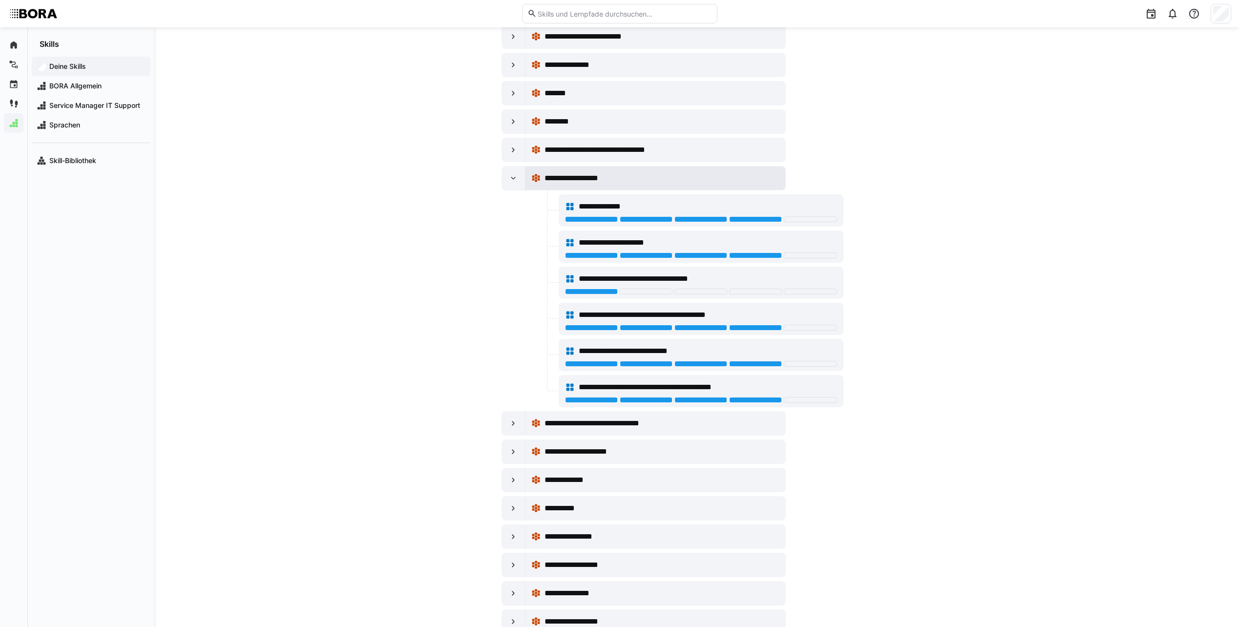
scroll to position [51, 0]
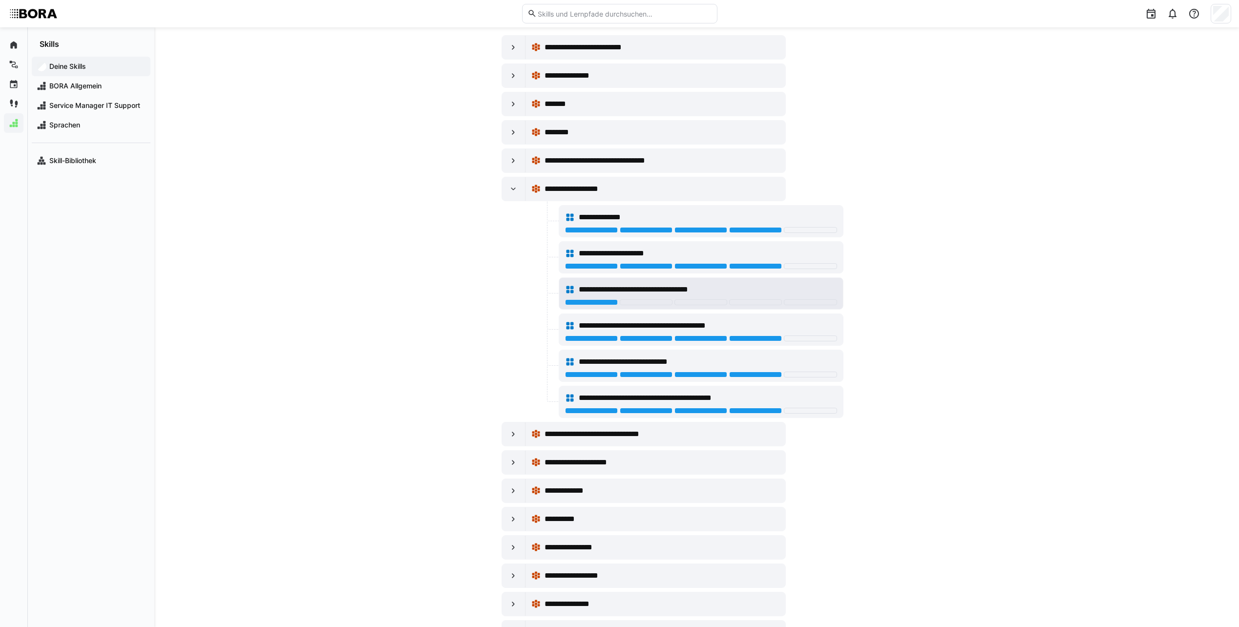
click at [653, 290] on span "**********" at bounding box center [654, 290] width 151 height 12
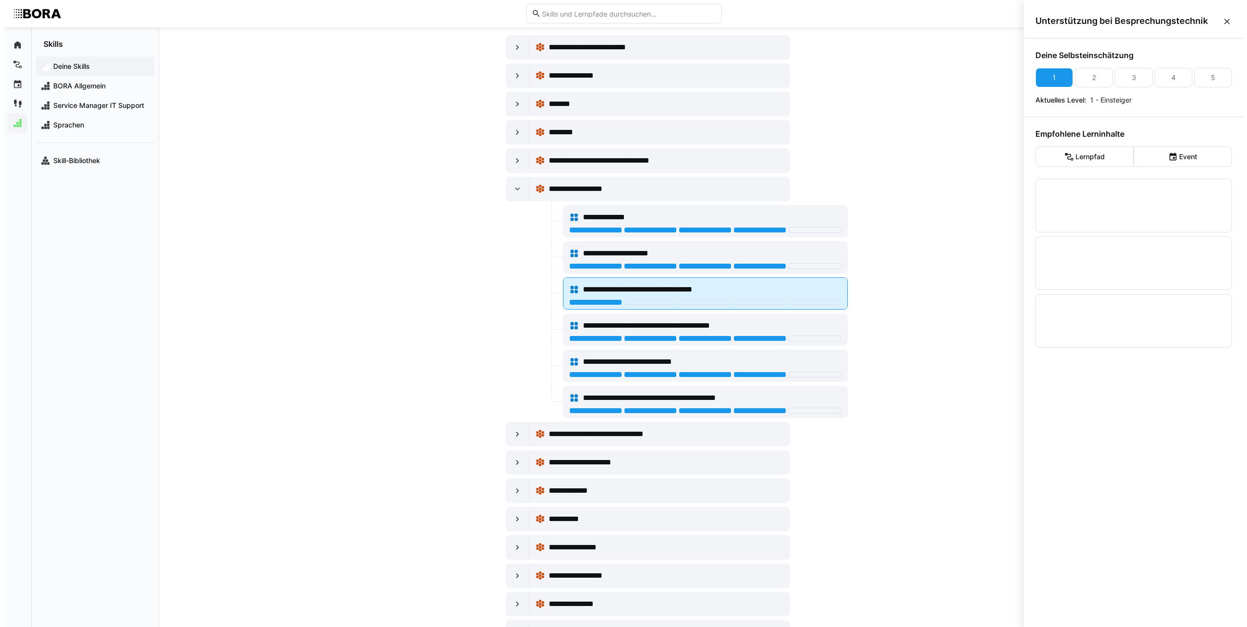
scroll to position [0, 0]
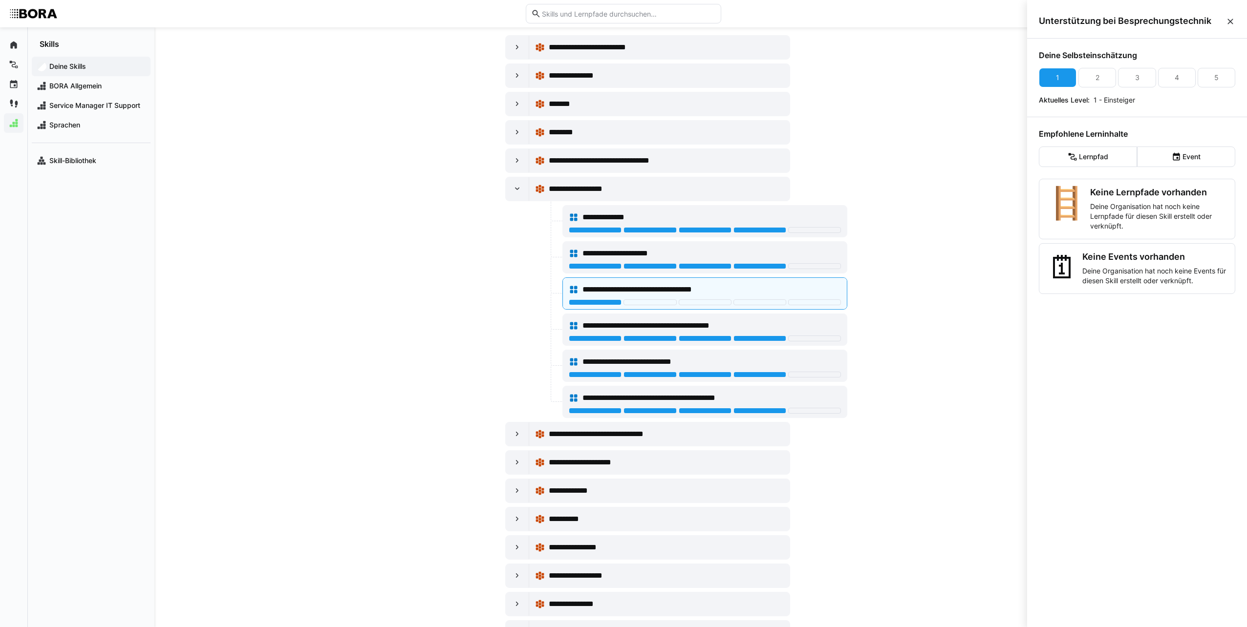
click at [1228, 21] on eds-icon at bounding box center [1230, 22] width 10 height 10
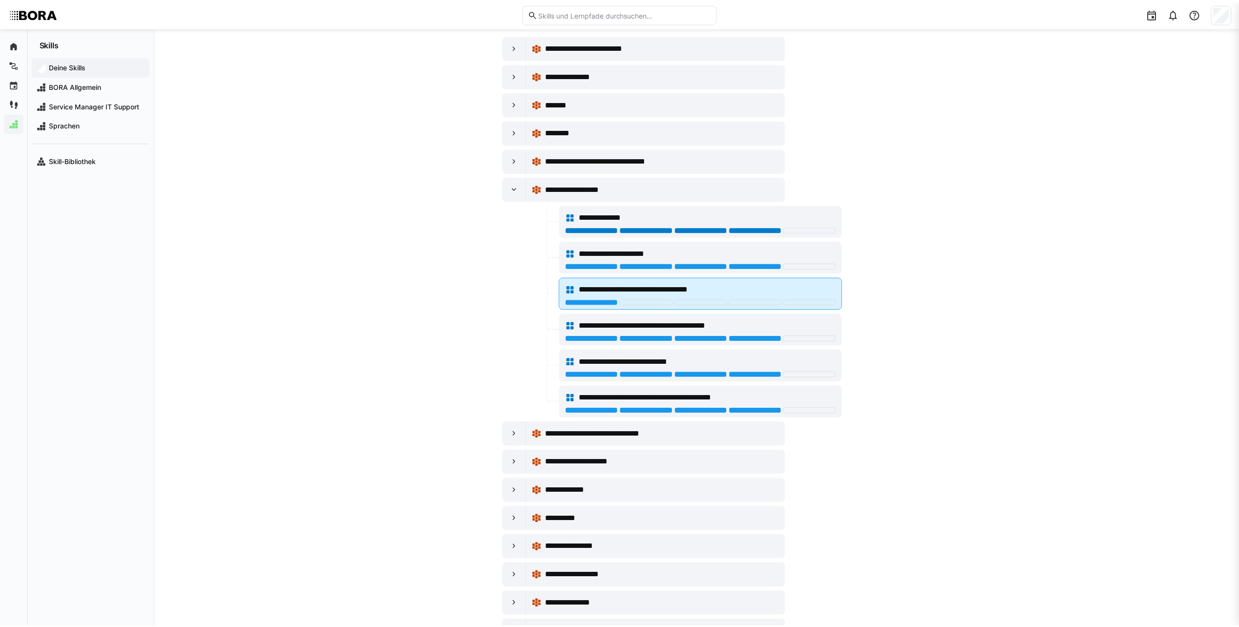
scroll to position [51, 0]
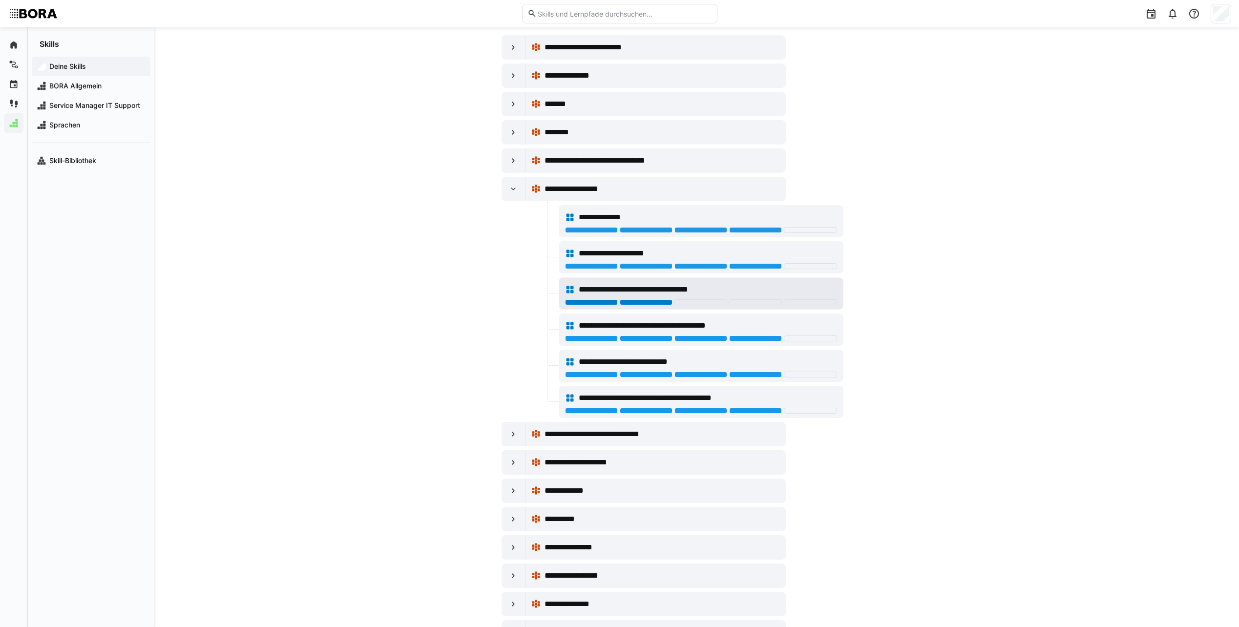
click at [639, 303] on div at bounding box center [646, 302] width 53 height 6
click at [372, 259] on div "**********" at bounding box center [696, 393] width 1085 height 833
click at [807, 339] on div at bounding box center [810, 339] width 53 height 6
click at [800, 372] on div at bounding box center [810, 375] width 53 height 6
click at [685, 217] on div "**********" at bounding box center [708, 218] width 258 height 12
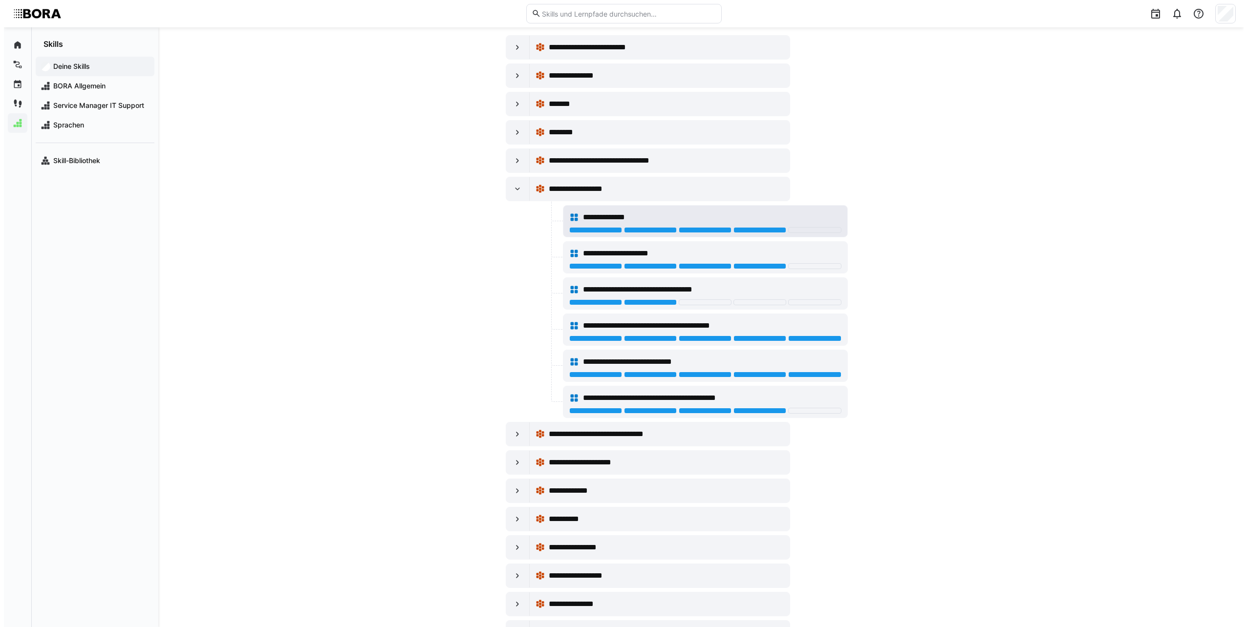
scroll to position [0, 0]
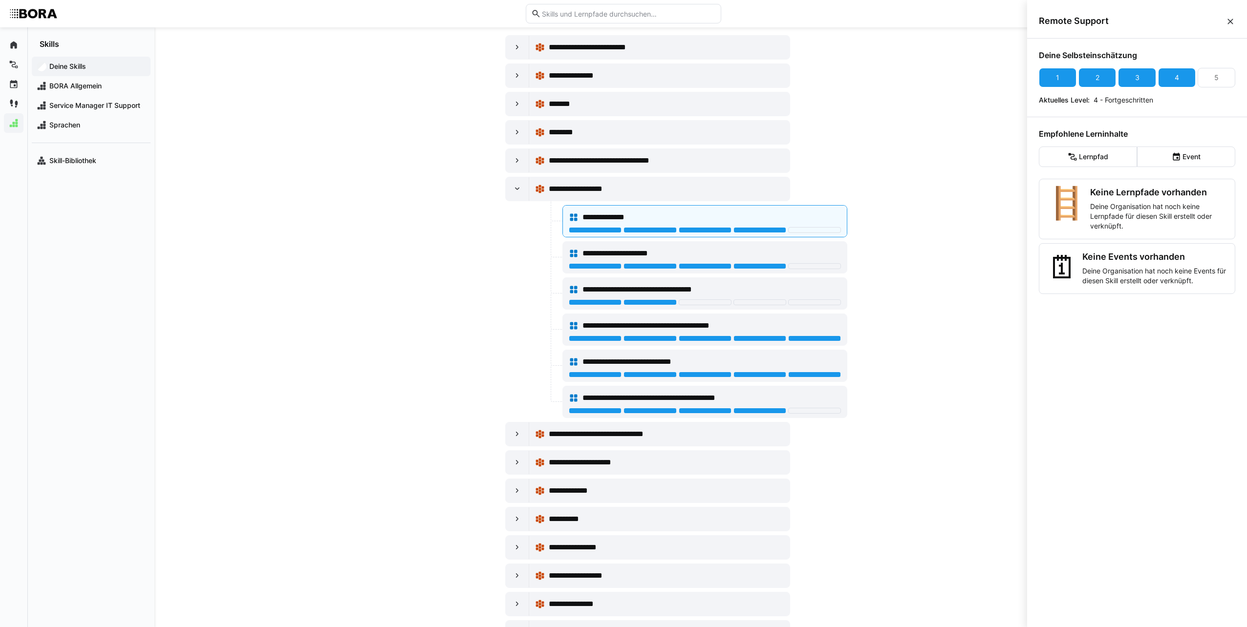
click at [934, 225] on app-your-skills-component "**********" at bounding box center [700, 393] width 625 height 786
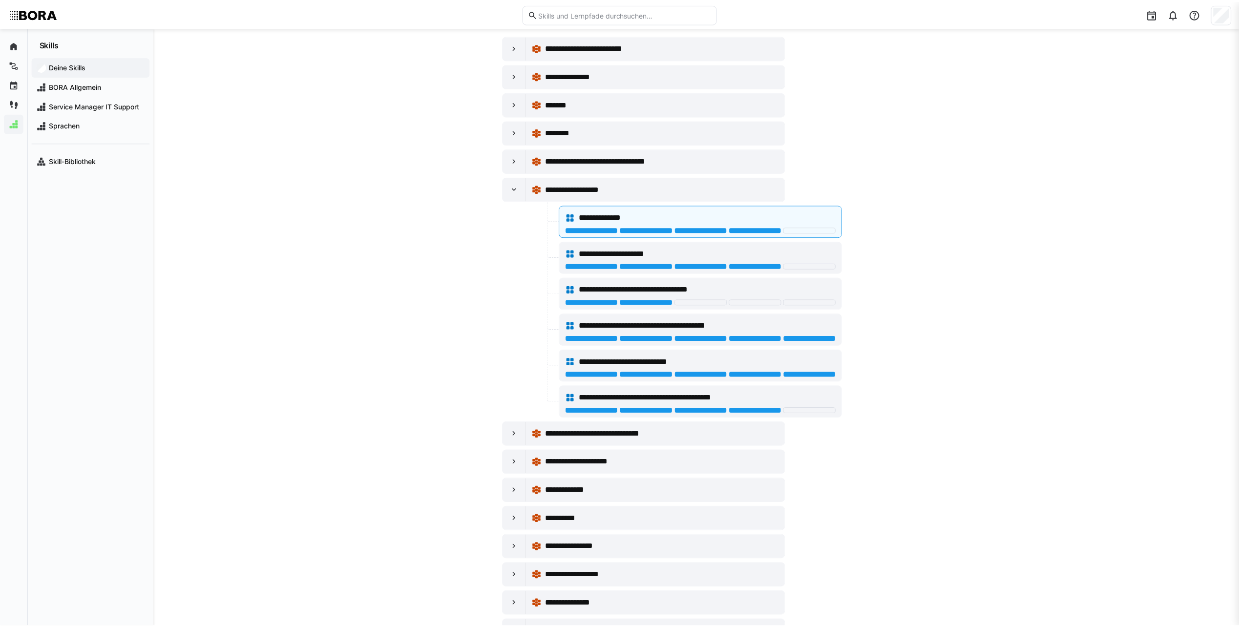
scroll to position [51, 0]
click at [323, 283] on div "**********" at bounding box center [696, 393] width 1085 height 833
click at [513, 184] on eds-icon at bounding box center [514, 189] width 10 height 10
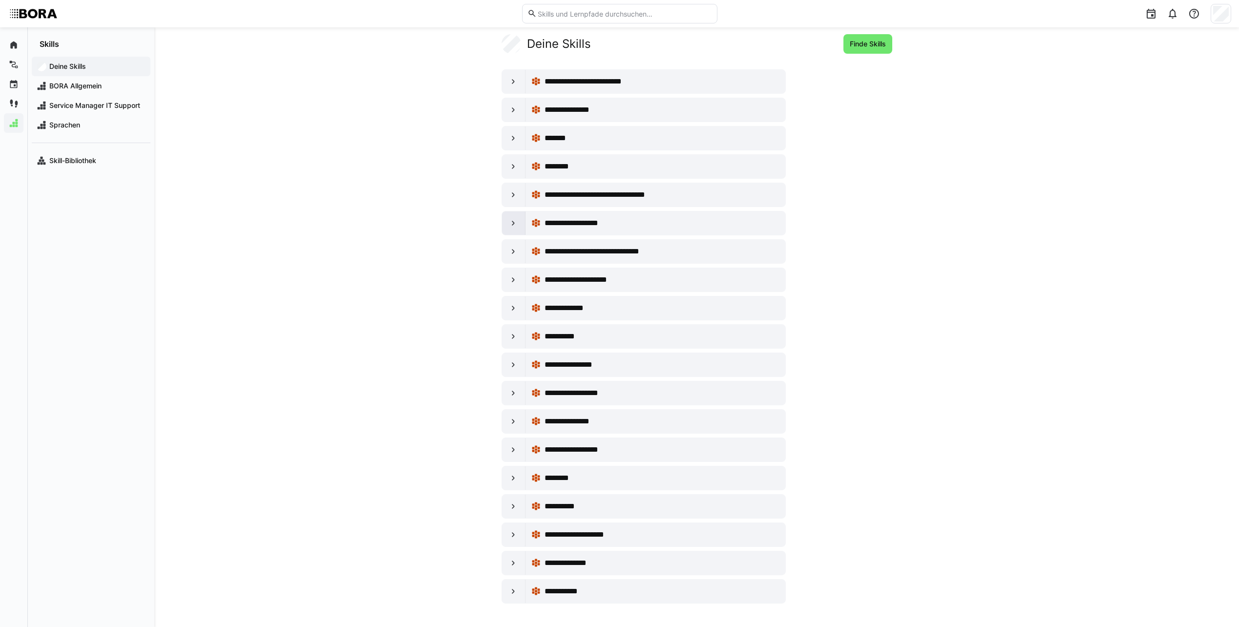
scroll to position [17, 0]
click at [341, 274] on div "**********" at bounding box center [696, 319] width 1085 height 616
click at [505, 104] on div at bounding box center [513, 109] width 23 height 23
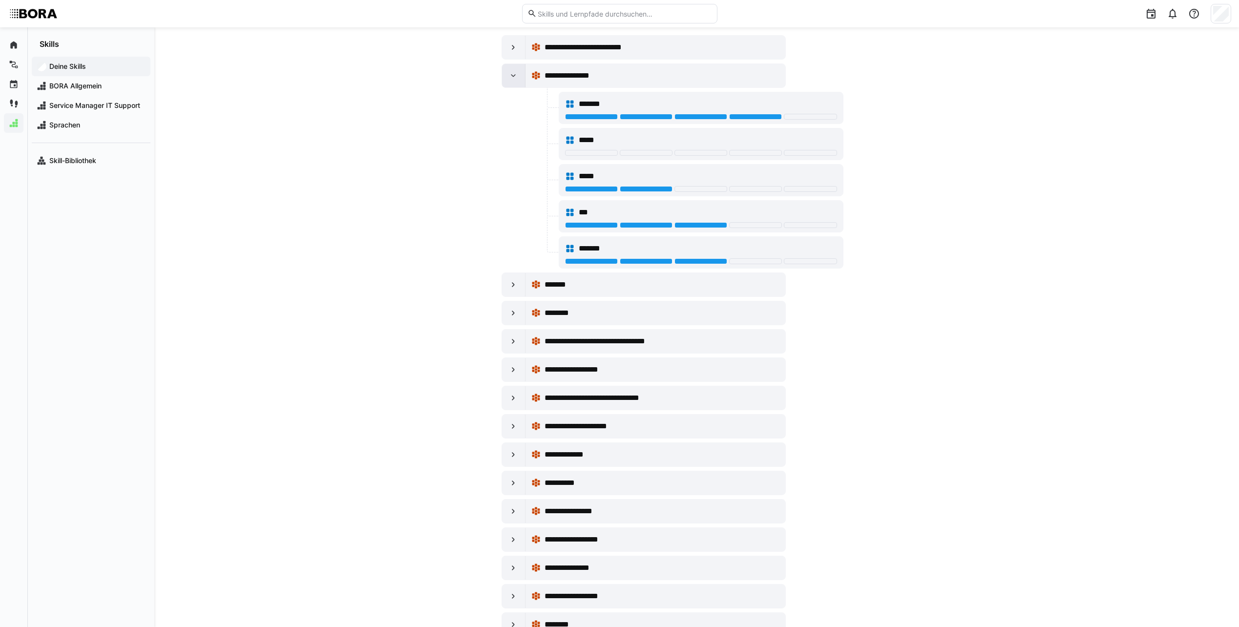
click at [516, 71] on eds-icon at bounding box center [514, 76] width 10 height 10
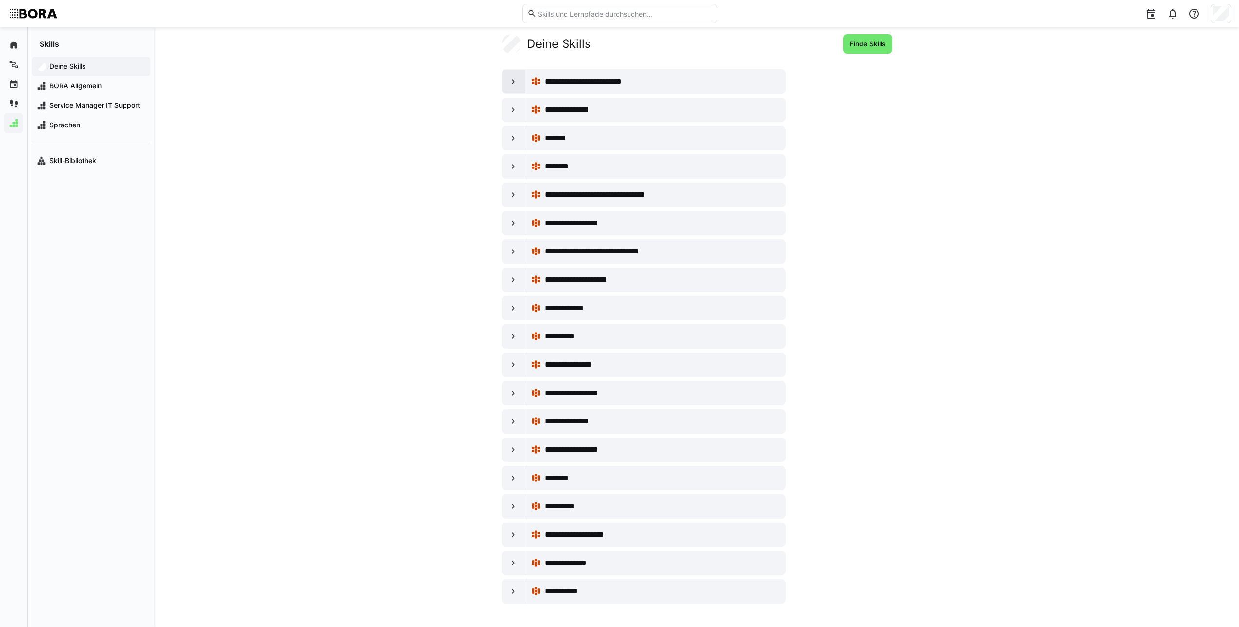
click at [511, 73] on div at bounding box center [513, 81] width 23 height 23
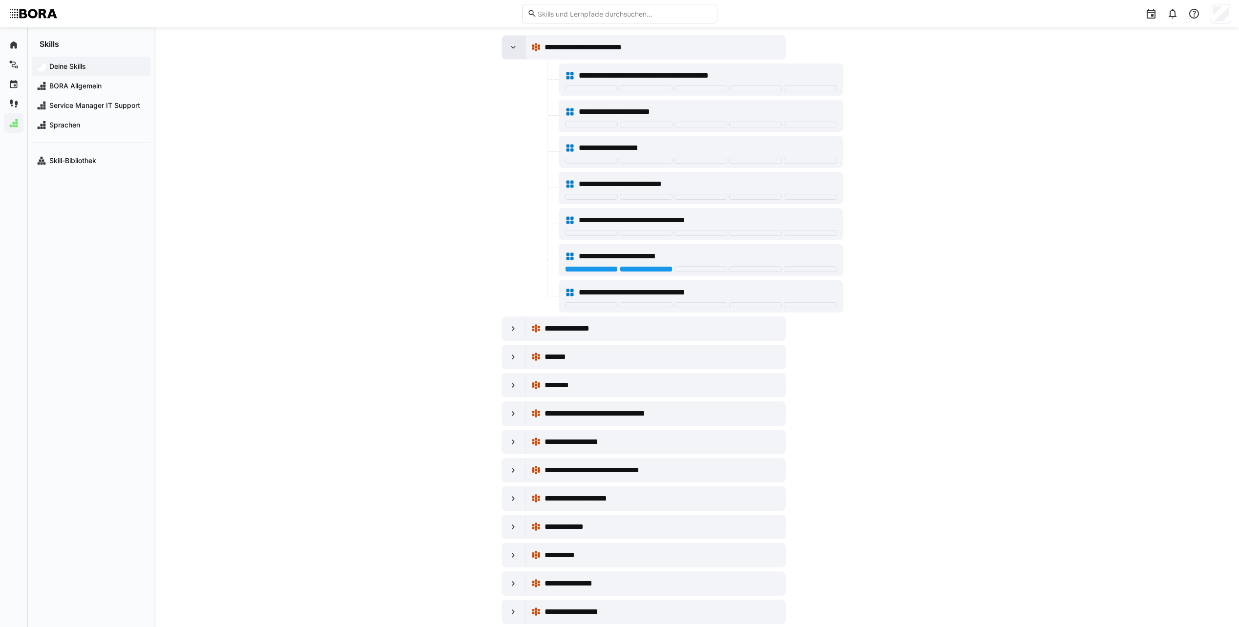
click at [506, 52] on div at bounding box center [513, 47] width 23 height 23
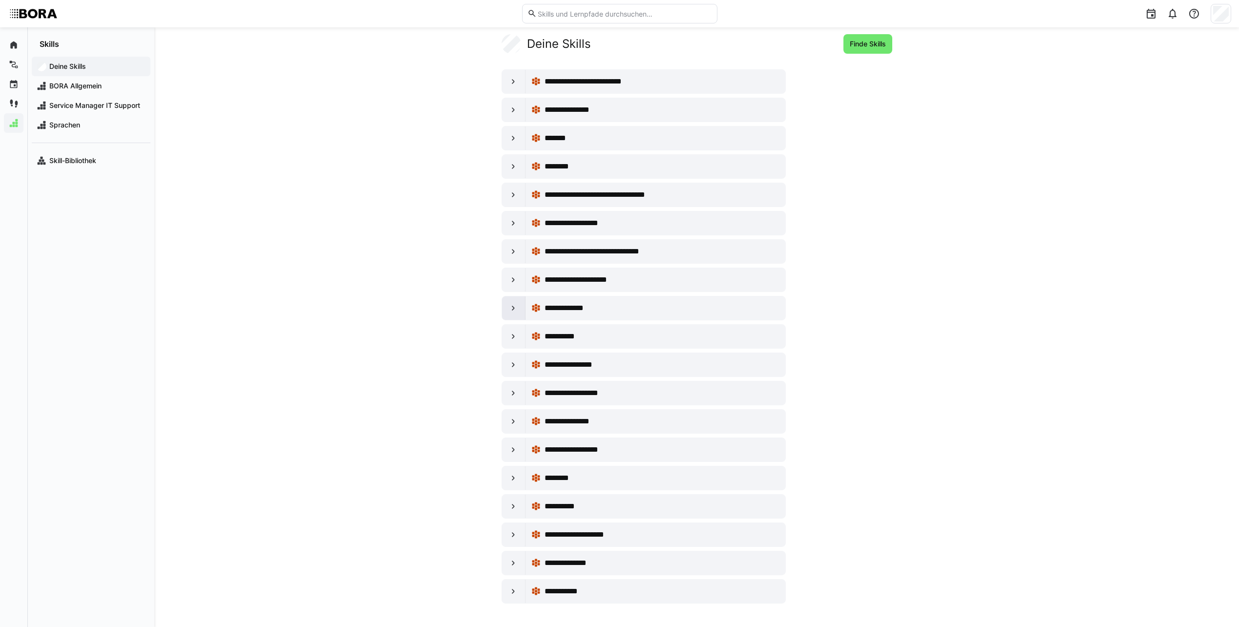
click at [504, 310] on div at bounding box center [513, 308] width 23 height 23
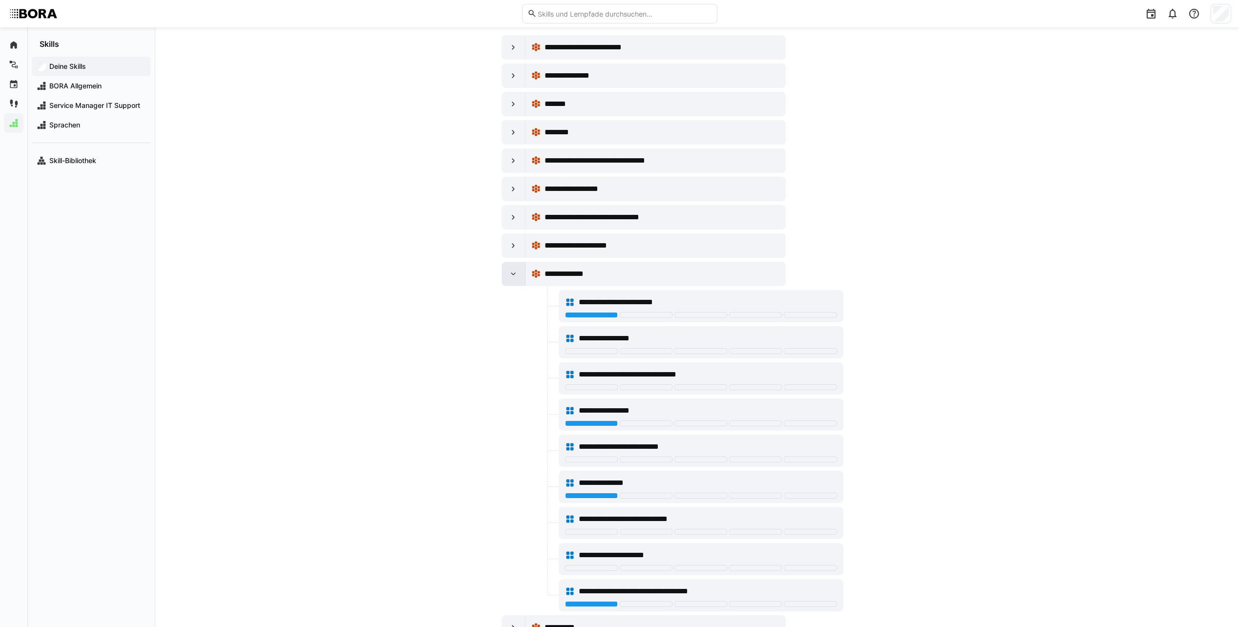
click at [507, 276] on div at bounding box center [513, 273] width 23 height 23
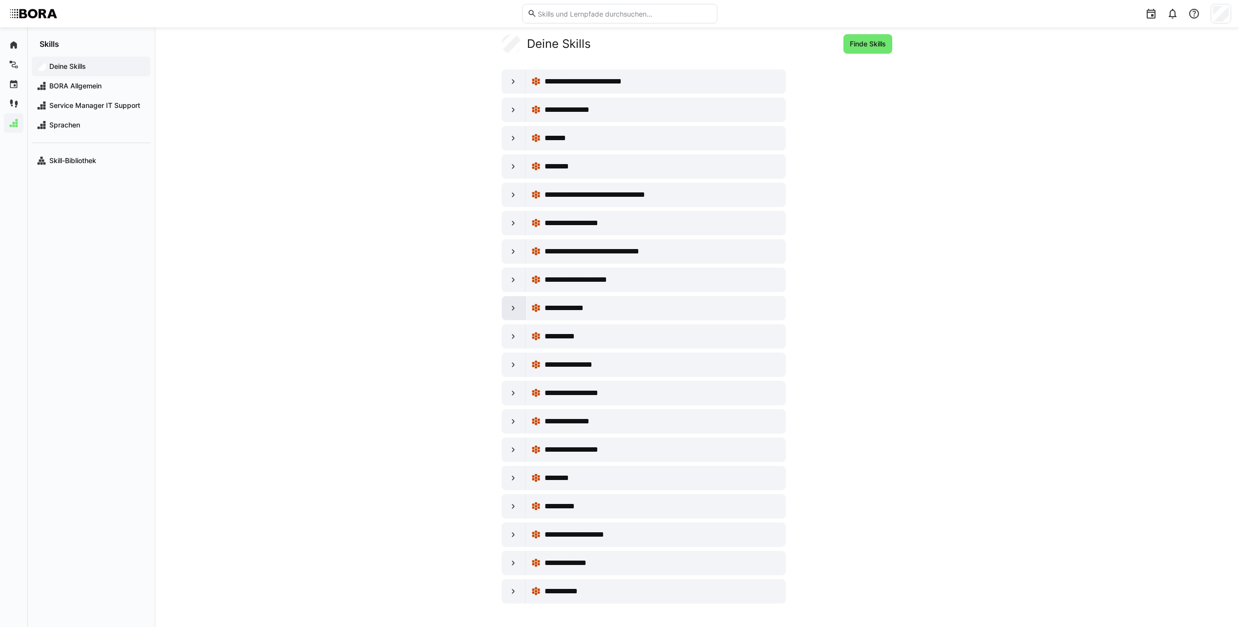
click at [512, 310] on eds-icon at bounding box center [514, 308] width 10 height 10
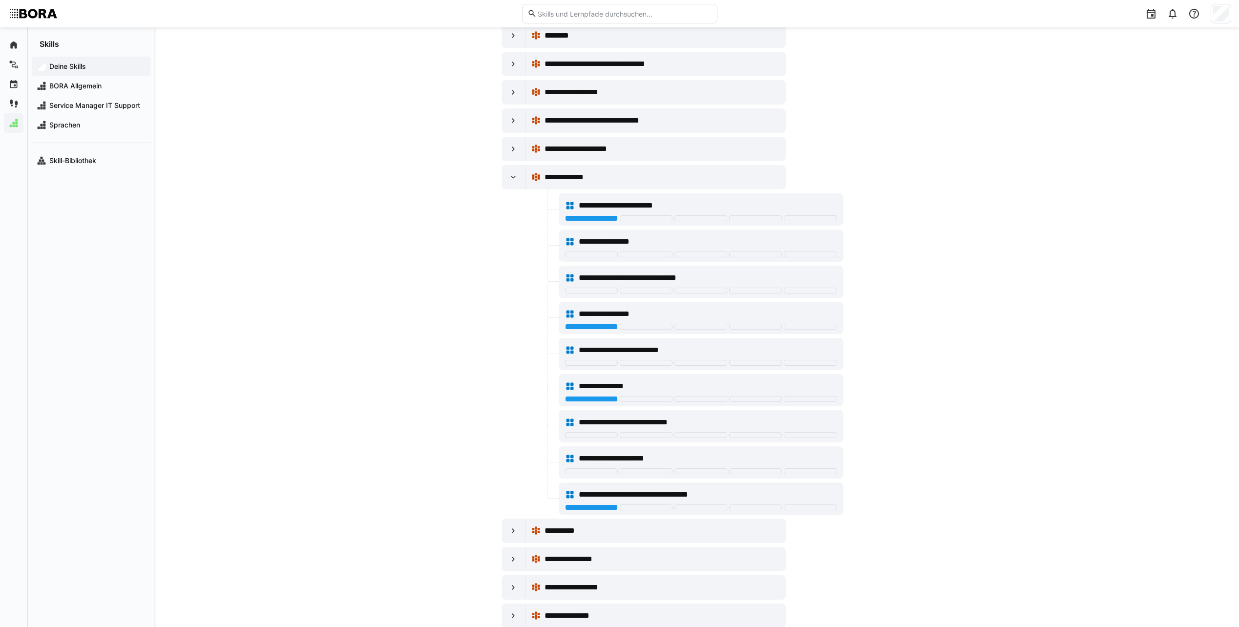
scroll to position [149, 0]
click at [508, 175] on div at bounding box center [513, 176] width 23 height 23
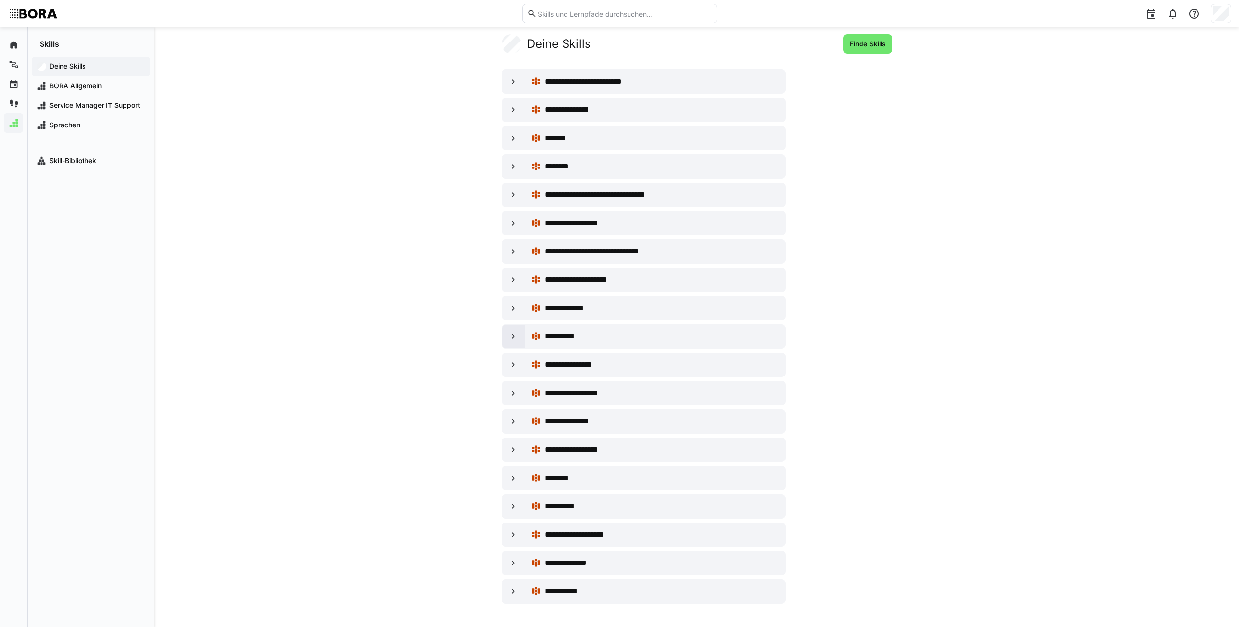
click at [508, 333] on div at bounding box center [513, 336] width 23 height 23
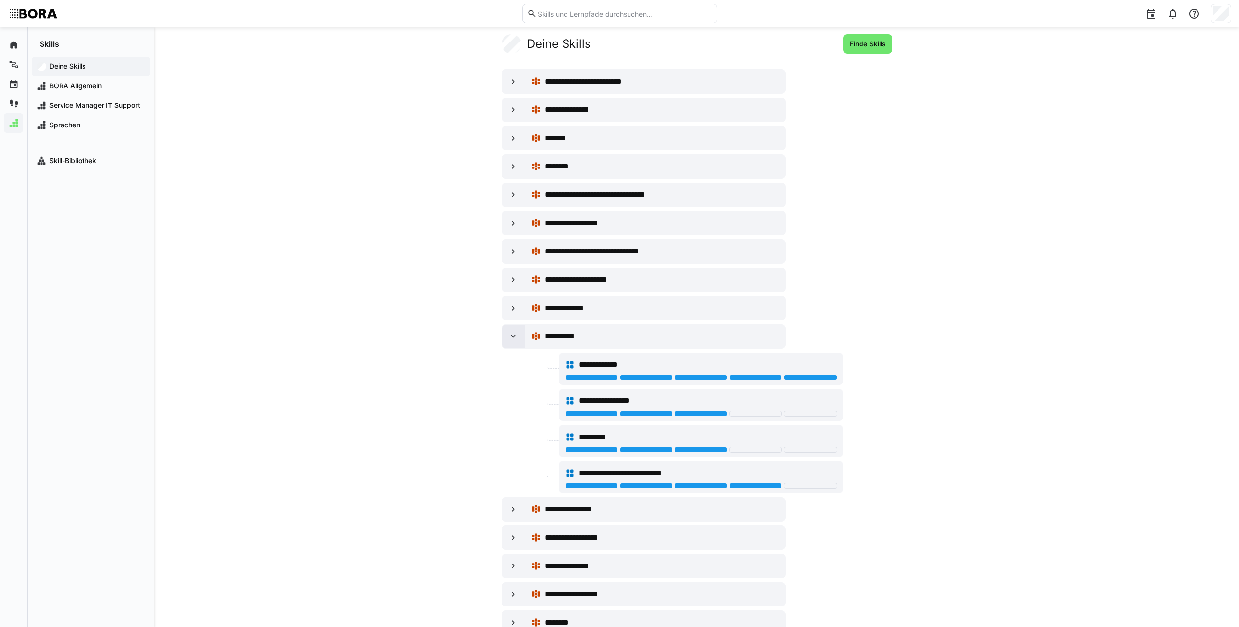
scroll to position [149, 0]
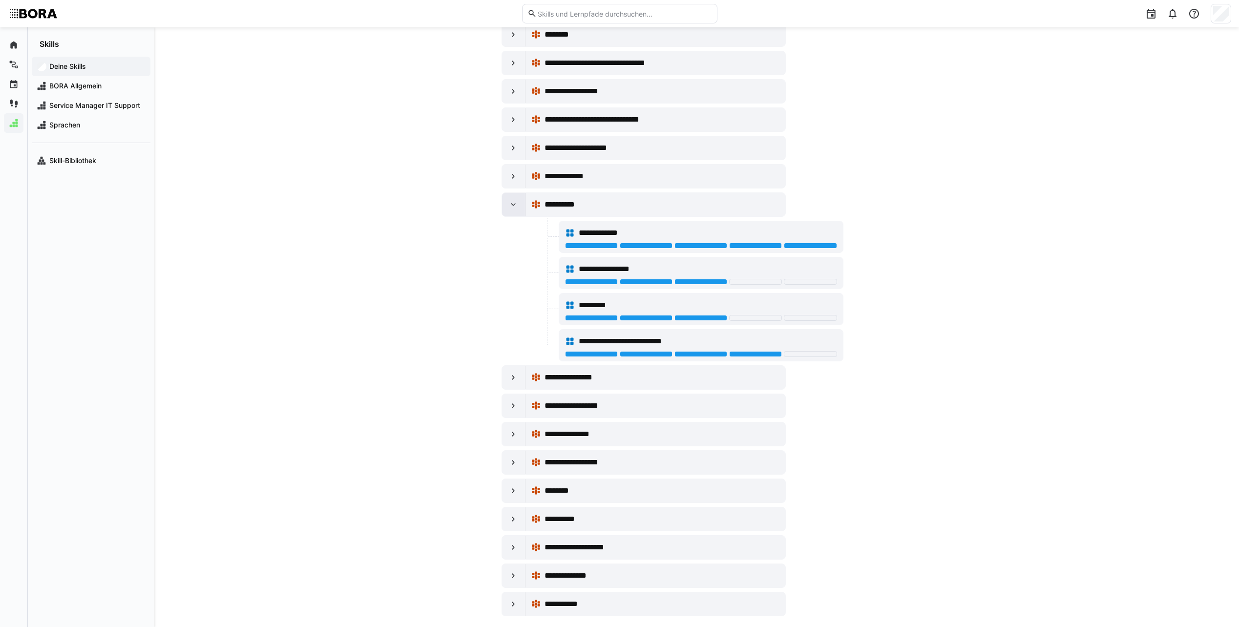
click at [510, 208] on eds-icon at bounding box center [514, 205] width 10 height 10
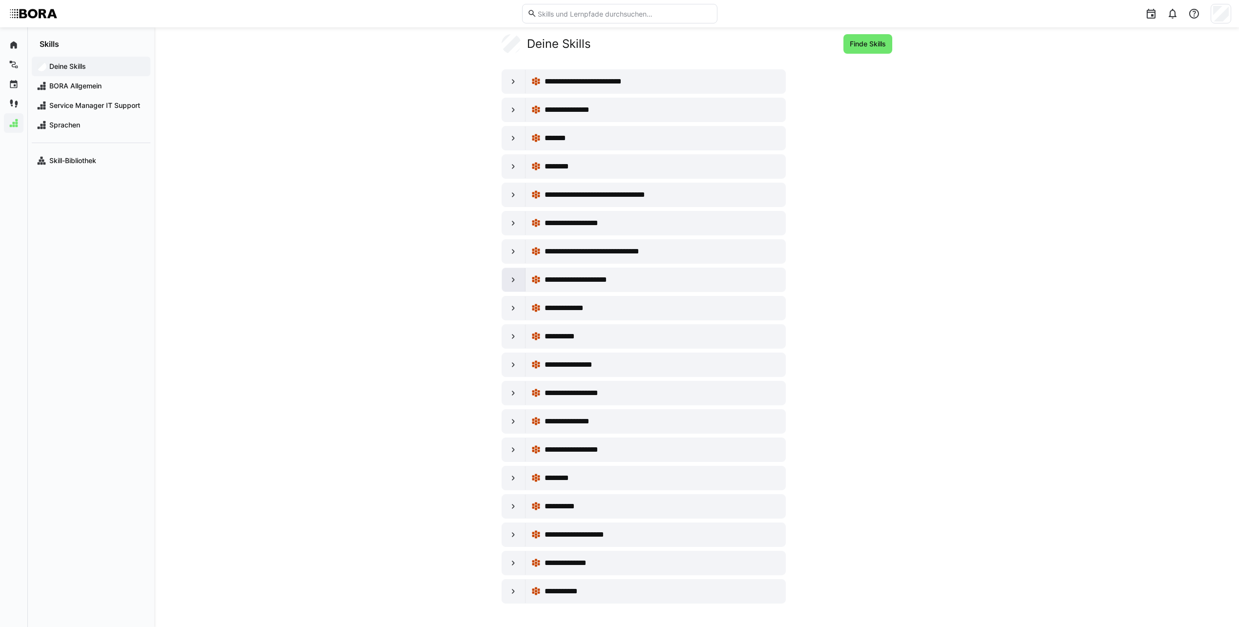
click at [514, 282] on eds-icon at bounding box center [514, 280] width 10 height 10
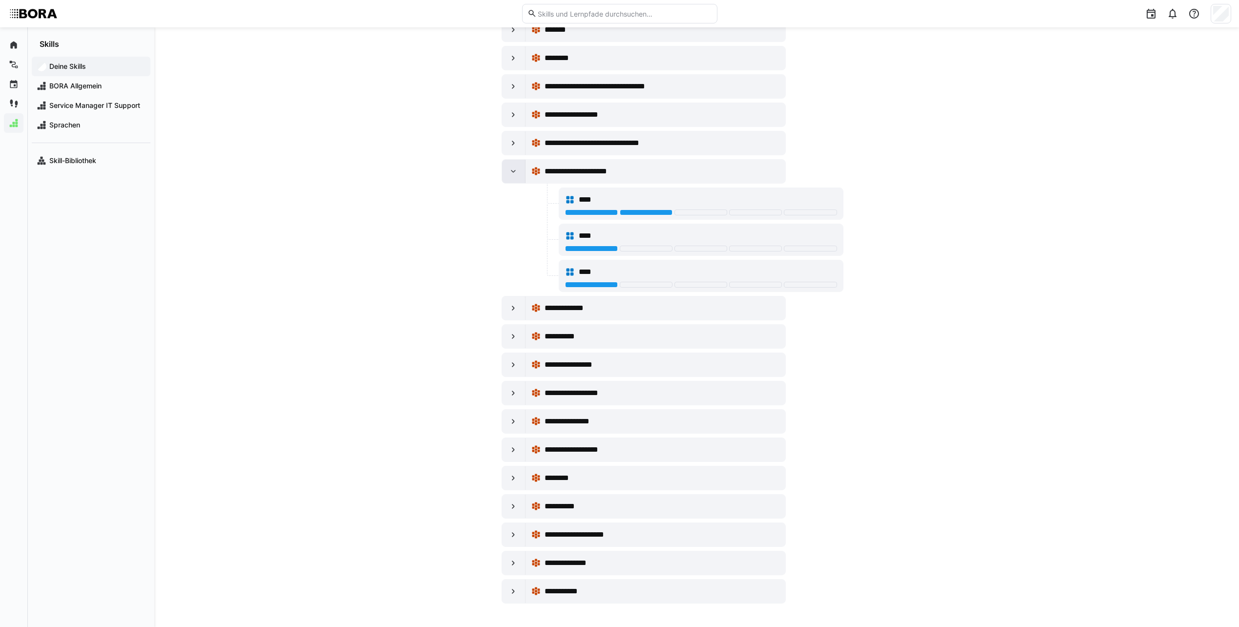
click at [515, 173] on eds-icon at bounding box center [514, 172] width 10 height 10
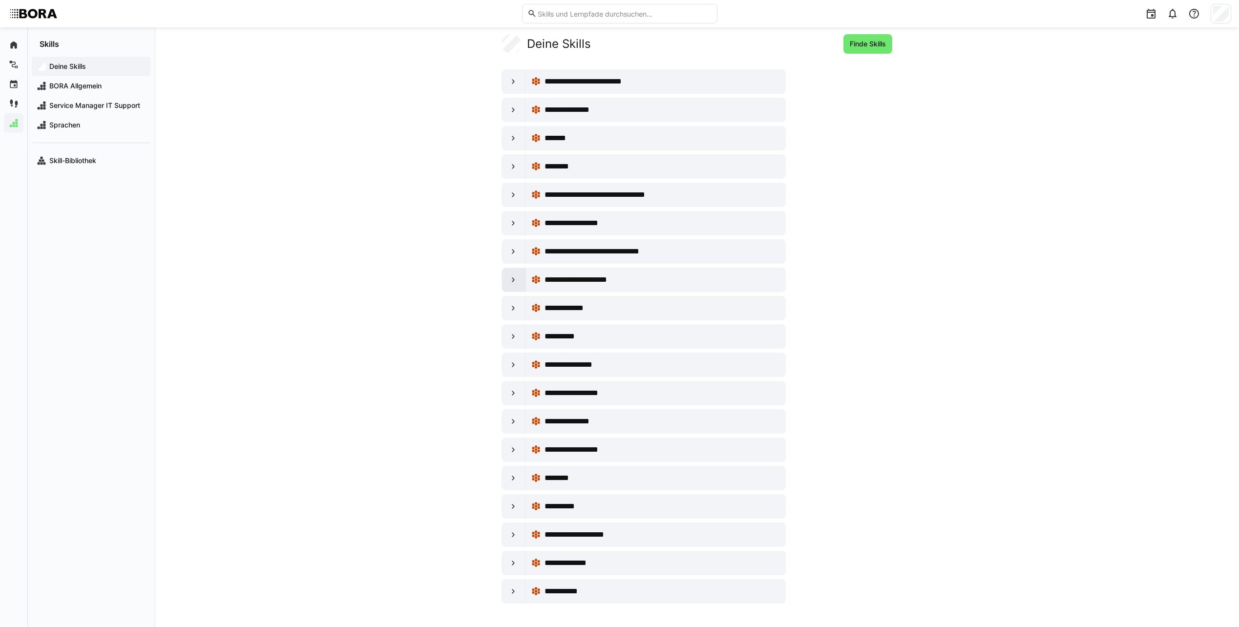
scroll to position [17, 0]
click at [508, 452] on div at bounding box center [513, 449] width 23 height 23
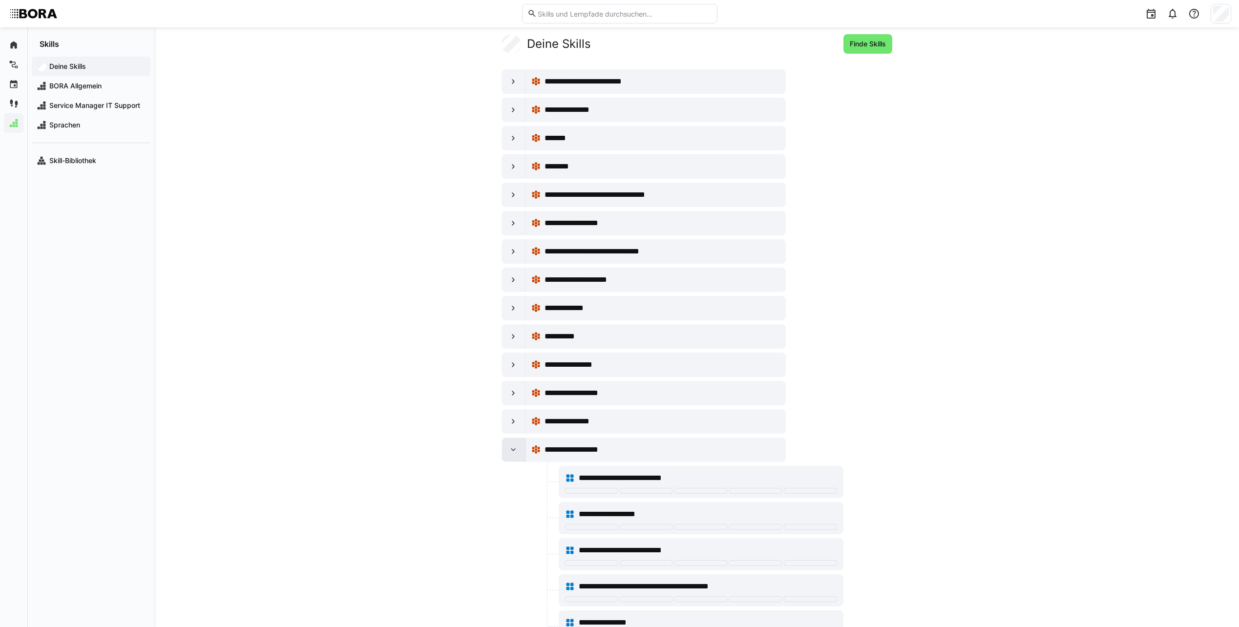
scroll to position [149, 0]
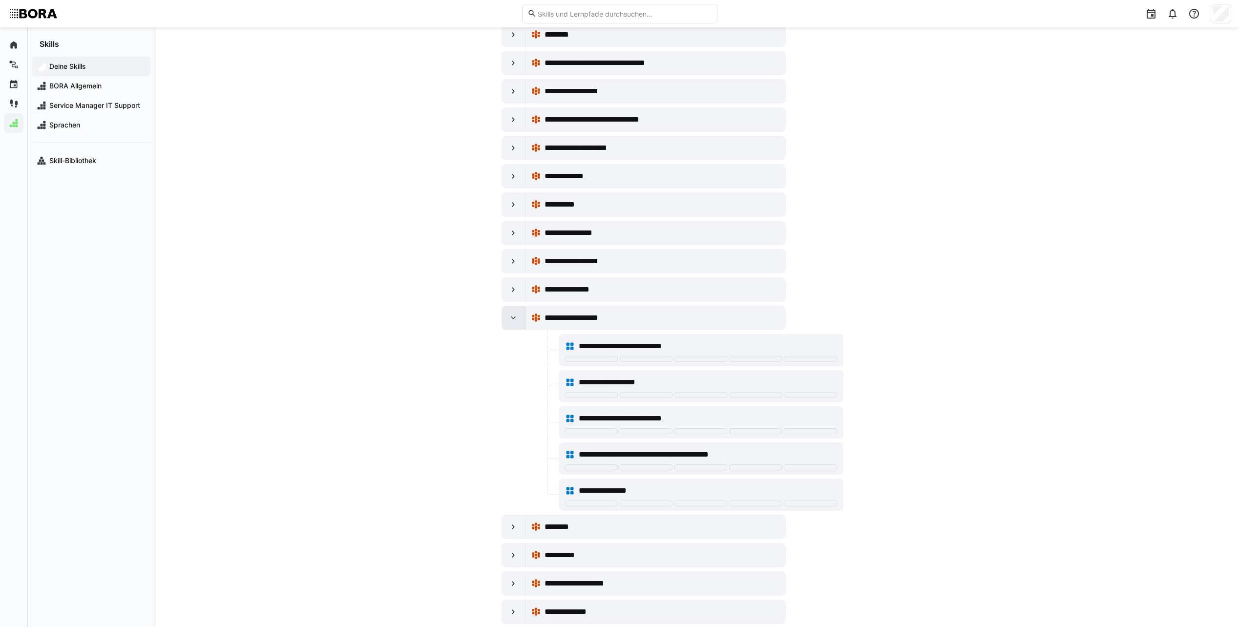
click at [523, 320] on div at bounding box center [513, 317] width 23 height 23
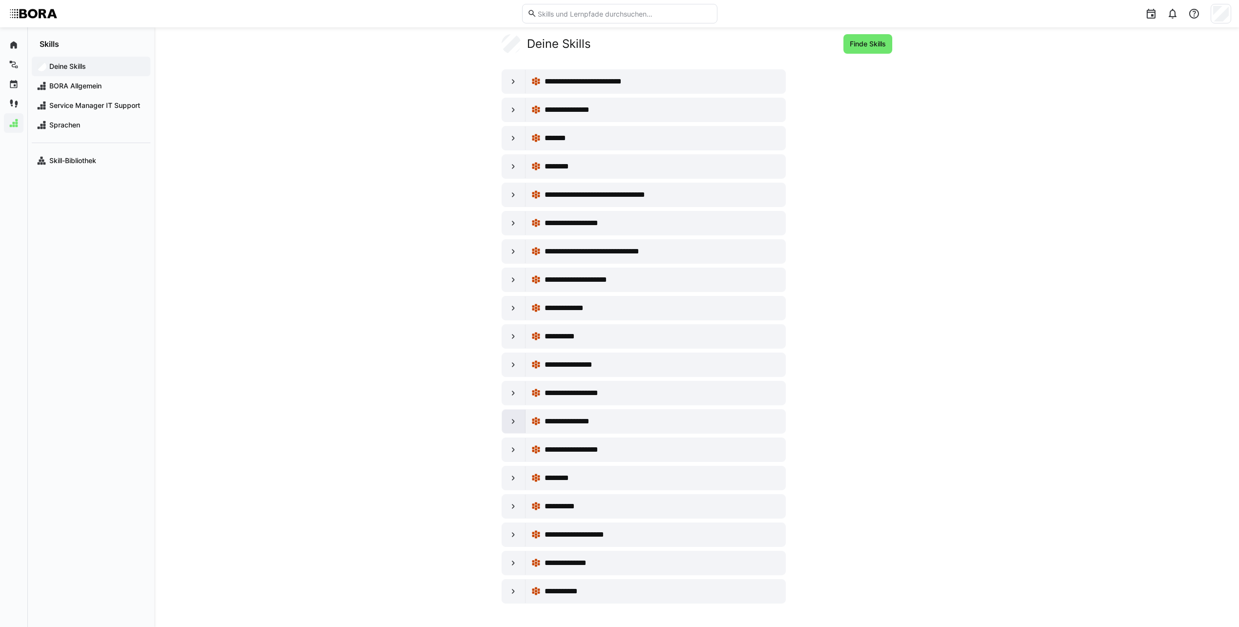
click at [508, 416] on div at bounding box center [513, 421] width 23 height 23
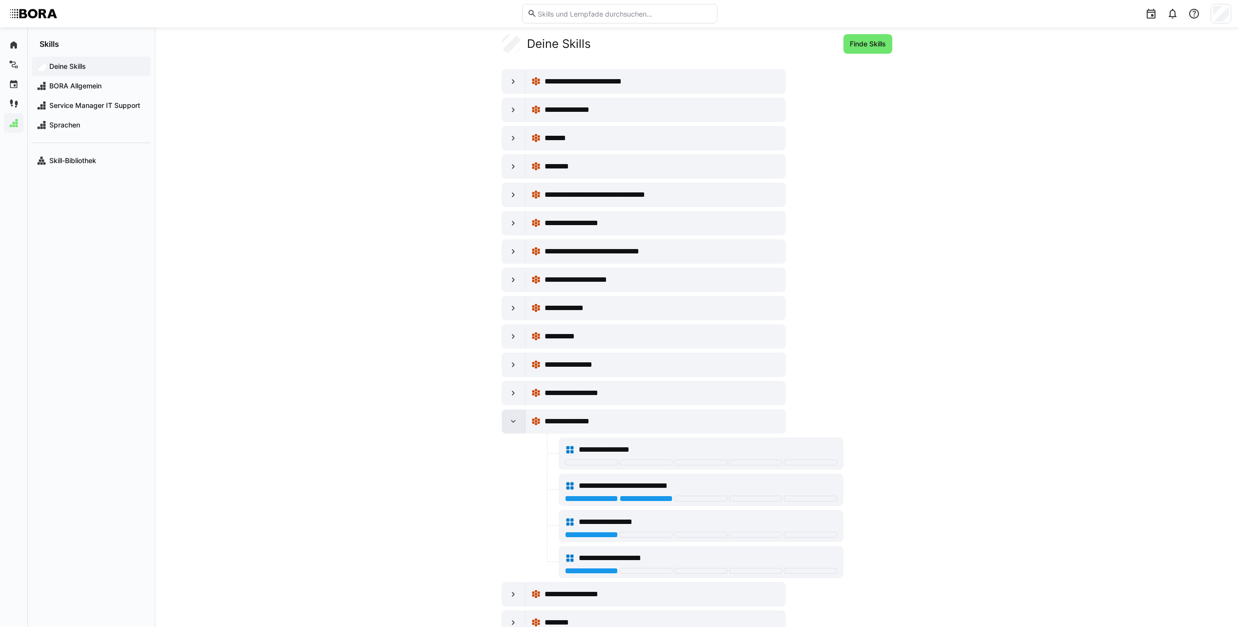
scroll to position [149, 0]
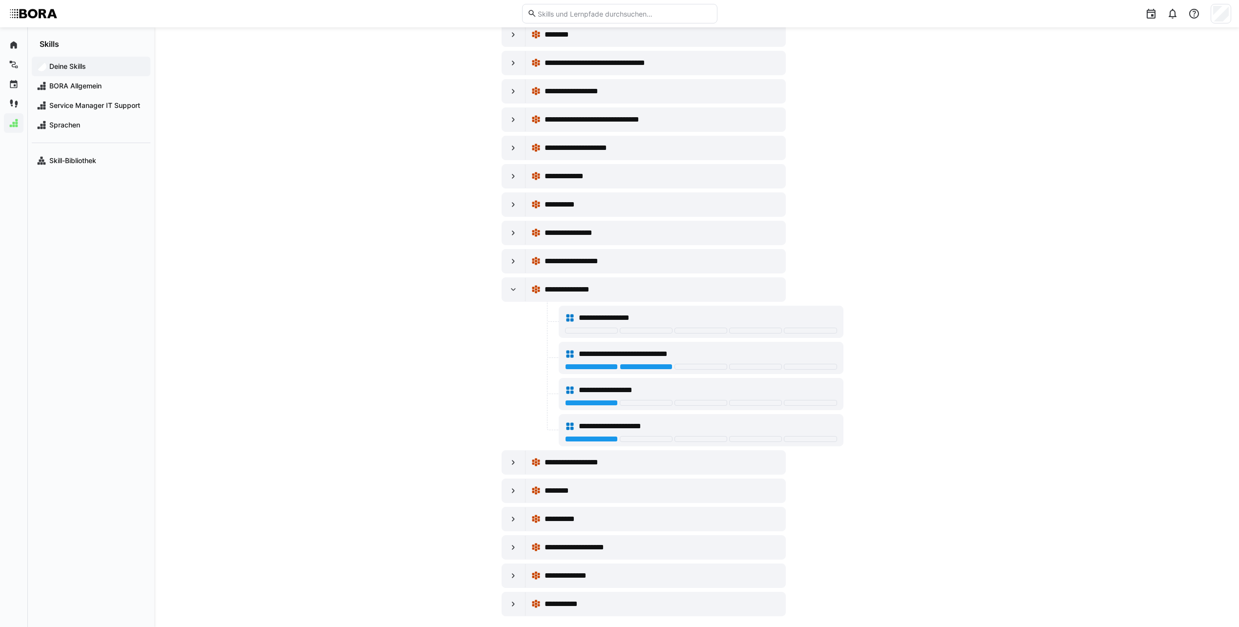
click at [510, 293] on eds-icon at bounding box center [514, 290] width 10 height 10
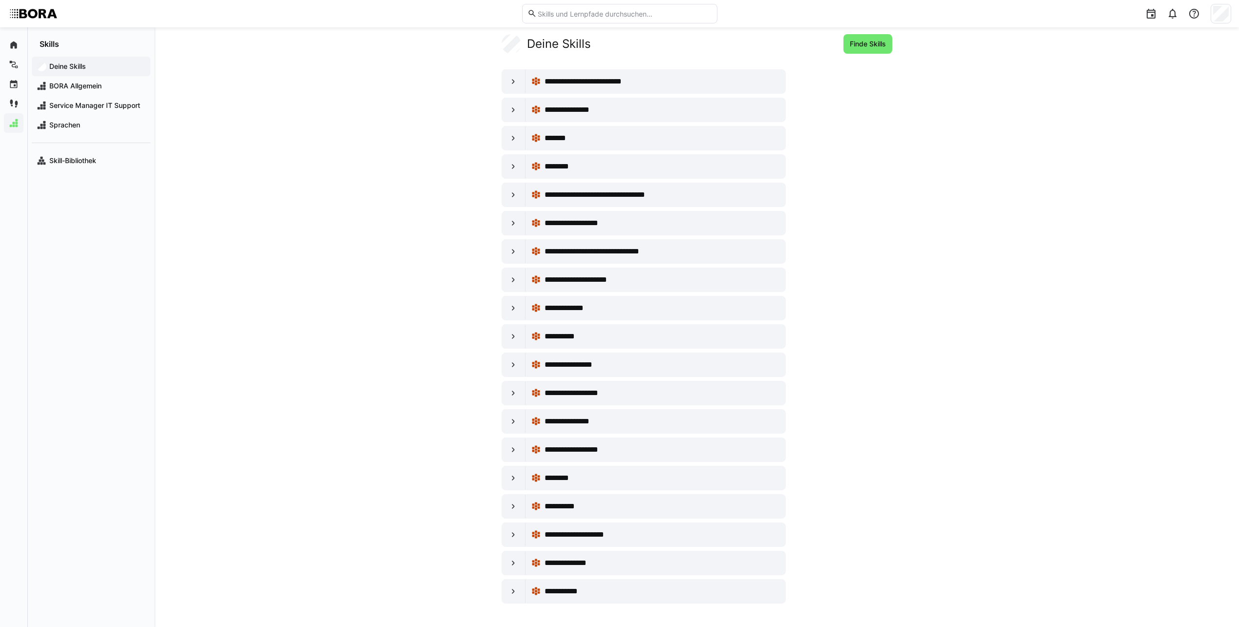
scroll to position [17, 0]
click at [513, 417] on eds-icon at bounding box center [514, 422] width 10 height 10
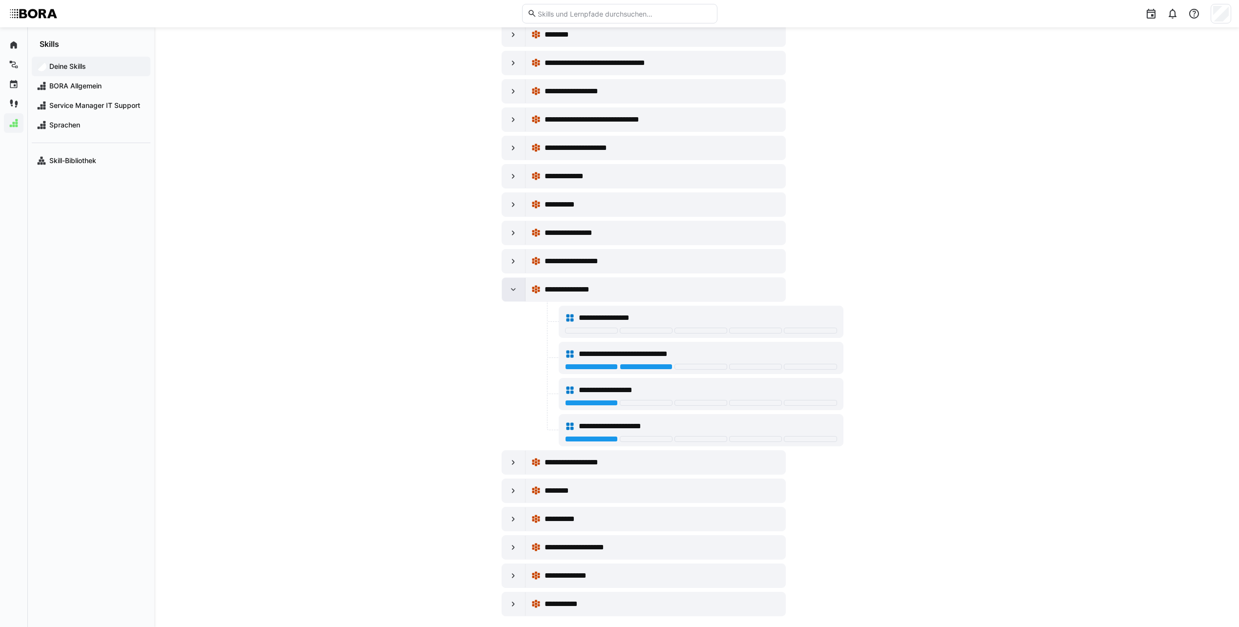
click at [508, 287] on div at bounding box center [513, 289] width 23 height 23
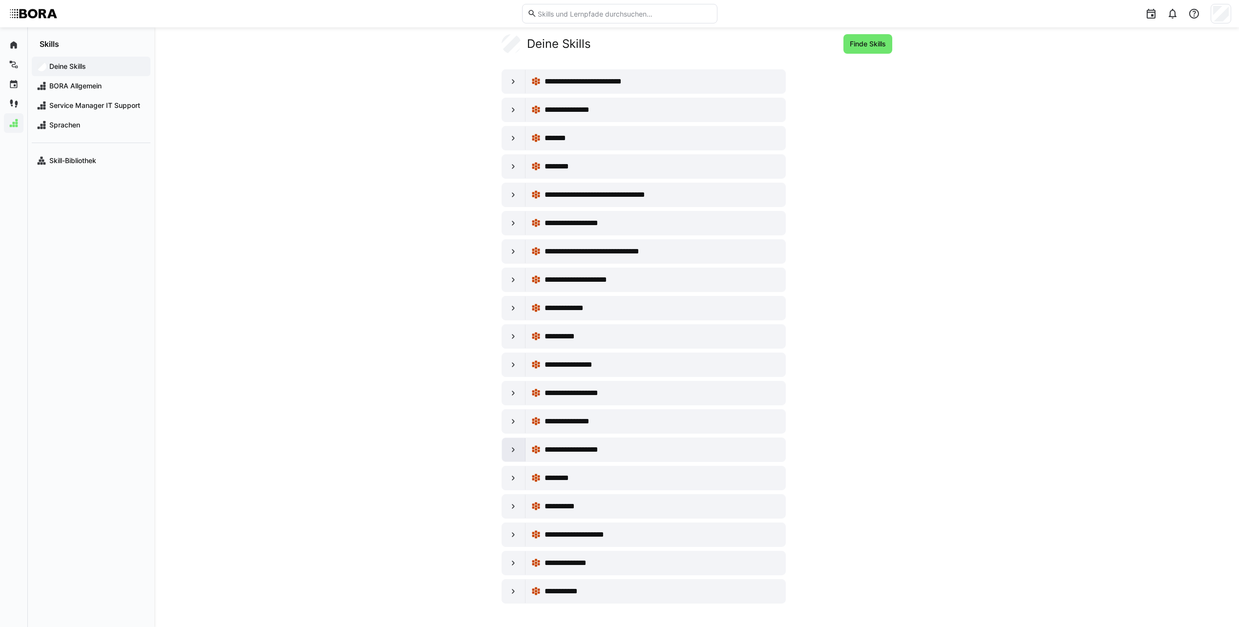
click at [514, 446] on eds-icon at bounding box center [514, 450] width 10 height 10
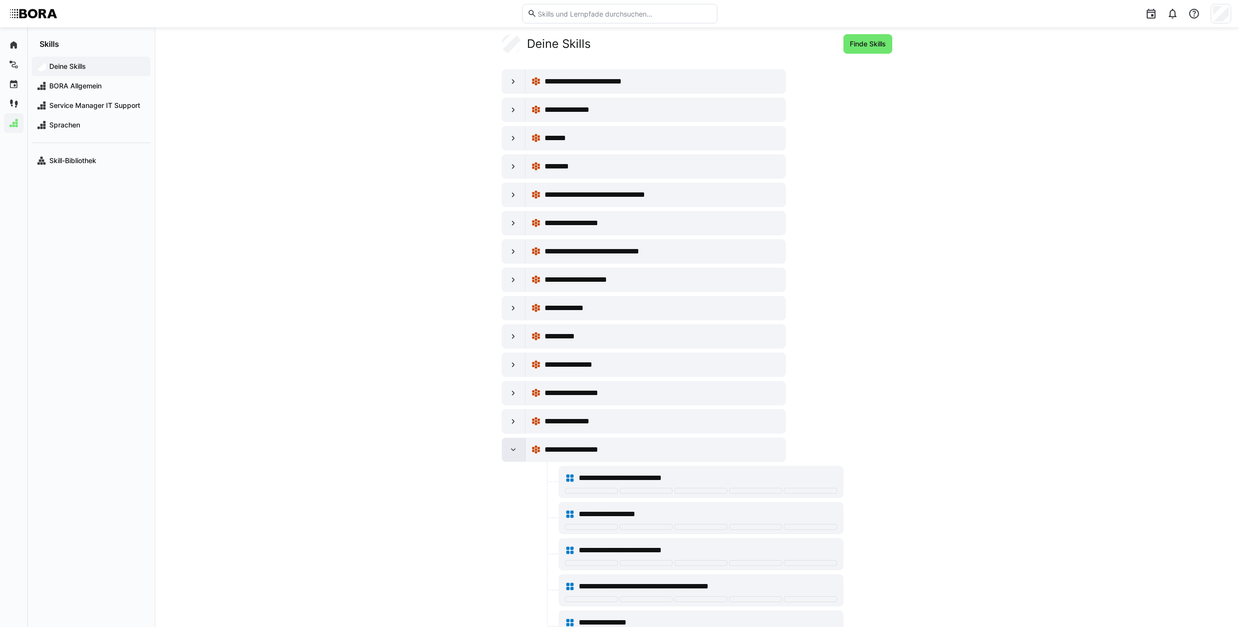
scroll to position [149, 0]
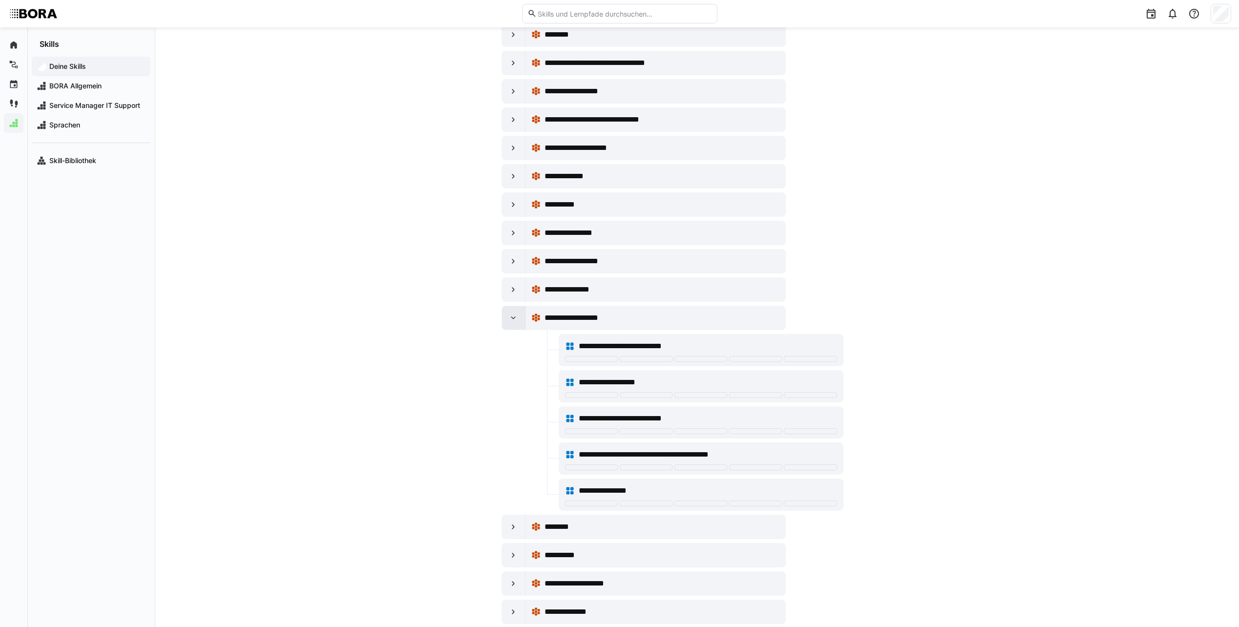
click at [511, 320] on eds-icon at bounding box center [514, 318] width 10 height 10
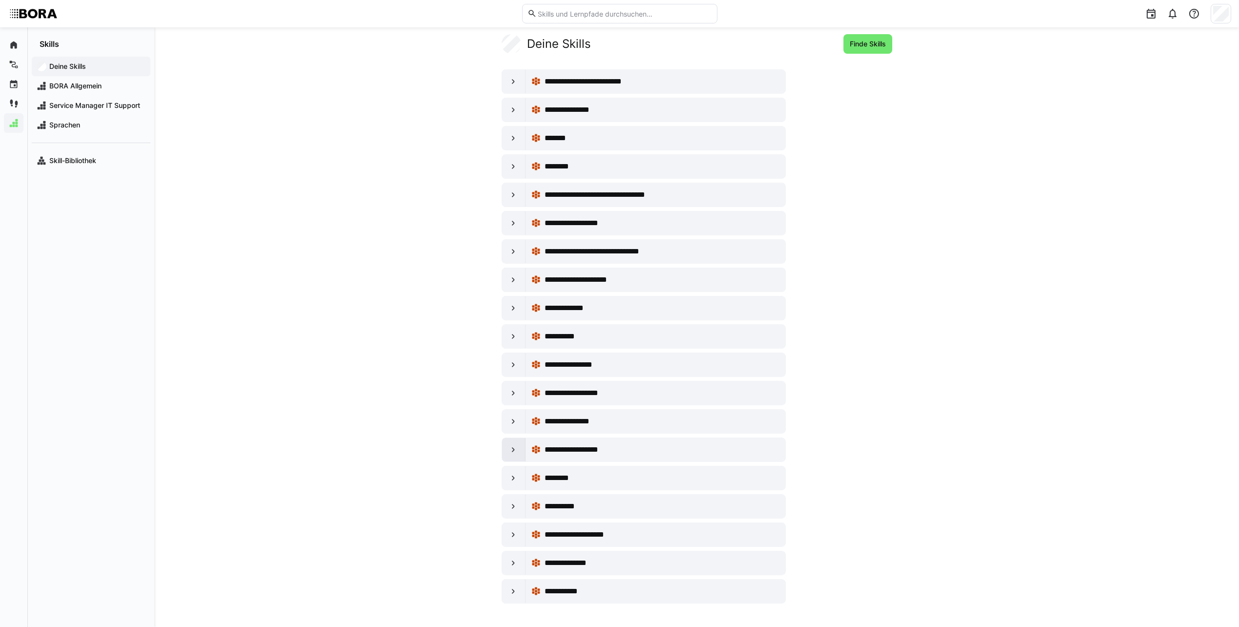
scroll to position [17, 0]
click at [509, 398] on eds-icon at bounding box center [514, 393] width 10 height 10
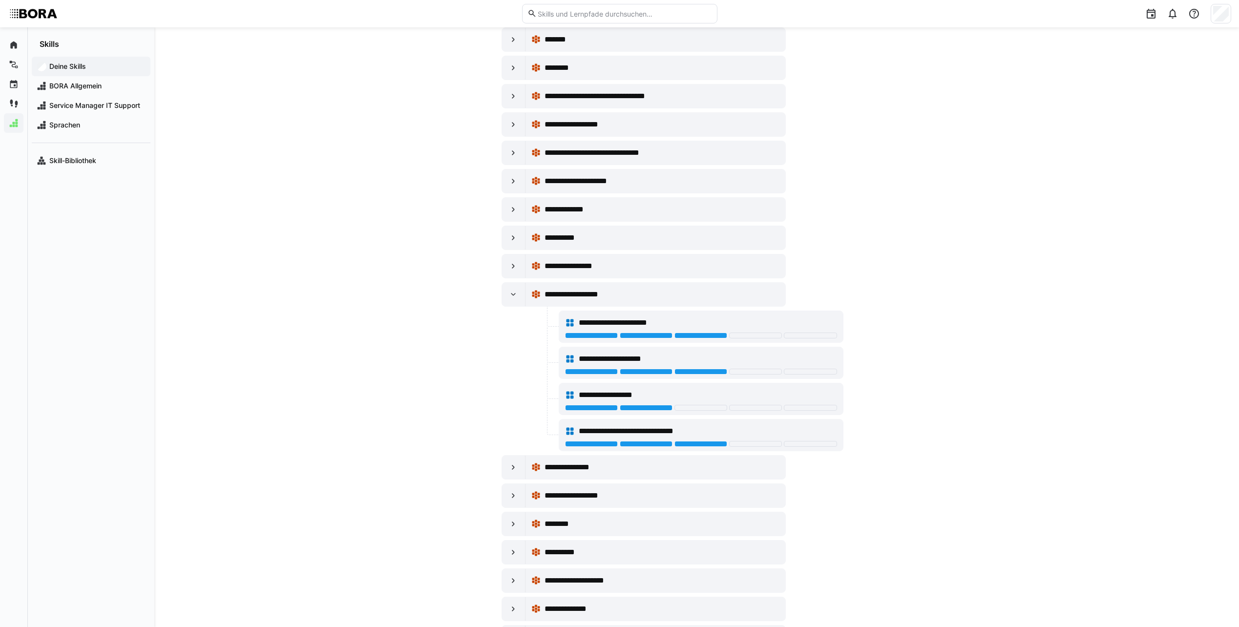
scroll to position [100, 0]
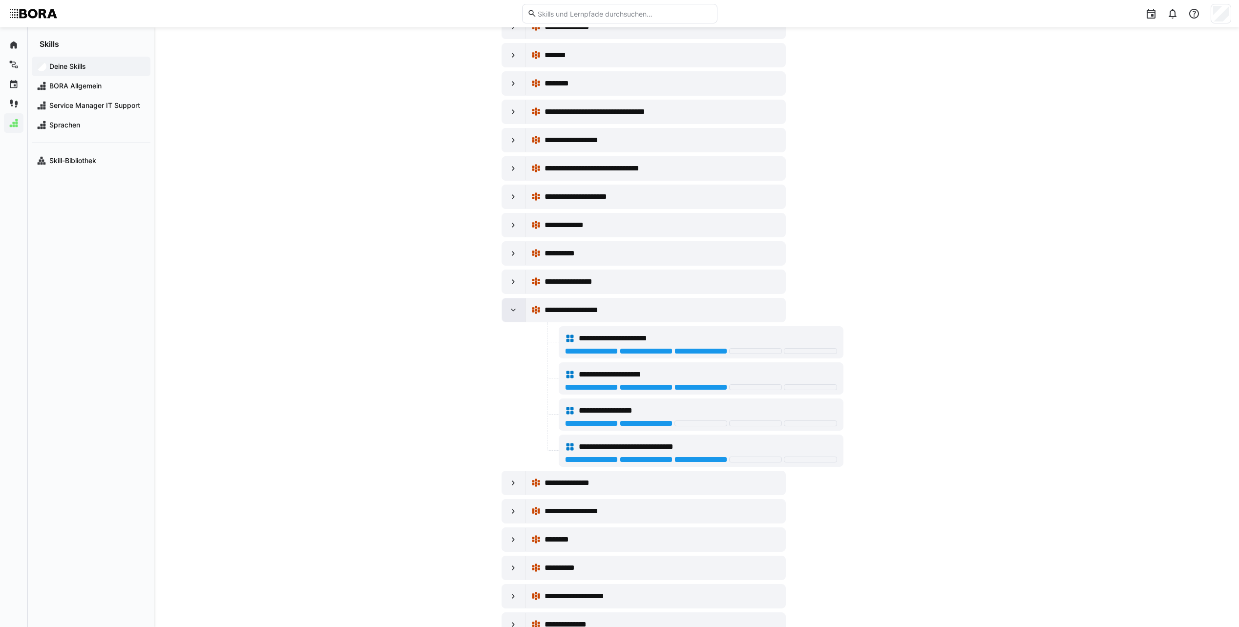
click at [506, 308] on div at bounding box center [513, 309] width 23 height 23
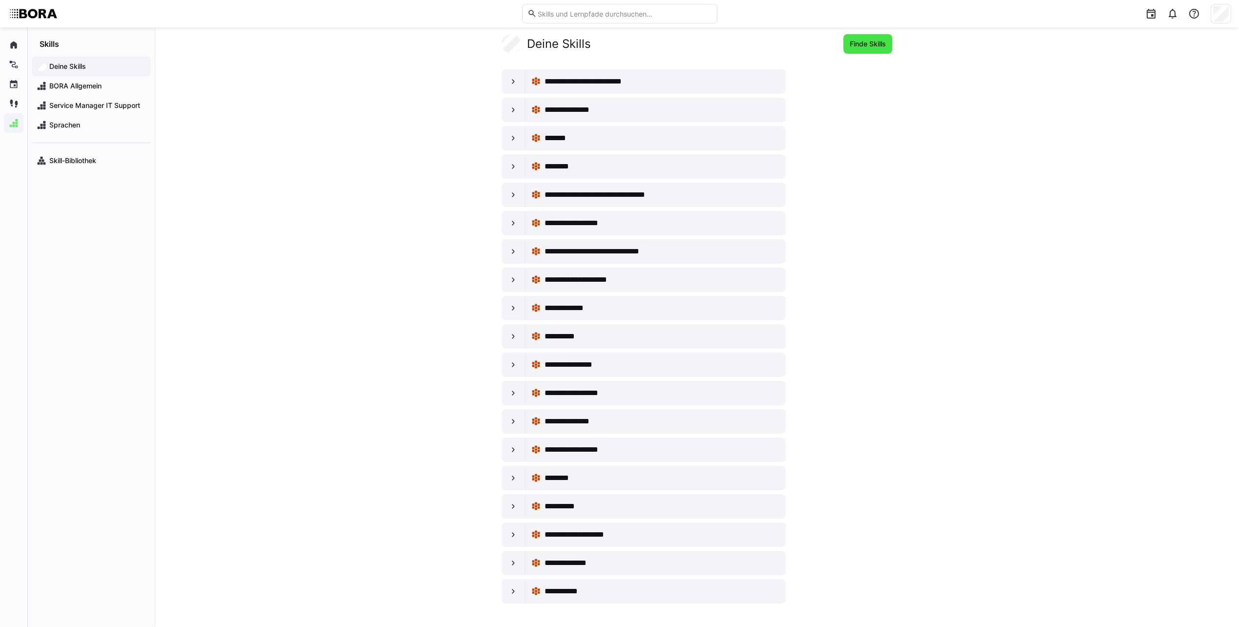
click at [860, 48] on span "Finde Skills" at bounding box center [868, 44] width 39 height 10
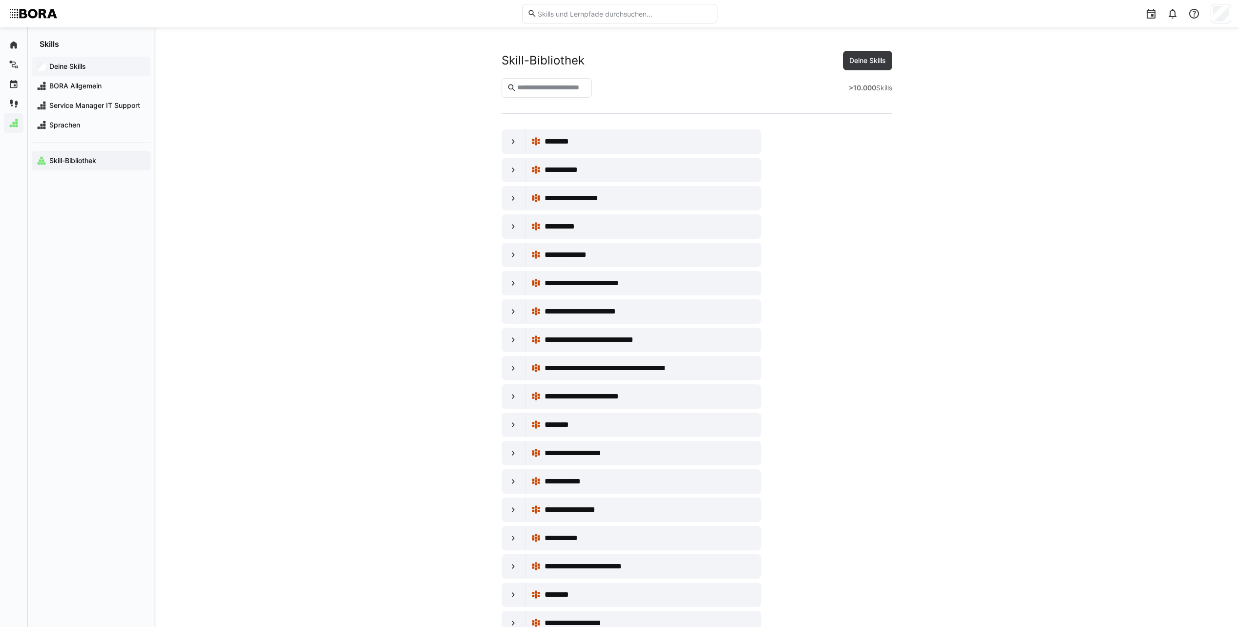
click at [87, 67] on span "Deine Skills" at bounding box center [97, 67] width 98 height 10
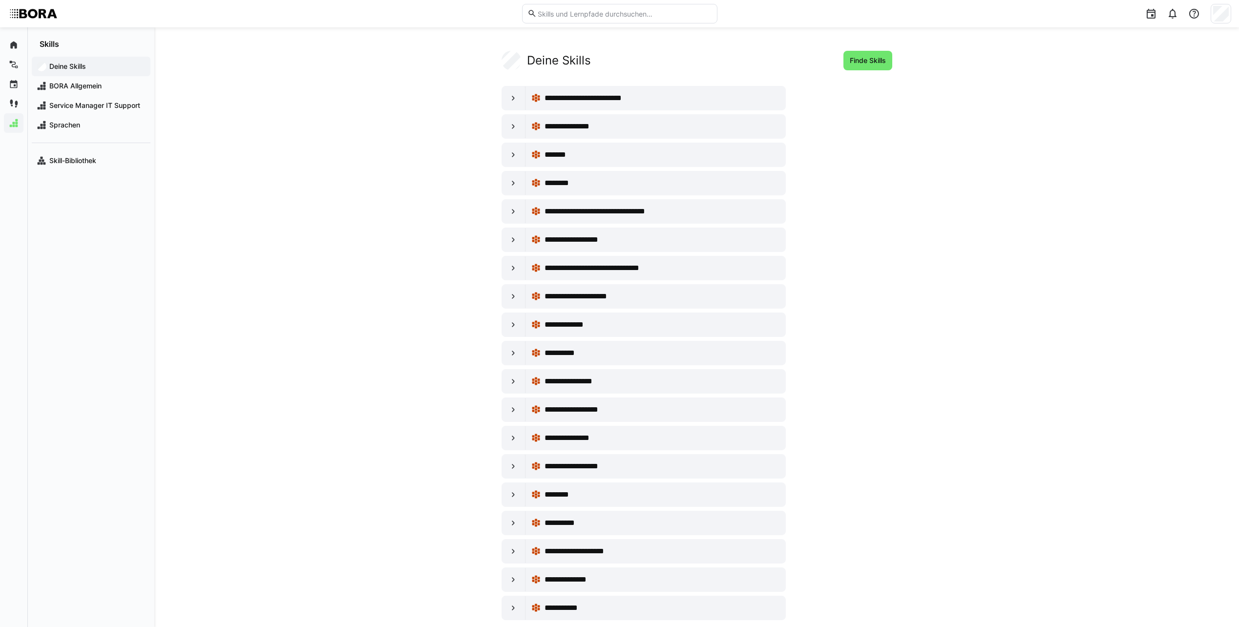
scroll to position [17, 0]
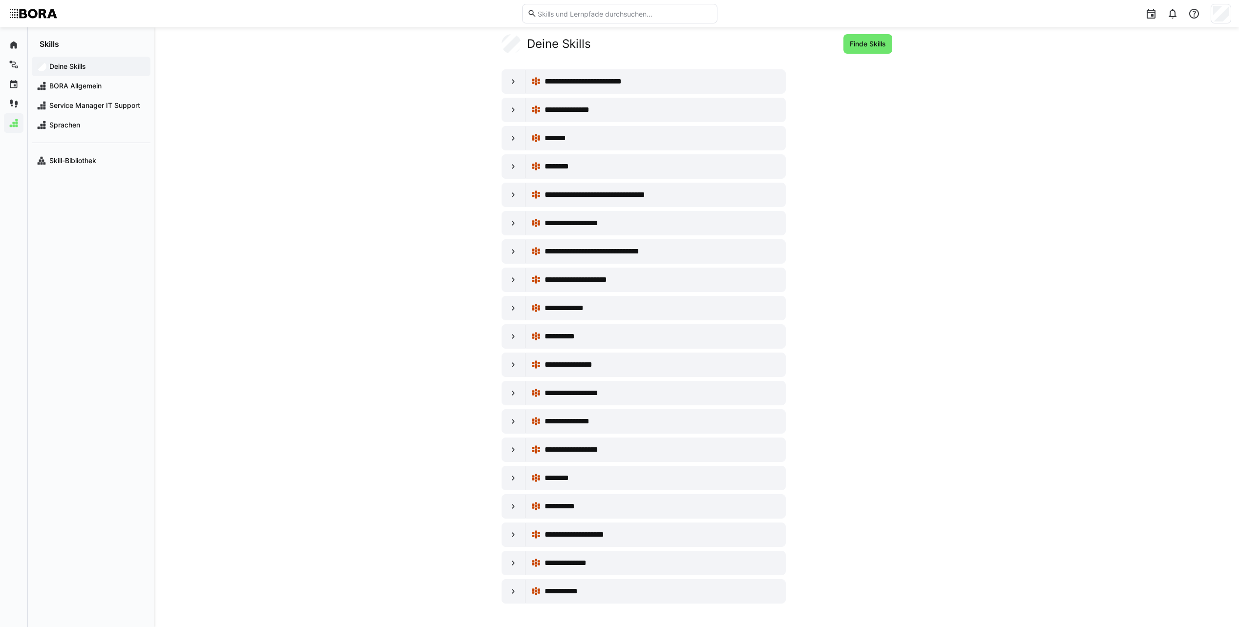
click at [64, 39] on div "Skills" at bounding box center [91, 37] width 127 height 21
click at [16, 99] on eds-icon at bounding box center [14, 104] width 10 height 10
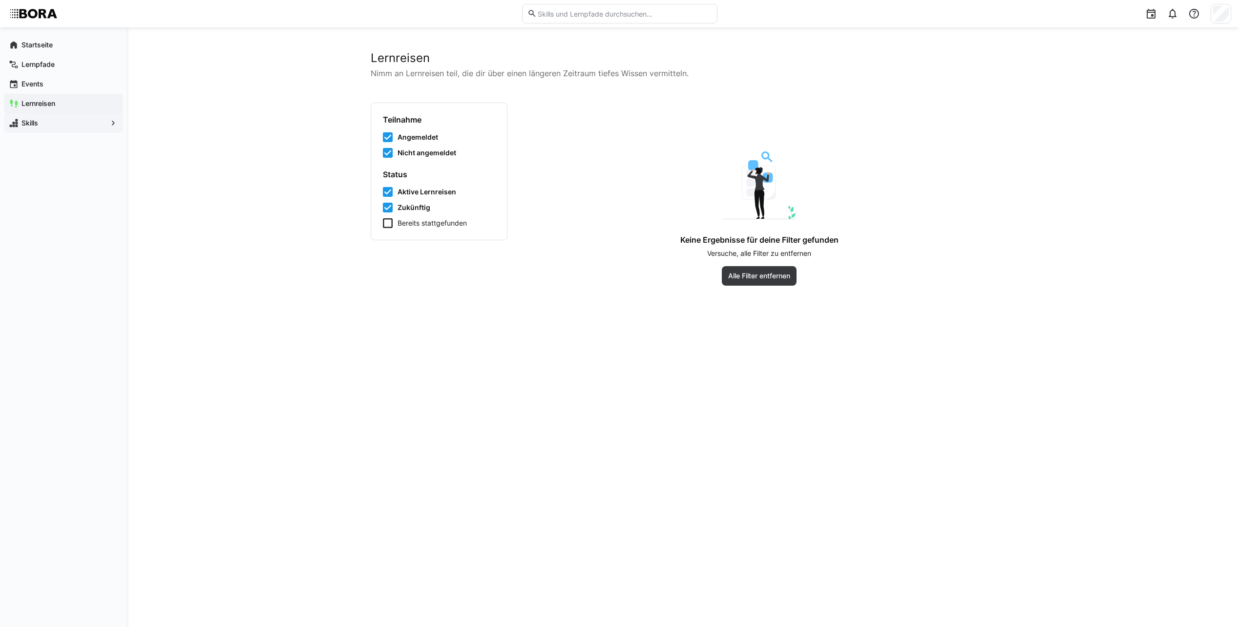
click at [74, 117] on div "Skills" at bounding box center [63, 123] width 119 height 20
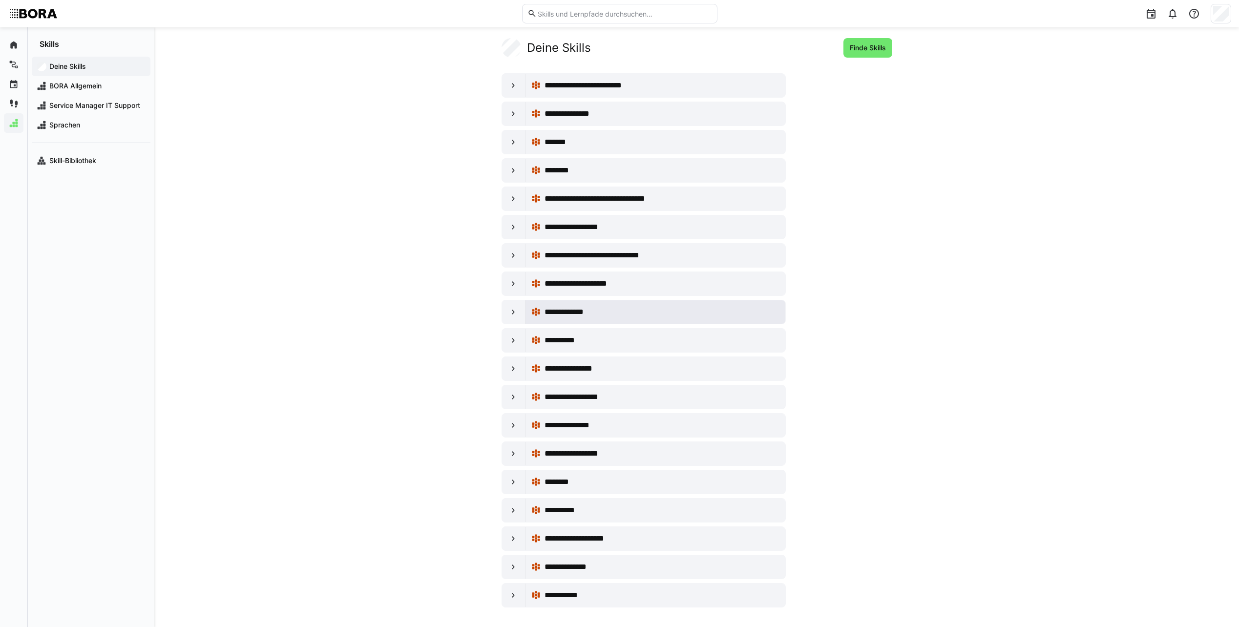
scroll to position [17, 0]
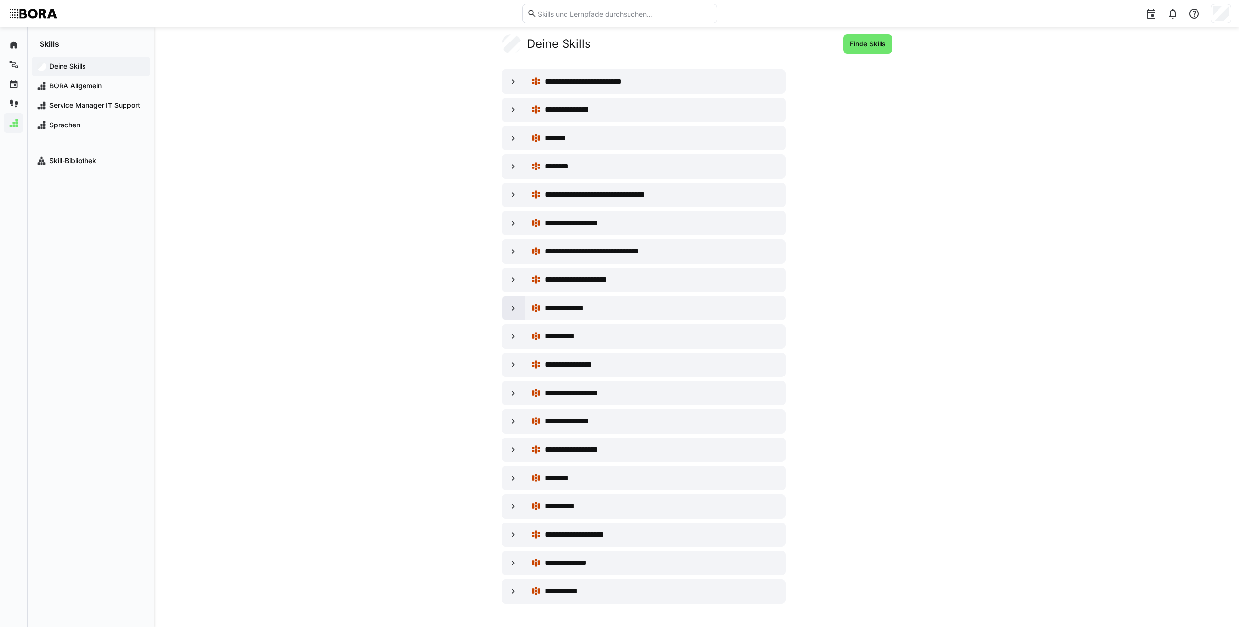
click at [515, 302] on div at bounding box center [513, 308] width 23 height 23
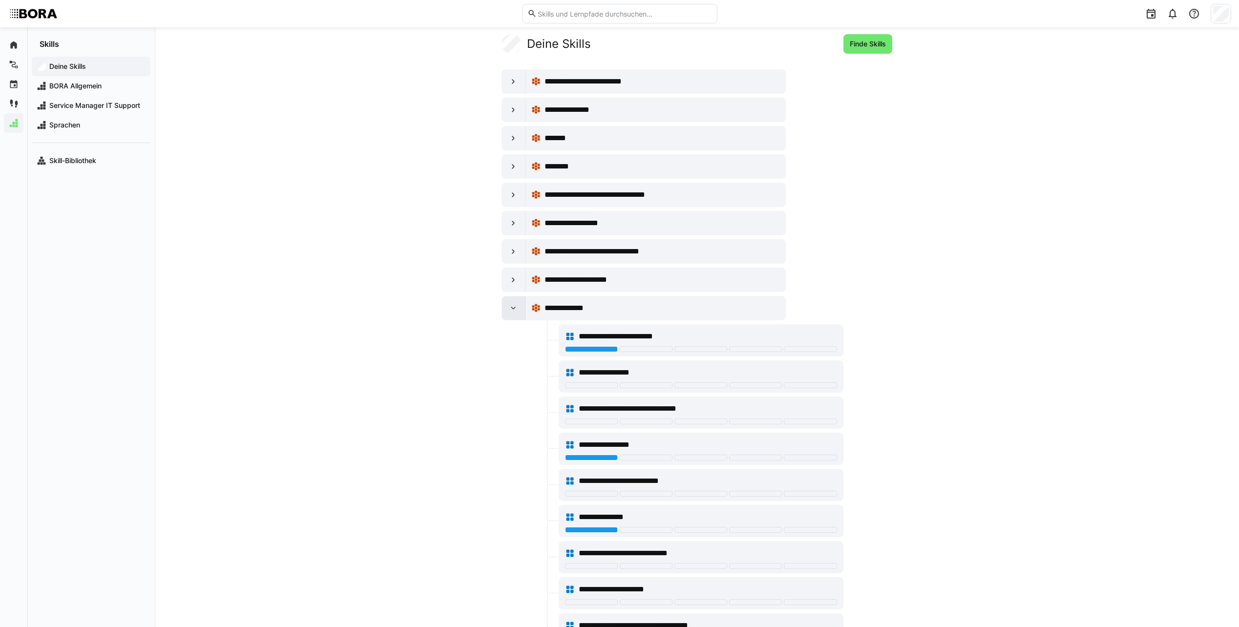
click at [515, 302] on div at bounding box center [513, 308] width 23 height 23
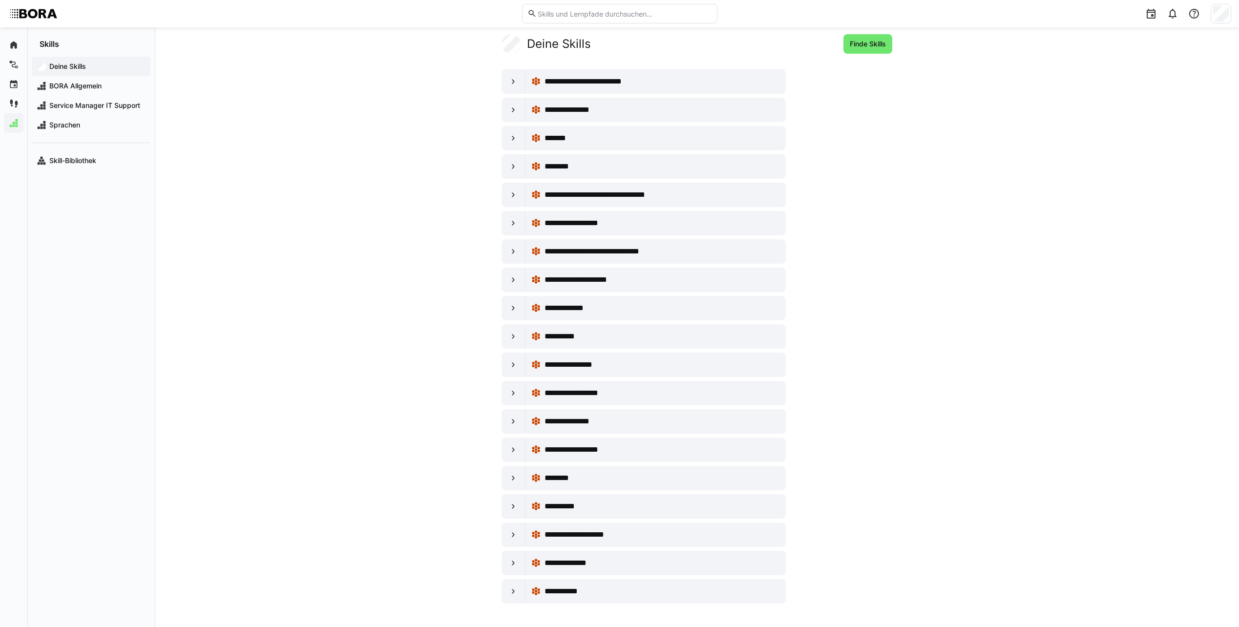
scroll to position [0, 0]
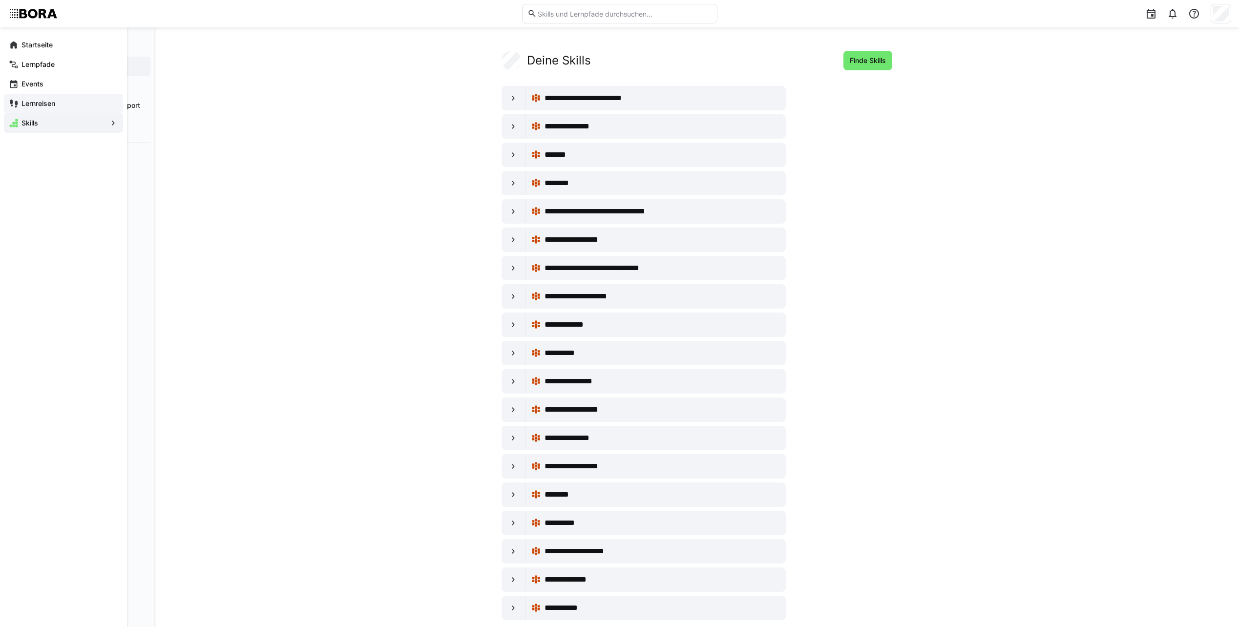
click at [0, 0] on app-navigation-label "Lernreisen" at bounding box center [0, 0] width 0 height 0
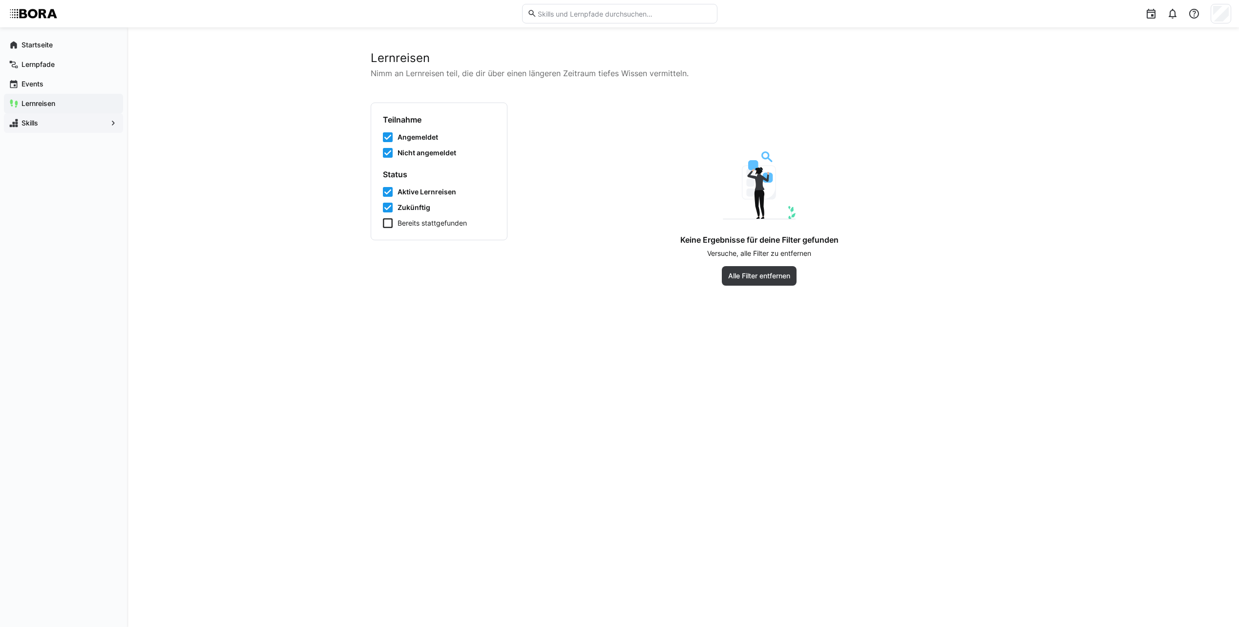
click at [322, 145] on div "Lernreisen Nimm an Lernreisen teil, die dir über einen längeren Zeitraum tiefes…" at bounding box center [683, 327] width 1112 height 600
click at [0, 0] on app-navigation-label "Events" at bounding box center [0, 0] width 0 height 0
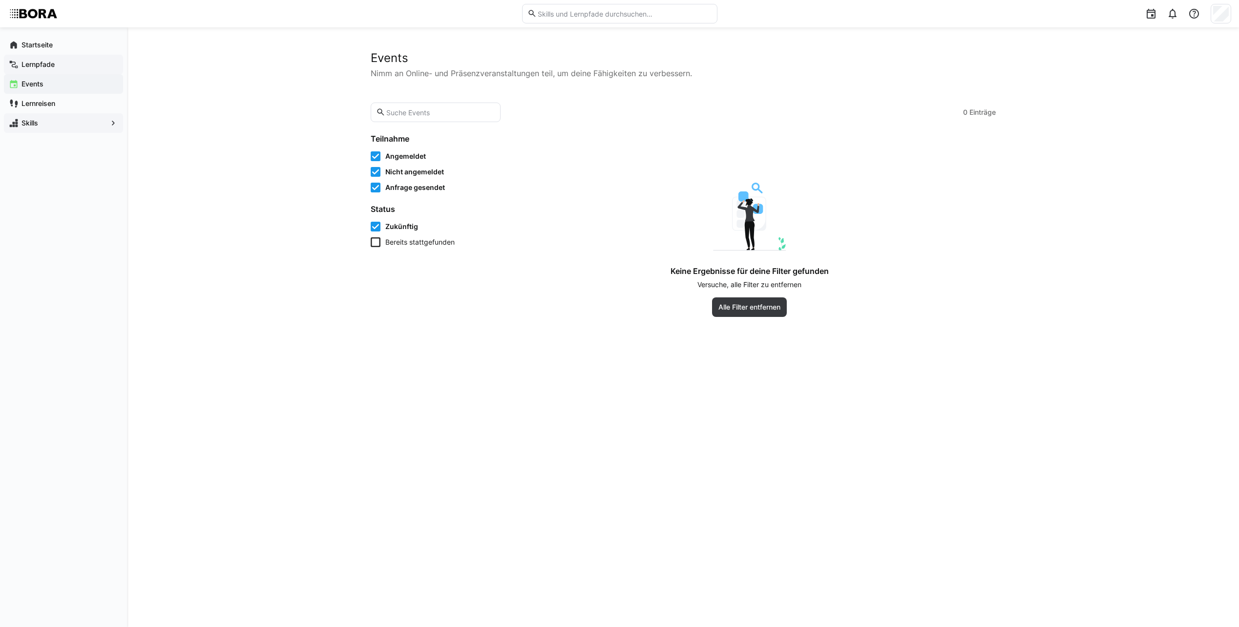
click at [64, 59] on div "Lernpfade" at bounding box center [63, 65] width 119 height 20
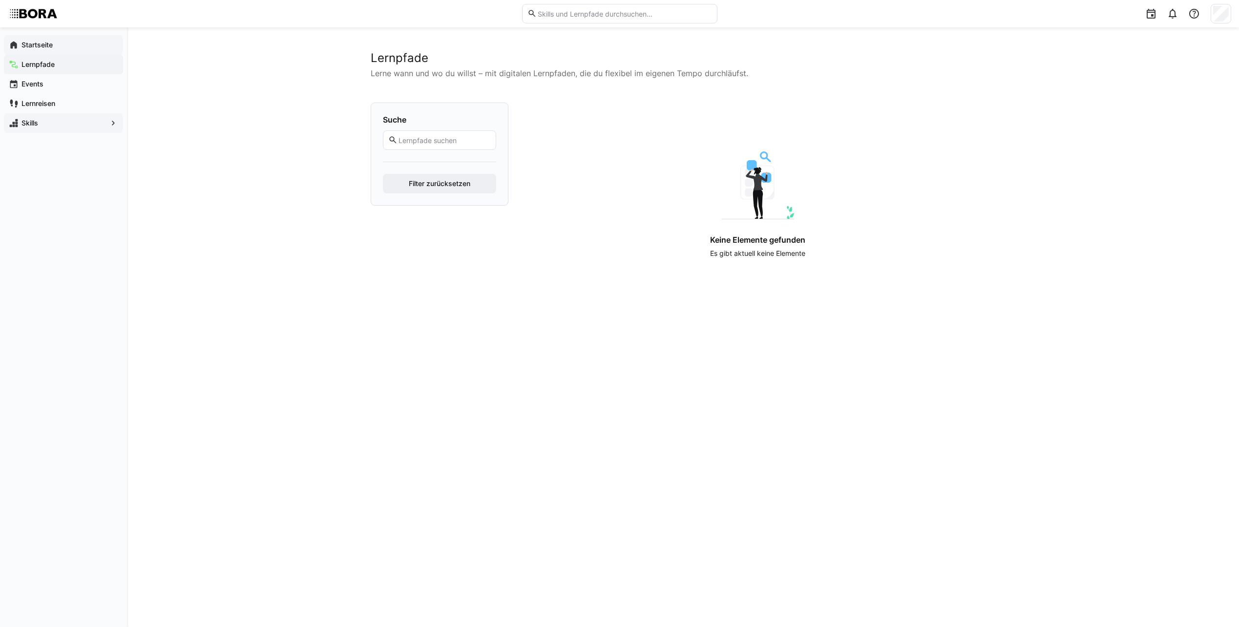
click at [58, 52] on div "Startseite" at bounding box center [63, 45] width 119 height 20
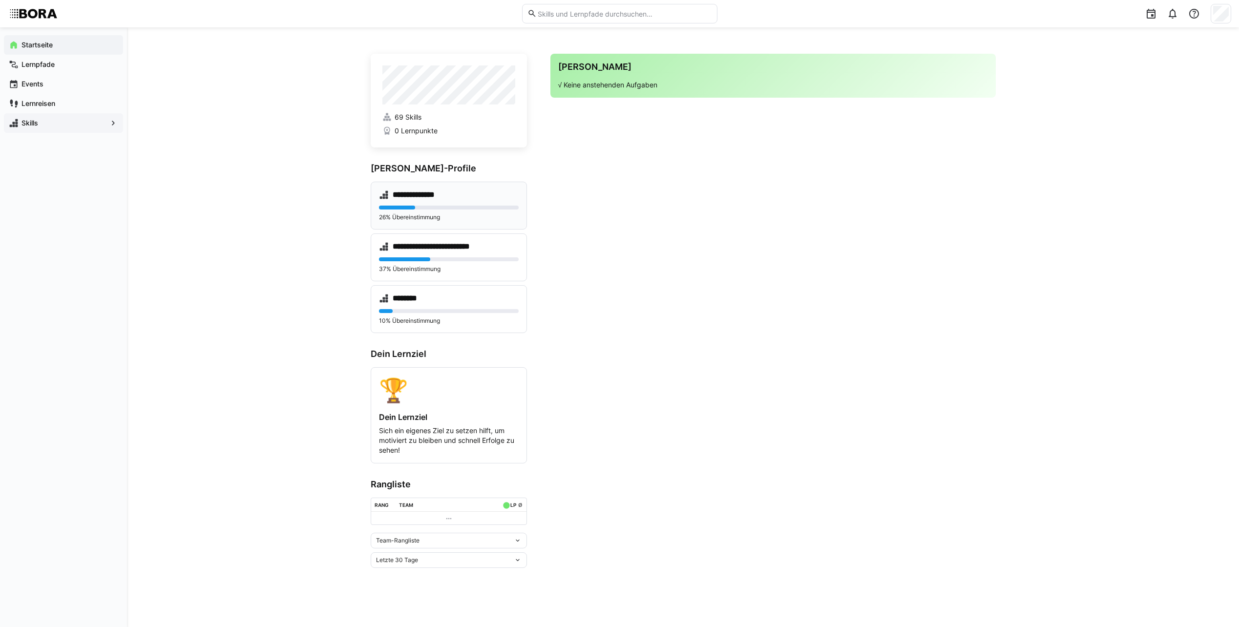
click at [517, 209] on eds-progress at bounding box center [449, 208] width 140 height 4
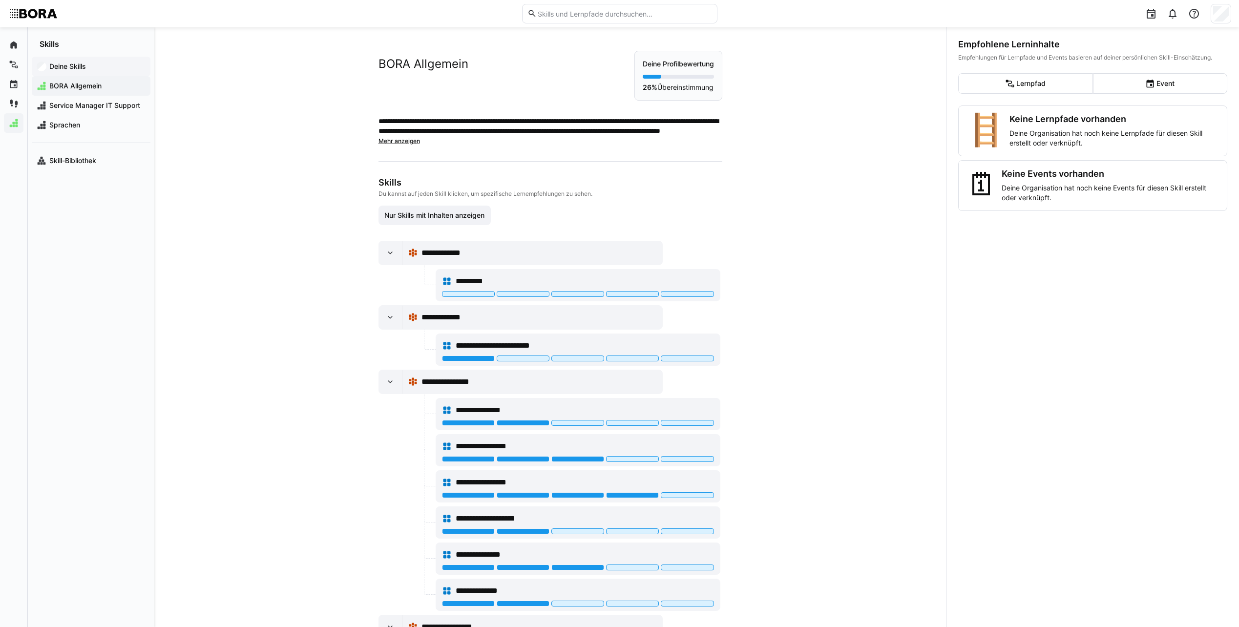
click at [96, 62] on span "Deine Skills" at bounding box center [97, 67] width 98 height 10
